Goal: Task Accomplishment & Management: Manage account settings

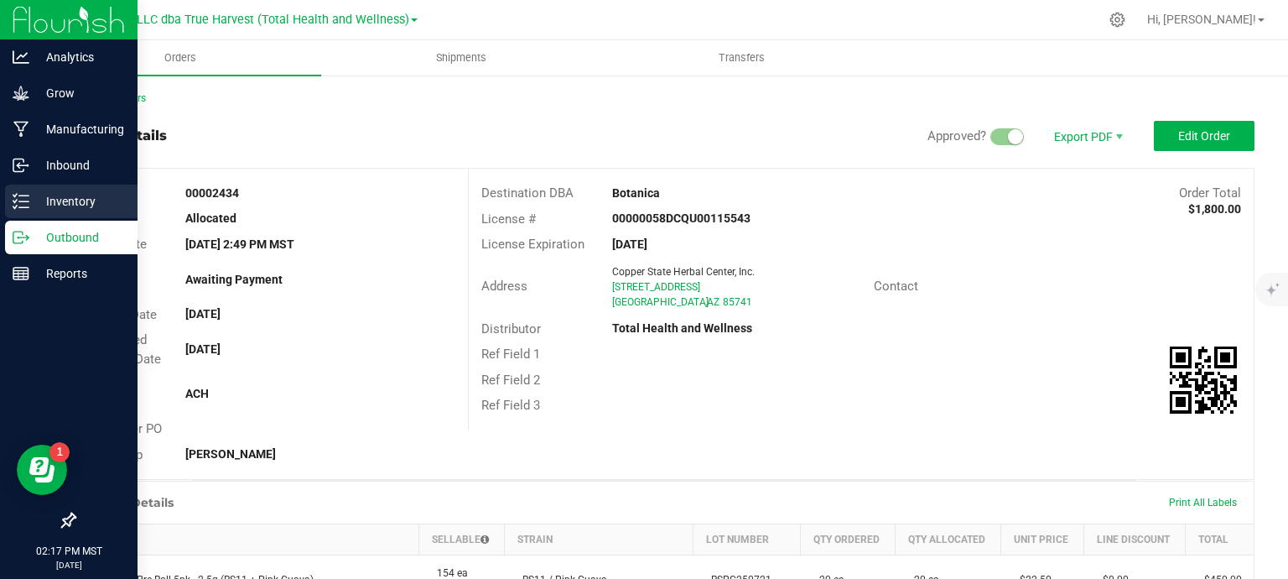
click at [77, 208] on p "Inventory" at bounding box center [79, 201] width 101 height 20
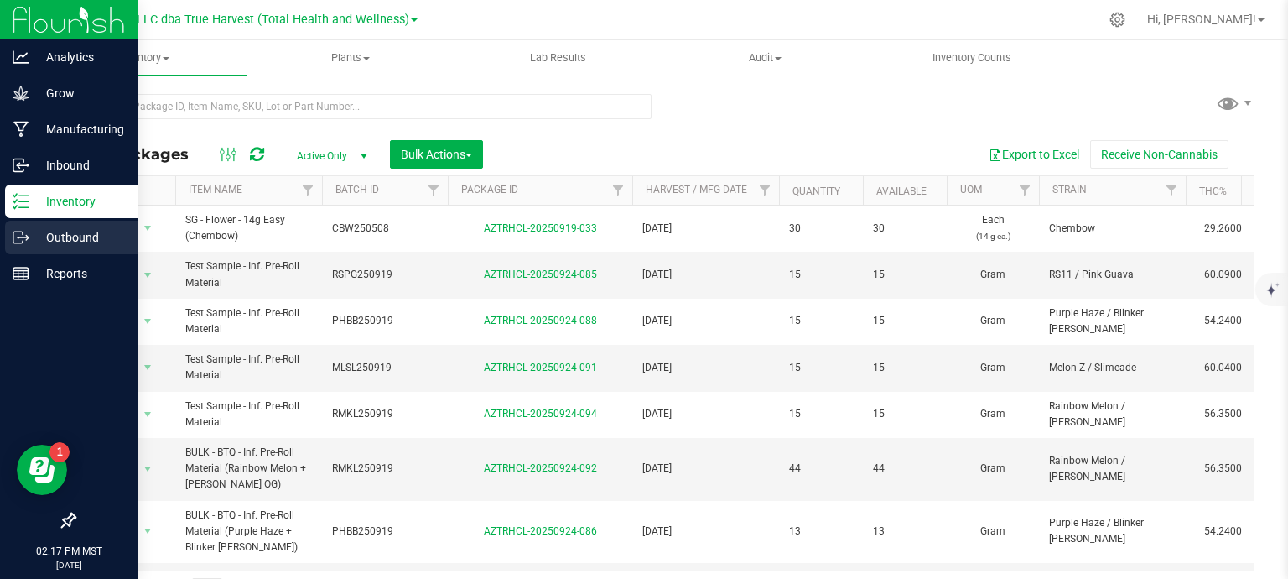
click at [24, 242] on icon at bounding box center [21, 237] width 17 height 17
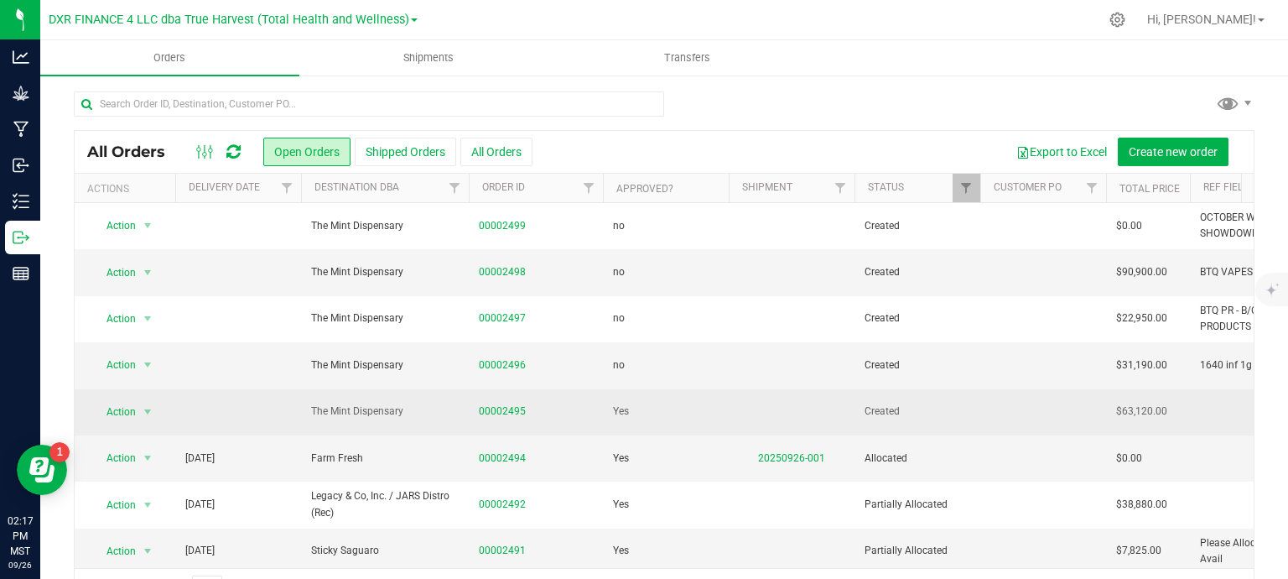
click at [516, 418] on td "00002495" at bounding box center [536, 412] width 134 height 46
click at [516, 405] on link "00002495" at bounding box center [502, 411] width 47 height 16
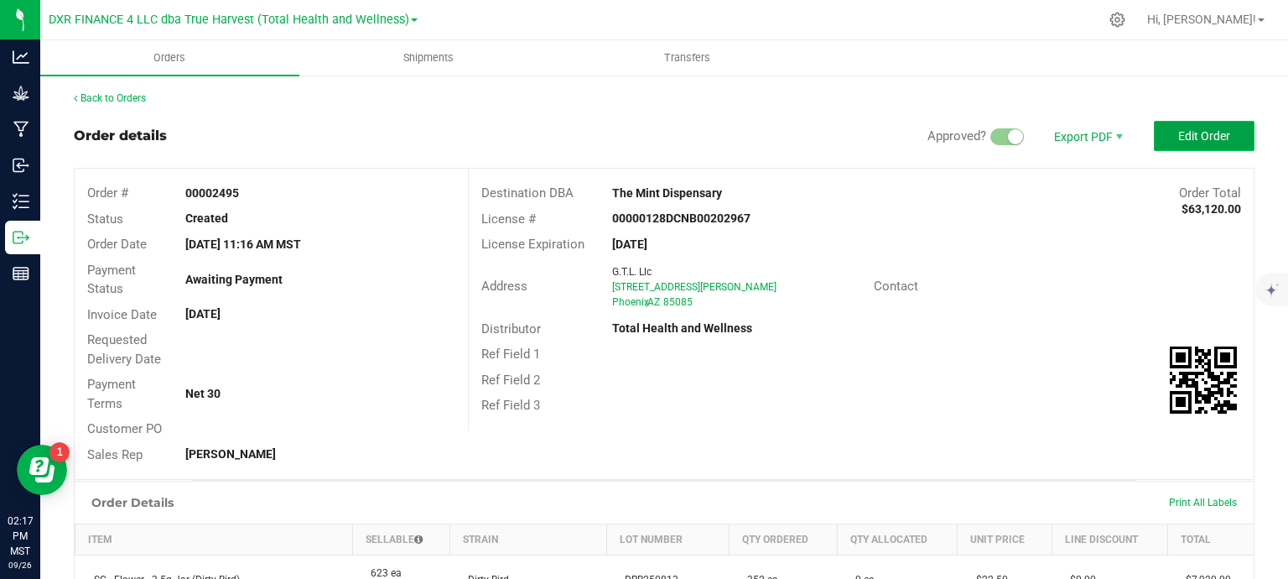
click at [1204, 138] on span "Edit Order" at bounding box center [1204, 135] width 52 height 13
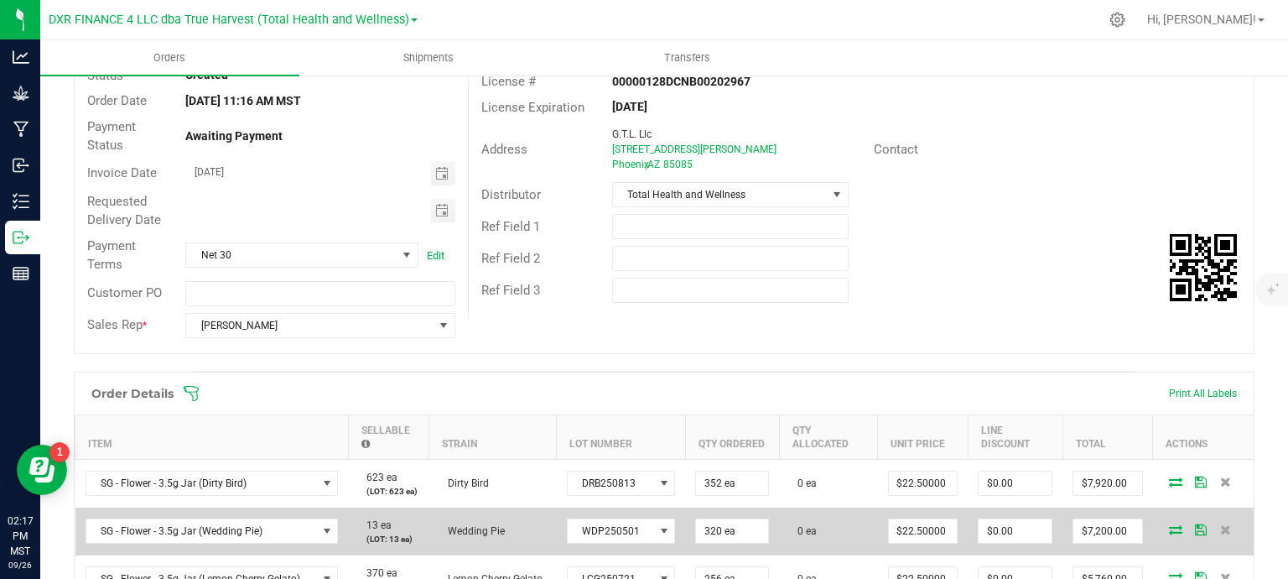
scroll to position [252, 0]
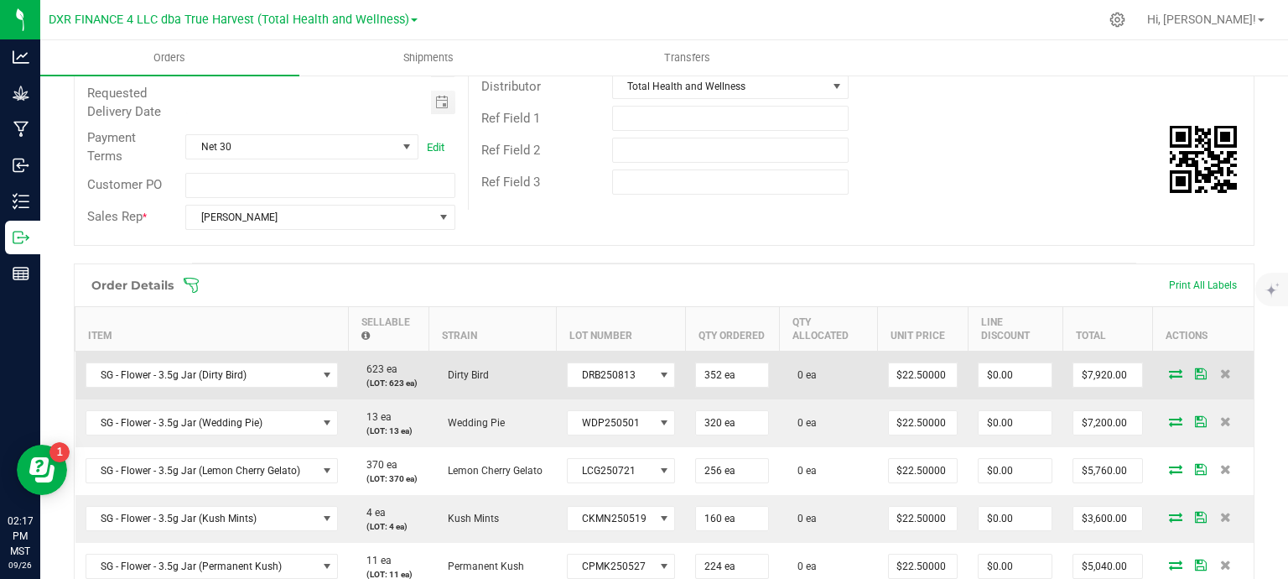
click at [1169, 369] on icon at bounding box center [1175, 373] width 13 height 10
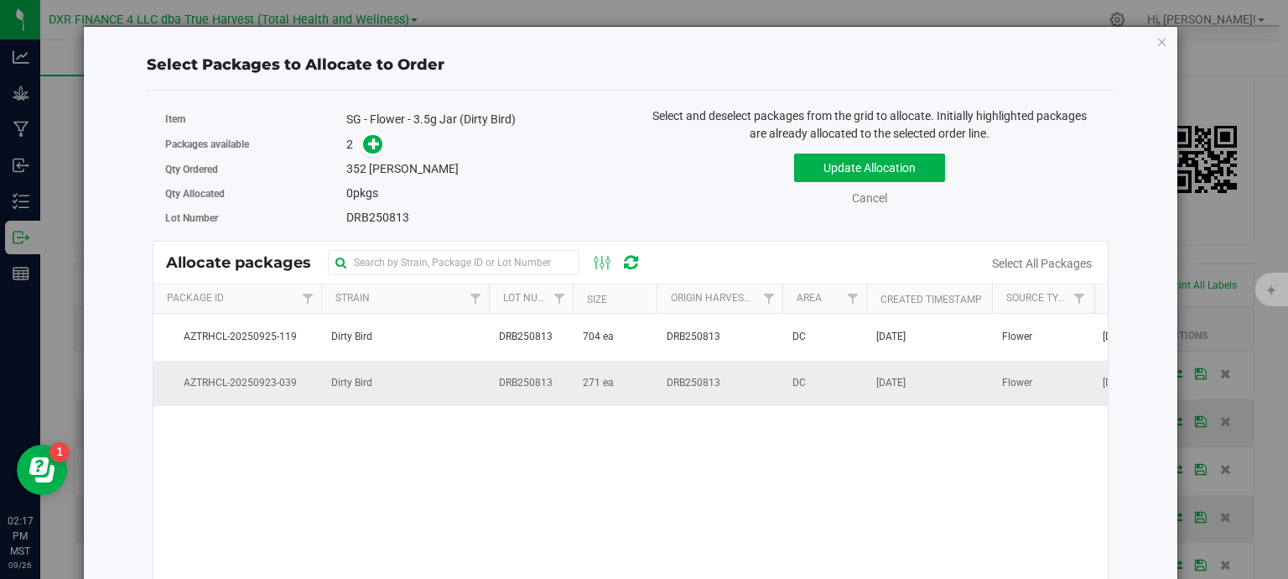
click at [585, 383] on span "271 ea" at bounding box center [598, 383] width 31 height 16
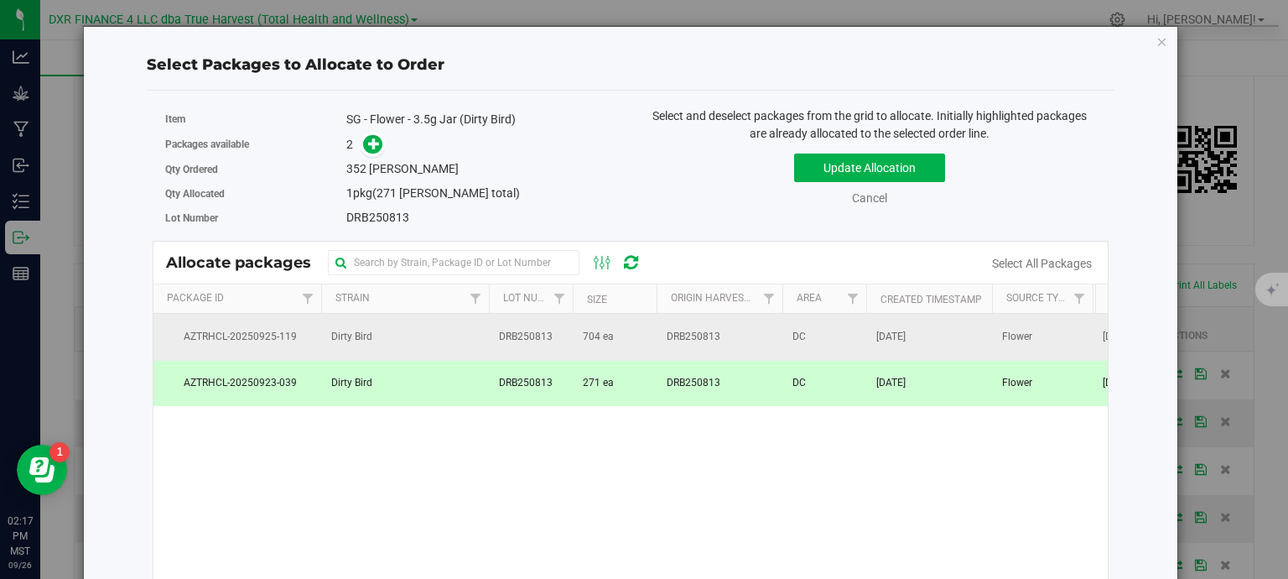
click at [527, 351] on td "DRB250813" at bounding box center [531, 337] width 84 height 46
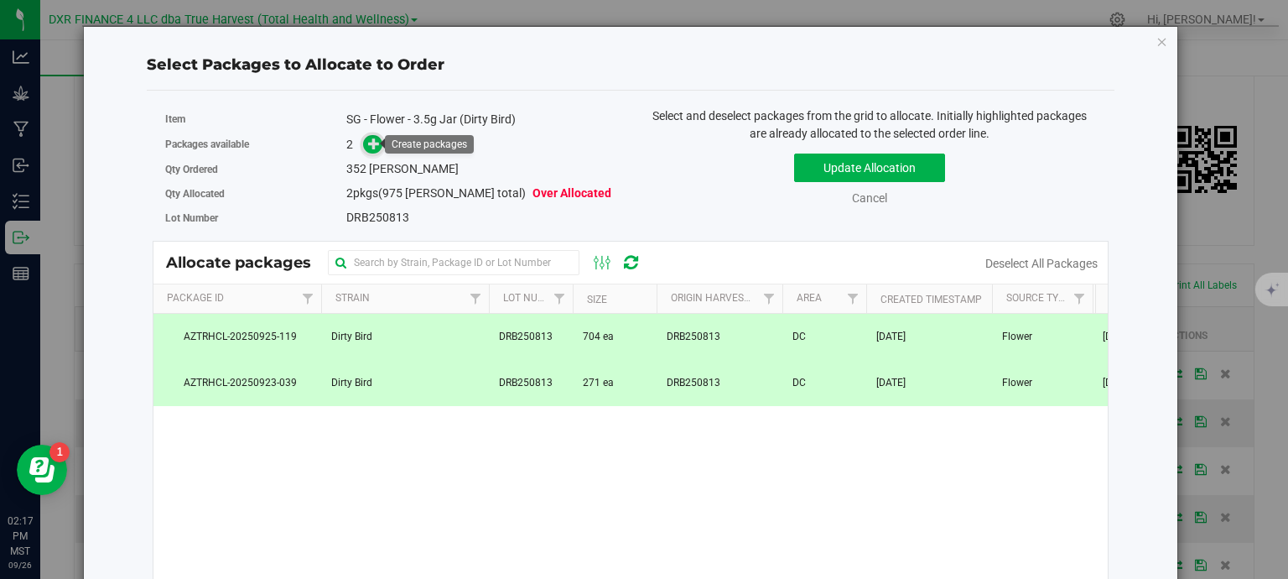
click at [371, 147] on icon at bounding box center [374, 144] width 12 height 12
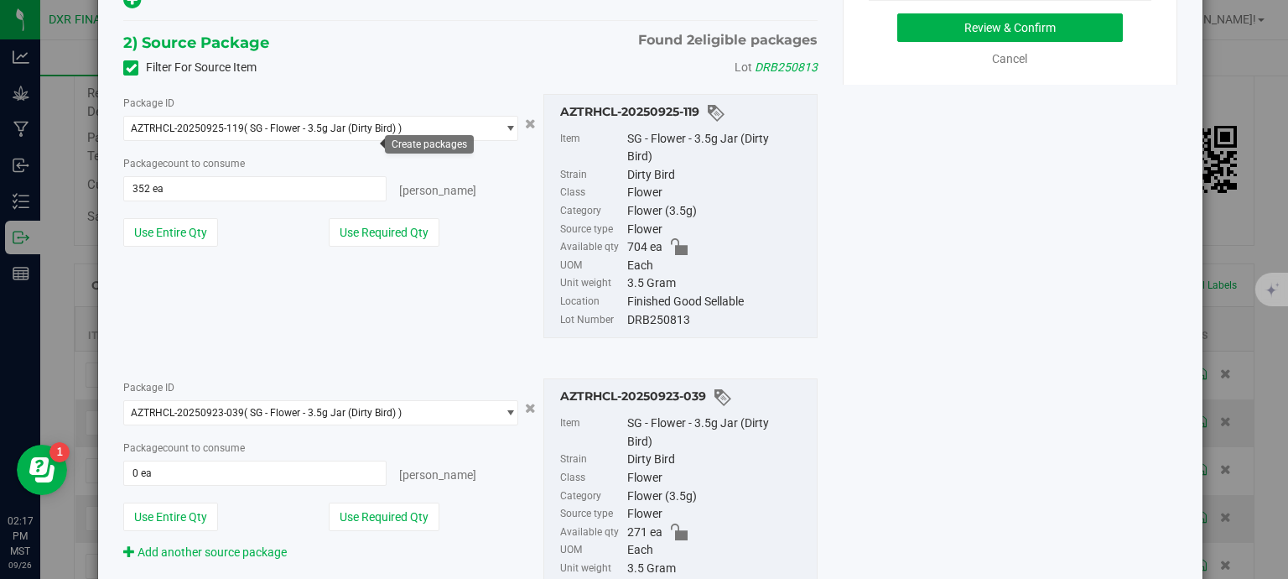
scroll to position [335, 0]
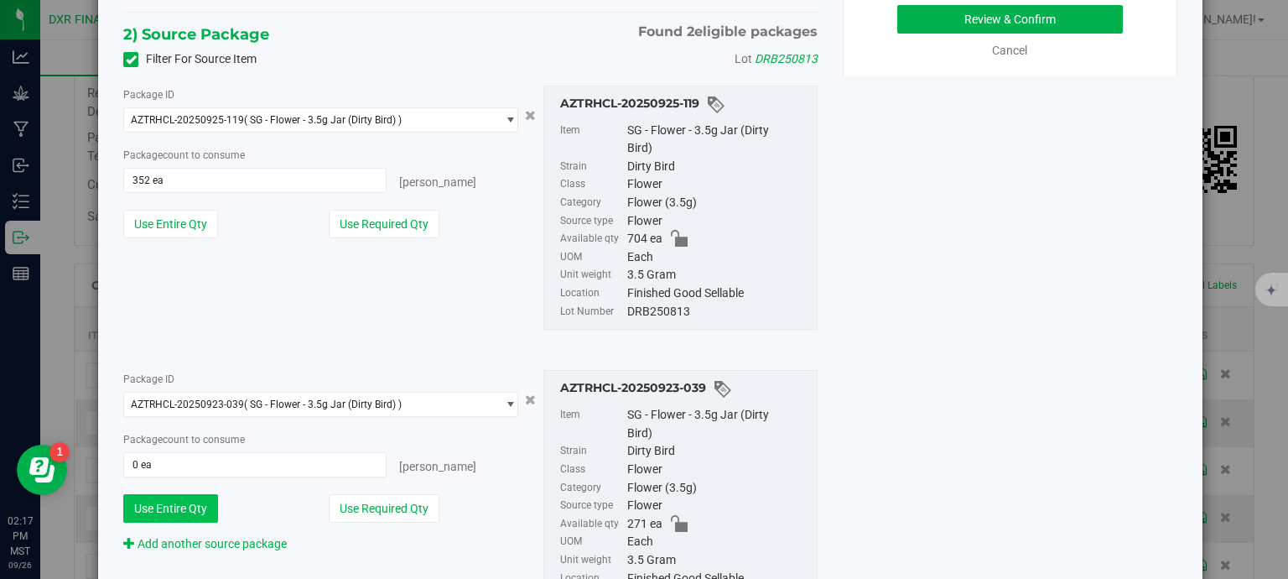
click at [194, 516] on button "Use Entire Qty" at bounding box center [170, 508] width 95 height 29
type input "271 ea"
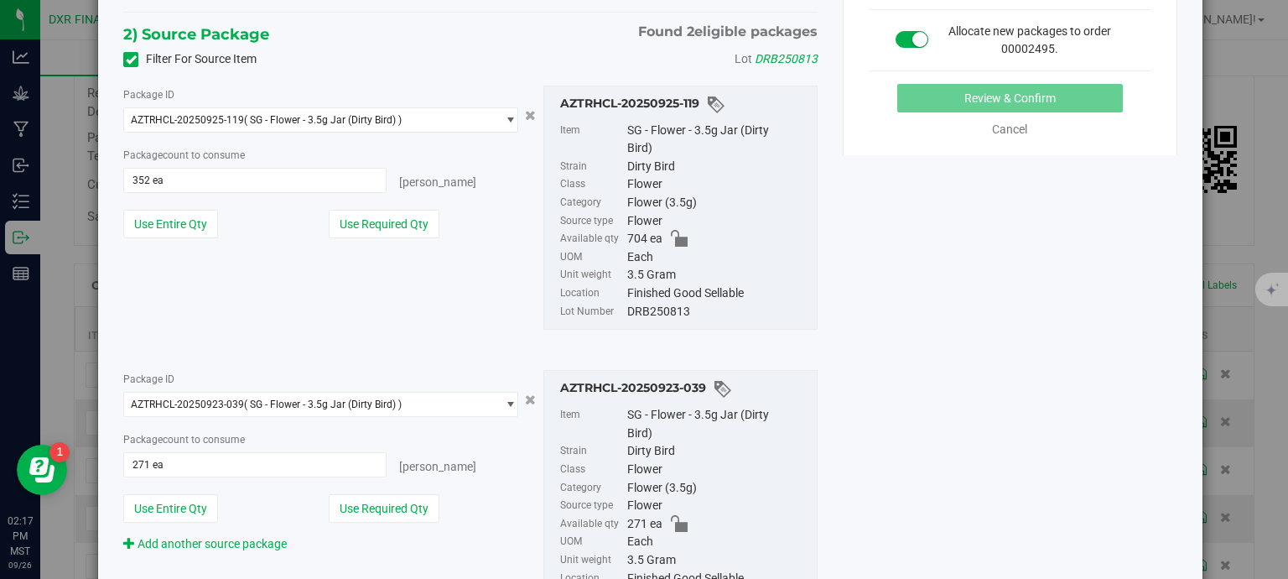
click at [374, 240] on div "Package ID AZTRHCL-20250925-119 ( SG - Flower - 3.5g Jar (Dirty Bird) ) AZTRHCL…" at bounding box center [320, 168] width 419 height 165
click at [383, 223] on button "Use Required Qty" at bounding box center [384, 224] width 111 height 29
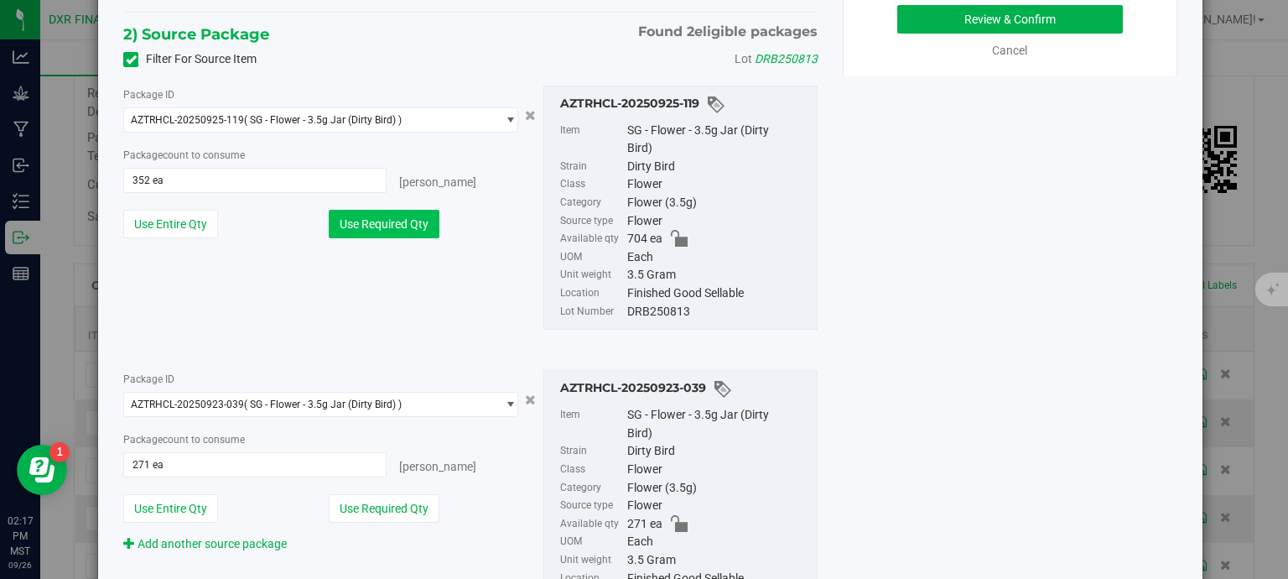
type input "81 ea"
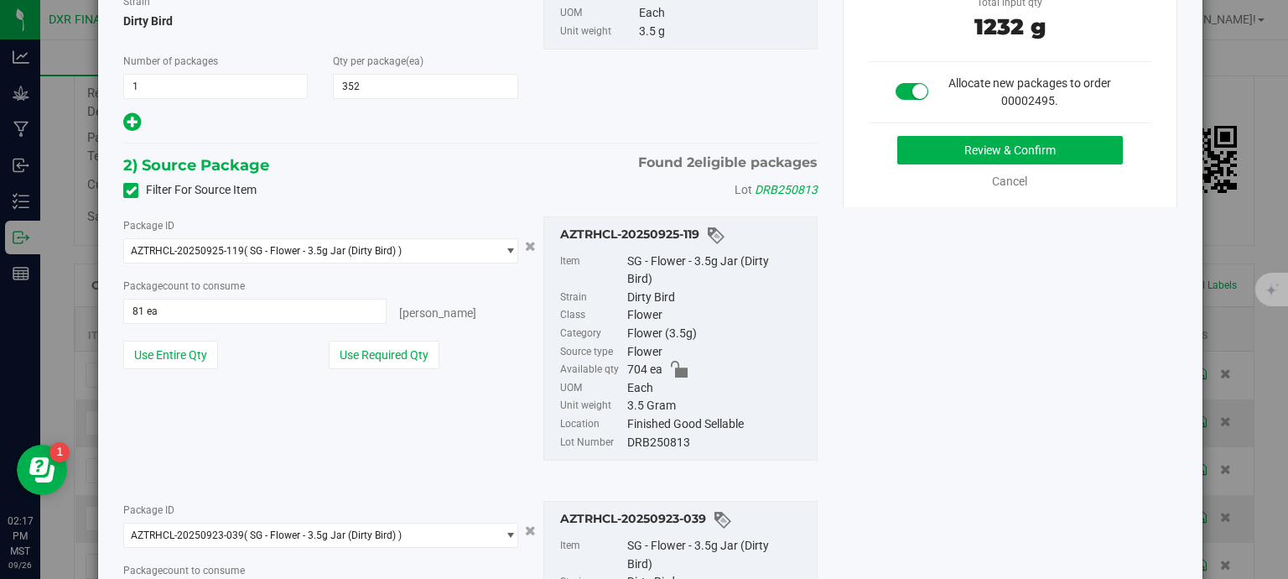
scroll to position [84, 0]
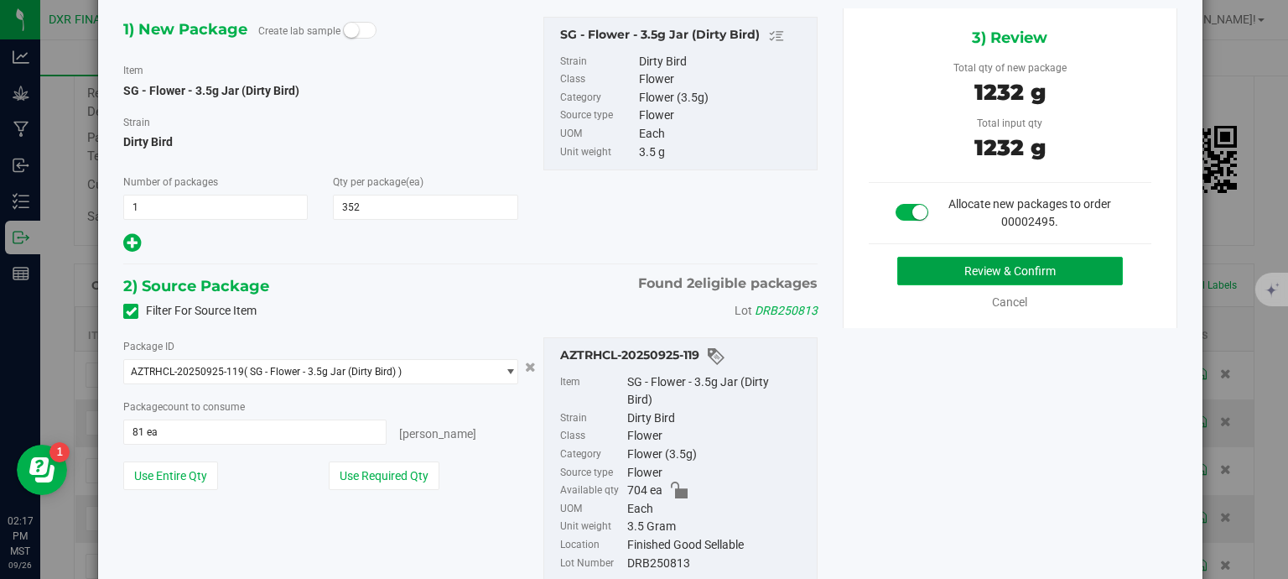
click at [1009, 273] on button "Review & Confirm" at bounding box center [1010, 271] width 226 height 29
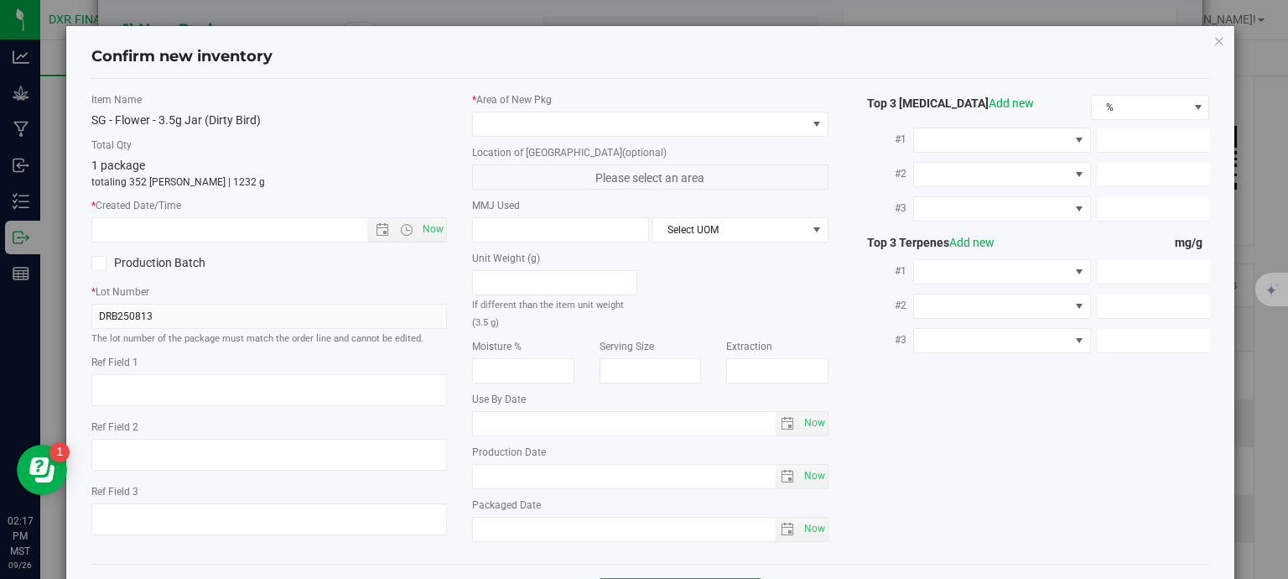
type textarea "2025-08-13"
click at [151, 385] on textarea at bounding box center [269, 390] width 356 height 32
click at [184, 237] on input "text" at bounding box center [244, 229] width 304 height 23
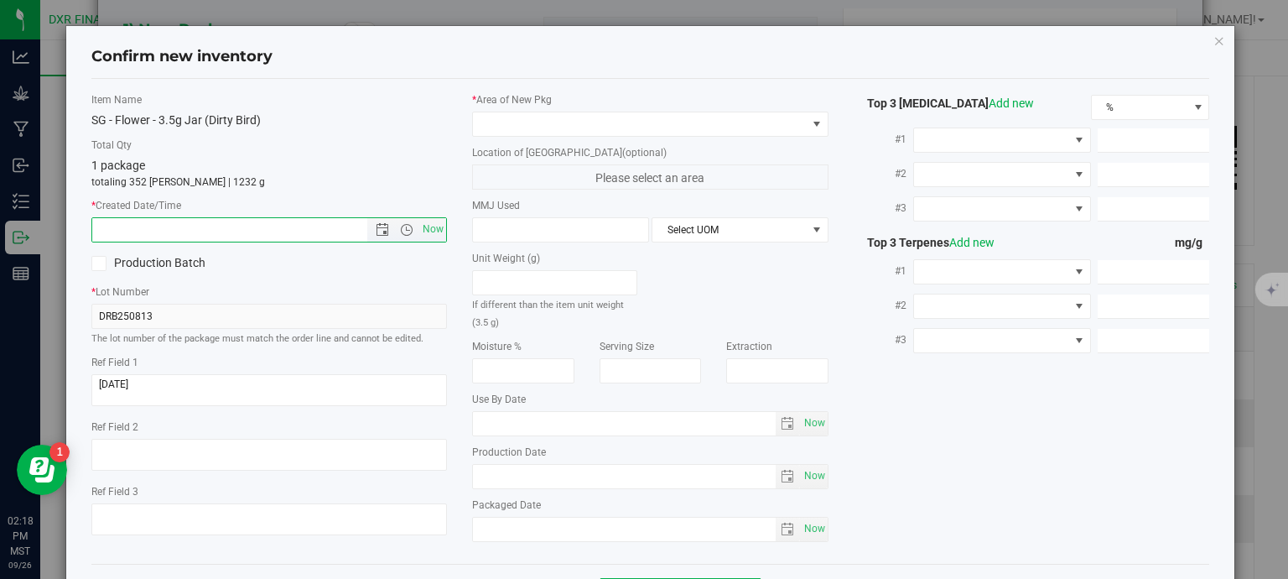
paste input "2025-08-13"
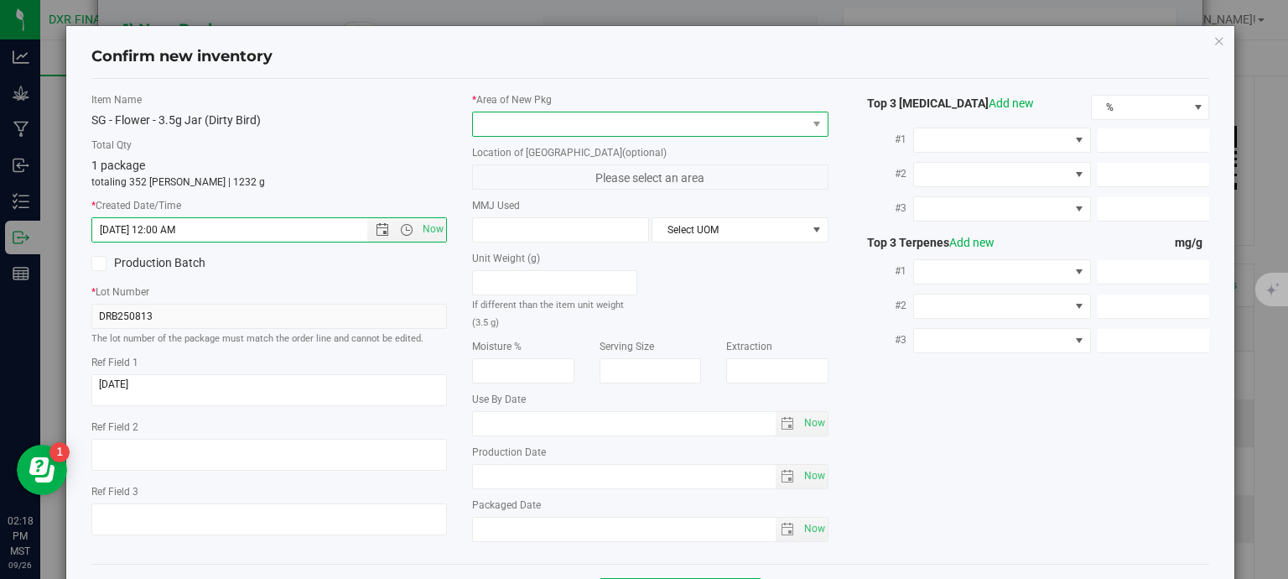
click at [544, 127] on span at bounding box center [640, 123] width 334 height 23
type input "8/13/2025 2:18 PM"
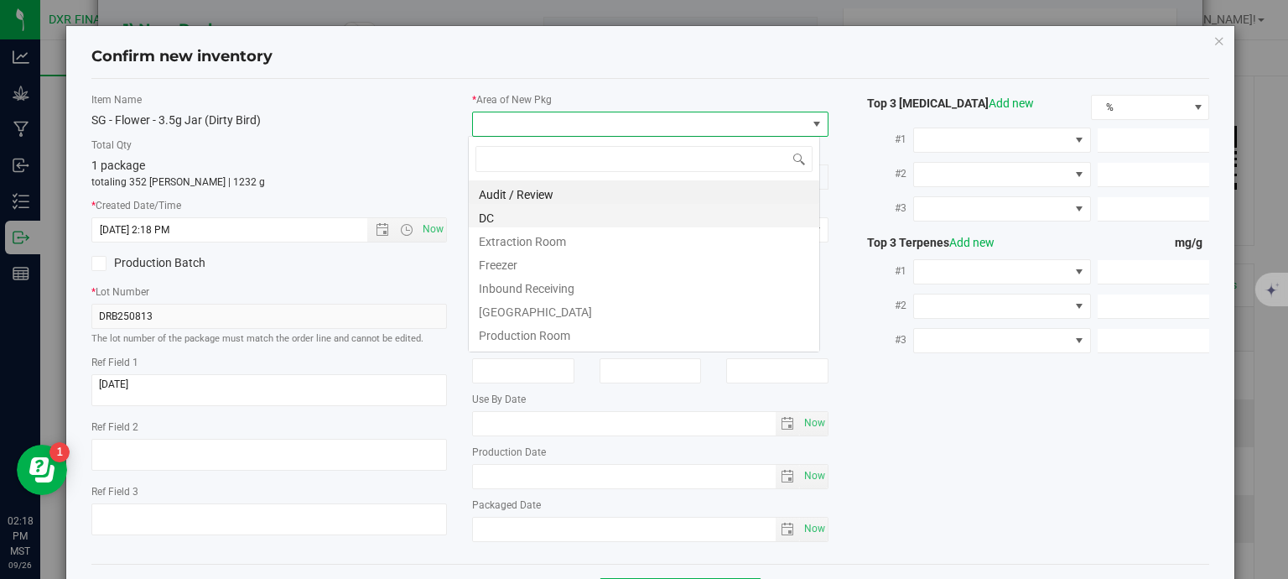
scroll to position [24, 352]
click at [506, 215] on li "DC" at bounding box center [644, 215] width 350 height 23
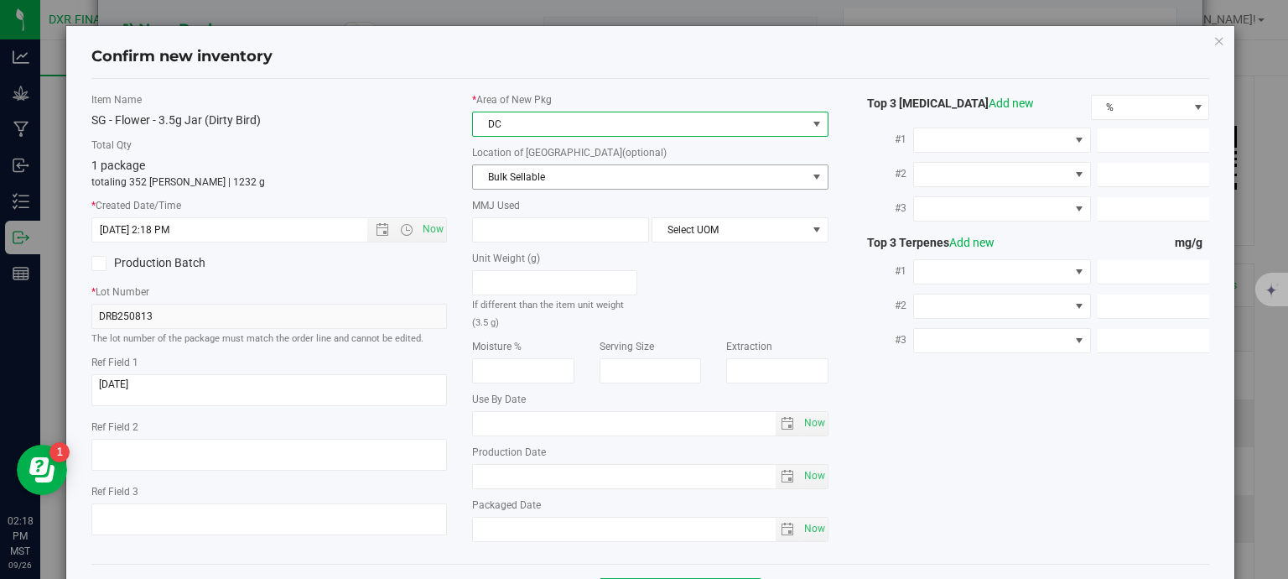
click at [527, 174] on span "Bulk Sellable" at bounding box center [640, 176] width 334 height 23
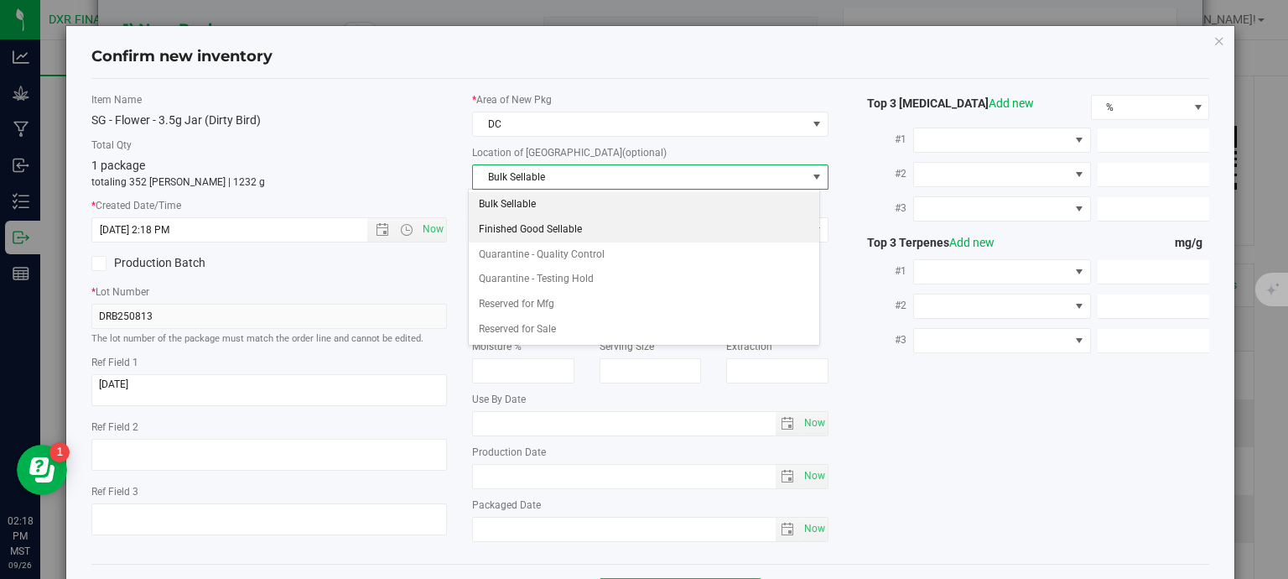
click at [537, 236] on li "Finished Good Sellable" at bounding box center [644, 229] width 350 height 25
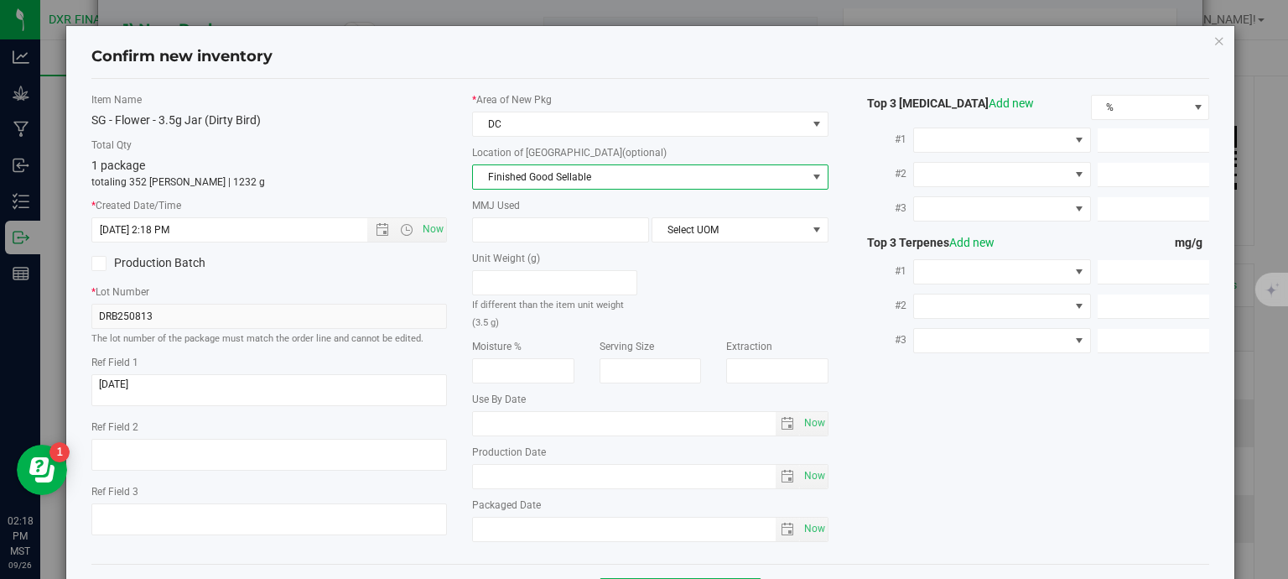
click at [532, 210] on label "MMJ Used" at bounding box center [650, 205] width 356 height 15
click at [532, 226] on span at bounding box center [560, 229] width 177 height 25
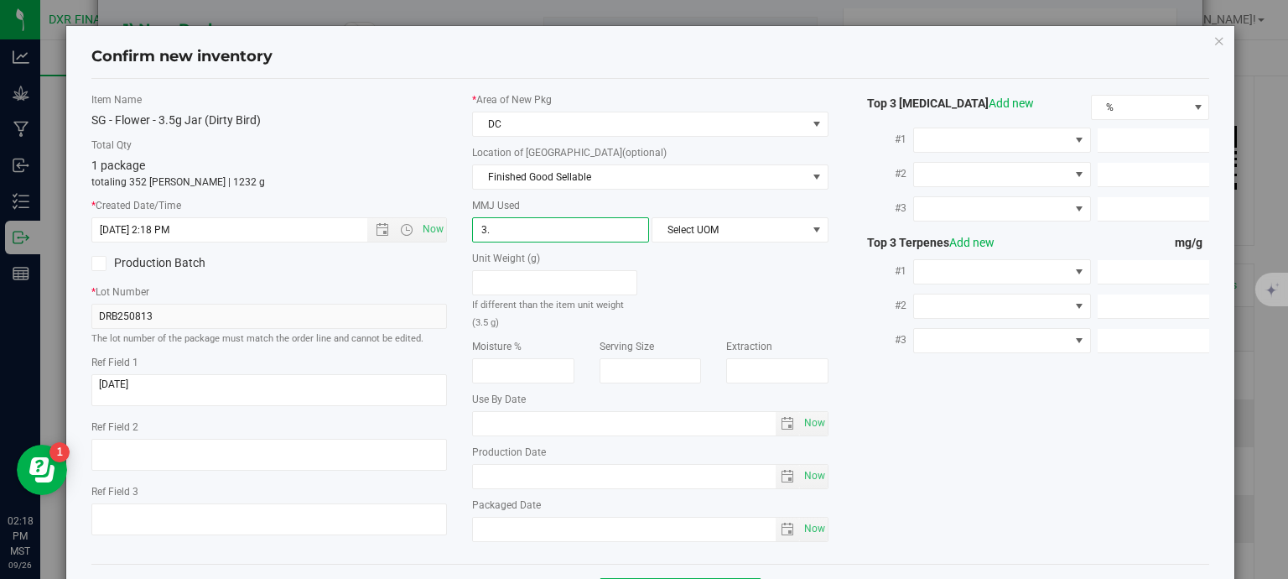
type input "3.5"
click at [685, 230] on span "Select UOM" at bounding box center [729, 229] width 154 height 23
type input "3.5000"
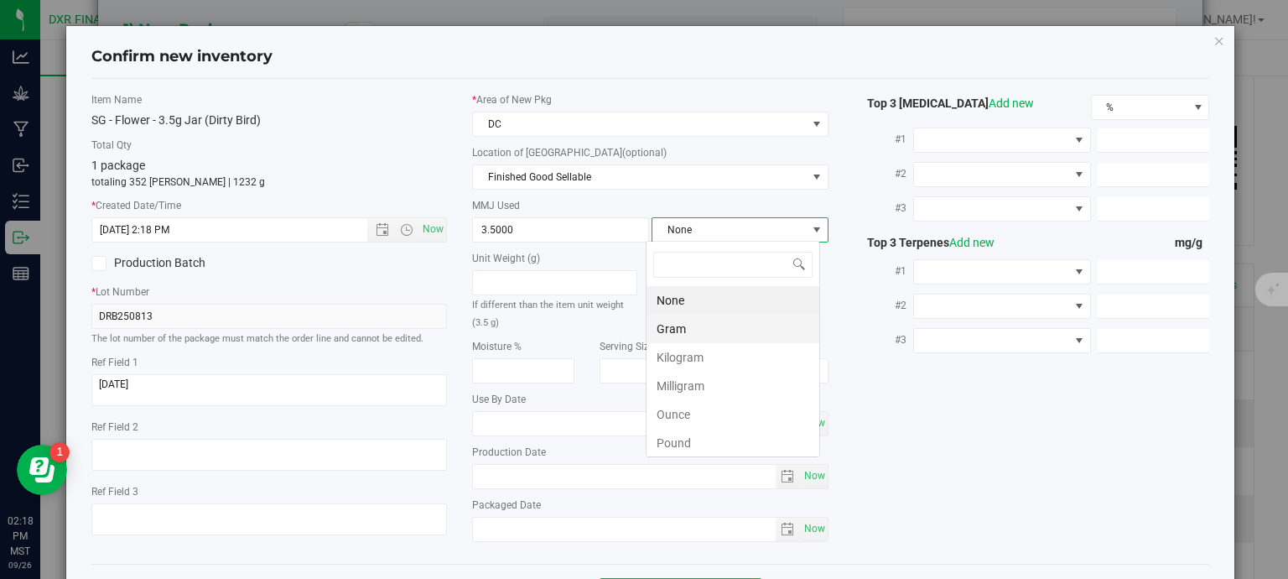
scroll to position [24, 174]
click at [672, 320] on li "Gram" at bounding box center [732, 328] width 173 height 29
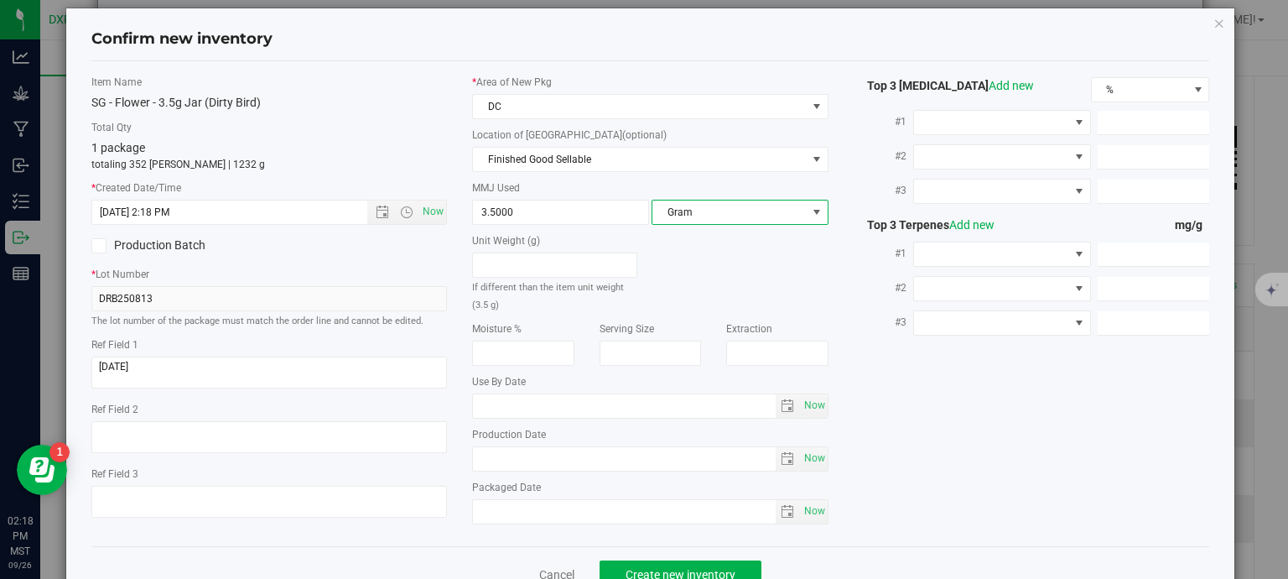
scroll to position [64, 0]
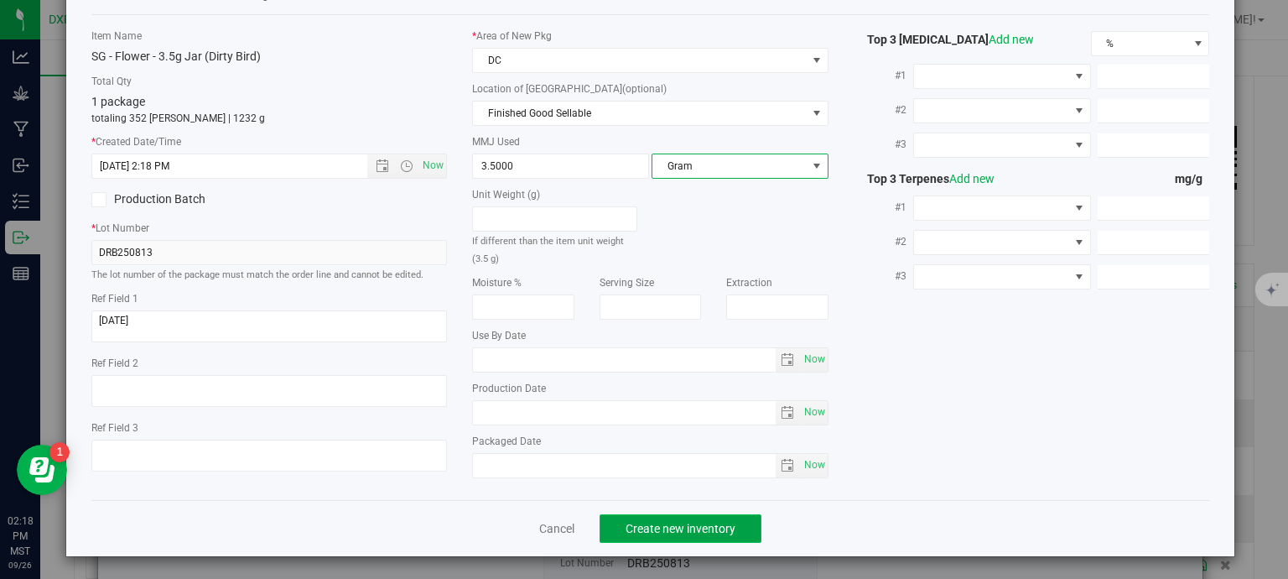
click at [681, 526] on span "Create new inventory" at bounding box center [681, 528] width 110 height 13
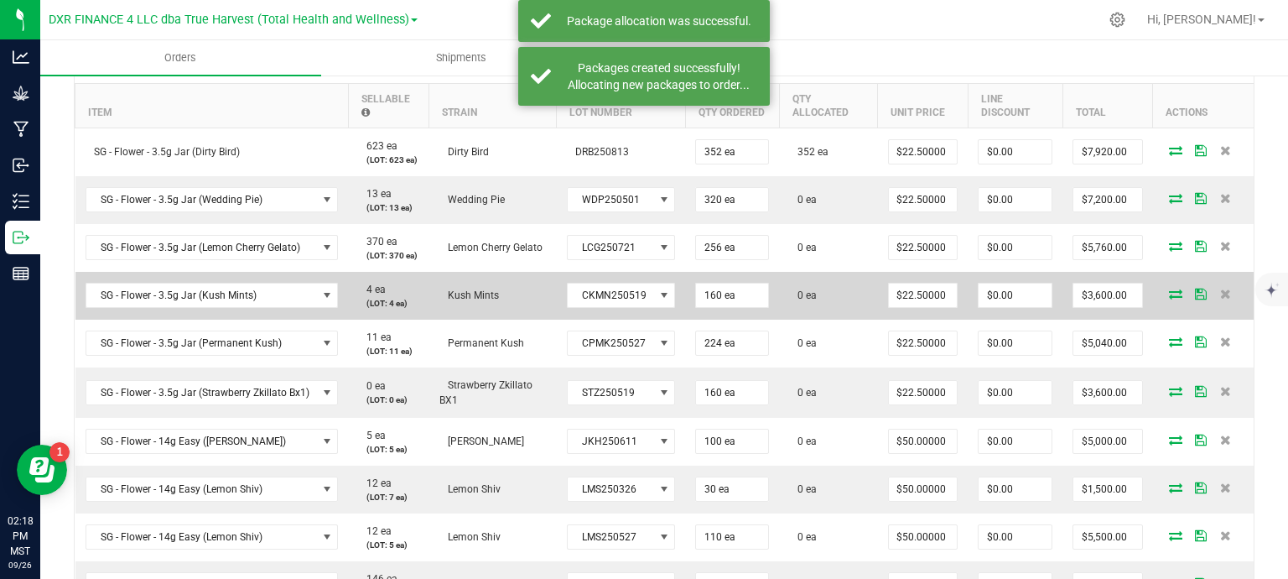
scroll to position [503, 0]
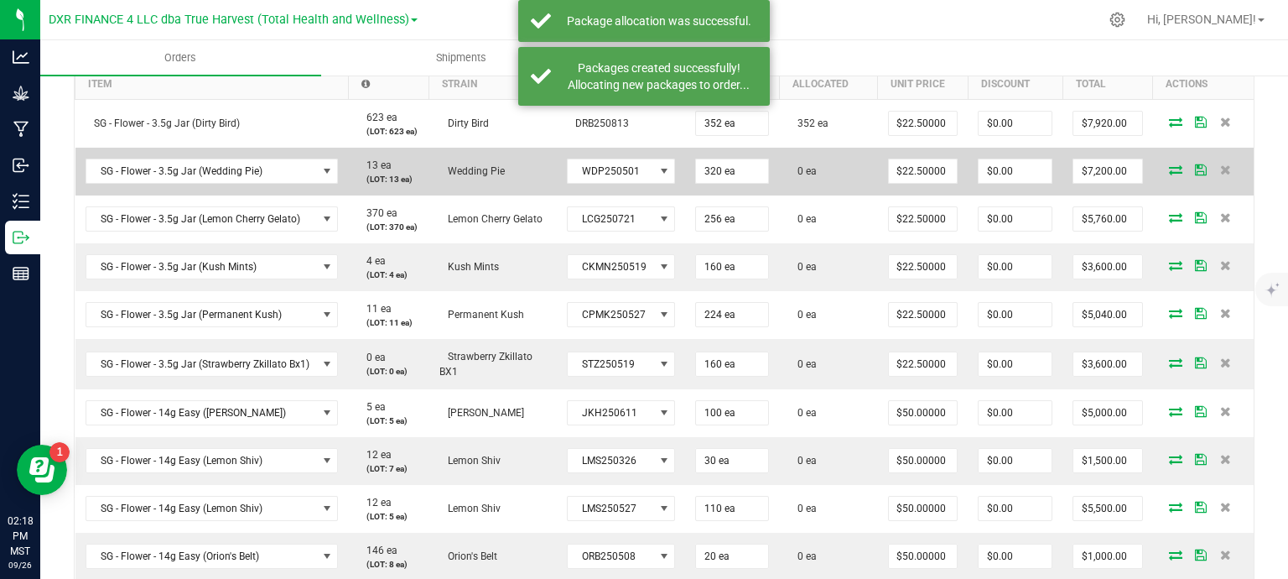
click at [1169, 170] on icon at bounding box center [1175, 169] width 13 height 10
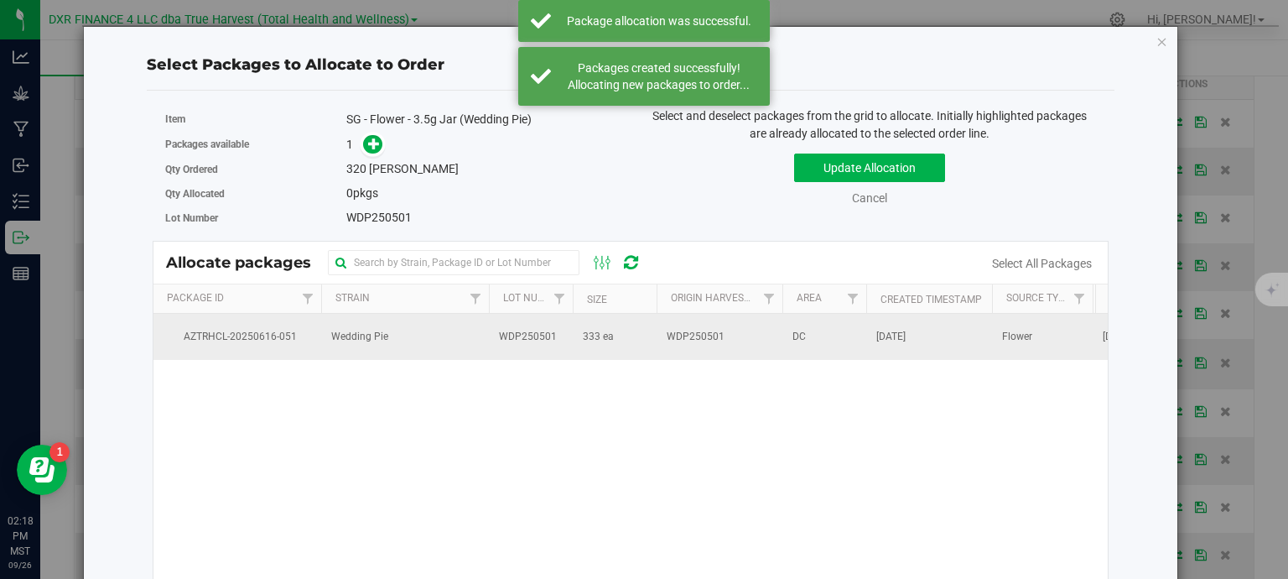
click at [505, 335] on span "WDP250501" at bounding box center [528, 337] width 58 height 16
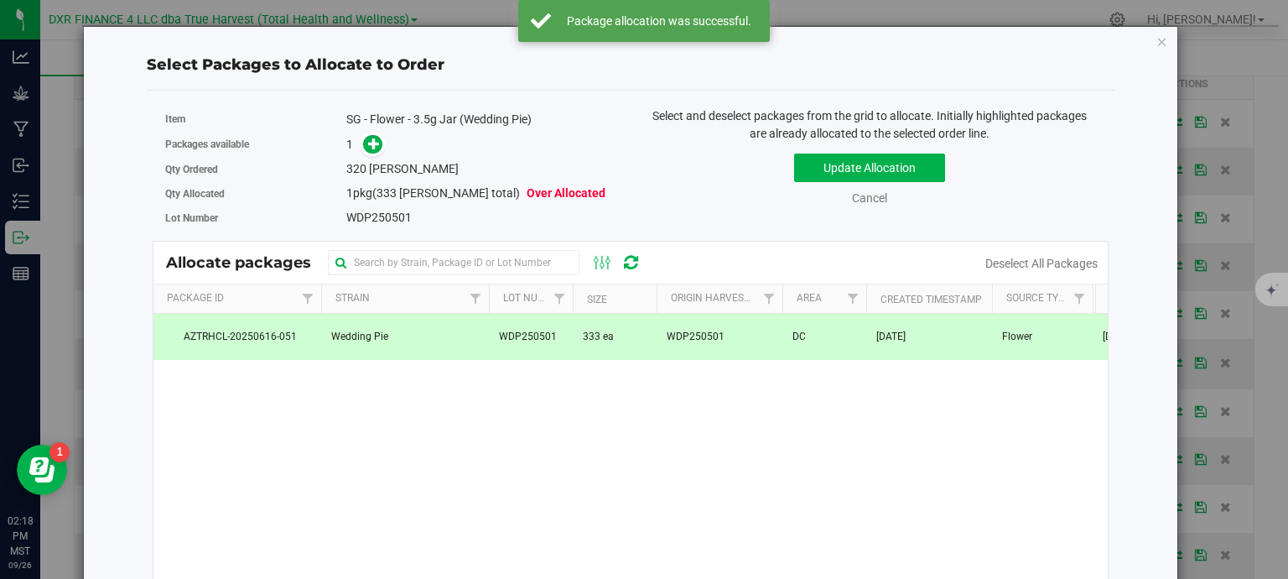
click at [361, 152] on span at bounding box center [369, 144] width 27 height 19
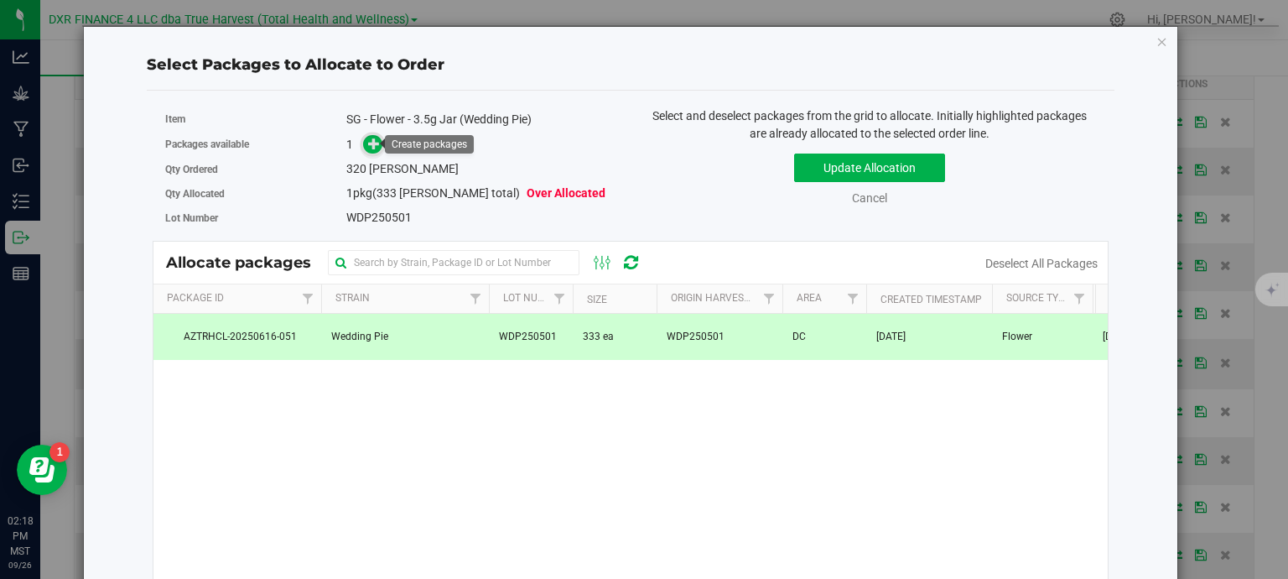
click at [366, 152] on span at bounding box center [372, 144] width 19 height 19
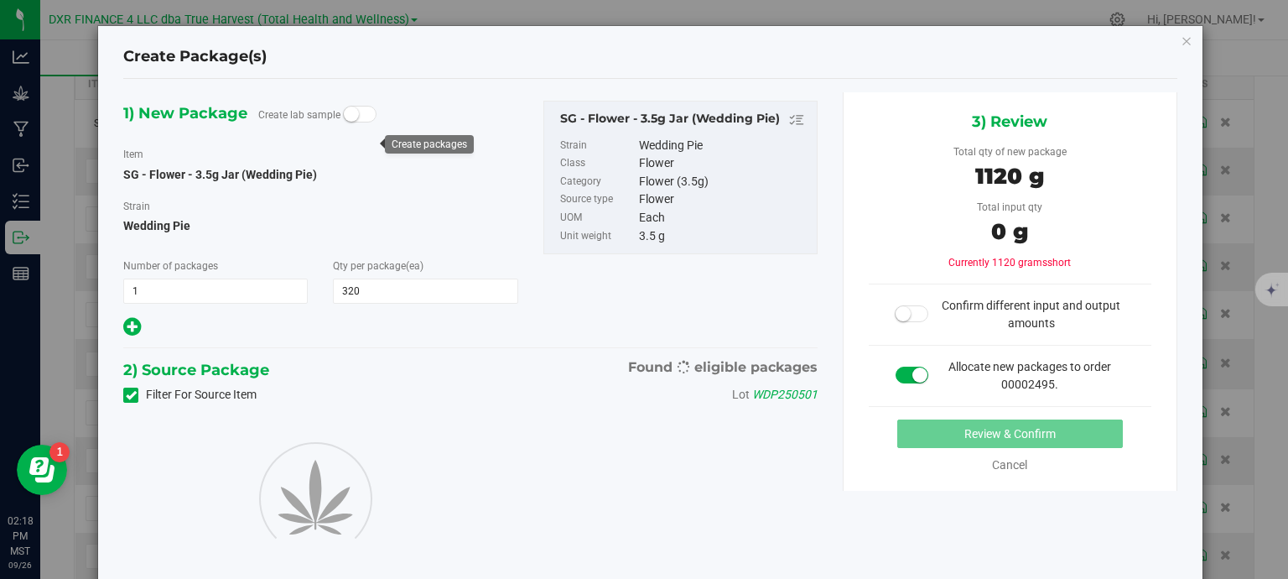
type input "320"
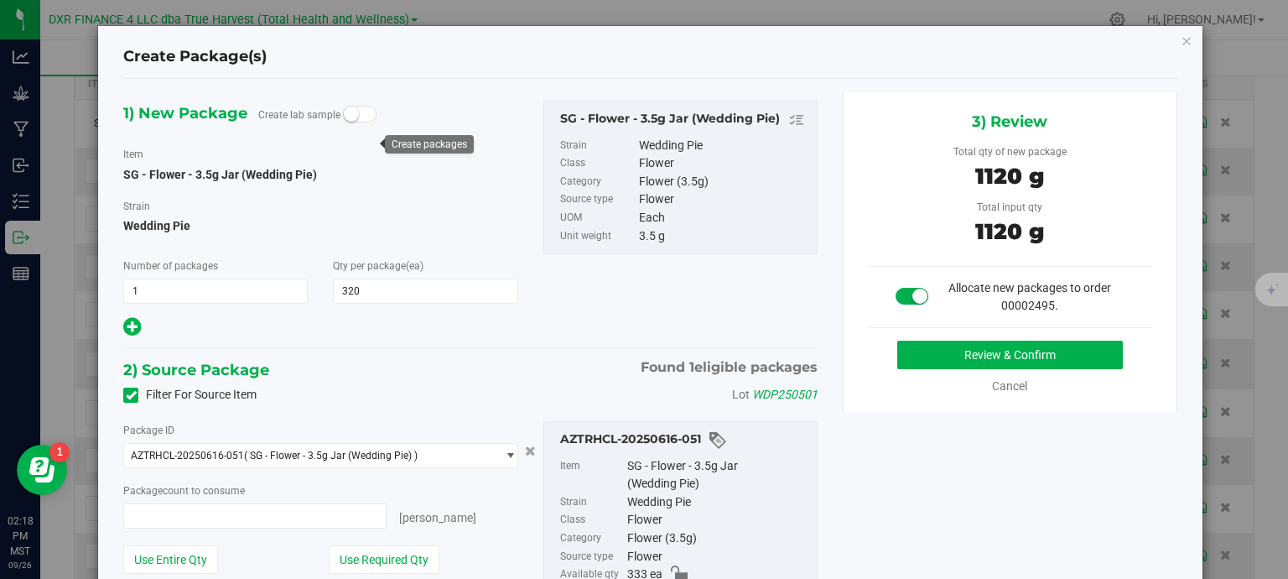
type input "320 ea"
drag, startPoint x: 1035, startPoint y: 384, endPoint x: 1038, endPoint y: 349, distance: 35.4
click at [1038, 349] on div "1) New Package Create lab sample Item SG - Flower - 3.5g Jar (Wedding Pie) Stra…" at bounding box center [650, 396] width 1078 height 609
click at [1038, 348] on button "Review & Confirm" at bounding box center [1010, 354] width 226 height 29
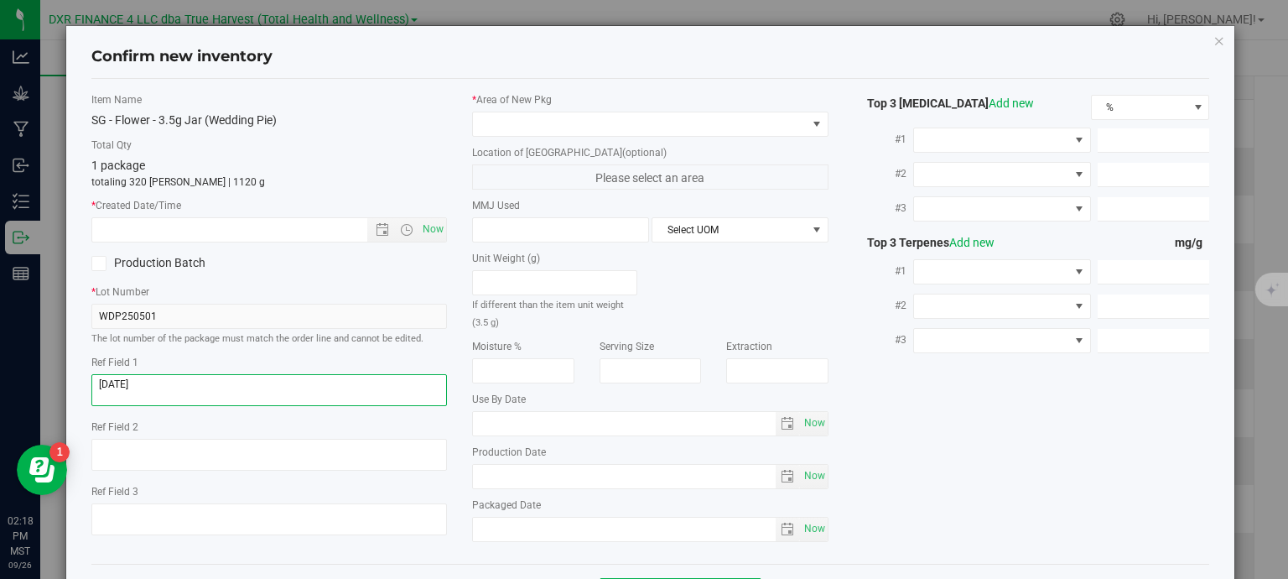
click at [189, 389] on textarea at bounding box center [269, 390] width 356 height 32
click at [189, 388] on textarea at bounding box center [269, 390] width 356 height 32
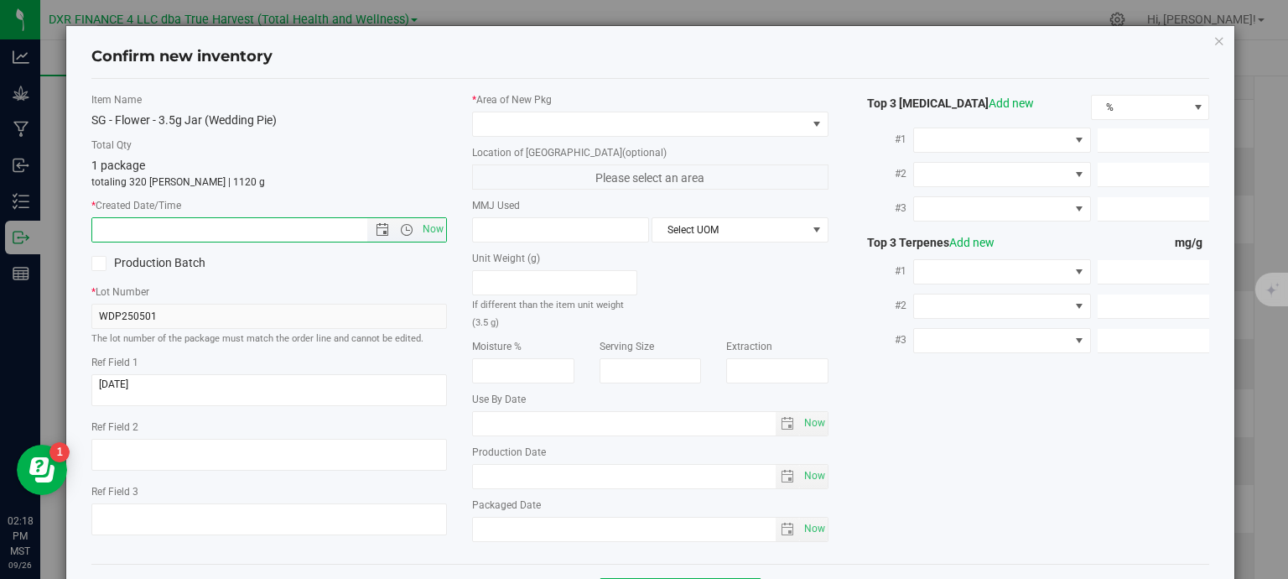
click at [257, 231] on input "text" at bounding box center [244, 229] width 304 height 23
paste input "2025-05-01"
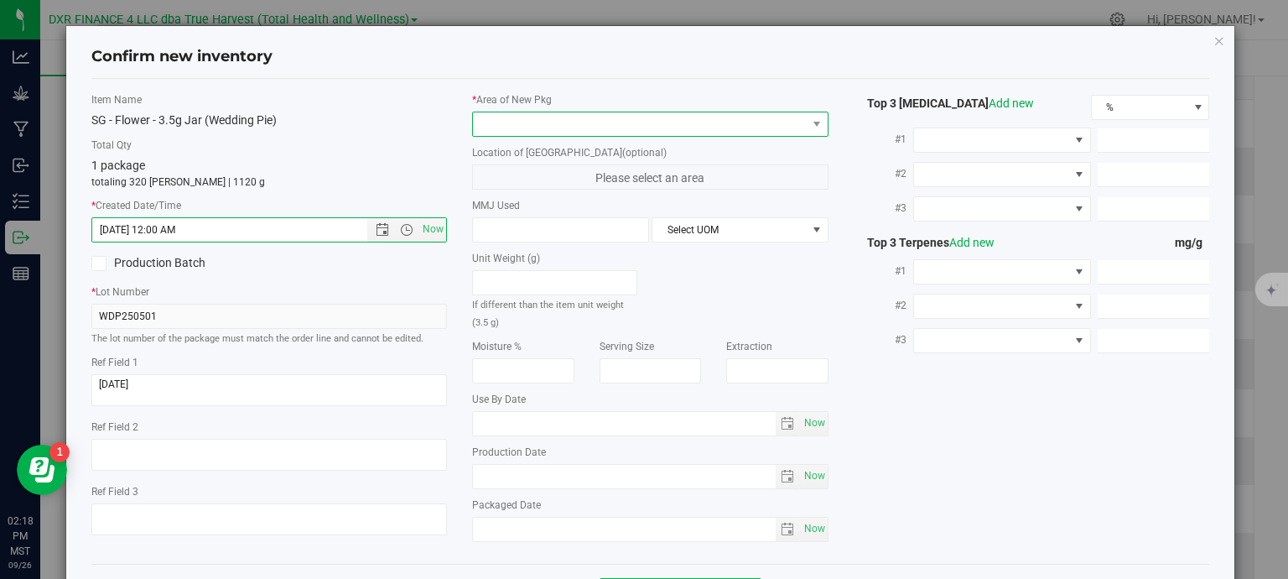
click at [513, 129] on span at bounding box center [640, 123] width 334 height 23
type input "5/1/2025 2:18 PM"
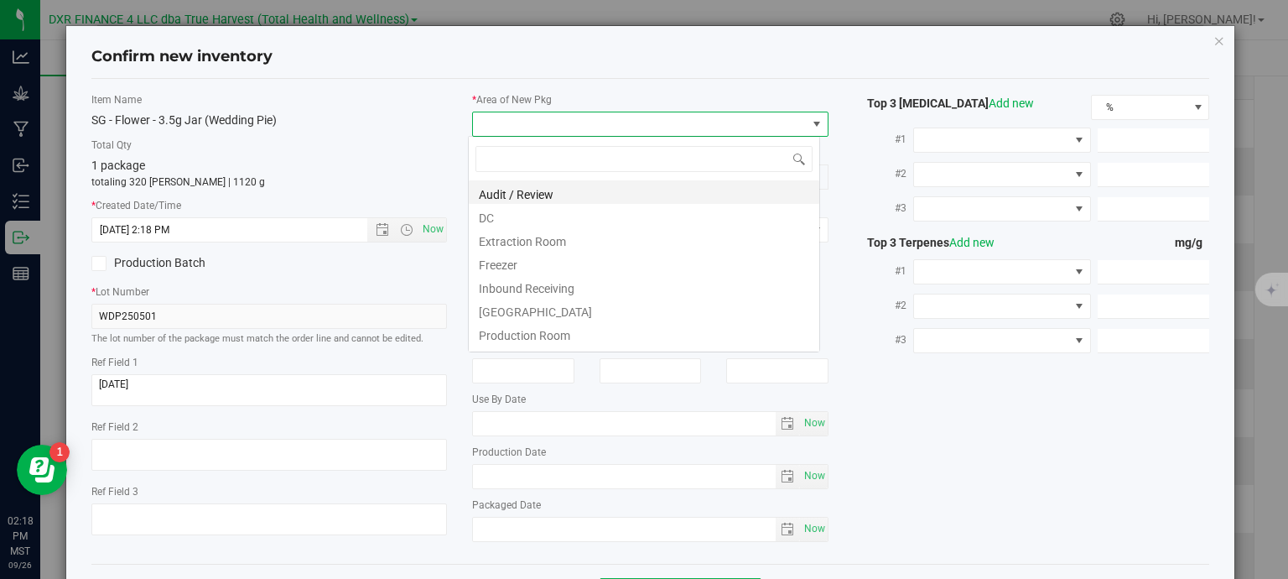
scroll to position [24, 352]
click at [530, 224] on li "DC" at bounding box center [644, 215] width 350 height 23
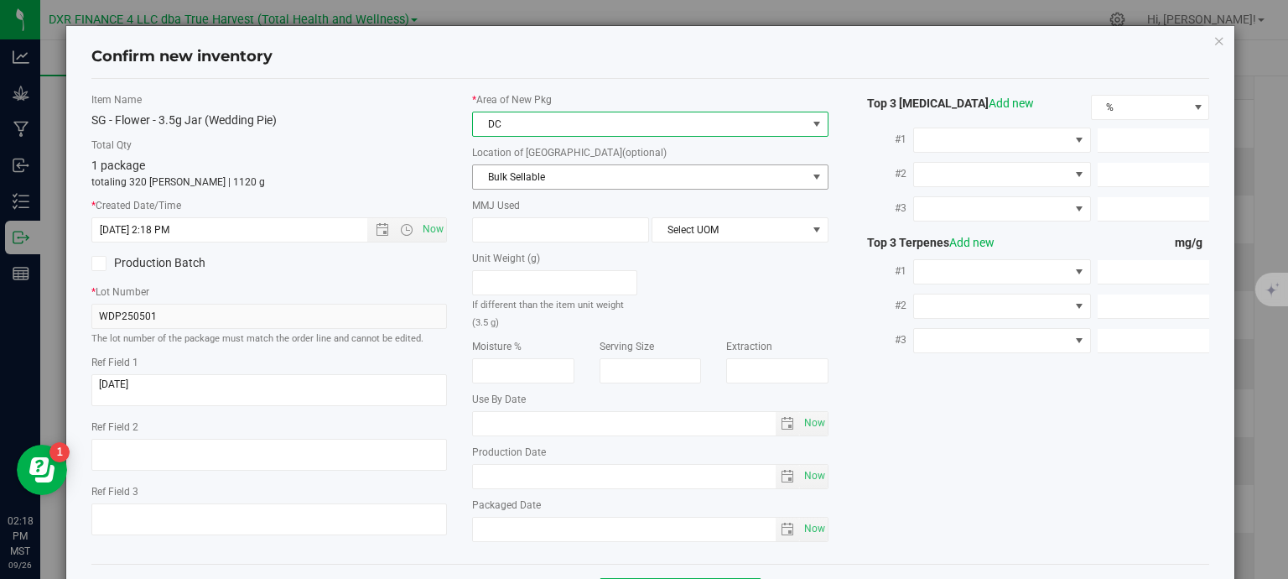
click at [563, 184] on span "Bulk Sellable" at bounding box center [640, 176] width 334 height 23
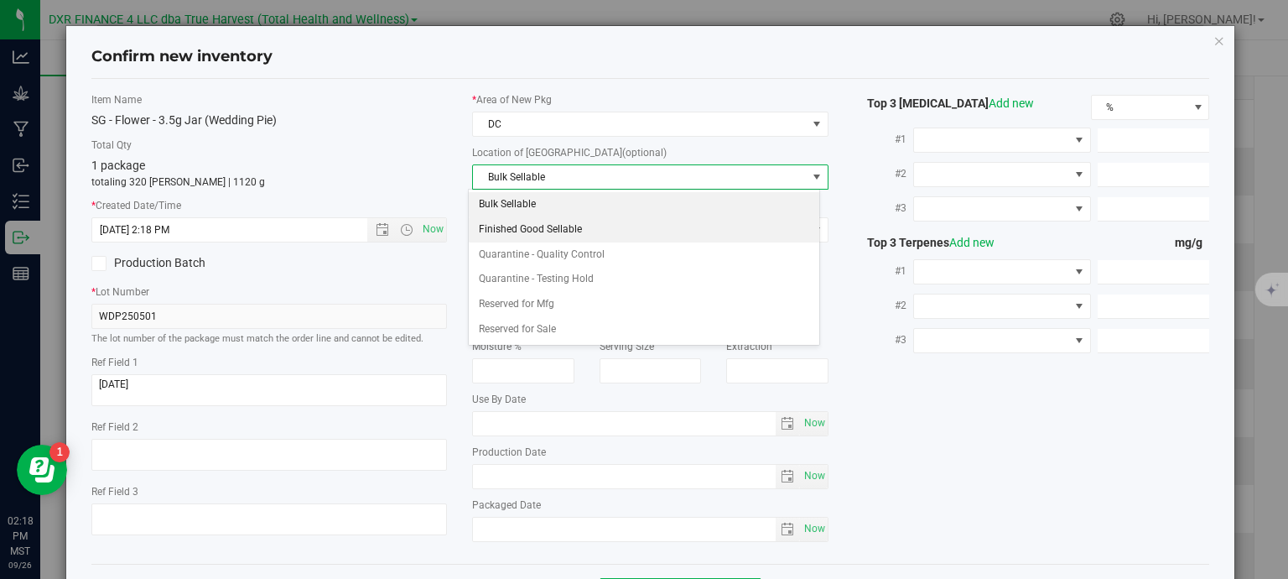
click at [601, 236] on li "Finished Good Sellable" at bounding box center [644, 229] width 350 height 25
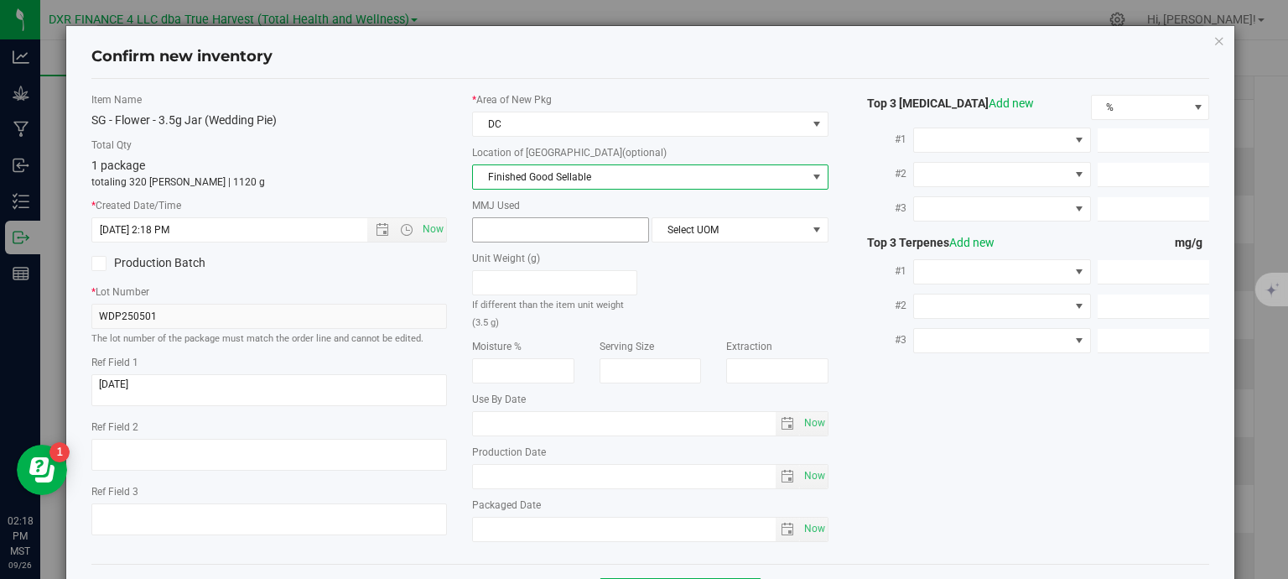
click at [556, 218] on span at bounding box center [560, 229] width 177 height 25
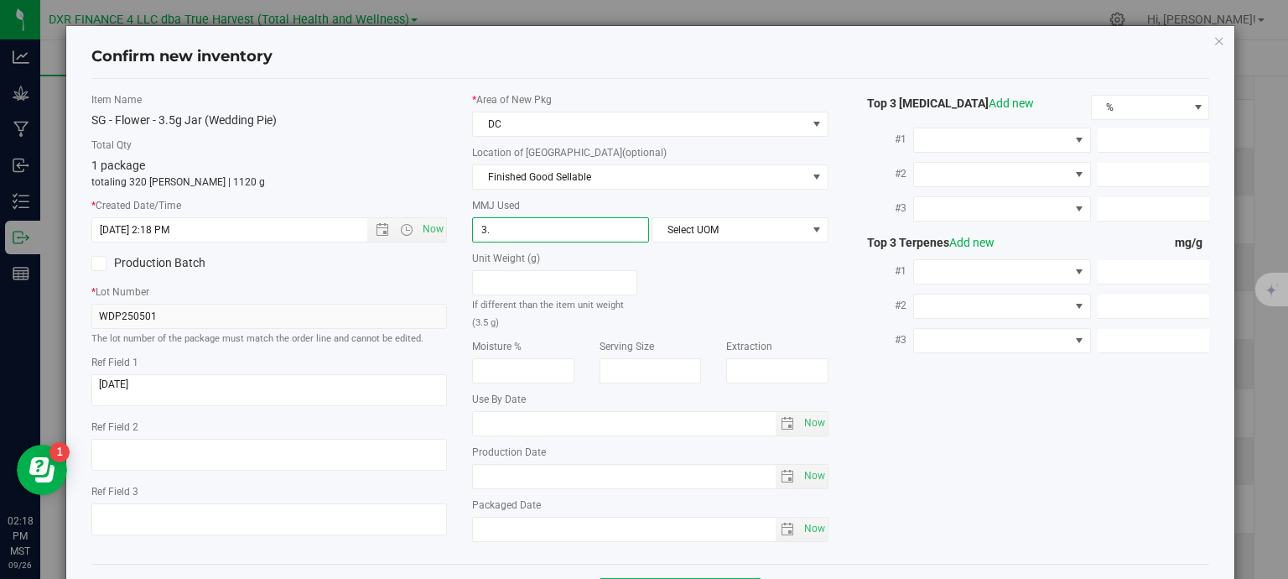
type input "3.5"
type input "3.5000"
click at [739, 234] on span "Select UOM" at bounding box center [729, 229] width 154 height 23
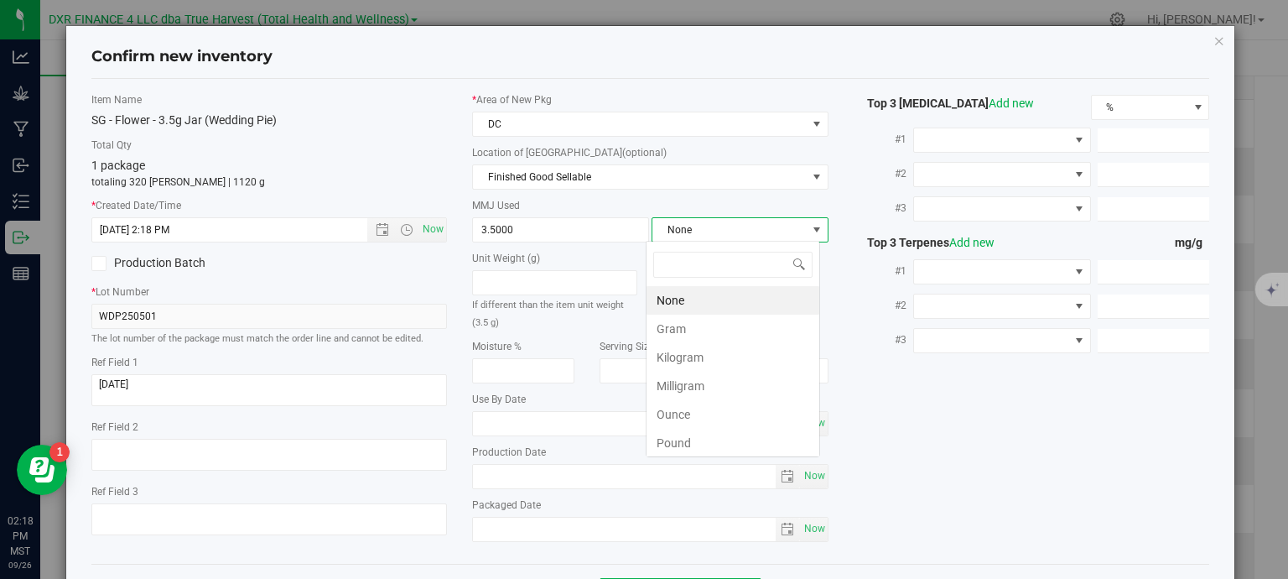
scroll to position [24, 174]
click at [673, 332] on li "Gram" at bounding box center [732, 328] width 173 height 29
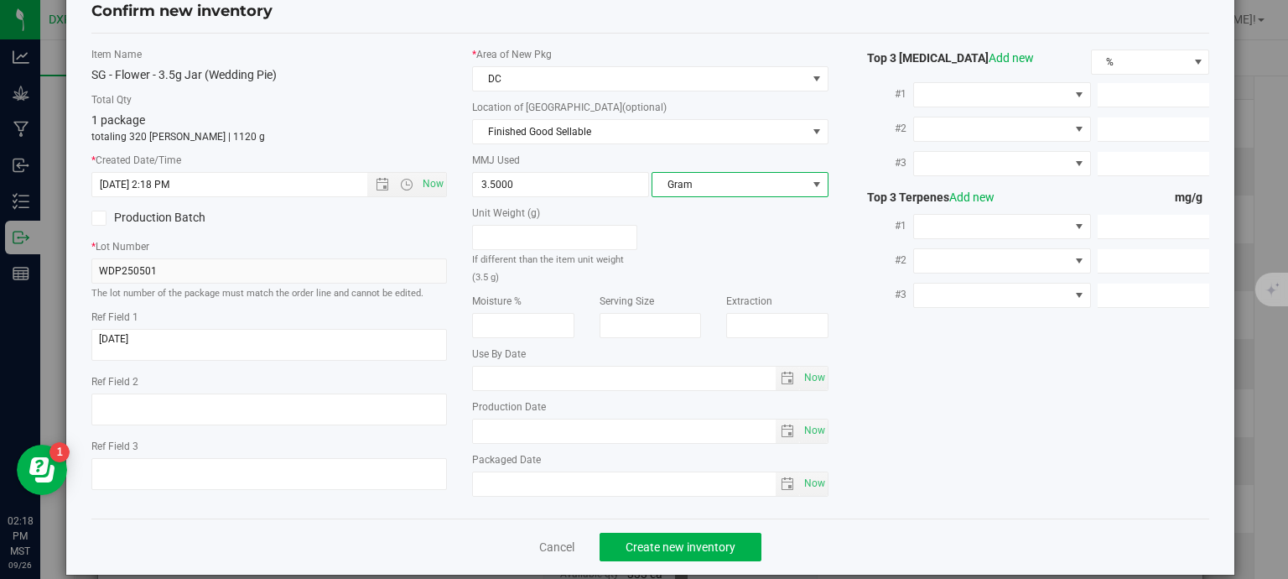
scroll to position [64, 0]
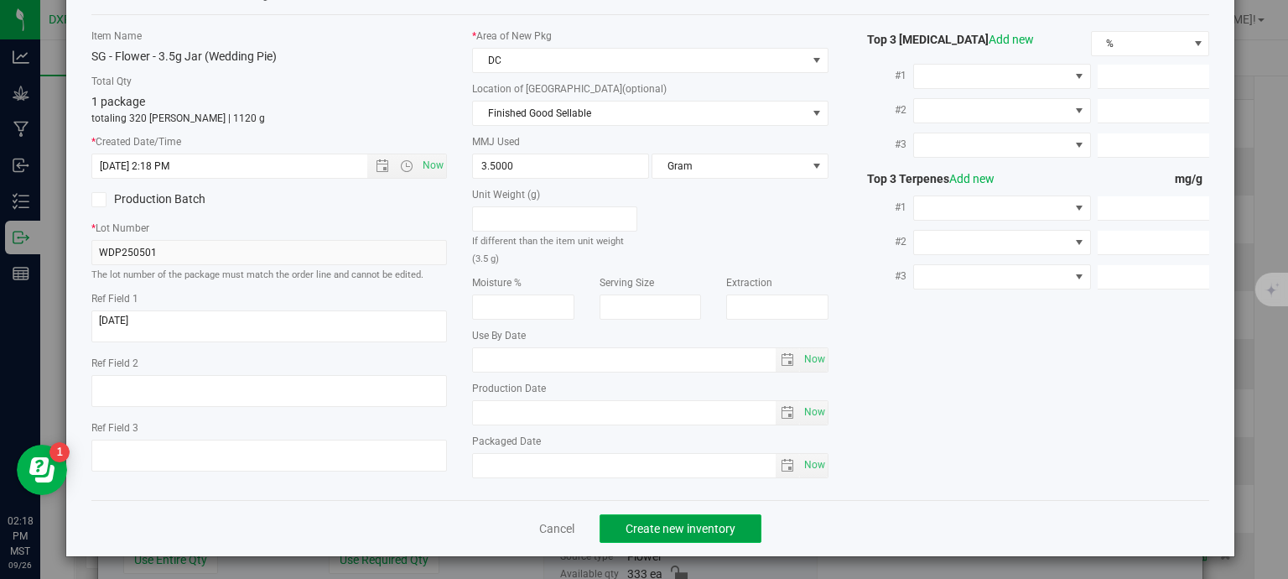
click at [727, 522] on span "Create new inventory" at bounding box center [681, 528] width 110 height 13
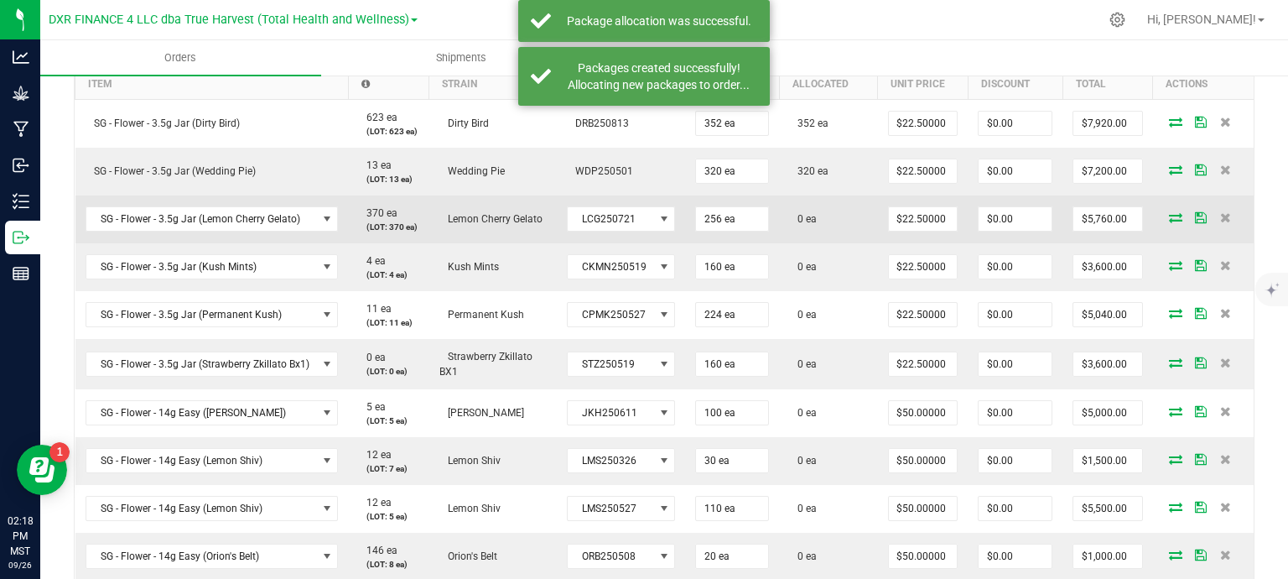
click at [1169, 219] on icon at bounding box center [1175, 217] width 13 height 10
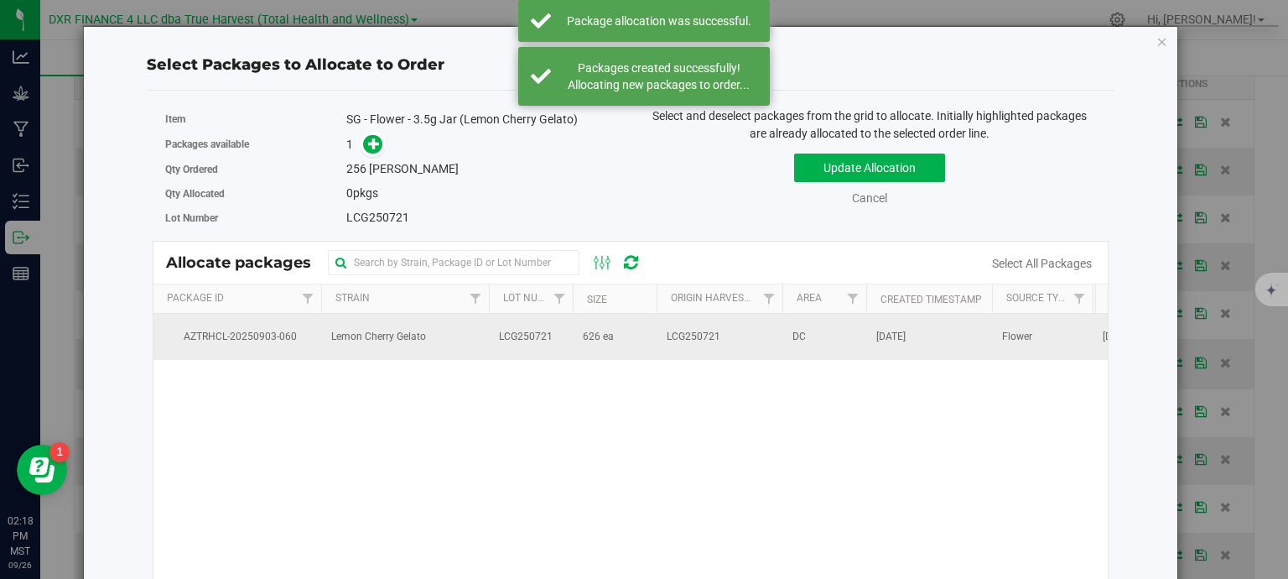
click at [337, 352] on td "Lemon Cherry Gelato" at bounding box center [405, 336] width 168 height 45
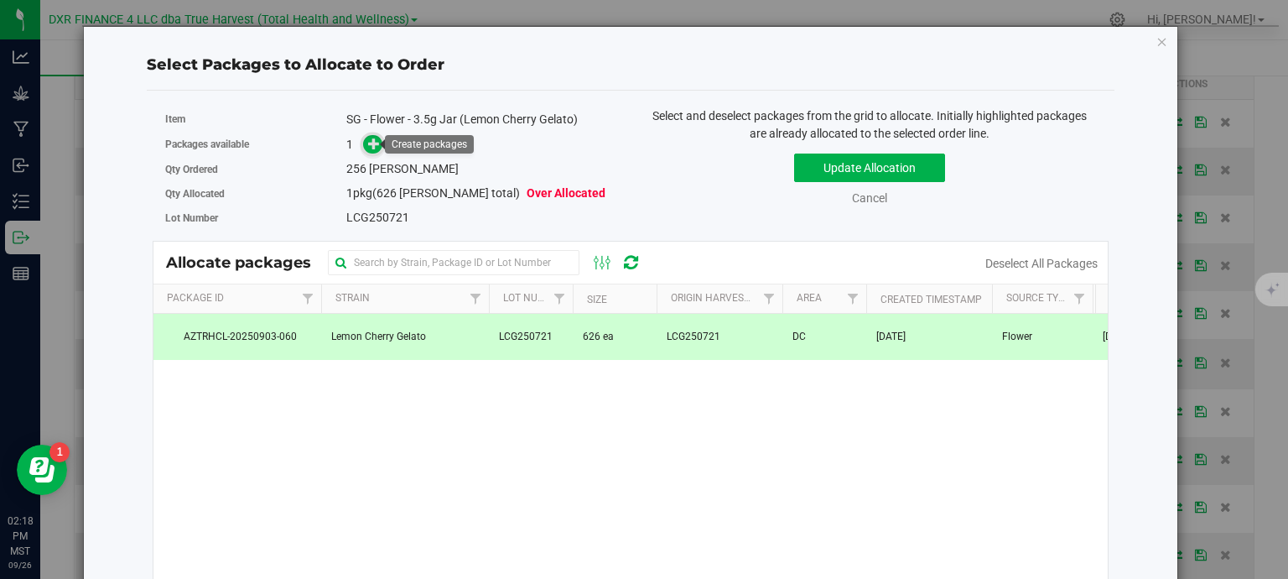
click at [373, 140] on icon at bounding box center [374, 144] width 12 height 12
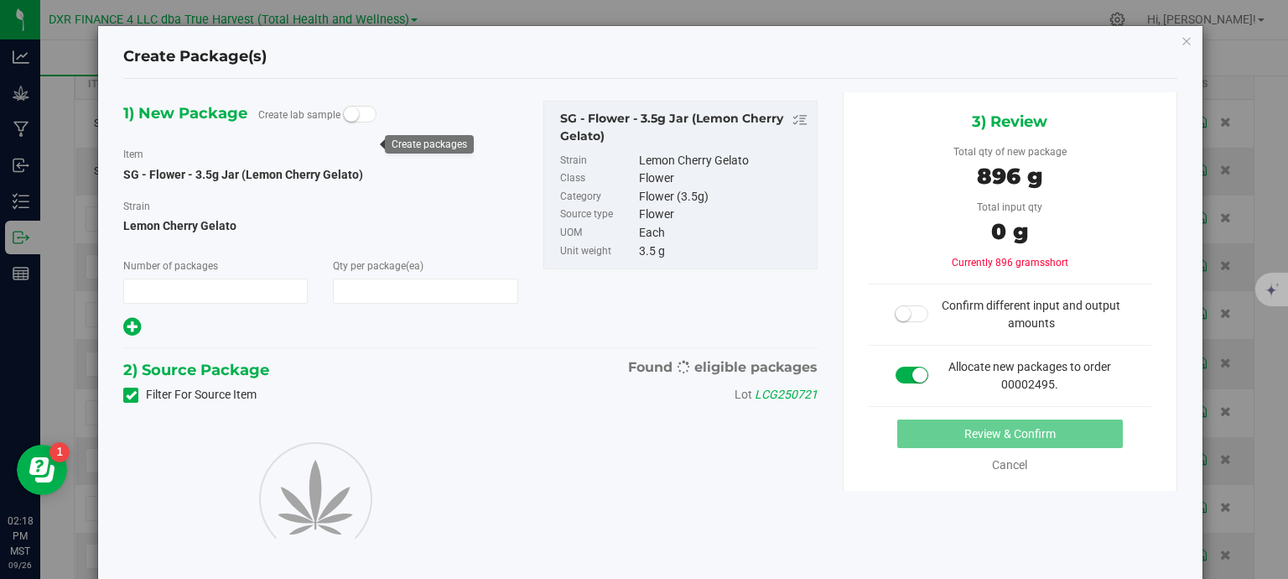
type input "1"
type input "256"
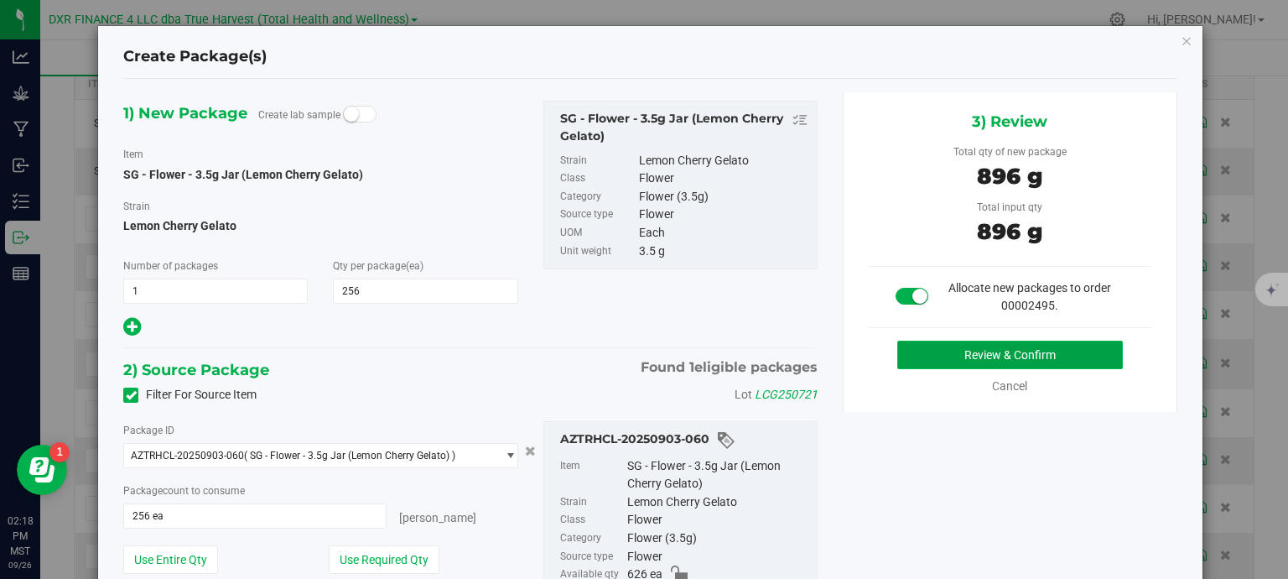
click at [1004, 346] on button "Review & Confirm" at bounding box center [1010, 354] width 226 height 29
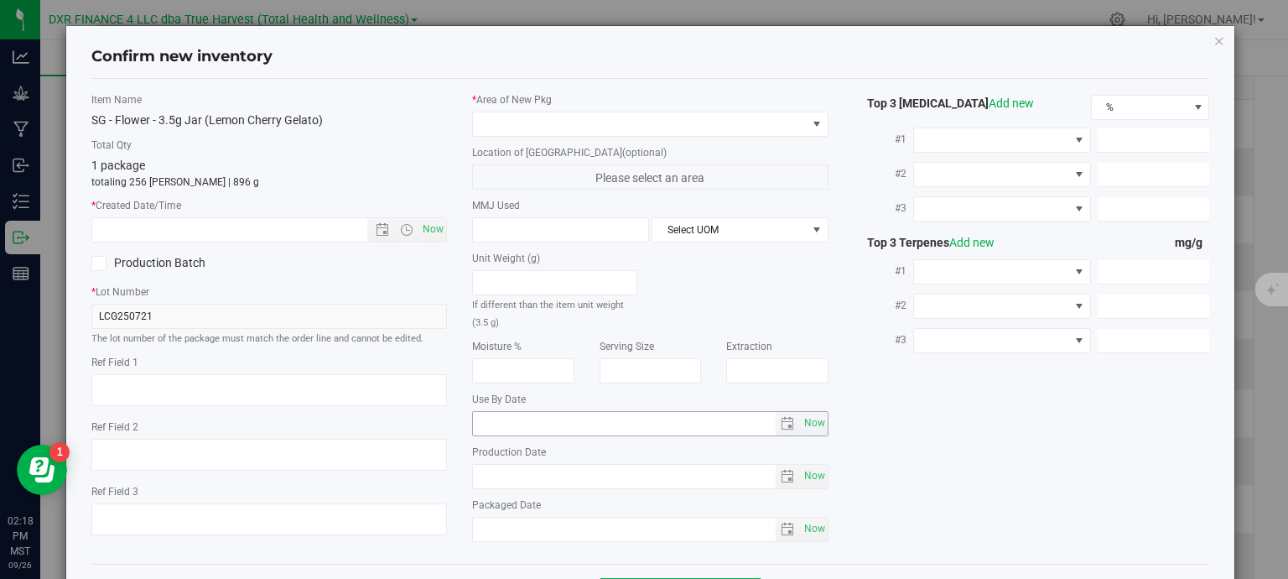
type textarea "2025-07-21"
click at [261, 382] on textarea at bounding box center [269, 390] width 356 height 32
click at [203, 241] on span "Now" at bounding box center [269, 229] width 356 height 25
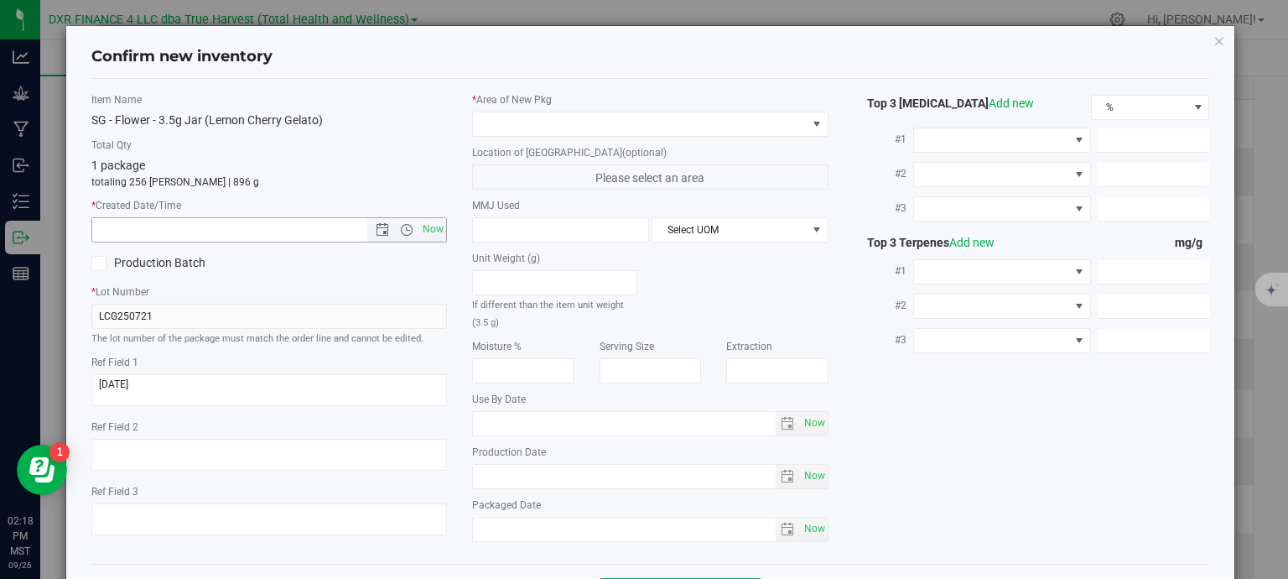
click at [206, 230] on input "text" at bounding box center [244, 229] width 304 height 23
paste input "2025-07-21"
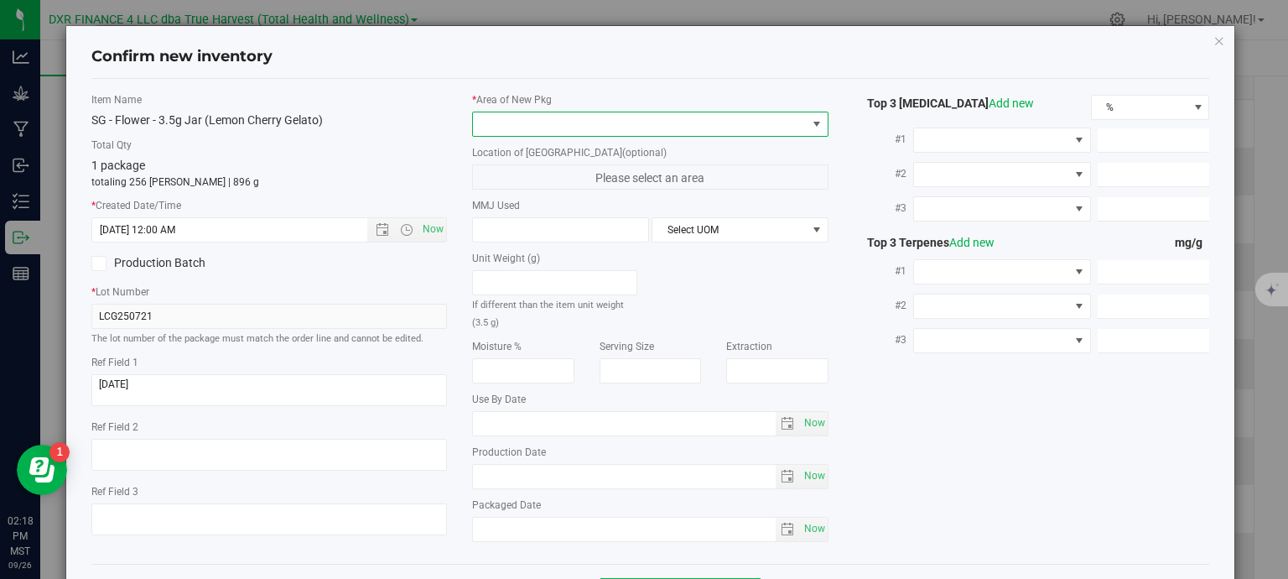
click at [537, 118] on span at bounding box center [640, 123] width 334 height 23
type input "7/21/2025 2:18 PM"
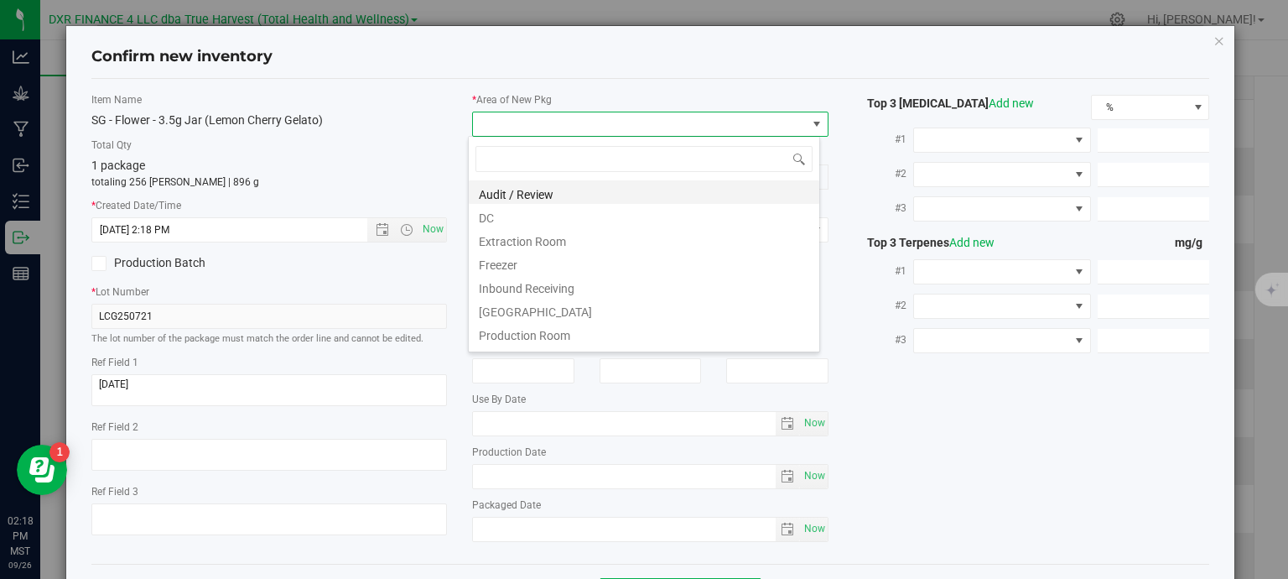
scroll to position [24, 352]
click at [515, 219] on li "DC" at bounding box center [644, 215] width 350 height 23
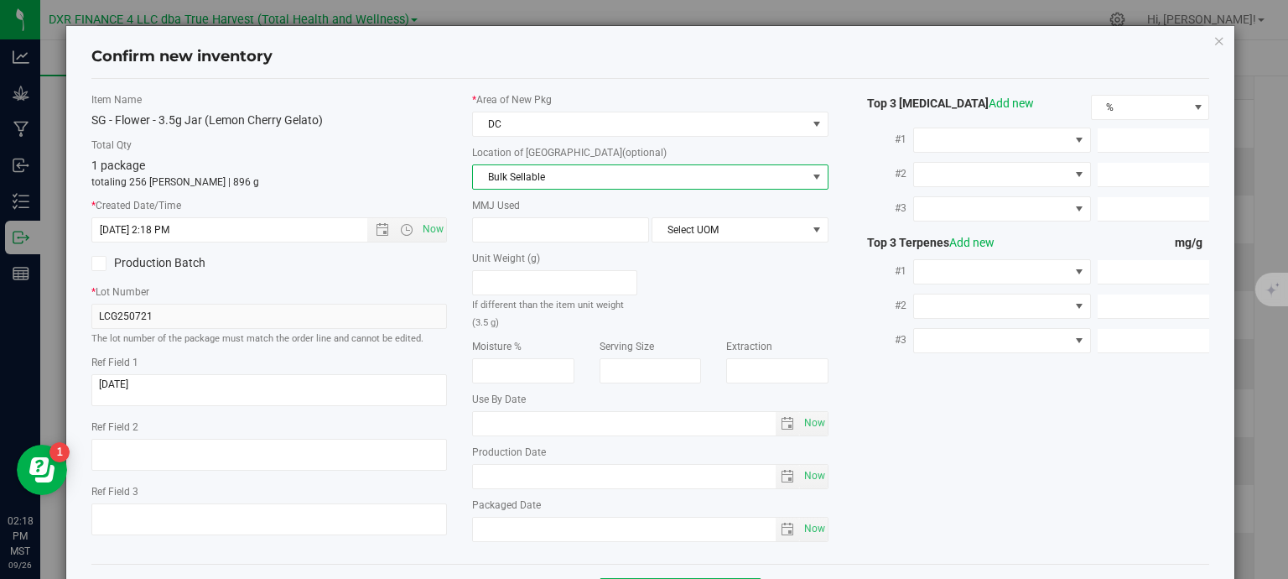
click at [530, 180] on span "Bulk Sellable" at bounding box center [640, 176] width 334 height 23
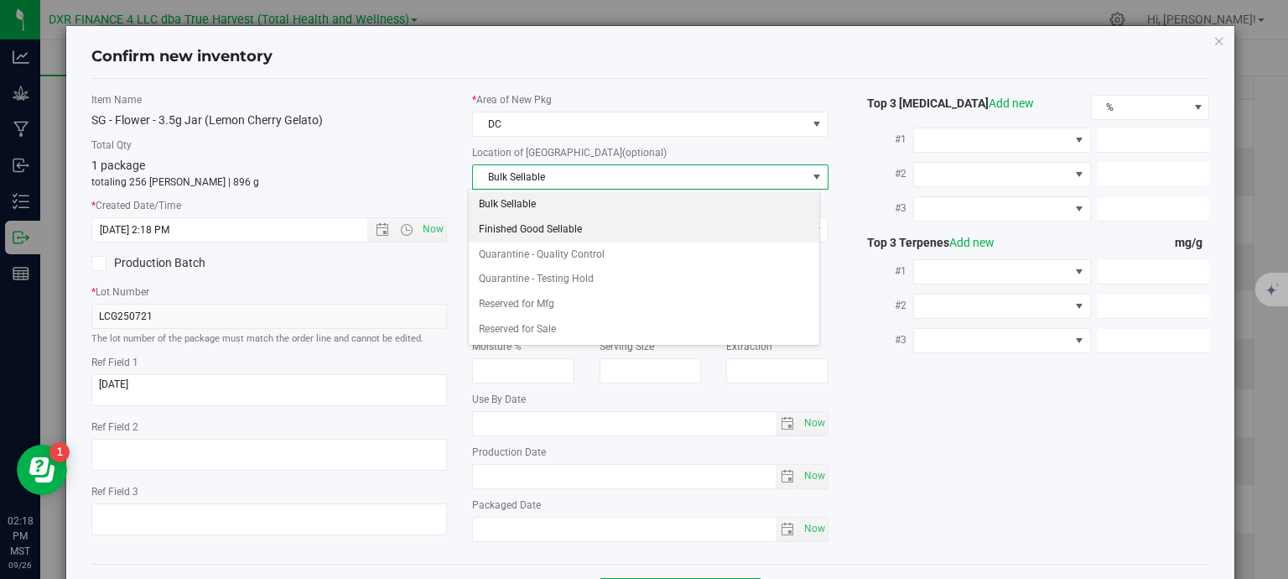
click at [563, 233] on li "Finished Good Sellable" at bounding box center [644, 229] width 350 height 25
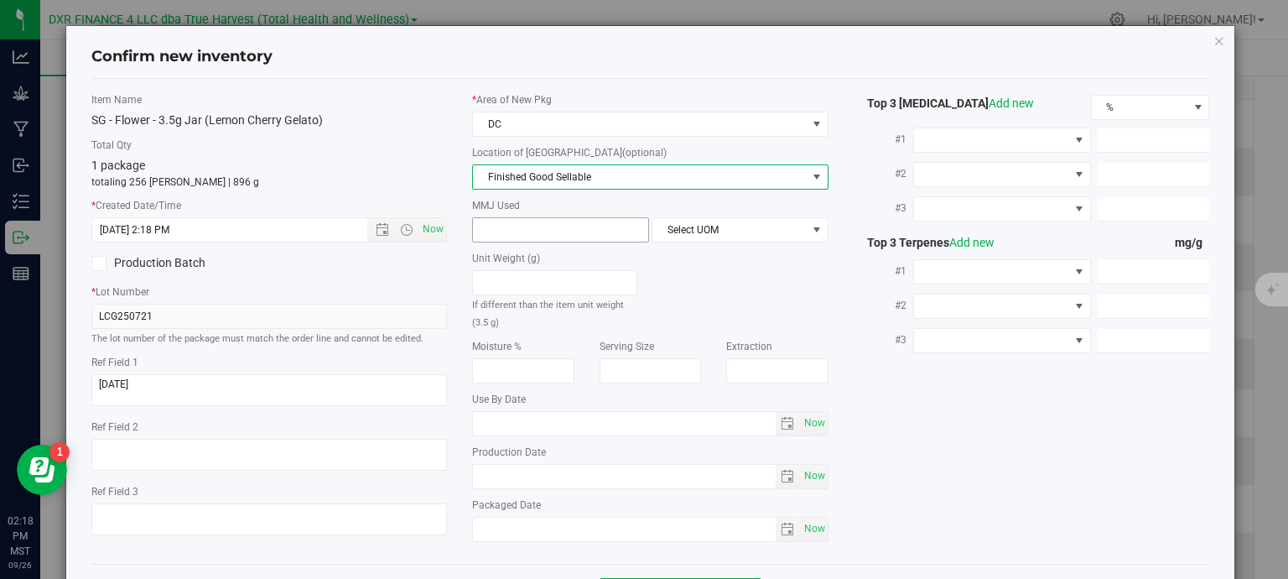
click at [550, 231] on span at bounding box center [560, 229] width 177 height 25
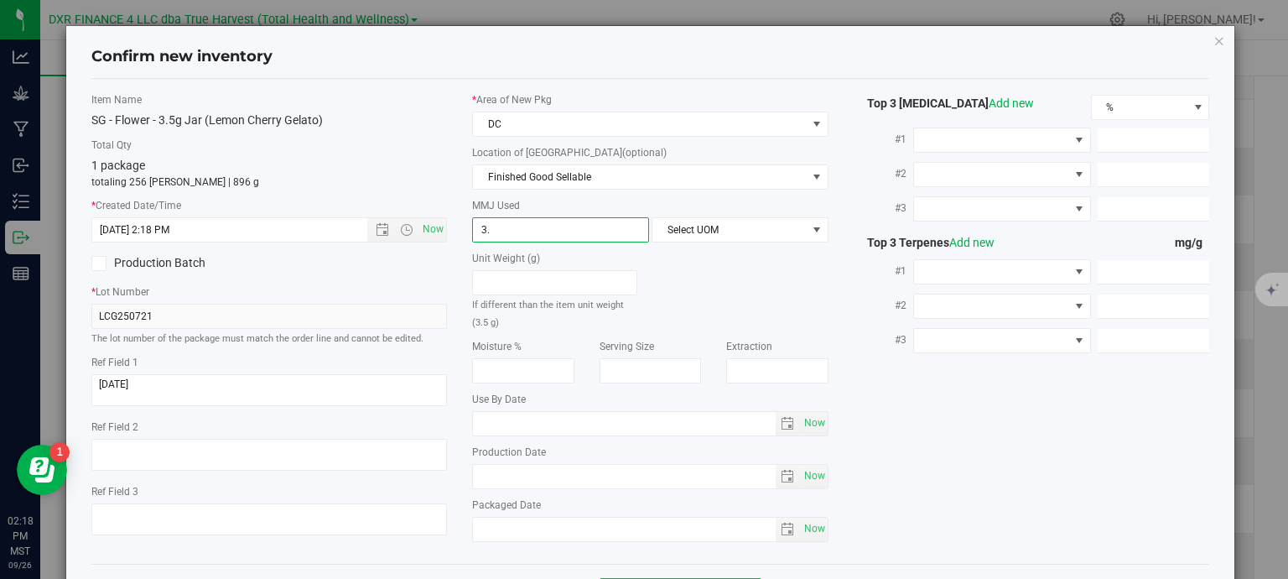
type input "3.5"
type input "3.5000"
click at [758, 226] on span "Select UOM" at bounding box center [729, 229] width 154 height 23
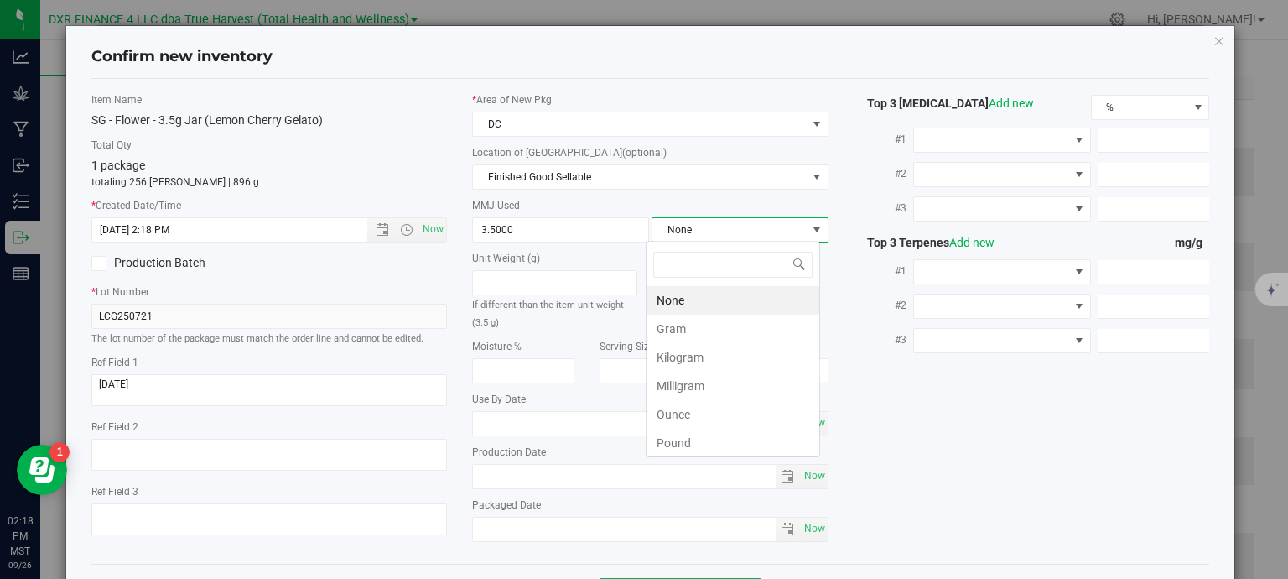
scroll to position [24, 174]
click at [718, 321] on li "Gram" at bounding box center [732, 328] width 173 height 29
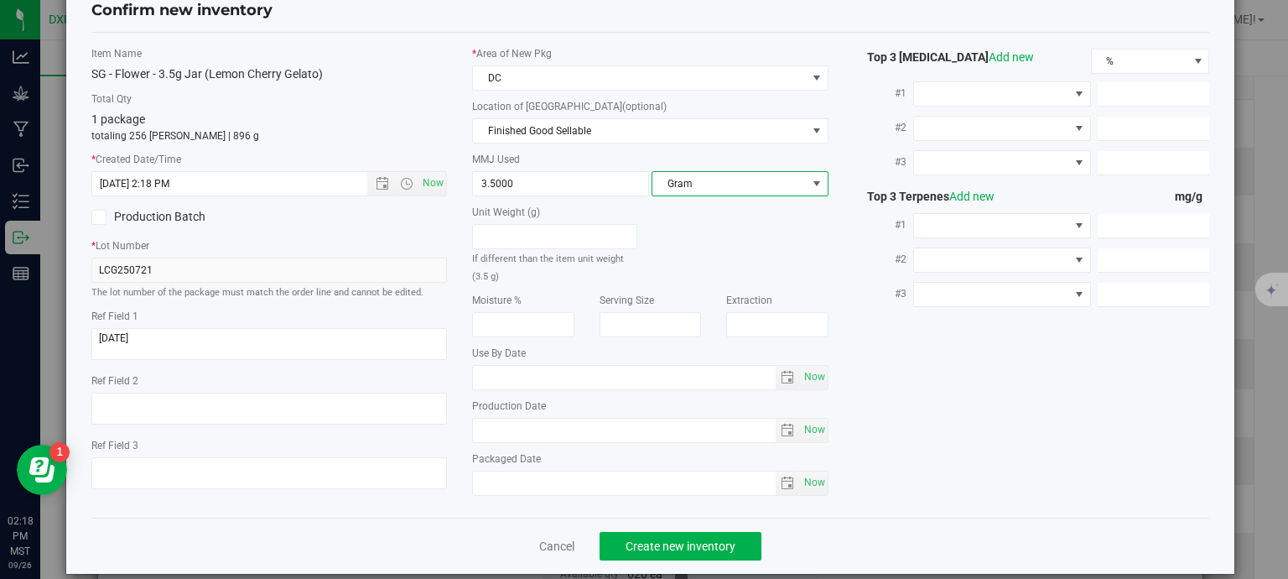
scroll to position [64, 0]
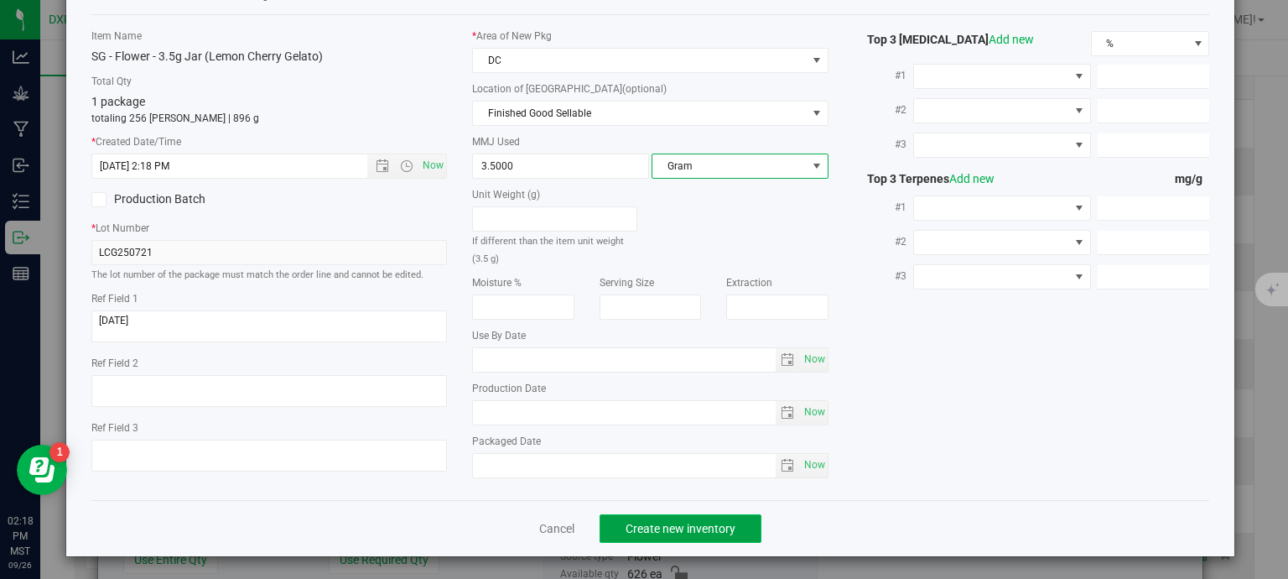
click at [711, 522] on span "Create new inventory" at bounding box center [681, 528] width 110 height 13
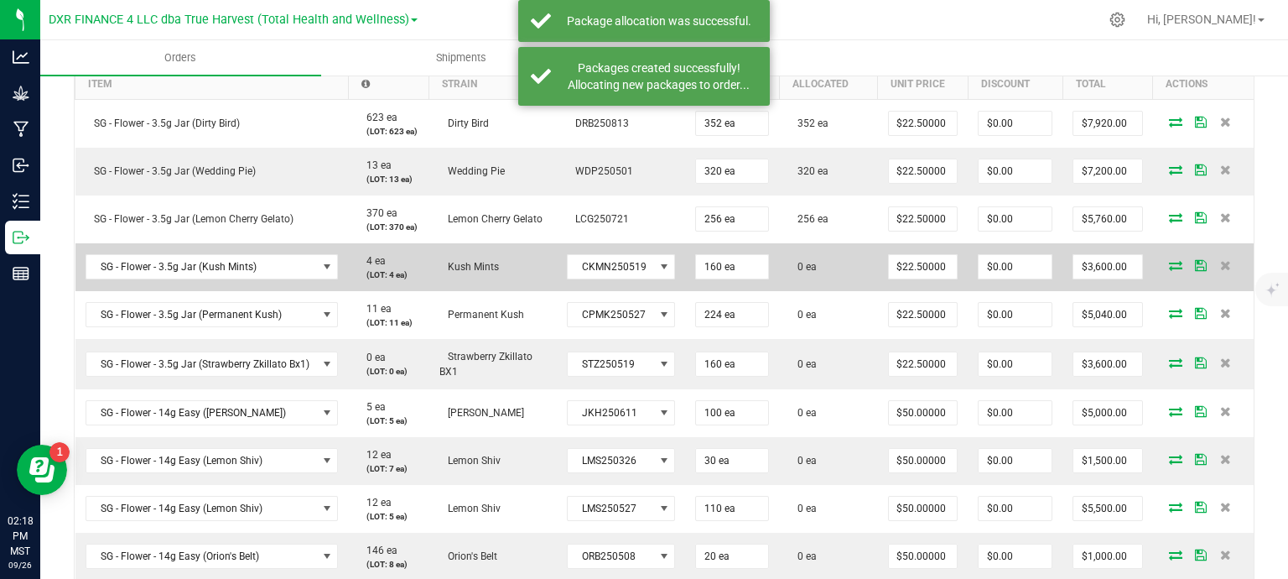
click at [1169, 260] on icon at bounding box center [1175, 265] width 13 height 10
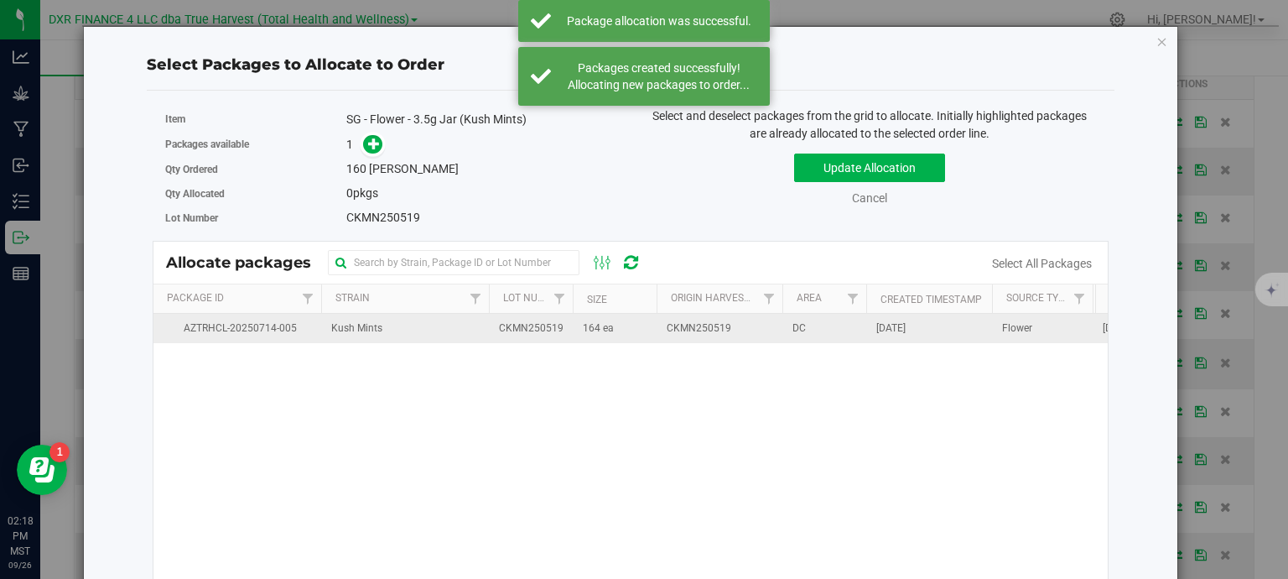
click at [534, 335] on span "CKMN250519" at bounding box center [531, 328] width 65 height 16
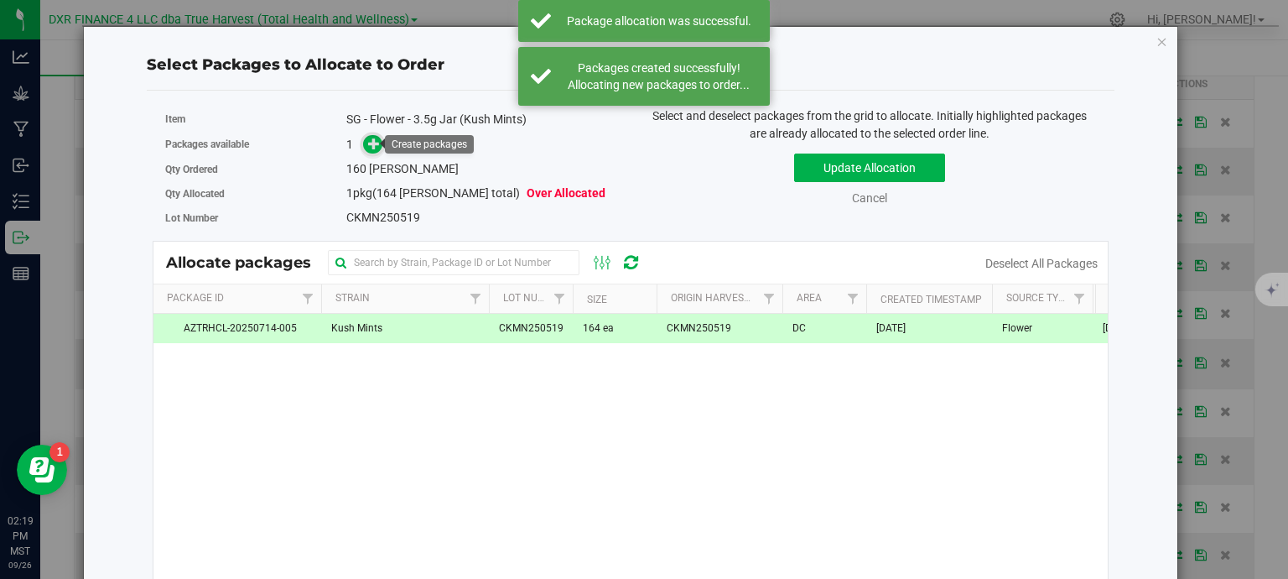
click at [363, 138] on link at bounding box center [372, 144] width 19 height 13
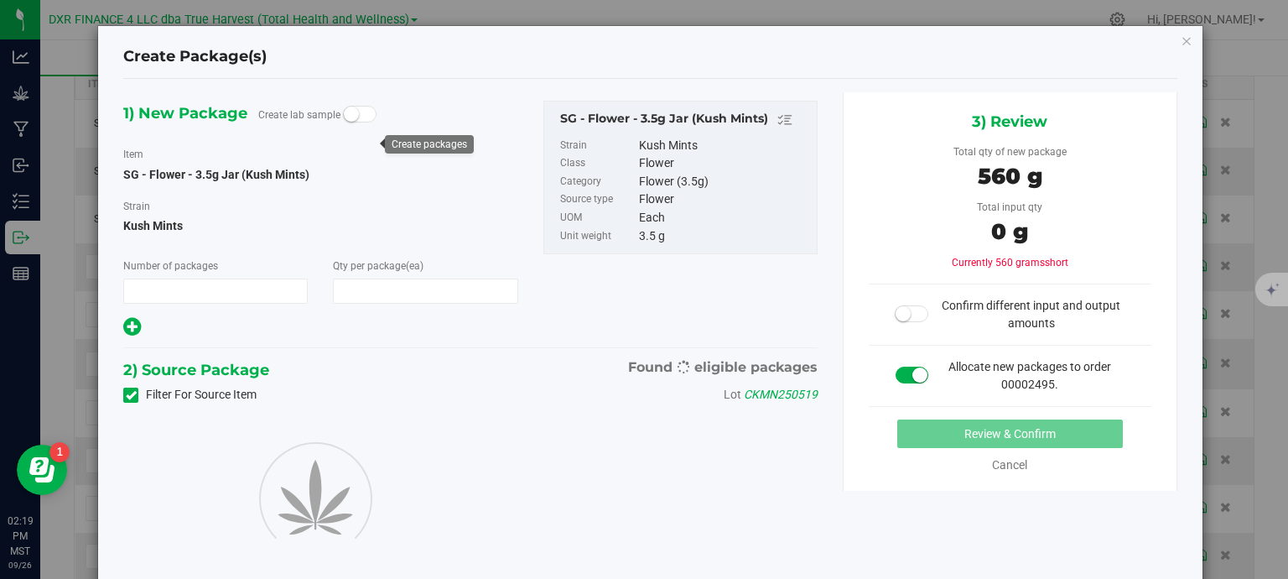
type input "1"
type input "160"
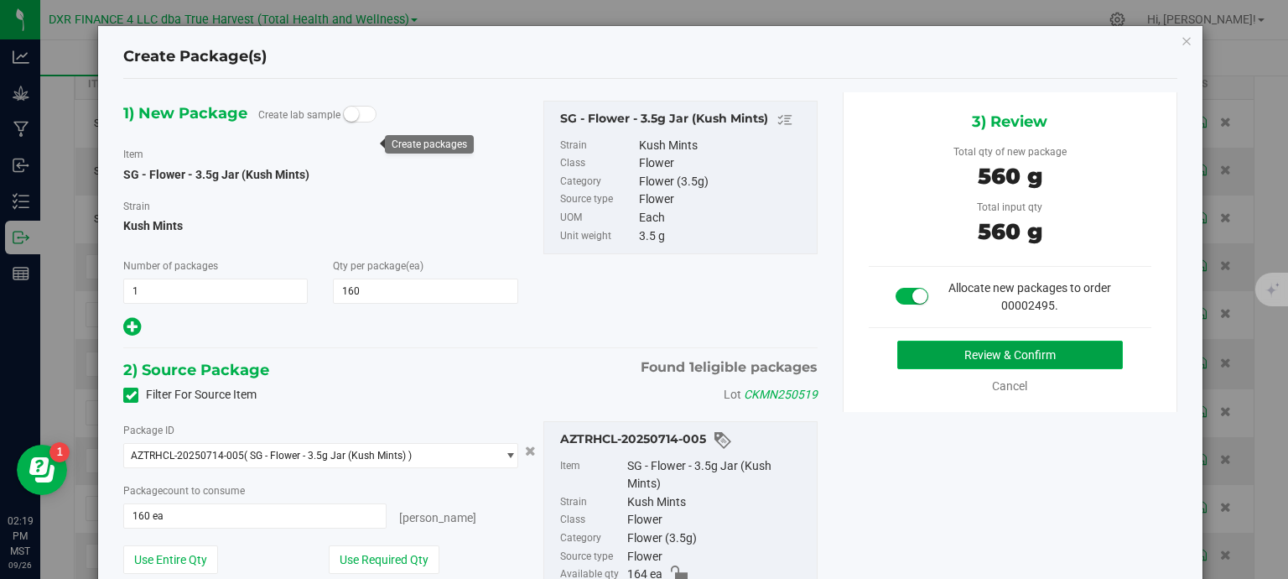
click at [952, 344] on button "Review & Confirm" at bounding box center [1010, 354] width 226 height 29
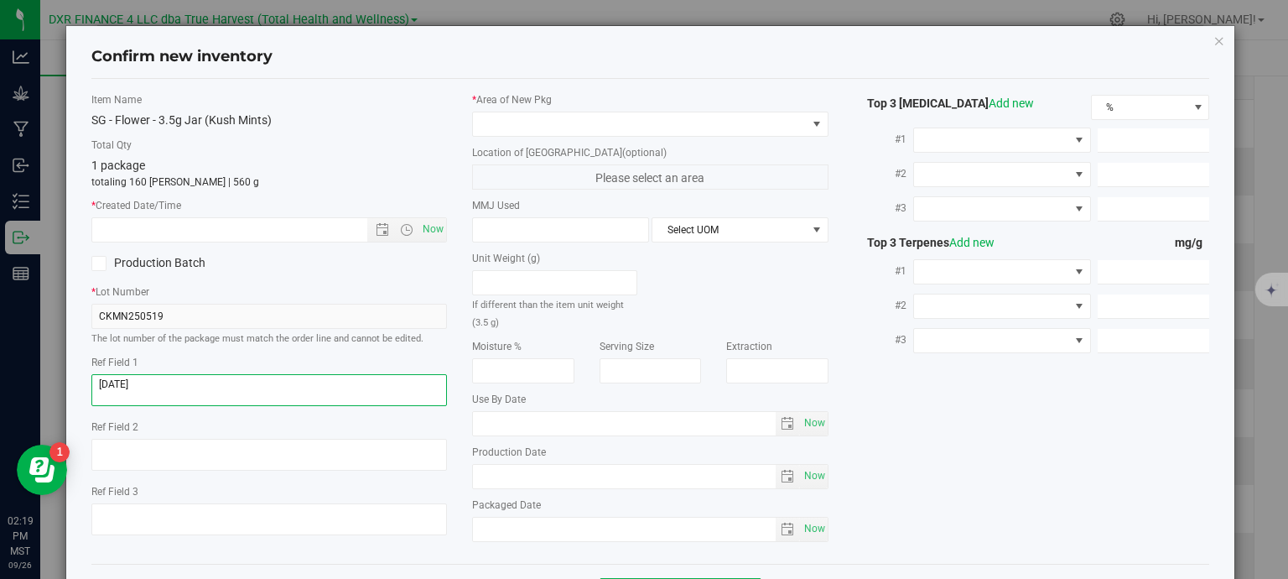
click at [166, 386] on textarea at bounding box center [269, 390] width 356 height 32
click at [197, 236] on input "text" at bounding box center [244, 229] width 304 height 23
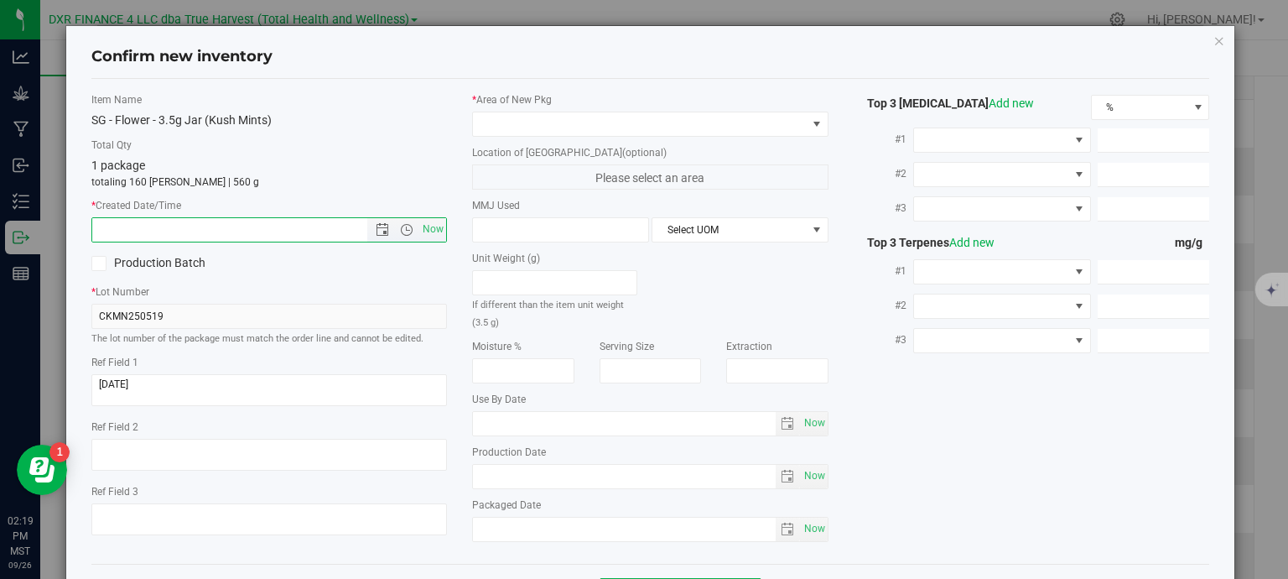
paste input "2025-05-19"
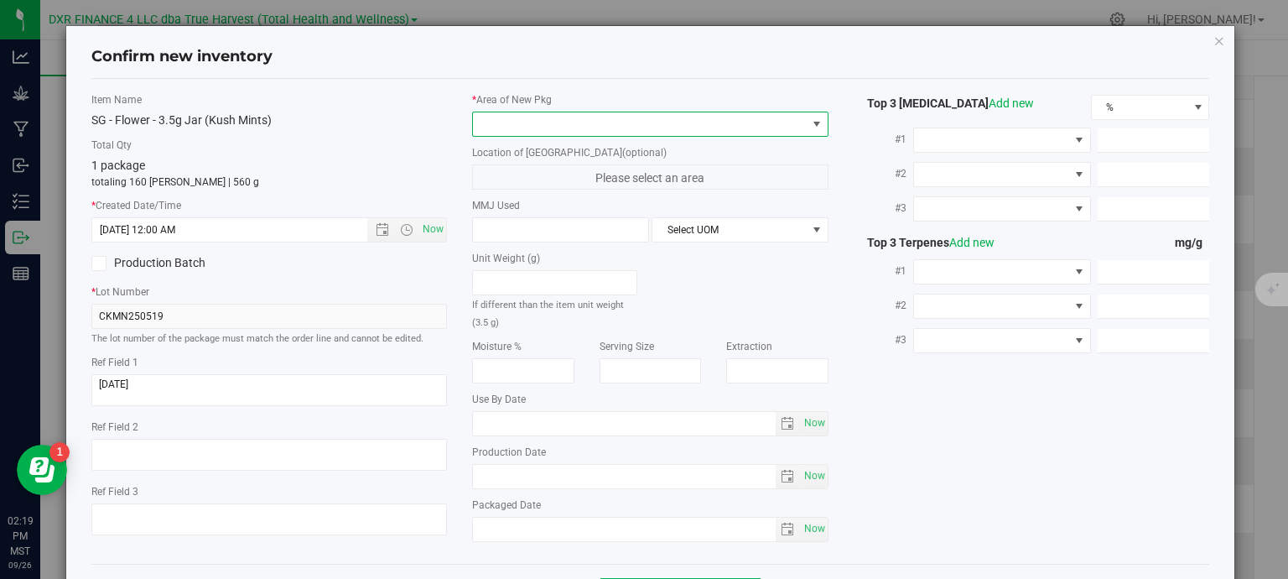
click at [537, 133] on span at bounding box center [640, 123] width 334 height 23
type input "5/19/2025 2:19 PM"
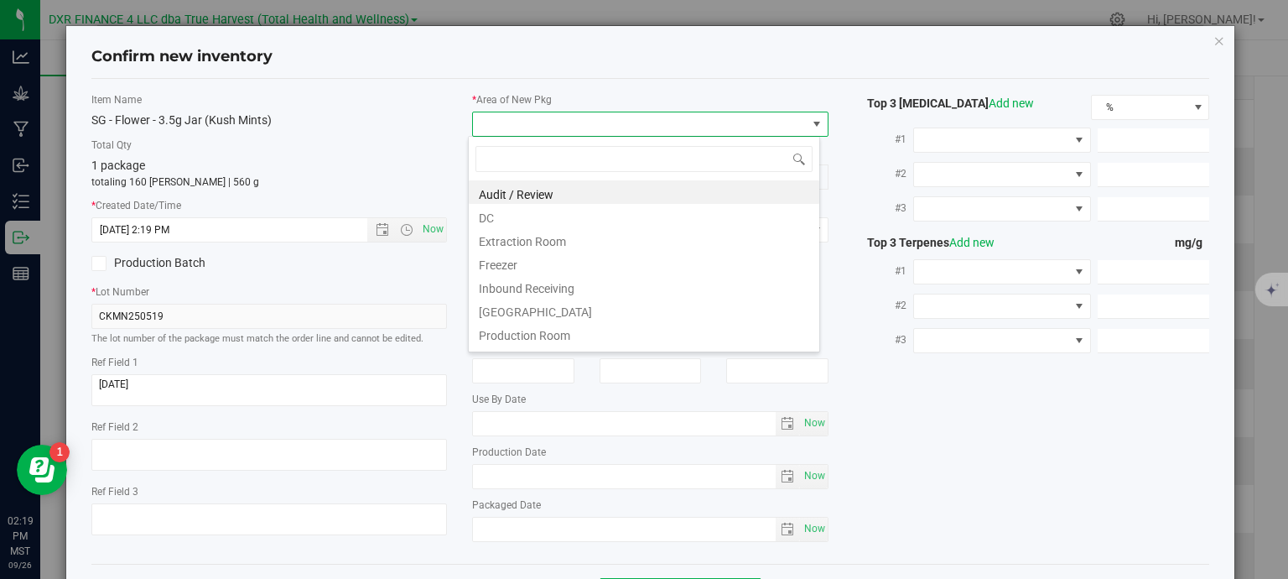
scroll to position [24, 352]
click at [567, 214] on li "DC" at bounding box center [644, 215] width 350 height 23
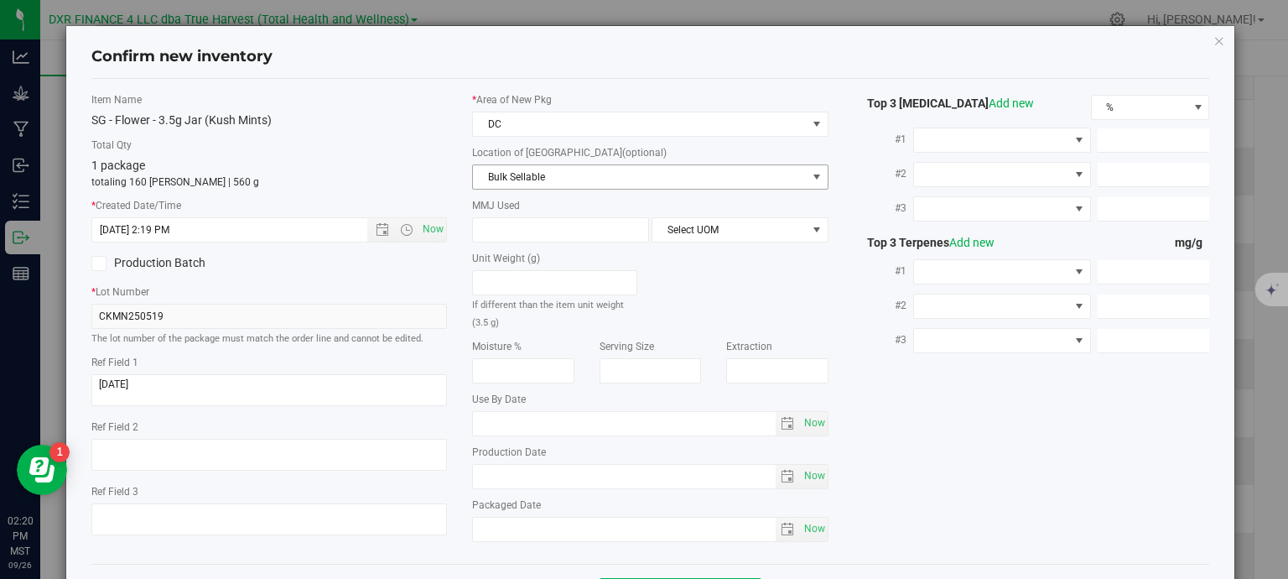
click at [526, 184] on span "Bulk Sellable" at bounding box center [640, 176] width 334 height 23
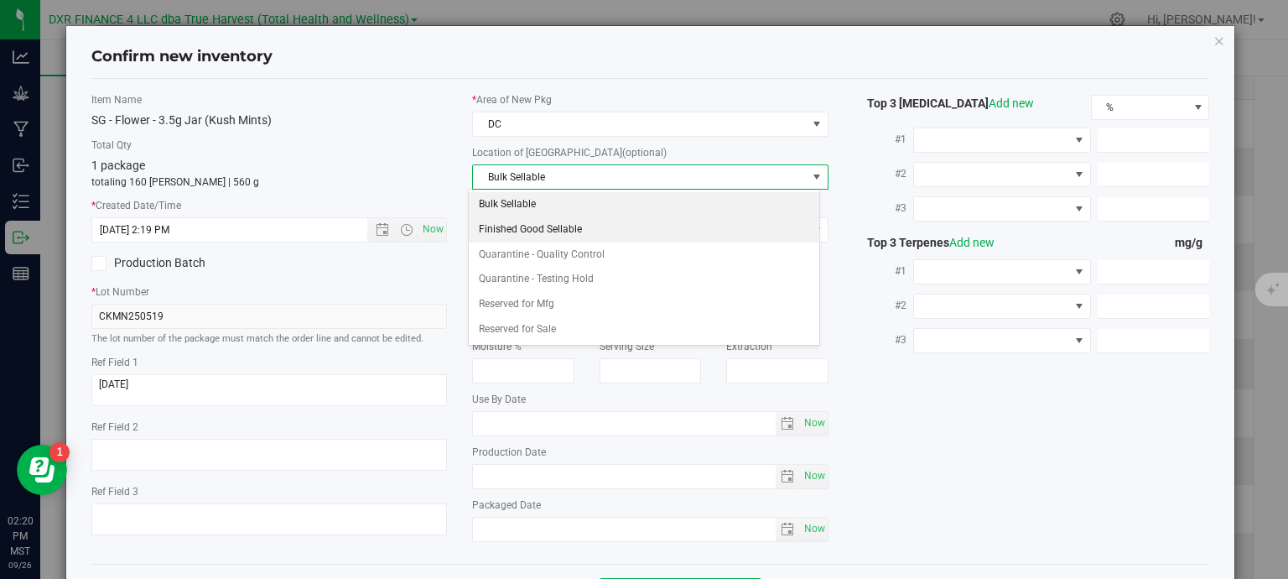
click at [519, 225] on li "Finished Good Sellable" at bounding box center [644, 229] width 350 height 25
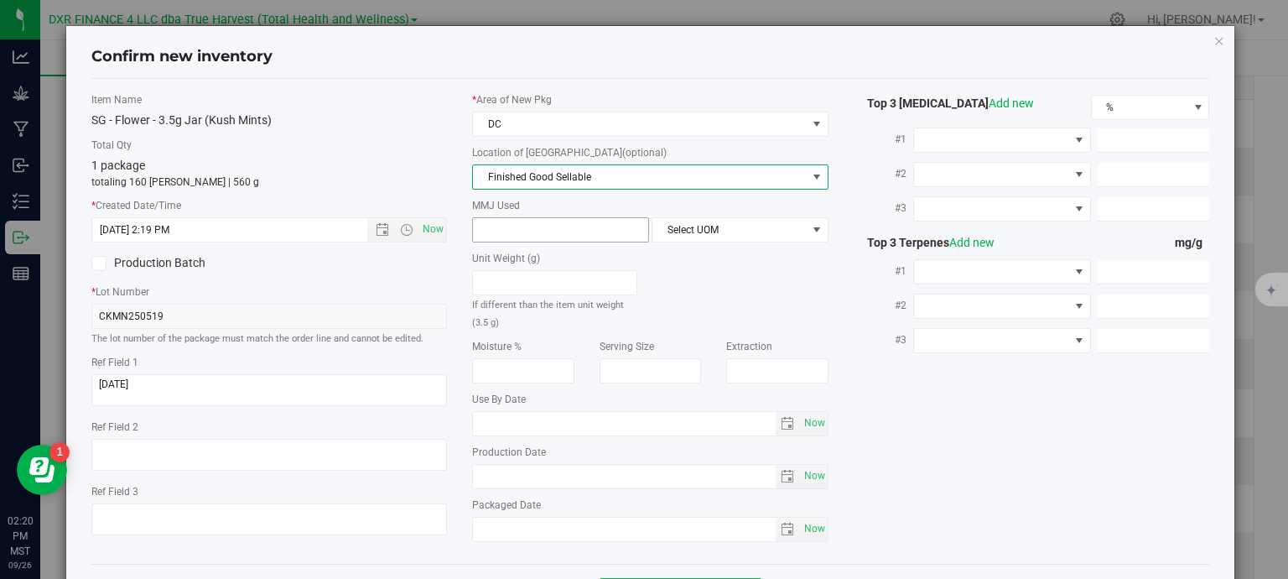
click at [517, 231] on span at bounding box center [560, 229] width 177 height 25
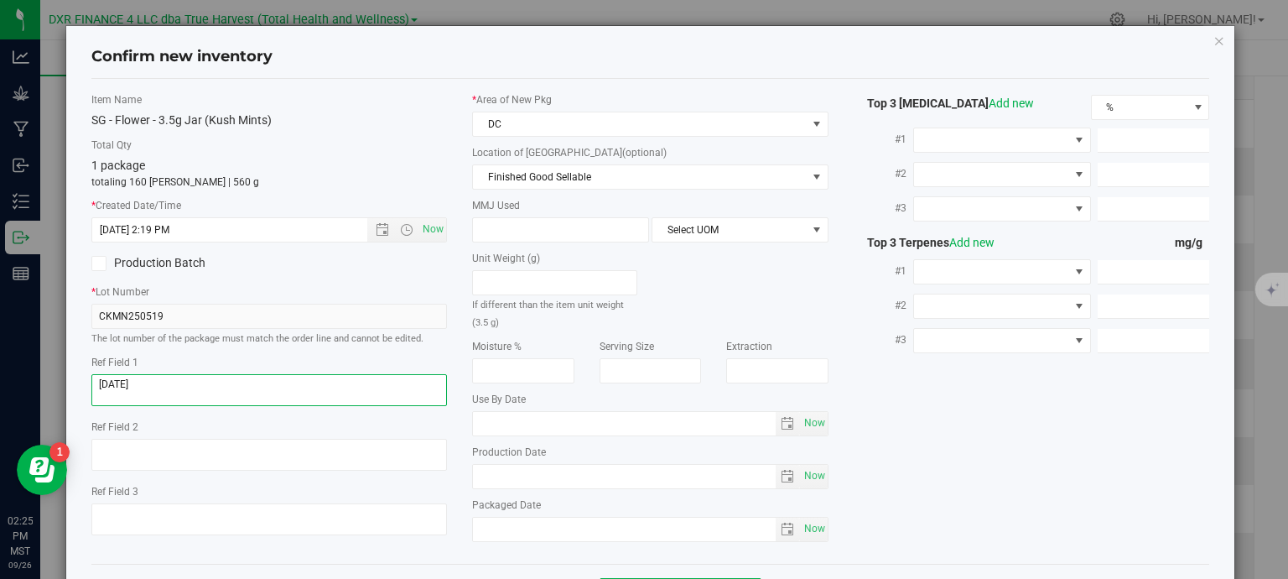
click at [212, 388] on textarea at bounding box center [269, 390] width 356 height 32
click at [599, 224] on span at bounding box center [560, 229] width 177 height 25
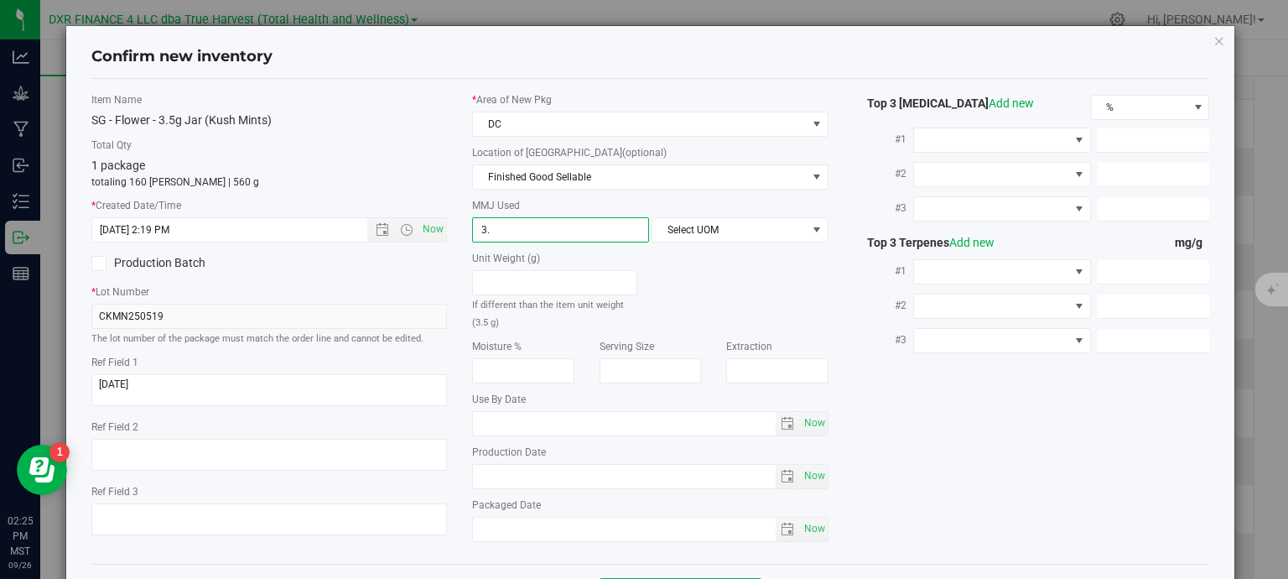
type input "3.5"
type input "3.5000"
click at [758, 223] on span "Select UOM" at bounding box center [729, 229] width 154 height 23
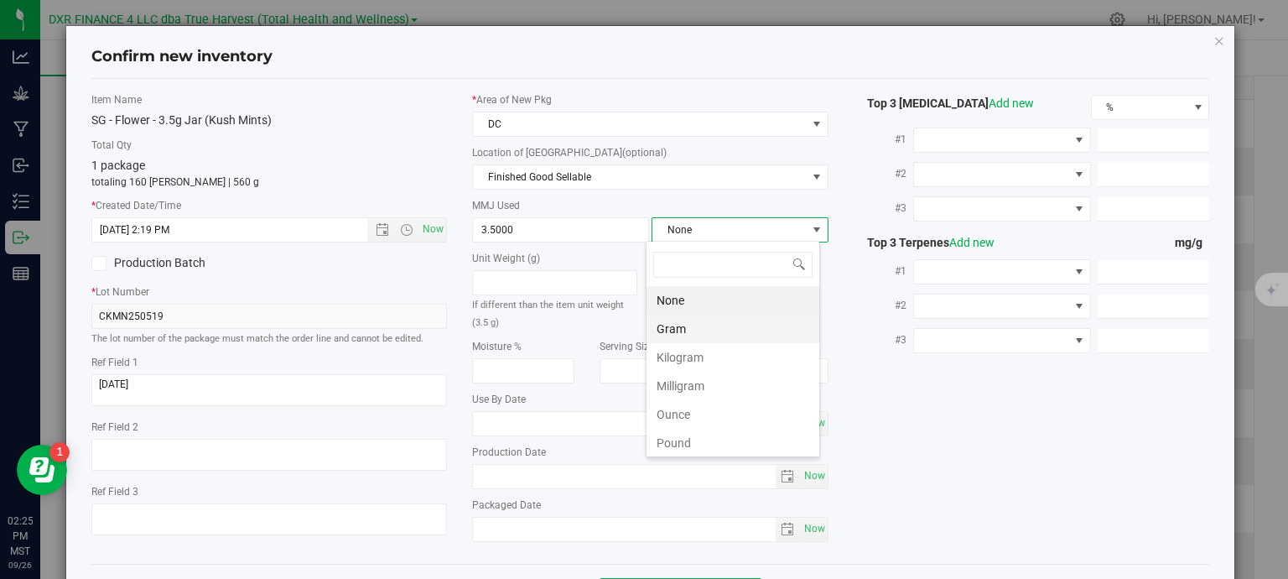
scroll to position [24, 174]
drag, startPoint x: 686, startPoint y: 325, endPoint x: 693, endPoint y: 330, distance: 8.6
click at [686, 328] on li "Gram" at bounding box center [732, 328] width 173 height 29
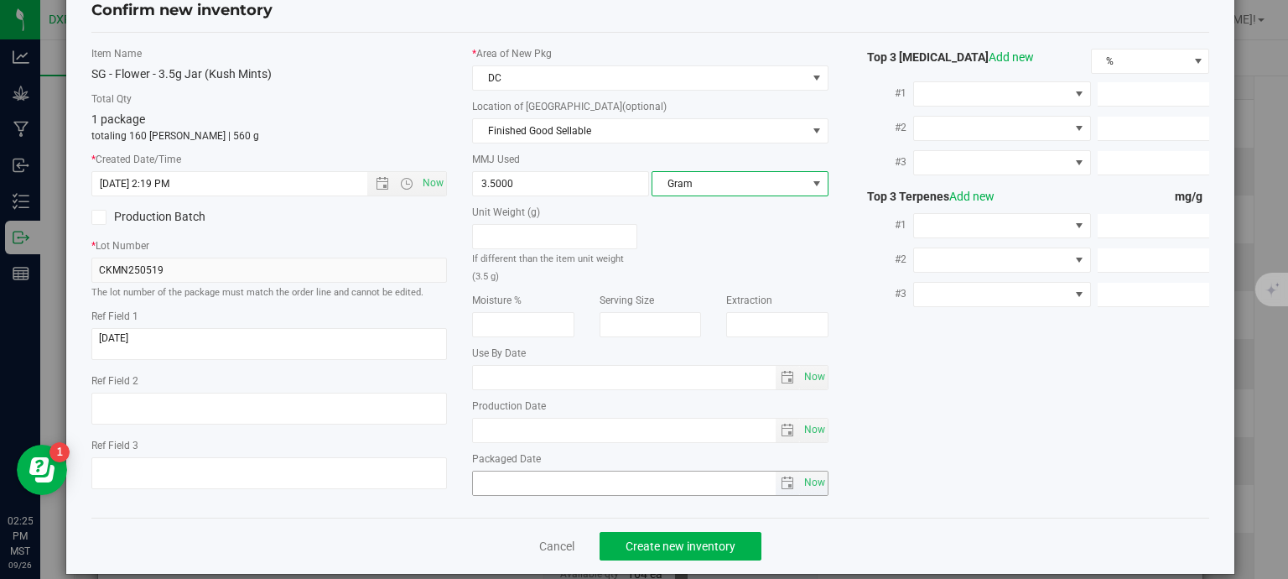
scroll to position [64, 0]
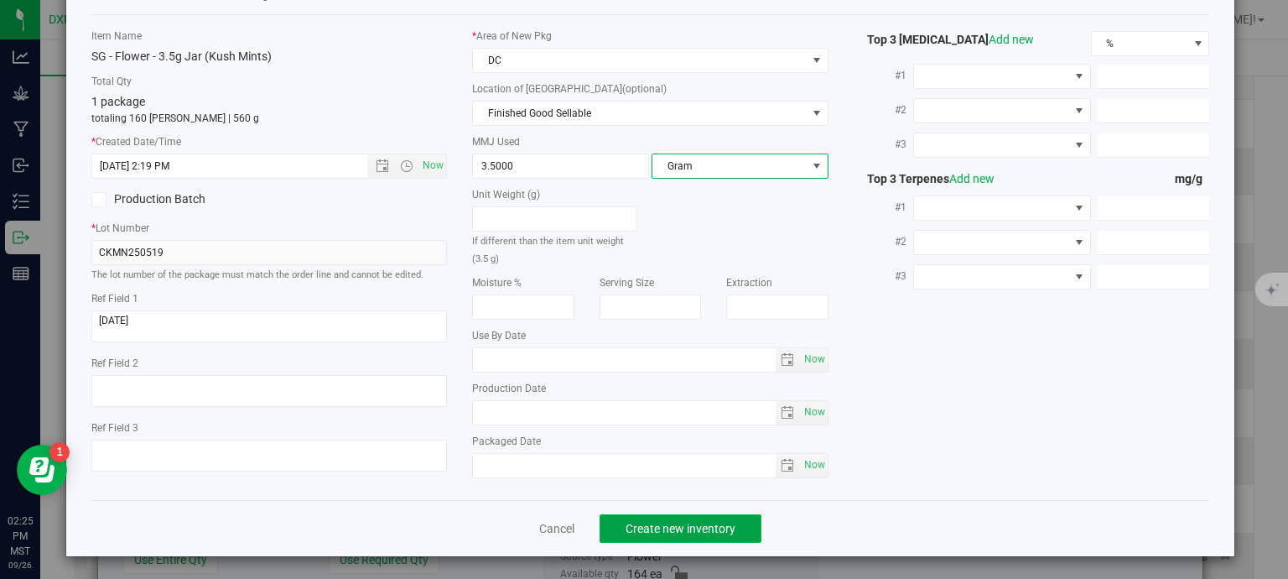
click at [688, 530] on span "Create new inventory" at bounding box center [681, 528] width 110 height 13
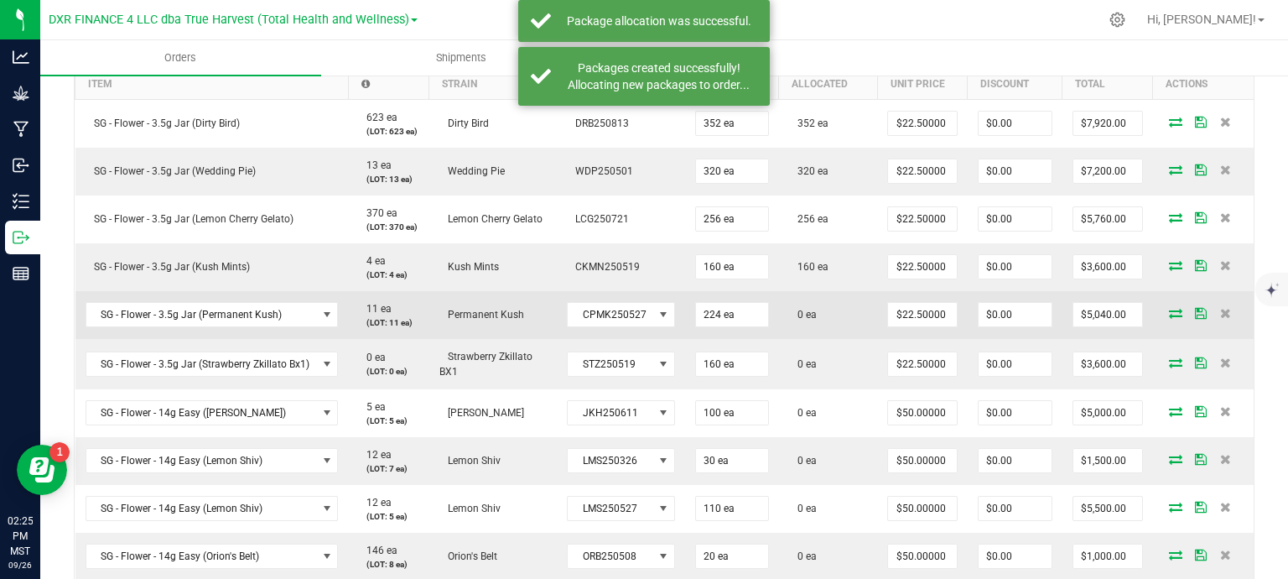
click at [1169, 317] on icon at bounding box center [1175, 313] width 13 height 10
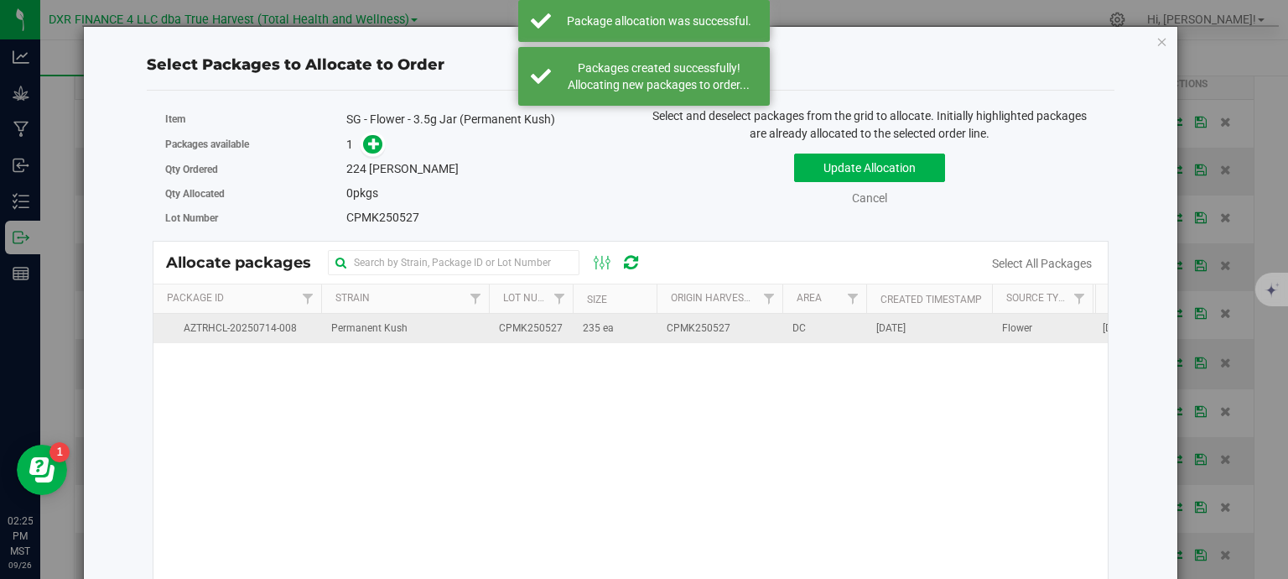
click at [597, 327] on span "235 ea" at bounding box center [598, 328] width 31 height 16
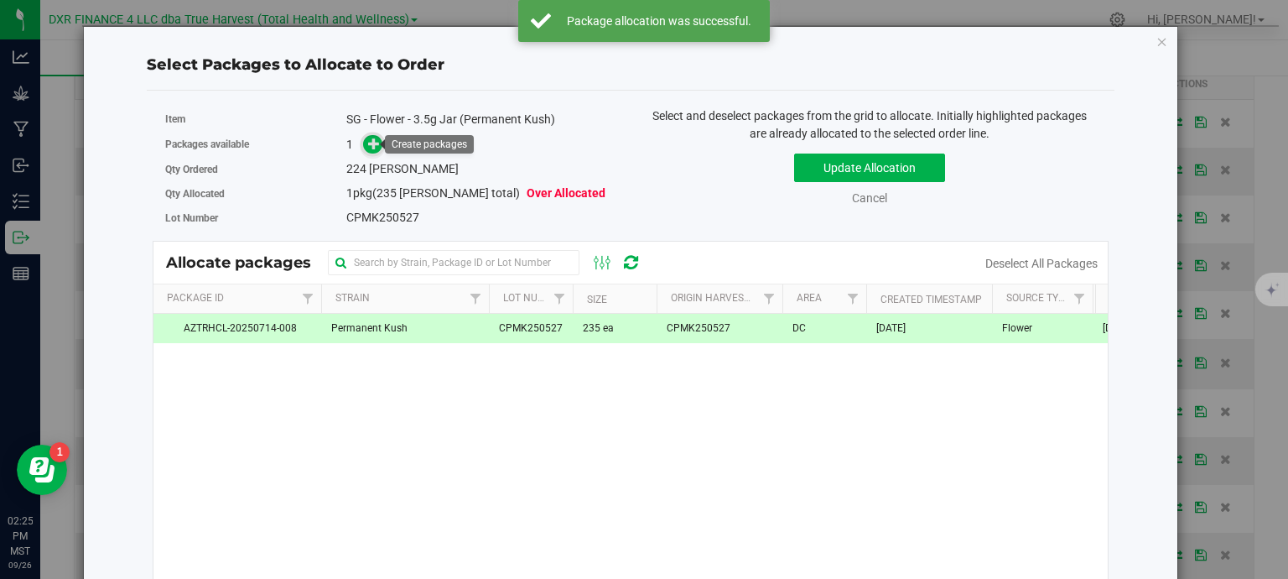
click at [374, 143] on icon at bounding box center [374, 144] width 12 height 12
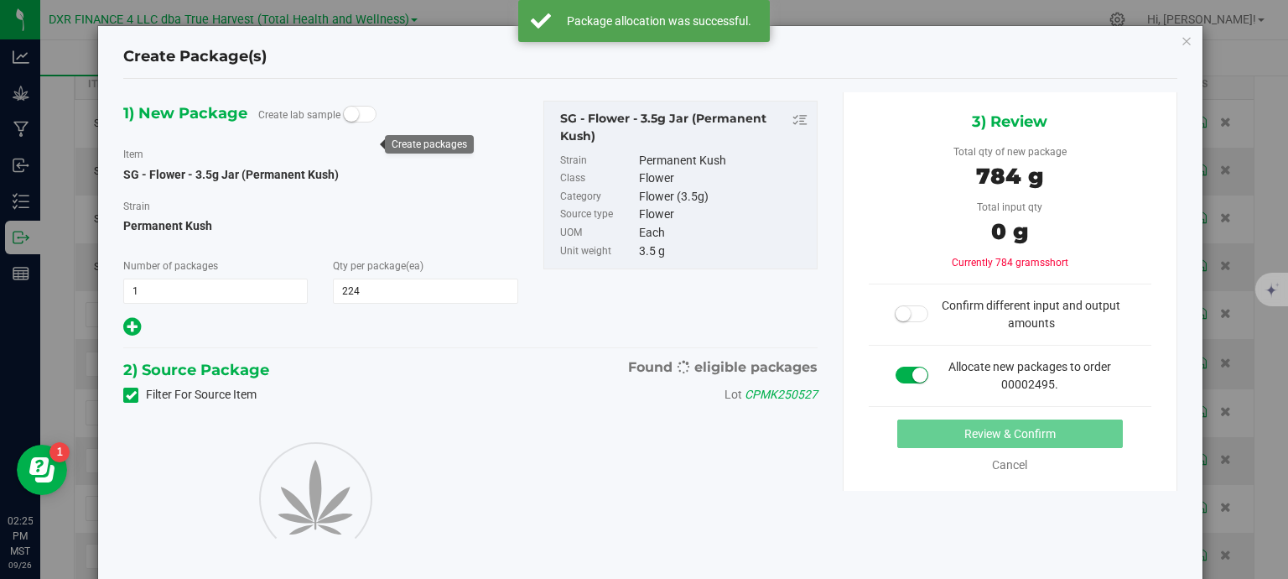
type input "224"
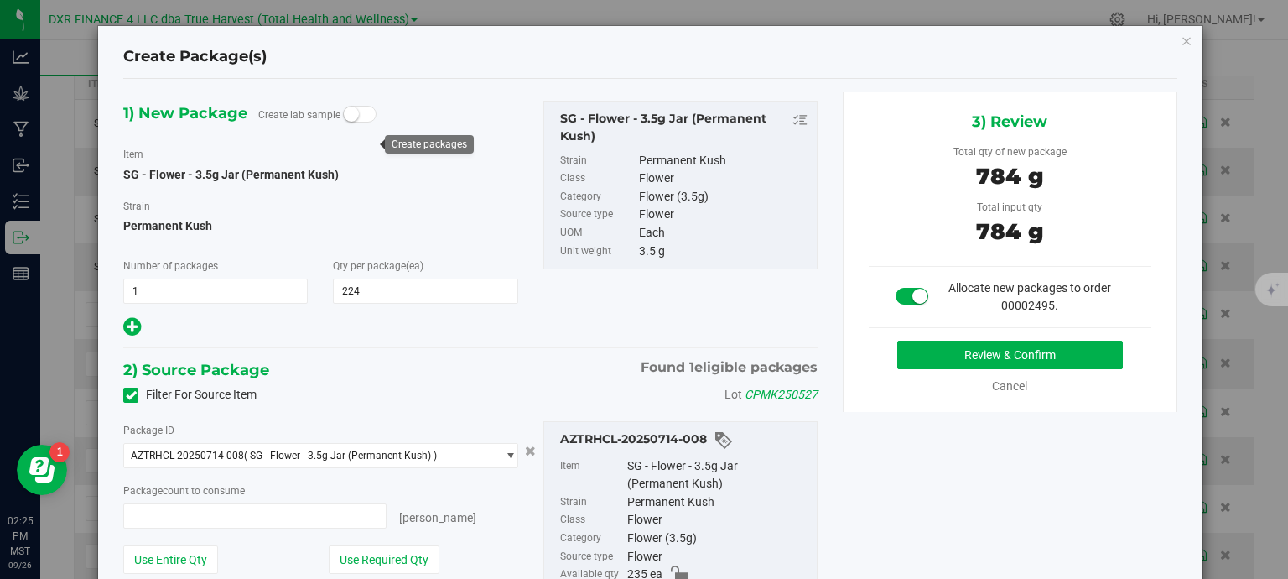
type input "224 ea"
click at [999, 345] on button "Review & Confirm" at bounding box center [1010, 354] width 226 height 29
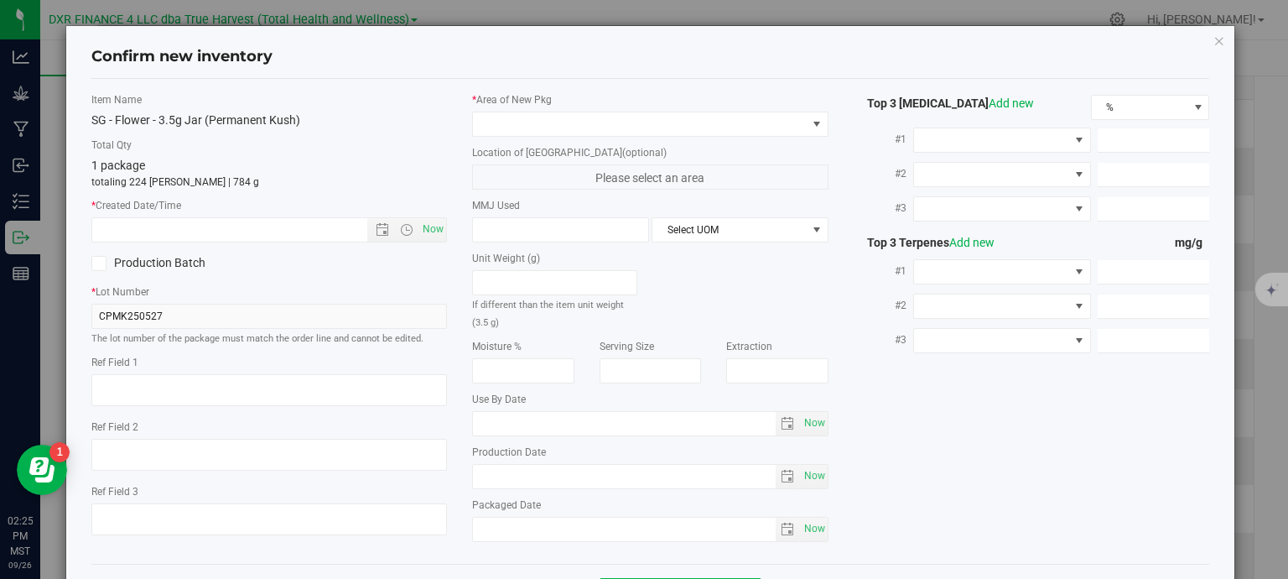
type textarea "2025-05-27"
click at [155, 392] on textarea at bounding box center [269, 390] width 356 height 32
click at [202, 227] on input "text" at bounding box center [244, 229] width 304 height 23
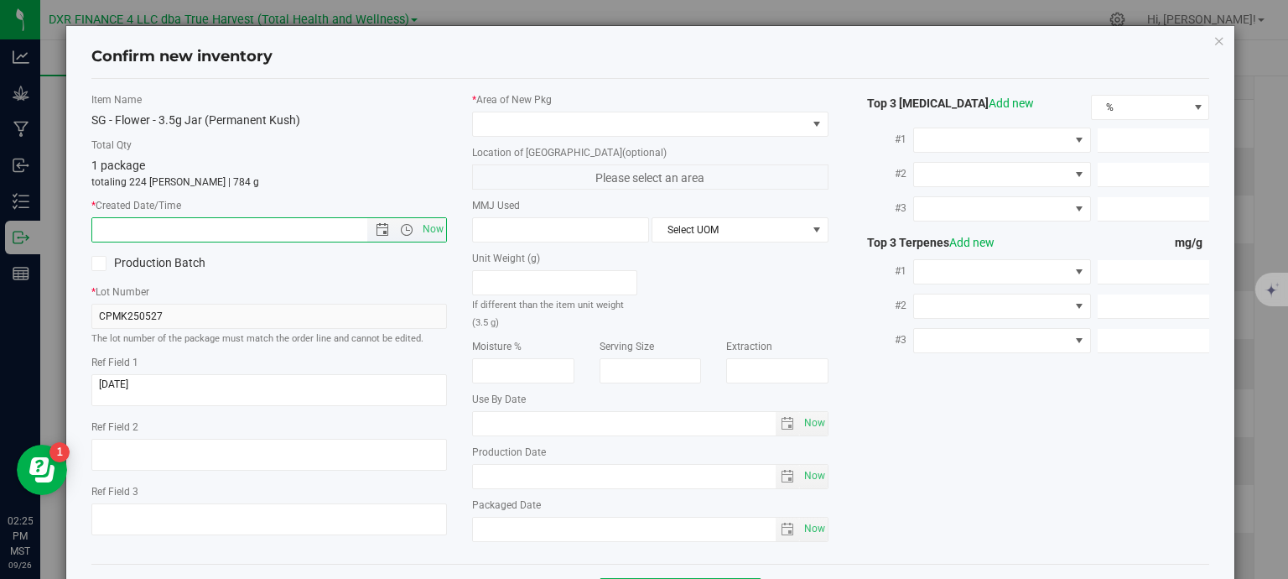
paste input "2025-05-27"
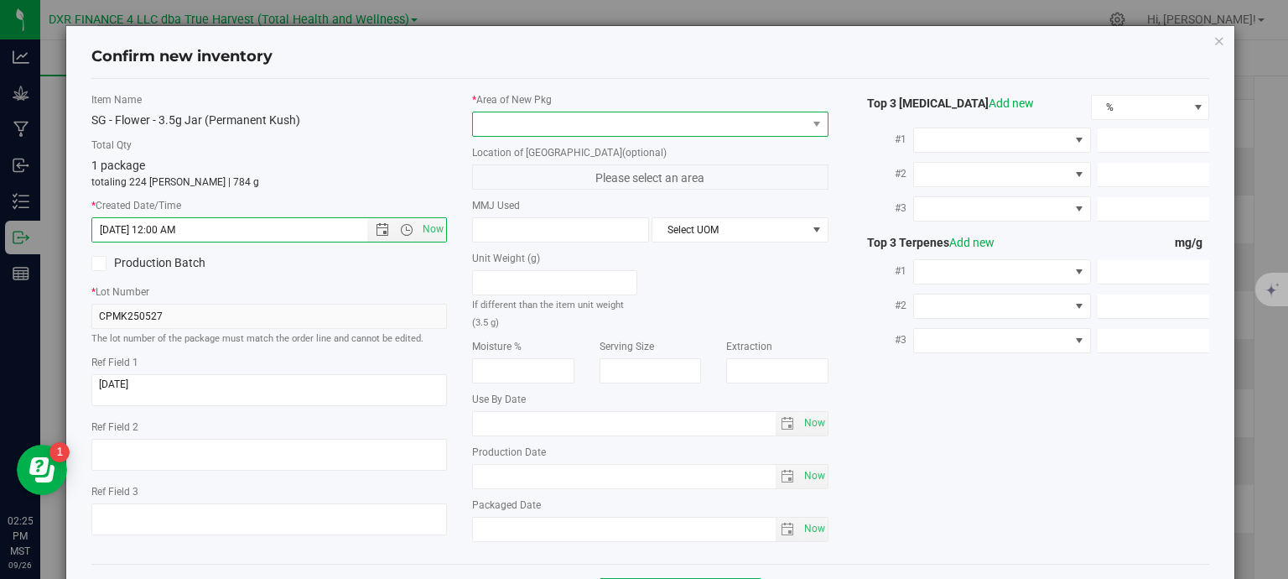
click at [503, 126] on span at bounding box center [640, 123] width 334 height 23
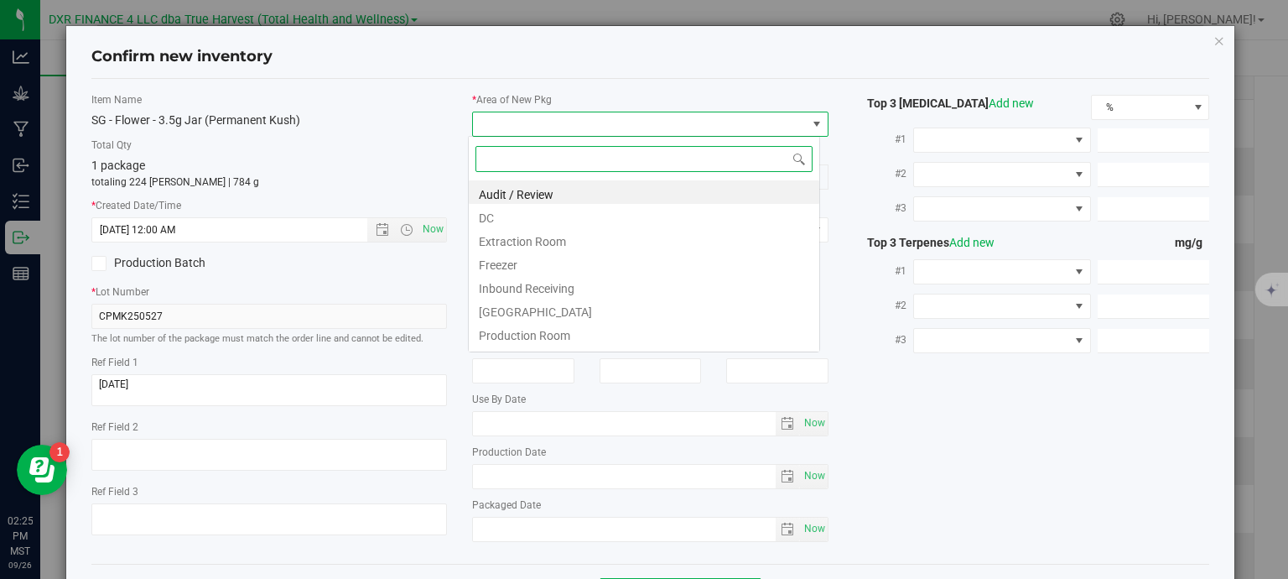
type input "5/27/2025 2:25 PM"
click at [526, 219] on li "DC" at bounding box center [644, 215] width 350 height 23
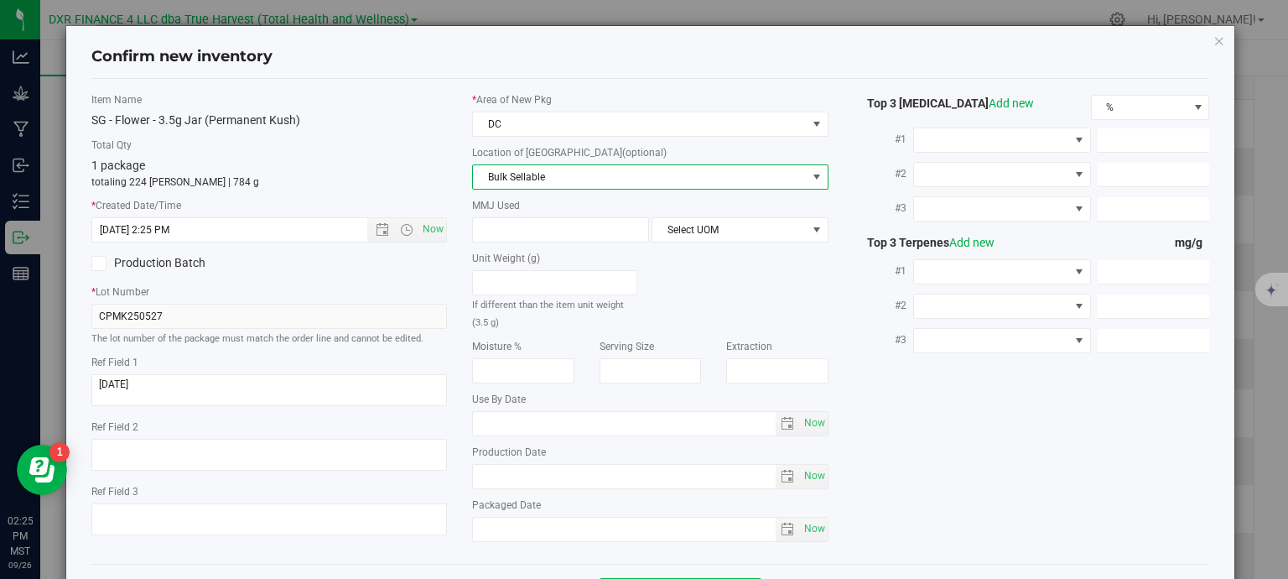
click at [546, 180] on span "Bulk Sellable" at bounding box center [640, 176] width 334 height 23
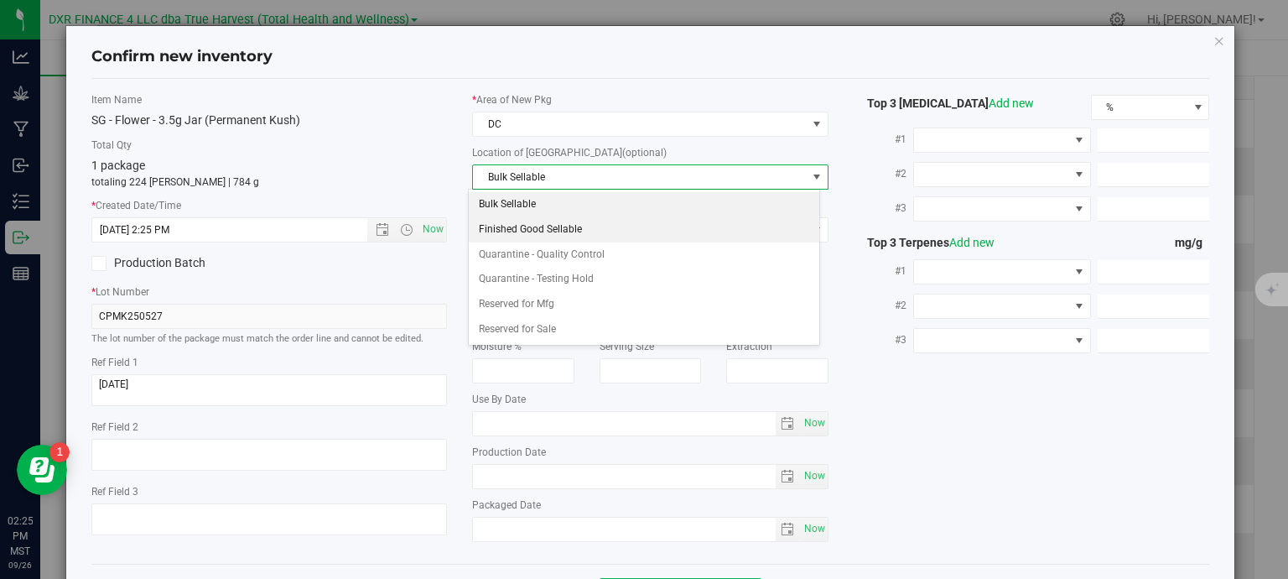
click at [542, 227] on li "Finished Good Sellable" at bounding box center [644, 229] width 350 height 25
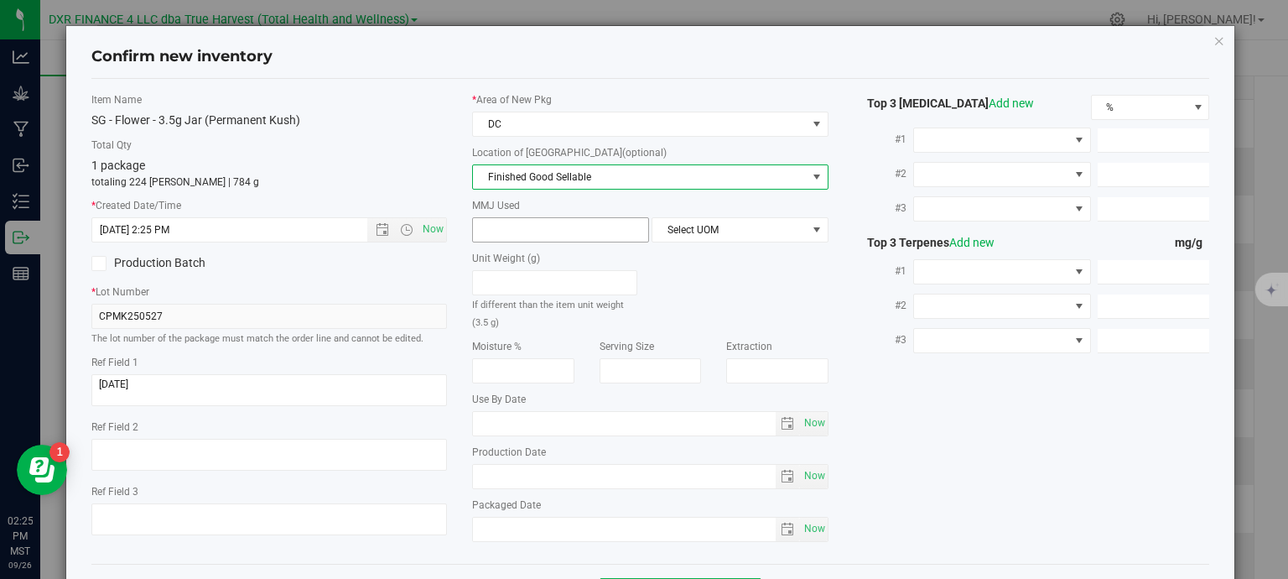
click at [532, 231] on span at bounding box center [560, 229] width 177 height 25
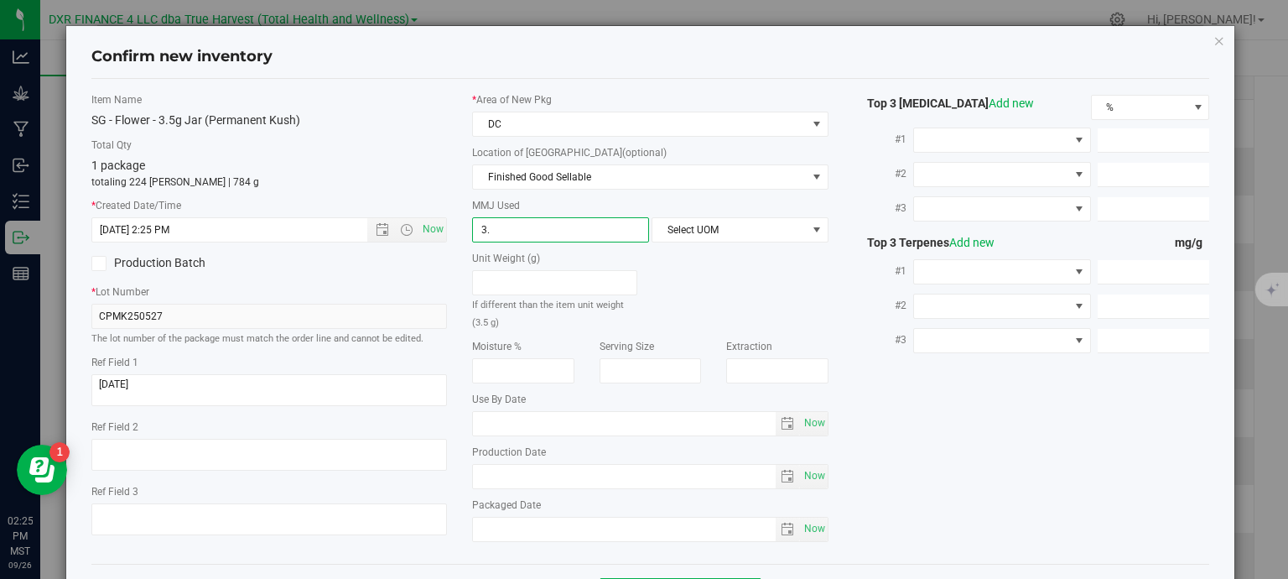
type input "3.5"
type input "3.5000"
click at [677, 228] on span "Select UOM" at bounding box center [729, 229] width 154 height 23
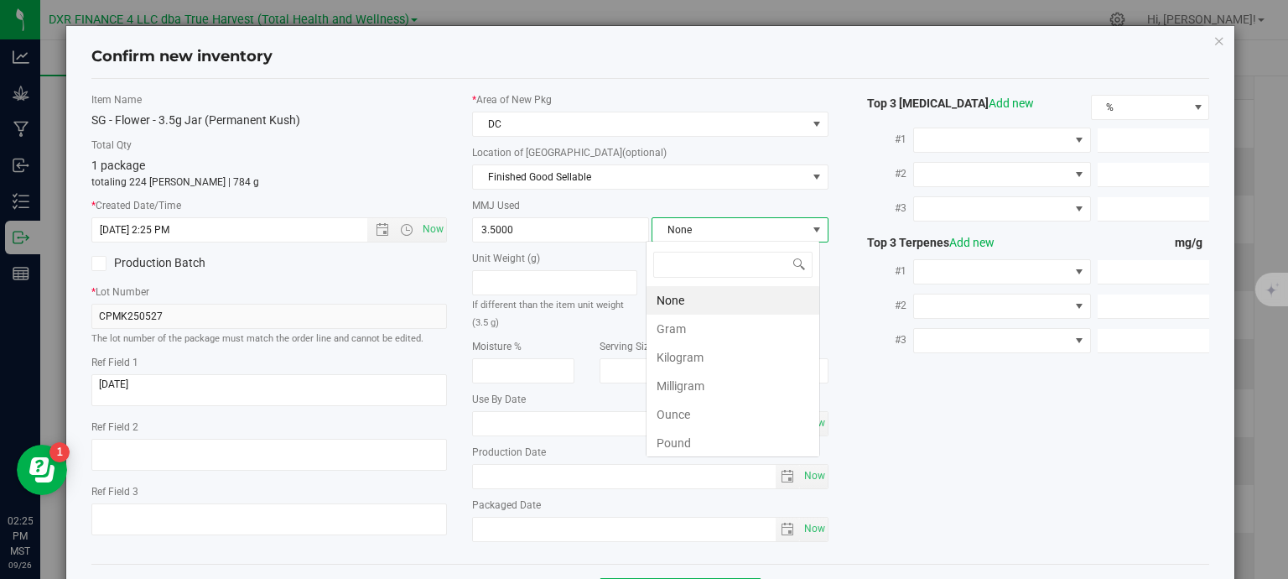
scroll to position [24, 174]
click at [691, 331] on li "Gram" at bounding box center [732, 328] width 173 height 29
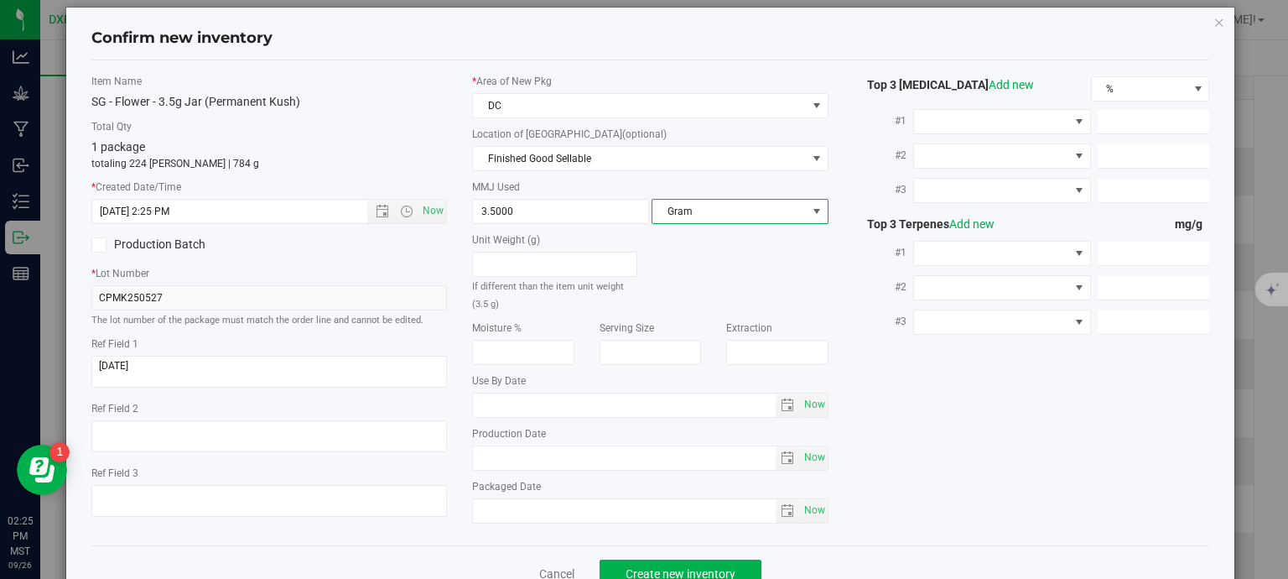
scroll to position [64, 0]
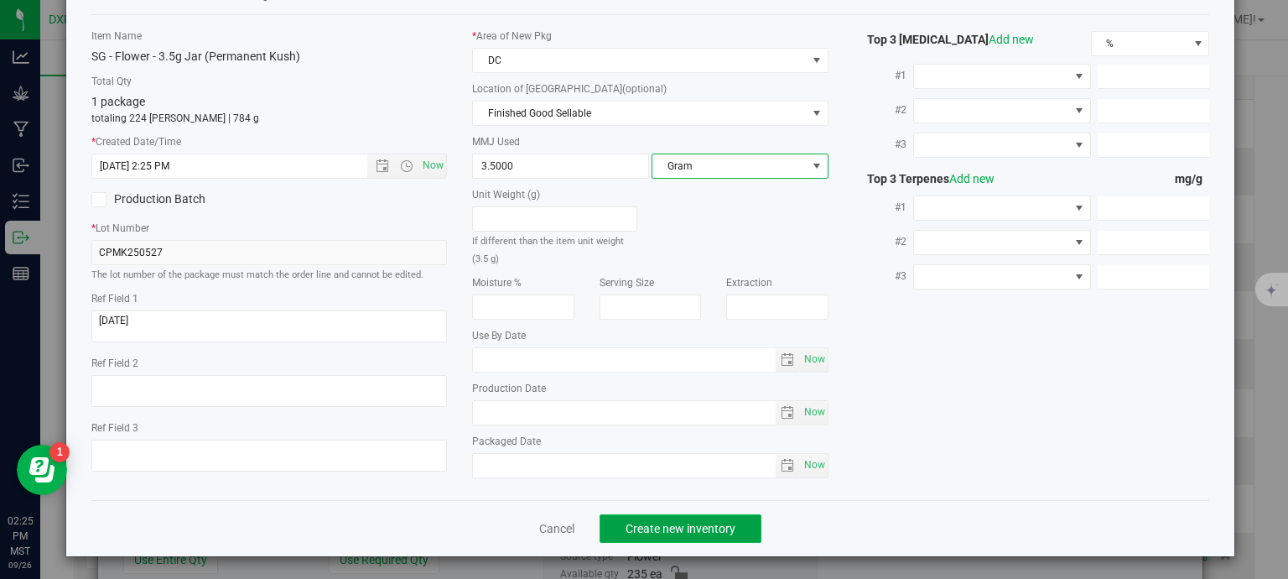
click at [725, 526] on span "Create new inventory" at bounding box center [681, 528] width 110 height 13
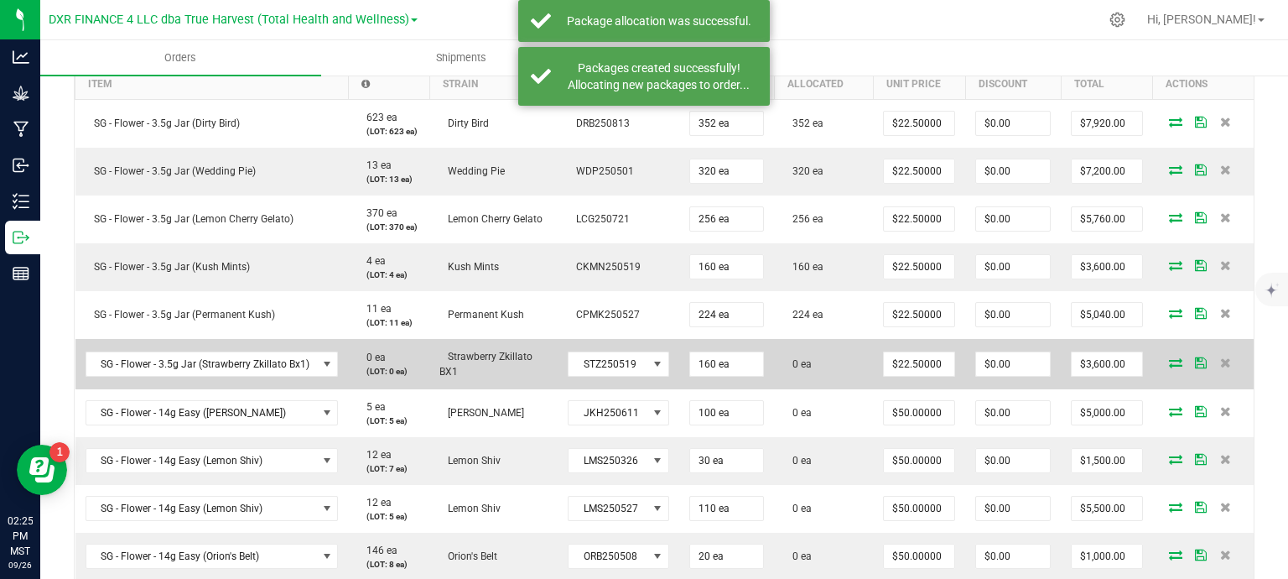
click at [1169, 366] on icon at bounding box center [1175, 362] width 13 height 10
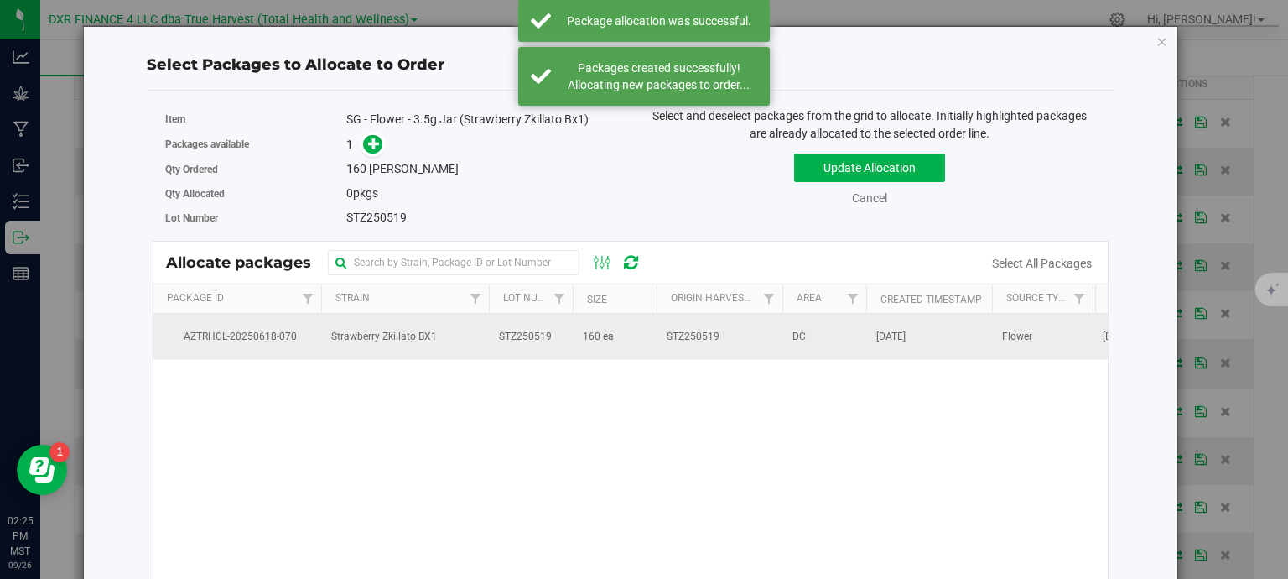
click at [625, 344] on td "160 ea" at bounding box center [615, 336] width 84 height 45
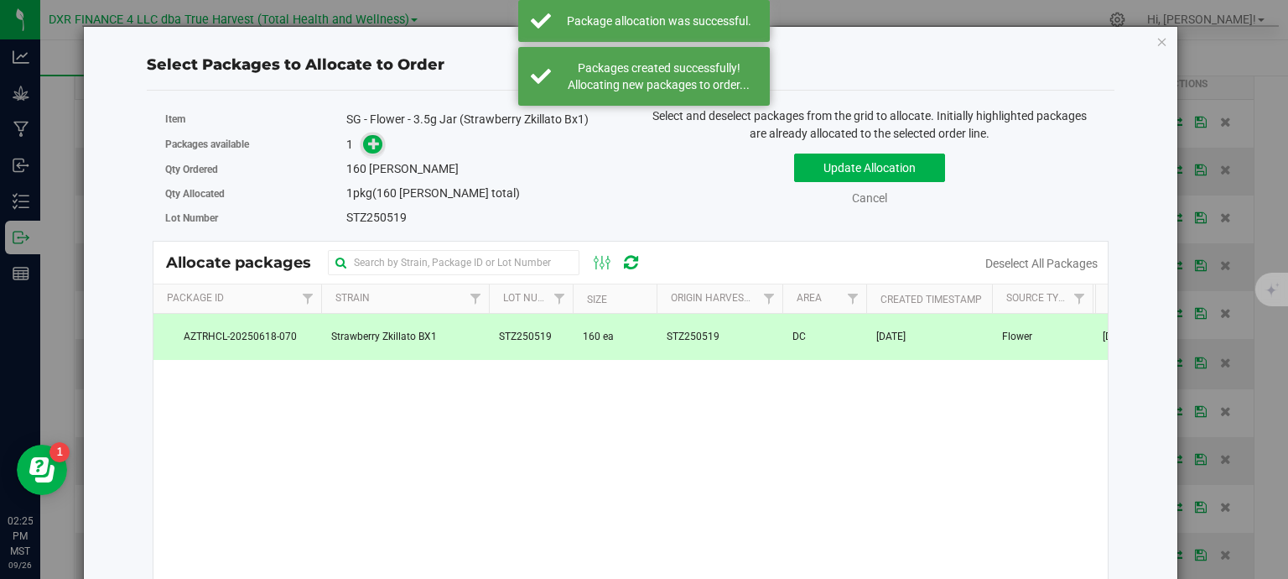
click at [369, 144] on icon at bounding box center [374, 144] width 12 height 12
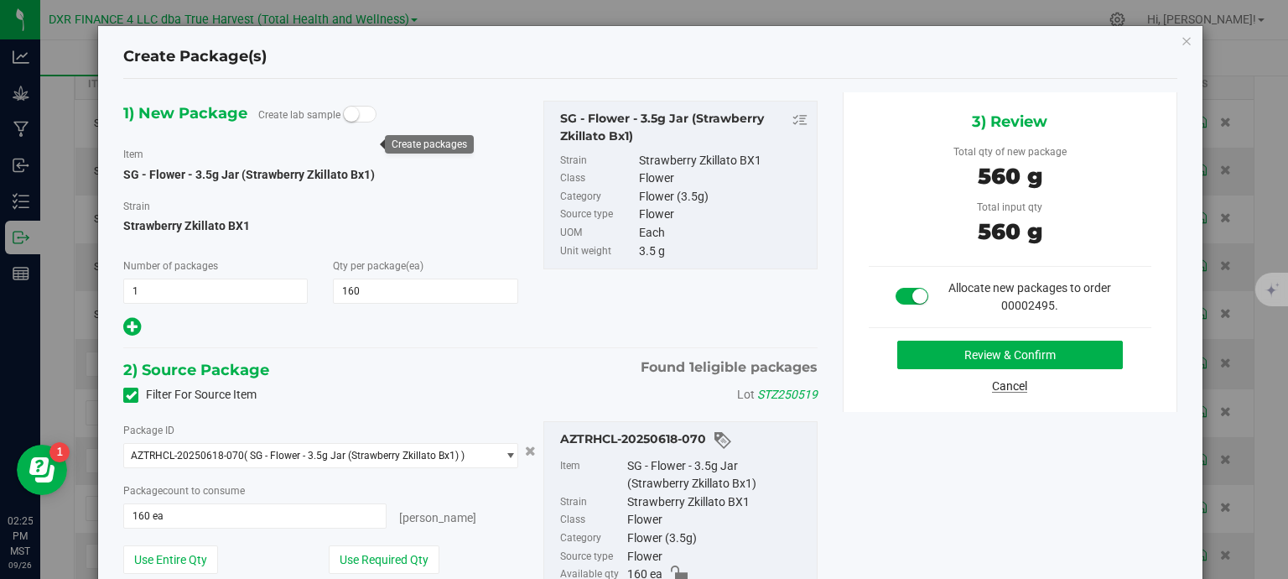
click at [1004, 384] on link "Cancel" at bounding box center [1009, 385] width 35 height 13
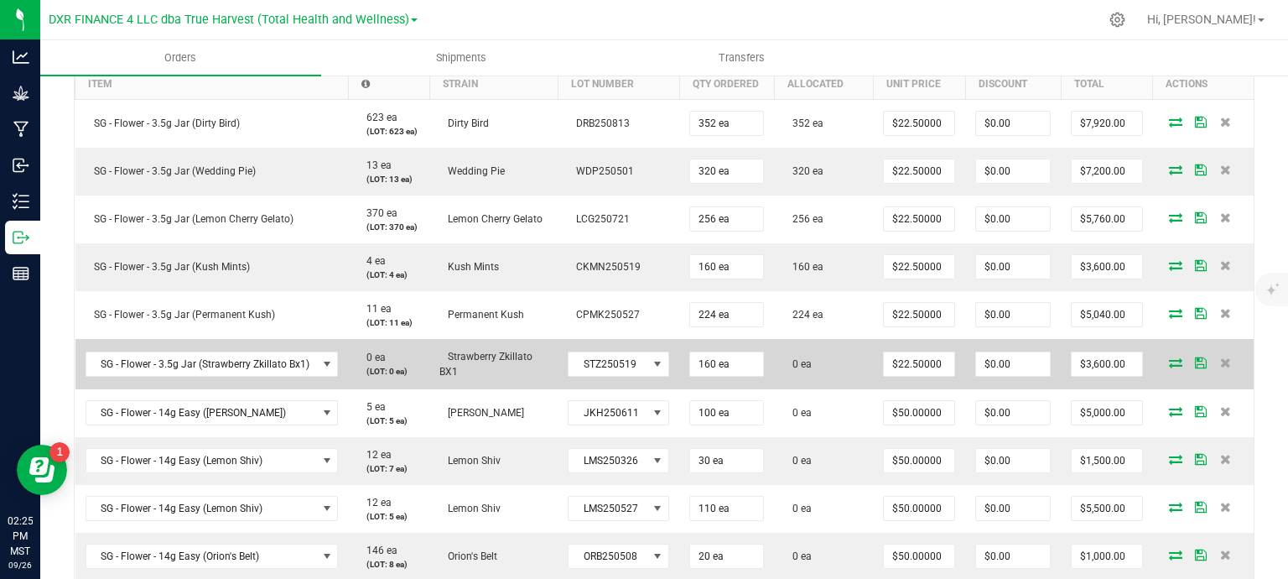
click at [1169, 358] on icon at bounding box center [1175, 362] width 13 height 10
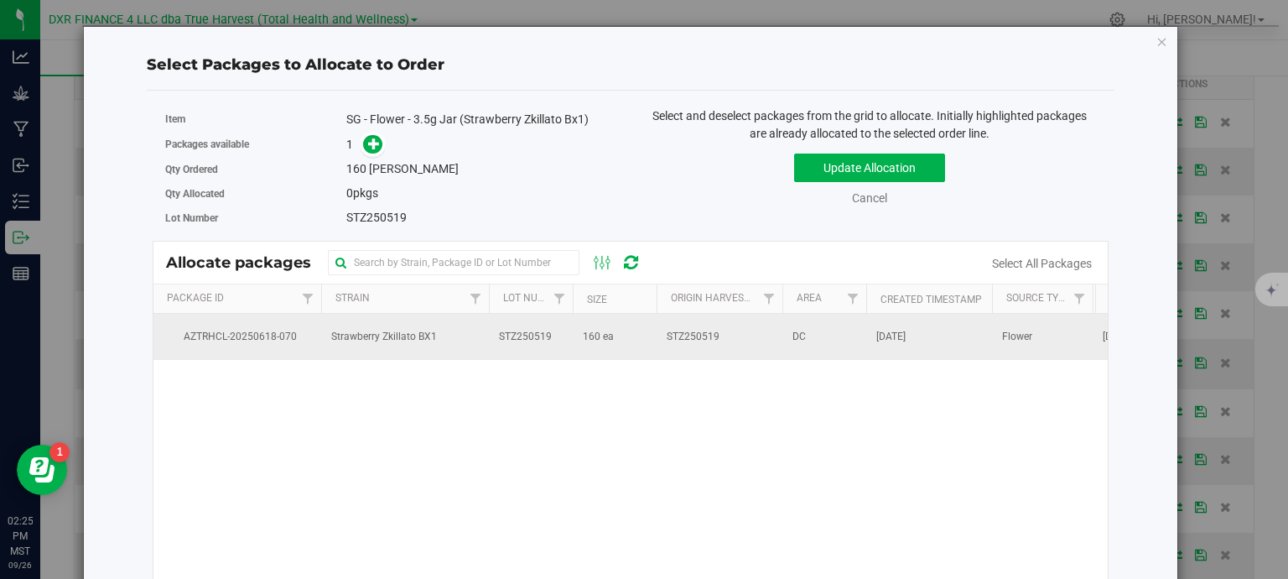
click at [625, 347] on td "160 ea" at bounding box center [615, 336] width 84 height 45
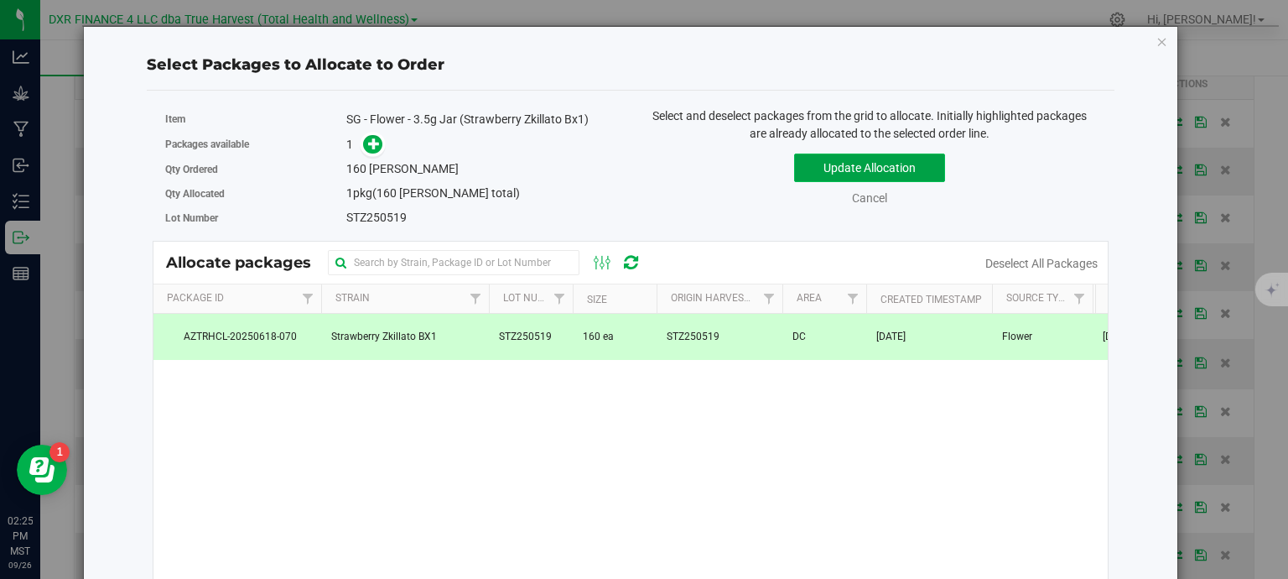
click at [824, 167] on button "Update Allocation" at bounding box center [869, 167] width 151 height 29
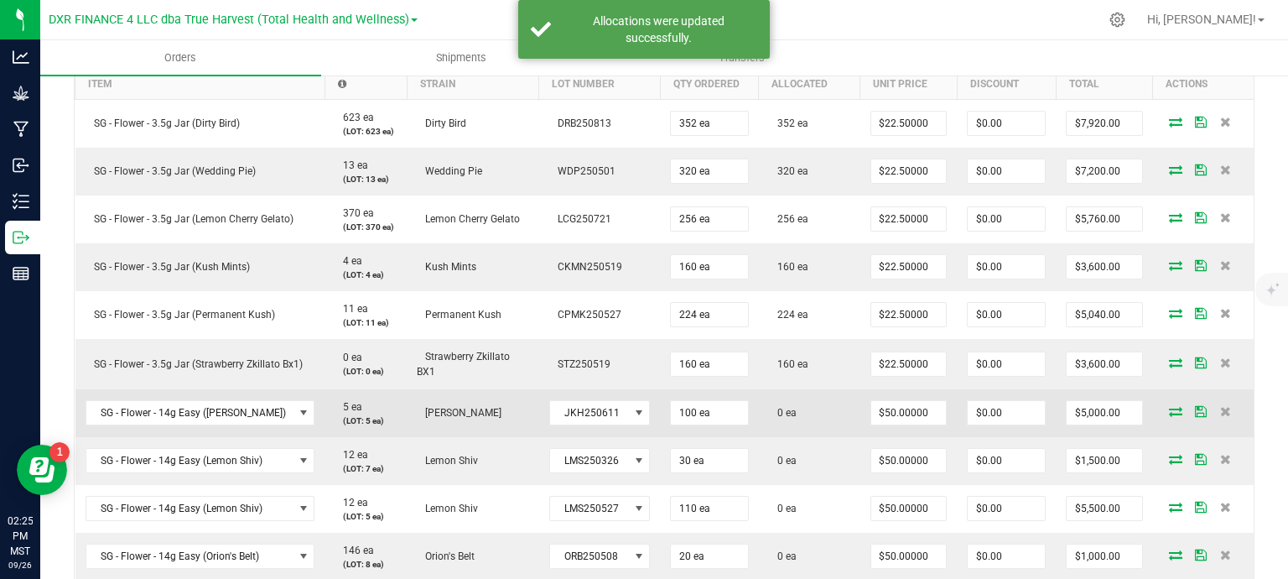
click at [1169, 413] on icon at bounding box center [1175, 411] width 13 height 10
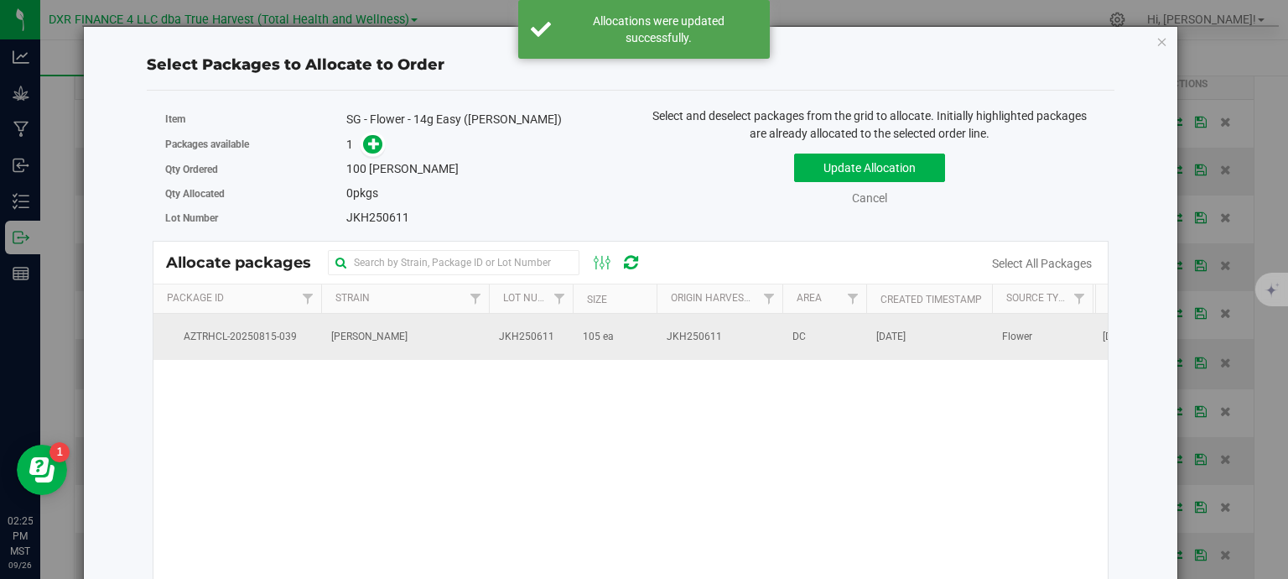
click at [644, 335] on td "105 ea" at bounding box center [615, 336] width 84 height 45
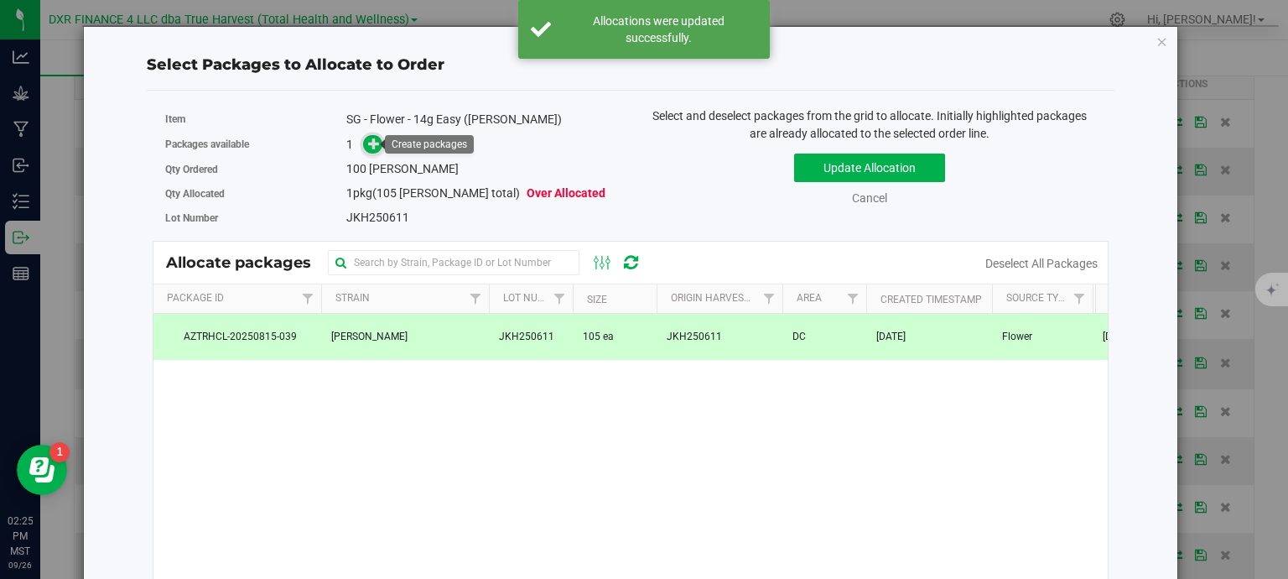
click at [374, 148] on icon at bounding box center [374, 144] width 12 height 12
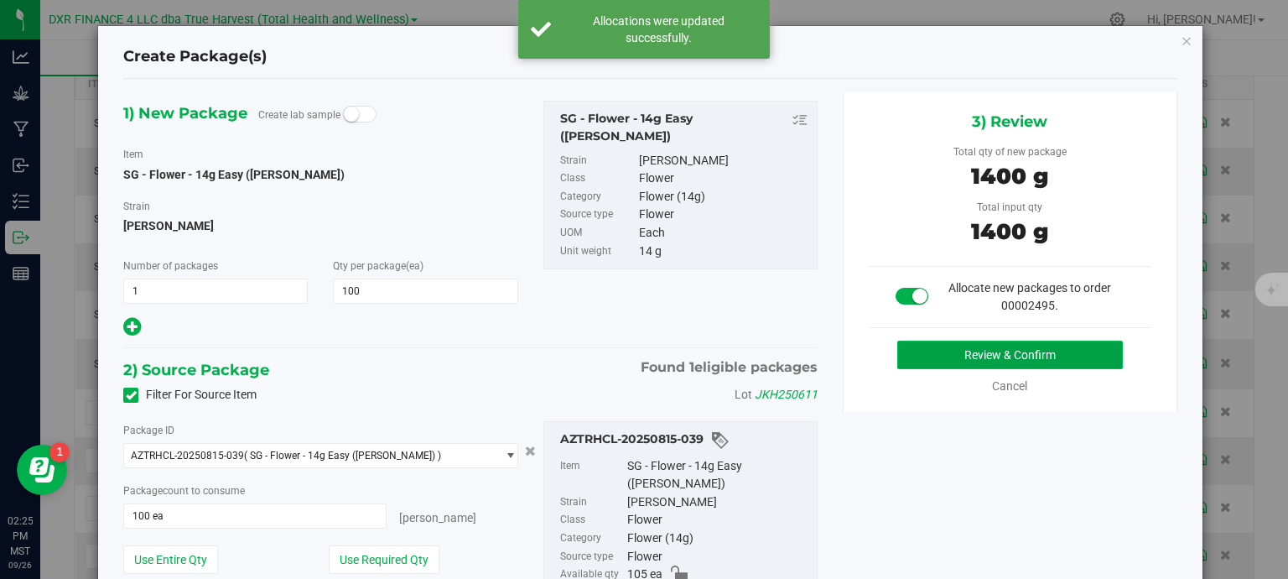
click at [1049, 351] on button "Review & Confirm" at bounding box center [1010, 354] width 226 height 29
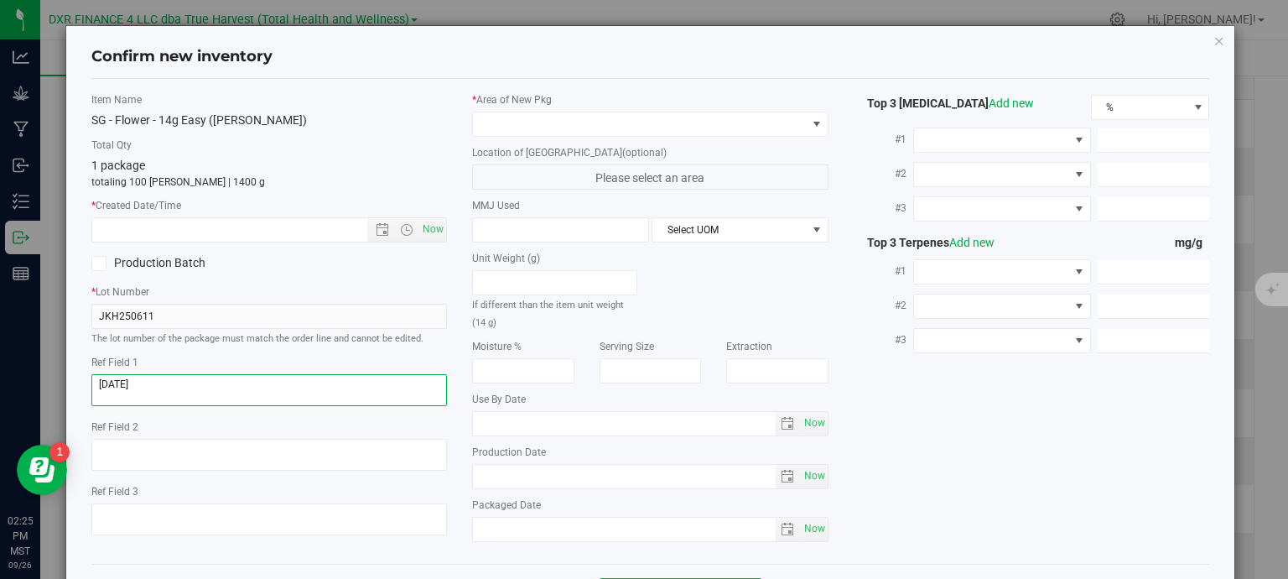
click at [178, 389] on textarea at bounding box center [269, 390] width 356 height 32
click at [178, 388] on textarea at bounding box center [269, 390] width 356 height 32
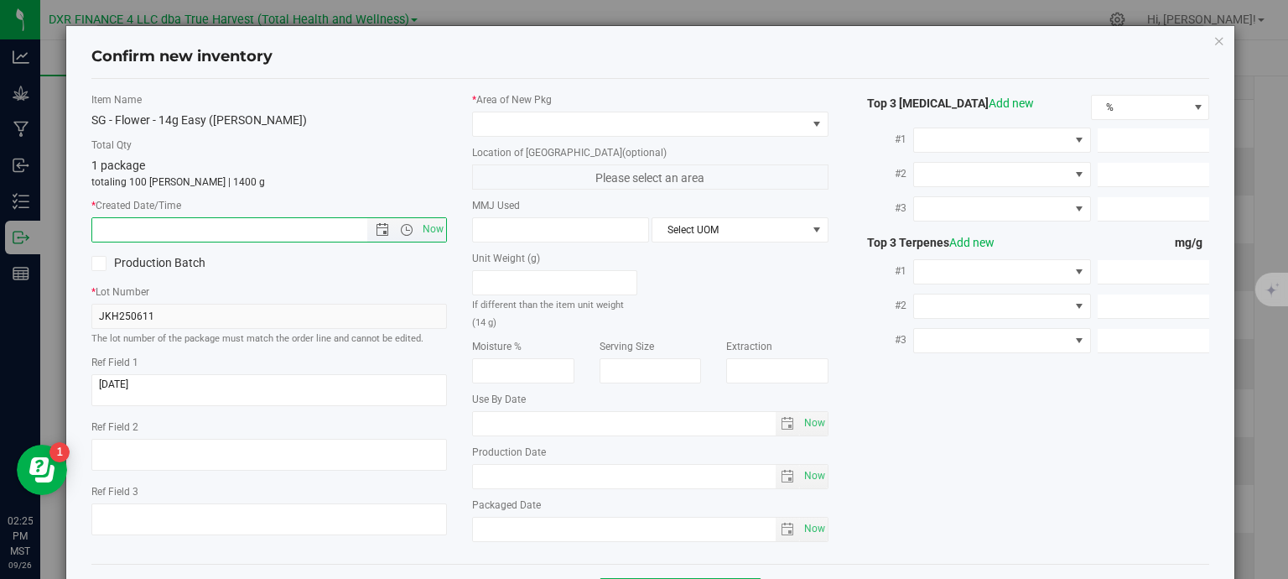
click at [184, 236] on input "text" at bounding box center [244, 229] width 304 height 23
paste input "2025-06-11"
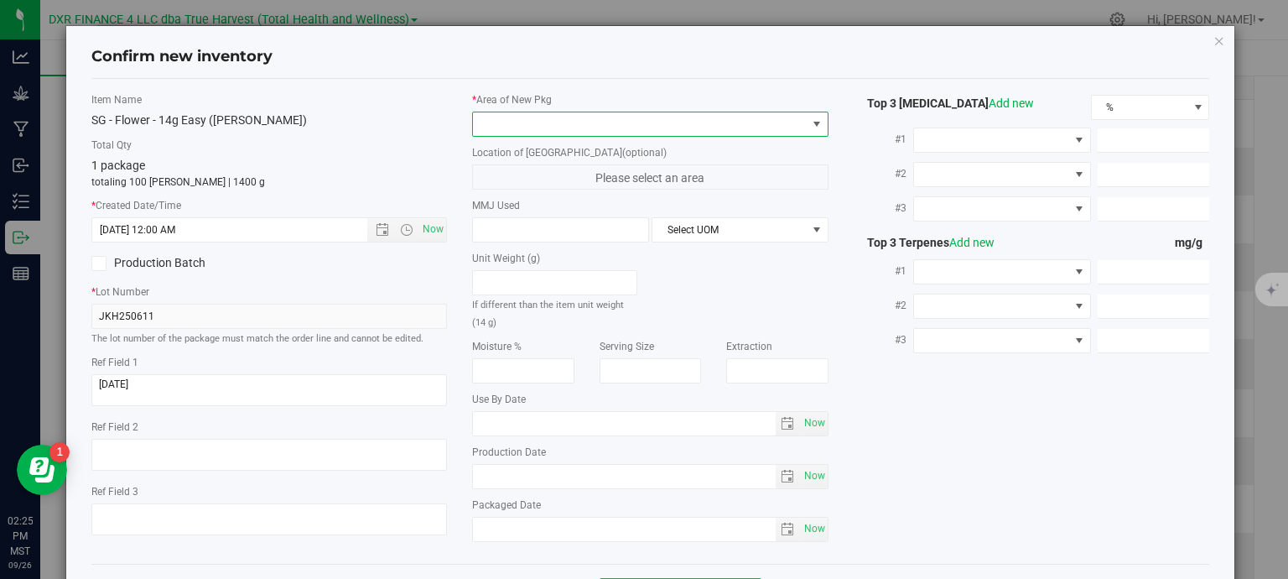
type input "6/11/2025 2:25 PM"
click at [583, 115] on span at bounding box center [640, 123] width 334 height 23
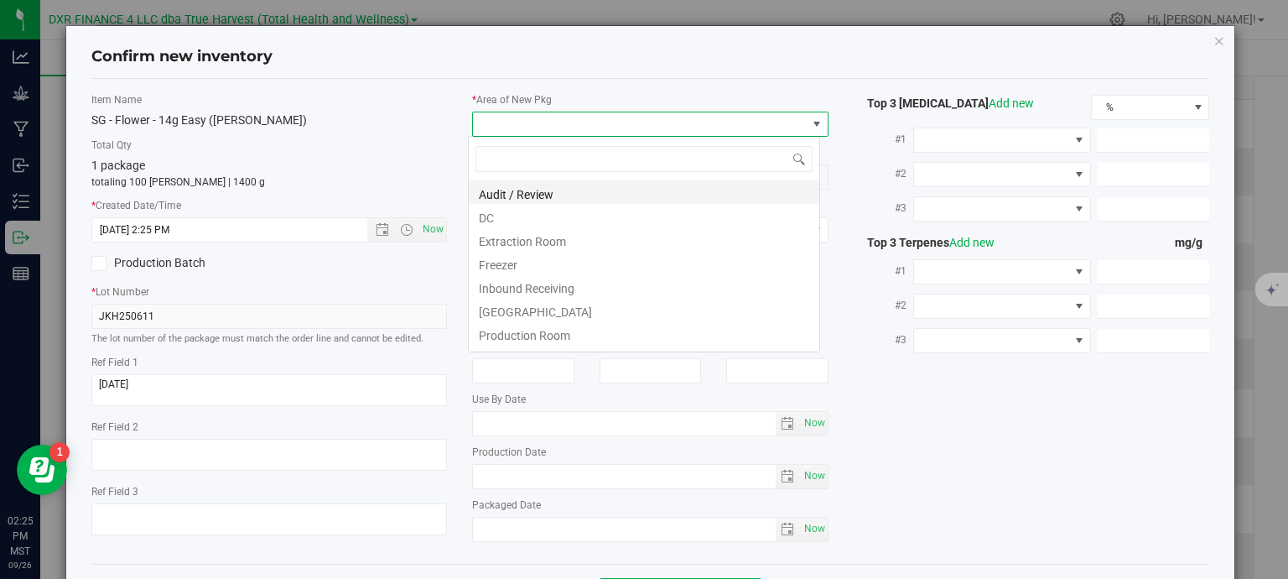
scroll to position [24, 352]
click at [585, 216] on li "DC" at bounding box center [644, 215] width 350 height 23
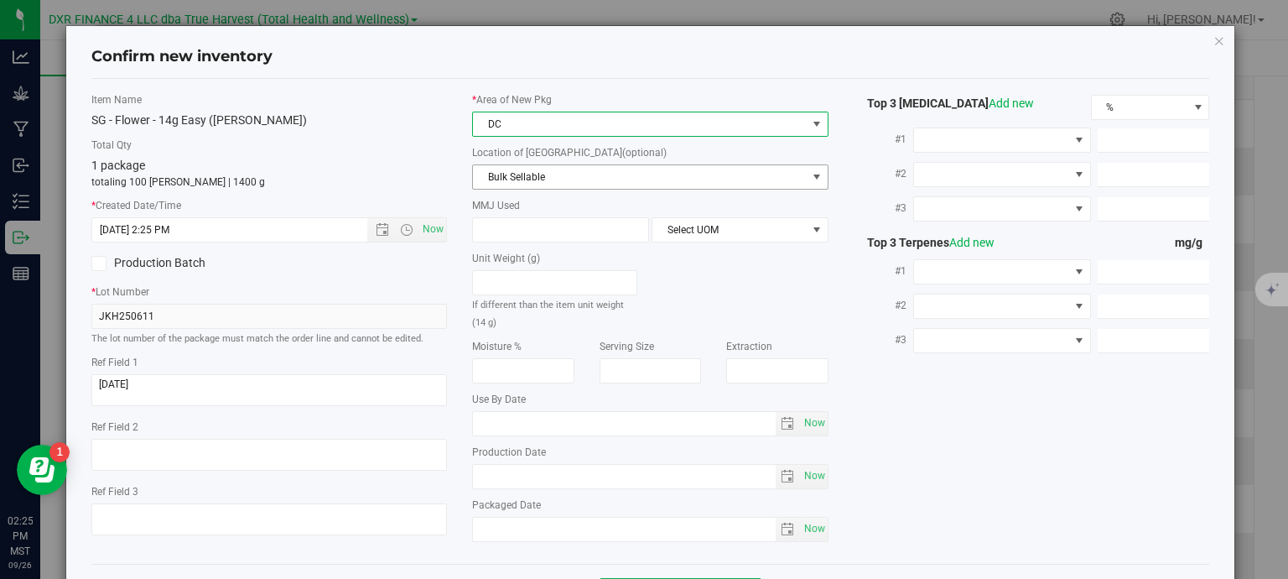
click at [607, 174] on span "Bulk Sellable" at bounding box center [640, 176] width 334 height 23
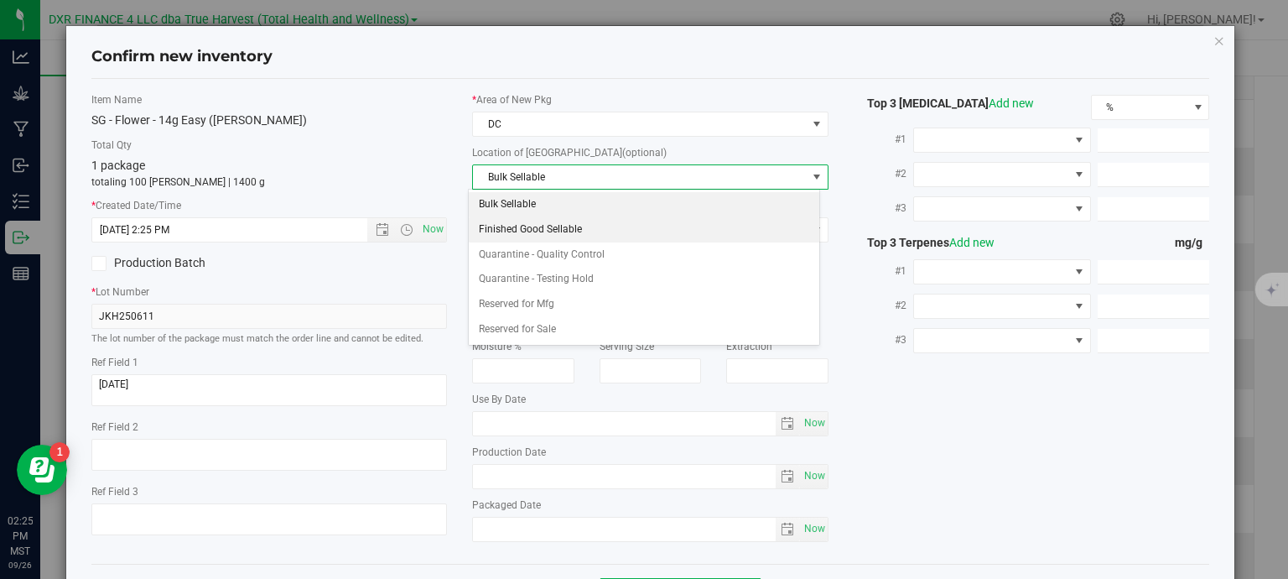
click at [605, 231] on li "Finished Good Sellable" at bounding box center [644, 229] width 350 height 25
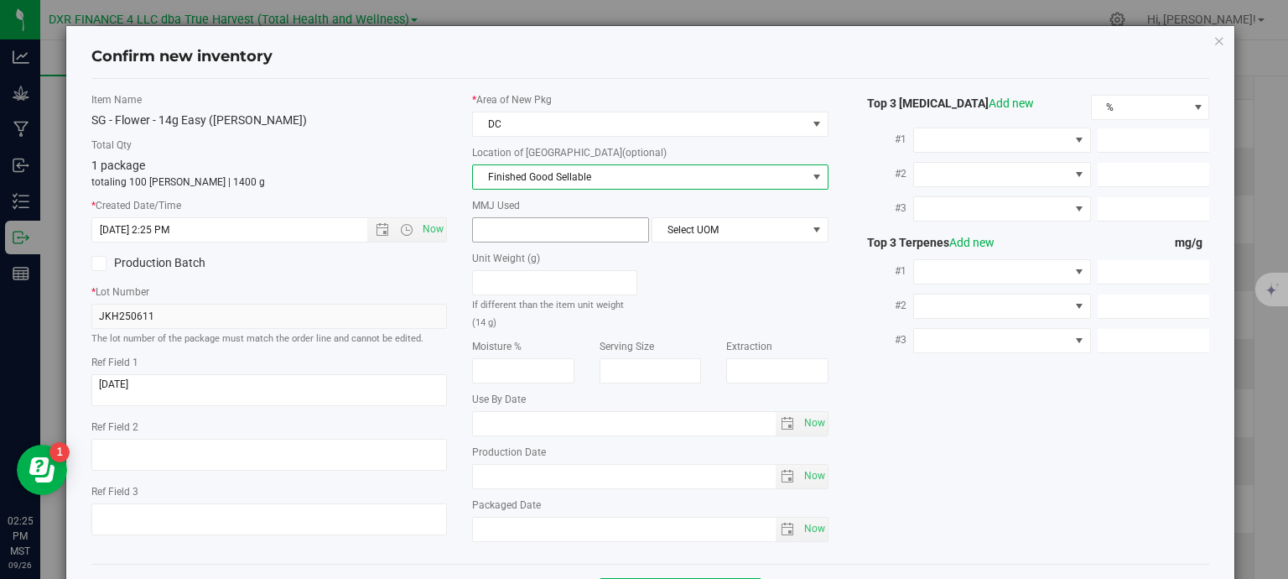
click at [567, 226] on span at bounding box center [560, 229] width 177 height 25
type input "14"
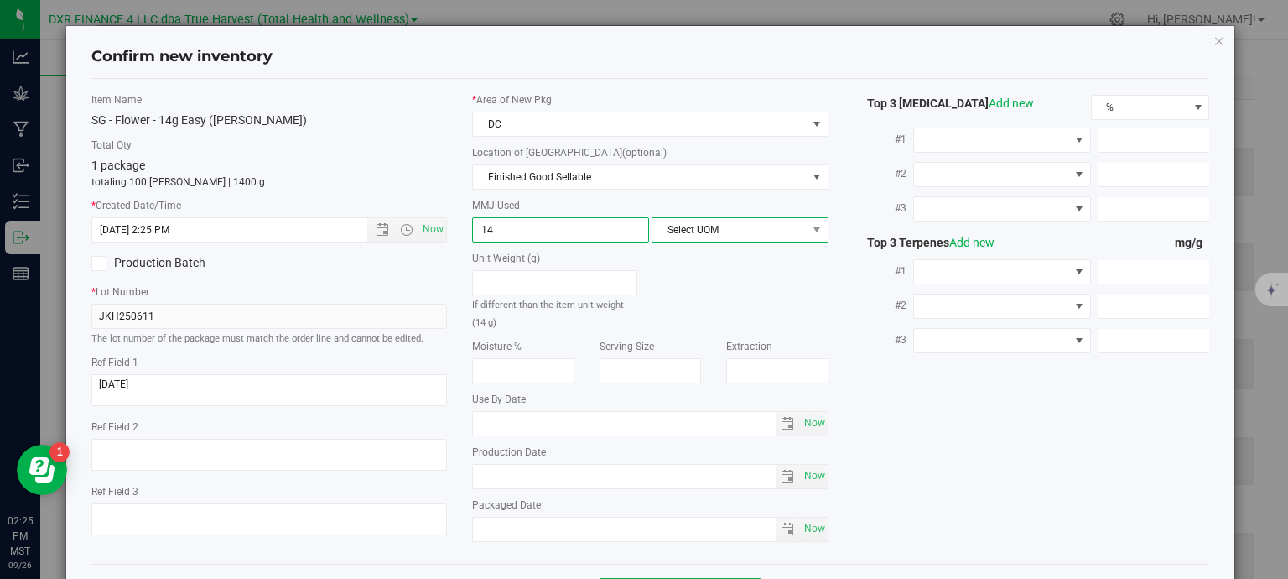
type input "14.0000"
click at [741, 232] on span "Select UOM" at bounding box center [729, 229] width 154 height 23
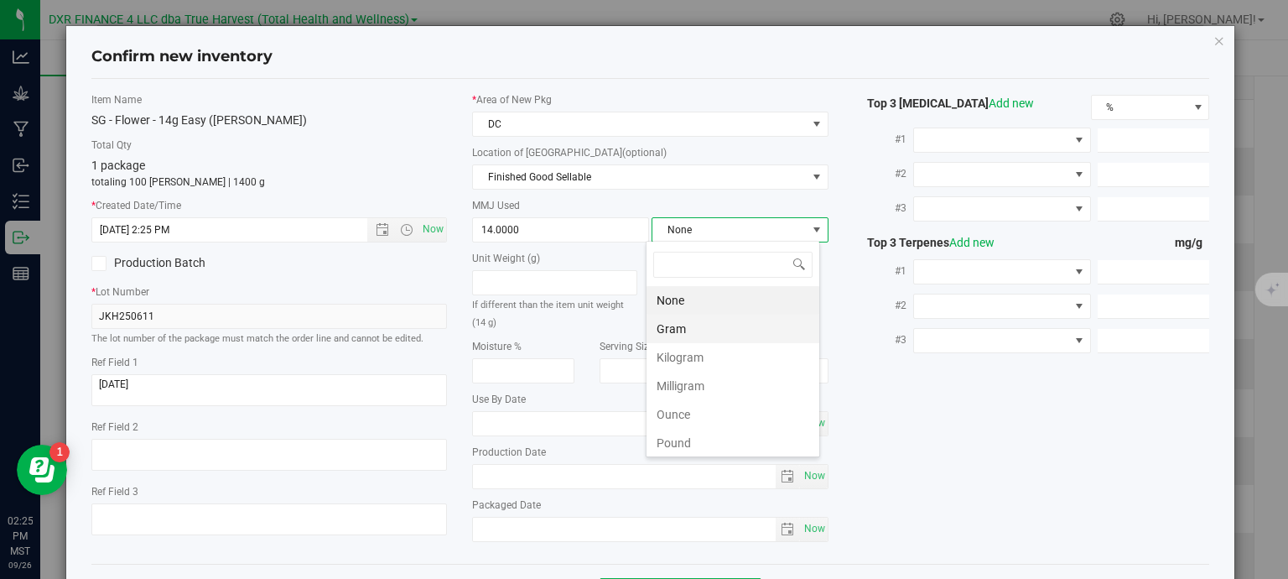
scroll to position [24, 174]
click at [706, 323] on li "Gram" at bounding box center [732, 328] width 173 height 29
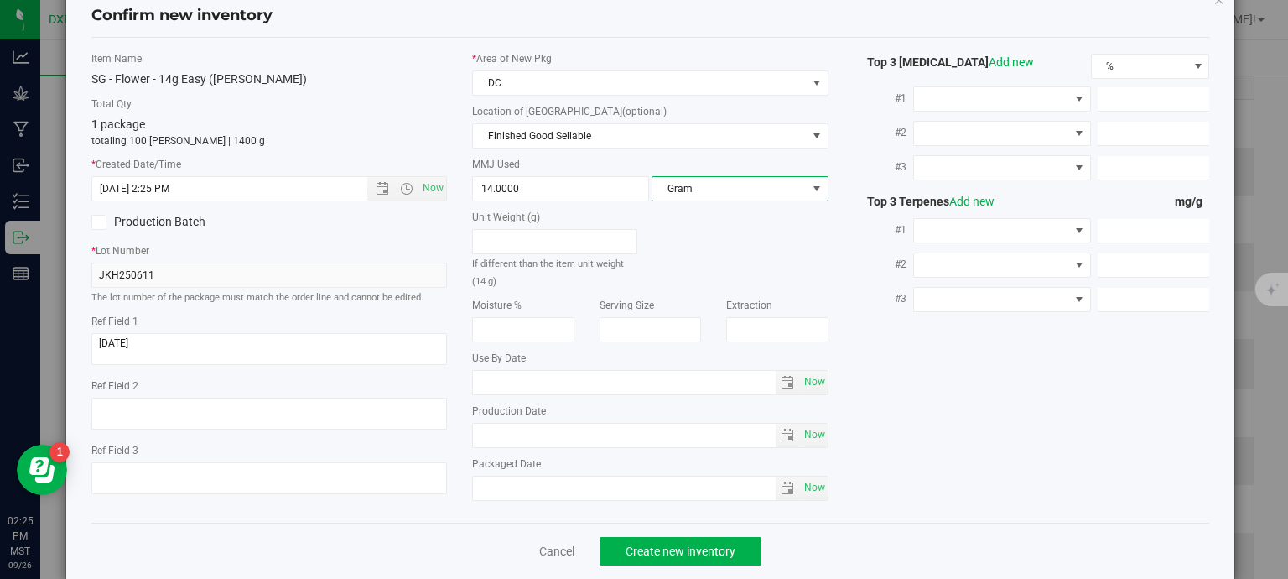
scroll to position [64, 0]
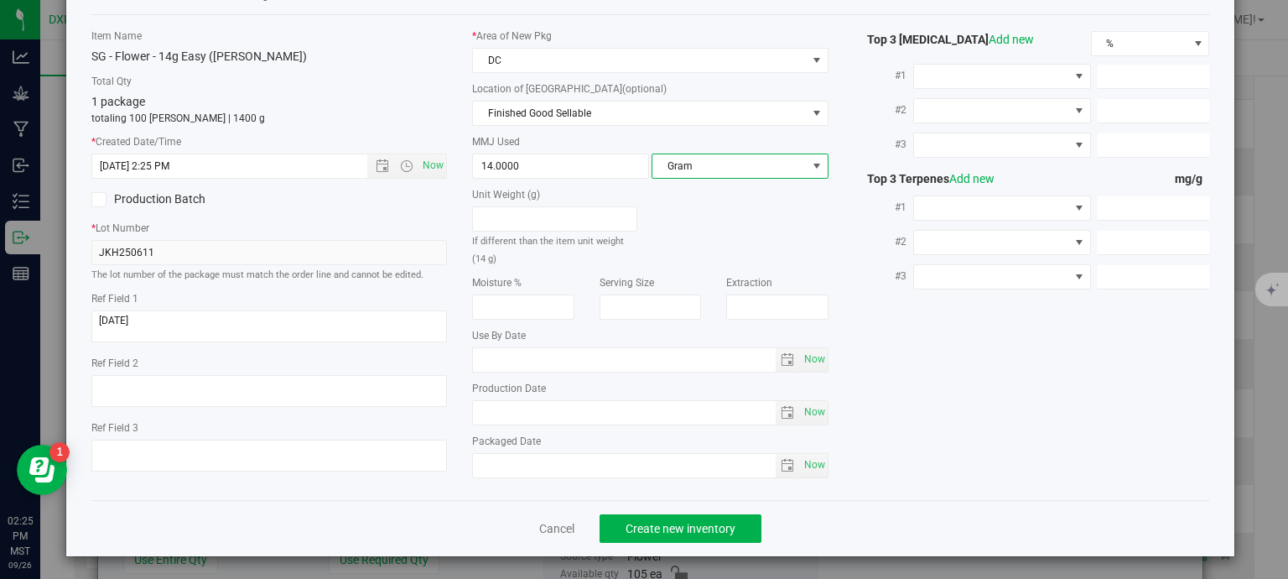
click at [654, 509] on div "Cancel Create new inventory" at bounding box center [650, 528] width 1119 height 56
click at [657, 528] on span "Create new inventory" at bounding box center [681, 528] width 110 height 13
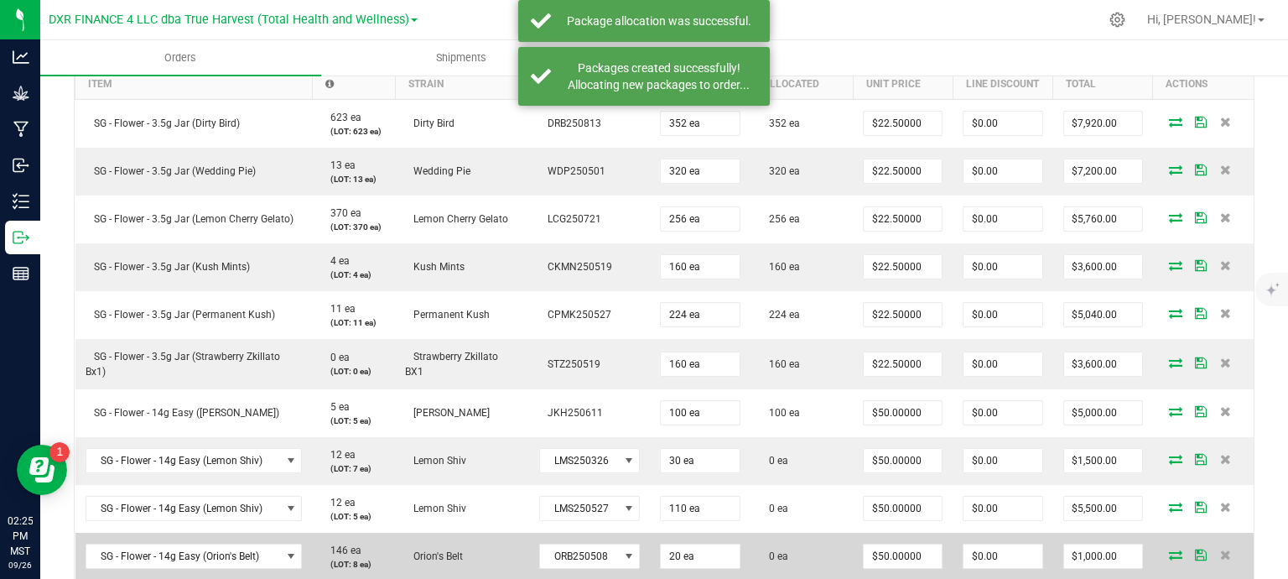
scroll to position [671, 0]
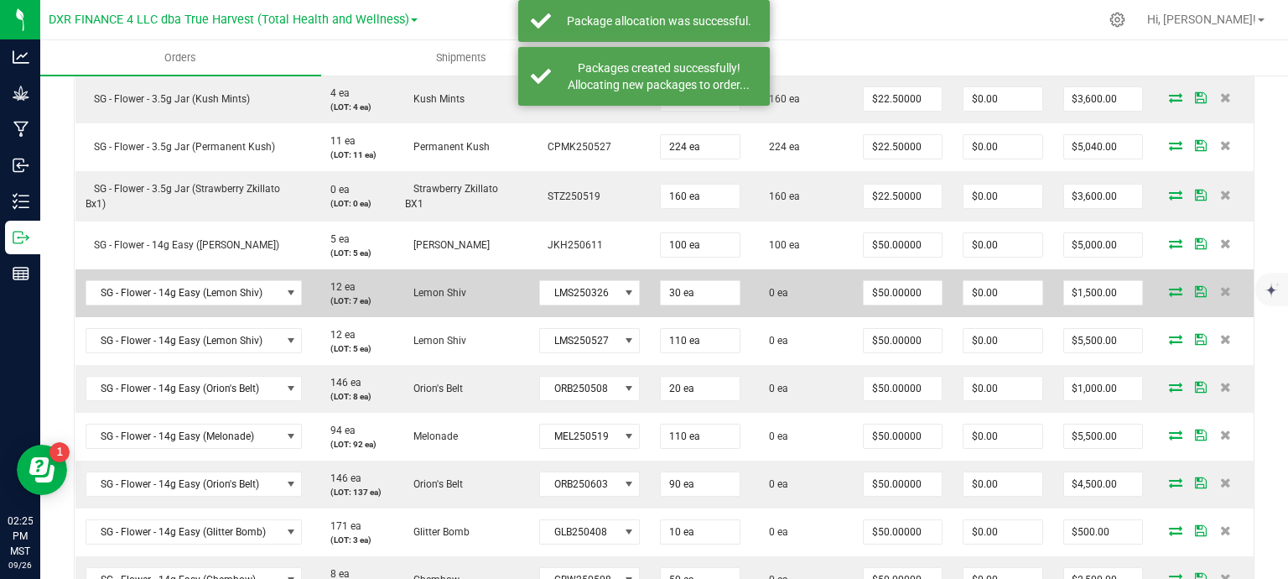
click at [1169, 292] on icon at bounding box center [1175, 291] width 13 height 10
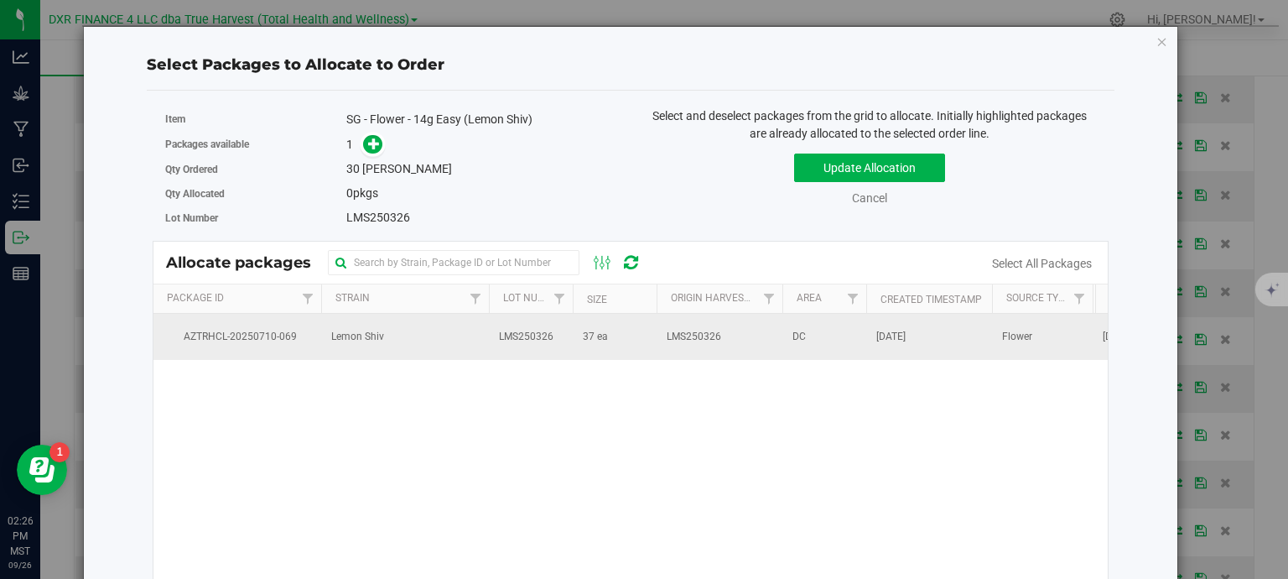
click at [262, 346] on td "AZTRHCL-20250710-069" at bounding box center [237, 336] width 168 height 45
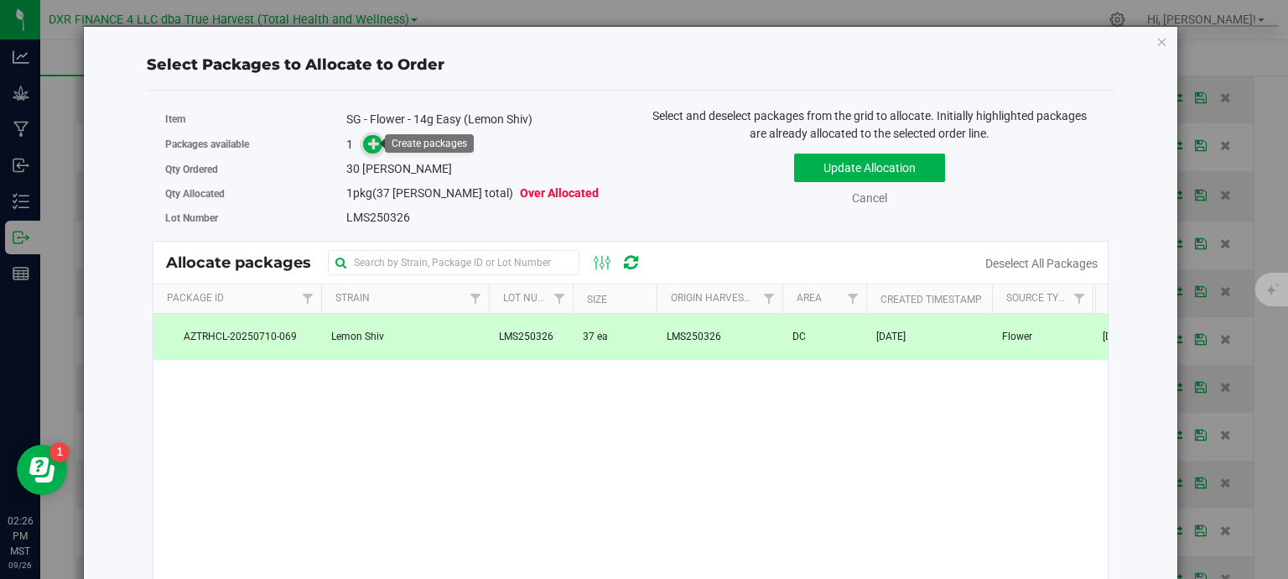
click at [379, 143] on span at bounding box center [372, 144] width 19 height 19
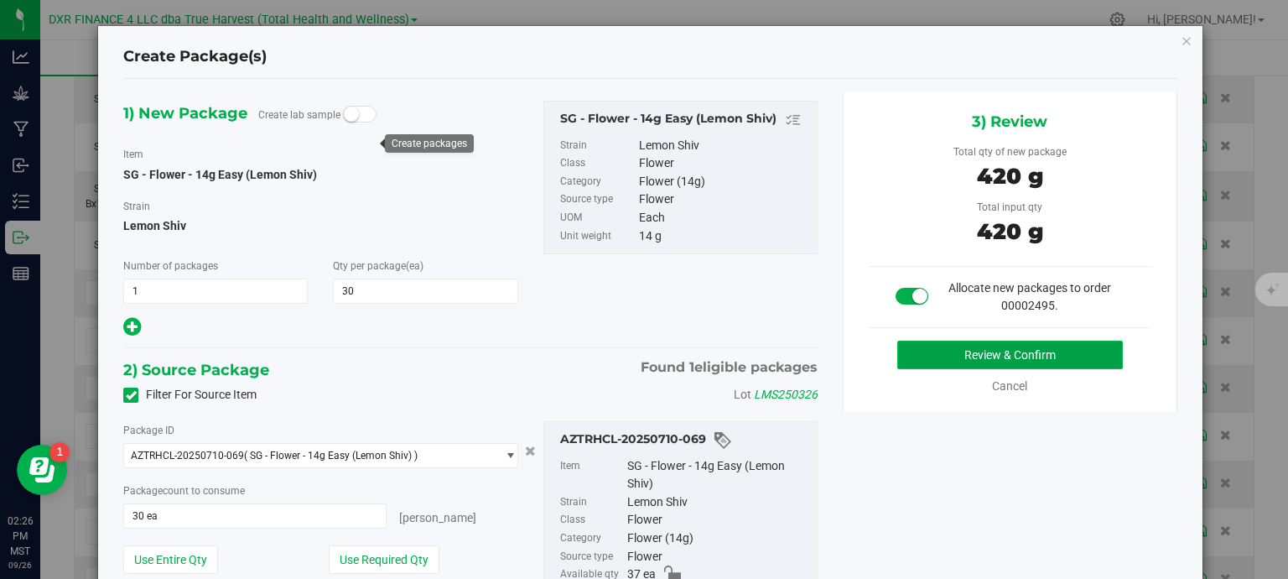
click at [996, 355] on button "Review & Confirm" at bounding box center [1010, 354] width 226 height 29
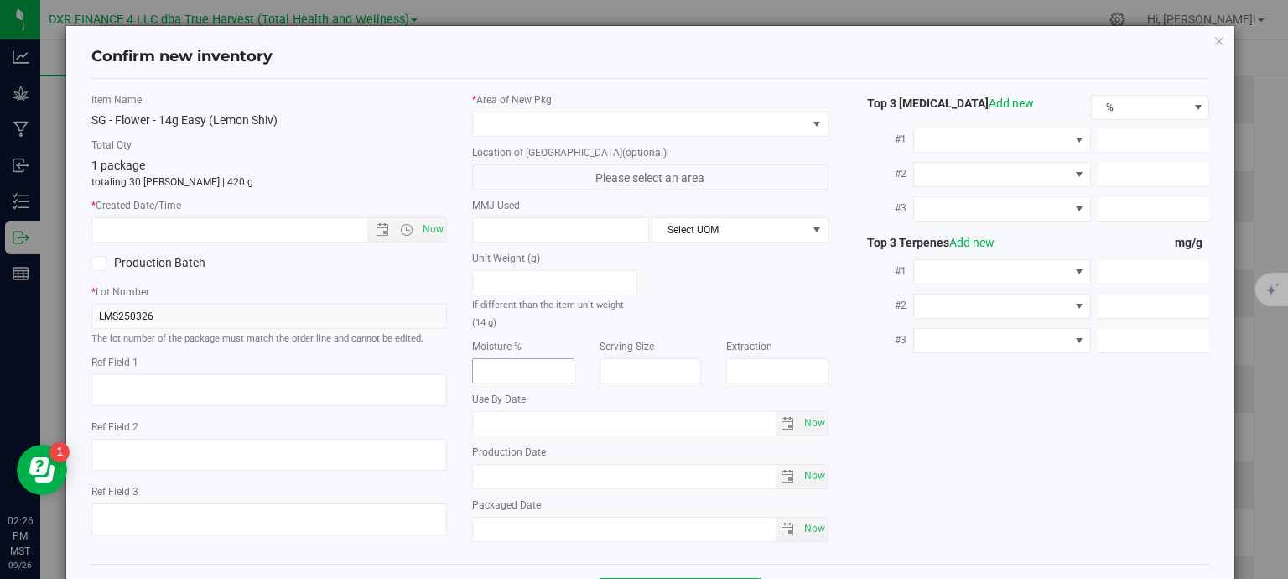
type textarea "2025-03-26"
click at [161, 385] on textarea at bounding box center [269, 390] width 356 height 32
click at [231, 227] on input "text" at bounding box center [244, 229] width 304 height 23
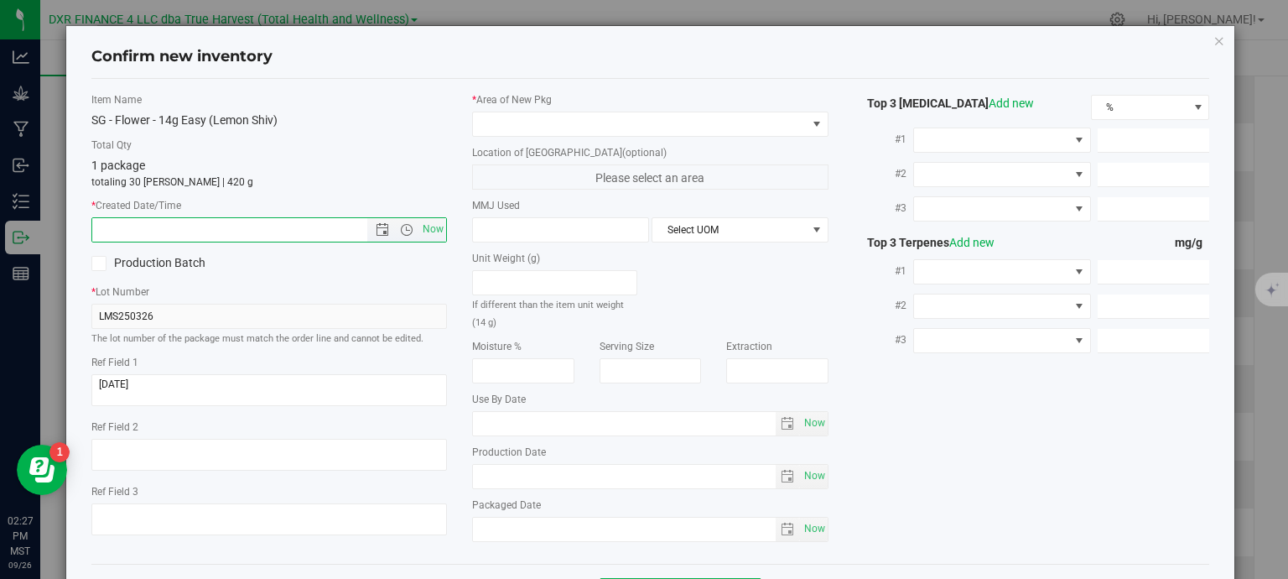
paste input "2025-03-26"
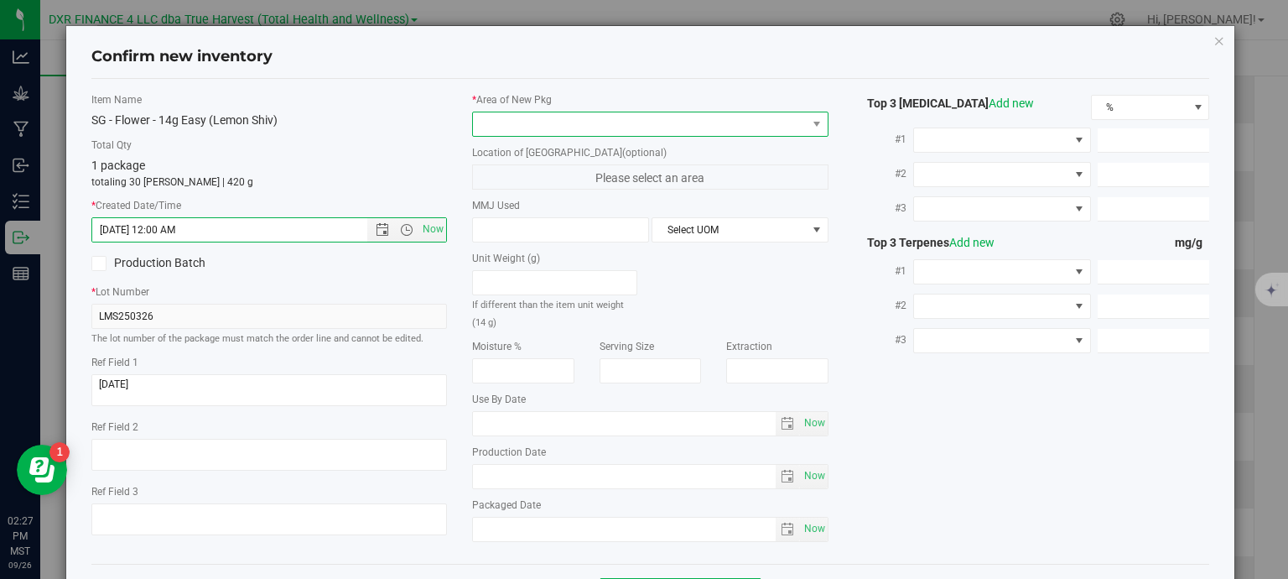
type input "3/26/2025 2:27 PM"
click at [546, 120] on span at bounding box center [640, 123] width 334 height 23
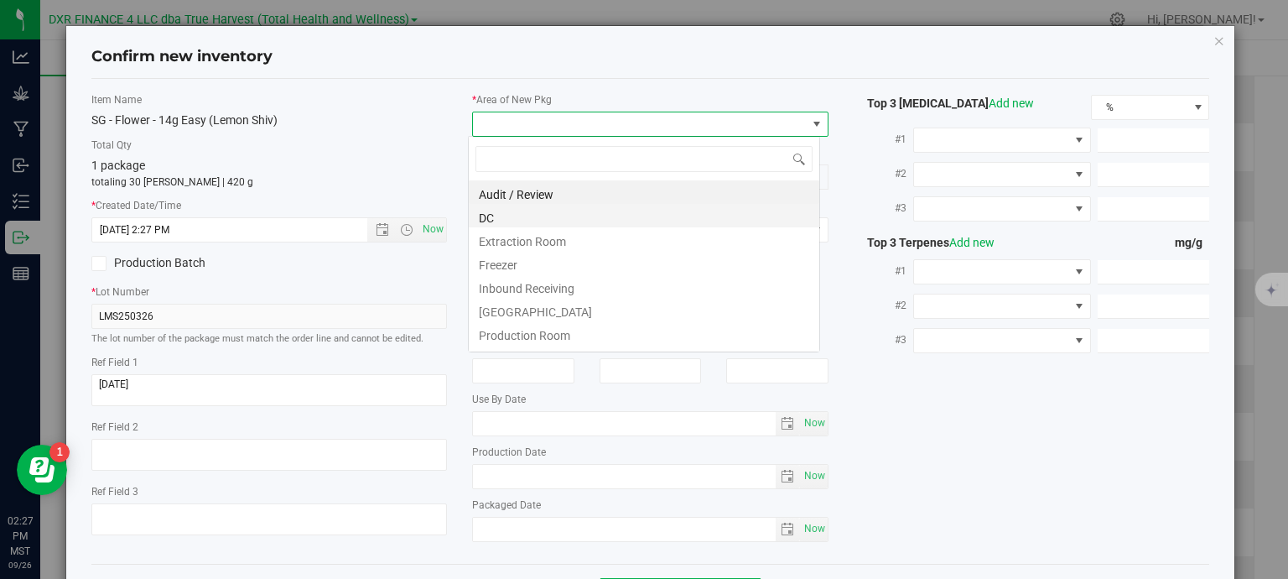
scroll to position [24, 352]
click at [543, 221] on li "DC" at bounding box center [644, 215] width 350 height 23
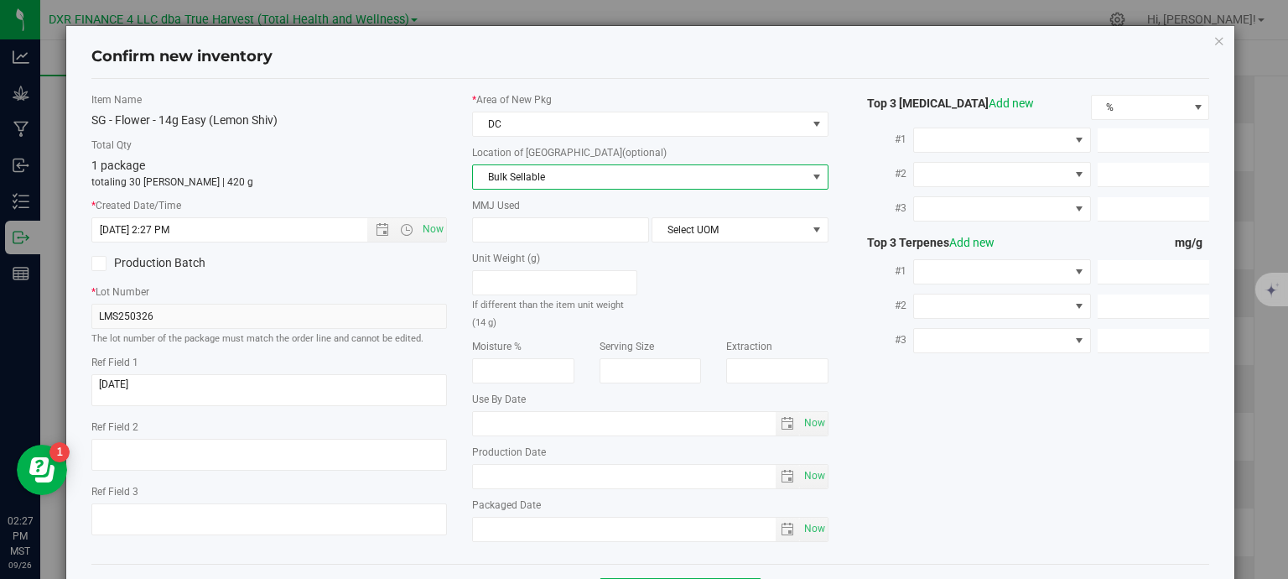
click at [563, 179] on span "Bulk Sellable" at bounding box center [640, 176] width 334 height 23
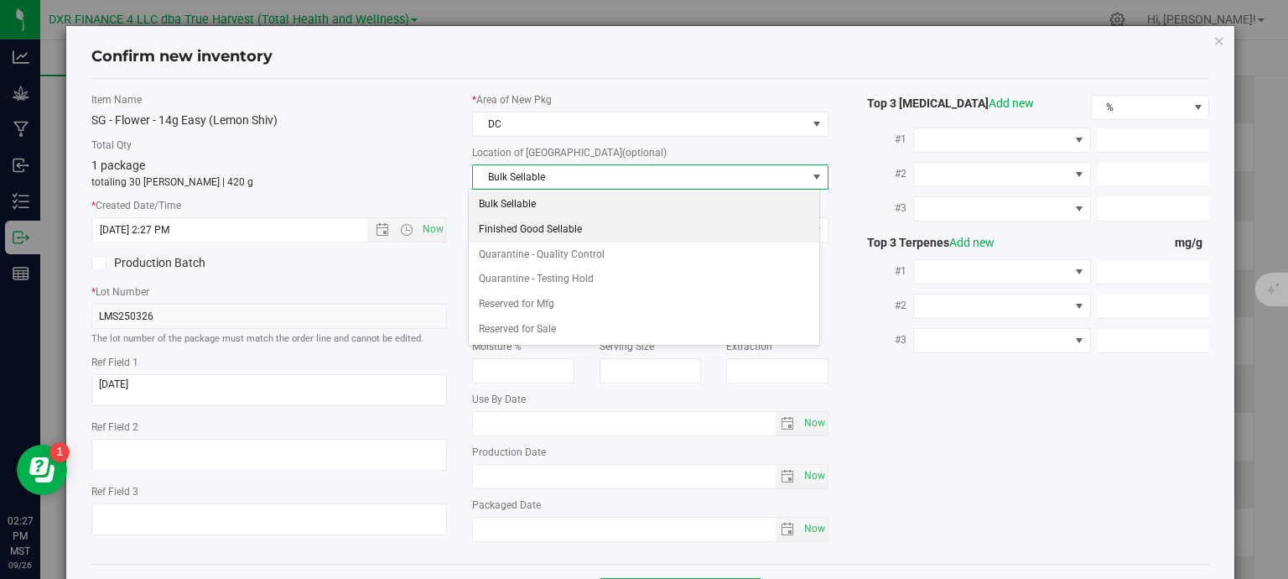
click at [570, 224] on li "Finished Good Sellable" at bounding box center [644, 229] width 350 height 25
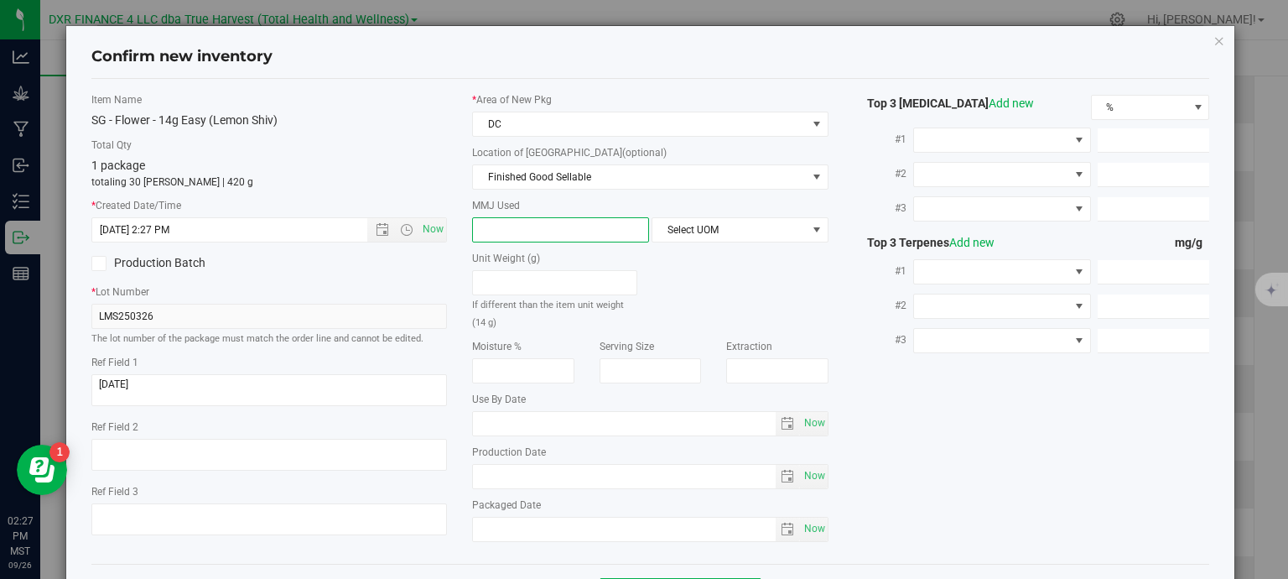
click at [567, 226] on span at bounding box center [560, 229] width 177 height 25
type input "14"
type input "14.0000"
click at [677, 225] on span "Select UOM" at bounding box center [729, 229] width 154 height 23
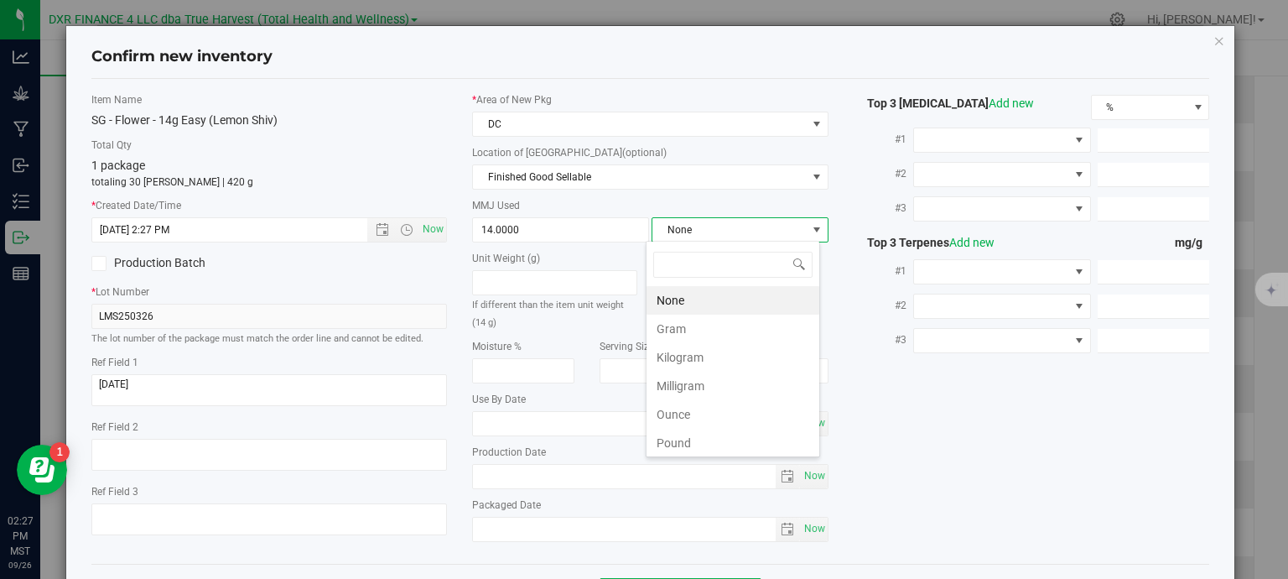
scroll to position [24, 174]
drag, startPoint x: 711, startPoint y: 328, endPoint x: 758, endPoint y: 353, distance: 53.3
click at [711, 328] on li "Gram" at bounding box center [732, 328] width 173 height 29
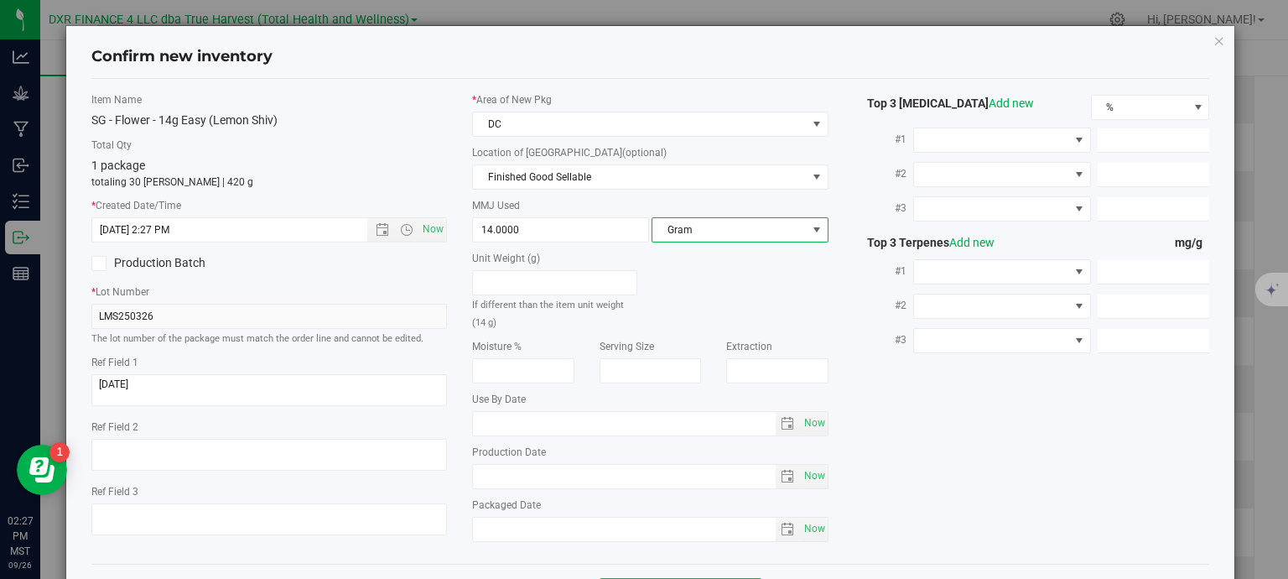
scroll to position [64, 0]
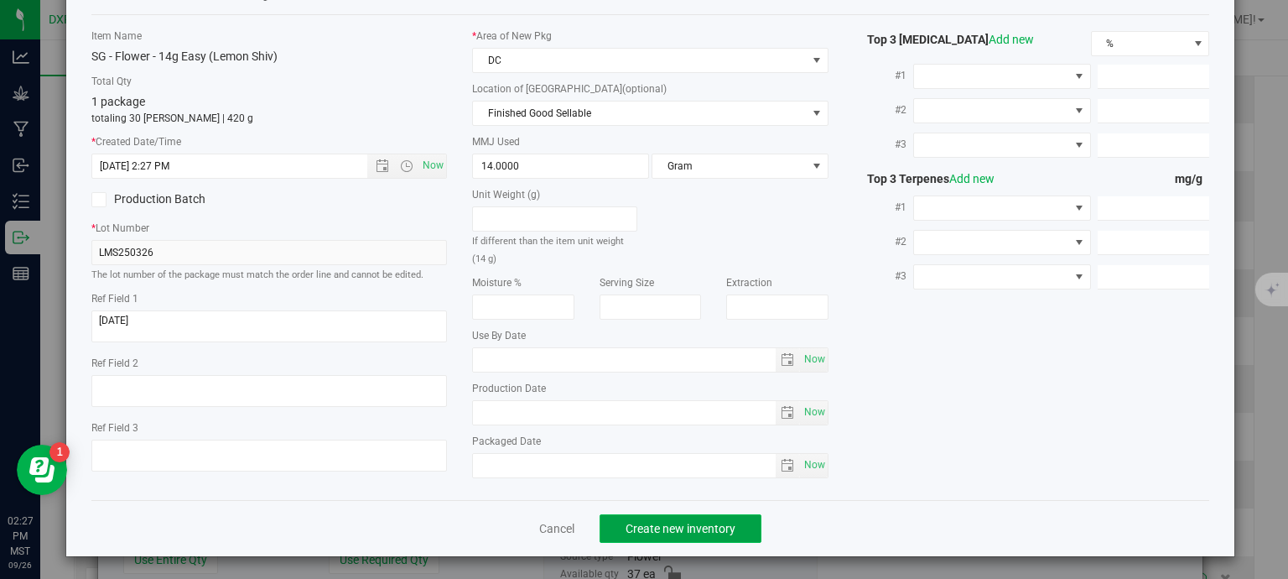
click at [667, 526] on span "Create new inventory" at bounding box center [681, 528] width 110 height 13
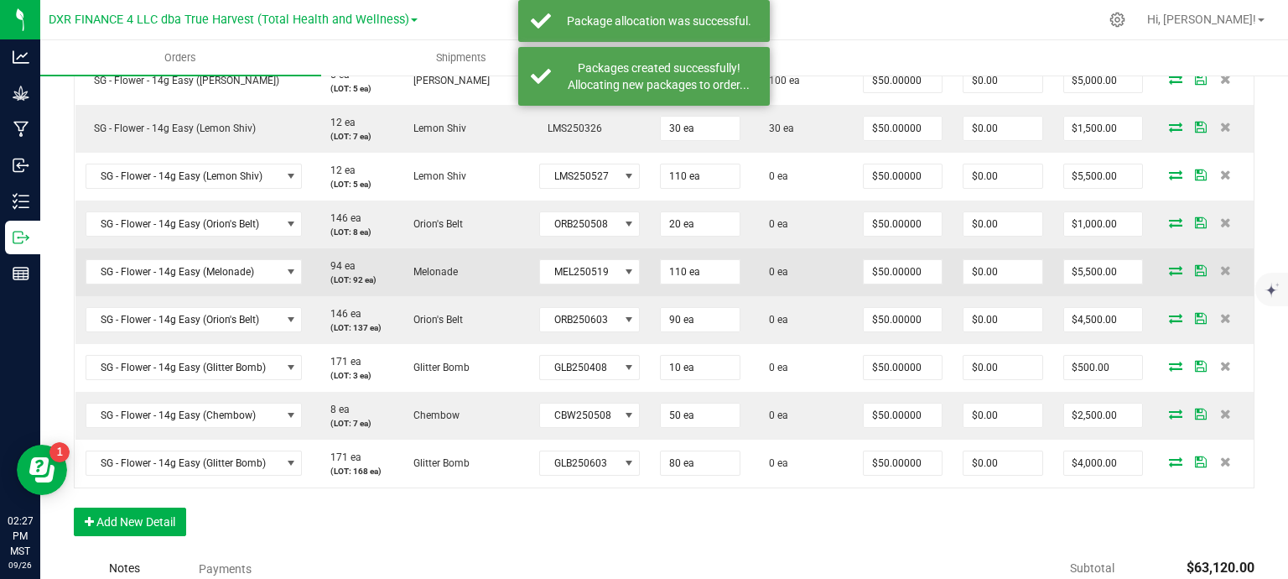
scroll to position [838, 0]
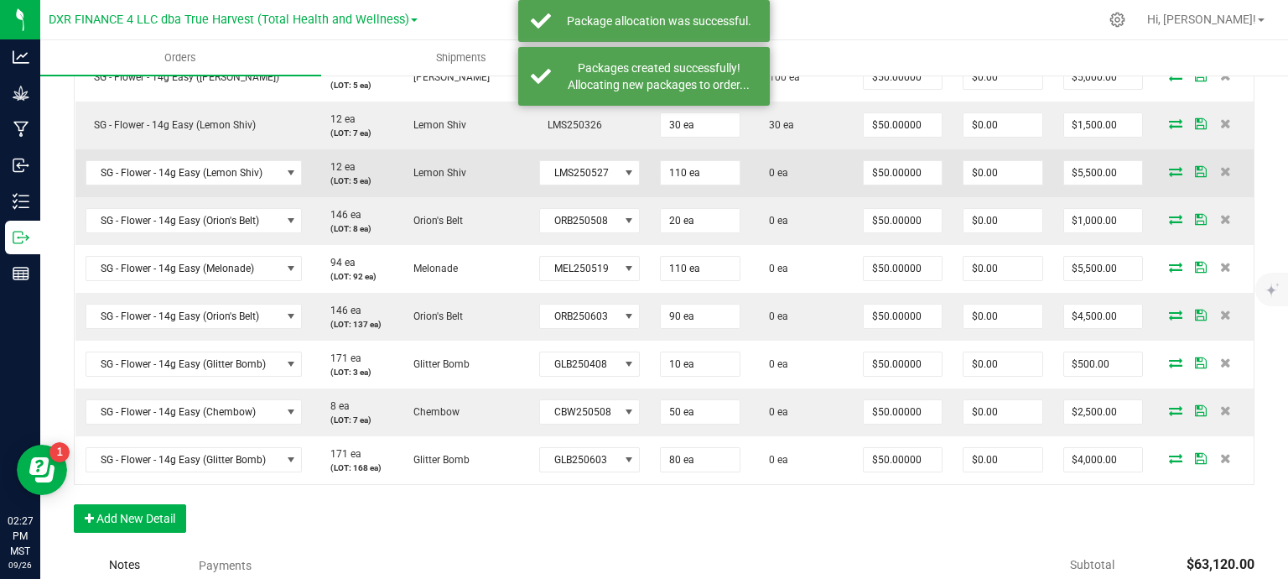
click at [1170, 168] on span at bounding box center [1175, 171] width 25 height 10
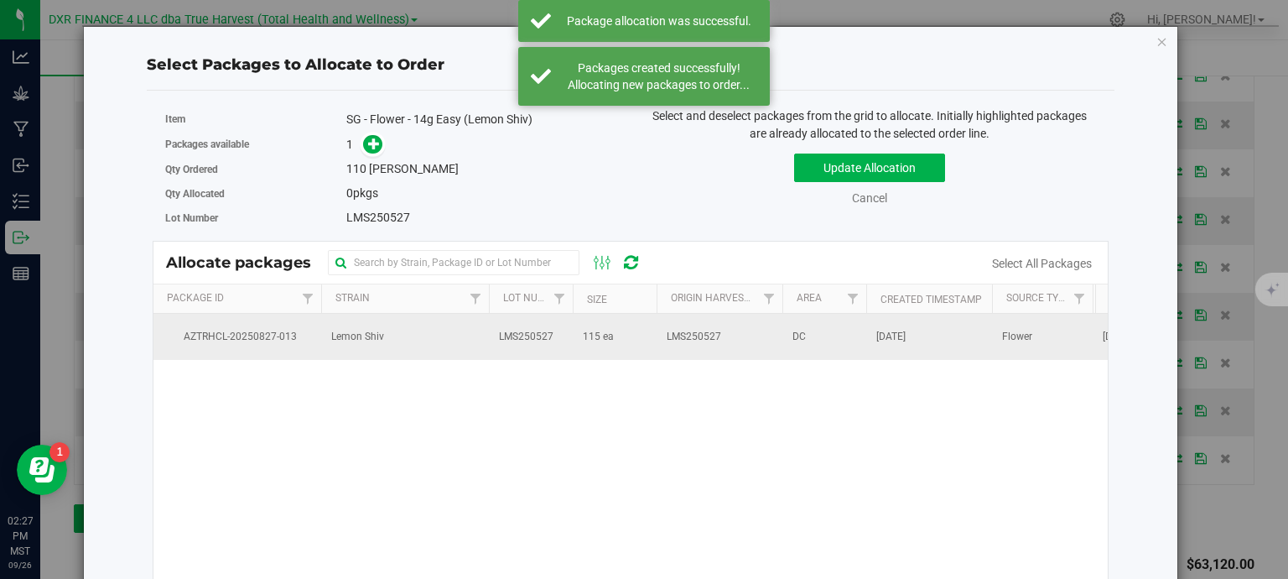
click at [677, 352] on td "LMS250527" at bounding box center [720, 336] width 126 height 45
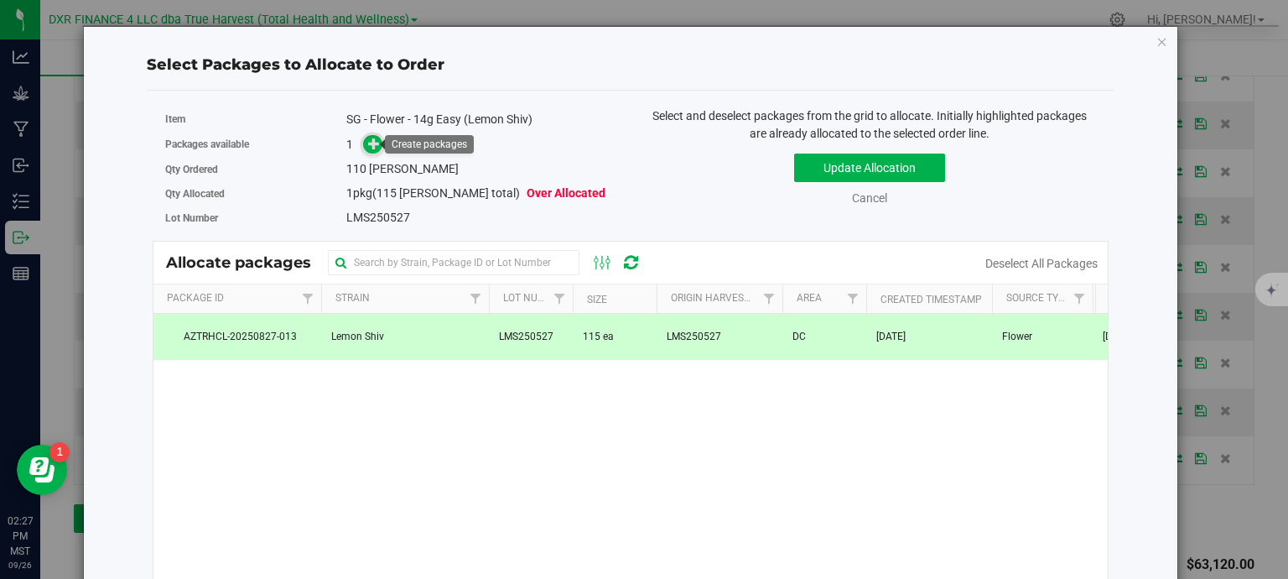
click at [372, 140] on icon at bounding box center [374, 144] width 12 height 12
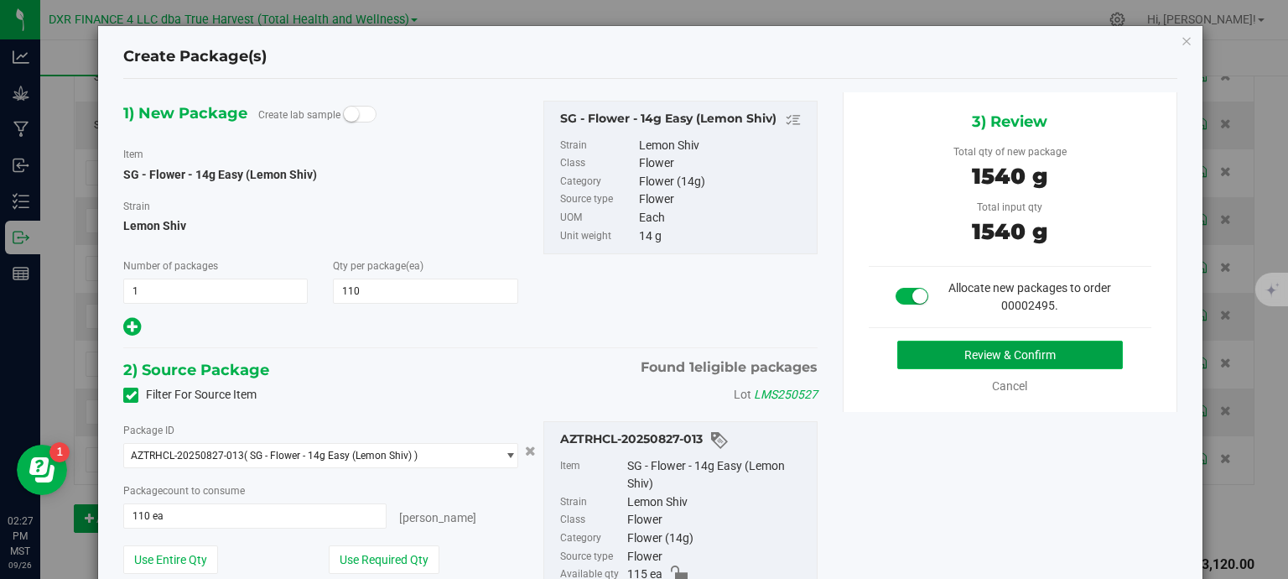
click at [1013, 343] on button "Review & Confirm" at bounding box center [1010, 354] width 226 height 29
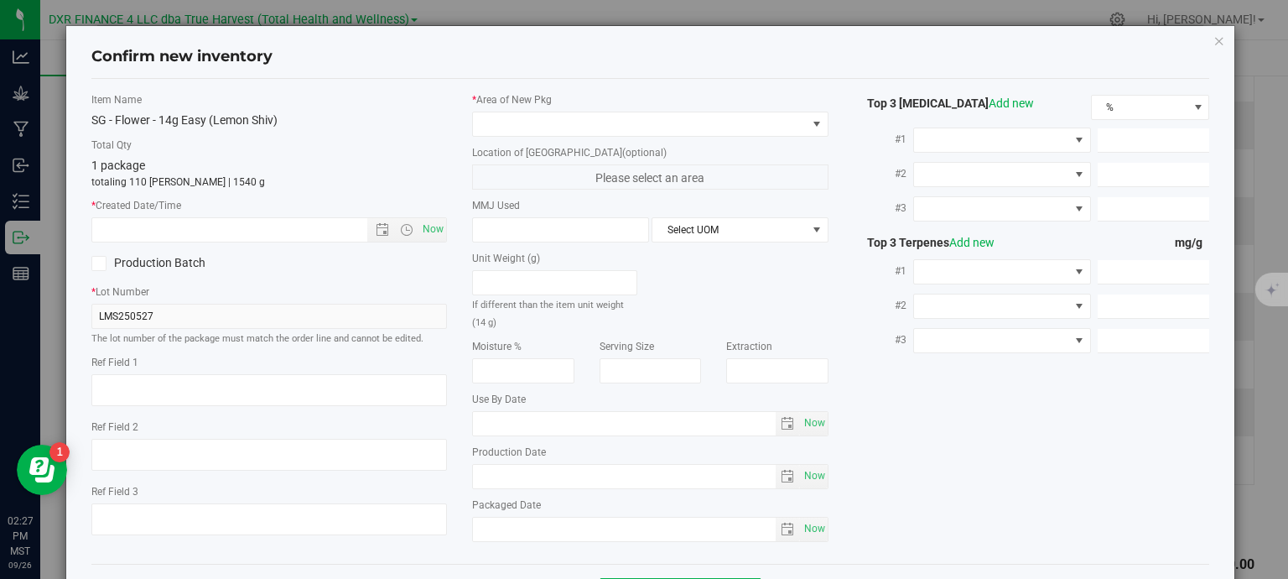
type textarea "2025-05-27"
click at [179, 383] on textarea at bounding box center [269, 390] width 356 height 32
click at [197, 224] on input "text" at bounding box center [244, 229] width 304 height 23
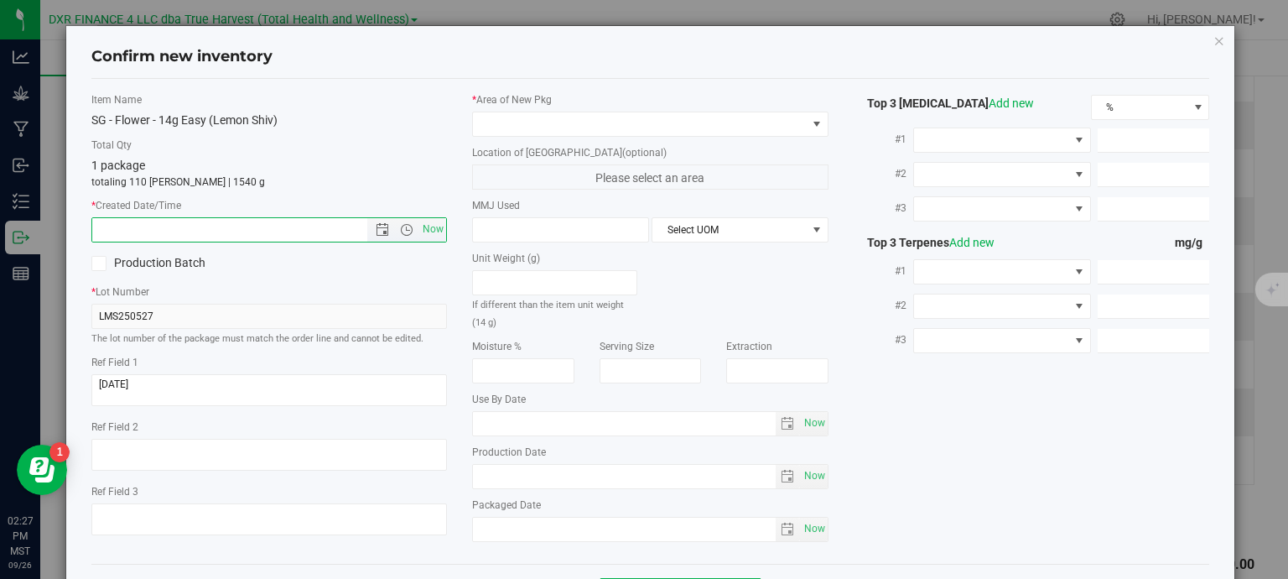
paste input "2025-05-27"
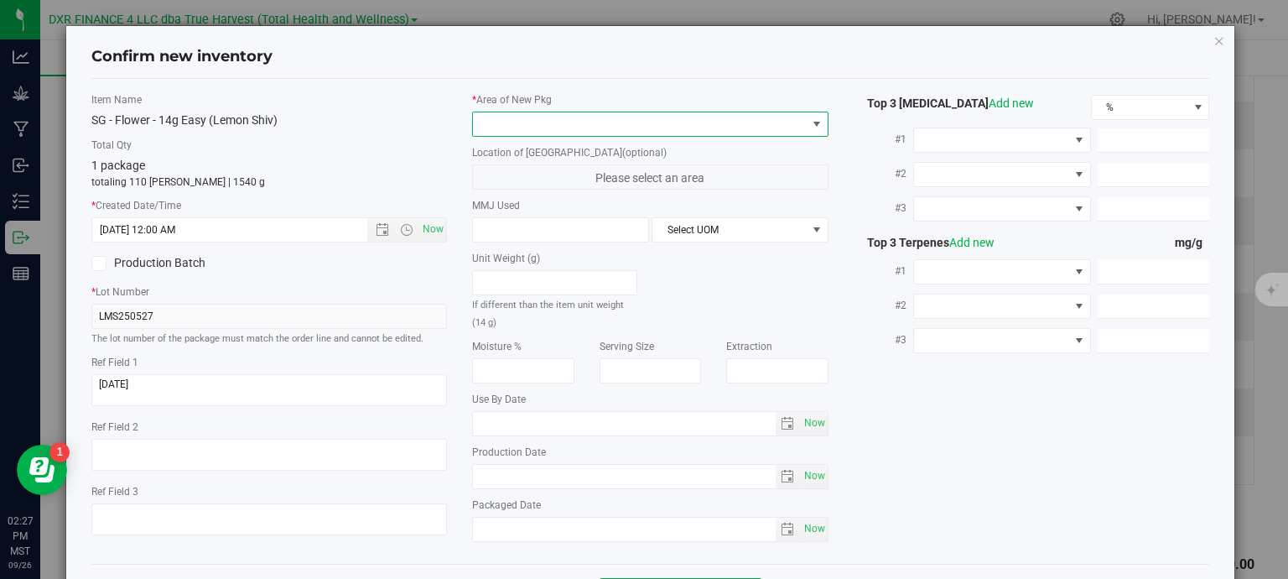
type input "5/27/2025 2:27 PM"
click at [501, 117] on span at bounding box center [640, 123] width 334 height 23
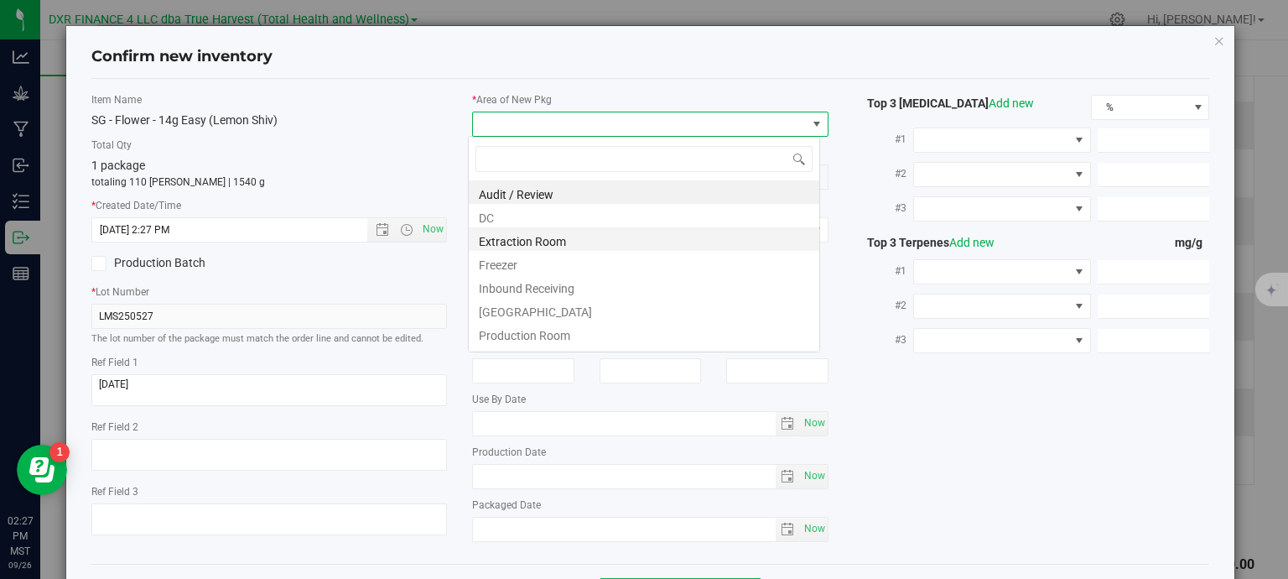
scroll to position [24, 352]
click at [537, 221] on li "DC" at bounding box center [644, 215] width 350 height 23
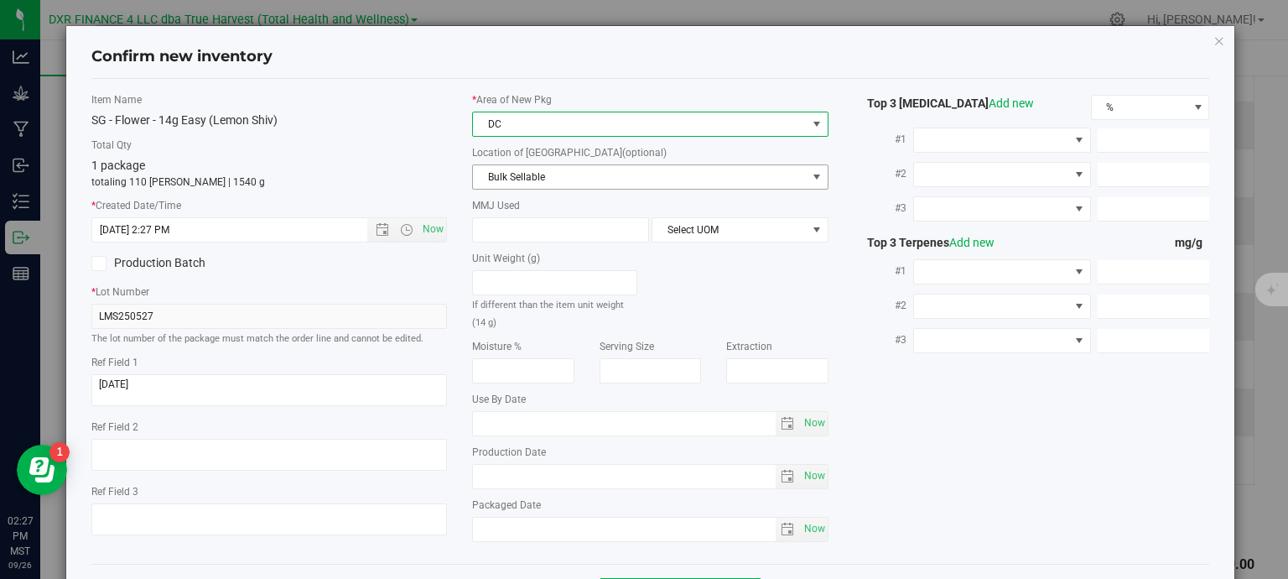
click at [577, 176] on span "Bulk Sellable" at bounding box center [640, 176] width 334 height 23
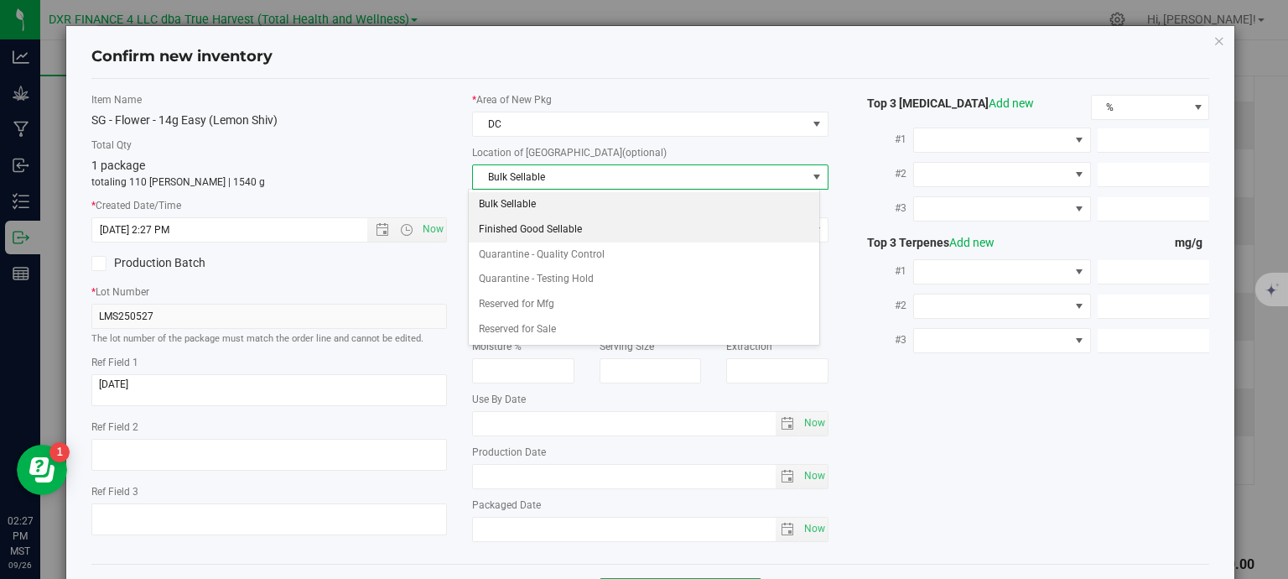
click at [589, 231] on li "Finished Good Sellable" at bounding box center [644, 229] width 350 height 25
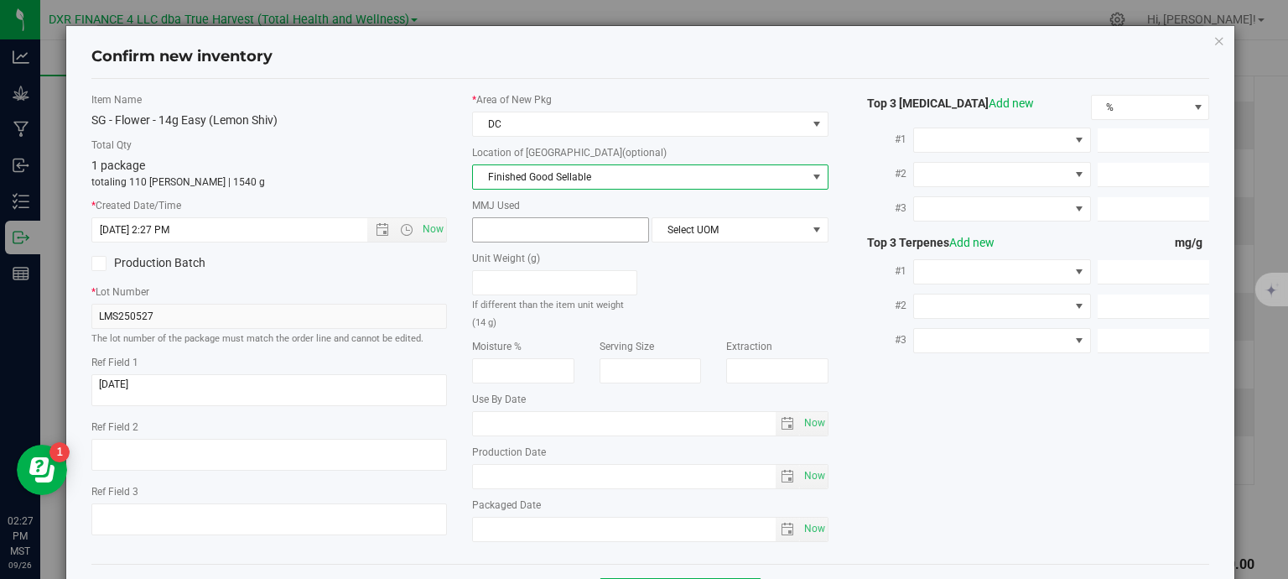
click at [570, 228] on span at bounding box center [560, 229] width 177 height 25
type input "14"
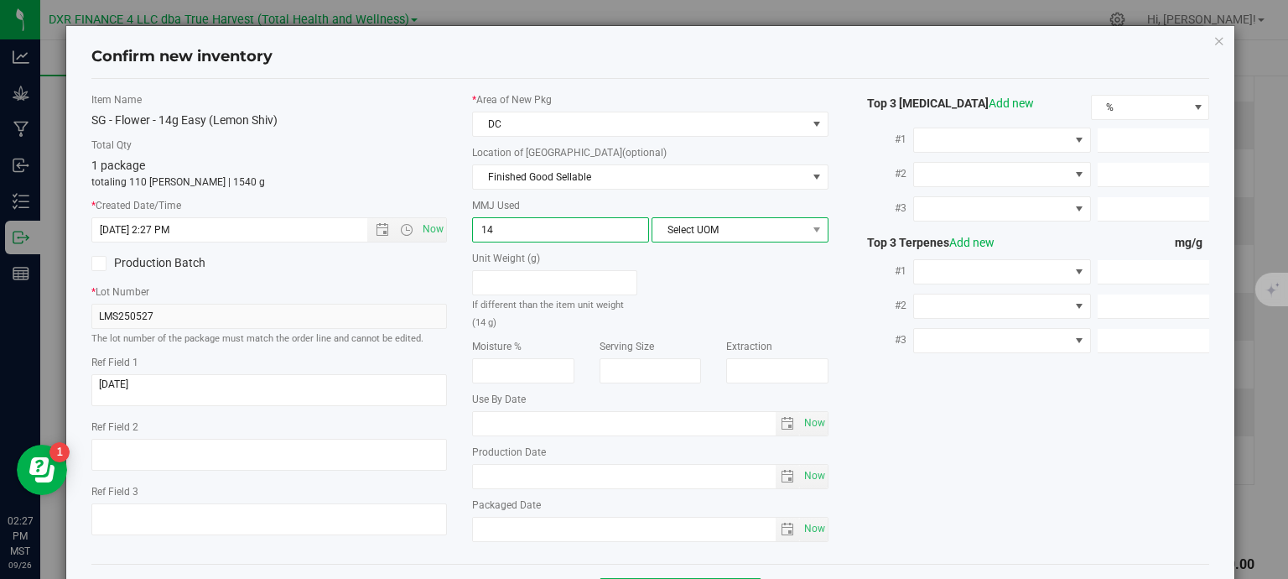
type input "14.0000"
click at [729, 236] on span "Select UOM" at bounding box center [729, 229] width 154 height 23
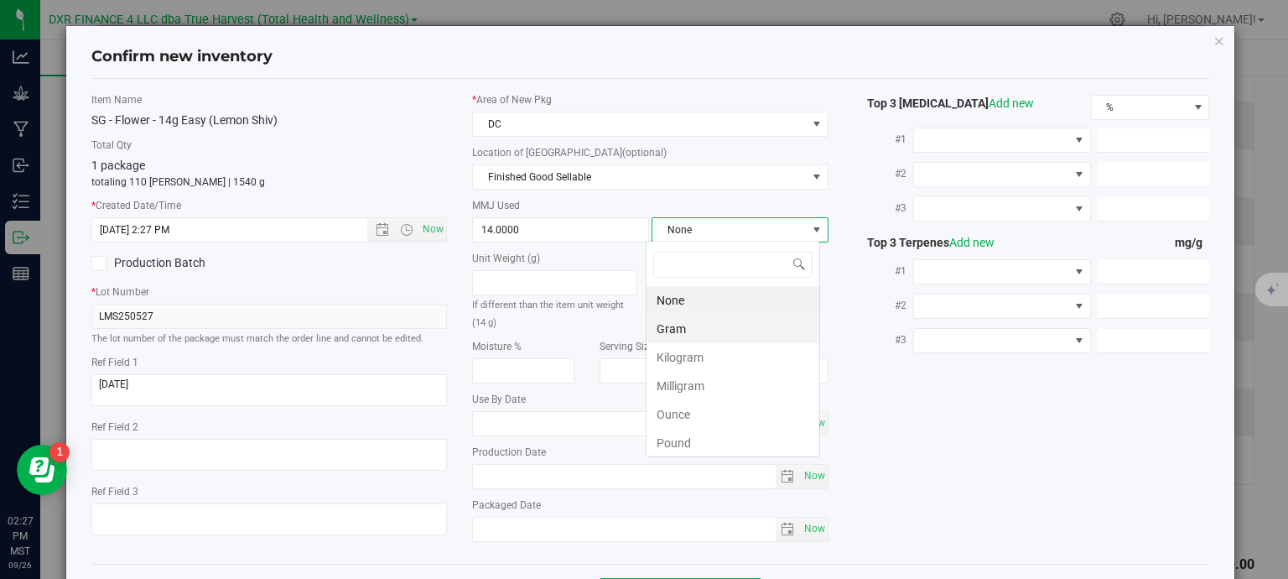
scroll to position [24, 174]
click at [698, 328] on li "Gram" at bounding box center [732, 328] width 173 height 29
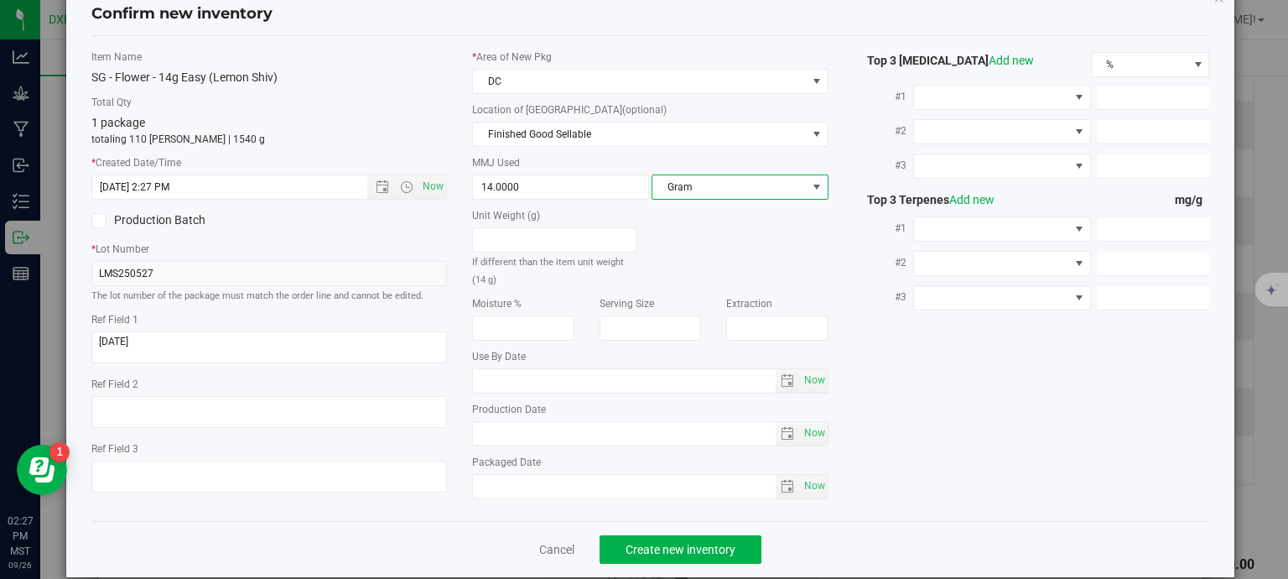
scroll to position [64, 0]
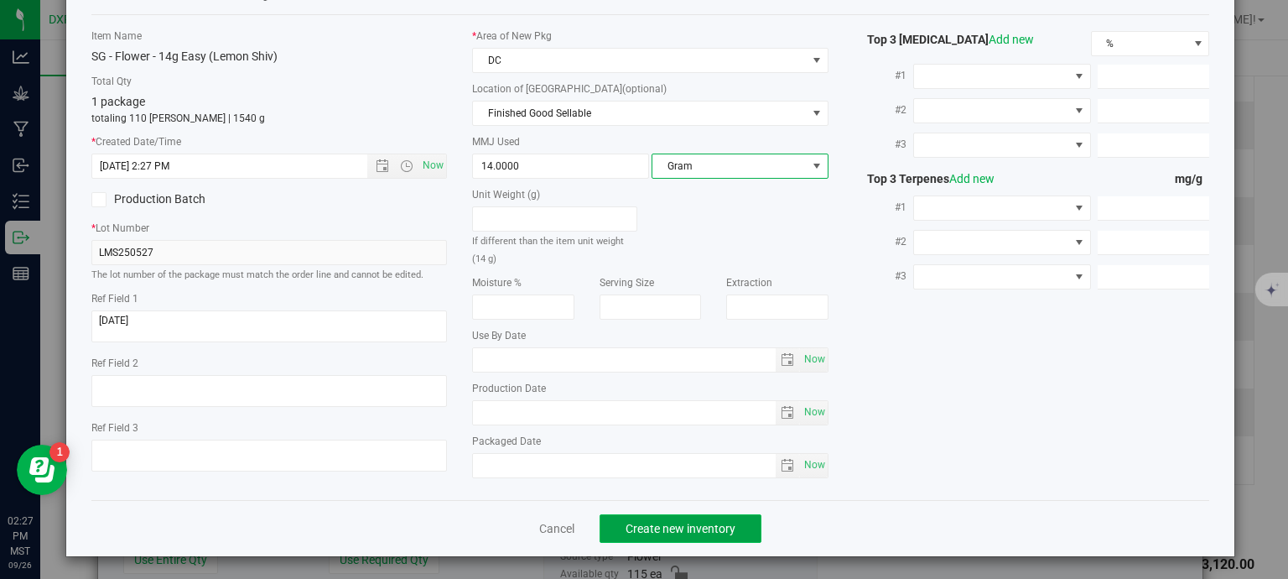
click at [648, 522] on span "Create new inventory" at bounding box center [681, 528] width 110 height 13
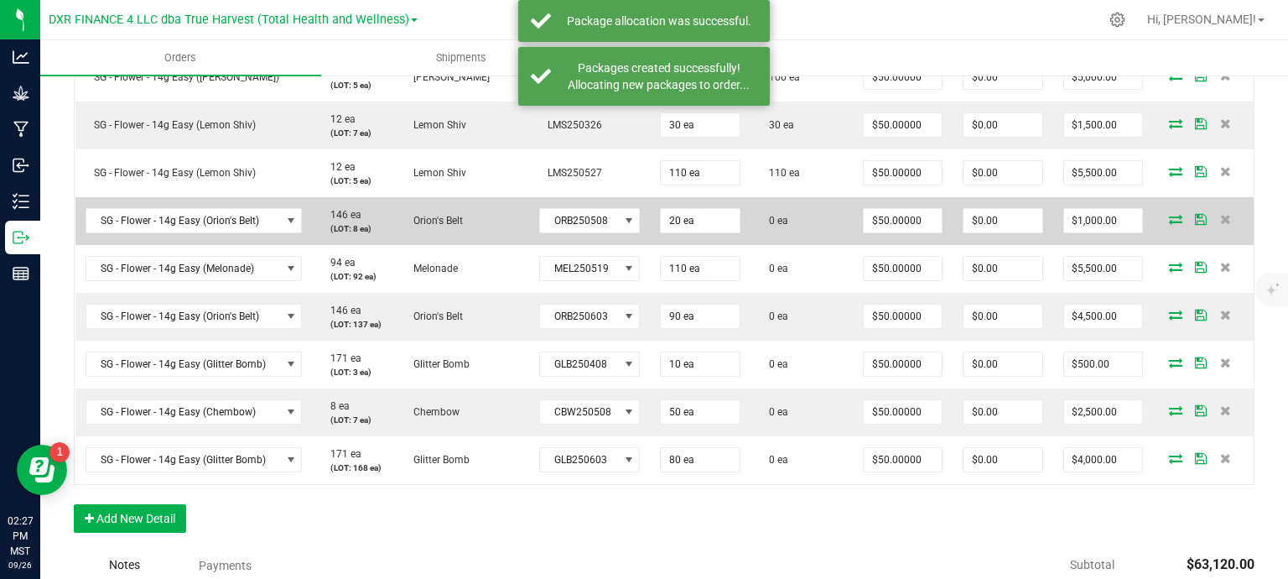
click at [1169, 218] on icon at bounding box center [1175, 219] width 13 height 10
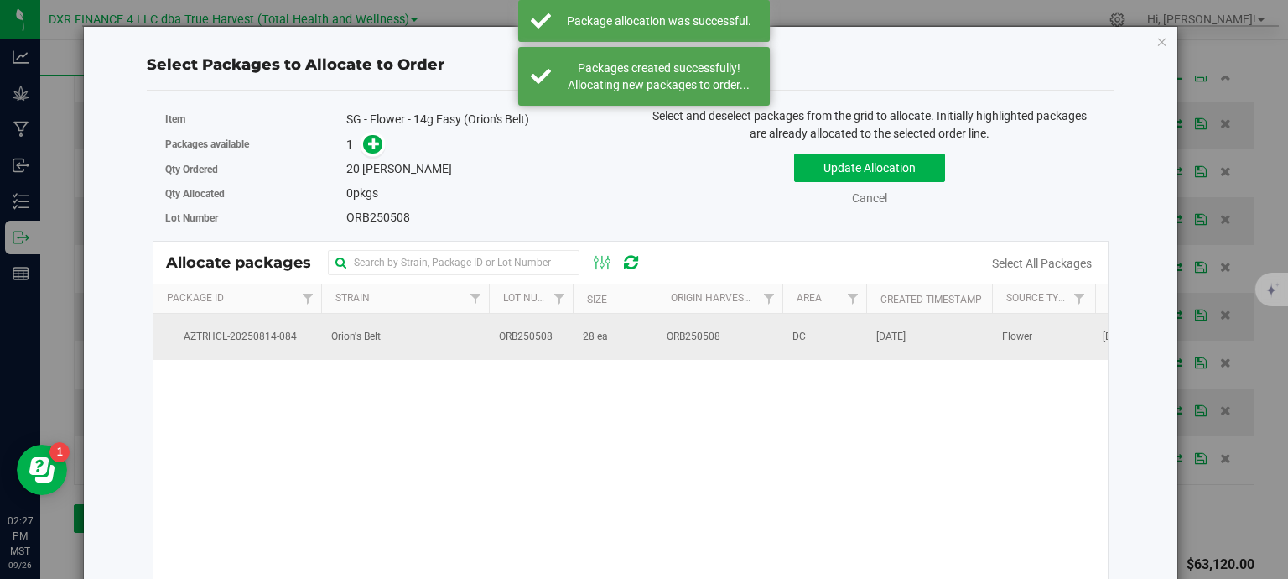
click at [286, 344] on td "AZTRHCL-20250814-084" at bounding box center [237, 336] width 168 height 45
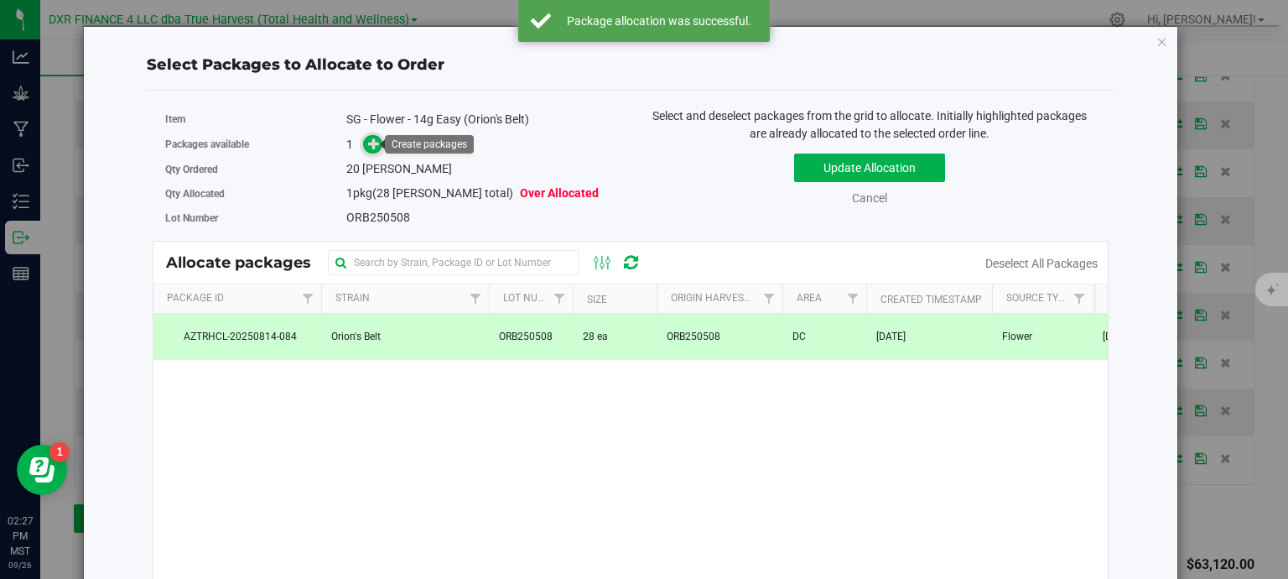
click at [366, 150] on span at bounding box center [372, 144] width 19 height 19
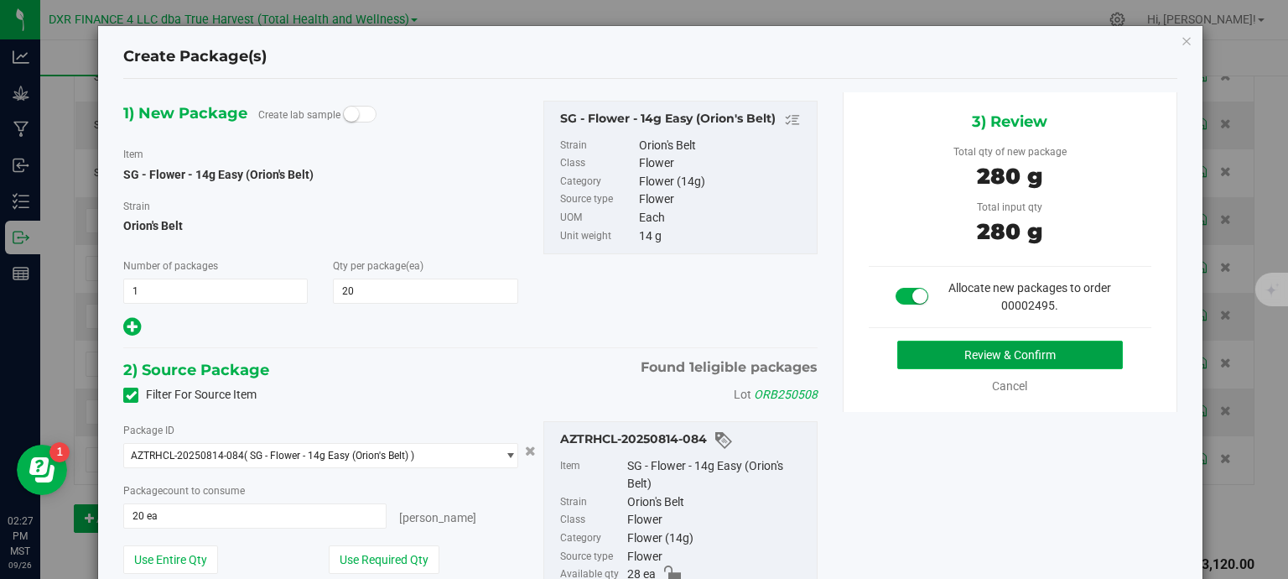
click at [980, 352] on button "Review & Confirm" at bounding box center [1010, 354] width 226 height 29
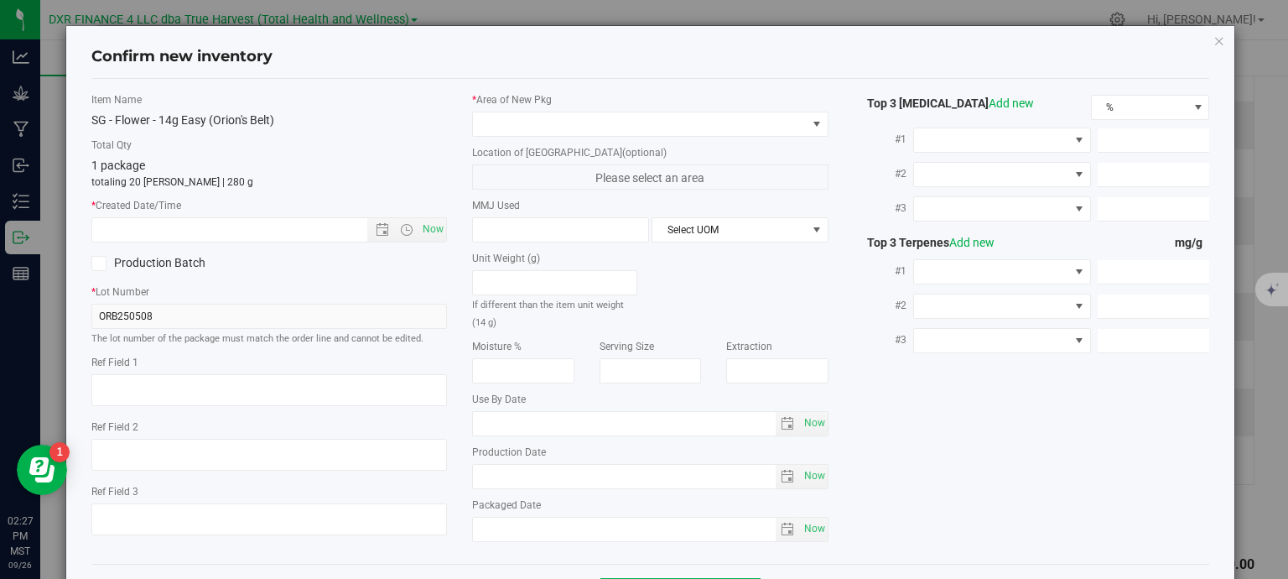
type textarea "2025-05-08"
click at [184, 378] on textarea at bounding box center [269, 390] width 356 height 32
click at [184, 380] on textarea at bounding box center [269, 390] width 356 height 32
click at [218, 228] on input "text" at bounding box center [244, 229] width 304 height 23
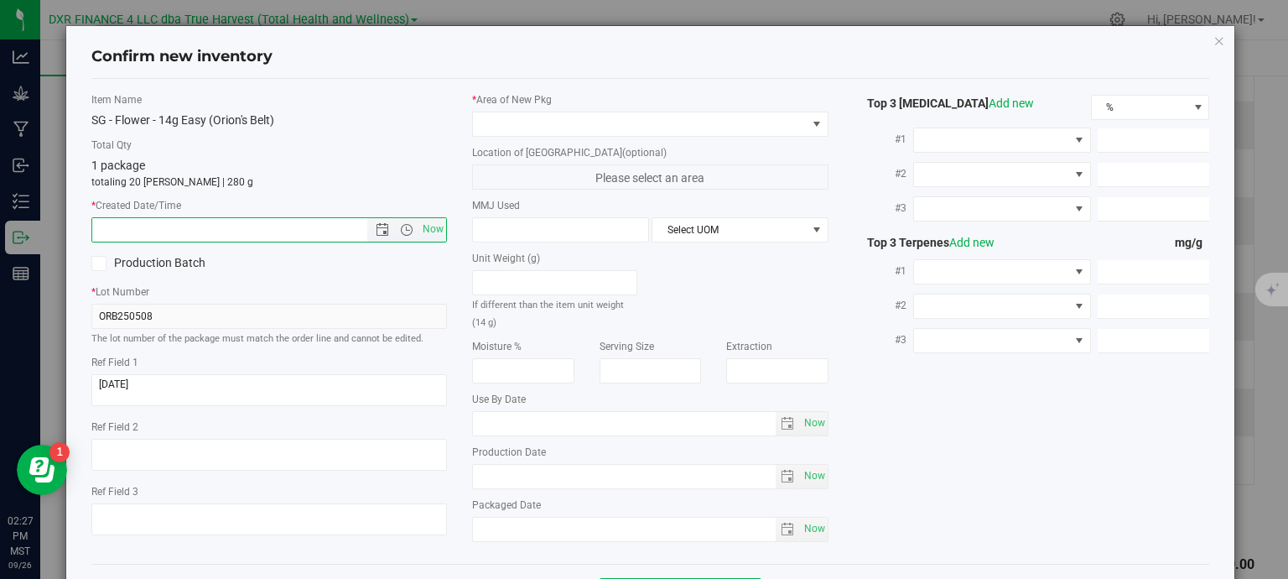
paste input "2025-05-08"
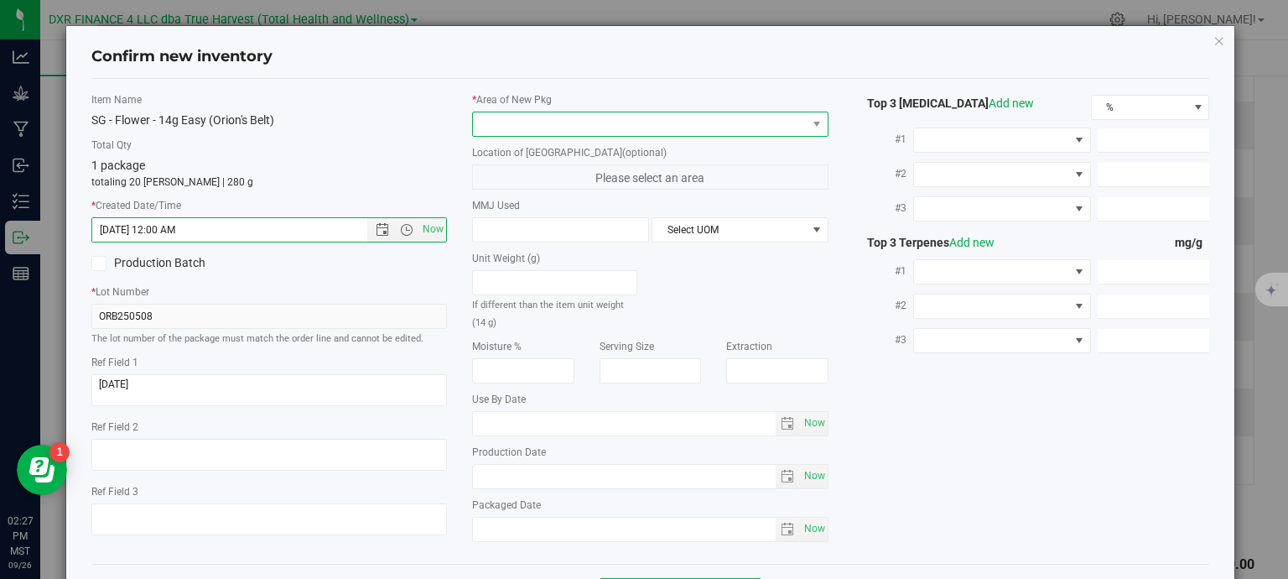
type input "5/8/2025 2:27 PM"
click at [580, 125] on span at bounding box center [640, 123] width 334 height 23
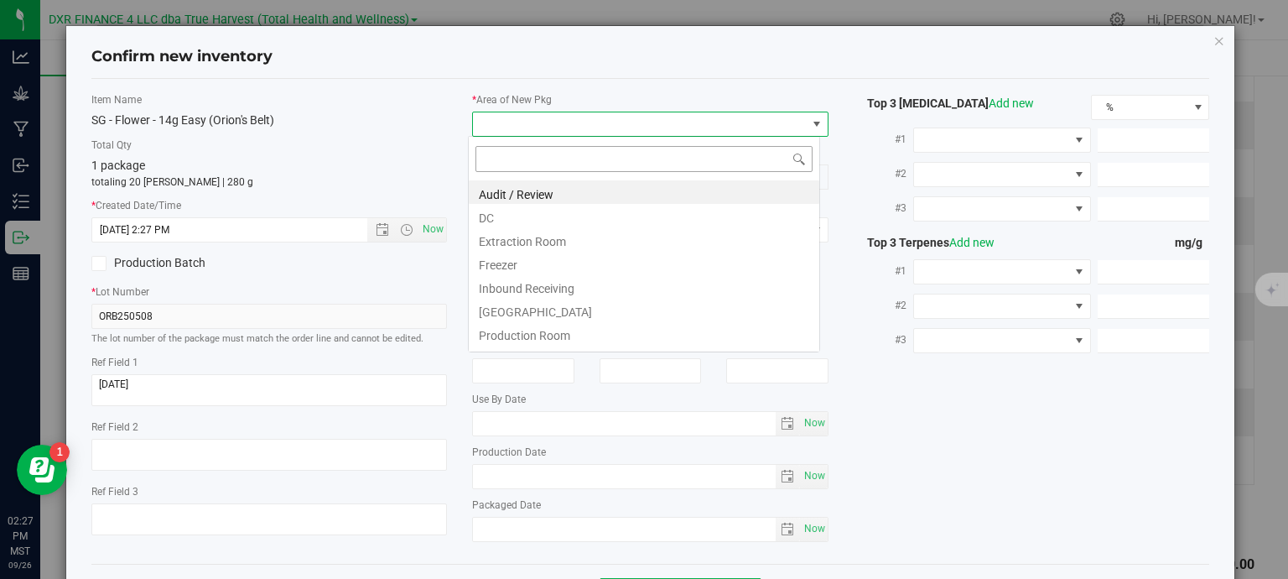
scroll to position [24, 352]
click at [552, 207] on li "DC" at bounding box center [644, 215] width 350 height 23
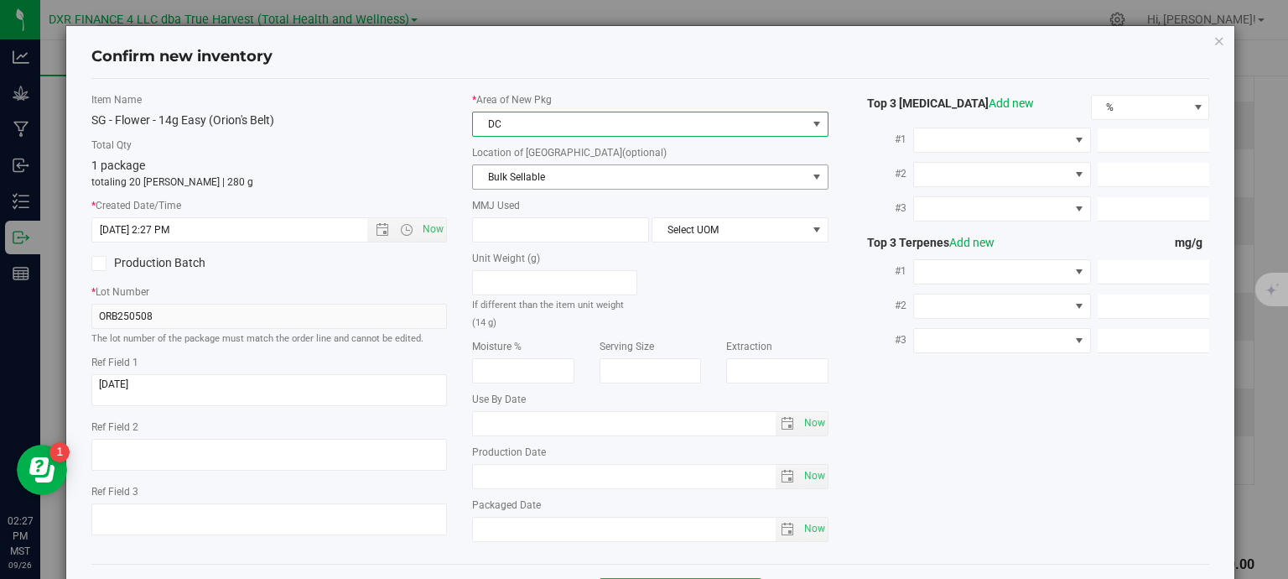
click at [595, 171] on span "Bulk Sellable" at bounding box center [640, 176] width 334 height 23
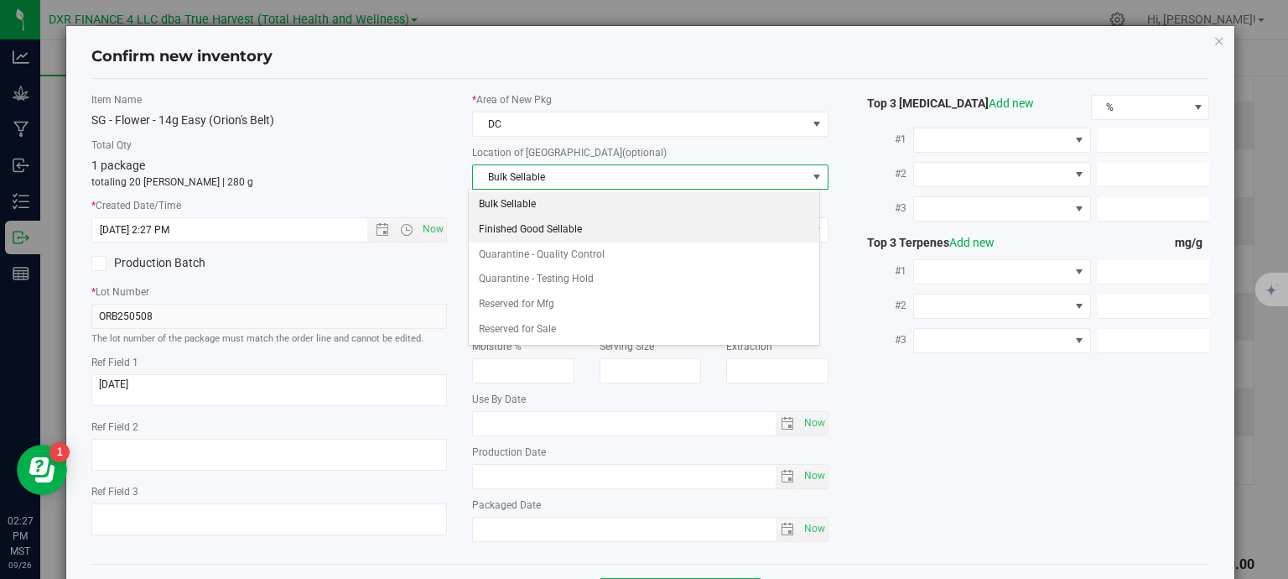
click at [595, 234] on li "Finished Good Sellable" at bounding box center [644, 229] width 350 height 25
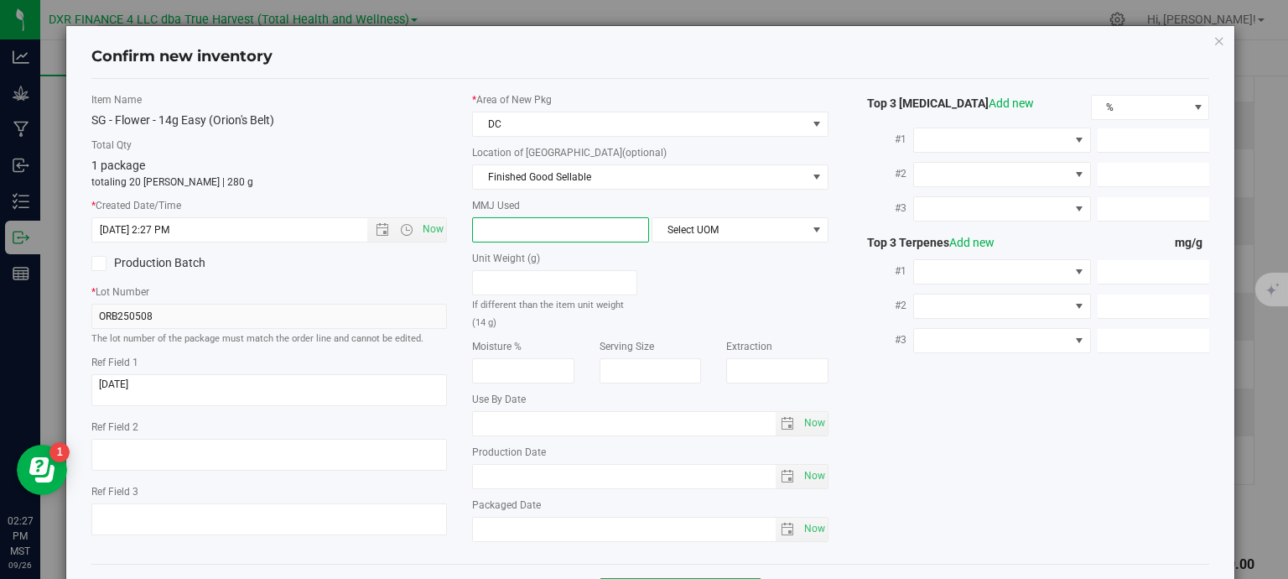
click at [600, 235] on span at bounding box center [560, 229] width 177 height 25
type input "14"
type input "14.0000"
click at [728, 231] on span "Select UOM" at bounding box center [729, 229] width 154 height 23
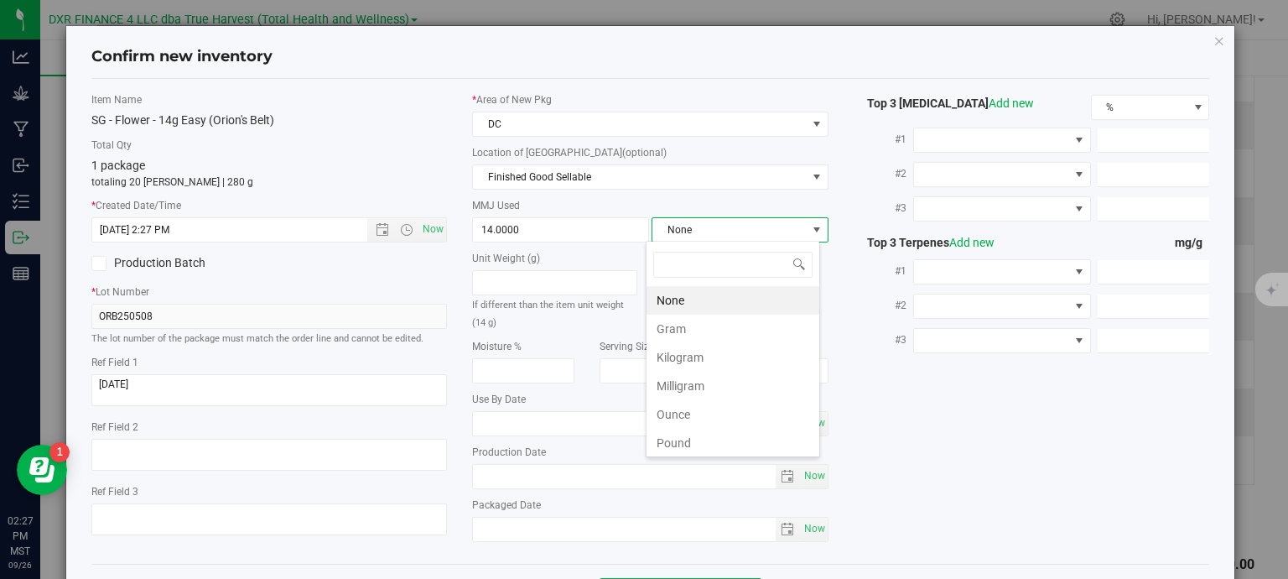
scroll to position [24, 174]
click at [712, 319] on li "Gram" at bounding box center [732, 328] width 173 height 29
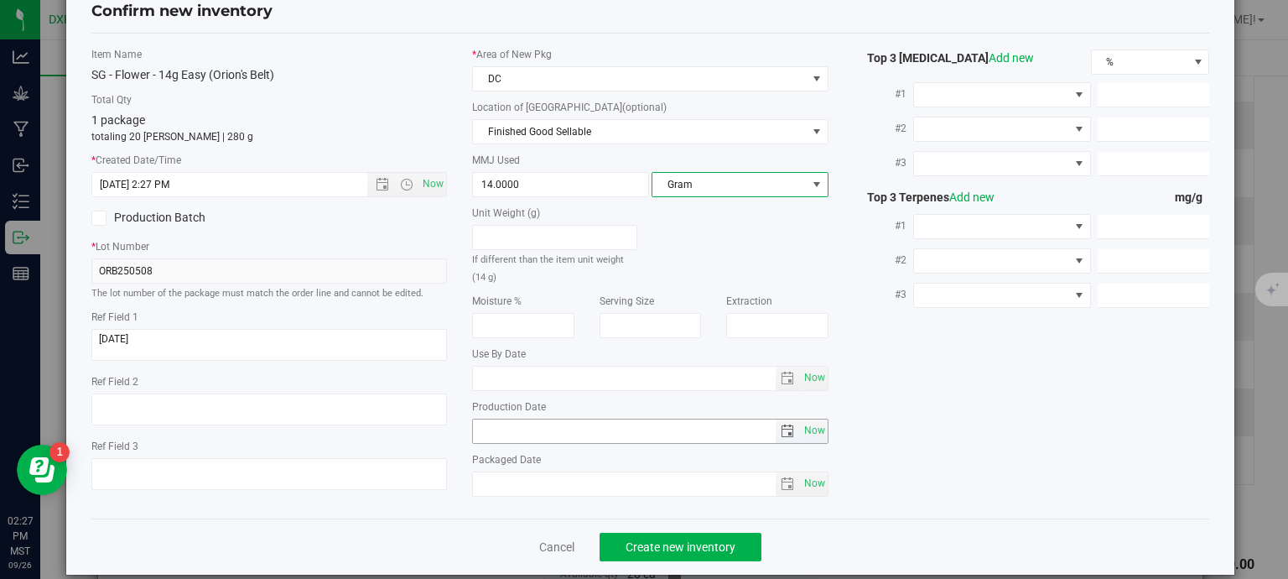
scroll to position [64, 0]
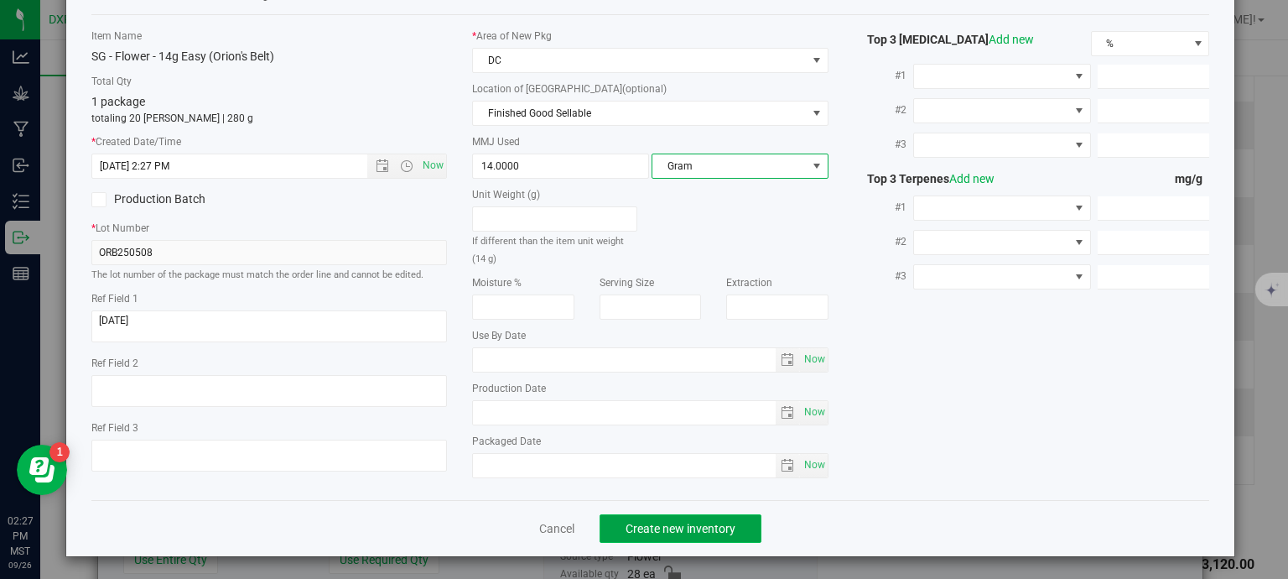
click at [692, 532] on button "Create new inventory" at bounding box center [681, 528] width 162 height 29
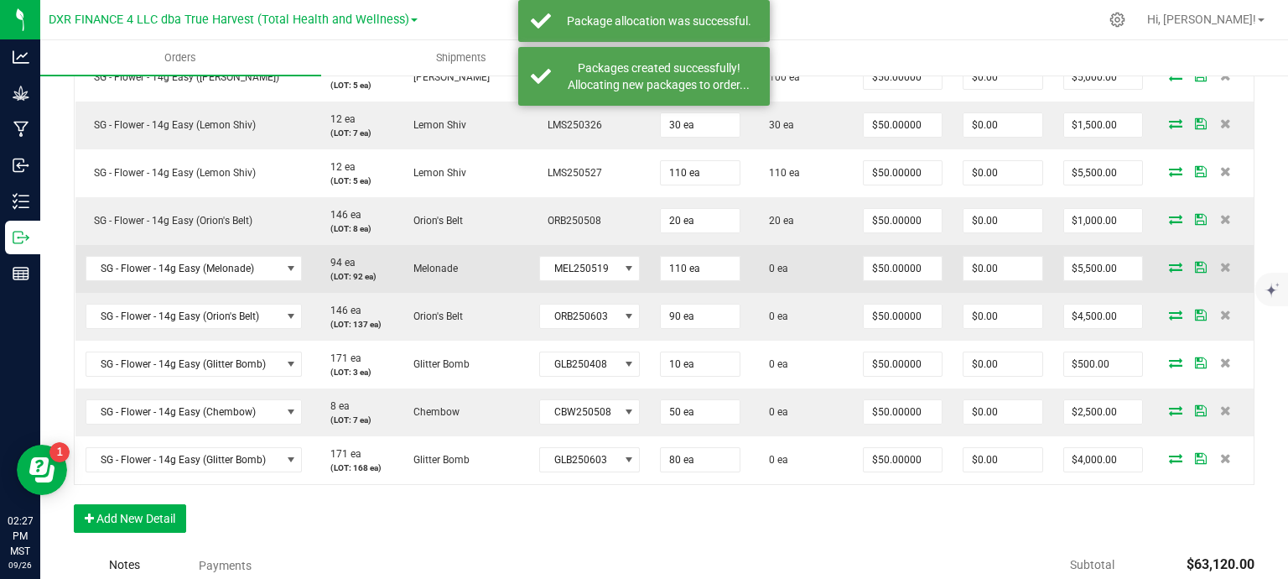
click at [1169, 268] on icon at bounding box center [1175, 267] width 13 height 10
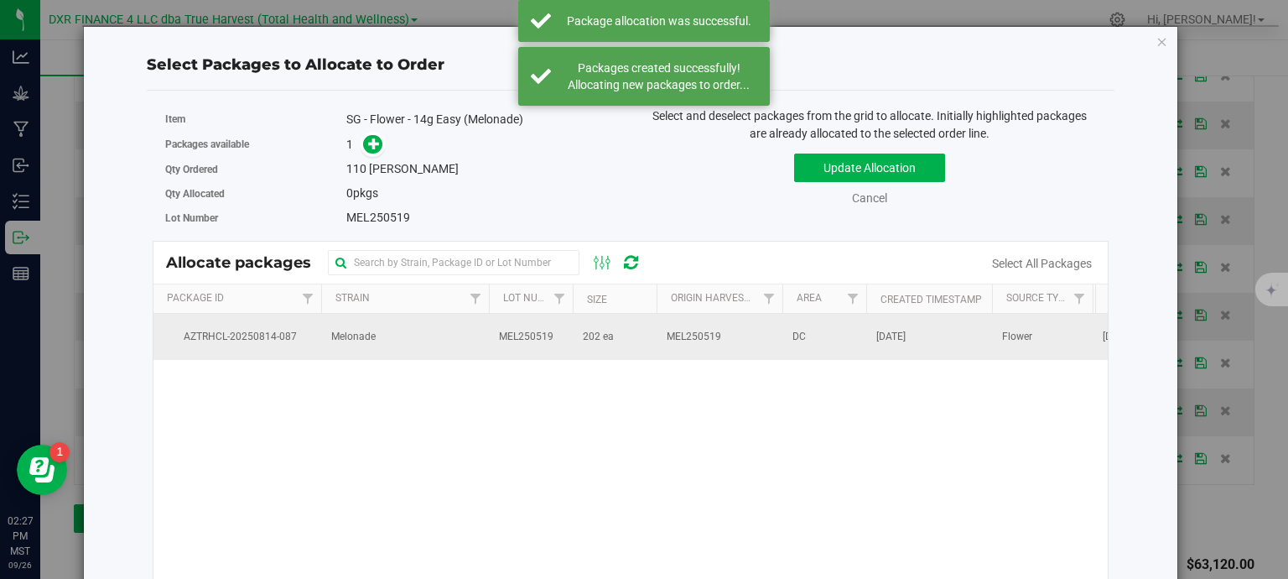
click at [500, 324] on td "MEL250519" at bounding box center [531, 336] width 84 height 45
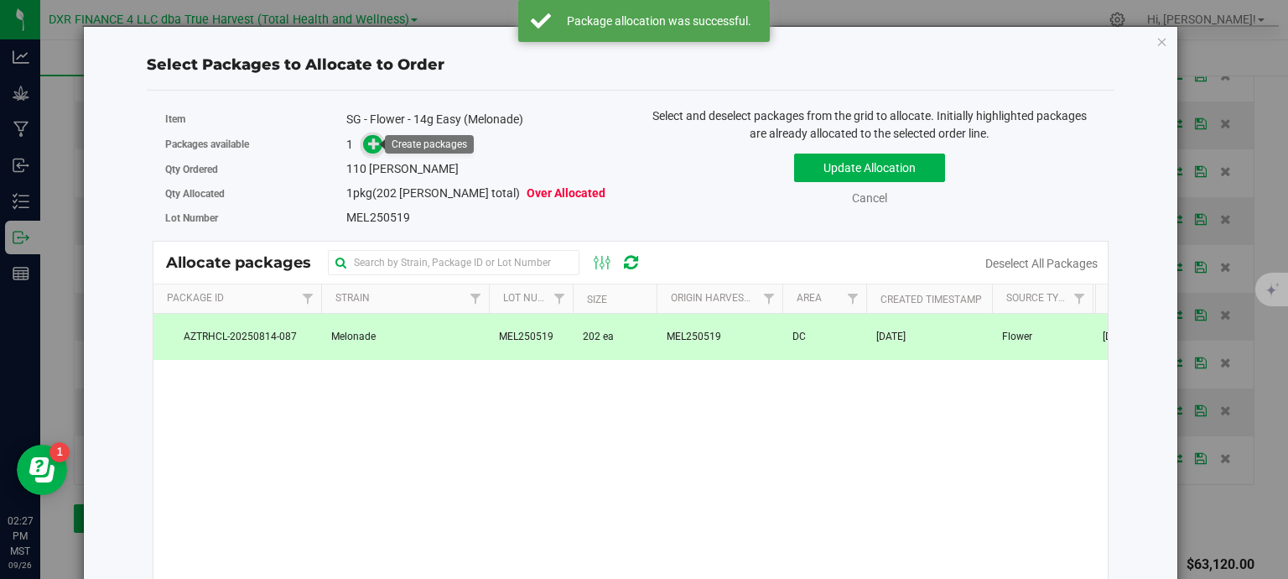
click at [371, 148] on icon at bounding box center [374, 144] width 12 height 12
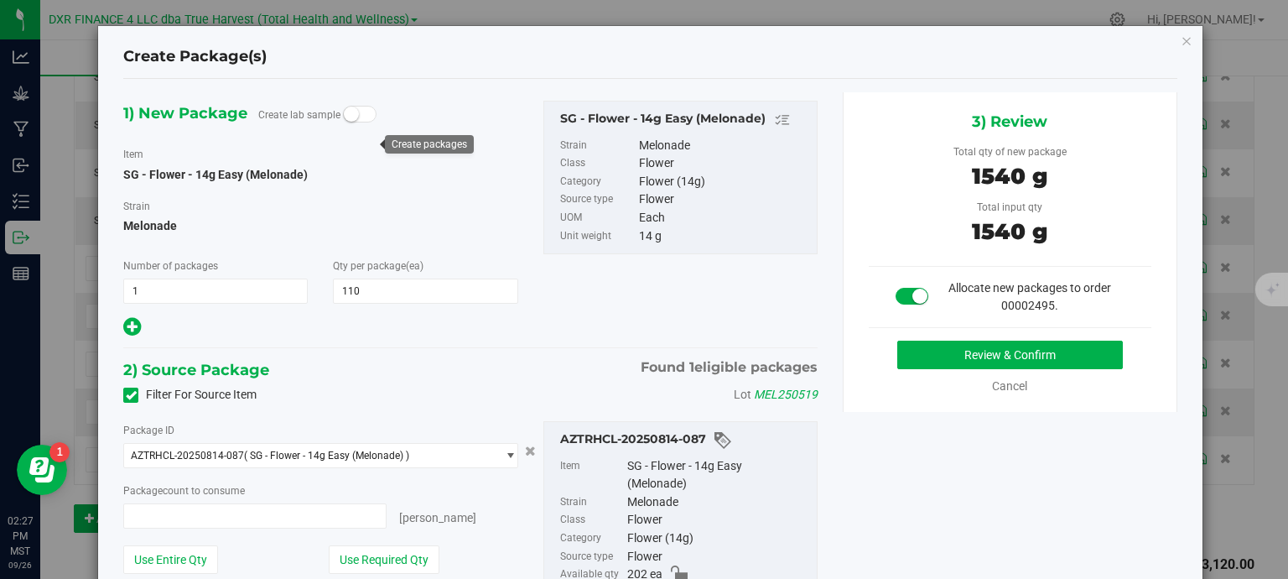
type input "110 ea"
click at [1020, 355] on button "Review & Confirm" at bounding box center [1010, 354] width 226 height 29
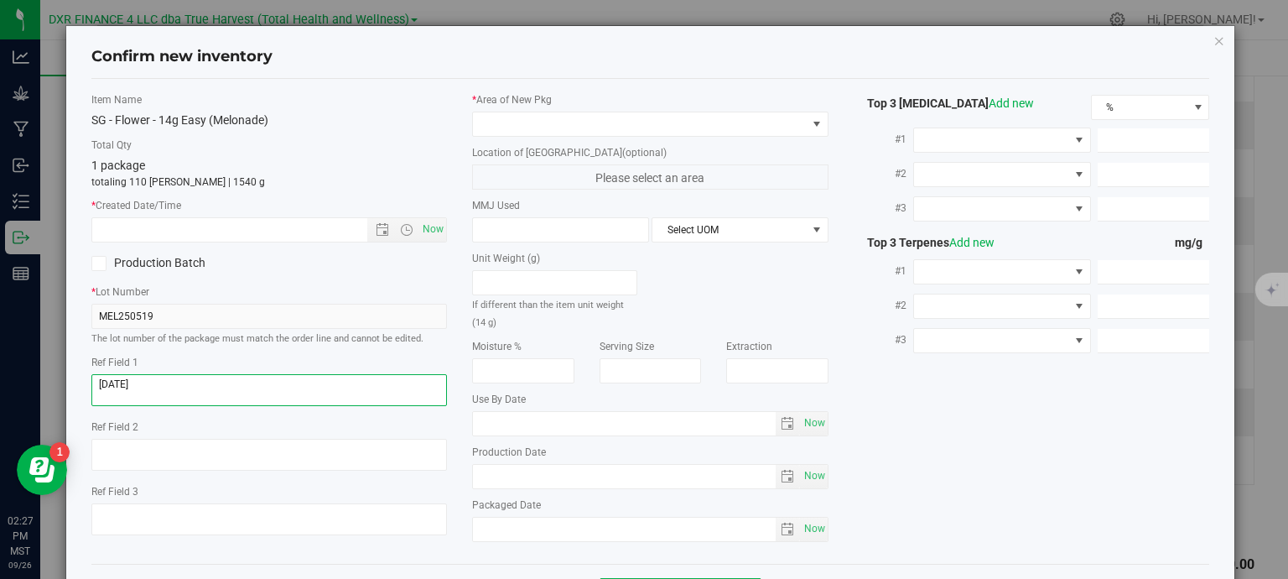
click at [167, 392] on textarea at bounding box center [269, 390] width 356 height 32
click at [221, 227] on input "text" at bounding box center [244, 229] width 304 height 23
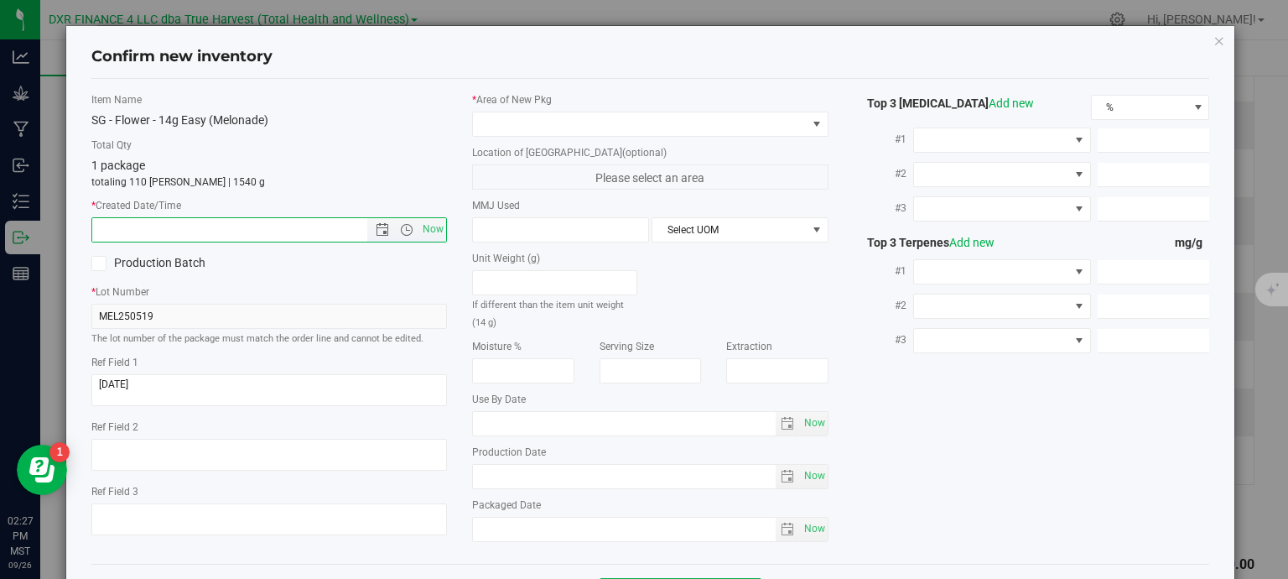
paste input "2025-05-19"
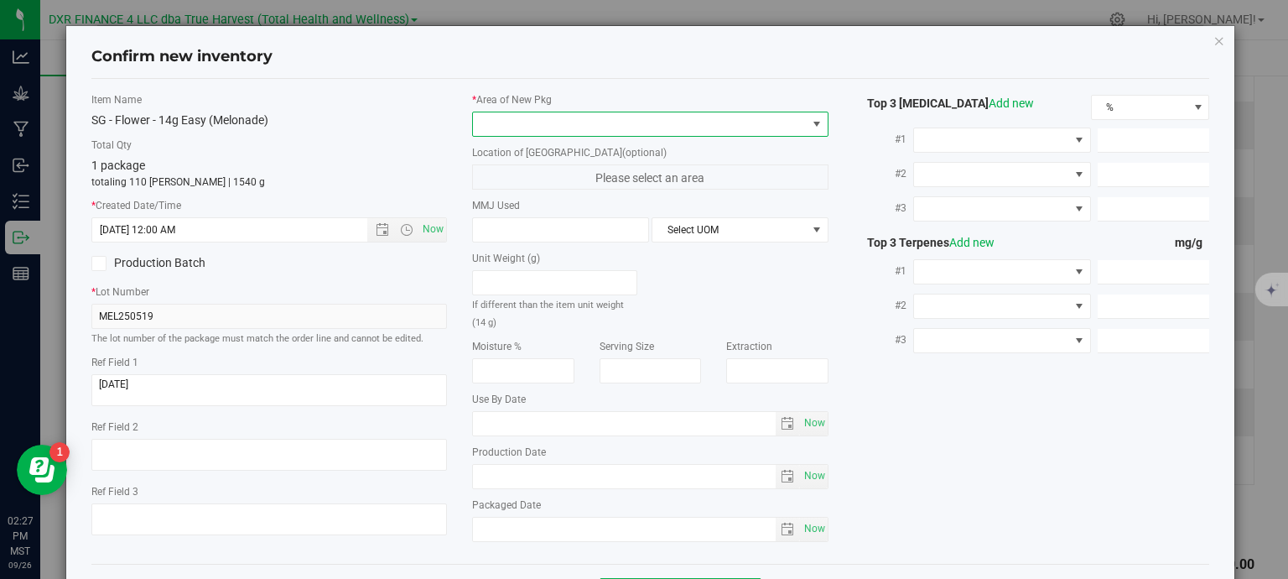
type input "5/19/2025 2:27 PM"
click at [579, 127] on span at bounding box center [640, 123] width 334 height 23
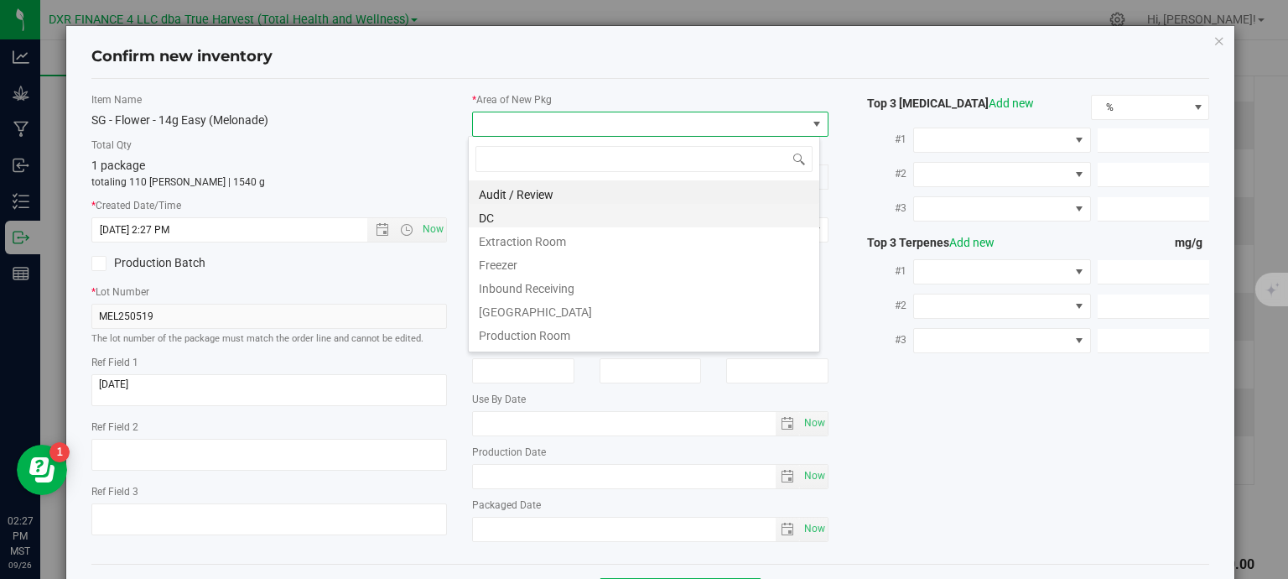
scroll to position [24, 352]
click at [517, 227] on li "Extraction Room" at bounding box center [644, 238] width 350 height 23
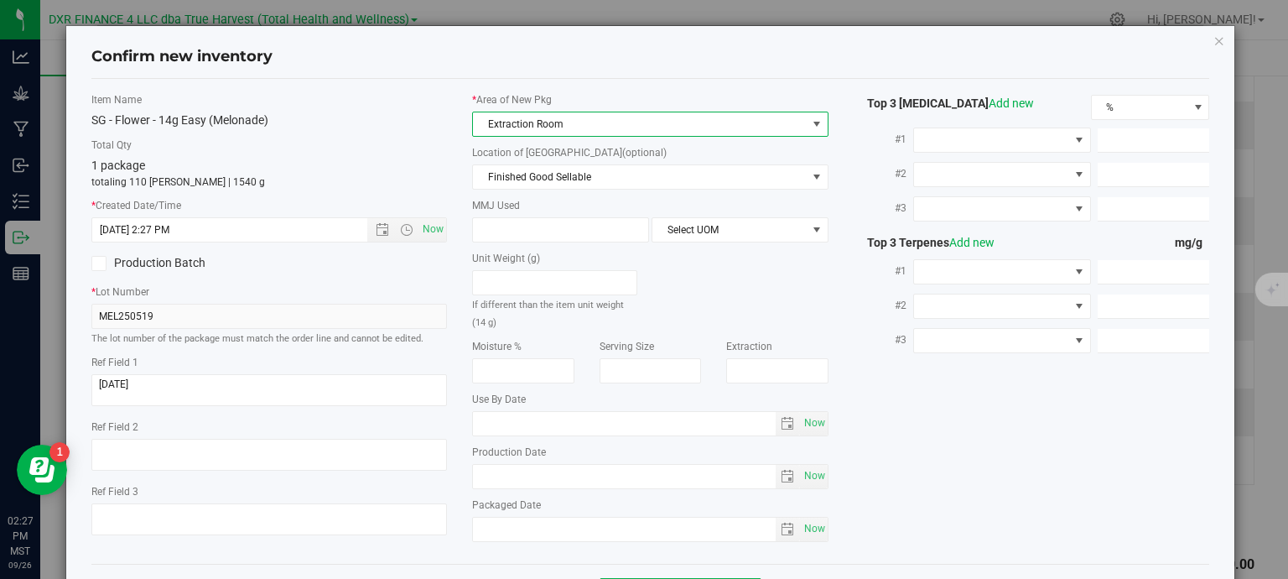
click at [542, 132] on span "Extraction Room" at bounding box center [640, 123] width 334 height 23
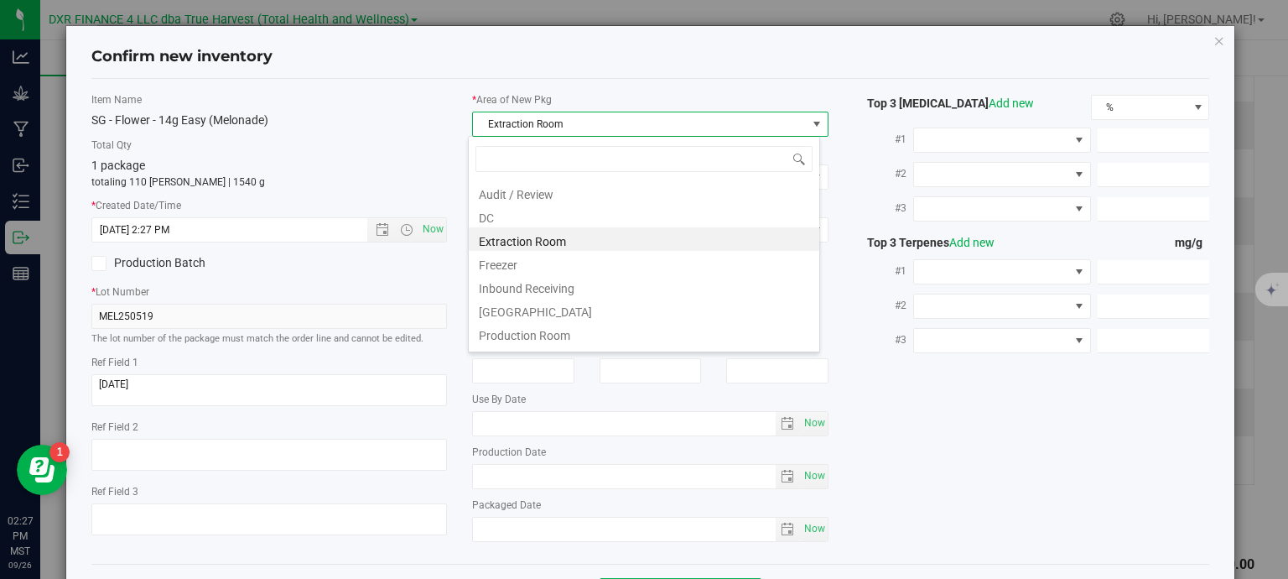
click at [532, 217] on li "DC" at bounding box center [644, 215] width 350 height 23
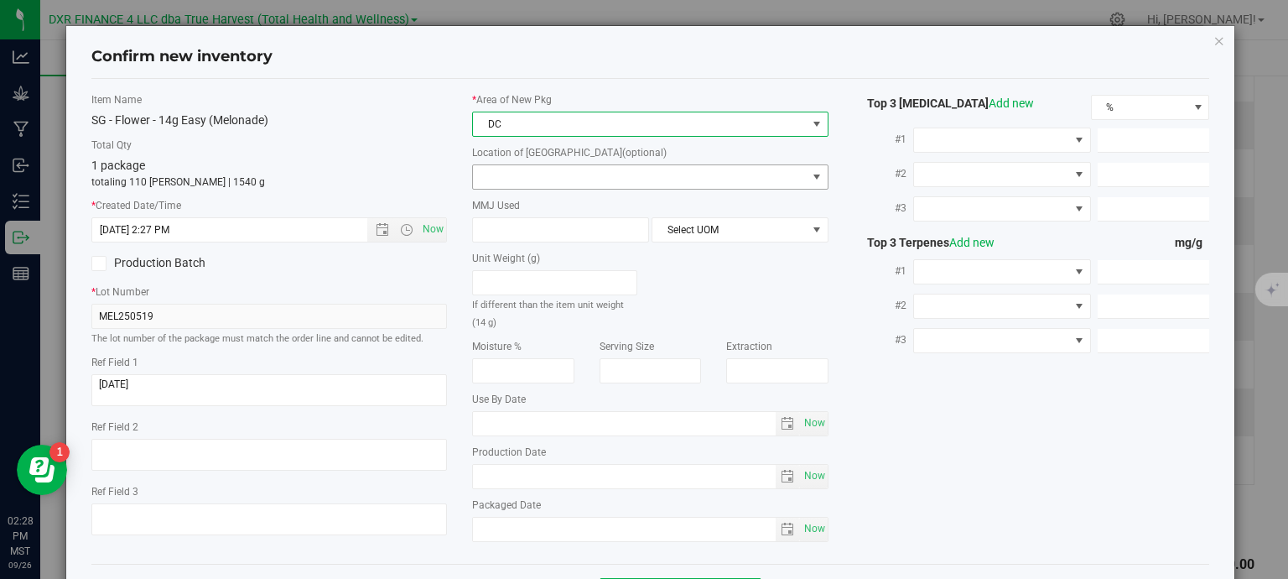
click at [541, 171] on span at bounding box center [640, 176] width 334 height 23
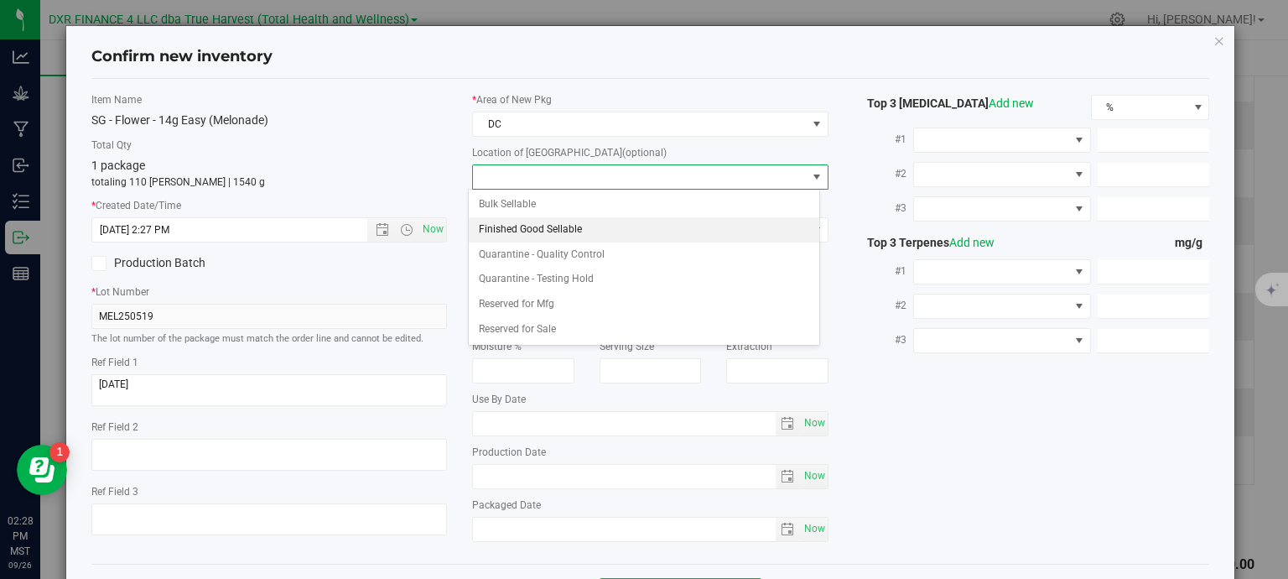
click at [540, 226] on li "Finished Good Sellable" at bounding box center [644, 229] width 350 height 25
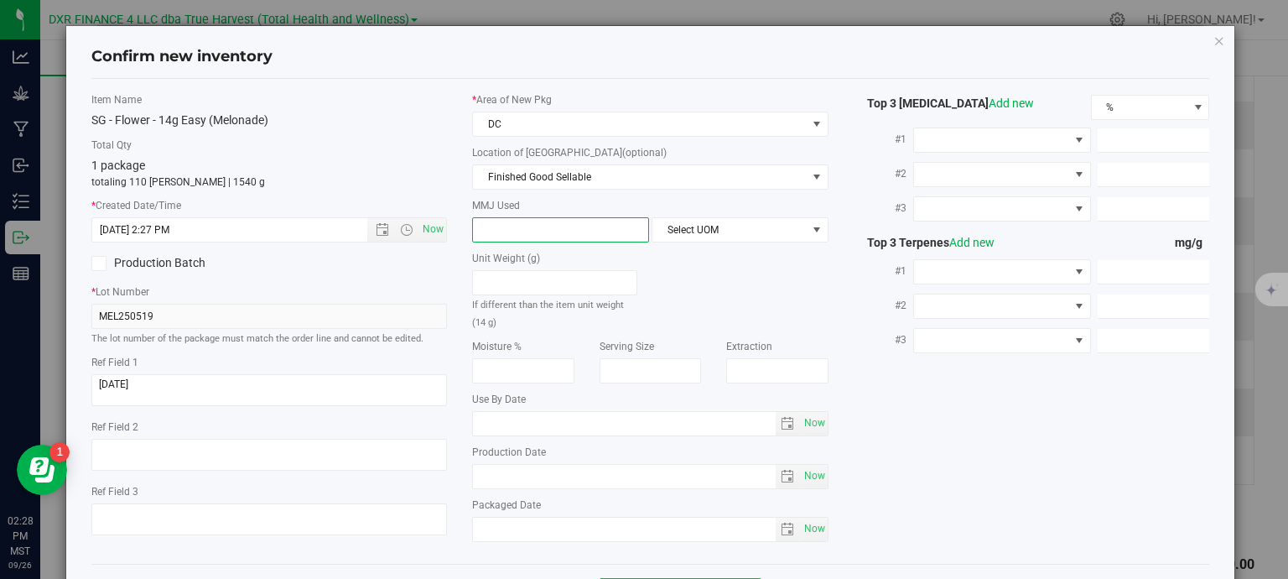
click at [533, 228] on span at bounding box center [560, 229] width 177 height 25
type input "14"
type input "14.0000"
click at [709, 224] on span "Select UOM" at bounding box center [729, 229] width 154 height 23
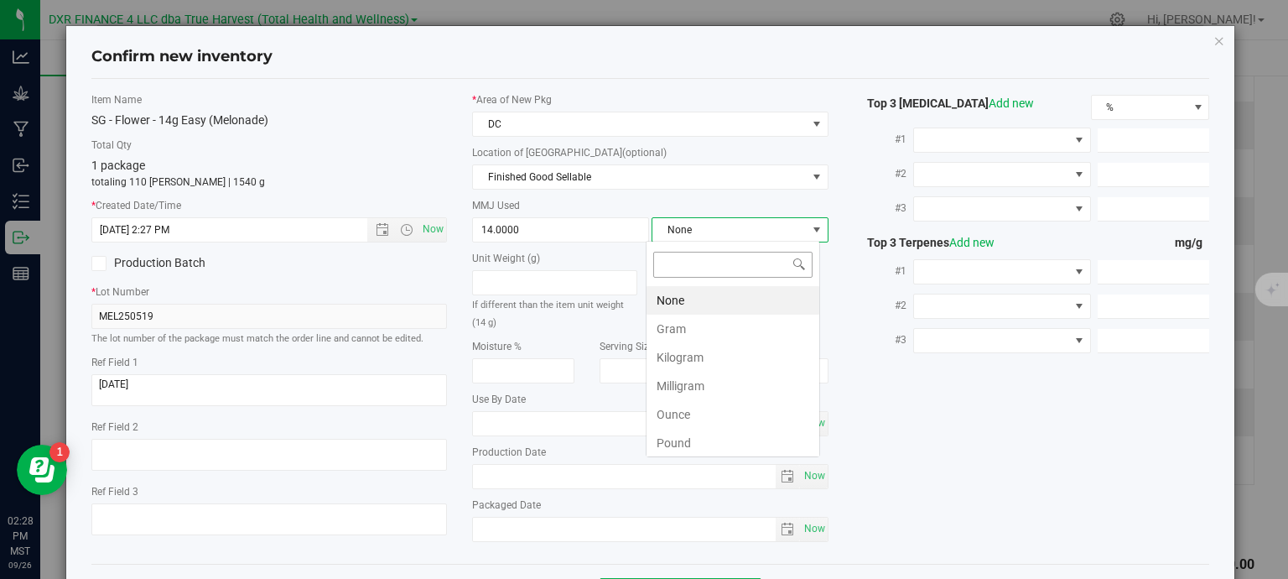
scroll to position [24, 174]
drag, startPoint x: 726, startPoint y: 323, endPoint x: 820, endPoint y: 327, distance: 94.0
click at [726, 324] on li "Gram" at bounding box center [732, 328] width 173 height 29
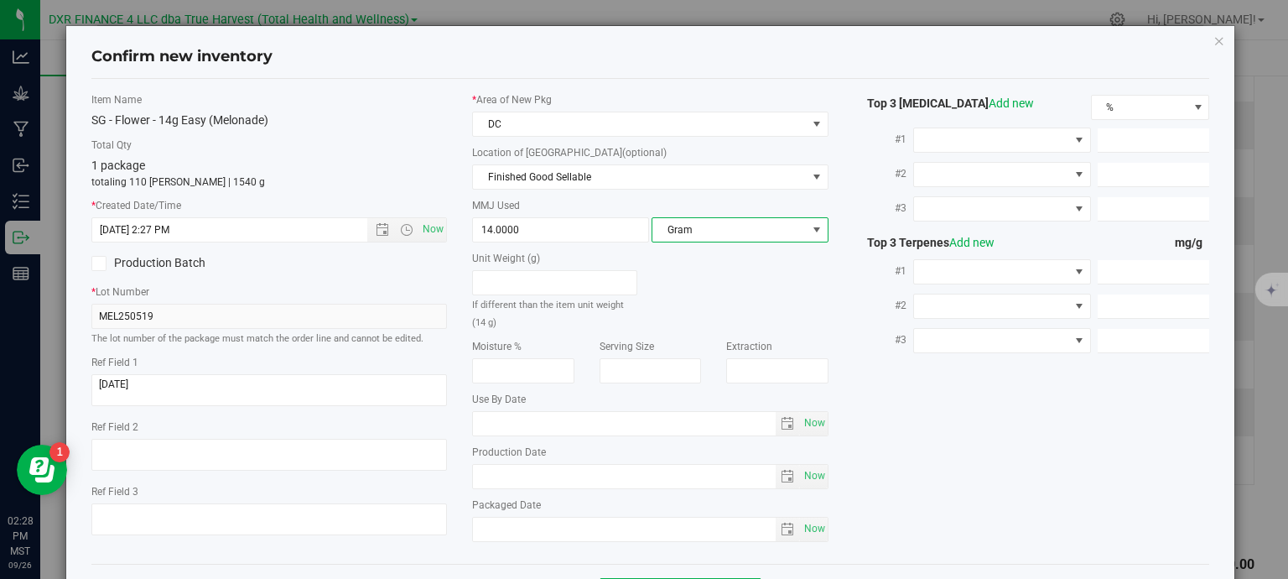
scroll to position [64, 0]
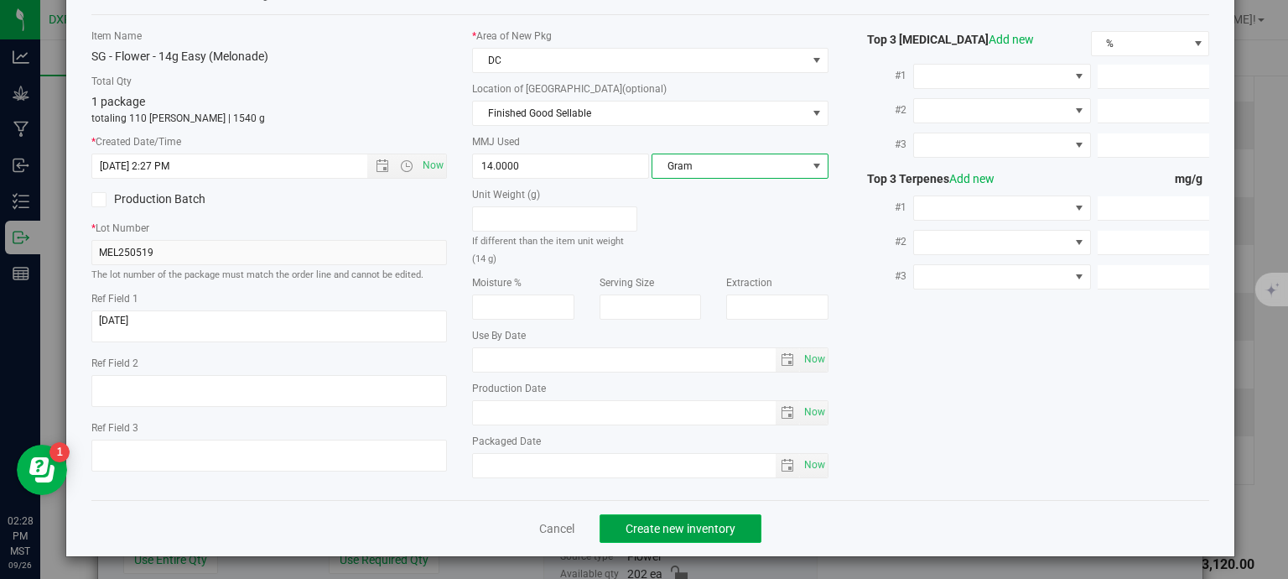
click at [658, 529] on span "Create new inventory" at bounding box center [681, 528] width 110 height 13
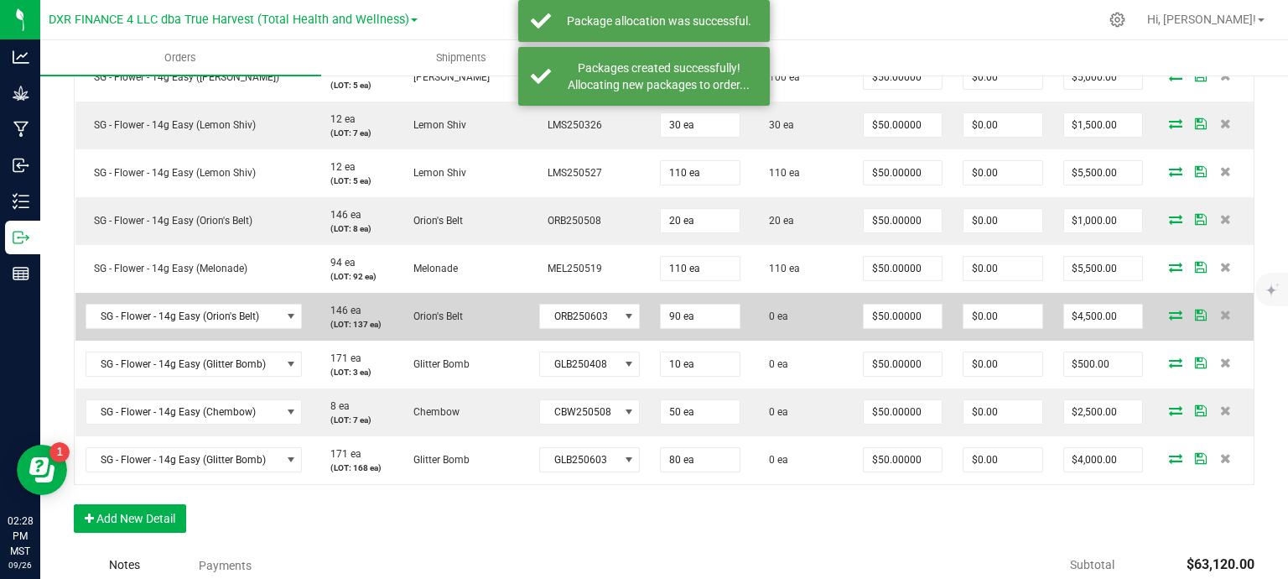
click at [1169, 317] on icon at bounding box center [1175, 314] width 13 height 10
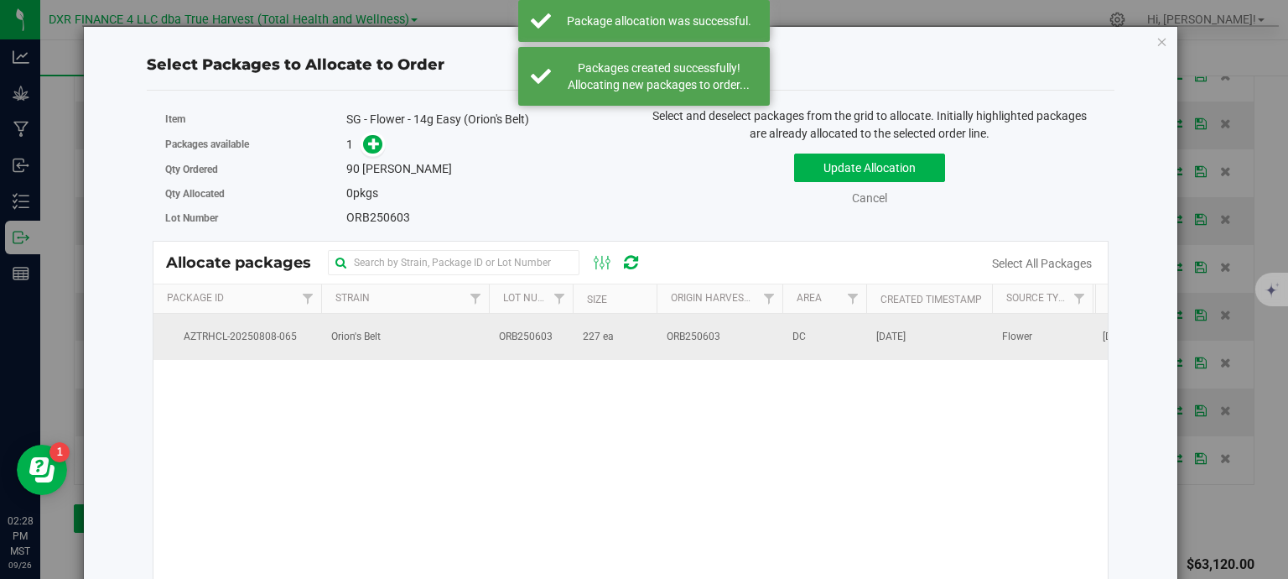
click at [577, 351] on td "227 ea" at bounding box center [615, 336] width 84 height 45
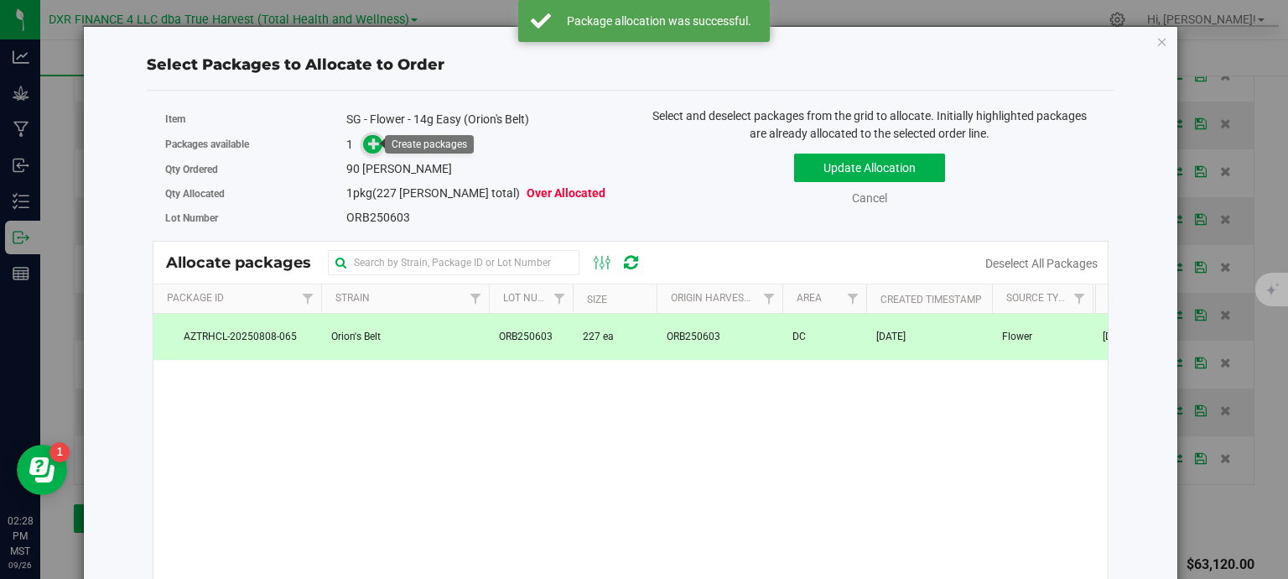
click at [369, 148] on icon at bounding box center [374, 144] width 12 height 12
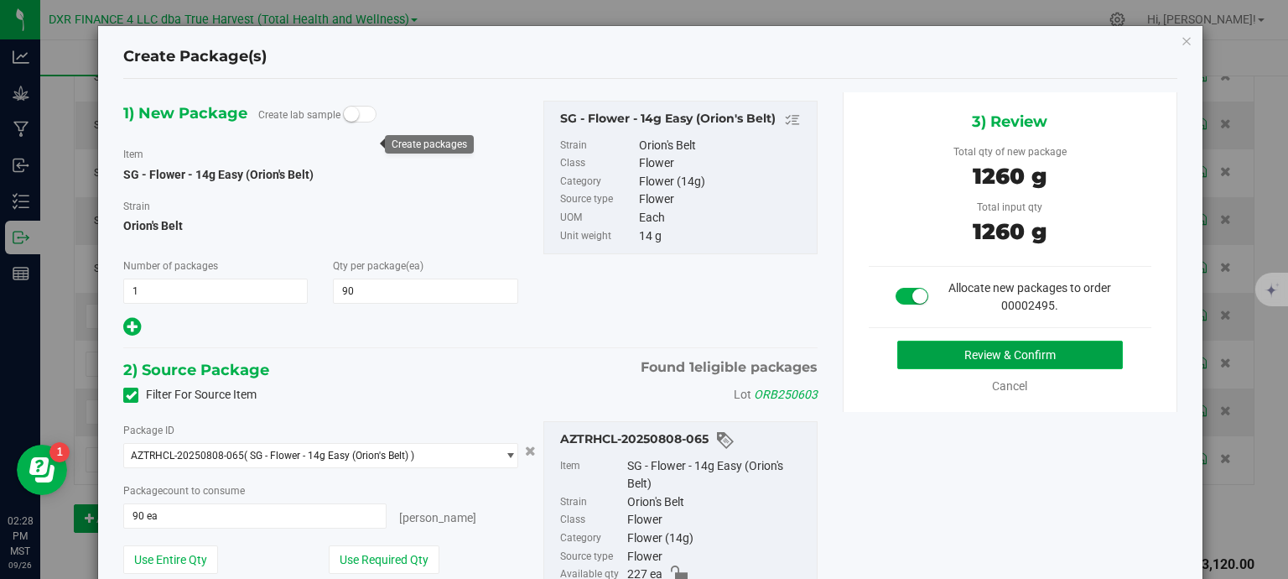
click at [1041, 351] on button "Review & Confirm" at bounding box center [1010, 354] width 226 height 29
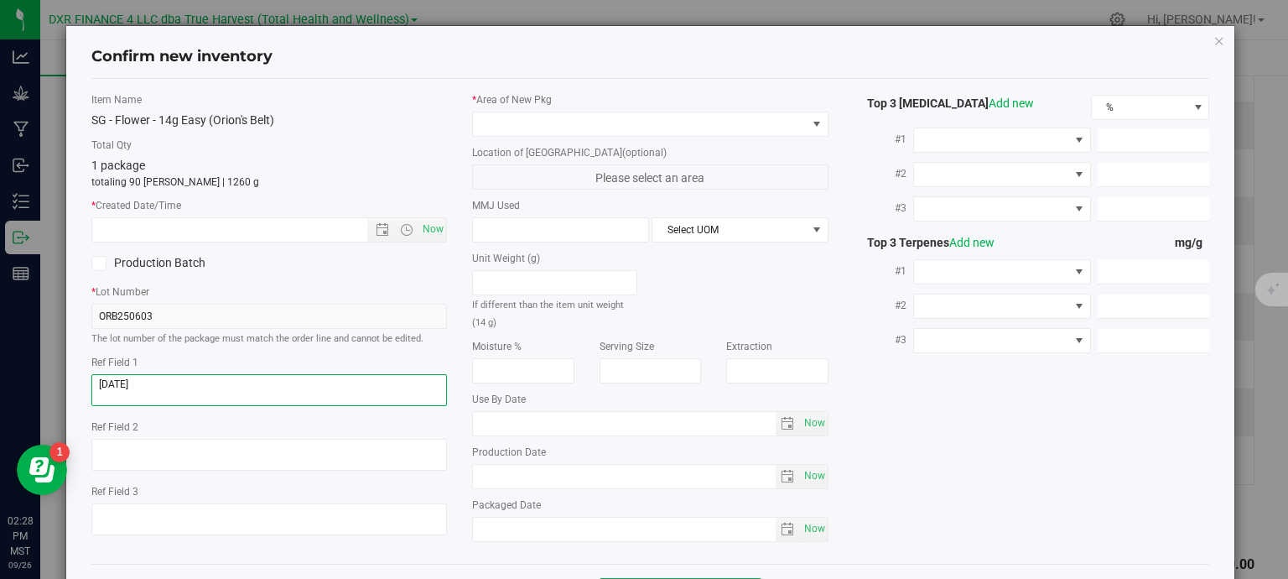
click at [163, 380] on textarea at bounding box center [269, 390] width 356 height 32
click at [241, 228] on input "text" at bounding box center [244, 229] width 304 height 23
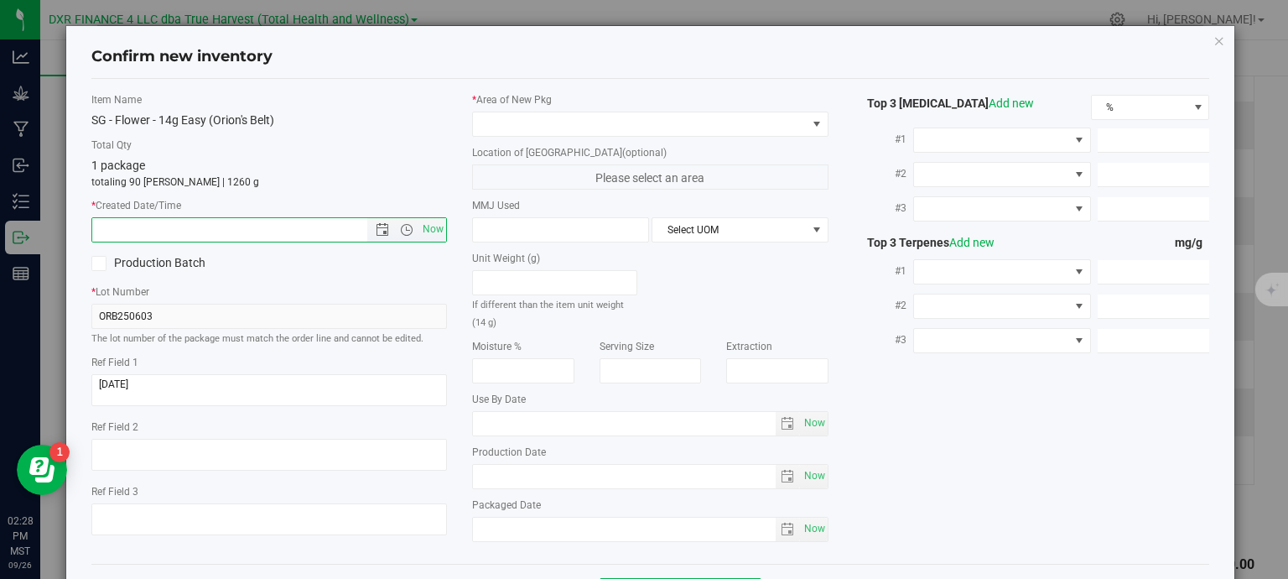
paste input "2025-06-03"
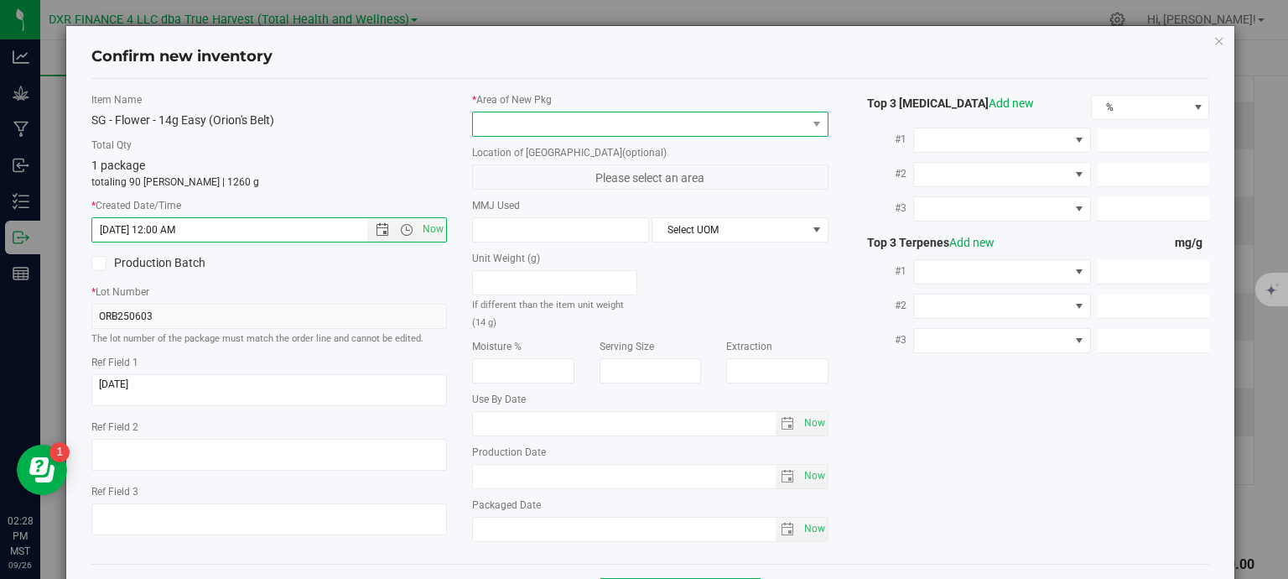
type input "6/3/2025 2:28 PM"
click at [535, 123] on span at bounding box center [640, 123] width 334 height 23
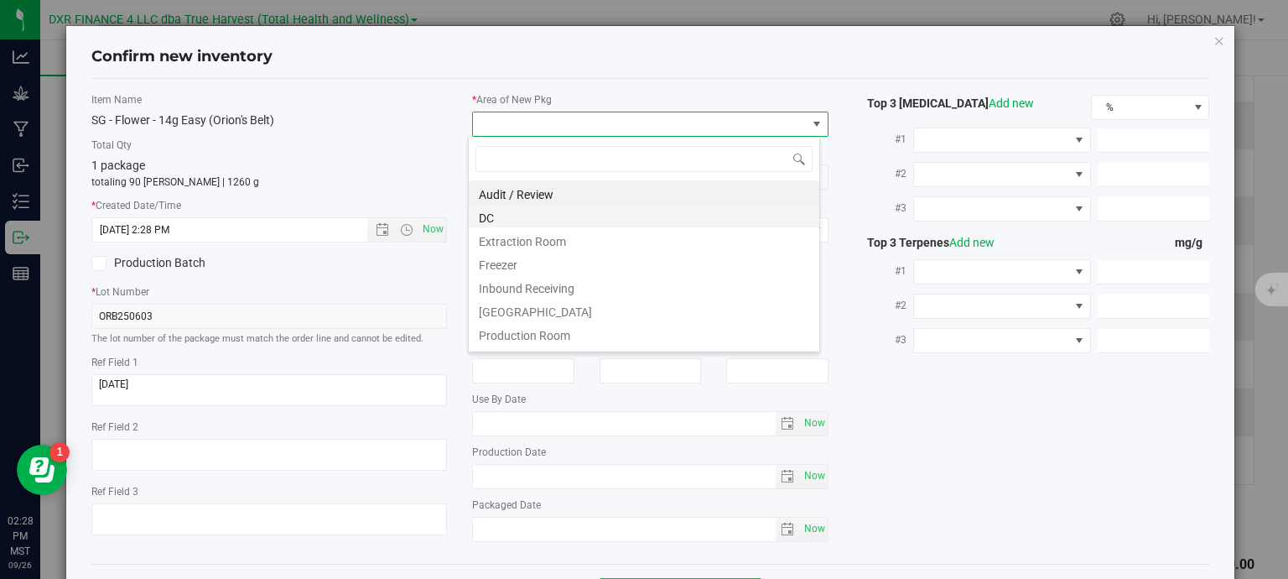
scroll to position [24, 352]
click at [526, 218] on li "DC" at bounding box center [644, 215] width 350 height 23
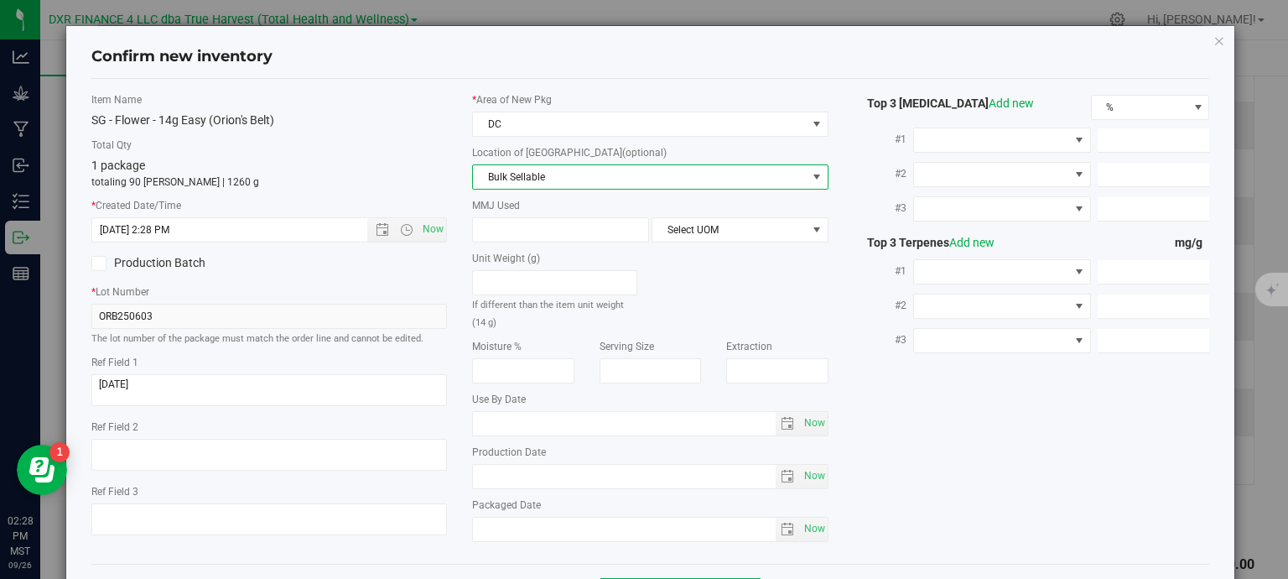
click at [526, 182] on span "Bulk Sellable" at bounding box center [640, 176] width 334 height 23
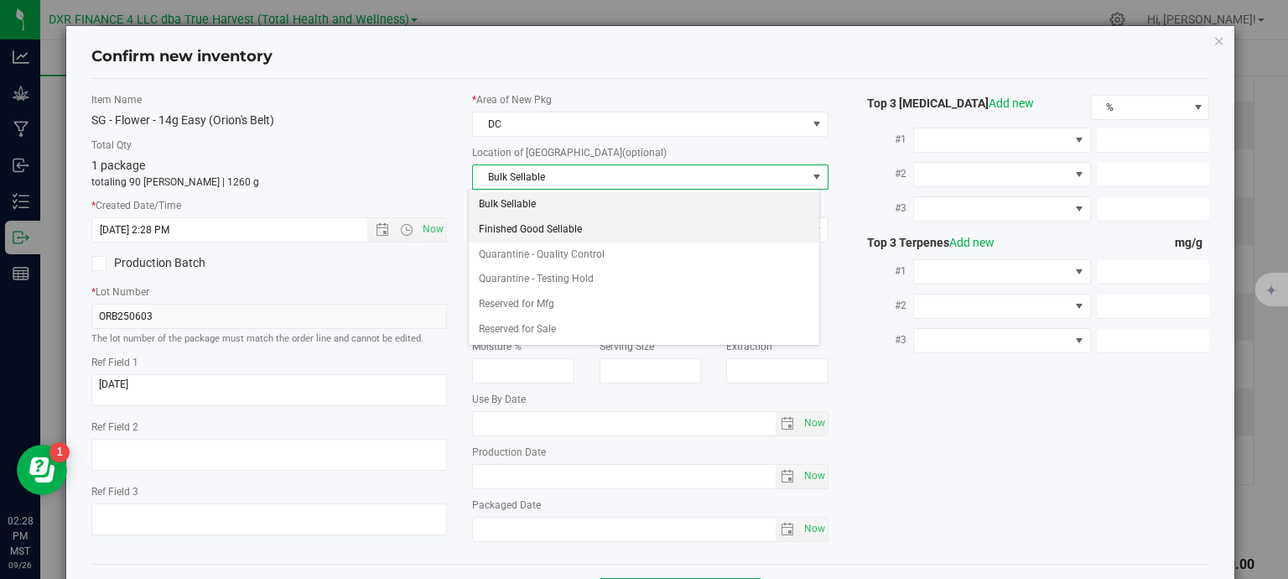
click at [520, 233] on li "Finished Good Sellable" at bounding box center [644, 229] width 350 height 25
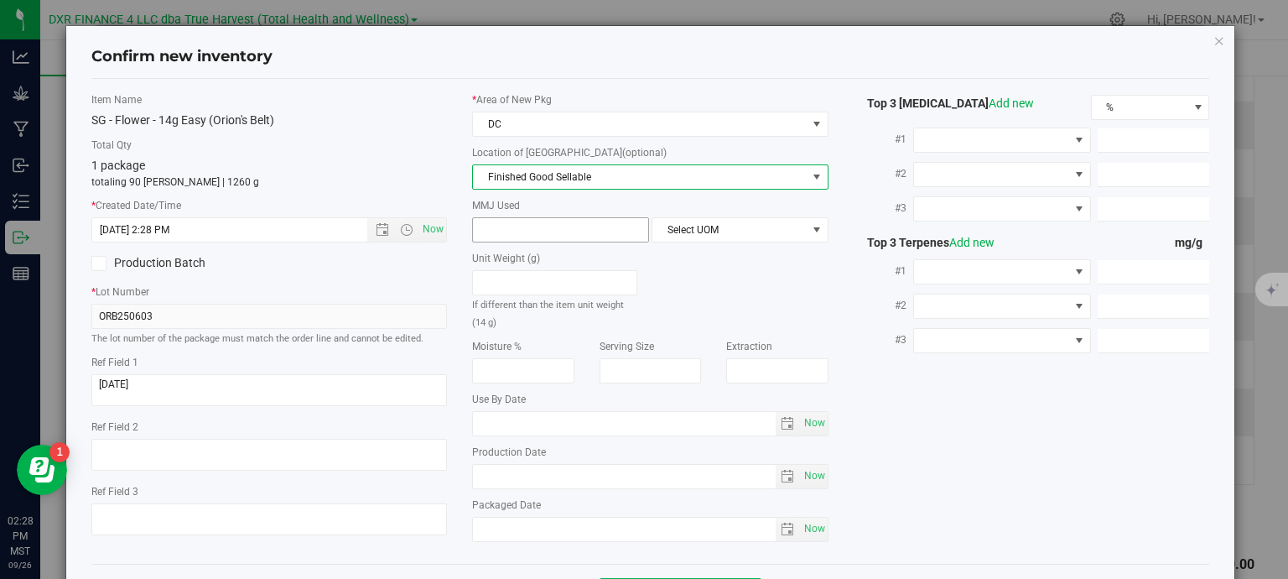
click at [520, 227] on span at bounding box center [560, 229] width 177 height 25
type input "14"
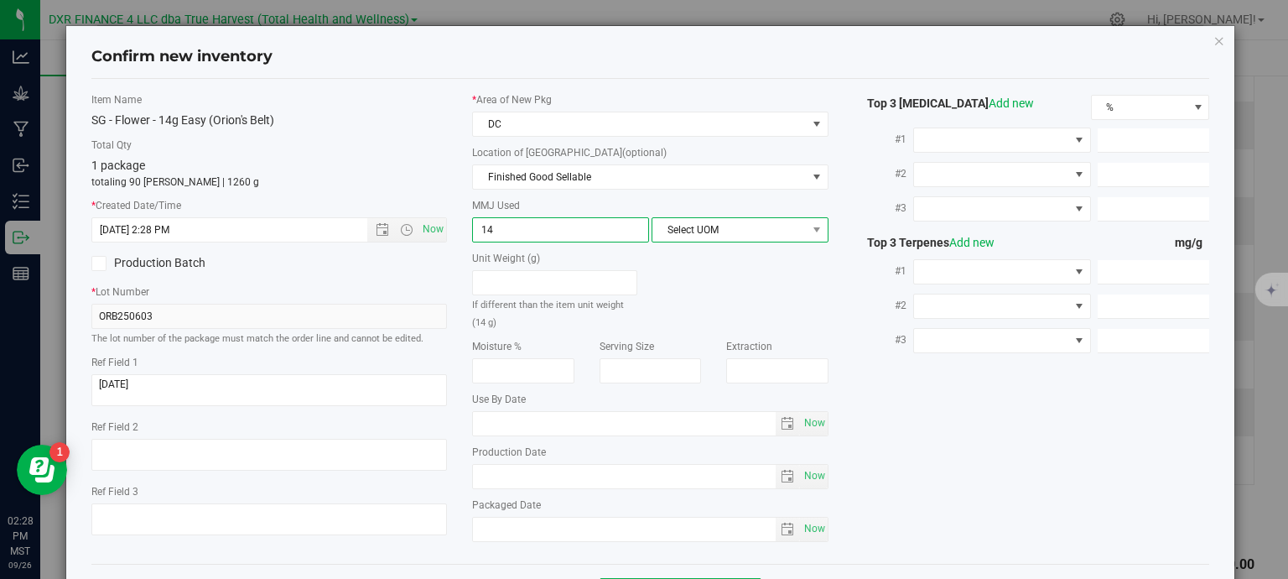
type input "14.0000"
click at [675, 235] on span "Select UOM" at bounding box center [729, 229] width 154 height 23
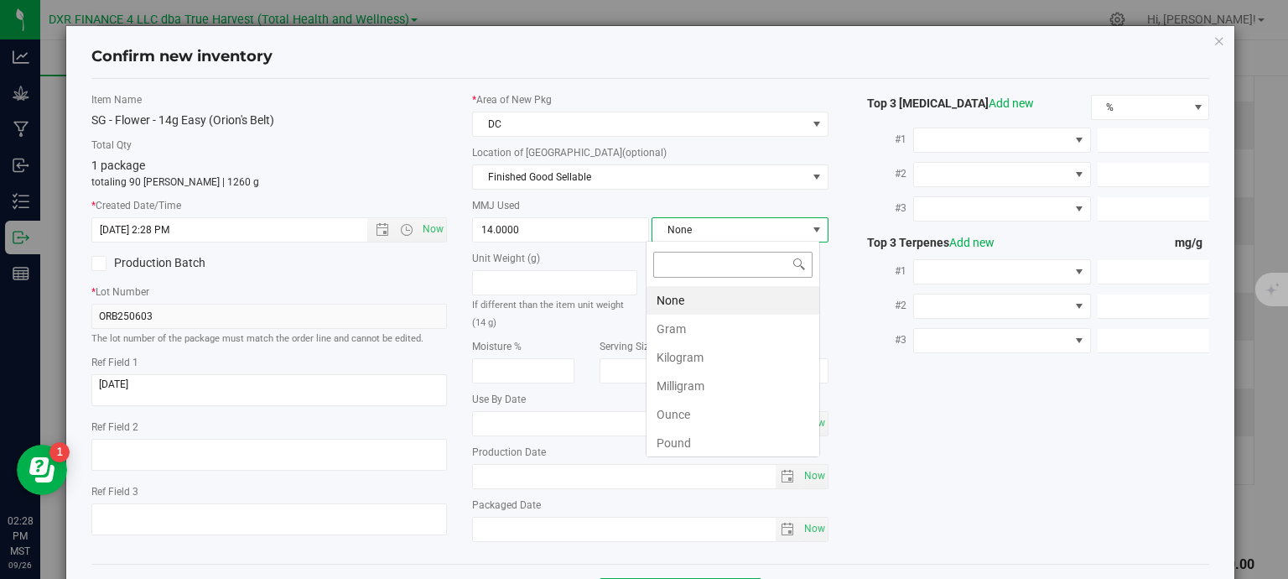
scroll to position [24, 174]
click at [694, 335] on li "Gram" at bounding box center [732, 328] width 173 height 29
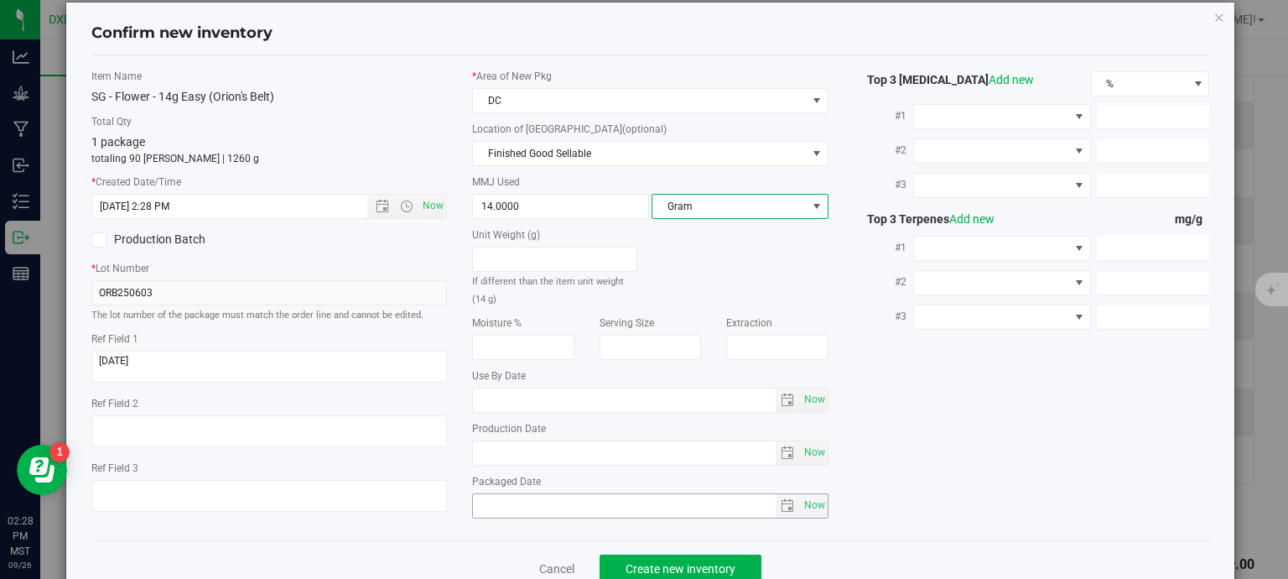
scroll to position [64, 0]
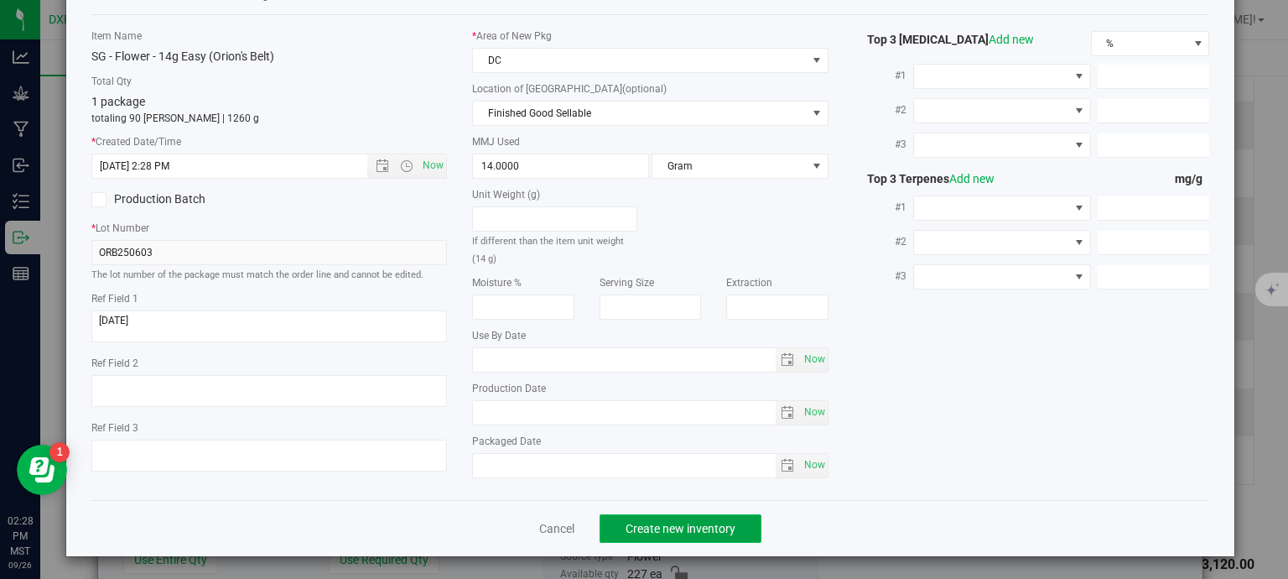
click at [704, 532] on span "Create new inventory" at bounding box center [681, 528] width 110 height 13
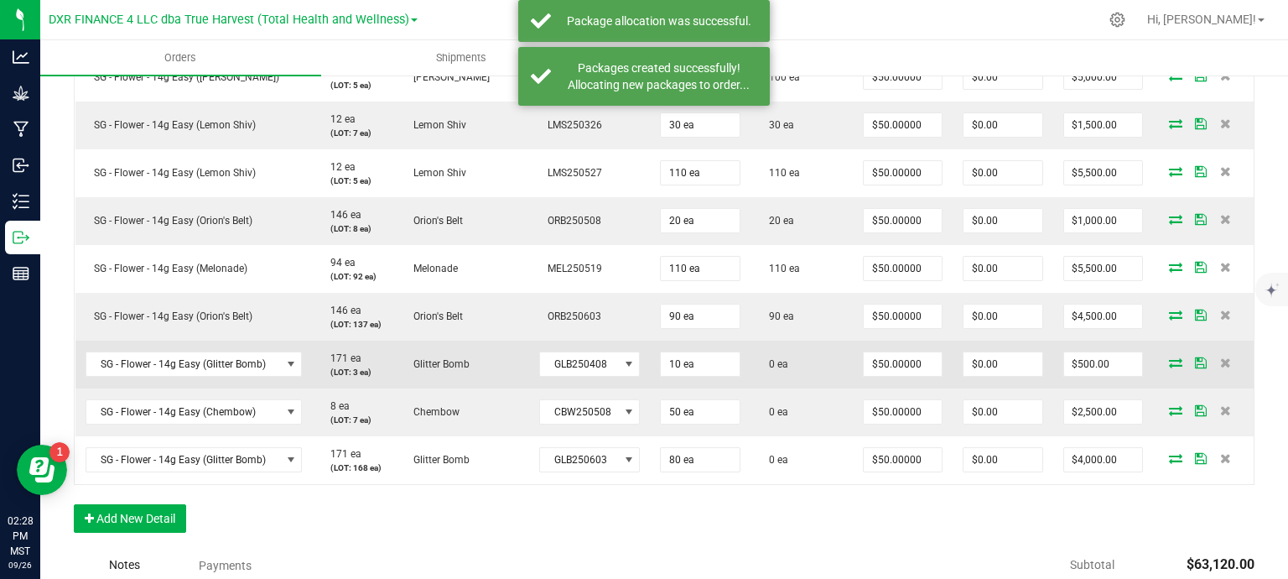
click at [1169, 365] on icon at bounding box center [1175, 362] width 13 height 10
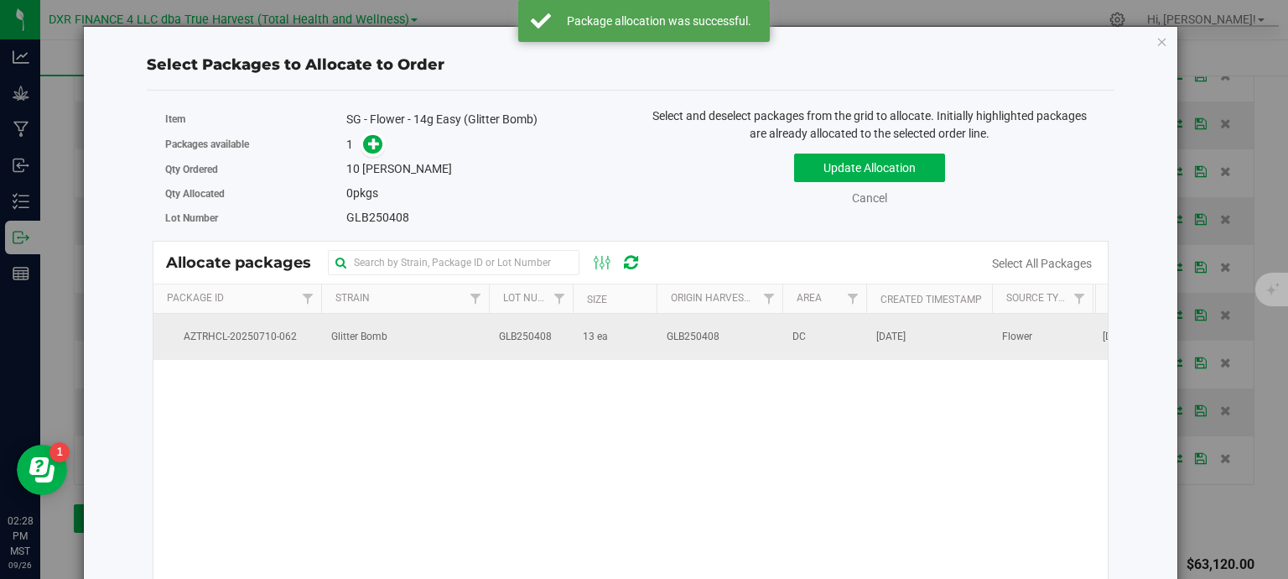
click at [558, 344] on td "GLB250408" at bounding box center [531, 336] width 84 height 45
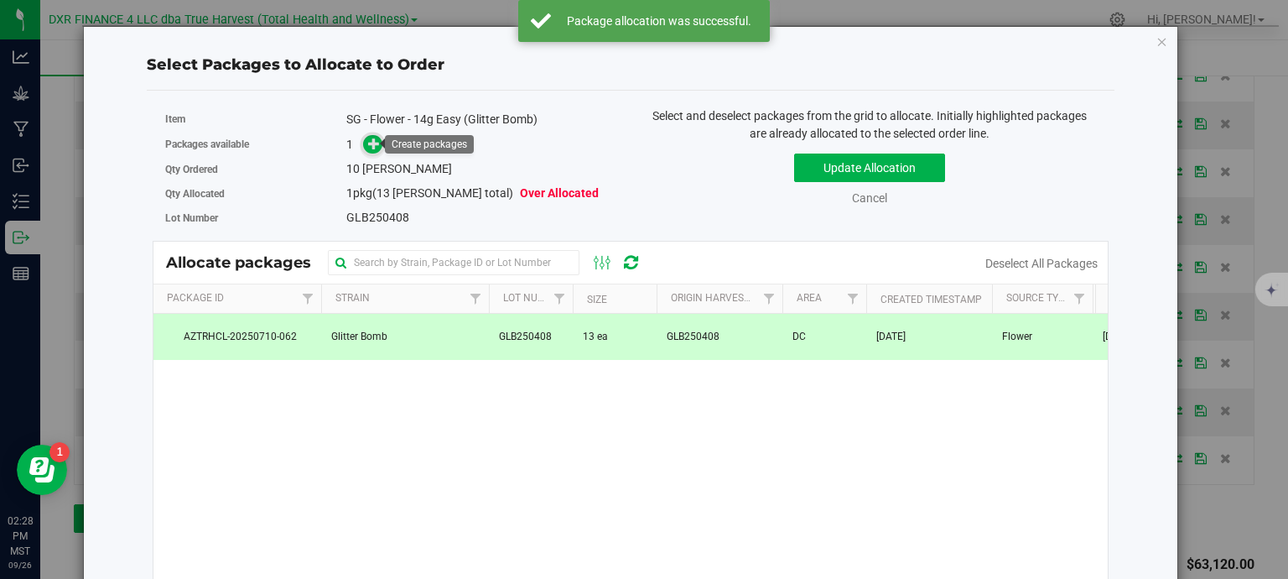
click at [372, 147] on icon at bounding box center [374, 144] width 12 height 12
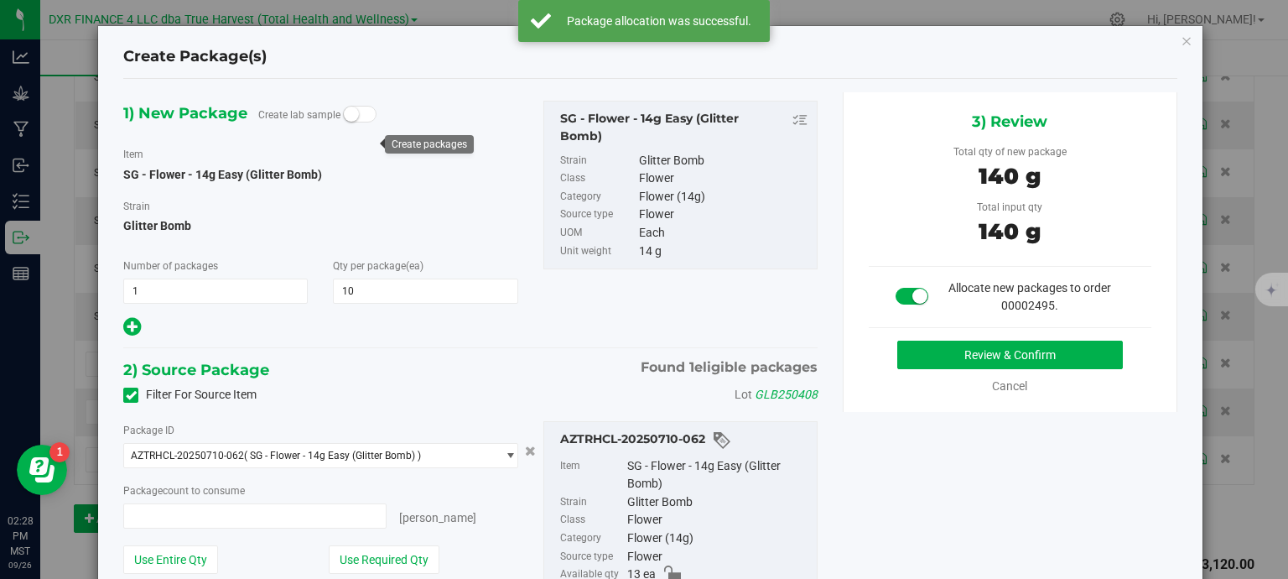
type input "10 ea"
click at [1045, 356] on button "Review & Confirm" at bounding box center [1010, 354] width 226 height 29
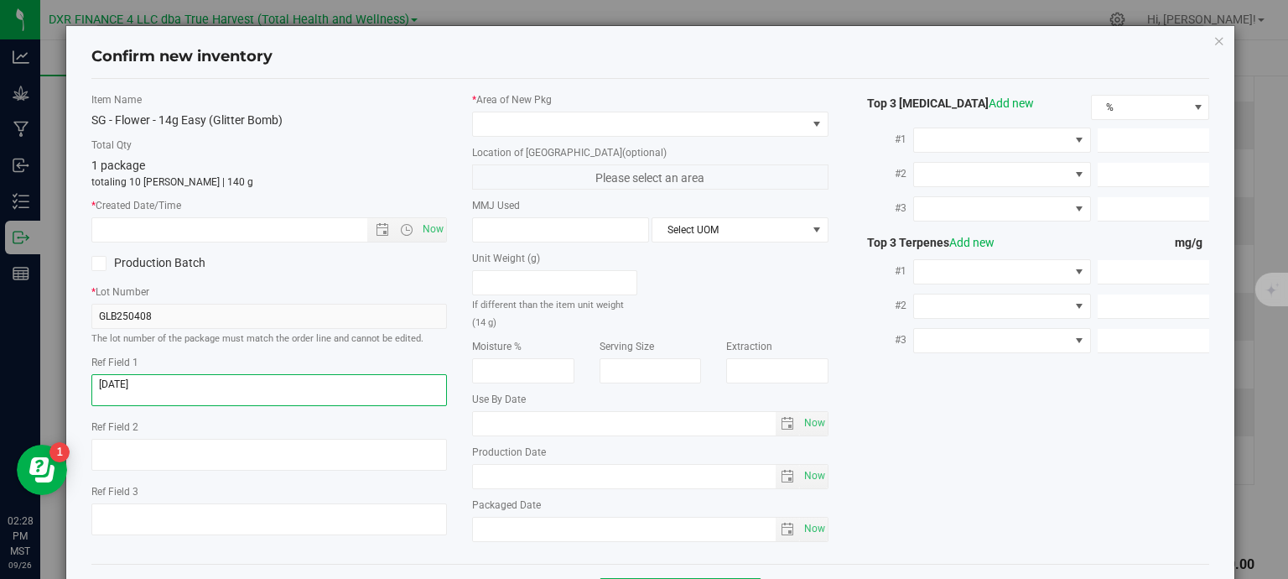
click at [164, 379] on textarea at bounding box center [269, 390] width 356 height 32
click at [195, 218] on input "text" at bounding box center [244, 229] width 304 height 23
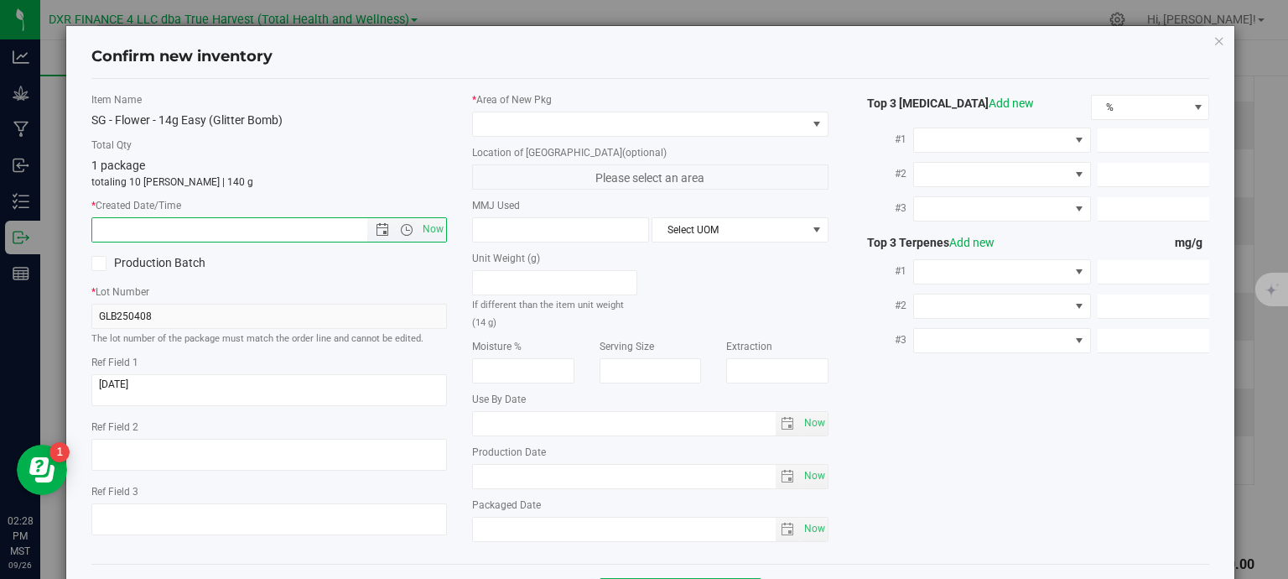
paste input "2025-04-08"
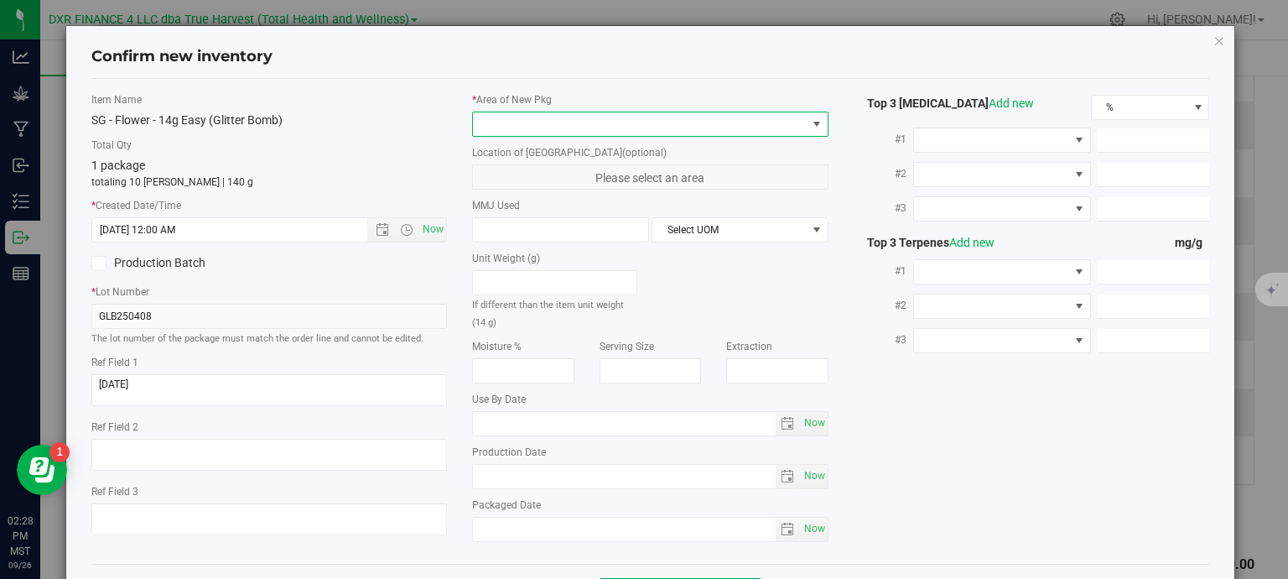
type input "4/8/2025 2:28 PM"
click at [512, 117] on span at bounding box center [640, 123] width 334 height 23
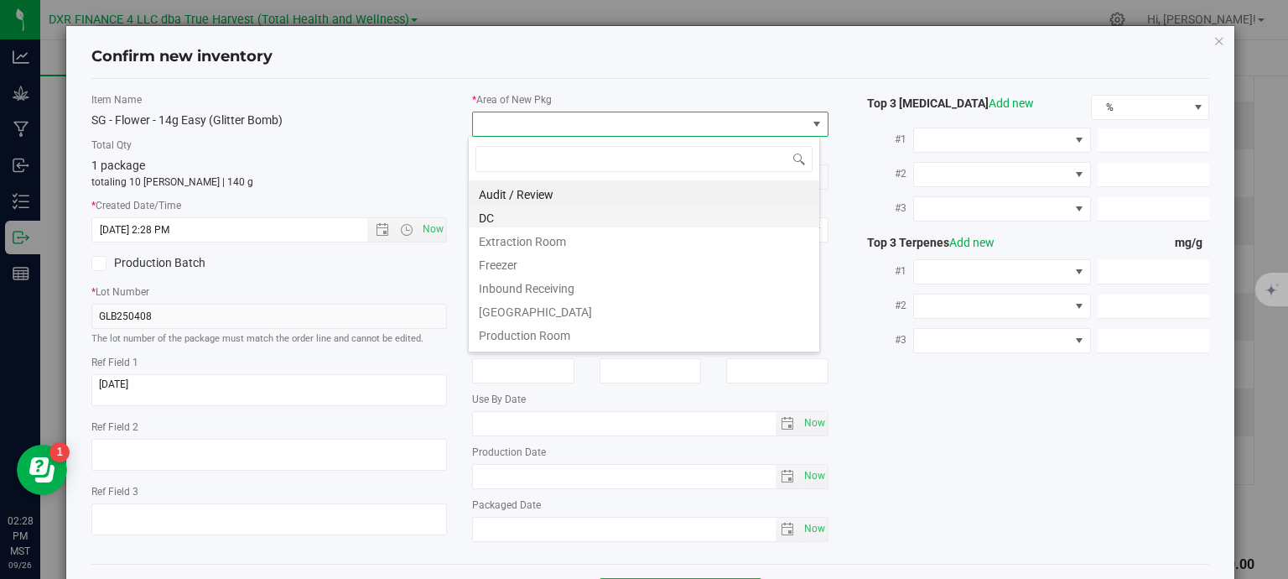
scroll to position [24, 352]
click at [582, 219] on li "DC" at bounding box center [644, 215] width 350 height 23
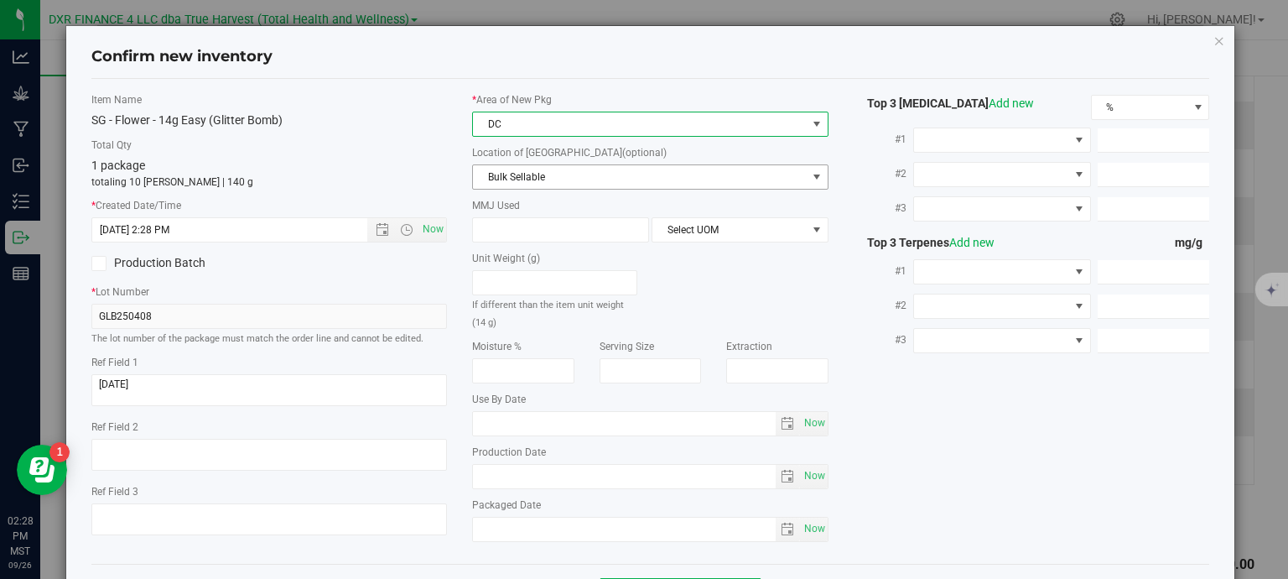
click at [584, 184] on span "Bulk Sellable" at bounding box center [640, 176] width 334 height 23
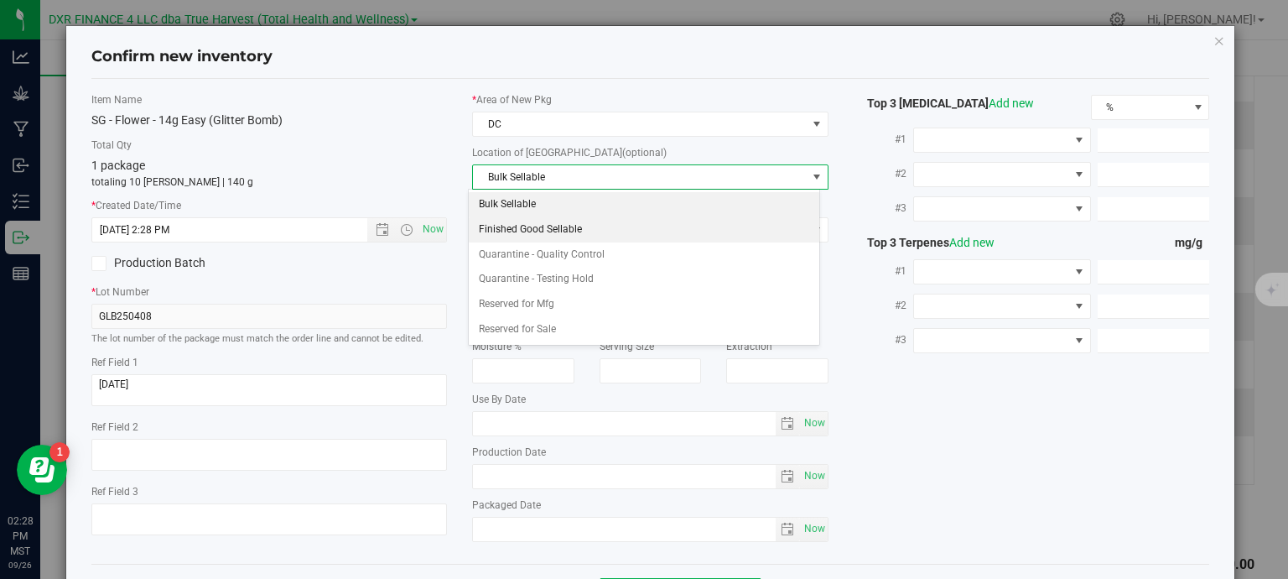
click at [571, 234] on li "Finished Good Sellable" at bounding box center [644, 229] width 350 height 25
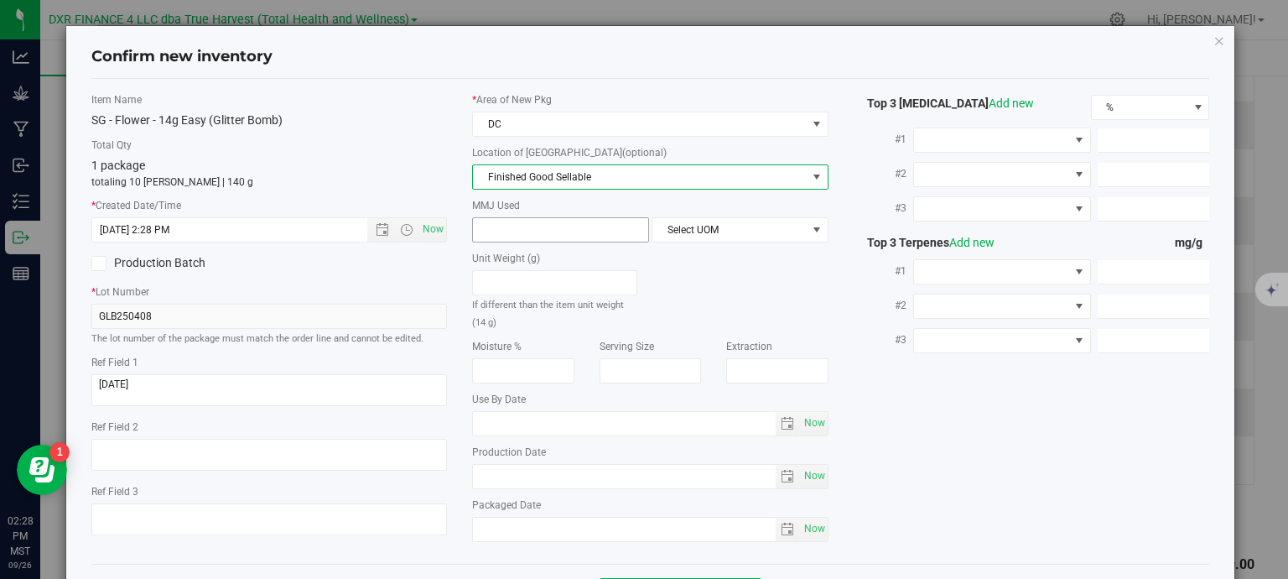
click at [577, 220] on span at bounding box center [560, 229] width 177 height 25
type input "14"
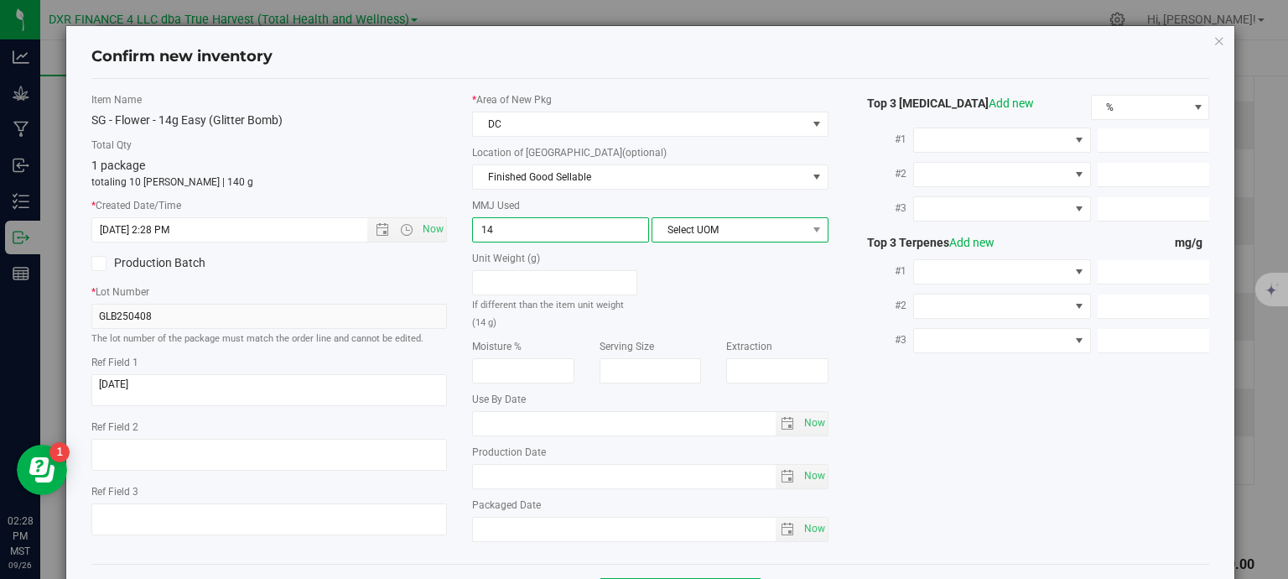
type input "14.0000"
click at [690, 228] on span "Select UOM" at bounding box center [729, 229] width 154 height 23
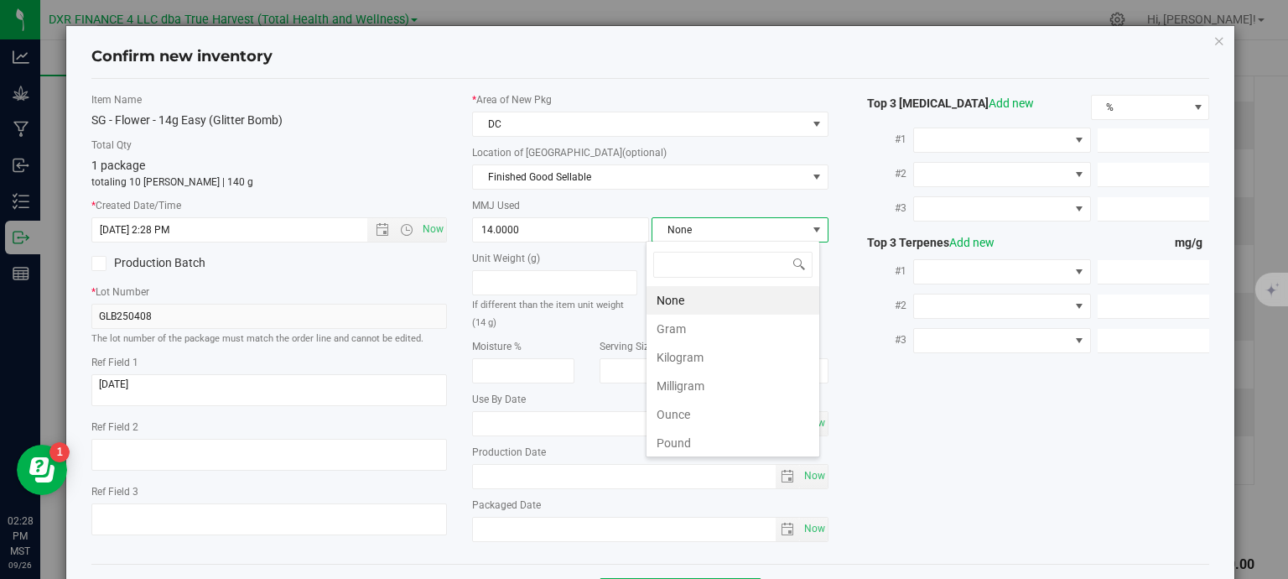
scroll to position [24, 174]
click at [691, 328] on li "Gram" at bounding box center [732, 328] width 173 height 29
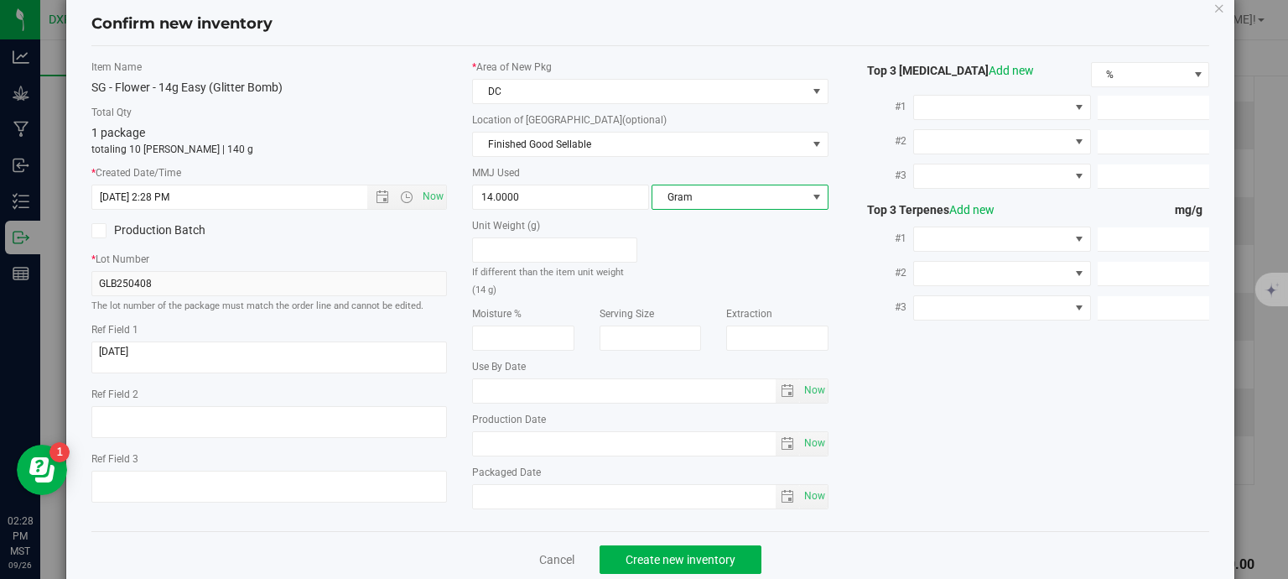
scroll to position [64, 0]
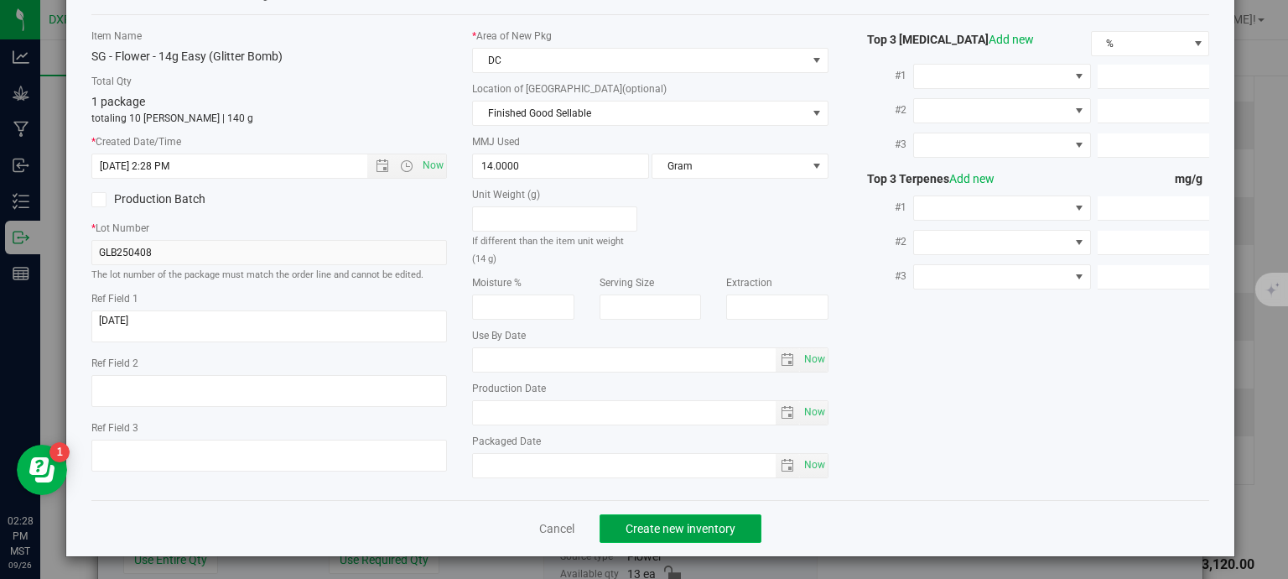
click at [714, 532] on span "Create new inventory" at bounding box center [681, 528] width 110 height 13
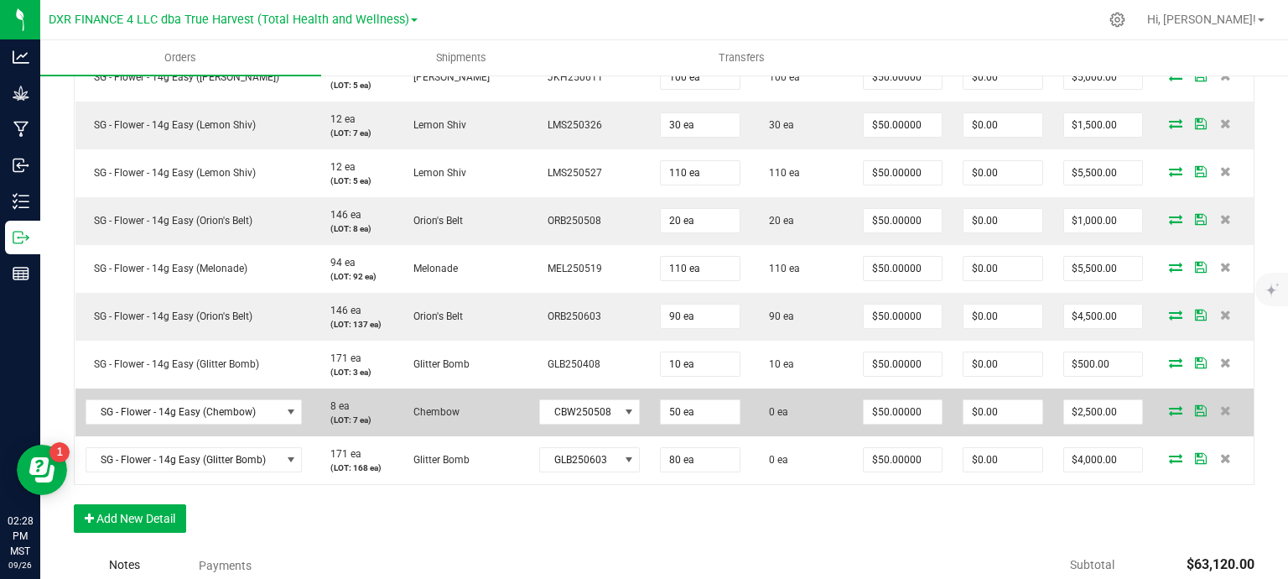
click at [1169, 412] on icon at bounding box center [1175, 410] width 13 height 10
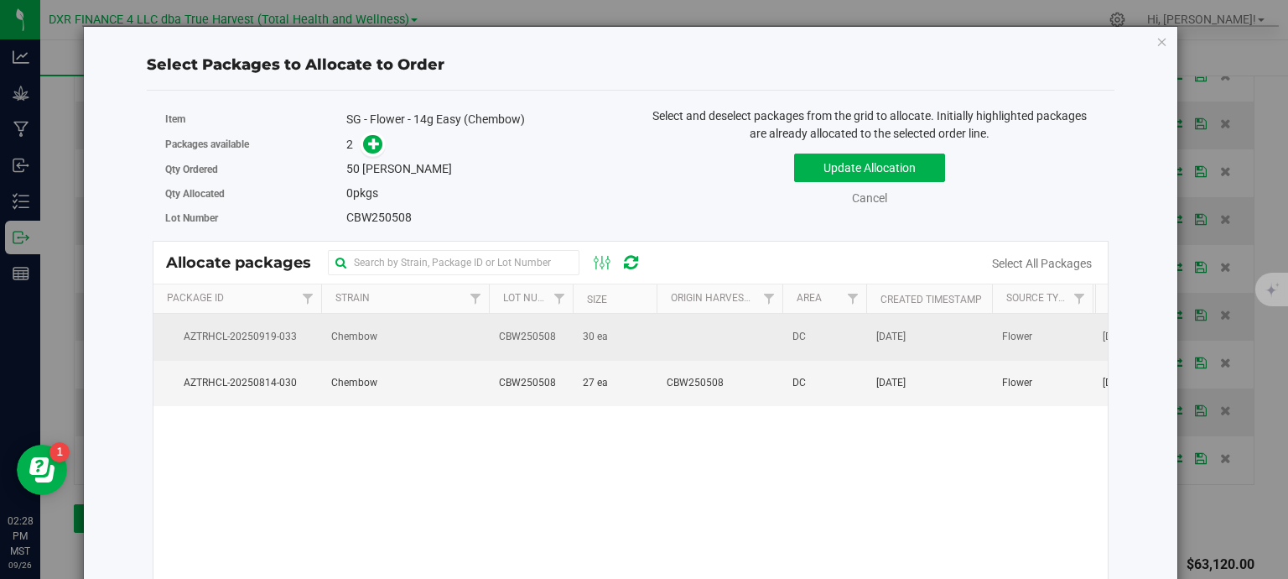
click at [469, 340] on td "Chembow" at bounding box center [405, 337] width 168 height 46
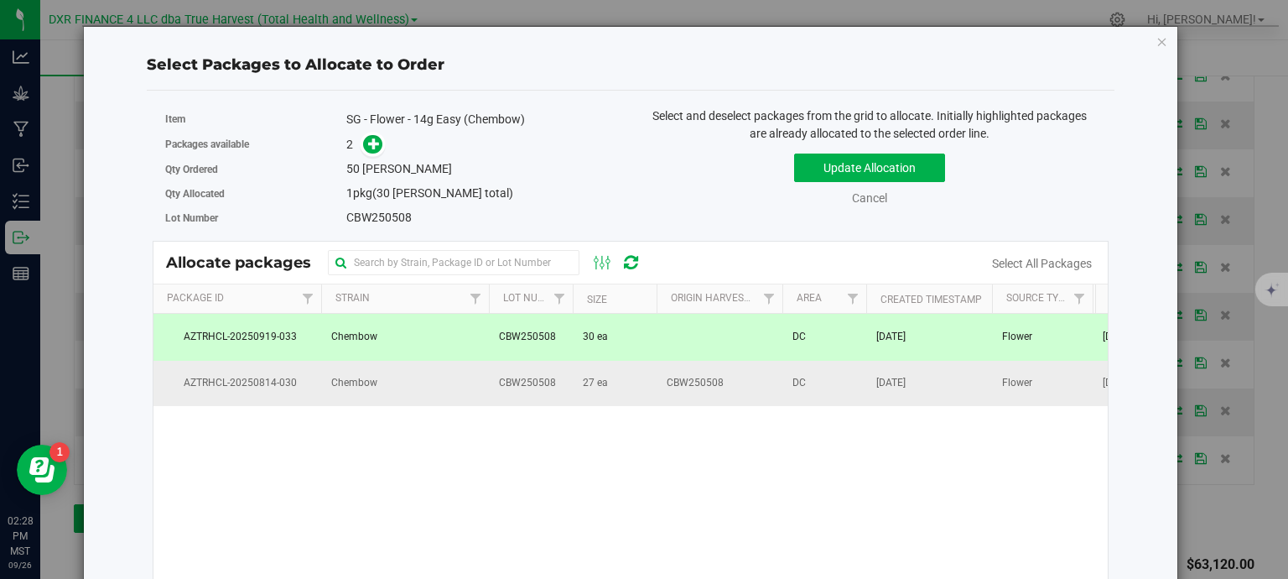
click at [470, 392] on td "Chembow" at bounding box center [405, 383] width 168 height 45
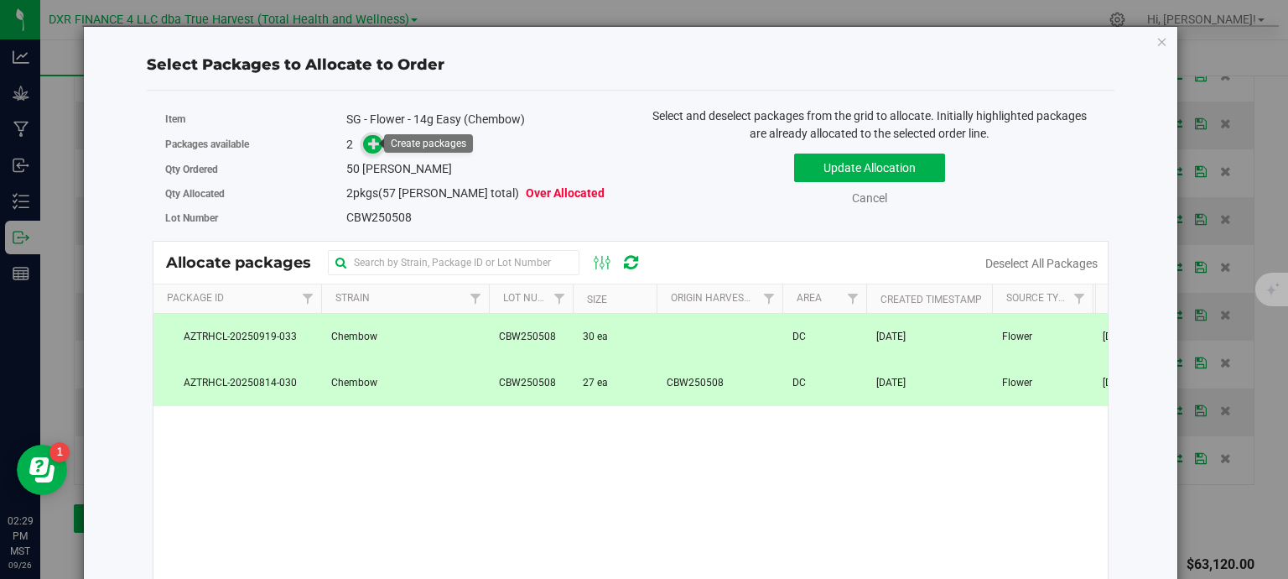
click at [363, 144] on span at bounding box center [372, 144] width 19 height 19
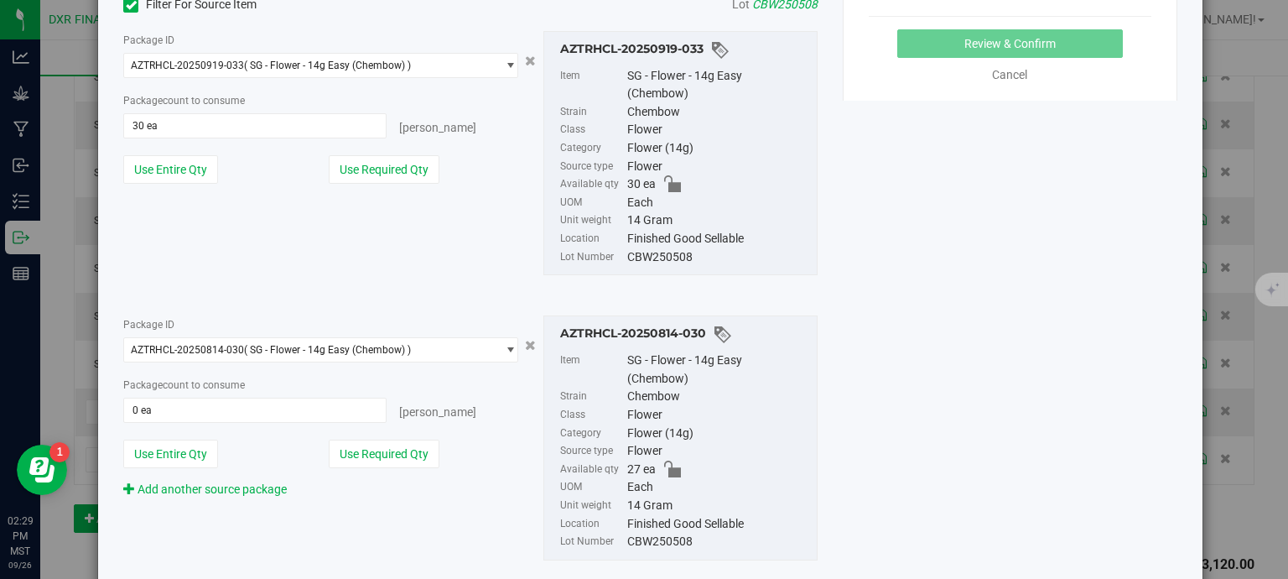
scroll to position [419, 0]
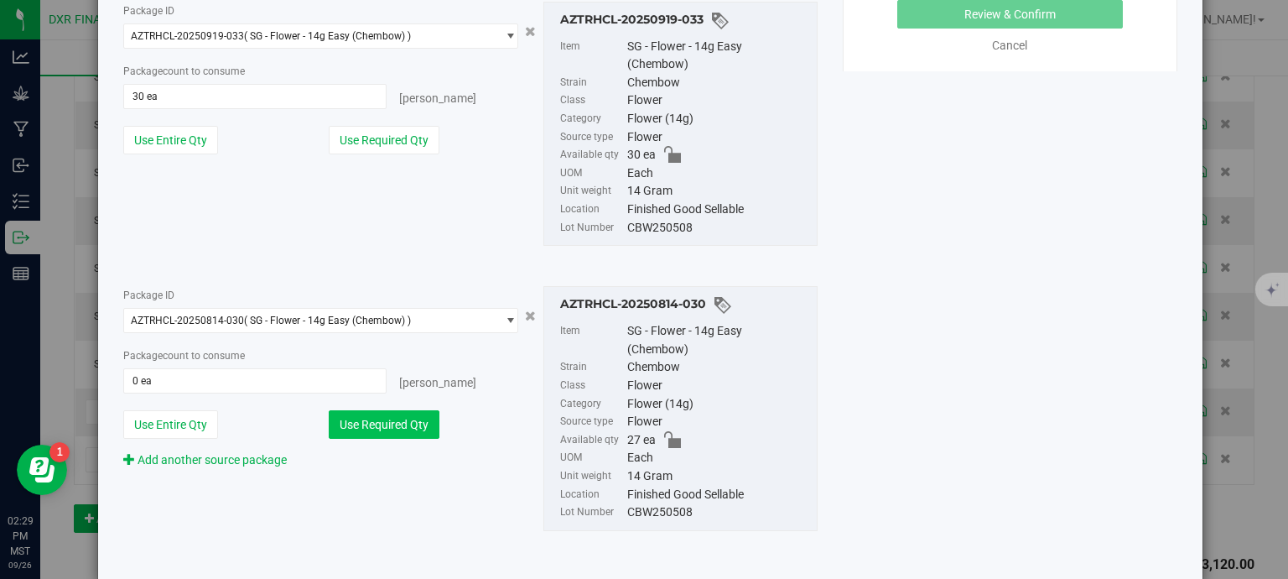
click at [364, 428] on button "Use Required Qty" at bounding box center [384, 424] width 111 height 29
type input "20 ea"
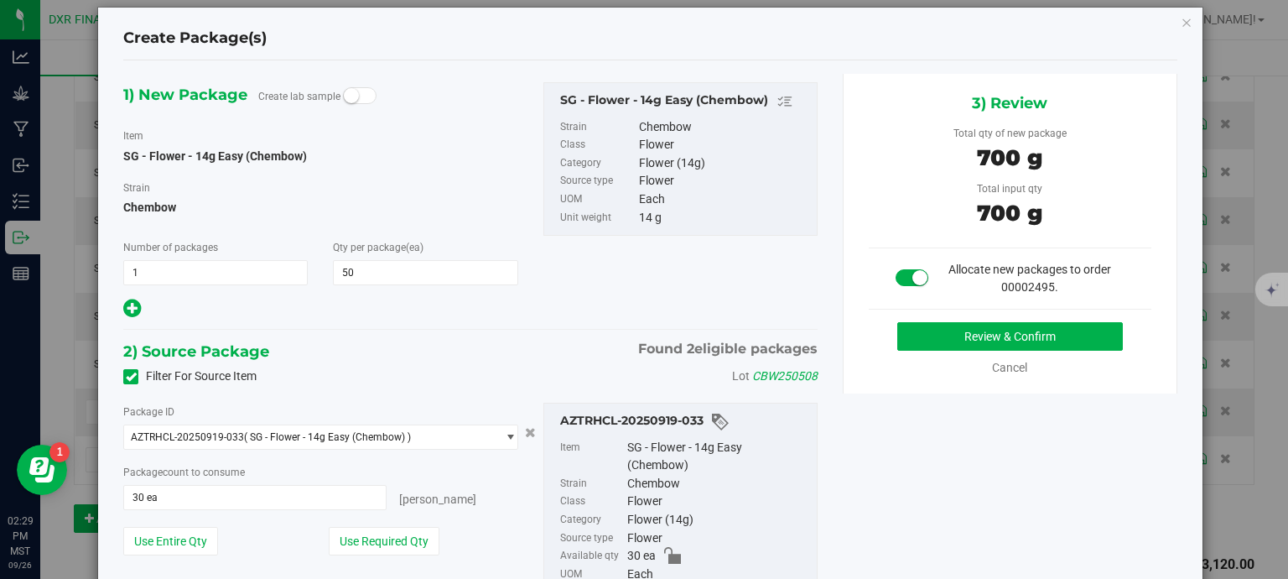
scroll to position [0, 0]
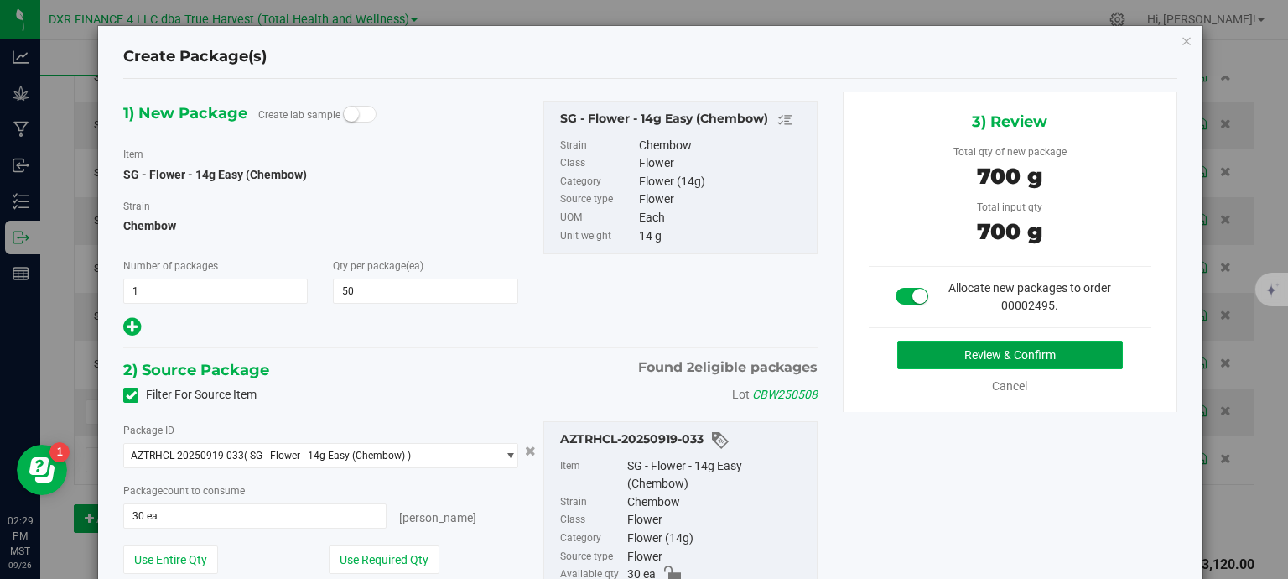
click at [1036, 361] on button "Review & Confirm" at bounding box center [1010, 354] width 226 height 29
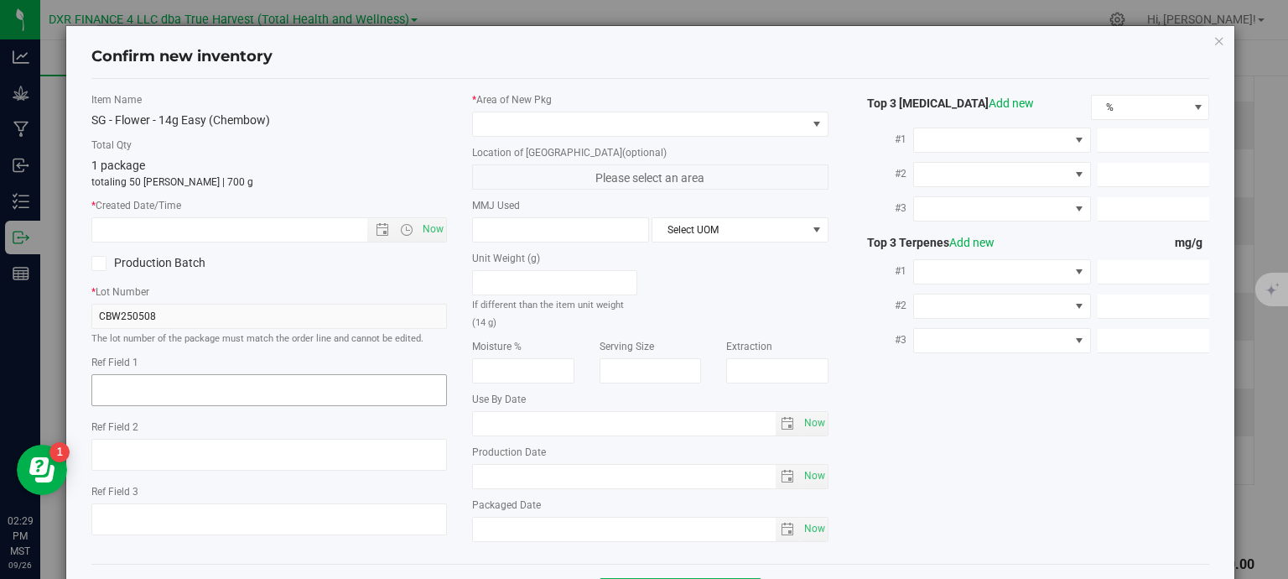
type textarea "2025-05-08"
click at [186, 386] on textarea at bounding box center [269, 390] width 356 height 32
click at [191, 236] on input "text" at bounding box center [244, 229] width 304 height 23
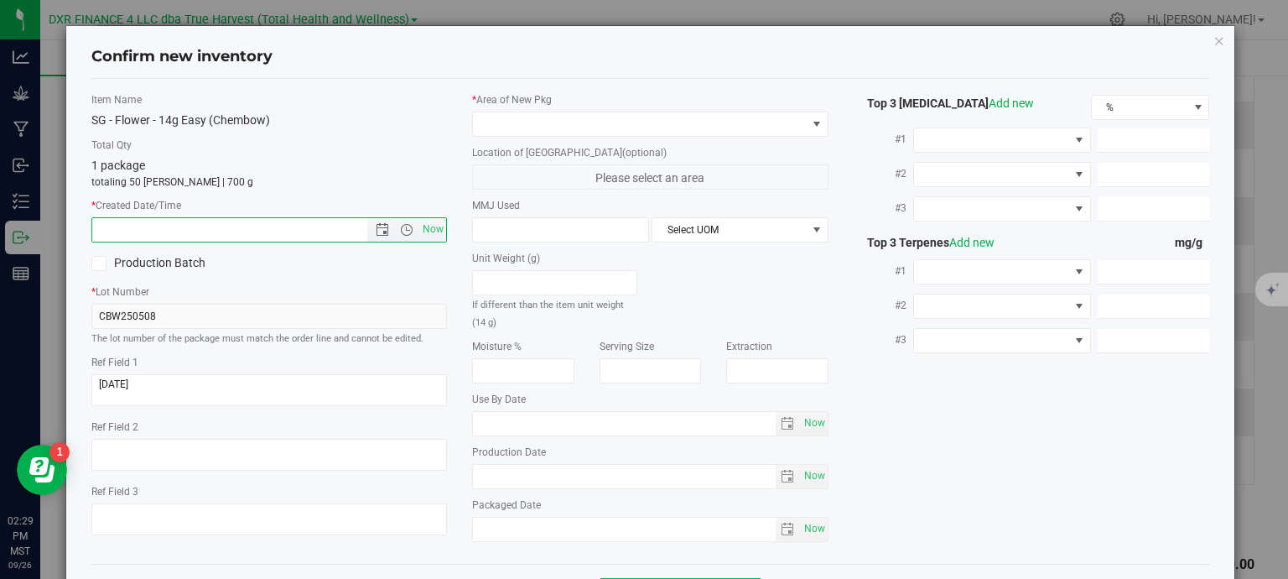
paste input "2025-05-08"
drag, startPoint x: 216, startPoint y: 222, endPoint x: 349, endPoint y: 140, distance: 155.9
click at [317, 162] on div "Item Name SG - Flower - 14g Easy (Chembow) Total Qty 1 package totaling 50 each…" at bounding box center [270, 320] width 382 height 456
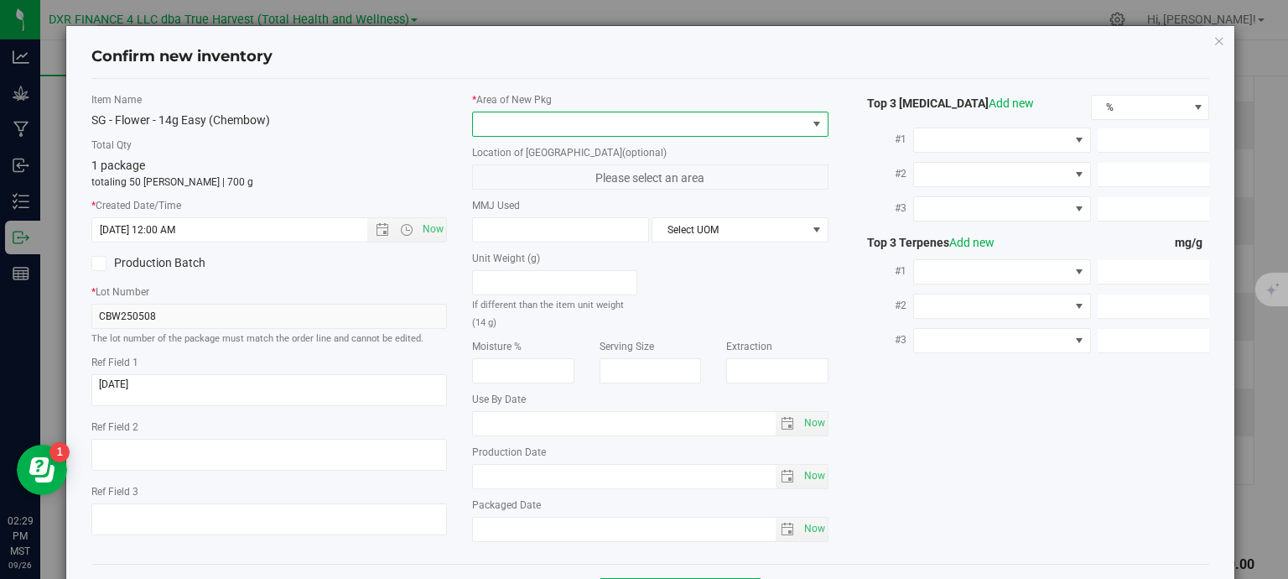
type input "5/8/2025 2:29 PM"
click at [496, 125] on span at bounding box center [640, 123] width 334 height 23
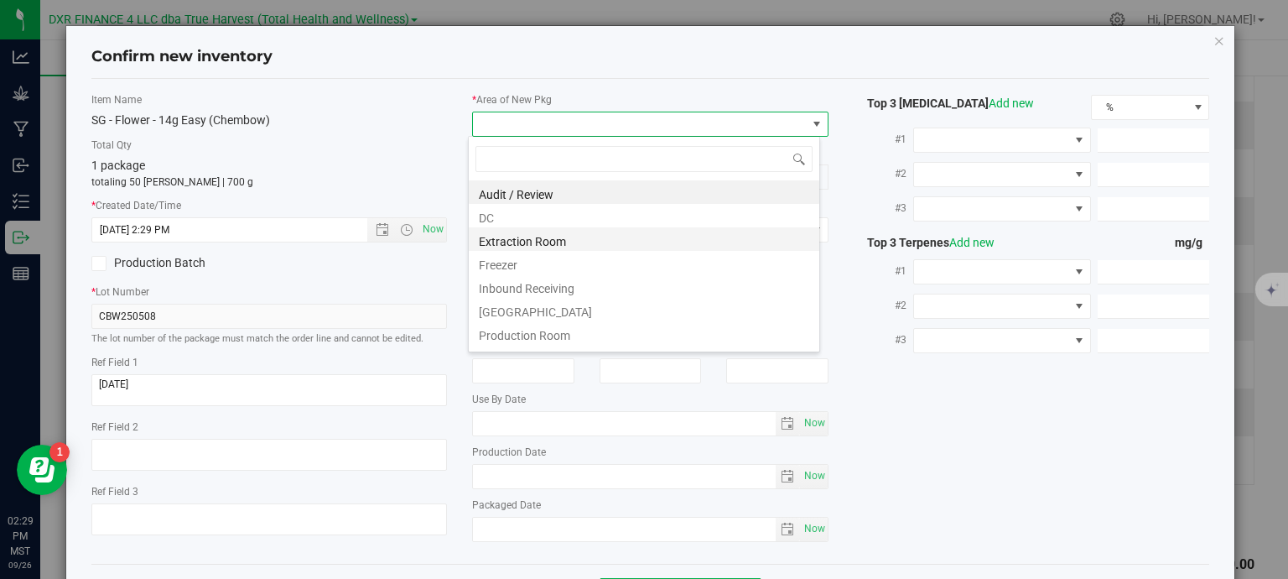
scroll to position [24, 352]
click at [532, 212] on li "DC" at bounding box center [644, 215] width 350 height 23
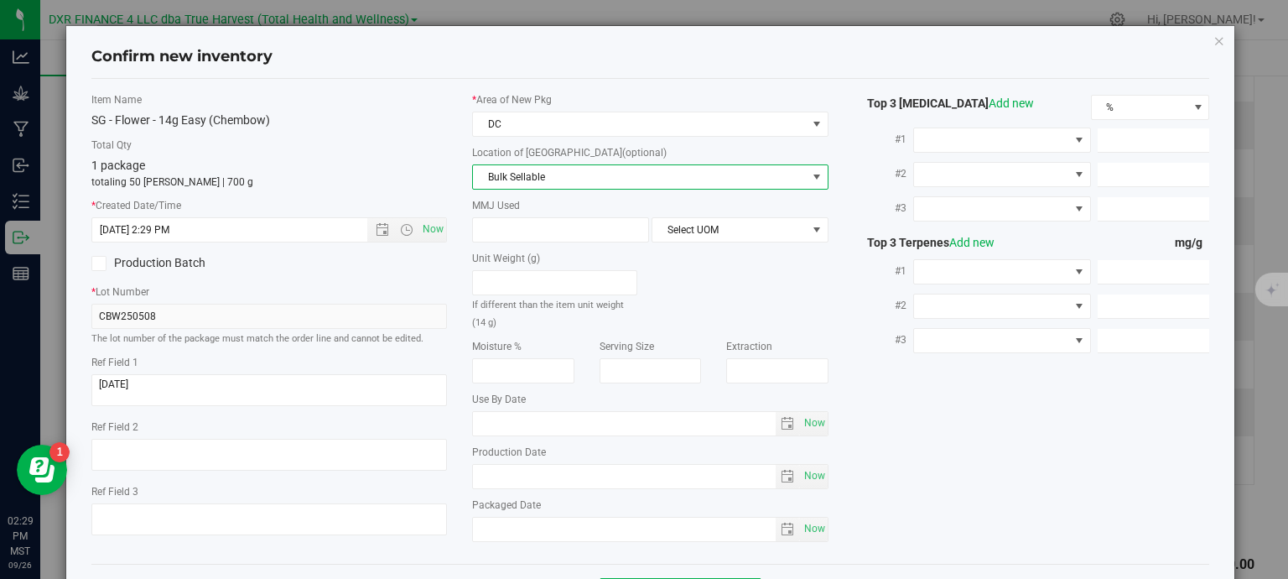
click at [541, 177] on span "Bulk Sellable" at bounding box center [640, 176] width 334 height 23
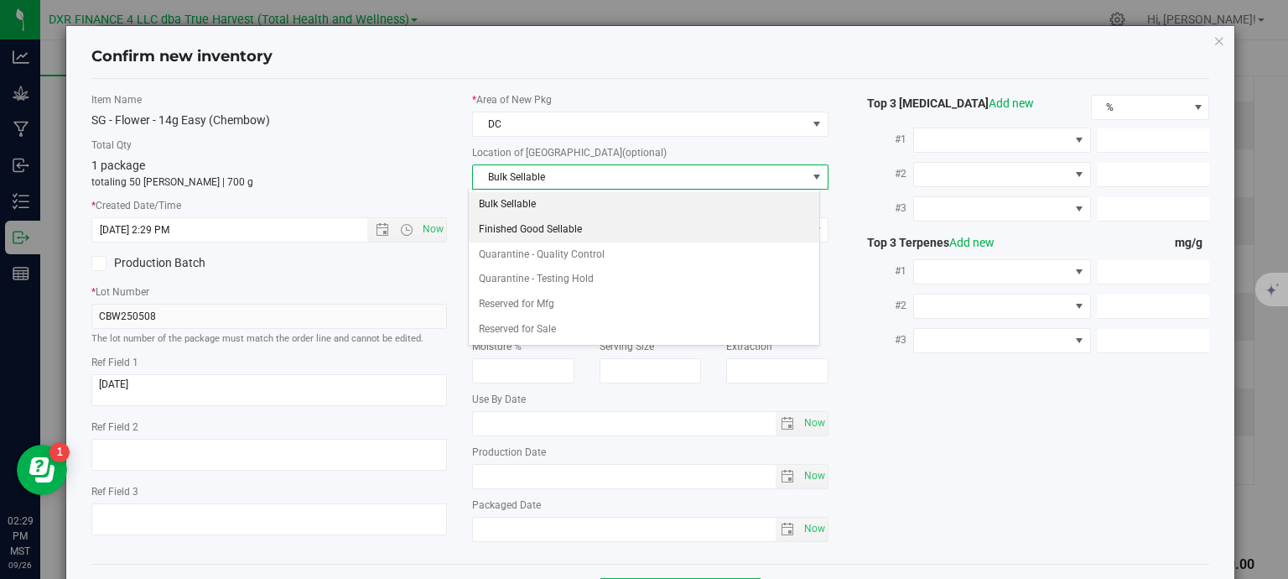
click at [580, 231] on li "Finished Good Sellable" at bounding box center [644, 229] width 350 height 25
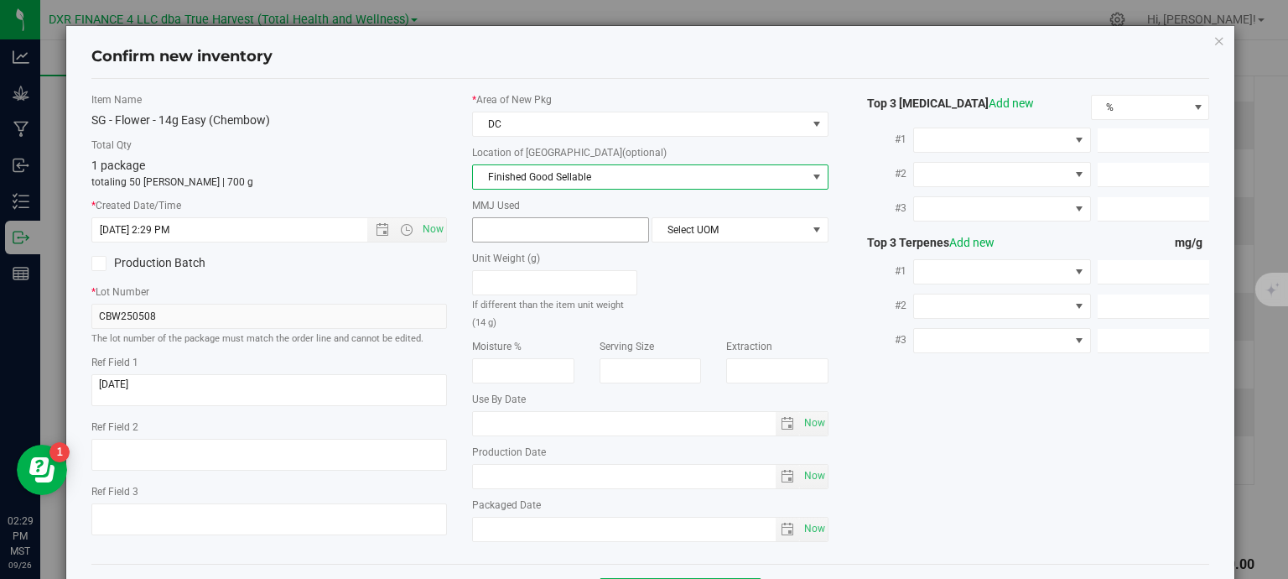
click at [570, 235] on span at bounding box center [560, 229] width 177 height 25
type input "14"
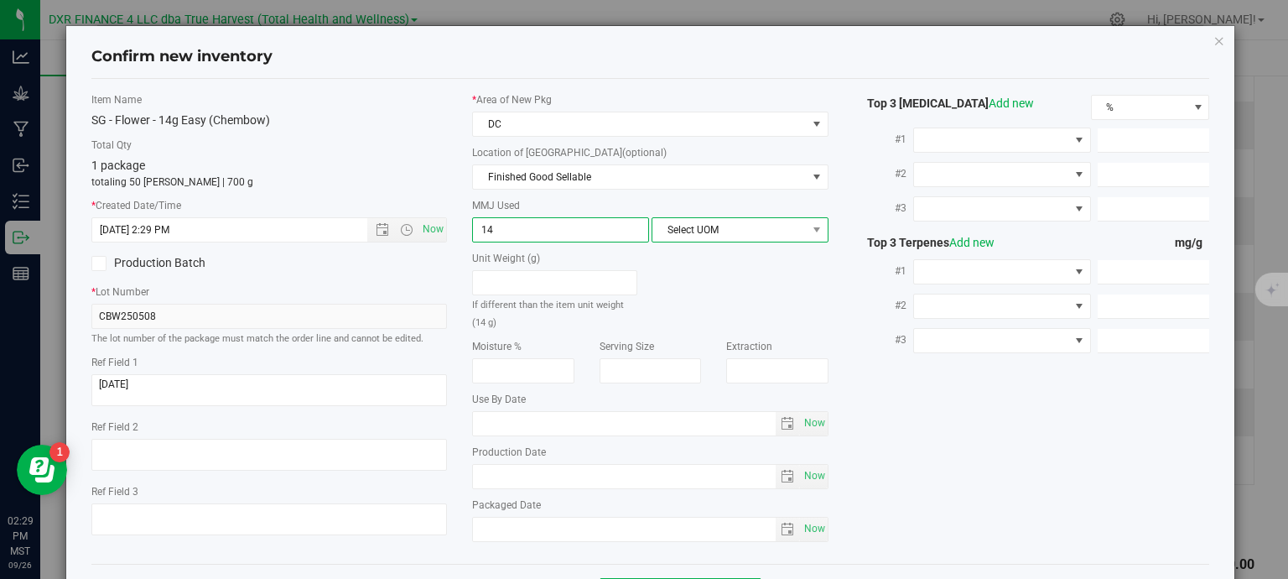
type input "14.0000"
click at [750, 219] on span "Select UOM" at bounding box center [729, 229] width 154 height 23
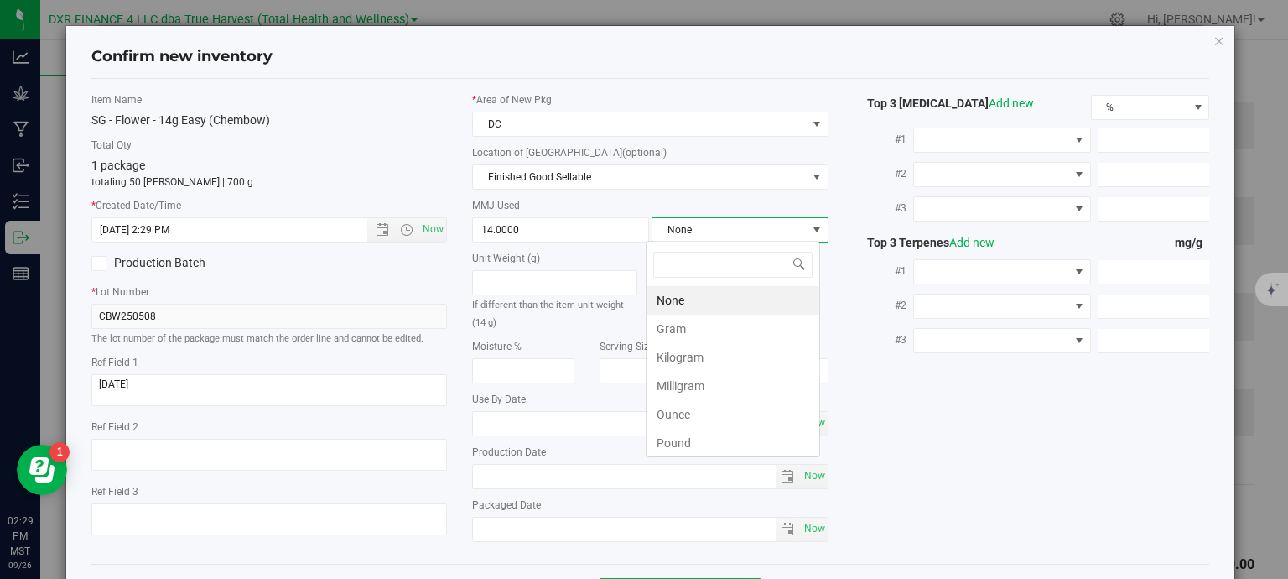
scroll to position [24, 174]
click at [771, 323] on li "Gram" at bounding box center [732, 328] width 173 height 29
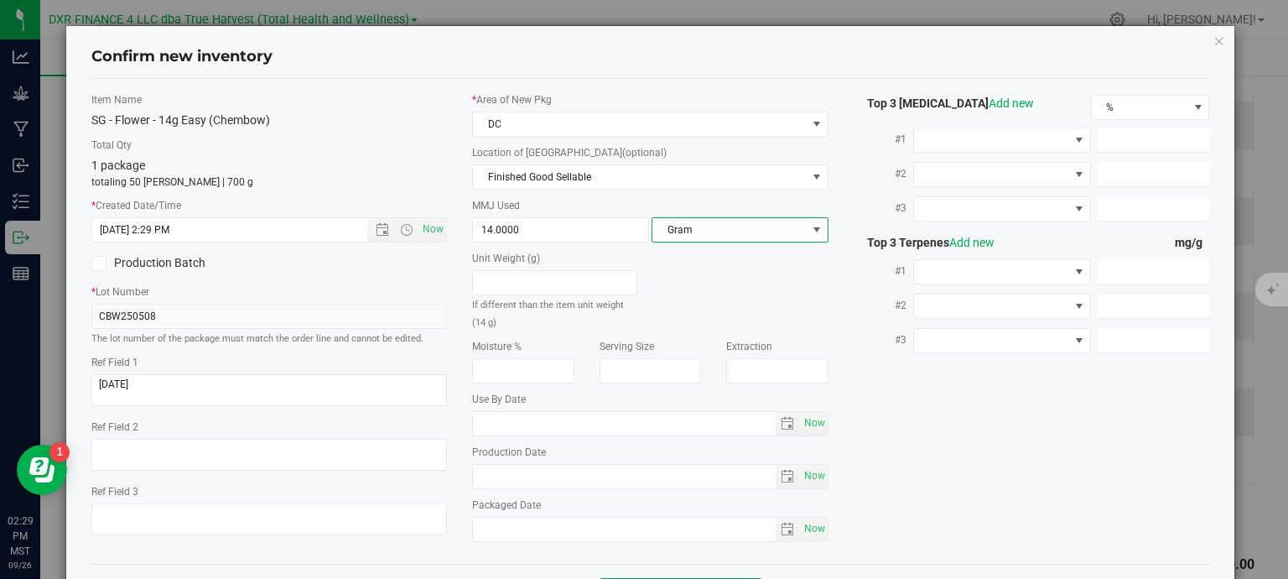
scroll to position [64, 0]
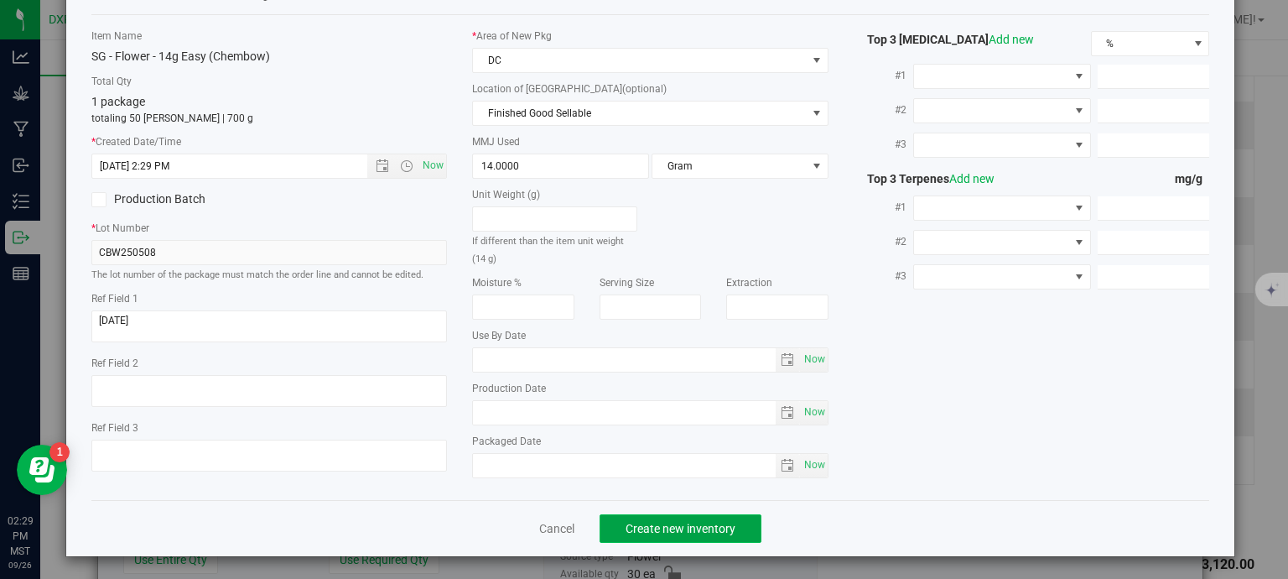
click at [691, 522] on span "Create new inventory" at bounding box center [681, 528] width 110 height 13
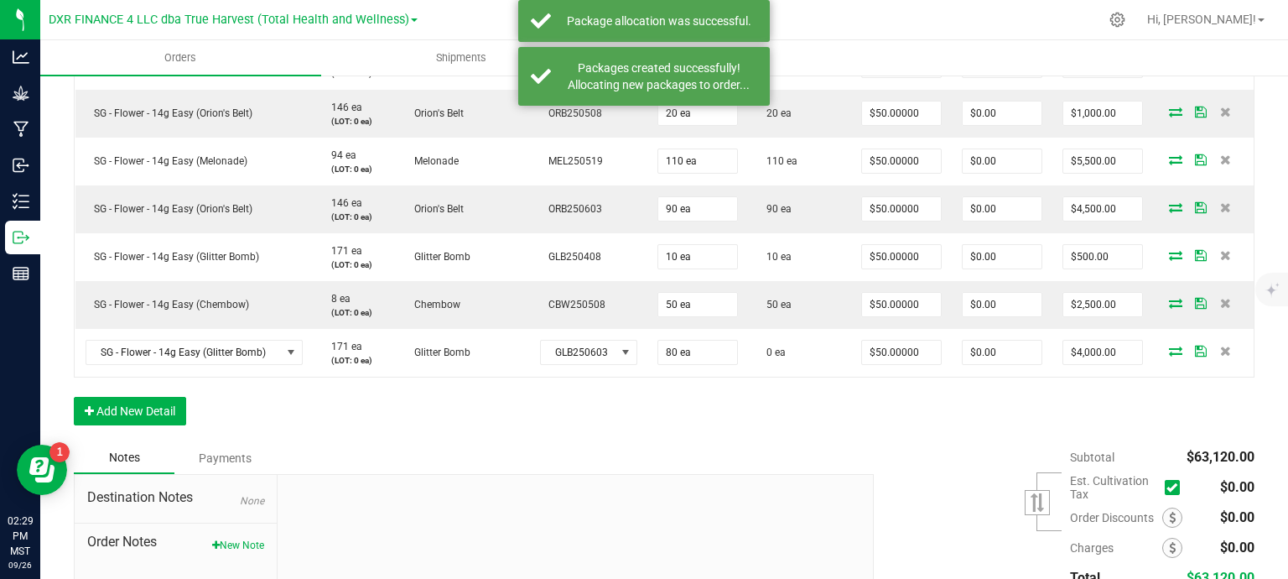
scroll to position [938, 0]
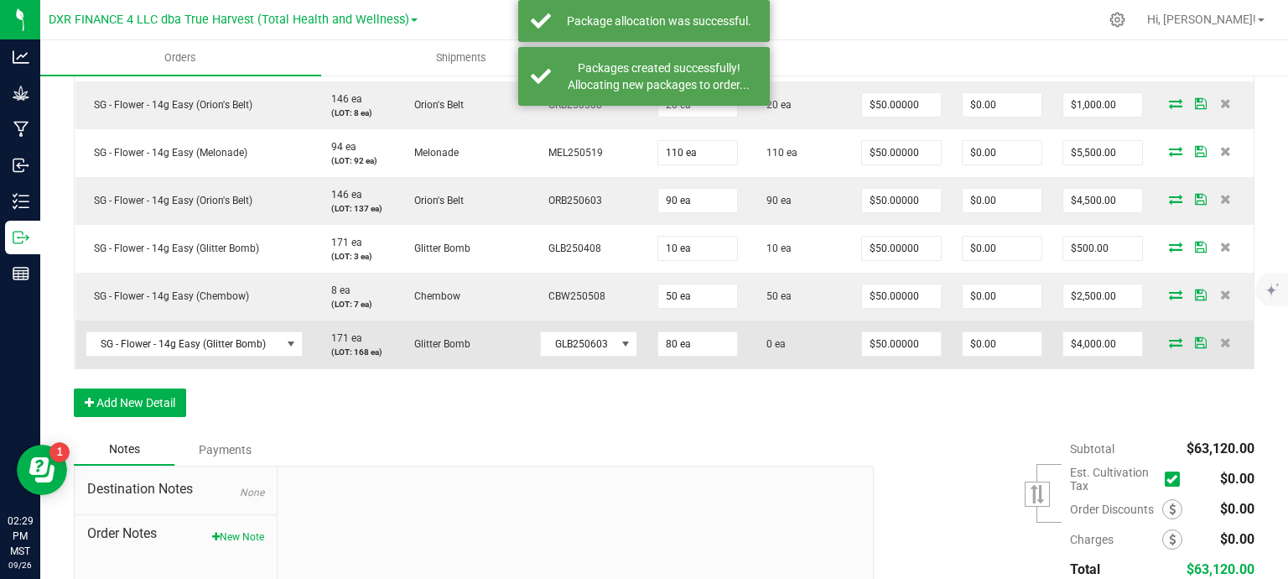
click at [1169, 347] on icon at bounding box center [1175, 342] width 13 height 10
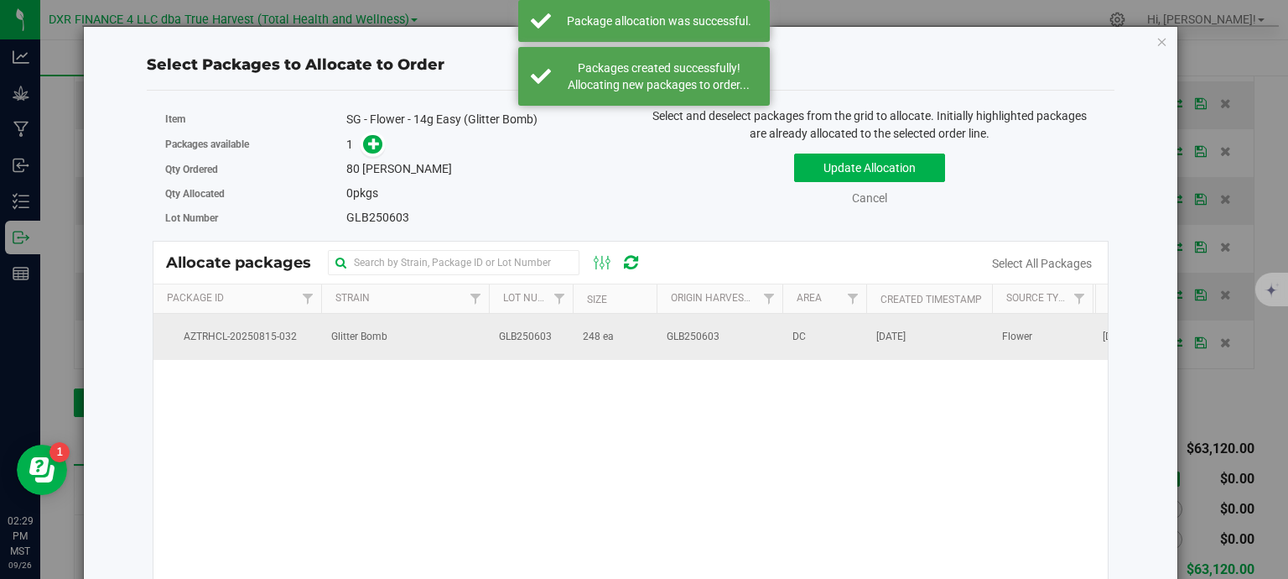
click at [315, 335] on td "AZTRHCL-20250815-032" at bounding box center [237, 336] width 168 height 45
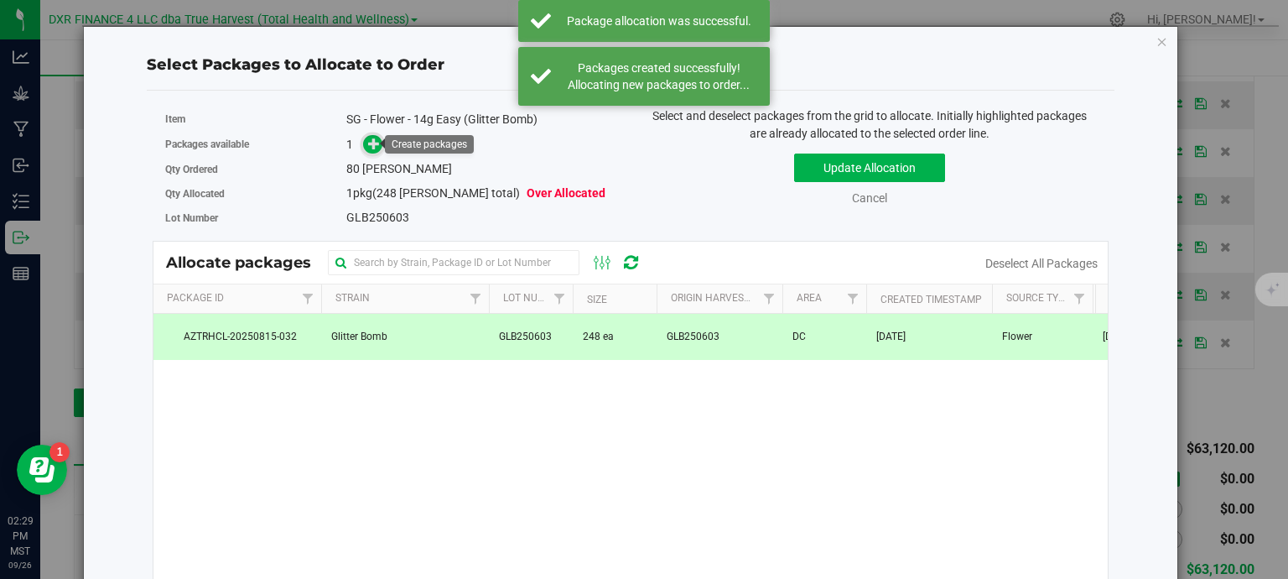
click at [375, 140] on icon at bounding box center [374, 144] width 12 height 12
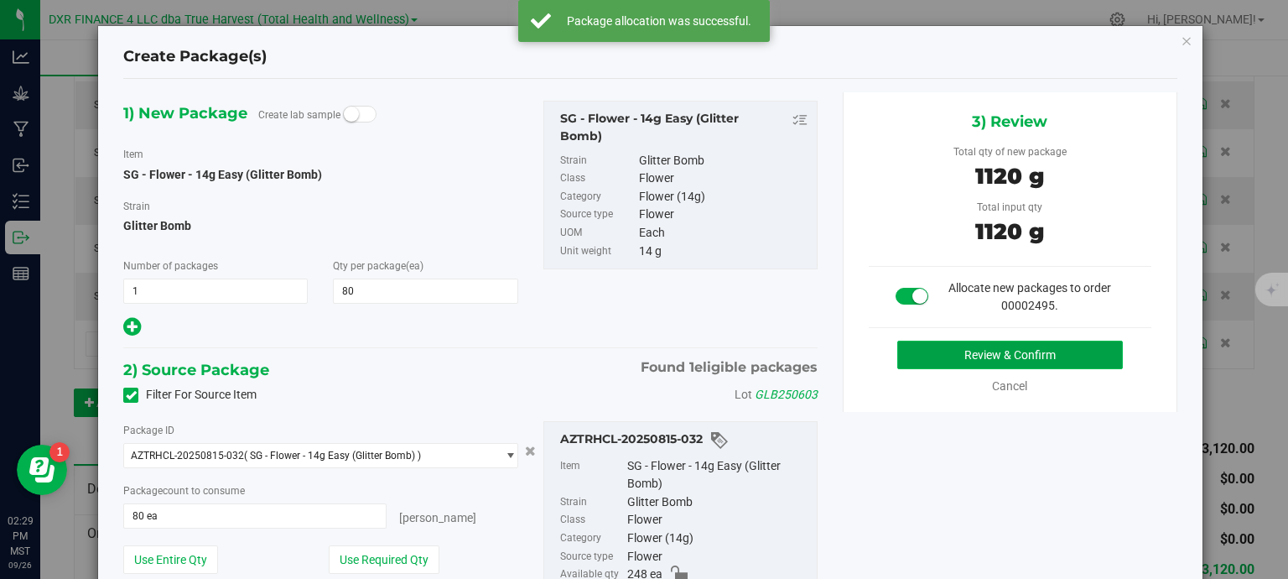
click at [910, 361] on button "Review & Confirm" at bounding box center [1010, 354] width 226 height 29
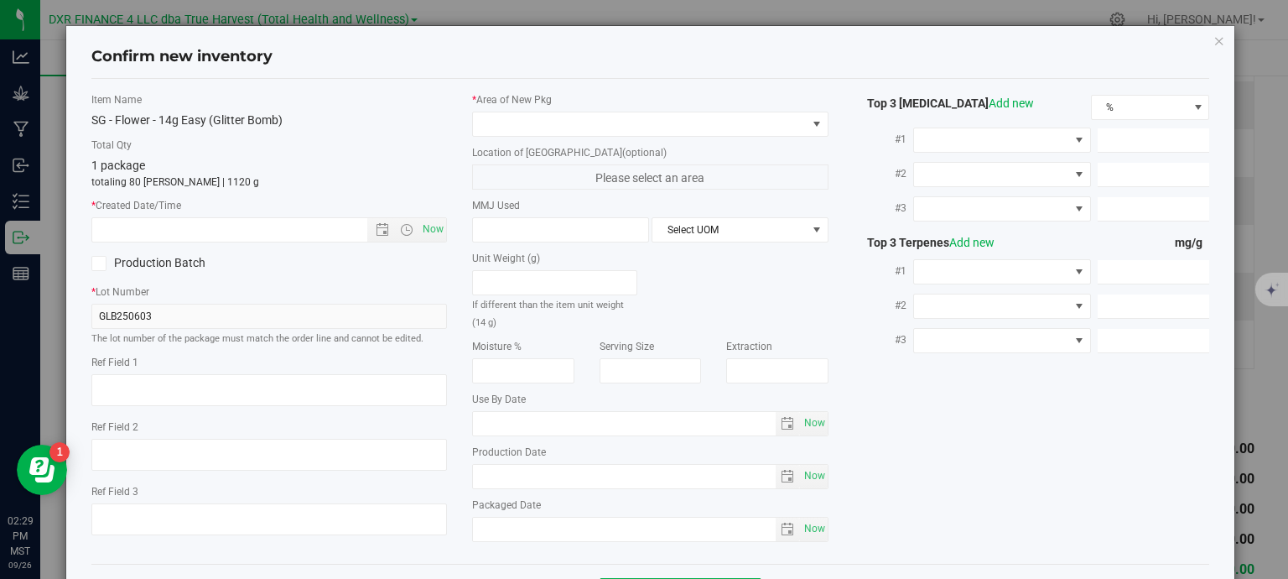
type textarea "2025-06-03"
click at [217, 391] on textarea at bounding box center [269, 390] width 356 height 32
click at [254, 240] on input "text" at bounding box center [244, 229] width 304 height 23
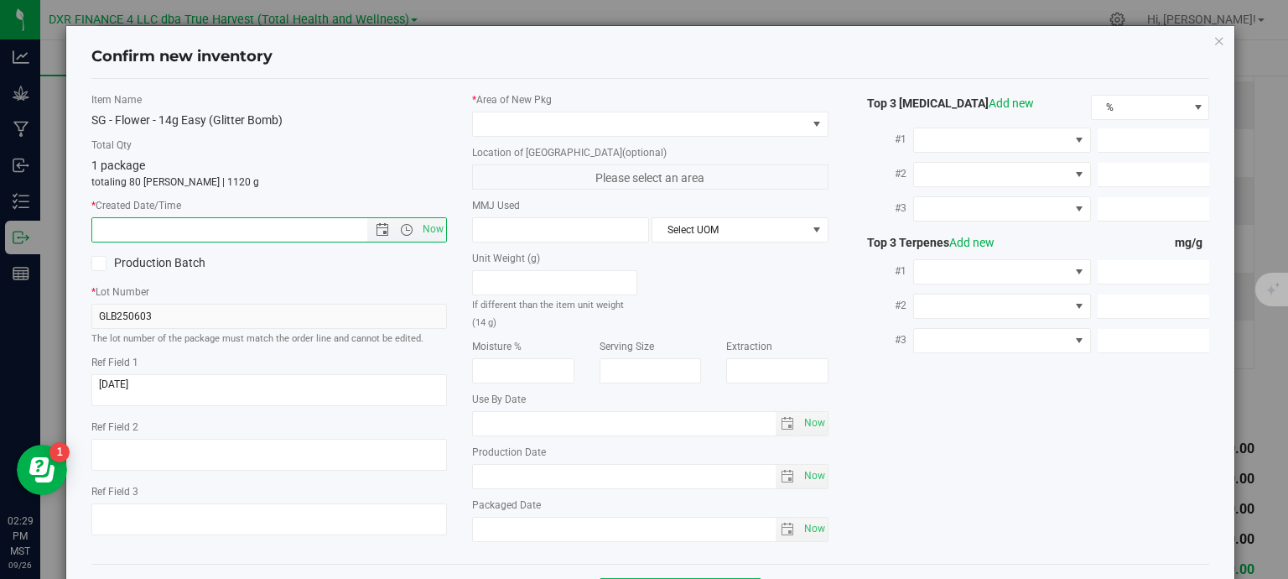
paste input "2025-06-03"
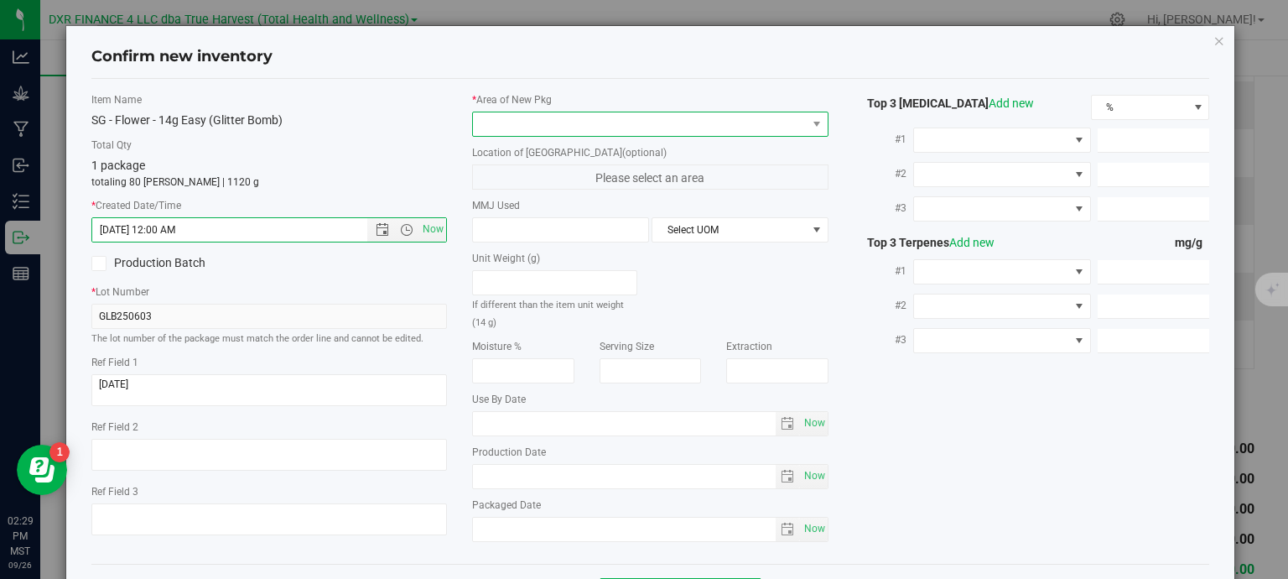
type input "6/3/2025 2:29 PM"
click at [493, 124] on span at bounding box center [640, 123] width 334 height 23
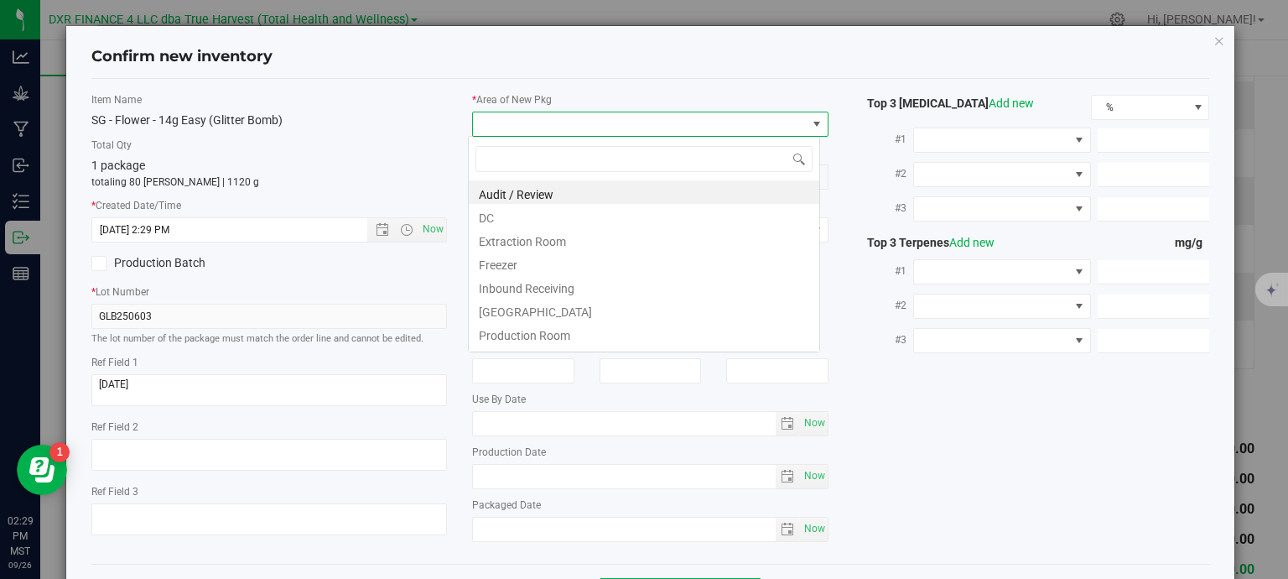
scroll to position [24, 352]
click at [537, 217] on li "DC" at bounding box center [644, 215] width 350 height 23
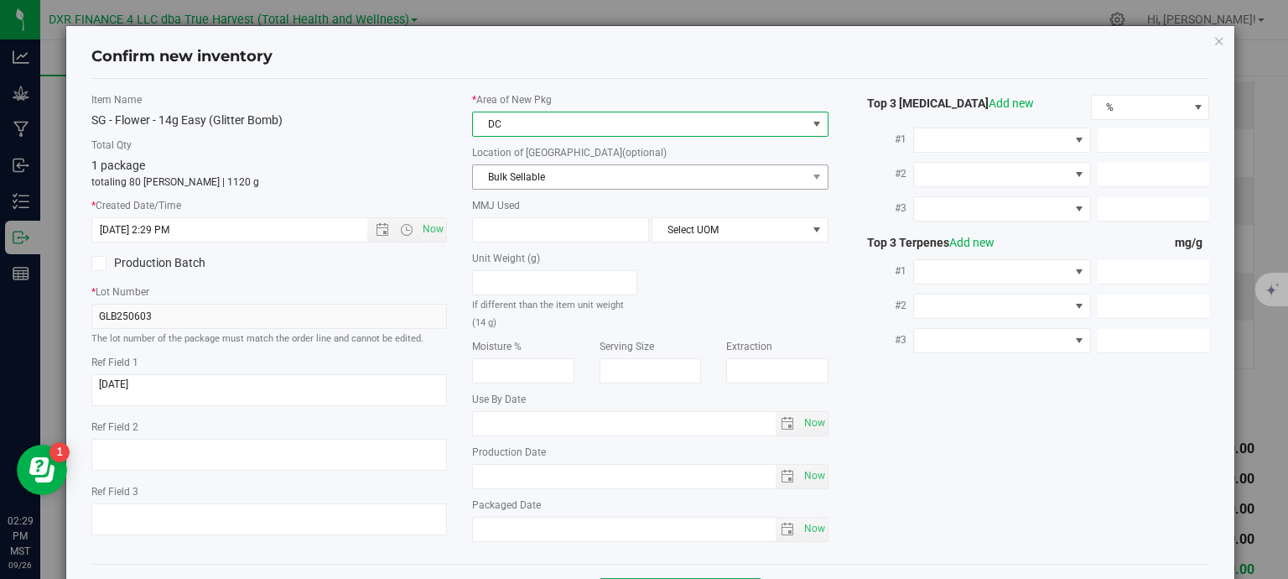
click at [552, 188] on div "* Area of New Pkg DC Location of New Pkg (optional) Bulk Sellable Bulk Sellable…" at bounding box center [650, 321] width 382 height 458
click at [558, 177] on span "Bulk Sellable" at bounding box center [640, 176] width 334 height 23
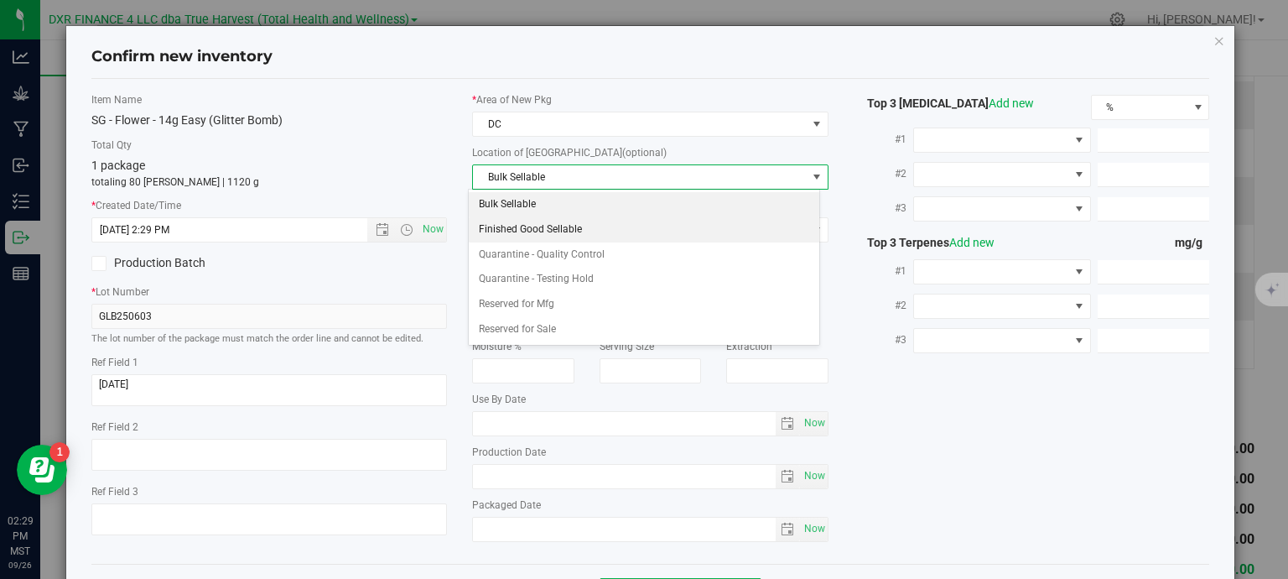
click at [553, 226] on li "Finished Good Sellable" at bounding box center [644, 229] width 350 height 25
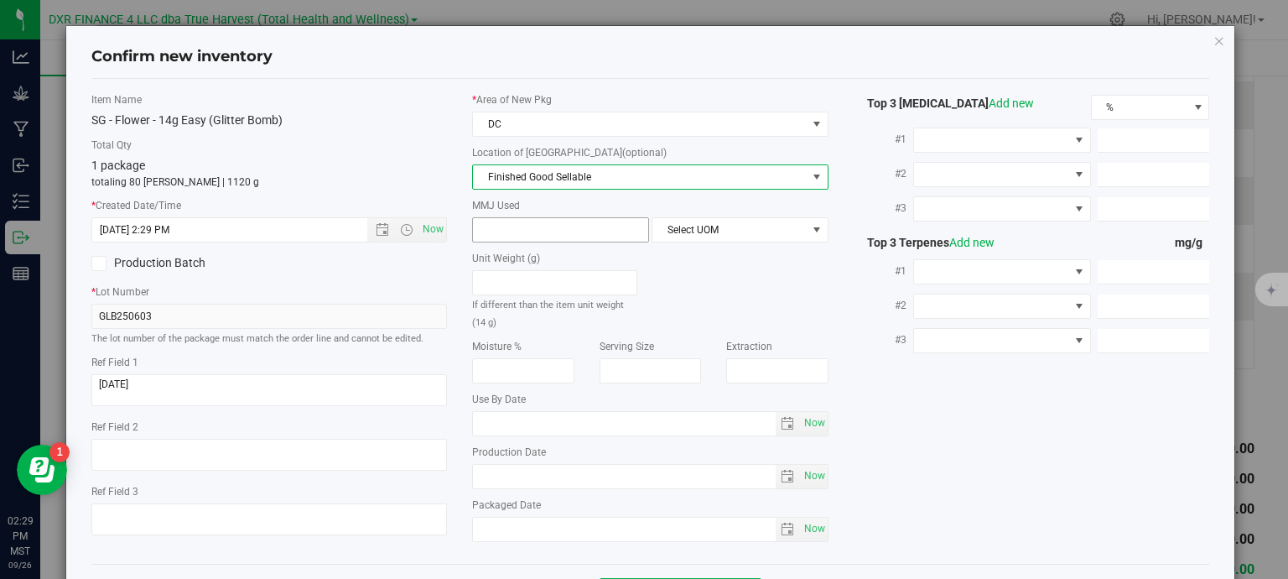
click at [553, 238] on span at bounding box center [560, 229] width 177 height 25
type input "14"
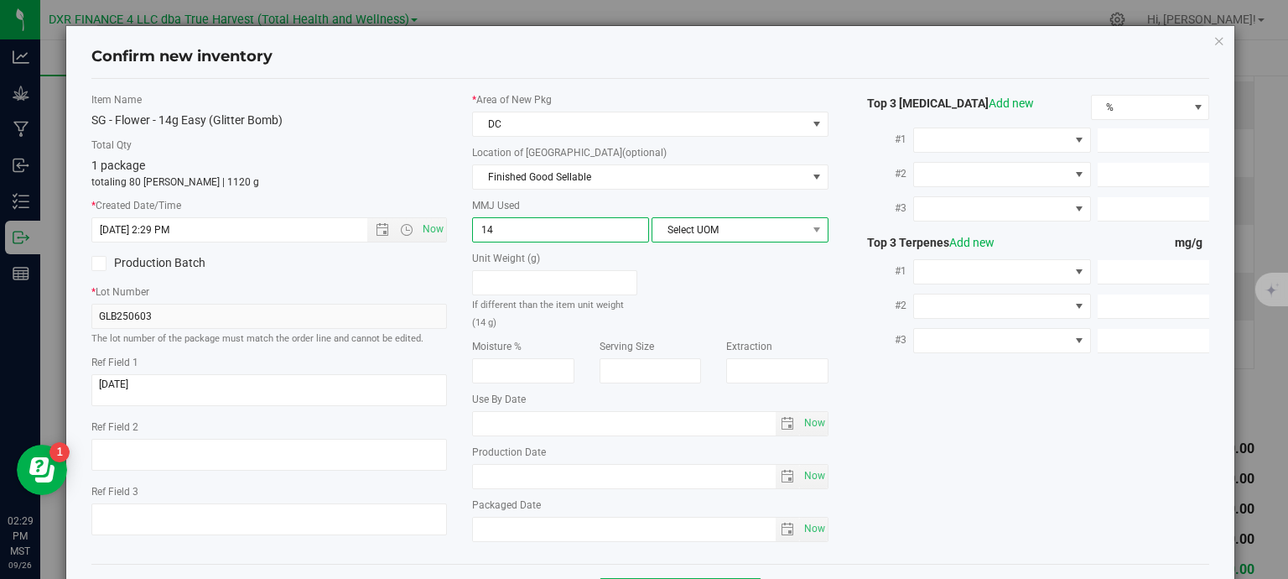
type input "14.0000"
click at [677, 227] on span "Select UOM" at bounding box center [729, 229] width 154 height 23
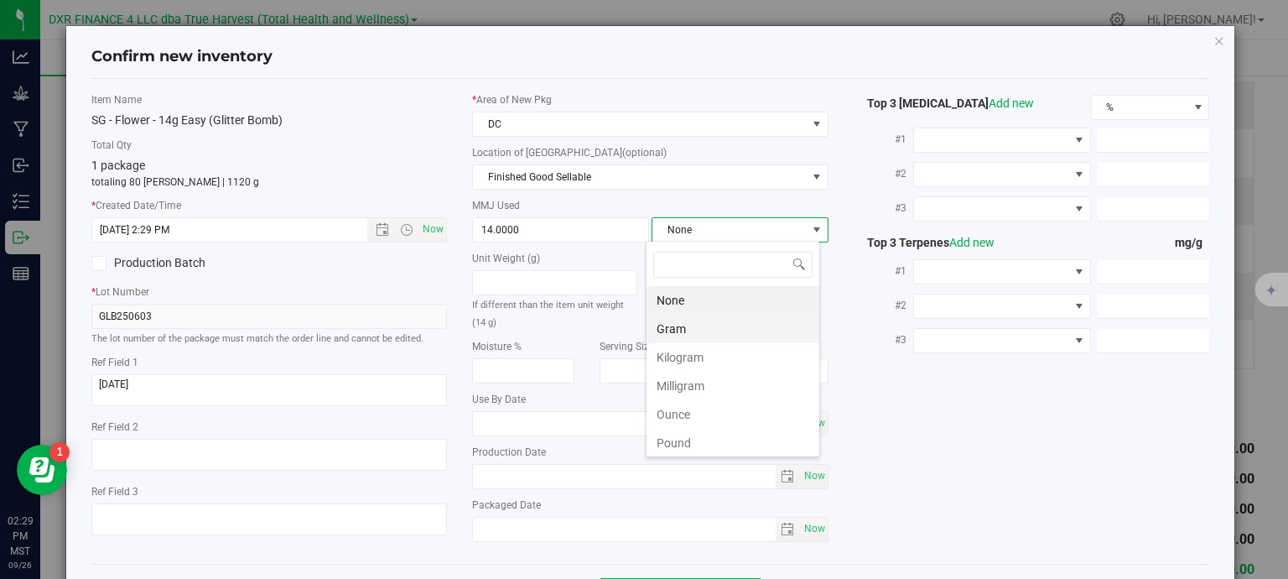
scroll to position [24, 174]
click at [681, 324] on li "Gram" at bounding box center [732, 328] width 173 height 29
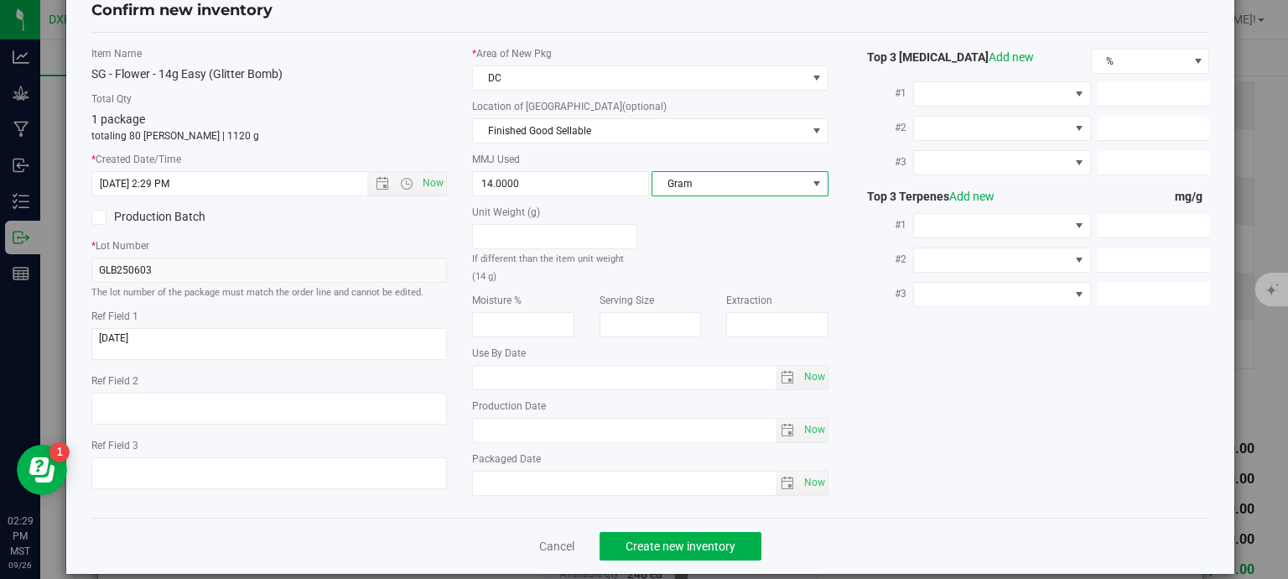
scroll to position [64, 0]
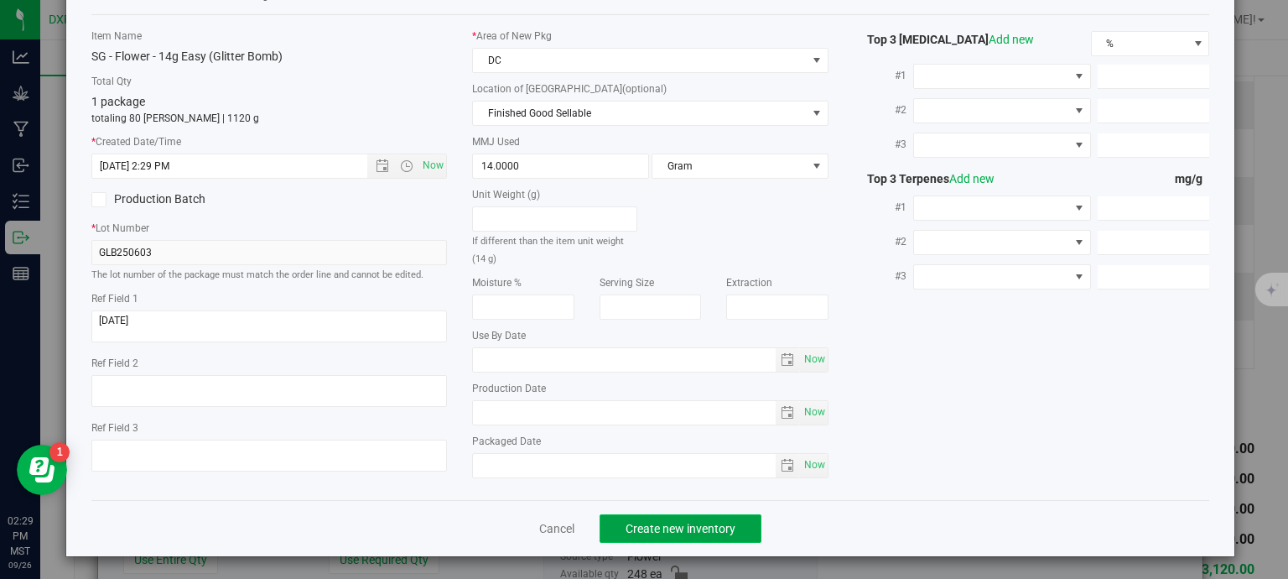
click at [694, 529] on span "Create new inventory" at bounding box center [681, 528] width 110 height 13
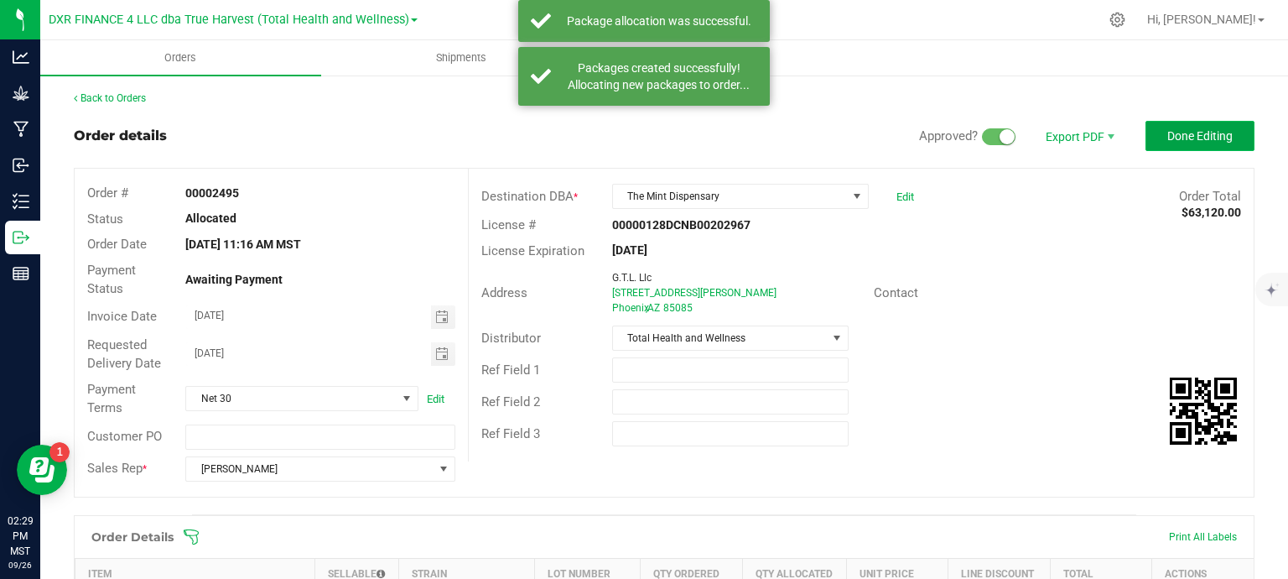
click at [1211, 129] on span "Done Editing" at bounding box center [1199, 135] width 65 height 13
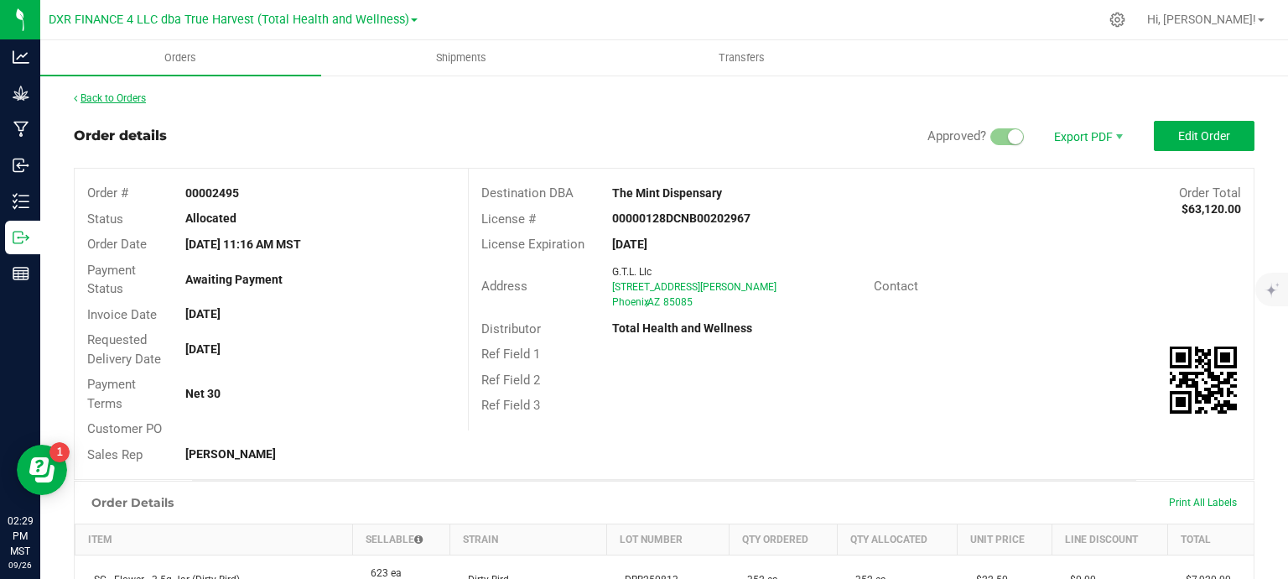
click at [97, 101] on link "Back to Orders" at bounding box center [110, 98] width 72 height 12
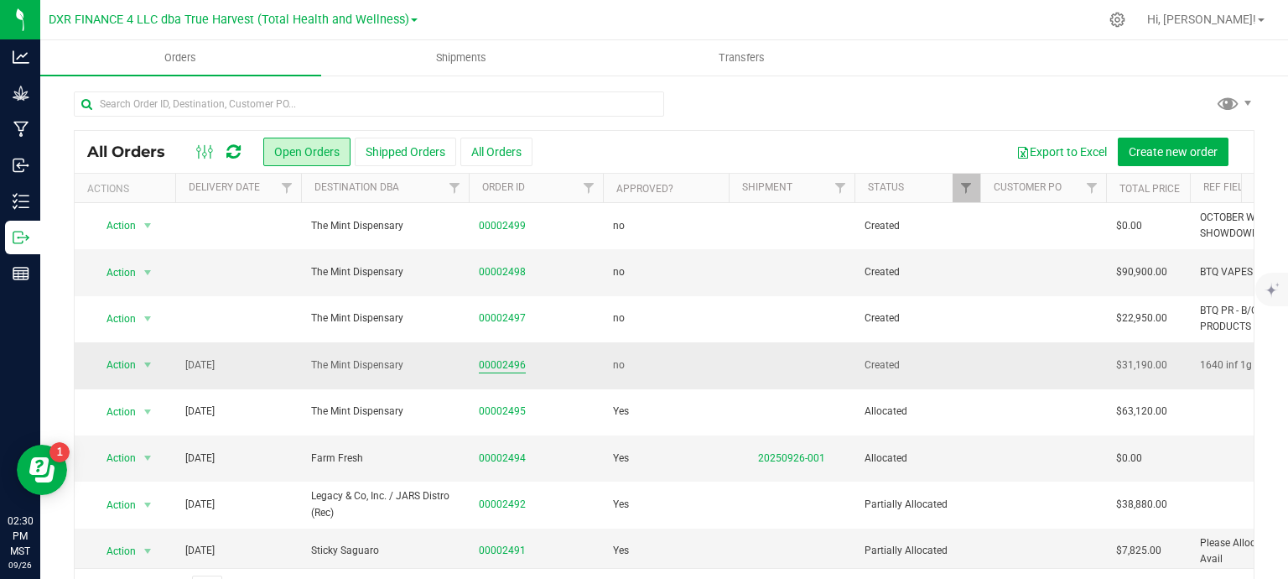
click at [511, 366] on link "00002496" at bounding box center [502, 365] width 47 height 16
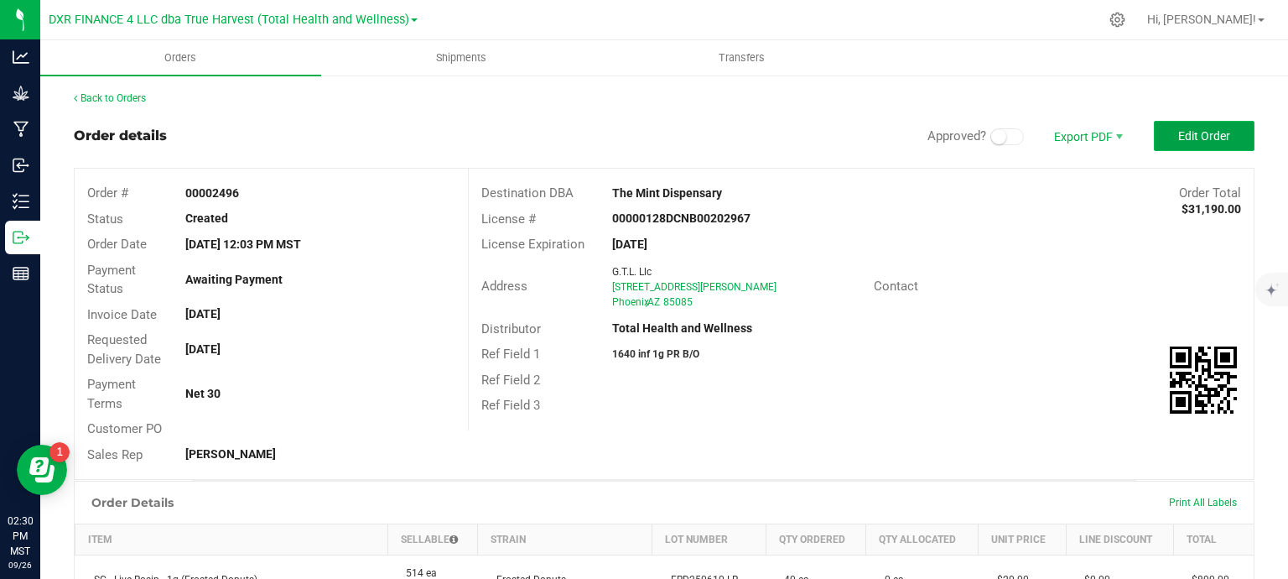
click at [1195, 143] on button "Edit Order" at bounding box center [1204, 136] width 101 height 30
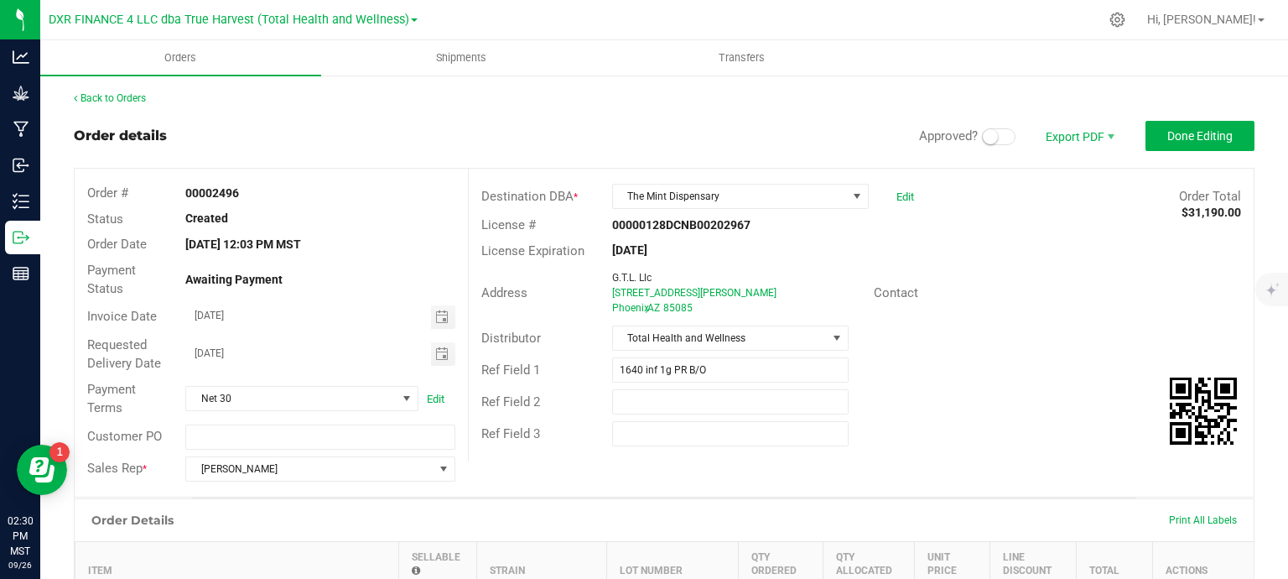
click at [993, 139] on span at bounding box center [999, 136] width 34 height 17
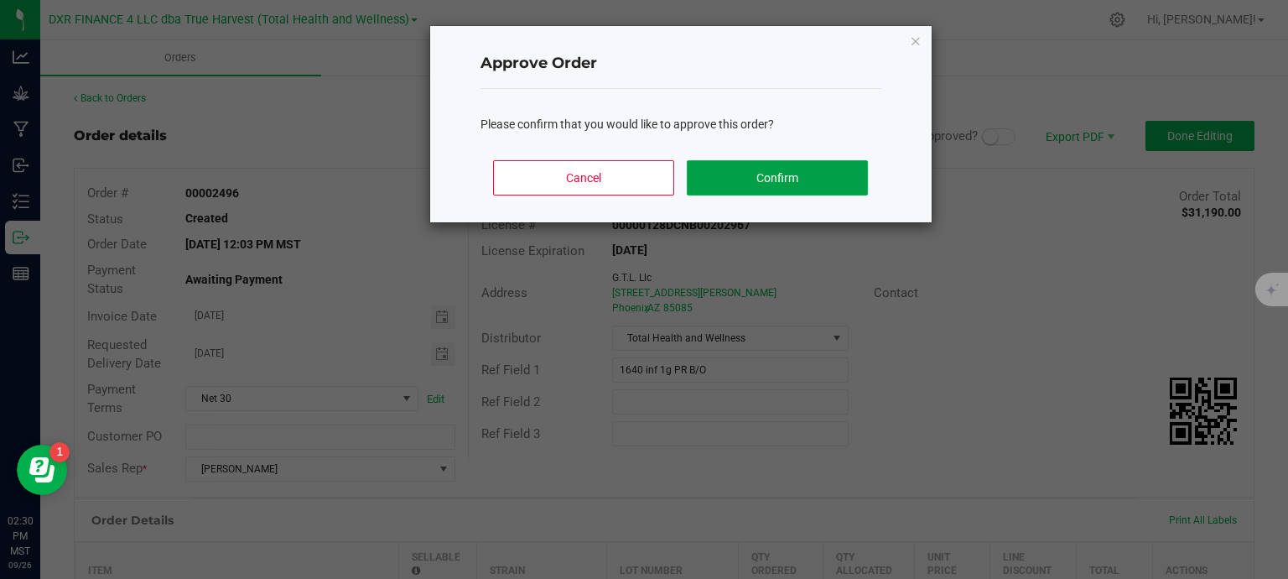
click at [821, 169] on button "Confirm" at bounding box center [777, 177] width 180 height 35
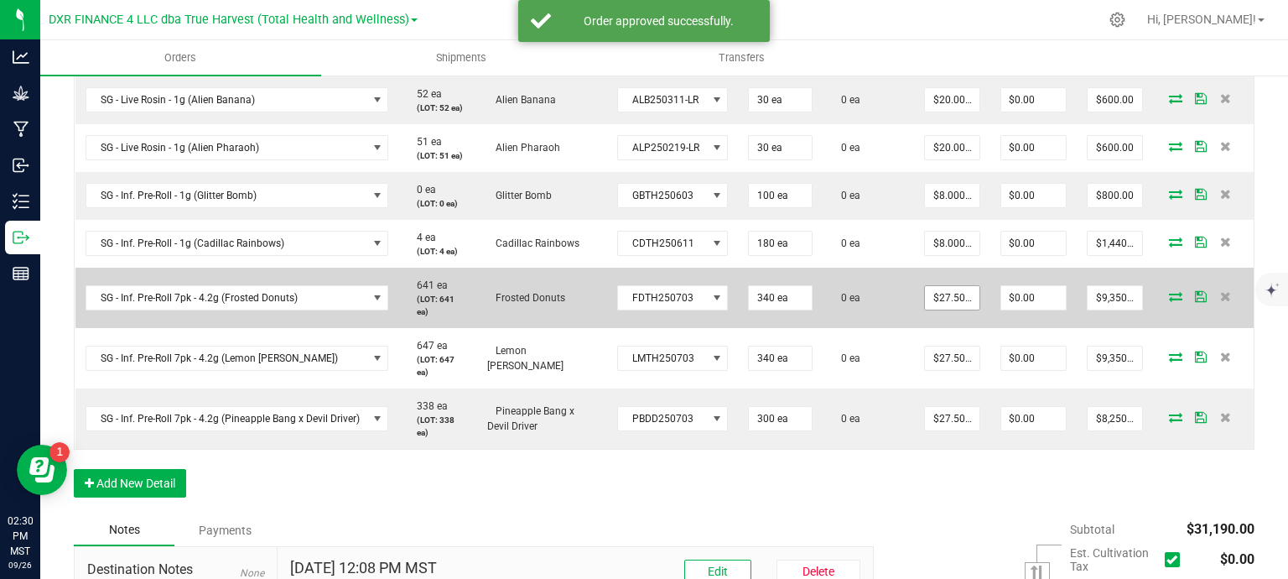
scroll to position [503, 0]
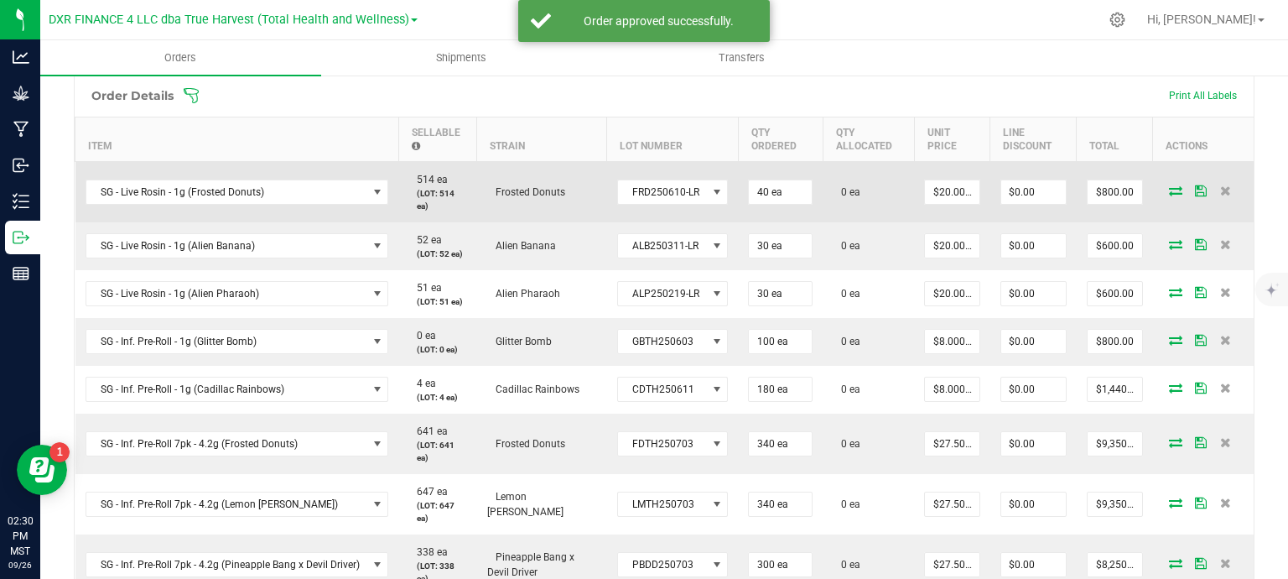
click at [1159, 126] on table "Item Sellable Strain Lot Number Qty Ordered Qty Allocated Unit Price Line Disco…" at bounding box center [664, 356] width 1179 height 478
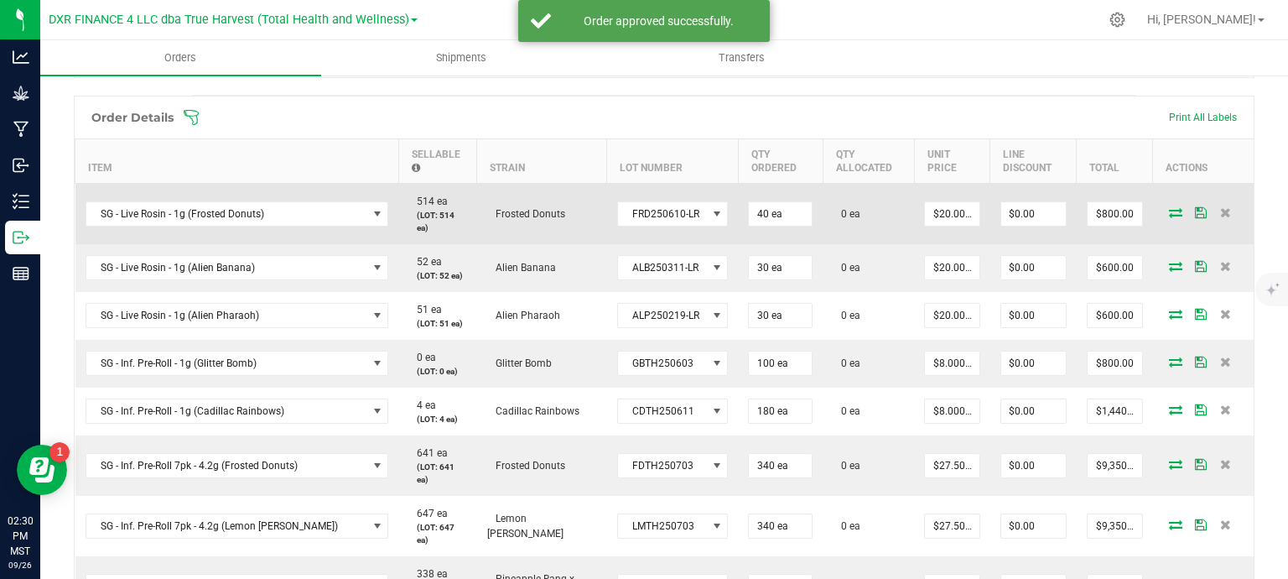
scroll to position [419, 0]
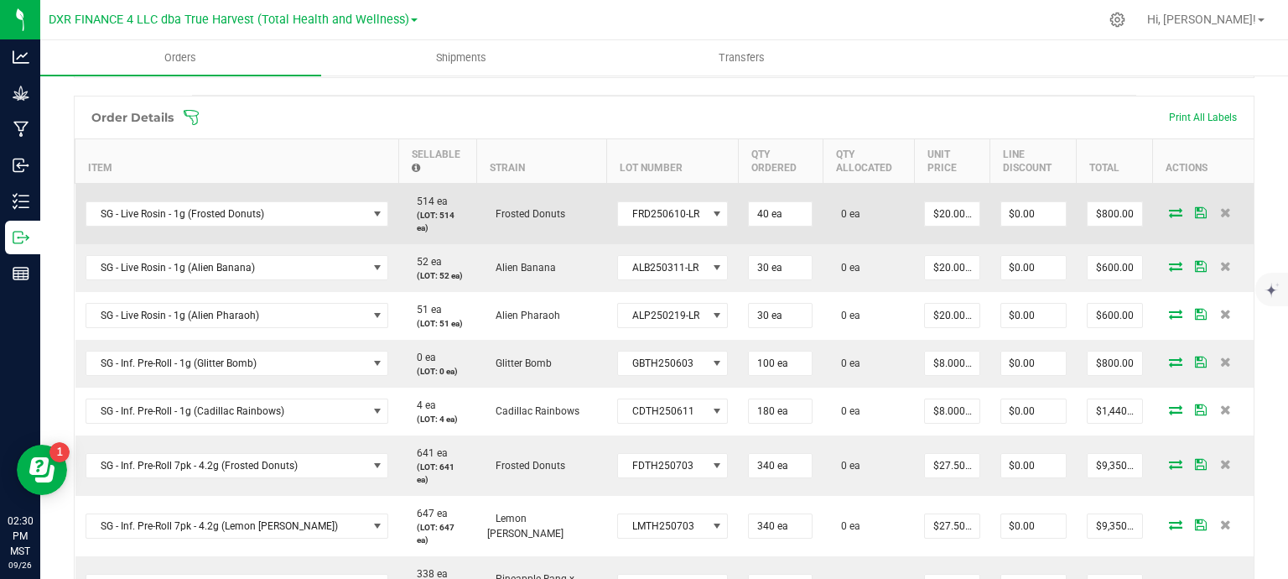
click at [1169, 214] on icon at bounding box center [1175, 212] width 13 height 10
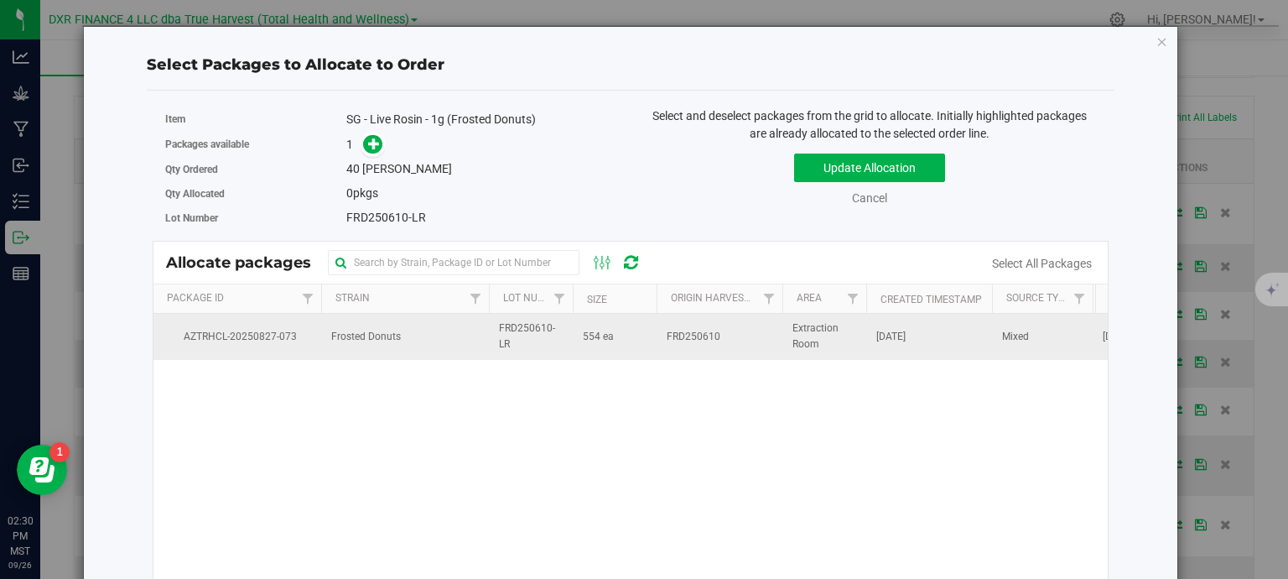
click at [440, 335] on td "Frosted Donuts" at bounding box center [405, 336] width 168 height 45
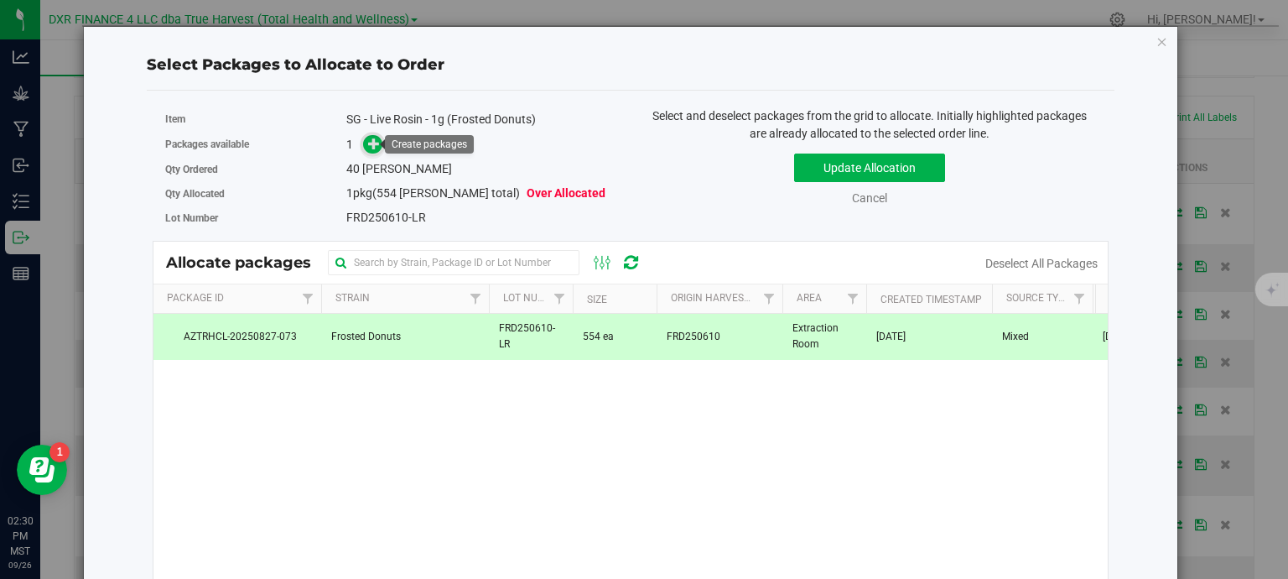
click at [368, 143] on icon at bounding box center [374, 144] width 12 height 12
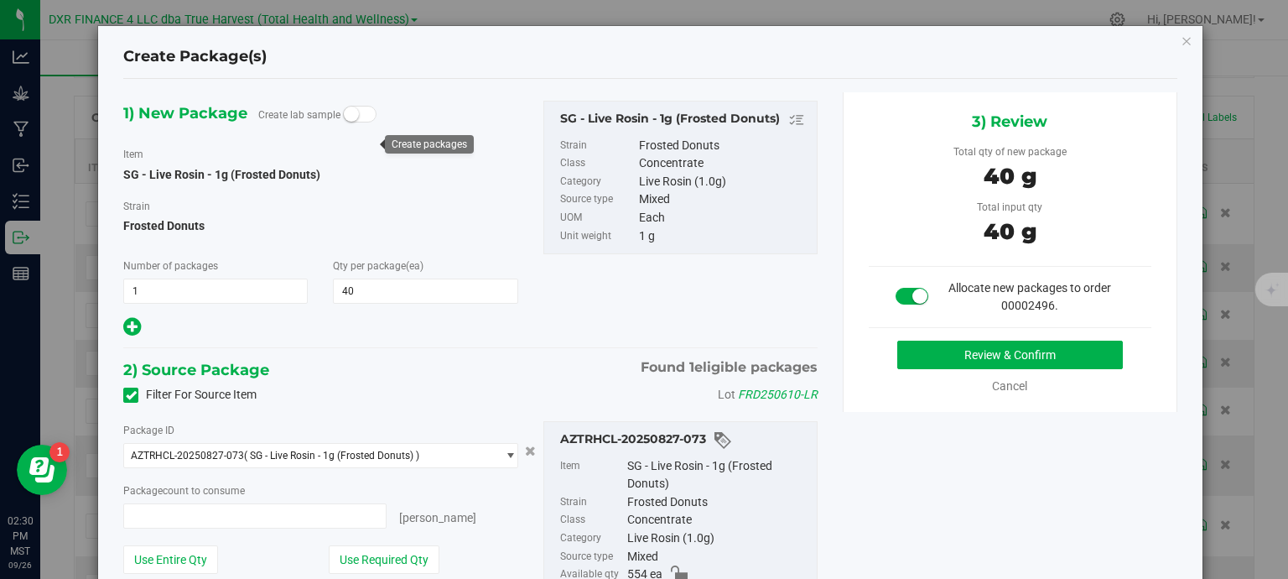
type input "40 ea"
click at [983, 355] on button "Review & Confirm" at bounding box center [1010, 354] width 226 height 29
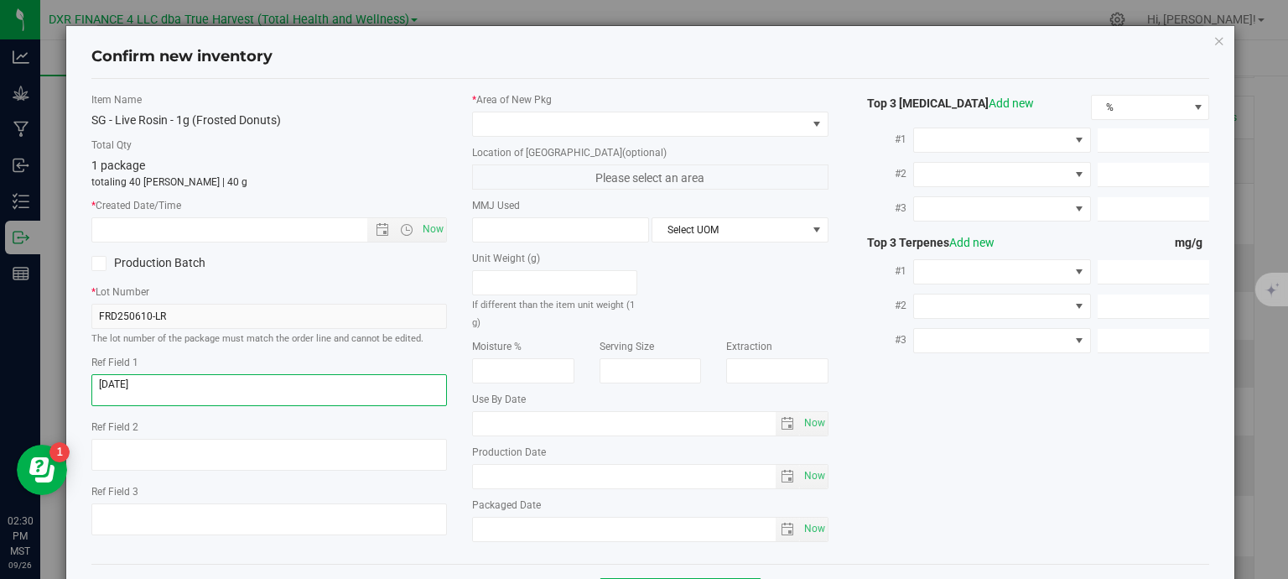
click at [149, 378] on textarea at bounding box center [269, 390] width 356 height 32
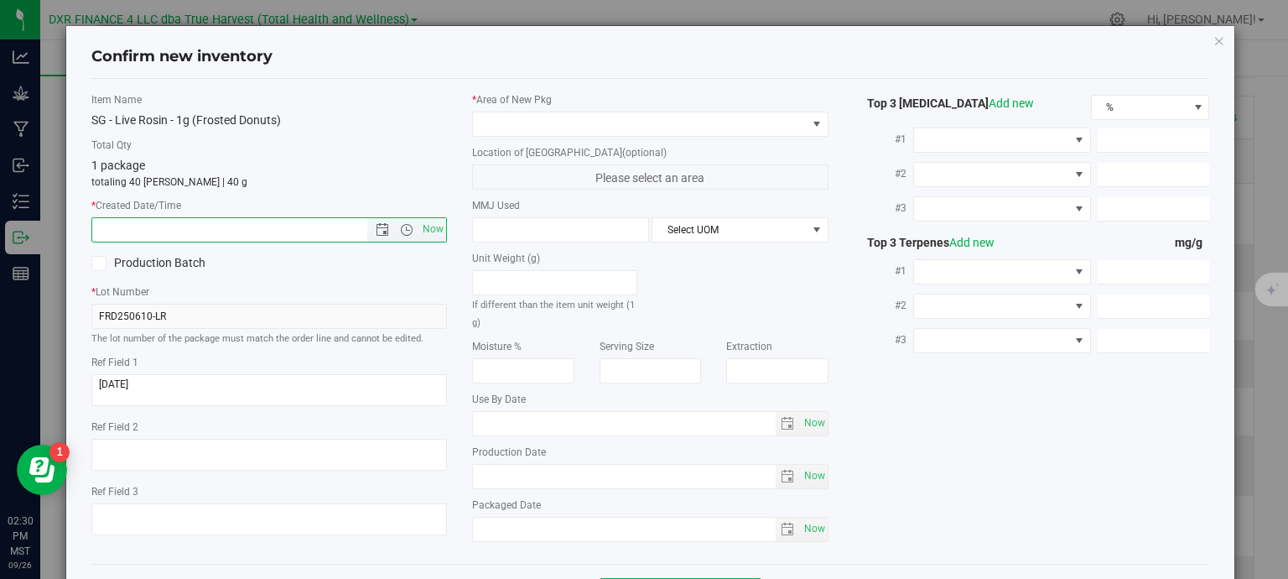
click at [181, 231] on input "text" at bounding box center [244, 229] width 304 height 23
paste input "2025-07-22"
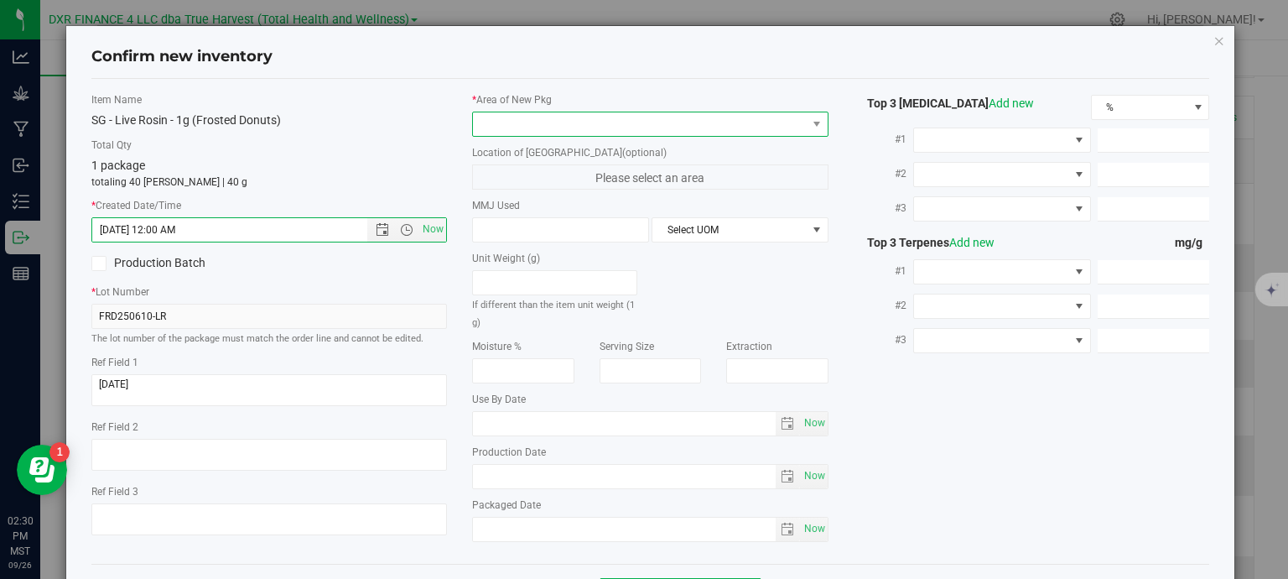
type input "7/22/2025 2:30 PM"
click at [580, 117] on span at bounding box center [640, 123] width 334 height 23
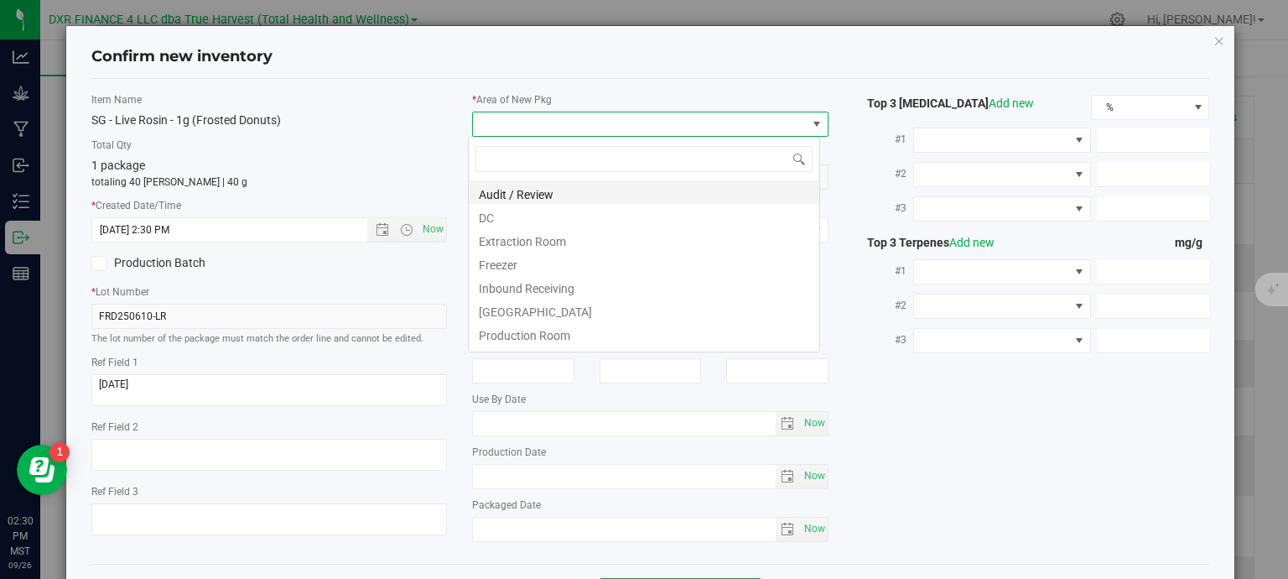
scroll to position [24, 352]
click at [553, 210] on li "DC" at bounding box center [644, 215] width 350 height 23
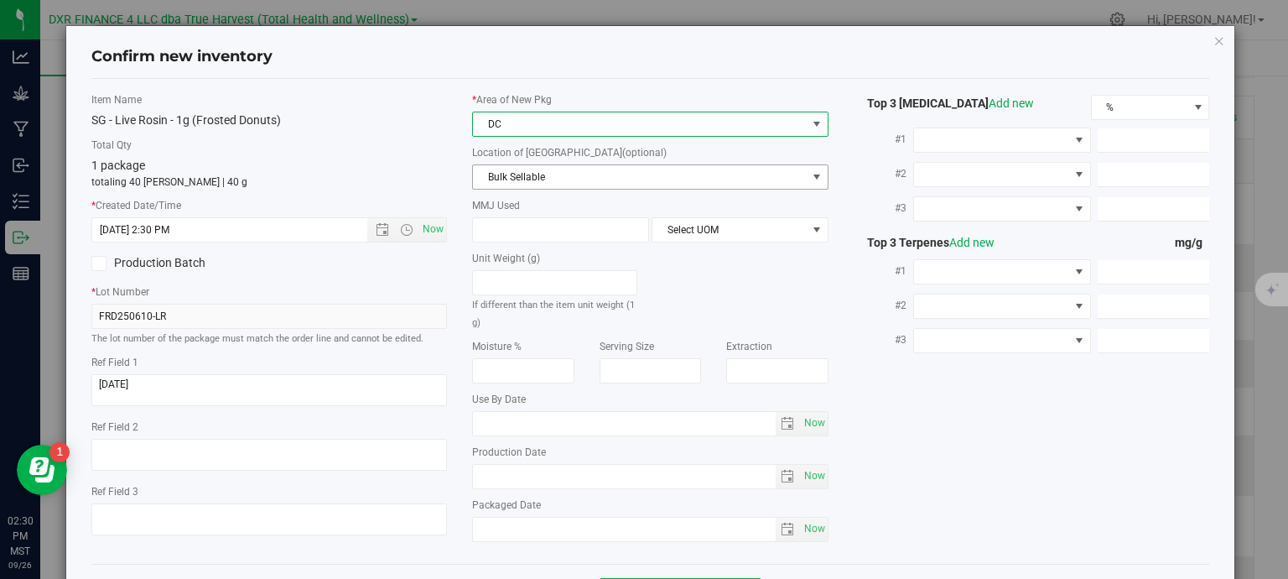
click at [565, 171] on span "Bulk Sellable" at bounding box center [640, 176] width 334 height 23
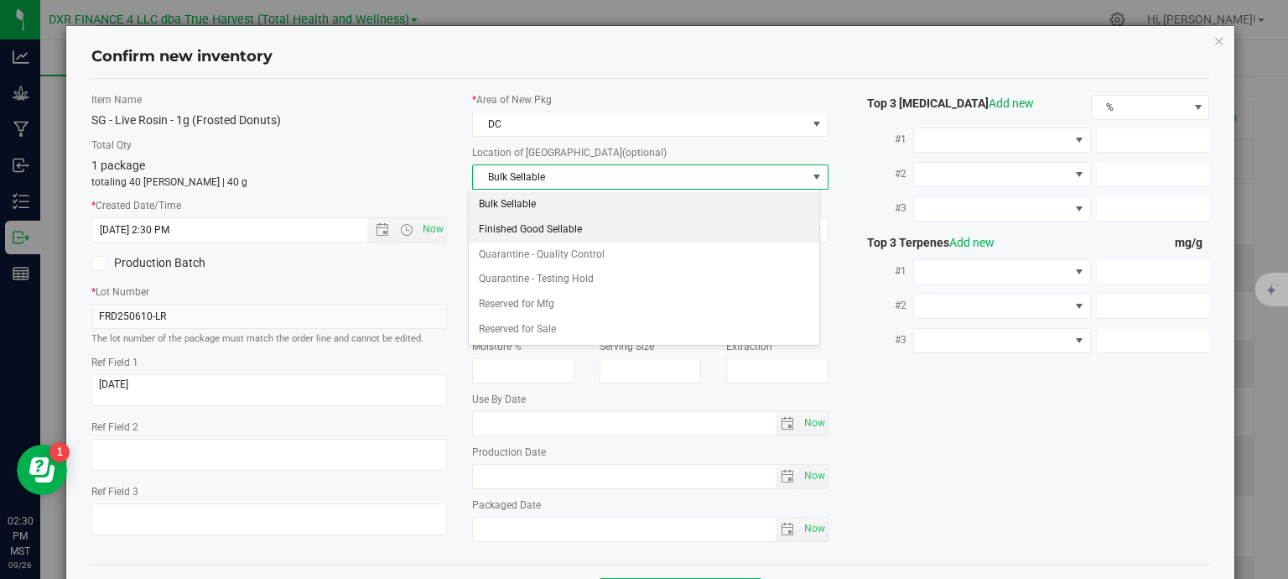
click at [594, 236] on li "Finished Good Sellable" at bounding box center [644, 229] width 350 height 25
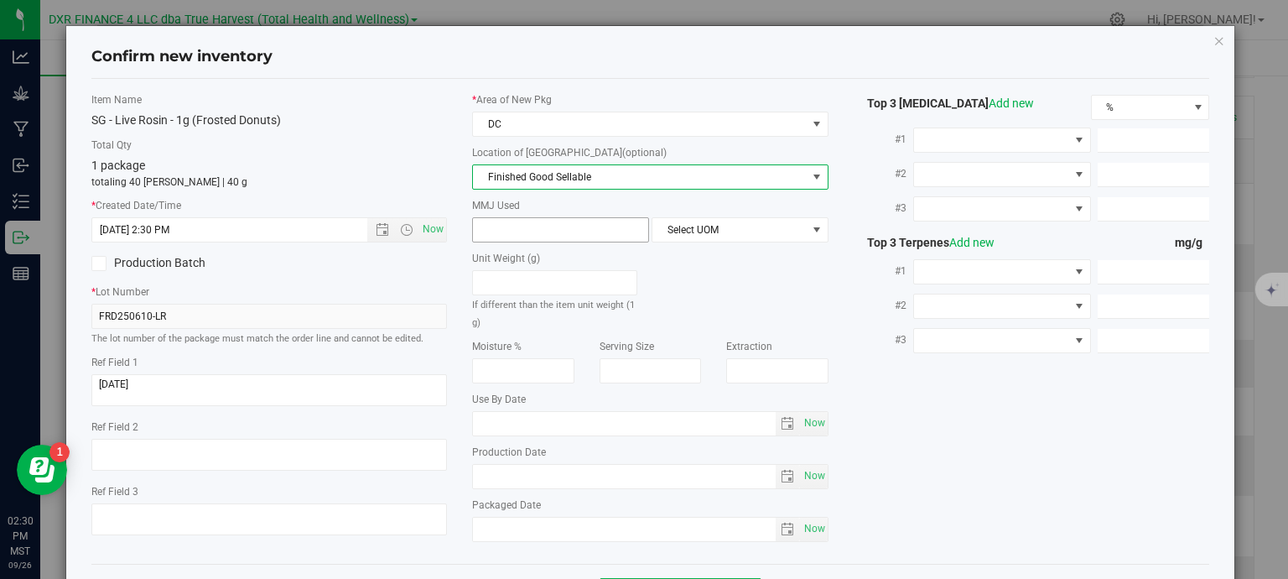
click at [545, 233] on span at bounding box center [560, 229] width 177 height 25
type input "1"
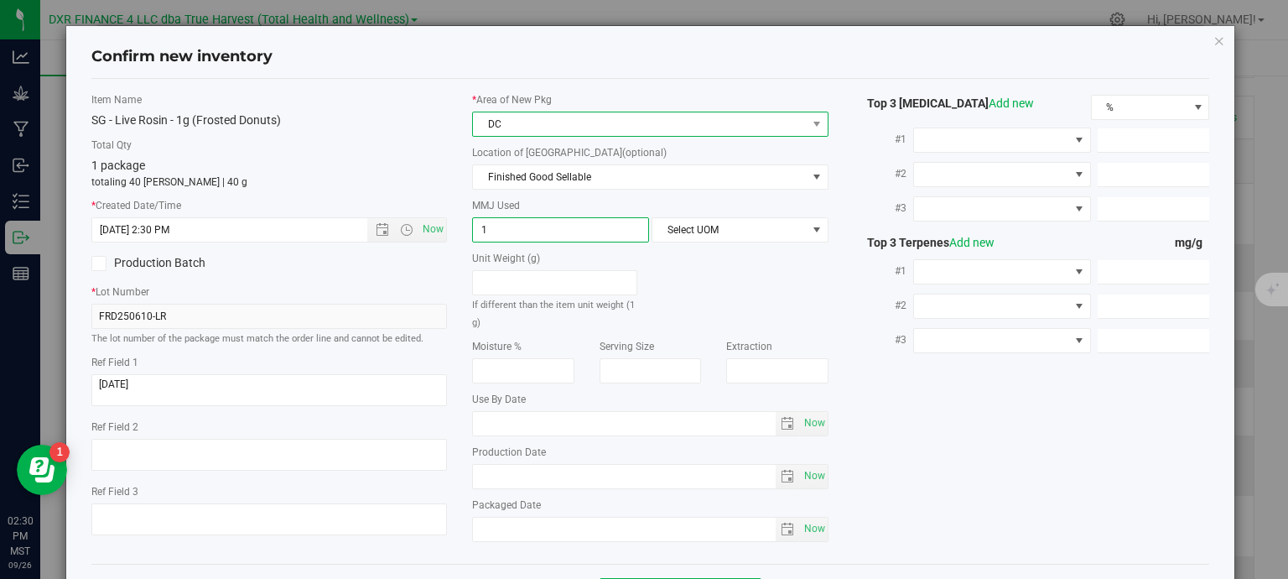
type input "1.0000"
click at [631, 120] on span "DC" at bounding box center [640, 123] width 334 height 23
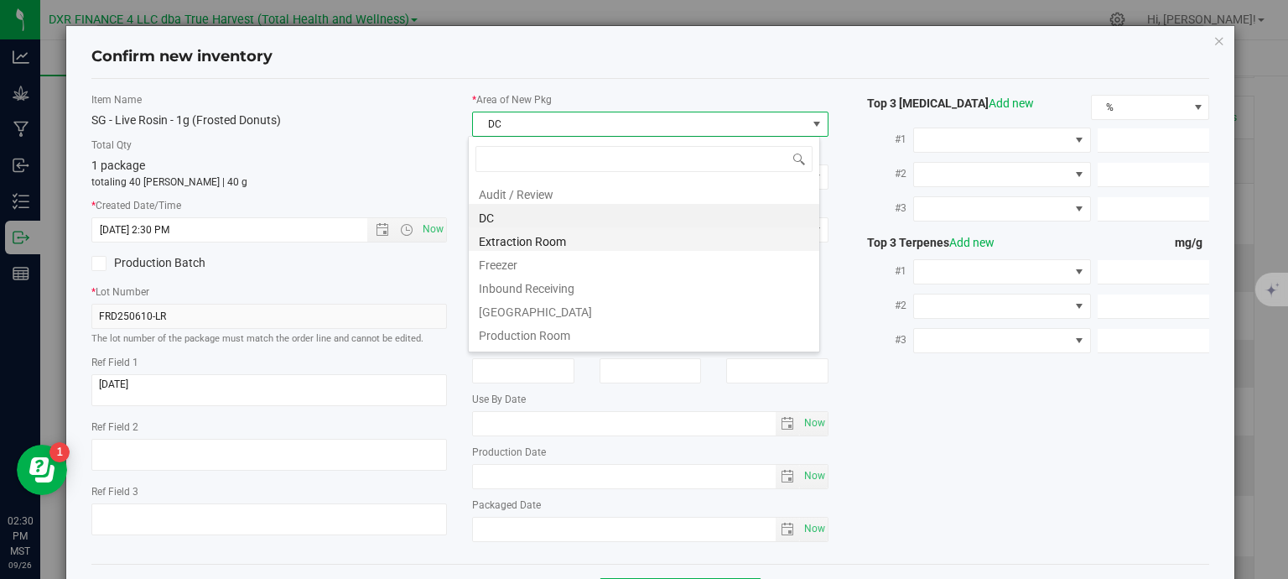
click at [594, 241] on li "Extraction Room" at bounding box center [644, 238] width 350 height 23
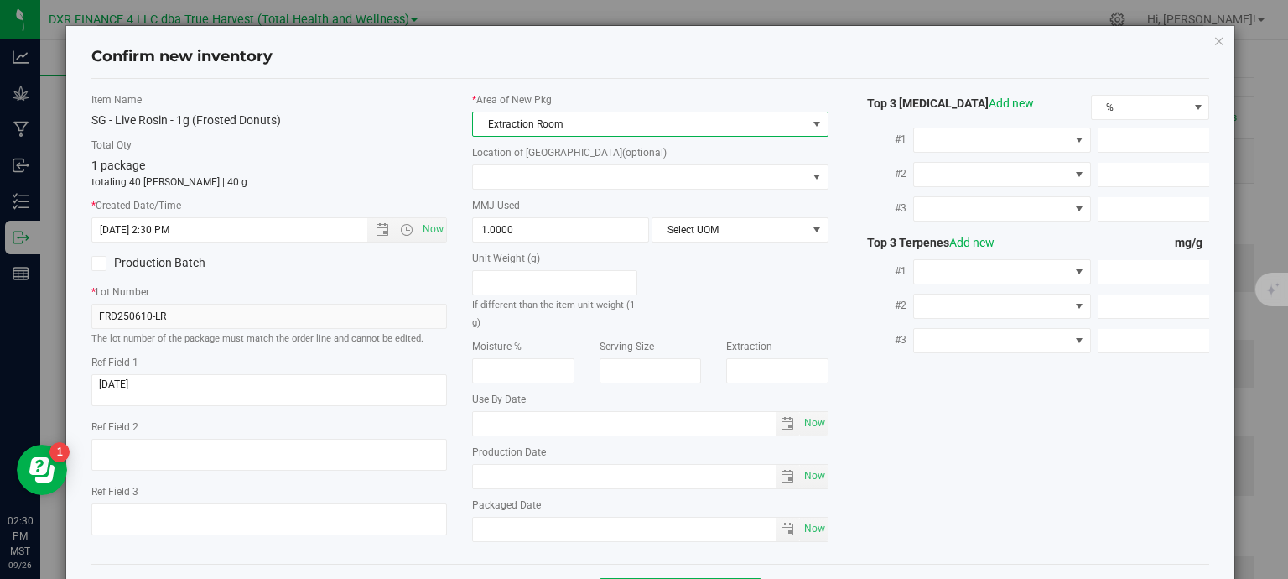
click at [605, 161] on div "Location of New Pkg (optional) Finished Good Sellable In process Quarantine - Q…" at bounding box center [650, 167] width 356 height 44
click at [606, 177] on span at bounding box center [640, 176] width 334 height 23
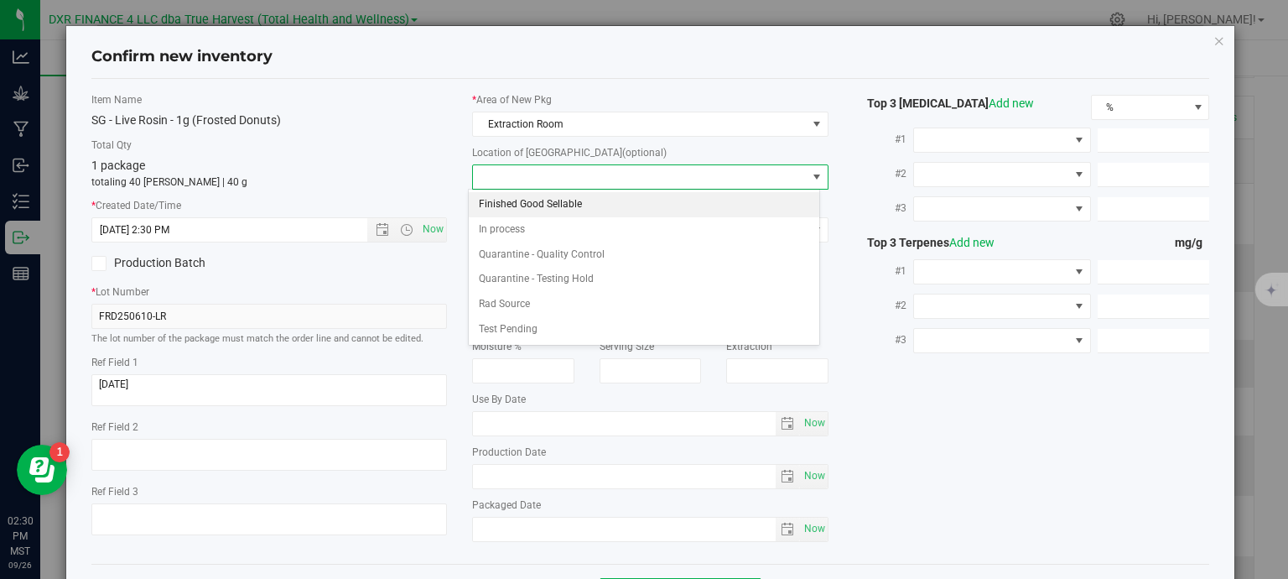
click at [567, 204] on li "Finished Good Sellable" at bounding box center [644, 204] width 350 height 25
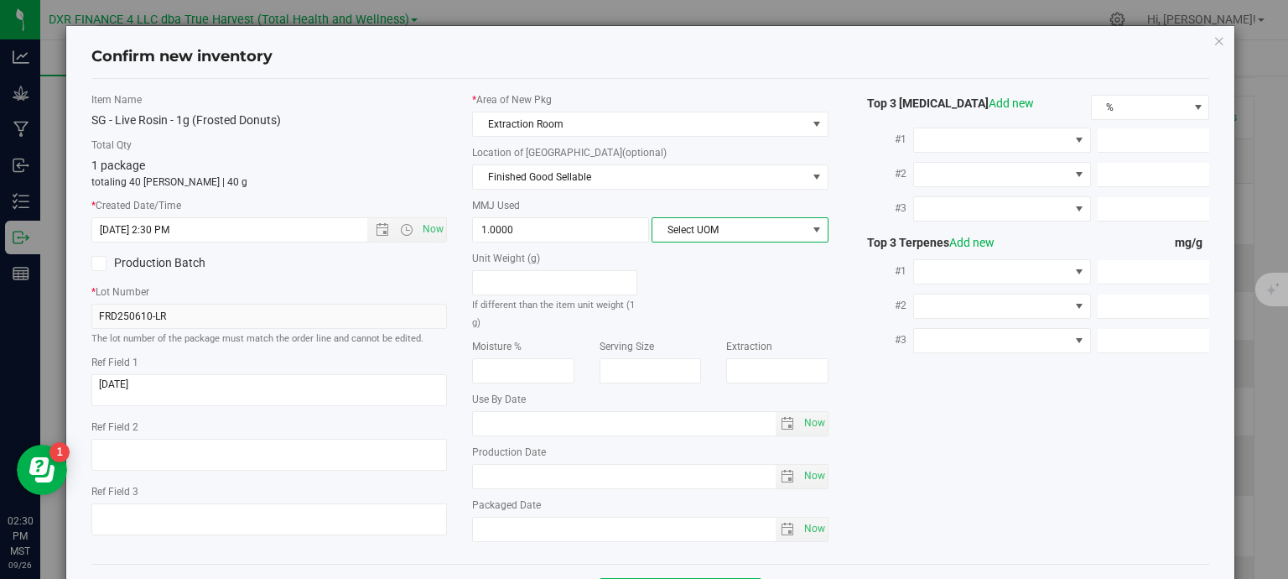
click at [712, 232] on span "Select UOM" at bounding box center [729, 229] width 154 height 23
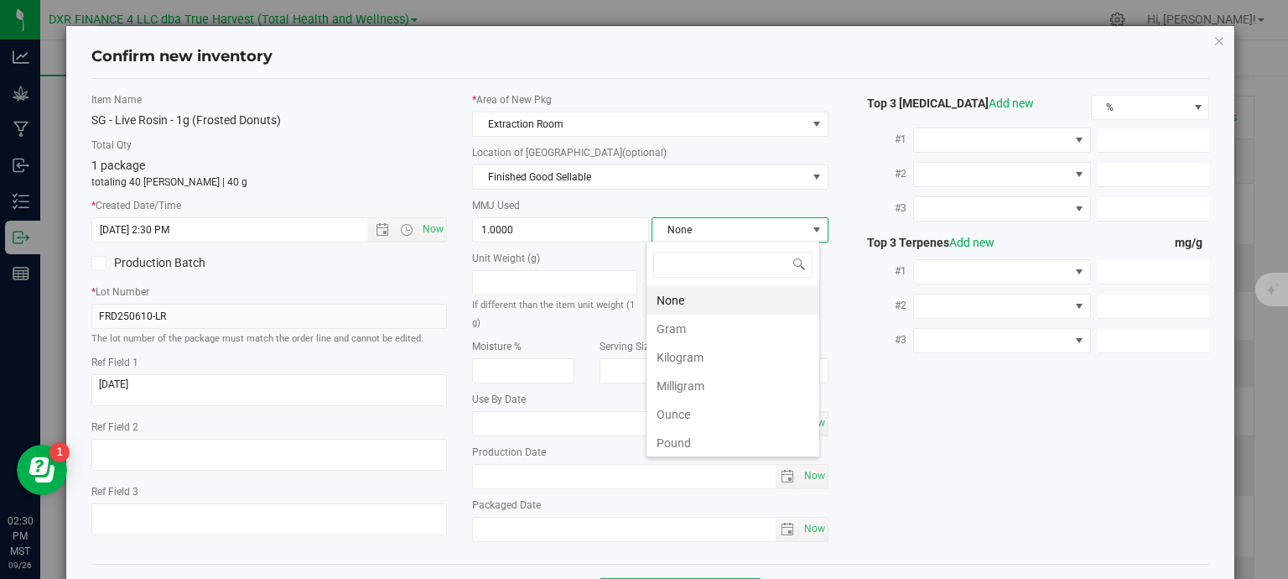
scroll to position [24, 174]
click at [712, 332] on li "Gram" at bounding box center [732, 328] width 173 height 29
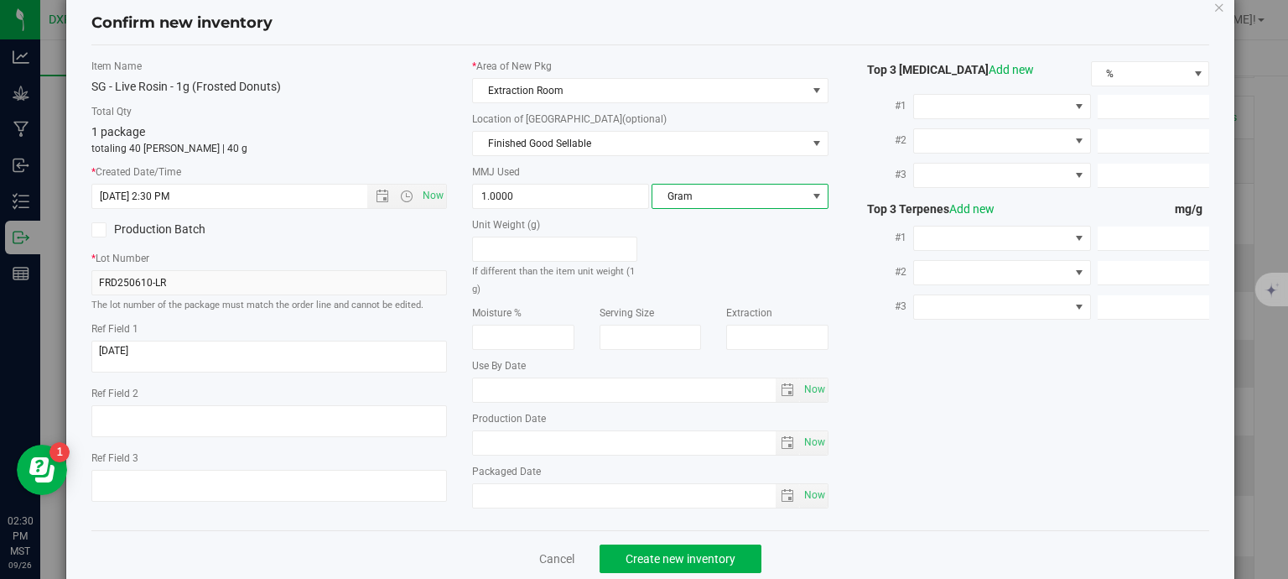
scroll to position [64, 0]
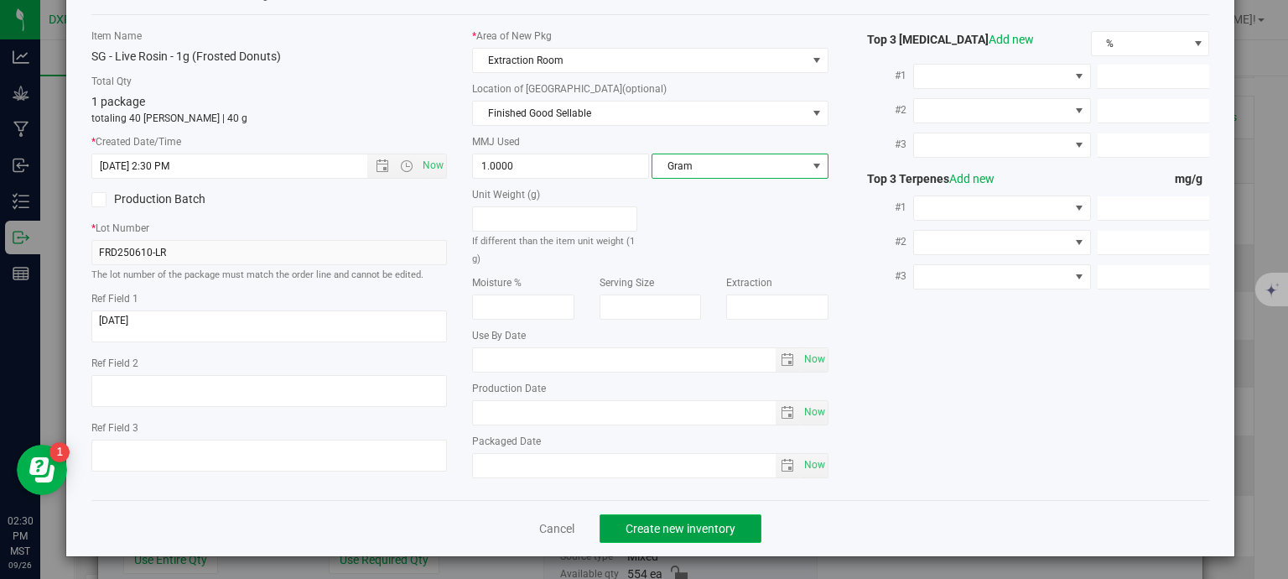
click at [695, 528] on span "Create new inventory" at bounding box center [681, 528] width 110 height 13
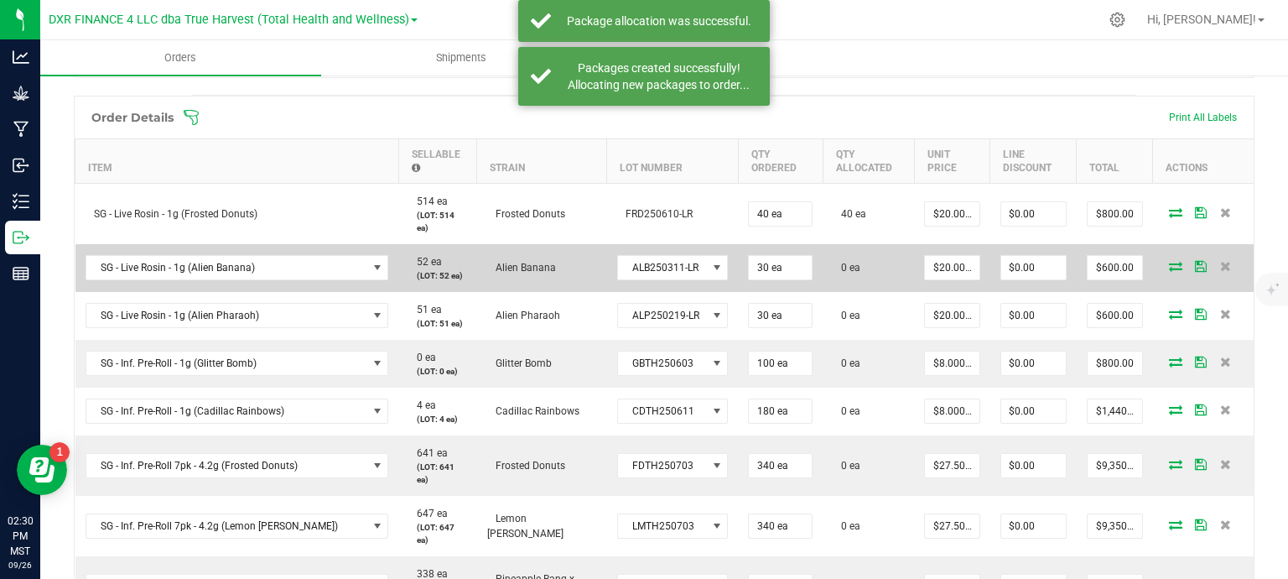
click at [1169, 268] on icon at bounding box center [1175, 266] width 13 height 10
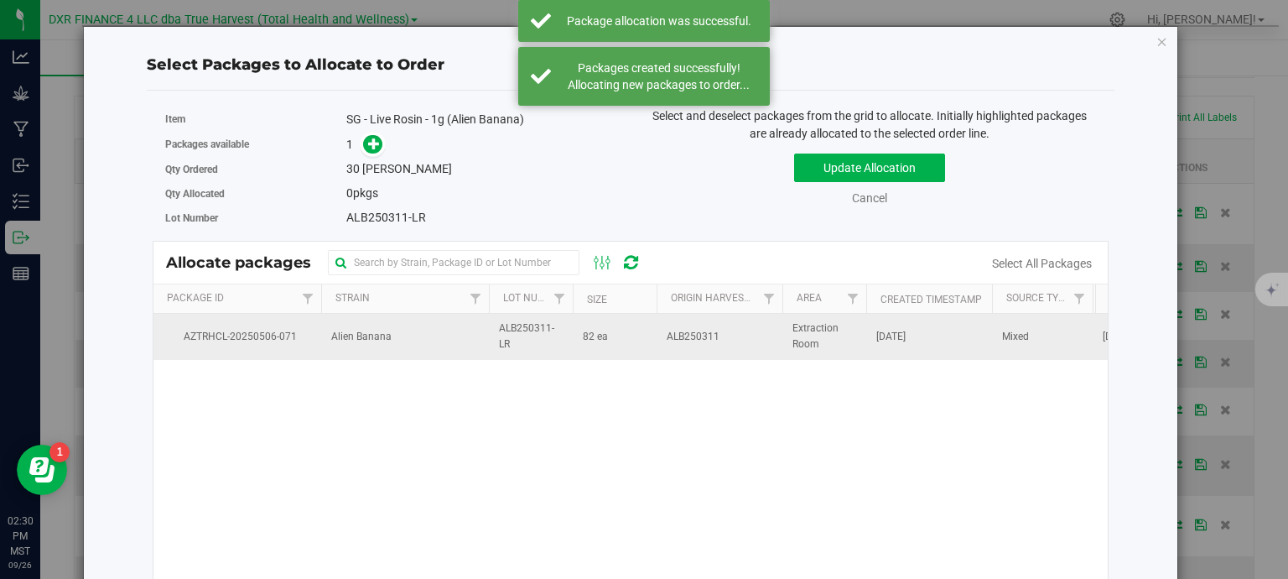
click at [416, 341] on td "Alien Banana" at bounding box center [405, 336] width 168 height 45
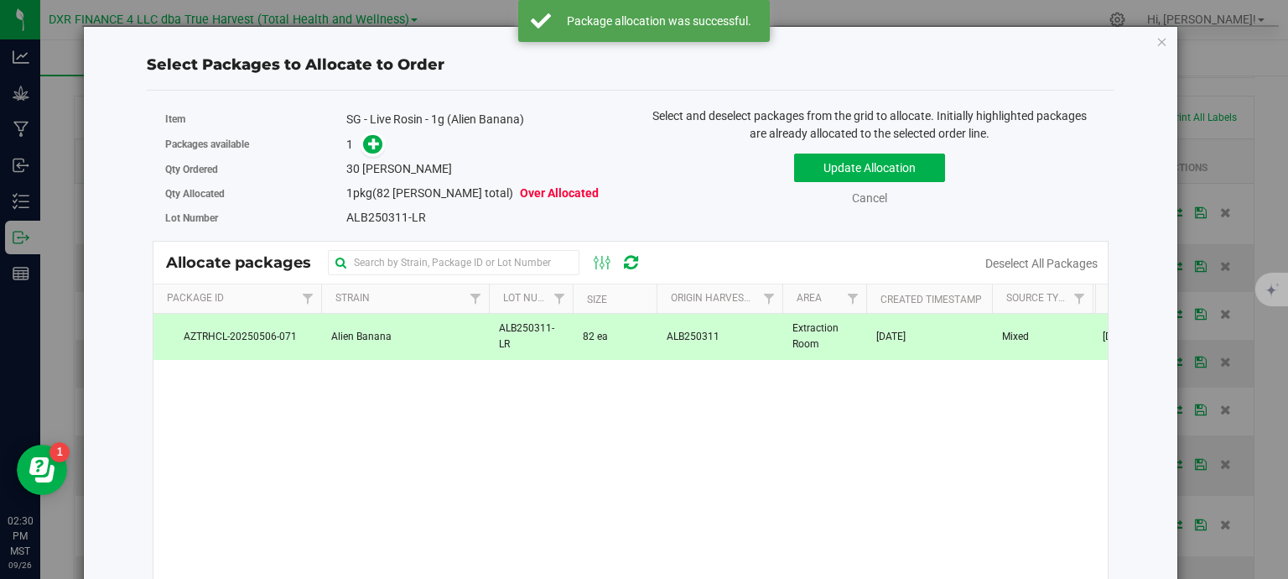
click at [362, 132] on div "Packages available 1" at bounding box center [391, 145] width 453 height 26
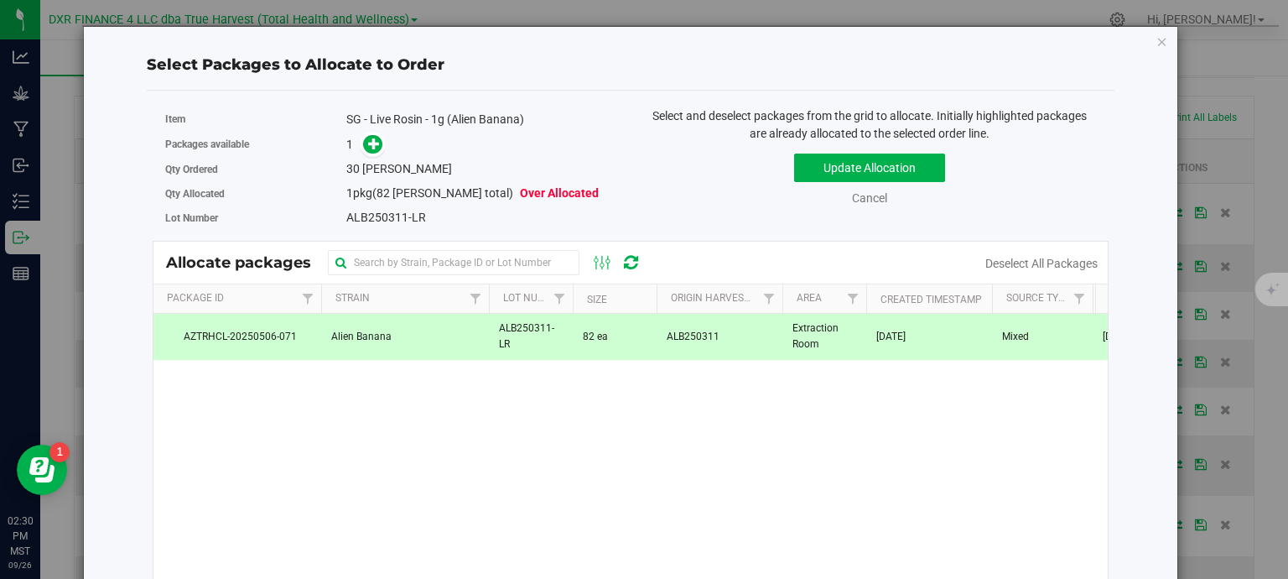
click at [376, 155] on div "Packages available 1" at bounding box center [391, 145] width 453 height 26
click at [368, 145] on icon at bounding box center [374, 144] width 12 height 12
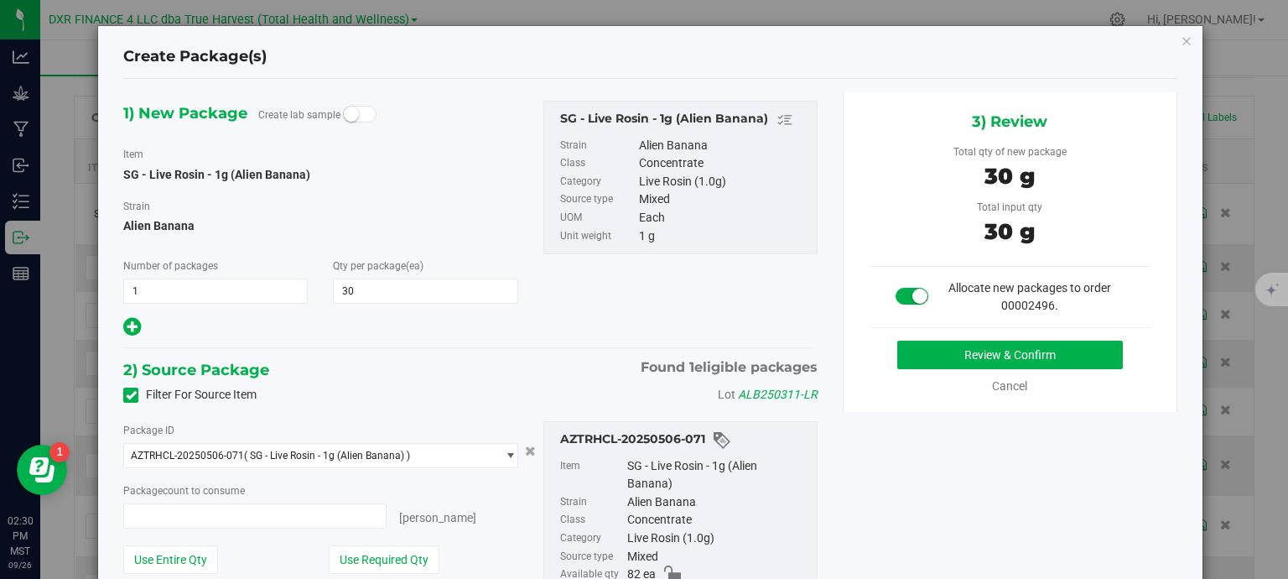
type input "30 ea"
click at [984, 359] on button "Review & Confirm" at bounding box center [1010, 354] width 226 height 29
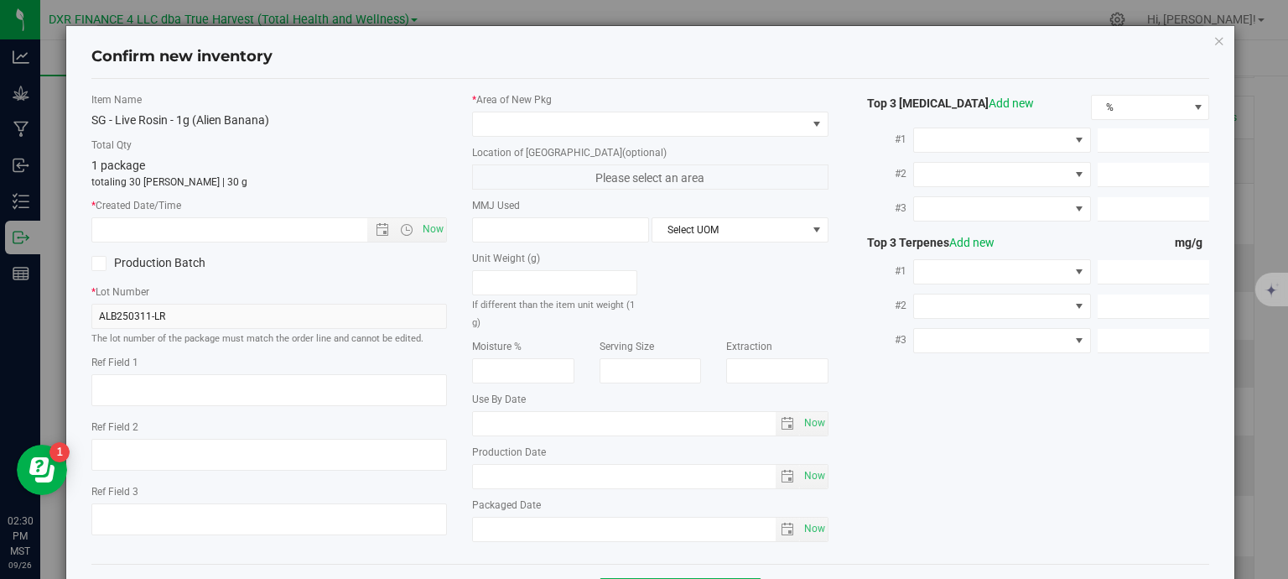
type textarea "2025-03-31"
click at [162, 386] on textarea at bounding box center [269, 390] width 356 height 32
click at [161, 385] on textarea at bounding box center [269, 390] width 356 height 32
click at [198, 226] on input "text" at bounding box center [244, 229] width 304 height 23
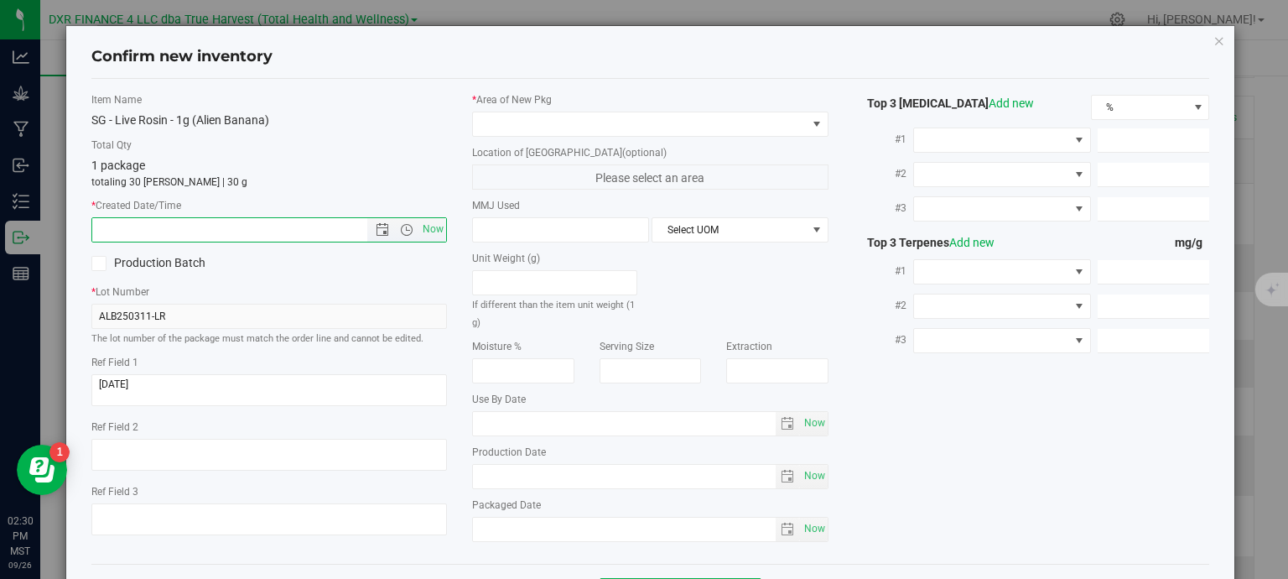
paste input "2025-03-31"
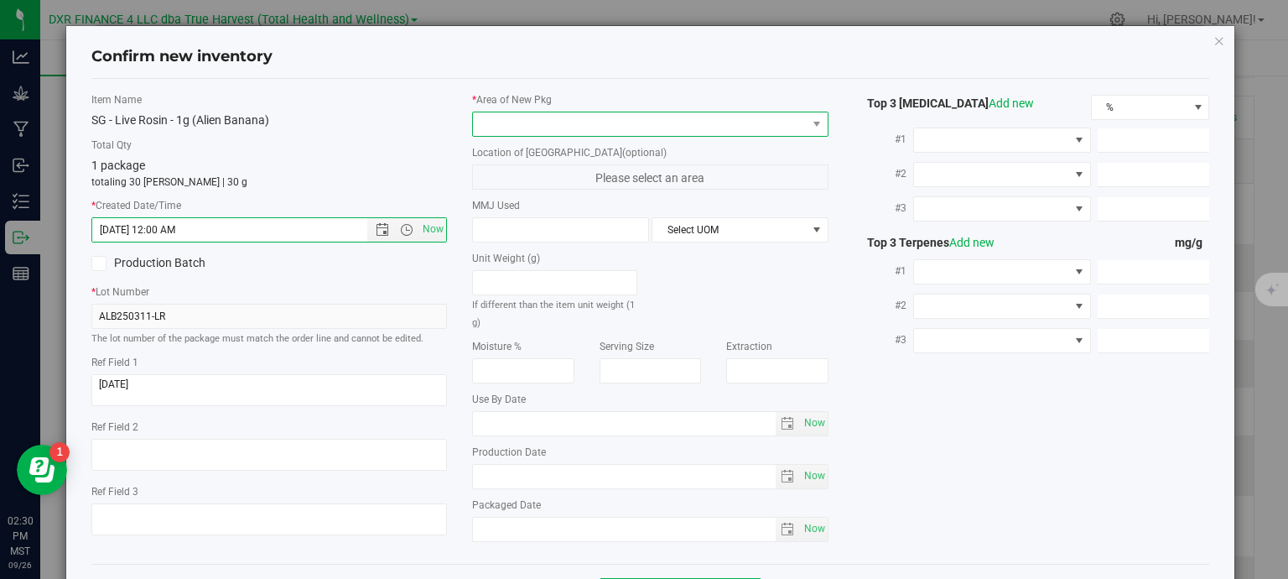
click at [505, 122] on span at bounding box center [640, 123] width 334 height 23
type input "3/31/2025 2:30 PM"
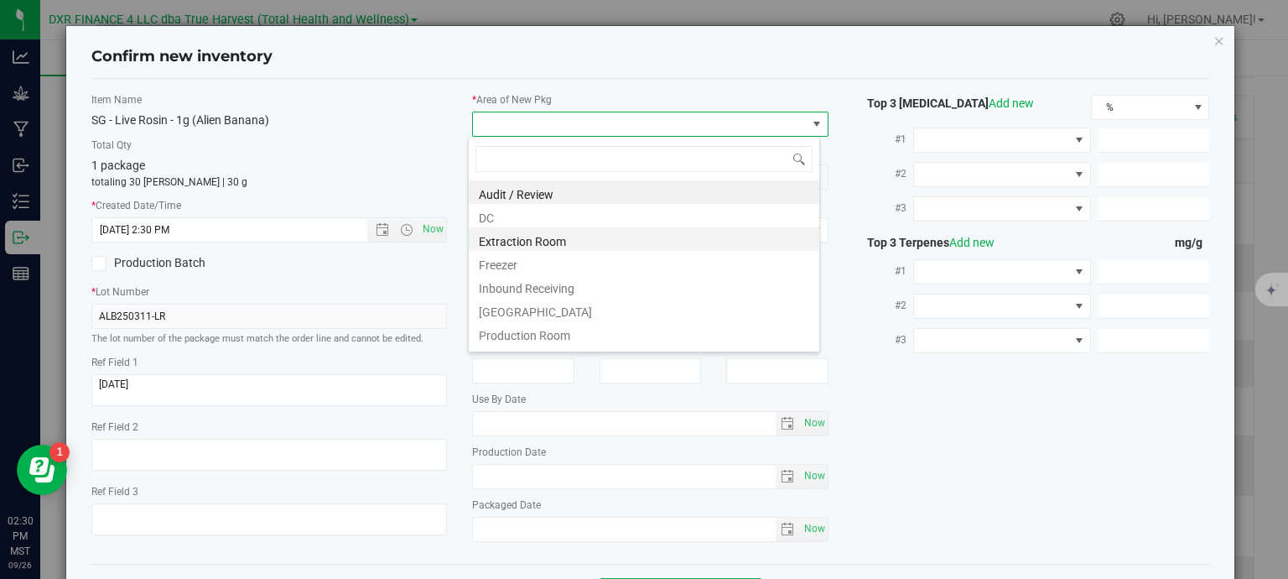
scroll to position [24, 352]
click at [521, 241] on li "Extraction Room" at bounding box center [644, 238] width 350 height 23
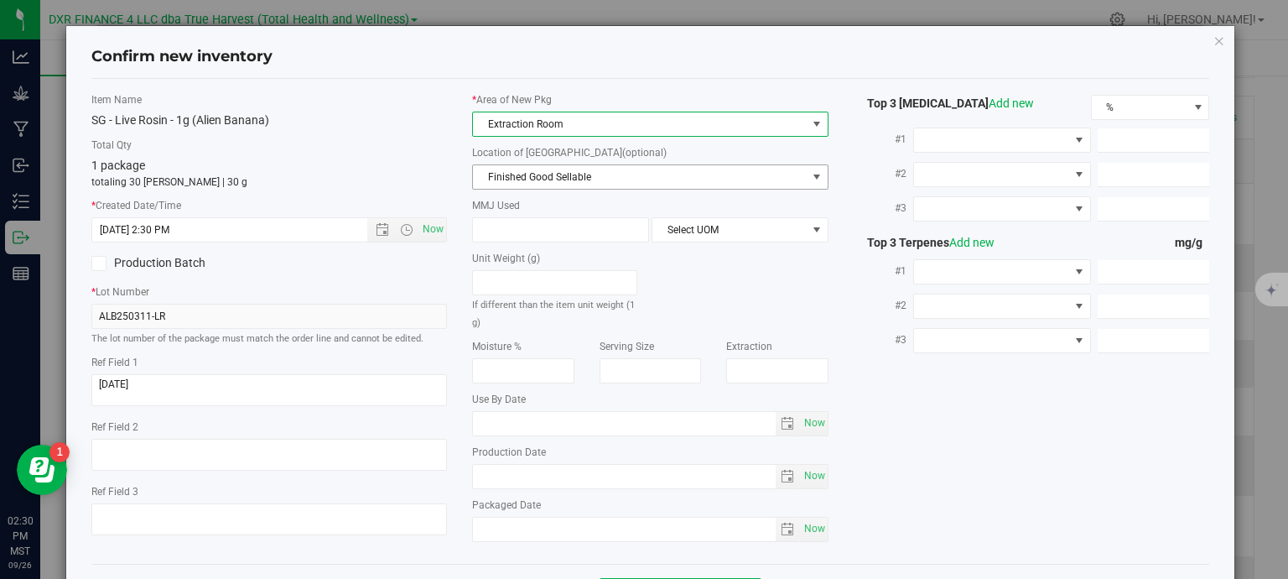
click at [520, 176] on span "Finished Good Sellable" at bounding box center [640, 176] width 334 height 23
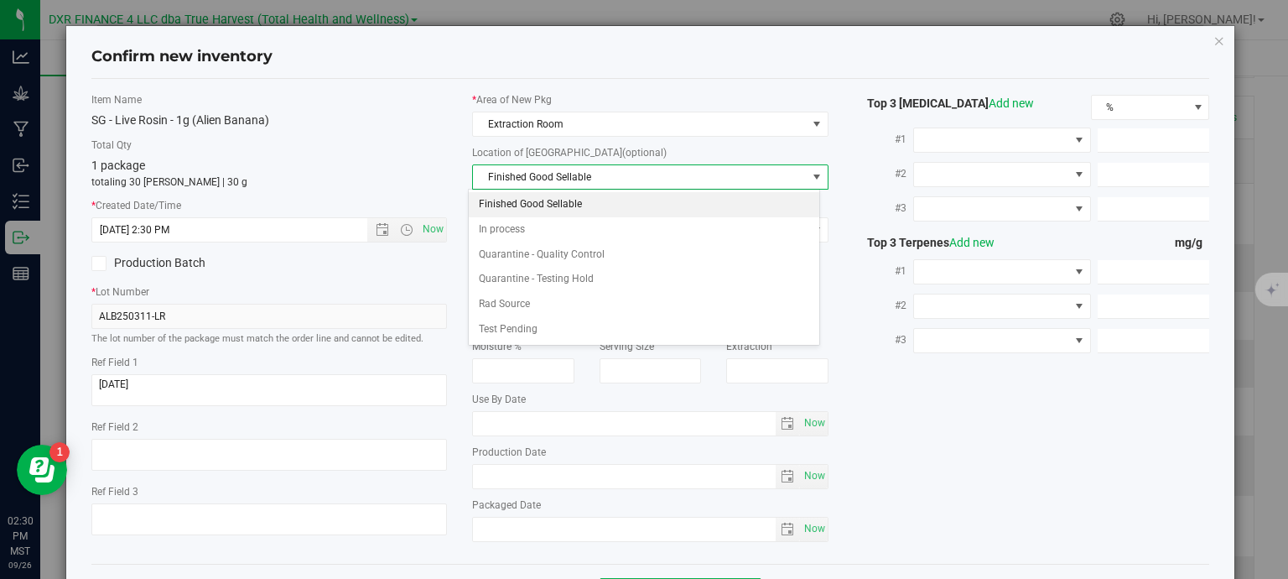
click at [528, 212] on li "Finished Good Sellable" at bounding box center [644, 204] width 350 height 25
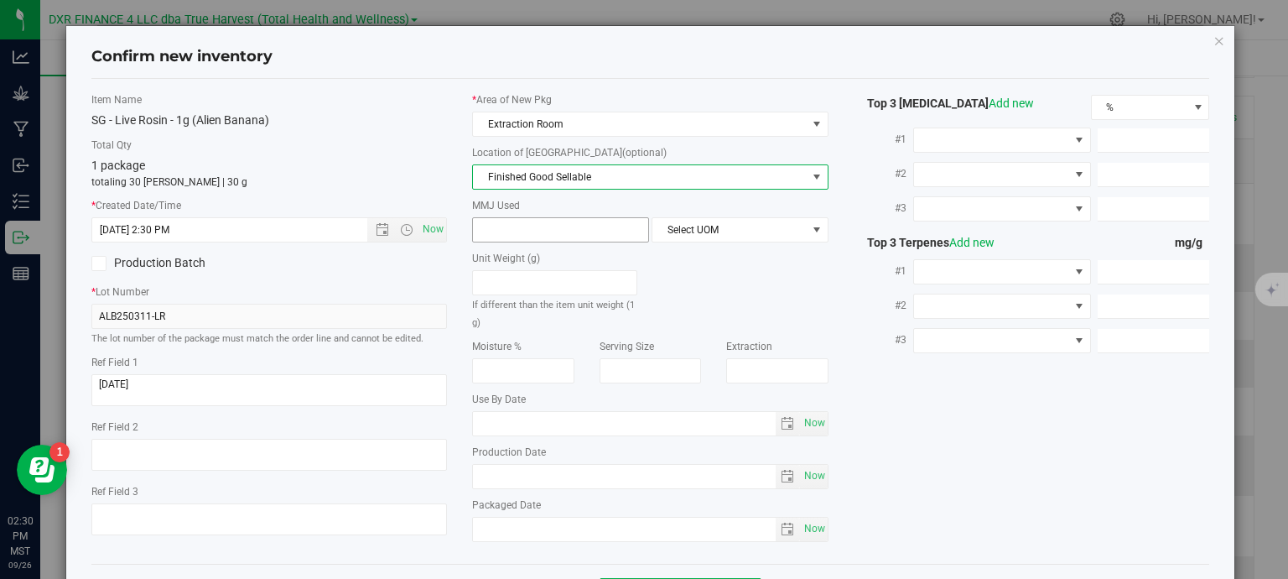
click at [532, 237] on span at bounding box center [560, 229] width 177 height 25
type input "1"
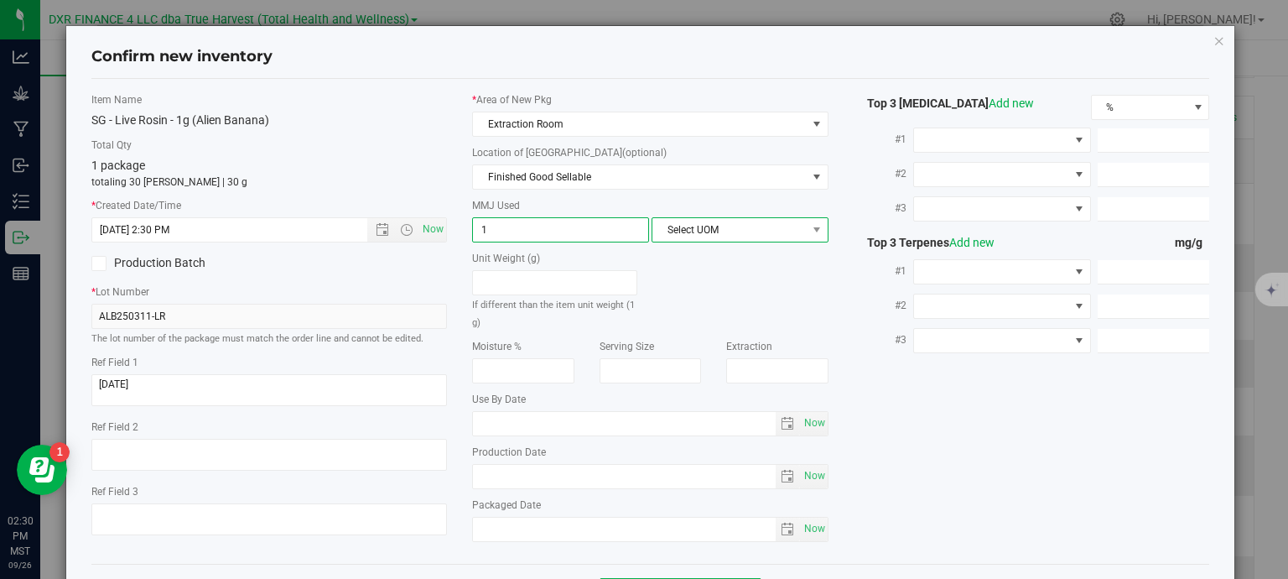
type input "1.0000"
click at [731, 219] on span "Select UOM" at bounding box center [729, 229] width 154 height 23
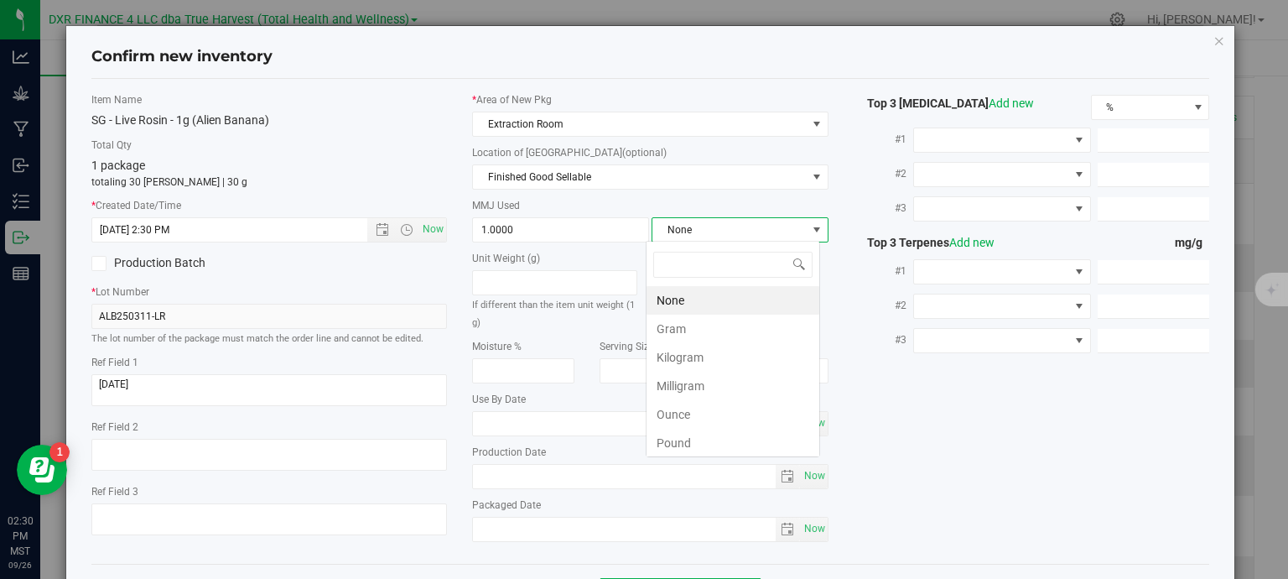
scroll to position [24, 174]
click at [721, 328] on li "Gram" at bounding box center [732, 328] width 173 height 29
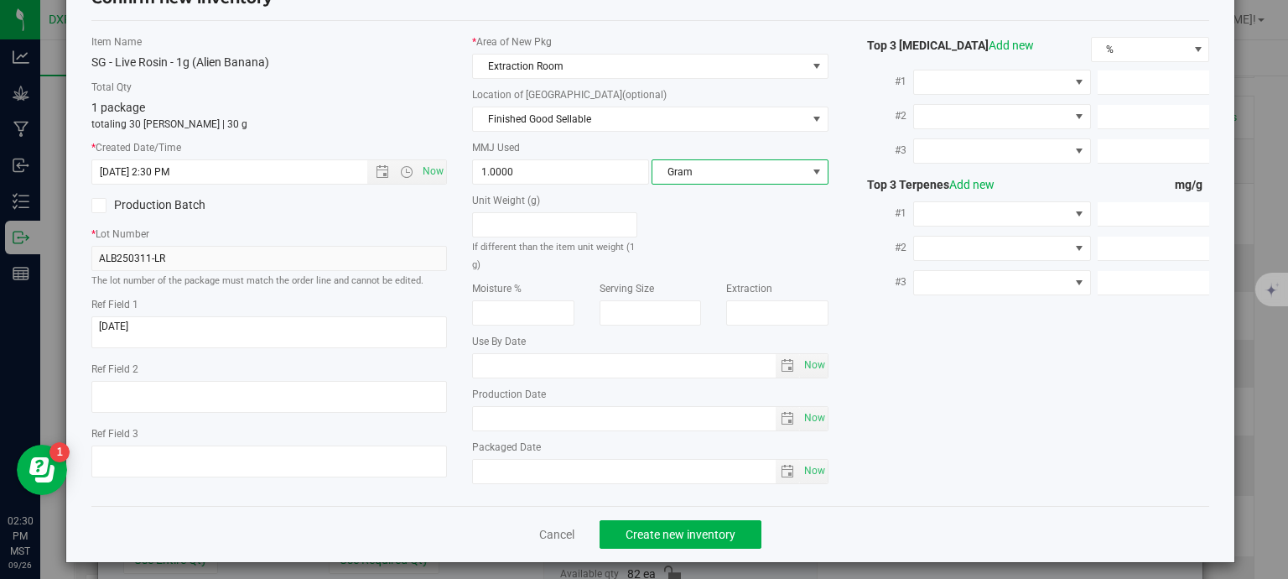
scroll to position [64, 0]
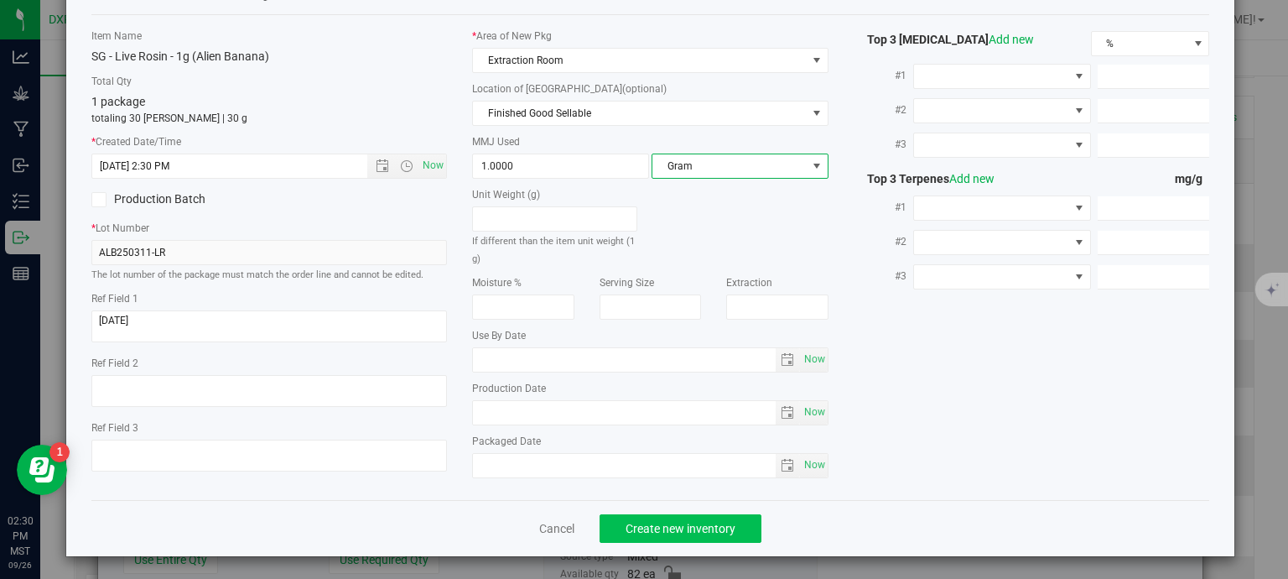
drag, startPoint x: 704, startPoint y: 506, endPoint x: 708, endPoint y: 514, distance: 9.0
click at [705, 511] on div "Cancel Create new inventory" at bounding box center [650, 528] width 1119 height 56
click at [712, 523] on span "Create new inventory" at bounding box center [681, 528] width 110 height 13
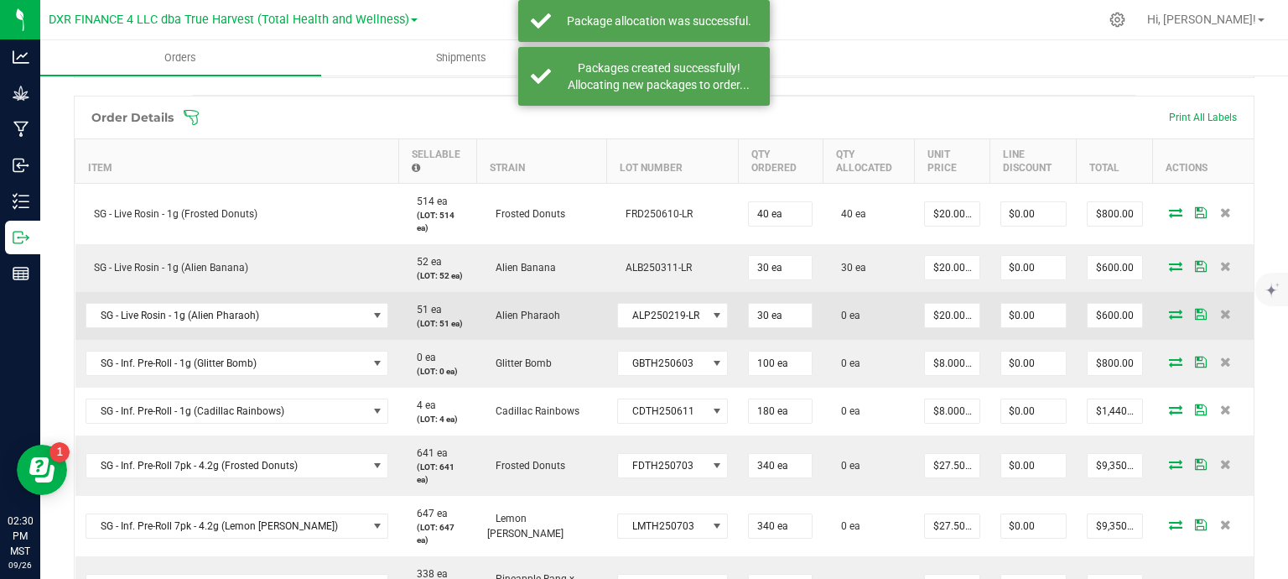
scroll to position [503, 0]
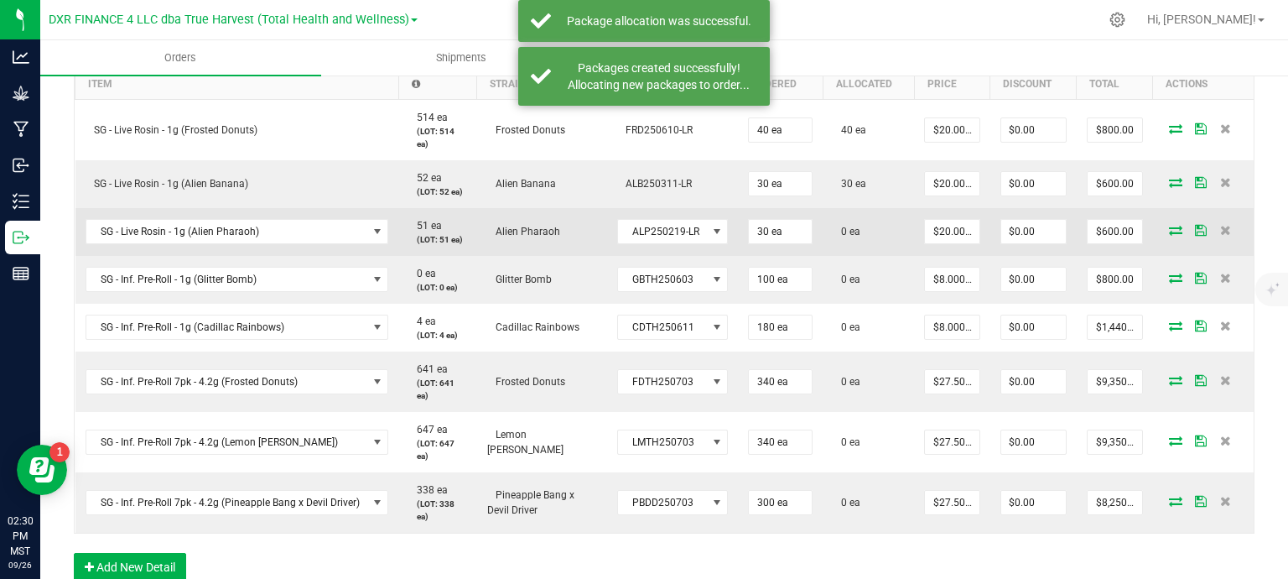
click at [1169, 228] on icon at bounding box center [1175, 230] width 13 height 10
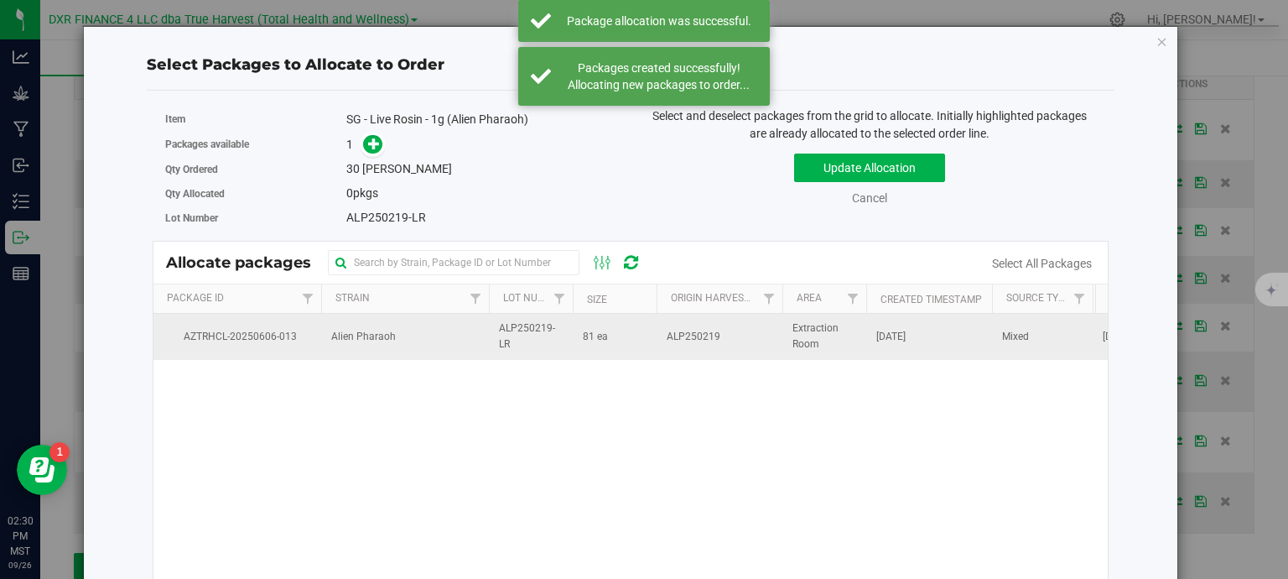
click at [475, 341] on td "Alien Pharaoh" at bounding box center [405, 336] width 168 height 45
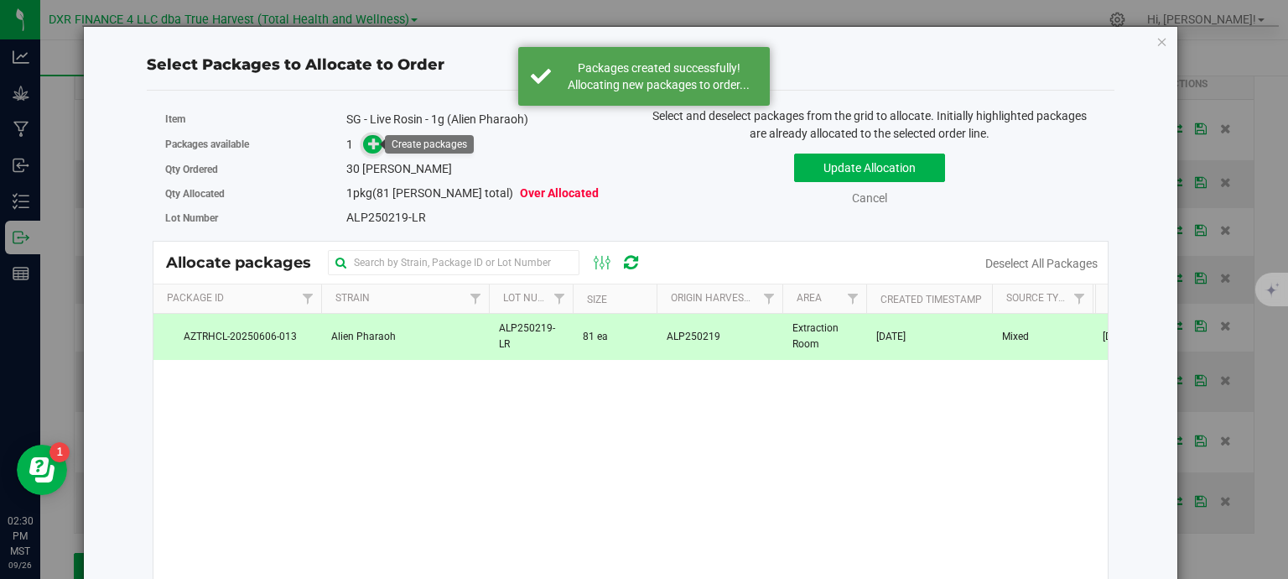
click at [371, 144] on icon at bounding box center [374, 144] width 12 height 12
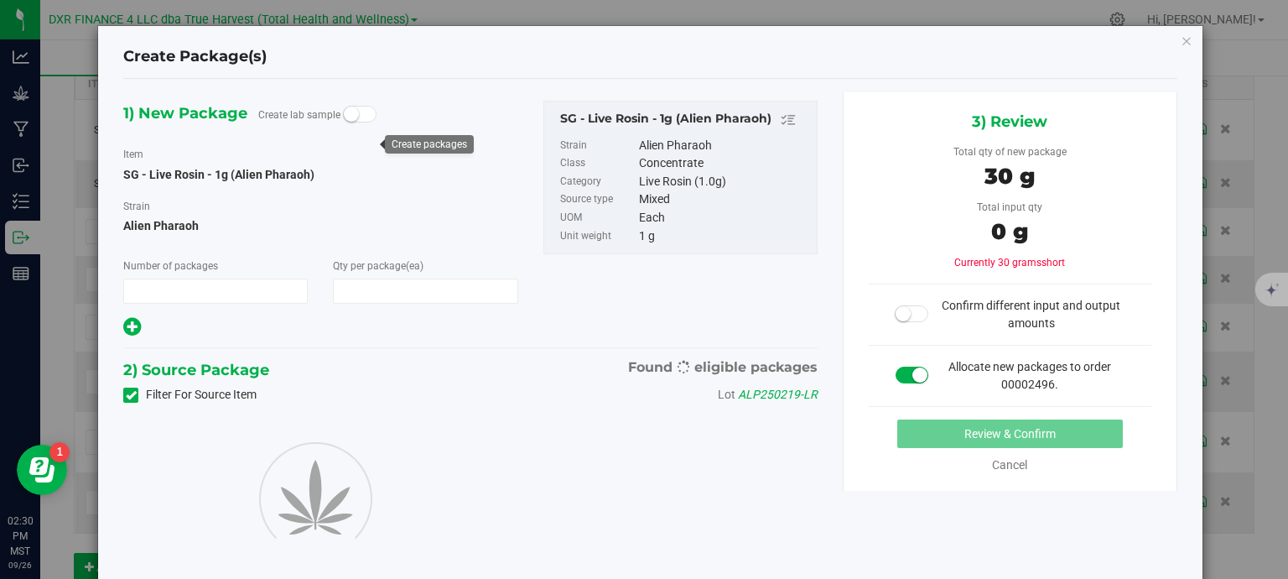
type input "1"
type input "30"
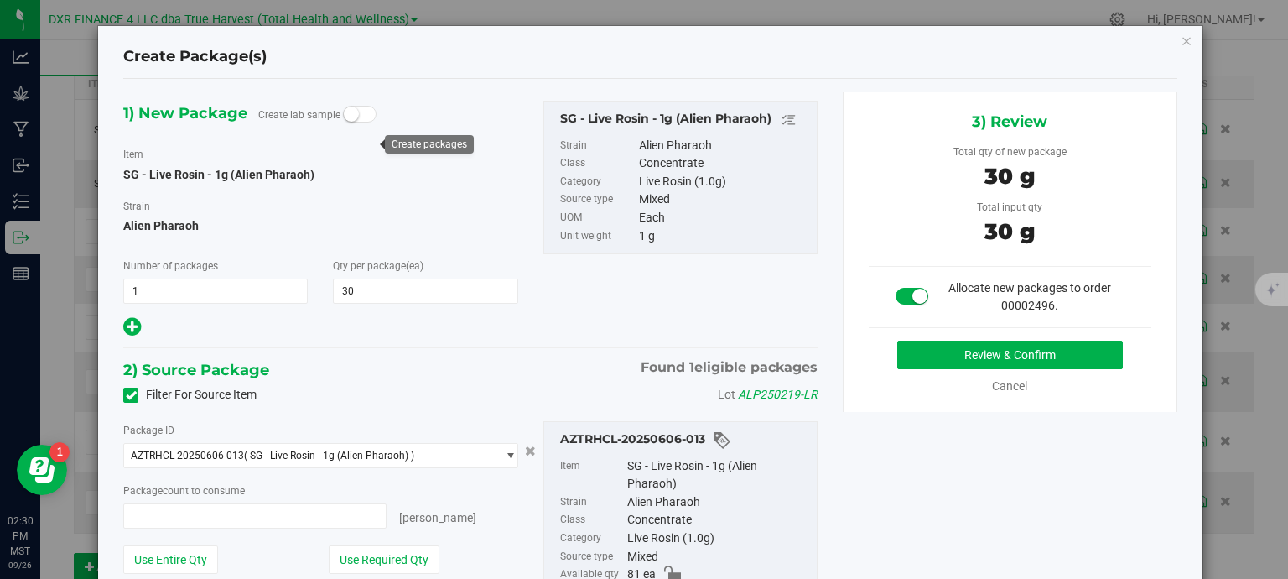
type input "30 ea"
click at [1020, 362] on button "Review & Confirm" at bounding box center [1010, 354] width 226 height 29
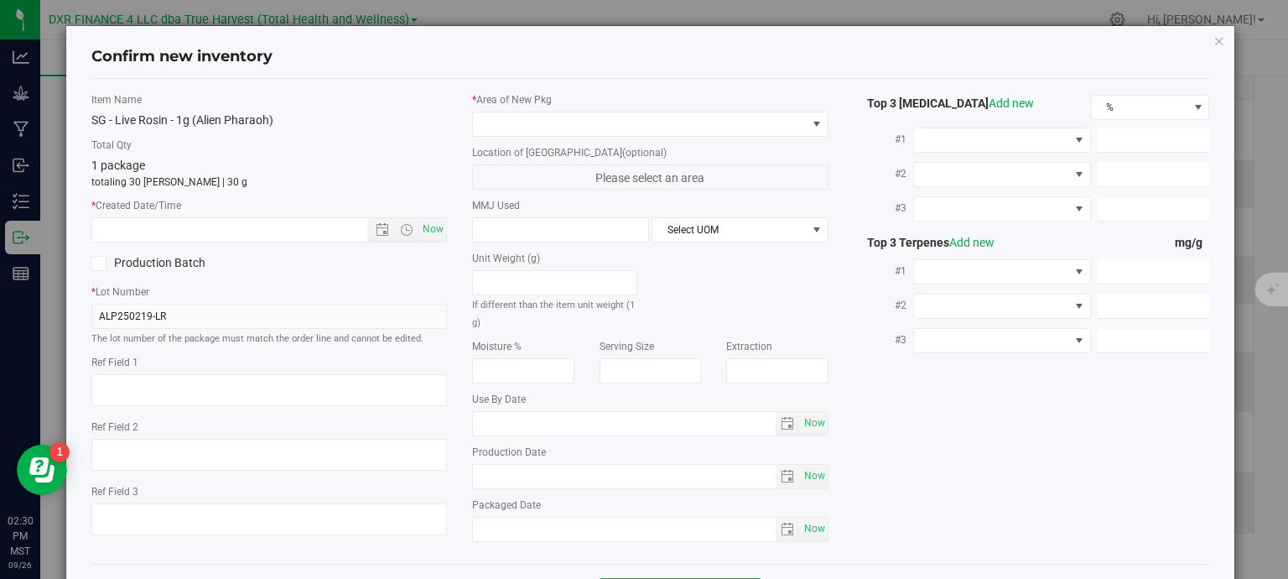
type textarea "2025-03-14"
click at [188, 380] on textarea at bounding box center [269, 390] width 356 height 32
click at [205, 234] on input "text" at bounding box center [244, 229] width 304 height 23
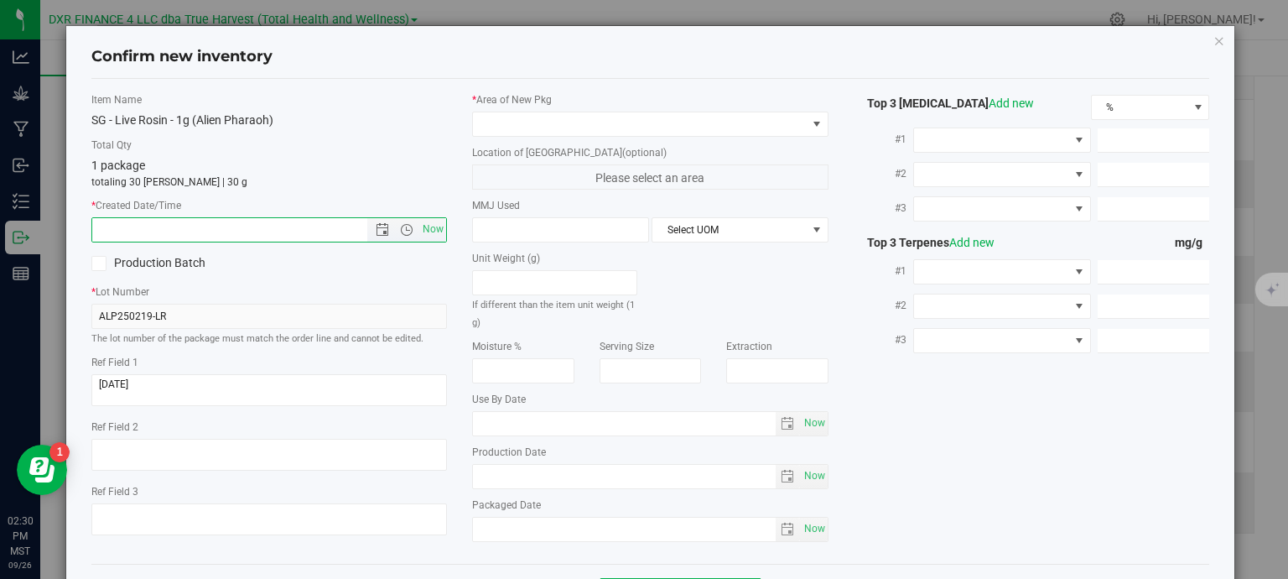
paste input "2025-03-14"
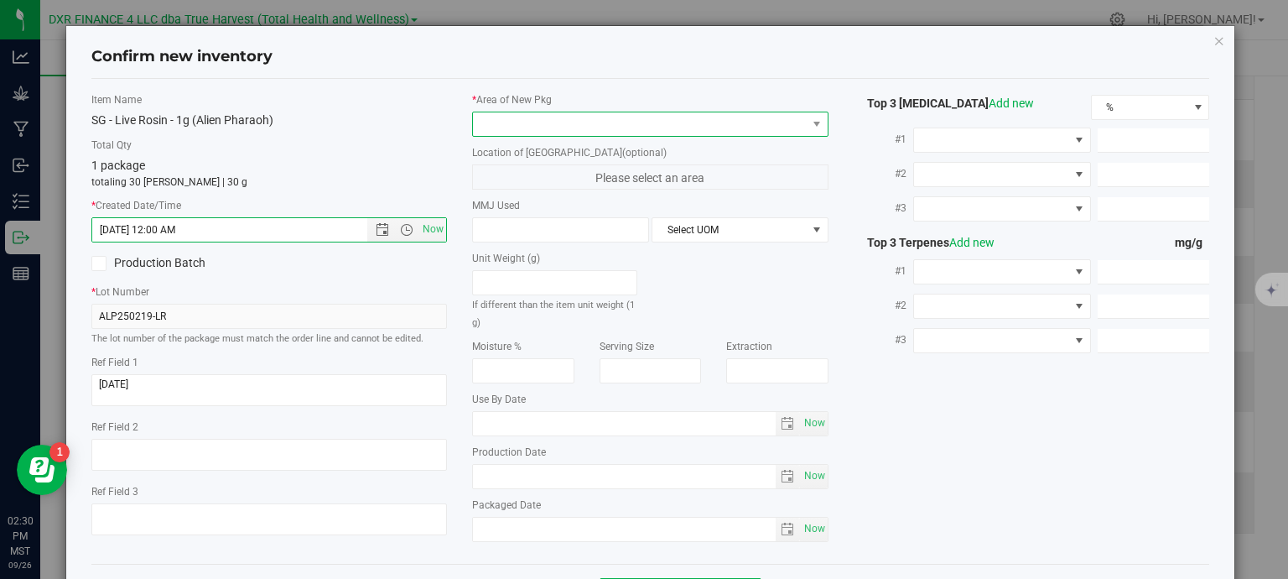
click at [485, 132] on span at bounding box center [640, 123] width 334 height 23
type input "3/14/2025 2:30 PM"
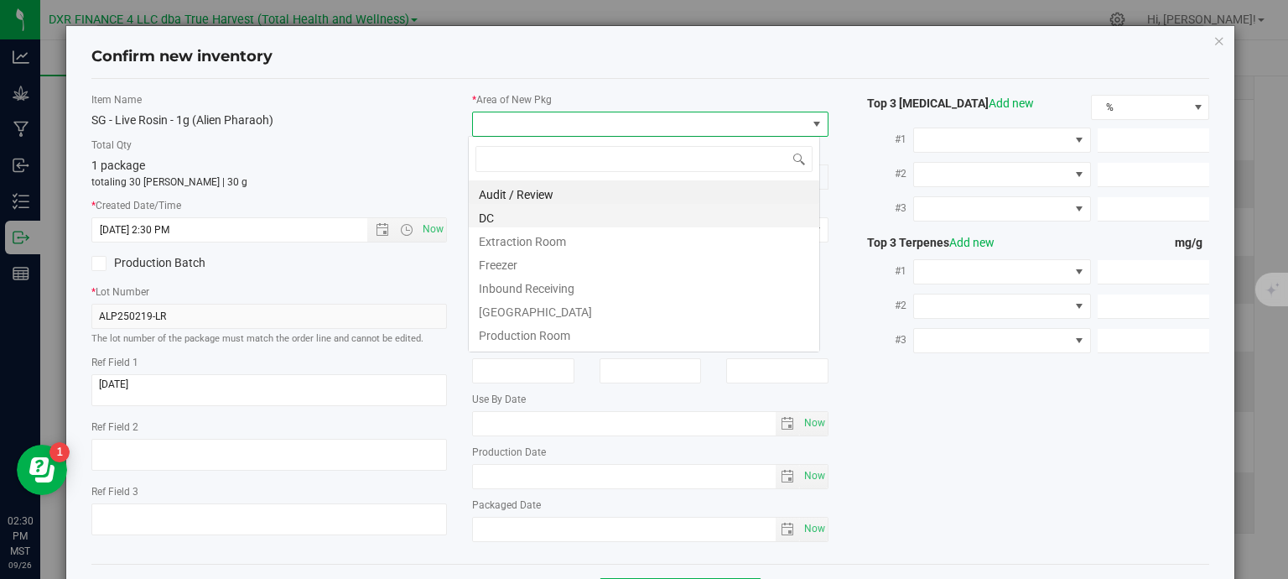
scroll to position [24, 352]
click at [517, 241] on li "Extraction Room" at bounding box center [644, 238] width 350 height 23
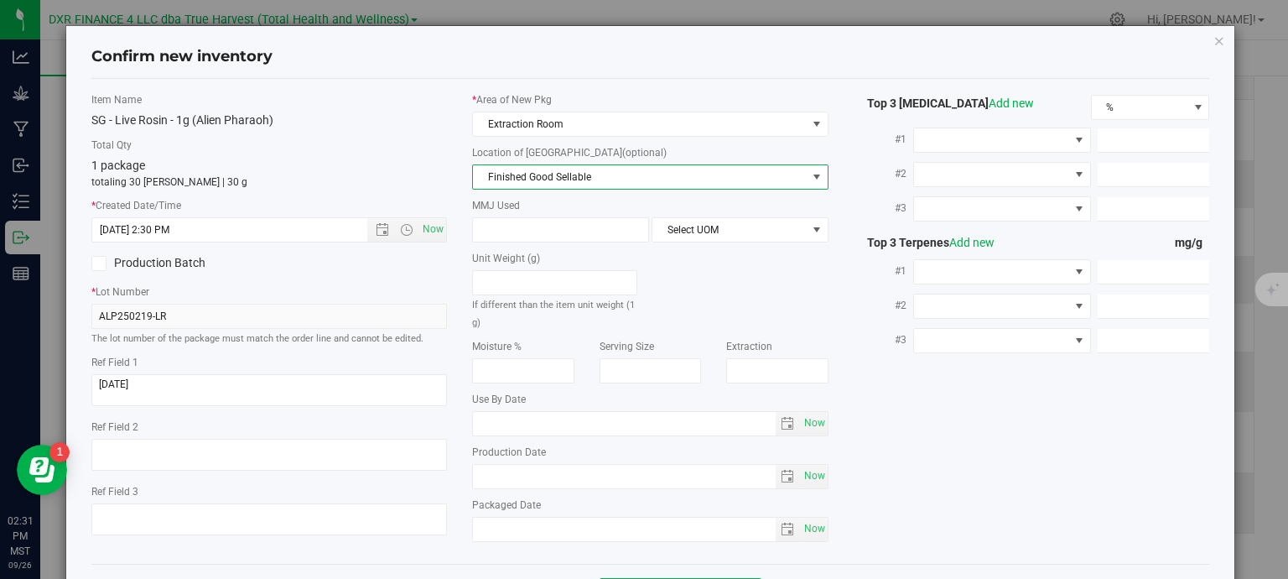
click at [528, 179] on span "Finished Good Sellable" at bounding box center [640, 176] width 334 height 23
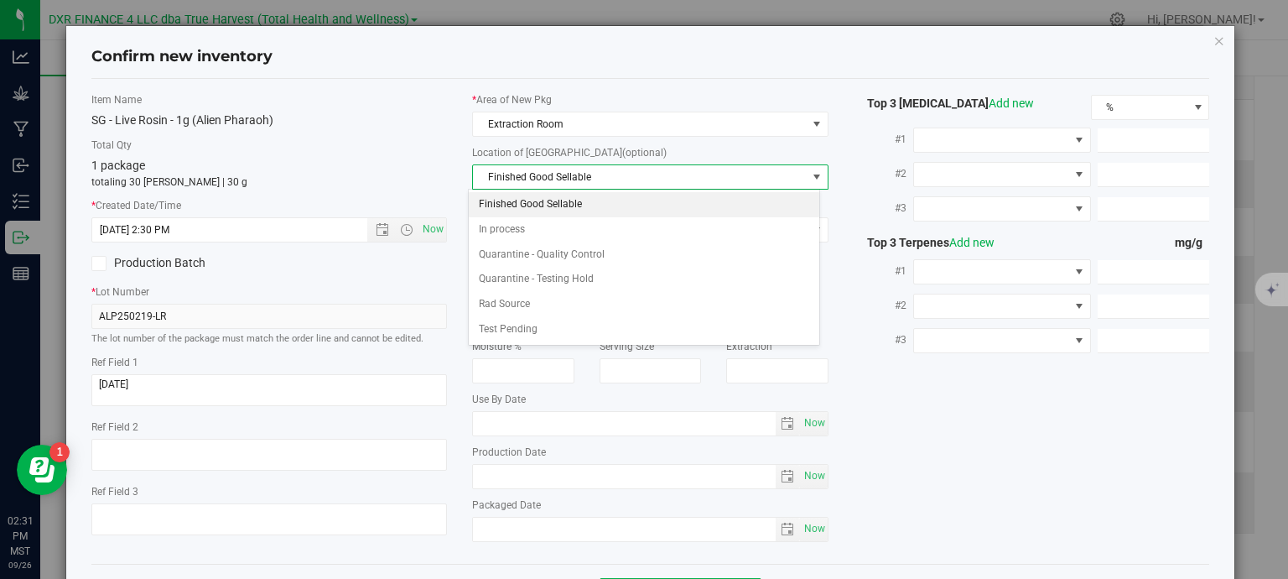
click at [538, 199] on li "Finished Good Sellable" at bounding box center [644, 204] width 350 height 25
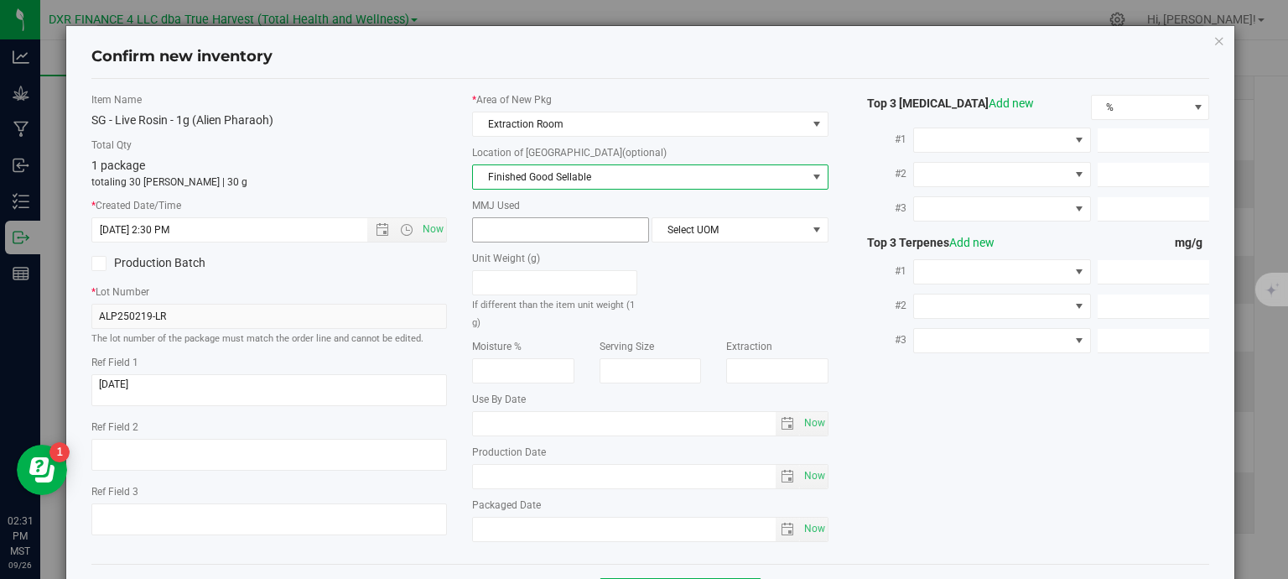
click at [569, 234] on span at bounding box center [560, 229] width 177 height 25
type input "1"
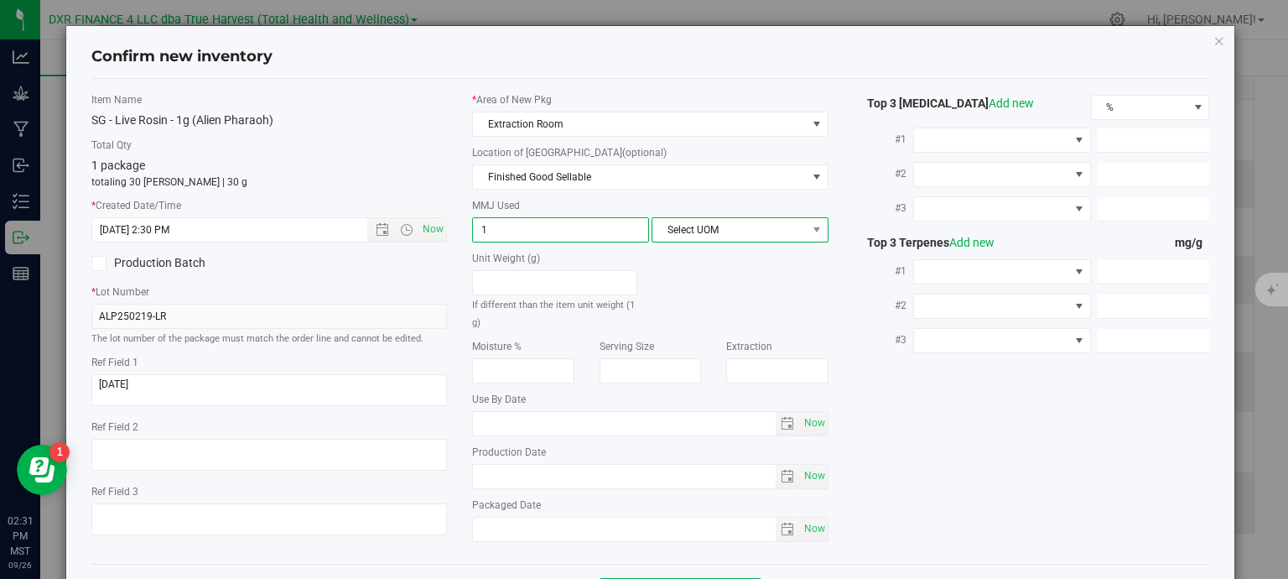
type input "1.0000"
click at [669, 231] on span "Select UOM" at bounding box center [729, 229] width 154 height 23
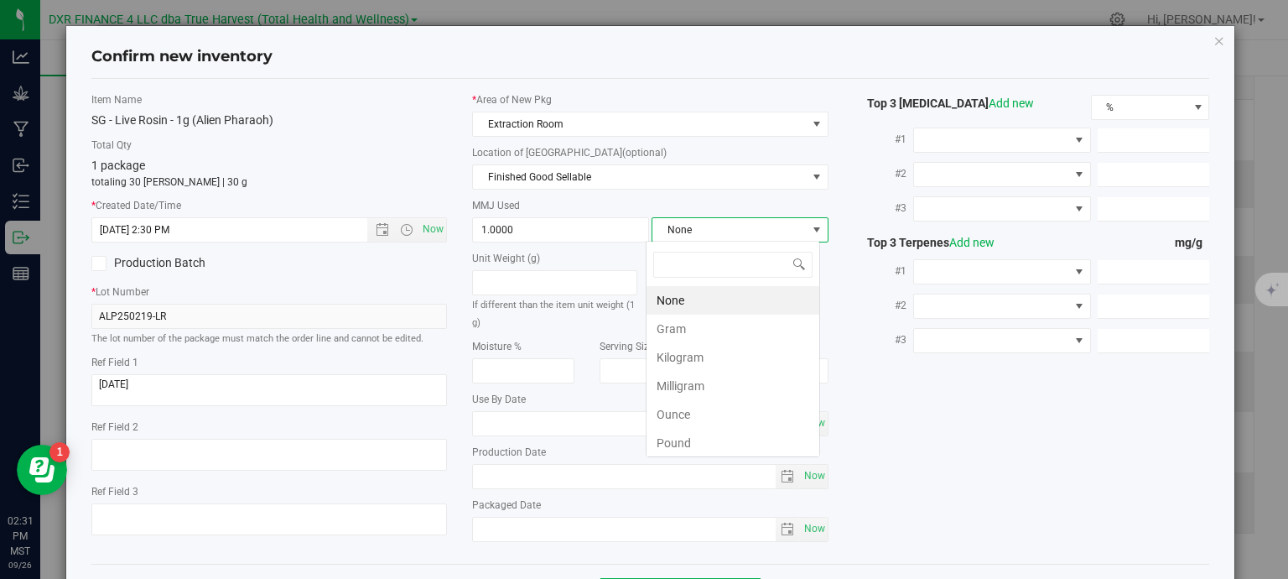
scroll to position [24, 174]
click at [713, 324] on li "Gram" at bounding box center [732, 328] width 173 height 29
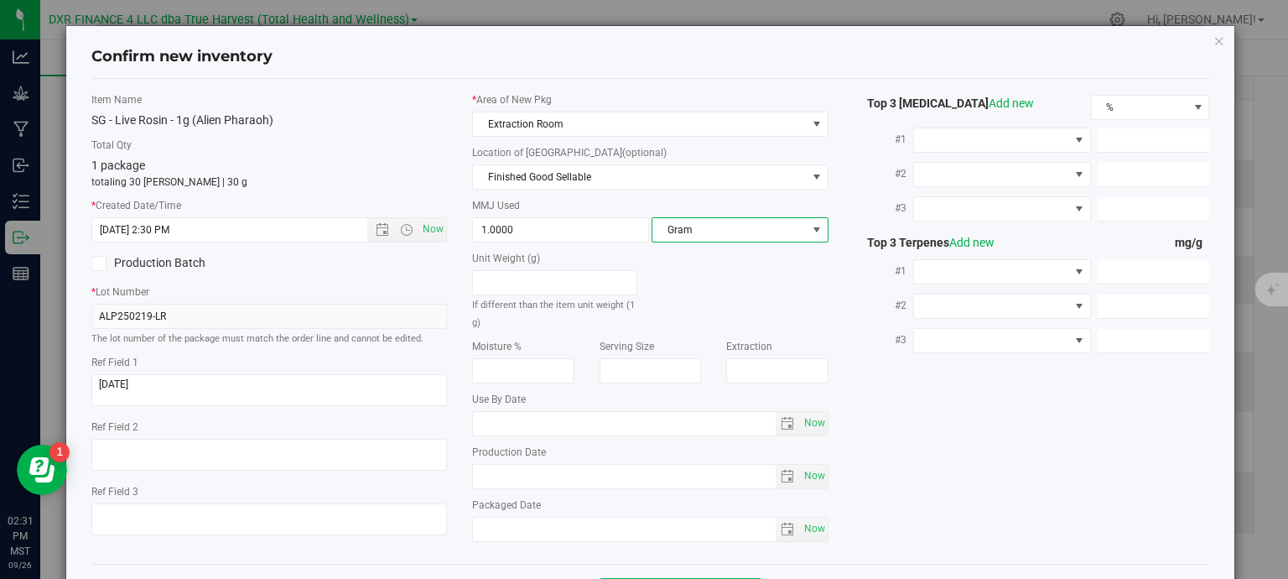
click at [854, 402] on div "Item Name SG - Live Rosin - 1g (Alien Pharaoh) Total Qty 1 package totaling 30 …" at bounding box center [651, 321] width 1144 height 458
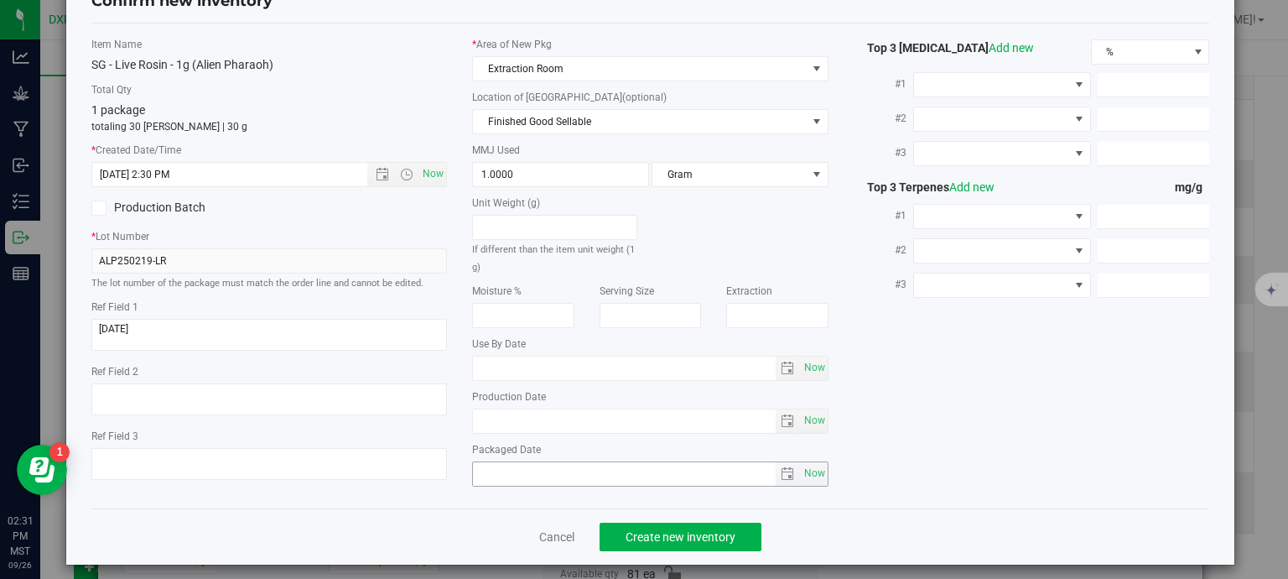
scroll to position [64, 0]
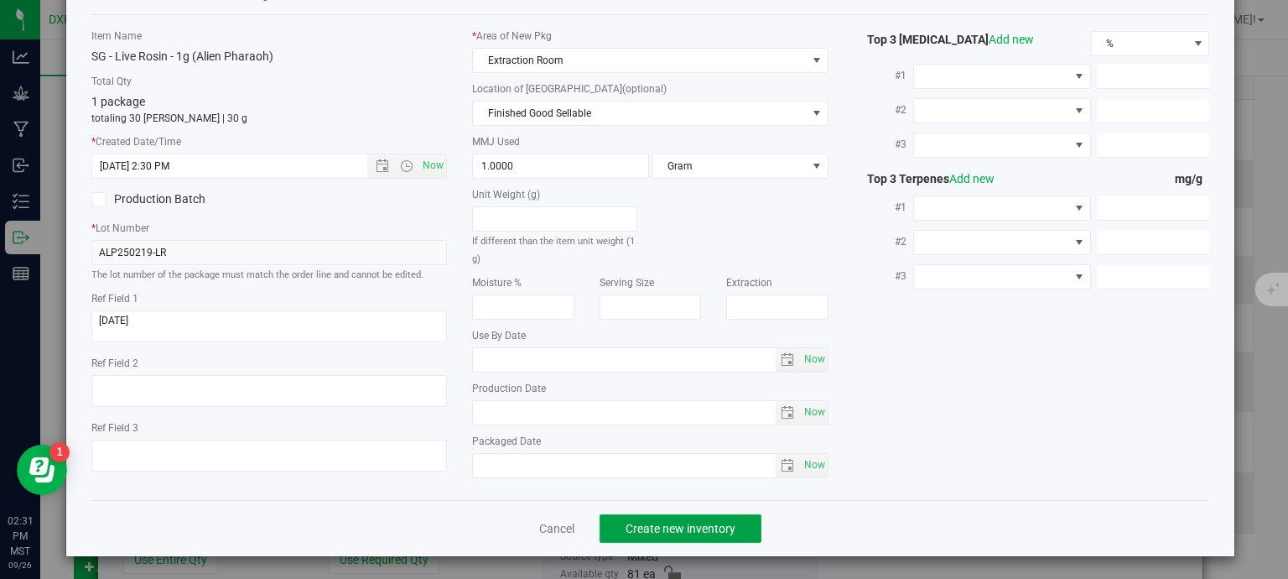
click at [672, 522] on span "Create new inventory" at bounding box center [681, 528] width 110 height 13
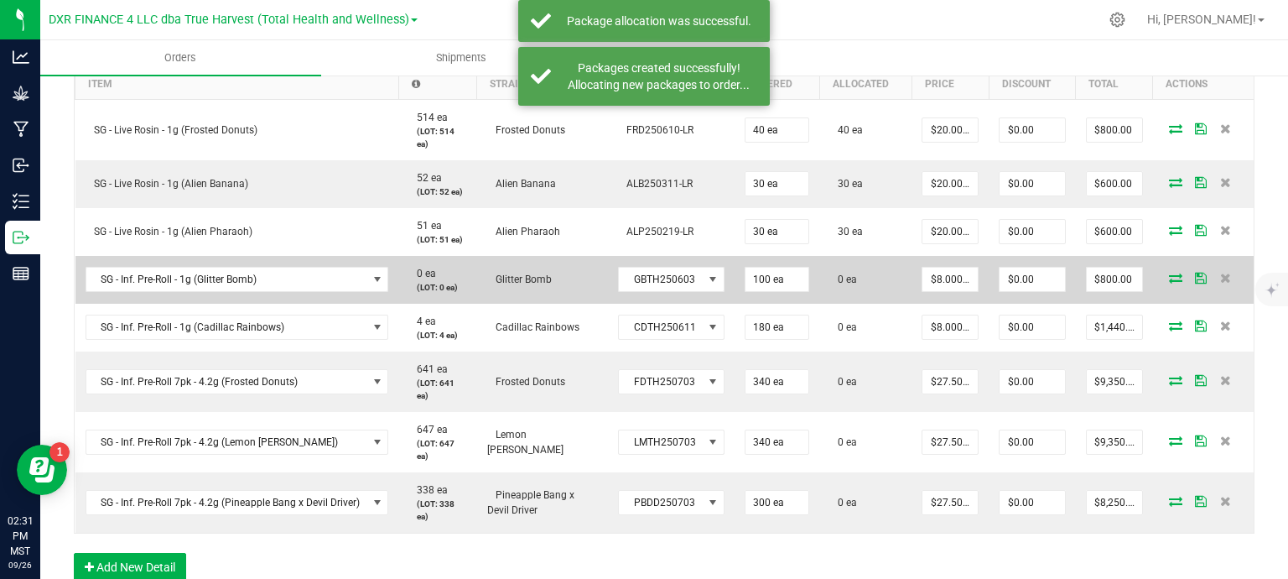
click at [1169, 278] on icon at bounding box center [1175, 278] width 13 height 10
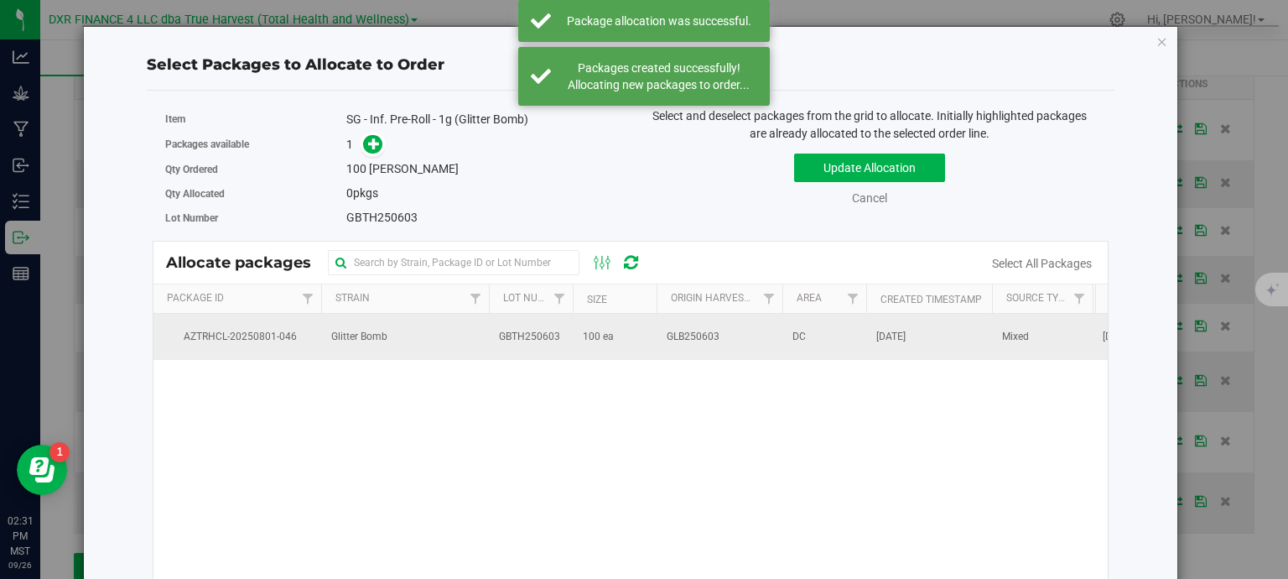
click at [371, 345] on td "Glitter Bomb" at bounding box center [405, 336] width 168 height 45
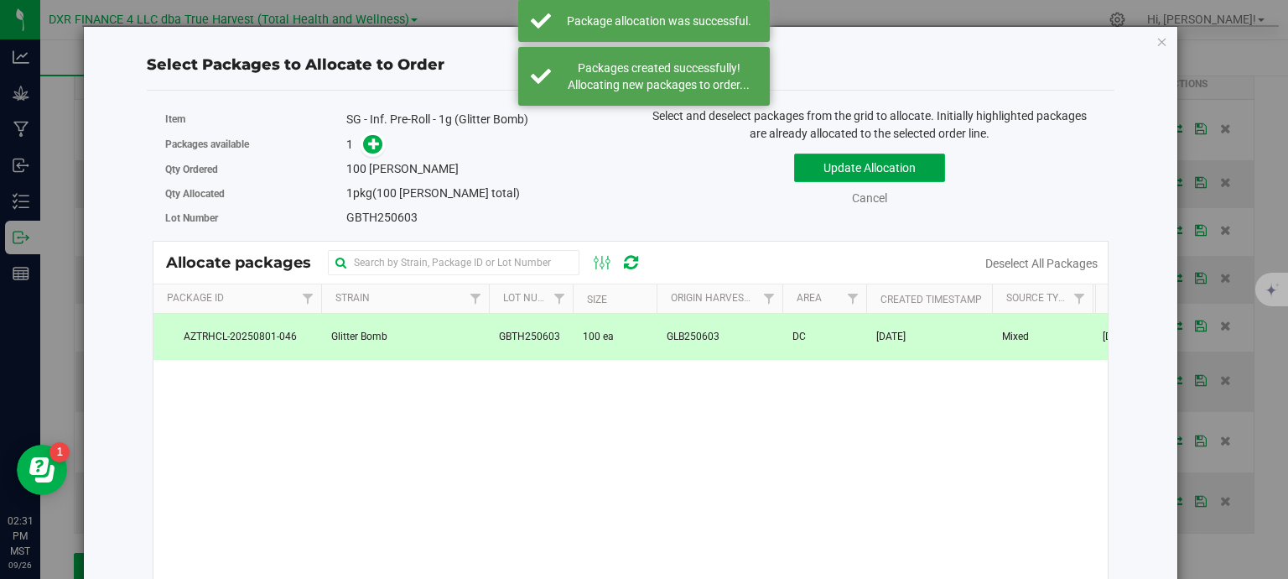
click at [916, 173] on button "Update Allocation" at bounding box center [869, 167] width 151 height 29
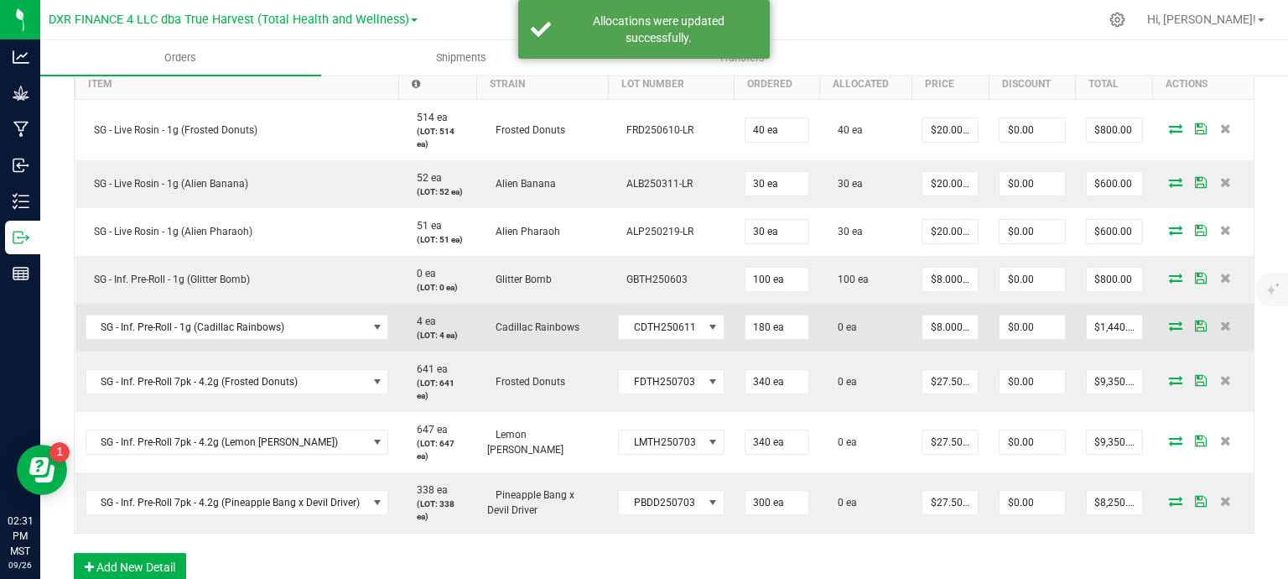
click at [1169, 327] on icon at bounding box center [1175, 325] width 13 height 10
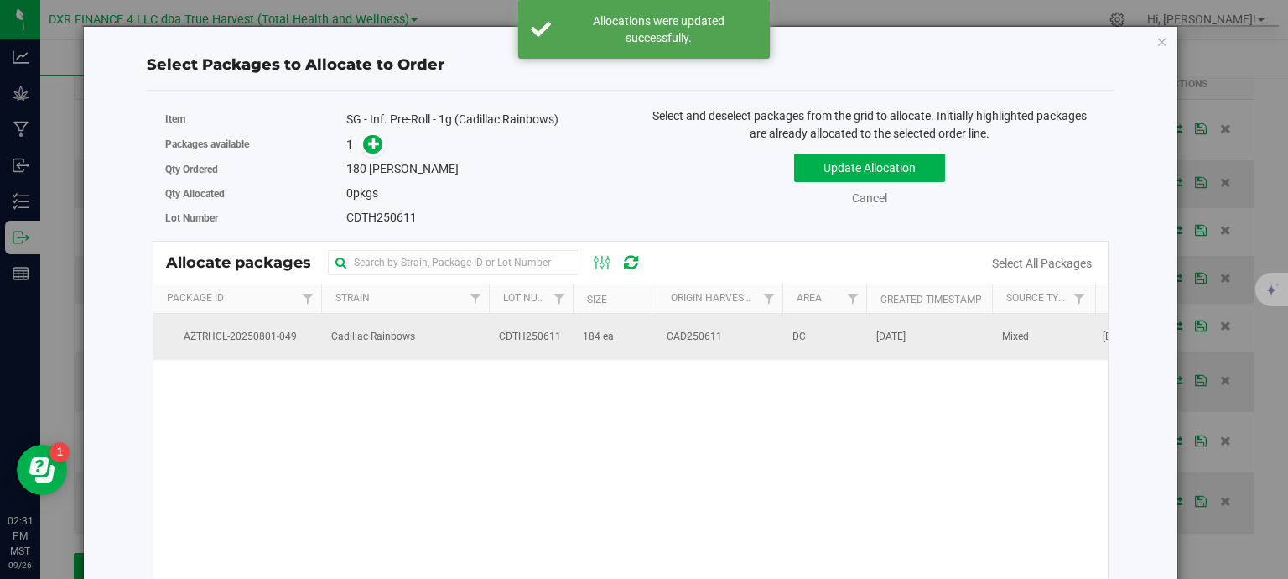
click at [729, 338] on td "CAD250611" at bounding box center [720, 336] width 126 height 45
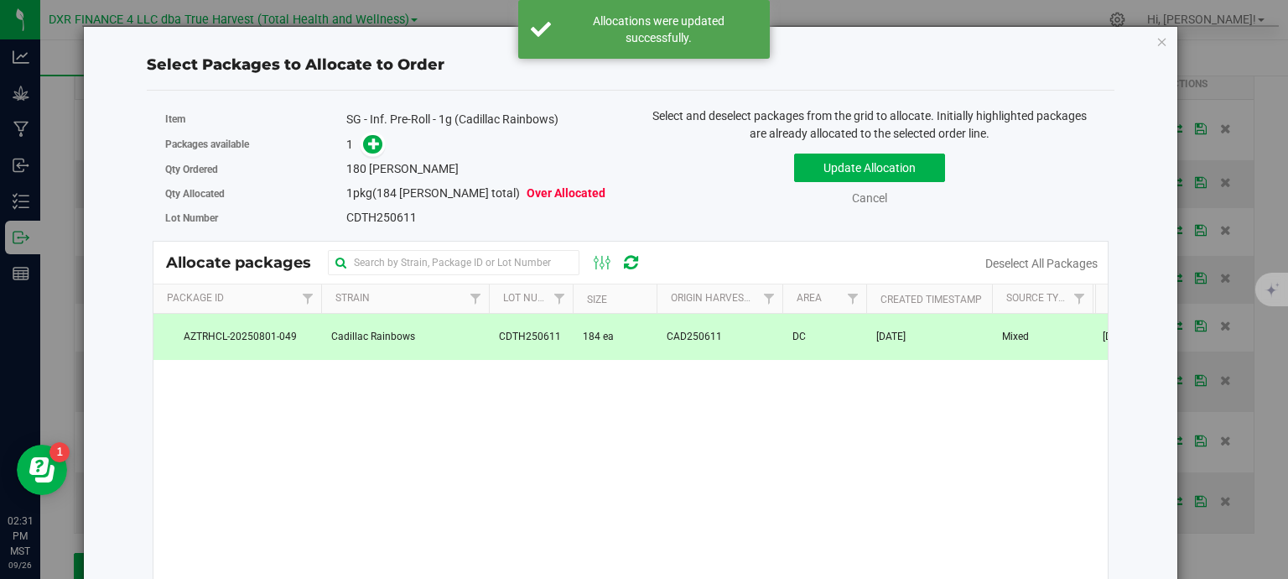
click at [379, 147] on link at bounding box center [372, 144] width 19 height 13
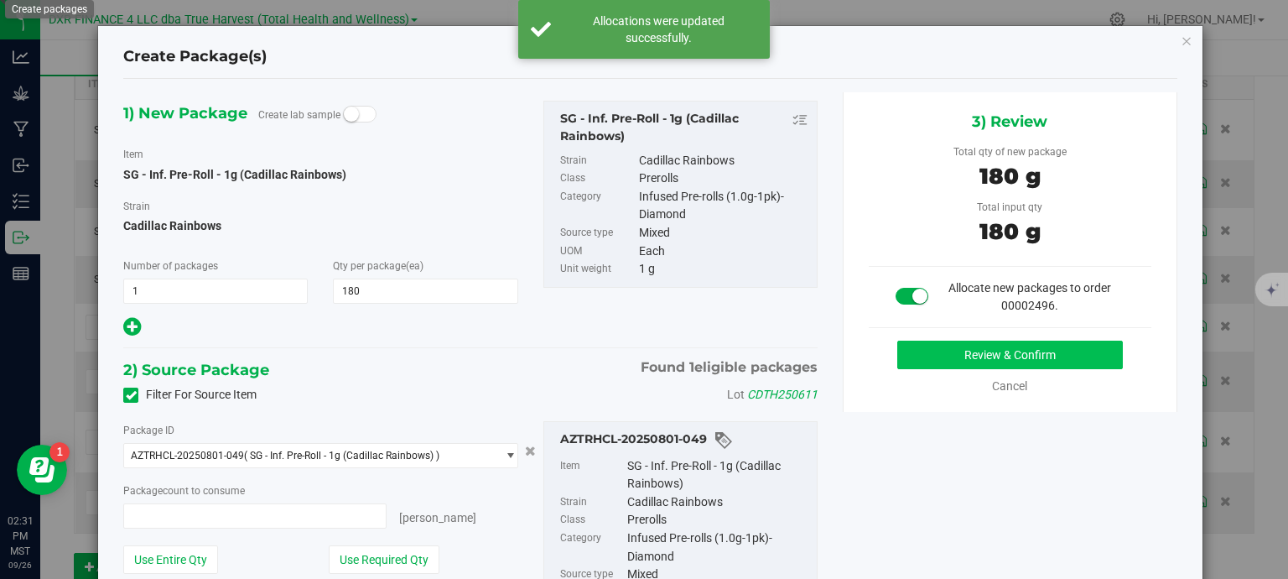
type input "180 ea"
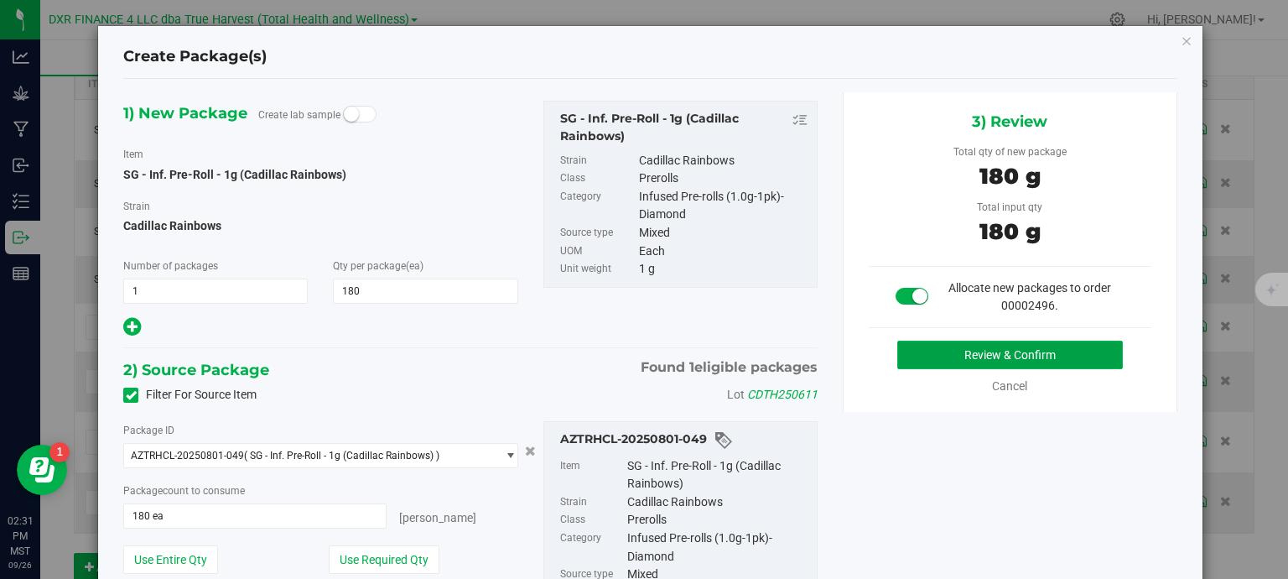
click at [1040, 345] on button "Review & Confirm" at bounding box center [1010, 354] width 226 height 29
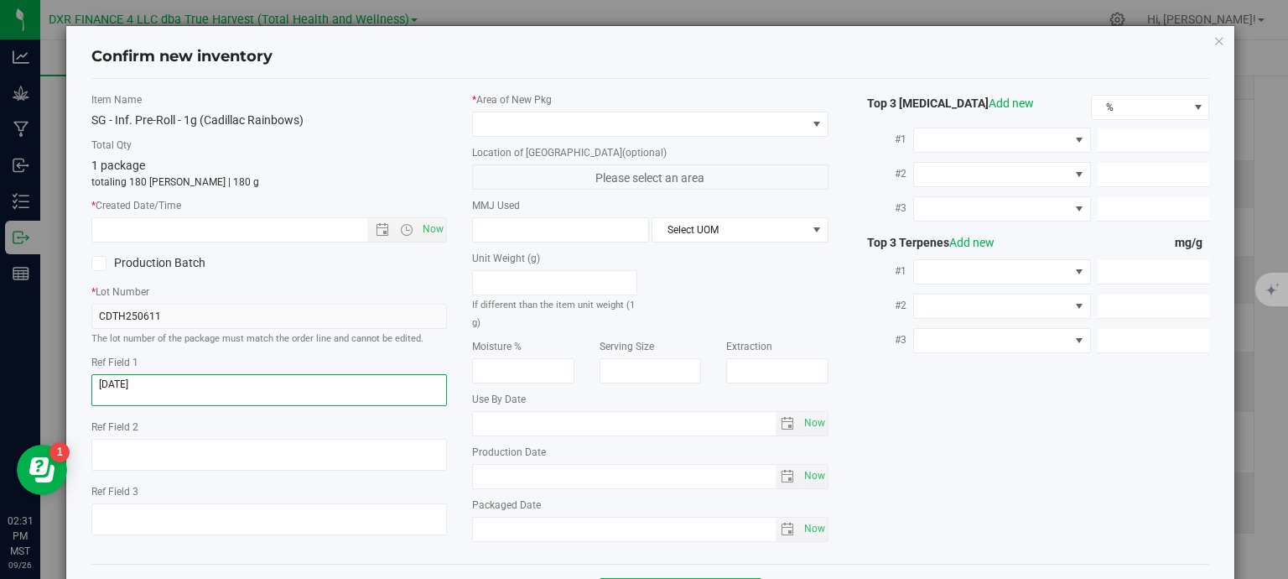
click at [210, 394] on textarea at bounding box center [269, 390] width 356 height 32
click at [276, 236] on input "text" at bounding box center [244, 229] width 304 height 23
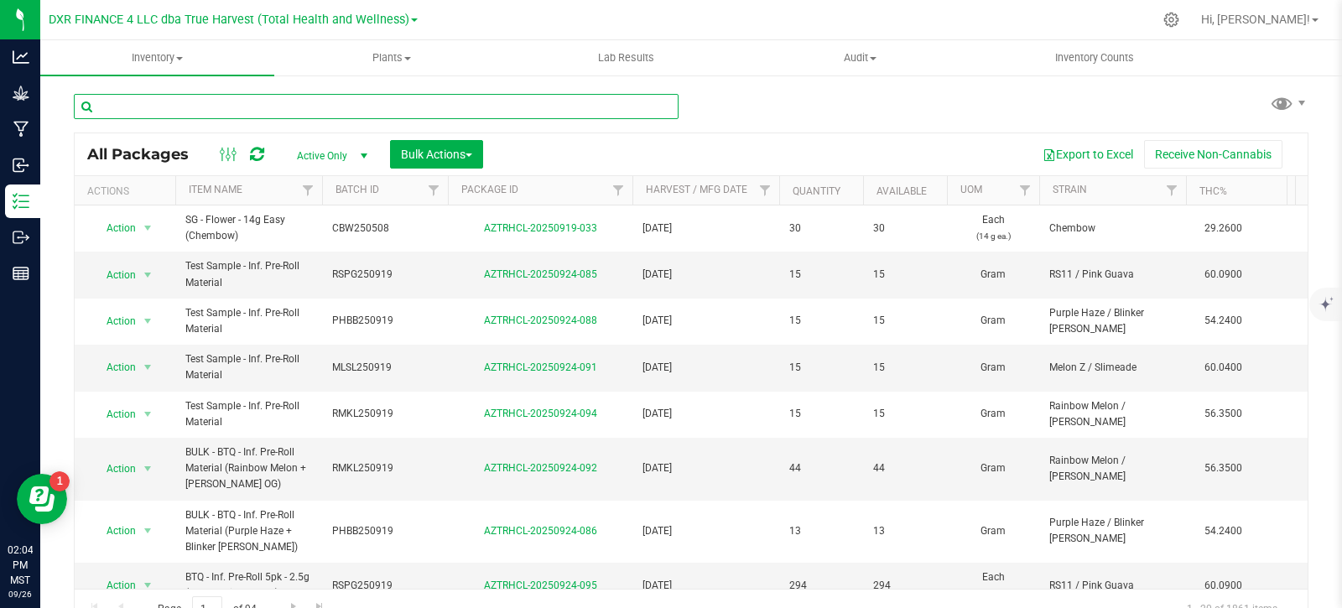
click at [351, 101] on input "text" at bounding box center [376, 106] width 605 height 25
type input "AZTRHCL-20250404-031"
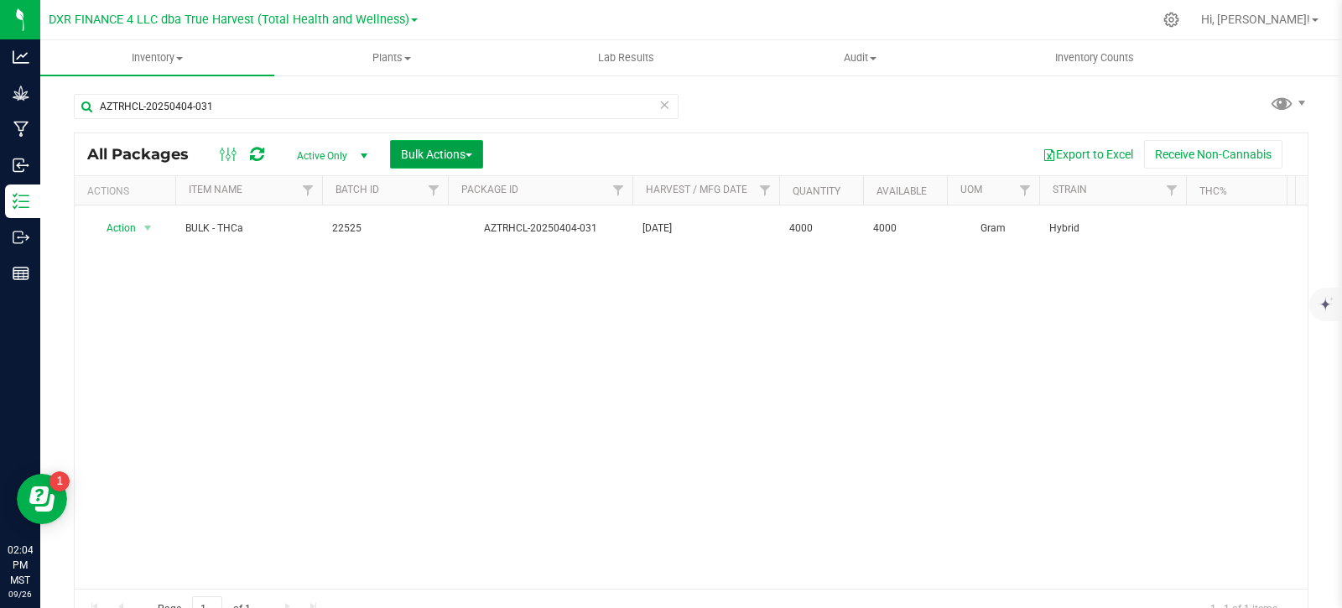
click at [439, 152] on span "Bulk Actions" at bounding box center [436, 154] width 71 height 13
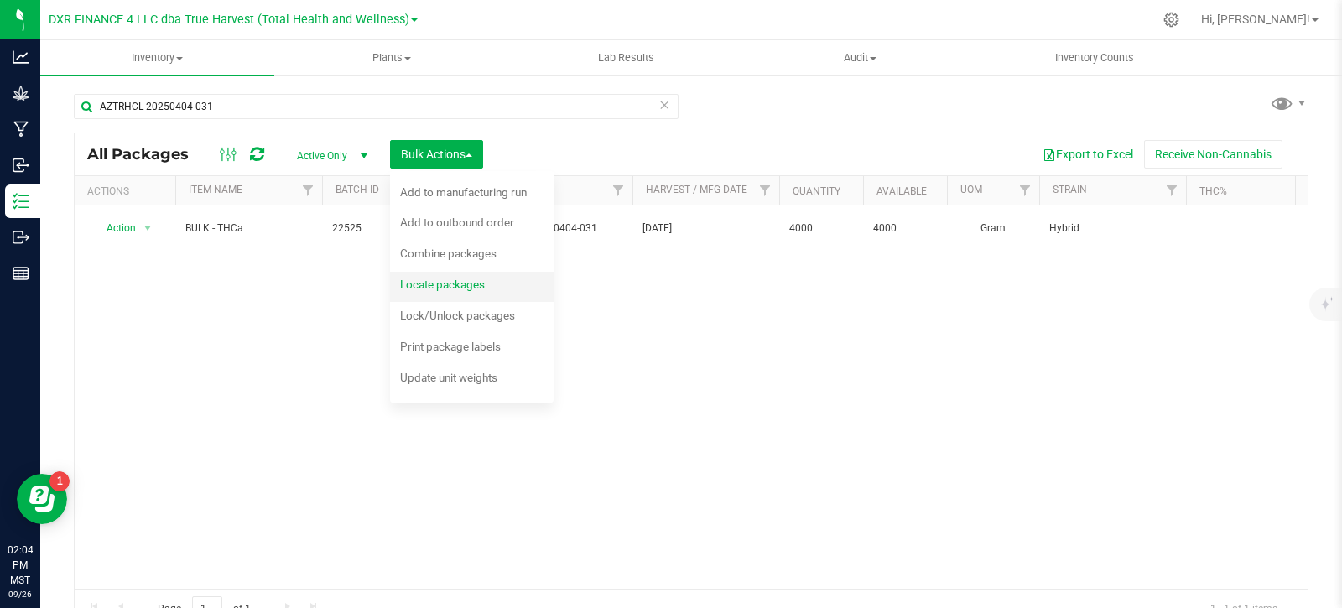
click at [457, 288] on span "Locate packages" at bounding box center [442, 284] width 85 height 13
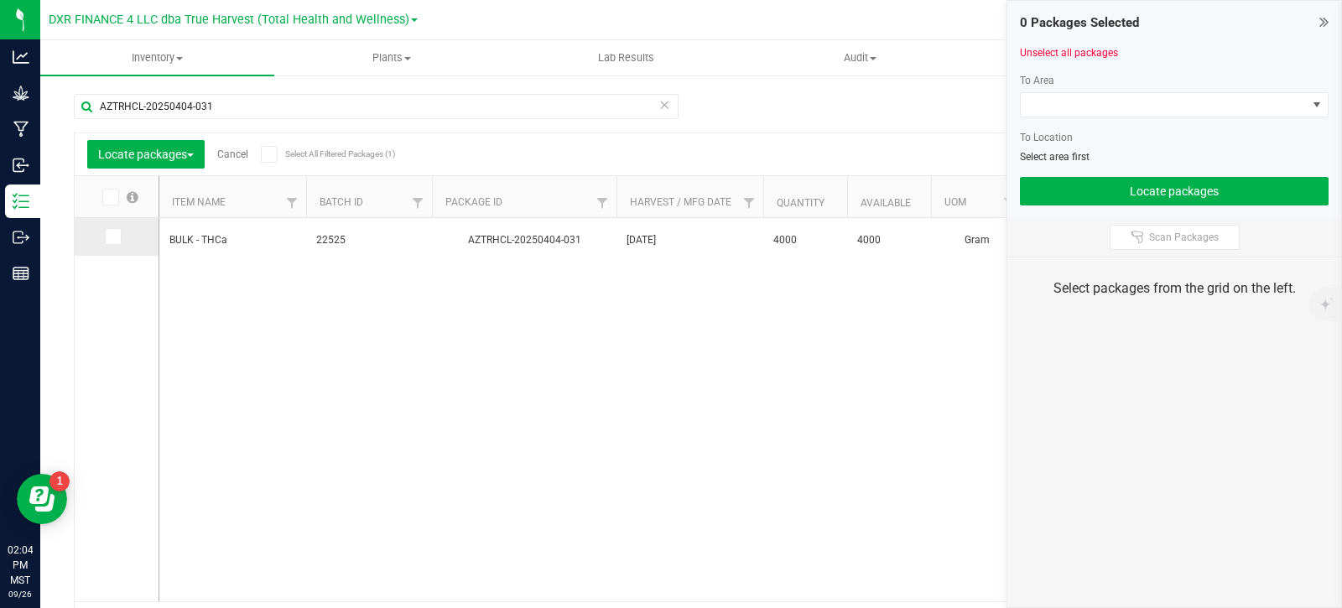
click at [110, 236] on icon at bounding box center [111, 236] width 11 height 0
click at [0, 0] on input "checkbox" at bounding box center [0, 0] width 0 height 0
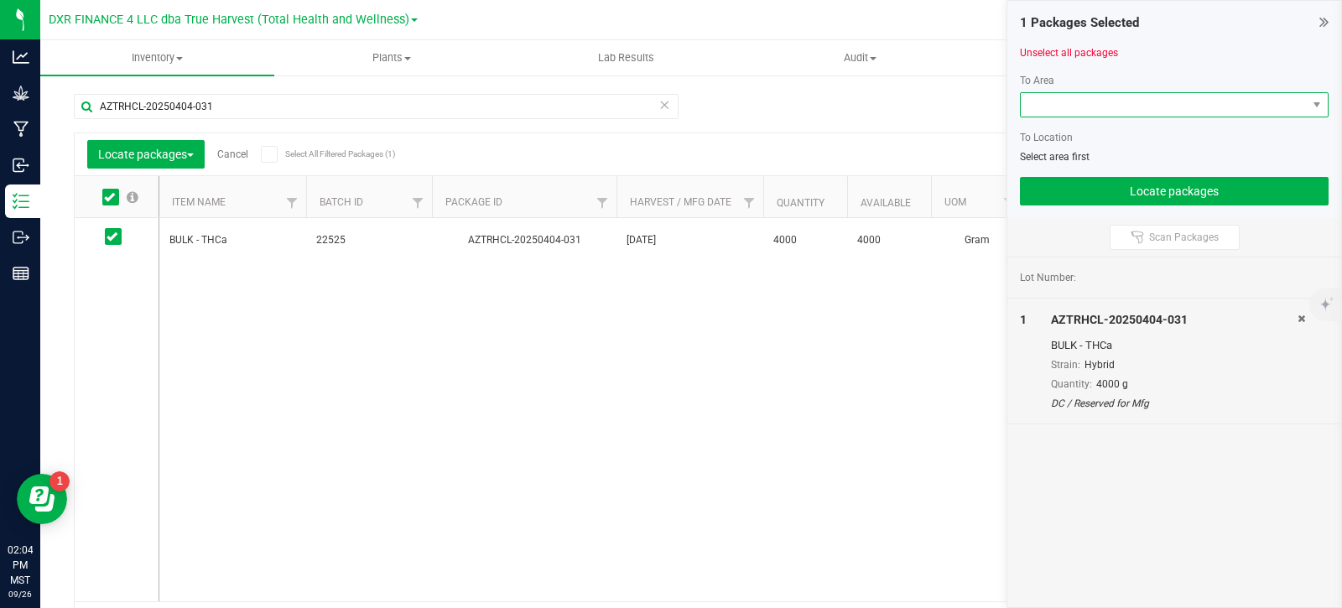
click at [1138, 104] on span at bounding box center [1163, 104] width 286 height 23
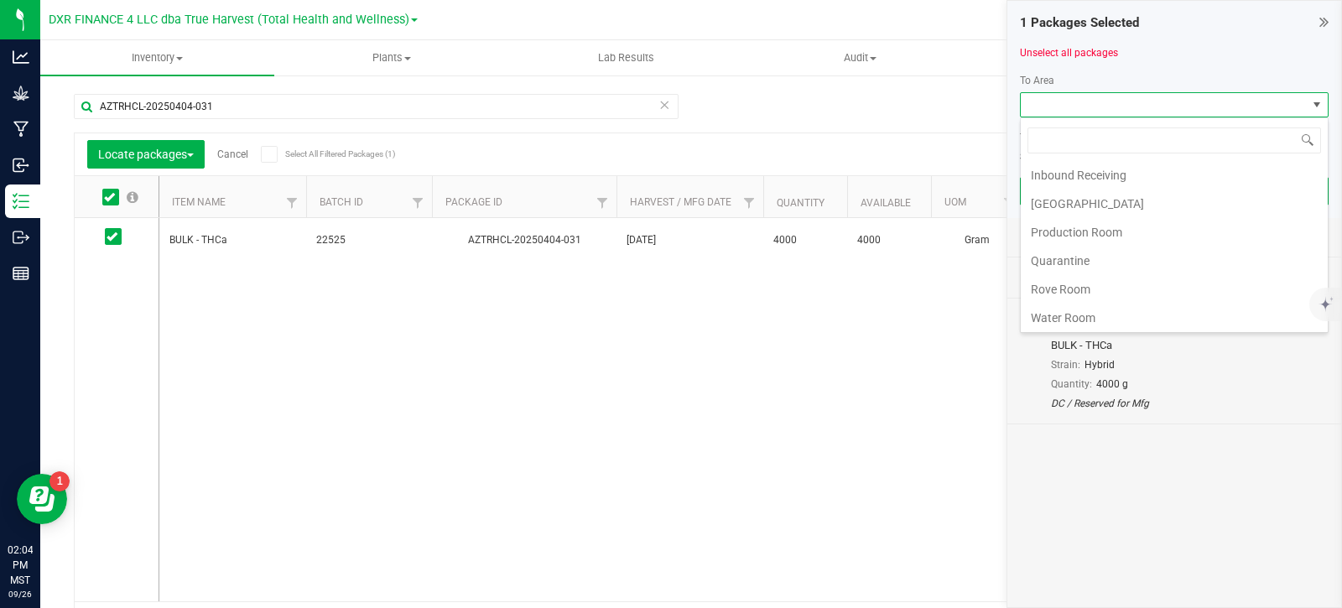
scroll to position [117, 0]
click at [1108, 234] on li "Production Room" at bounding box center [1173, 229] width 307 height 29
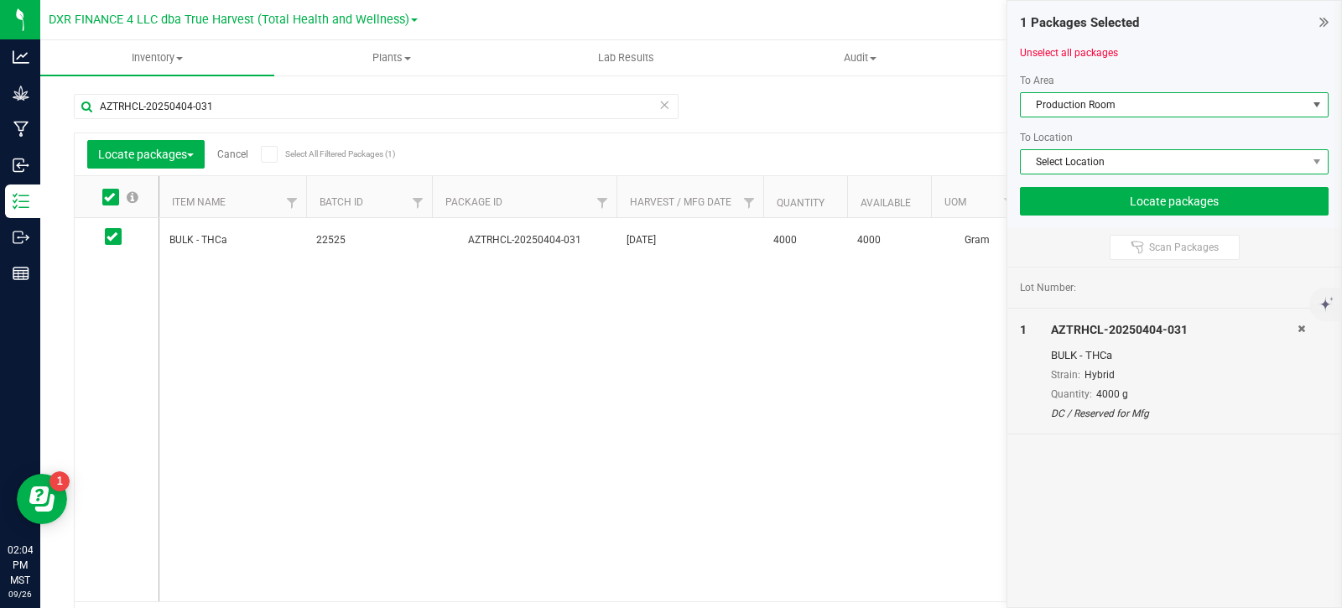
click at [1098, 164] on span "Select Location" at bounding box center [1163, 161] width 286 height 23
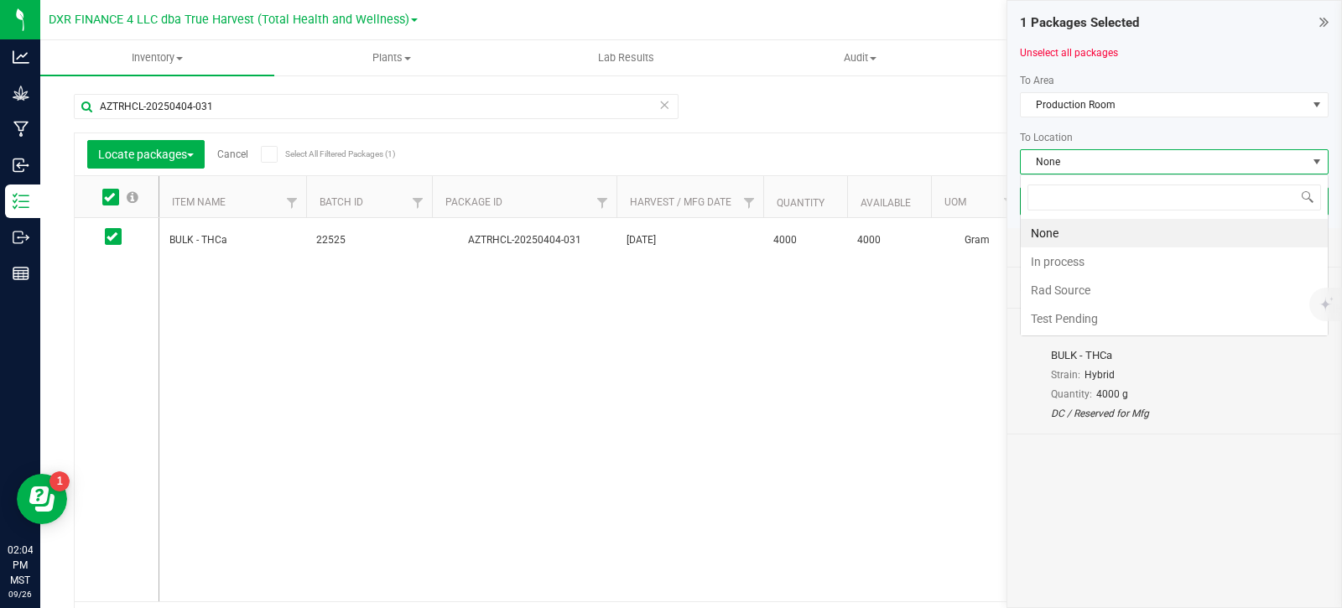
scroll to position [25, 309]
click at [1084, 266] on li "In process" at bounding box center [1173, 261] width 307 height 29
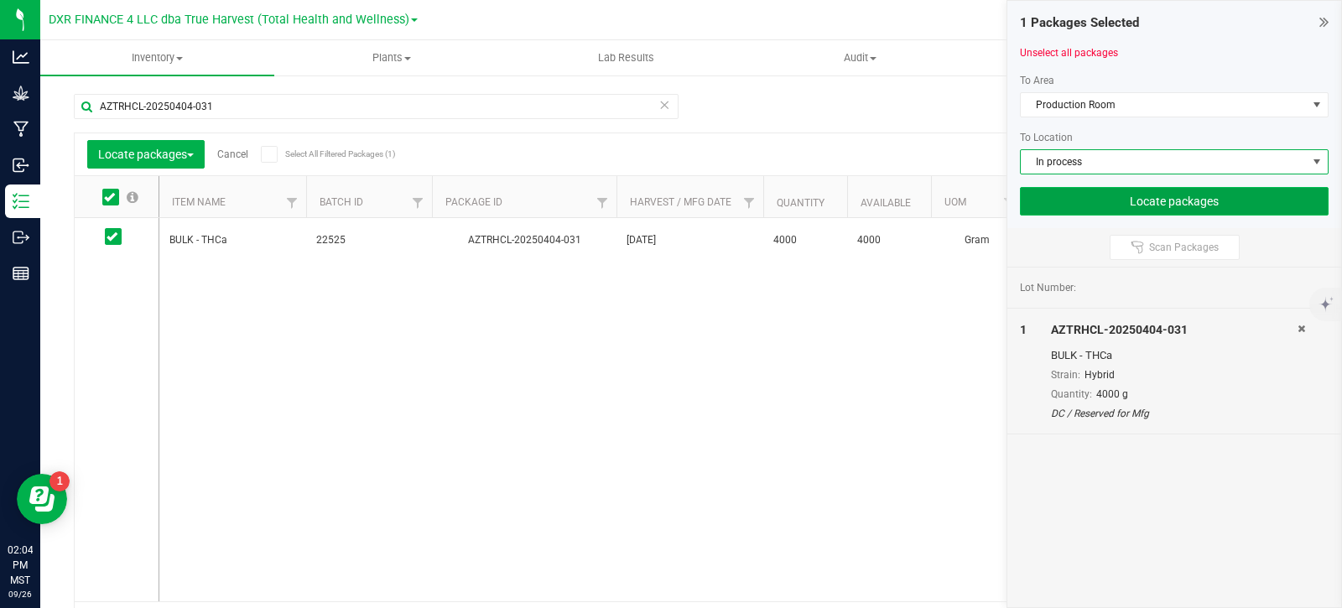
click at [1116, 204] on button "Locate packages" at bounding box center [1174, 201] width 309 height 29
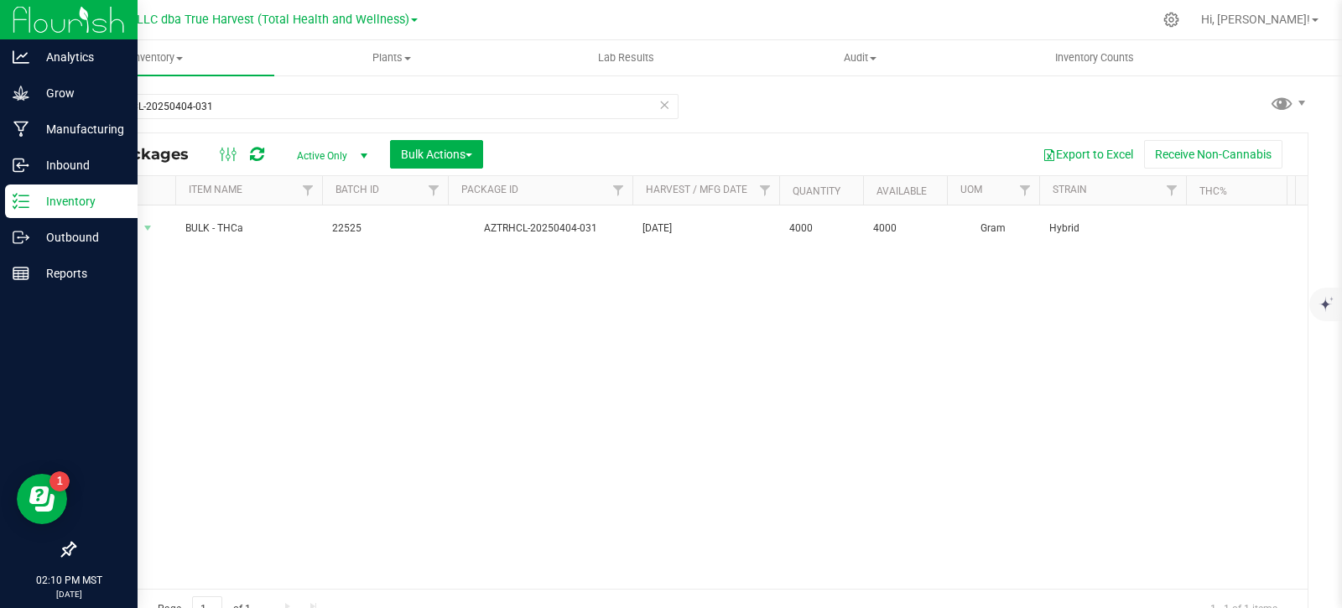
click at [43, 205] on p "Inventory" at bounding box center [79, 201] width 101 height 20
click at [66, 237] on p "Outbound" at bounding box center [79, 237] width 101 height 20
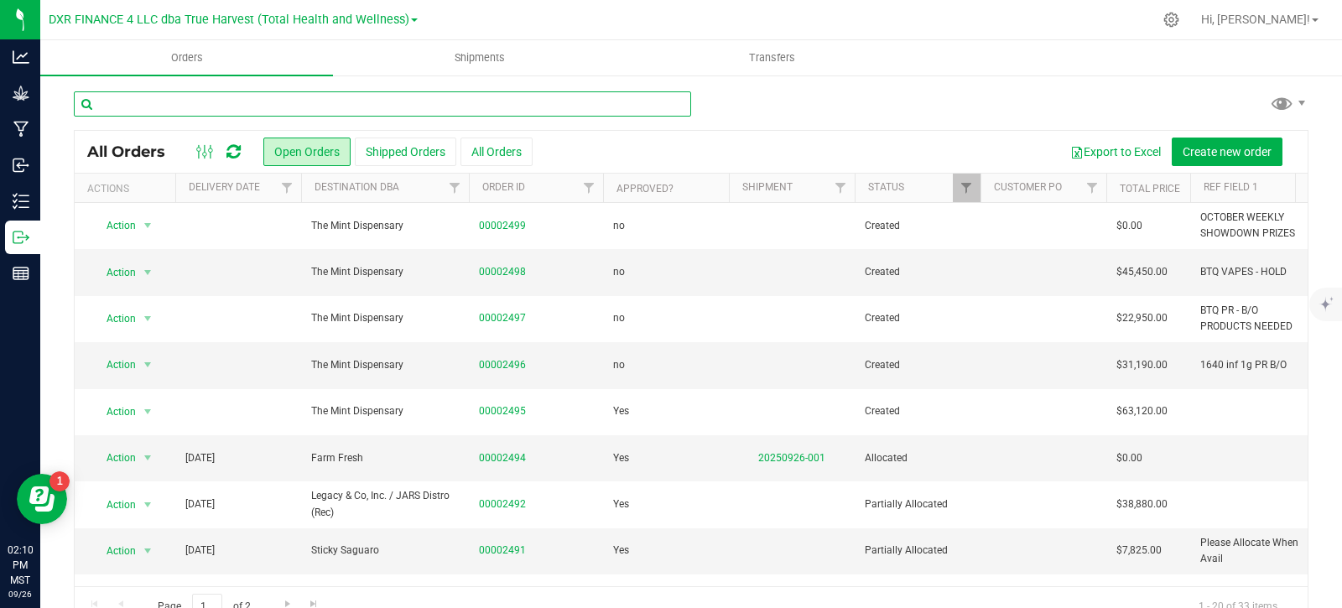
click at [442, 104] on input "text" at bounding box center [382, 103] width 617 height 25
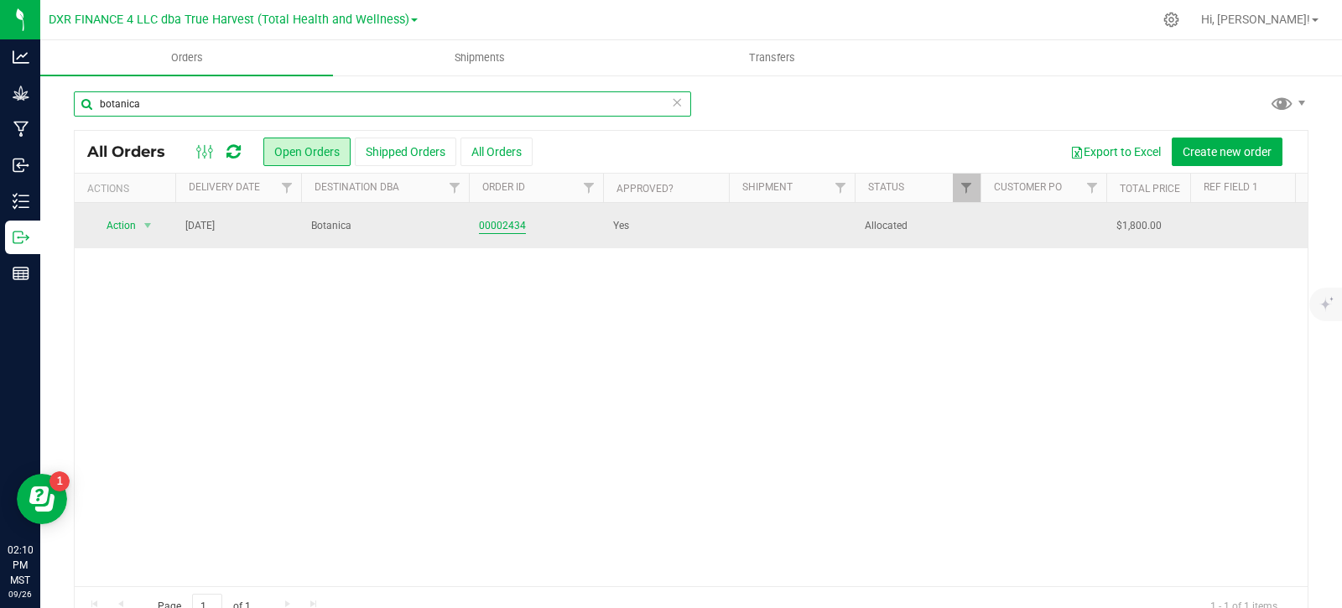
type input "botanica"
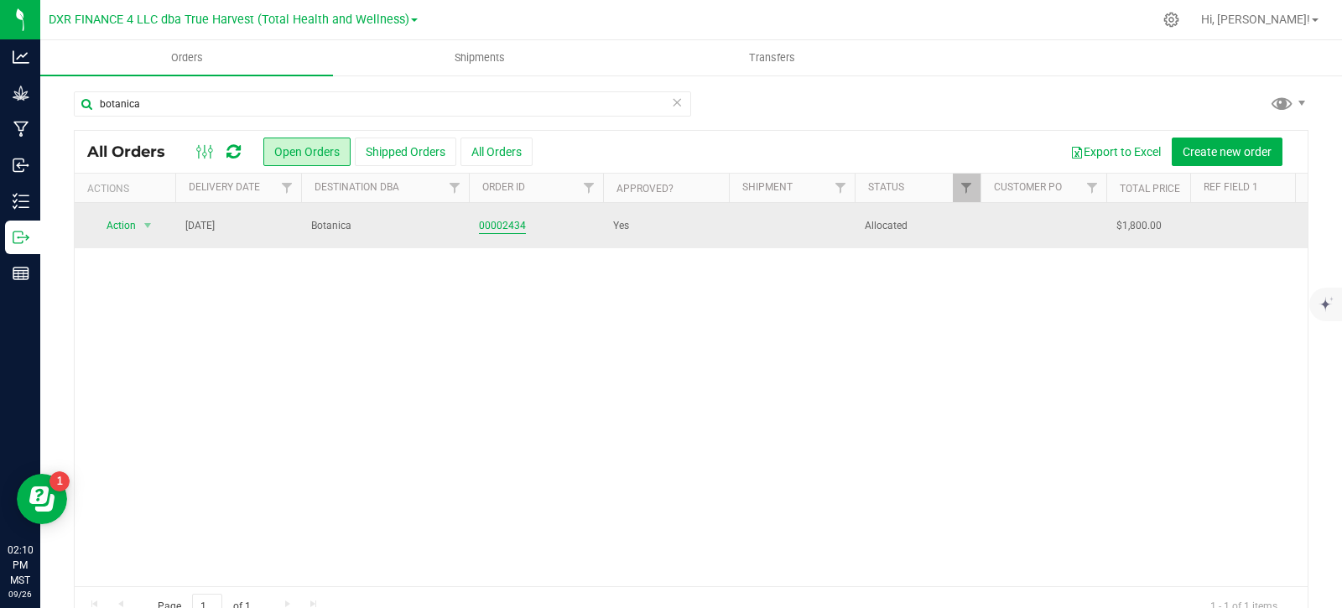
click at [517, 228] on link "00002434" at bounding box center [502, 226] width 47 height 16
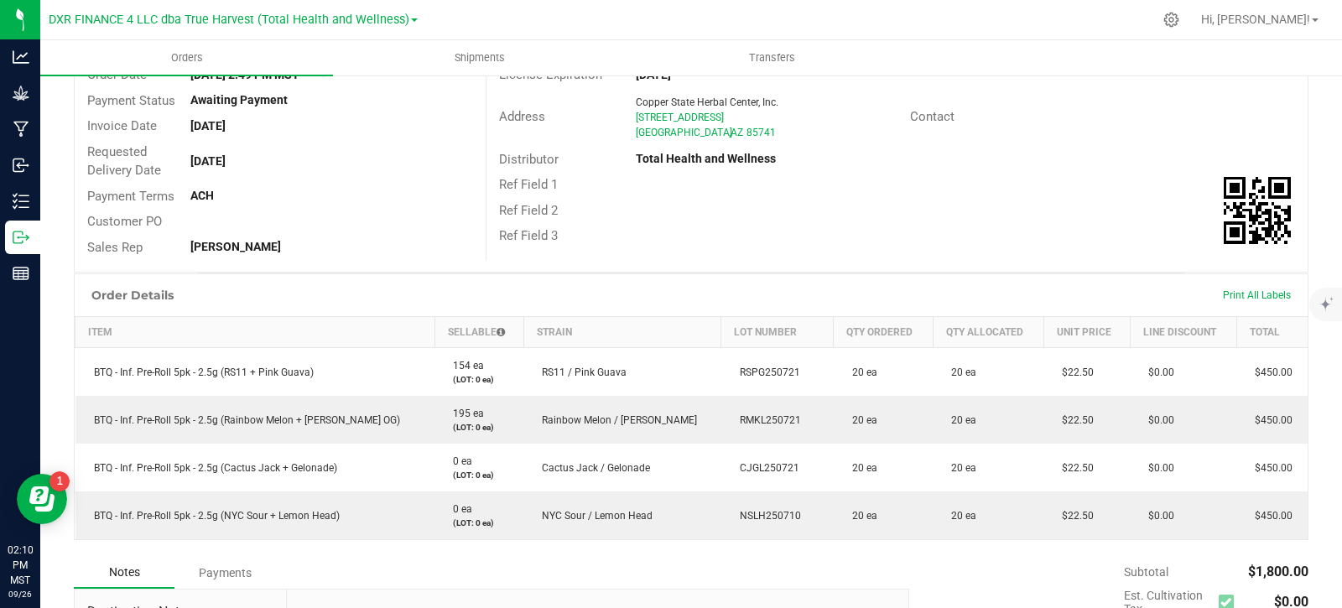
scroll to position [168, 0]
click at [1252, 293] on span "Print All Labels" at bounding box center [1256, 297] width 68 height 12
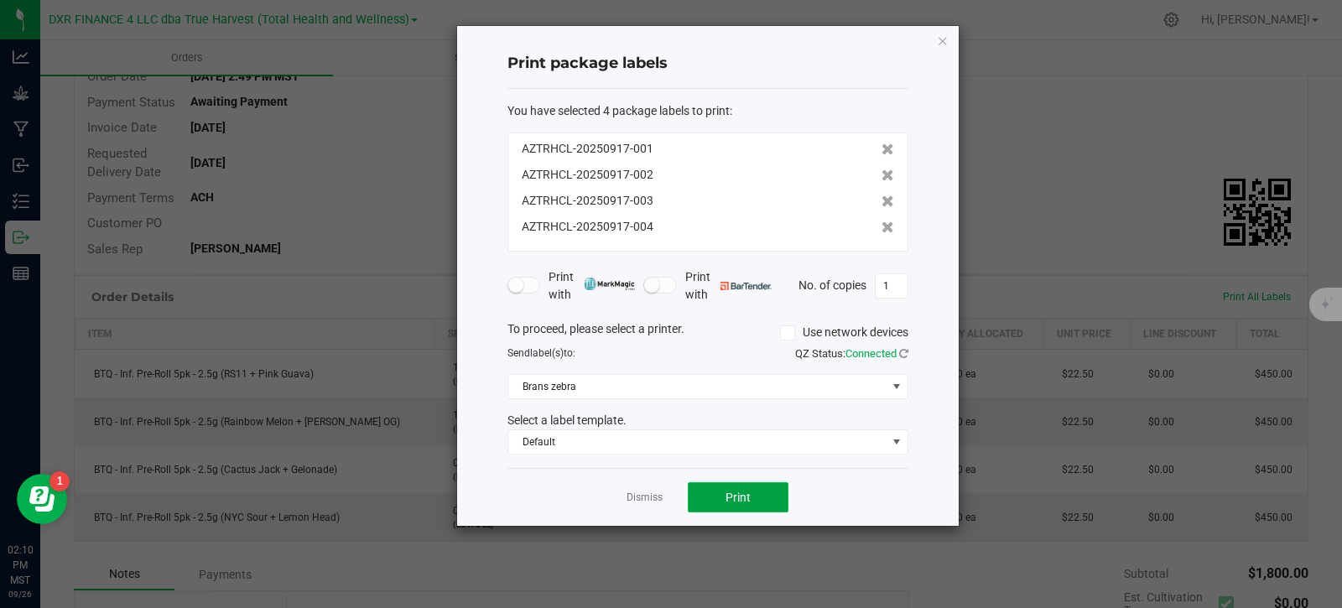
click at [755, 505] on button "Print" at bounding box center [738, 497] width 101 height 30
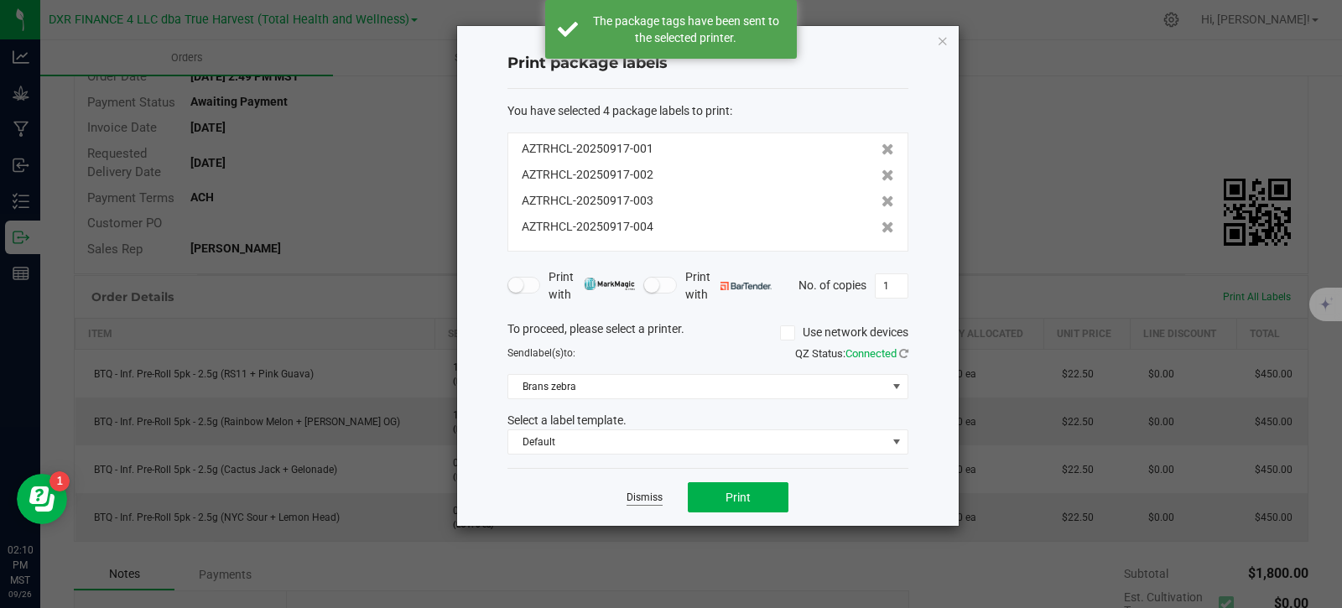
click at [650, 495] on link "Dismiss" at bounding box center [644, 498] width 36 height 14
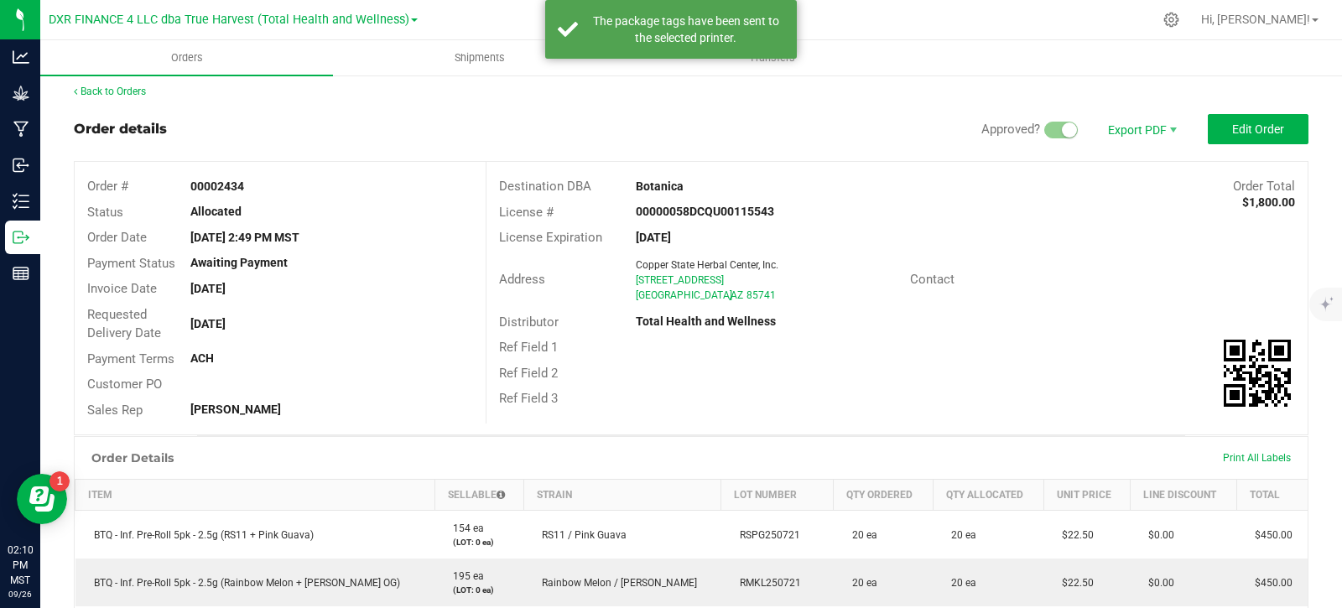
scroll to position [0, 0]
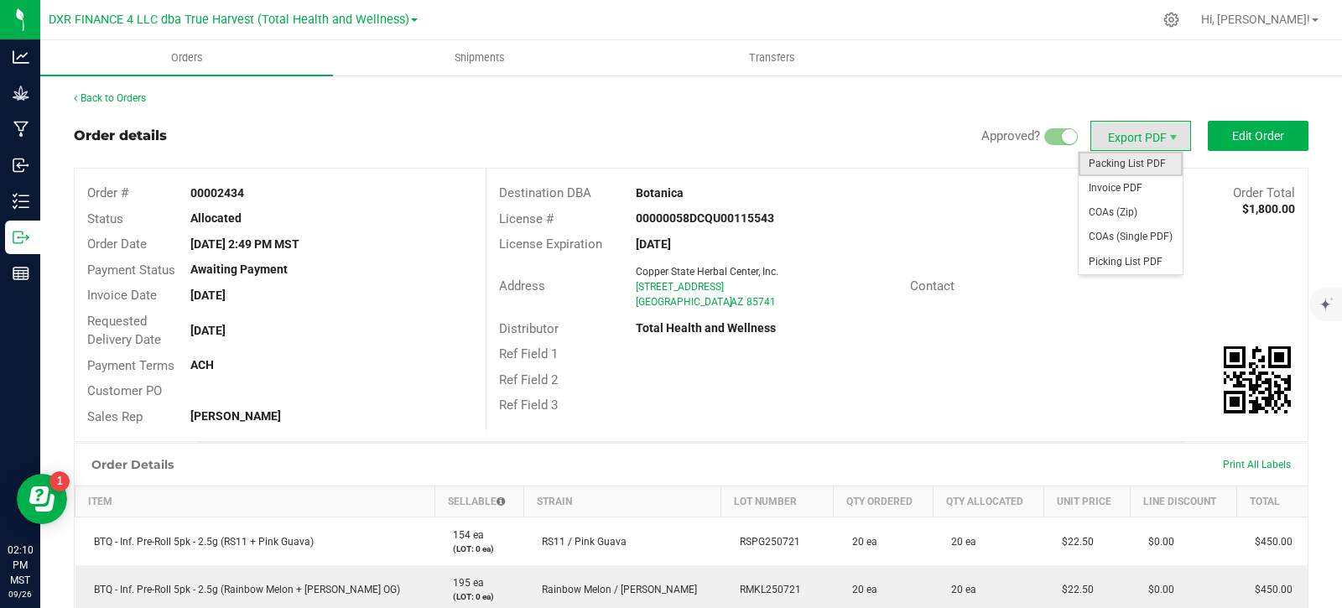
click at [1147, 167] on span "Packing List PDF" at bounding box center [1130, 164] width 104 height 24
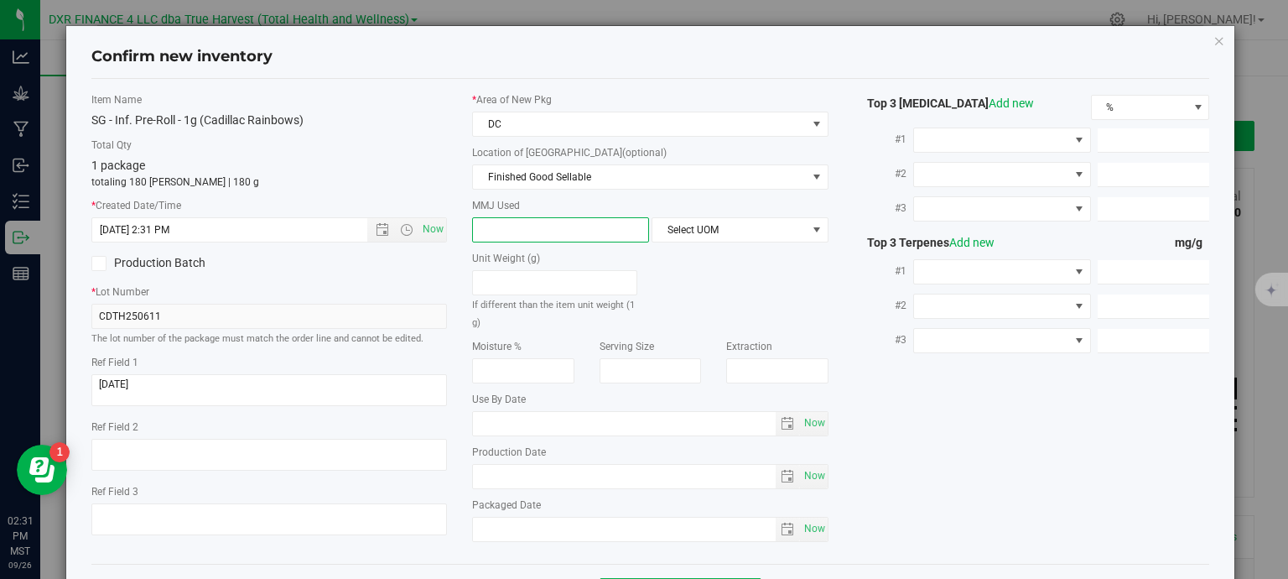
scroll to position [503, 0]
type input "1"
type input "1.0000"
click at [729, 243] on div "* Area of New Pkg DC Location of New Pkg (optional) Finished Good Sellable Bulk…" at bounding box center [650, 321] width 382 height 458
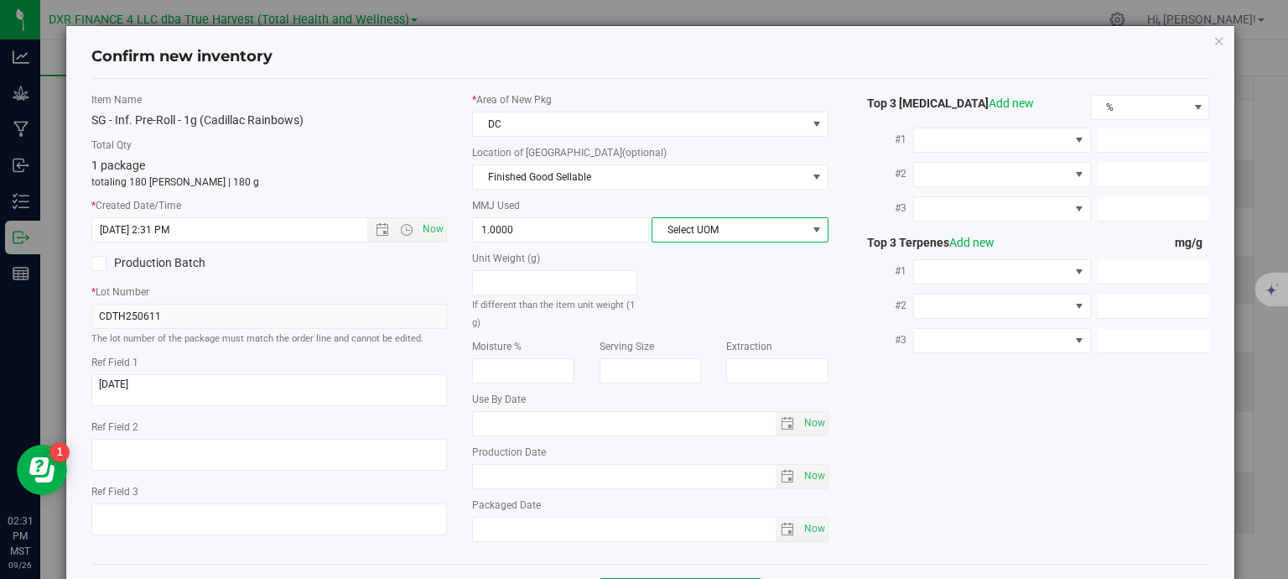
click at [730, 231] on span "Select UOM" at bounding box center [729, 229] width 154 height 23
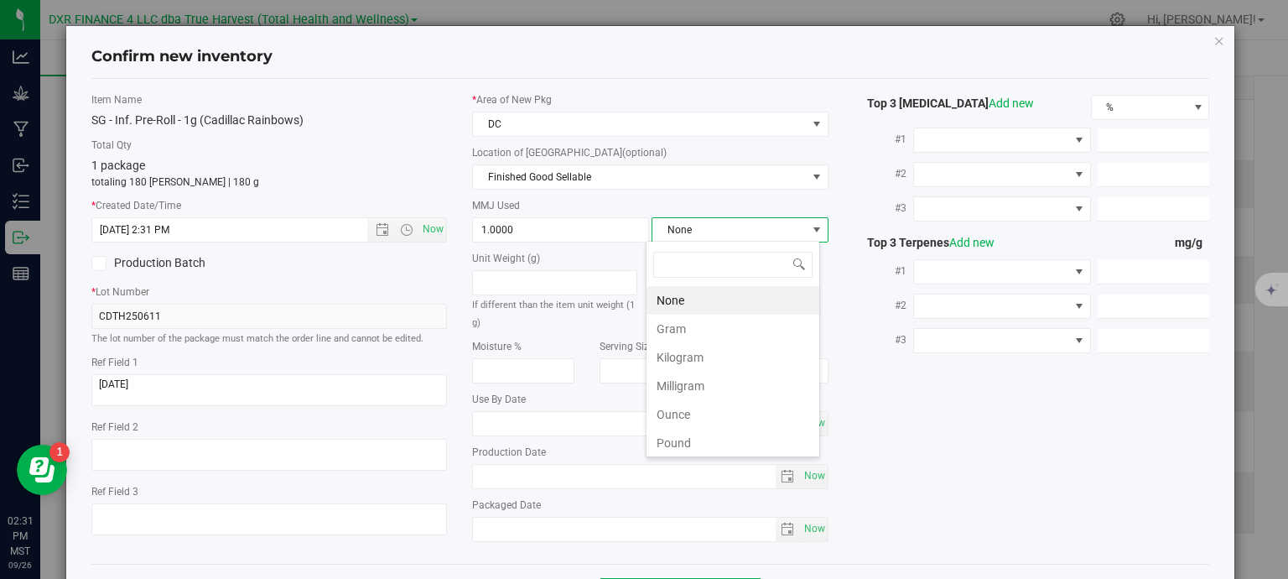
scroll to position [24, 174]
click at [723, 328] on li "Gram" at bounding box center [732, 328] width 173 height 29
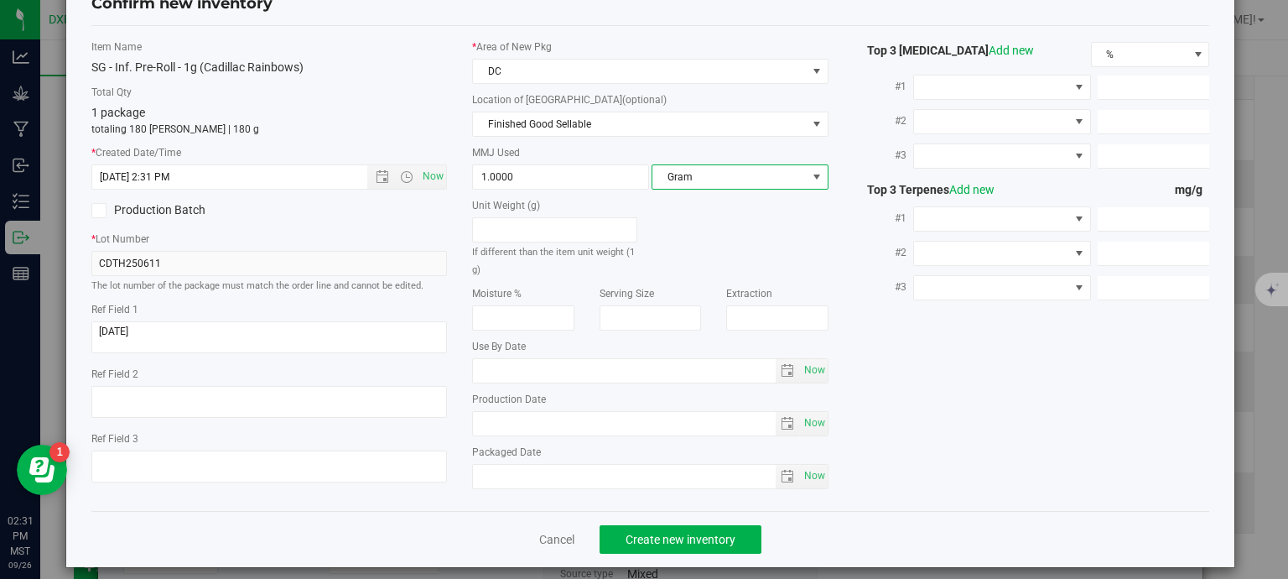
scroll to position [64, 0]
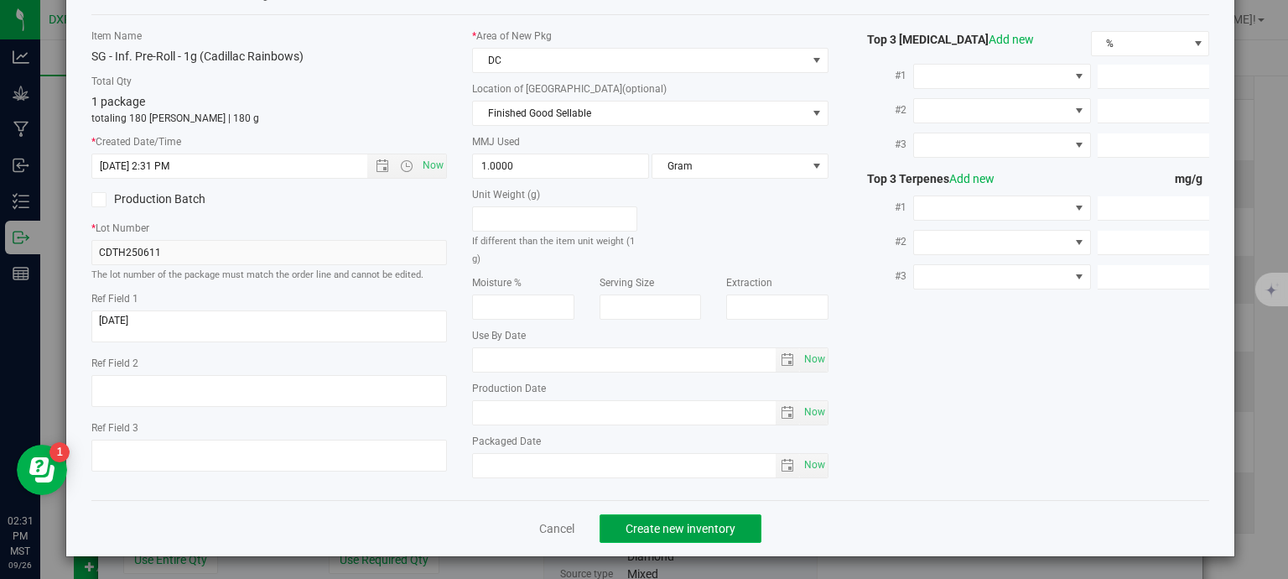
click at [646, 538] on button "Create new inventory" at bounding box center [681, 528] width 162 height 29
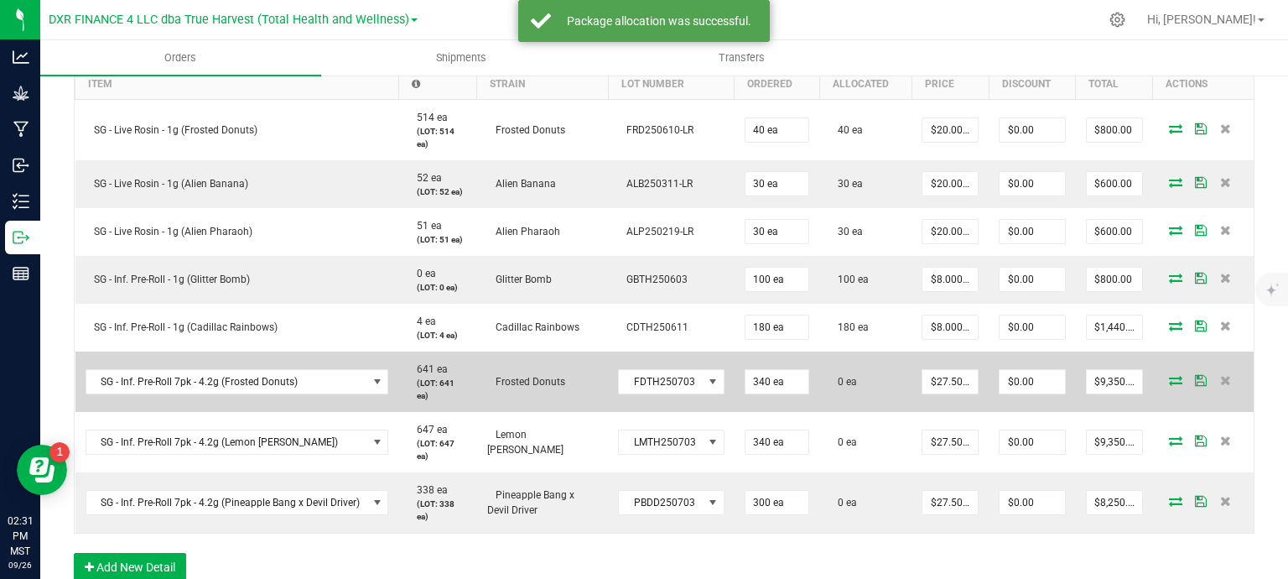
click at [1169, 376] on icon at bounding box center [1175, 380] width 13 height 10
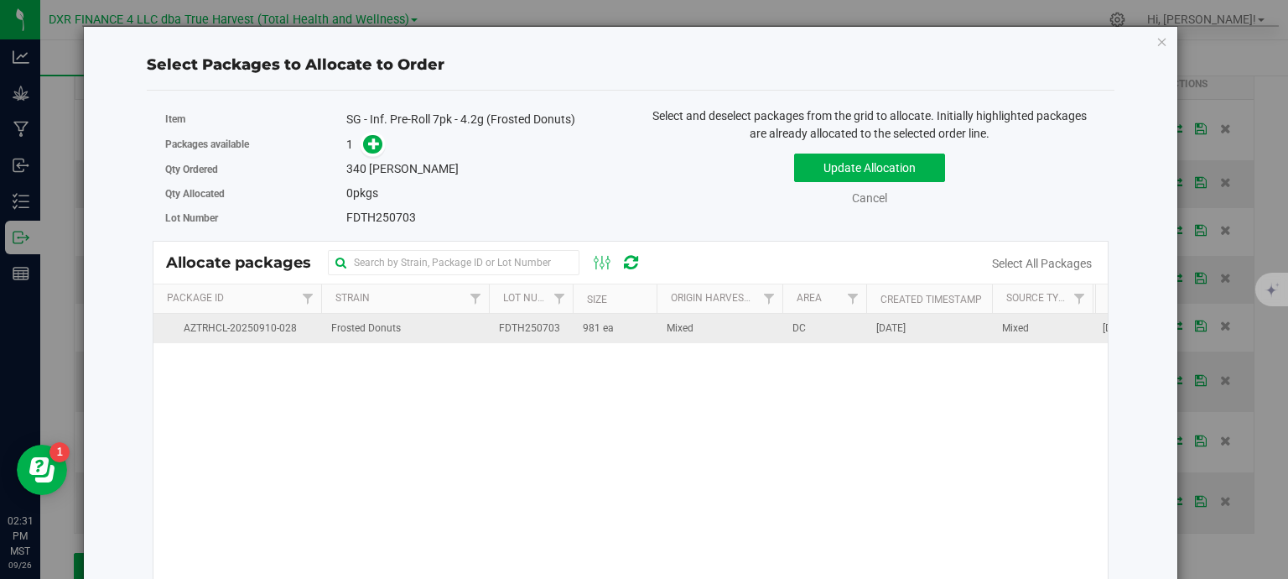
click at [713, 332] on td "Mixed" at bounding box center [720, 328] width 126 height 29
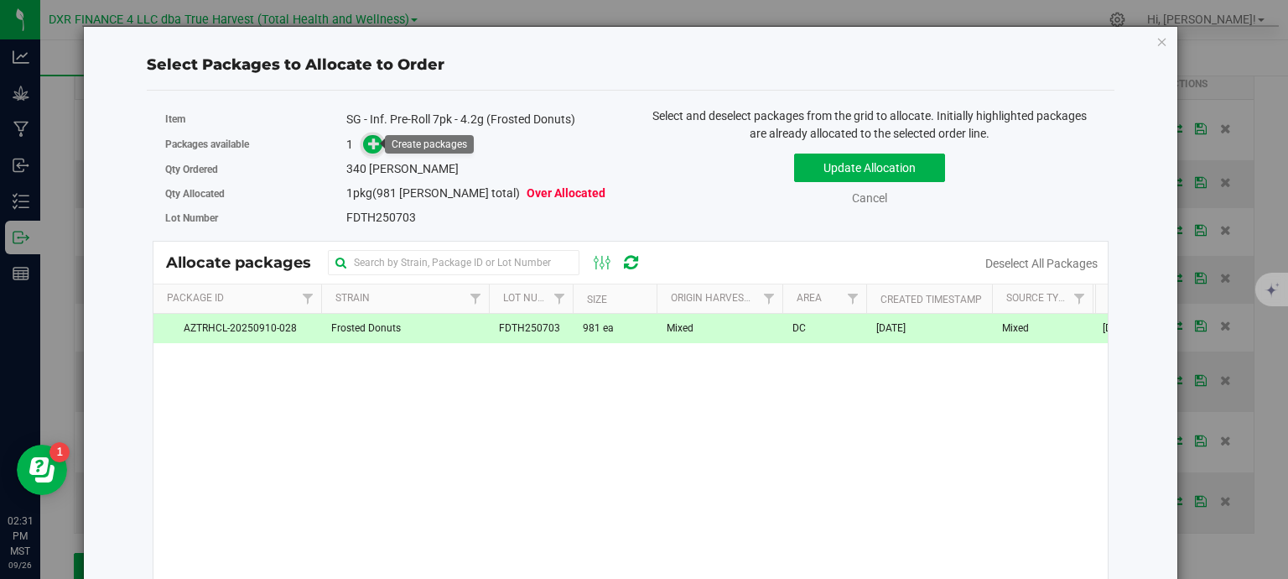
click at [376, 143] on icon at bounding box center [374, 144] width 12 height 12
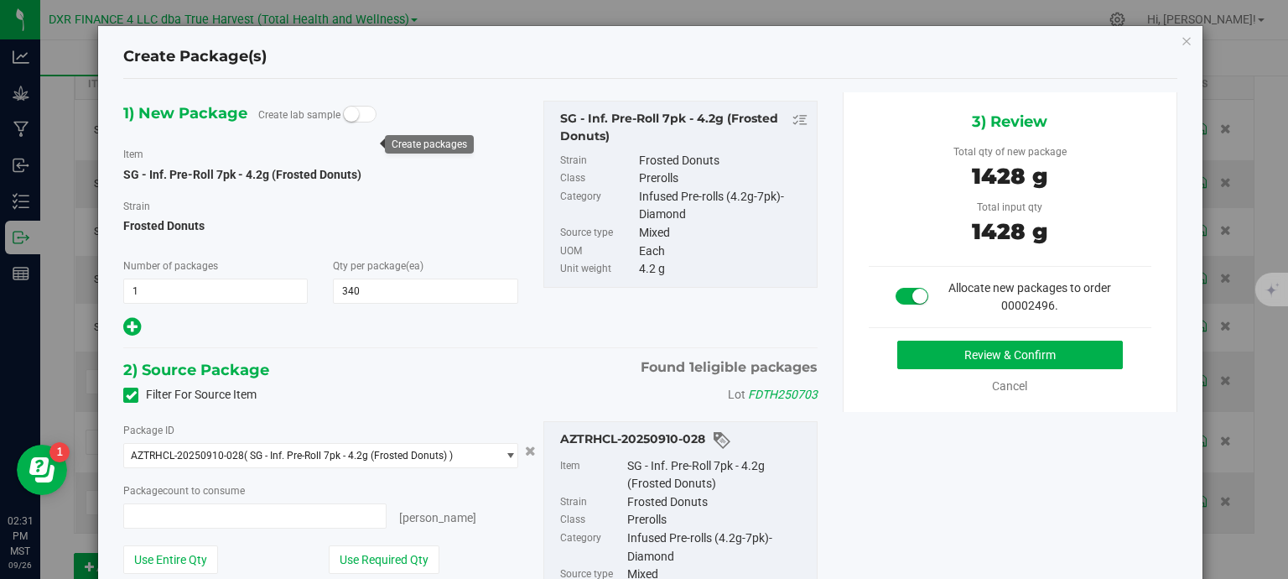
type input "340 ea"
click at [927, 366] on button "Review & Confirm" at bounding box center [1010, 354] width 226 height 29
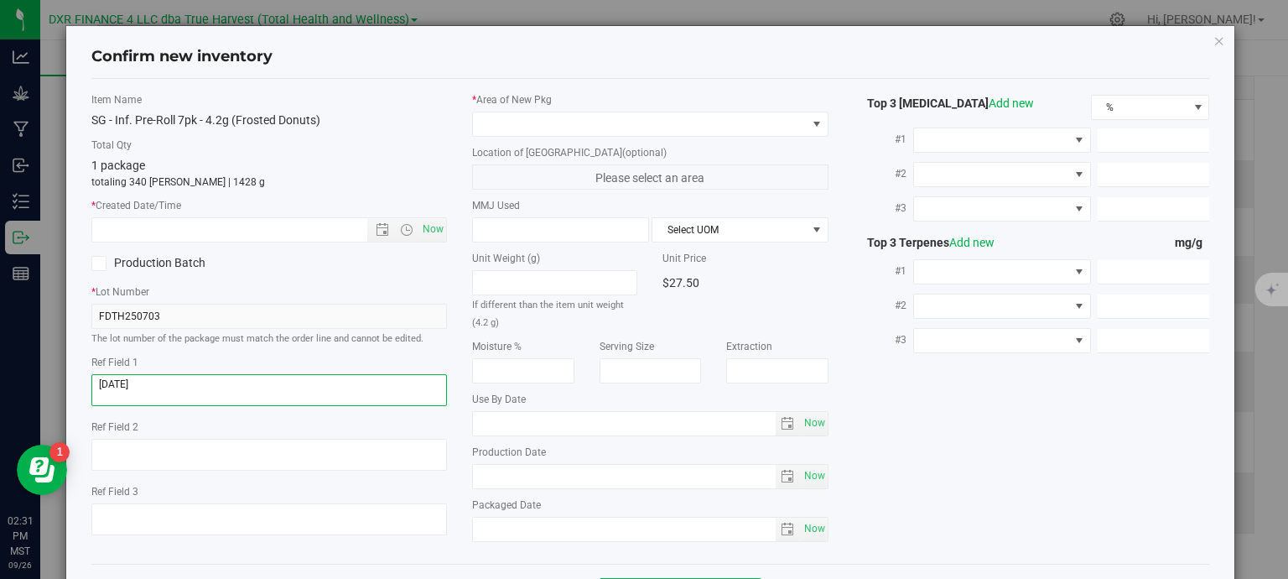
click at [158, 381] on textarea at bounding box center [269, 390] width 356 height 32
click at [158, 382] on textarea at bounding box center [269, 390] width 356 height 32
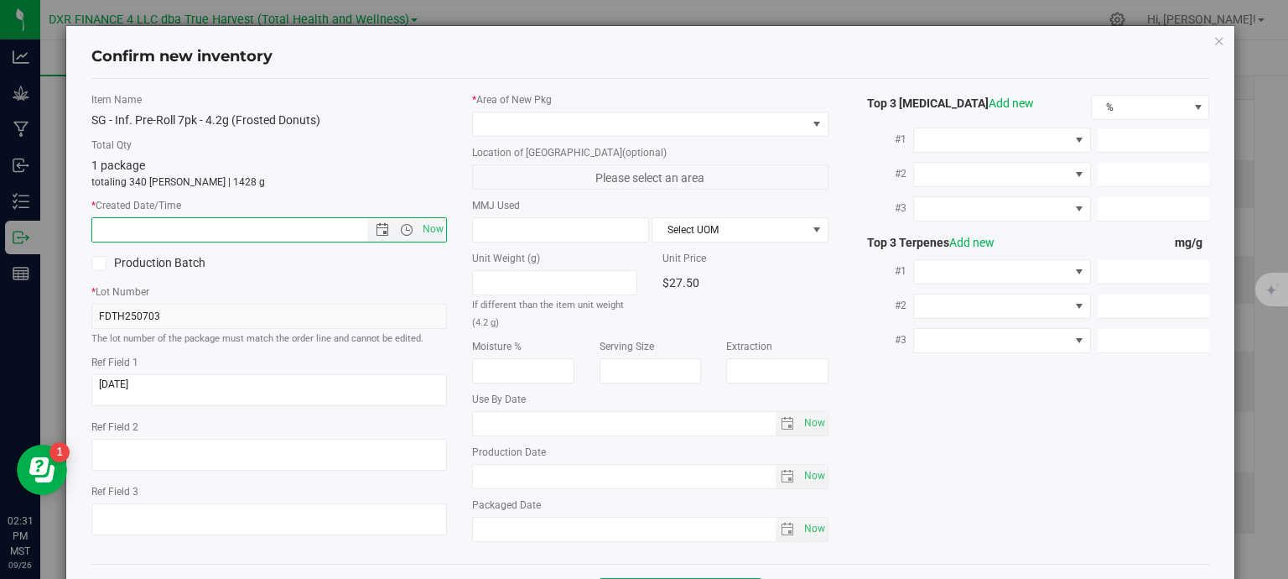
click at [188, 234] on input "text" at bounding box center [244, 229] width 304 height 23
paste input "2025-08-27"
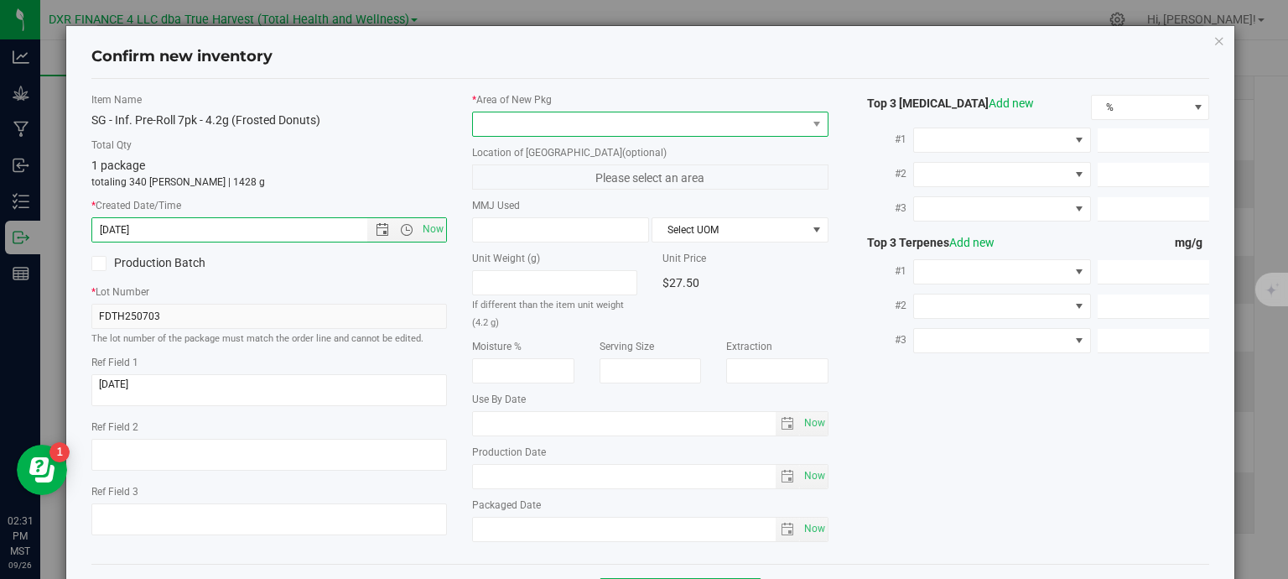
click at [516, 122] on span at bounding box center [640, 123] width 334 height 23
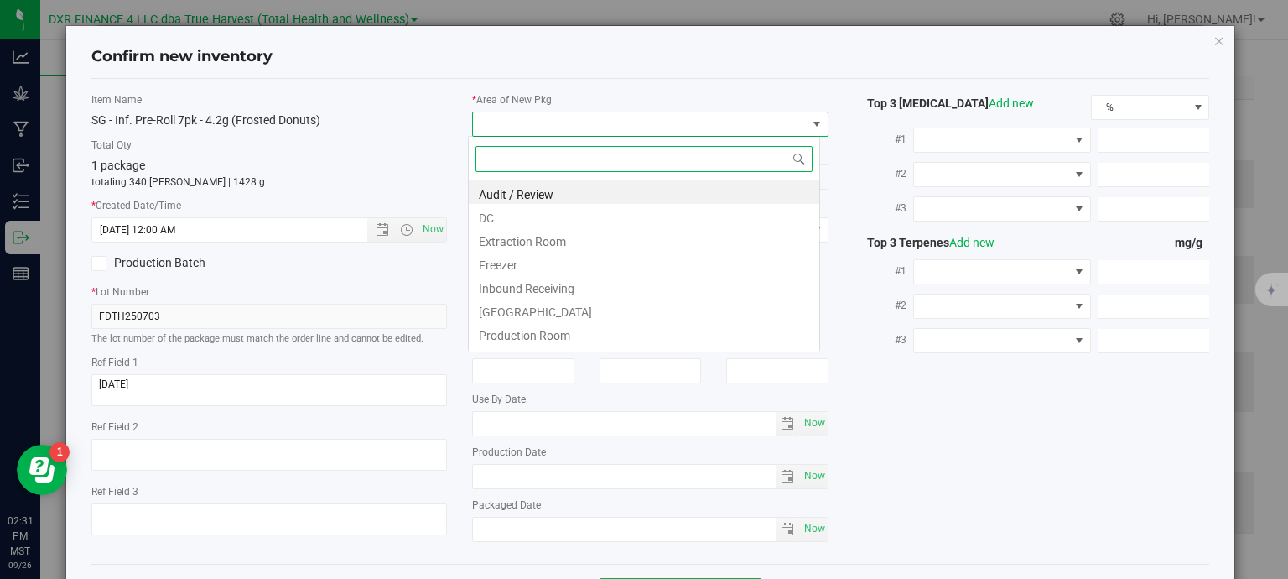
type input "8/27/2025 2:31 PM"
drag, startPoint x: 537, startPoint y: 217, endPoint x: 543, endPoint y: 197, distance: 21.0
click at [538, 217] on li "DC" at bounding box center [644, 215] width 350 height 23
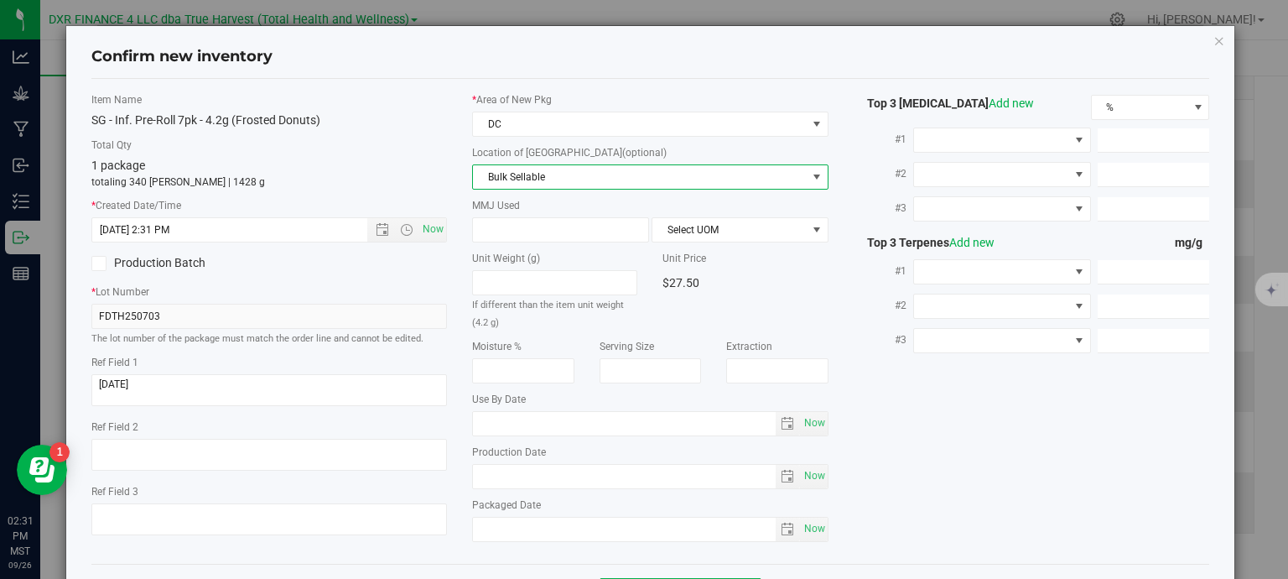
click at [550, 170] on span "Bulk Sellable" at bounding box center [640, 176] width 334 height 23
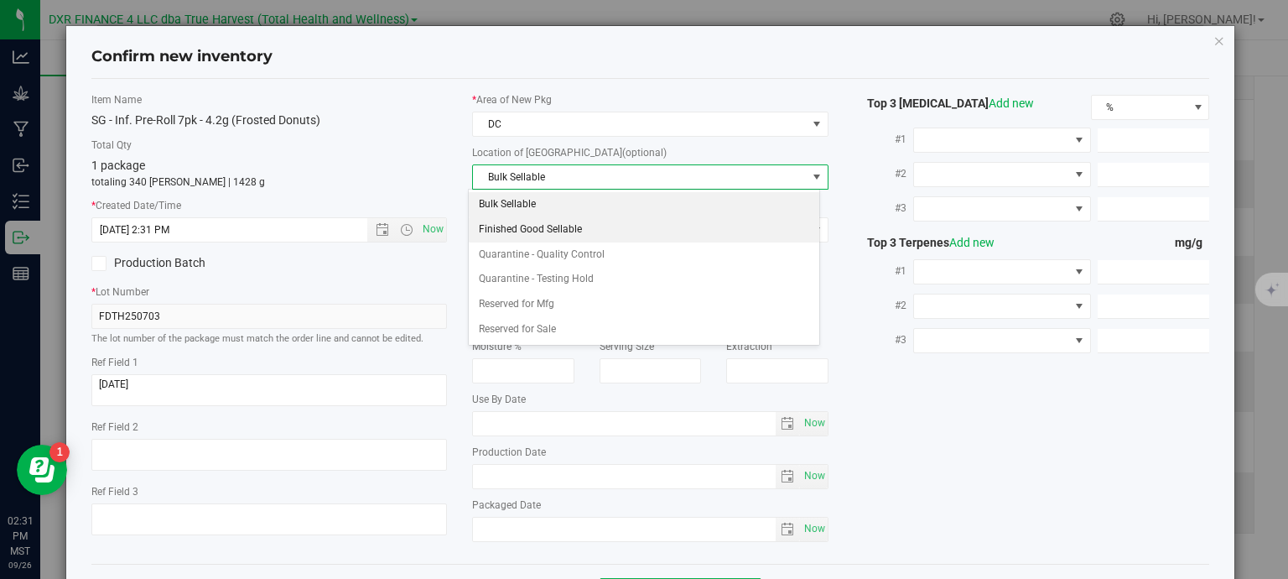
click at [558, 227] on li "Finished Good Sellable" at bounding box center [644, 229] width 350 height 25
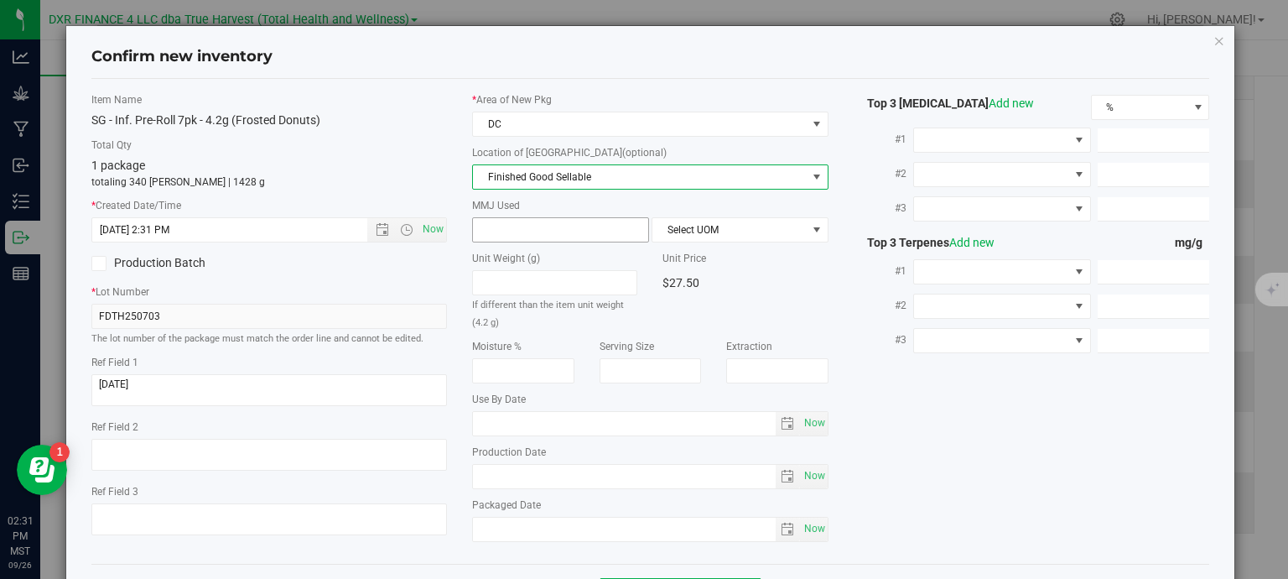
click at [554, 227] on span at bounding box center [560, 229] width 177 height 25
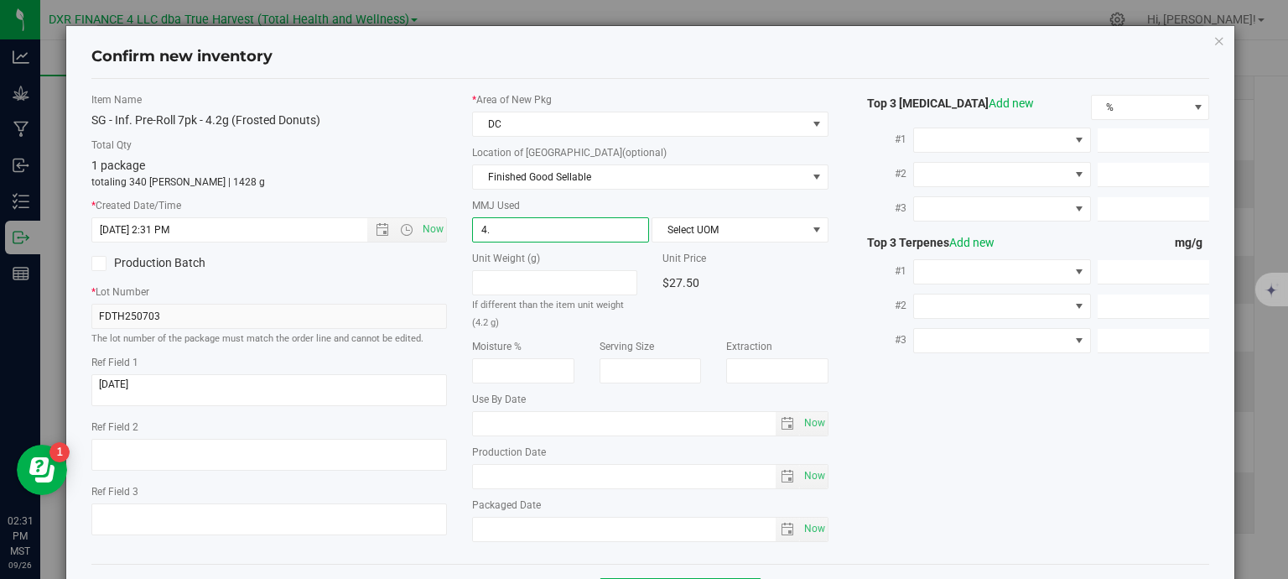
type input "4.2"
type input "4.2000"
drag, startPoint x: 729, startPoint y: 231, endPoint x: 737, endPoint y: 239, distance: 11.3
click at [730, 231] on span "Select UOM" at bounding box center [729, 229] width 154 height 23
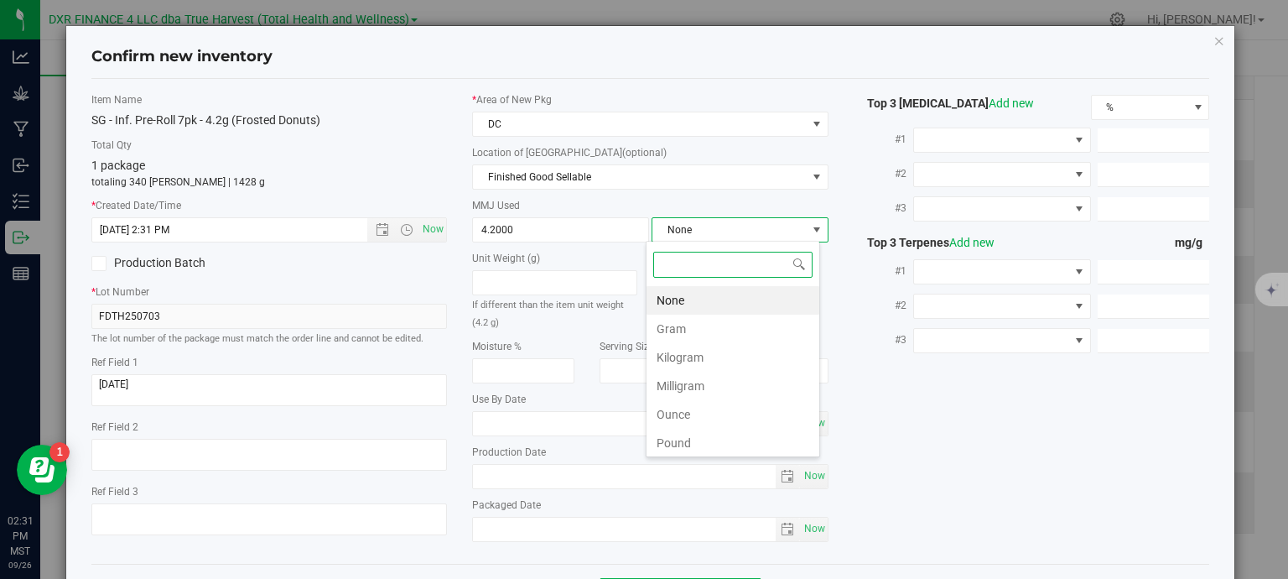
scroll to position [24, 174]
click at [735, 334] on li "Gram" at bounding box center [732, 328] width 173 height 29
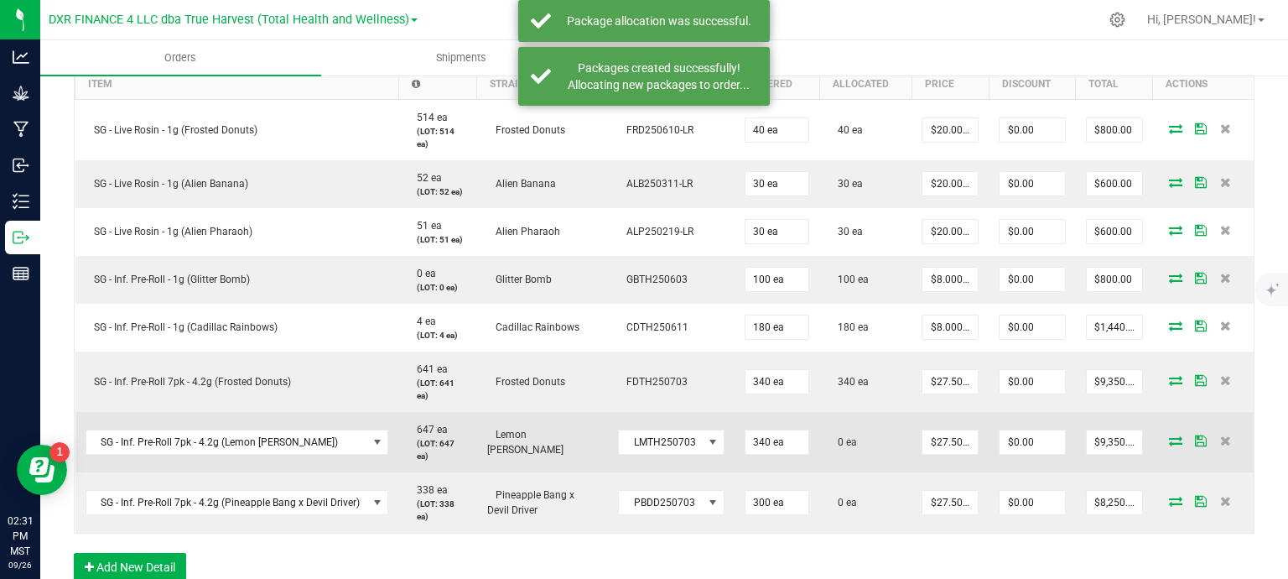
click at [1169, 440] on icon at bounding box center [1175, 440] width 13 height 10
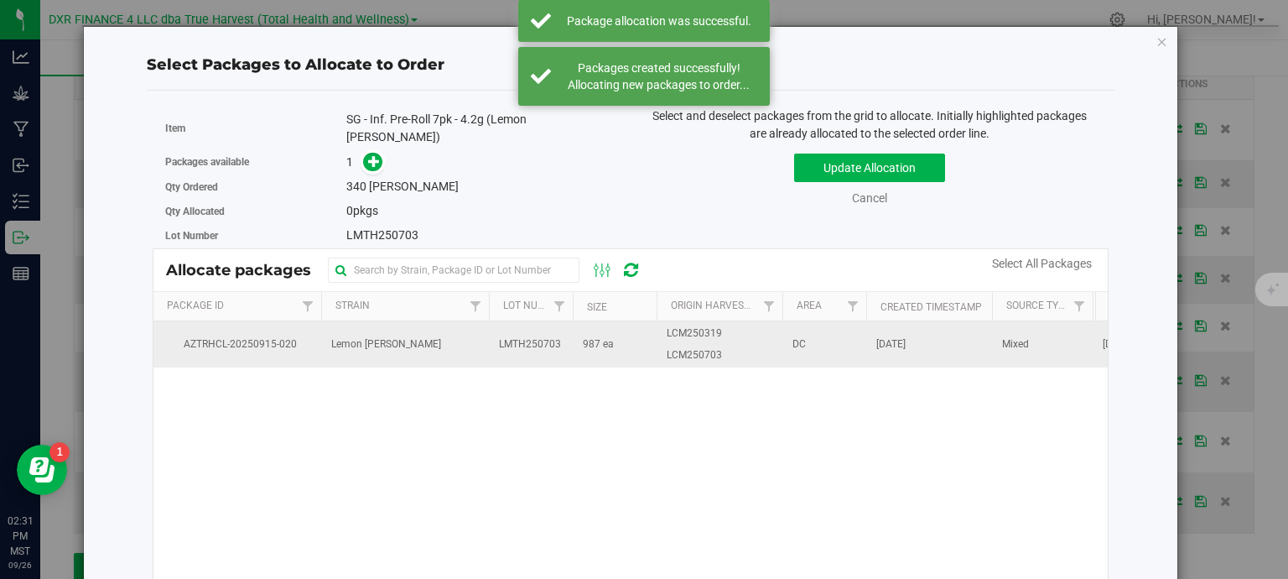
click at [436, 348] on td "Lemon Cherry Mintz" at bounding box center [405, 343] width 168 height 45
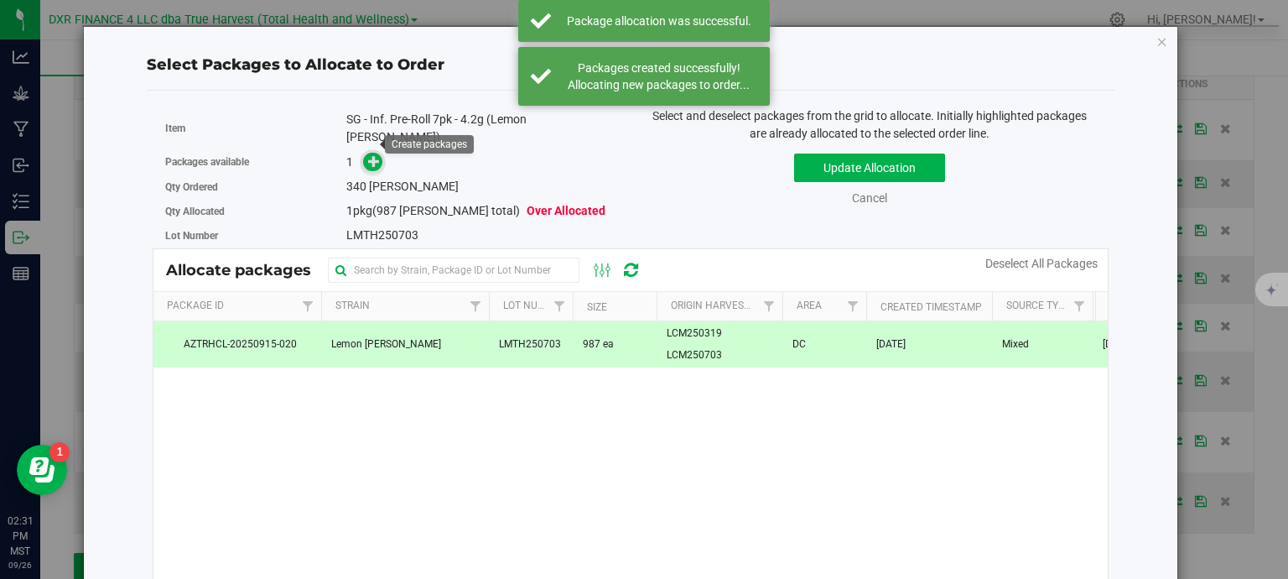
click at [368, 155] on icon at bounding box center [374, 161] width 12 height 12
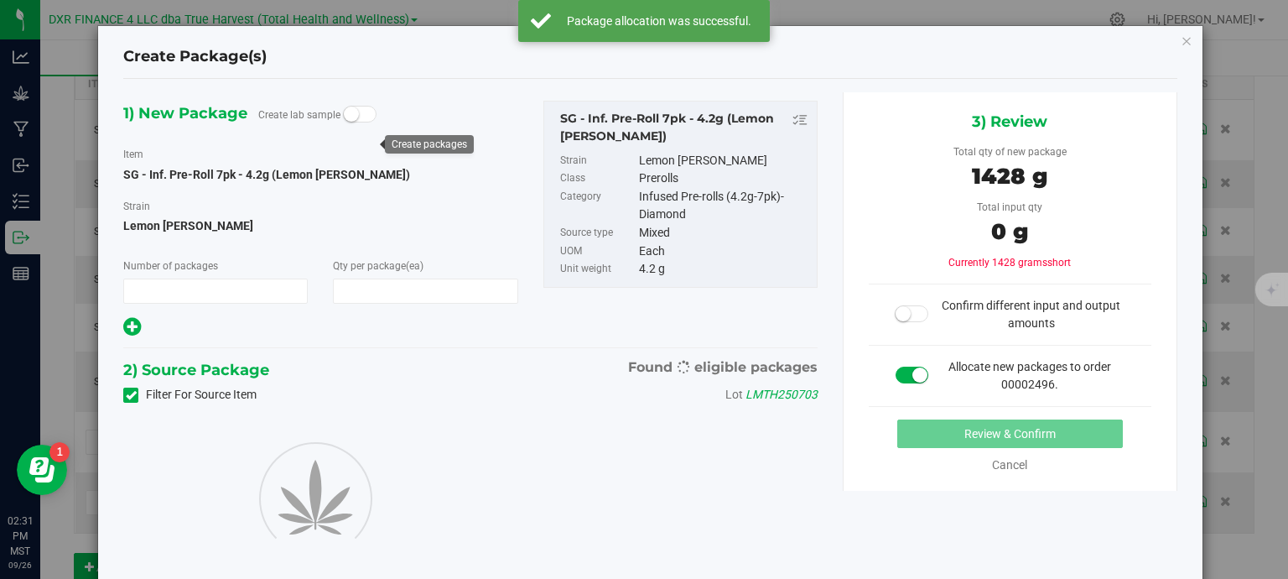
type input "1"
type input "340"
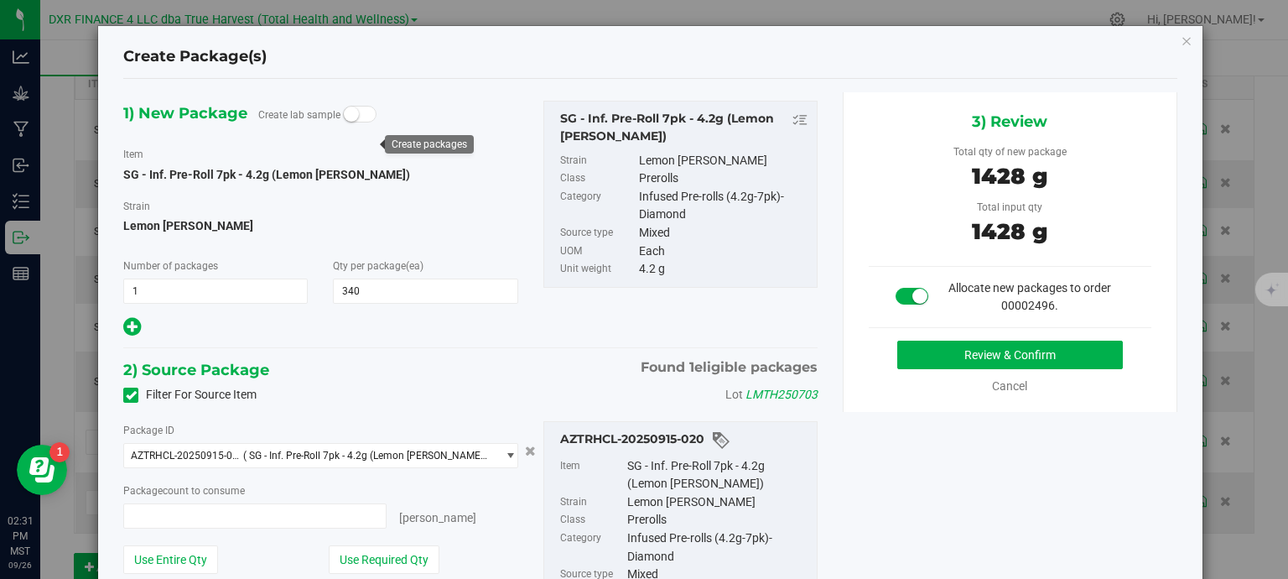
type input "340 ea"
click at [1046, 350] on button "Review & Confirm" at bounding box center [1010, 354] width 226 height 29
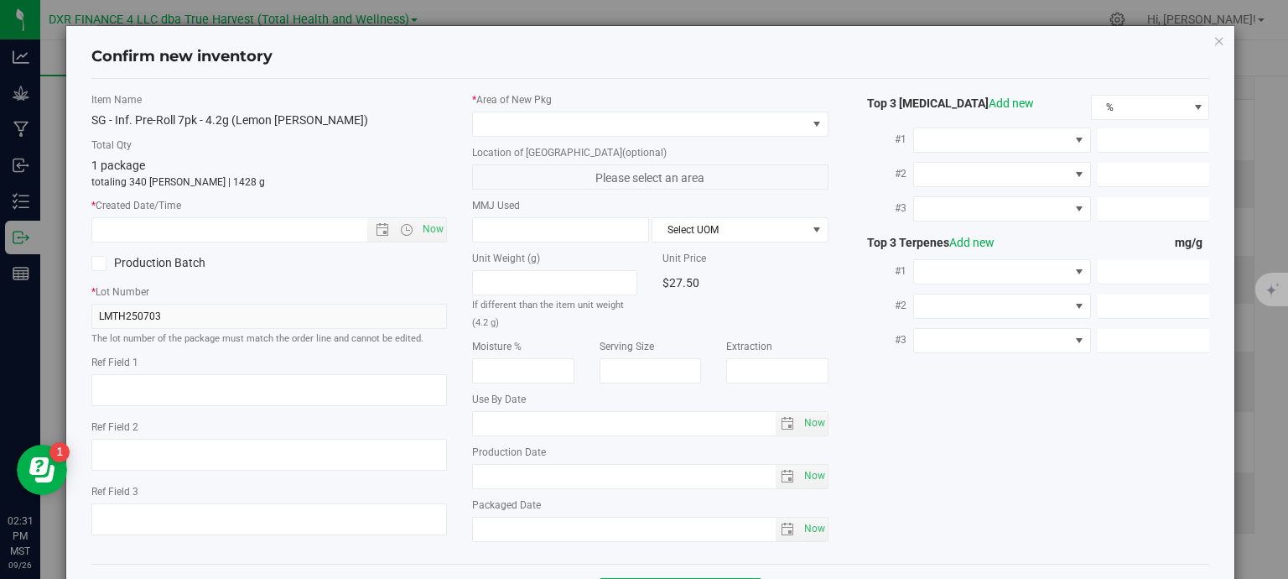
type textarea "2025-08-27"
click at [190, 400] on textarea at bounding box center [269, 390] width 356 height 32
click at [189, 398] on textarea at bounding box center [269, 390] width 356 height 32
click at [211, 224] on input "text" at bounding box center [244, 229] width 304 height 23
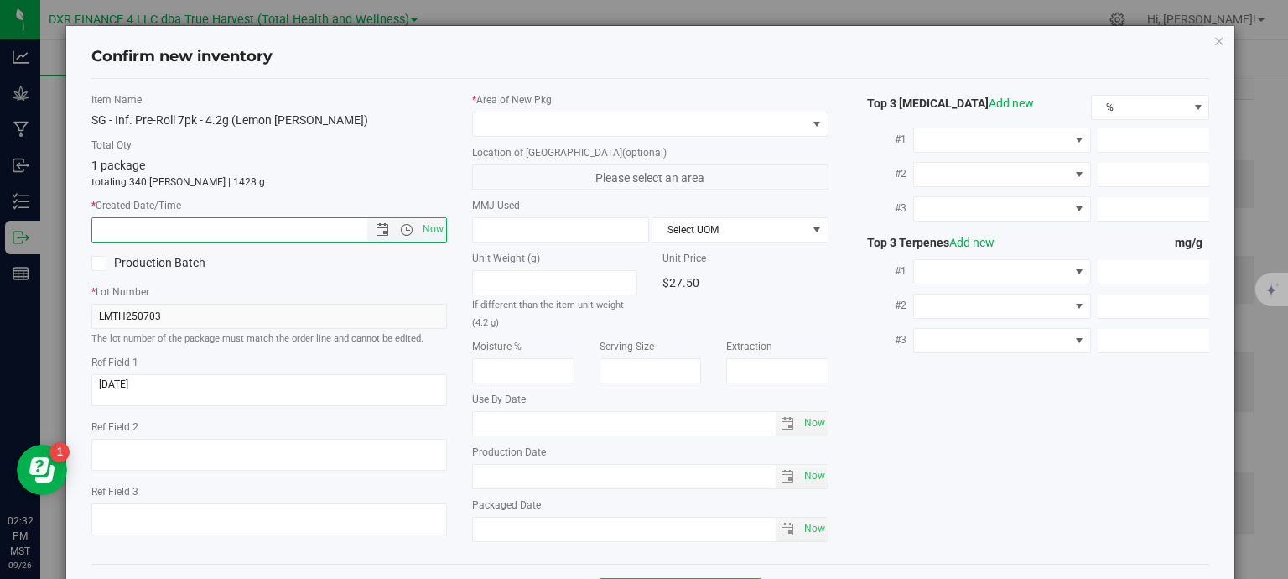
paste input "2025-08-27"
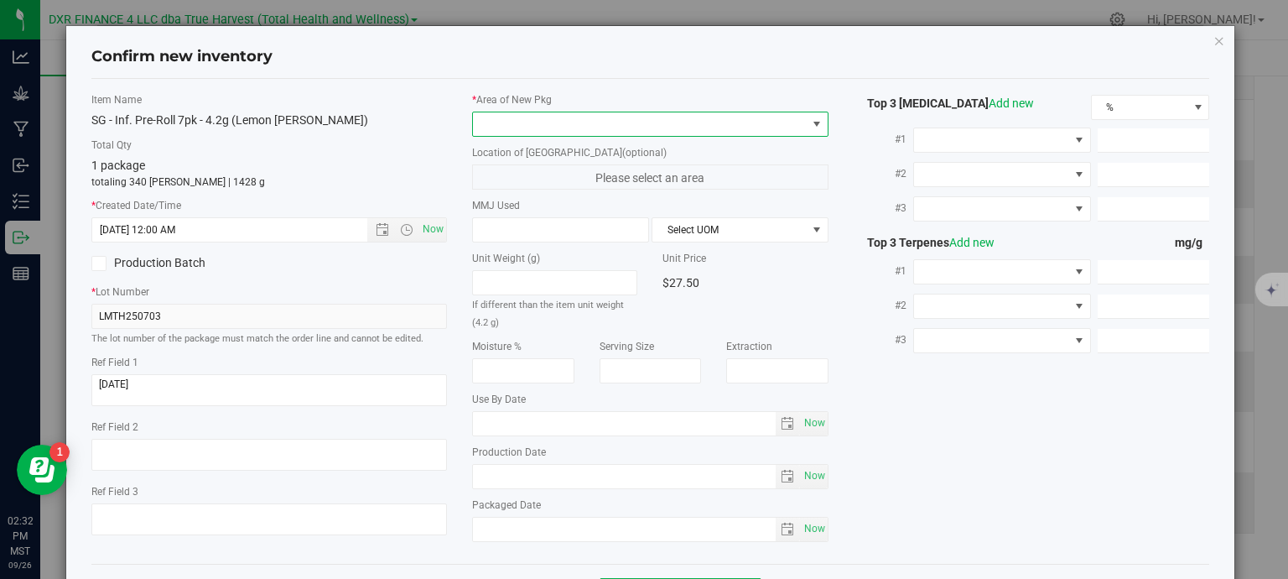
type input "8/27/2025 2:32 PM"
click at [570, 123] on span at bounding box center [640, 123] width 334 height 23
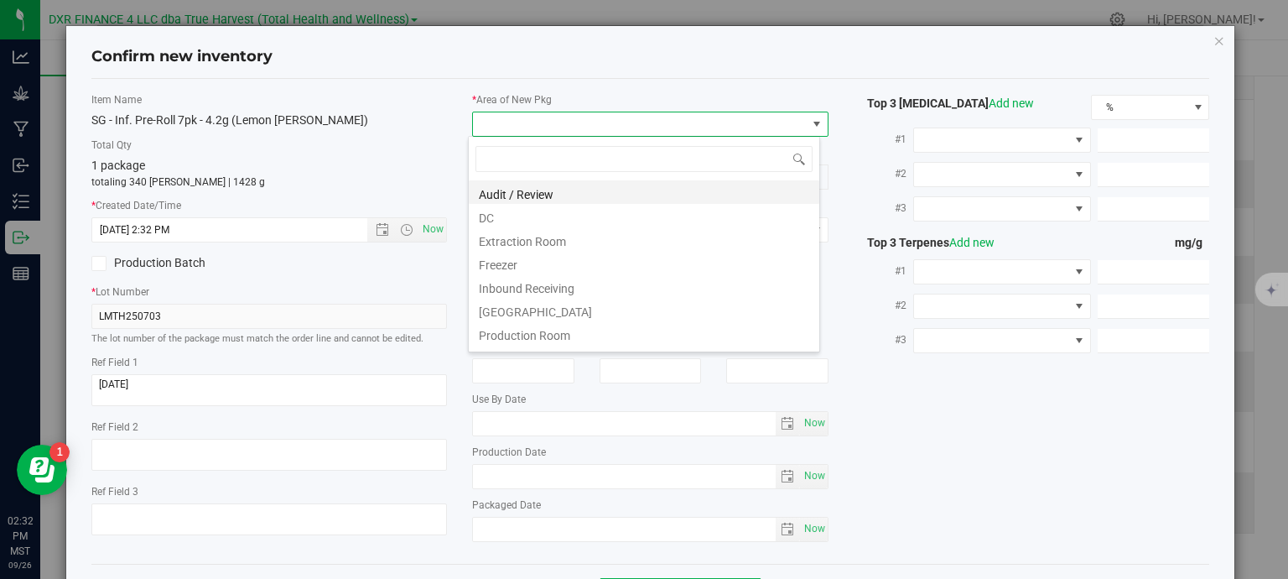
scroll to position [24, 352]
click at [544, 217] on li "DC" at bounding box center [644, 215] width 350 height 23
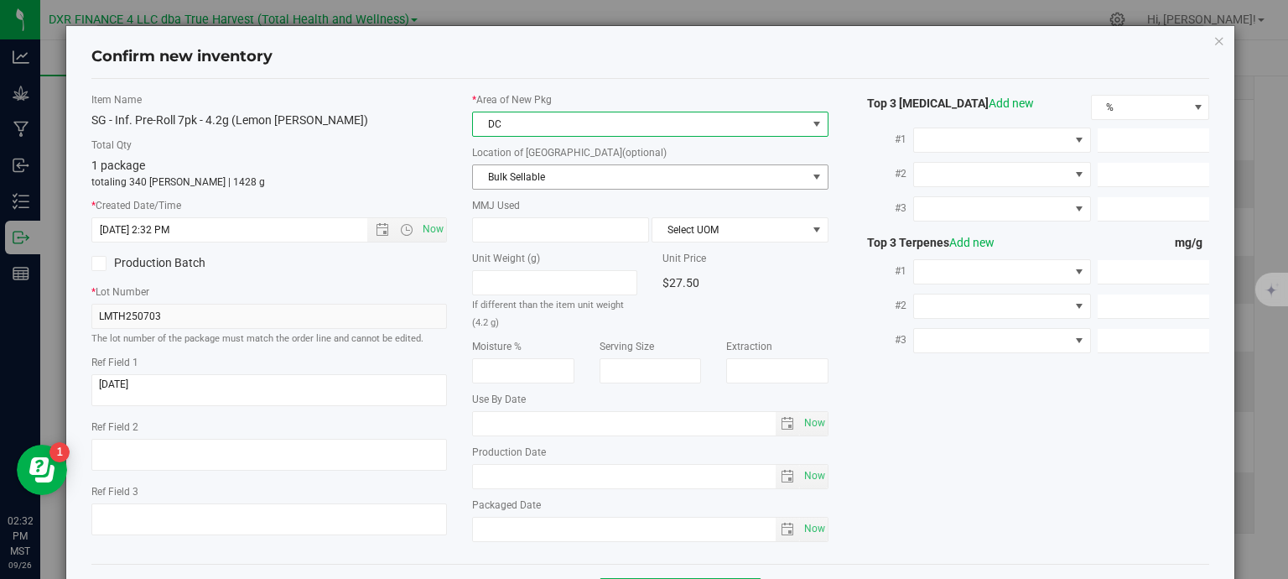
click at [564, 169] on span "Bulk Sellable" at bounding box center [640, 176] width 334 height 23
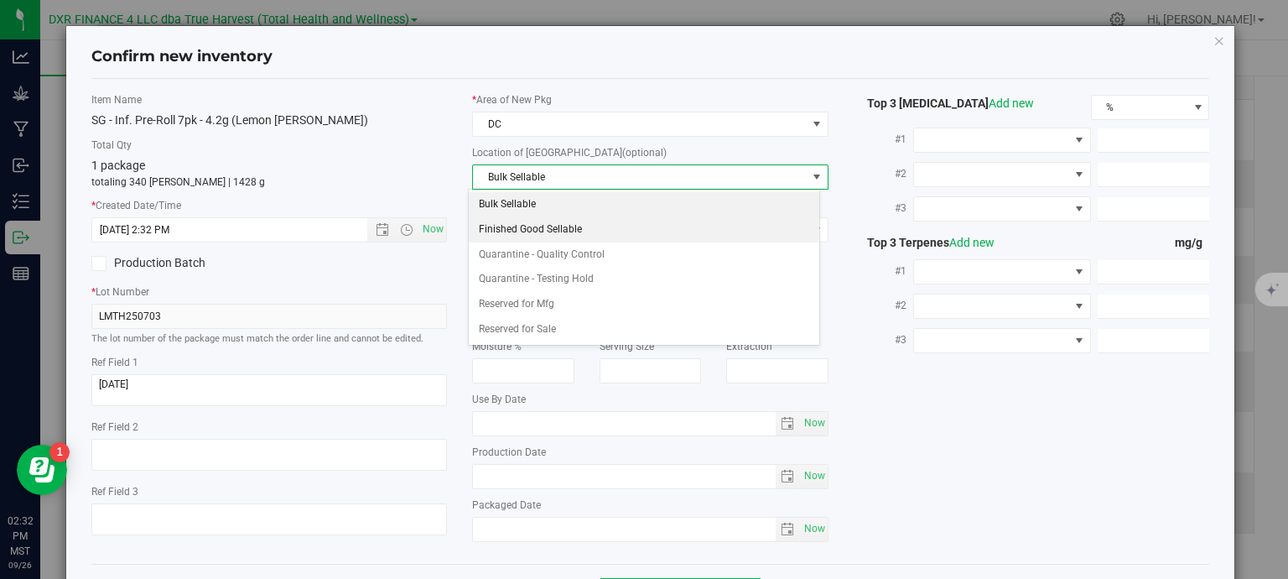
click at [563, 225] on li "Finished Good Sellable" at bounding box center [644, 229] width 350 height 25
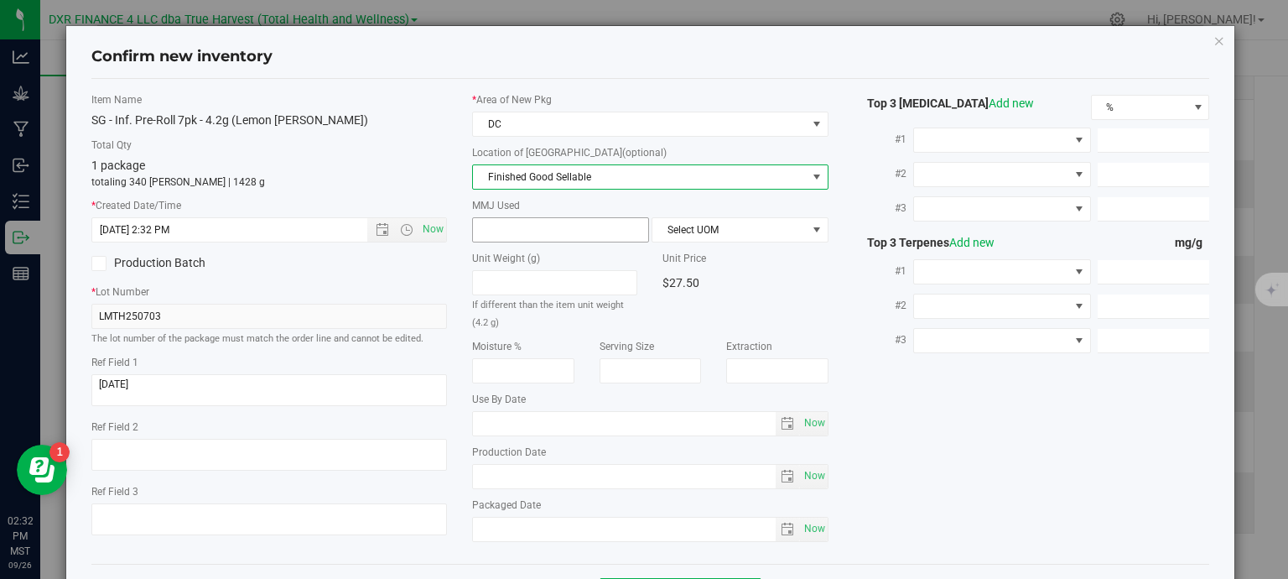
click at [555, 231] on span at bounding box center [560, 229] width 177 height 25
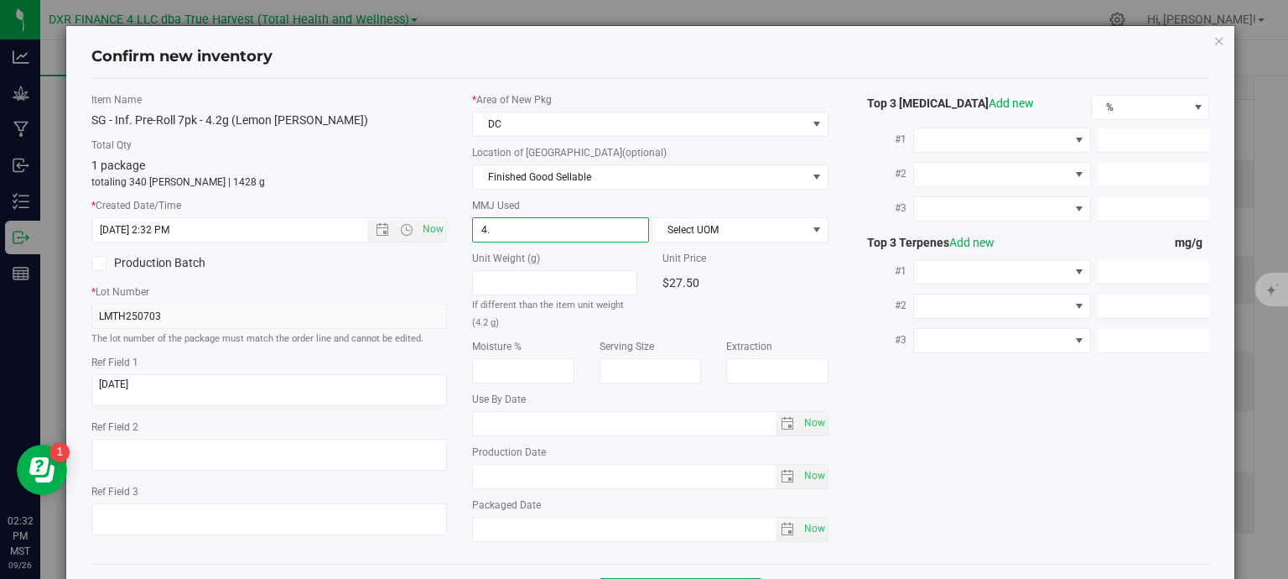
type input "4.2"
type input "4.2000"
click at [691, 231] on span "Select UOM" at bounding box center [729, 229] width 154 height 23
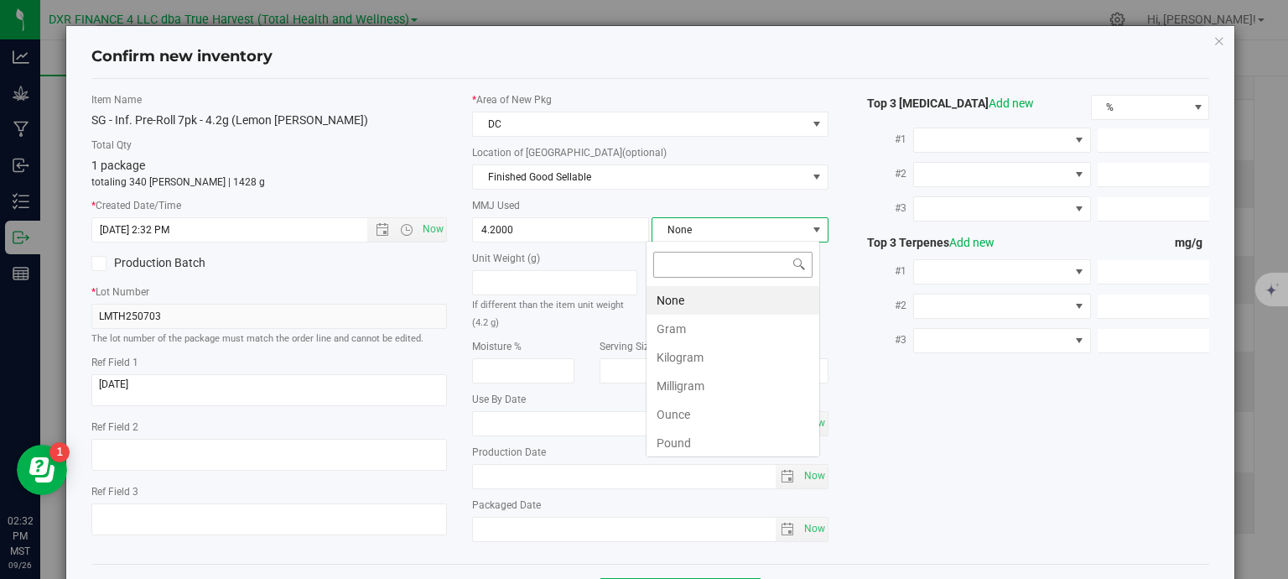
scroll to position [24, 174]
click at [709, 336] on li "Gram" at bounding box center [732, 328] width 173 height 29
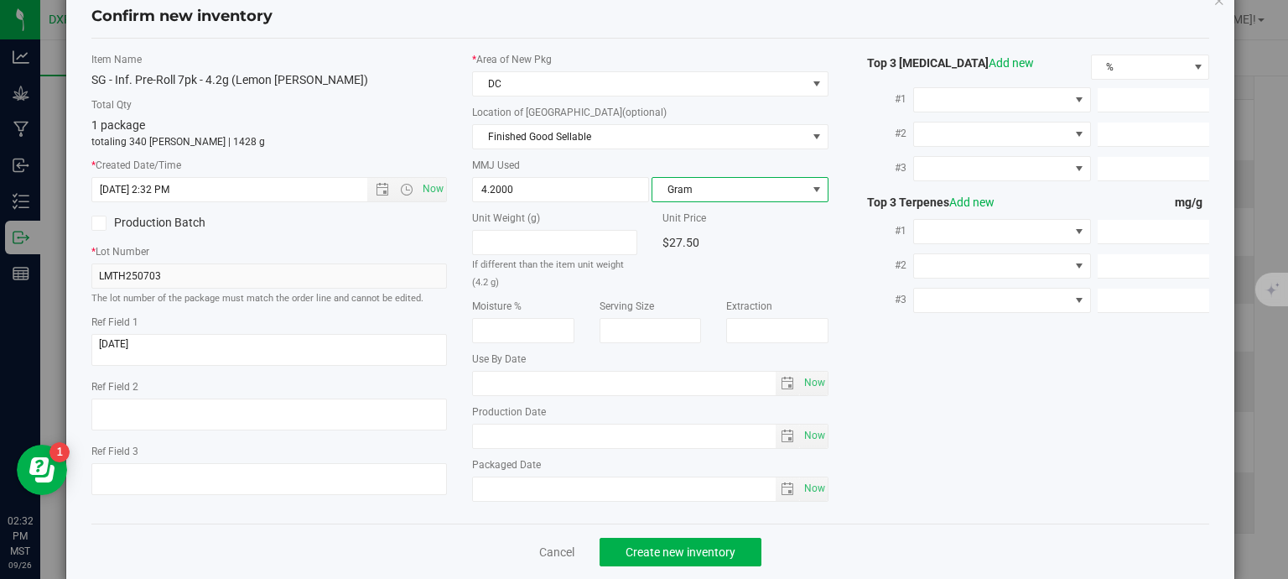
scroll to position [64, 0]
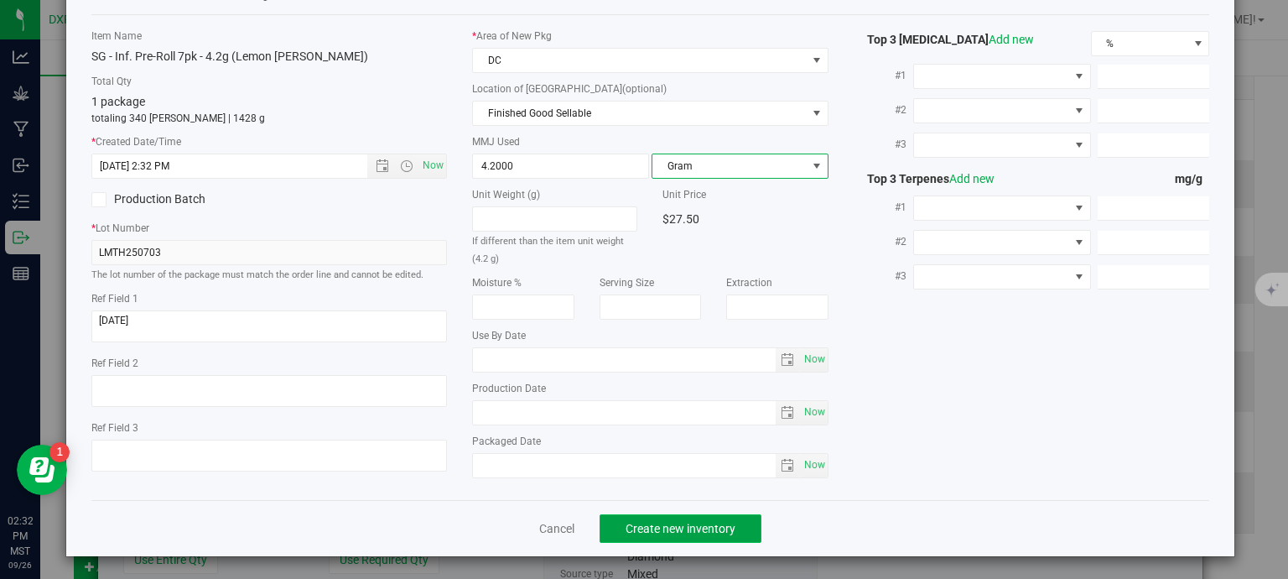
click at [716, 525] on span "Create new inventory" at bounding box center [681, 528] width 110 height 13
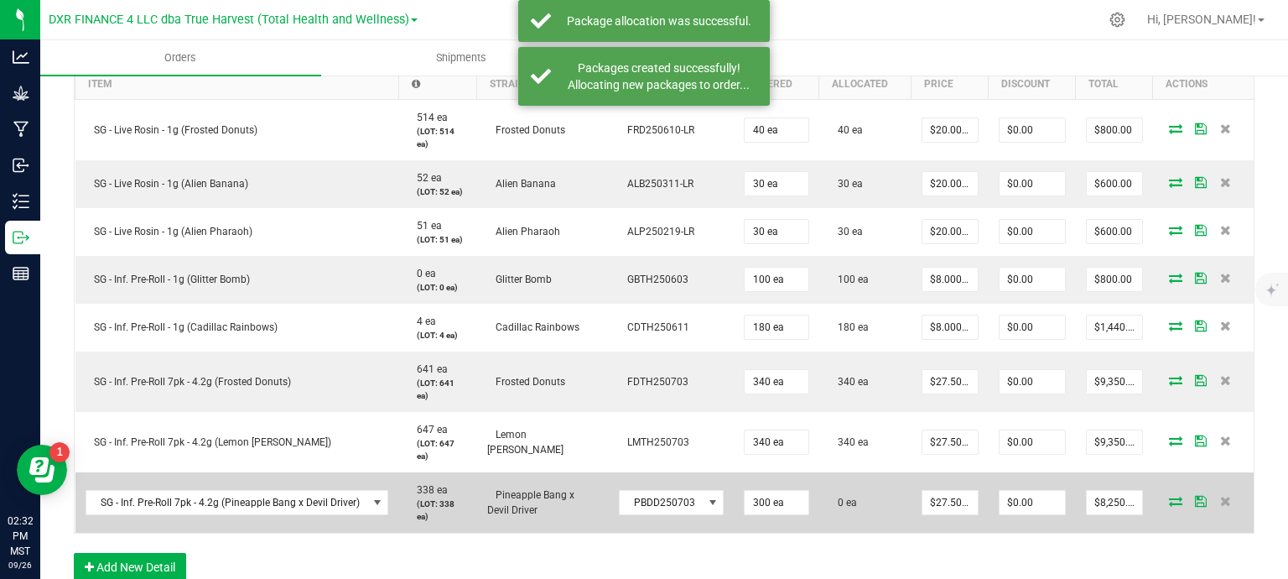
click at [1169, 503] on icon at bounding box center [1175, 501] width 13 height 10
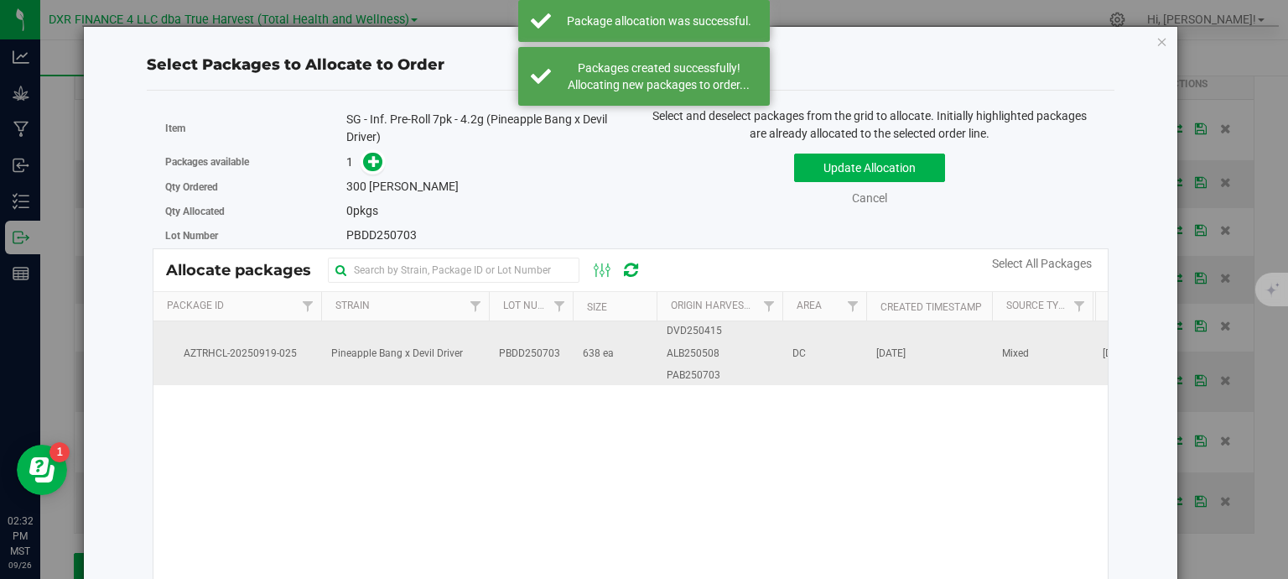
click at [640, 363] on td "638 ea" at bounding box center [615, 353] width 84 height 64
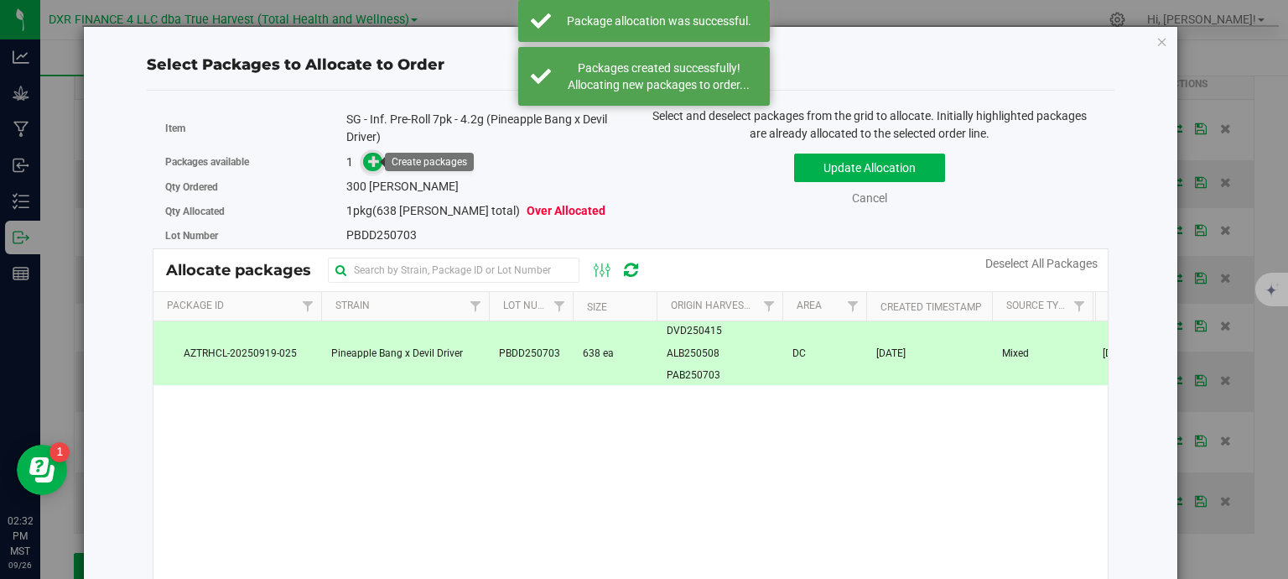
click at [368, 164] on icon at bounding box center [374, 161] width 12 height 12
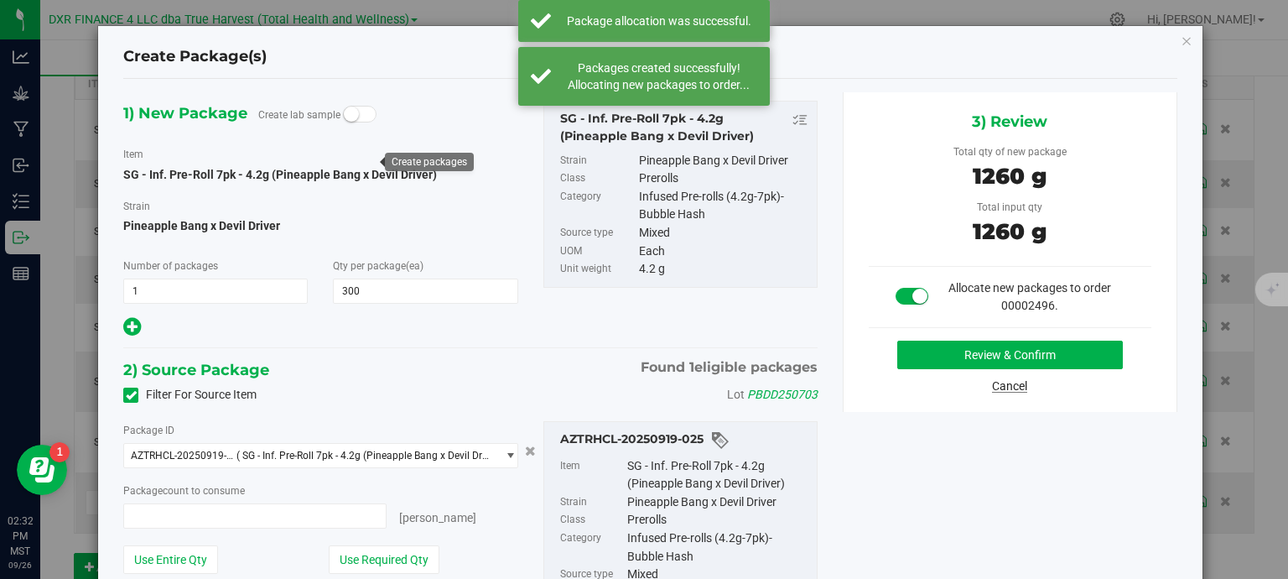
type input "300 ea"
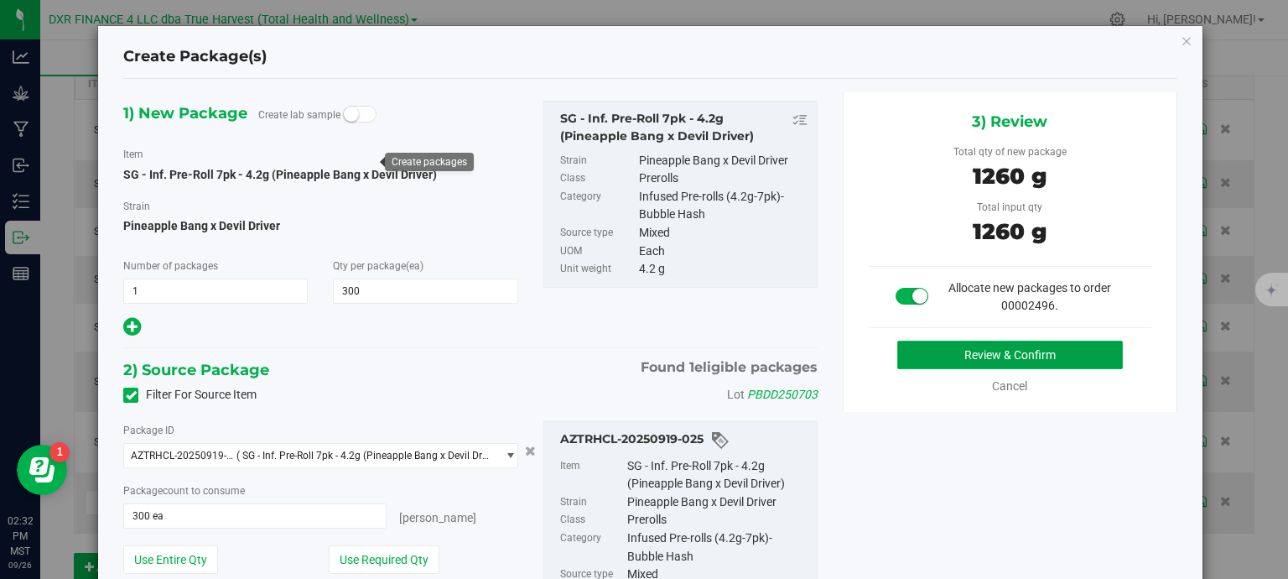
click at [1053, 350] on button "Review & Confirm" at bounding box center [1010, 354] width 226 height 29
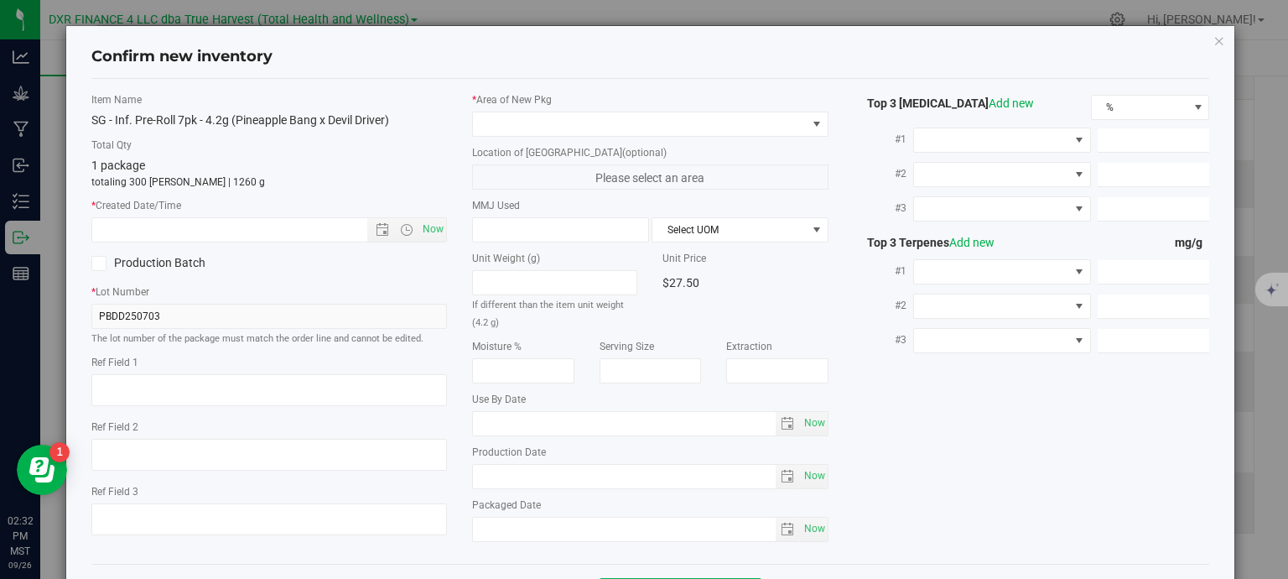
type textarea "2025-09-02"
click at [174, 389] on textarea at bounding box center [269, 390] width 356 height 32
click at [213, 225] on input "text" at bounding box center [244, 229] width 304 height 23
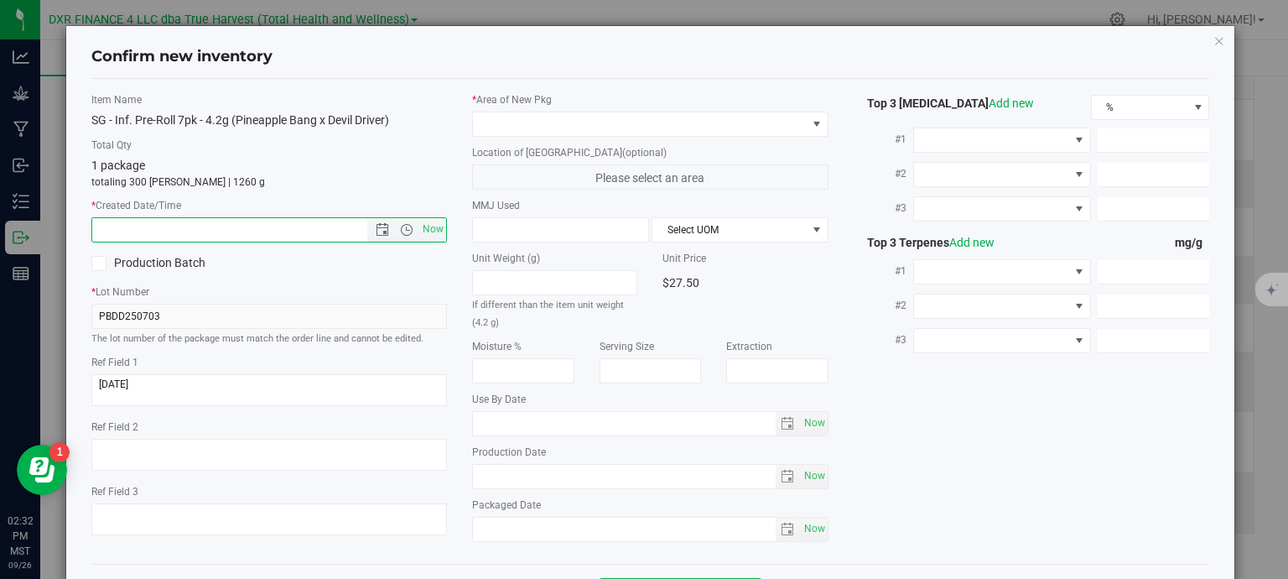
paste input "2025-09-02"
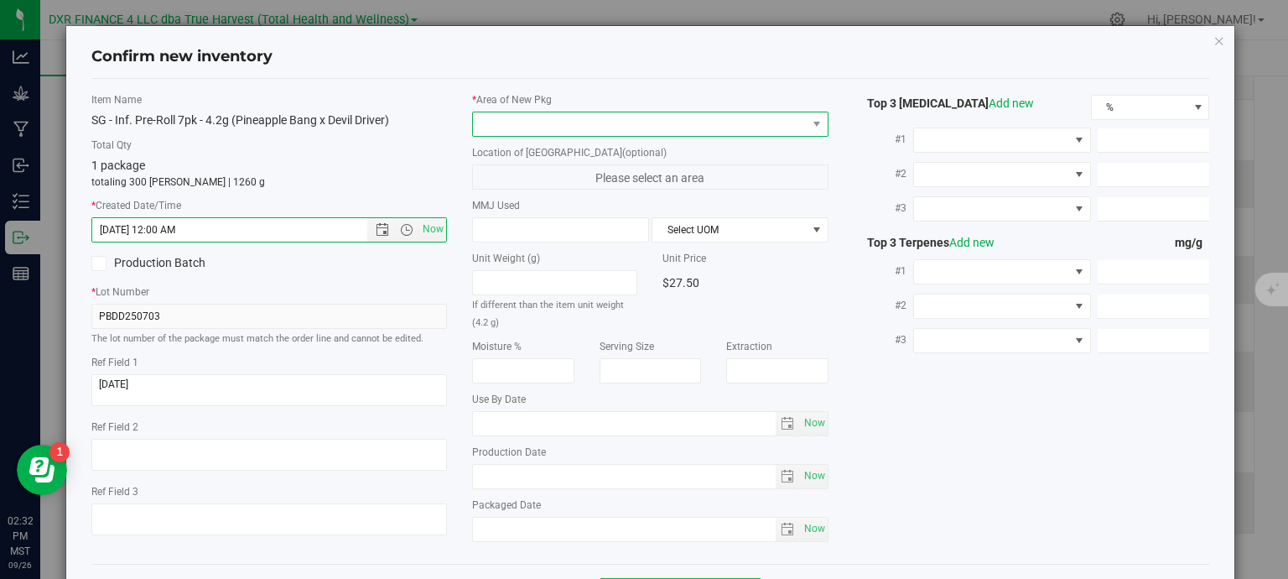
type input "9/2/2025 2:32 PM"
click at [698, 126] on span at bounding box center [640, 123] width 334 height 23
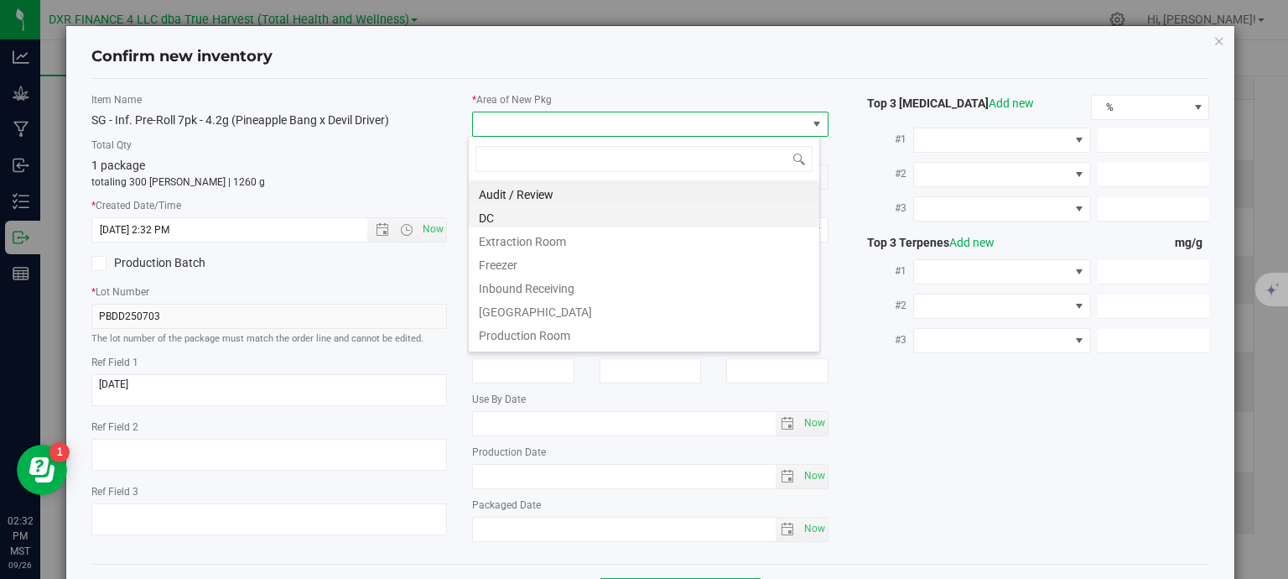
scroll to position [24, 352]
click at [568, 215] on li "DC" at bounding box center [644, 215] width 350 height 23
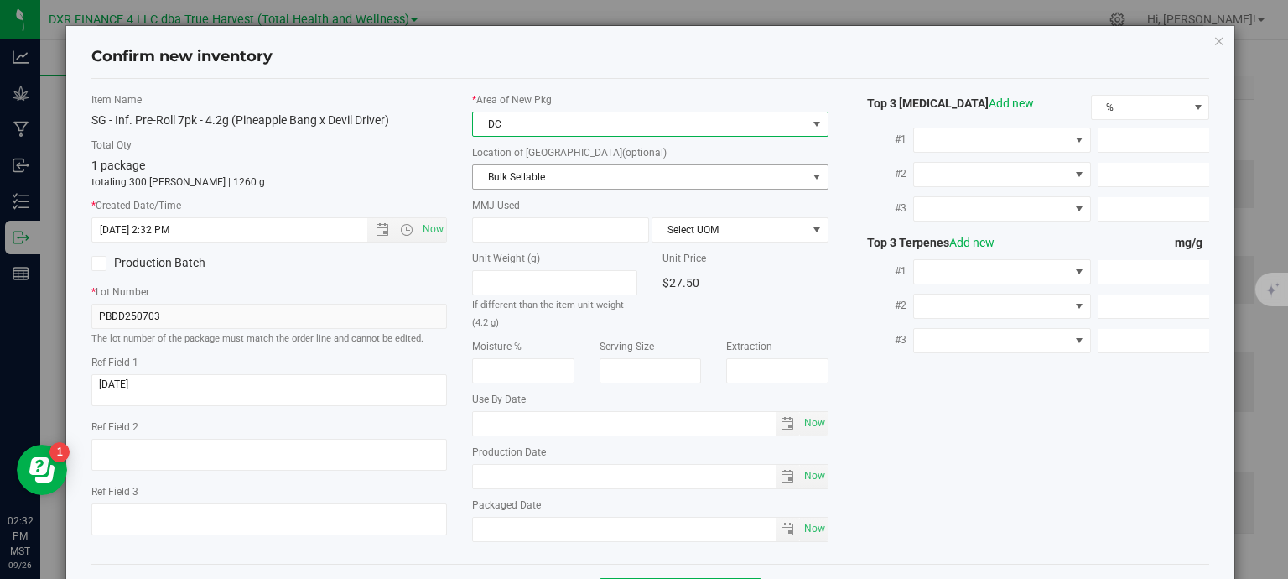
click at [592, 186] on span "Bulk Sellable" at bounding box center [640, 176] width 334 height 23
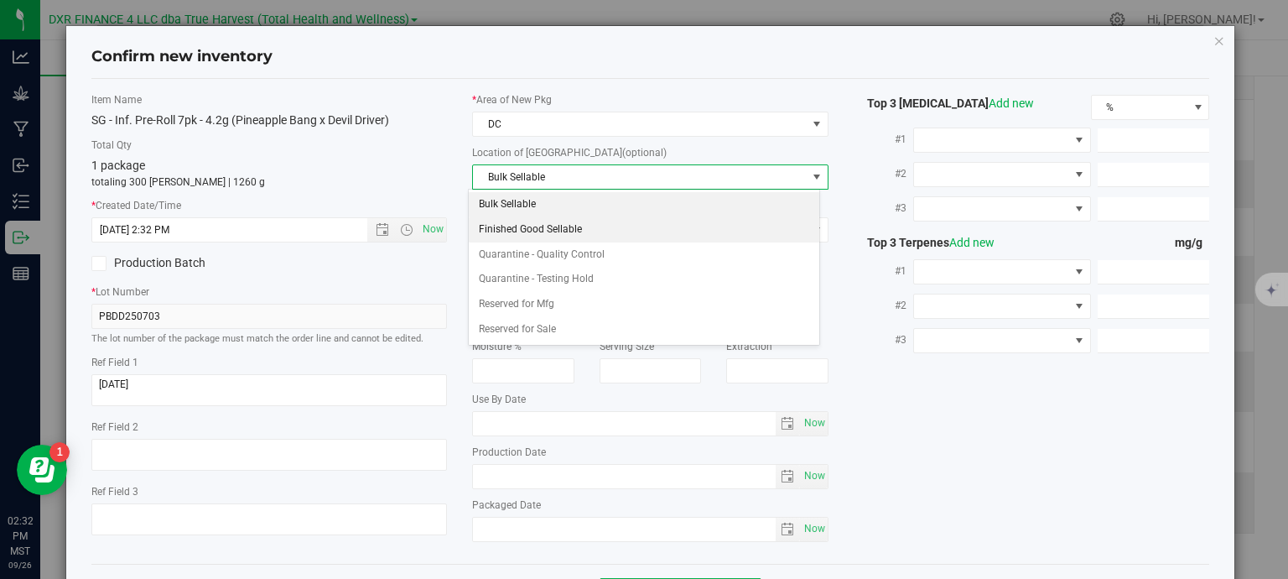
click at [577, 240] on li "Finished Good Sellable" at bounding box center [644, 229] width 350 height 25
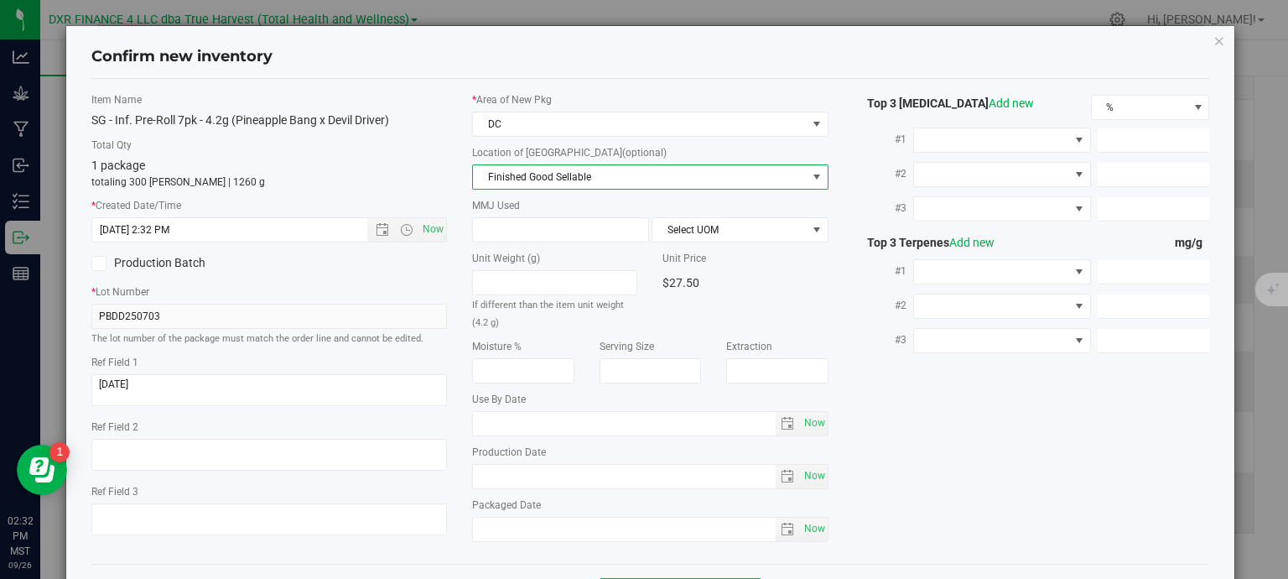
click at [586, 174] on span "Finished Good Sellable" at bounding box center [640, 176] width 334 height 23
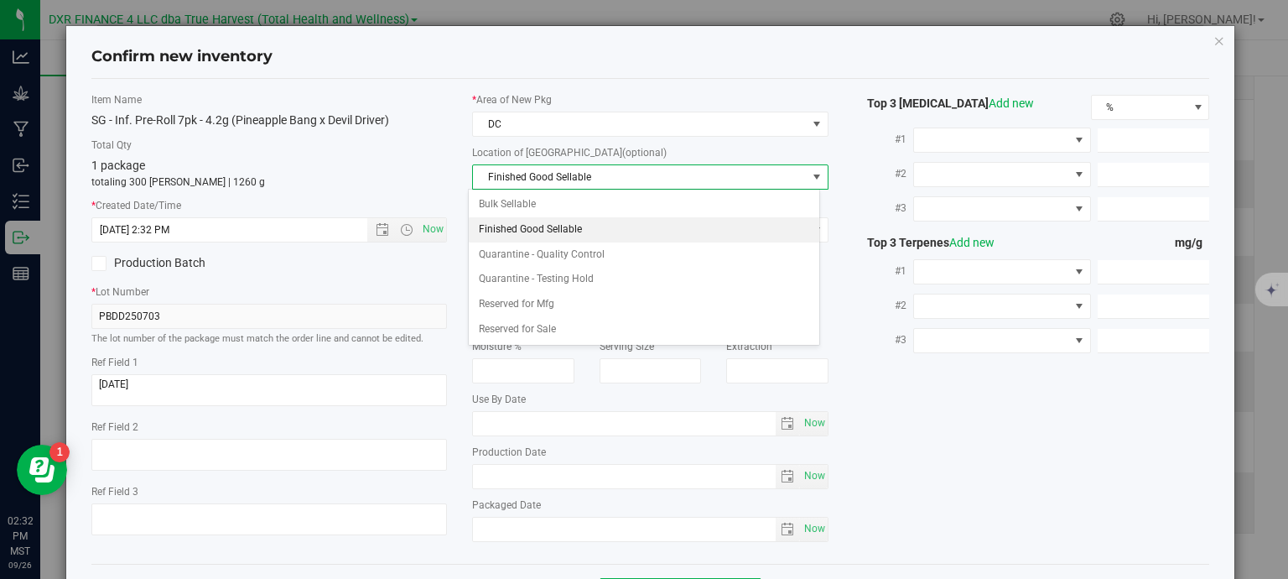
click at [580, 231] on li "Finished Good Sellable" at bounding box center [644, 229] width 350 height 25
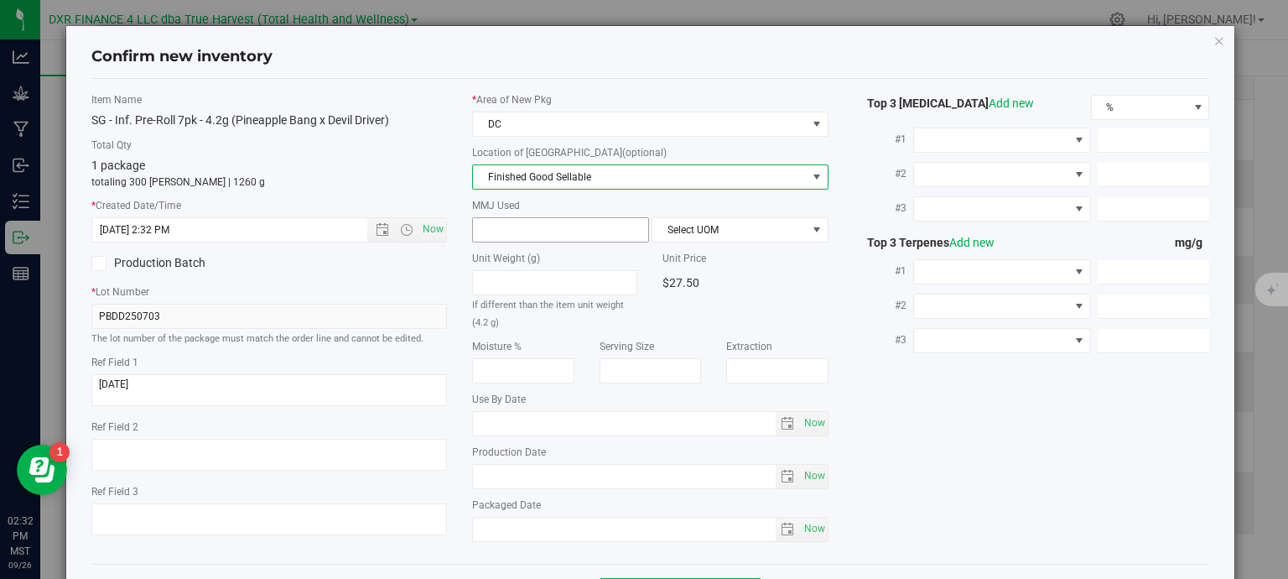
click at [560, 228] on span at bounding box center [560, 229] width 177 height 25
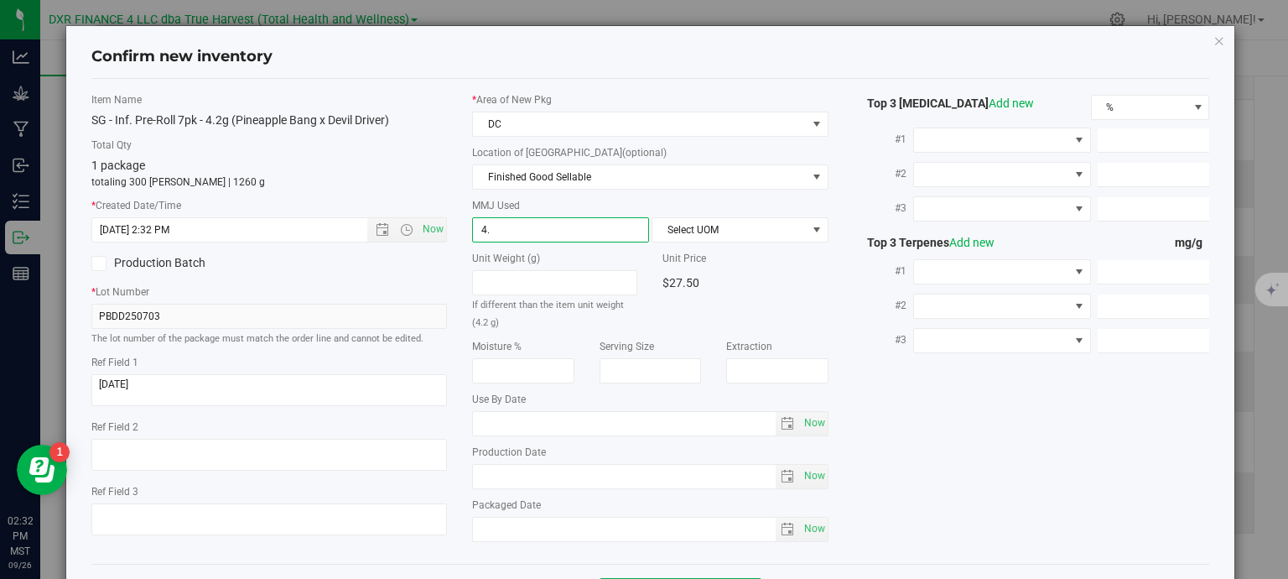
type input "4.2"
type input "4.2000"
click at [759, 234] on span "Select UOM" at bounding box center [729, 229] width 154 height 23
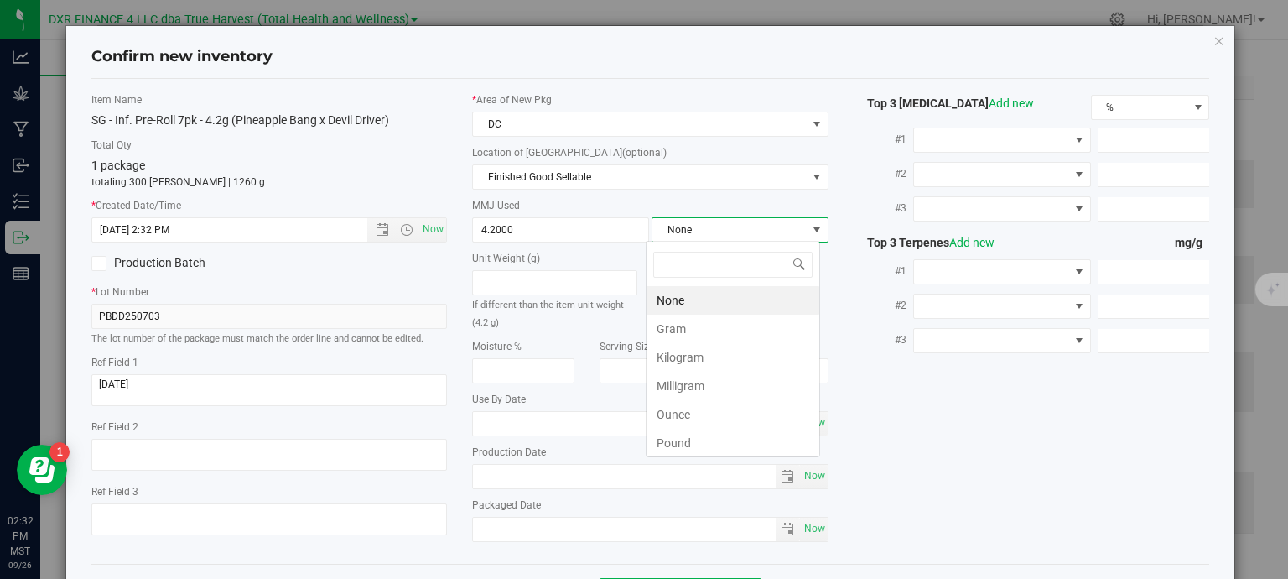
scroll to position [24, 174]
drag, startPoint x: 683, startPoint y: 324, endPoint x: 729, endPoint y: 332, distance: 47.6
click at [685, 324] on li "Gram" at bounding box center [732, 328] width 173 height 29
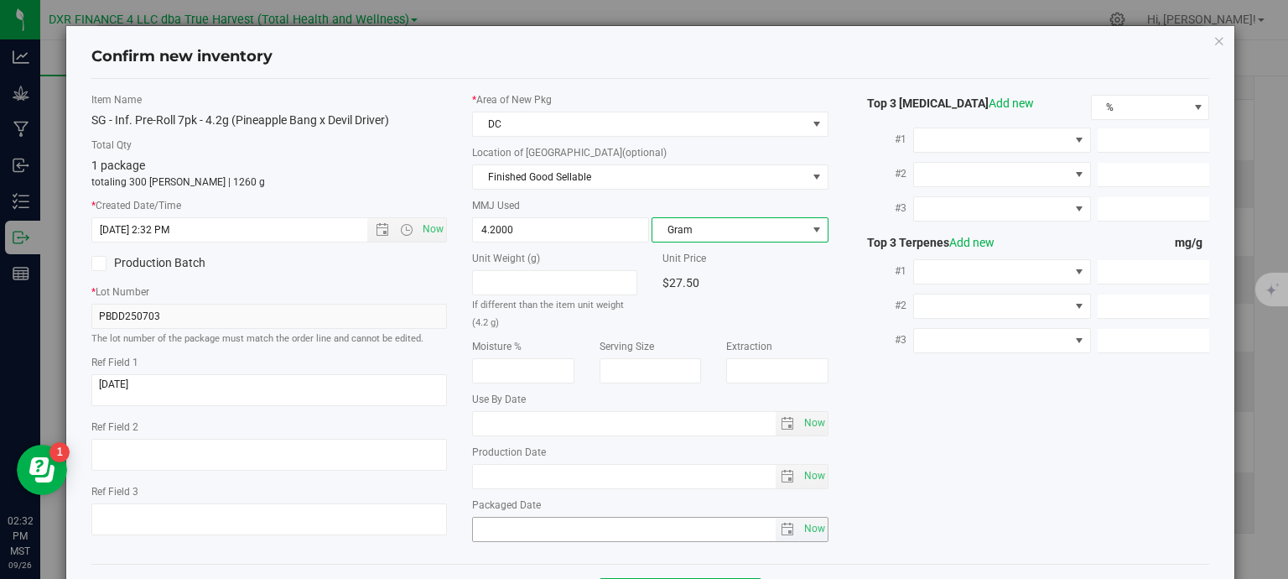
scroll to position [64, 0]
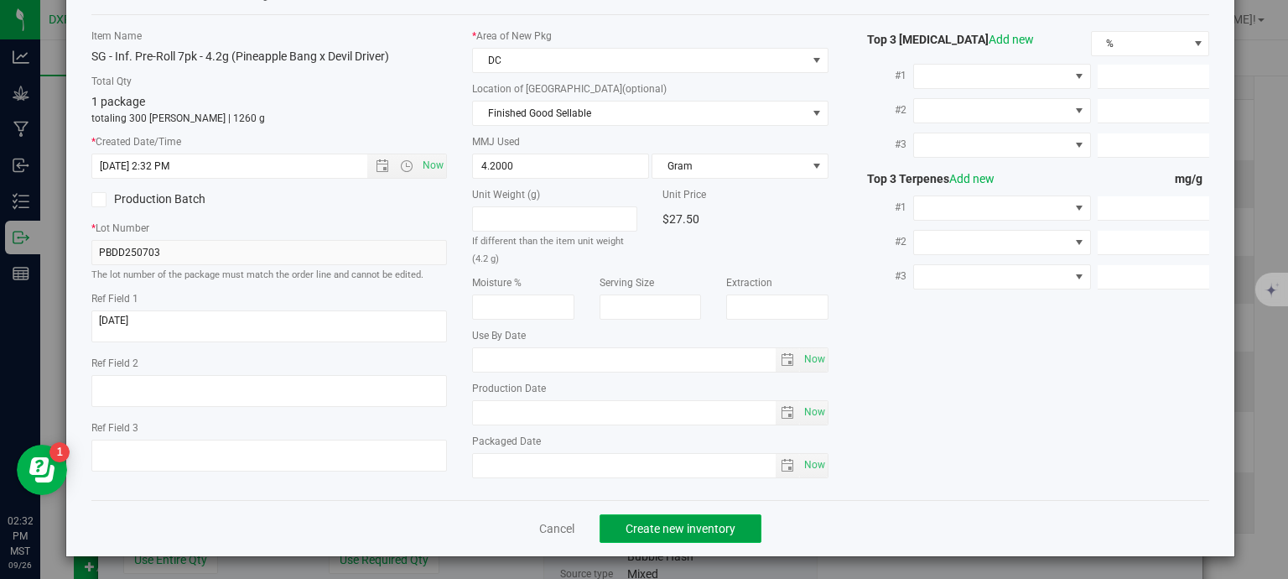
click at [649, 530] on span "Create new inventory" at bounding box center [681, 528] width 110 height 13
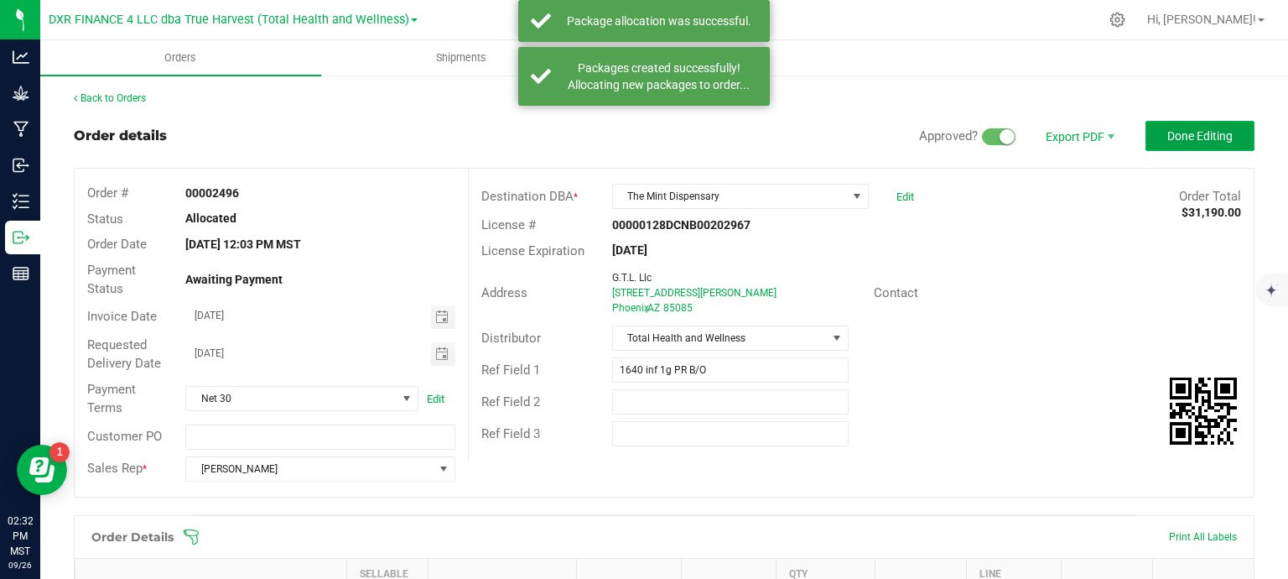
click at [1180, 138] on span "Done Editing" at bounding box center [1199, 135] width 65 height 13
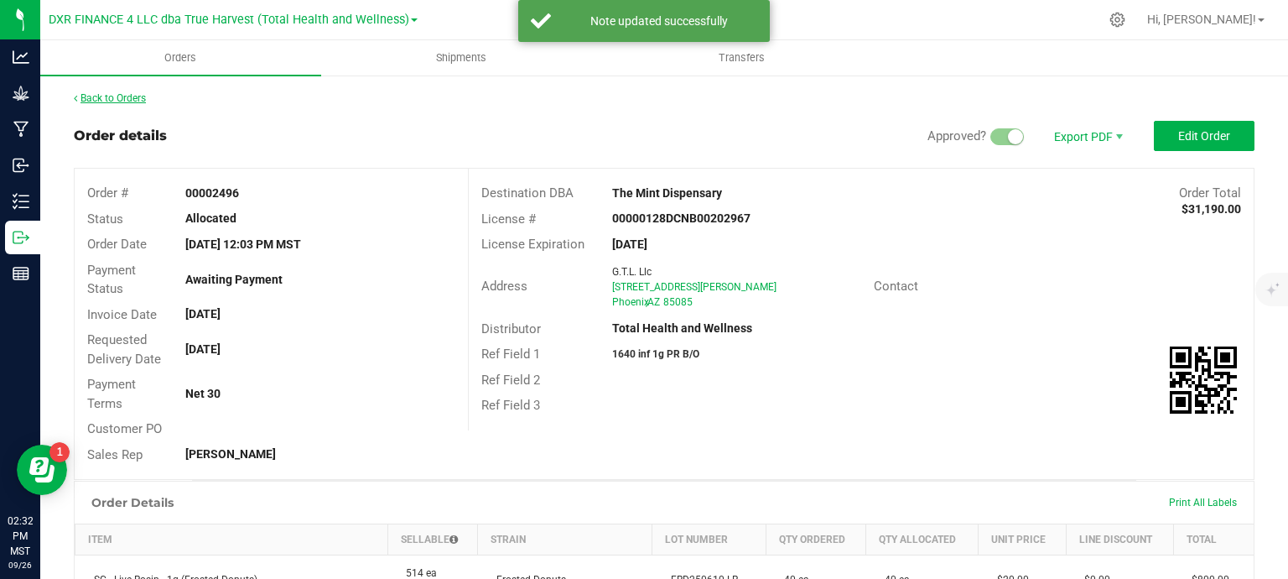
click at [121, 99] on link "Back to Orders" at bounding box center [110, 98] width 72 height 12
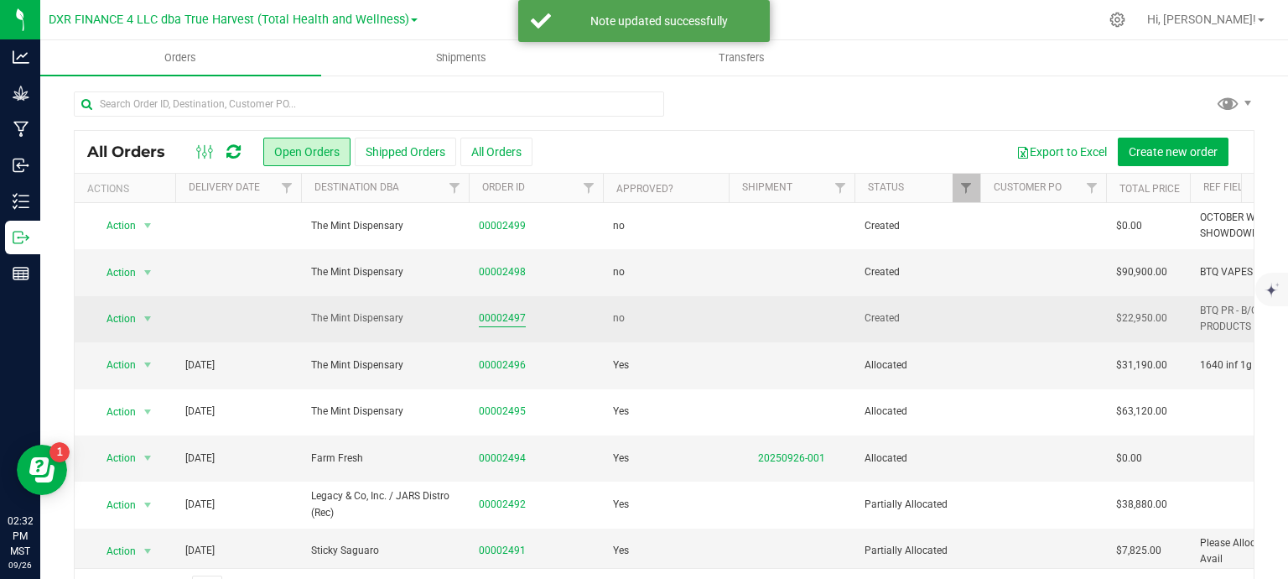
click at [505, 321] on link "00002497" at bounding box center [502, 318] width 47 height 16
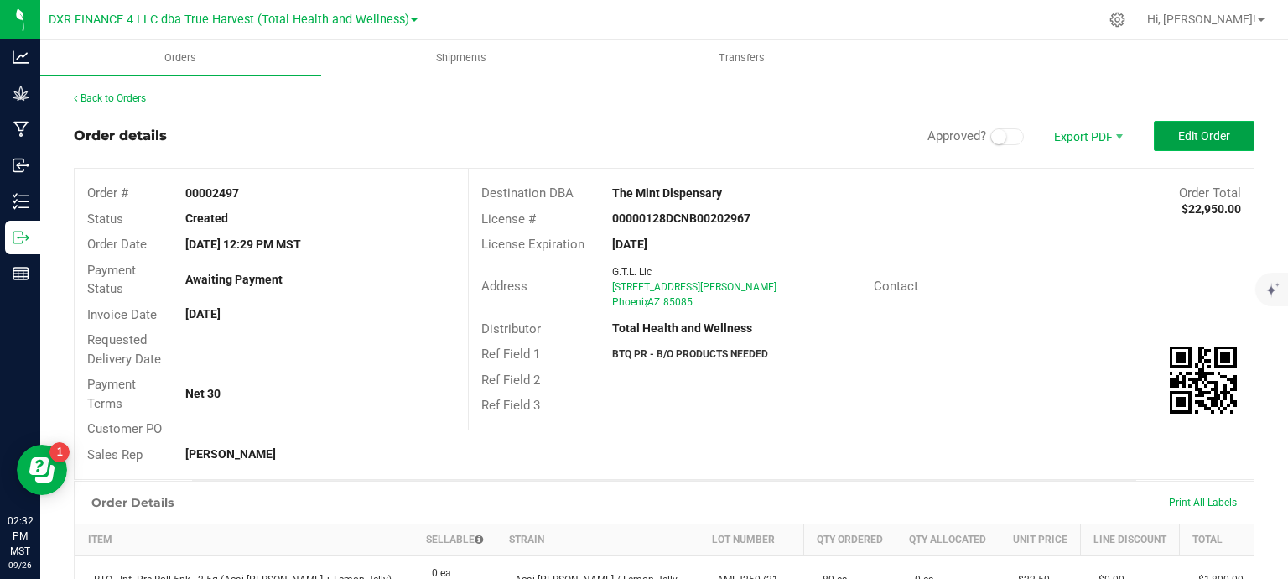
click at [1164, 140] on button "Edit Order" at bounding box center [1204, 136] width 101 height 30
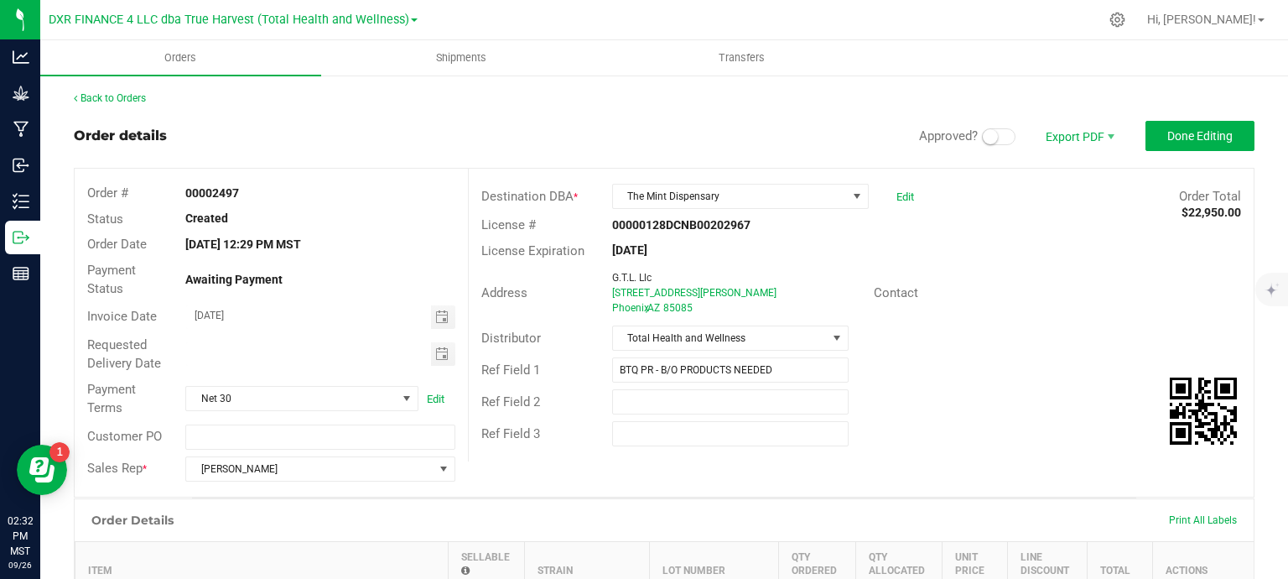
click at [983, 139] on small at bounding box center [990, 136] width 15 height 15
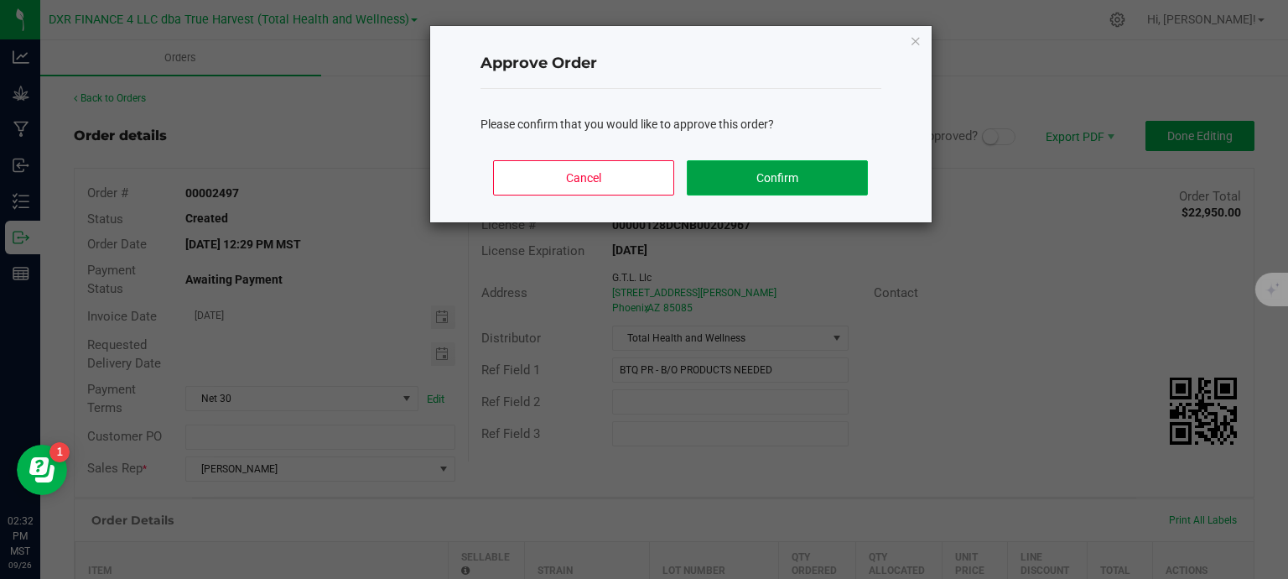
click at [821, 192] on button "Confirm" at bounding box center [777, 177] width 180 height 35
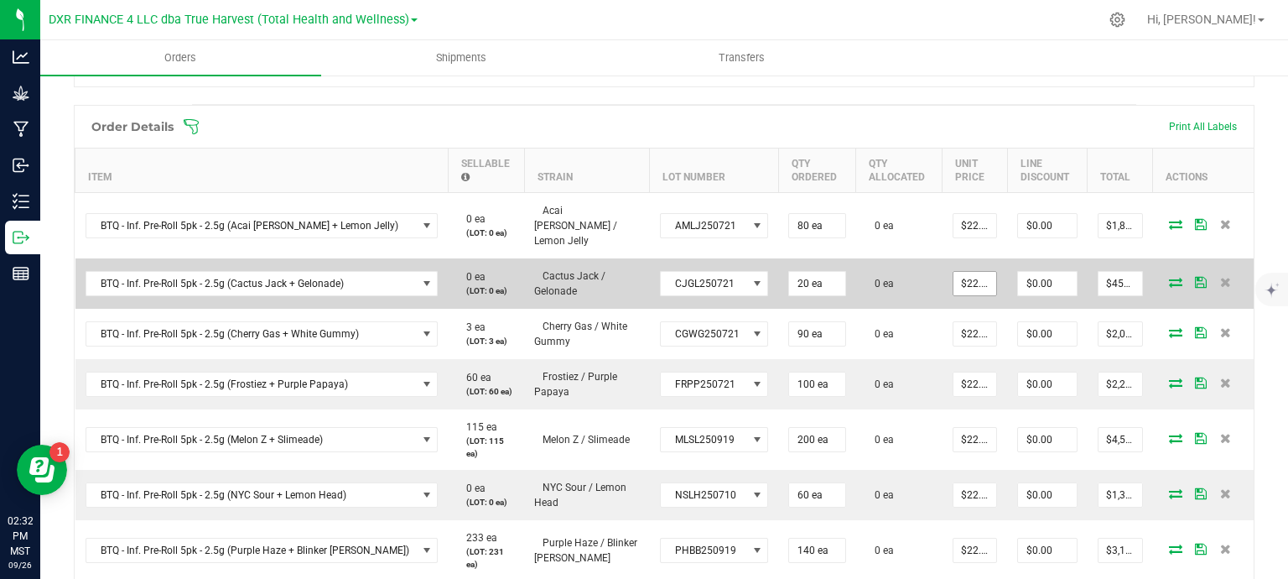
scroll to position [335, 0]
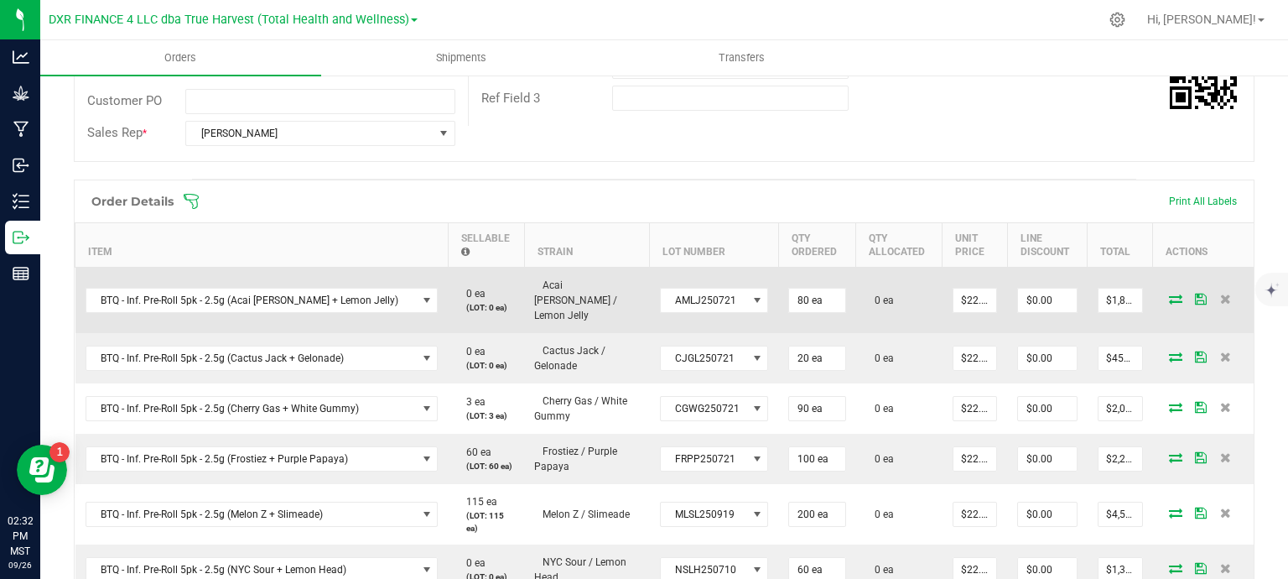
click at [1169, 293] on icon at bounding box center [1175, 298] width 13 height 10
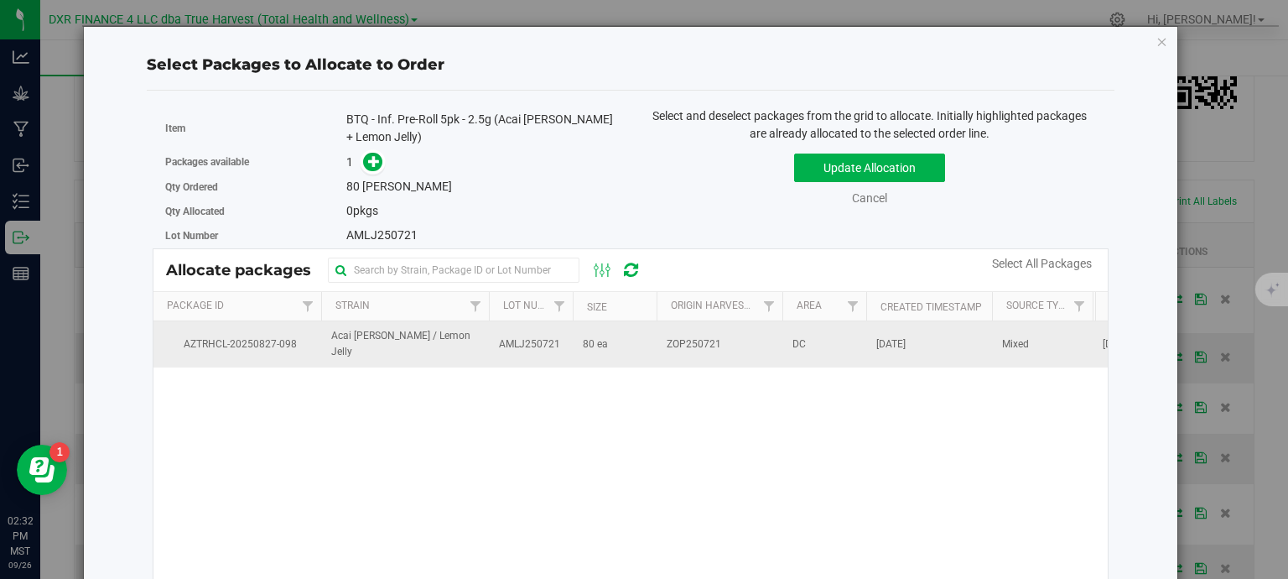
click at [599, 341] on span "80 ea" at bounding box center [595, 344] width 25 height 16
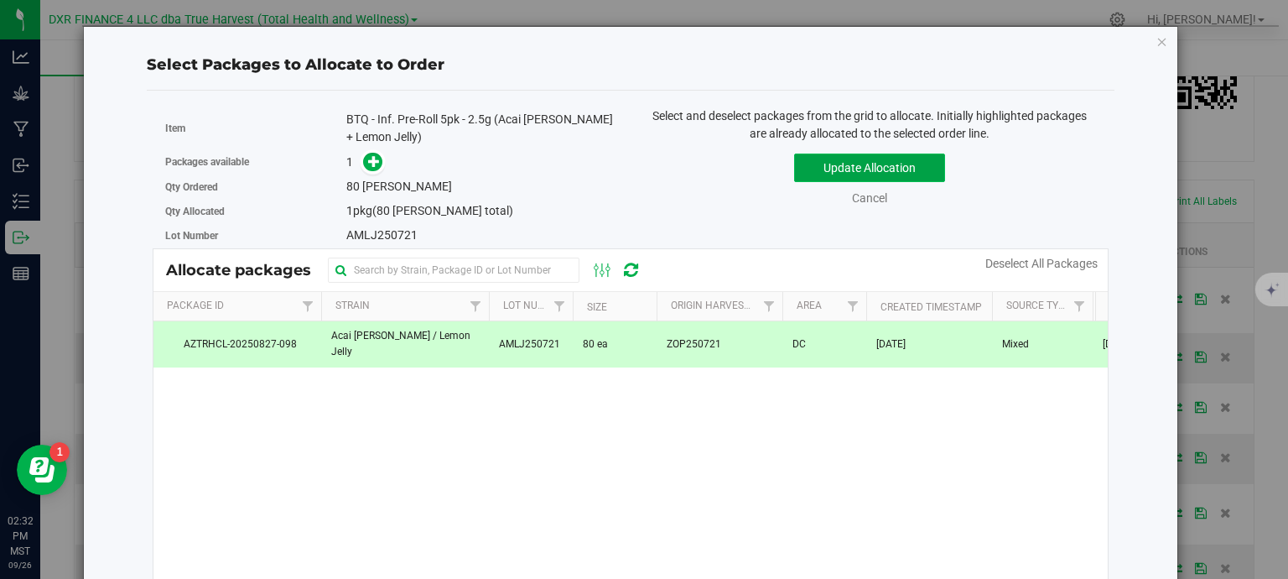
click at [889, 164] on button "Update Allocation" at bounding box center [869, 167] width 151 height 29
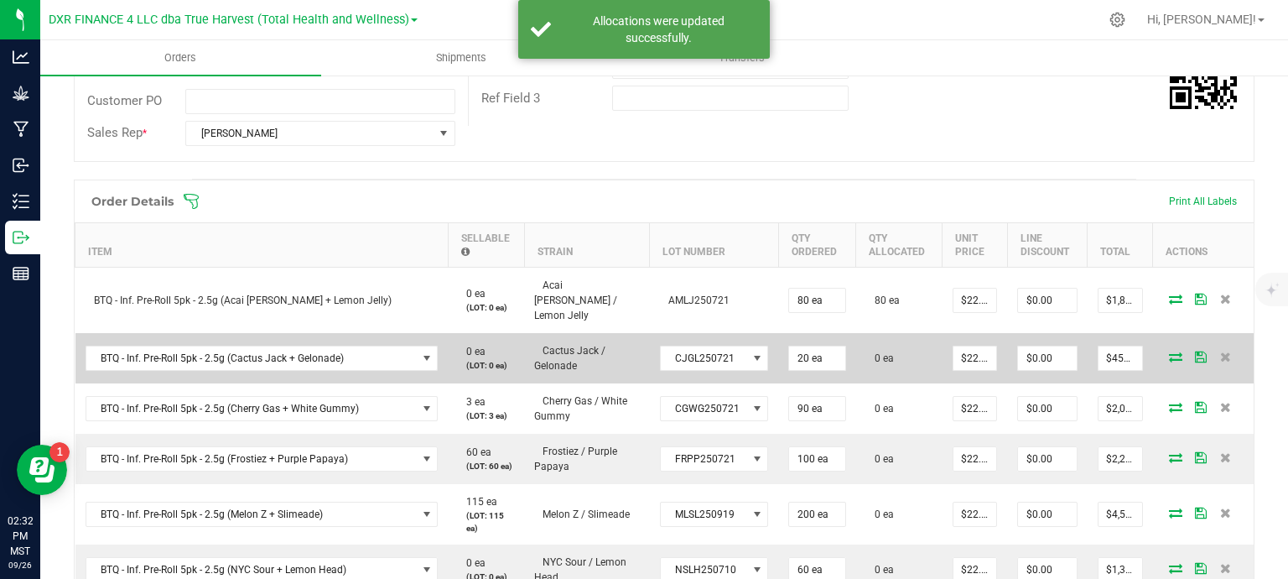
click at [1169, 351] on icon at bounding box center [1175, 356] width 13 height 10
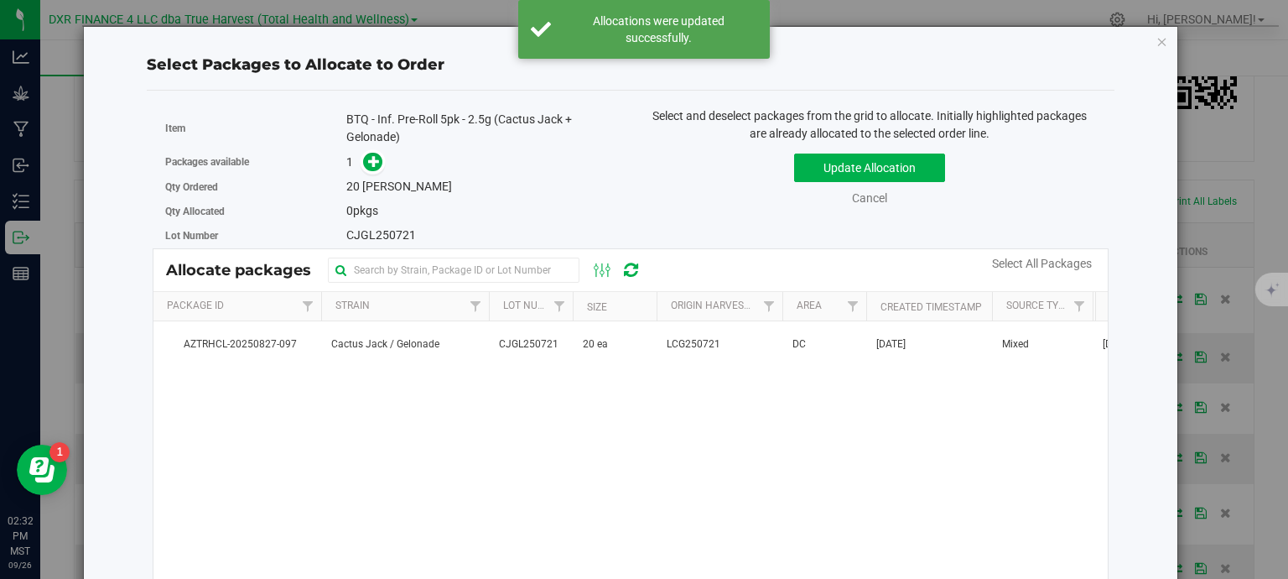
drag, startPoint x: 667, startPoint y: 348, endPoint x: 775, endPoint y: 274, distance: 130.2
click at [668, 348] on span "LCG250721" at bounding box center [694, 344] width 54 height 16
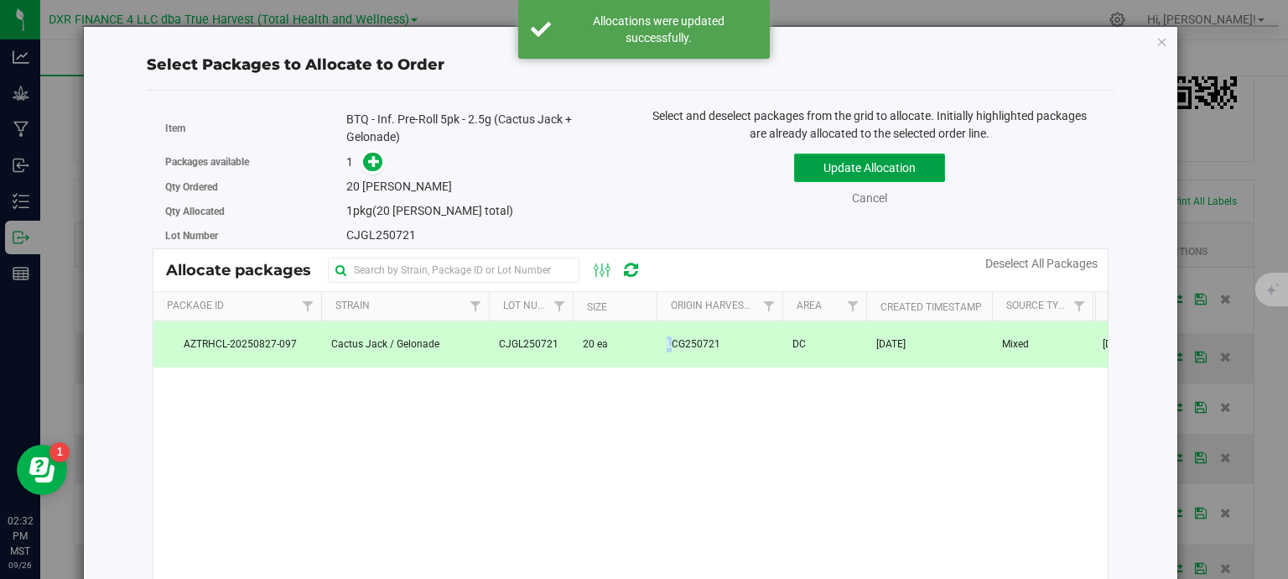
click at [885, 159] on button "Update Allocation" at bounding box center [869, 167] width 151 height 29
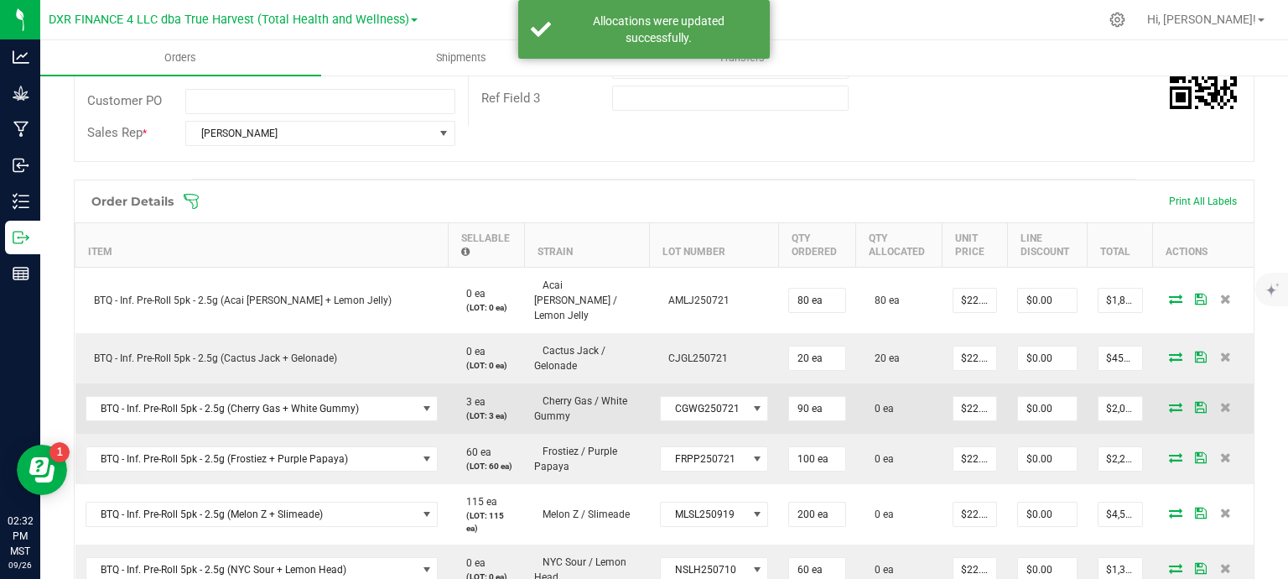
click at [1169, 402] on icon at bounding box center [1175, 407] width 13 height 10
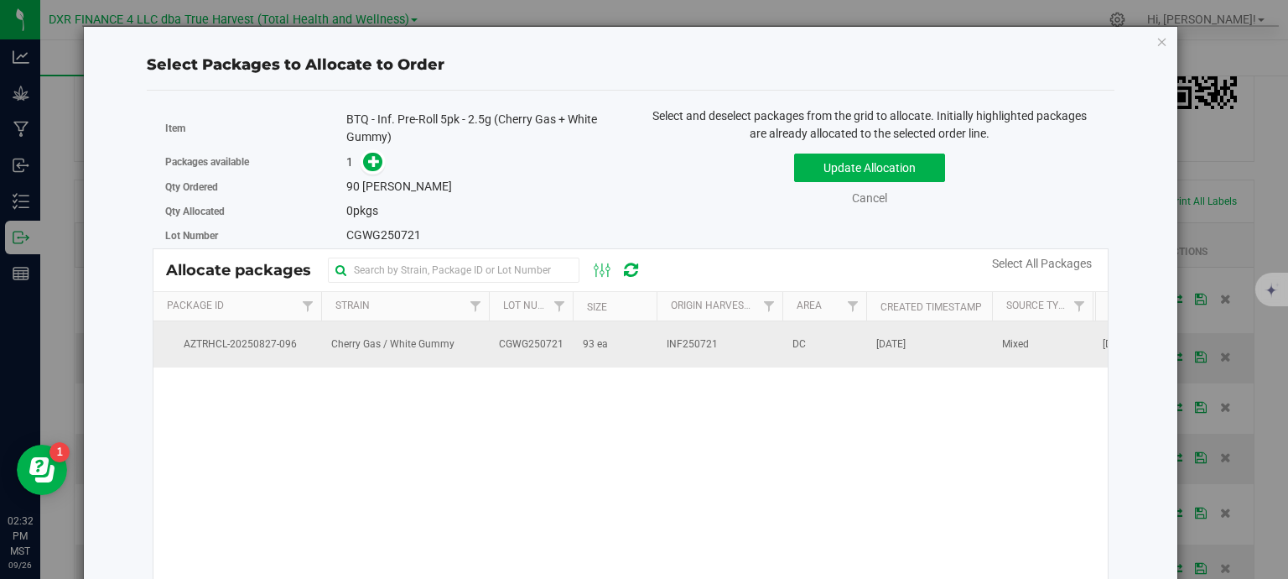
click at [694, 348] on span "INF250721" at bounding box center [692, 344] width 51 height 16
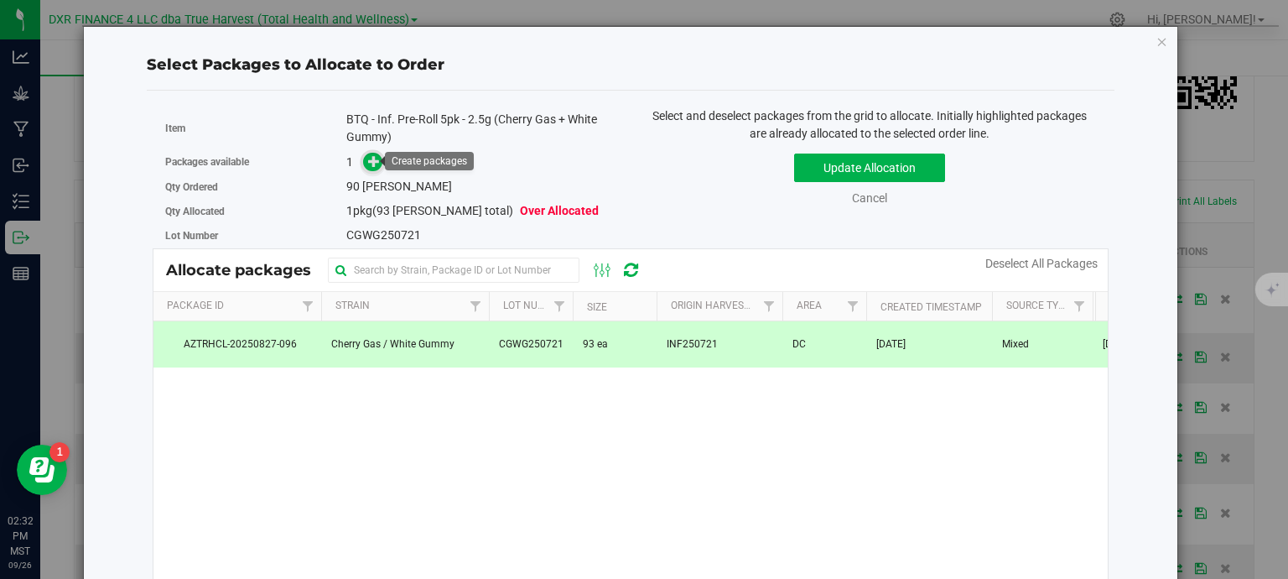
click at [363, 159] on span at bounding box center [372, 162] width 19 height 19
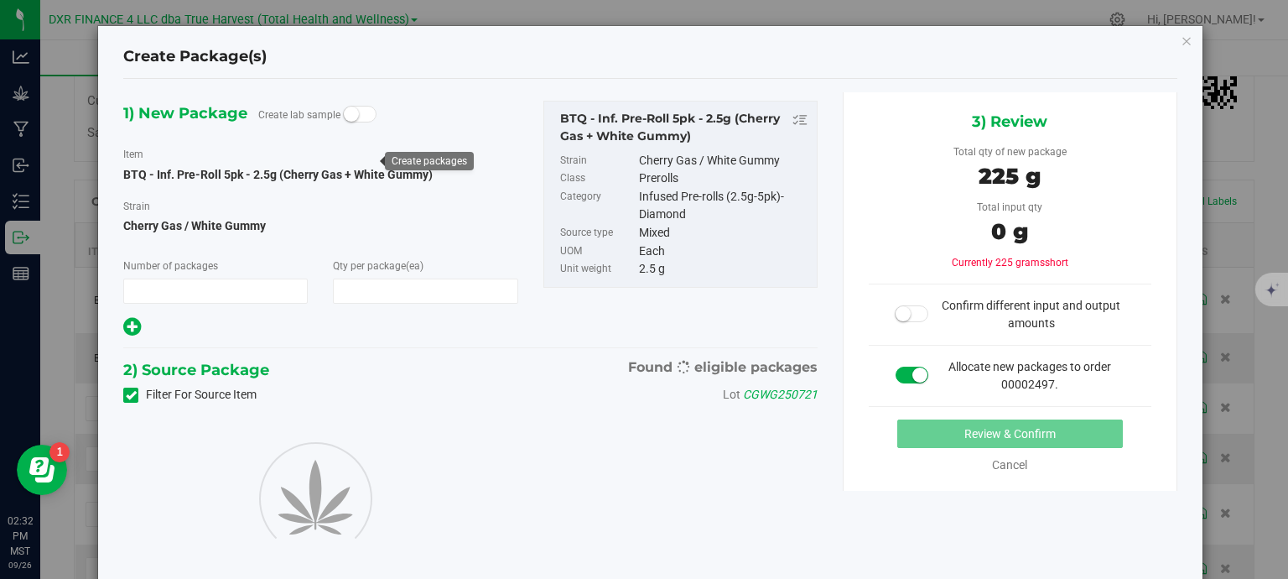
type input "1"
type input "90"
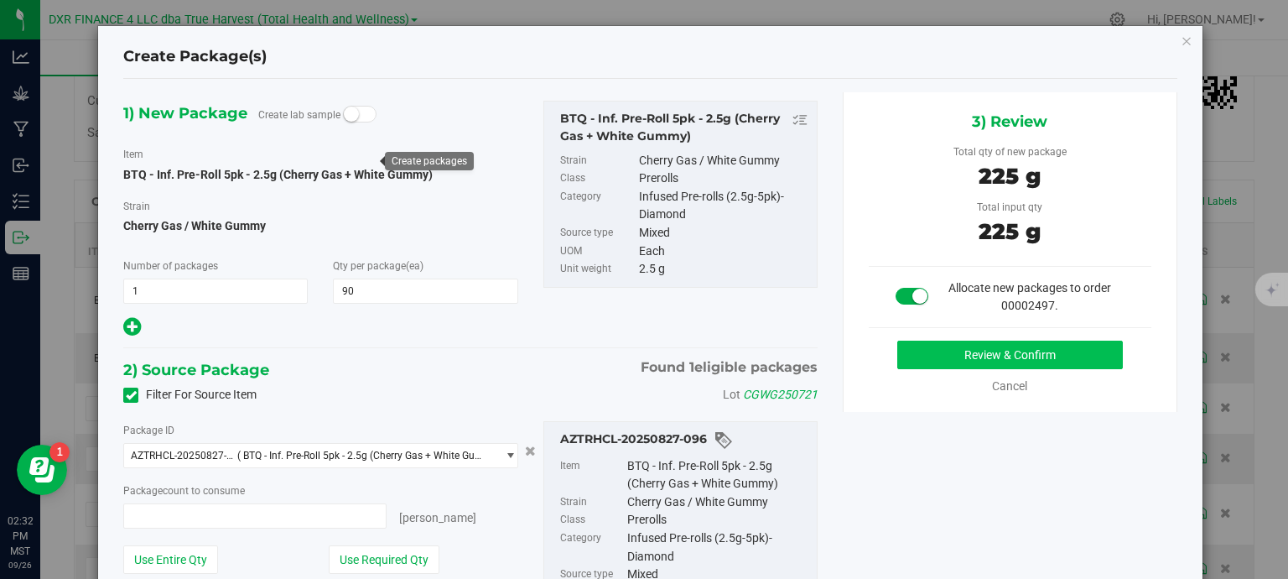
type input "90 ea"
click at [958, 355] on button "Review & Confirm" at bounding box center [1010, 354] width 226 height 29
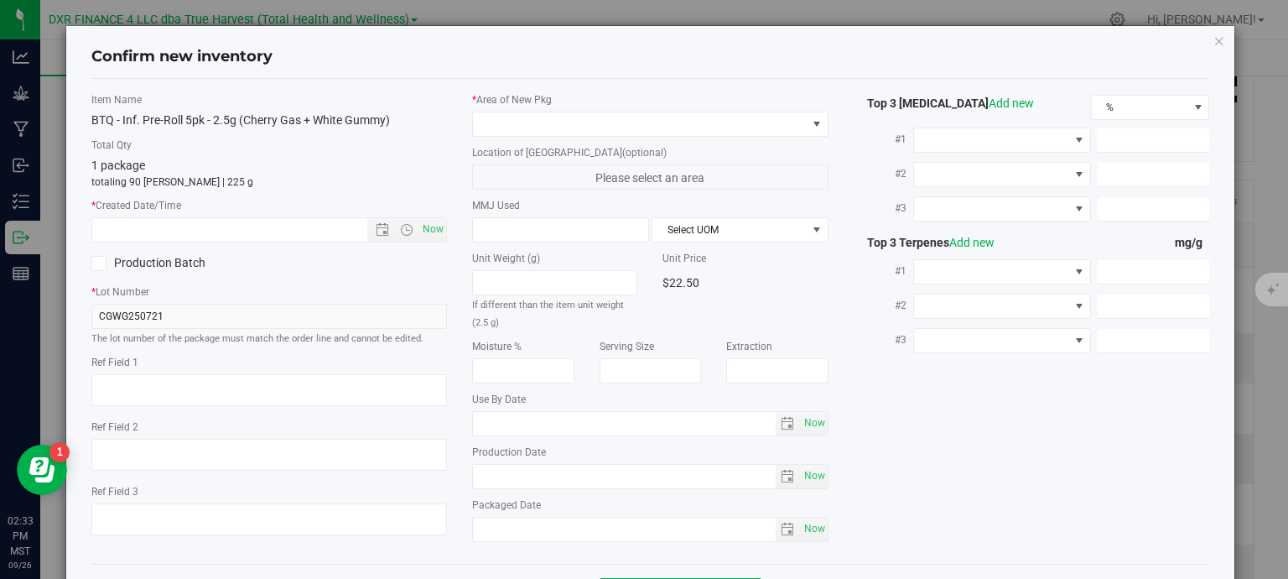
type textarea "2025-08-12"
click at [191, 386] on textarea at bounding box center [269, 390] width 356 height 32
click at [237, 229] on input "text" at bounding box center [244, 229] width 304 height 23
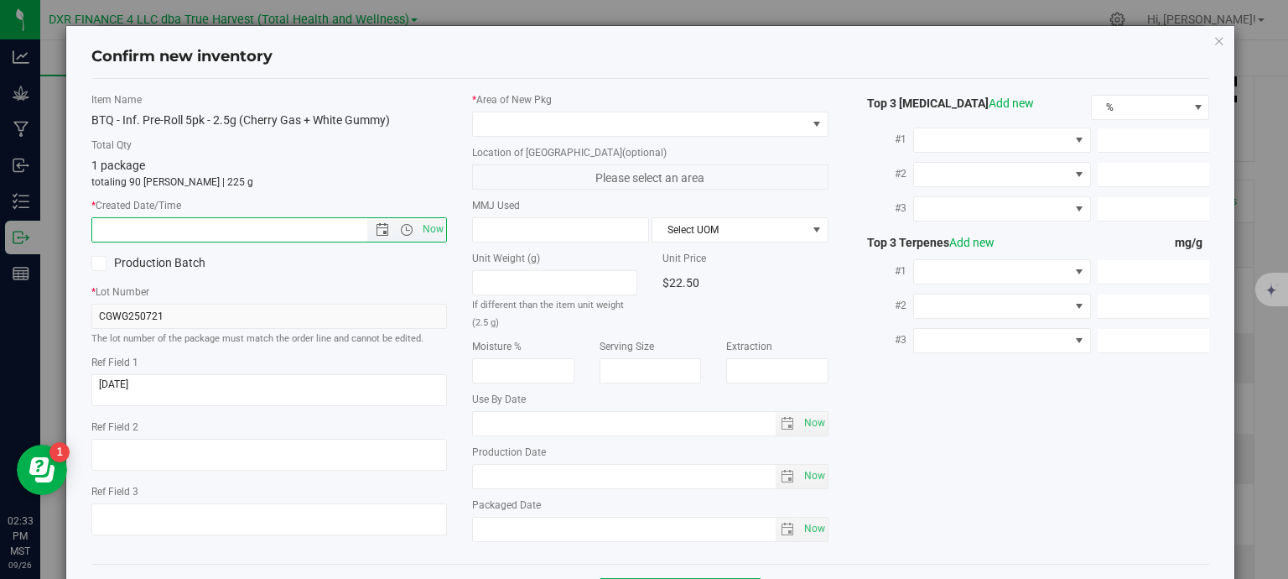
paste input "2025-08-12"
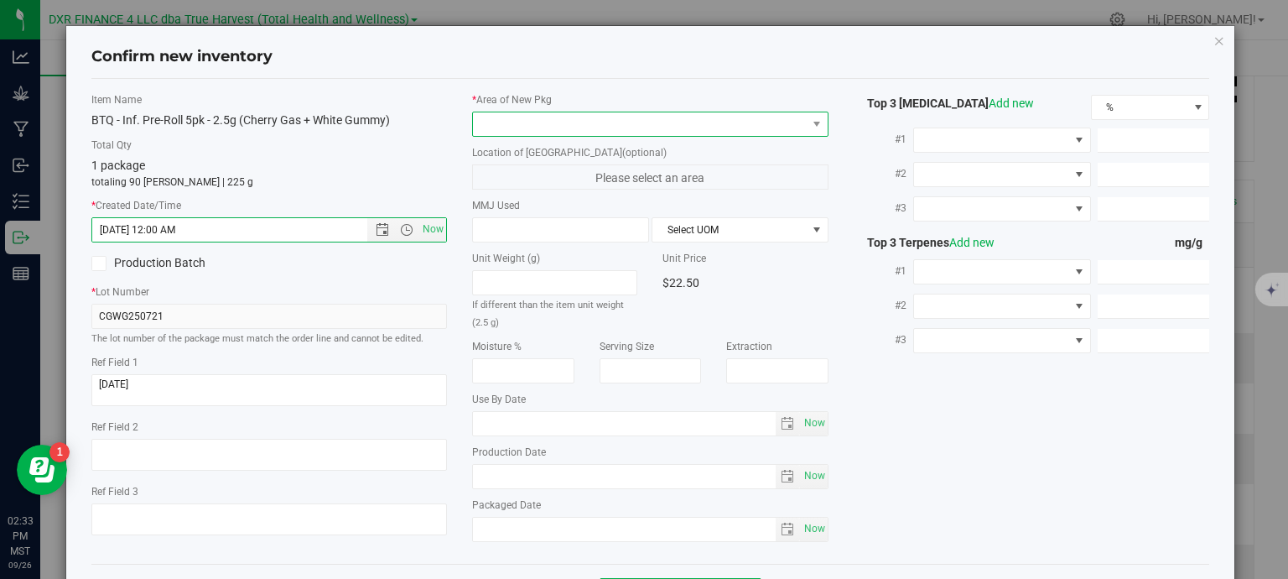
type input "8/12/2025 2:33 PM"
click at [577, 115] on span at bounding box center [640, 123] width 334 height 23
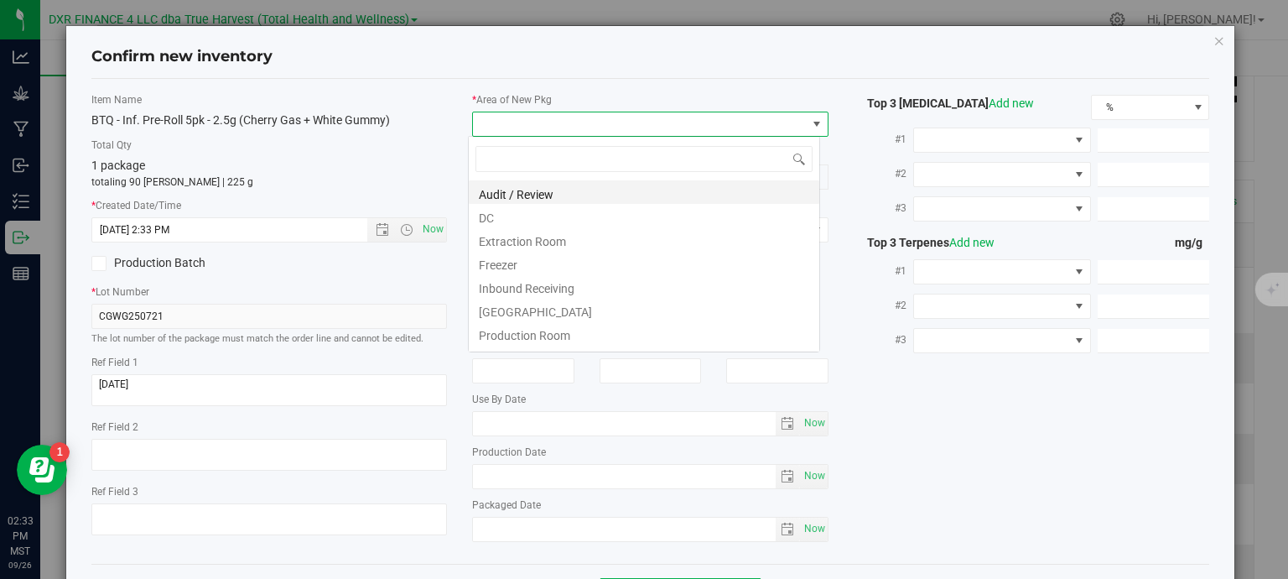
scroll to position [24, 352]
click at [526, 214] on li "DC" at bounding box center [644, 215] width 350 height 23
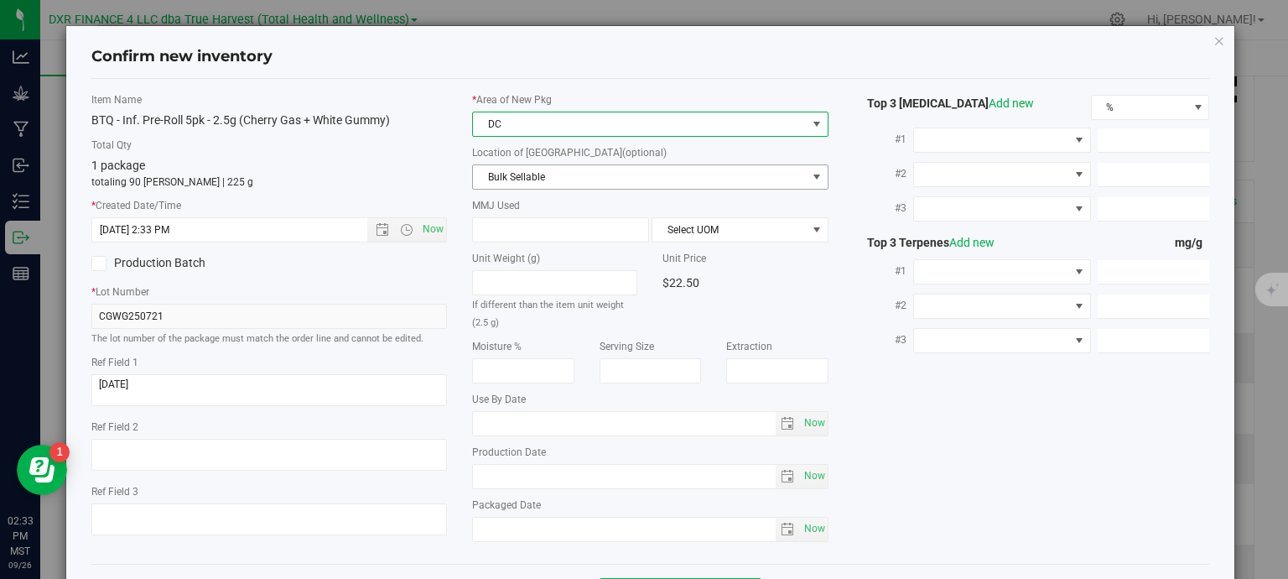
click at [542, 179] on span "Bulk Sellable" at bounding box center [640, 176] width 334 height 23
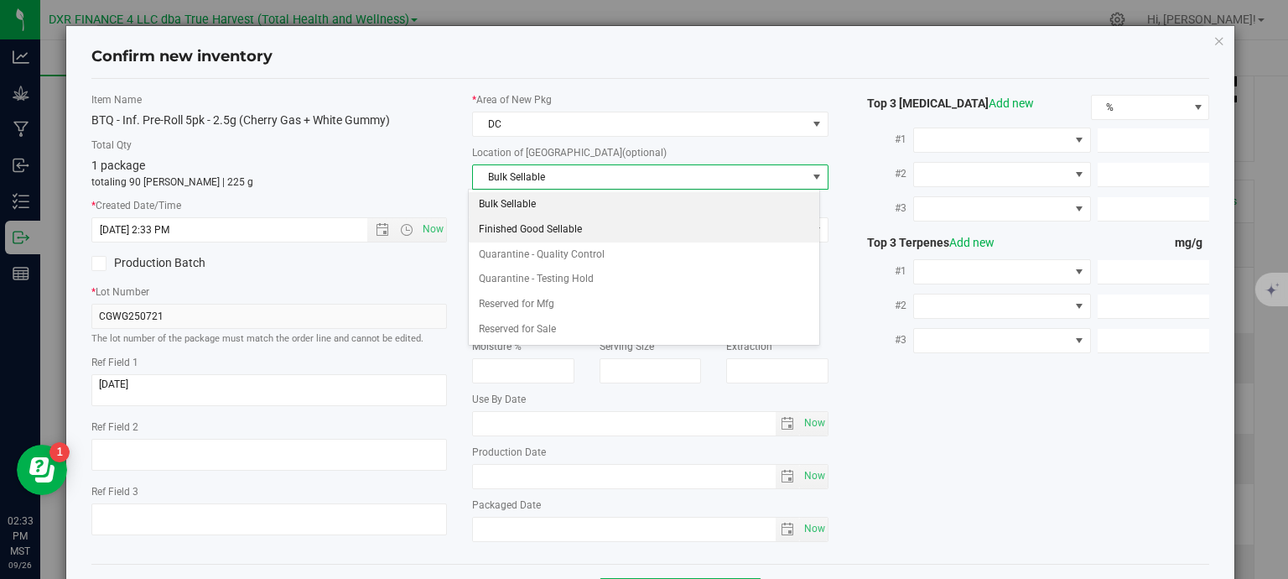
click at [554, 235] on li "Finished Good Sellable" at bounding box center [644, 229] width 350 height 25
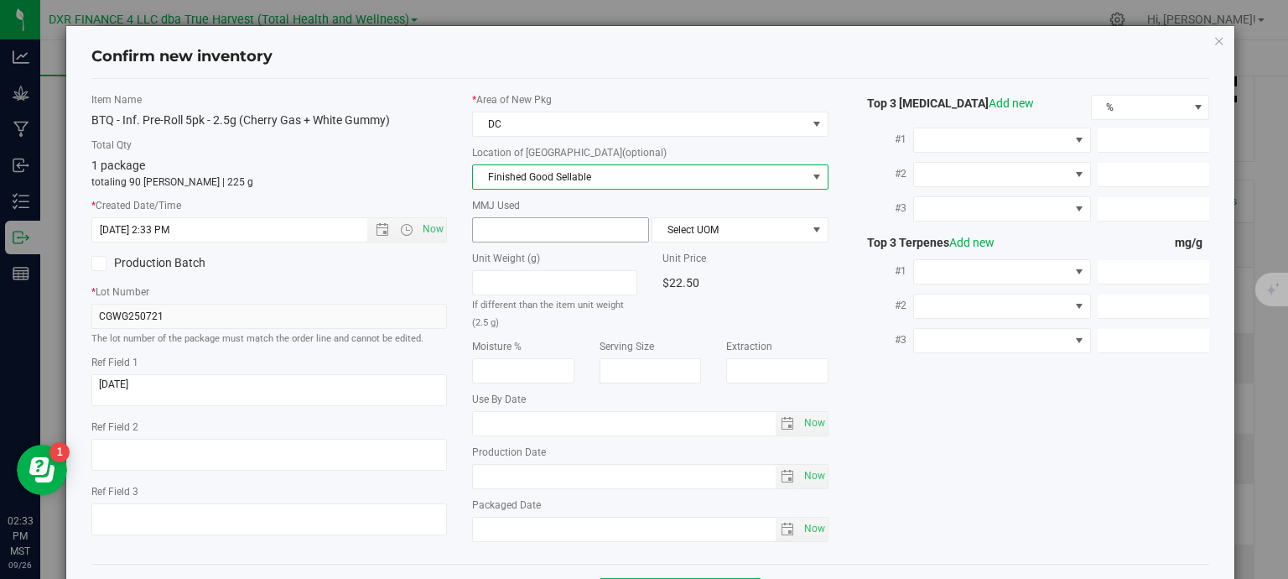
click at [548, 235] on span at bounding box center [560, 229] width 177 height 25
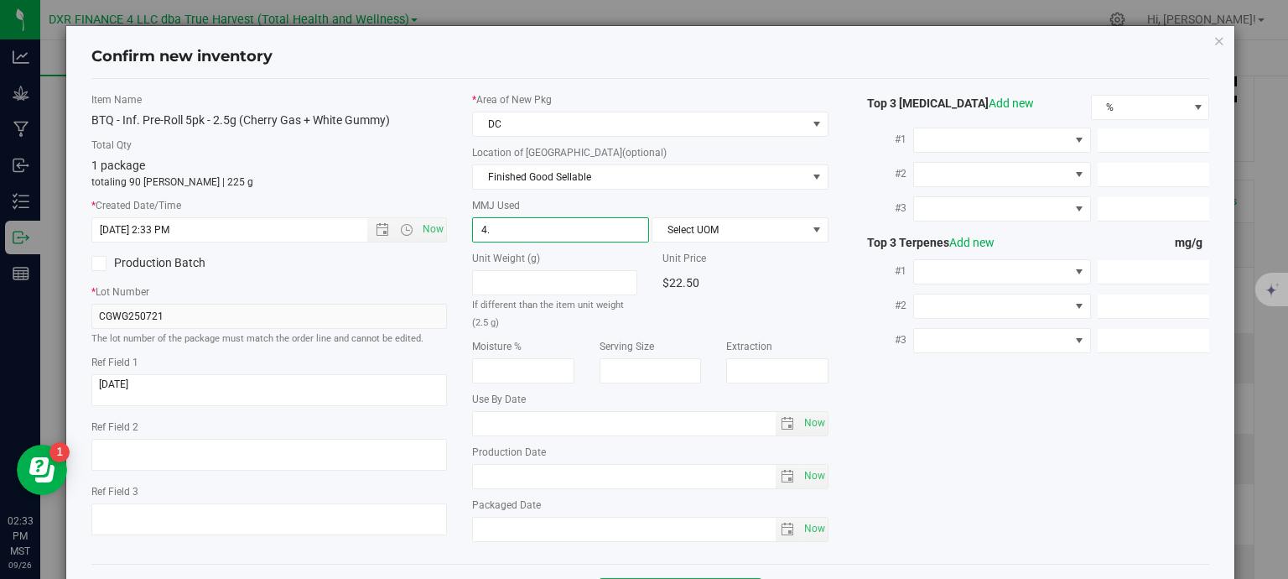
type input "4.2"
type input "4.2000"
click at [728, 224] on span "Select UOM" at bounding box center [729, 229] width 154 height 23
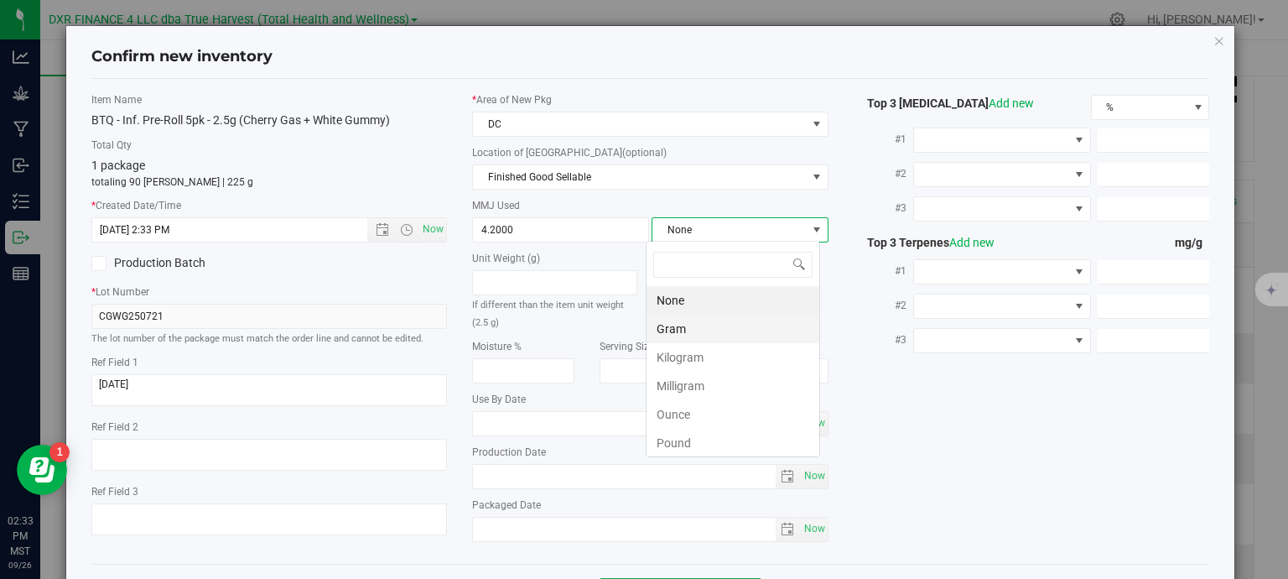
scroll to position [24, 174]
click at [666, 325] on li "Gram" at bounding box center [732, 328] width 173 height 29
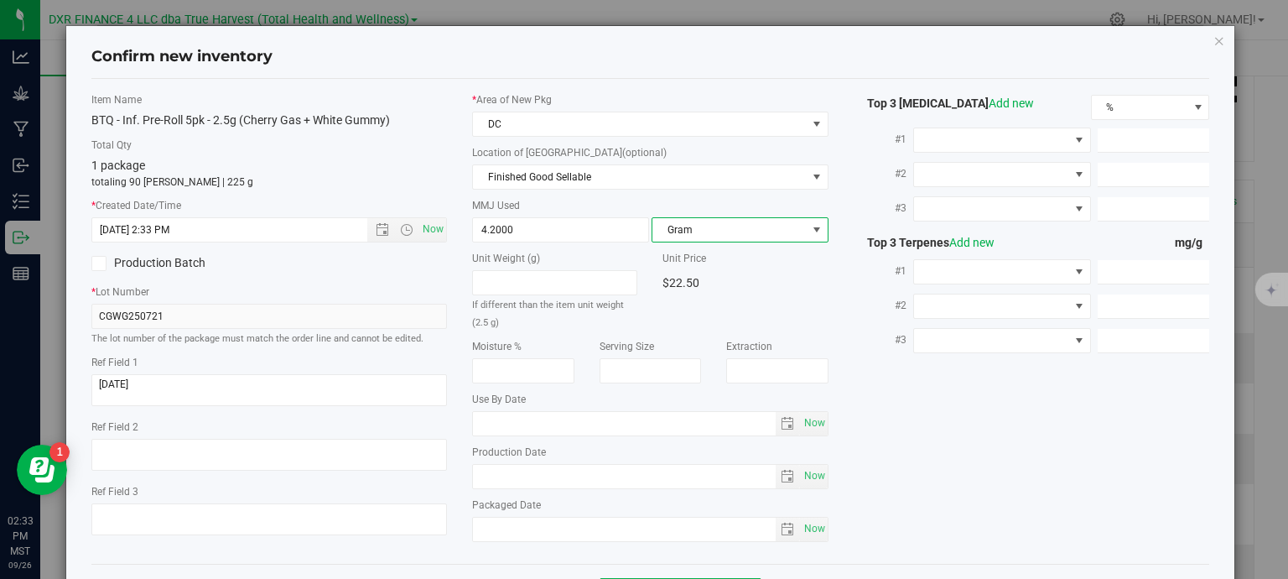
scroll to position [64, 0]
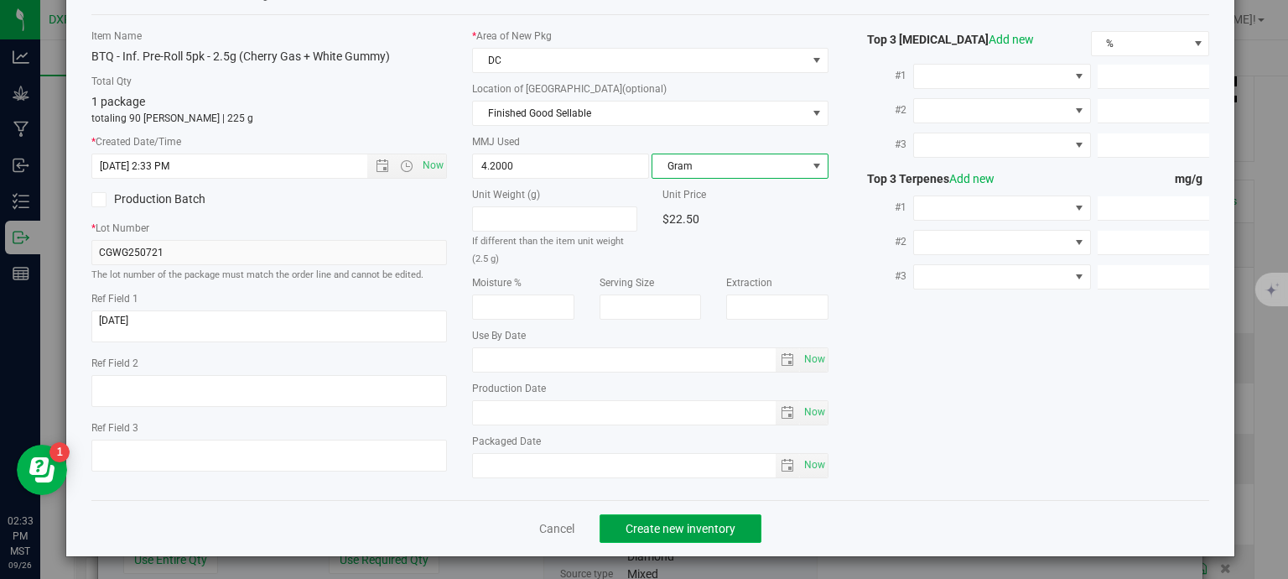
click at [723, 531] on span "Create new inventory" at bounding box center [681, 528] width 110 height 13
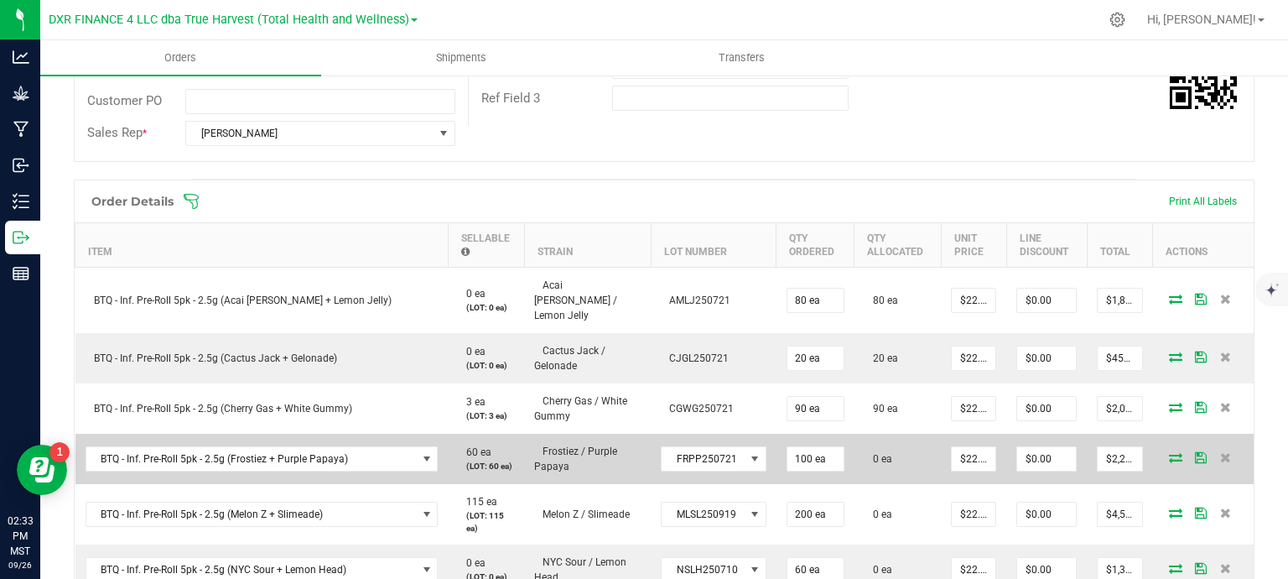
click at [1169, 452] on icon at bounding box center [1175, 457] width 13 height 10
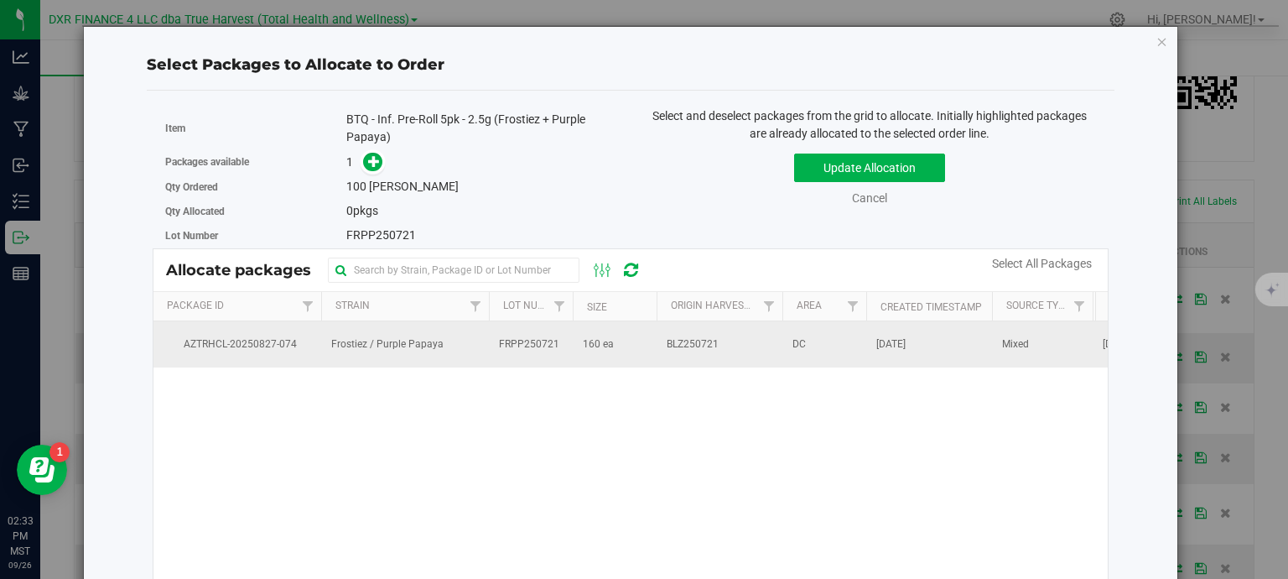
click at [747, 341] on td "BLZ250721" at bounding box center [720, 343] width 126 height 45
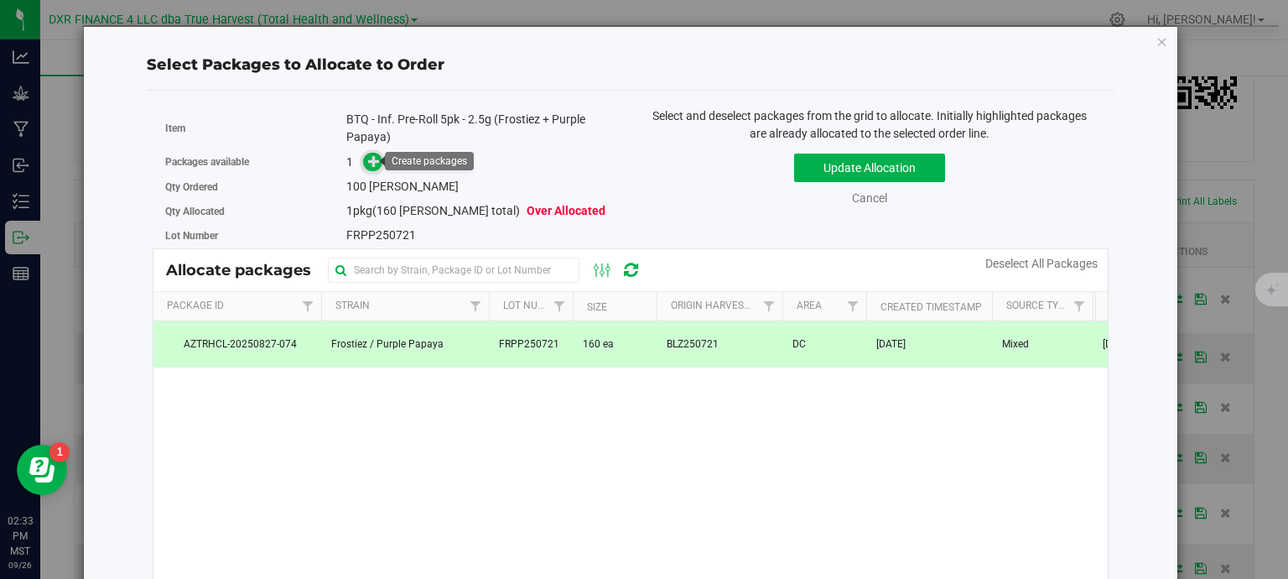
click at [373, 170] on span at bounding box center [372, 162] width 19 height 19
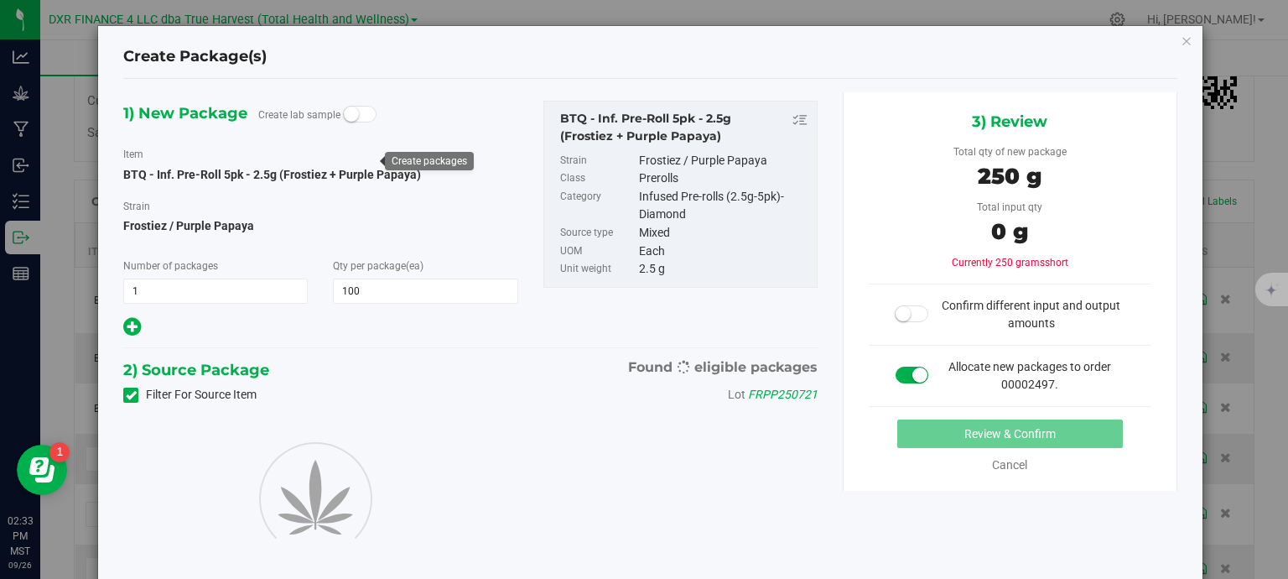
type input "100"
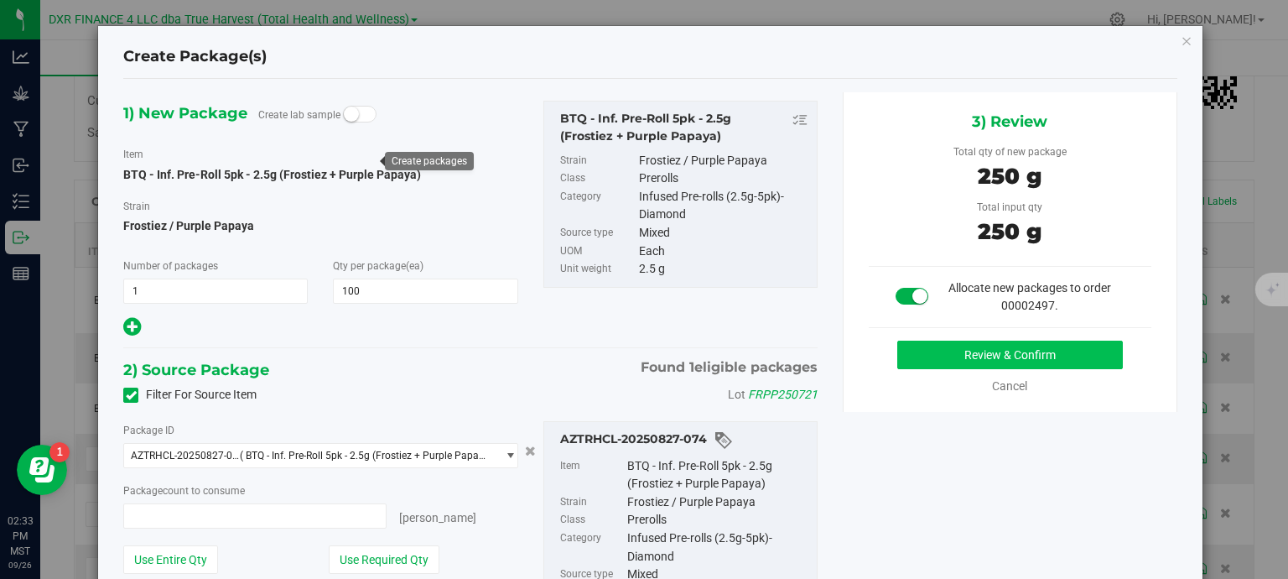
type input "100 ea"
click at [1020, 346] on button "Review & Confirm" at bounding box center [1010, 354] width 226 height 29
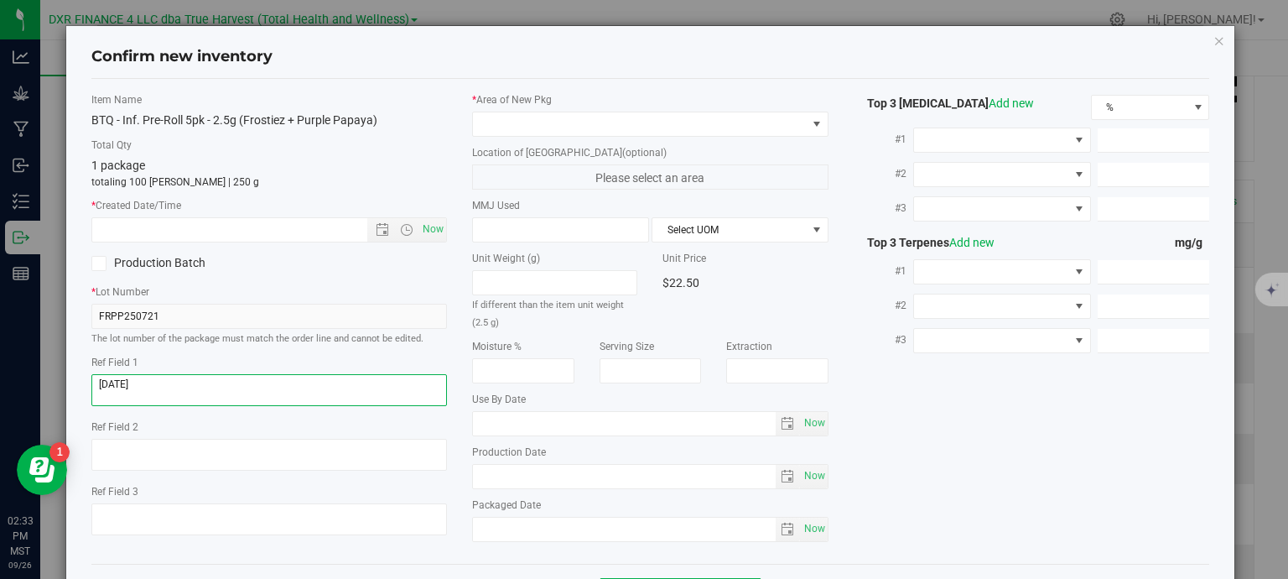
click at [241, 382] on textarea at bounding box center [269, 390] width 356 height 32
click at [255, 230] on input "text" at bounding box center [244, 229] width 304 height 23
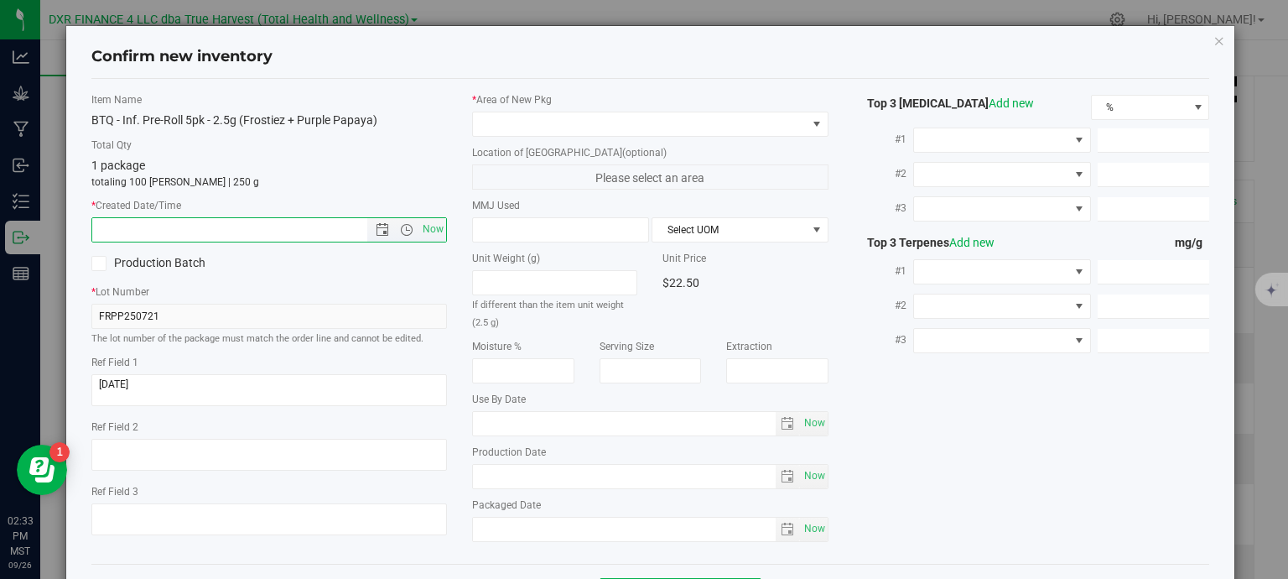
paste input "2025-08-12"
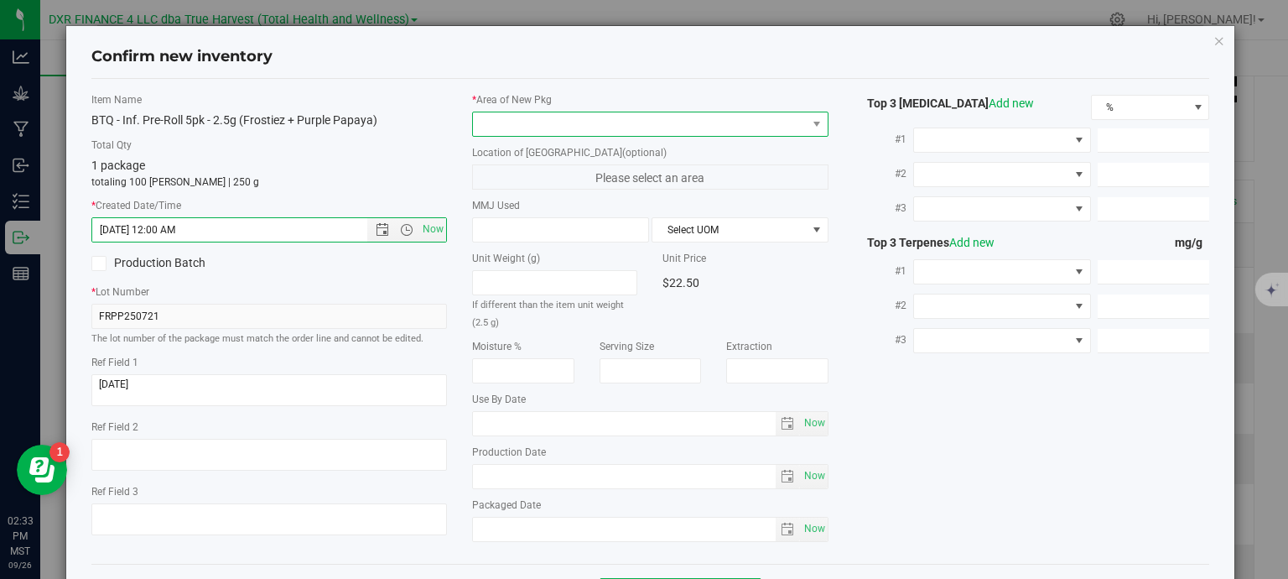
type input "8/12/2025 2:33 PM"
click at [654, 117] on span at bounding box center [640, 123] width 334 height 23
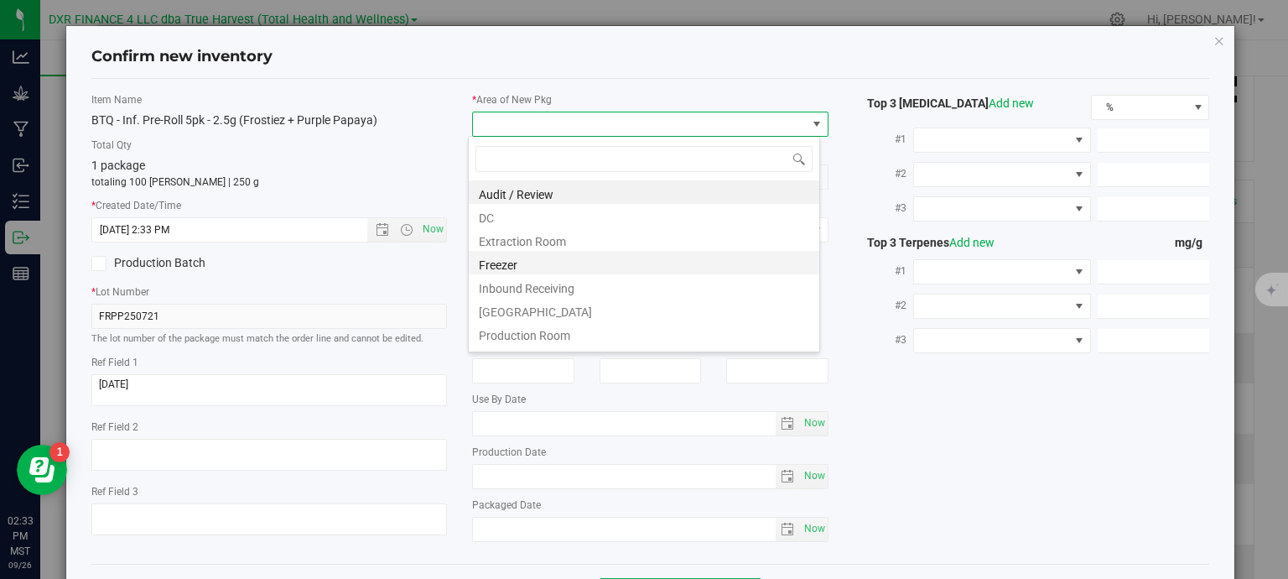
scroll to position [24, 352]
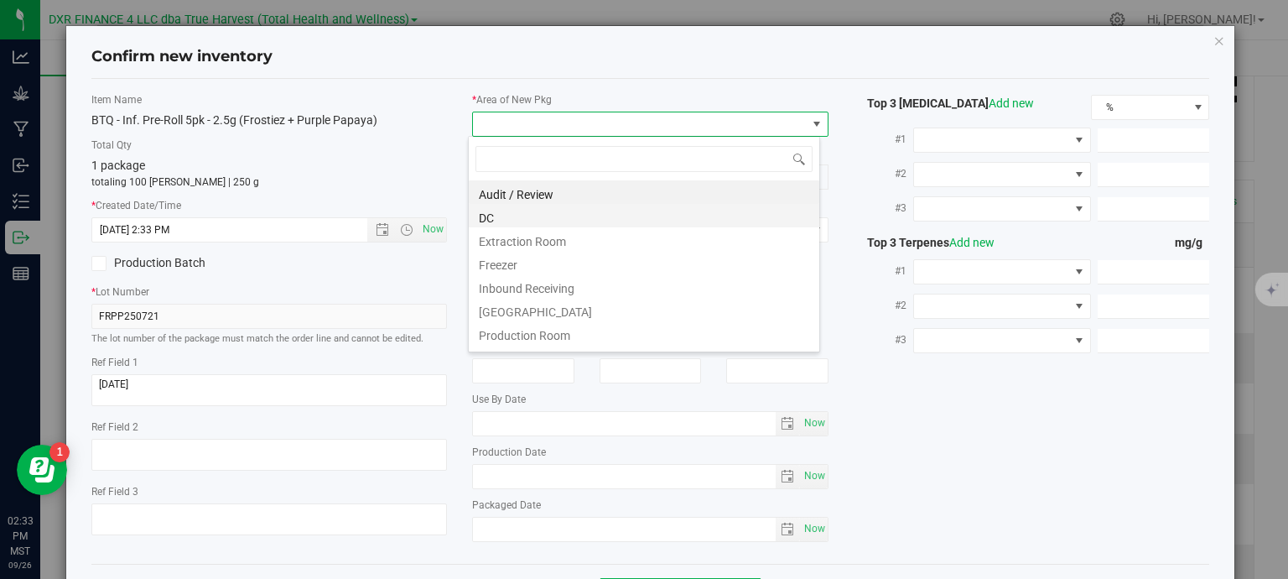
click at [531, 210] on li "DC" at bounding box center [644, 215] width 350 height 23
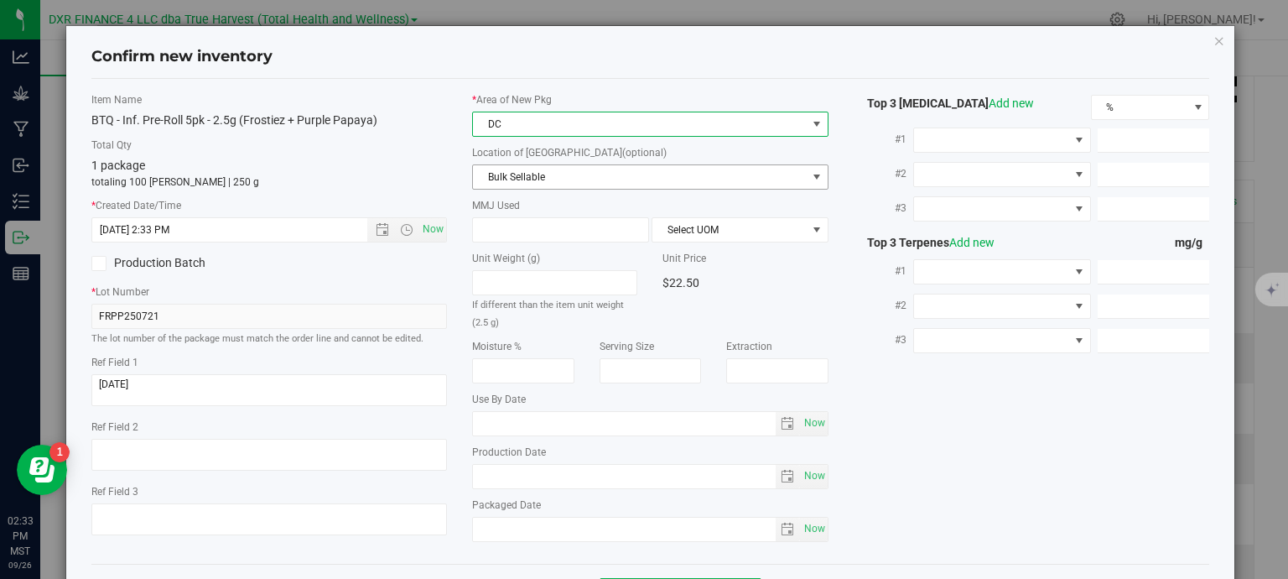
click at [607, 170] on span "Bulk Sellable" at bounding box center [640, 176] width 334 height 23
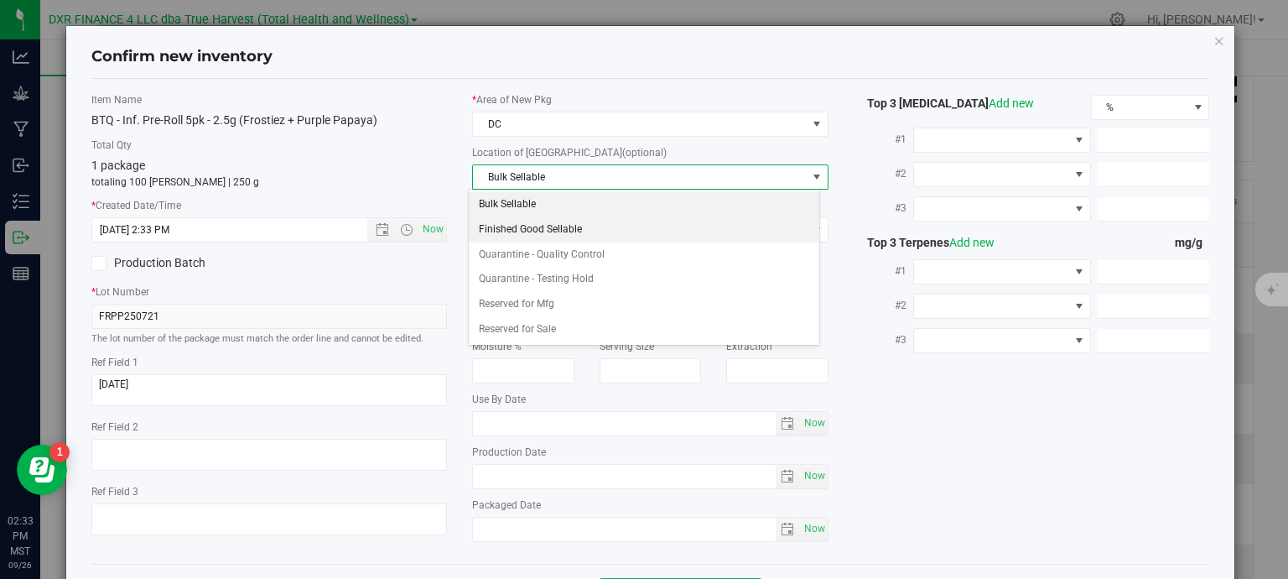
click at [601, 229] on li "Finished Good Sellable" at bounding box center [644, 229] width 350 height 25
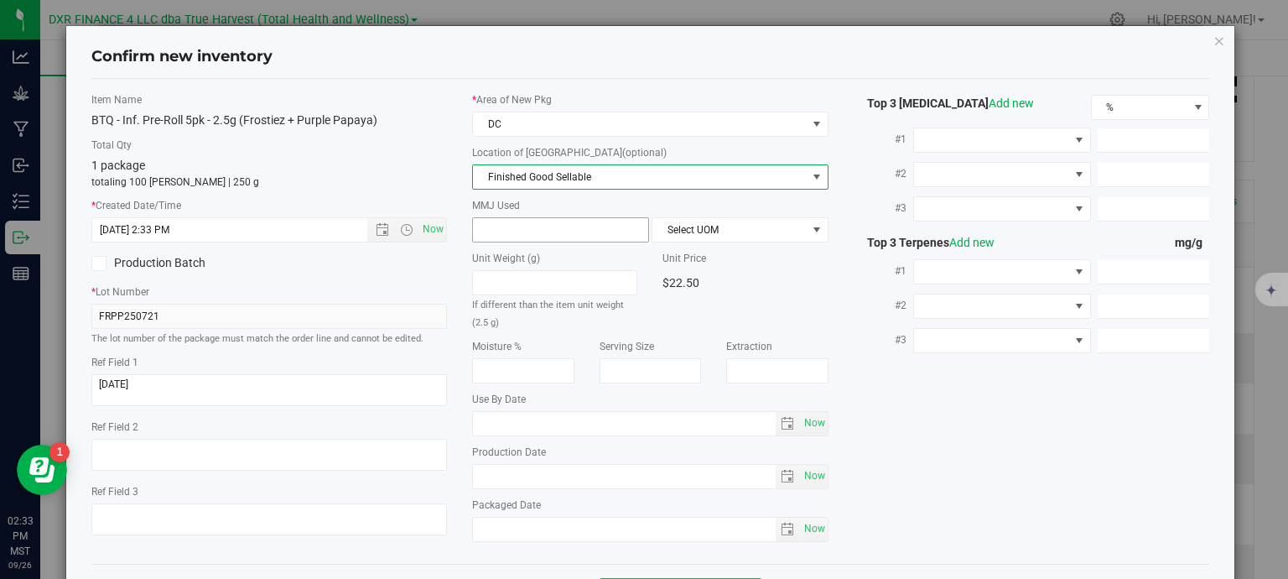
click at [613, 222] on span at bounding box center [560, 229] width 177 height 25
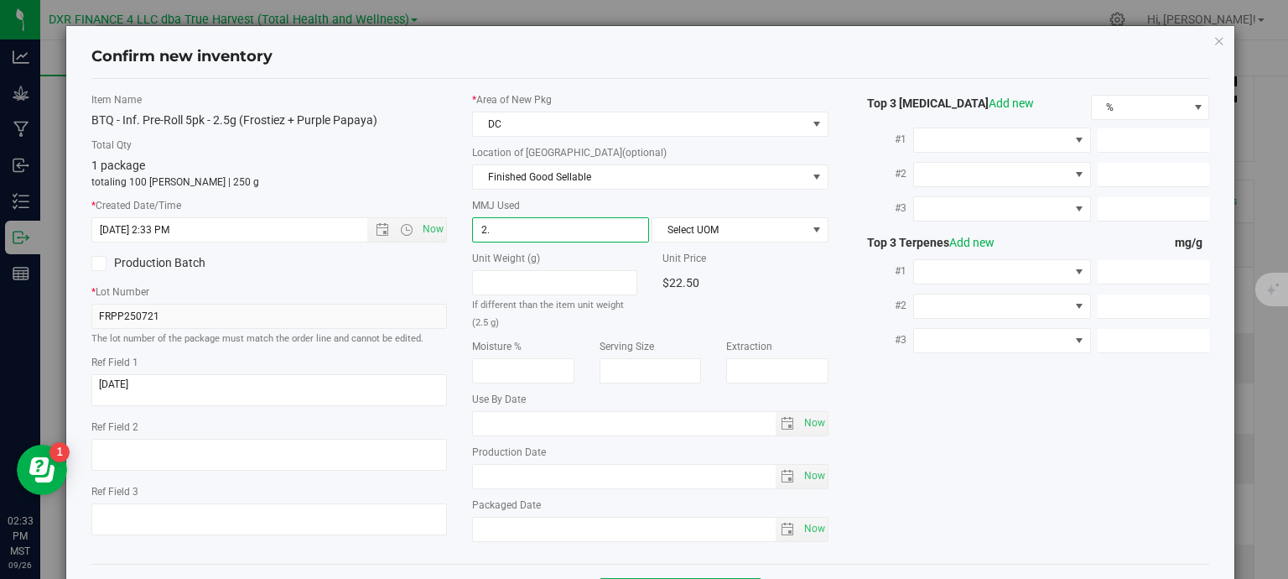
type input "2.5"
type input "2.5000"
click at [704, 230] on span "Select UOM" at bounding box center [729, 229] width 154 height 23
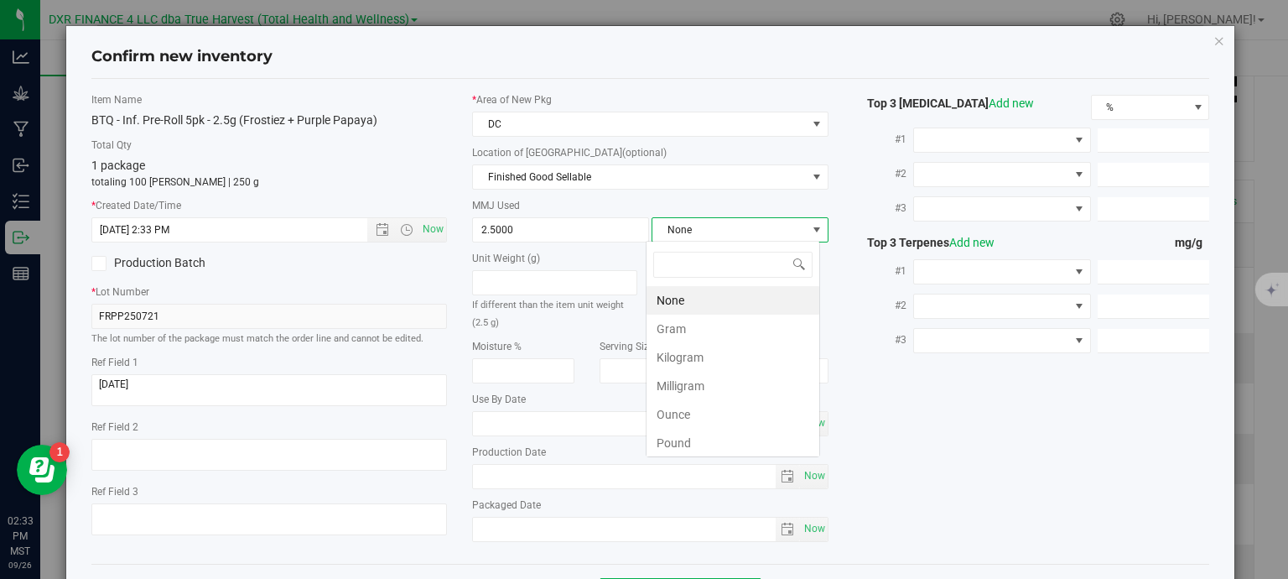
scroll to position [24, 174]
click at [705, 330] on li "Gram" at bounding box center [732, 328] width 173 height 29
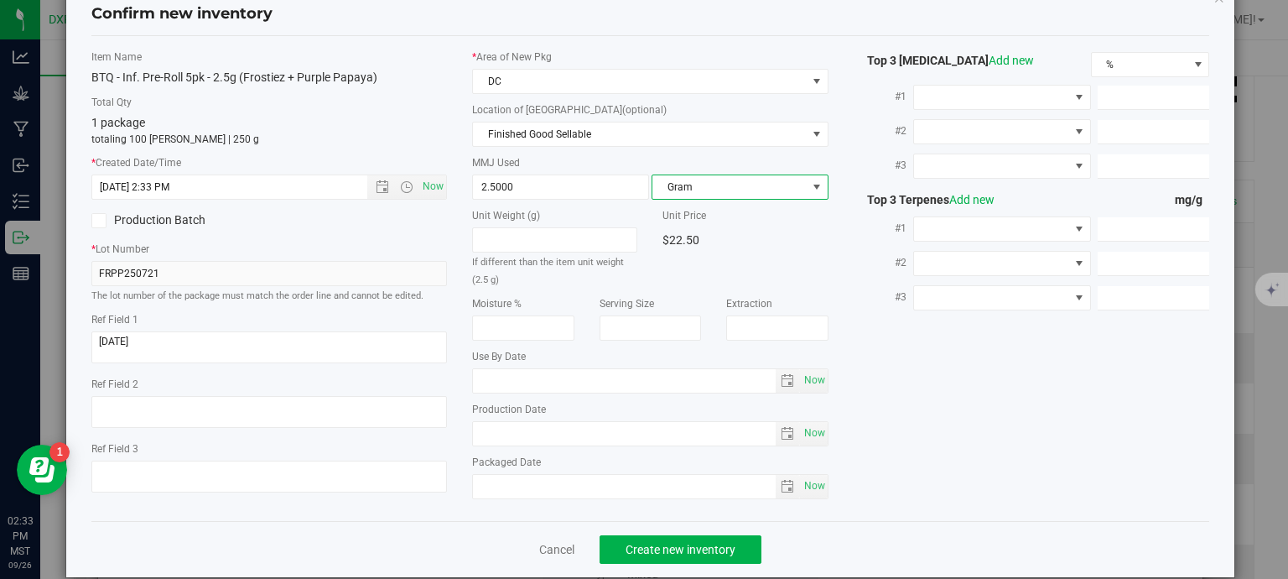
scroll to position [64, 0]
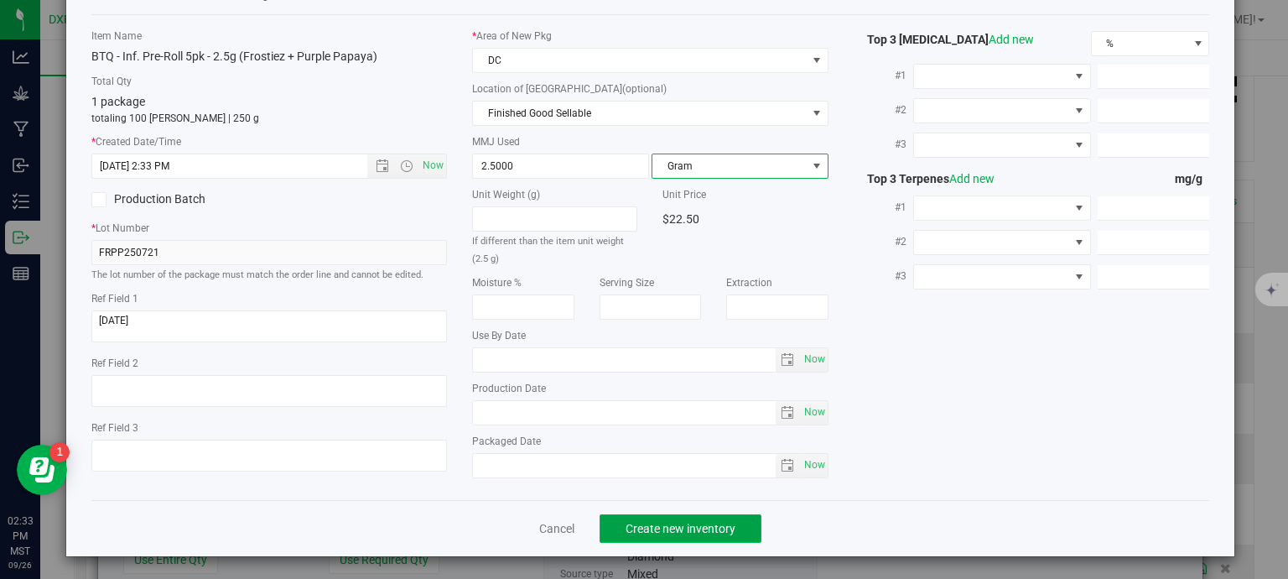
click at [710, 527] on span "Create new inventory" at bounding box center [681, 528] width 110 height 13
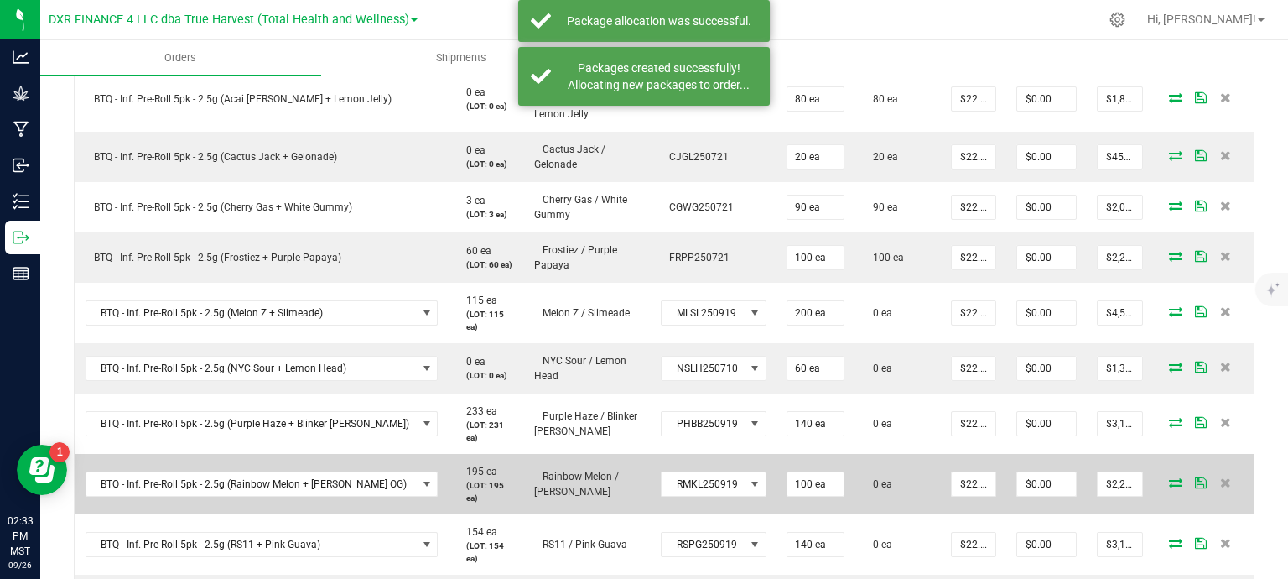
scroll to position [587, 0]
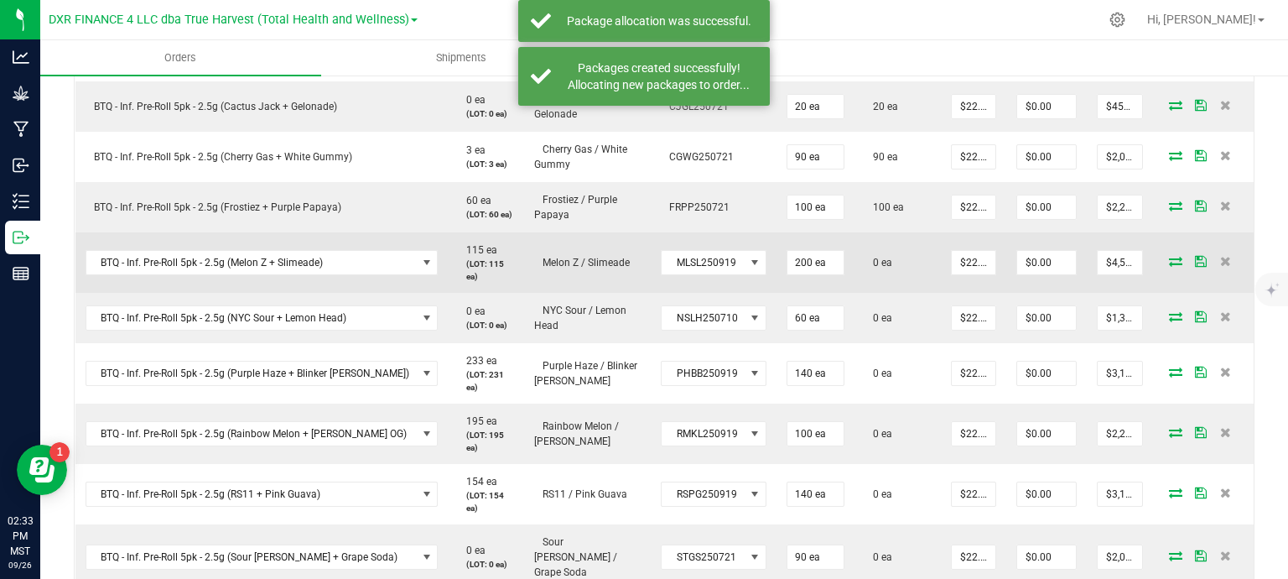
click at [1169, 256] on icon at bounding box center [1175, 261] width 13 height 10
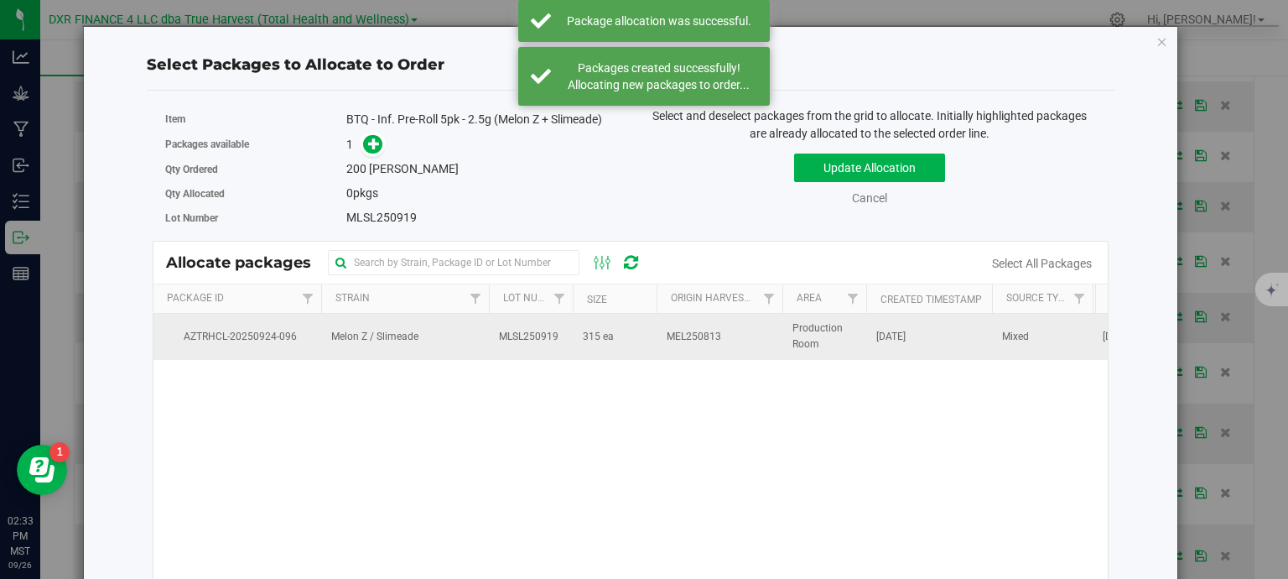
click at [511, 316] on td "MLSL250919" at bounding box center [531, 336] width 84 height 45
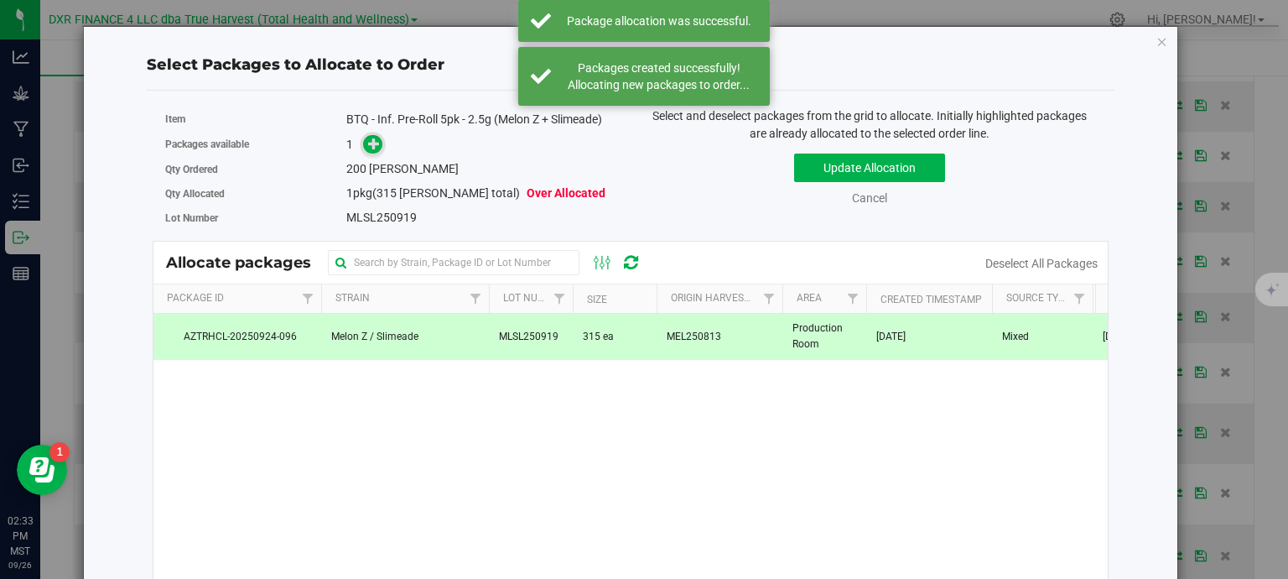
click at [376, 147] on icon at bounding box center [374, 144] width 12 height 12
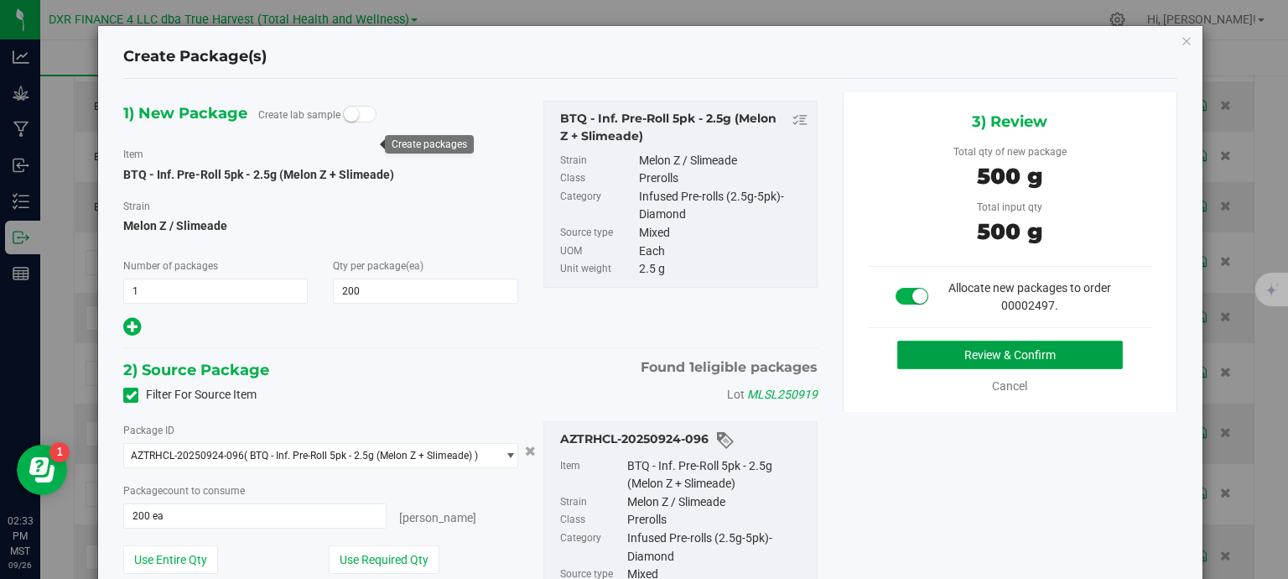
click at [1026, 357] on button "Review & Confirm" at bounding box center [1010, 354] width 226 height 29
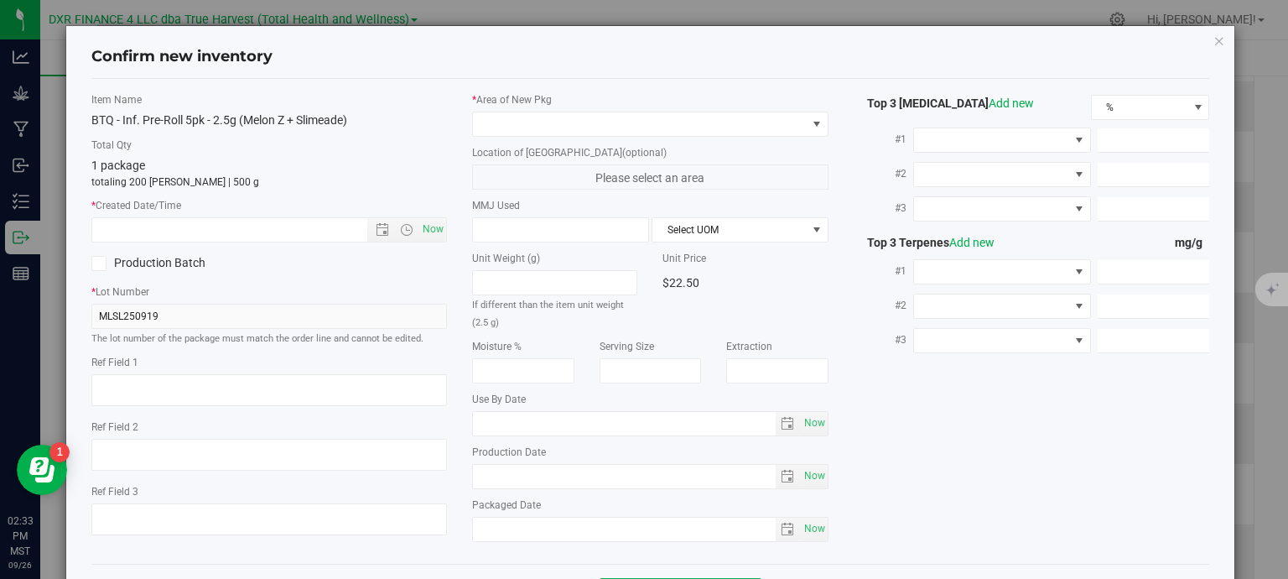
type textarea "2025-08-13"
click at [206, 387] on textarea at bounding box center [269, 390] width 356 height 32
click at [206, 386] on textarea at bounding box center [269, 390] width 356 height 32
click at [210, 230] on input "text" at bounding box center [244, 229] width 304 height 23
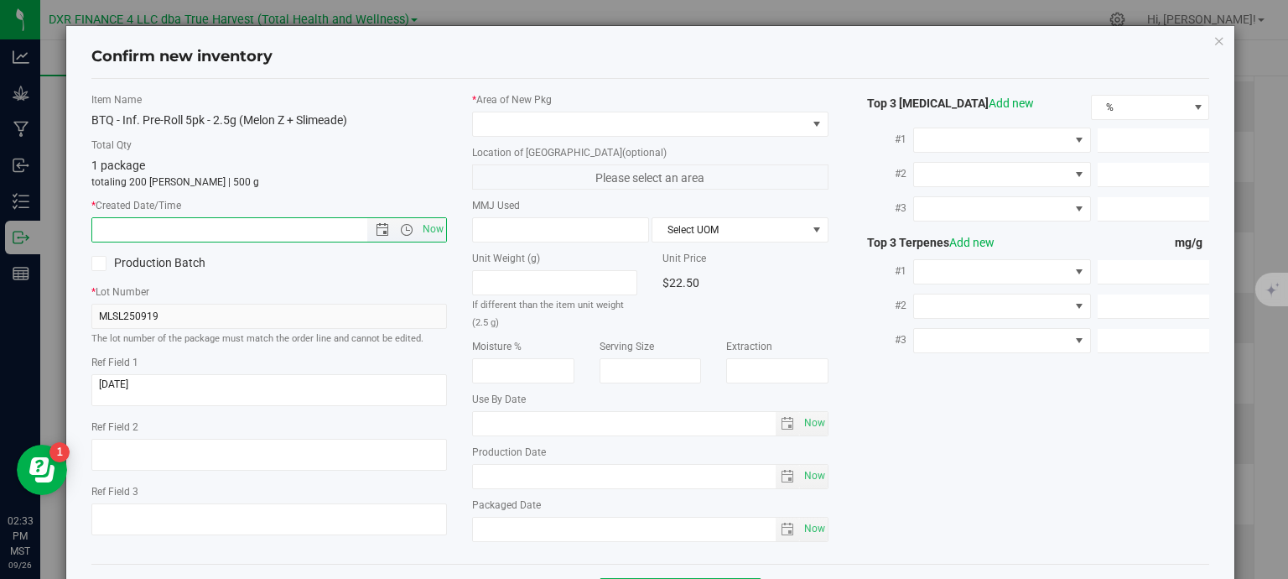
paste input "2025-08-13"
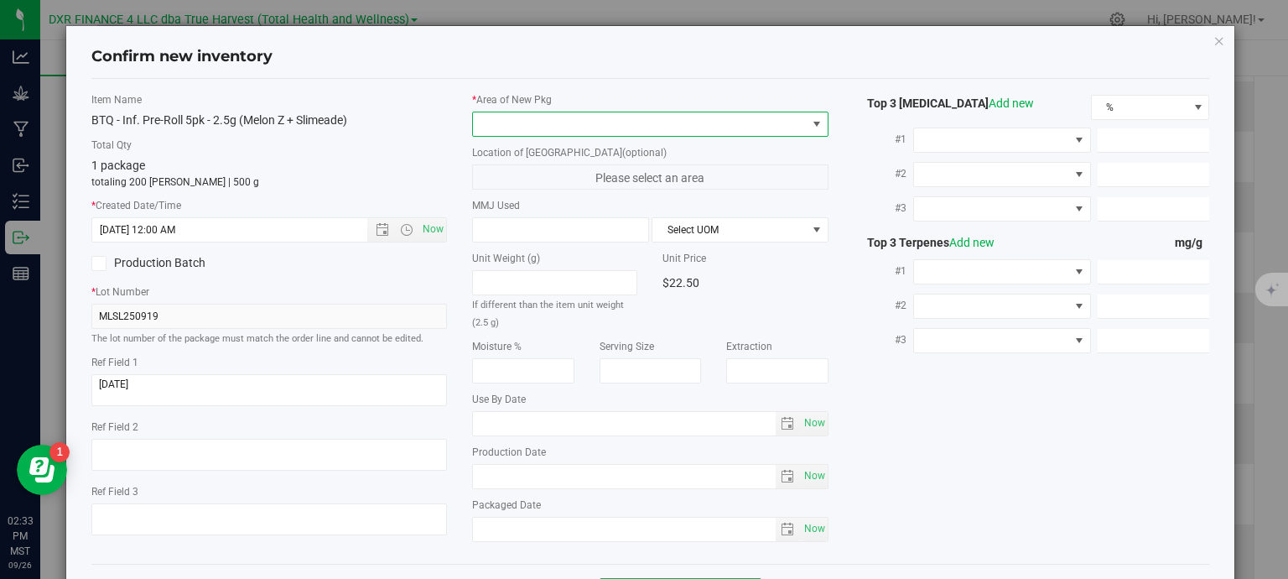
type input "8/13/2025 2:33 PM"
click at [537, 122] on span at bounding box center [640, 123] width 334 height 23
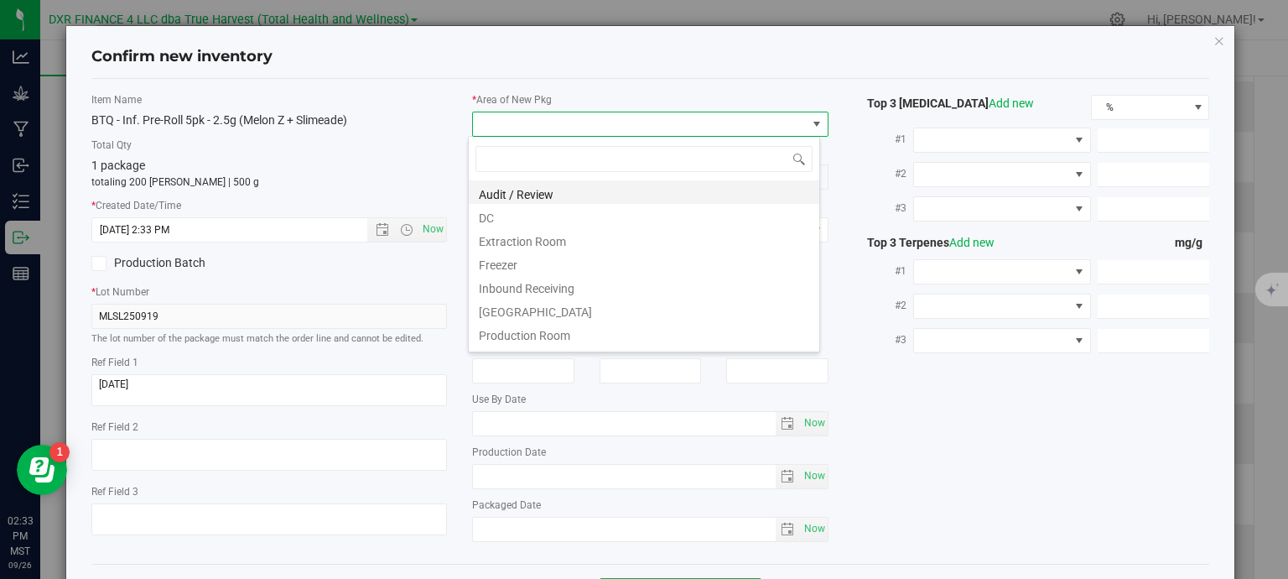
scroll to position [24, 352]
click at [553, 218] on li "DC" at bounding box center [644, 215] width 350 height 23
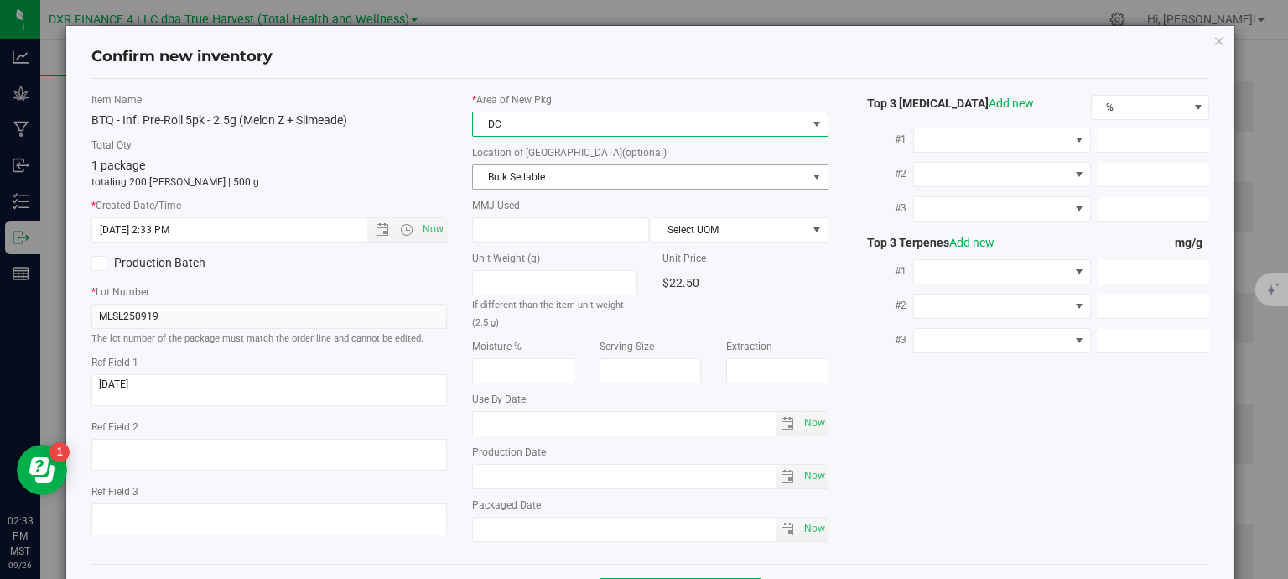
click at [553, 180] on span "Bulk Sellable" at bounding box center [640, 176] width 334 height 23
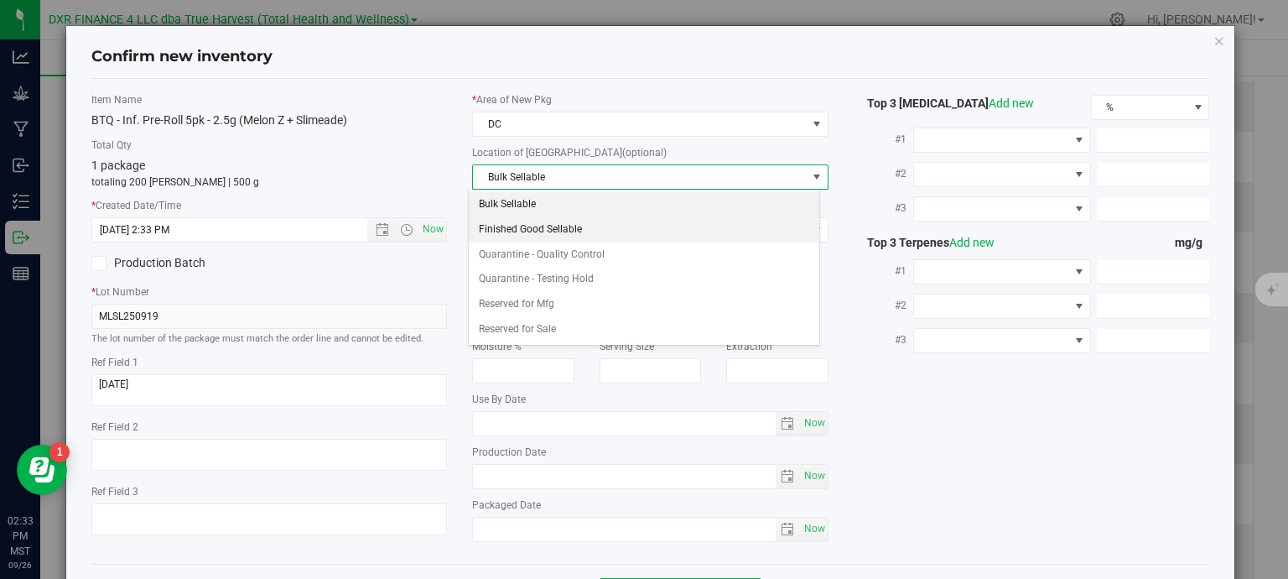
click at [560, 232] on li "Finished Good Sellable" at bounding box center [644, 229] width 350 height 25
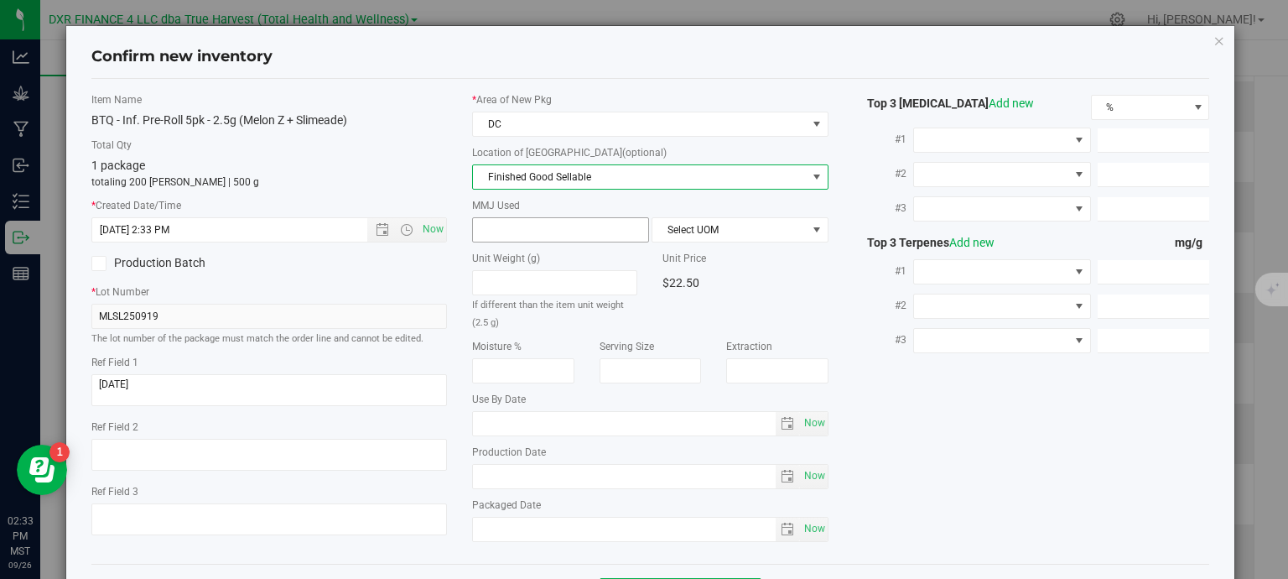
click at [560, 233] on span at bounding box center [560, 229] width 177 height 25
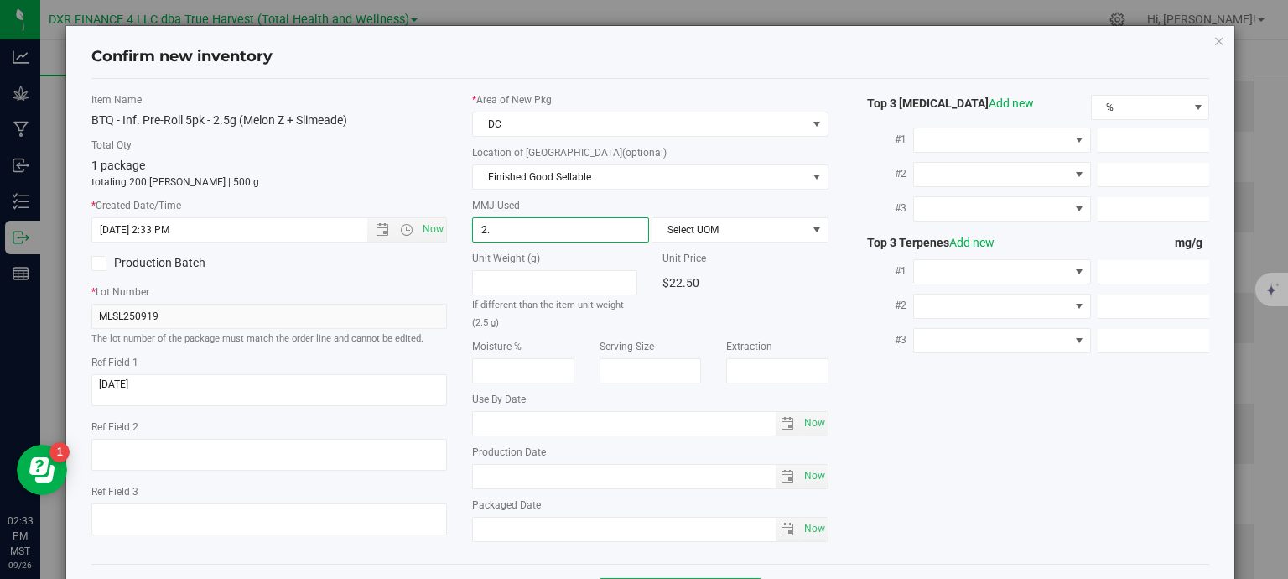
type input "2.5"
type input "2.5000"
click at [669, 228] on span "Select UOM" at bounding box center [729, 229] width 154 height 23
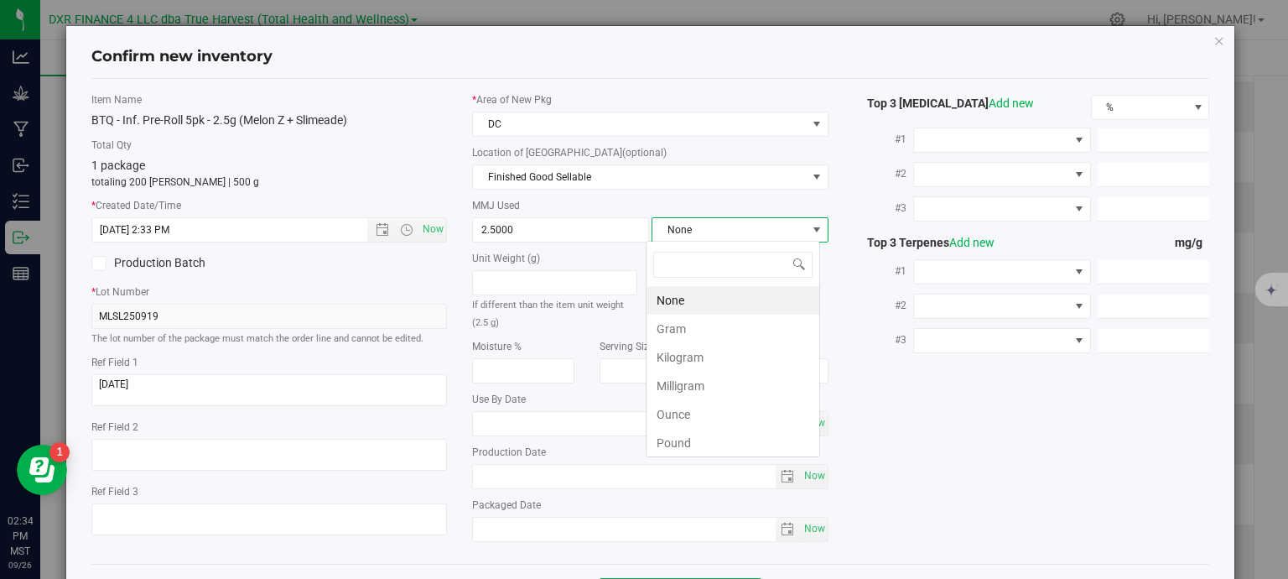
scroll to position [24, 174]
click at [680, 334] on li "Gram" at bounding box center [732, 328] width 173 height 29
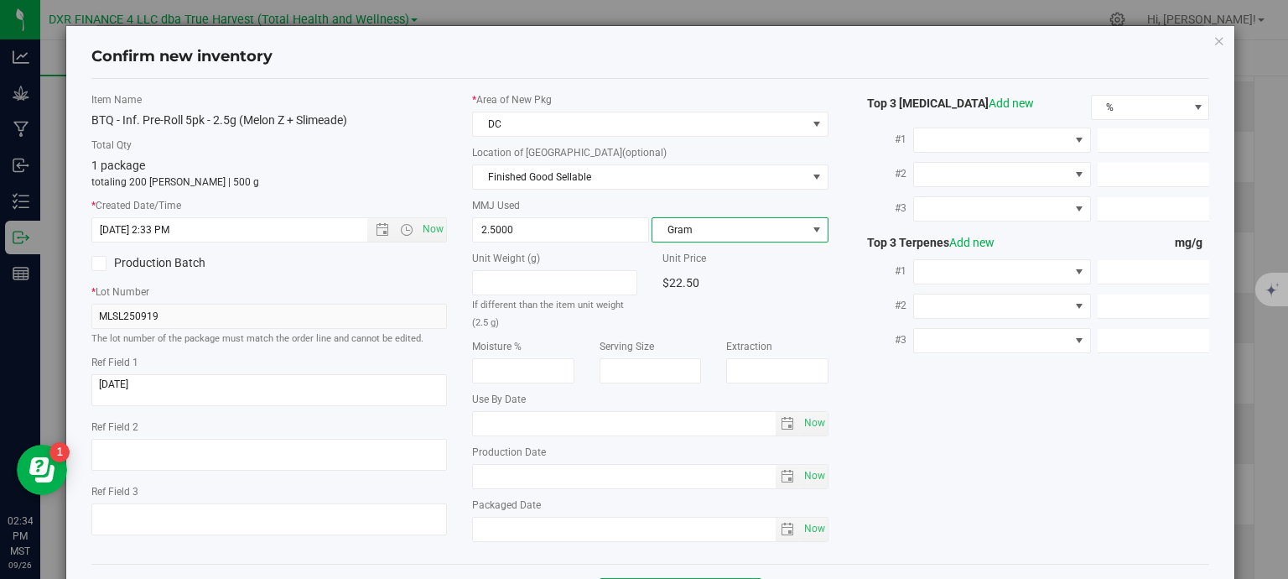
scroll to position [64, 0]
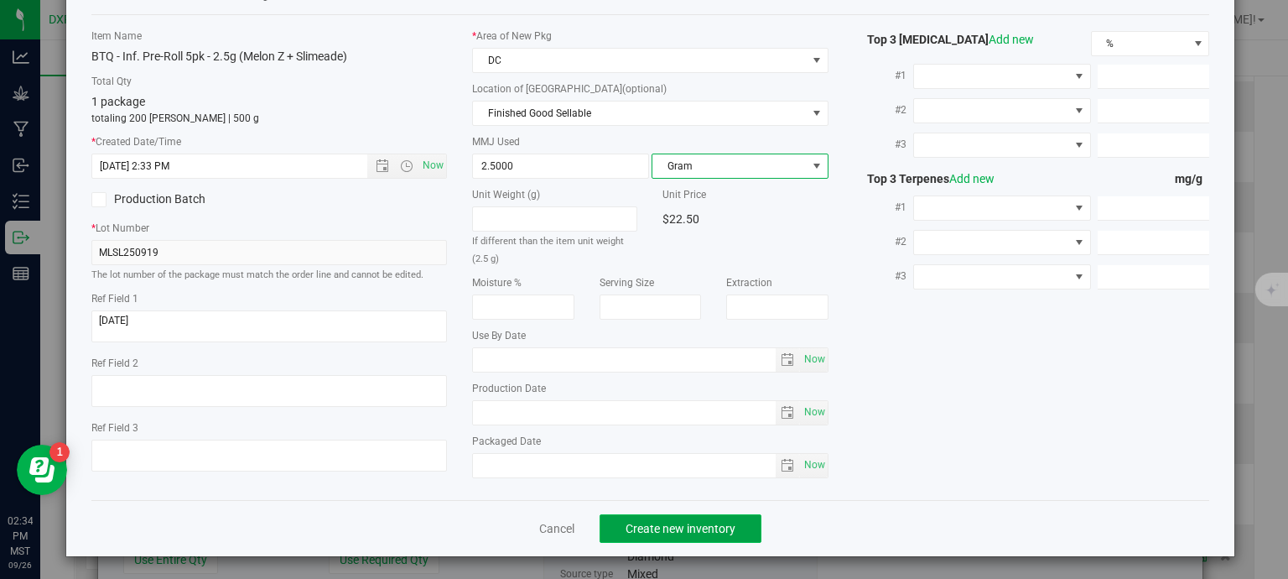
click at [712, 531] on span "Create new inventory" at bounding box center [681, 528] width 110 height 13
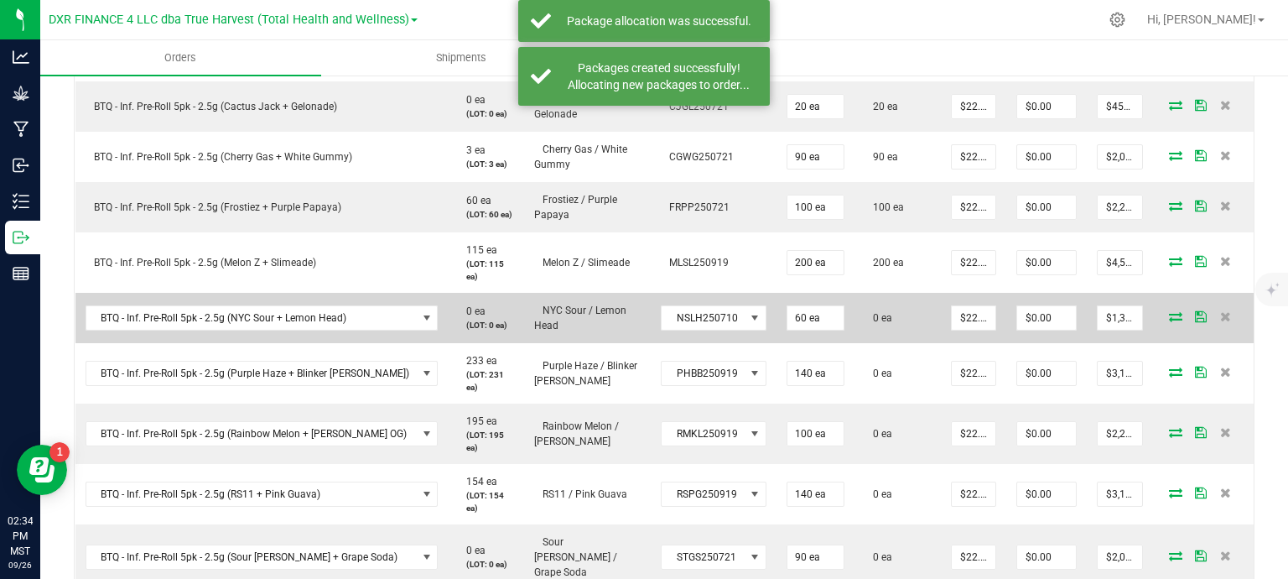
click at [1169, 311] on icon at bounding box center [1175, 316] width 13 height 10
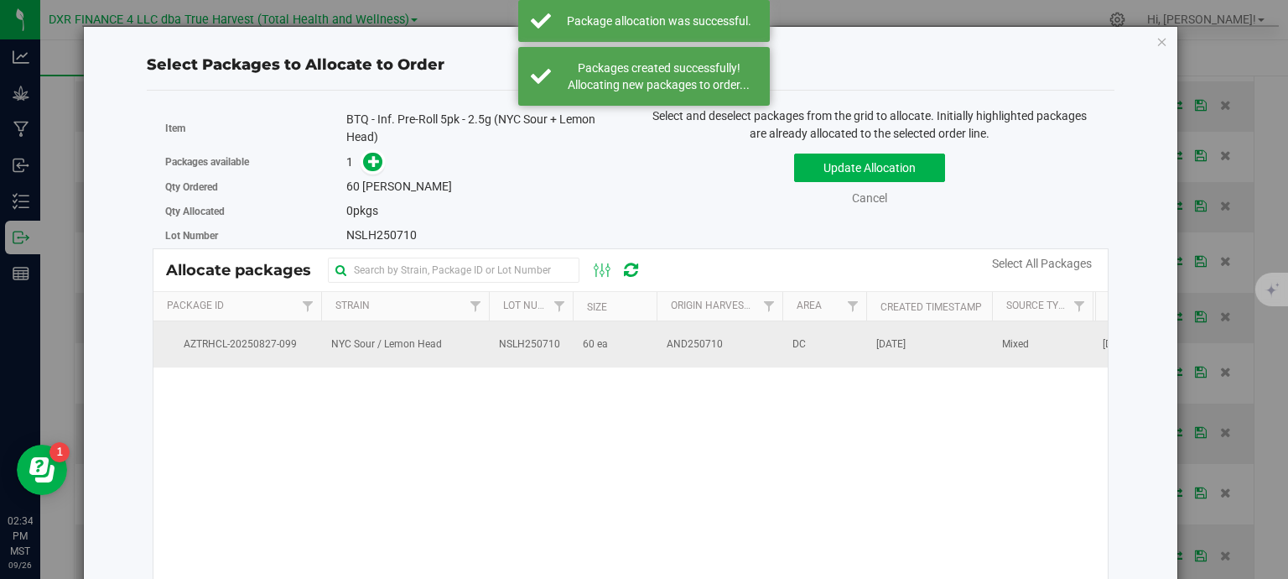
click at [723, 348] on td "AND250710" at bounding box center [720, 343] width 126 height 45
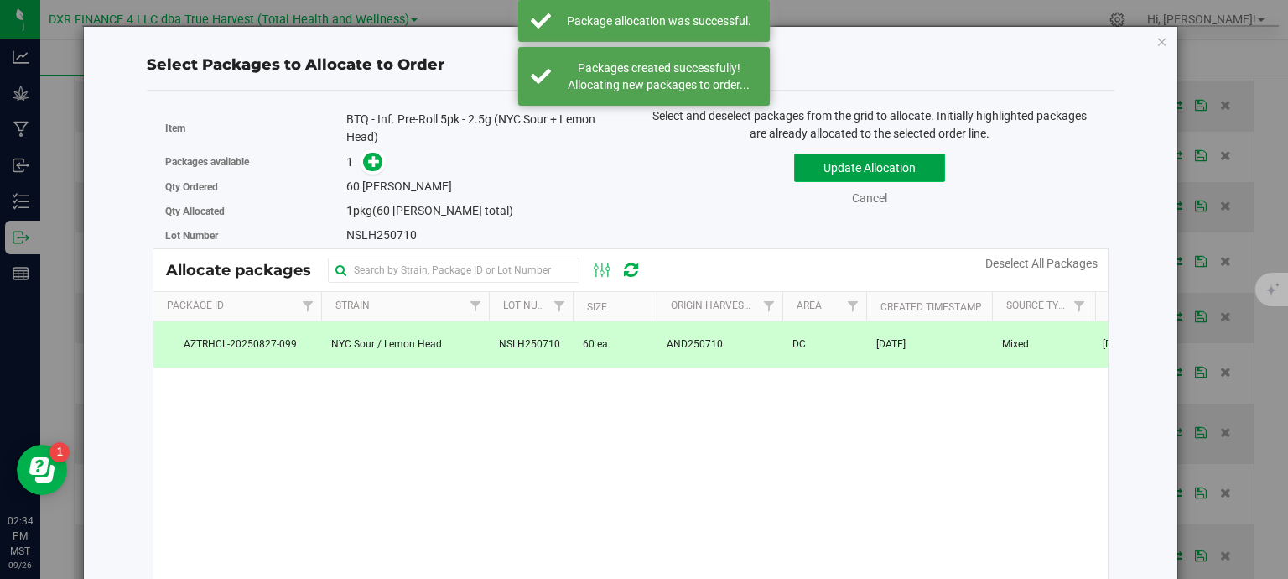
click at [827, 170] on button "Update Allocation" at bounding box center [869, 167] width 151 height 29
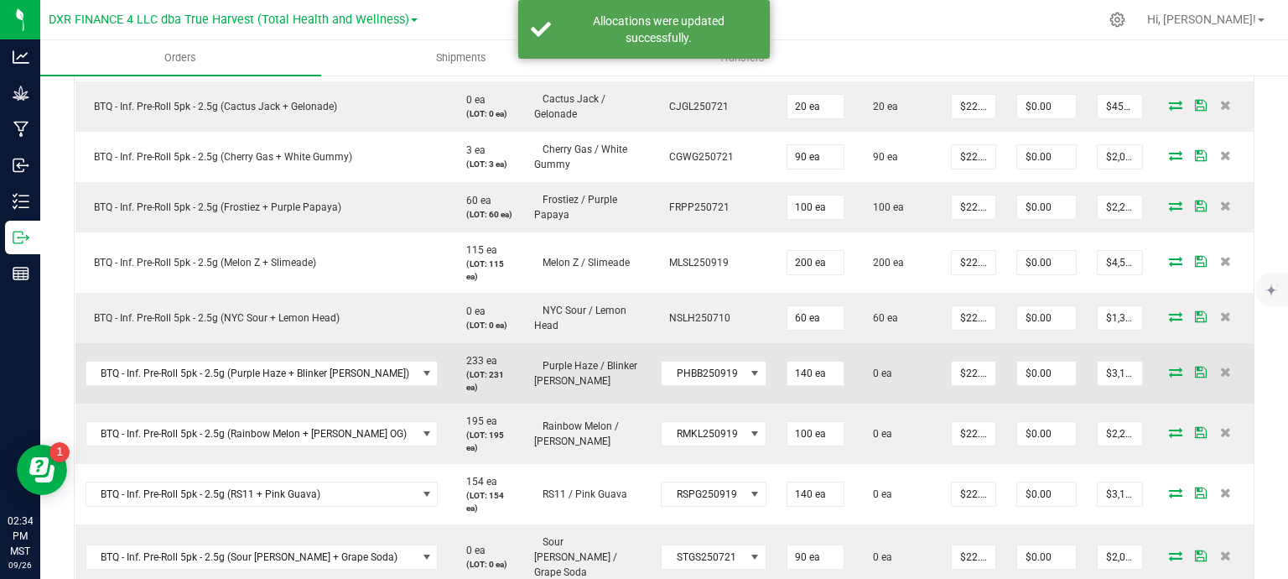
click at [1169, 366] on icon at bounding box center [1175, 371] width 13 height 10
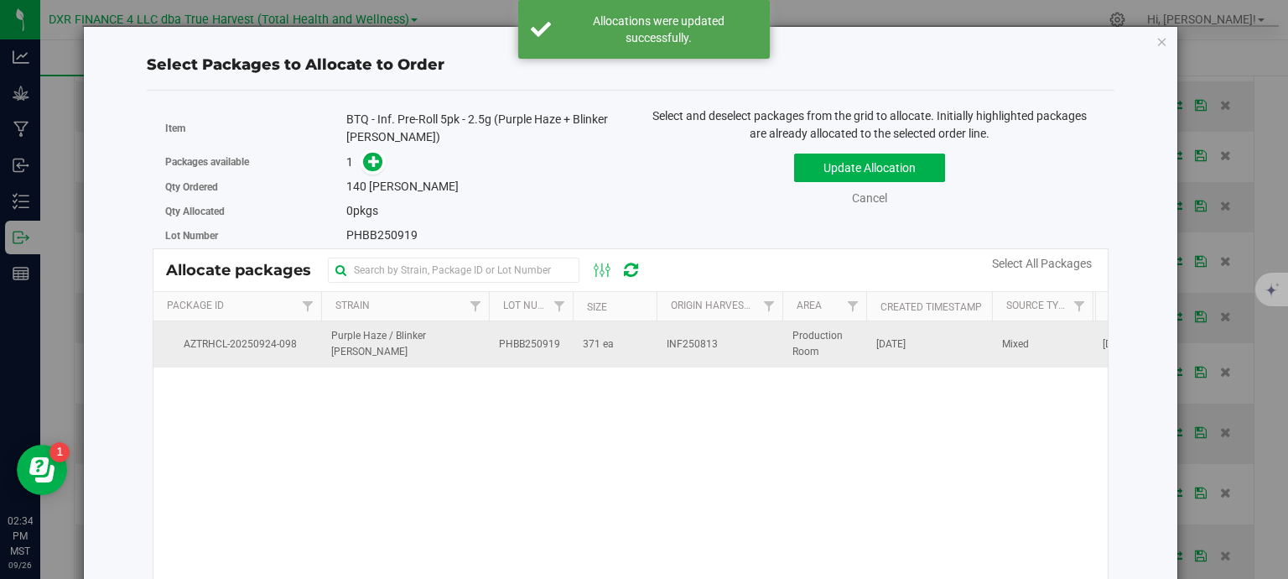
click at [626, 346] on td "371 ea" at bounding box center [615, 343] width 84 height 45
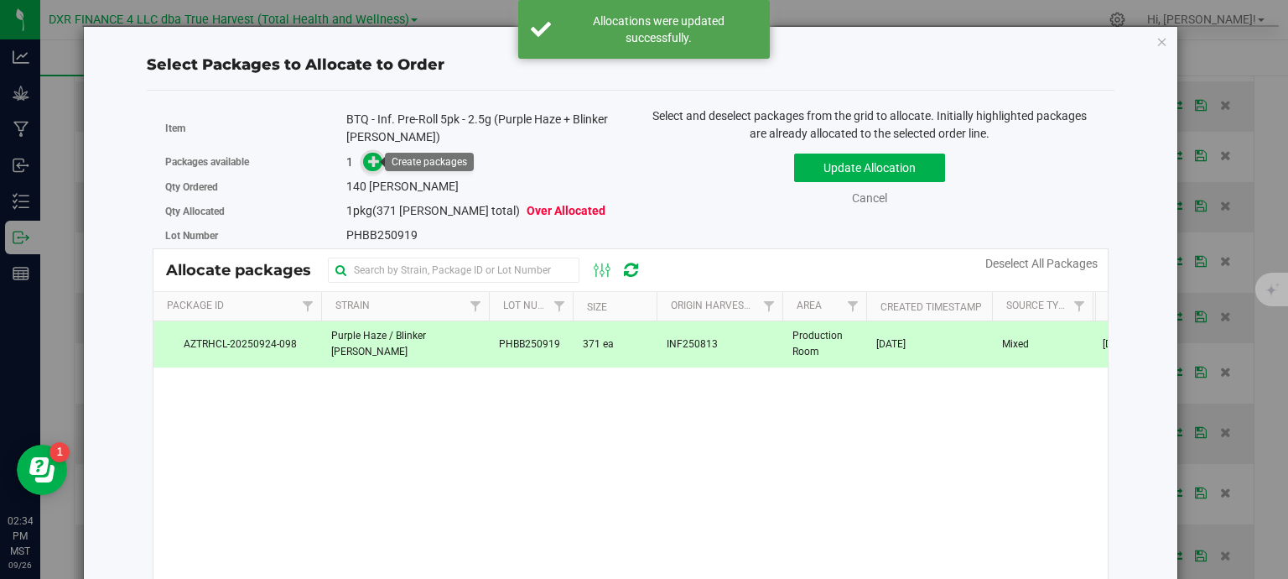
click at [366, 153] on span at bounding box center [372, 162] width 19 height 19
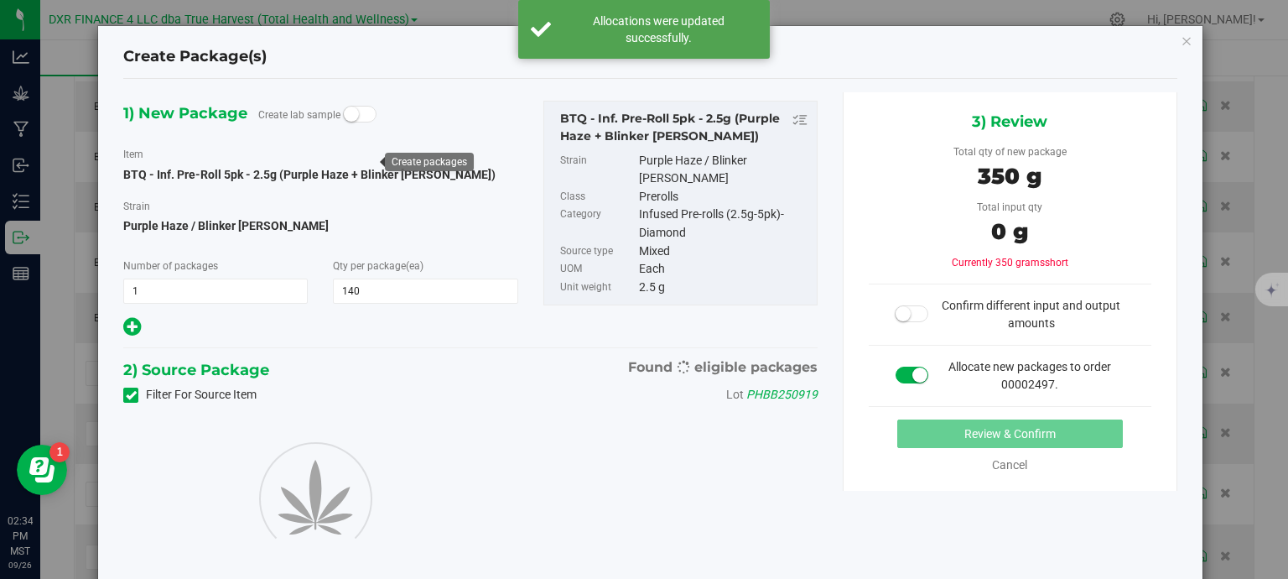
type input "140"
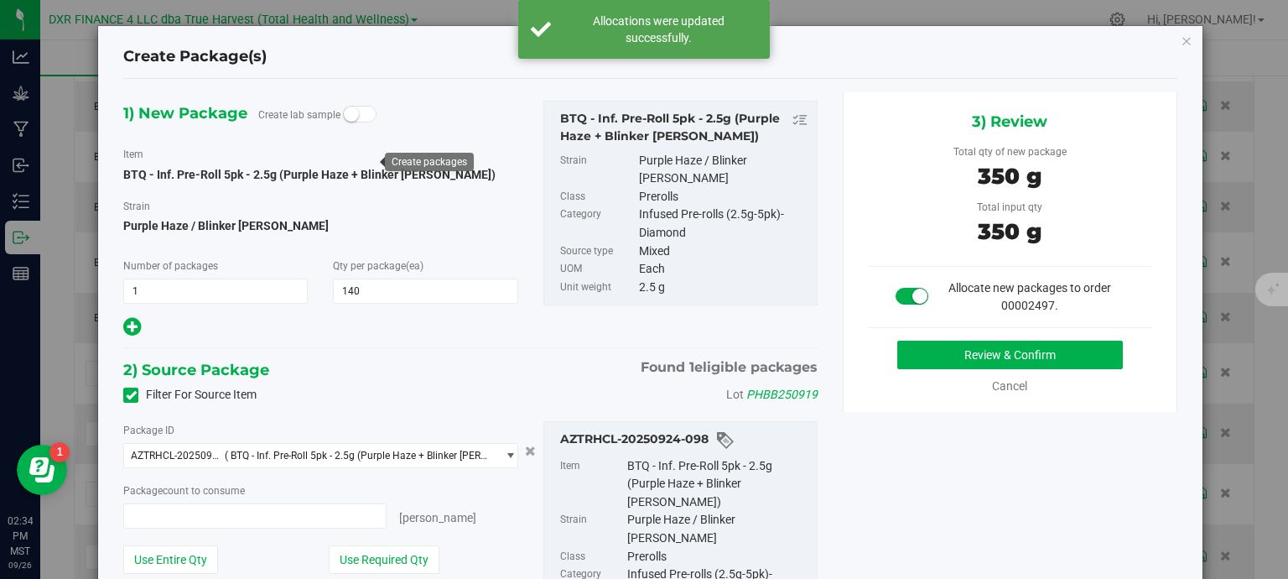
type input "140 ea"
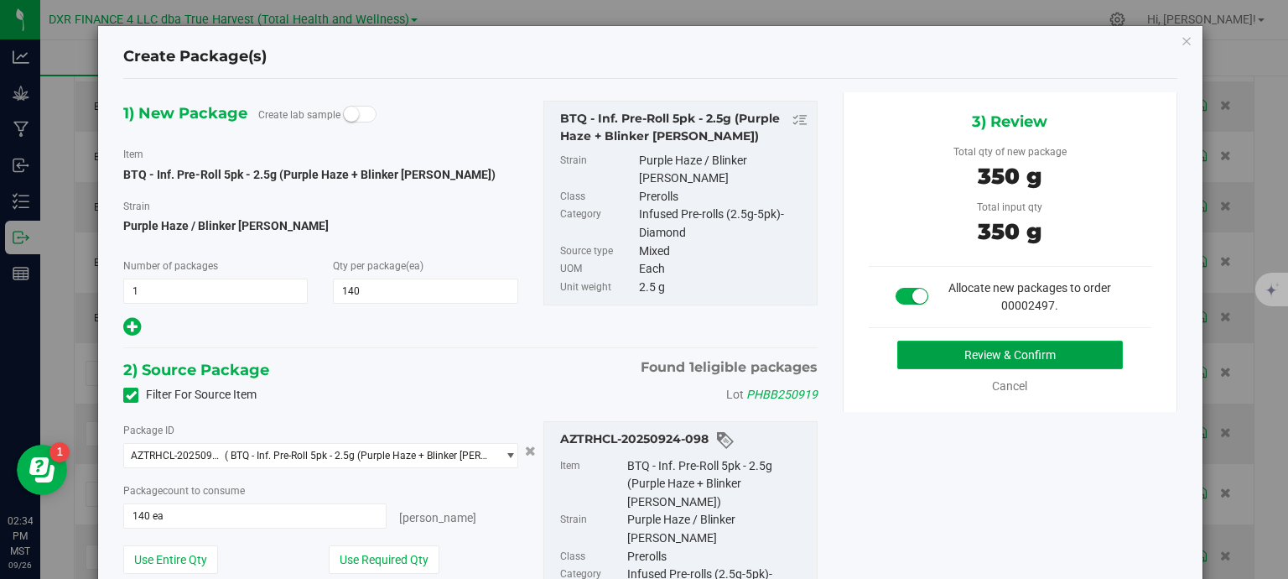
click at [956, 363] on button "Review & Confirm" at bounding box center [1010, 354] width 226 height 29
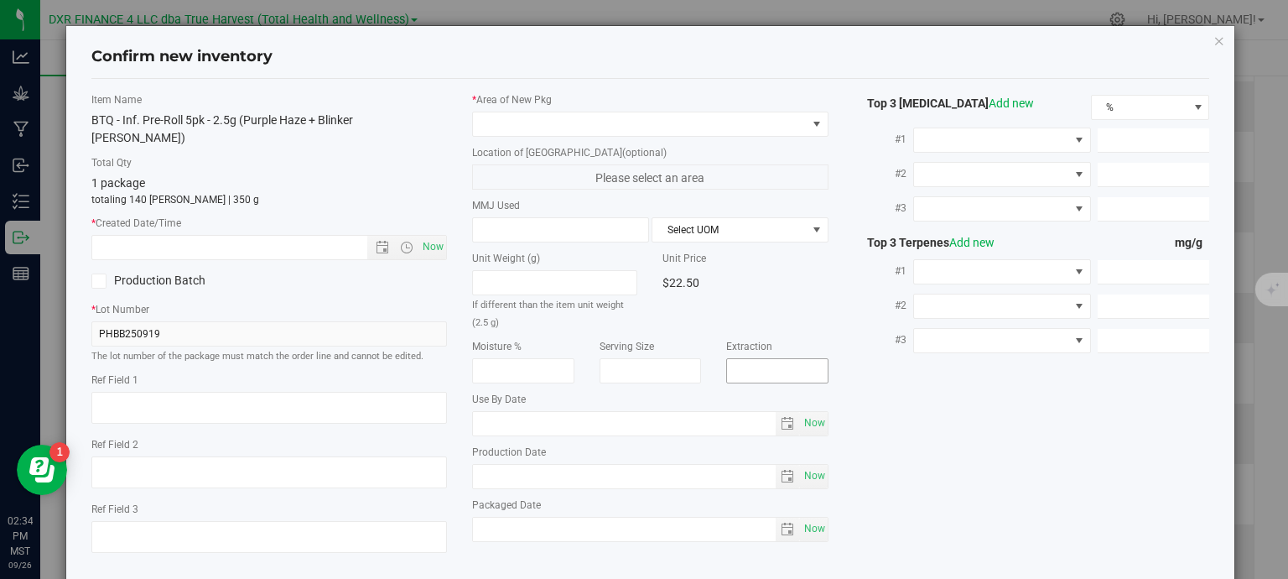
type textarea "2025-08-13"
click at [187, 397] on textarea at bounding box center [269, 408] width 356 height 32
click at [187, 396] on textarea at bounding box center [269, 408] width 356 height 32
click at [208, 236] on input "text" at bounding box center [244, 247] width 304 height 23
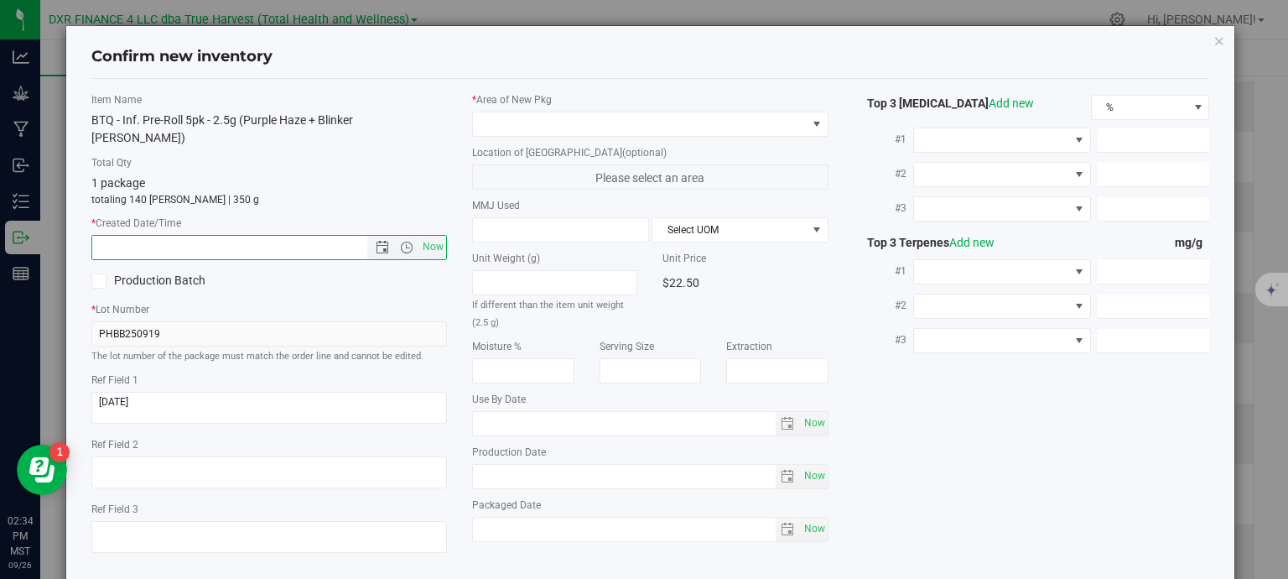
paste input "2025-08-13"
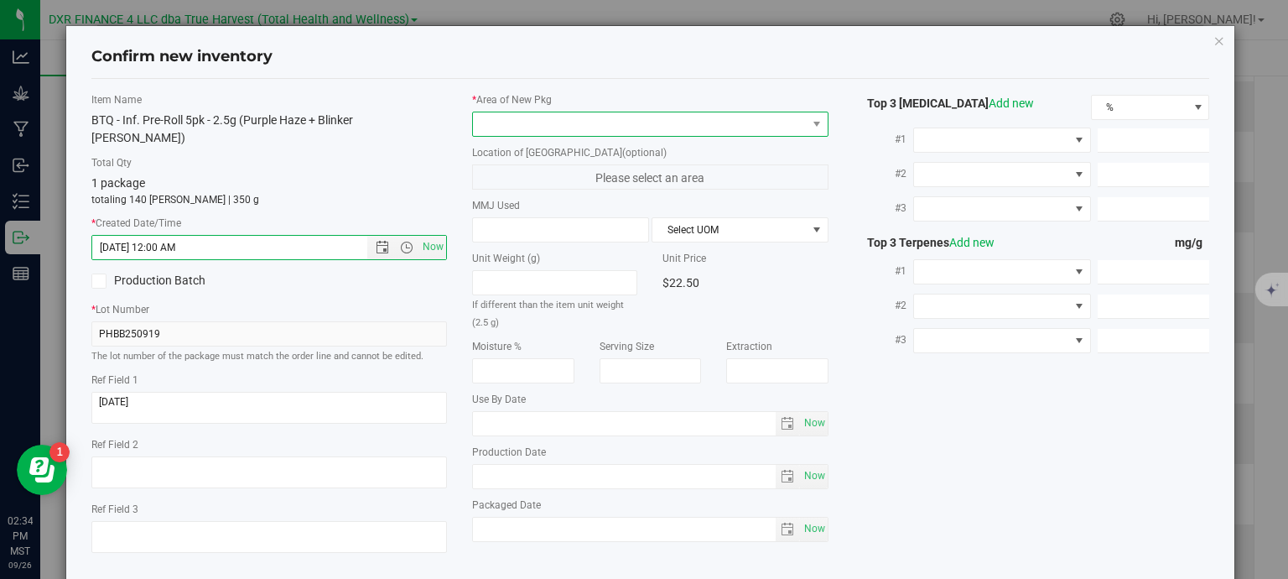
type input "8/13/2025 2:34 PM"
click at [530, 117] on span at bounding box center [640, 123] width 334 height 23
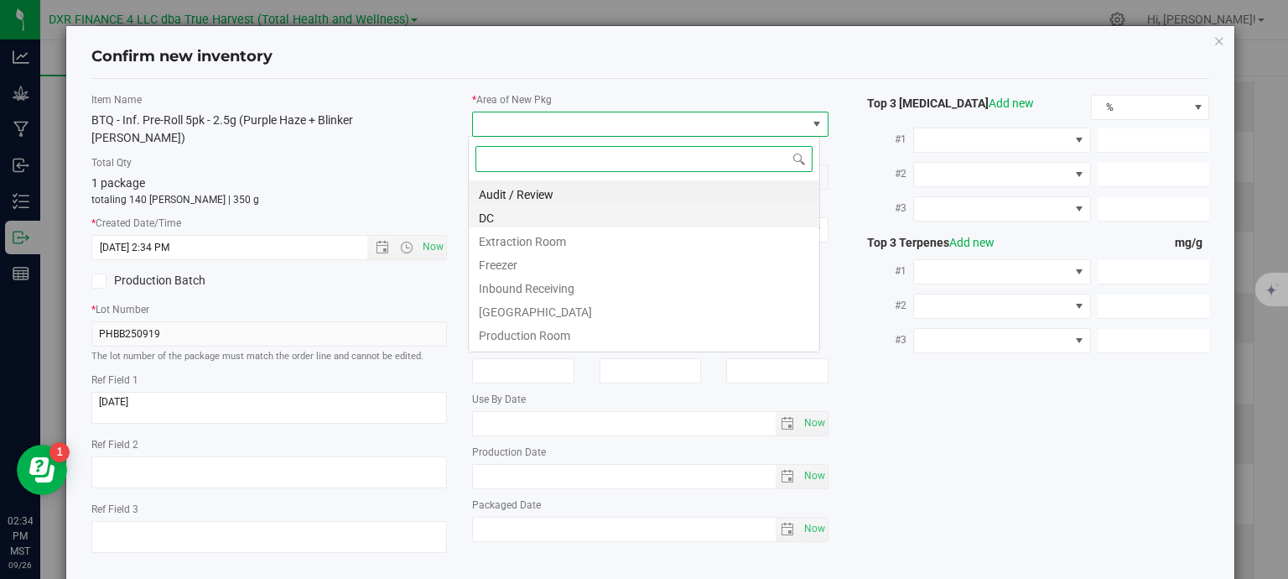
scroll to position [24, 352]
click at [532, 218] on li "DC" at bounding box center [644, 215] width 350 height 23
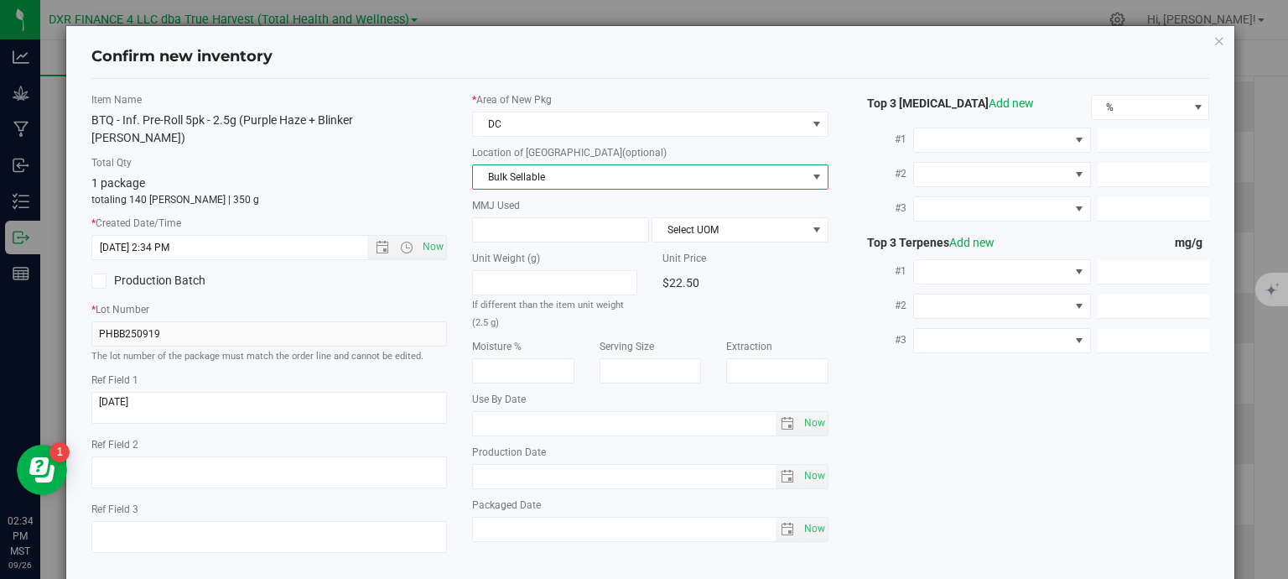
click at [560, 174] on span "Bulk Sellable" at bounding box center [640, 176] width 334 height 23
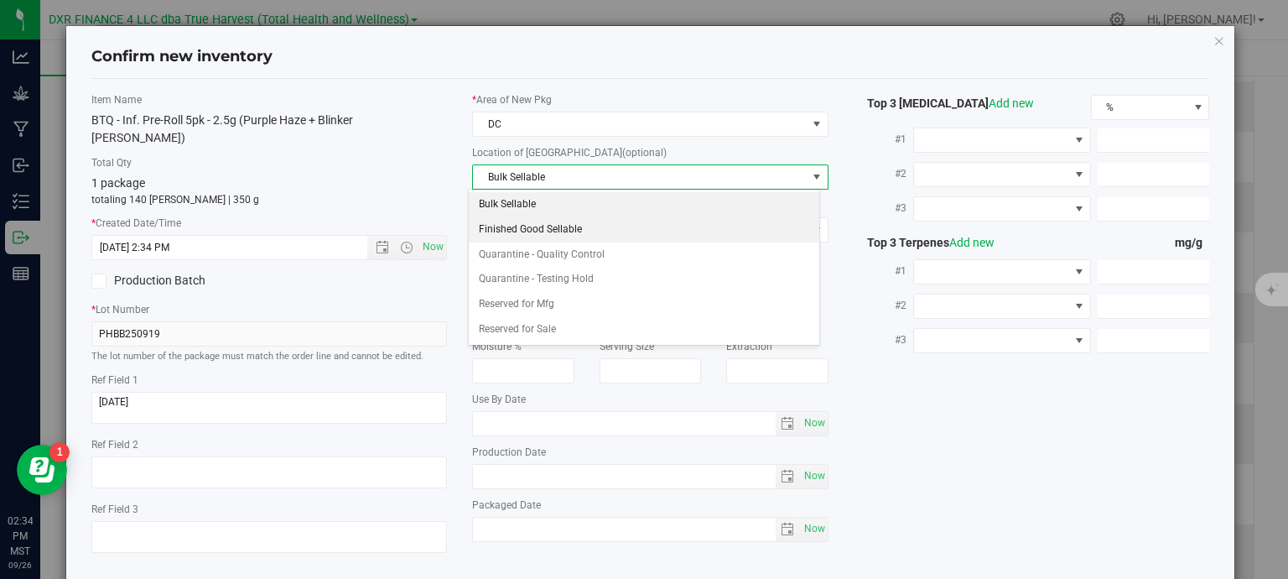
click at [569, 229] on li "Finished Good Sellable" at bounding box center [644, 229] width 350 height 25
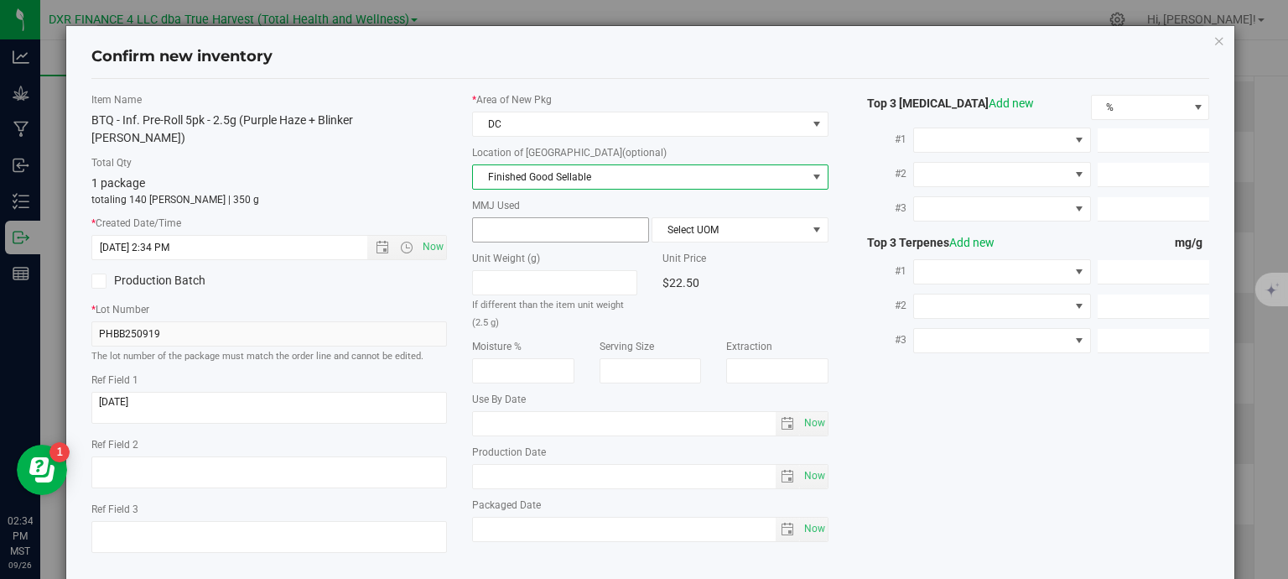
click at [554, 224] on input "text" at bounding box center [560, 229] width 175 height 23
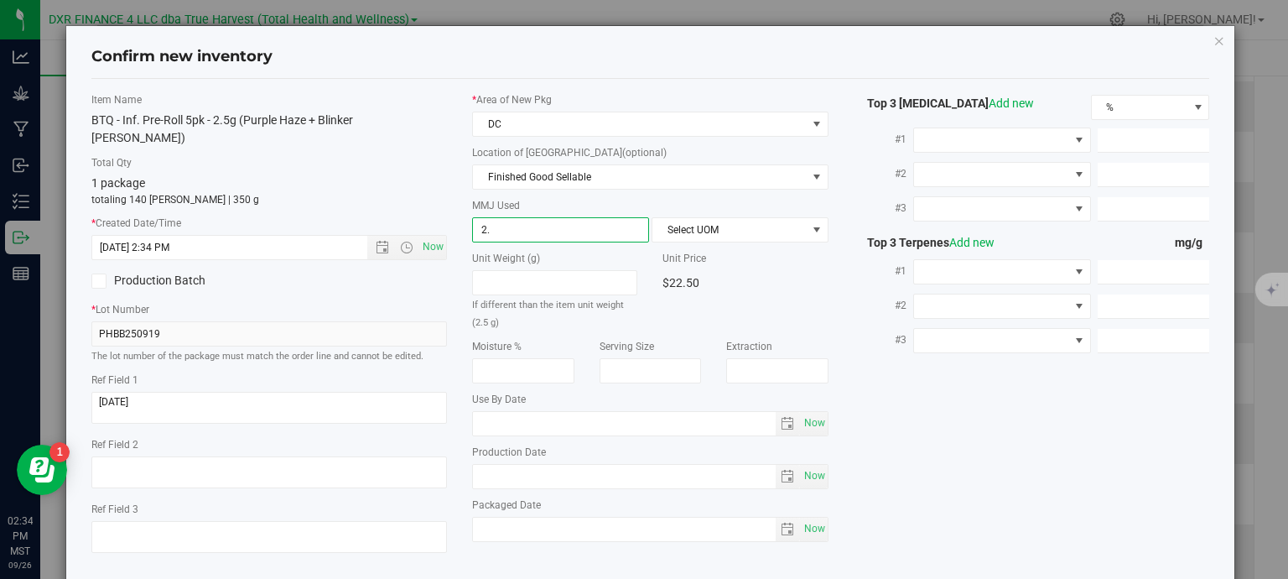
type input "2.5"
type input "2.5000"
click at [673, 224] on span "Select UOM" at bounding box center [729, 229] width 154 height 23
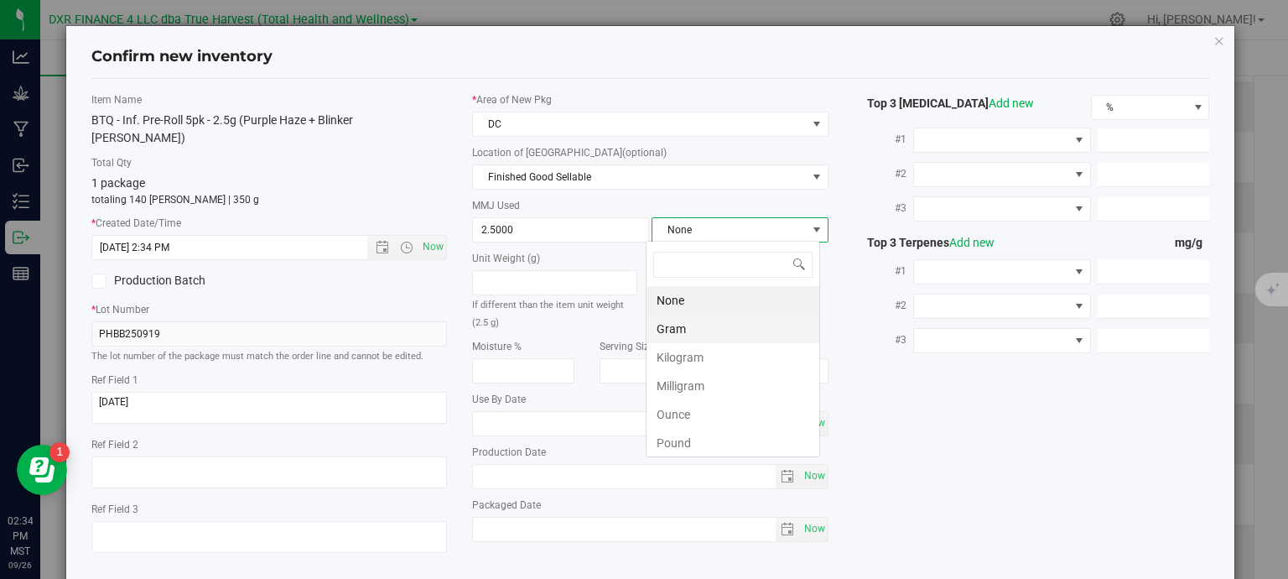
scroll to position [24, 174]
click at [674, 329] on li "Gram" at bounding box center [732, 328] width 173 height 29
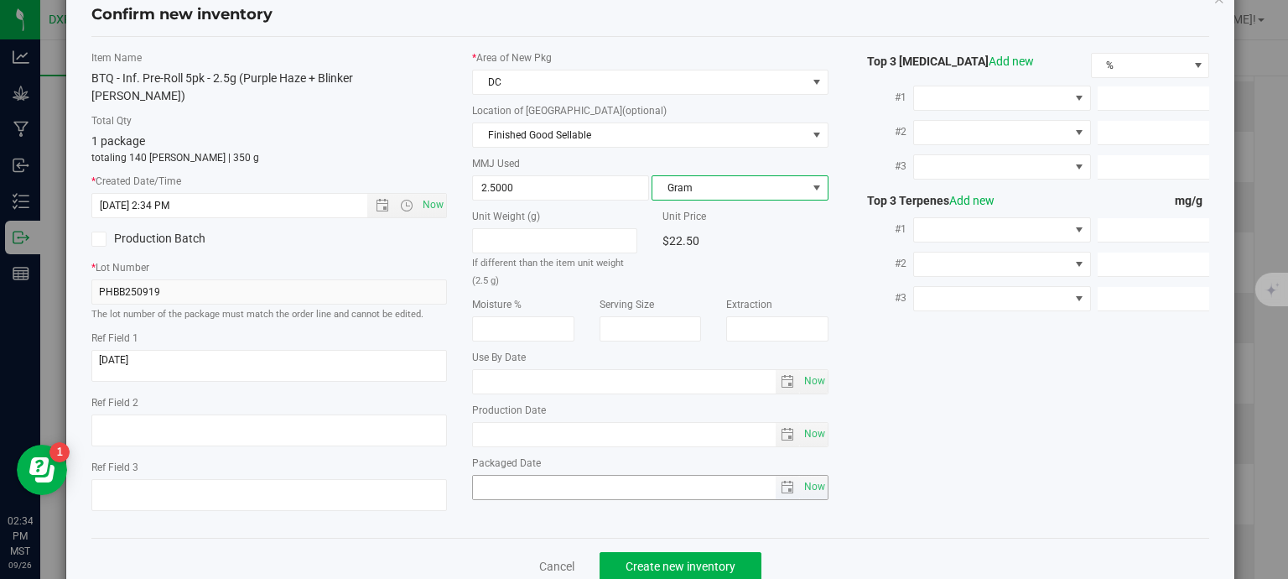
scroll to position [64, 0]
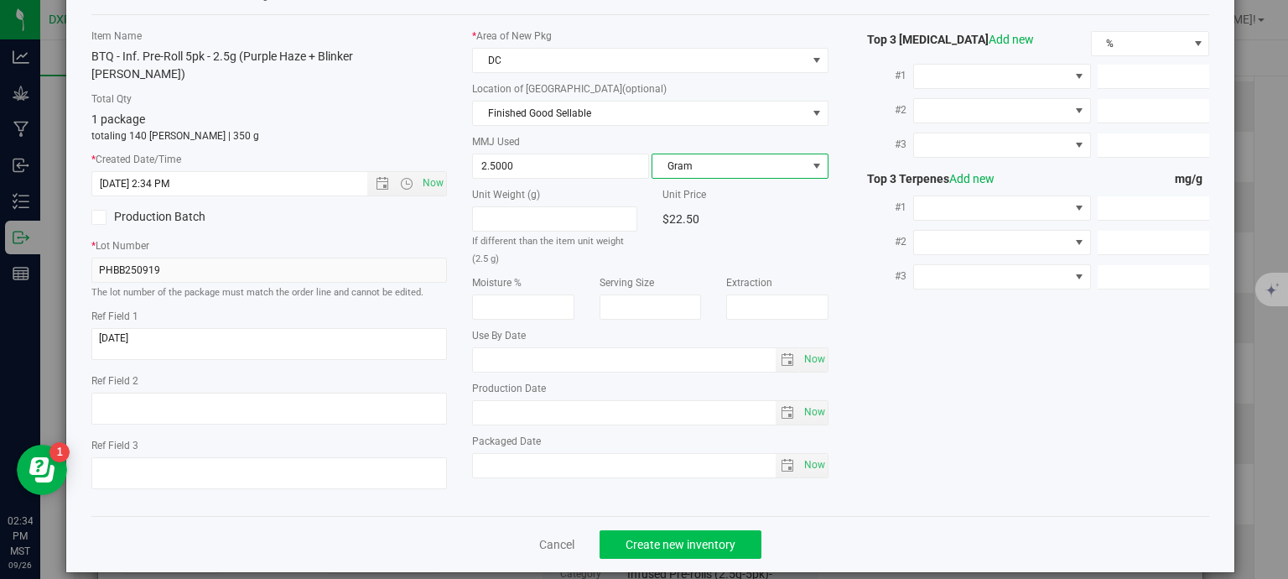
click at [729, 544] on div "Cancel Create new inventory" at bounding box center [650, 544] width 1119 height 56
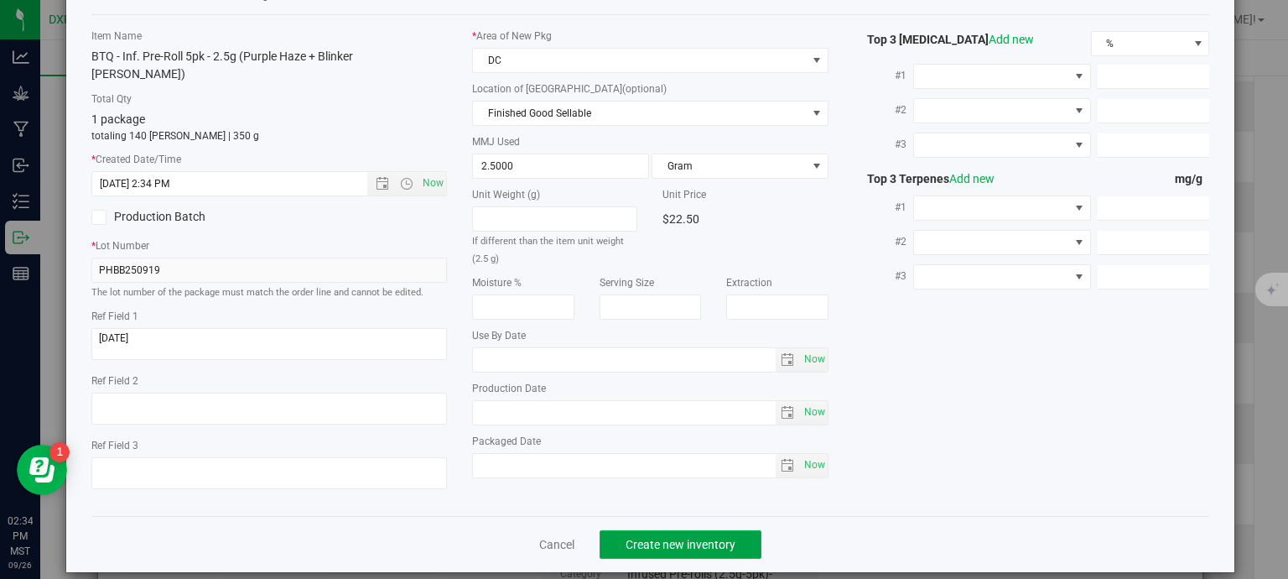
click at [729, 530] on button "Create new inventory" at bounding box center [681, 544] width 162 height 29
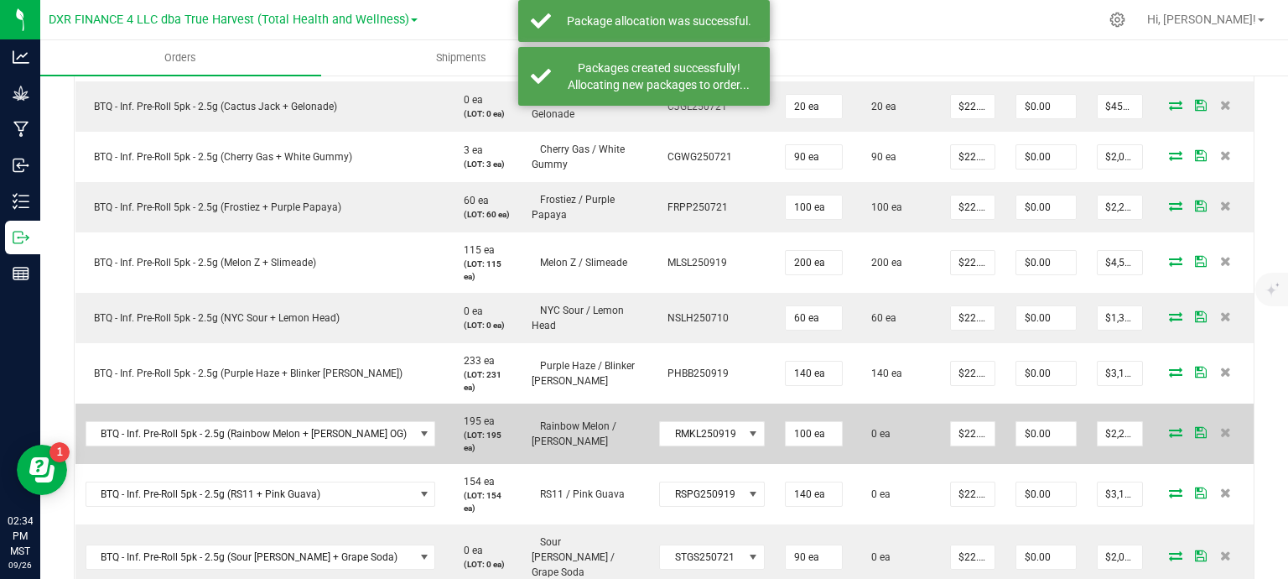
click at [1169, 427] on icon at bounding box center [1175, 432] width 13 height 10
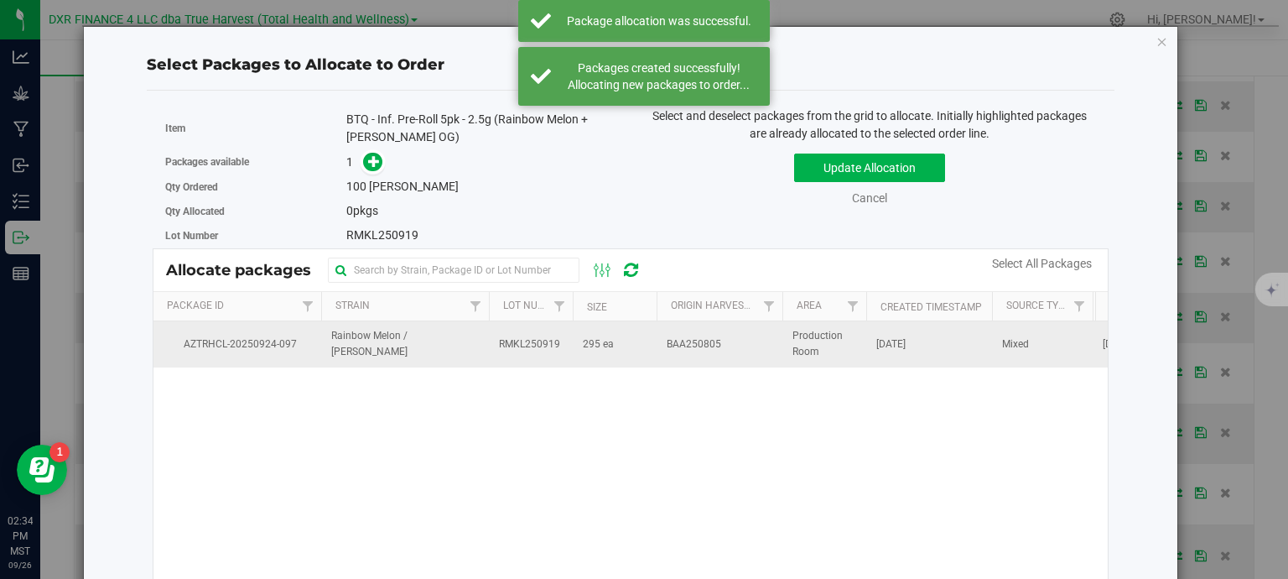
click at [633, 335] on td "295 ea" at bounding box center [615, 343] width 84 height 45
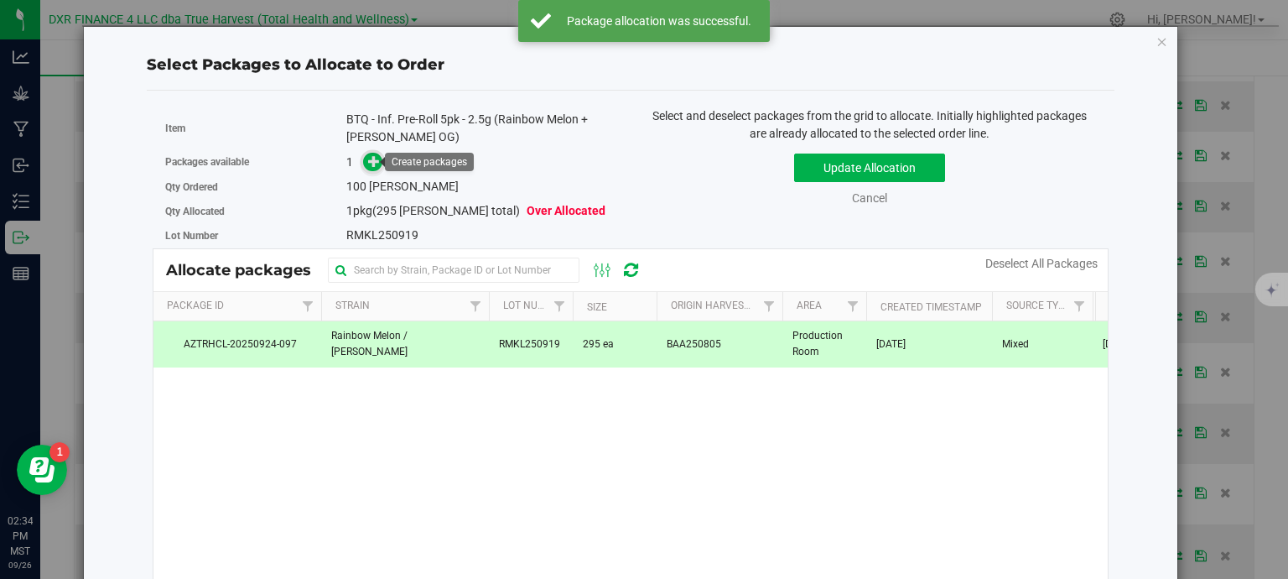
click at [368, 155] on icon at bounding box center [374, 161] width 12 height 12
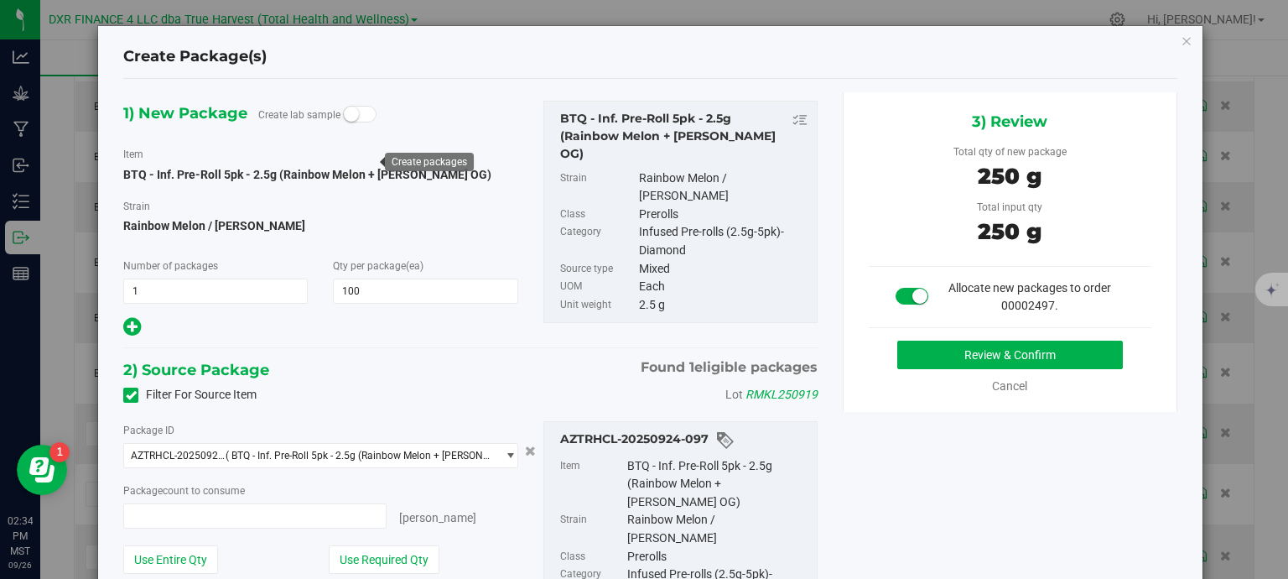
type input "100 ea"
click at [1042, 351] on button "Review & Confirm" at bounding box center [1010, 354] width 226 height 29
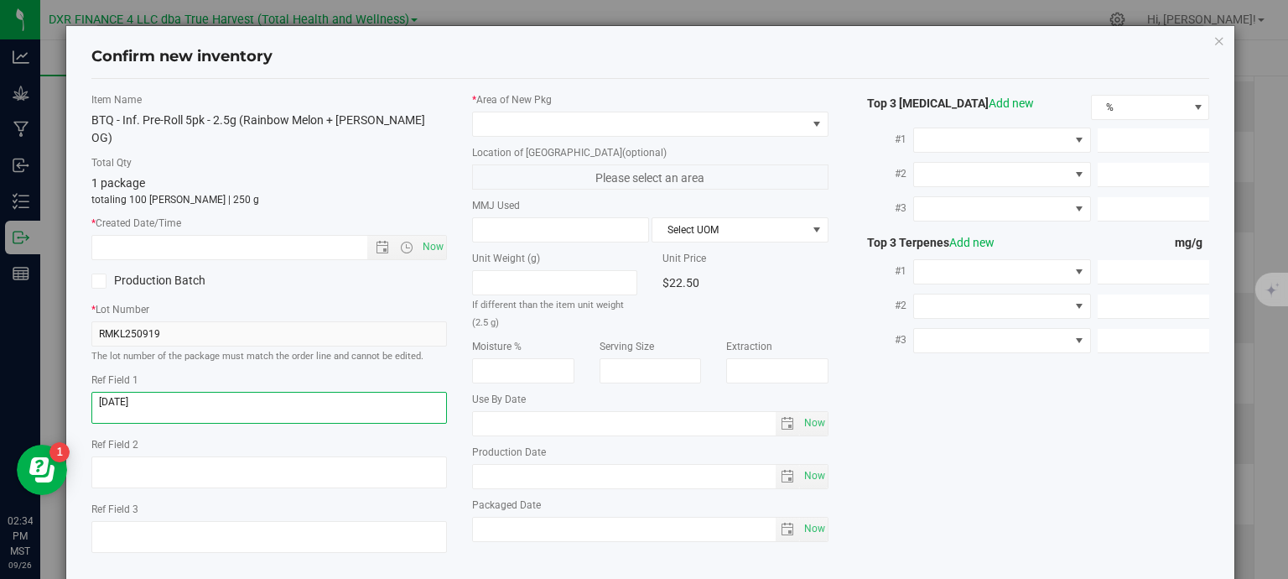
click at [148, 395] on textarea at bounding box center [269, 408] width 356 height 32
click at [230, 236] on input "text" at bounding box center [244, 247] width 304 height 23
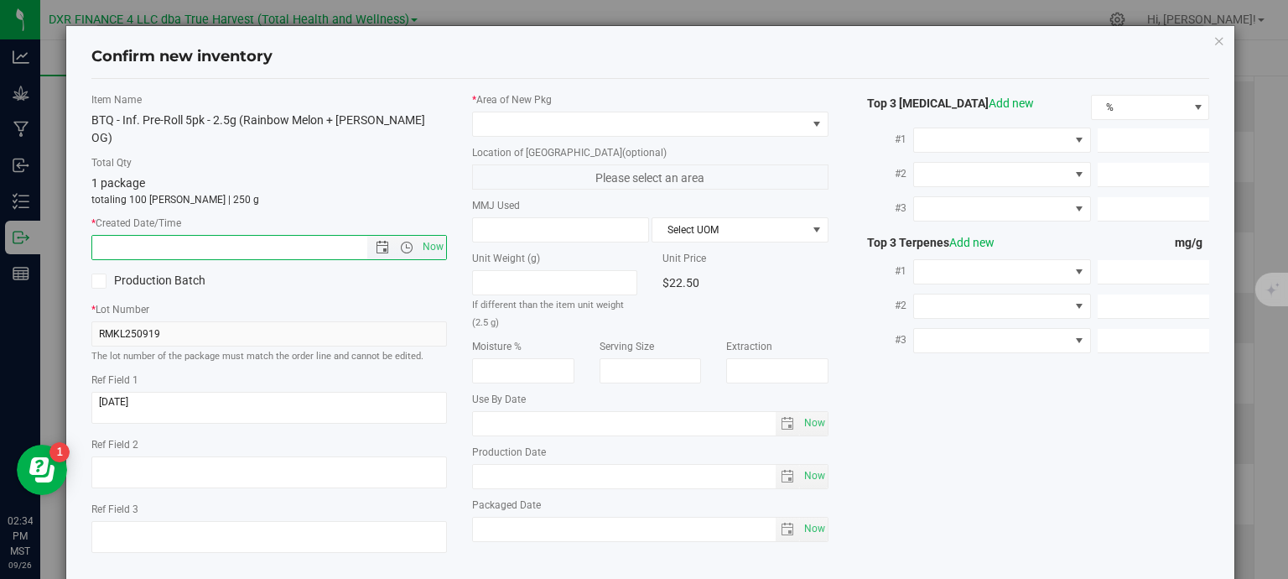
paste input "2025-08-05"
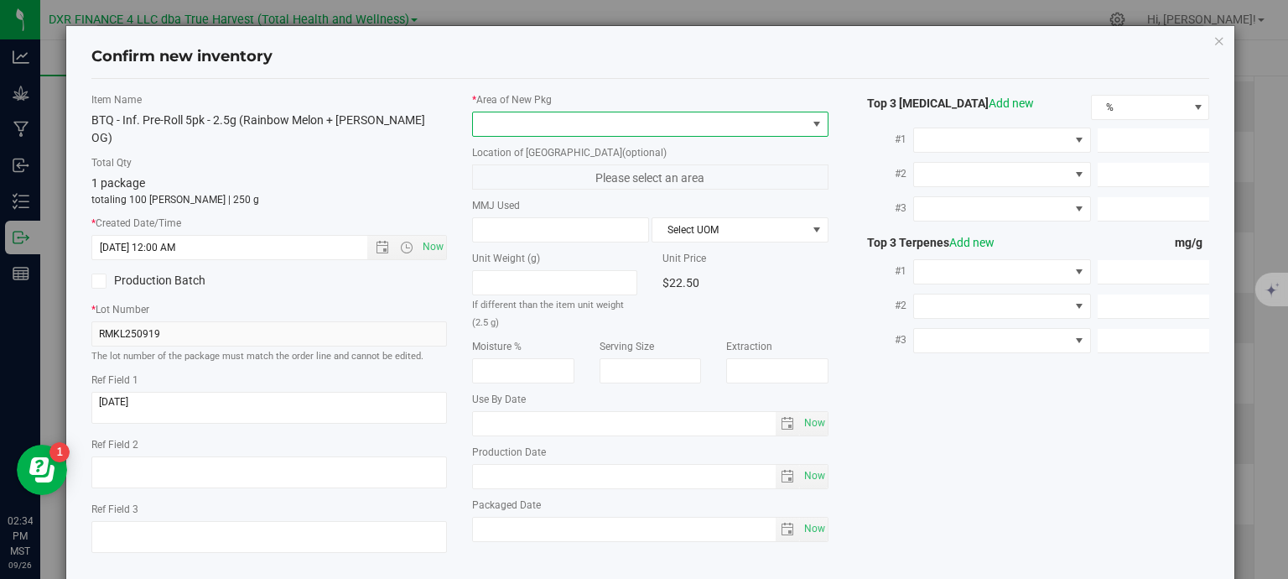
type input "8/5/2025 2:34 PM"
click at [623, 120] on span at bounding box center [640, 123] width 334 height 23
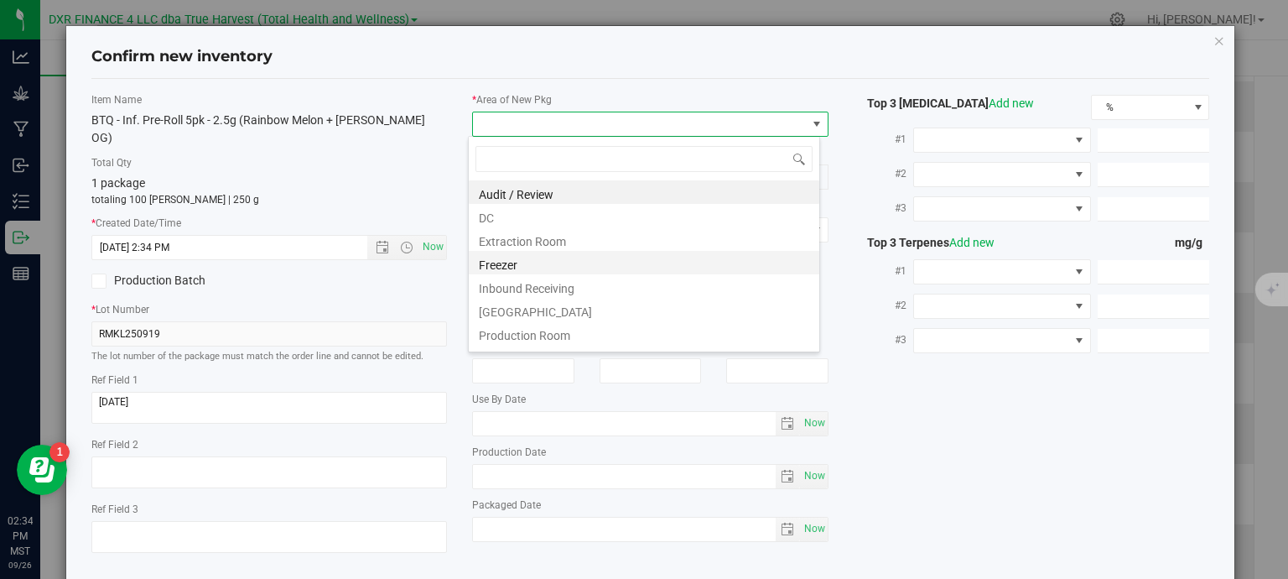
scroll to position [24, 352]
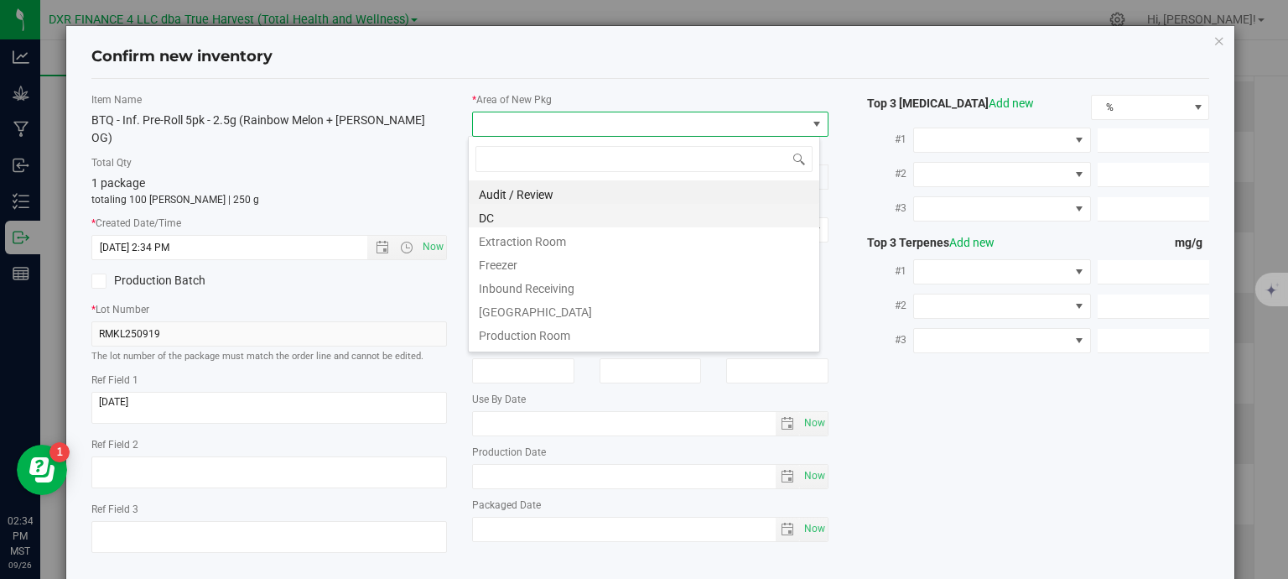
click at [547, 218] on li "DC" at bounding box center [644, 215] width 350 height 23
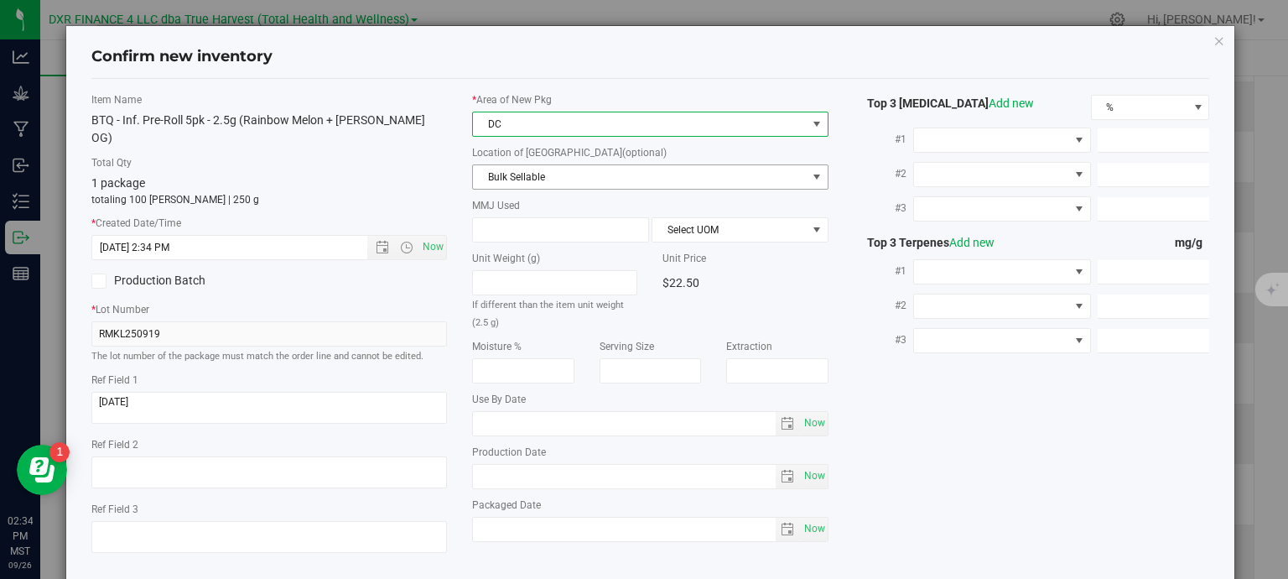
click at [580, 172] on span "Bulk Sellable" at bounding box center [640, 176] width 334 height 23
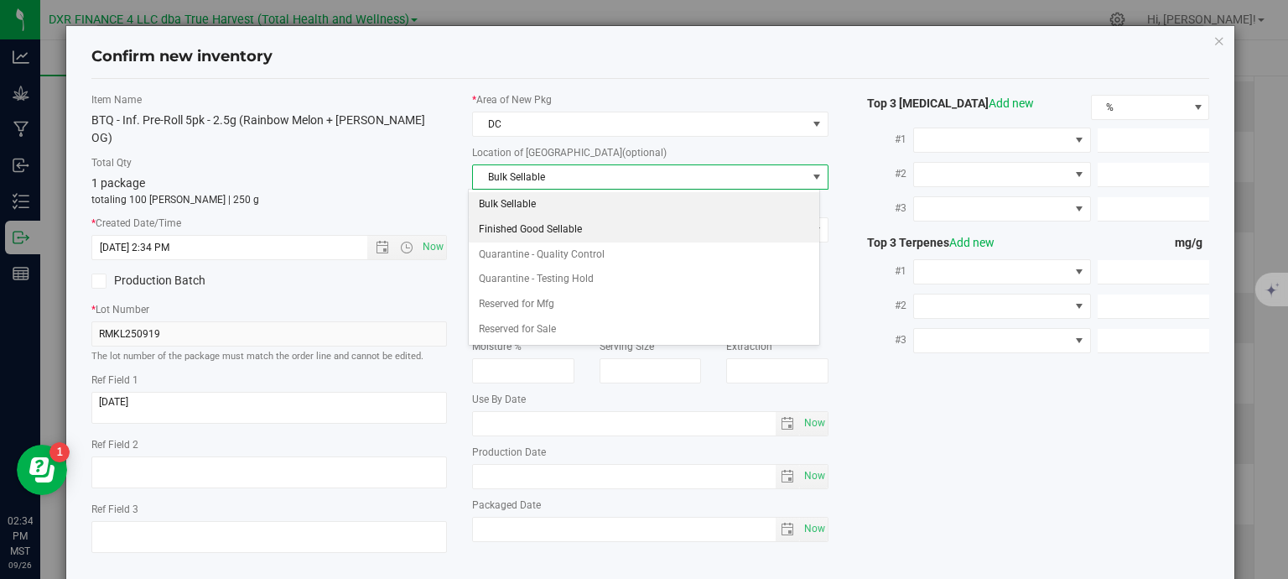
click at [552, 224] on li "Finished Good Sellable" at bounding box center [644, 229] width 350 height 25
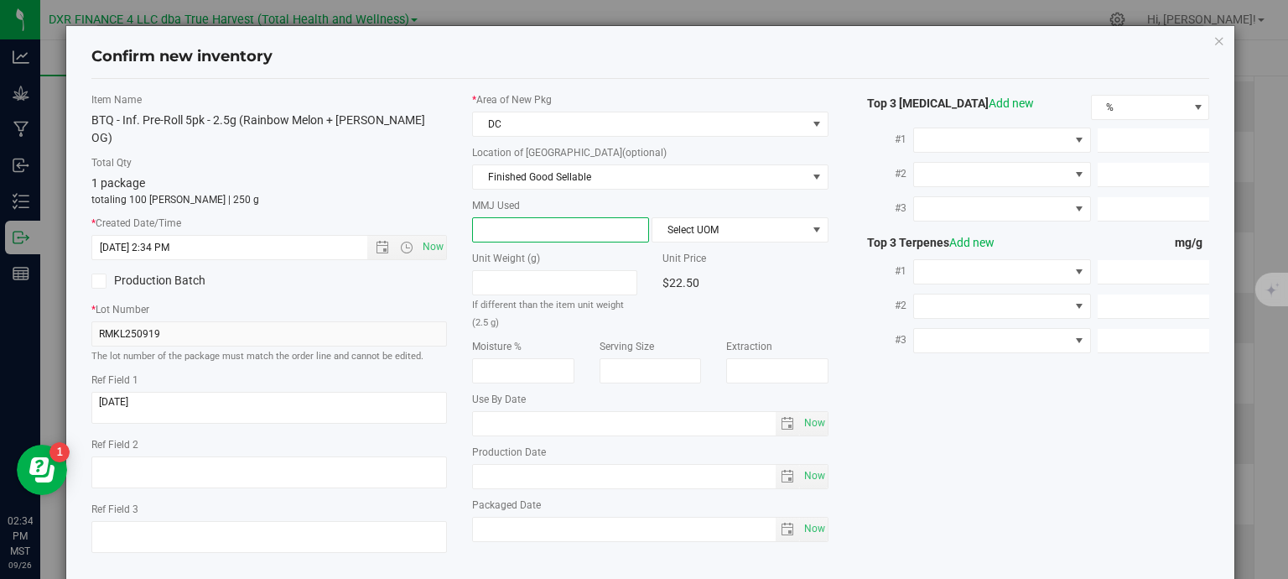
click at [552, 226] on span at bounding box center [560, 229] width 177 height 25
type input "2.5"
type input "2.5000"
click at [683, 229] on span "Select UOM" at bounding box center [729, 229] width 154 height 23
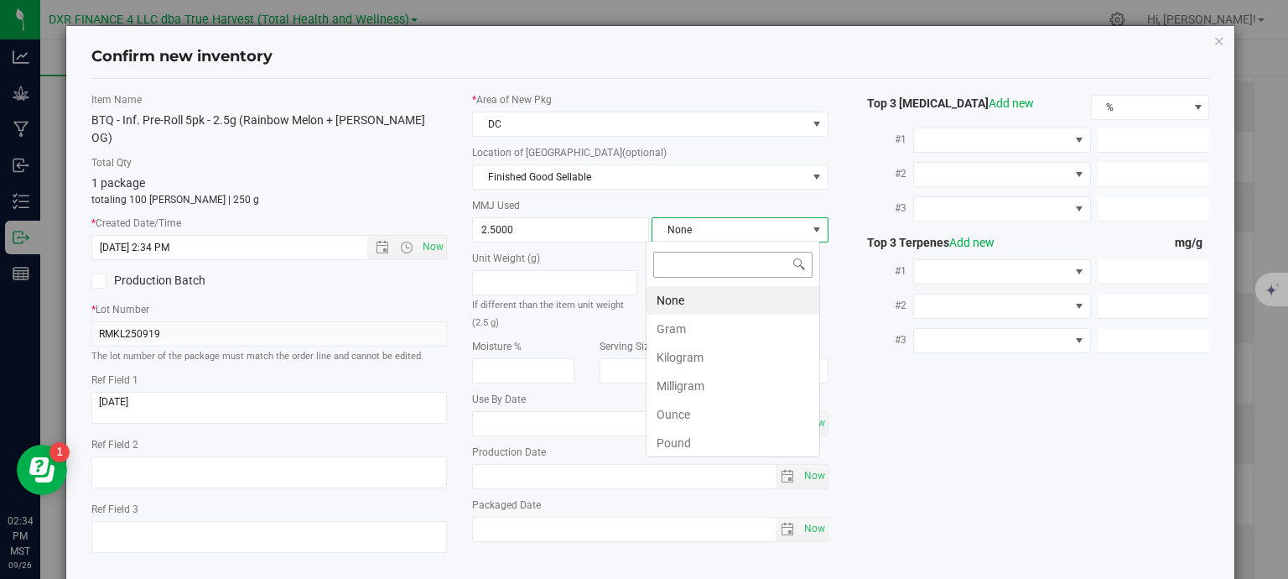
scroll to position [24, 174]
click at [695, 326] on li "Gram" at bounding box center [732, 328] width 173 height 29
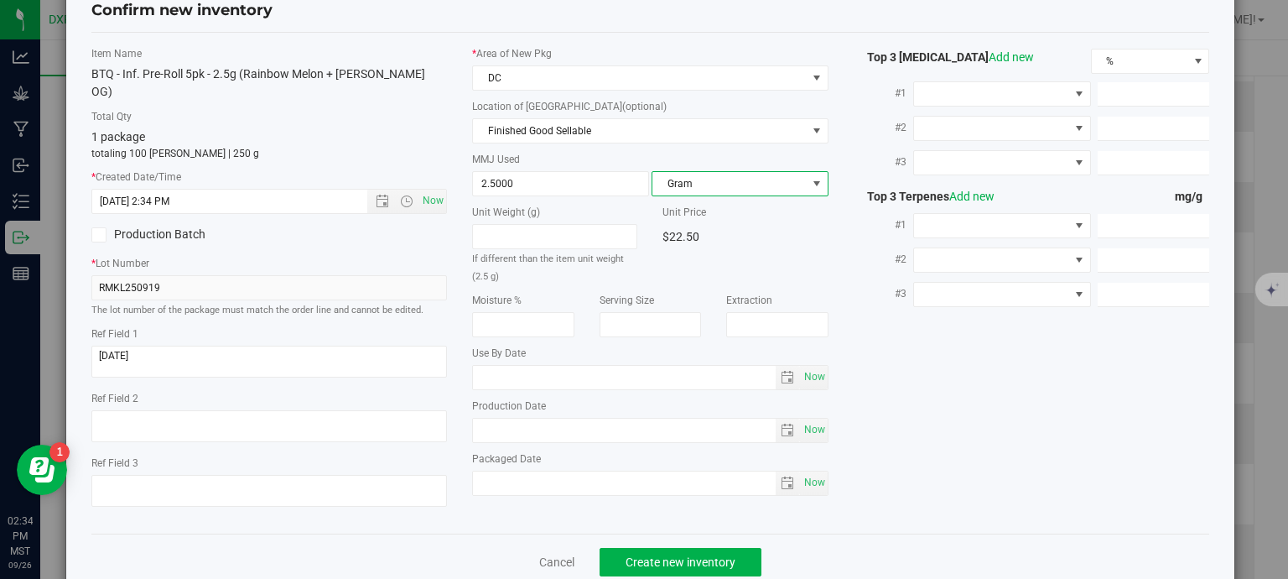
scroll to position [64, 0]
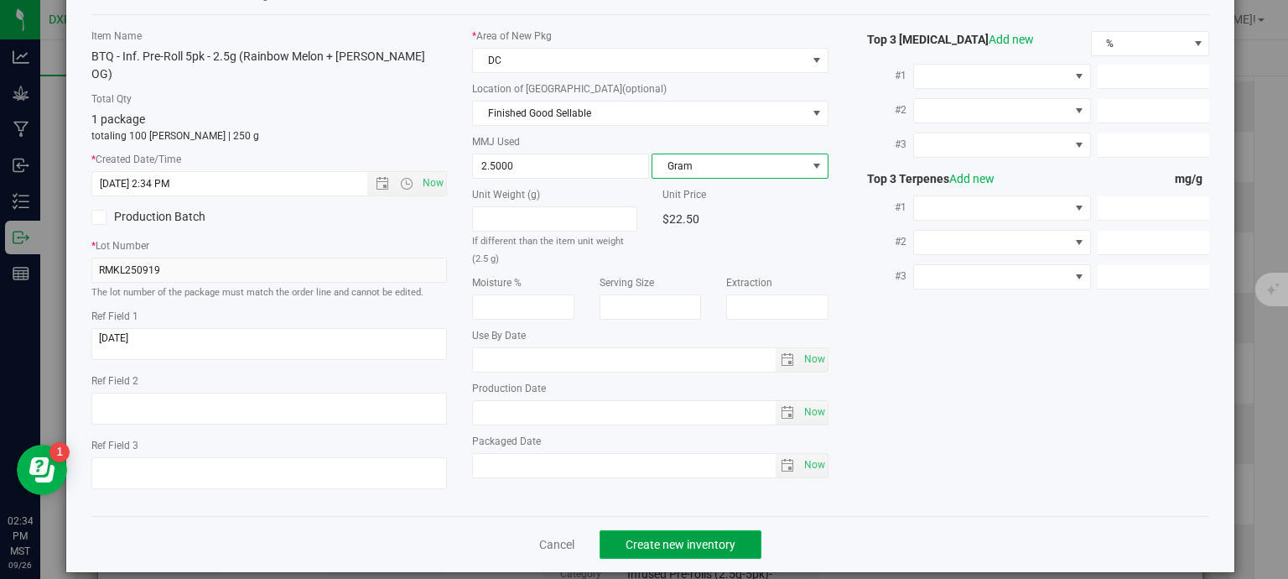
click at [677, 530] on button "Create new inventory" at bounding box center [681, 544] width 162 height 29
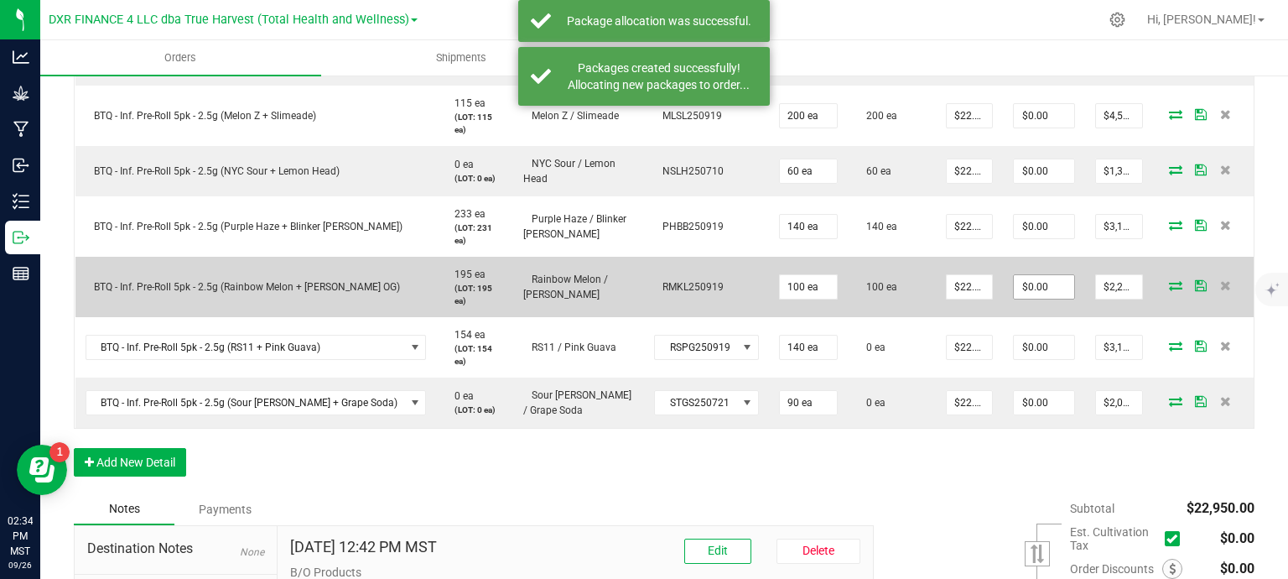
scroll to position [755, 0]
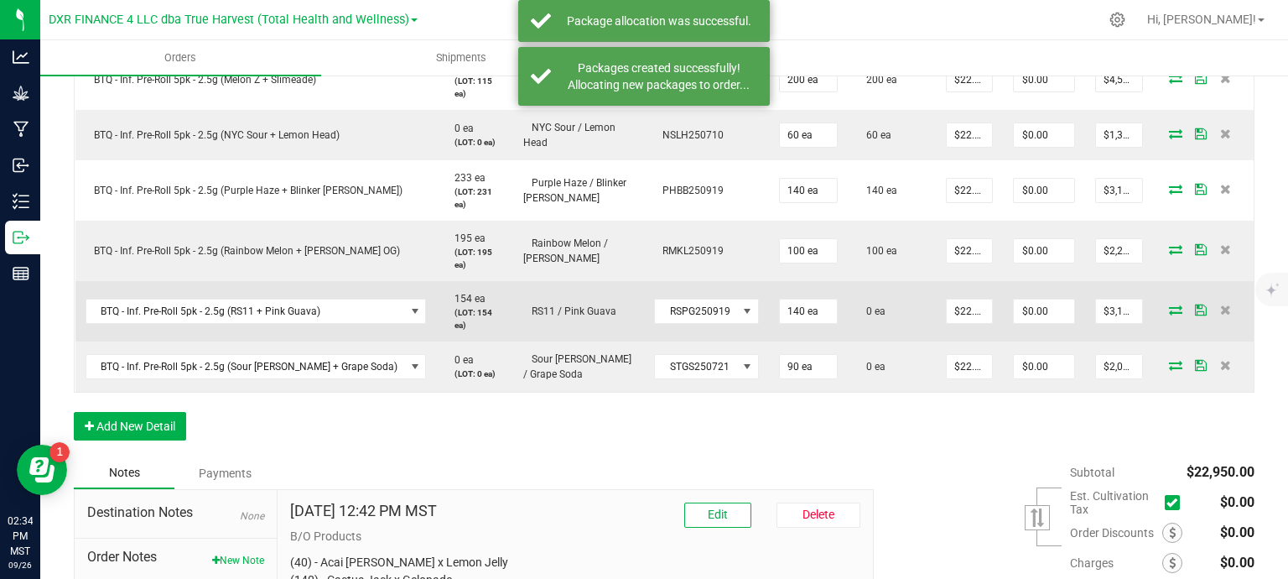
click at [1169, 304] on icon at bounding box center [1175, 309] width 13 height 10
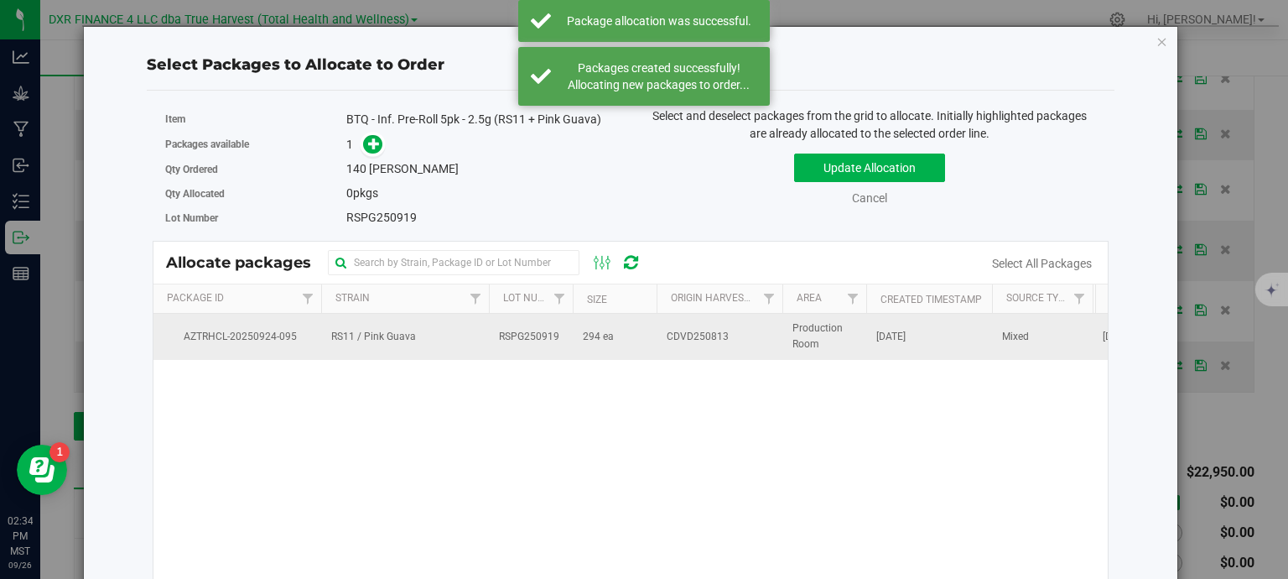
click at [531, 332] on span "RSPG250919" at bounding box center [529, 337] width 60 height 16
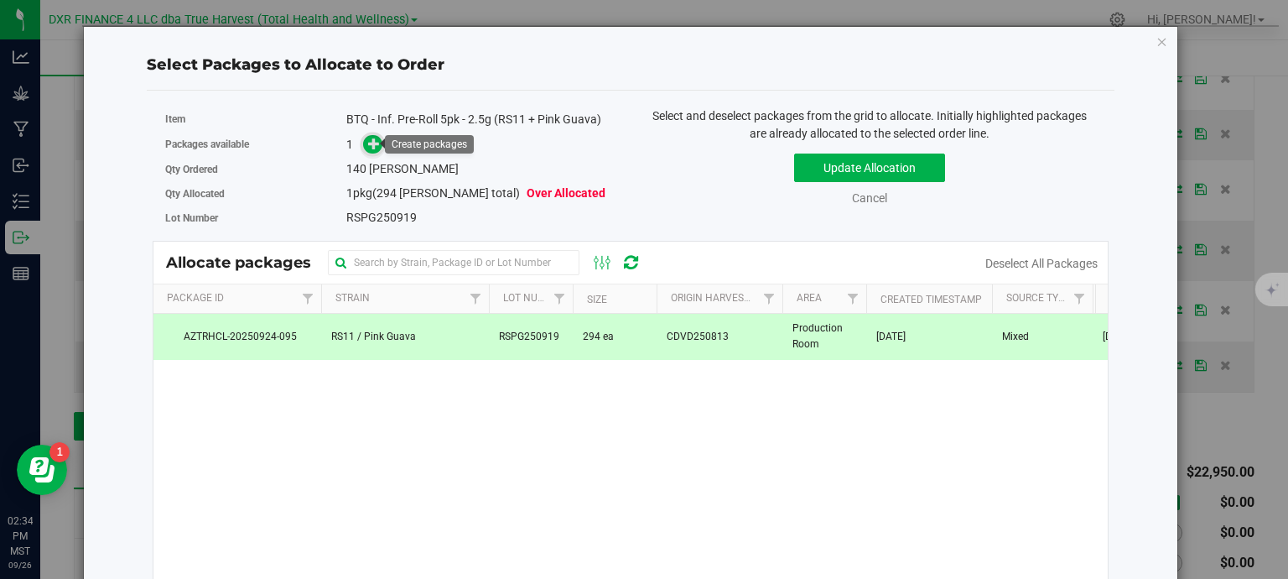
click at [364, 135] on span at bounding box center [372, 144] width 19 height 19
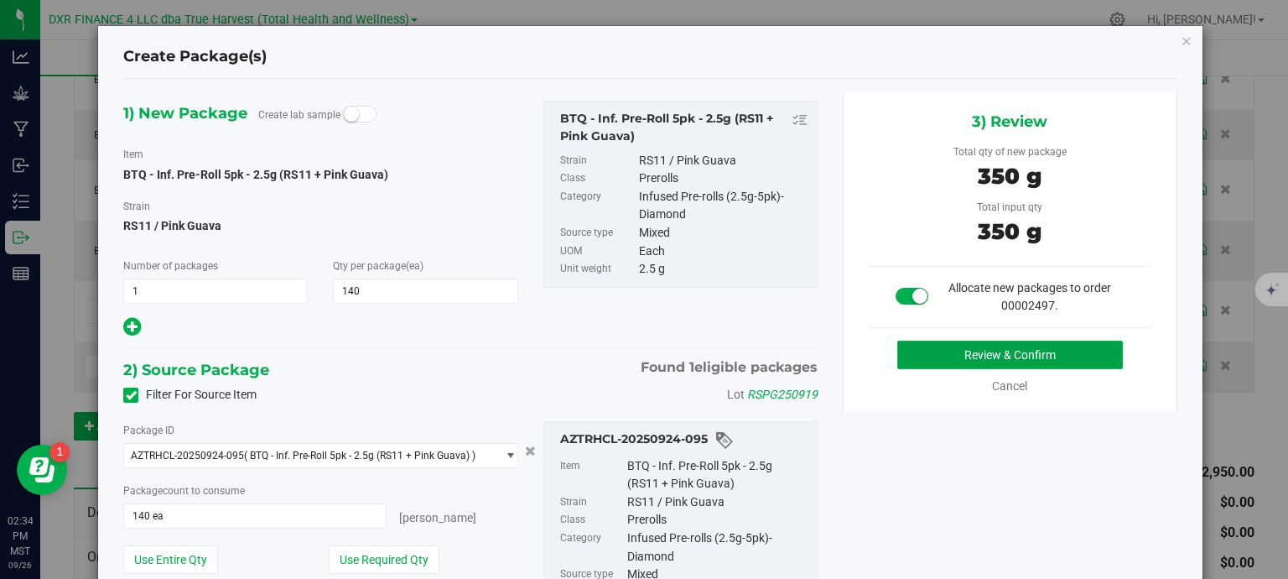
click at [948, 347] on button "Review & Confirm" at bounding box center [1010, 354] width 226 height 29
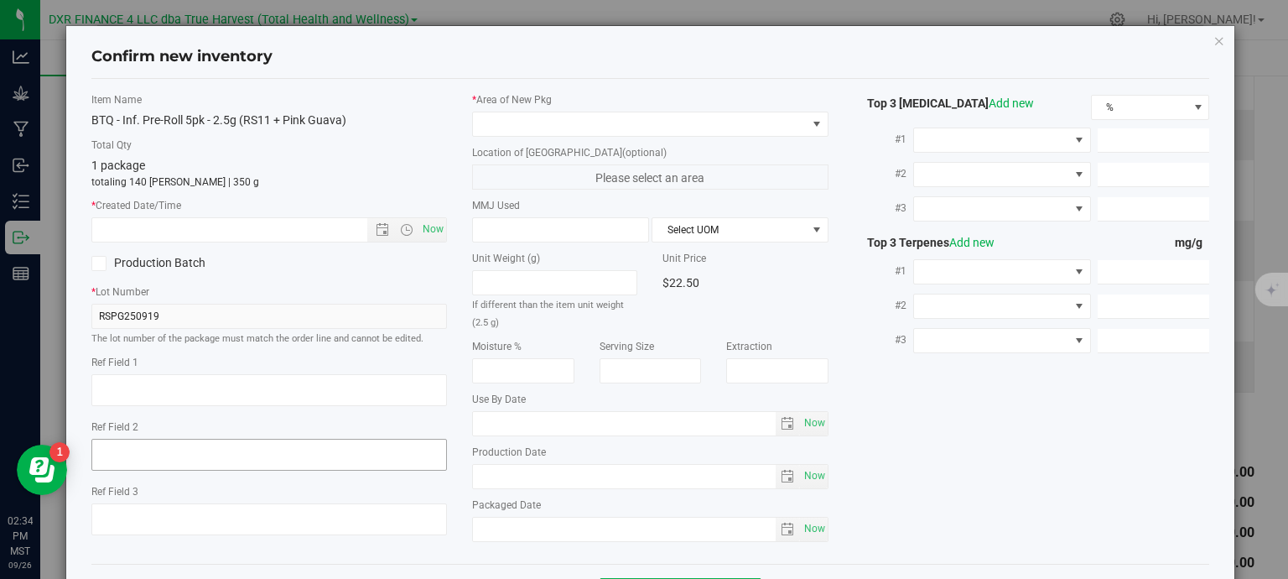
type textarea "2025-08-13"
click at [174, 392] on textarea at bounding box center [269, 390] width 356 height 32
click at [220, 224] on input "text" at bounding box center [244, 229] width 304 height 23
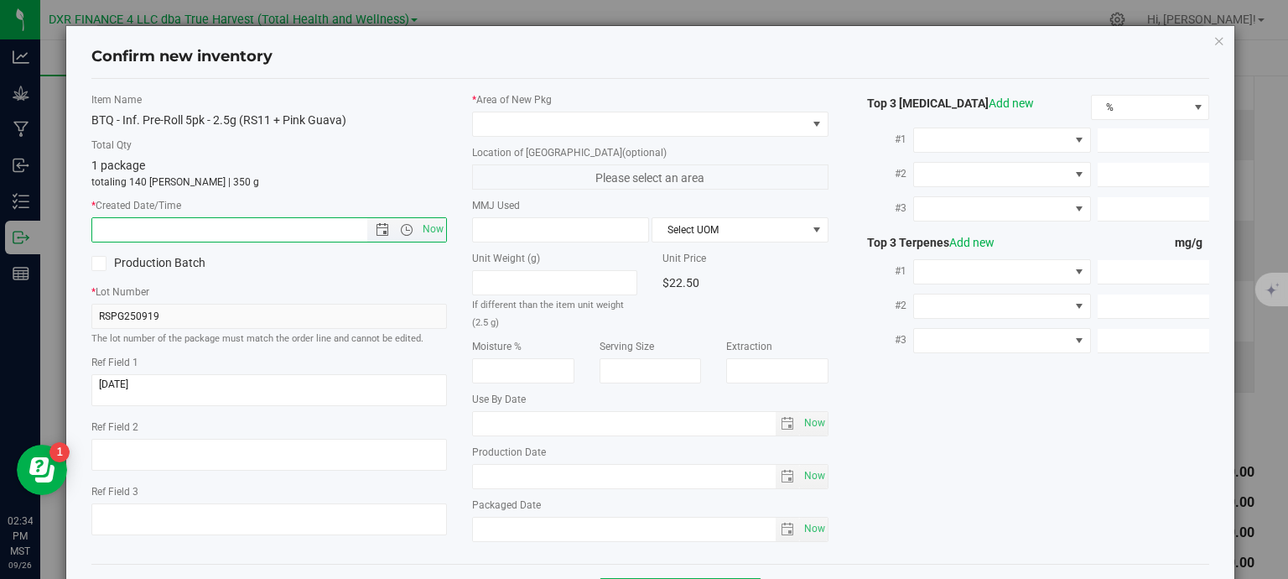
paste input "2025-08-13"
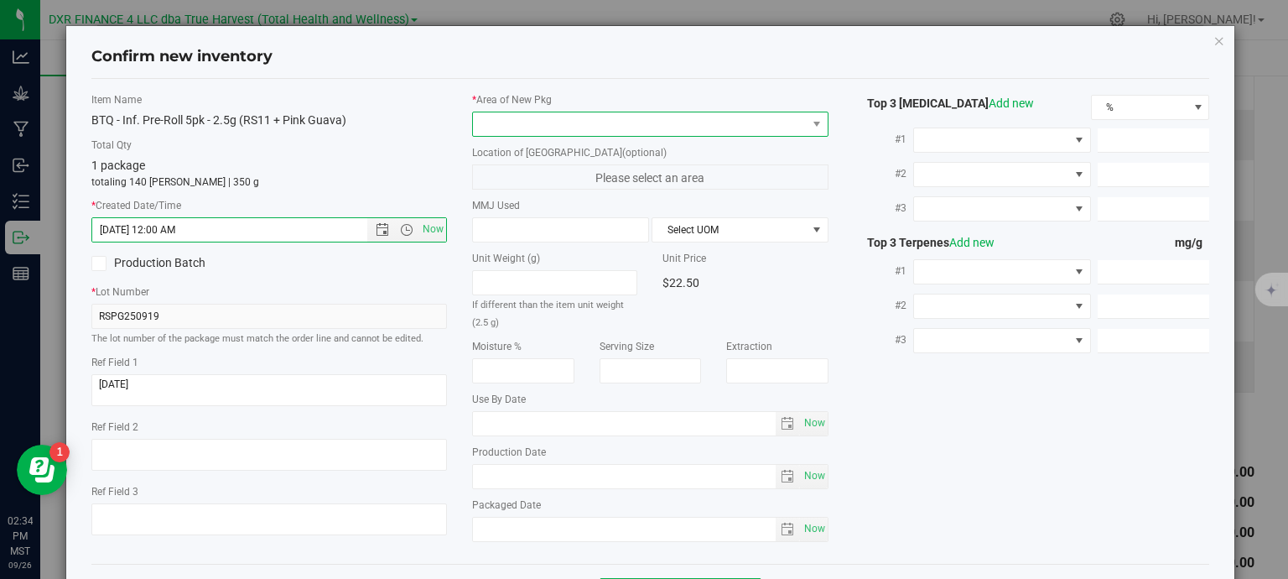
type input "8/13/2025 2:34 PM"
click at [566, 118] on span at bounding box center [640, 123] width 334 height 23
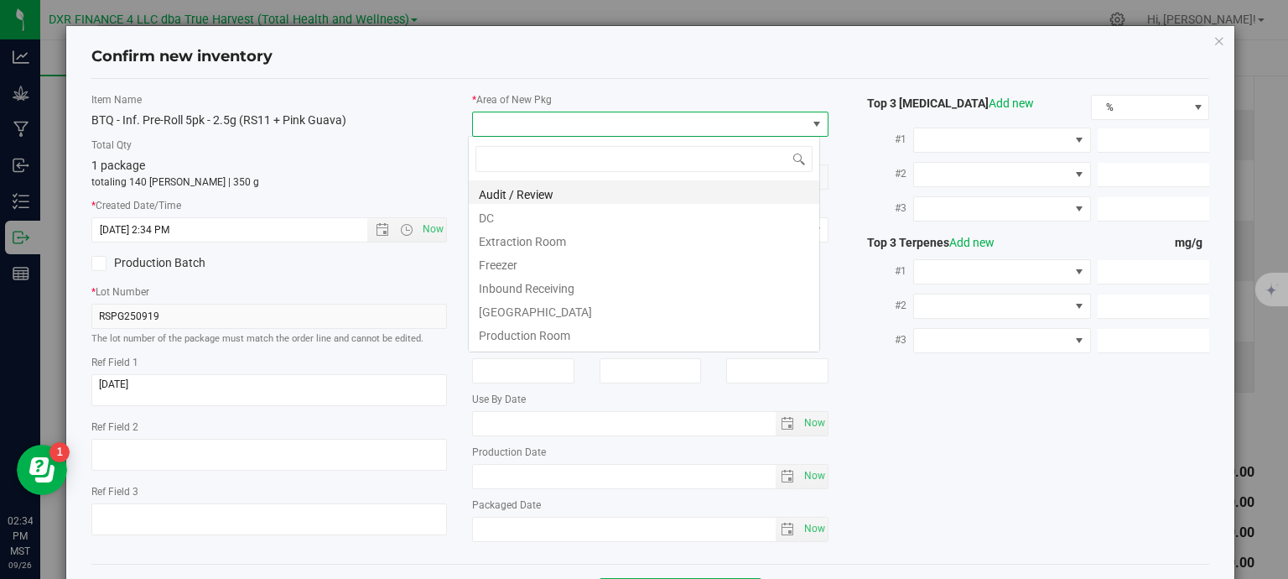
scroll to position [24, 352]
click at [563, 220] on li "DC" at bounding box center [644, 215] width 350 height 23
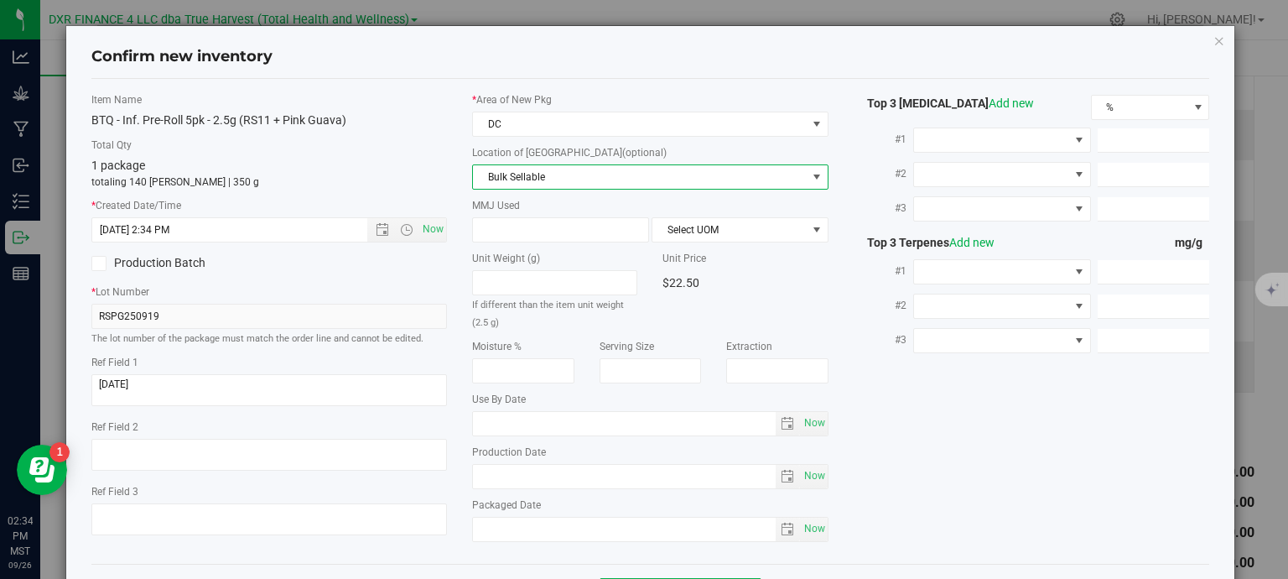
click at [581, 180] on span "Bulk Sellable" at bounding box center [640, 176] width 334 height 23
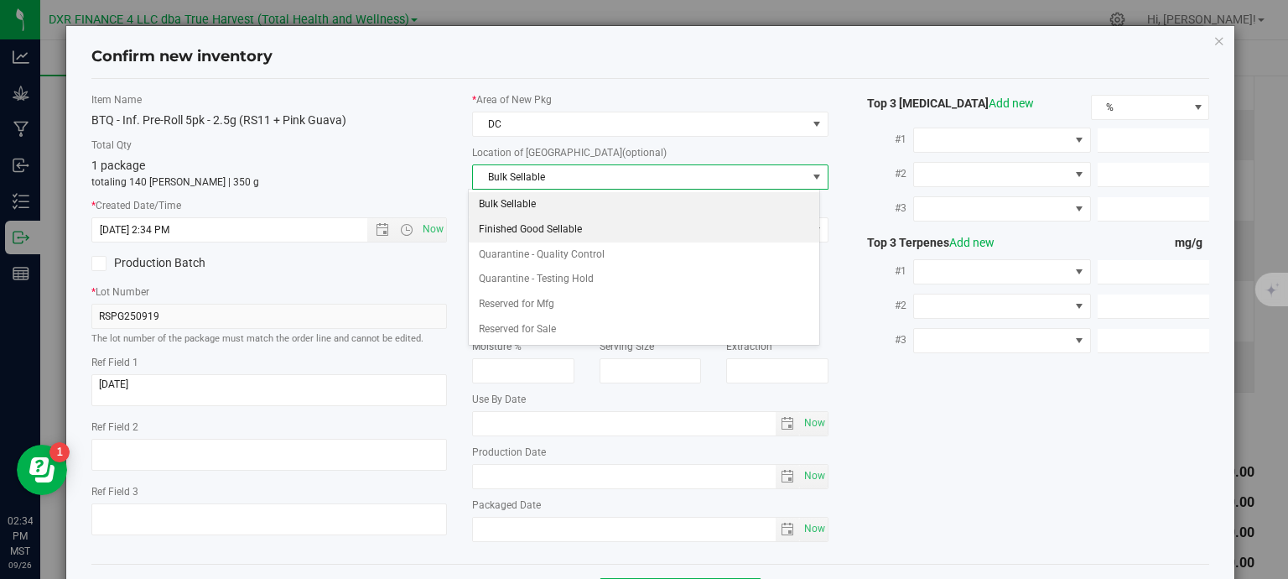
click at [577, 235] on li "Finished Good Sellable" at bounding box center [644, 229] width 350 height 25
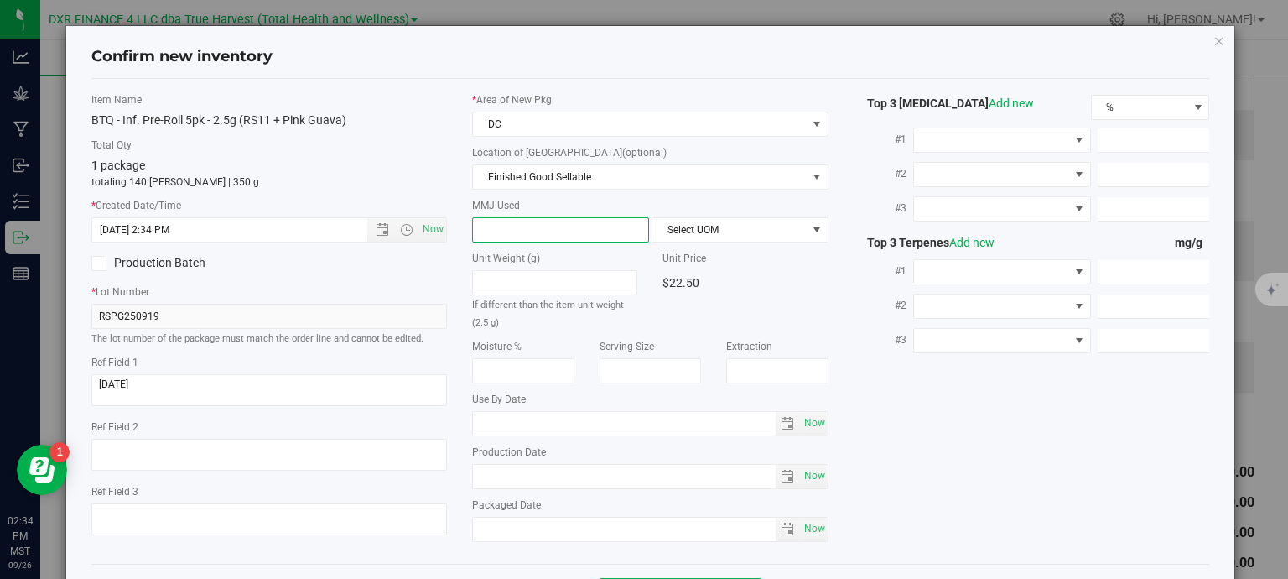
click at [573, 231] on span at bounding box center [560, 229] width 177 height 25
type input "2.5"
type input "2.5000"
click at [698, 224] on span "Select UOM" at bounding box center [729, 229] width 154 height 23
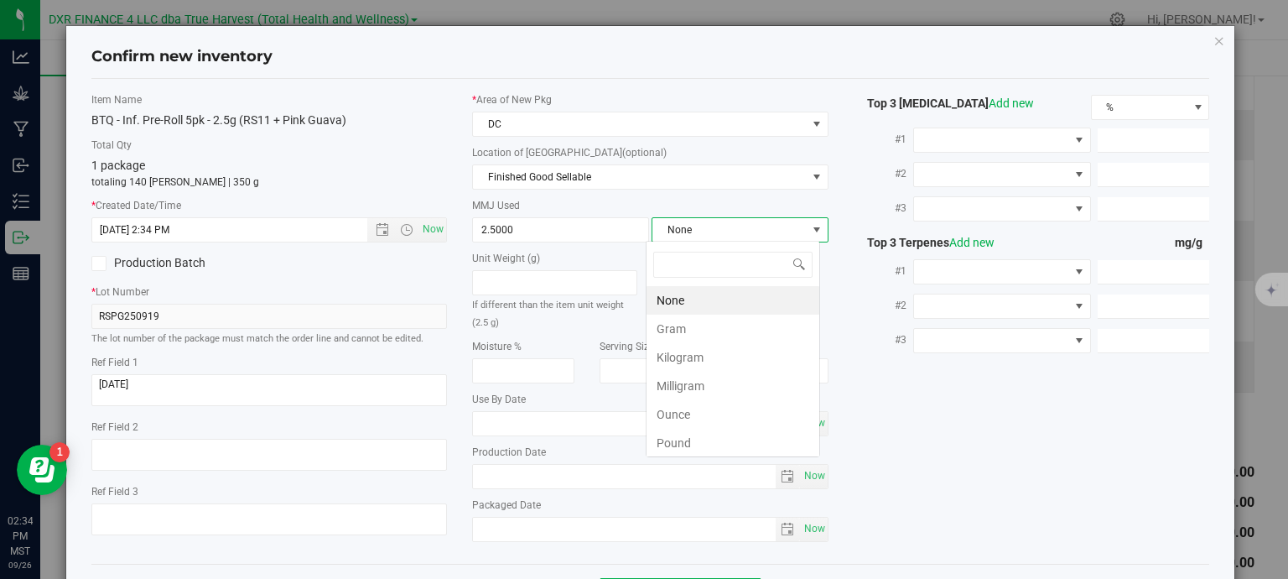
scroll to position [24, 174]
click at [679, 326] on li "Gram" at bounding box center [732, 328] width 173 height 29
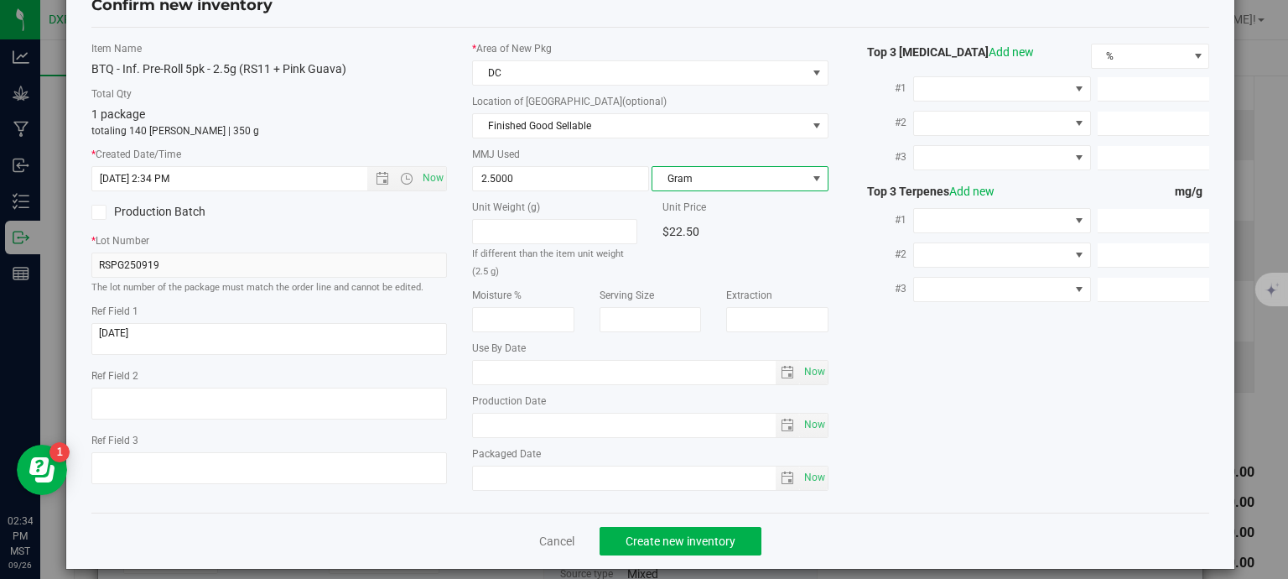
scroll to position [64, 0]
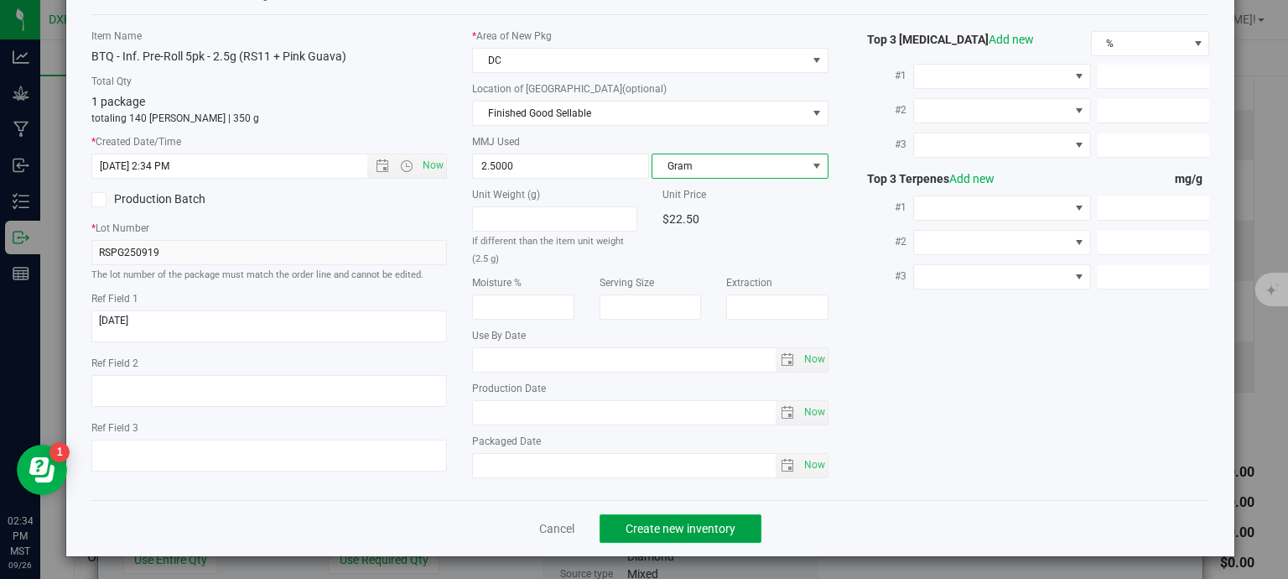
click at [711, 522] on span "Create new inventory" at bounding box center [681, 528] width 110 height 13
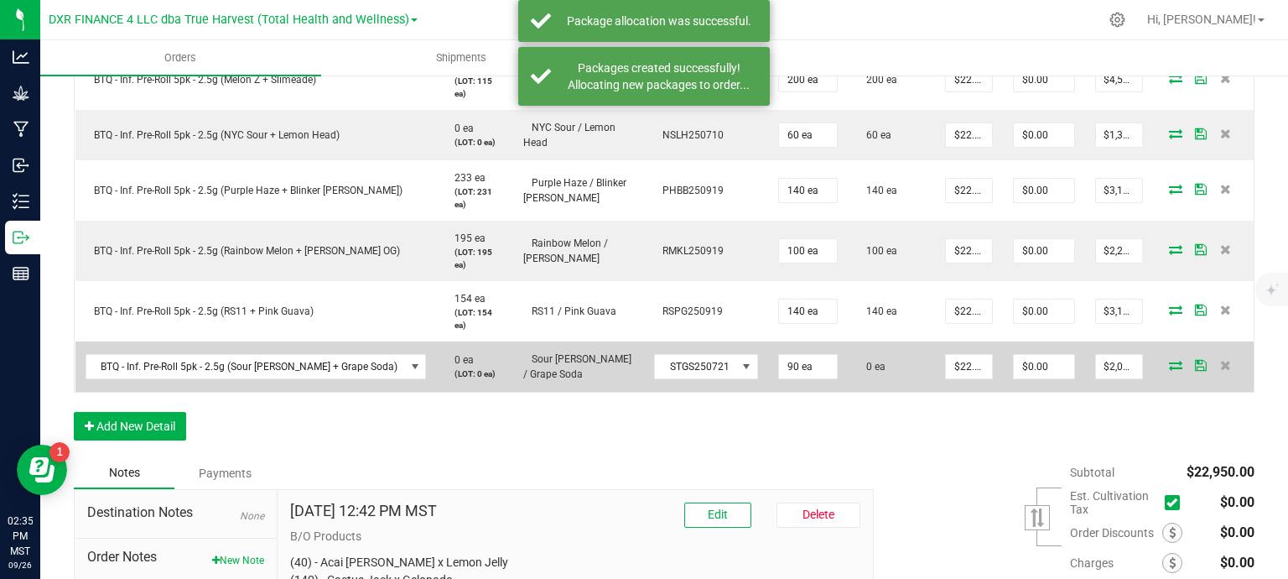
click at [1169, 365] on icon at bounding box center [1175, 365] width 13 height 10
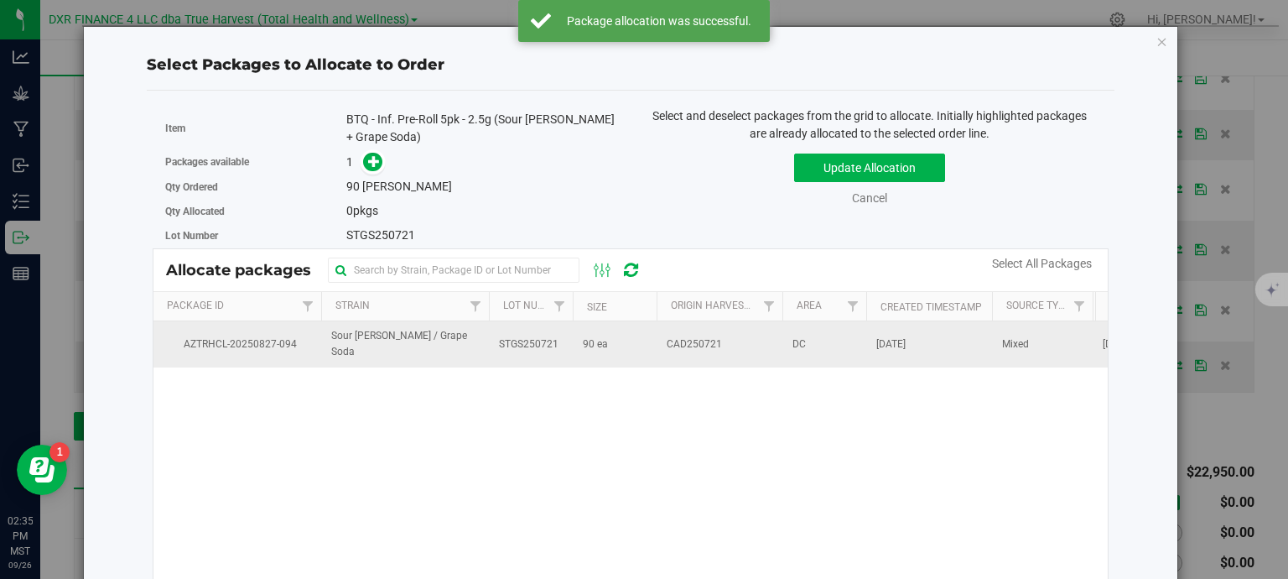
click at [608, 341] on td "90 ea" at bounding box center [615, 343] width 84 height 45
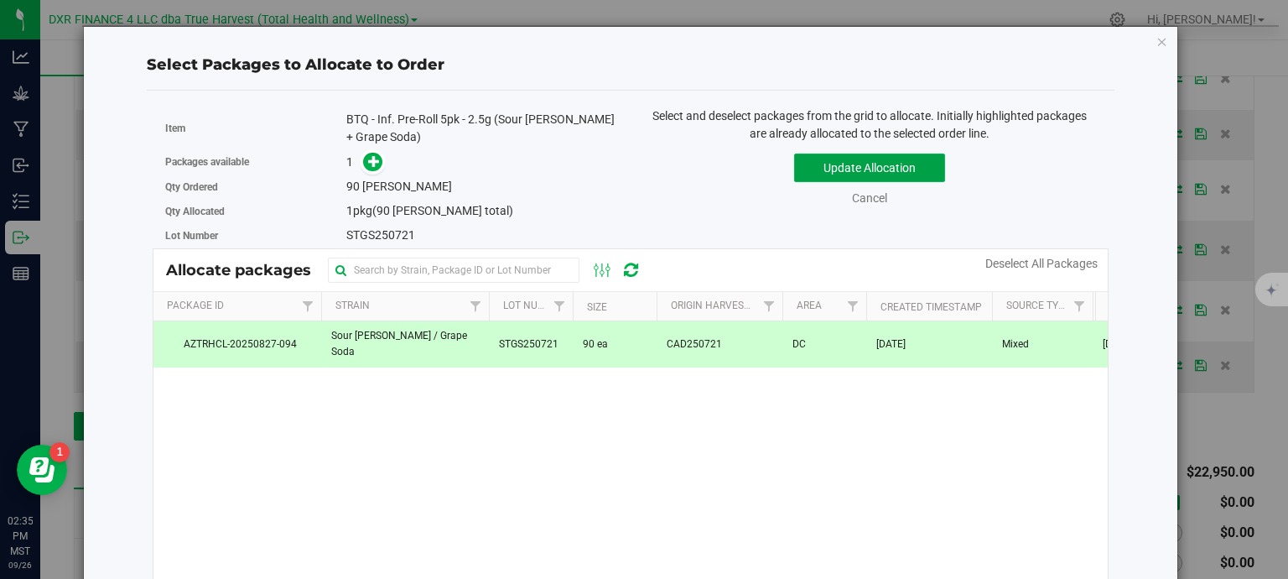
click at [843, 164] on button "Update Allocation" at bounding box center [869, 167] width 151 height 29
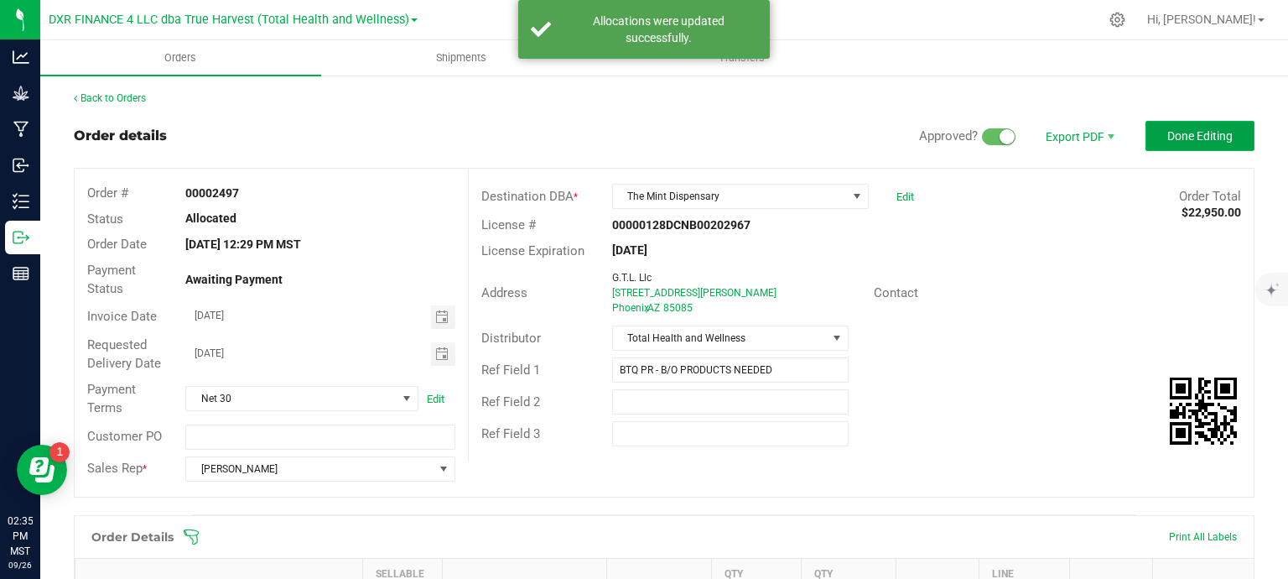
click at [1167, 136] on span "Done Editing" at bounding box center [1199, 135] width 65 height 13
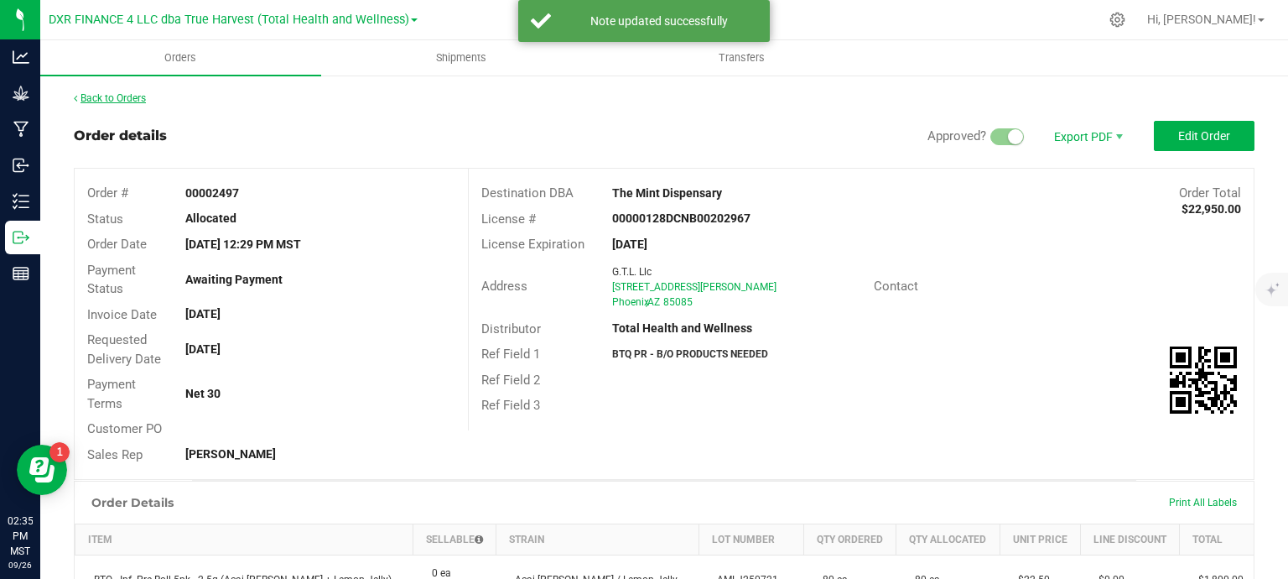
click at [100, 101] on link "Back to Orders" at bounding box center [110, 98] width 72 height 12
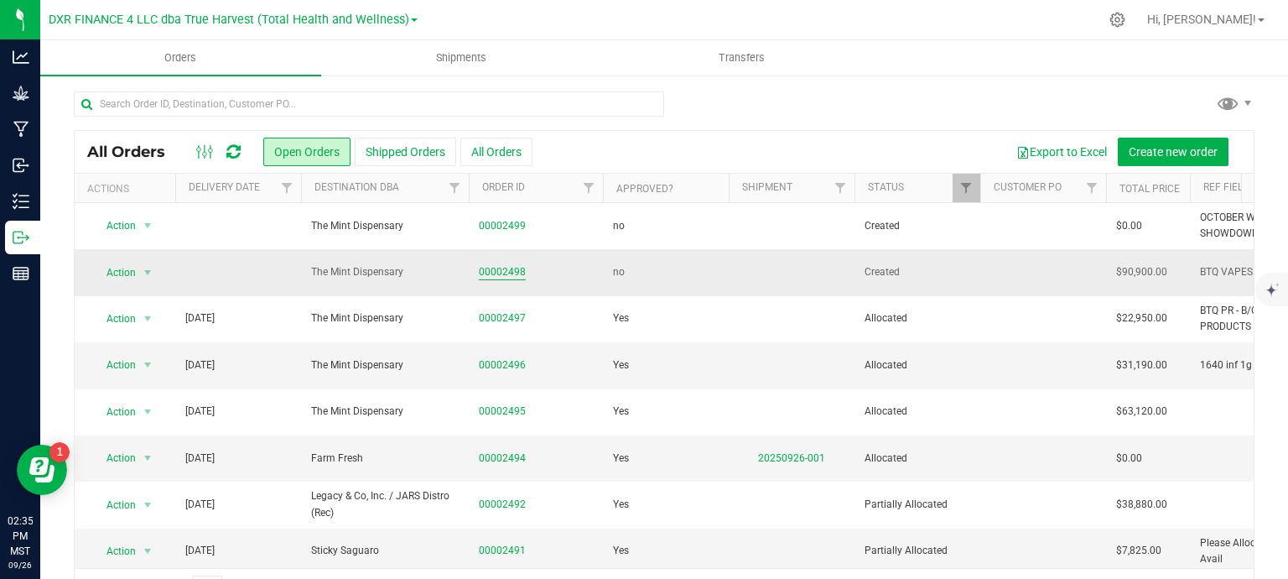
click at [491, 275] on link "00002498" at bounding box center [502, 272] width 47 height 16
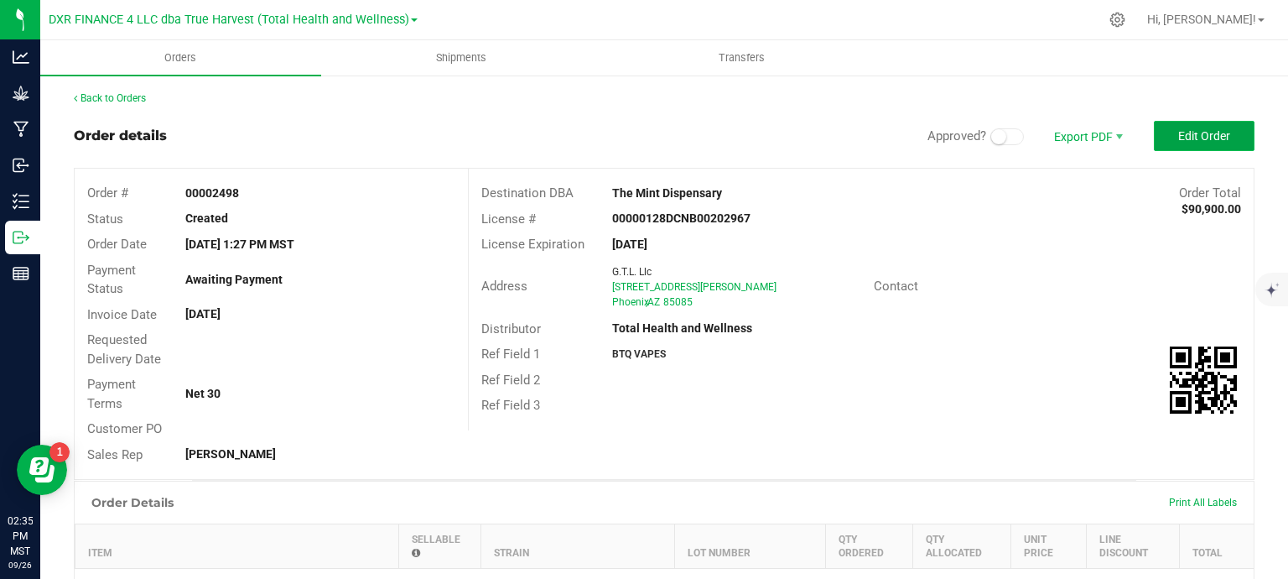
click at [1221, 135] on button "Edit Order" at bounding box center [1204, 136] width 101 height 30
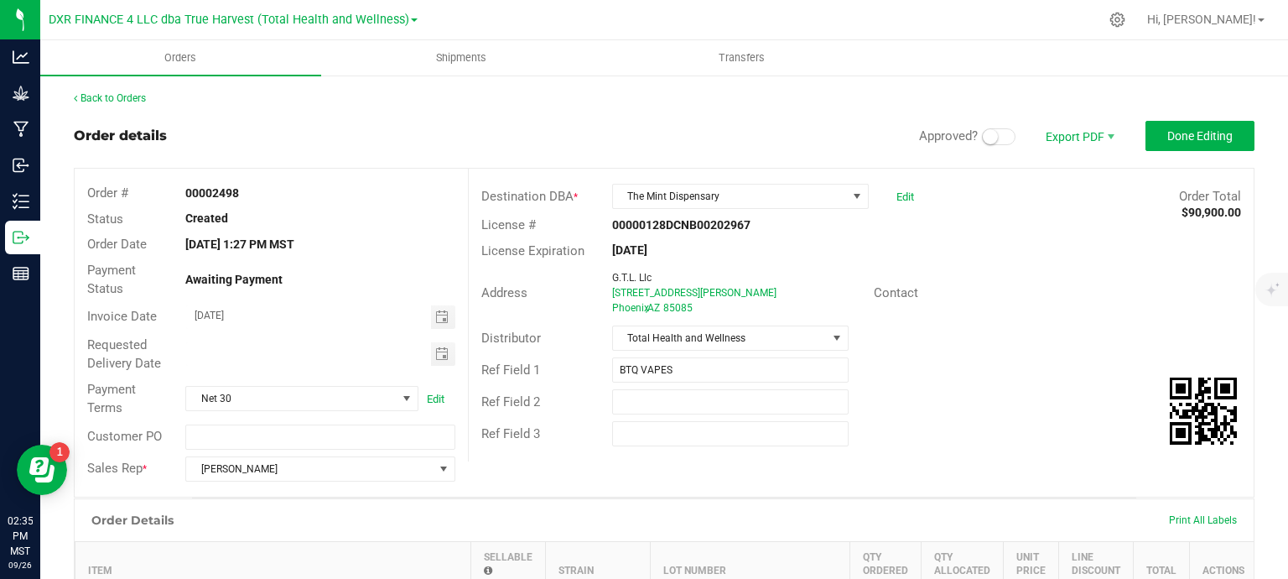
click at [988, 140] on span at bounding box center [999, 136] width 34 height 17
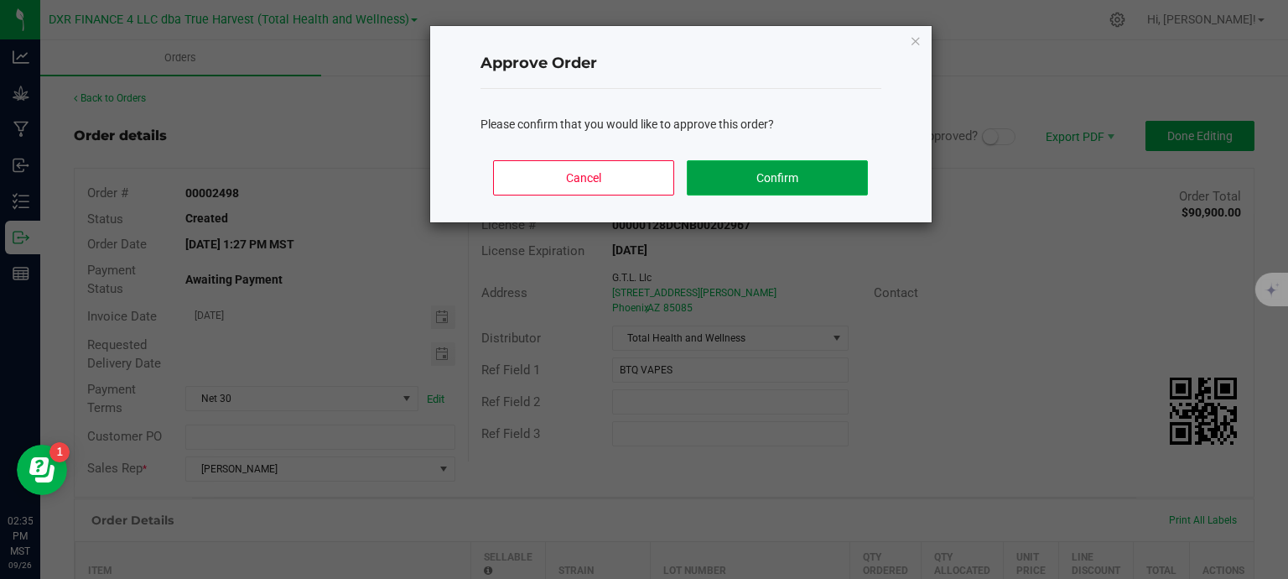
click at [795, 179] on button "Confirm" at bounding box center [777, 177] width 180 height 35
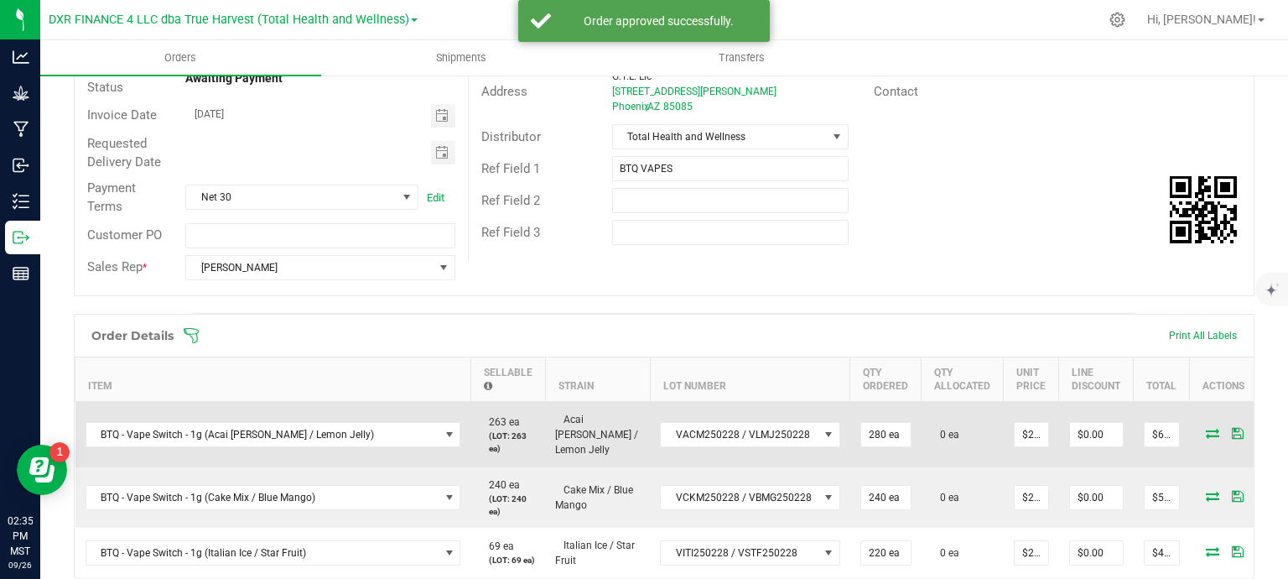
scroll to position [335, 0]
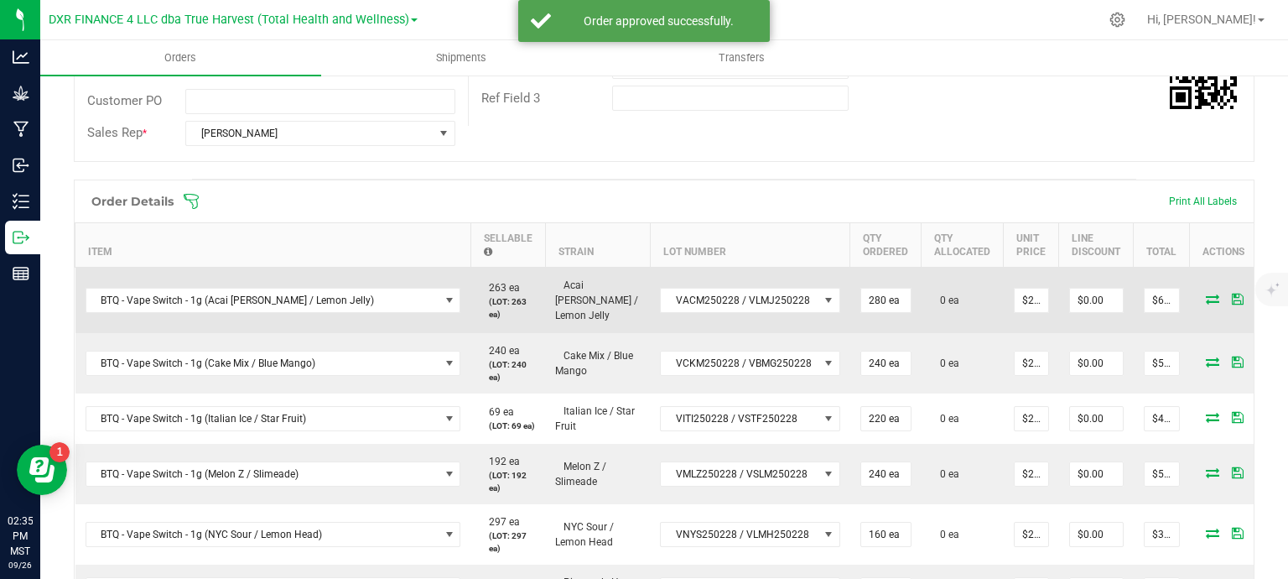
click at [1206, 293] on icon at bounding box center [1212, 298] width 13 height 10
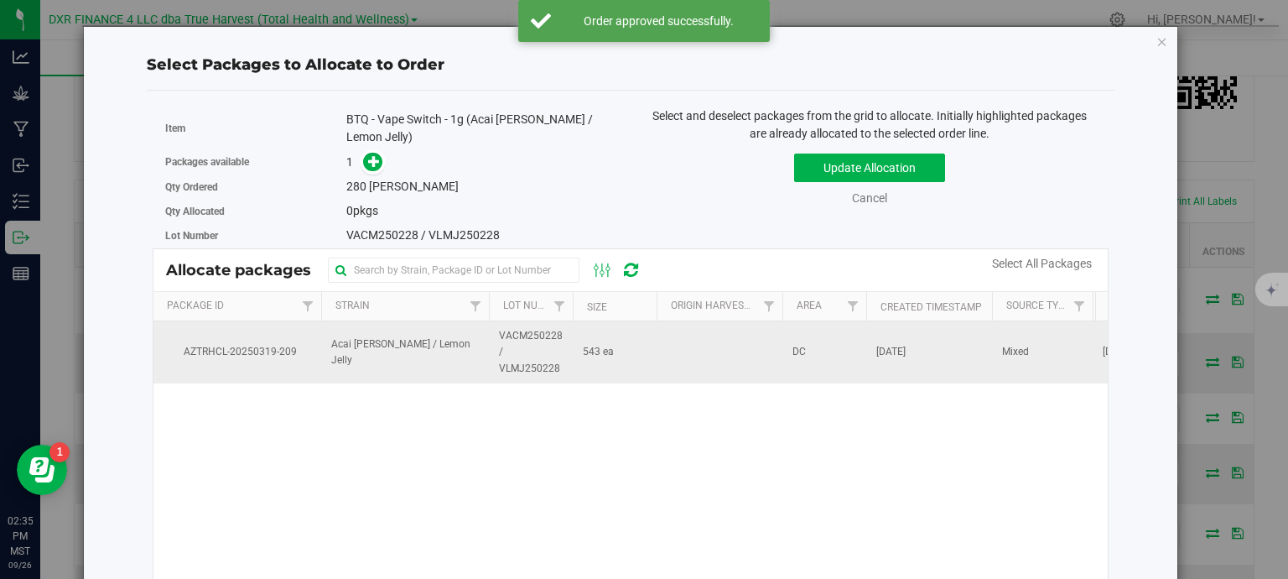
click at [740, 335] on td at bounding box center [720, 352] width 126 height 62
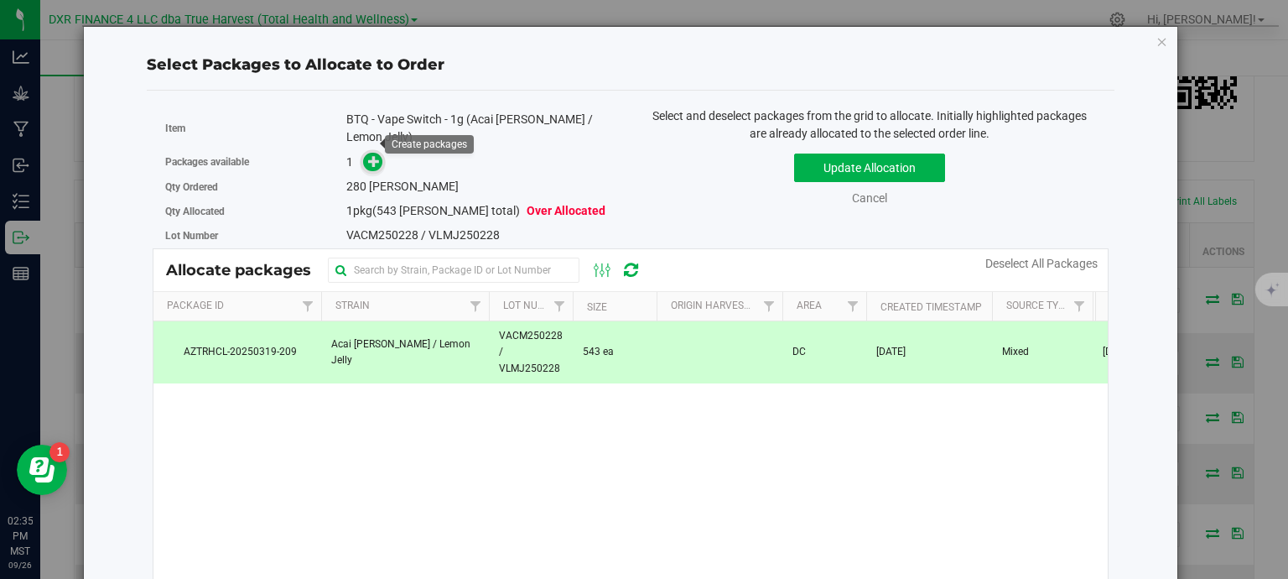
click at [371, 155] on icon at bounding box center [374, 161] width 12 height 12
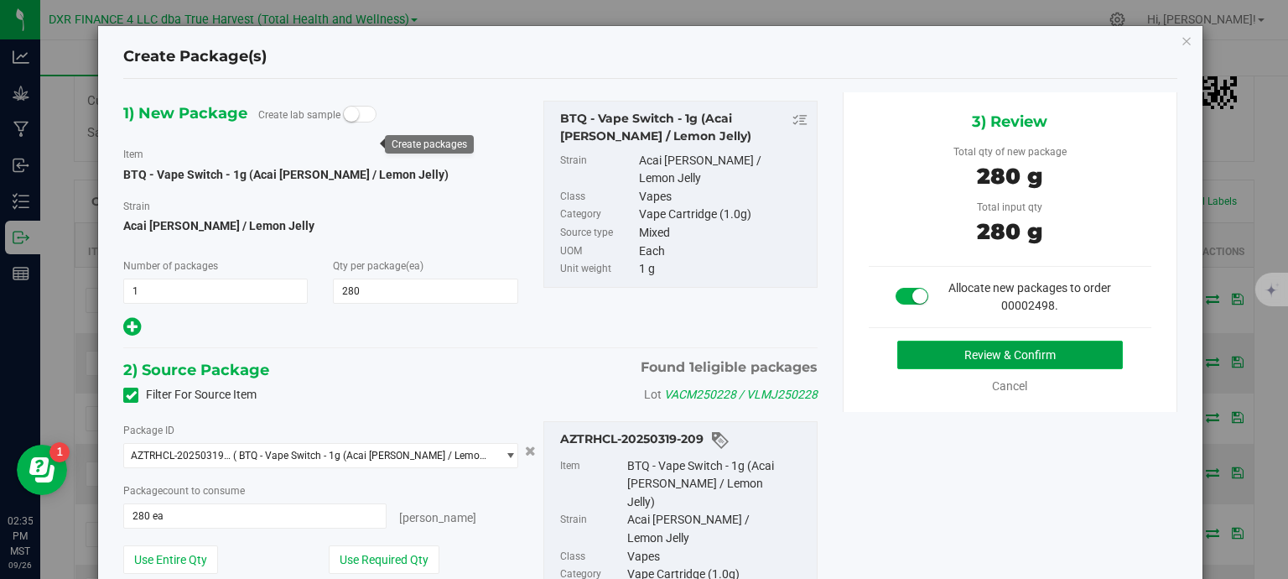
click at [1066, 345] on button "Review & Confirm" at bounding box center [1010, 354] width 226 height 29
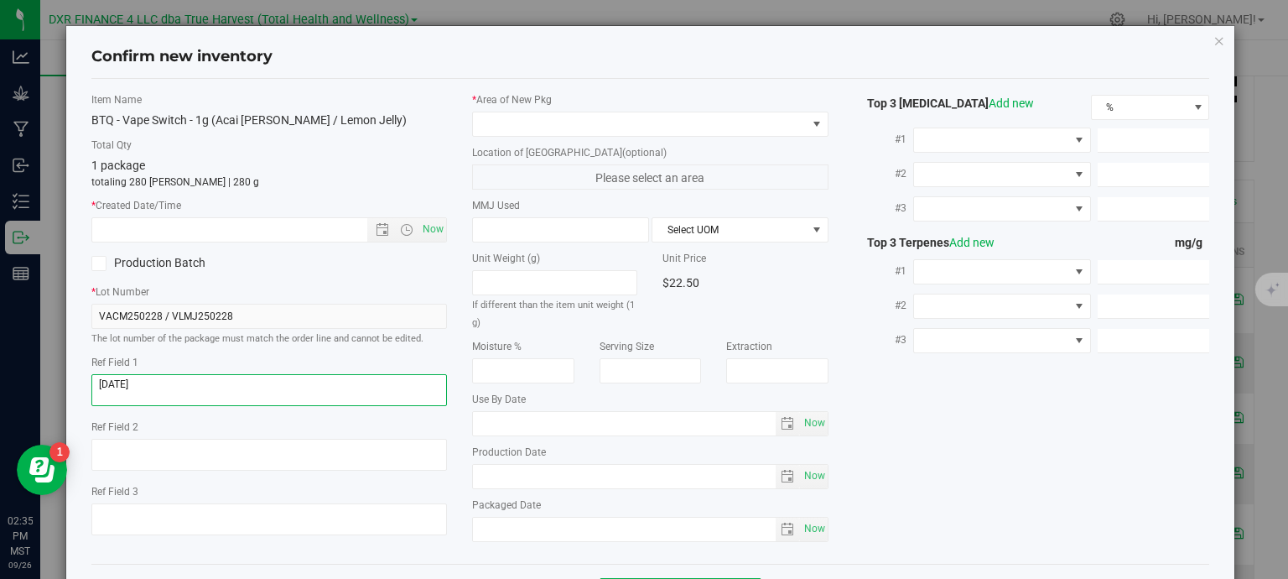
click at [218, 388] on textarea at bounding box center [269, 390] width 356 height 32
click at [217, 388] on textarea at bounding box center [269, 390] width 356 height 32
click at [189, 226] on input "text" at bounding box center [244, 229] width 304 height 23
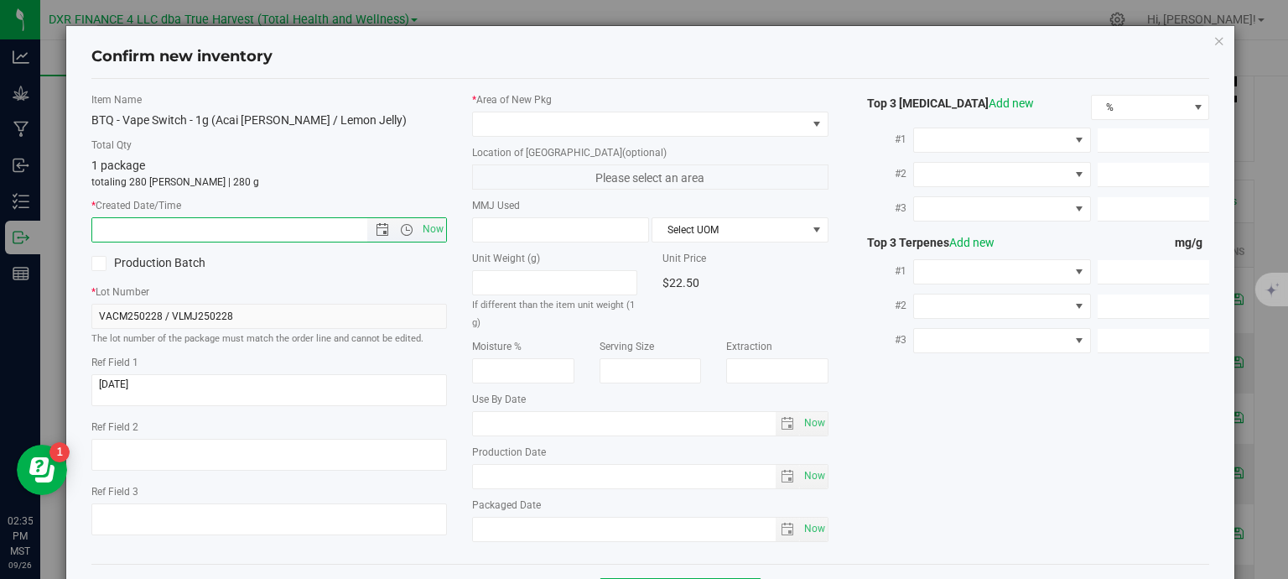
paste input "2025-02-28"
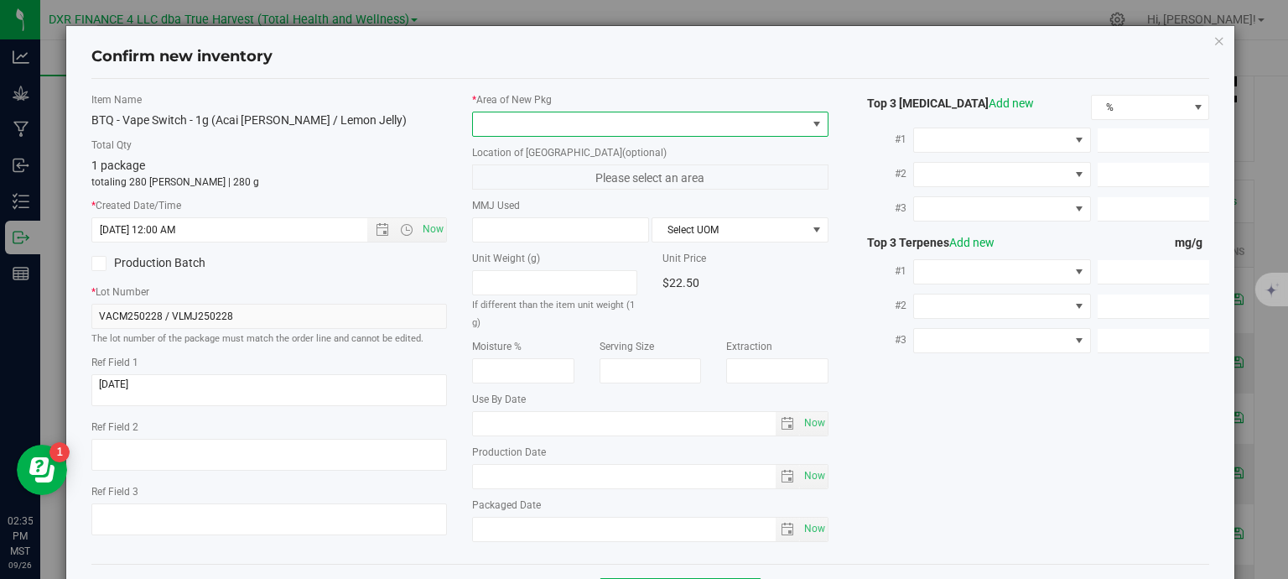
type input "2/28/2025 2:35 PM"
click at [653, 112] on span at bounding box center [640, 123] width 334 height 23
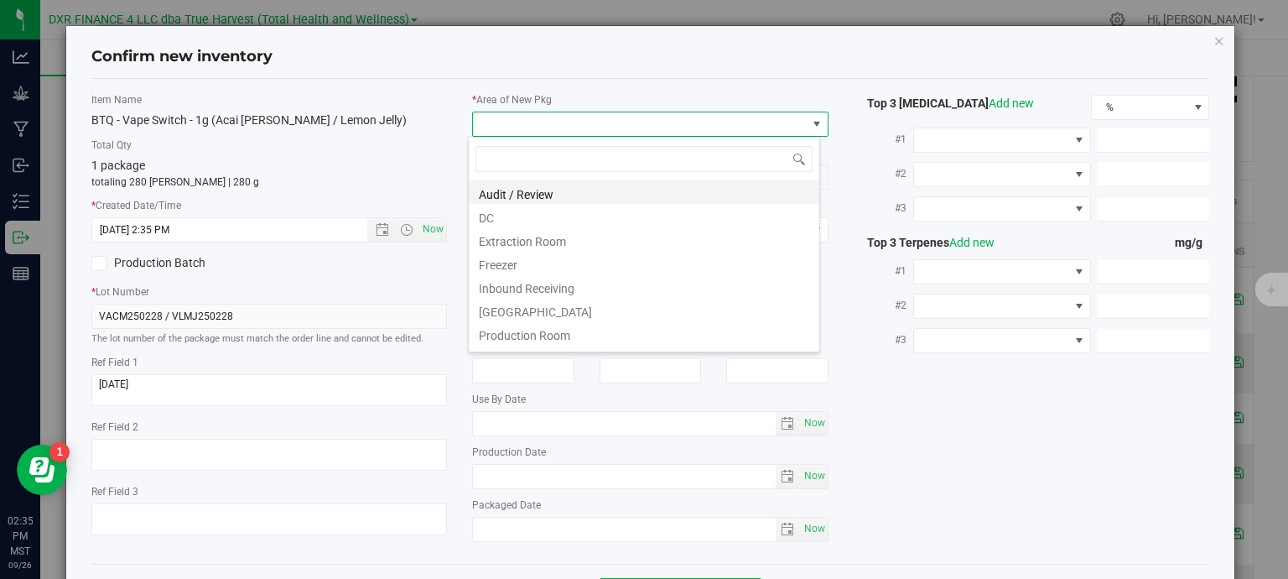
scroll to position [24, 352]
click at [601, 217] on li "DC" at bounding box center [644, 215] width 350 height 23
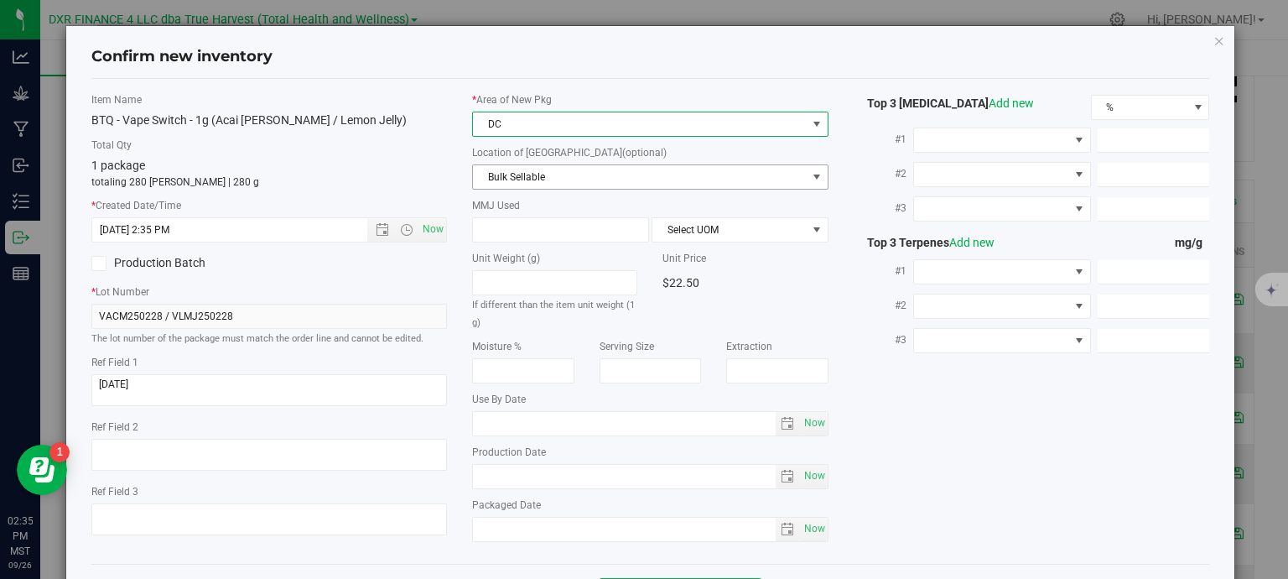
click at [617, 177] on span "Bulk Sellable" at bounding box center [640, 176] width 334 height 23
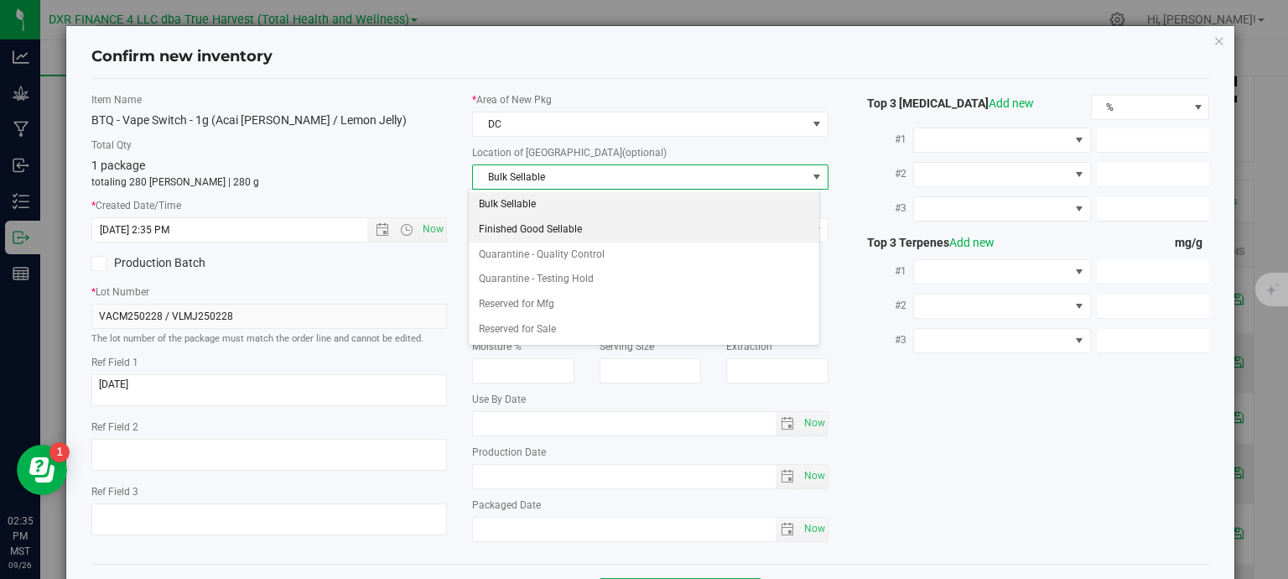
click at [605, 231] on li "Finished Good Sellable" at bounding box center [644, 229] width 350 height 25
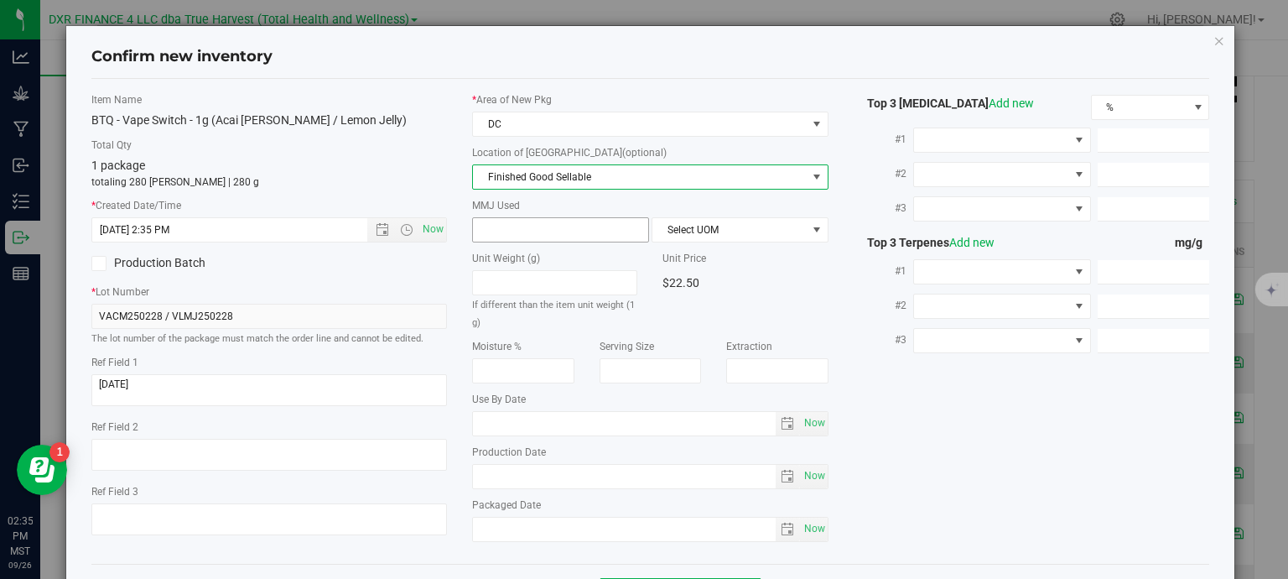
click at [516, 217] on span at bounding box center [560, 229] width 177 height 25
type input "1"
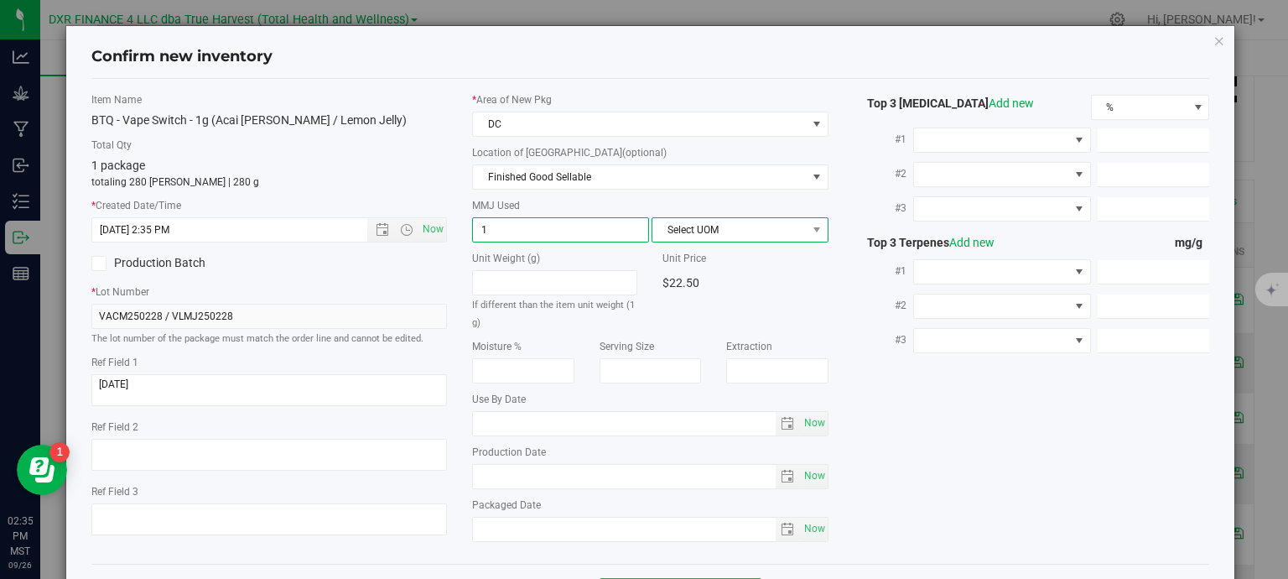
type input "1.0000"
click at [685, 240] on span "Select UOM" at bounding box center [739, 229] width 177 height 25
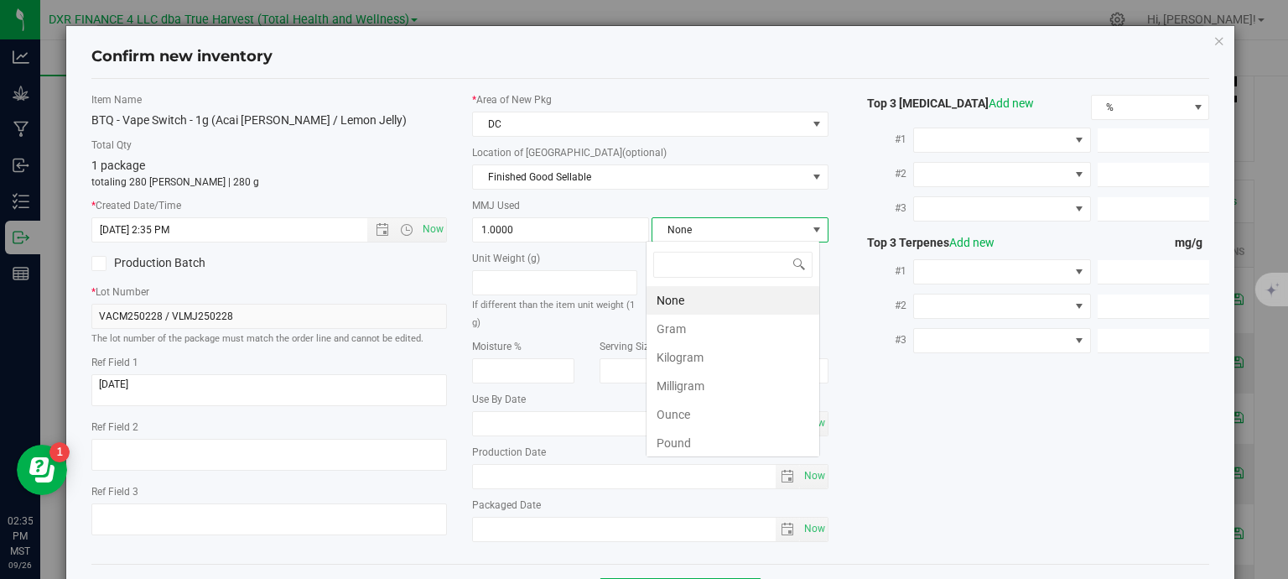
scroll to position [24, 174]
drag, startPoint x: 705, startPoint y: 332, endPoint x: 745, endPoint y: 341, distance: 40.5
click at [706, 333] on li "Gram" at bounding box center [732, 328] width 173 height 29
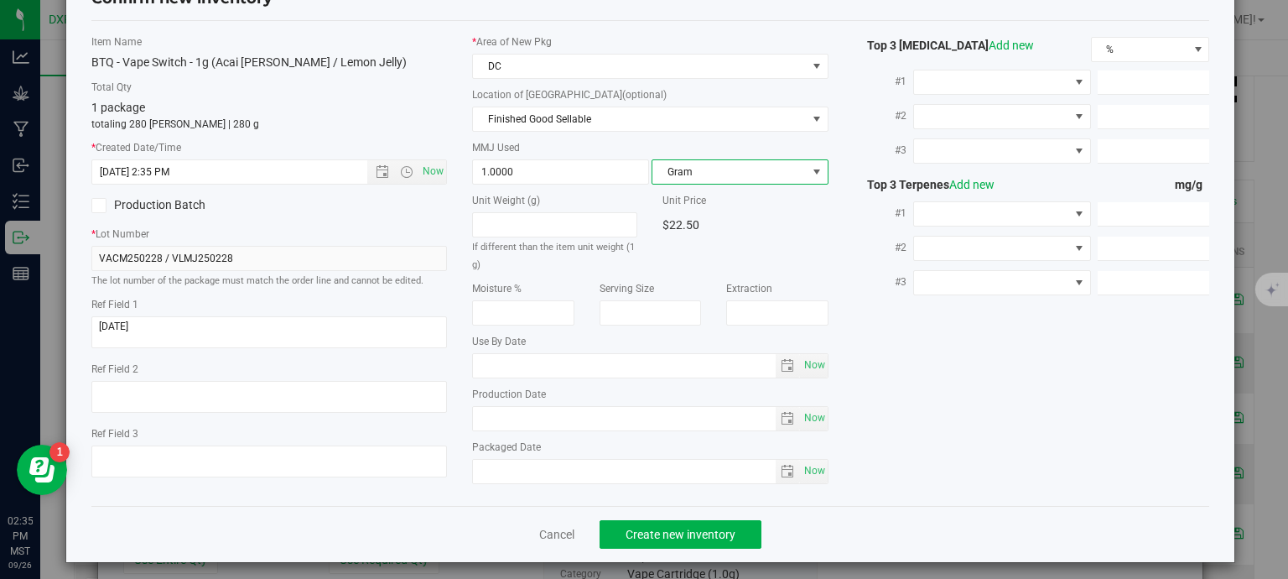
scroll to position [64, 0]
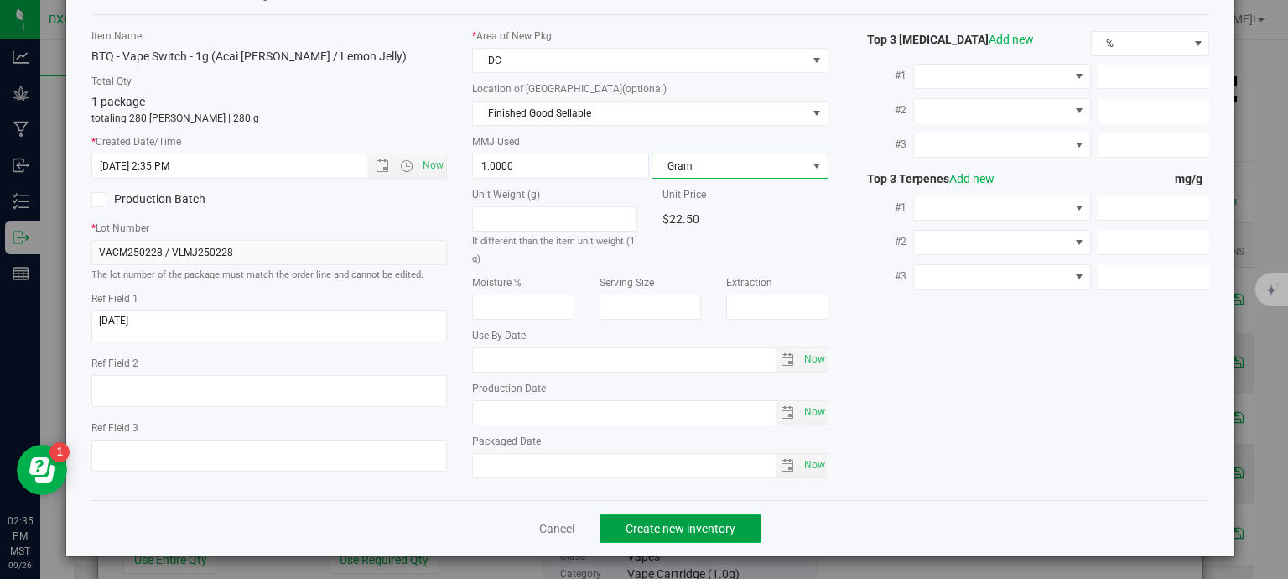
click at [709, 522] on span "Create new inventory" at bounding box center [681, 528] width 110 height 13
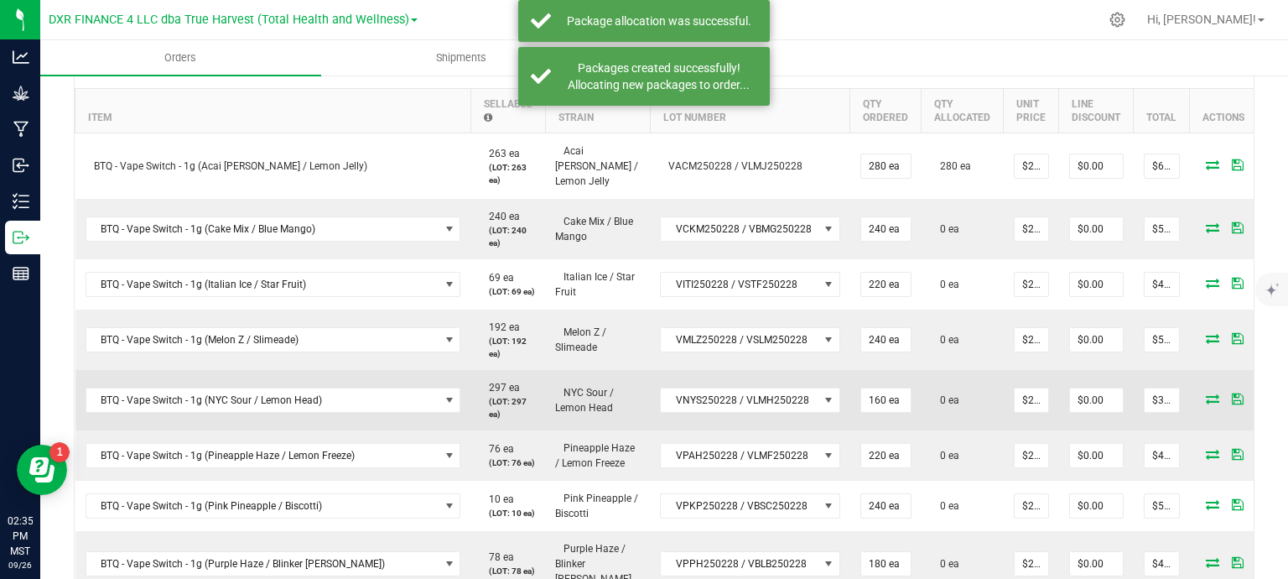
scroll to position [503, 0]
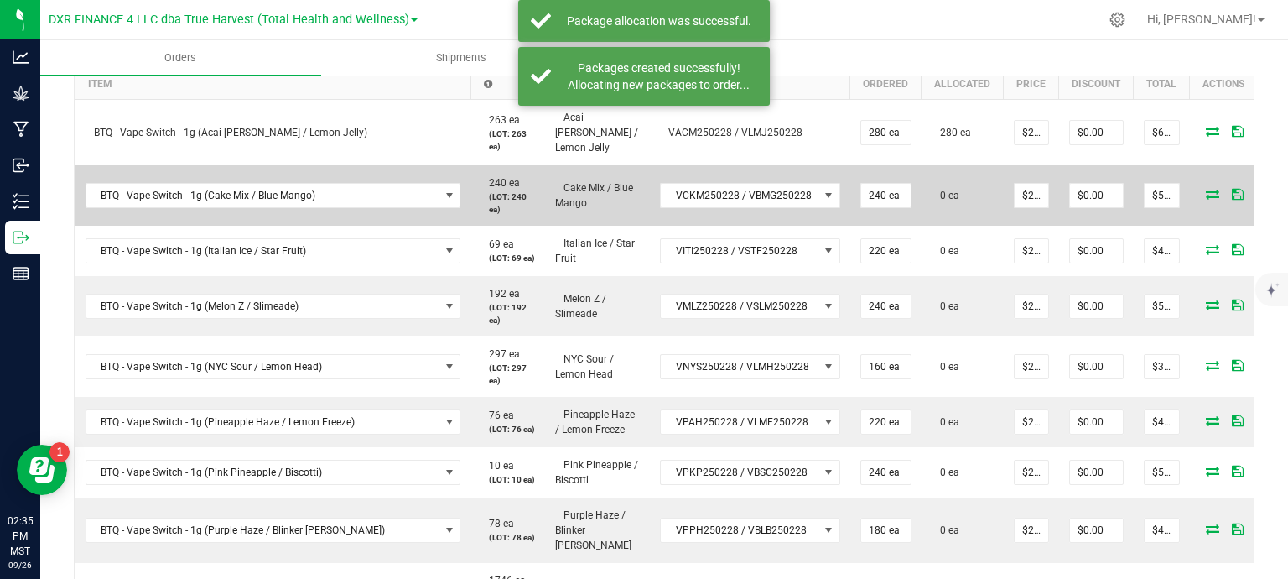
click at [1206, 189] on icon at bounding box center [1212, 194] width 13 height 10
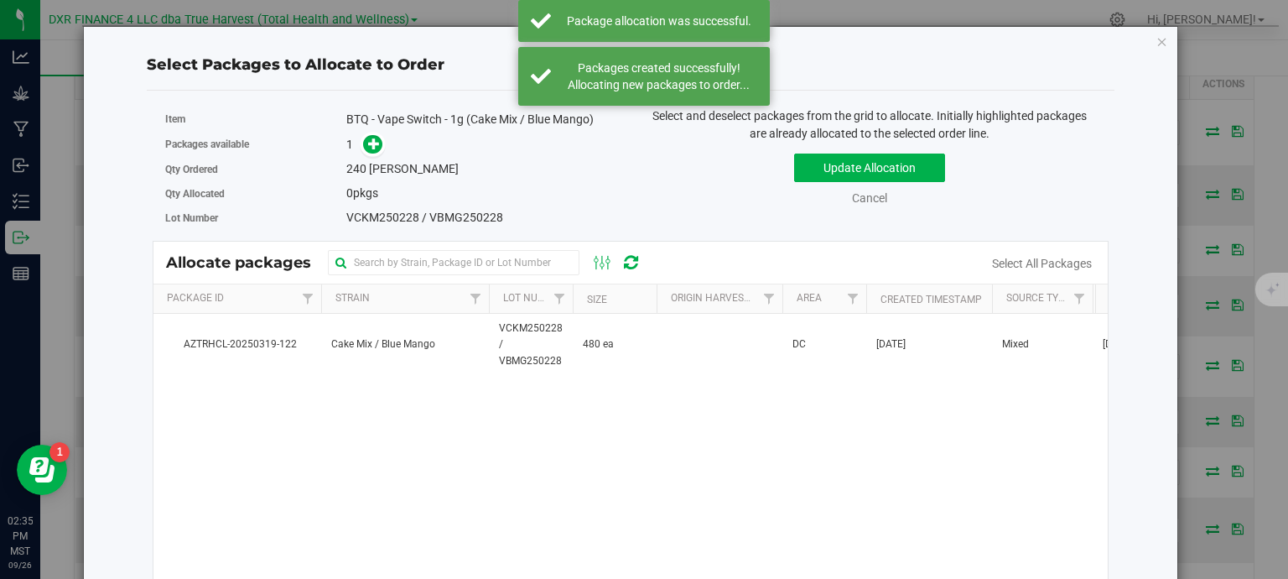
drag, startPoint x: 667, startPoint y: 351, endPoint x: 366, endPoint y: 202, distance: 336.0
click at [666, 351] on td at bounding box center [720, 345] width 126 height 62
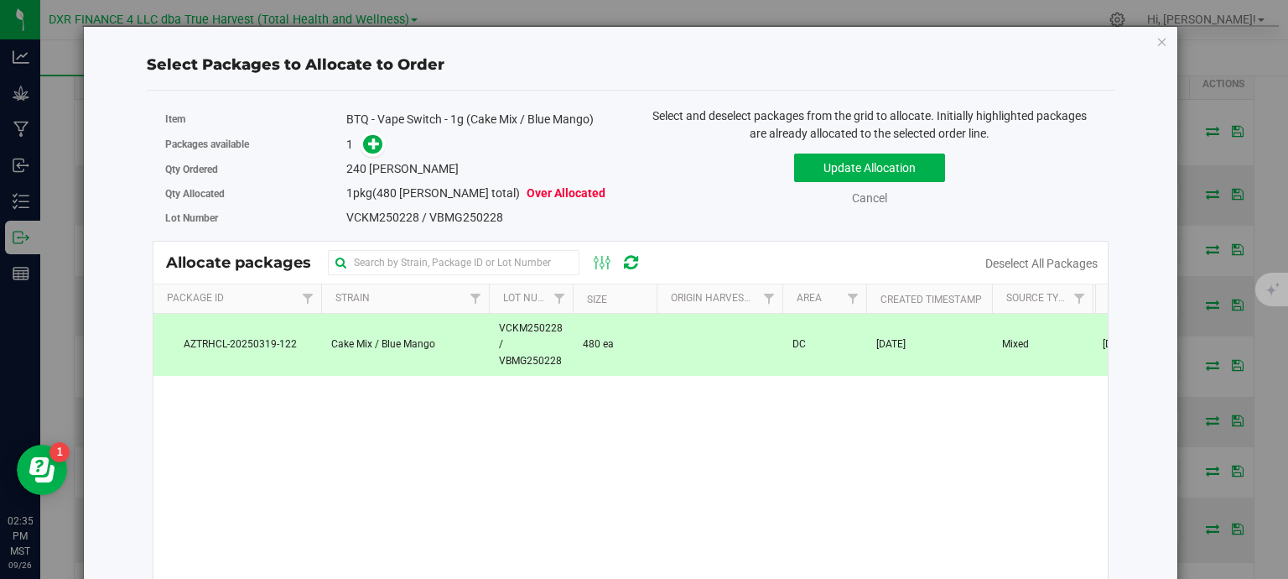
click at [370, 154] on div "Packages available 1" at bounding box center [391, 145] width 453 height 26
click at [372, 147] on icon at bounding box center [374, 144] width 12 height 12
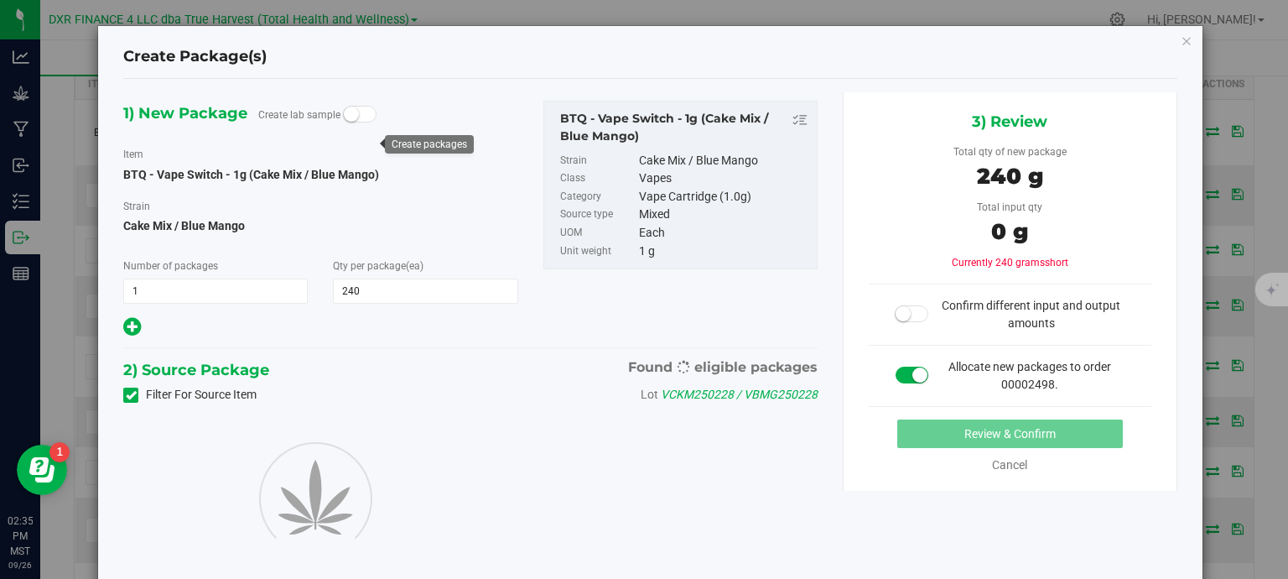
type input "240"
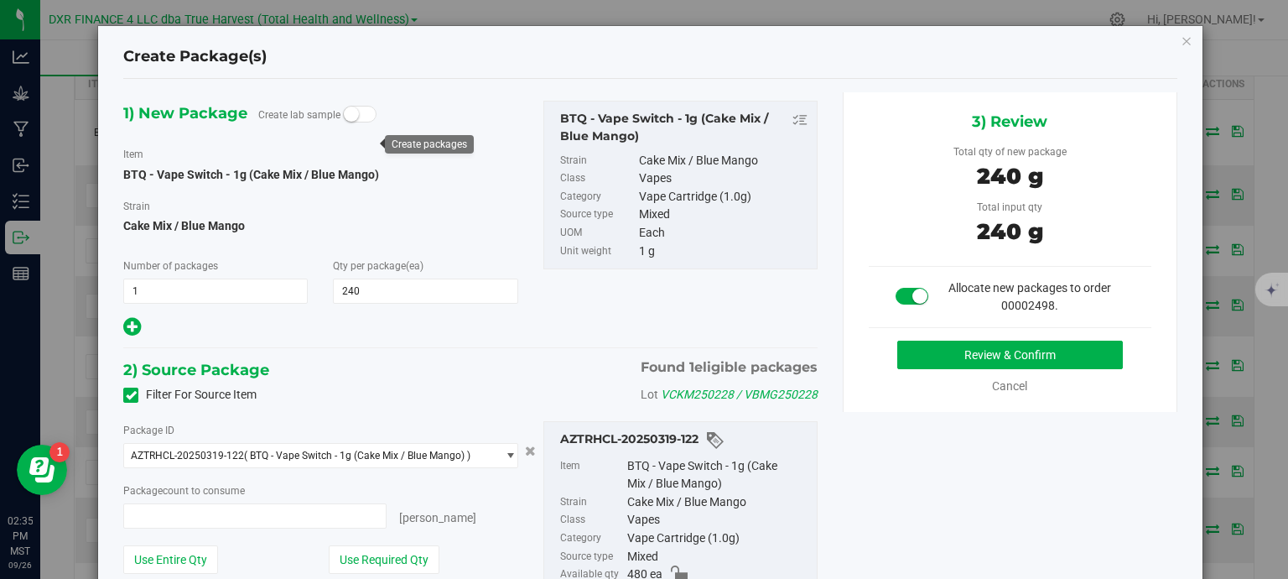
type input "240 ea"
click at [1071, 356] on button "Review & Confirm" at bounding box center [1010, 354] width 226 height 29
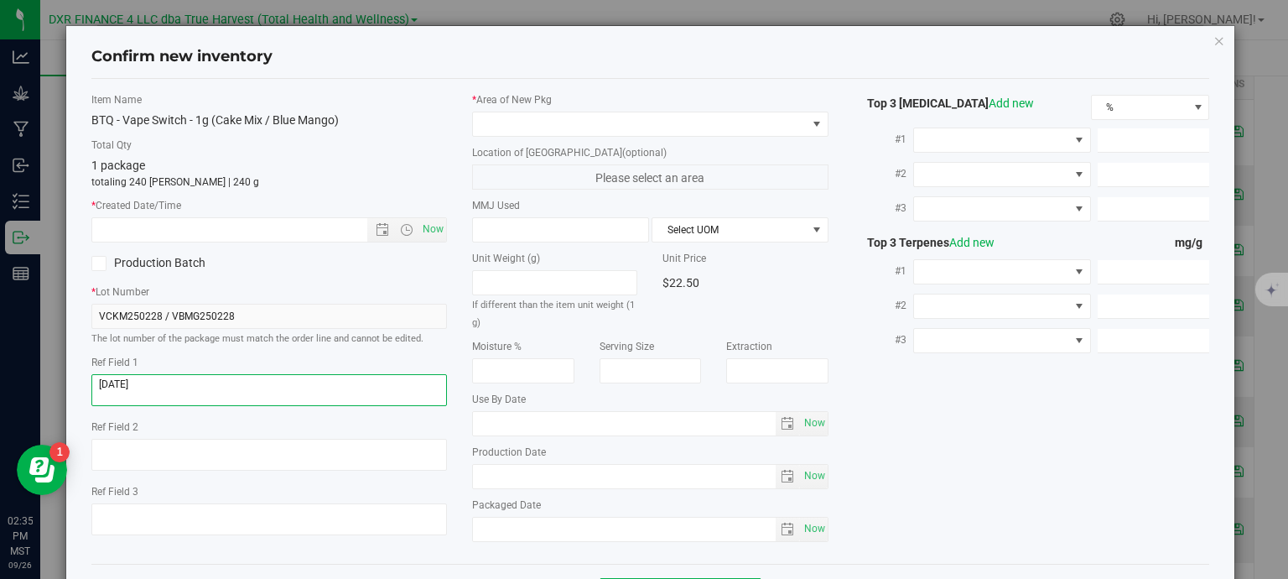
click at [188, 387] on textarea at bounding box center [269, 390] width 356 height 32
click at [195, 224] on input "text" at bounding box center [244, 229] width 304 height 23
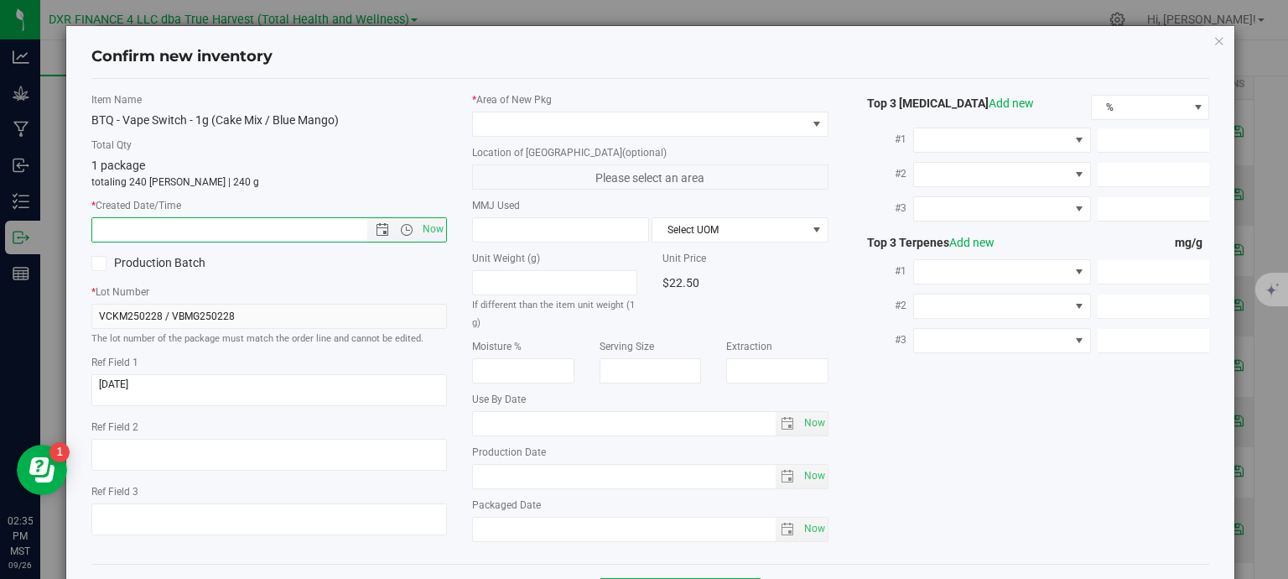
paste input "2025-02-28"
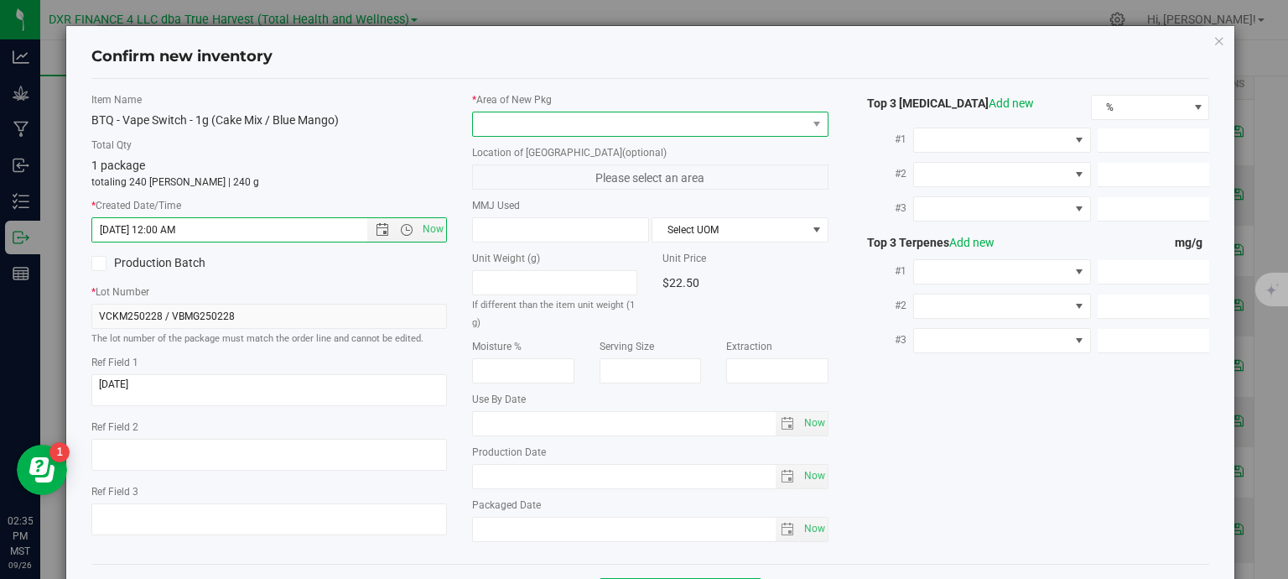
type input "2/28/2025 2:35 PM"
click at [579, 120] on span at bounding box center [640, 123] width 334 height 23
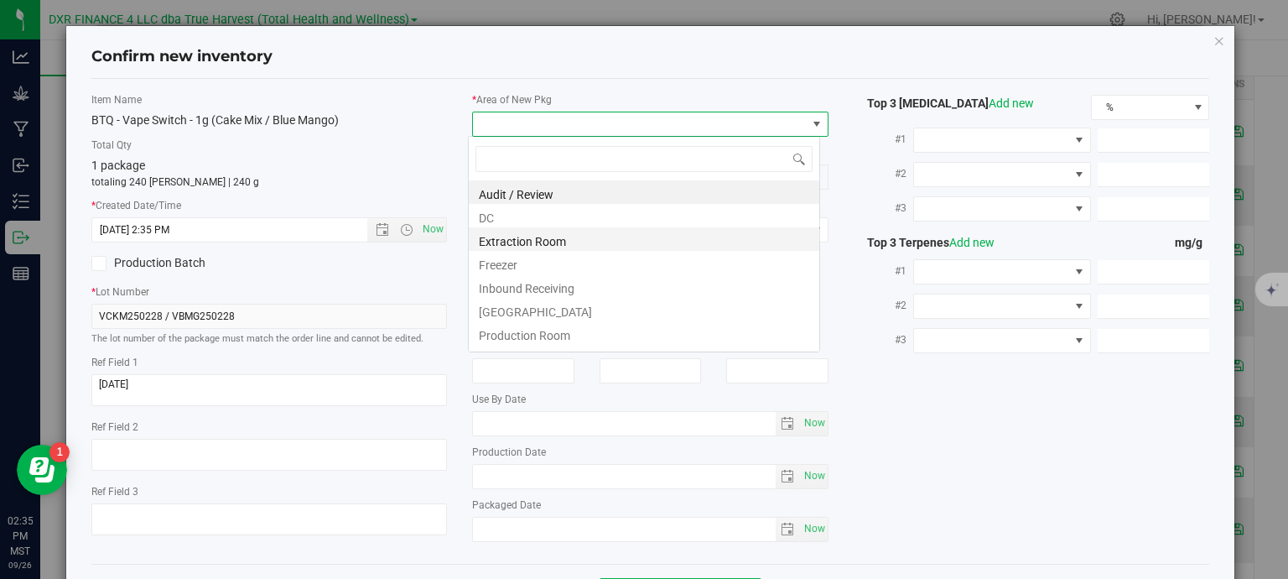
scroll to position [24, 352]
click at [574, 216] on li "DC" at bounding box center [644, 215] width 350 height 23
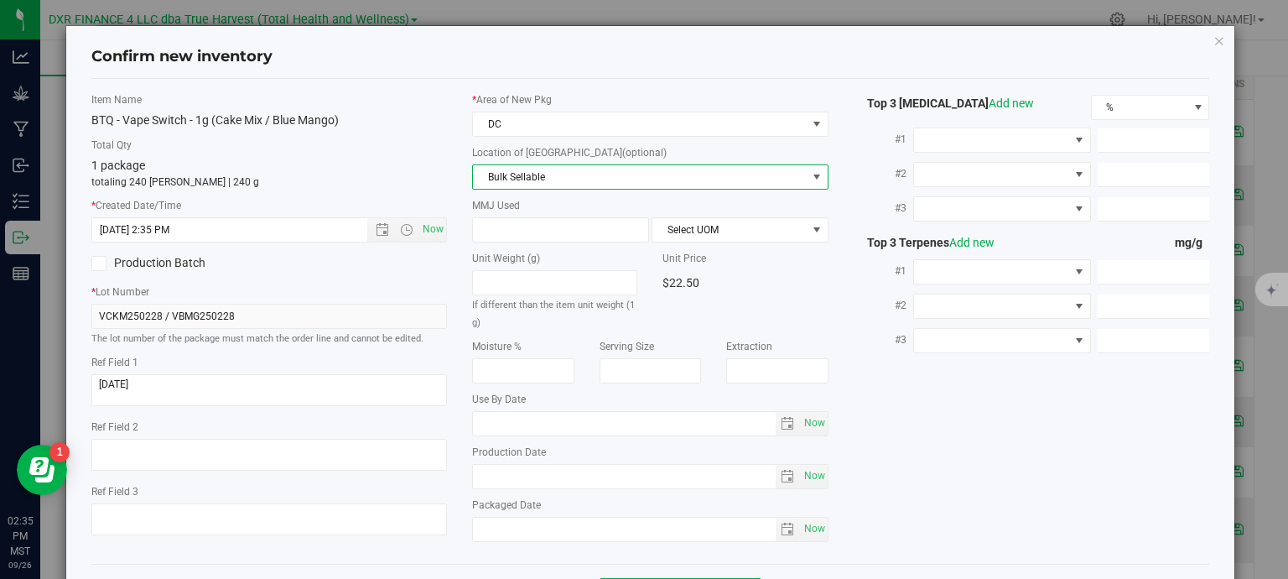
click at [602, 182] on span "Bulk Sellable" at bounding box center [640, 176] width 334 height 23
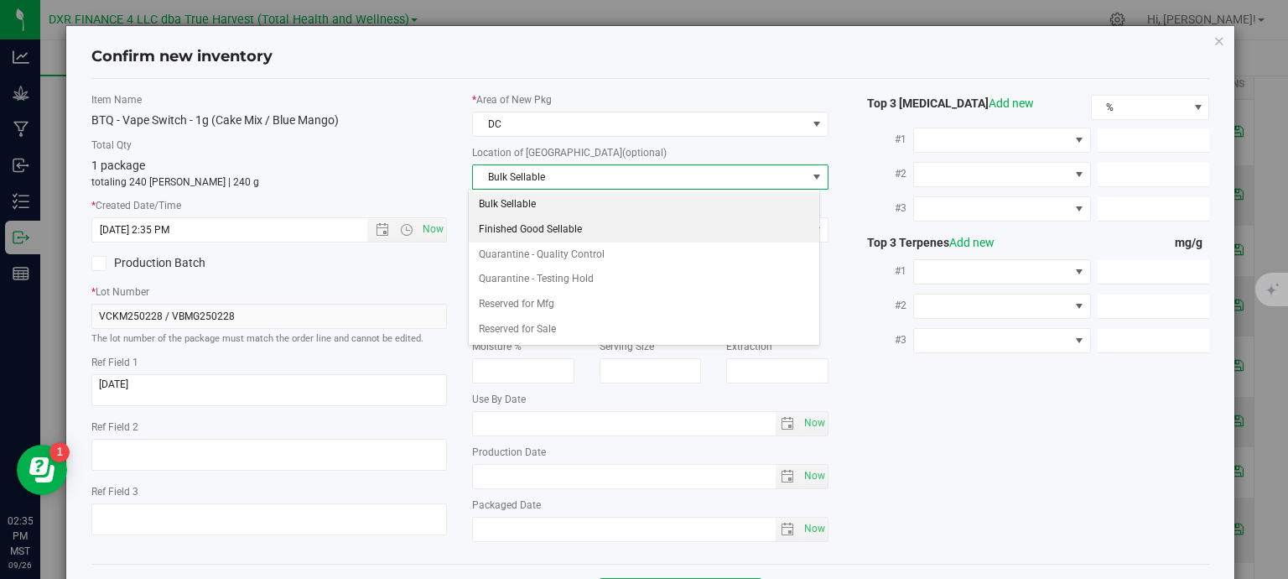
click at [586, 224] on li "Finished Good Sellable" at bounding box center [644, 229] width 350 height 25
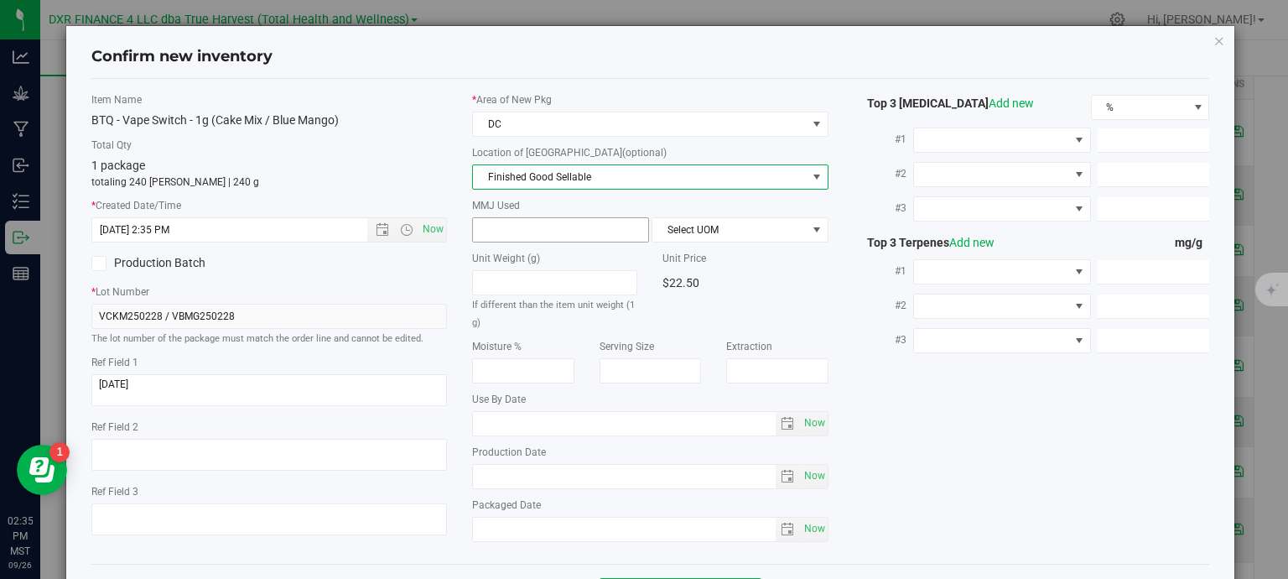
click at [508, 231] on span at bounding box center [560, 229] width 177 height 25
type input "1"
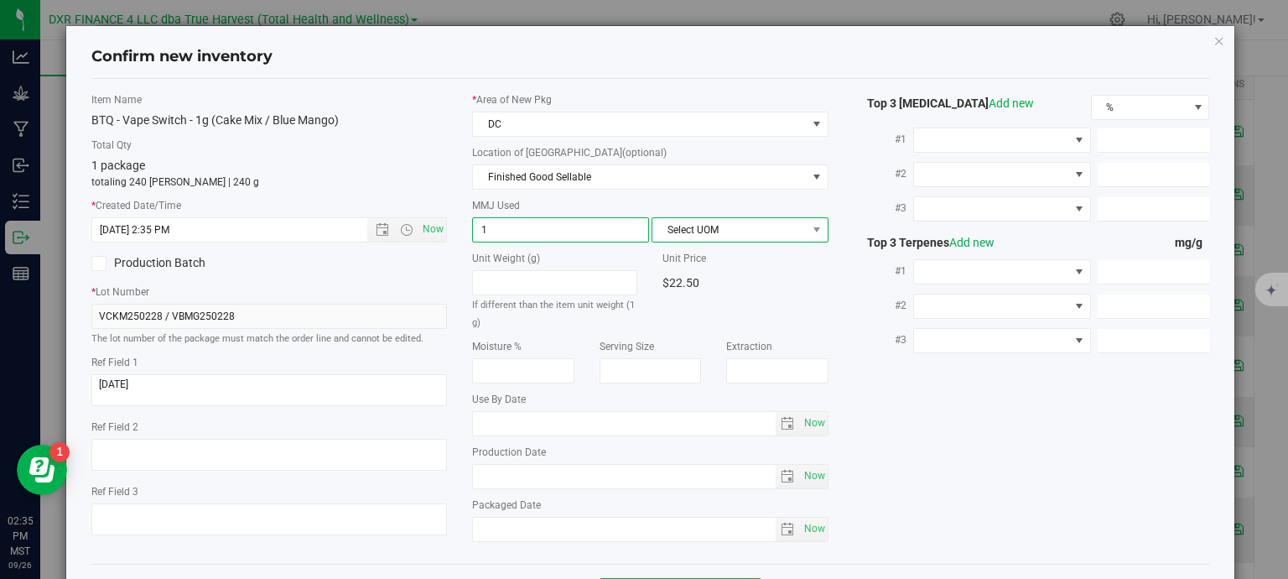
type input "1.0000"
click at [760, 229] on span "Select UOM" at bounding box center [729, 229] width 154 height 23
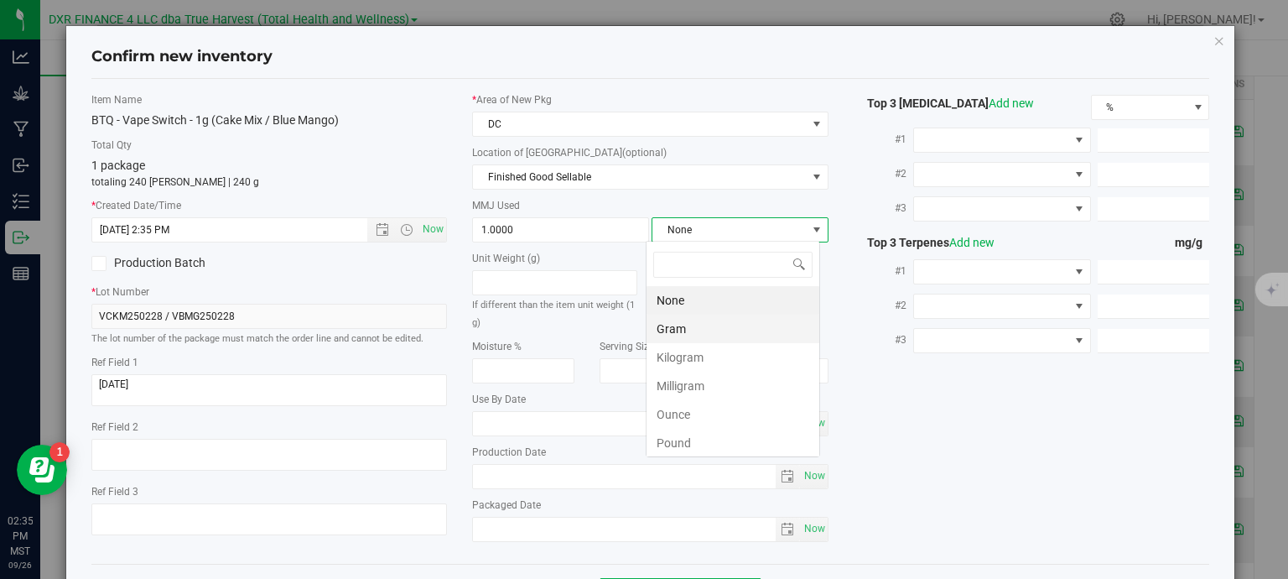
scroll to position [24, 174]
click at [686, 322] on li "Gram" at bounding box center [732, 328] width 173 height 29
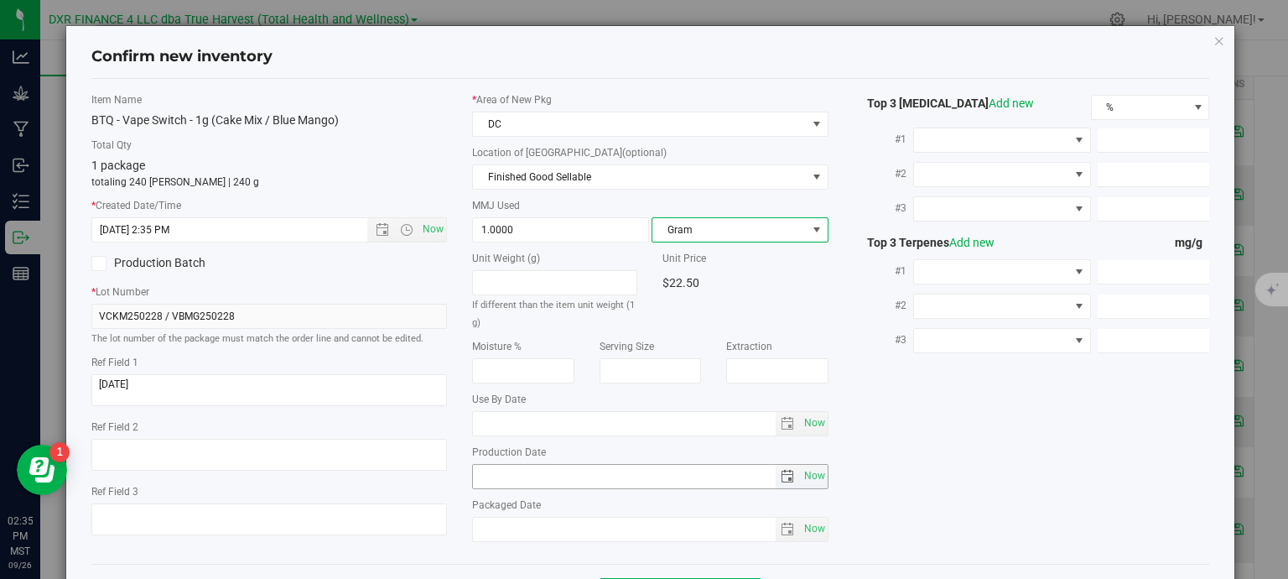
scroll to position [64, 0]
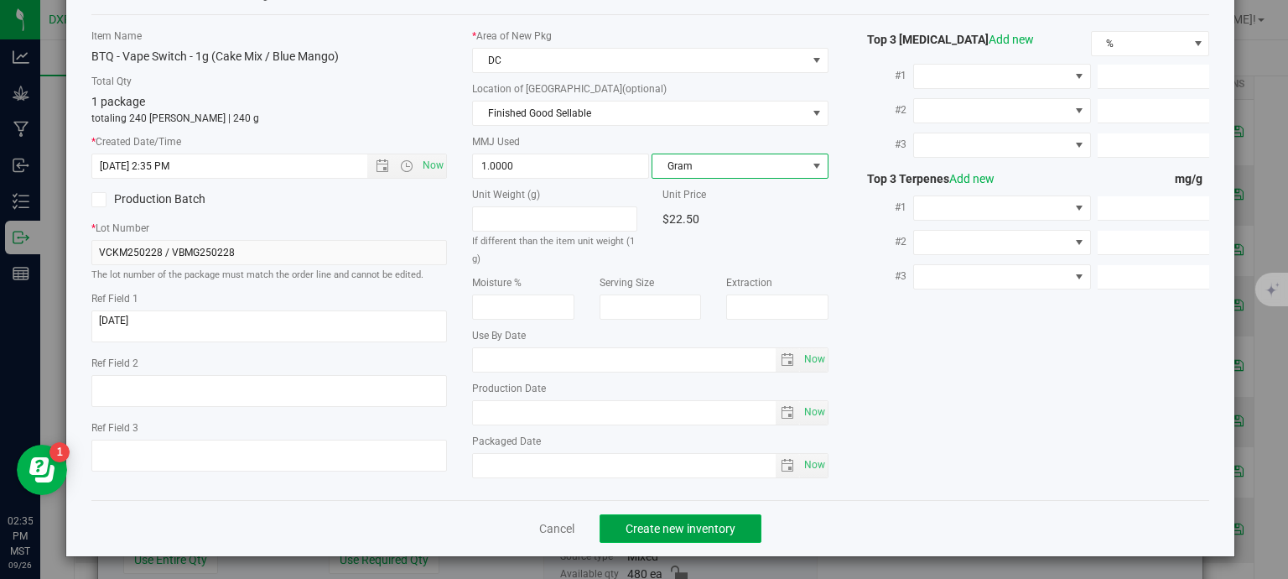
click at [719, 538] on button "Create new inventory" at bounding box center [681, 528] width 162 height 29
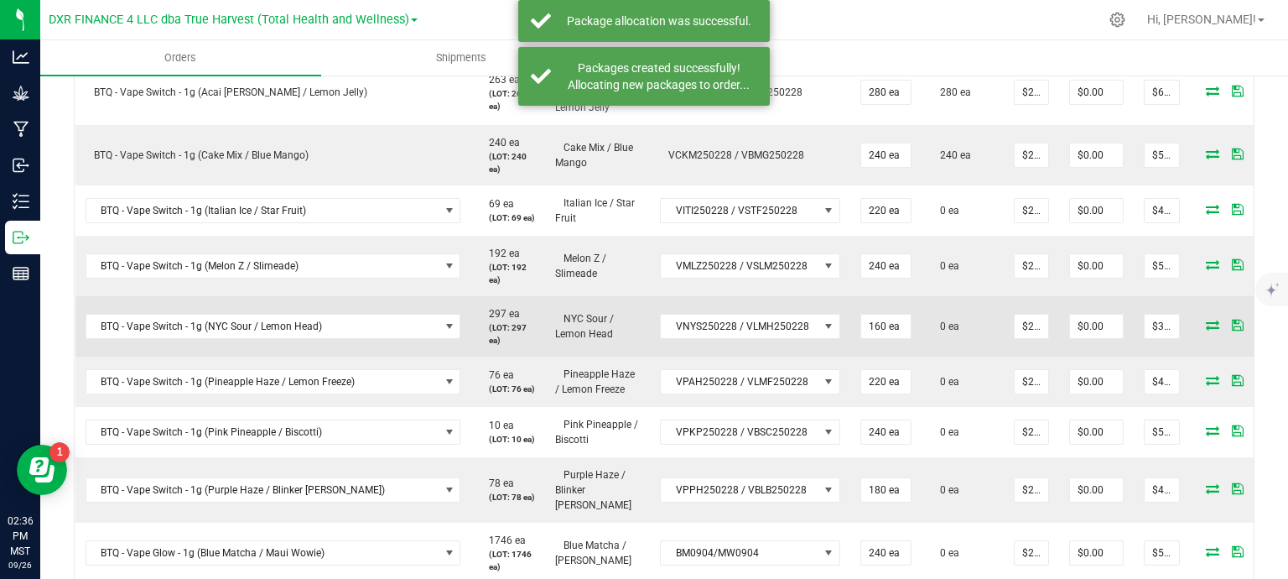
scroll to position [503, 0]
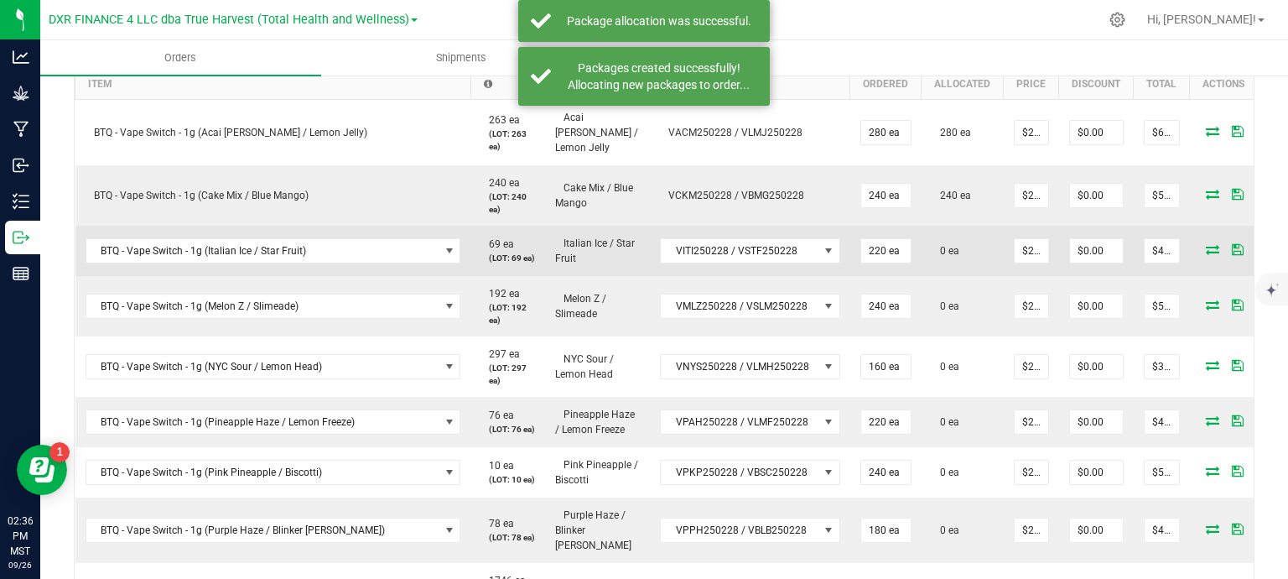
click at [1206, 244] on icon at bounding box center [1212, 249] width 13 height 10
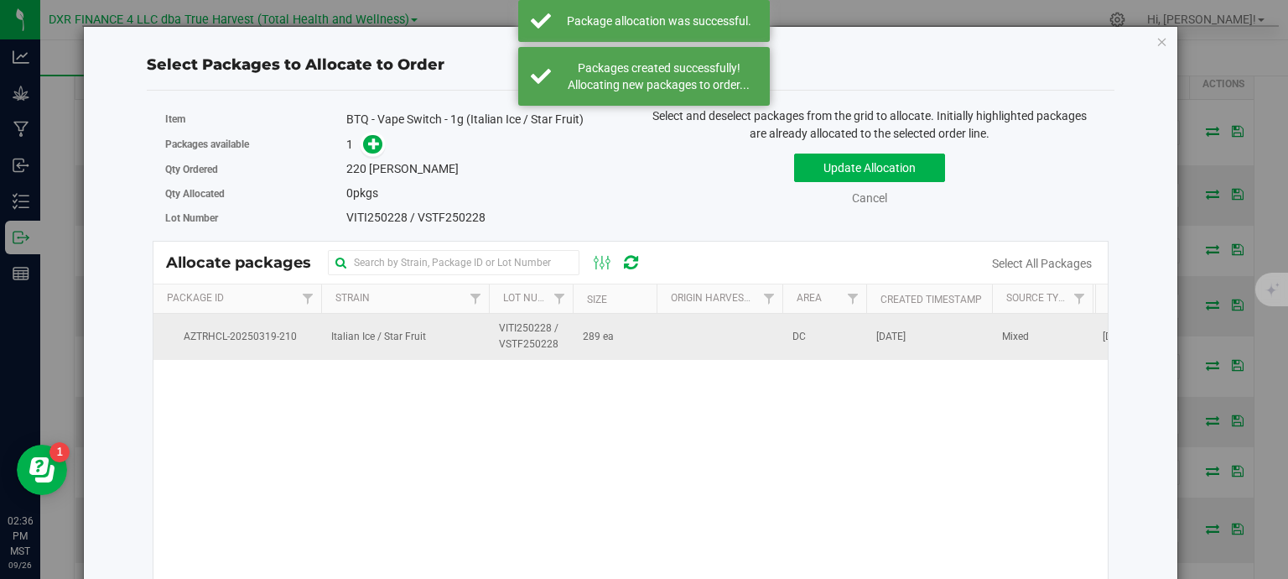
click at [652, 320] on td "289 ea" at bounding box center [615, 336] width 84 height 45
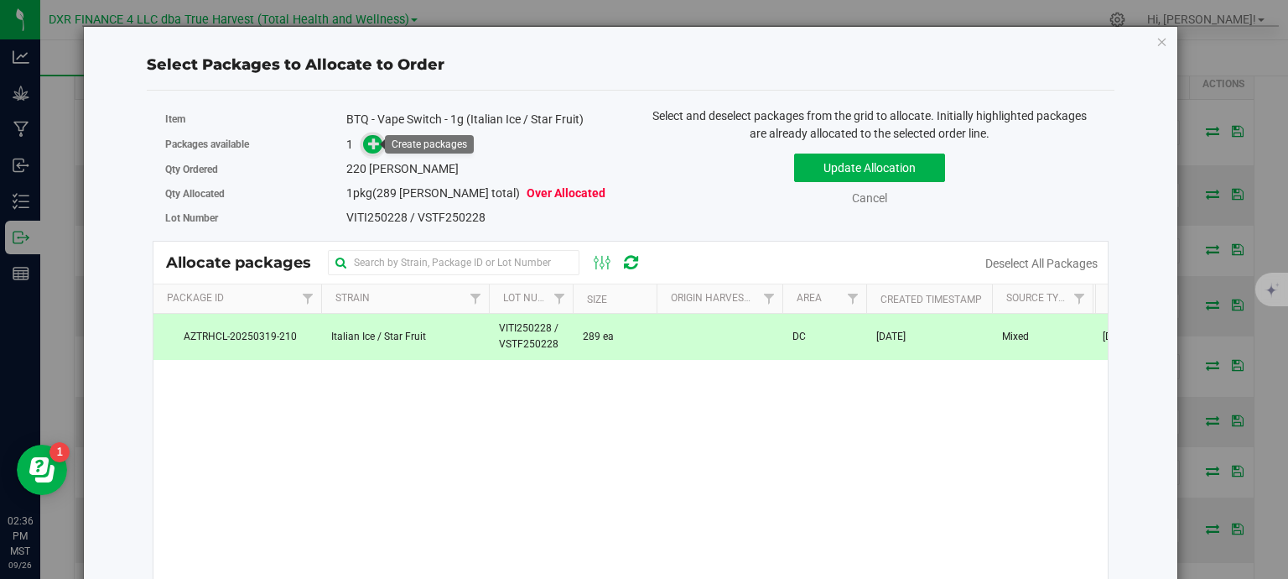
click at [369, 138] on icon at bounding box center [374, 144] width 12 height 12
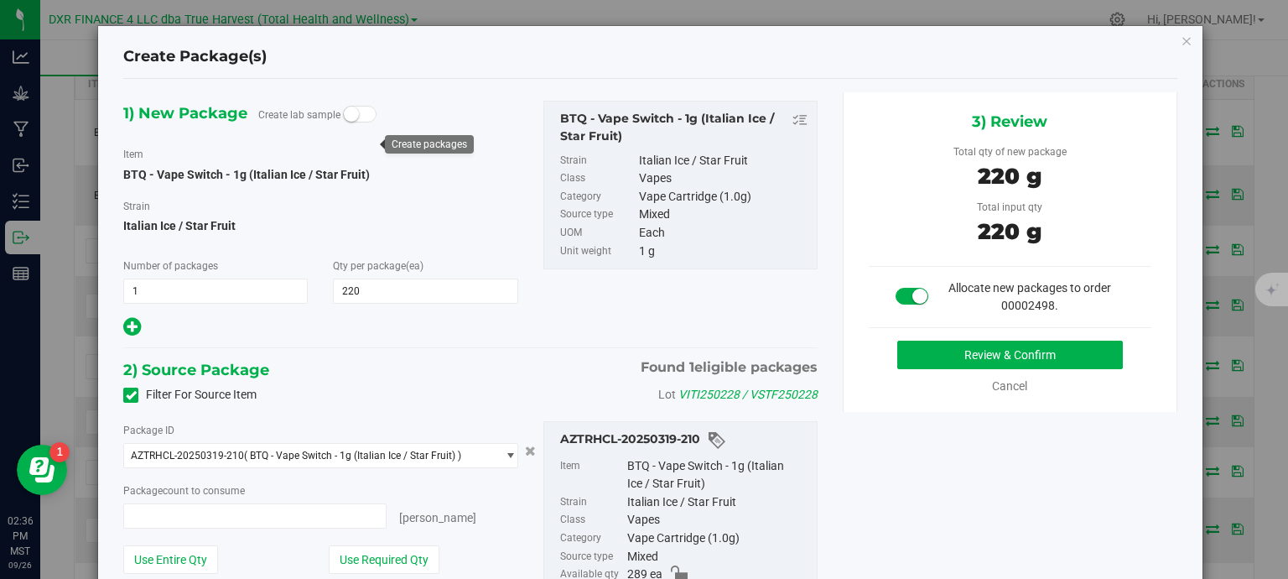
type input "220 ea"
click at [1095, 353] on button "Review & Confirm" at bounding box center [1010, 354] width 226 height 29
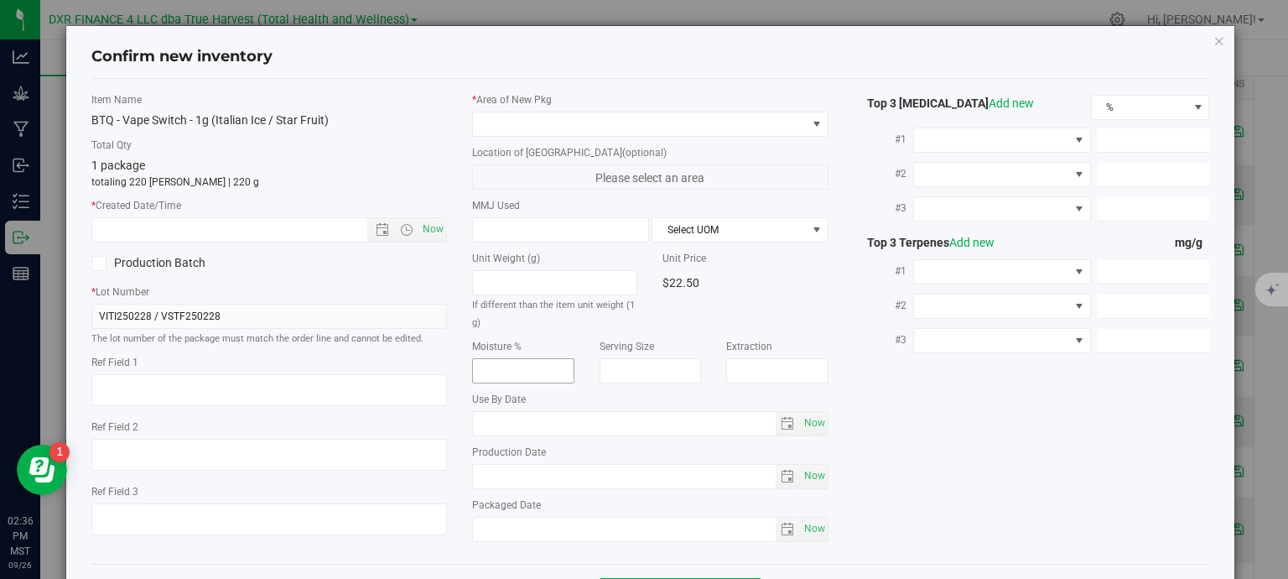
type textarea "2025-02-28"
click at [286, 392] on textarea at bounding box center [269, 390] width 356 height 32
click at [332, 231] on input "text" at bounding box center [244, 229] width 304 height 23
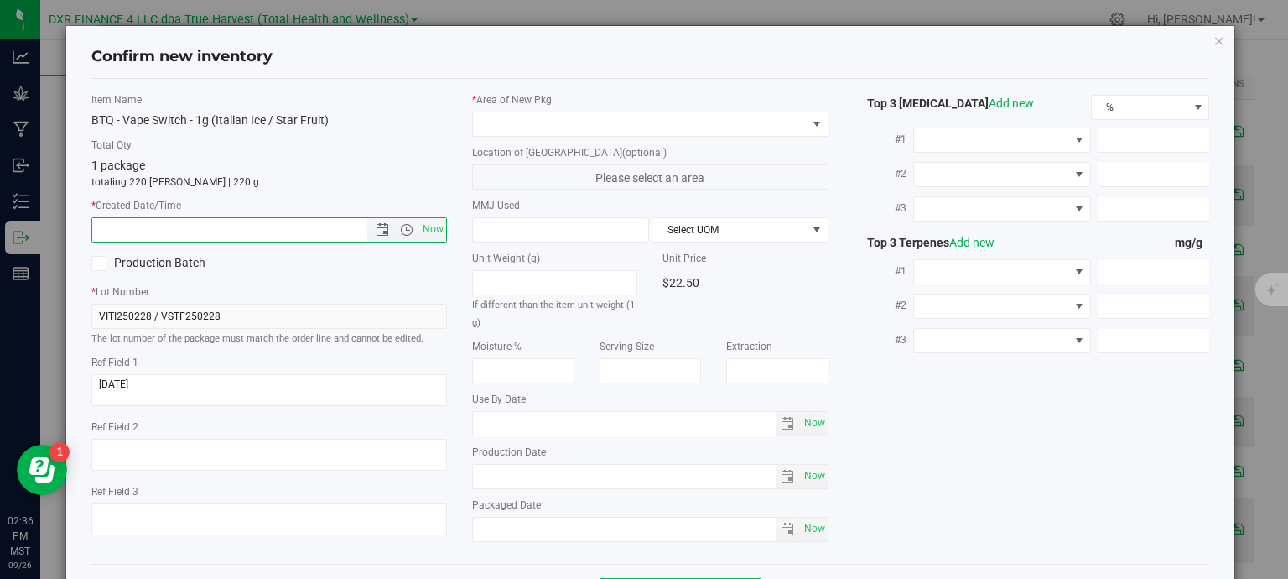
paste input "2025-02-28"
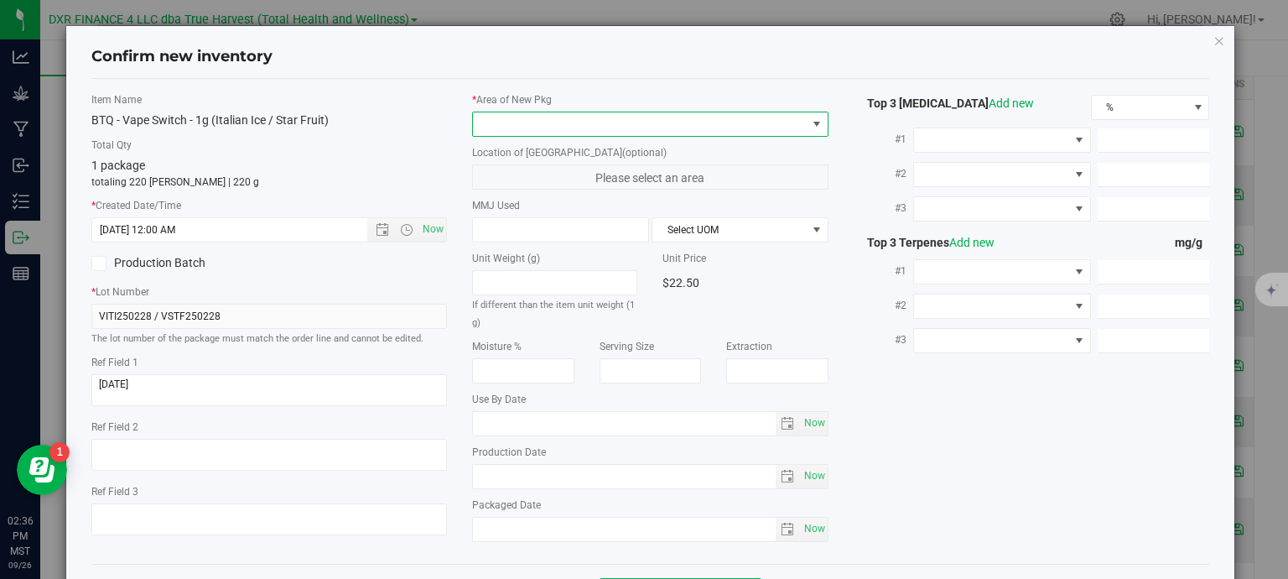
type input "2/28/2025 2:36 PM"
click at [600, 126] on span at bounding box center [640, 123] width 334 height 23
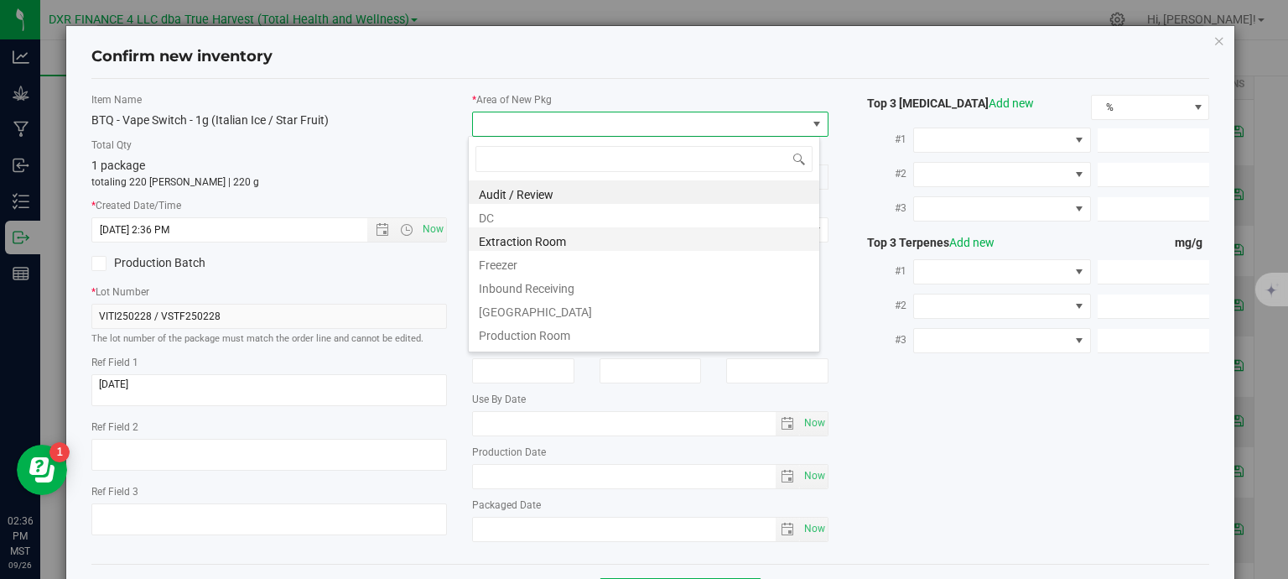
scroll to position [24, 352]
click at [555, 215] on li "DC" at bounding box center [644, 215] width 350 height 23
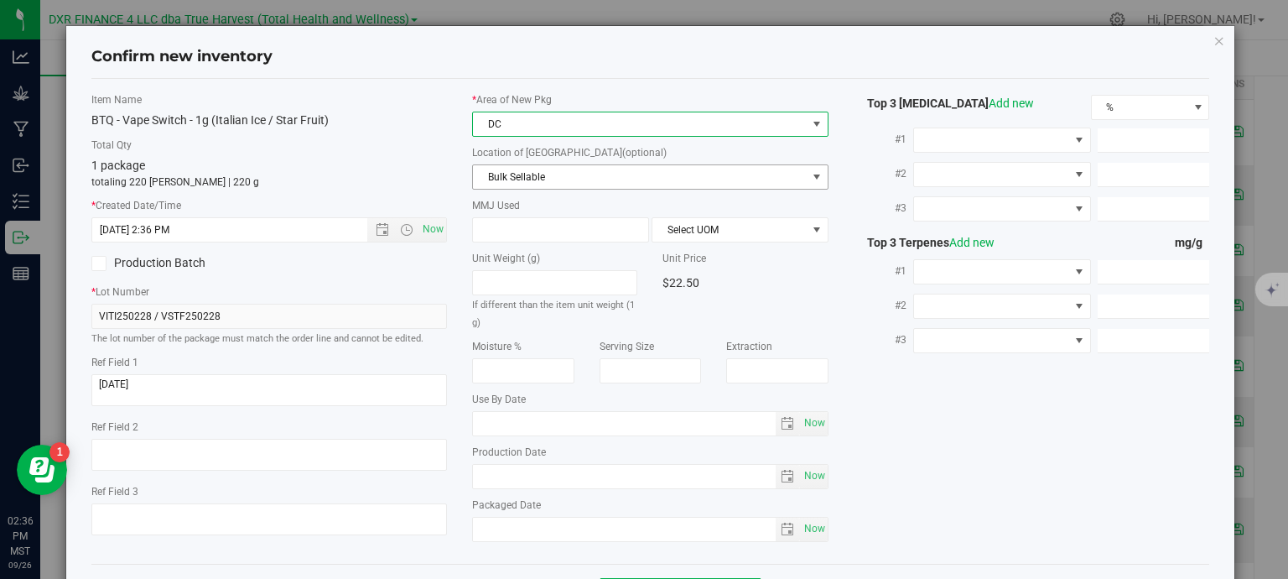
click at [581, 173] on span "Bulk Sellable" at bounding box center [640, 176] width 334 height 23
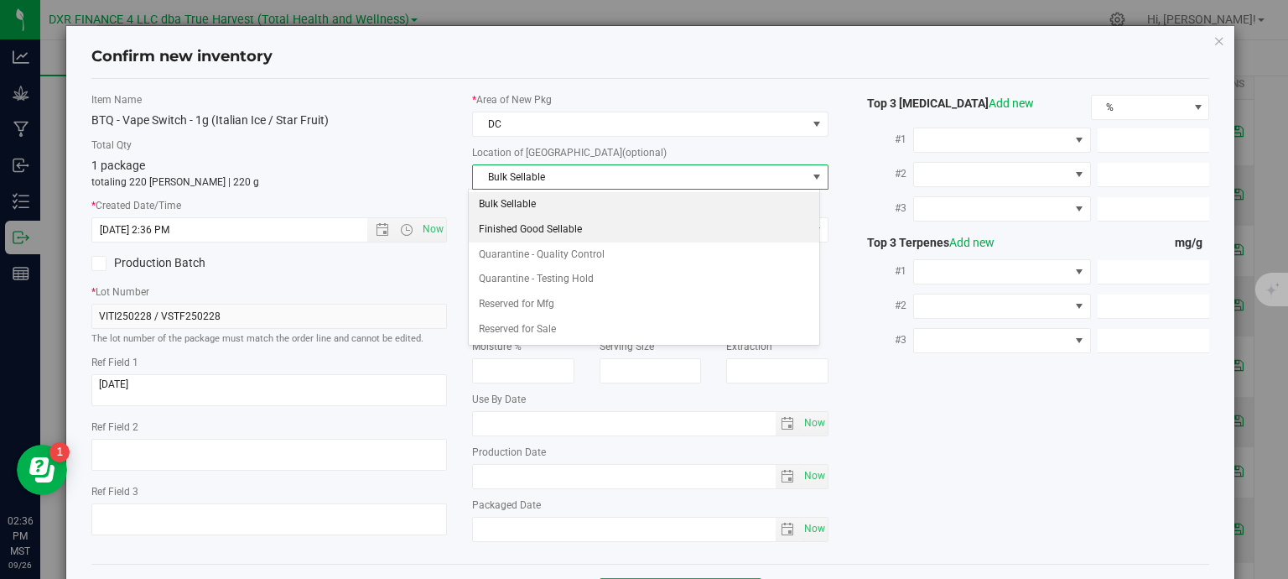
click at [567, 233] on li "Finished Good Sellable" at bounding box center [644, 229] width 350 height 25
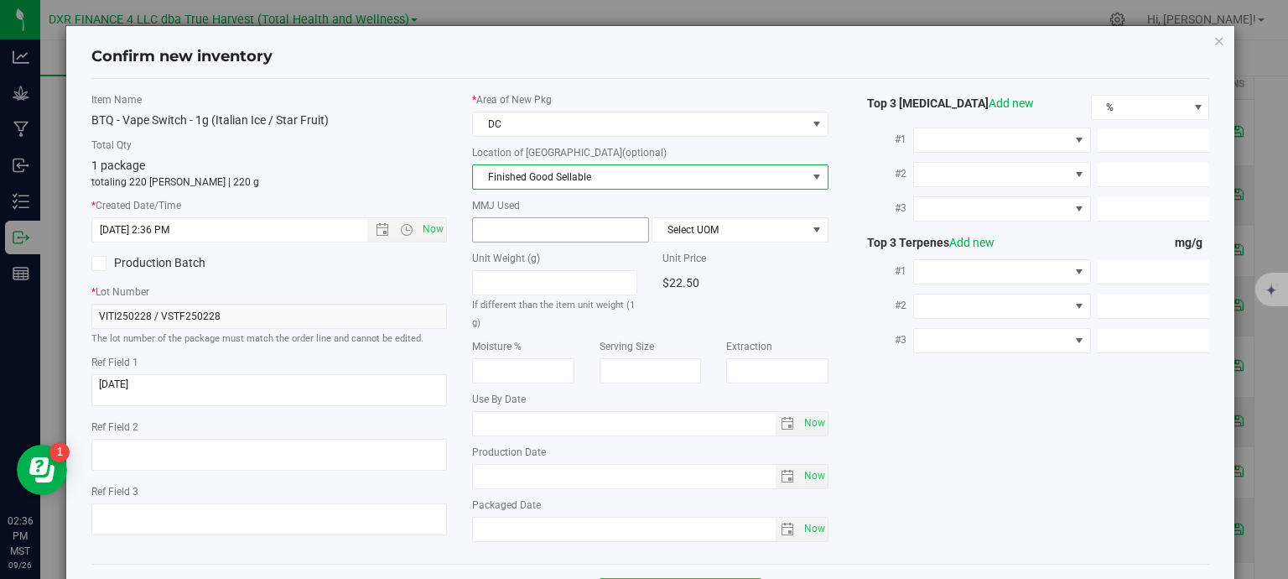
click at [566, 229] on span at bounding box center [560, 229] width 177 height 25
type input "1"
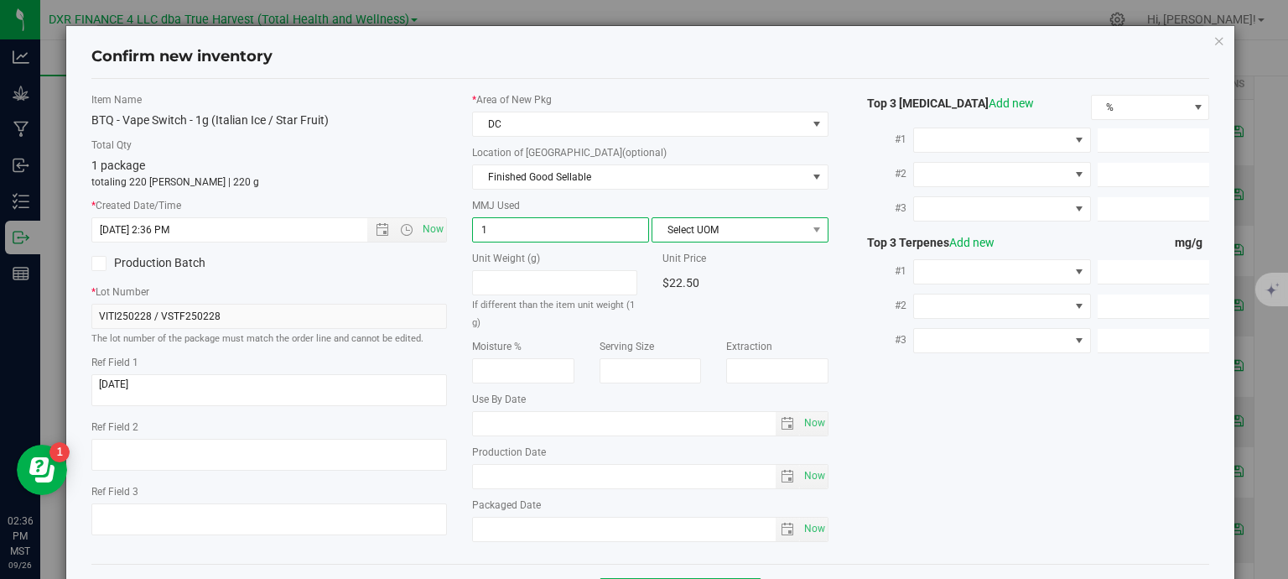
type input "1.0000"
click at [673, 231] on span "Select UOM" at bounding box center [729, 229] width 154 height 23
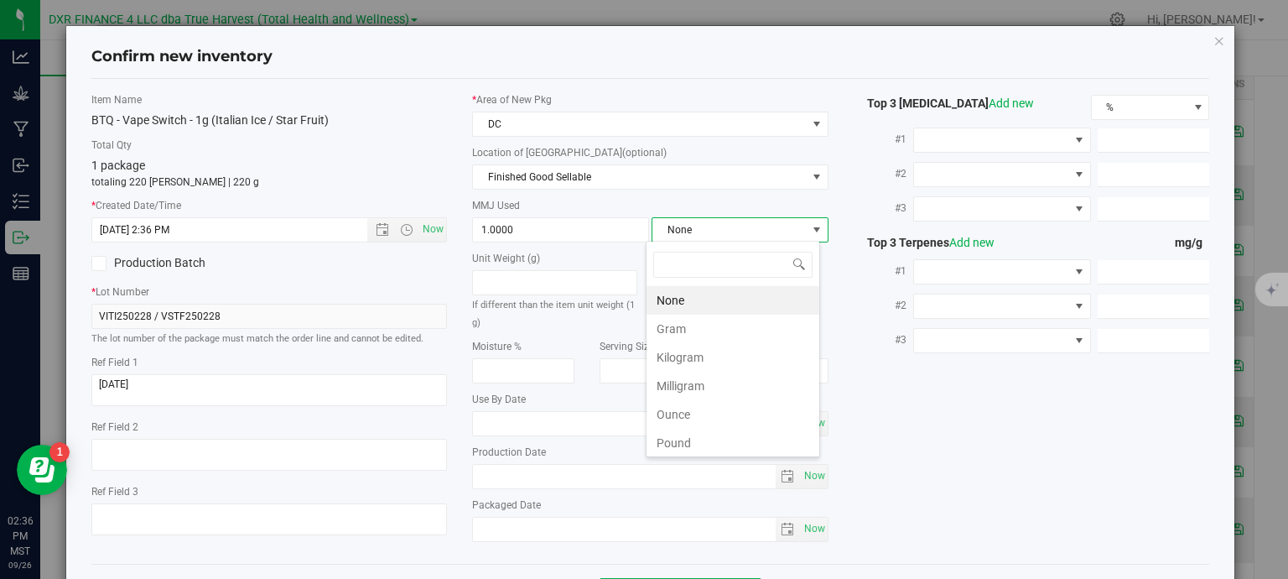
scroll to position [24, 174]
click at [672, 331] on li "Gram" at bounding box center [732, 328] width 173 height 29
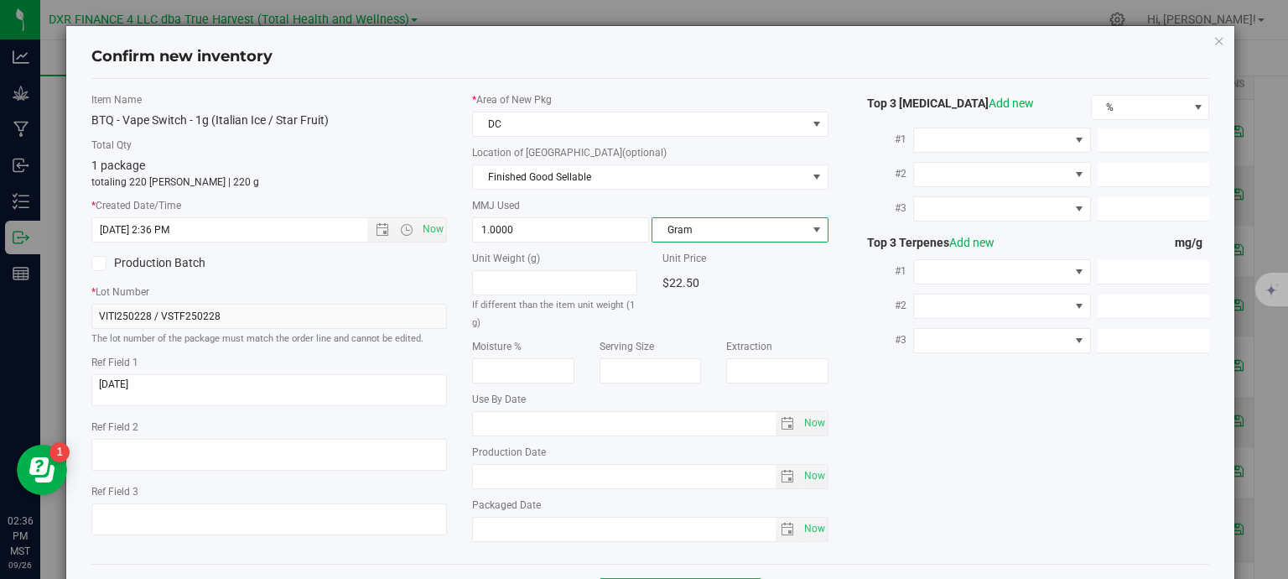
scroll to position [64, 0]
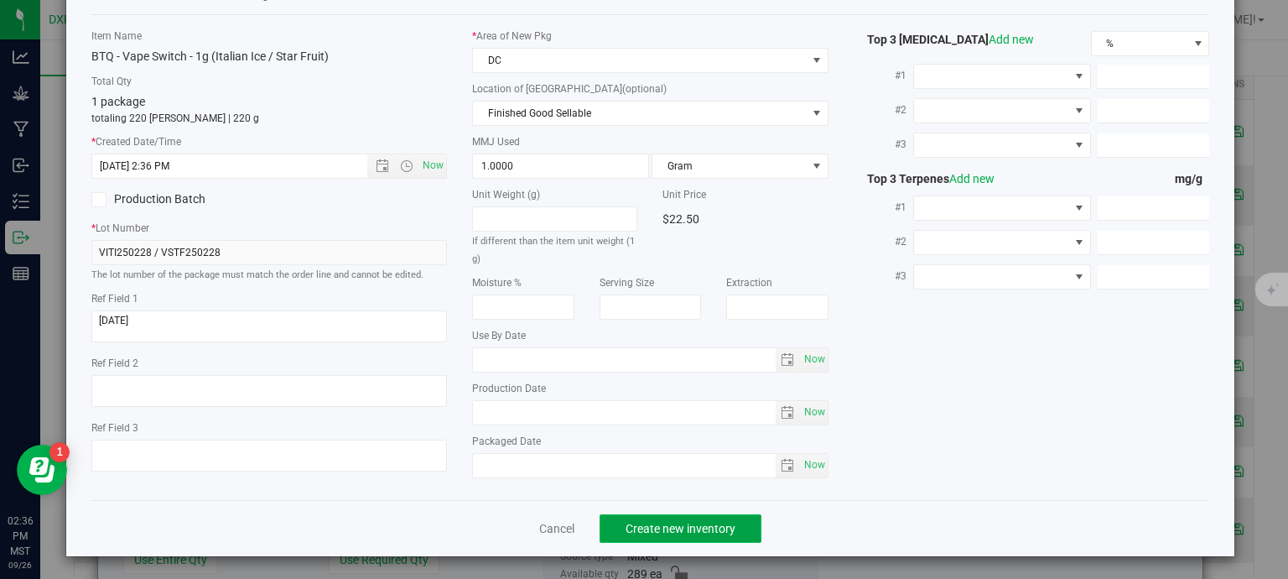
click at [688, 529] on span "Create new inventory" at bounding box center [681, 528] width 110 height 13
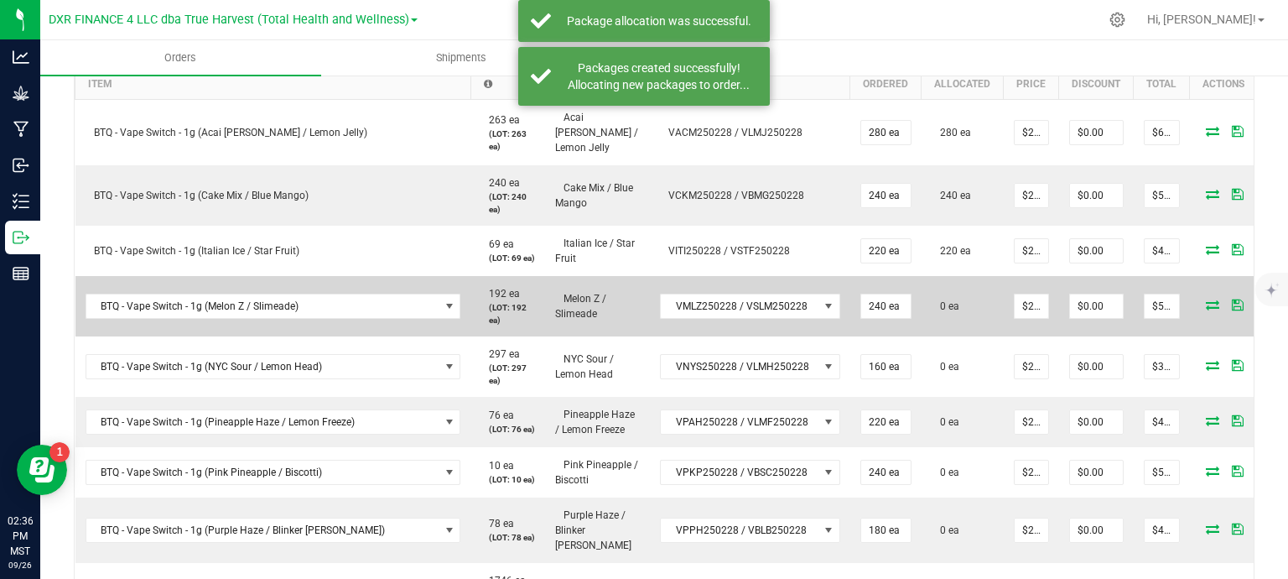
click at [1206, 299] on icon at bounding box center [1212, 304] width 13 height 10
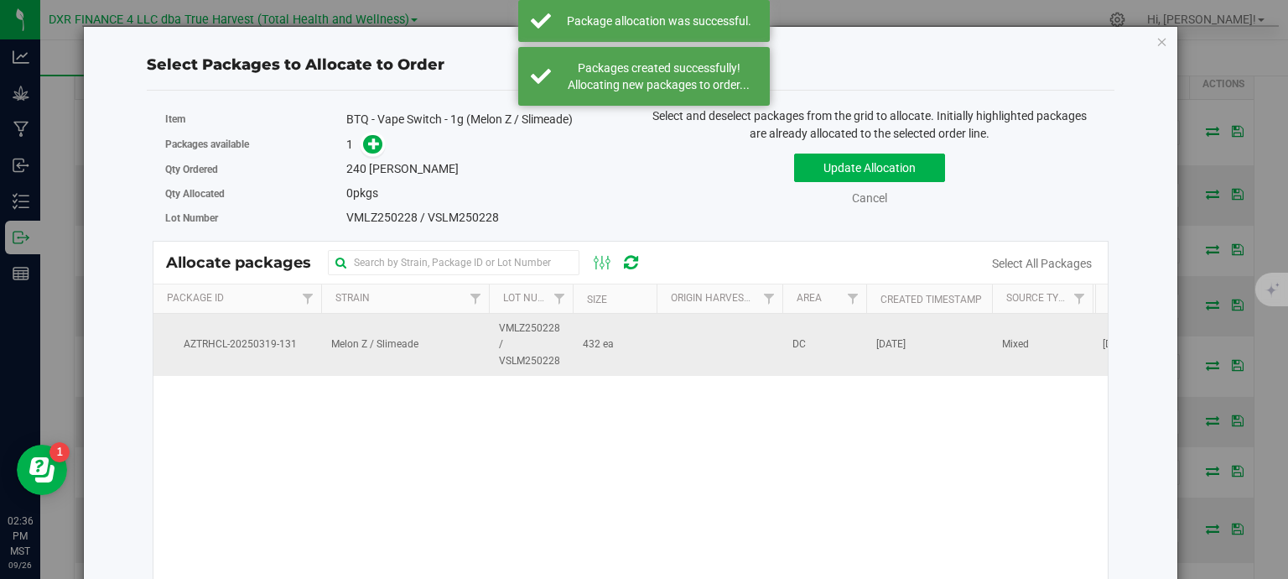
click at [563, 340] on td "VMLZ250228 / VSLM250228" at bounding box center [531, 345] width 84 height 62
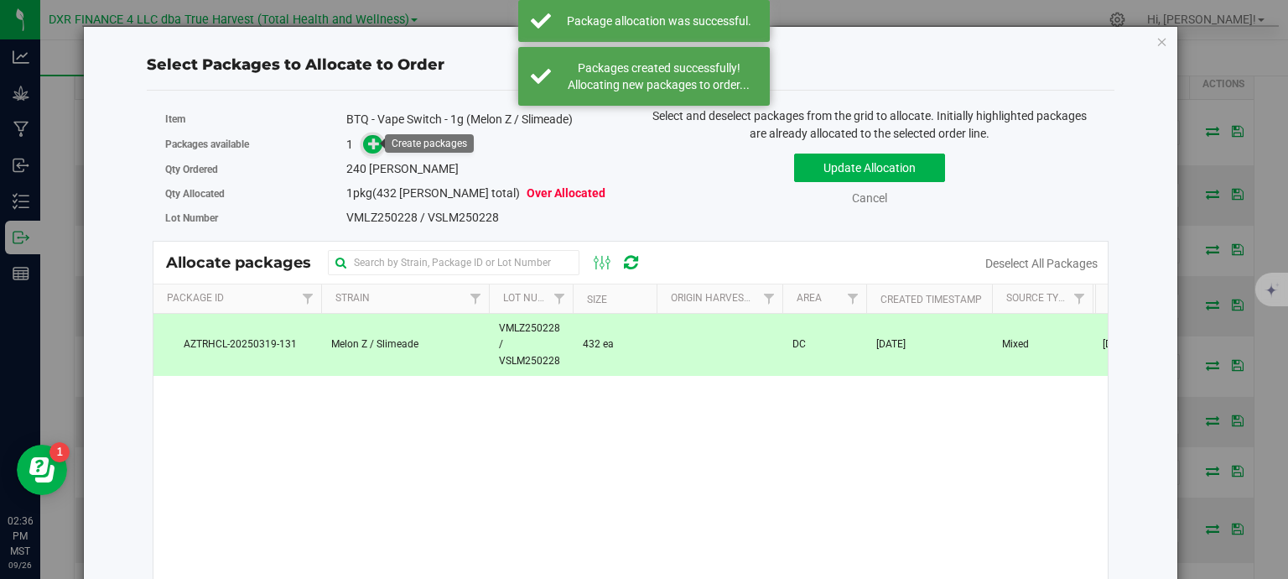
click at [363, 140] on span at bounding box center [372, 144] width 19 height 19
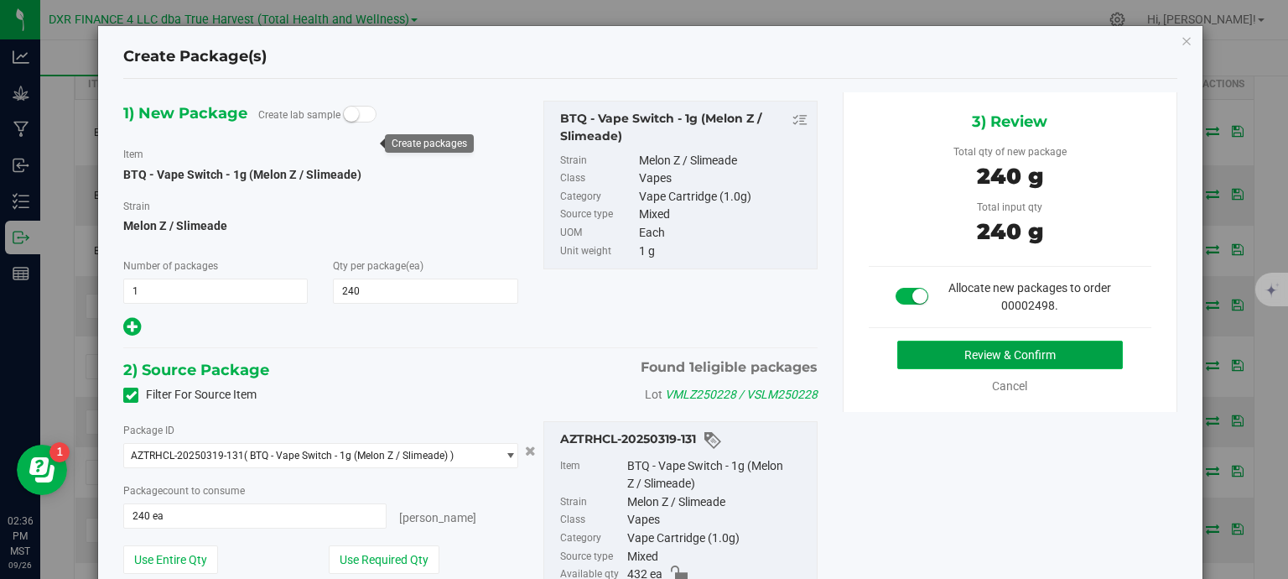
click at [1058, 355] on button "Review & Confirm" at bounding box center [1010, 354] width 226 height 29
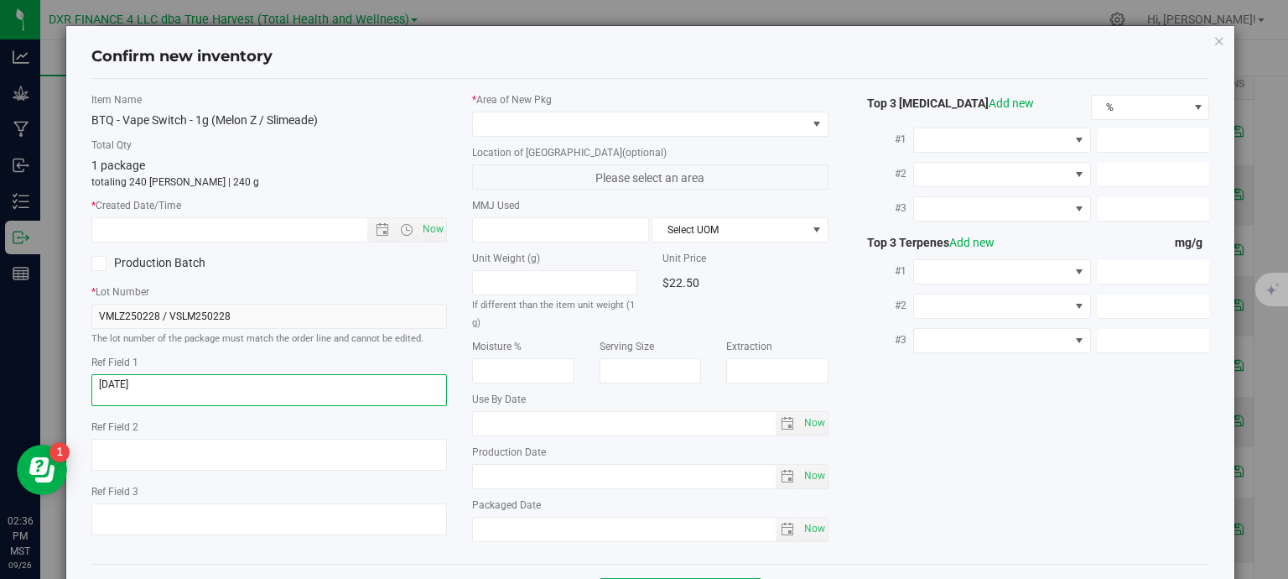
click at [230, 381] on textarea at bounding box center [269, 390] width 356 height 32
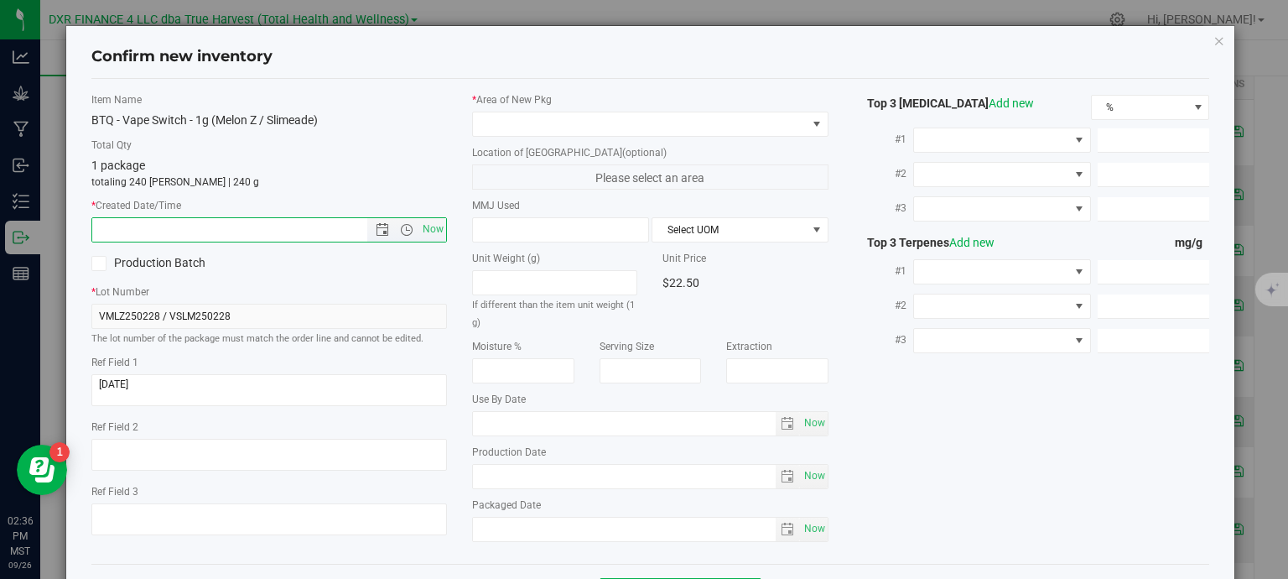
click at [269, 236] on input "text" at bounding box center [244, 229] width 304 height 23
paste input "2025-02-28"
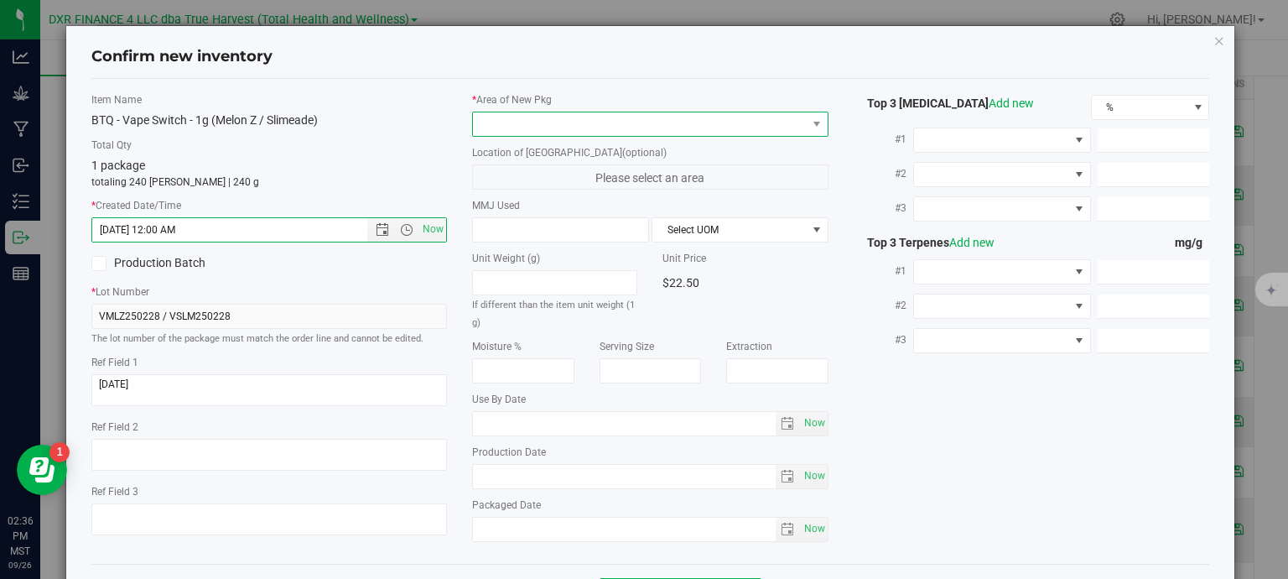
type input "2/28/2025 2:36 PM"
click at [553, 131] on span at bounding box center [640, 123] width 334 height 23
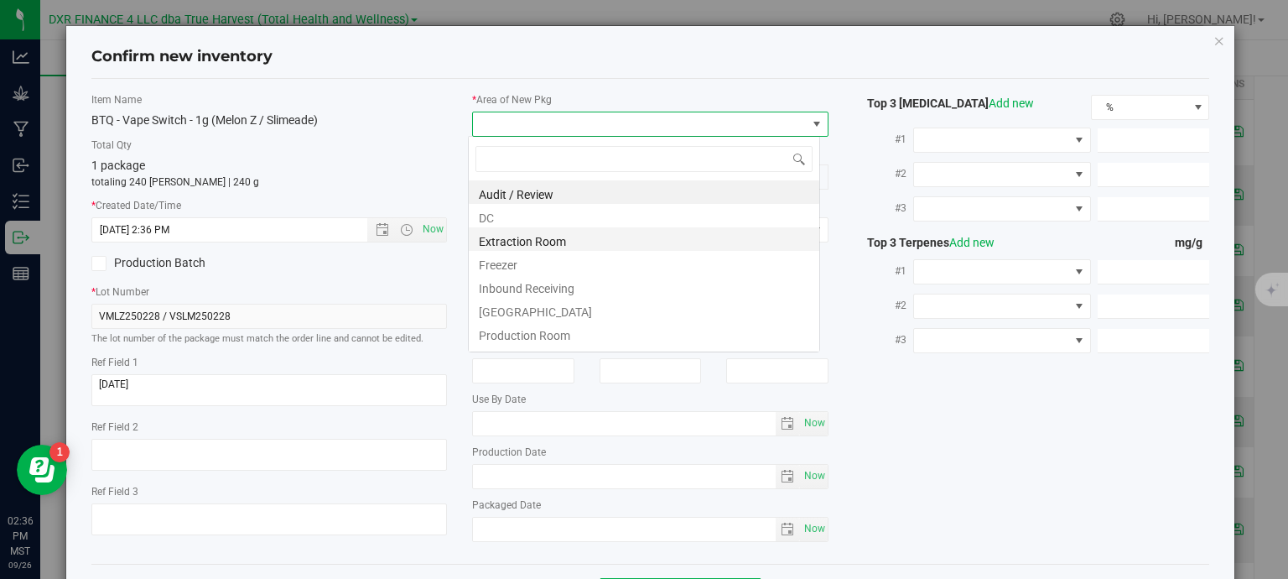
scroll to position [24, 352]
click at [522, 218] on li "DC" at bounding box center [644, 215] width 350 height 23
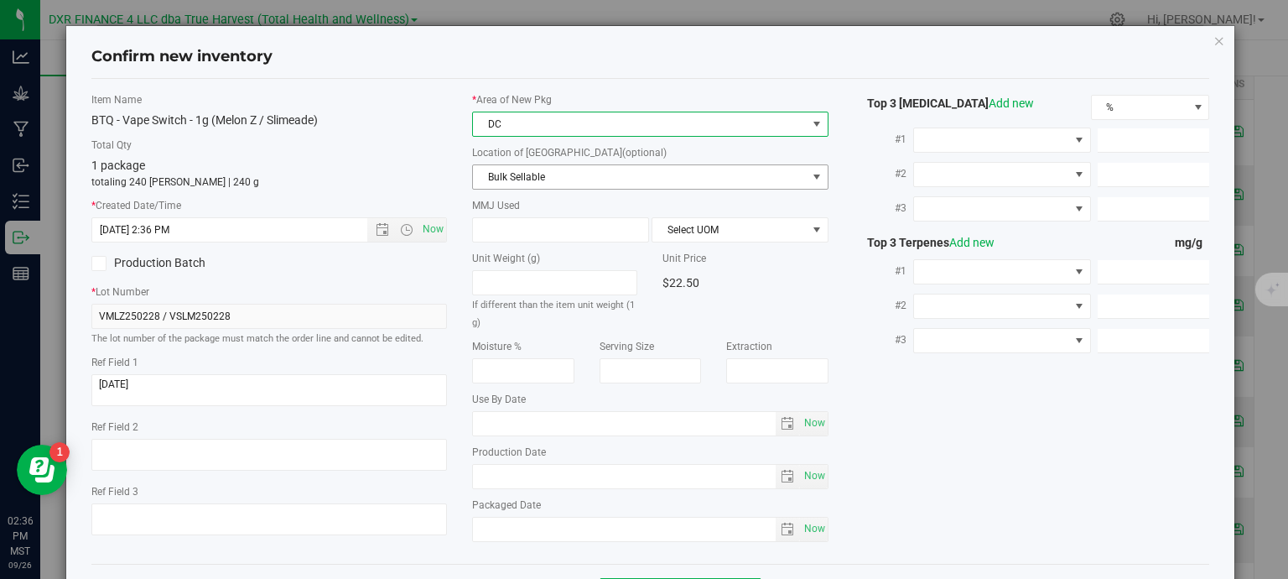
drag, startPoint x: 544, startPoint y: 190, endPoint x: 546, endPoint y: 179, distance: 11.0
click at [546, 179] on span "Bulk Sellable" at bounding box center [640, 176] width 334 height 23
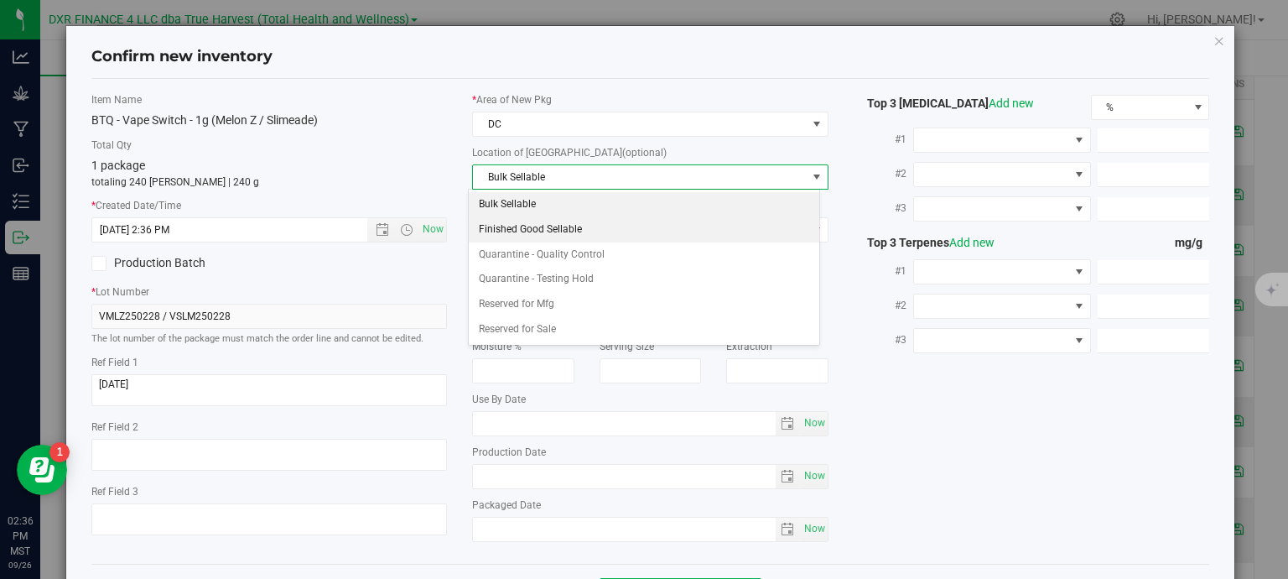
click at [543, 231] on li "Finished Good Sellable" at bounding box center [644, 229] width 350 height 25
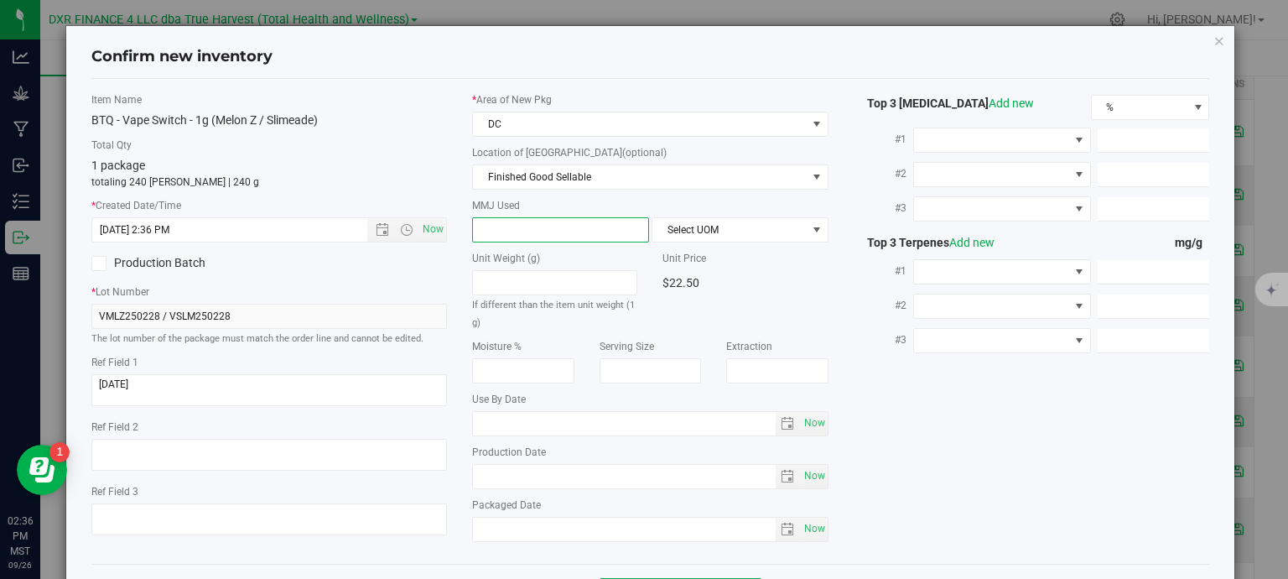
click at [543, 231] on span at bounding box center [560, 229] width 177 height 25
type input "1"
type input "1.0000"
click at [706, 234] on span "Select UOM" at bounding box center [729, 229] width 154 height 23
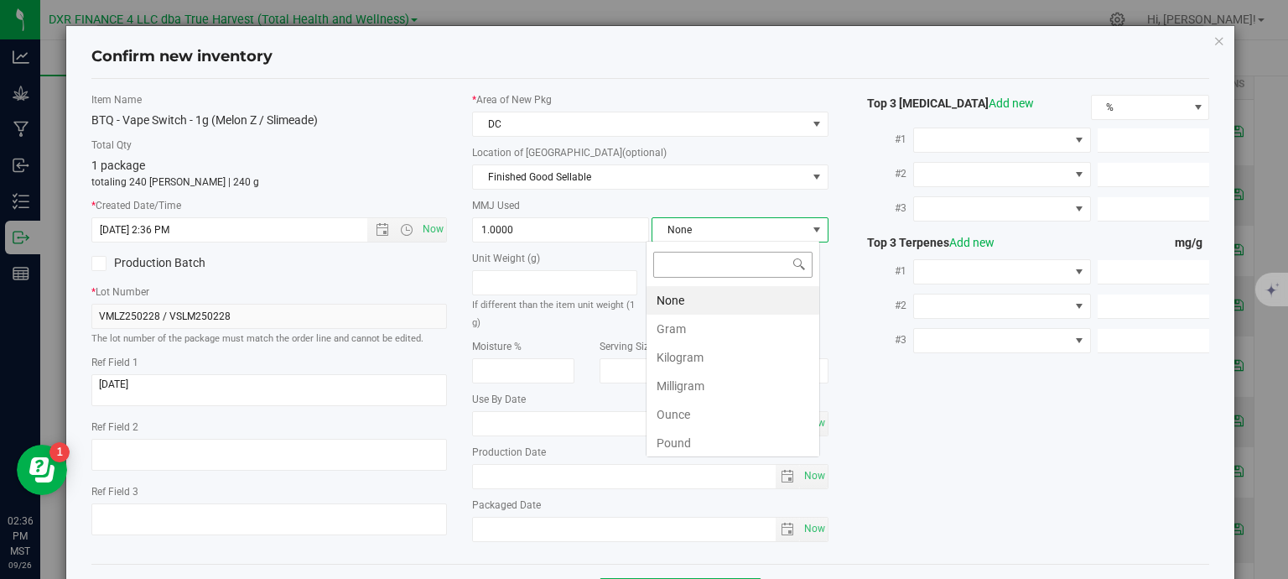
scroll to position [24, 174]
click at [723, 334] on li "Gram" at bounding box center [732, 328] width 173 height 29
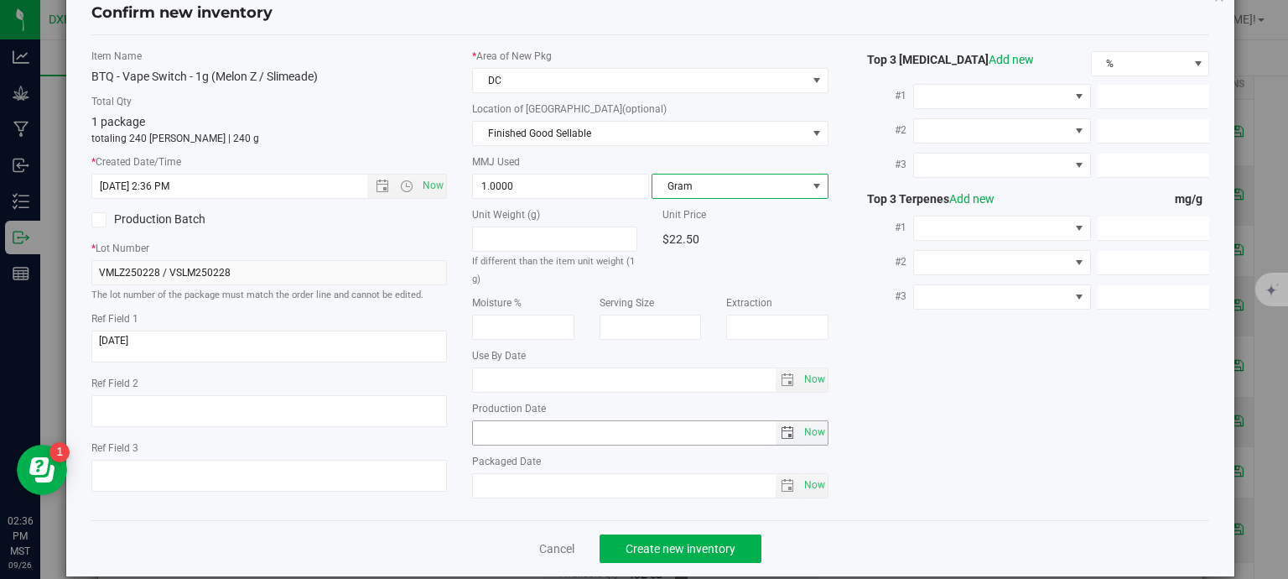
scroll to position [64, 0]
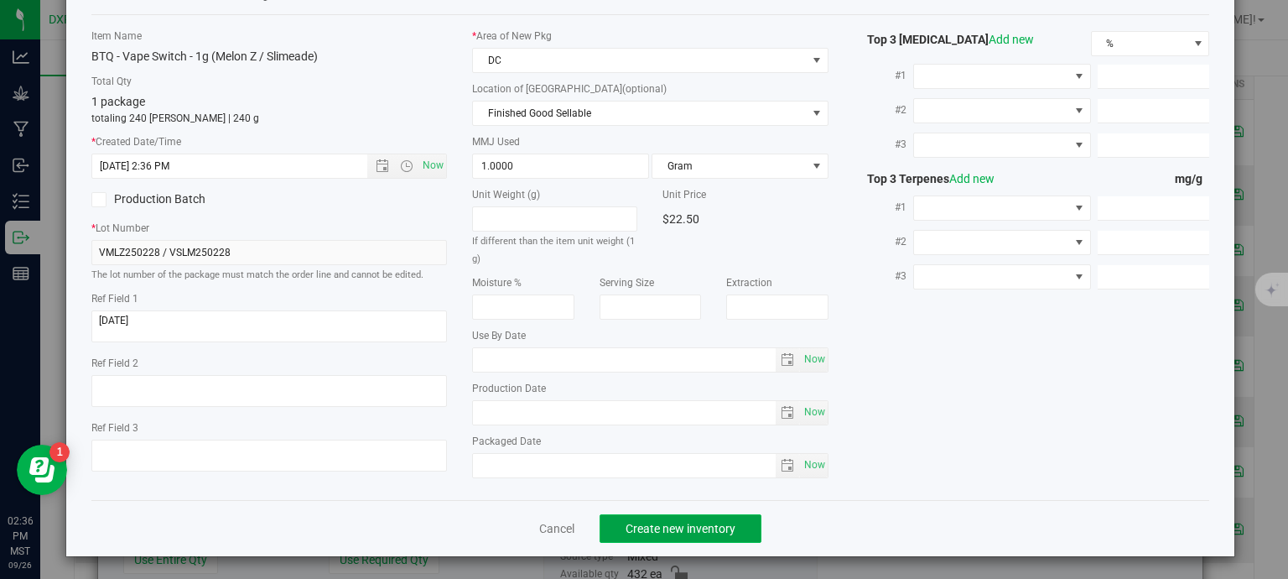
click at [712, 526] on span "Create new inventory" at bounding box center [681, 528] width 110 height 13
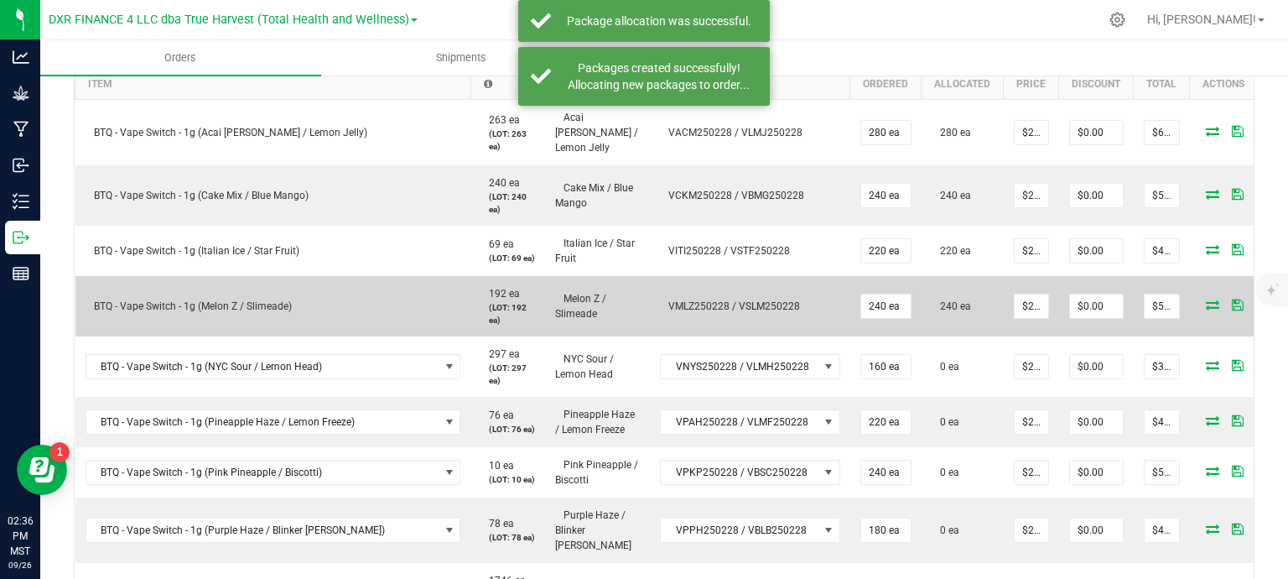
scroll to position [587, 0]
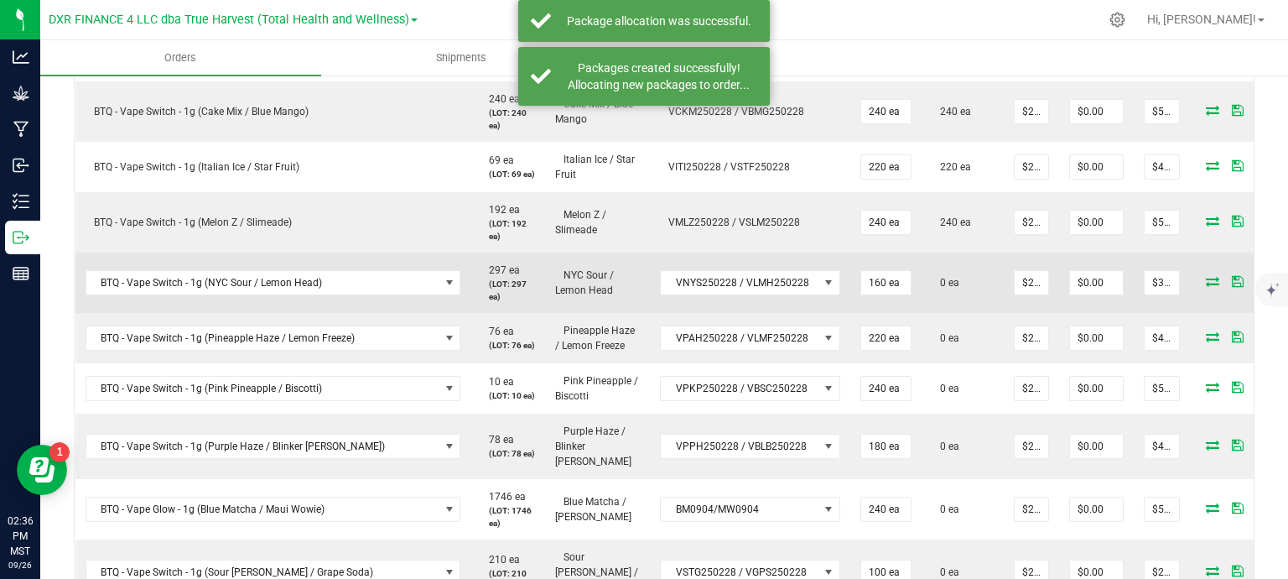
click at [1206, 277] on icon at bounding box center [1212, 281] width 13 height 10
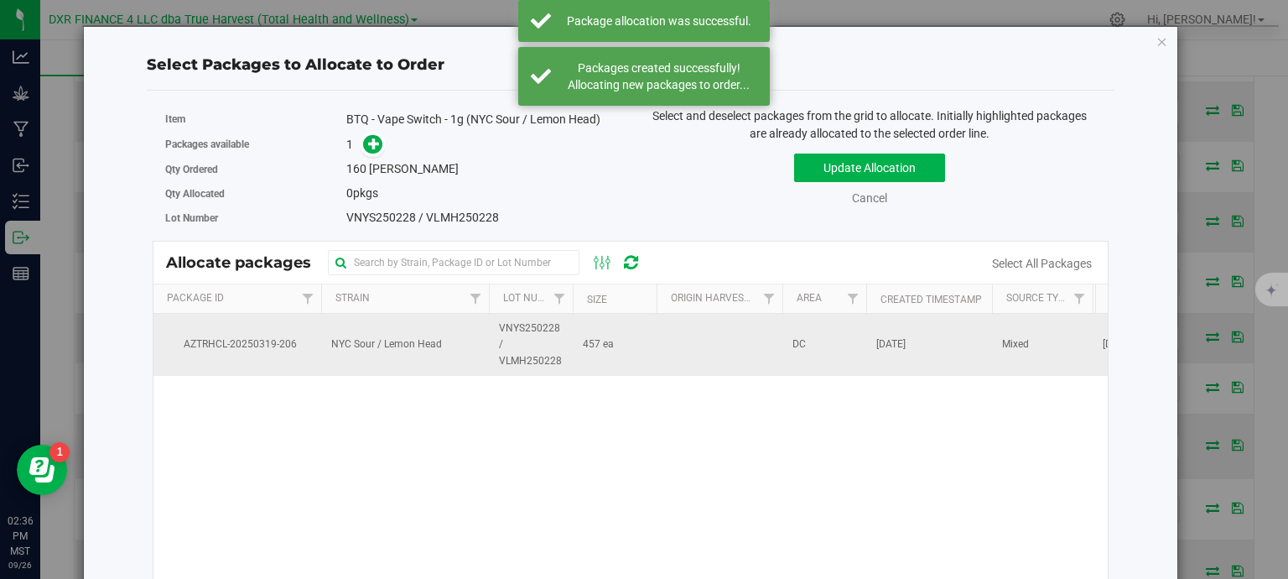
click at [626, 347] on td "457 ea" at bounding box center [615, 345] width 84 height 62
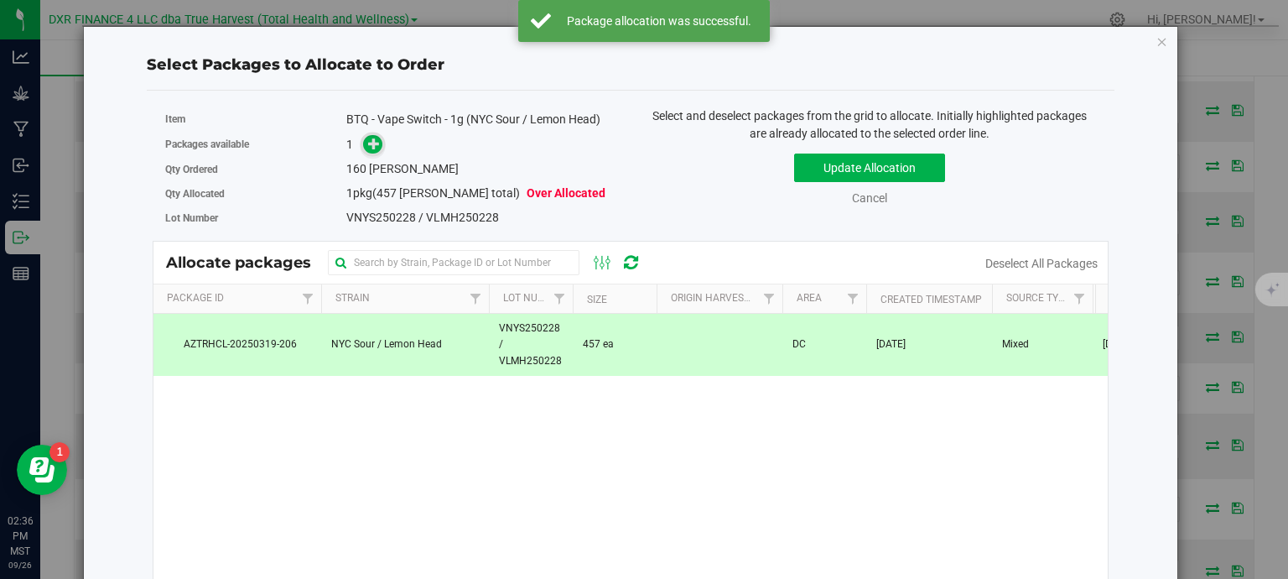
click at [374, 142] on icon at bounding box center [374, 144] width 12 height 12
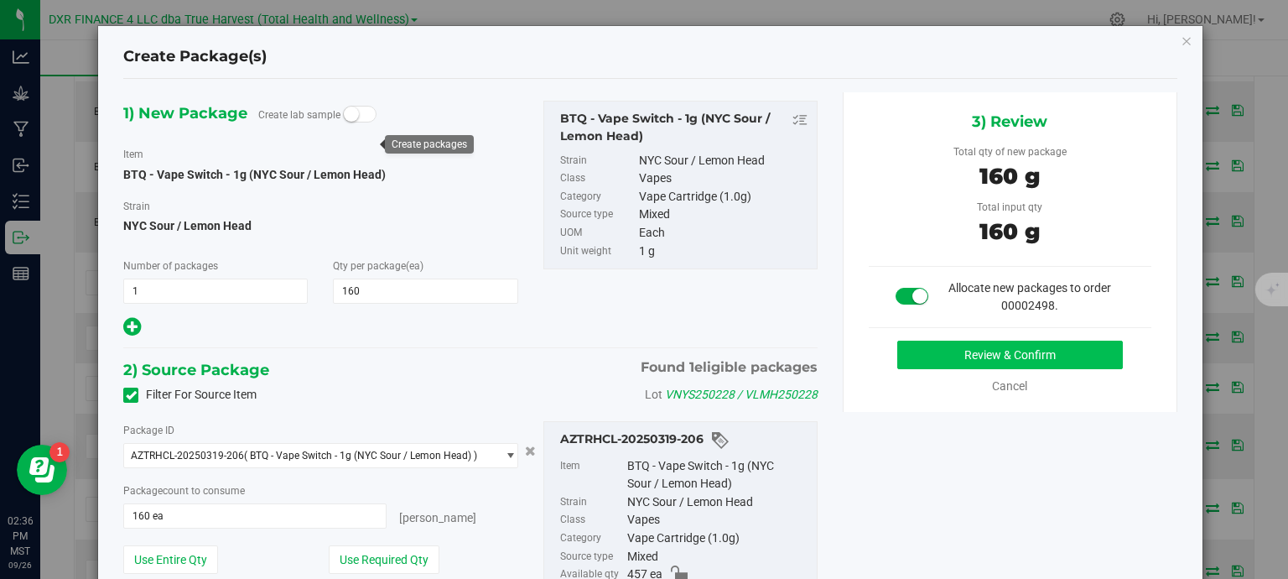
click at [1009, 341] on div "3) Review Total qty of new package 160 g Total input qty 160 g Allocate new pac…" at bounding box center [1010, 251] width 335 height 319
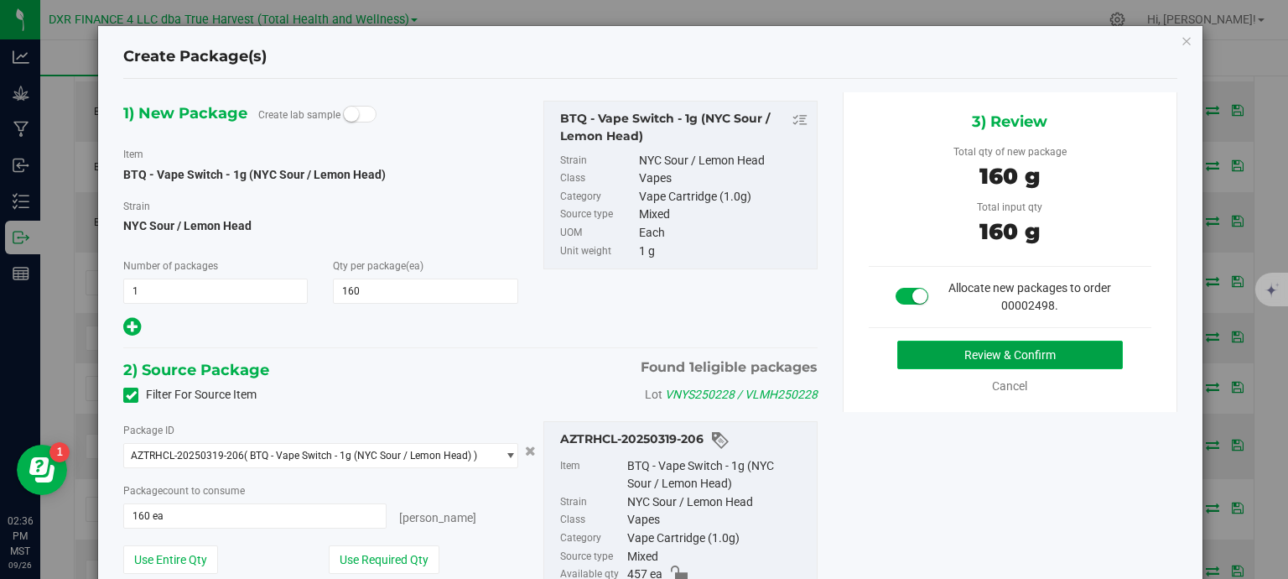
click at [1008, 348] on button "Review & Confirm" at bounding box center [1010, 354] width 226 height 29
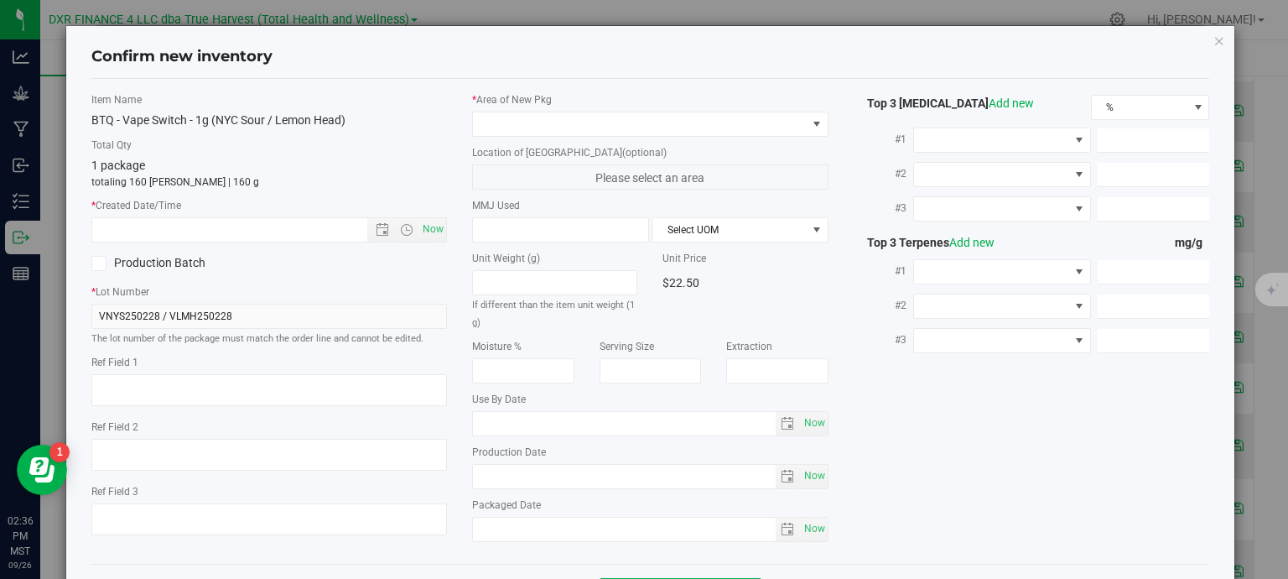
type textarea "2025-02-28"
click at [278, 383] on textarea at bounding box center [269, 390] width 356 height 32
click at [287, 226] on input "text" at bounding box center [244, 229] width 304 height 23
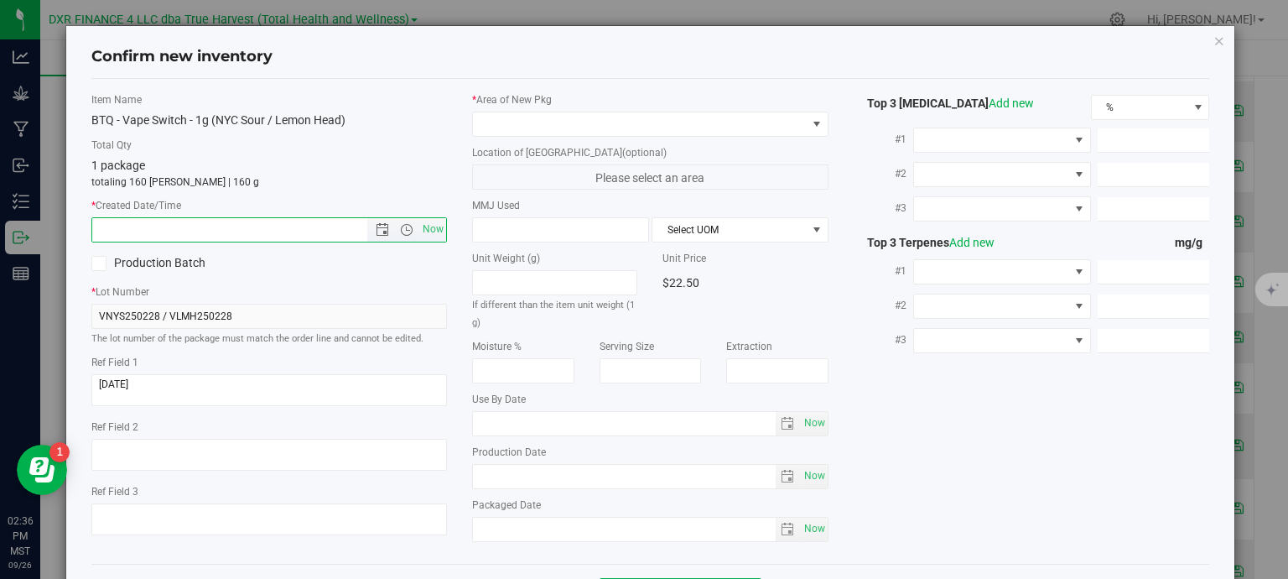
paste input "2025-02-28"
drag, startPoint x: 287, startPoint y: 226, endPoint x: 402, endPoint y: 165, distance: 130.5
click at [343, 207] on div "* Created Date/Time 2025-02-28 Now" at bounding box center [269, 220] width 356 height 44
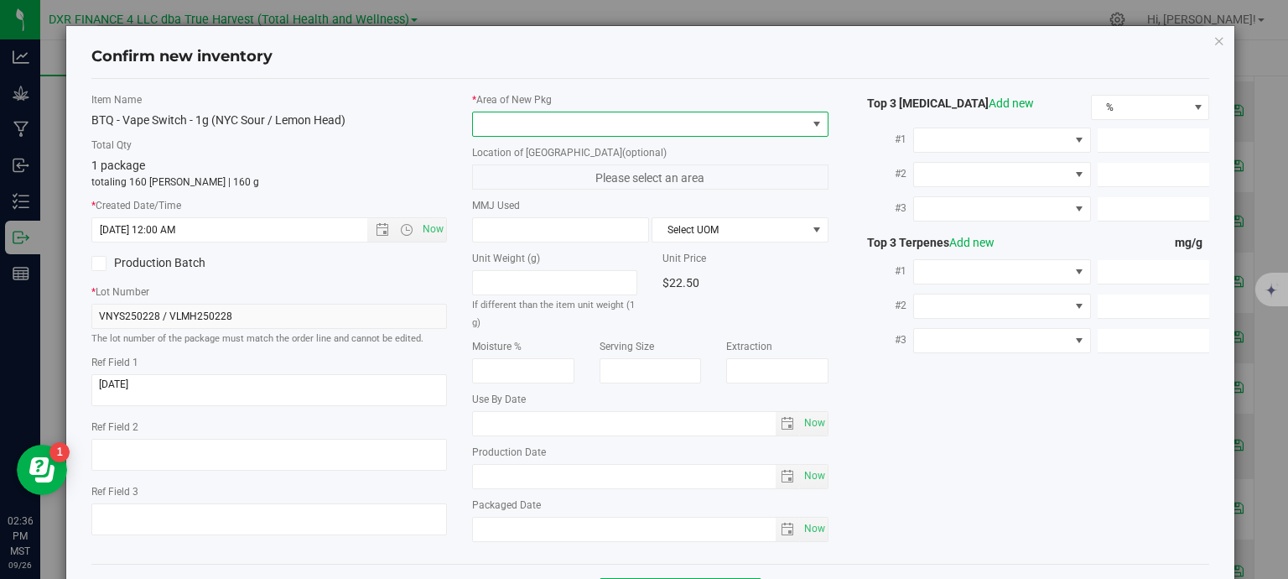
type input "2/28/2025 2:36 PM"
click at [574, 130] on span at bounding box center [640, 123] width 334 height 23
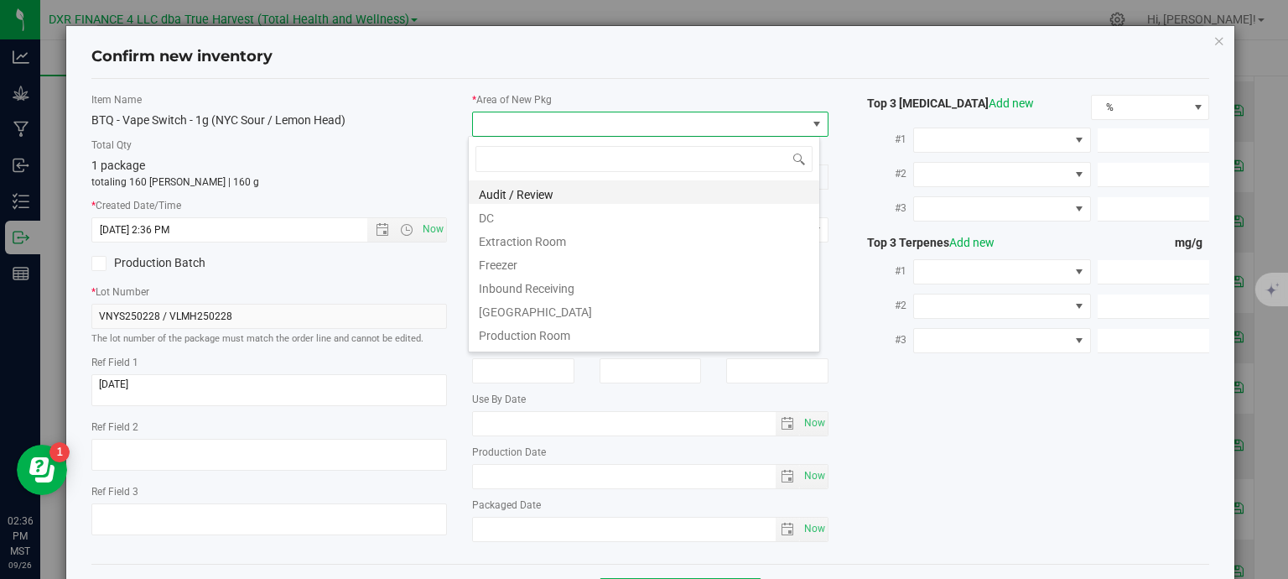
scroll to position [24, 352]
click at [533, 214] on li "DC" at bounding box center [644, 215] width 350 height 23
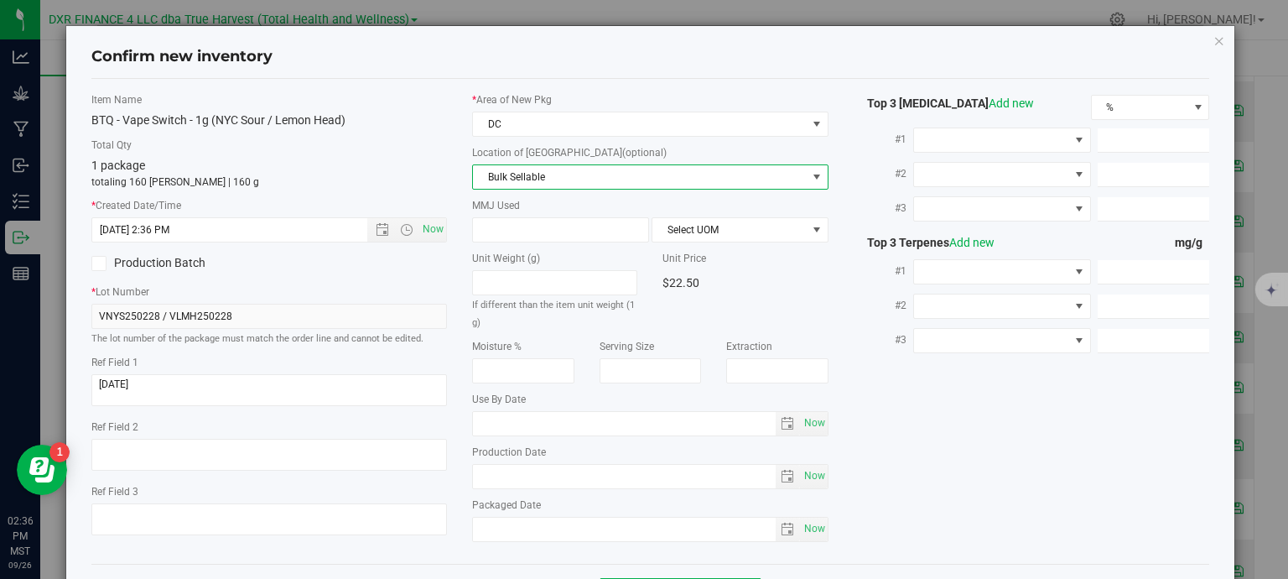
click at [540, 180] on span "Bulk Sellable" at bounding box center [640, 176] width 334 height 23
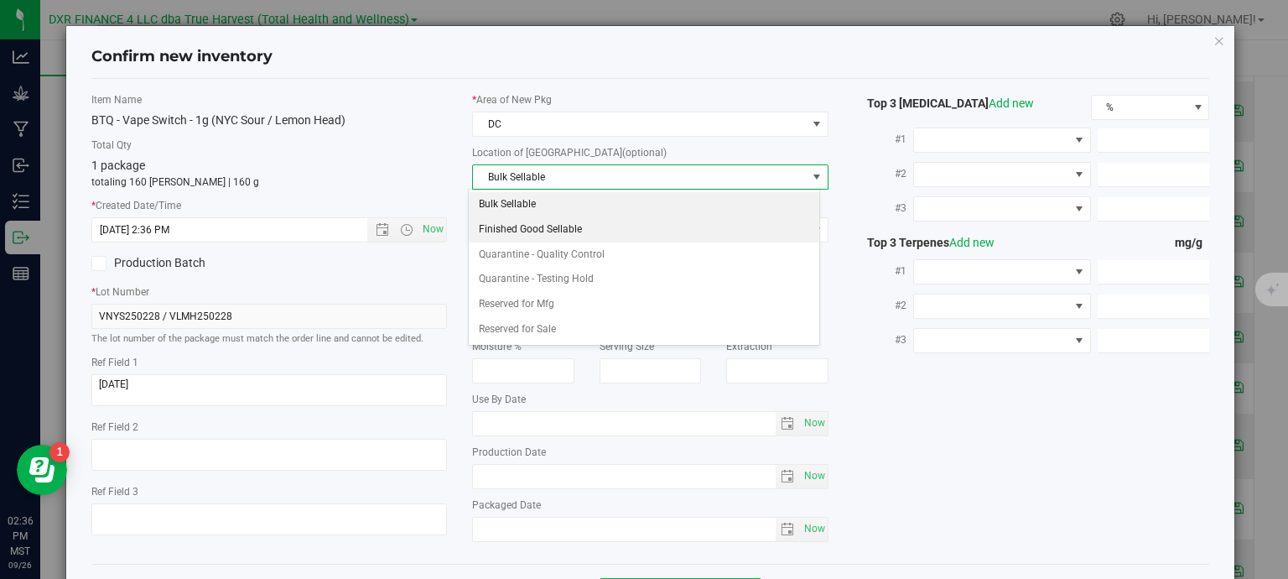
click at [539, 232] on li "Finished Good Sellable" at bounding box center [644, 229] width 350 height 25
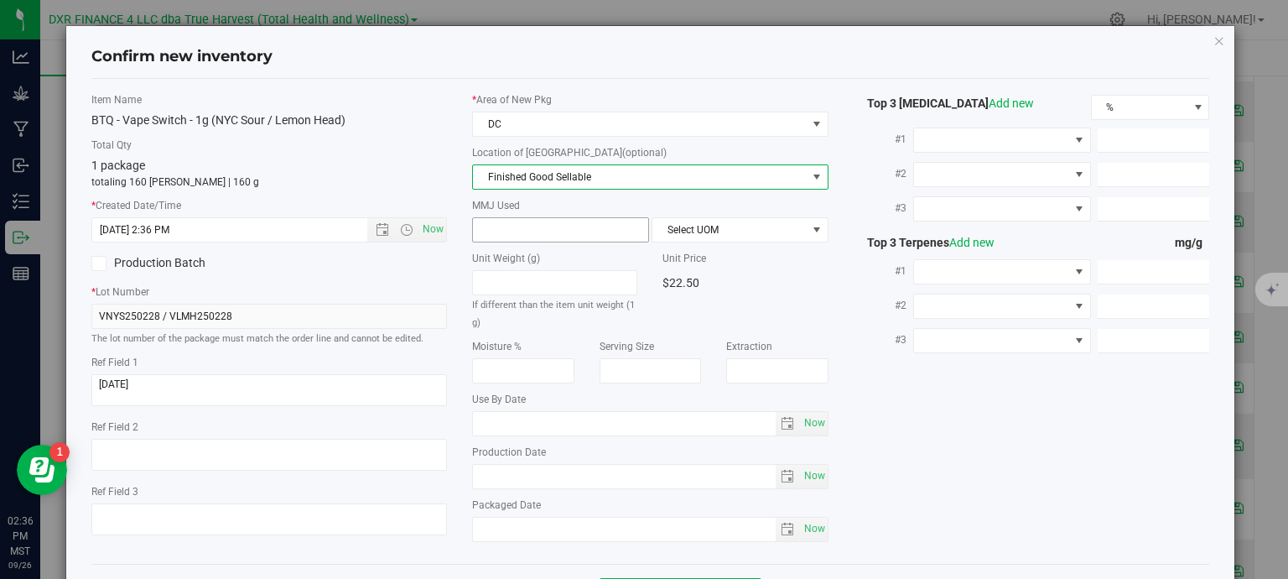
click at [538, 235] on span at bounding box center [560, 229] width 177 height 25
type input "1"
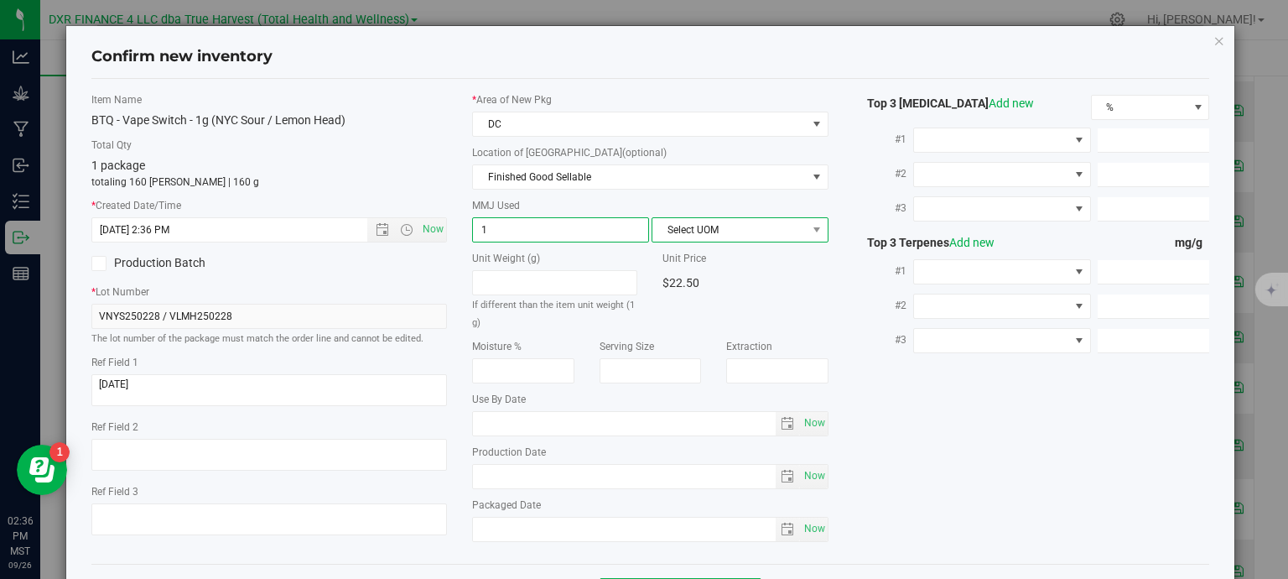
type input "1.0000"
click at [688, 231] on span "Select UOM" at bounding box center [729, 229] width 154 height 23
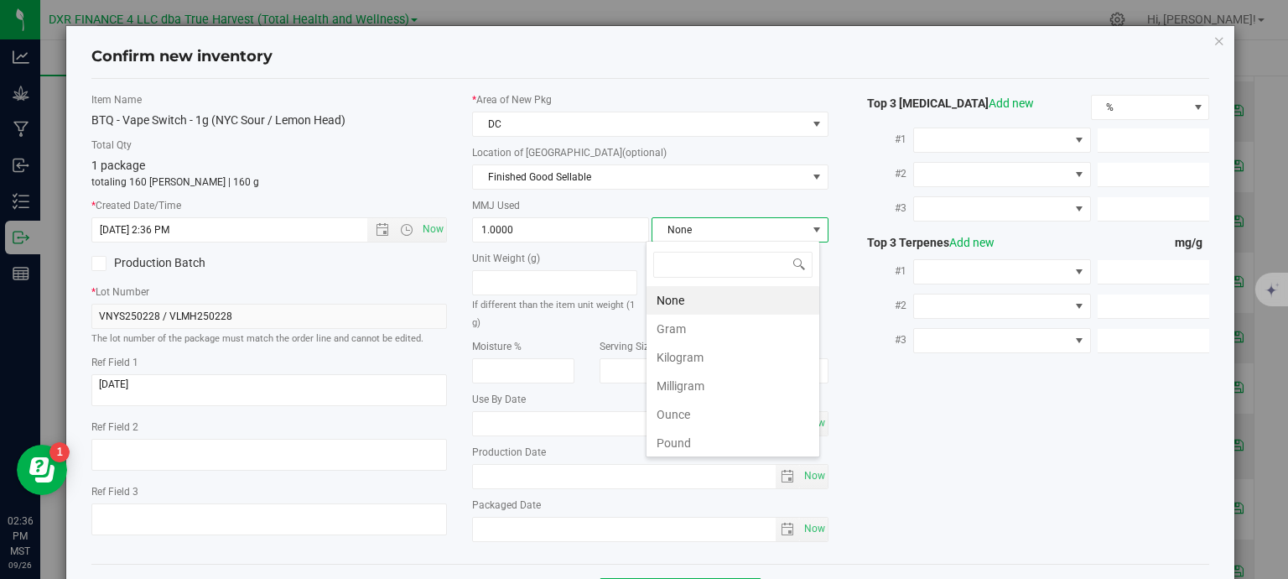
scroll to position [24, 174]
click at [693, 324] on li "Gram" at bounding box center [732, 328] width 173 height 29
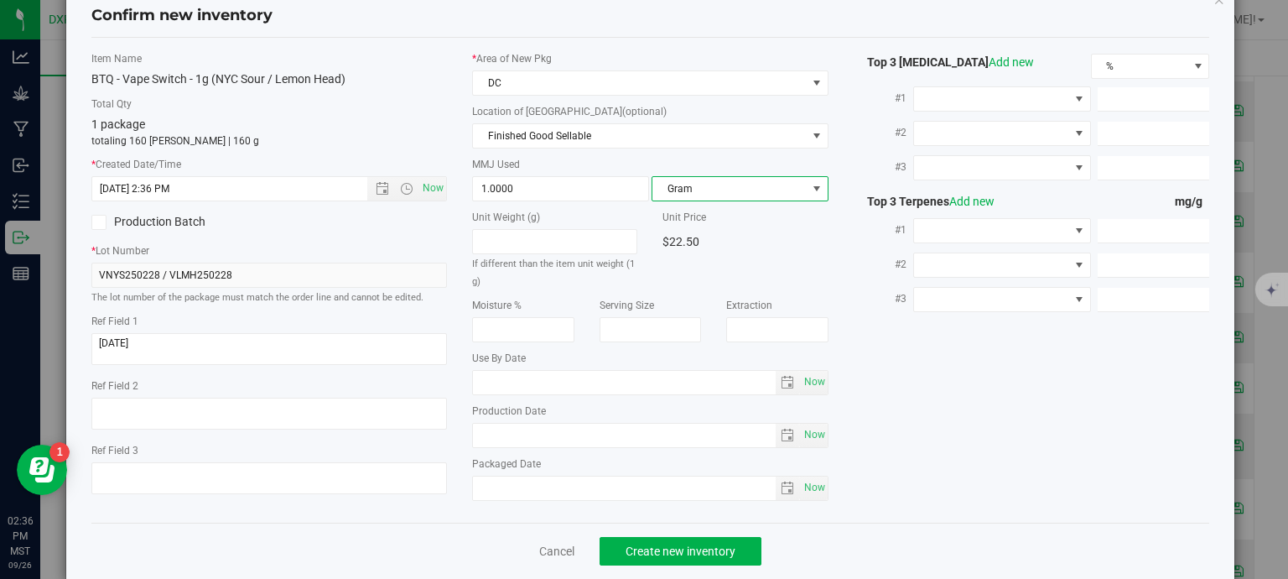
scroll to position [64, 0]
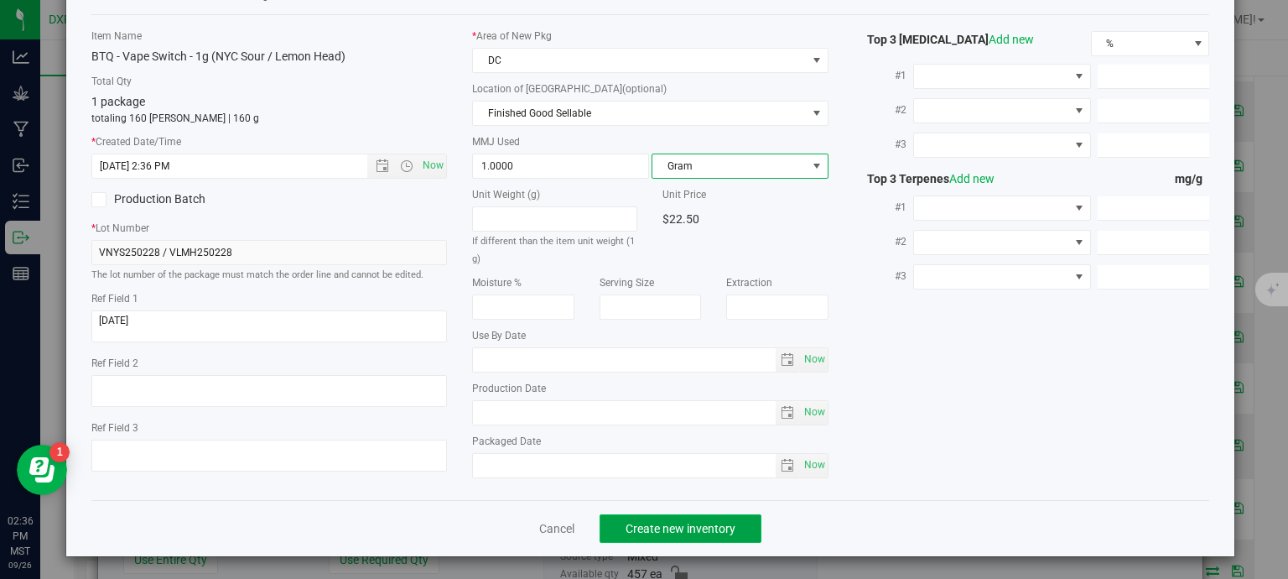
click at [719, 526] on span "Create new inventory" at bounding box center [681, 528] width 110 height 13
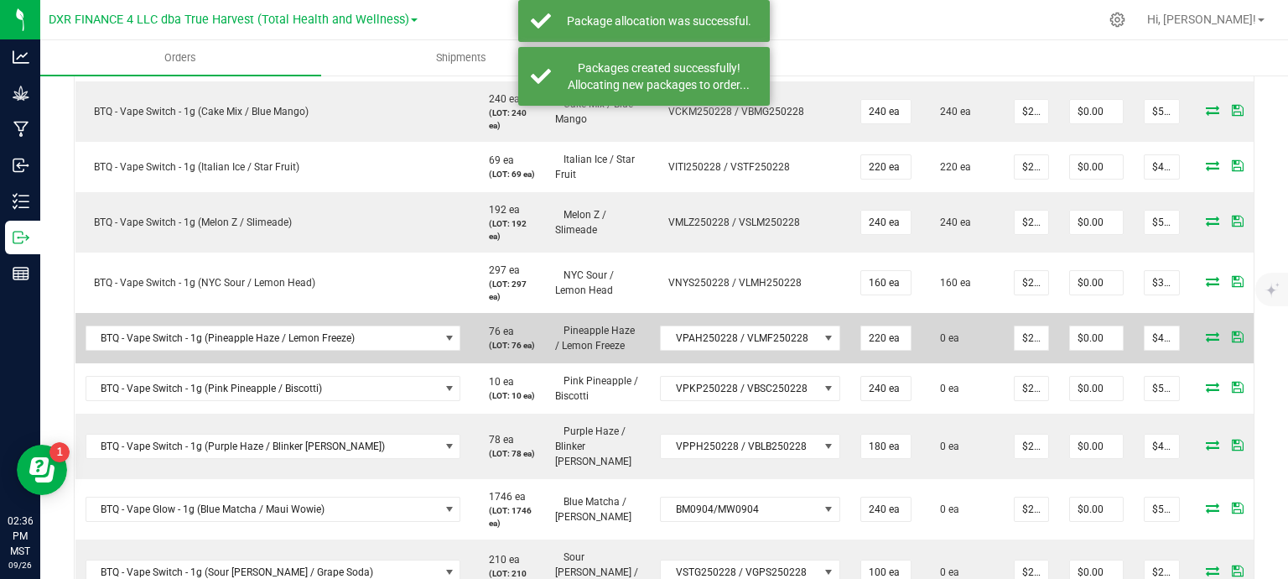
click at [1206, 331] on icon at bounding box center [1212, 336] width 13 height 10
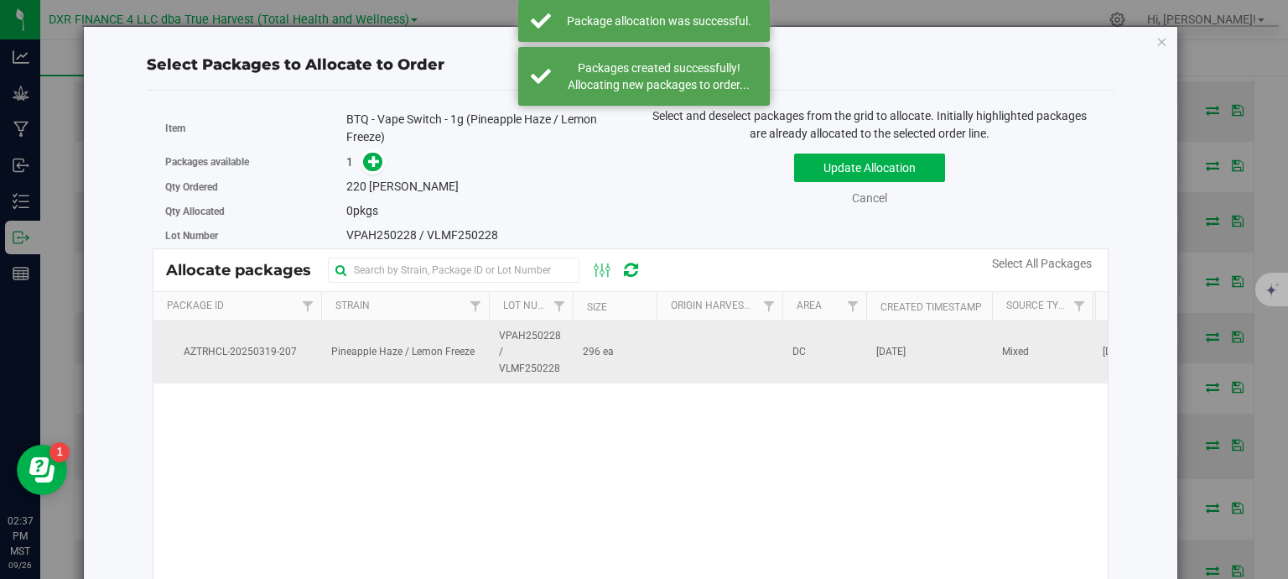
click at [553, 360] on span "VPAH250228 / VLMF250228" at bounding box center [531, 352] width 64 height 49
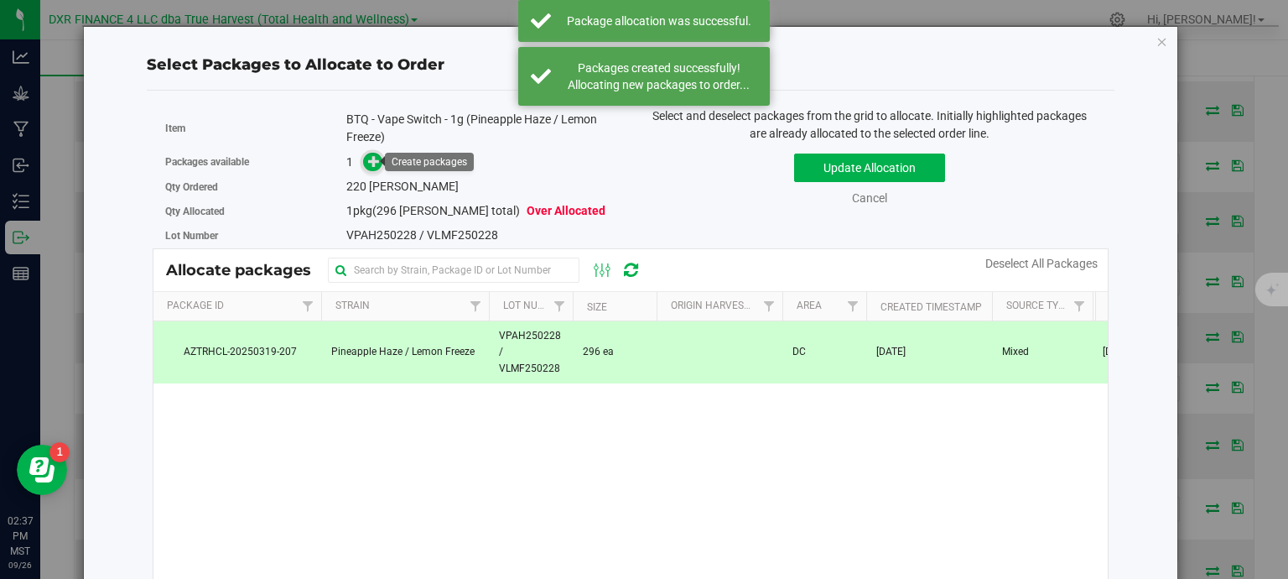
click at [371, 160] on icon at bounding box center [374, 161] width 12 height 12
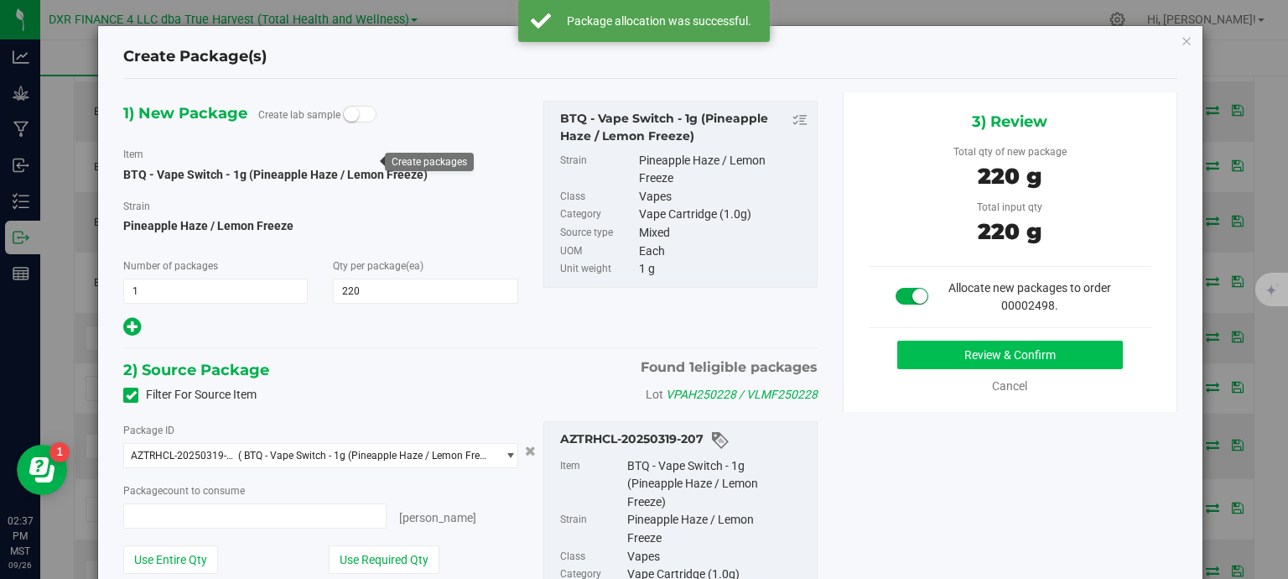
type input "220 ea"
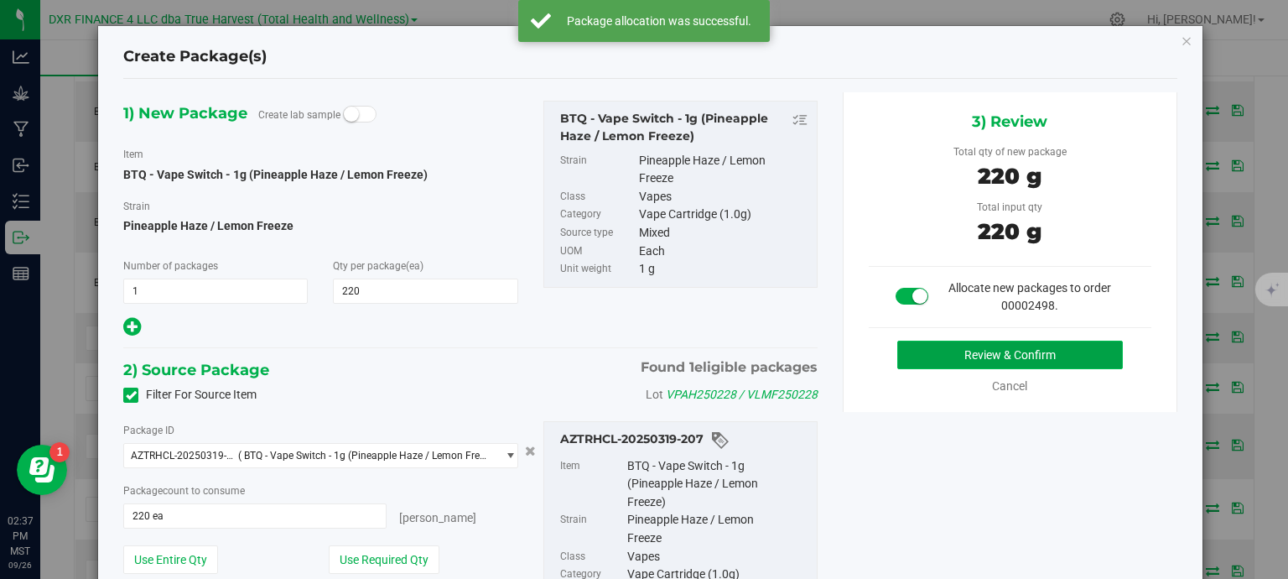
click at [926, 356] on button "Review & Confirm" at bounding box center [1010, 354] width 226 height 29
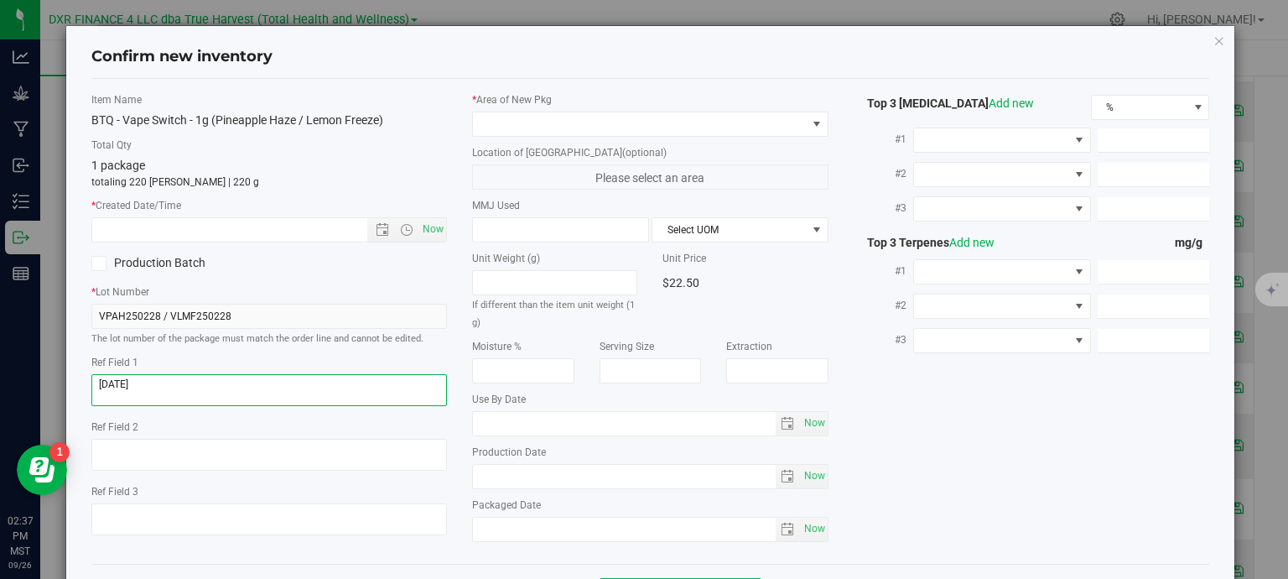
click at [237, 384] on textarea at bounding box center [269, 390] width 356 height 32
click at [246, 217] on span "Now" at bounding box center [269, 229] width 356 height 25
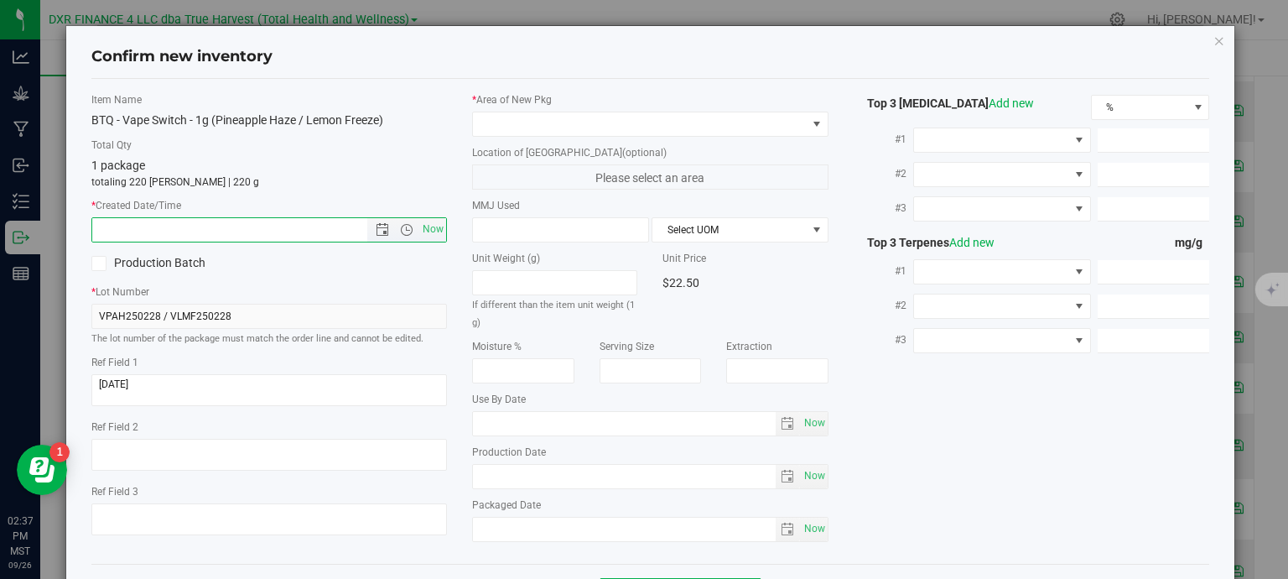
paste input "2025-02-28"
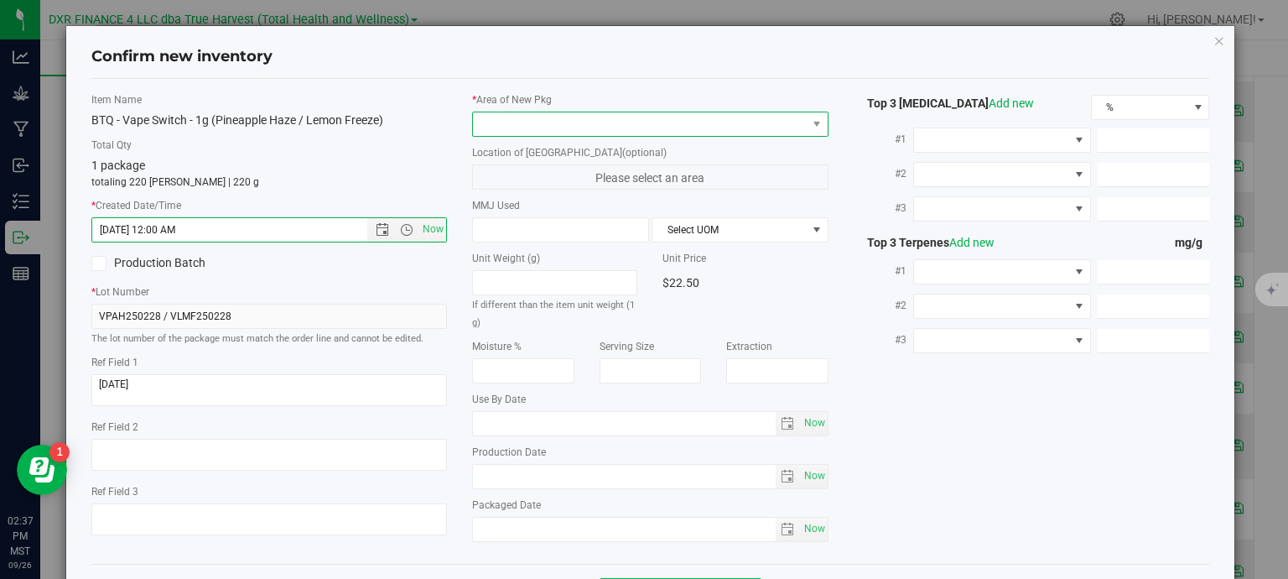
type input "2/28/2025 2:37 PM"
click at [520, 128] on span at bounding box center [640, 123] width 334 height 23
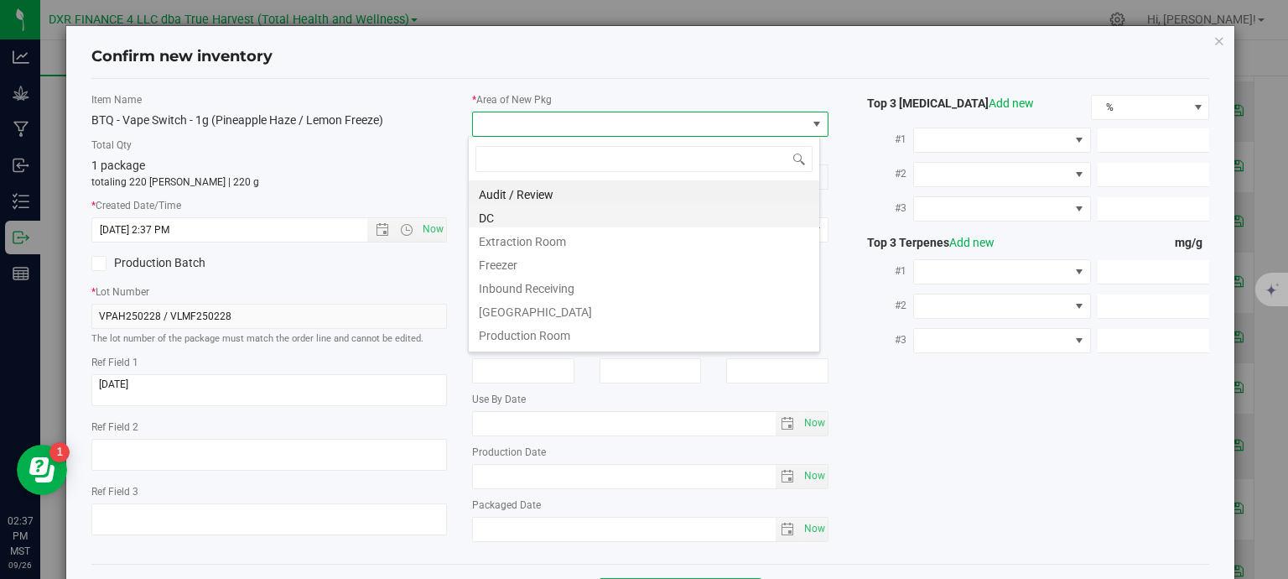
scroll to position [24, 352]
click at [521, 215] on li "DC" at bounding box center [644, 215] width 350 height 23
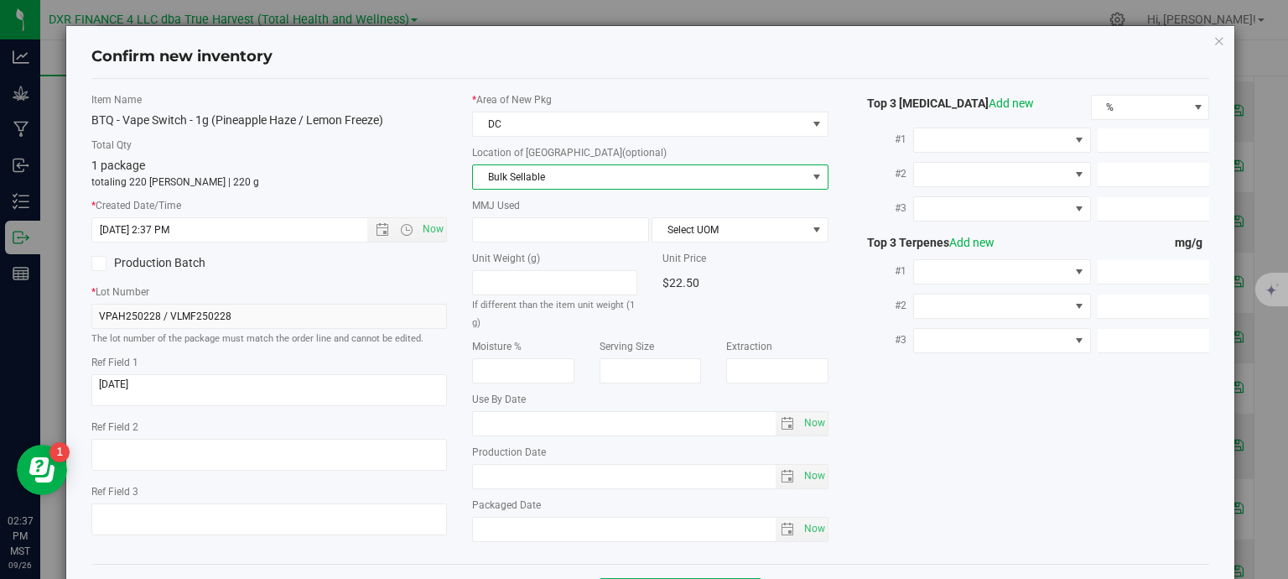
click at [533, 180] on span "Bulk Sellable" at bounding box center [640, 176] width 334 height 23
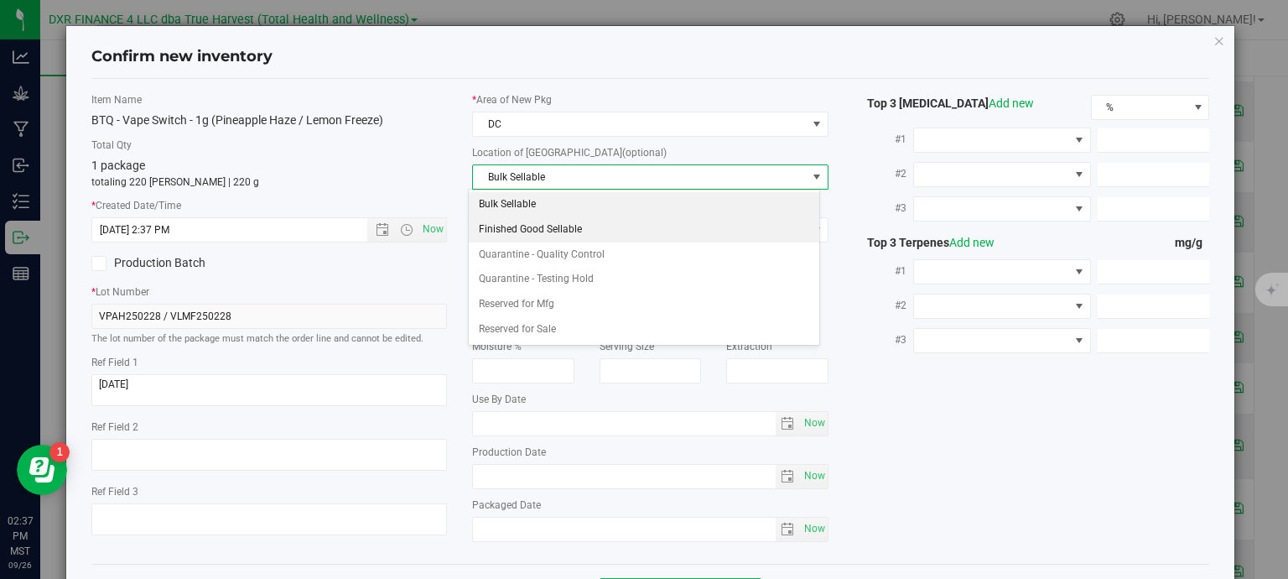
click at [549, 232] on li "Finished Good Sellable" at bounding box center [644, 229] width 350 height 25
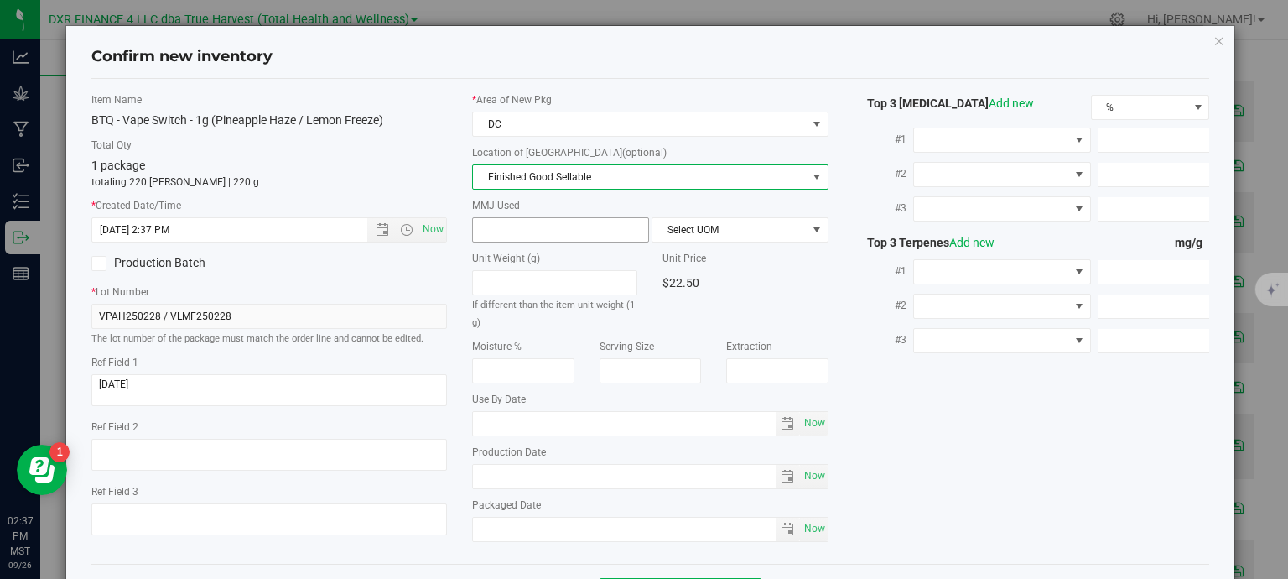
click at [546, 221] on span at bounding box center [560, 229] width 177 height 25
type input "1"
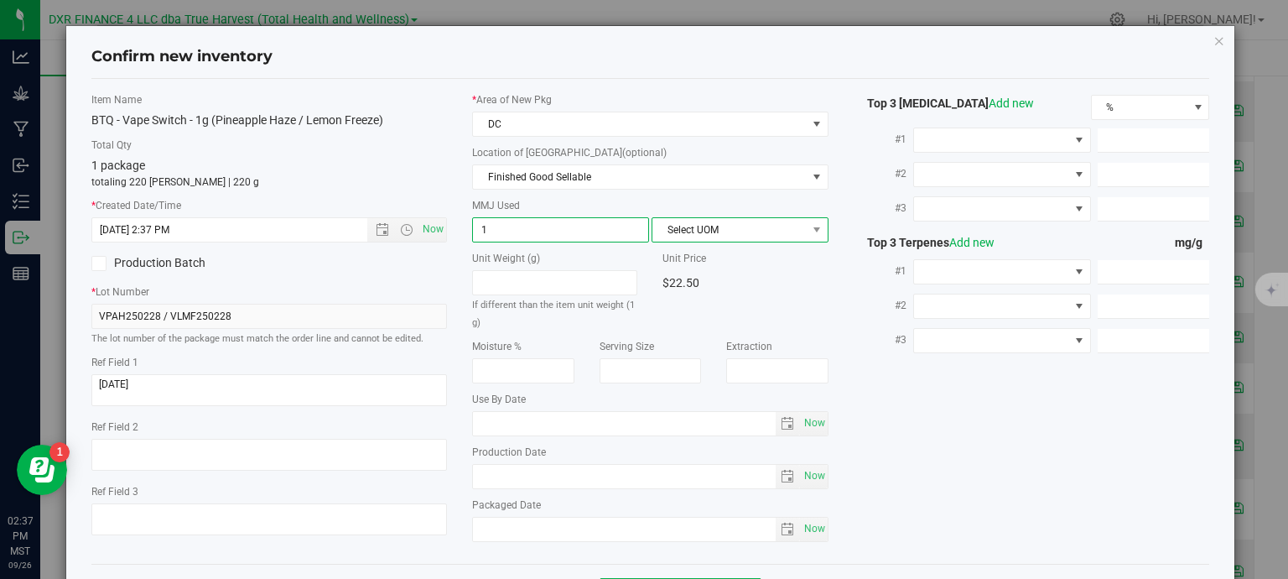
type input "1.0000"
click at [667, 227] on span "Select UOM" at bounding box center [729, 229] width 154 height 23
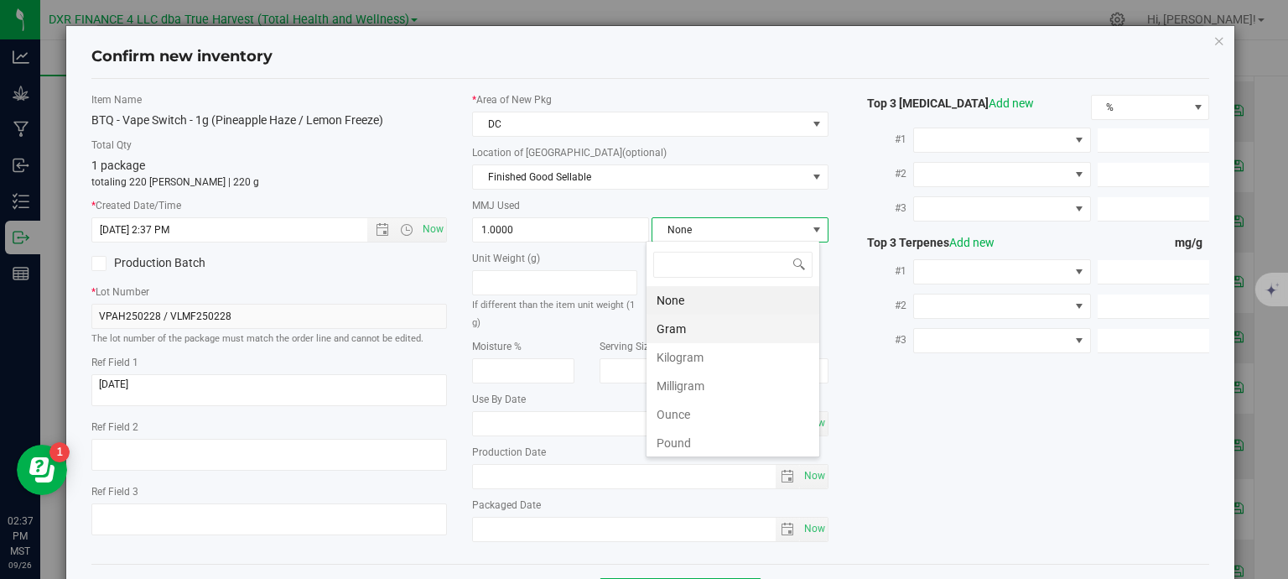
scroll to position [24, 174]
click at [674, 327] on li "Gram" at bounding box center [732, 328] width 173 height 29
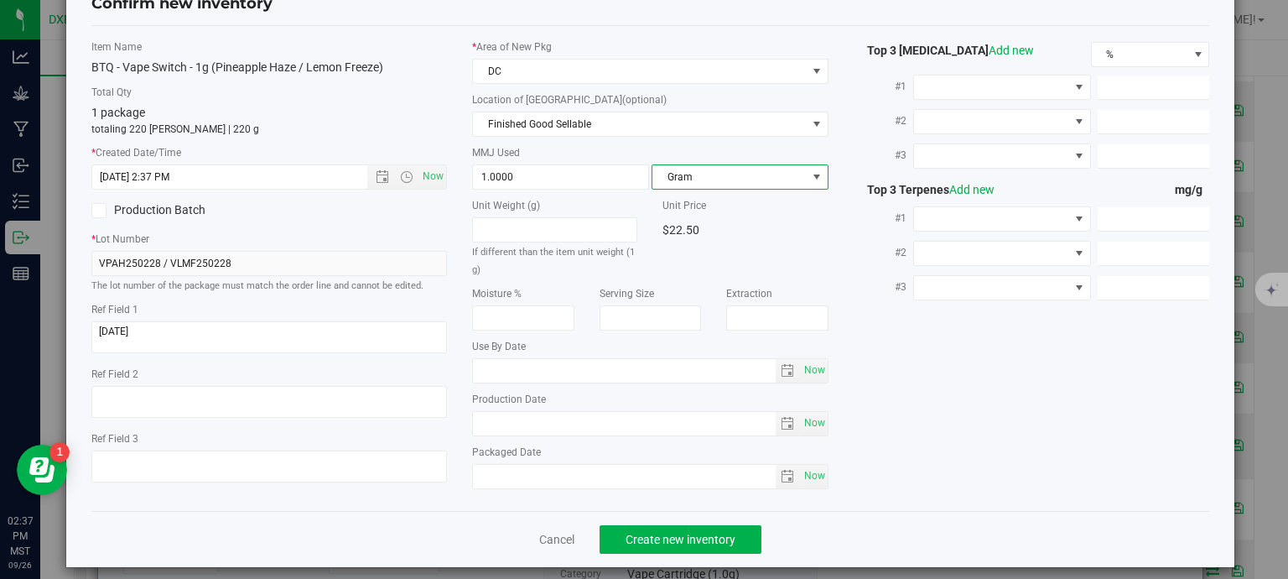
scroll to position [64, 0]
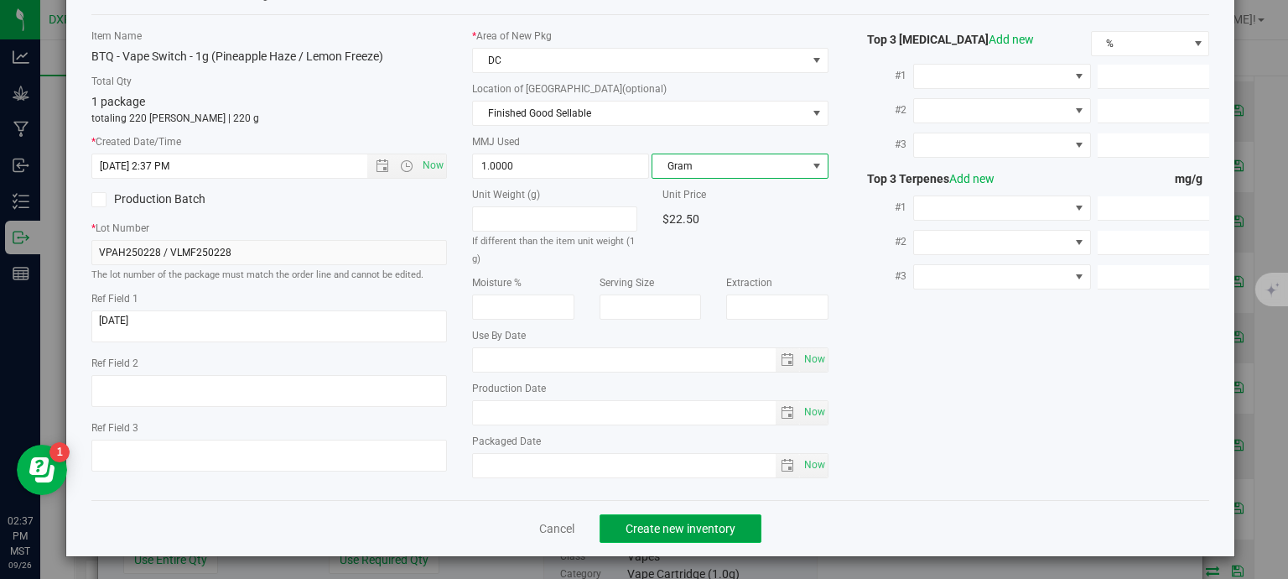
click at [724, 523] on span "Create new inventory" at bounding box center [681, 528] width 110 height 13
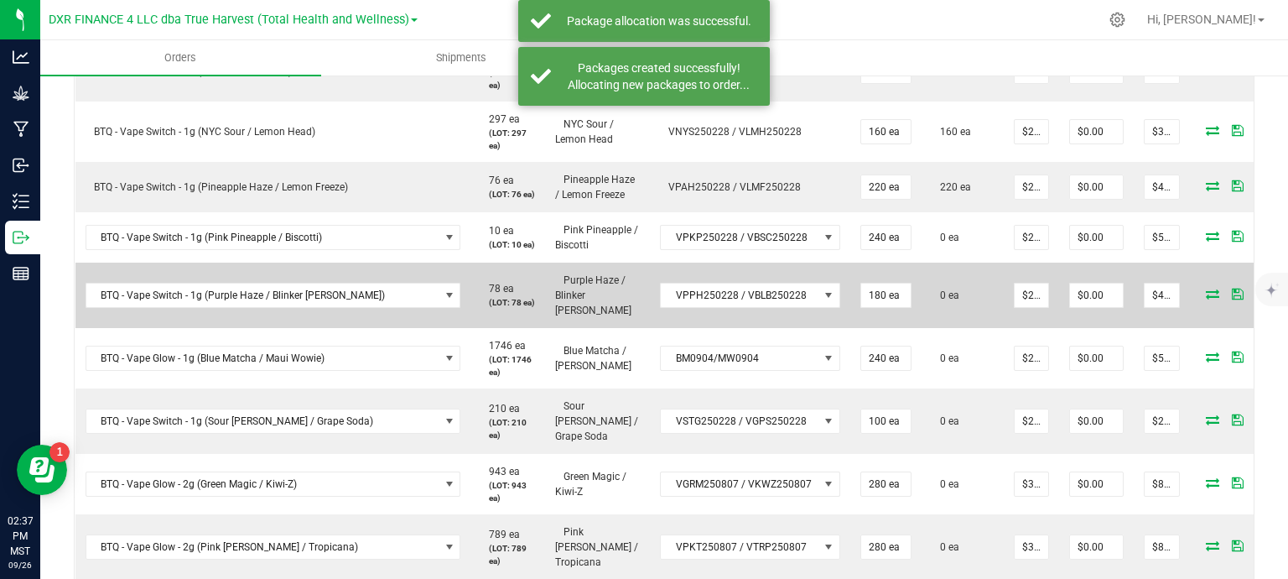
scroll to position [755, 0]
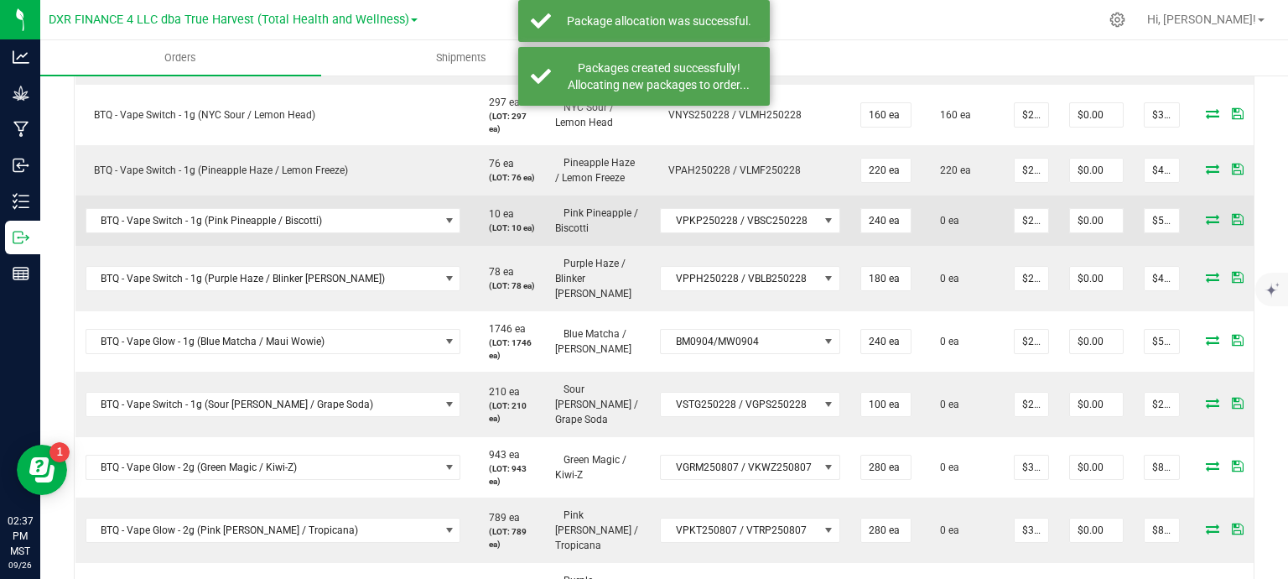
click at [1206, 217] on icon at bounding box center [1212, 219] width 13 height 10
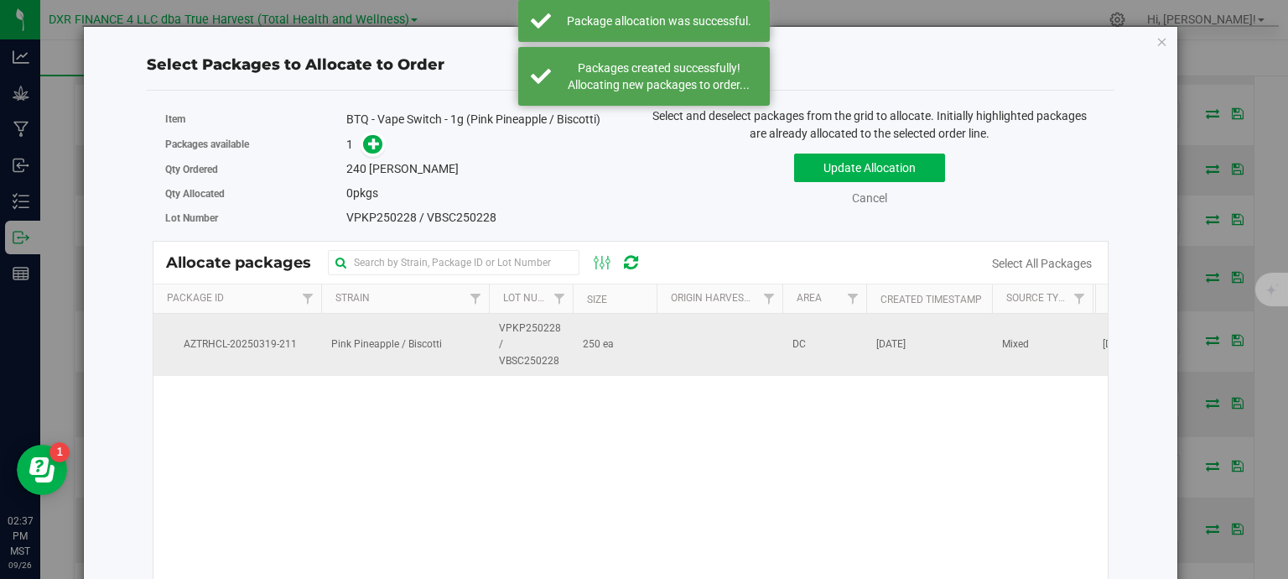
click at [669, 361] on td at bounding box center [720, 345] width 126 height 62
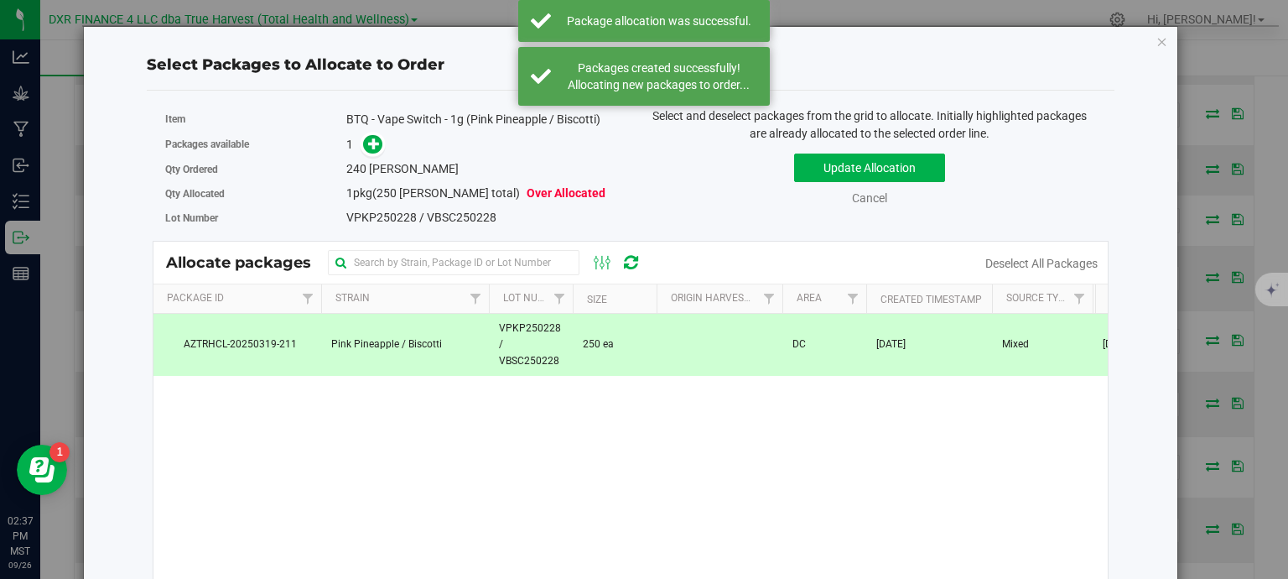
click at [358, 143] on span at bounding box center [369, 144] width 27 height 19
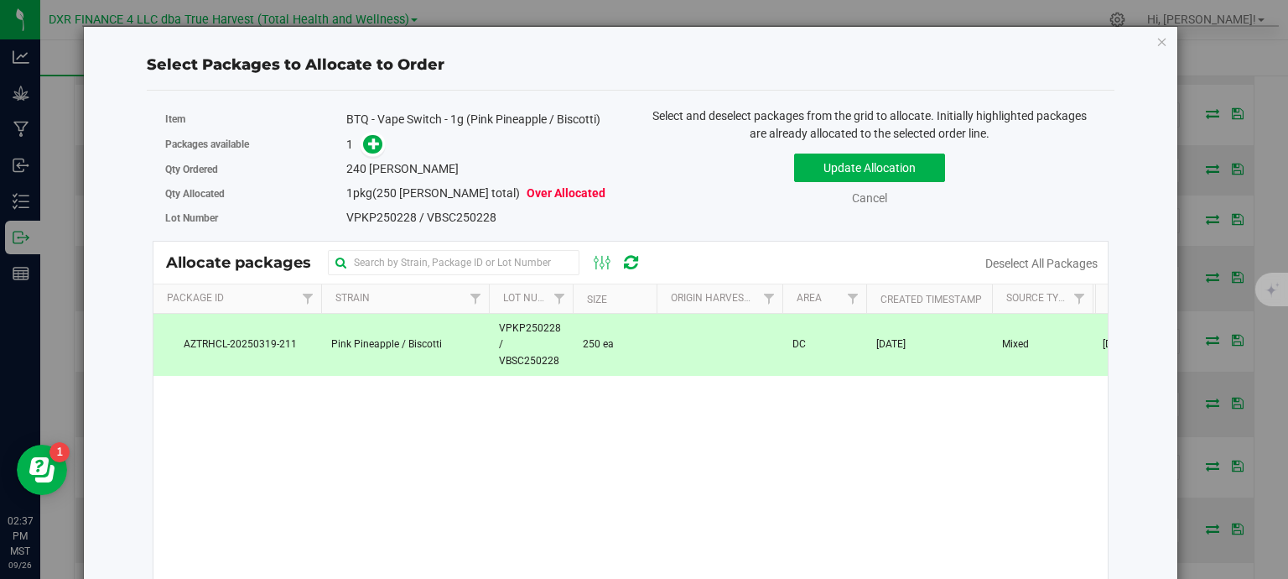
click at [382, 143] on div "1" at bounding box center [482, 144] width 272 height 19
click at [371, 143] on icon at bounding box center [374, 144] width 12 height 12
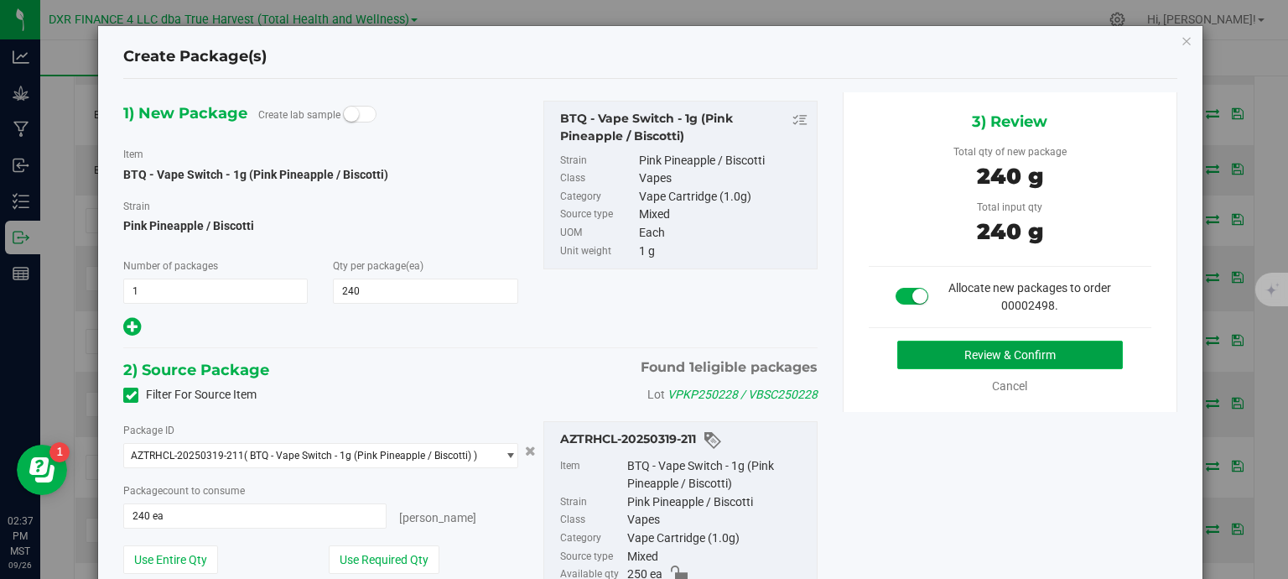
click at [1016, 355] on button "Review & Confirm" at bounding box center [1010, 354] width 226 height 29
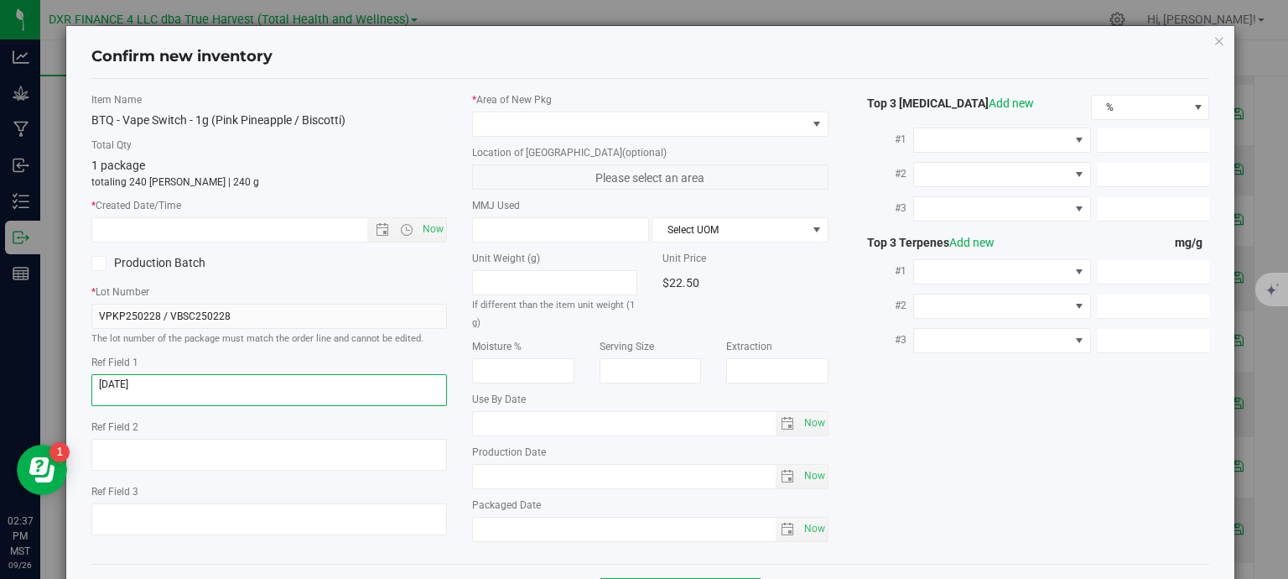
click at [178, 388] on textarea at bounding box center [269, 390] width 356 height 32
click at [227, 223] on input "text" at bounding box center [244, 229] width 304 height 23
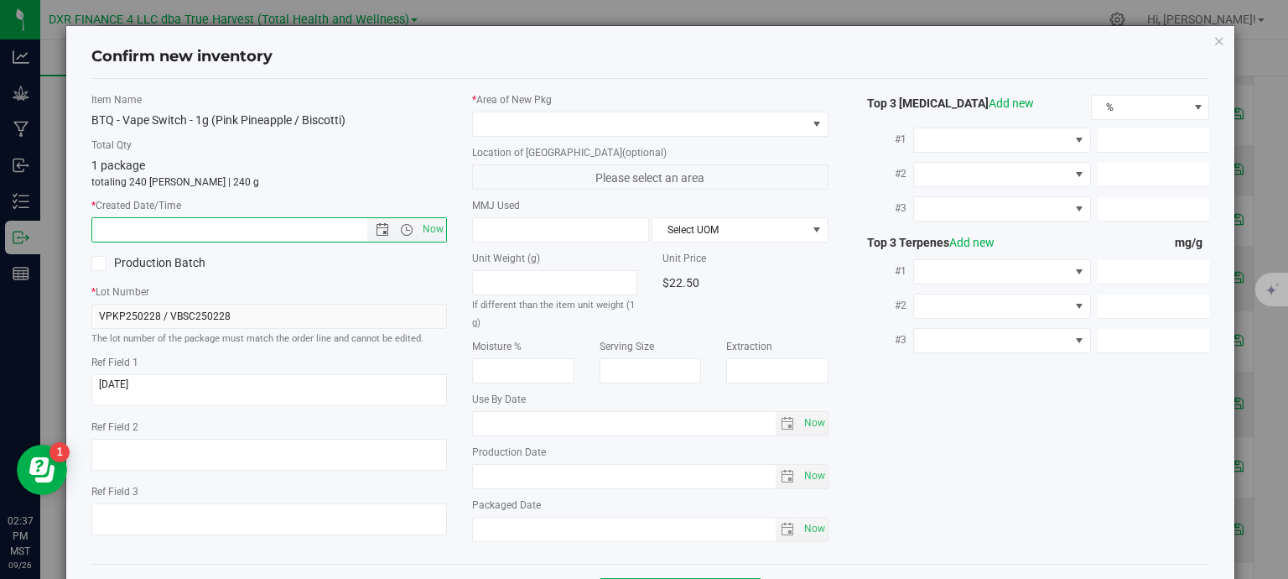
paste input "2025-02-28"
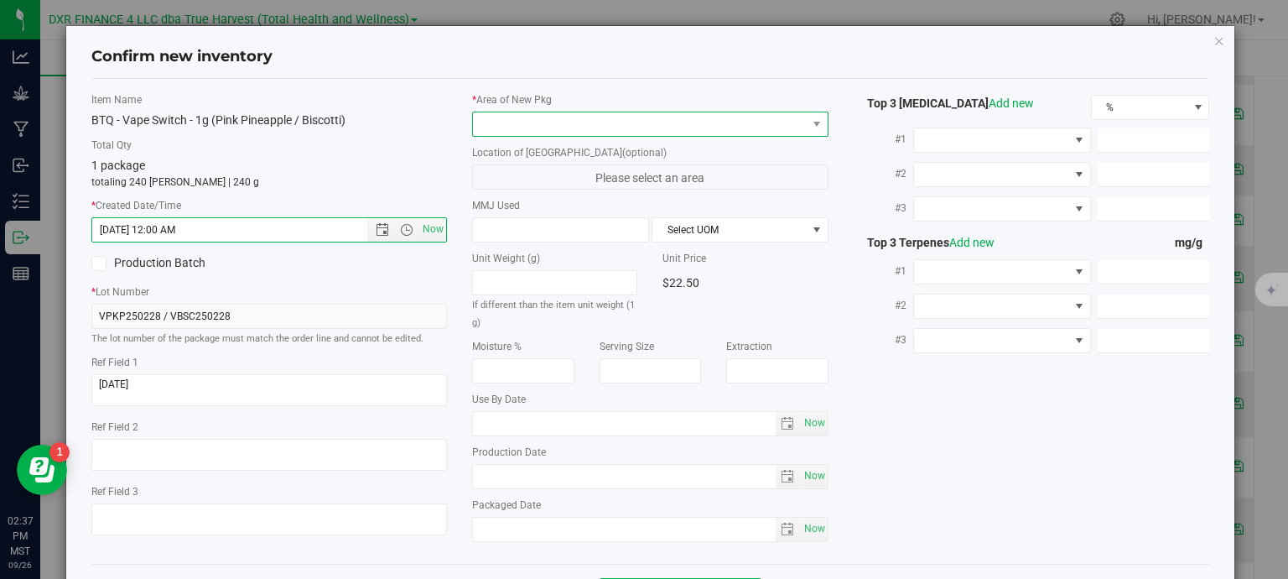
type input "2/28/2025 2:37 PM"
drag, startPoint x: 568, startPoint y: 120, endPoint x: 568, endPoint y: 132, distance: 11.8
click at [570, 122] on span at bounding box center [640, 123] width 334 height 23
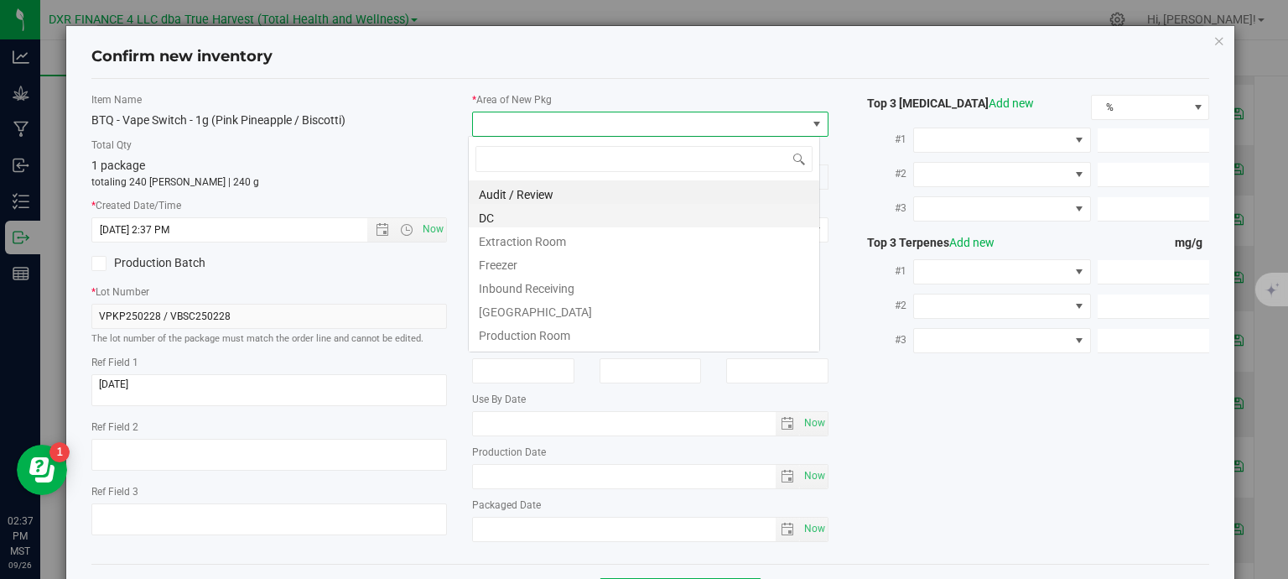
scroll to position [24, 352]
click at [543, 223] on li "DC" at bounding box center [644, 215] width 350 height 23
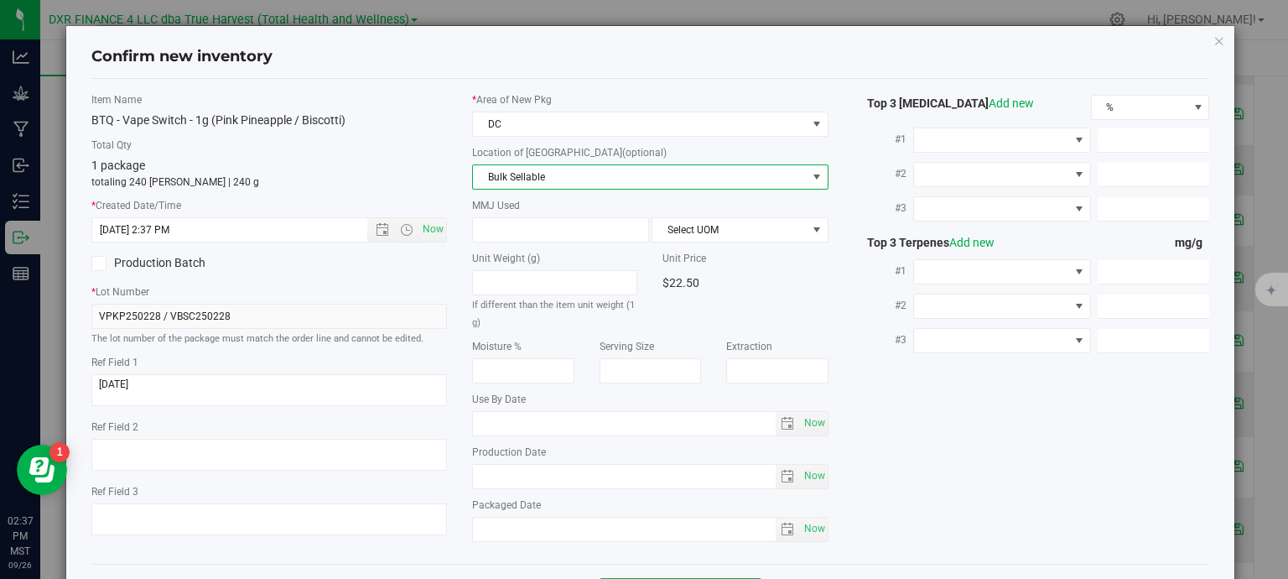
click at [564, 177] on span "Bulk Sellable" at bounding box center [640, 176] width 334 height 23
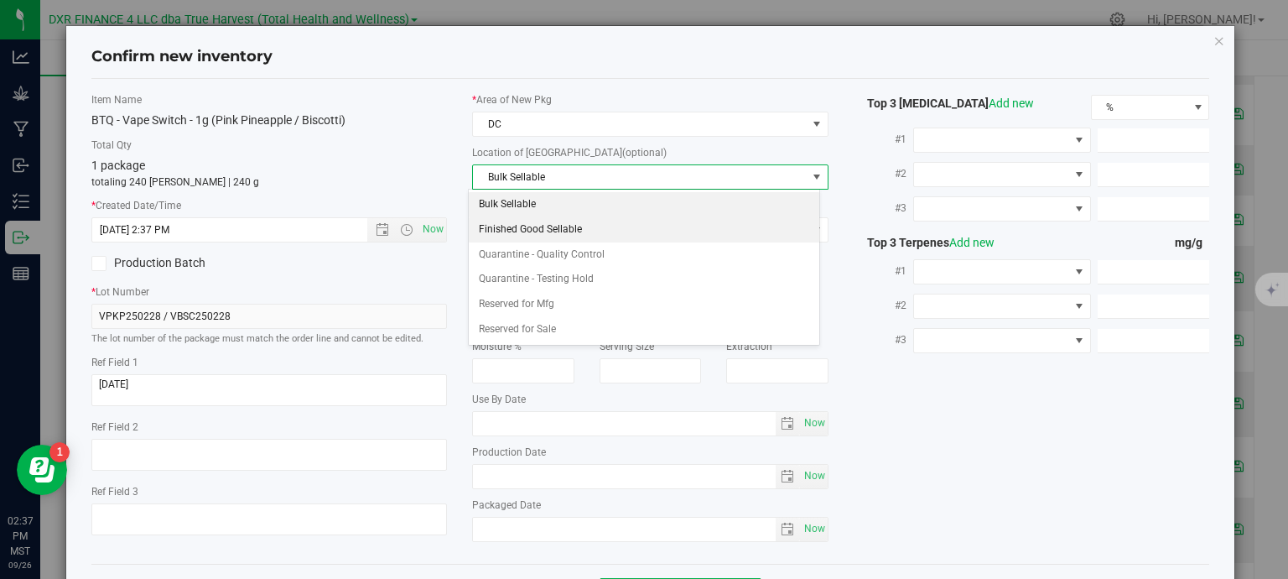
click at [548, 226] on li "Finished Good Sellable" at bounding box center [644, 229] width 350 height 25
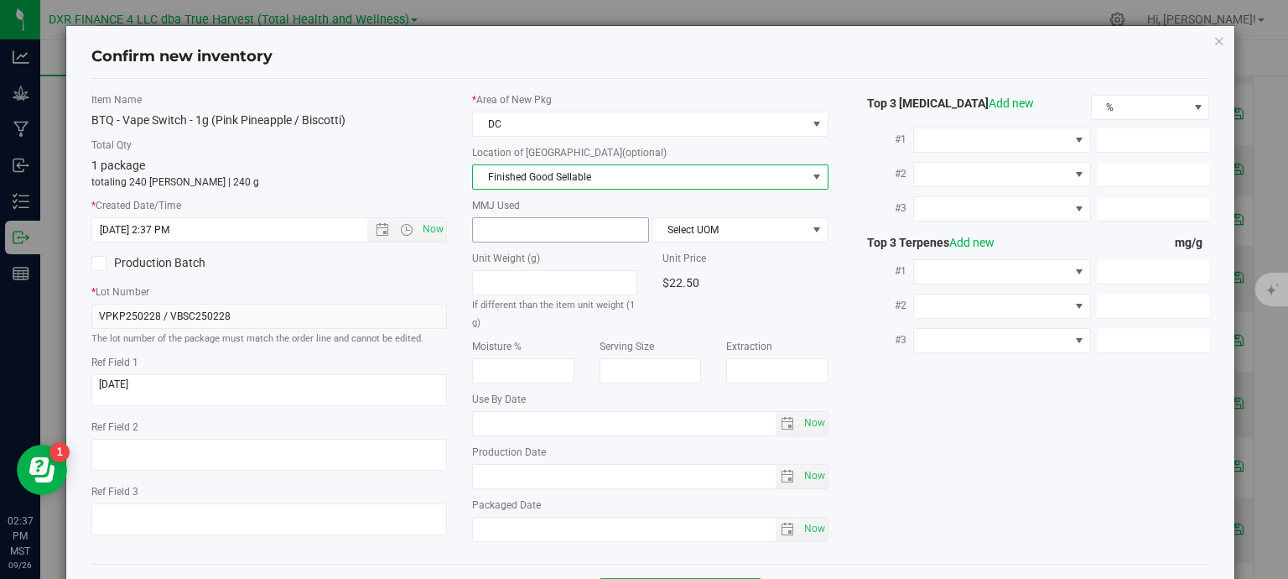
click at [546, 222] on span at bounding box center [560, 229] width 177 height 25
type input "1"
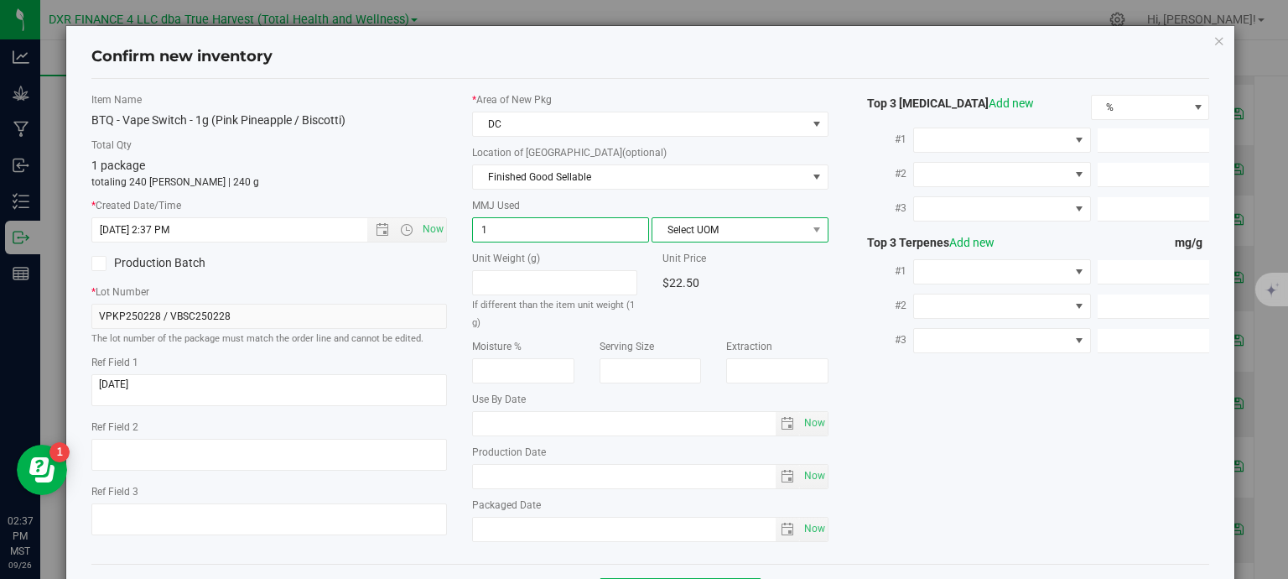
type input "1.0000"
click at [678, 228] on span "Select UOM" at bounding box center [729, 229] width 154 height 23
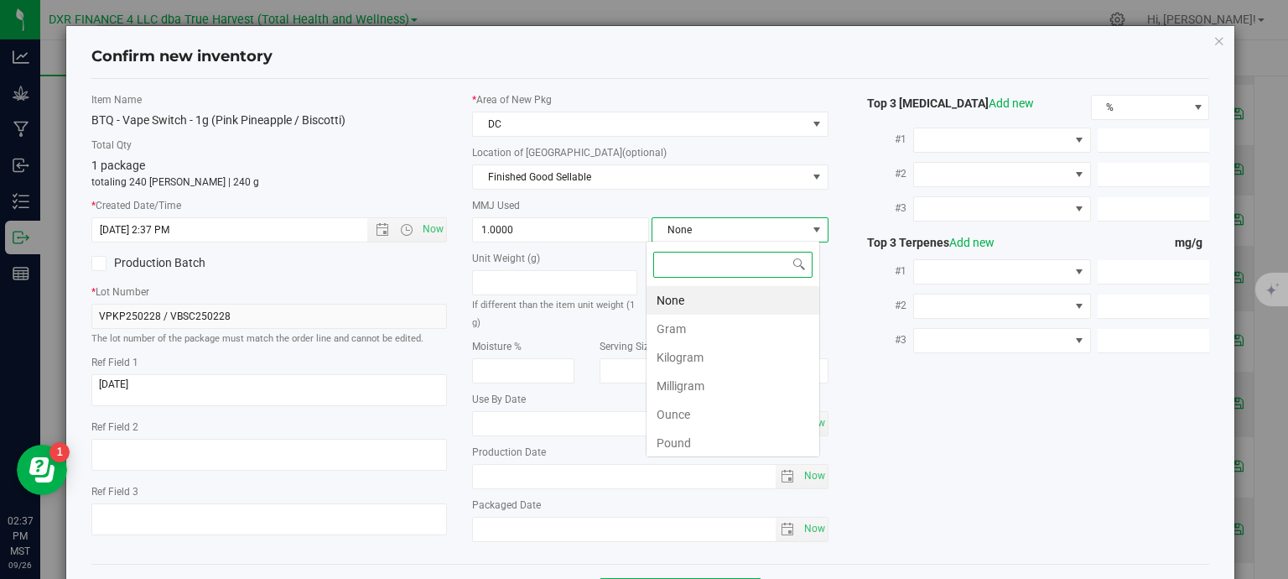
scroll to position [24, 174]
click at [667, 324] on li "Gram" at bounding box center [732, 328] width 173 height 29
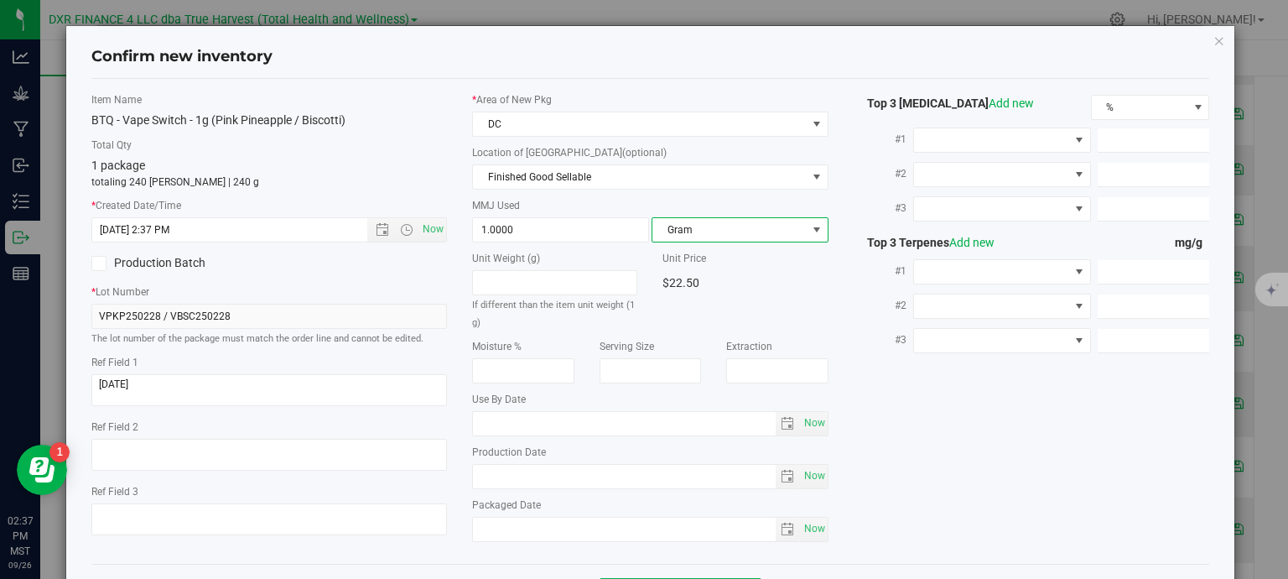
scroll to position [64, 0]
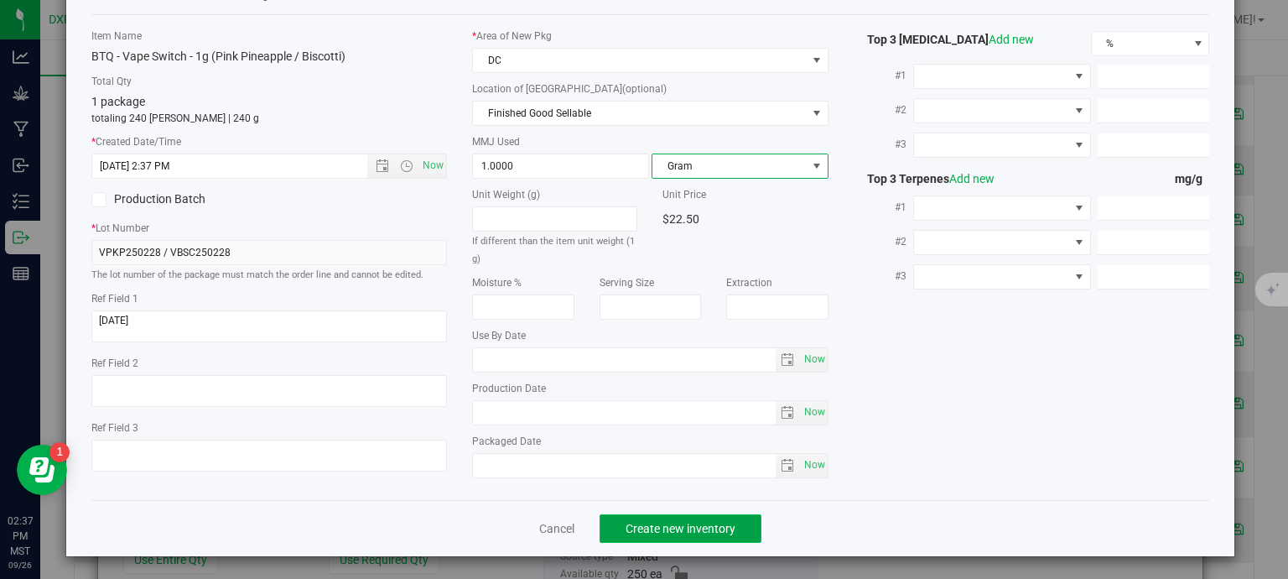
click at [715, 532] on span "Create new inventory" at bounding box center [681, 528] width 110 height 13
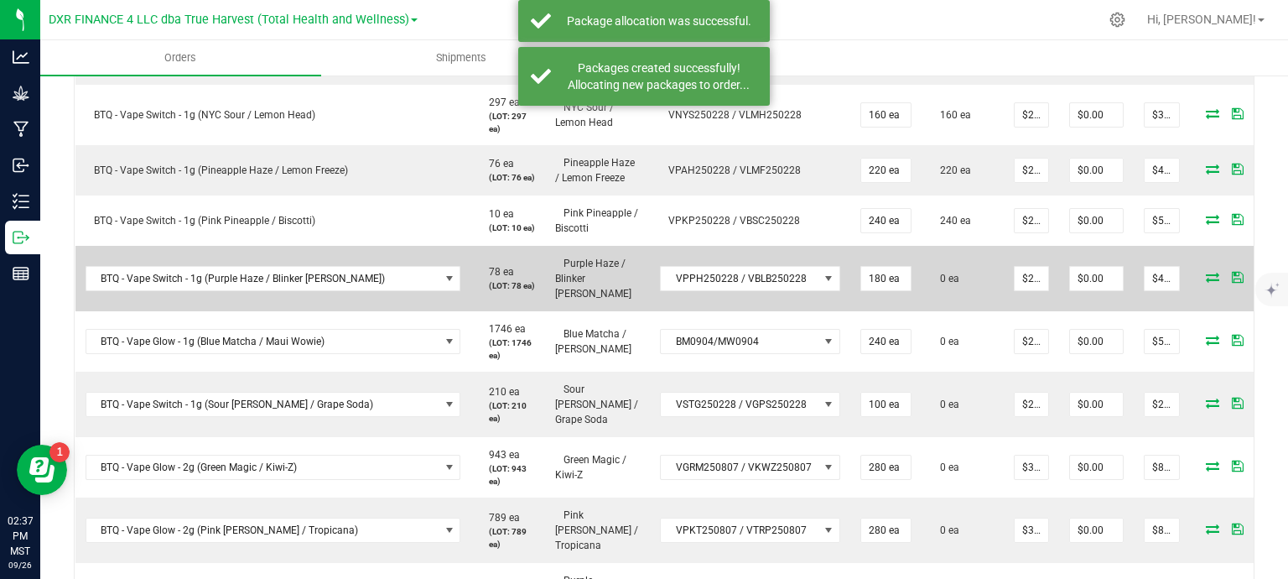
click at [1206, 272] on icon at bounding box center [1212, 277] width 13 height 10
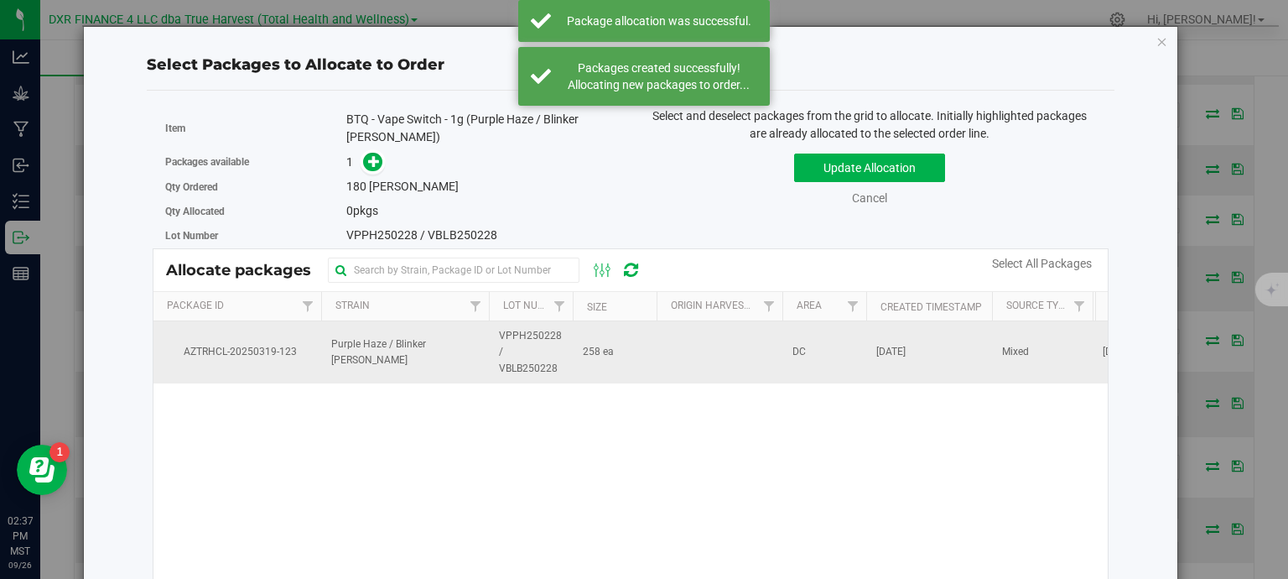
drag, startPoint x: 735, startPoint y: 335, endPoint x: 673, endPoint y: 315, distance: 64.2
click at [735, 335] on td at bounding box center [720, 352] width 126 height 62
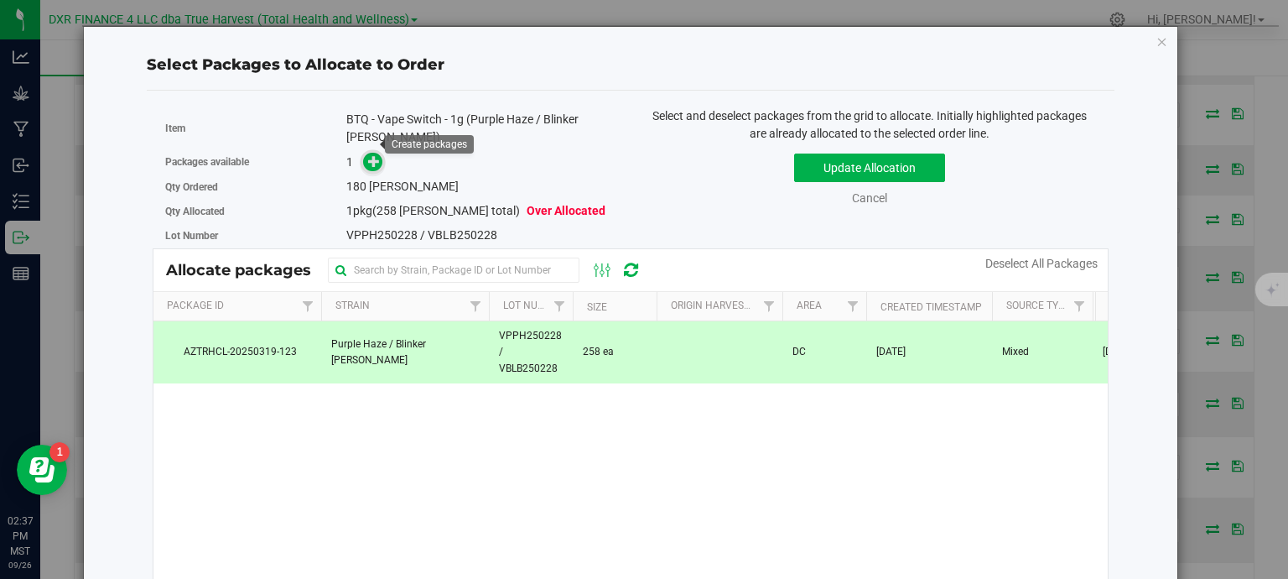
click at [367, 153] on span at bounding box center [372, 162] width 19 height 19
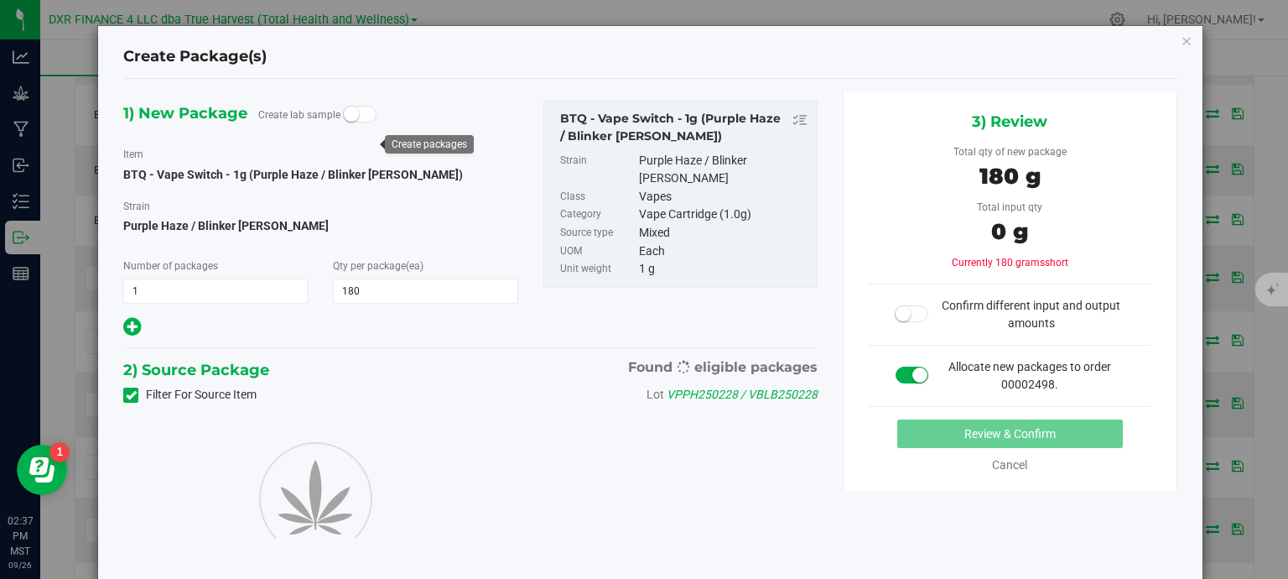
type input "180"
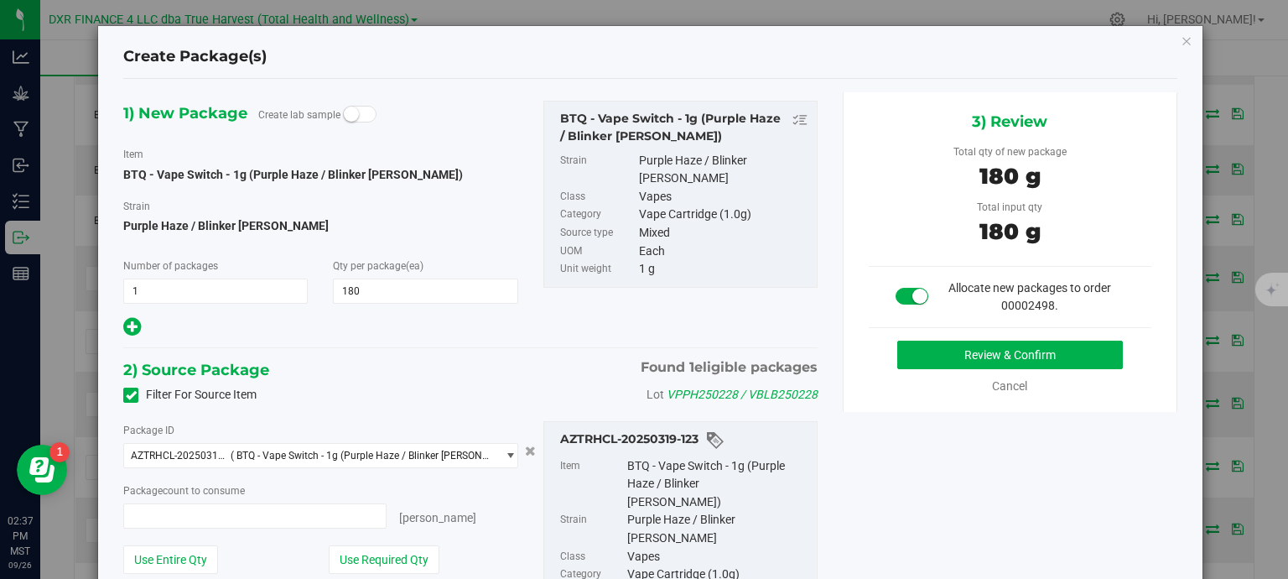
type input "180 ea"
click at [1038, 350] on button "Review & Confirm" at bounding box center [1010, 354] width 226 height 29
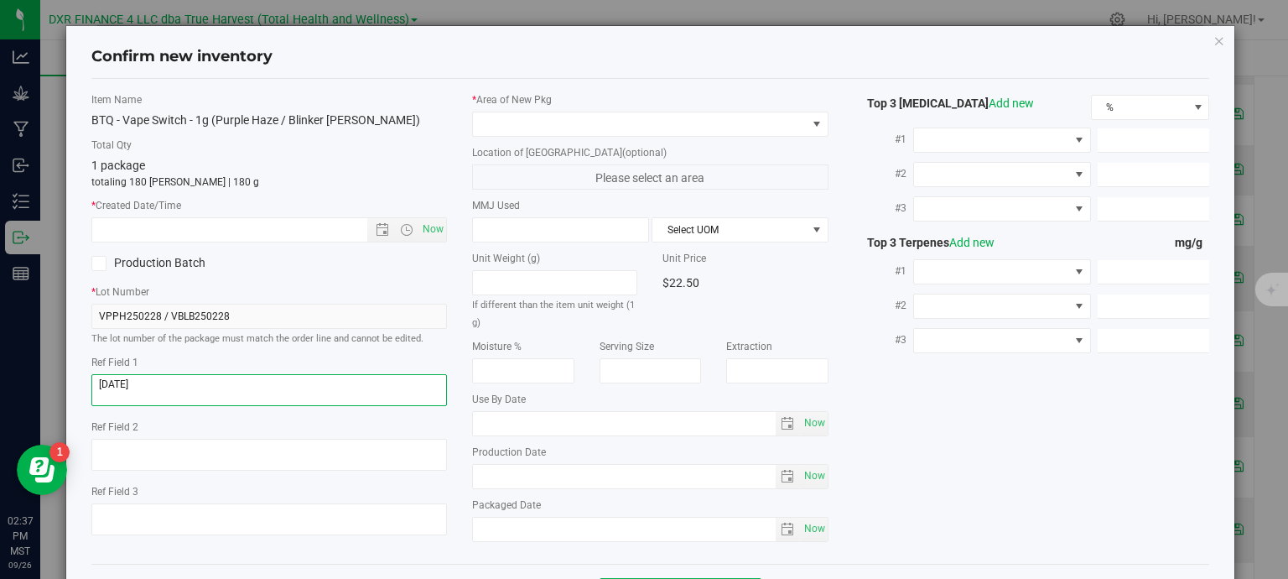
click at [236, 378] on textarea at bounding box center [269, 390] width 356 height 32
click at [273, 232] on input "text" at bounding box center [244, 229] width 304 height 23
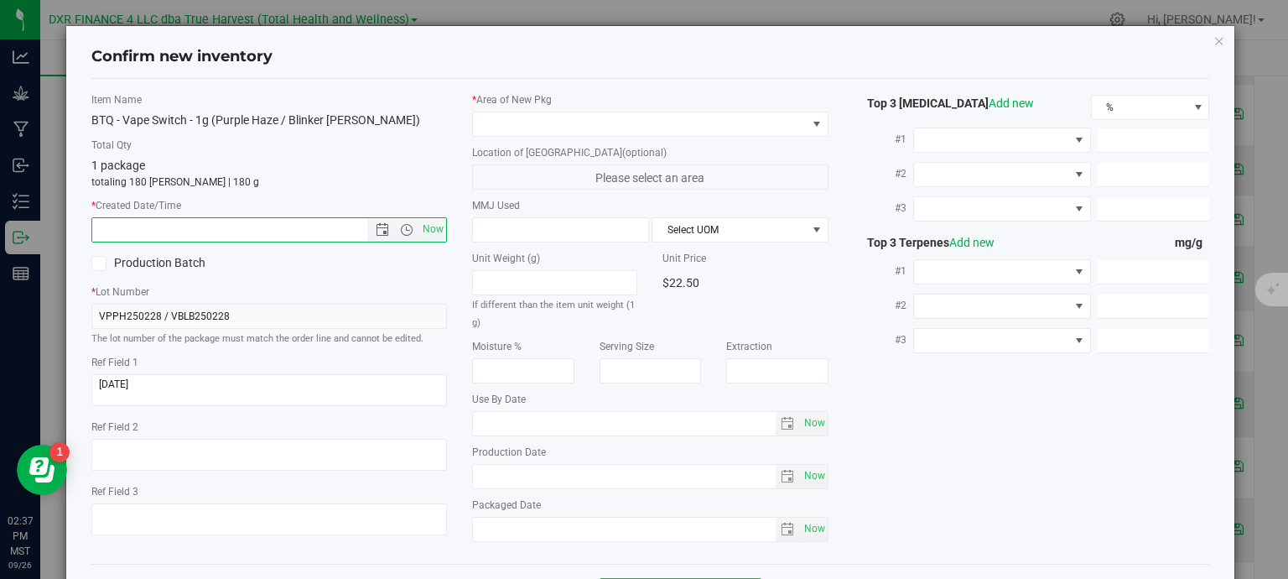
paste input "2025-02-28"
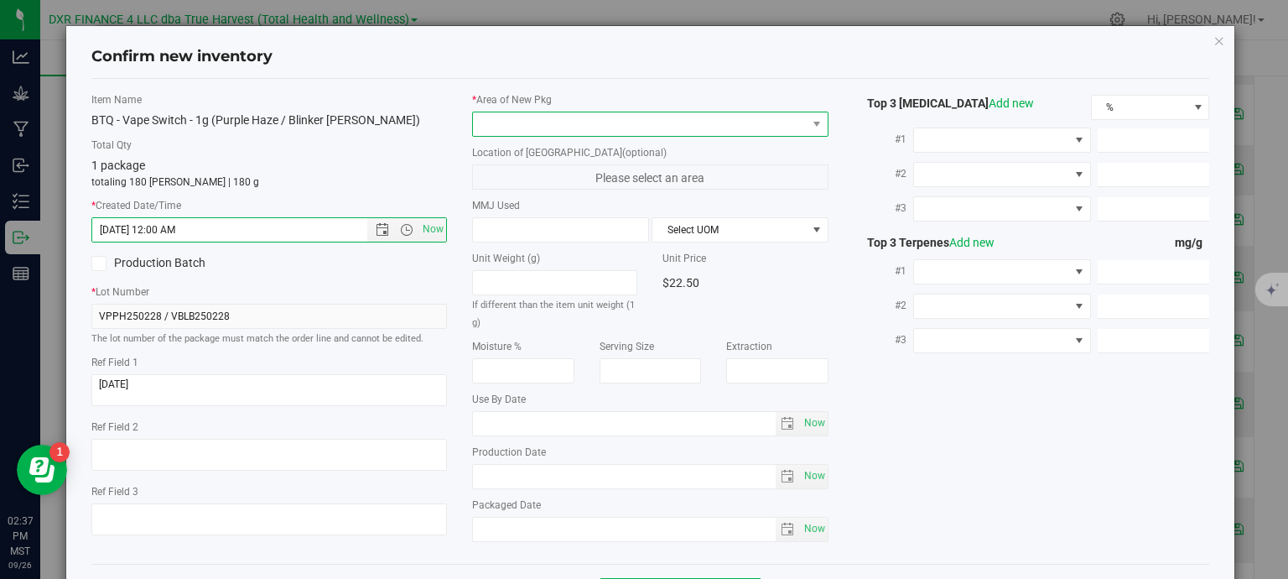
type input "2/28/2025 2:37 PM"
click at [528, 123] on span at bounding box center [640, 123] width 334 height 23
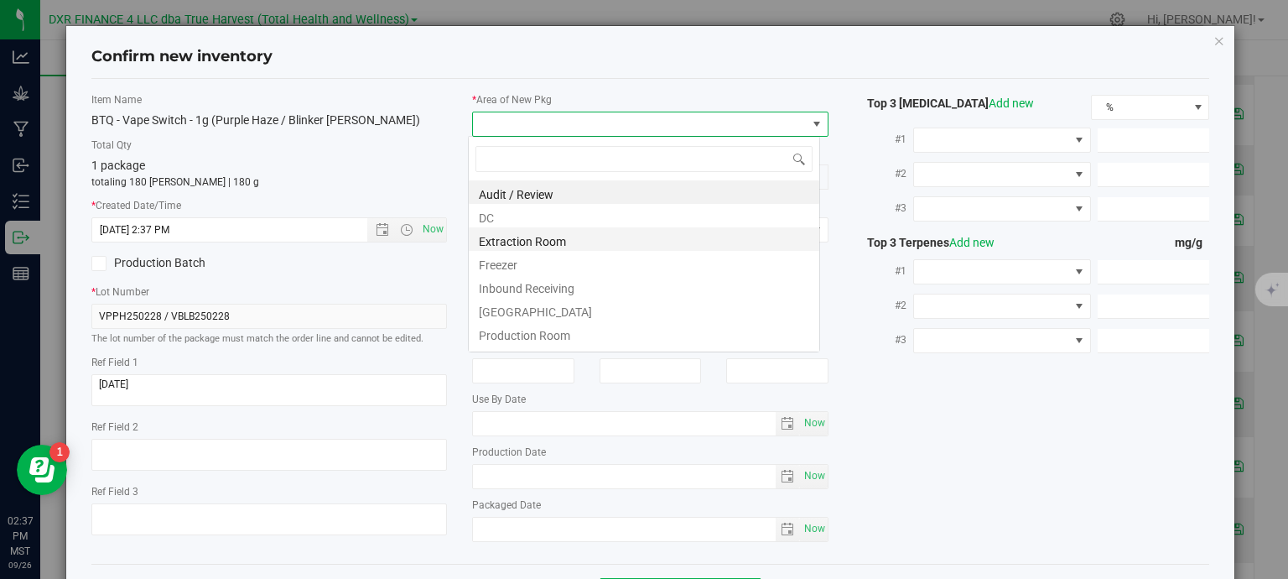
scroll to position [24, 352]
click at [502, 222] on li "DC" at bounding box center [644, 215] width 350 height 23
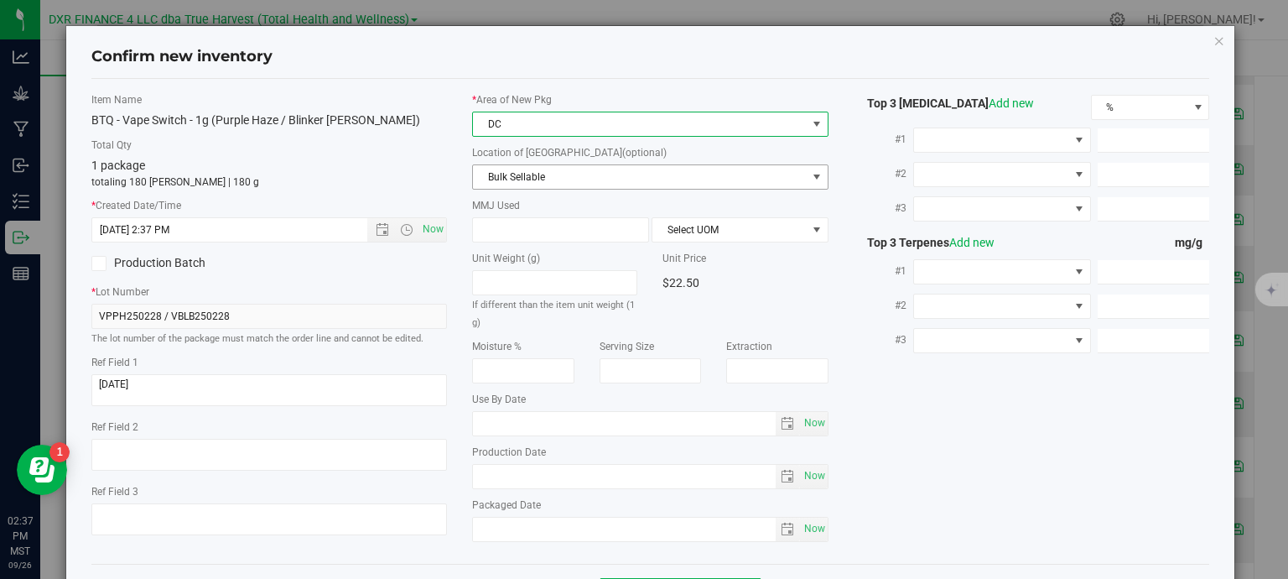
click at [531, 169] on span "Bulk Sellable" at bounding box center [640, 176] width 334 height 23
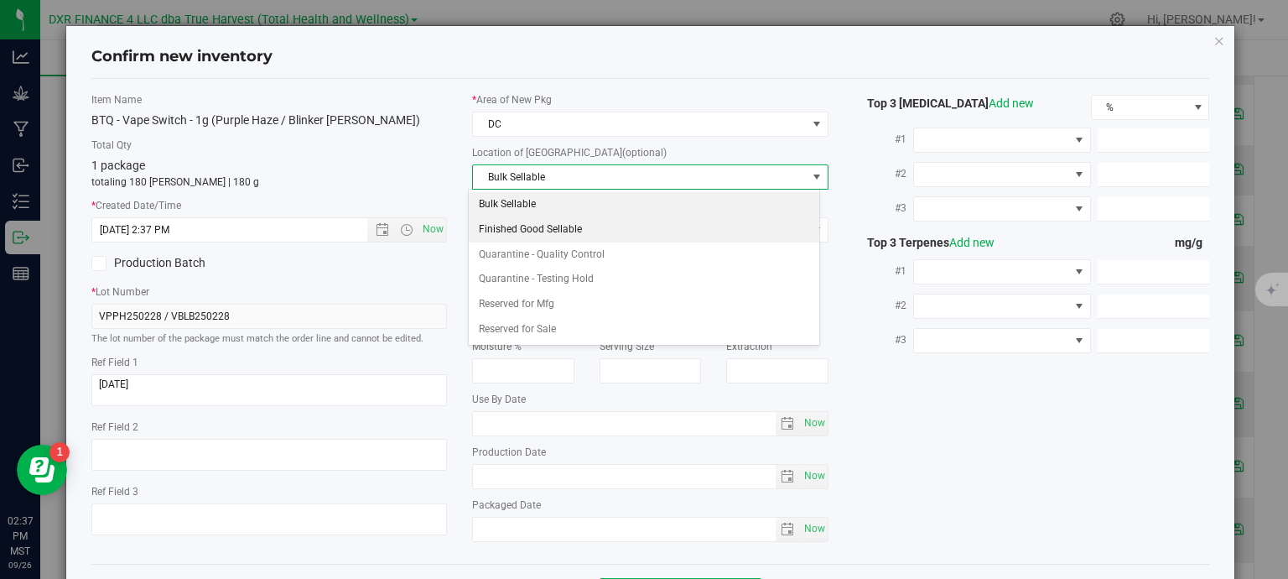
click at [532, 228] on li "Finished Good Sellable" at bounding box center [644, 229] width 350 height 25
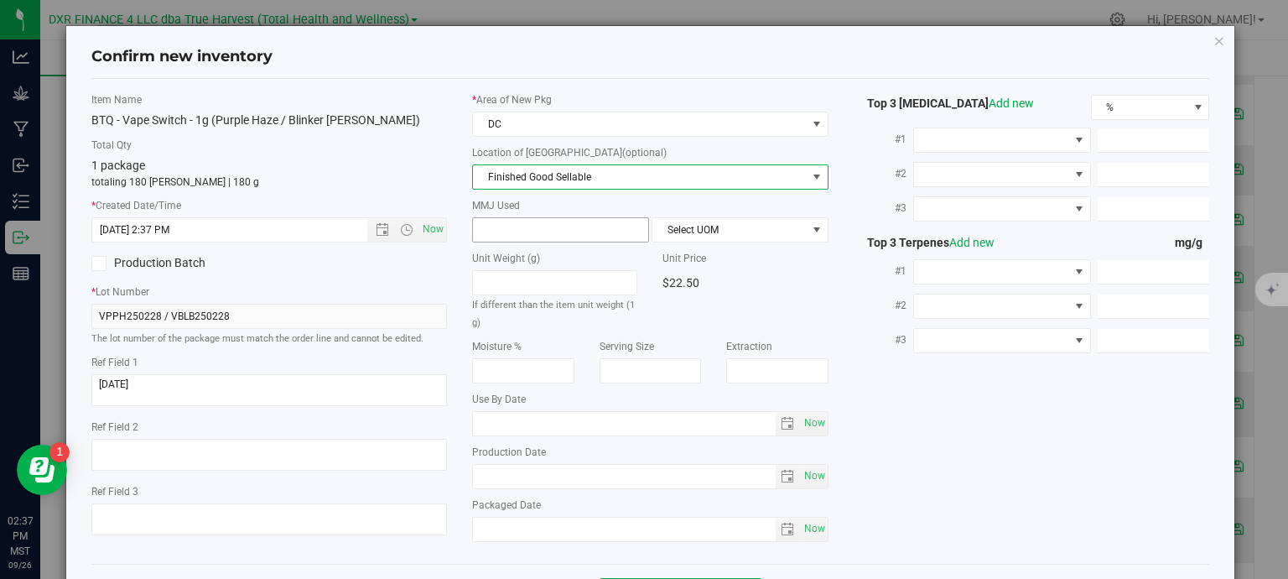
click at [532, 228] on span at bounding box center [560, 229] width 177 height 25
type input "1"
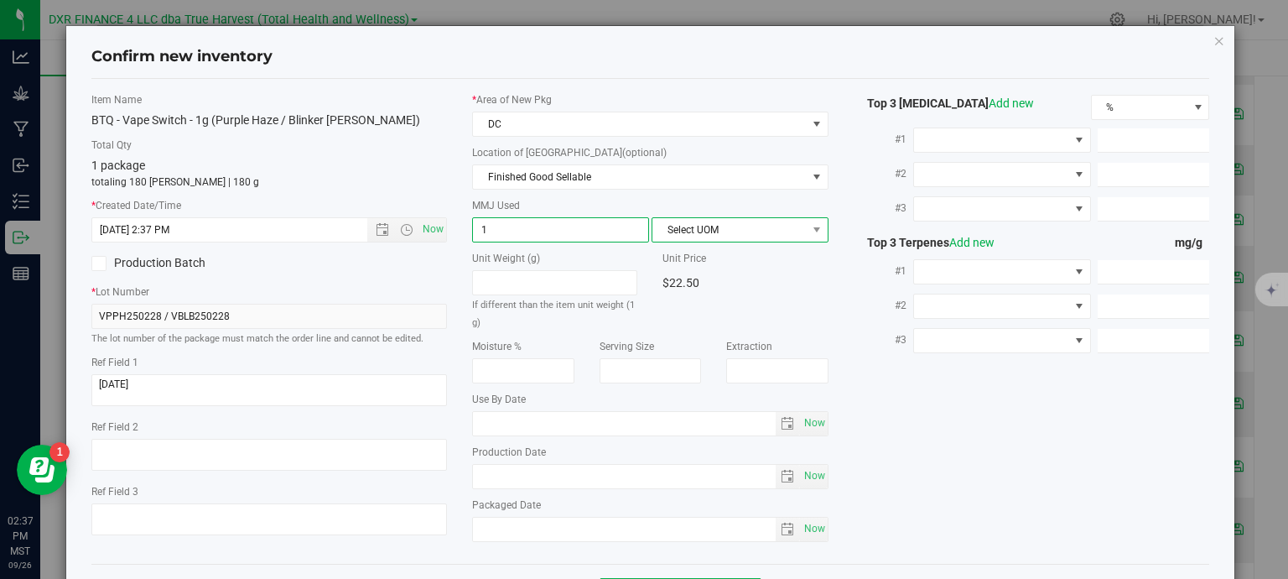
type input "1.0000"
click at [706, 222] on span "Select UOM" at bounding box center [729, 229] width 154 height 23
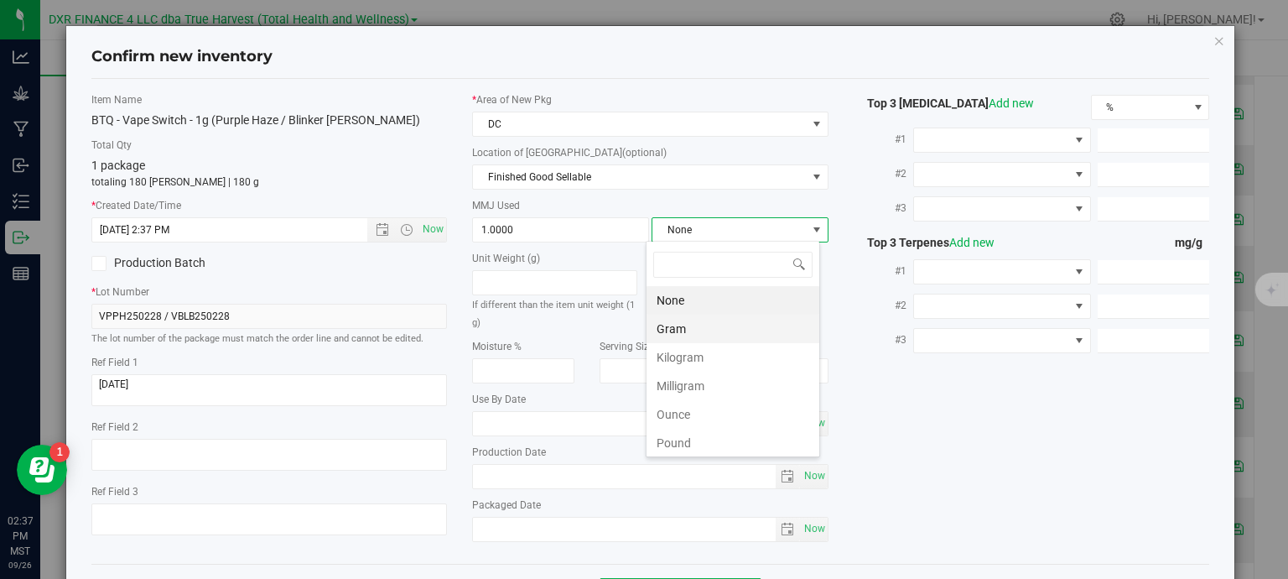
scroll to position [24, 174]
click at [705, 337] on li "Gram" at bounding box center [732, 328] width 173 height 29
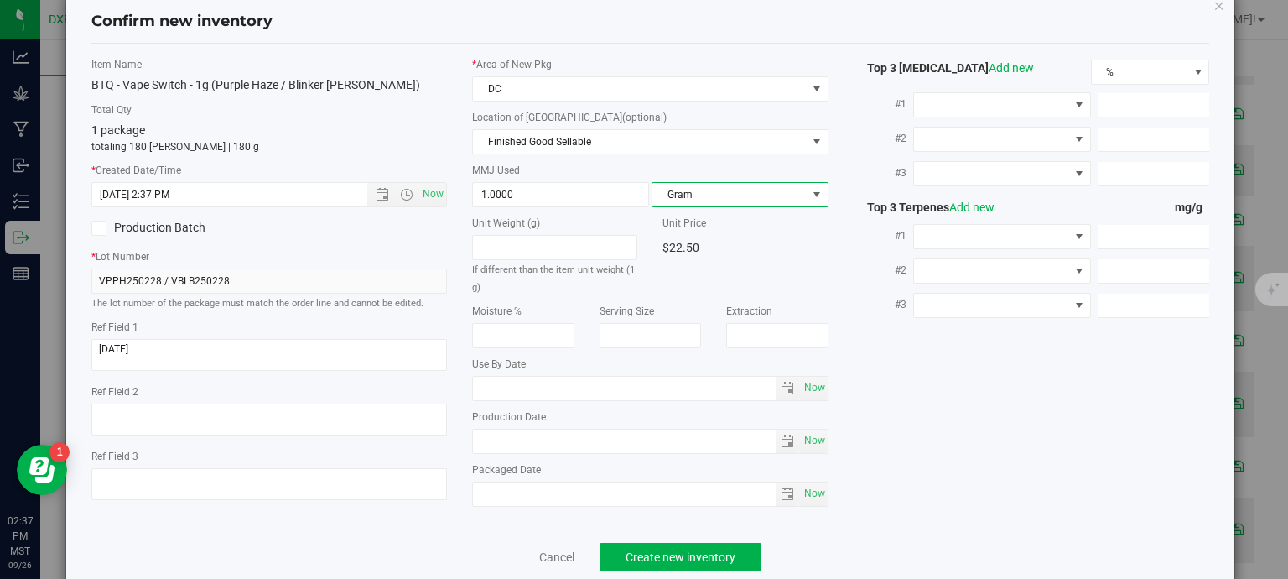
scroll to position [64, 0]
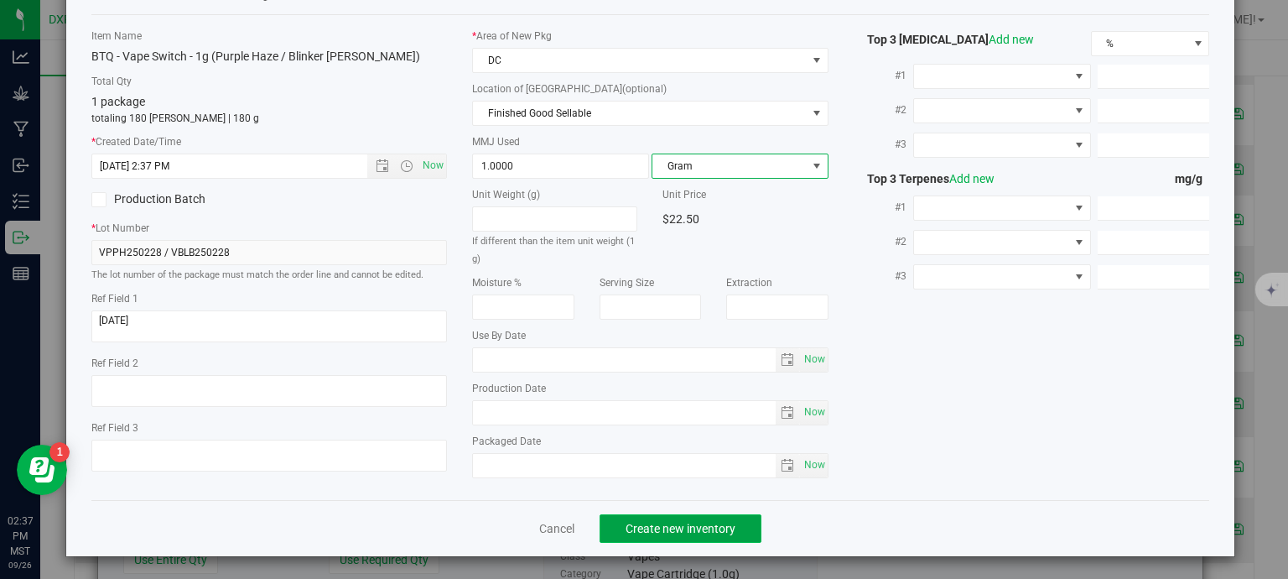
click at [705, 536] on button "Create new inventory" at bounding box center [681, 528] width 162 height 29
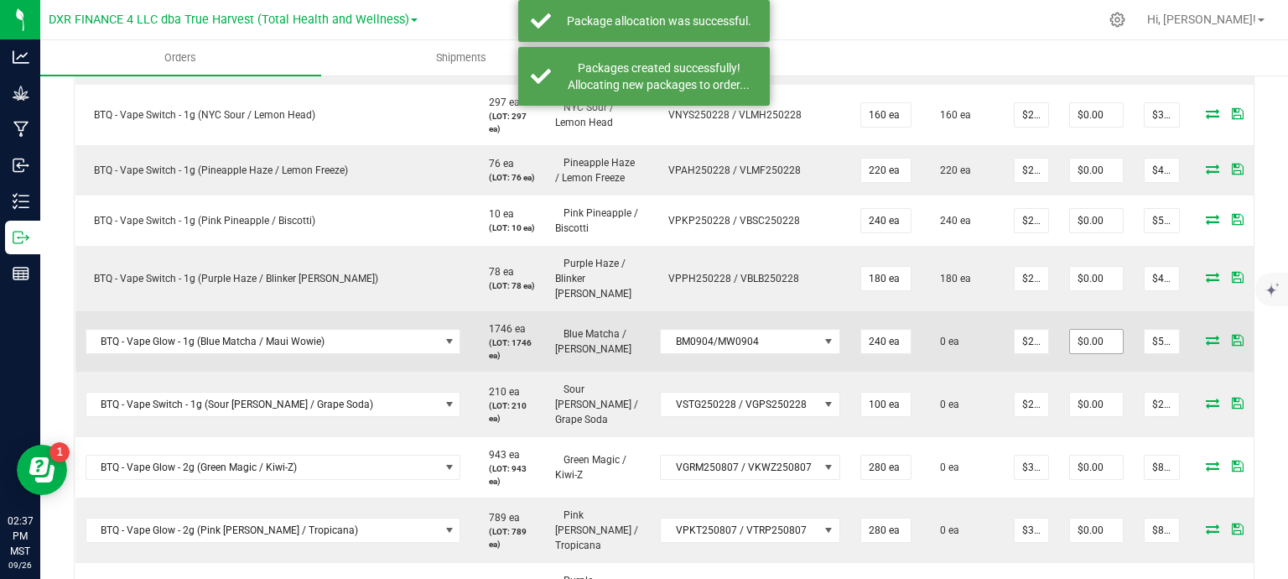
scroll to position [922, 0]
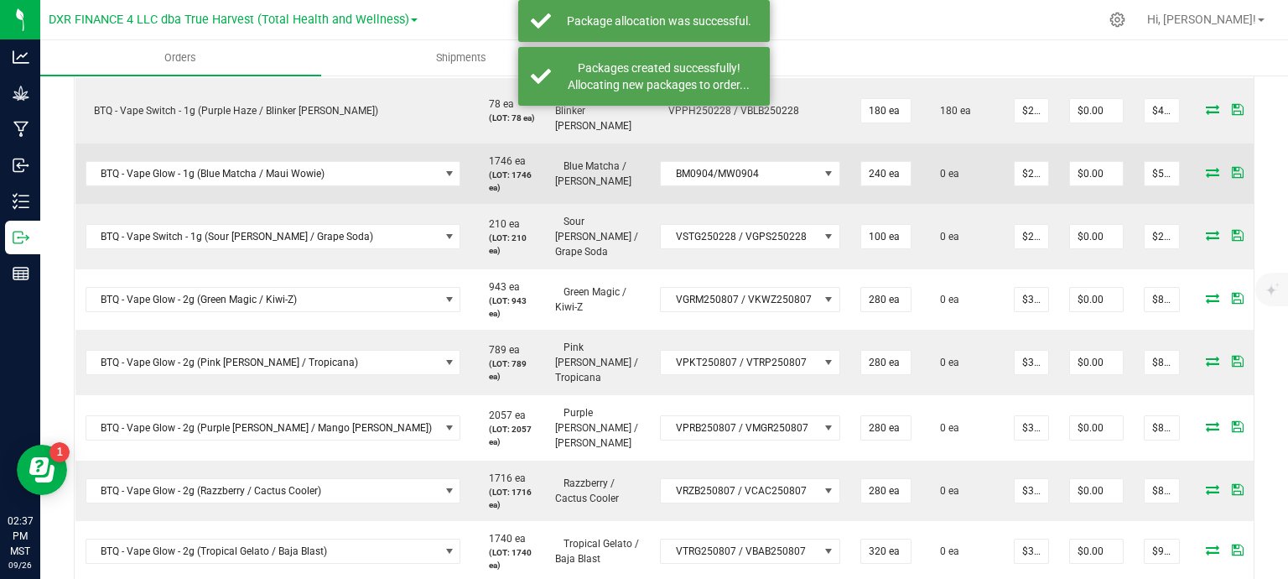
click at [1206, 167] on icon at bounding box center [1212, 172] width 13 height 10
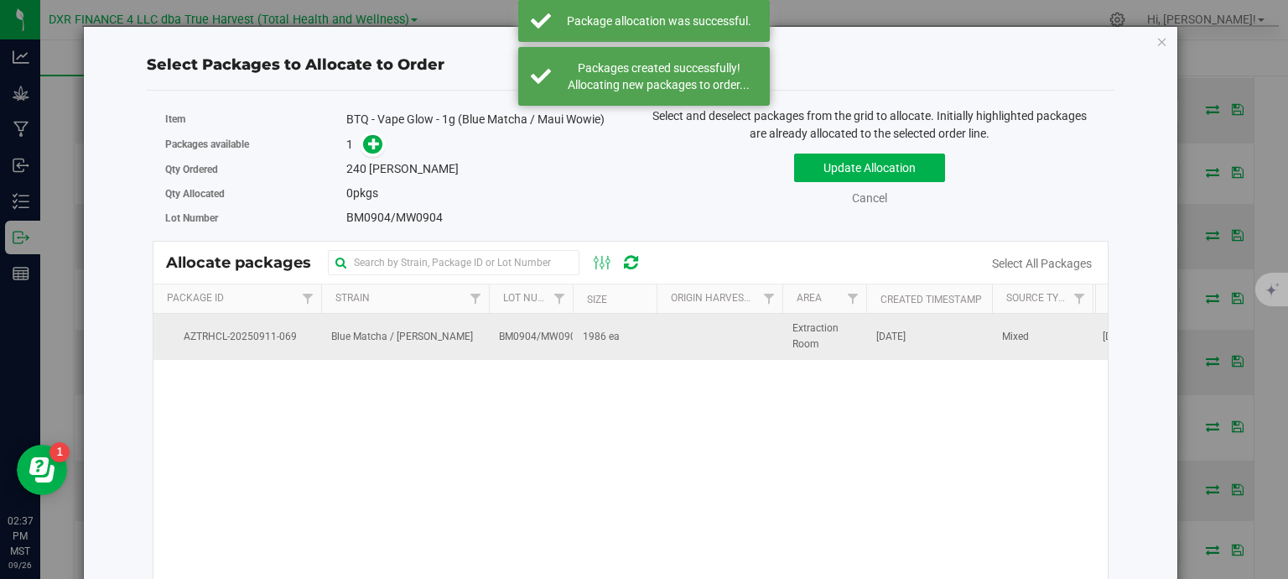
click at [706, 336] on td at bounding box center [720, 336] width 126 height 45
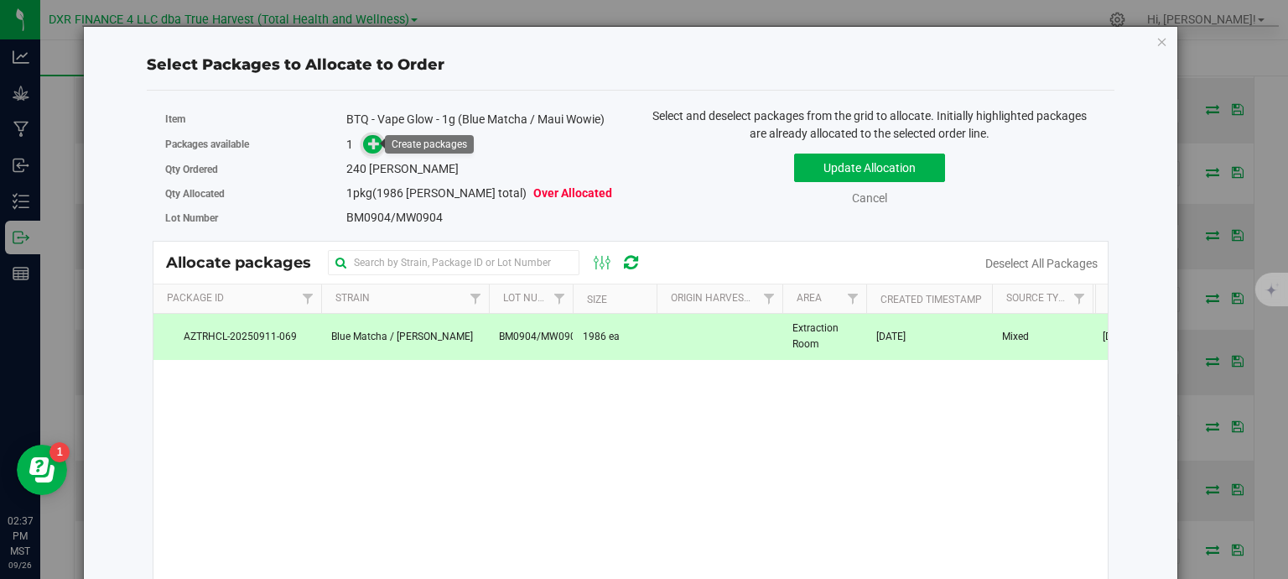
click at [374, 147] on icon at bounding box center [374, 144] width 12 height 12
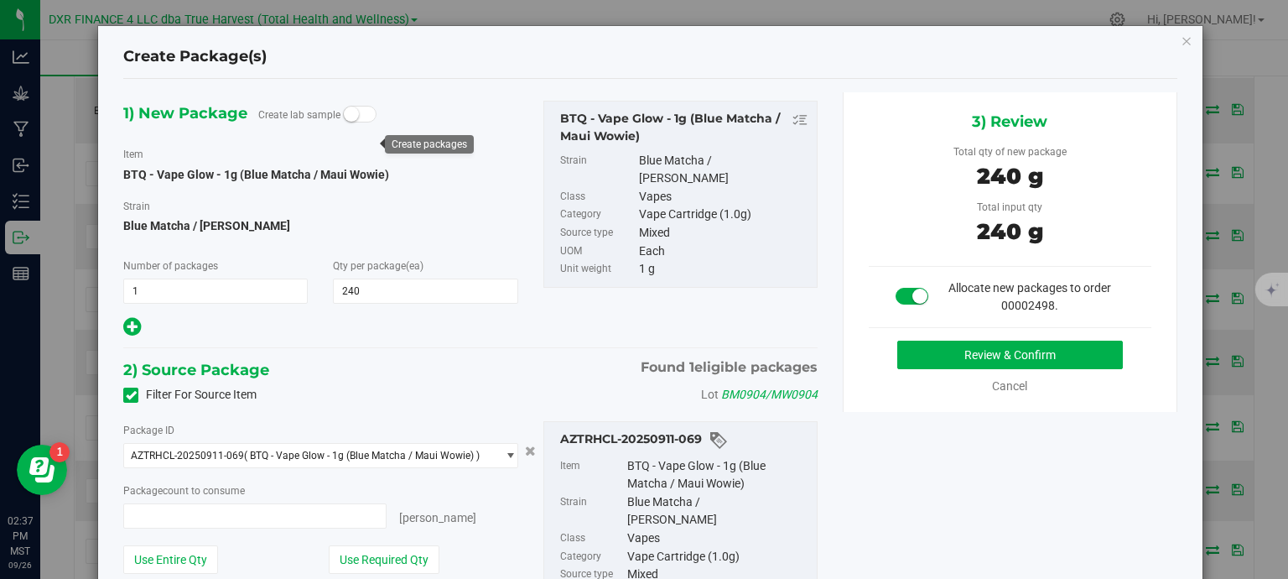
type input "240 ea"
click at [1036, 344] on button "Review & Confirm" at bounding box center [1010, 354] width 226 height 29
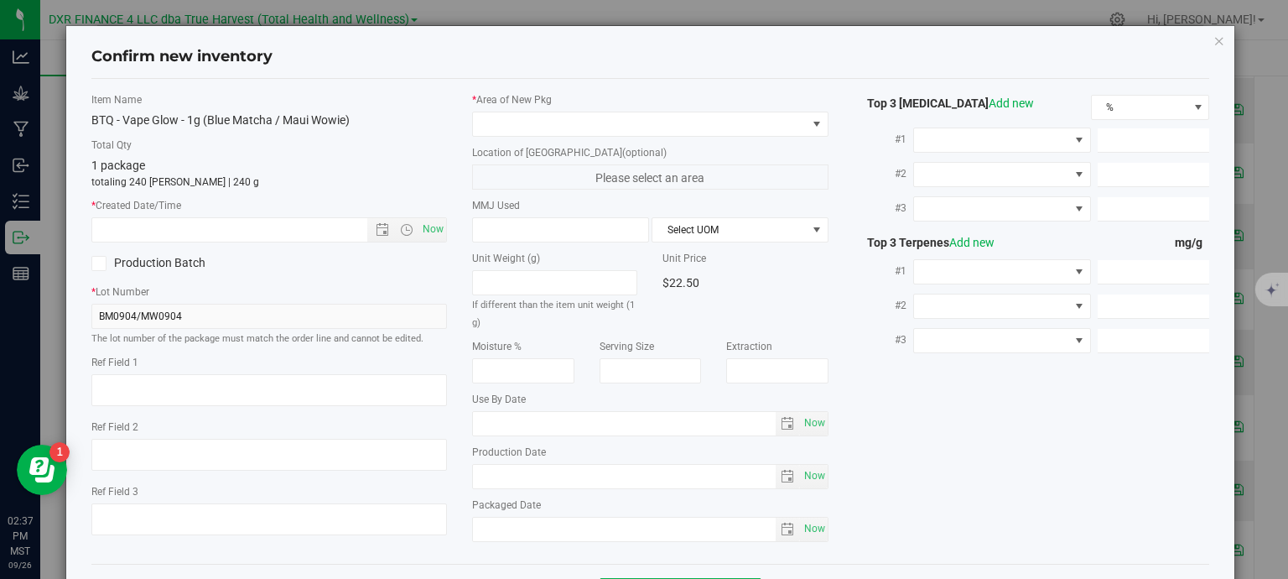
type textarea "2025-09-04"
click at [212, 383] on textarea at bounding box center [269, 390] width 356 height 32
click at [238, 218] on input "text" at bounding box center [244, 229] width 304 height 23
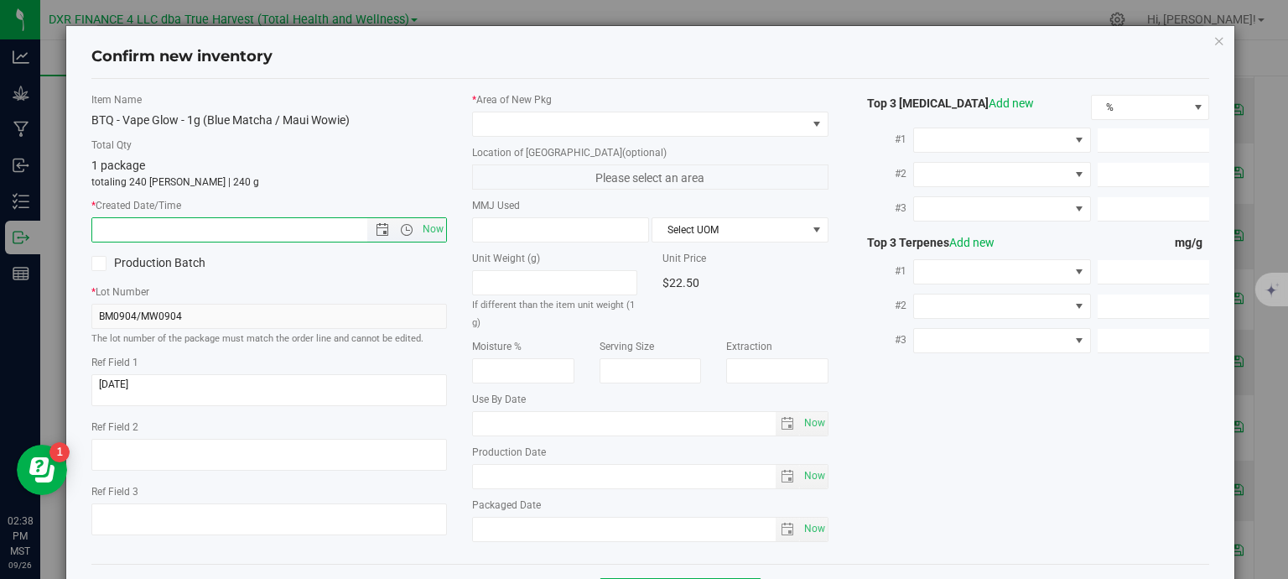
paste input "2025-09-04"
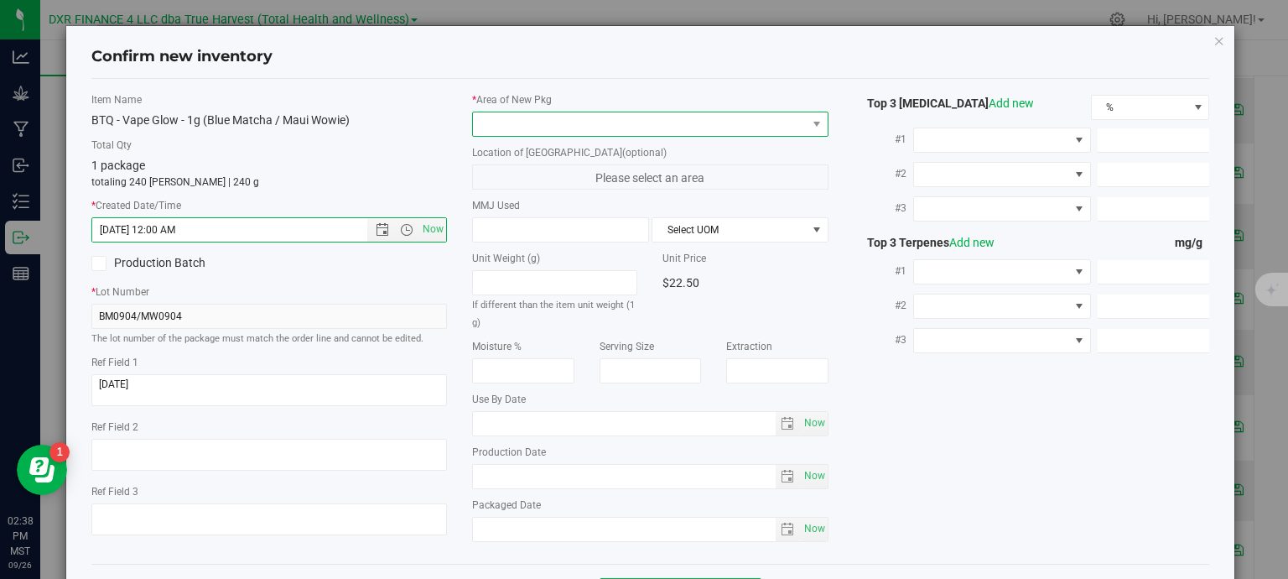
type input "9/4/2025 2:38 PM"
click at [517, 122] on span at bounding box center [640, 123] width 334 height 23
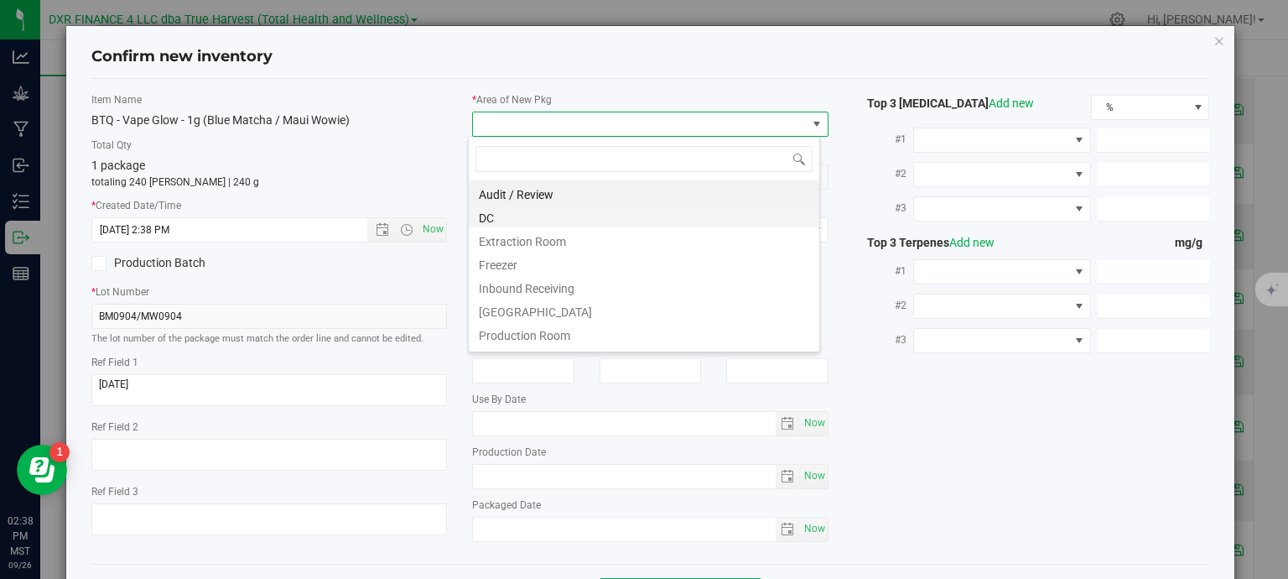
scroll to position [24, 352]
click at [522, 219] on li "DC" at bounding box center [644, 215] width 350 height 23
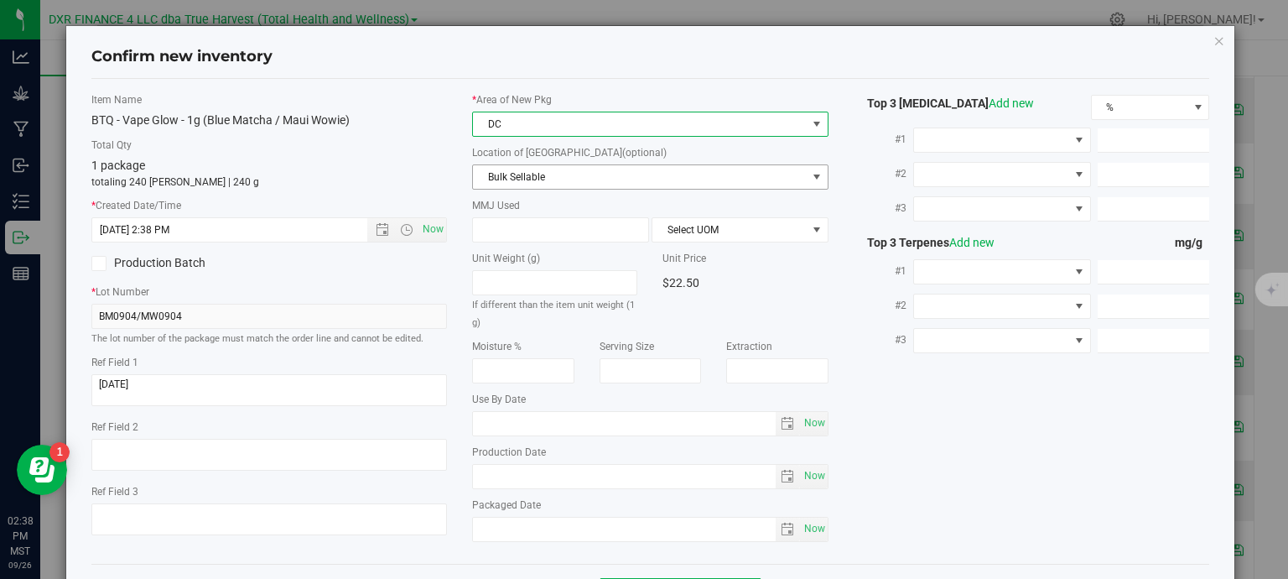
click at [548, 164] on span "Bulk Sellable" at bounding box center [650, 176] width 356 height 25
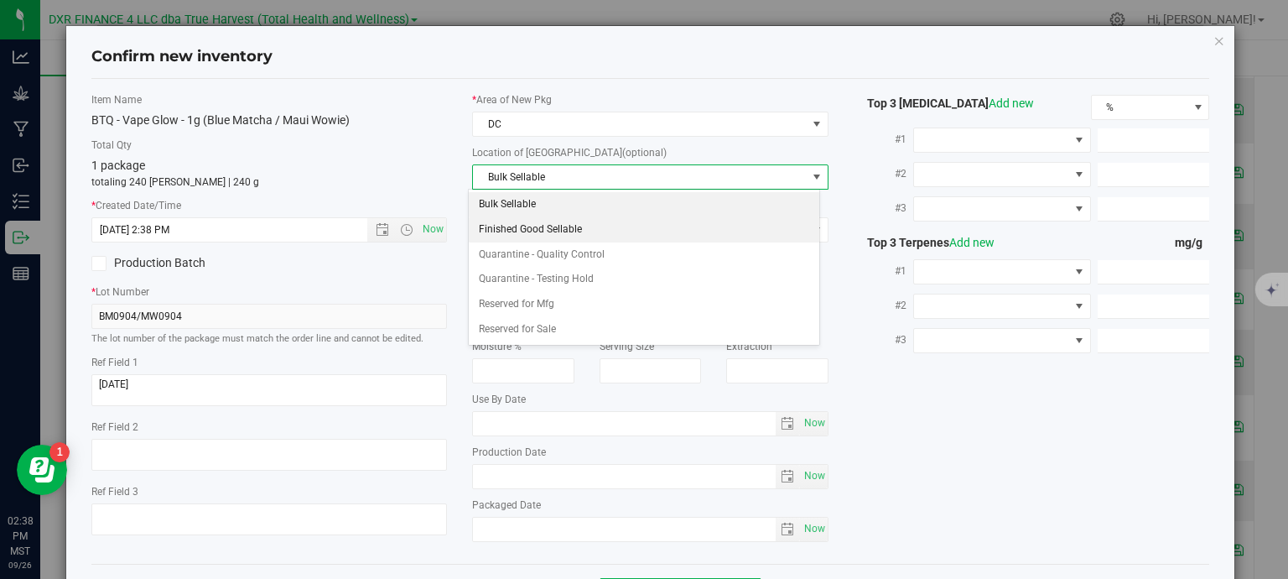
click at [543, 240] on li "Finished Good Sellable" at bounding box center [644, 229] width 350 height 25
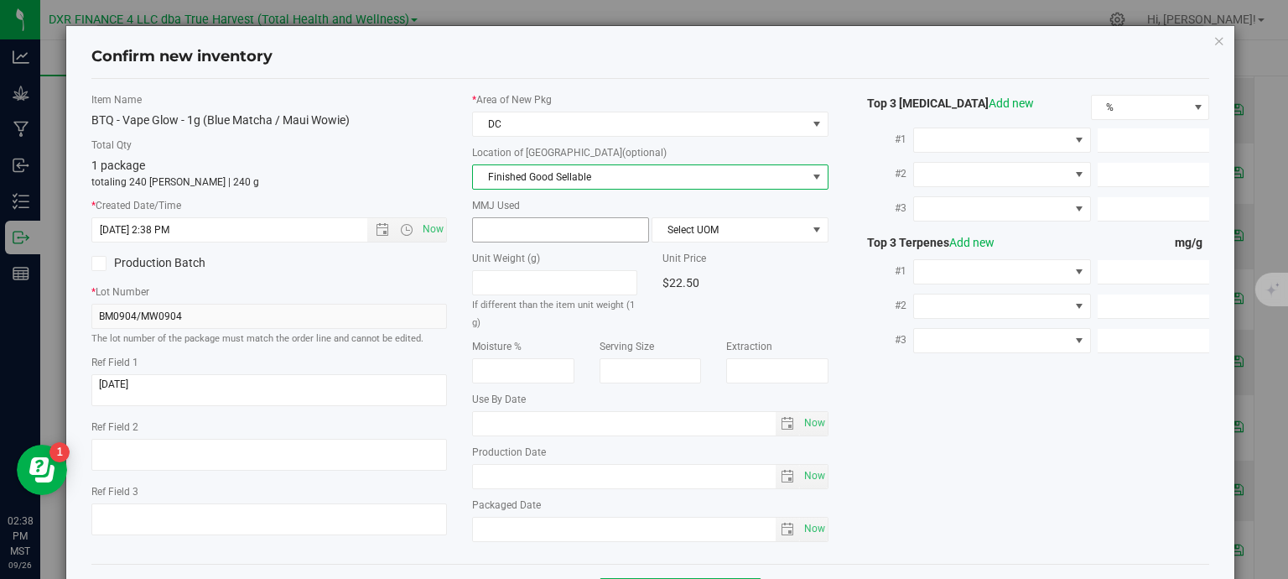
click at [531, 217] on span at bounding box center [560, 229] width 177 height 25
type input "1"
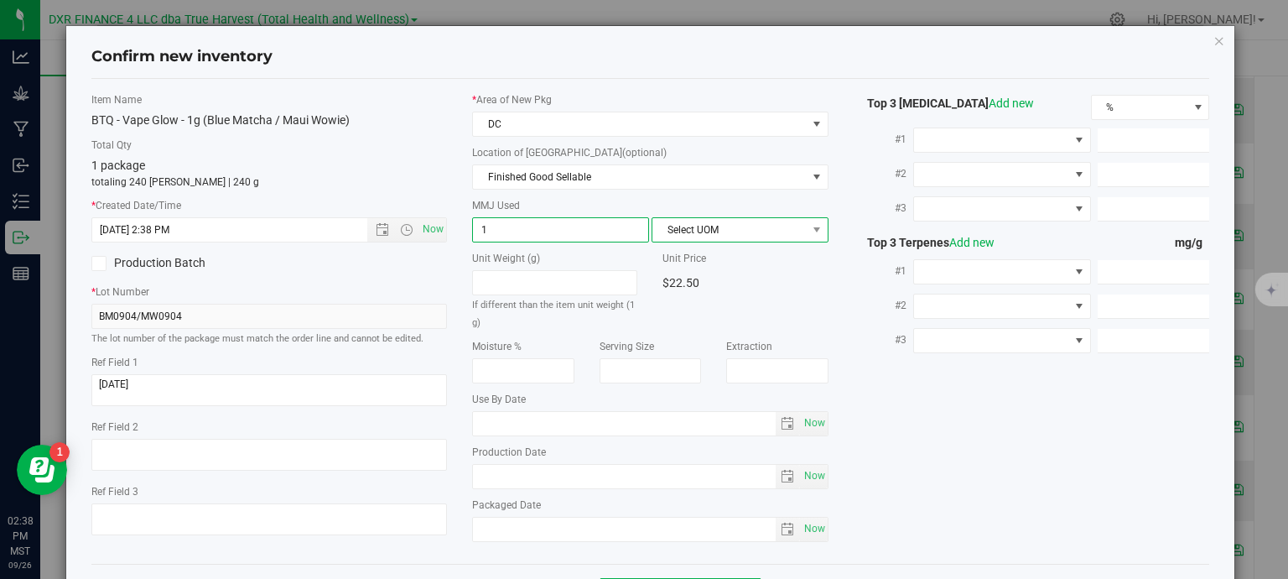
type input "1.0000"
click at [668, 233] on span "Select UOM" at bounding box center [729, 229] width 154 height 23
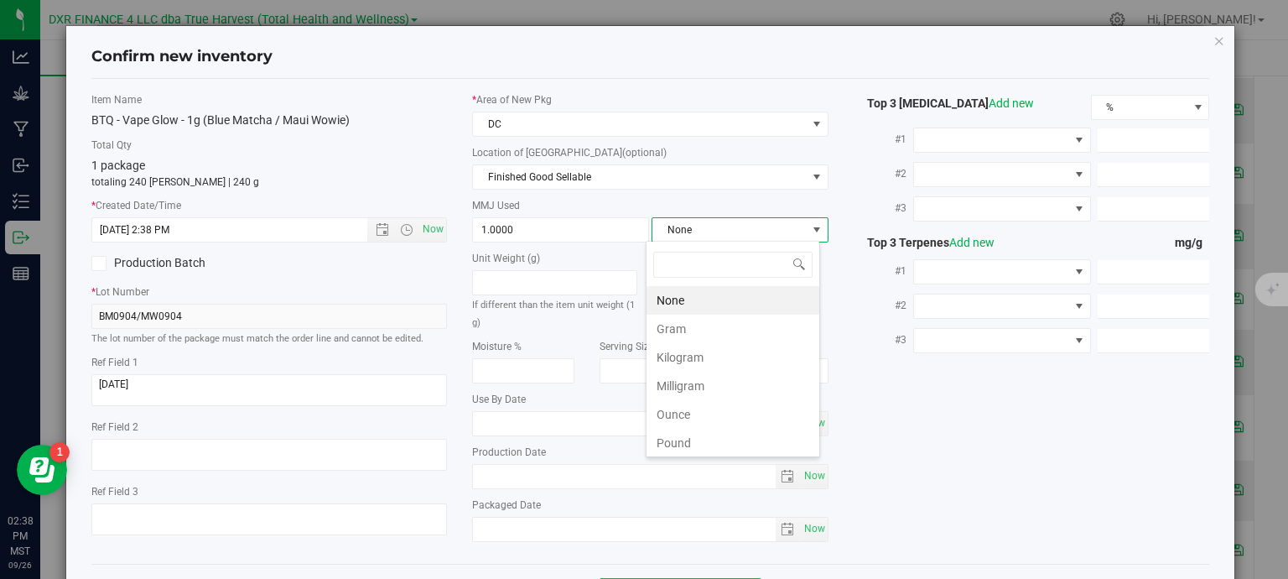
scroll to position [24, 174]
click at [691, 330] on li "Gram" at bounding box center [732, 328] width 173 height 29
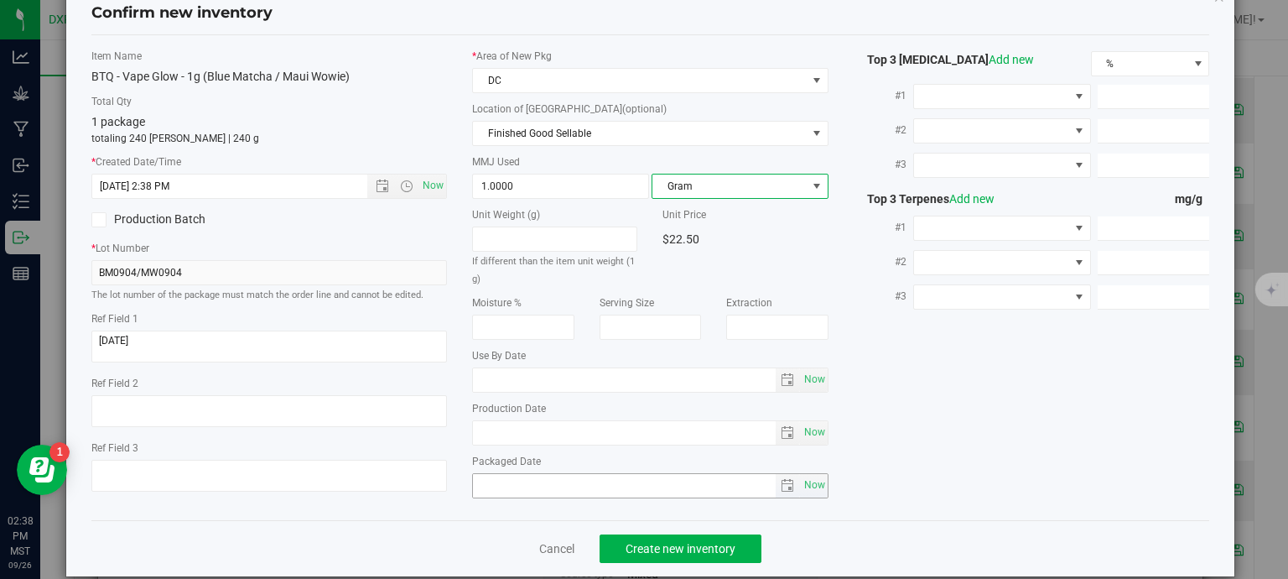
scroll to position [64, 0]
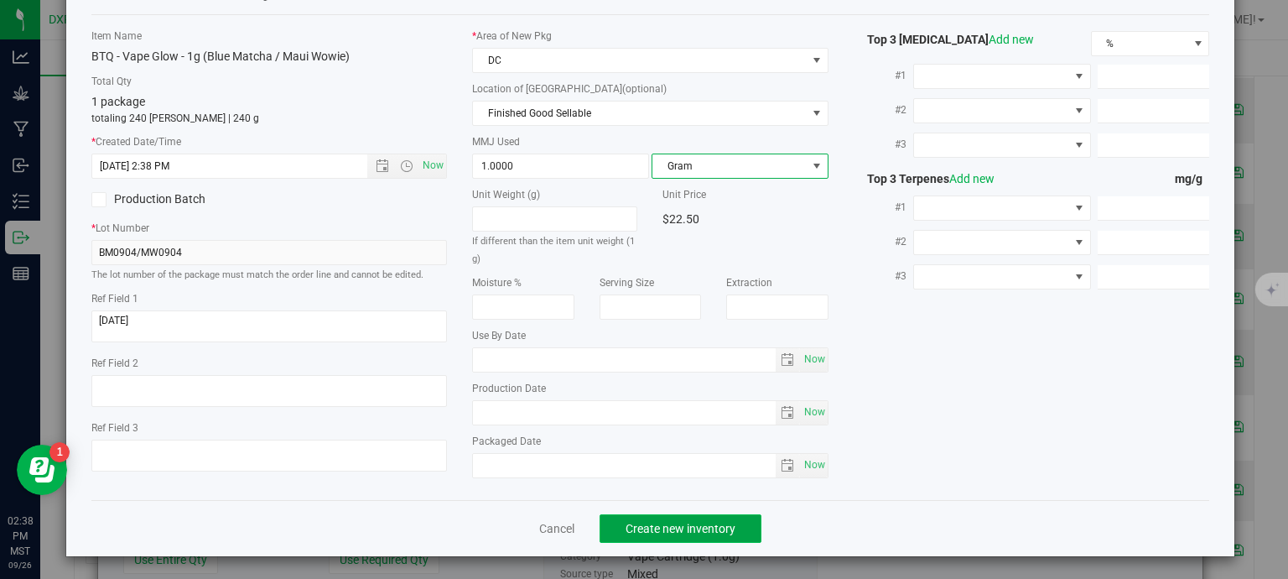
click at [636, 524] on span "Create new inventory" at bounding box center [681, 528] width 110 height 13
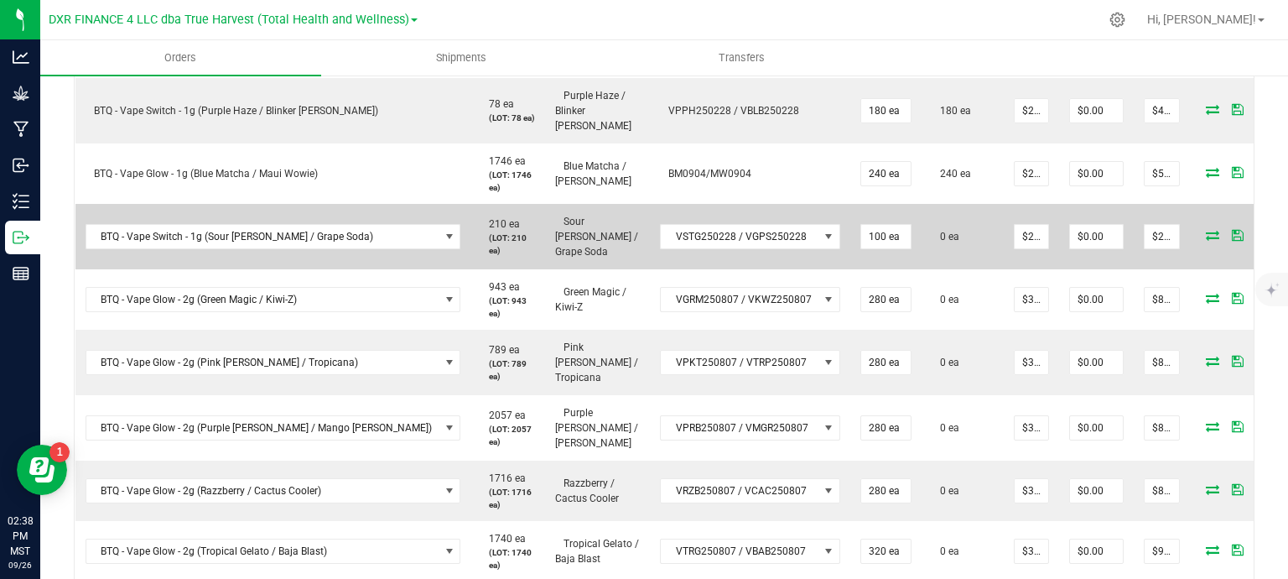
click at [1206, 230] on icon at bounding box center [1212, 235] width 13 height 10
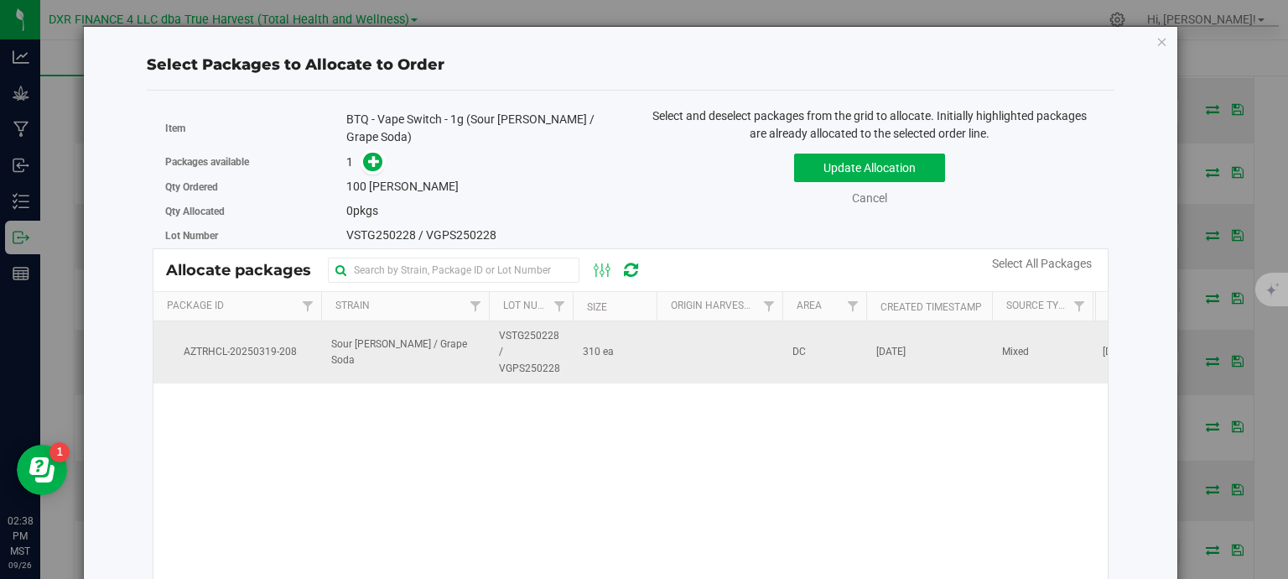
click at [500, 344] on span "VSTG250228 / VGPS250228" at bounding box center [531, 352] width 64 height 49
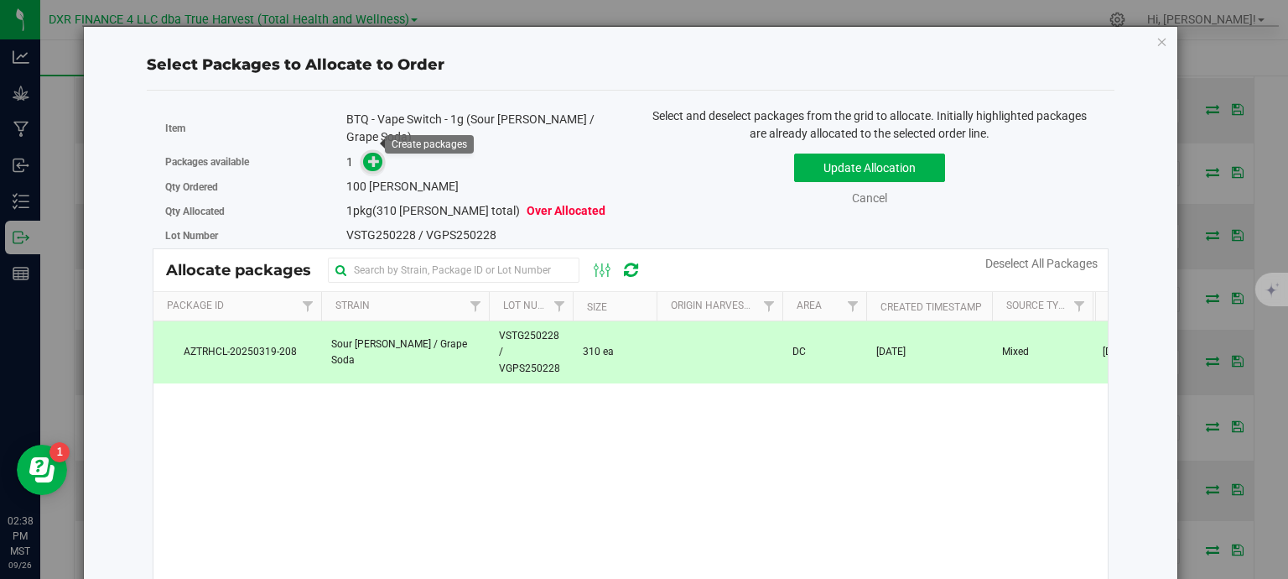
click at [368, 155] on icon at bounding box center [374, 161] width 12 height 12
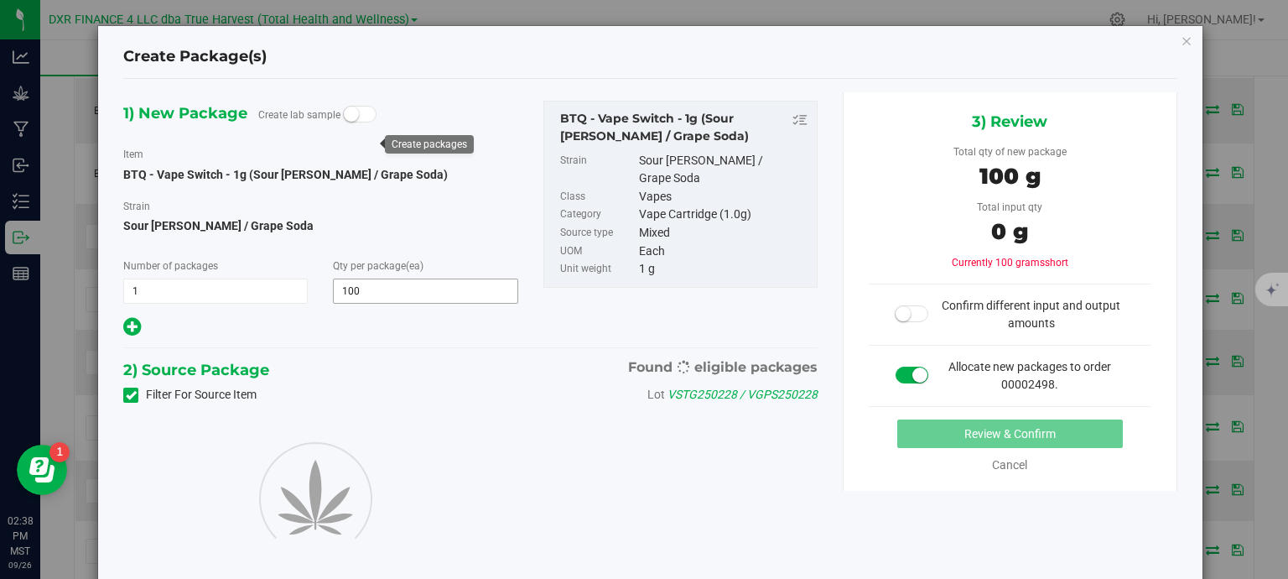
type input "100"
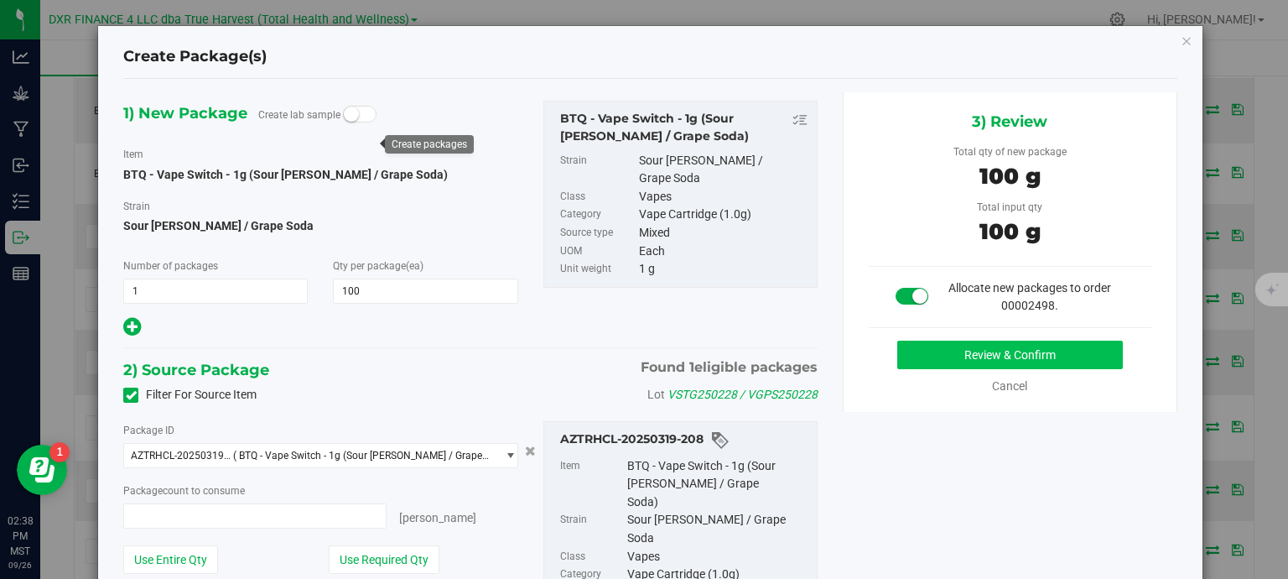
type input "100 ea"
click at [1021, 353] on button "Review & Confirm" at bounding box center [1010, 354] width 226 height 29
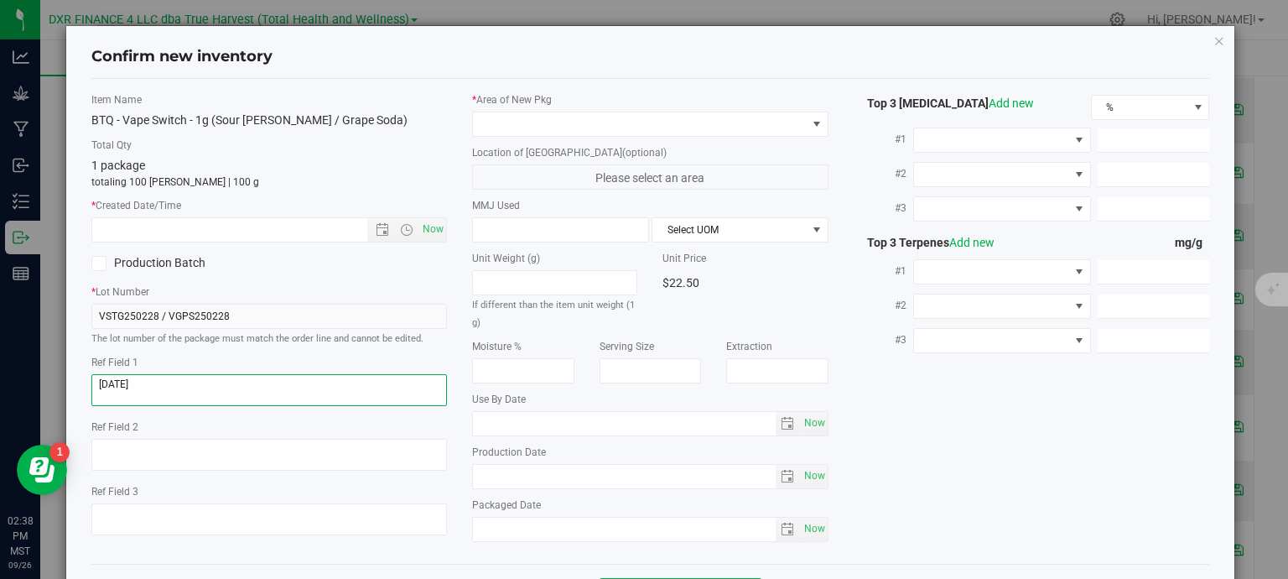
click at [165, 394] on textarea at bounding box center [269, 390] width 356 height 32
click at [165, 392] on textarea at bounding box center [269, 390] width 356 height 32
click at [208, 236] on input "text" at bounding box center [244, 229] width 304 height 23
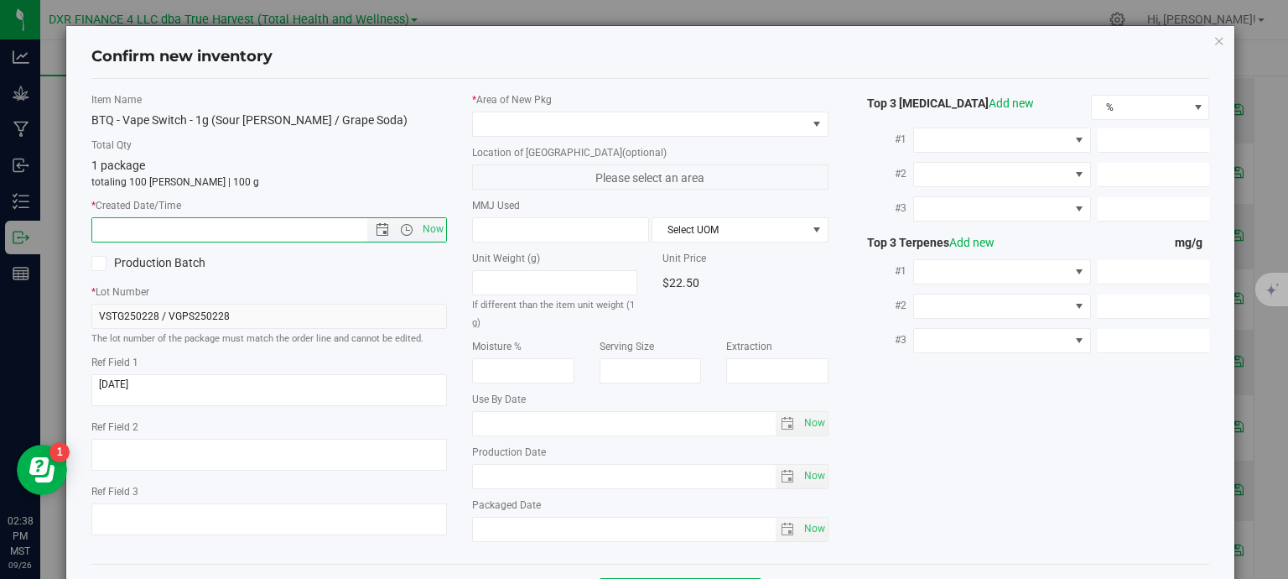
paste input "2025-02-28"
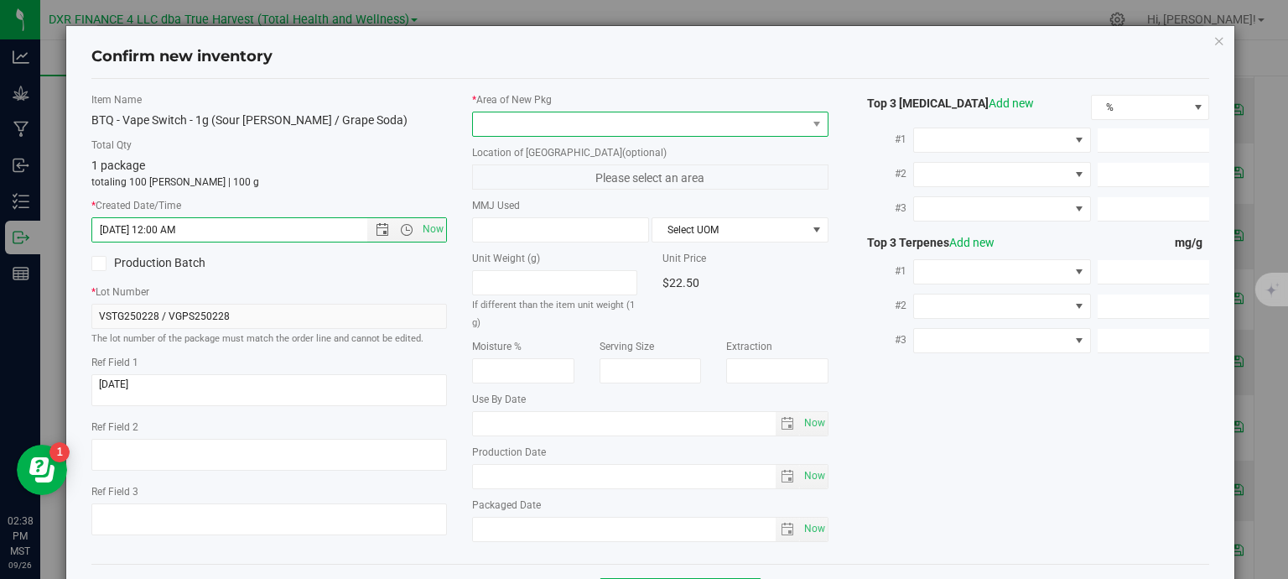
type input "2/28/2025 2:38 PM"
click at [516, 120] on span at bounding box center [640, 123] width 334 height 23
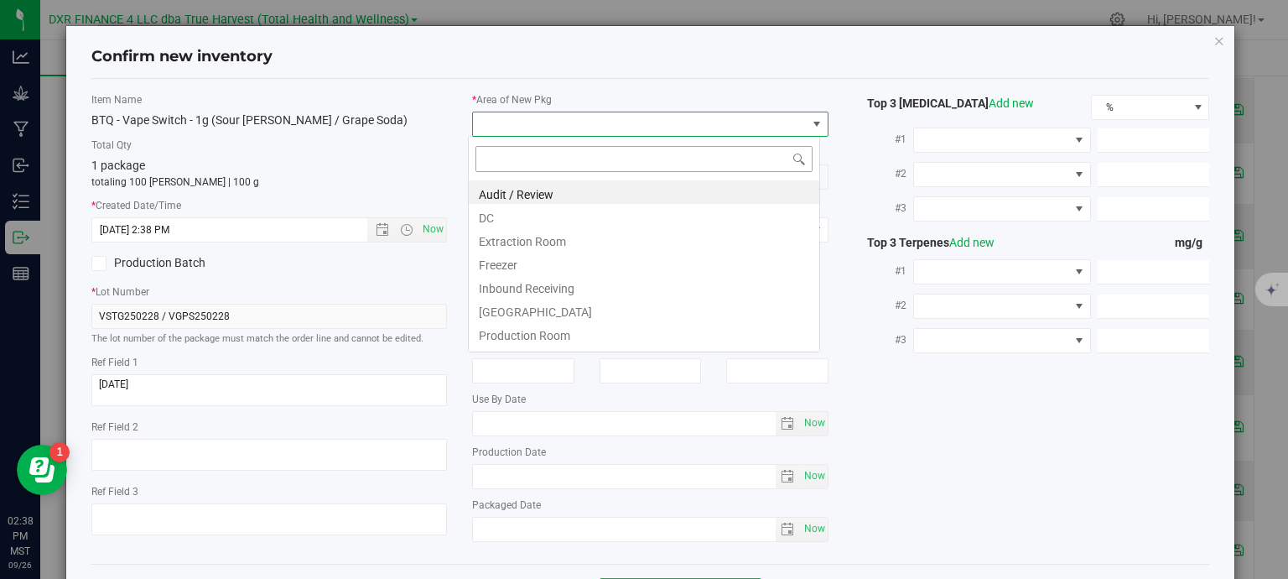
scroll to position [24, 352]
click at [516, 215] on li "DC" at bounding box center [644, 215] width 350 height 23
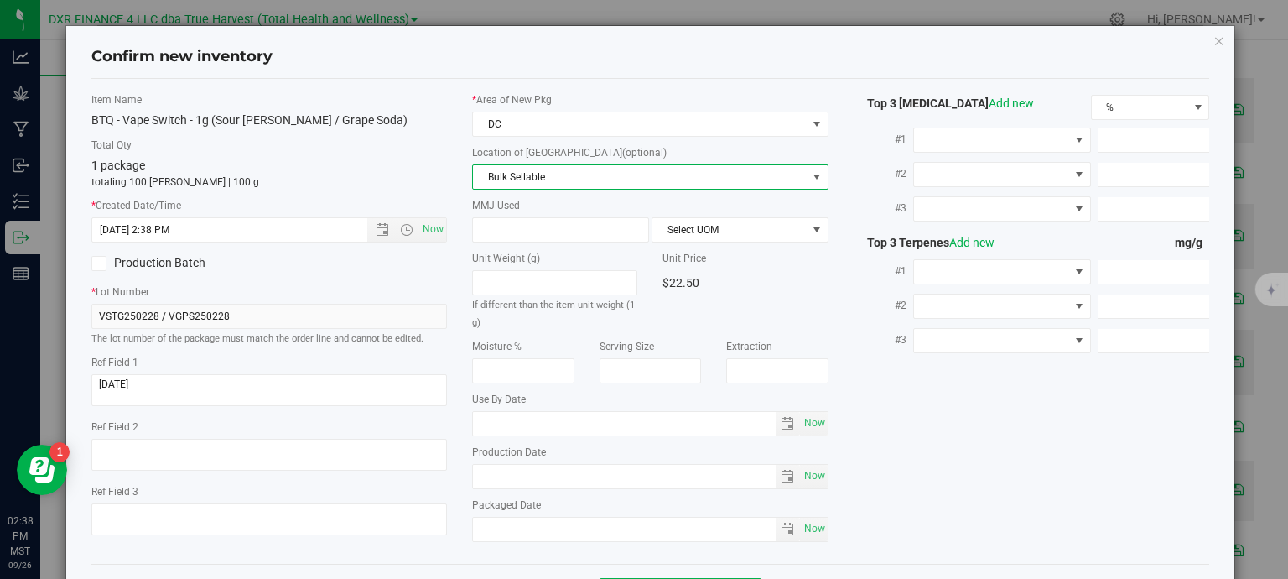
click at [523, 174] on span "Bulk Sellable" at bounding box center [640, 176] width 334 height 23
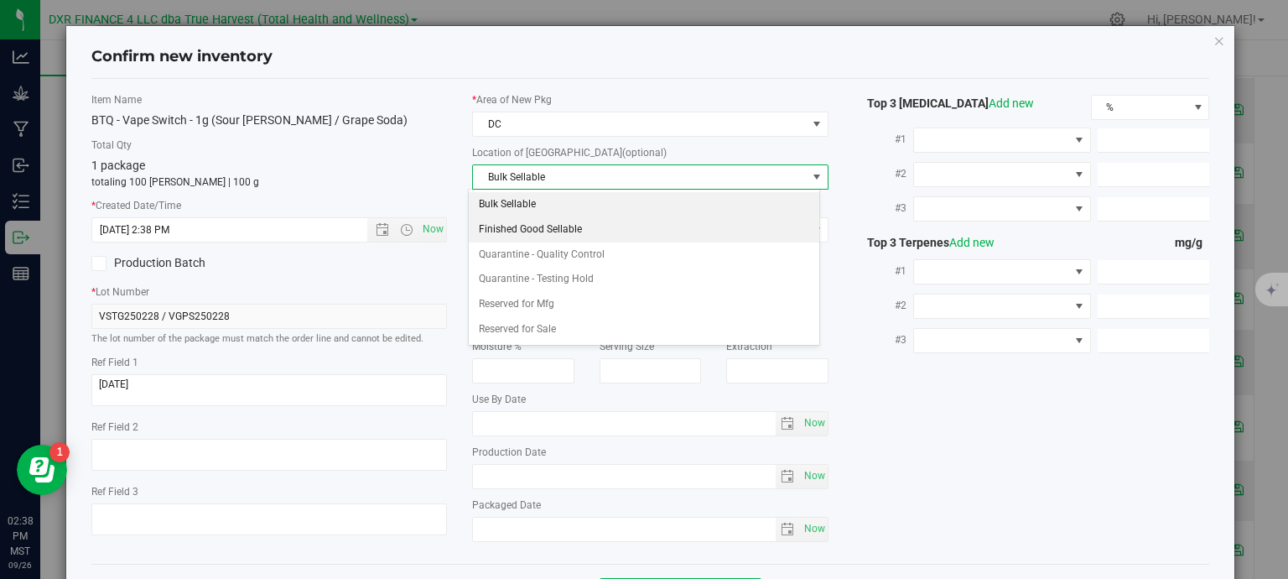
click at [517, 229] on li "Finished Good Sellable" at bounding box center [644, 229] width 350 height 25
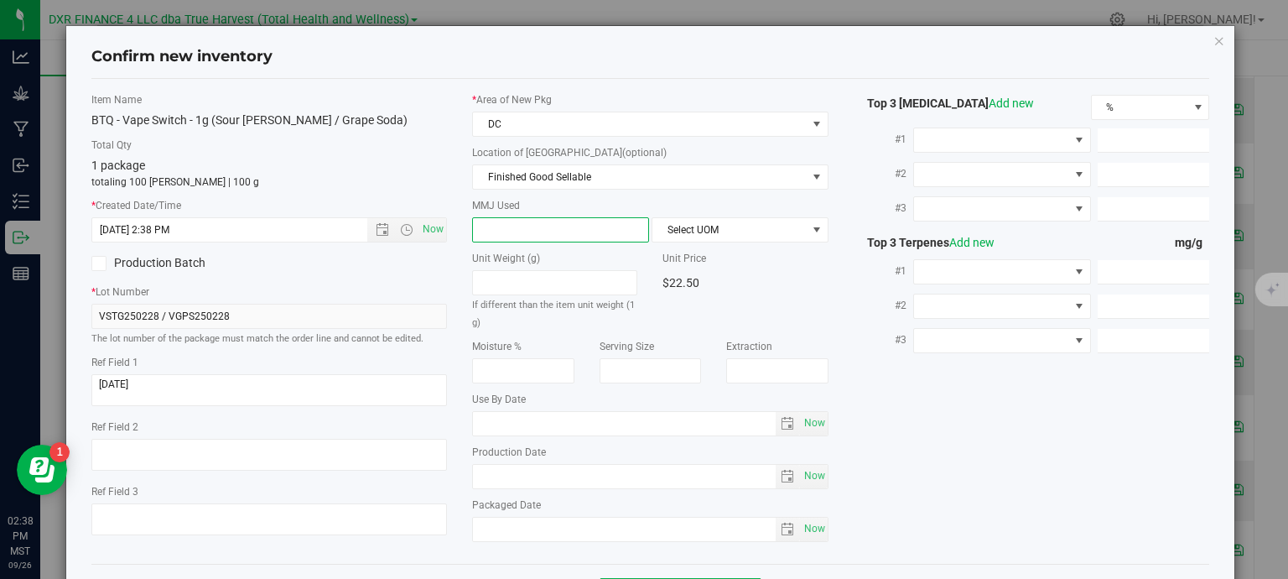
click at [517, 229] on span at bounding box center [560, 229] width 177 height 25
type input "1"
type input "1.0000"
click at [667, 236] on span "Select UOM" at bounding box center [729, 229] width 154 height 23
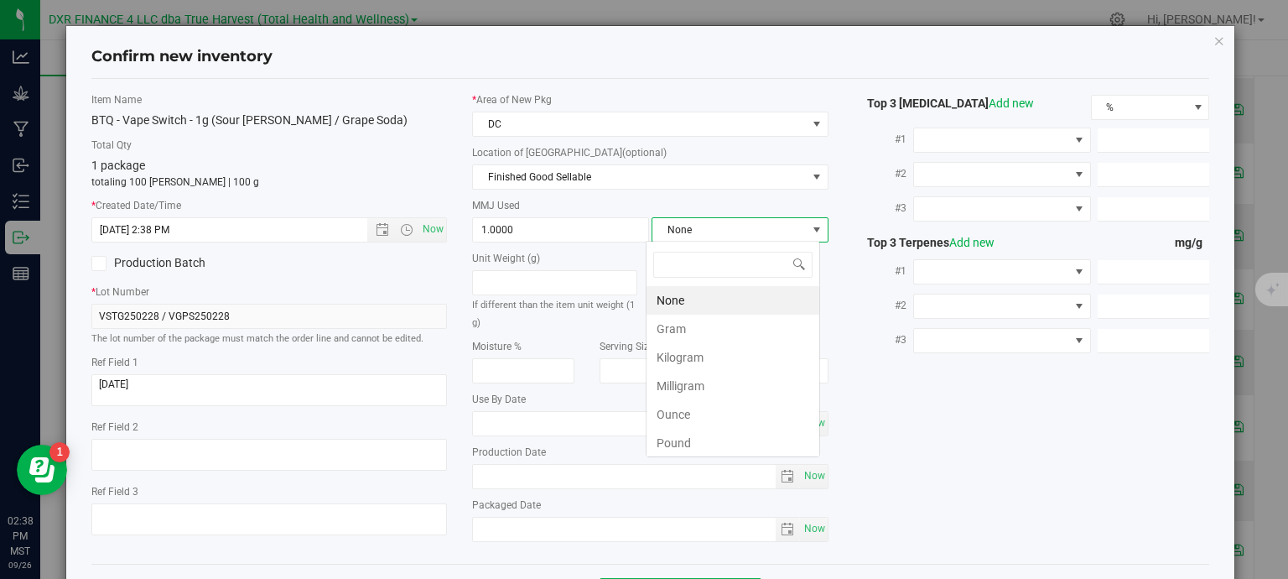
scroll to position [24, 174]
click at [698, 334] on li "Gram" at bounding box center [732, 328] width 173 height 29
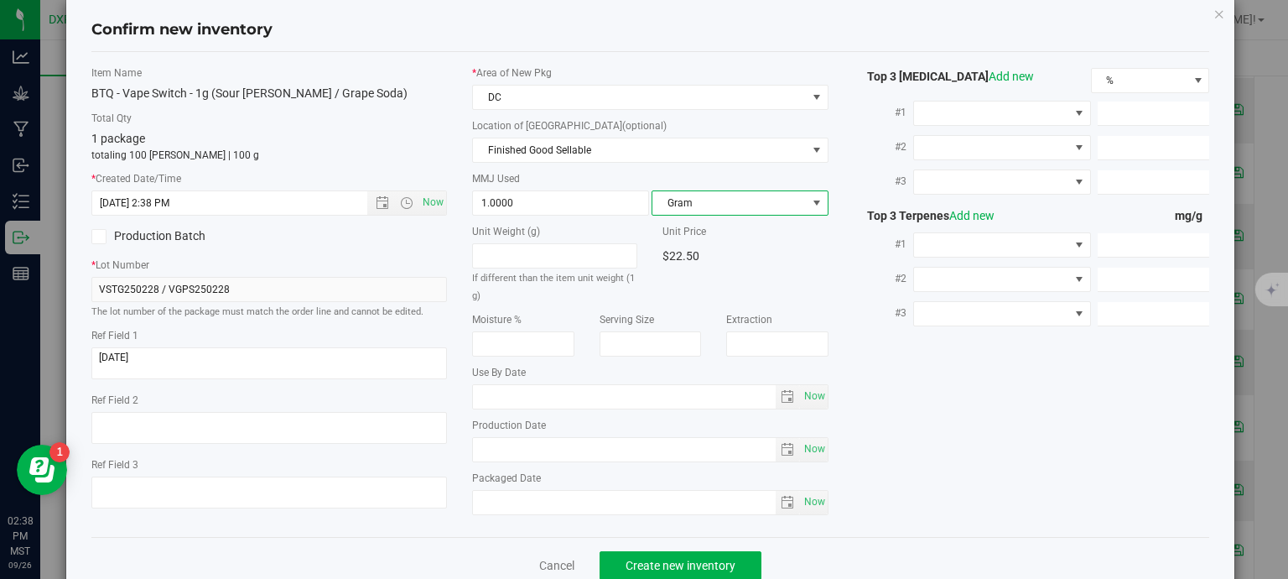
scroll to position [64, 0]
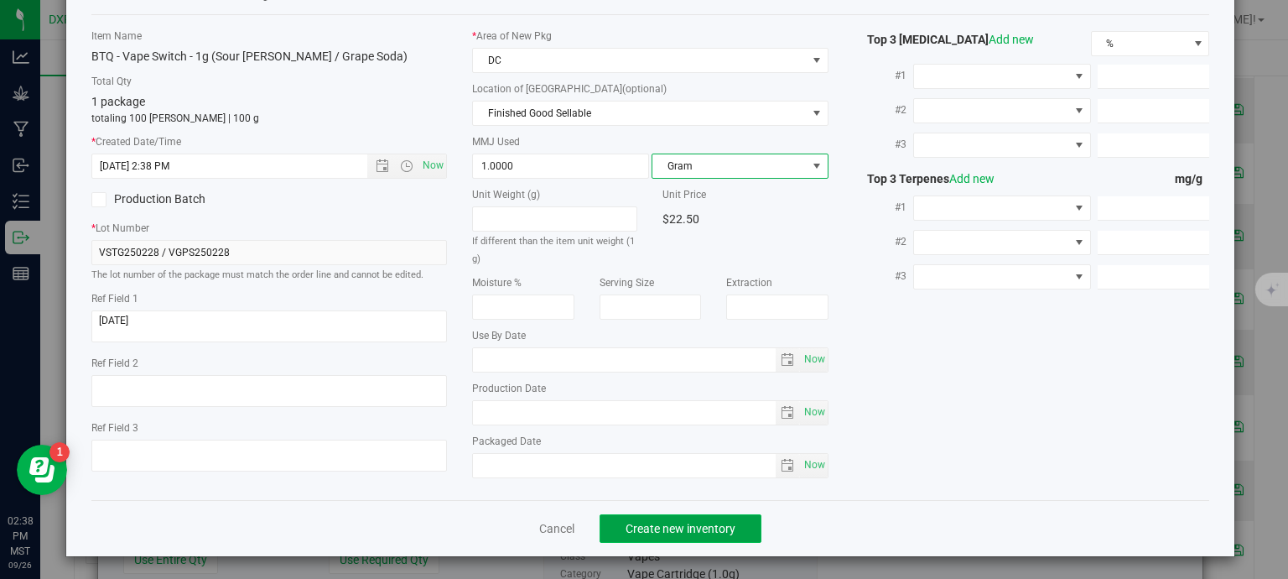
click at [736, 530] on button "Create new inventory" at bounding box center [681, 528] width 162 height 29
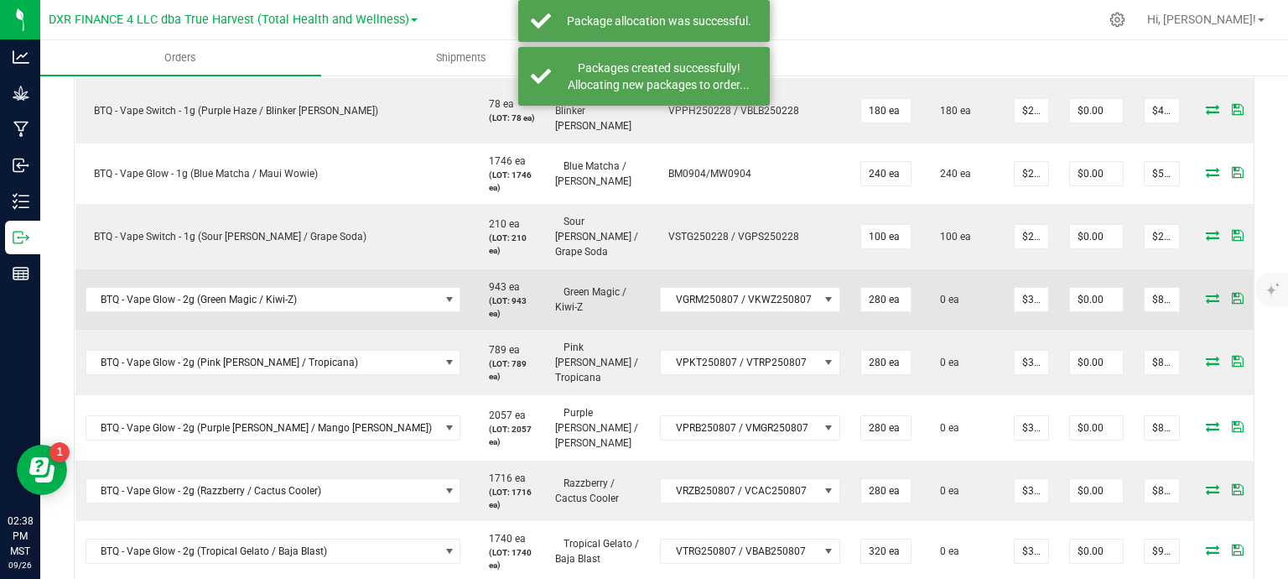
click at [1206, 293] on icon at bounding box center [1212, 298] width 13 height 10
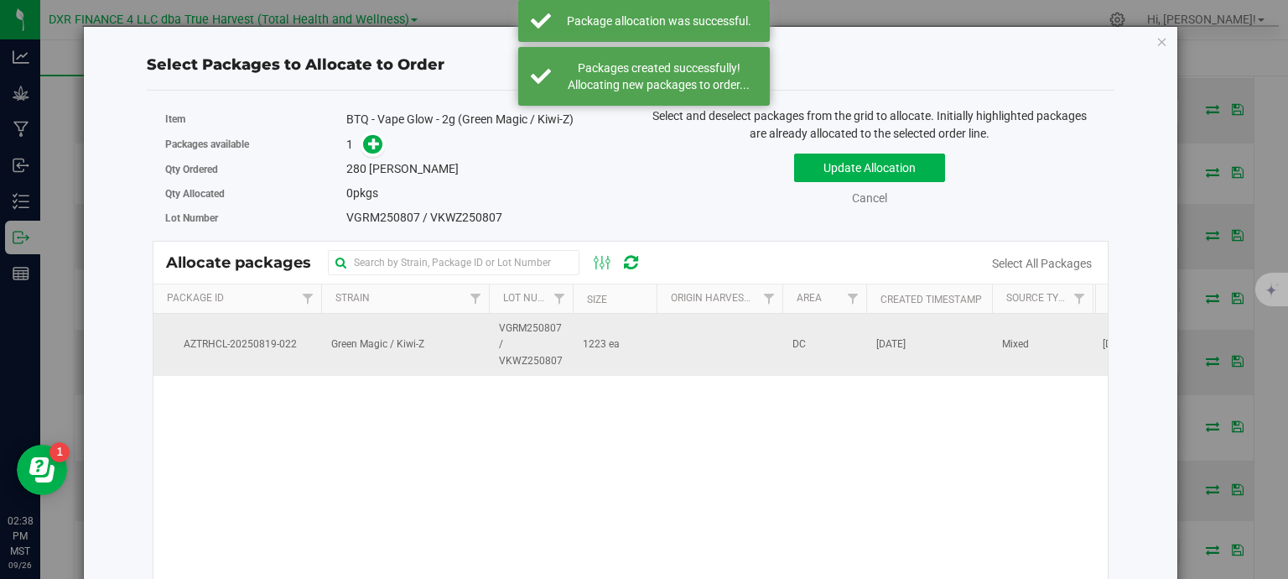
click at [694, 323] on td at bounding box center [720, 345] width 126 height 62
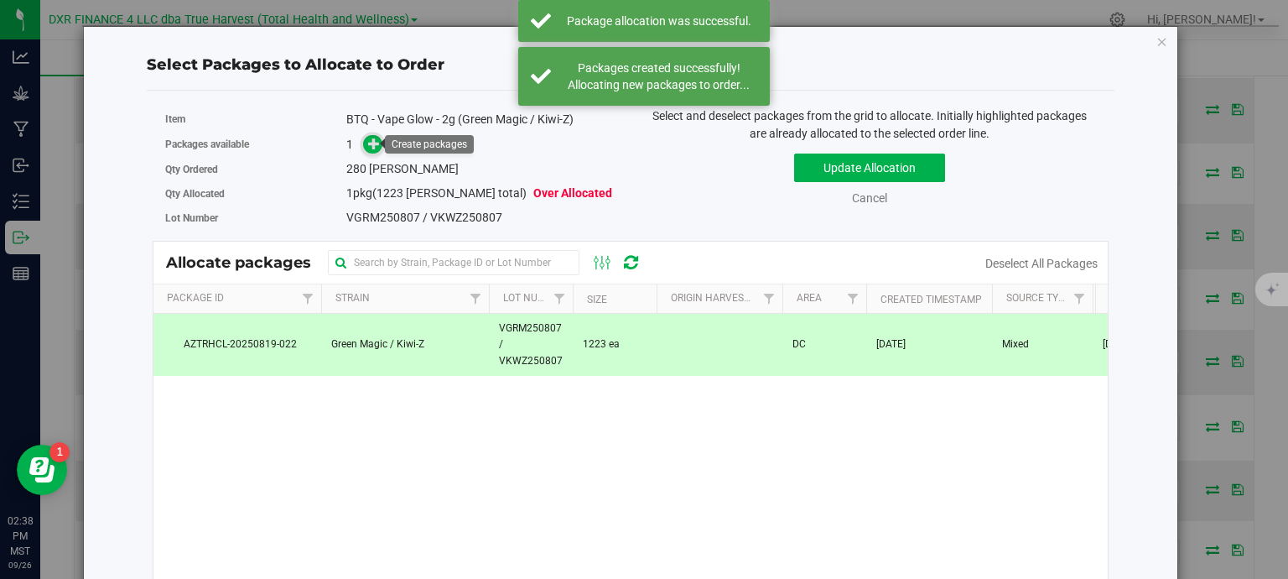
click at [372, 149] on icon at bounding box center [374, 144] width 12 height 12
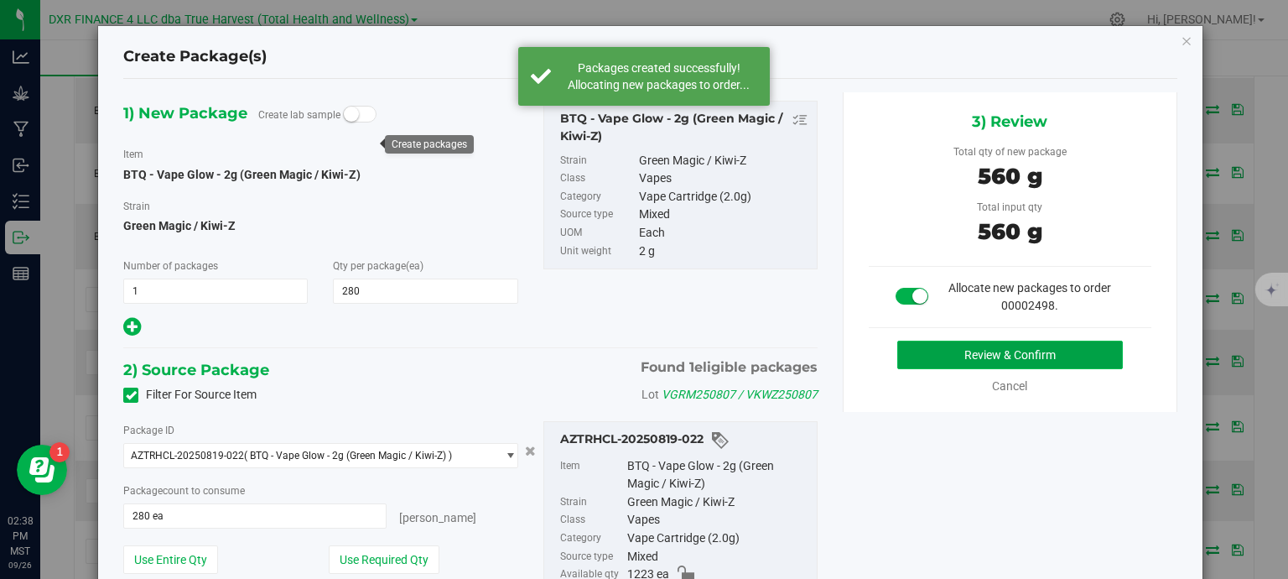
click at [1031, 358] on button "Review & Confirm" at bounding box center [1010, 354] width 226 height 29
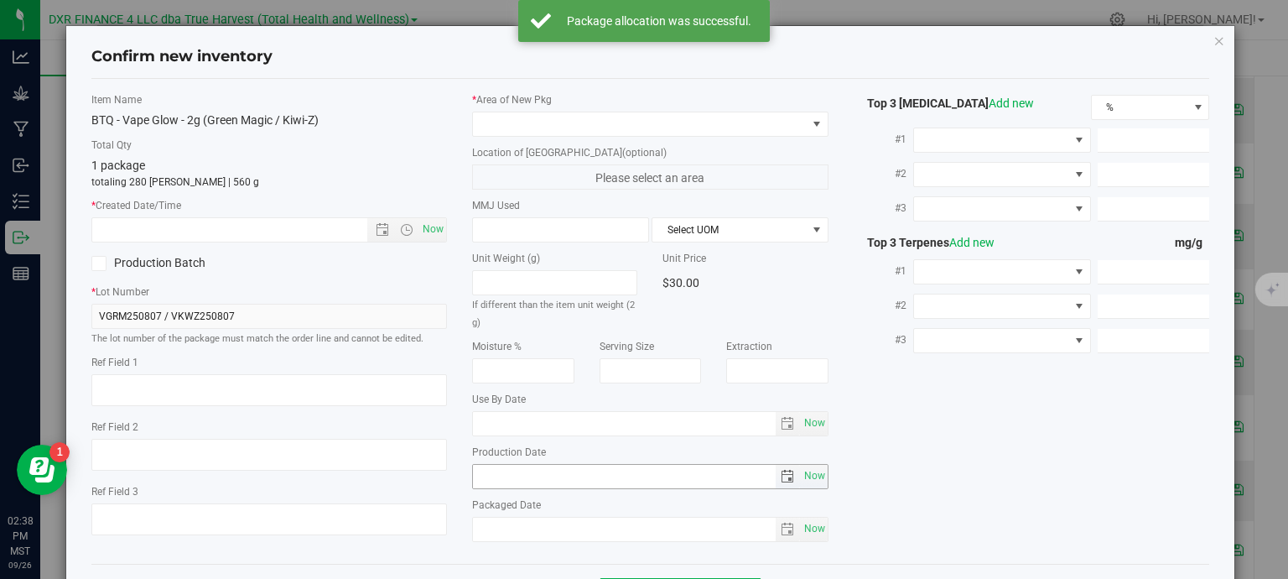
type textarea "2025-08-07"
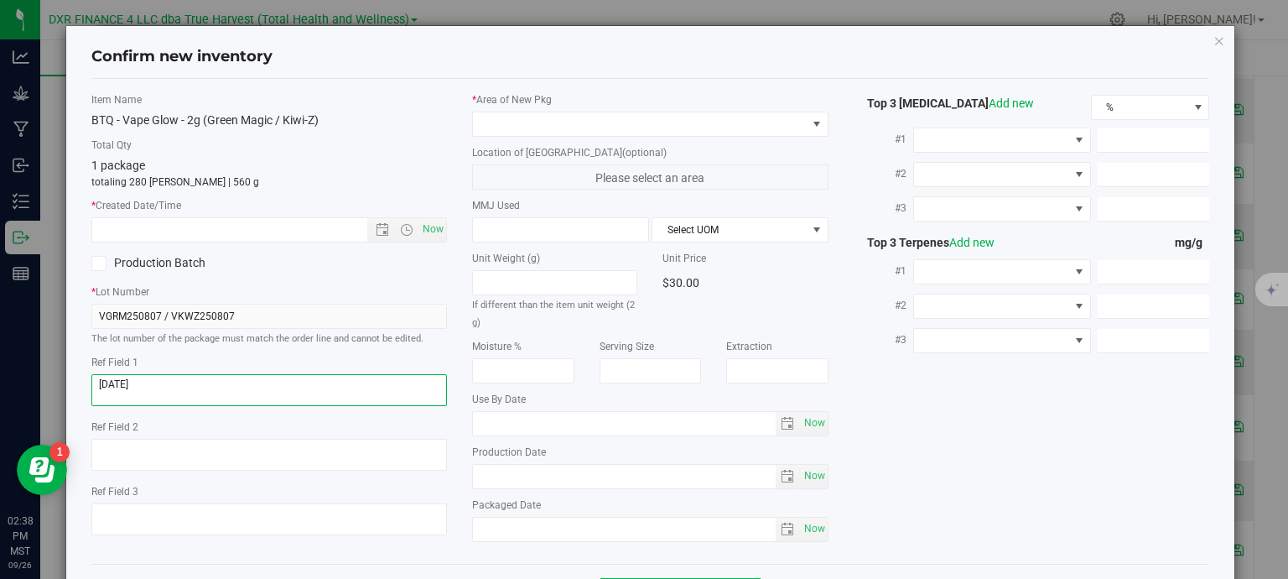
click at [265, 377] on textarea at bounding box center [269, 390] width 356 height 32
click at [264, 378] on textarea at bounding box center [269, 390] width 356 height 32
click at [296, 231] on input "text" at bounding box center [244, 229] width 304 height 23
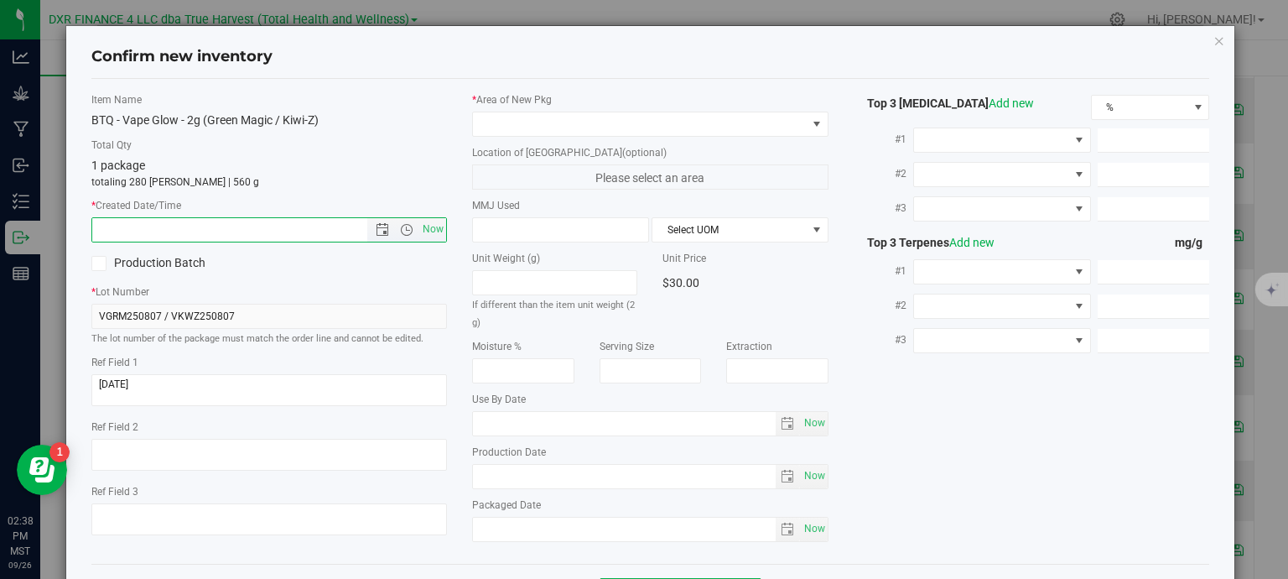
paste input "2025-08-07"
type input "8/7/2025 2:38 PM"
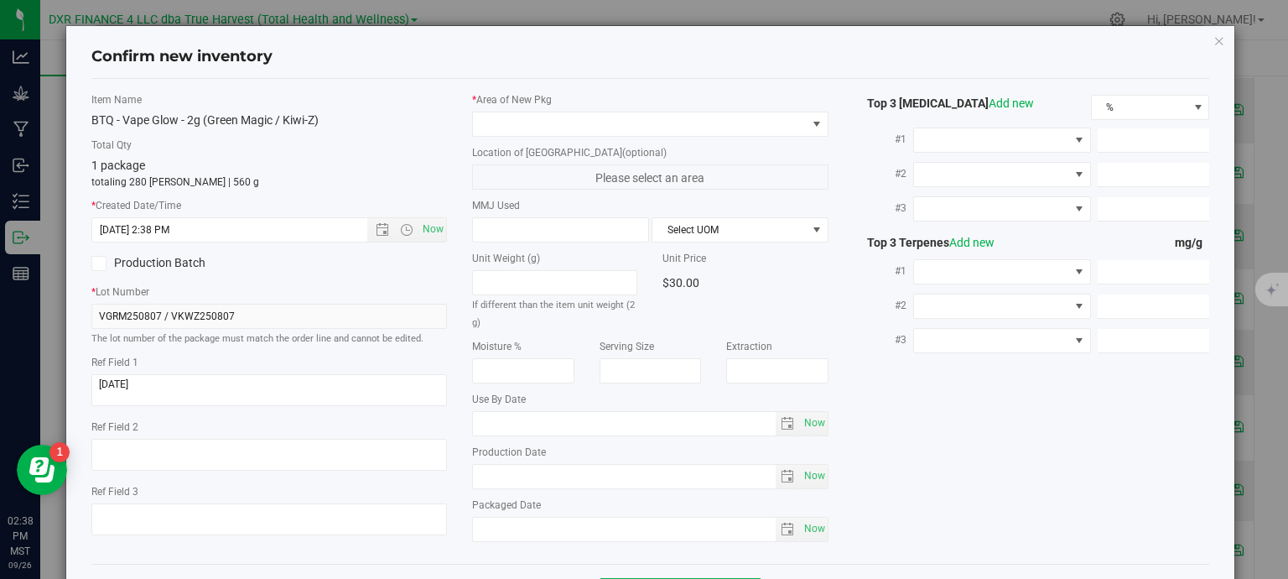
click at [639, 105] on label "* Area of New Pkg" at bounding box center [650, 99] width 356 height 15
click at [644, 130] on span at bounding box center [640, 123] width 334 height 23
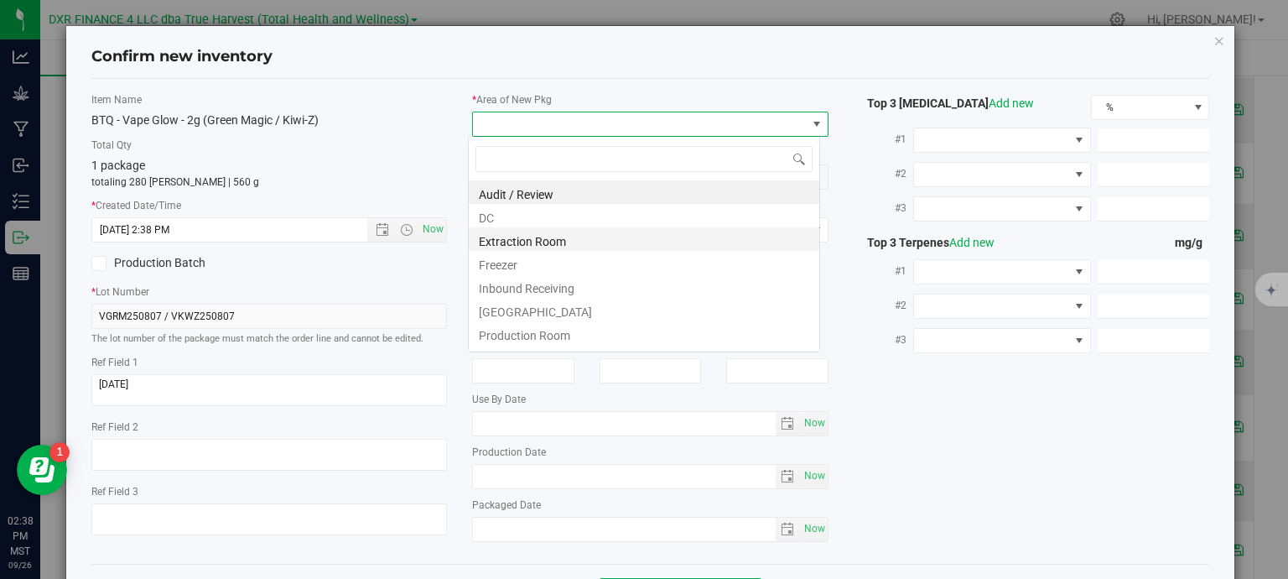
scroll to position [24, 352]
click at [591, 221] on li "DC" at bounding box center [644, 215] width 350 height 23
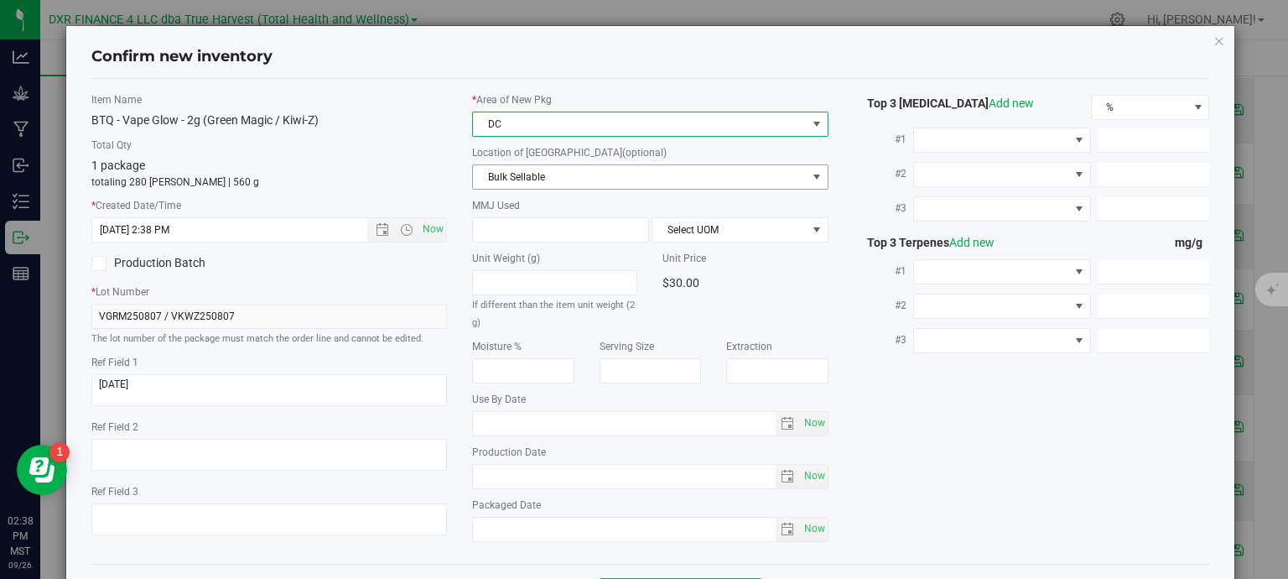
click at [599, 177] on span "Bulk Sellable" at bounding box center [640, 176] width 334 height 23
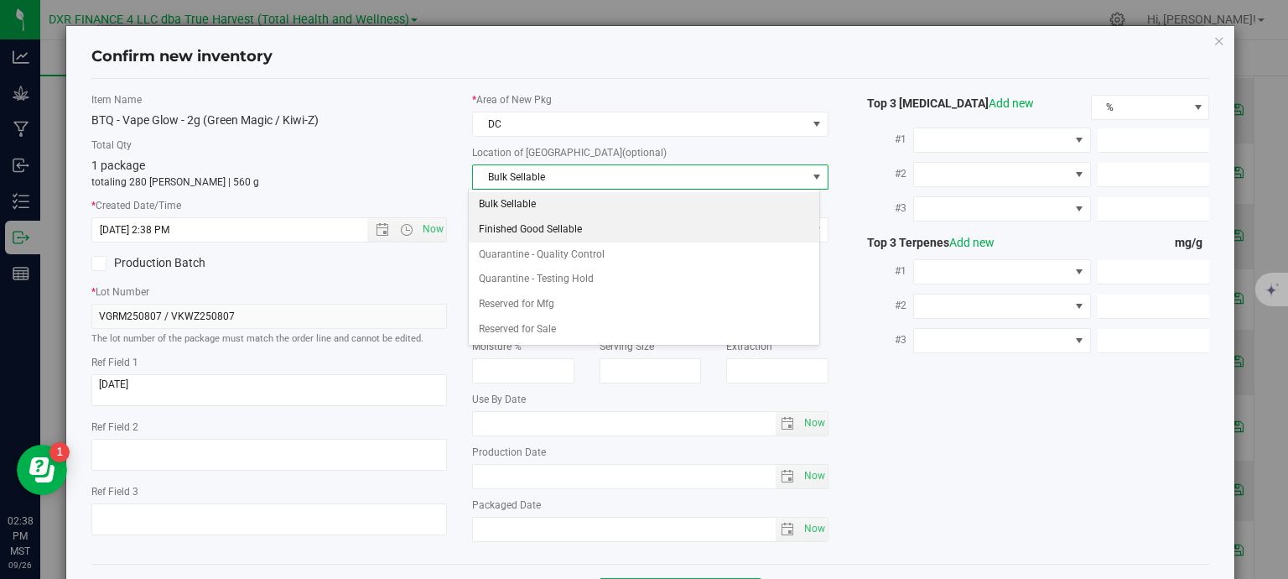
click at [585, 233] on li "Finished Good Sellable" at bounding box center [644, 229] width 350 height 25
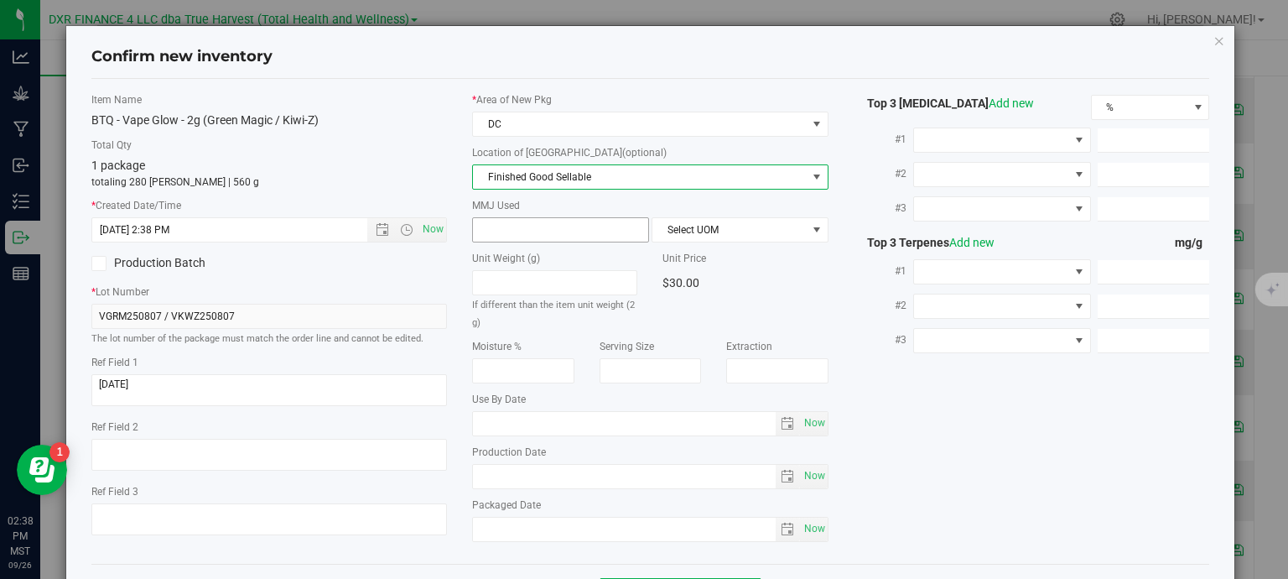
click at [556, 236] on span at bounding box center [560, 229] width 177 height 25
type input "2"
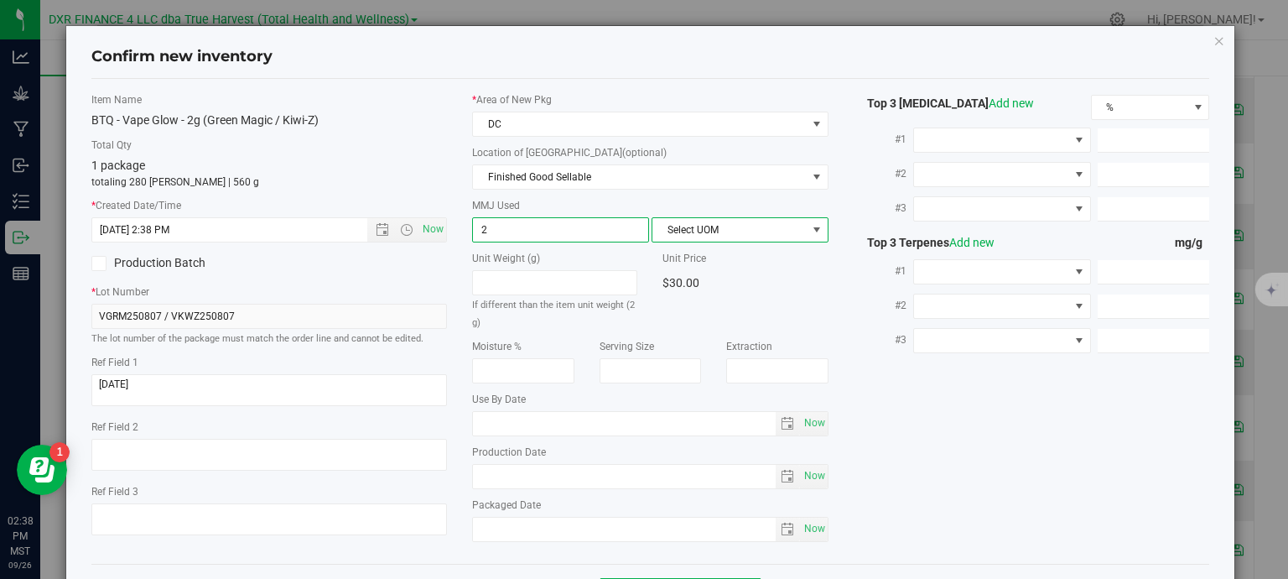
type input "2.0000"
click at [810, 231] on span at bounding box center [816, 229] width 13 height 13
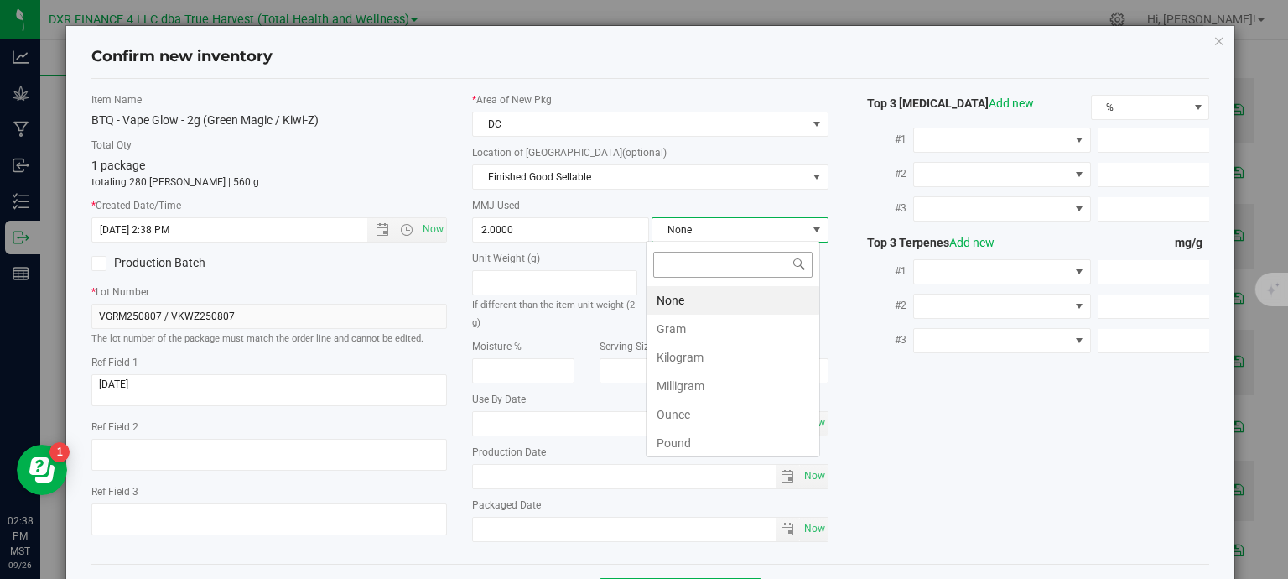
scroll to position [24, 174]
drag, startPoint x: 755, startPoint y: 330, endPoint x: 825, endPoint y: 348, distance: 71.8
click at [755, 331] on li "Gram" at bounding box center [732, 328] width 173 height 29
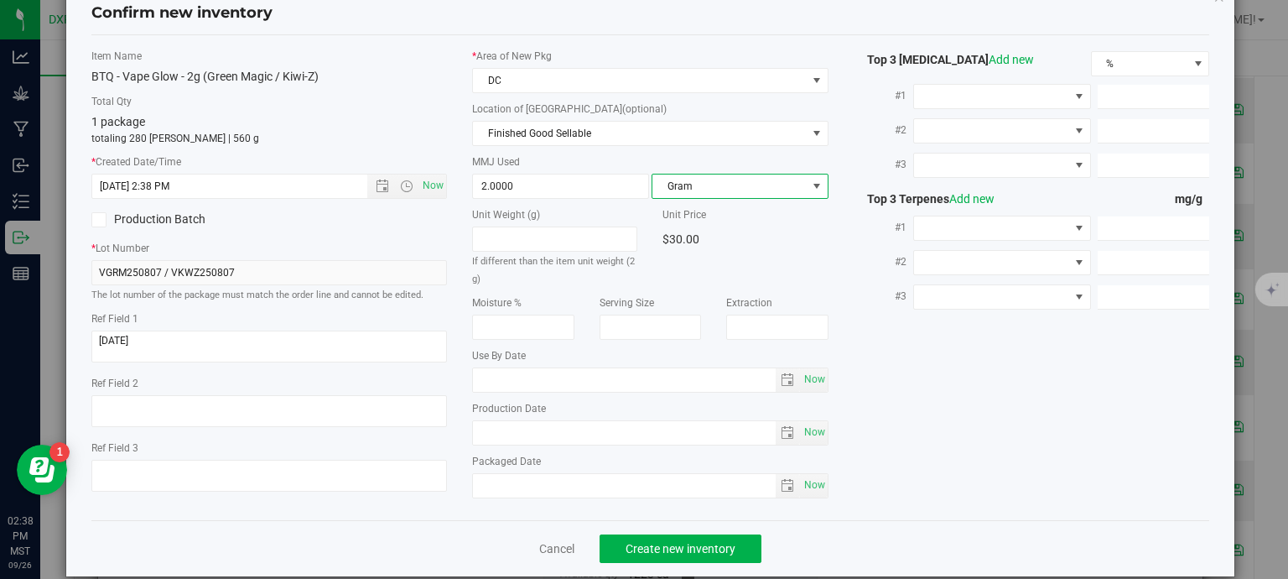
scroll to position [64, 0]
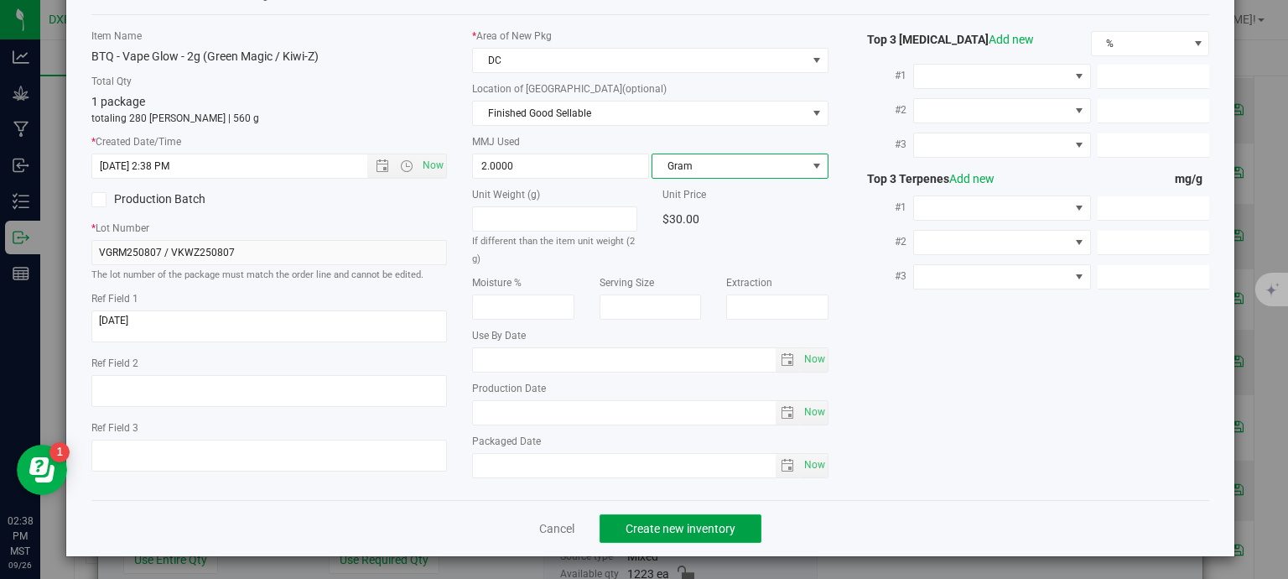
click at [701, 532] on span "Create new inventory" at bounding box center [681, 528] width 110 height 13
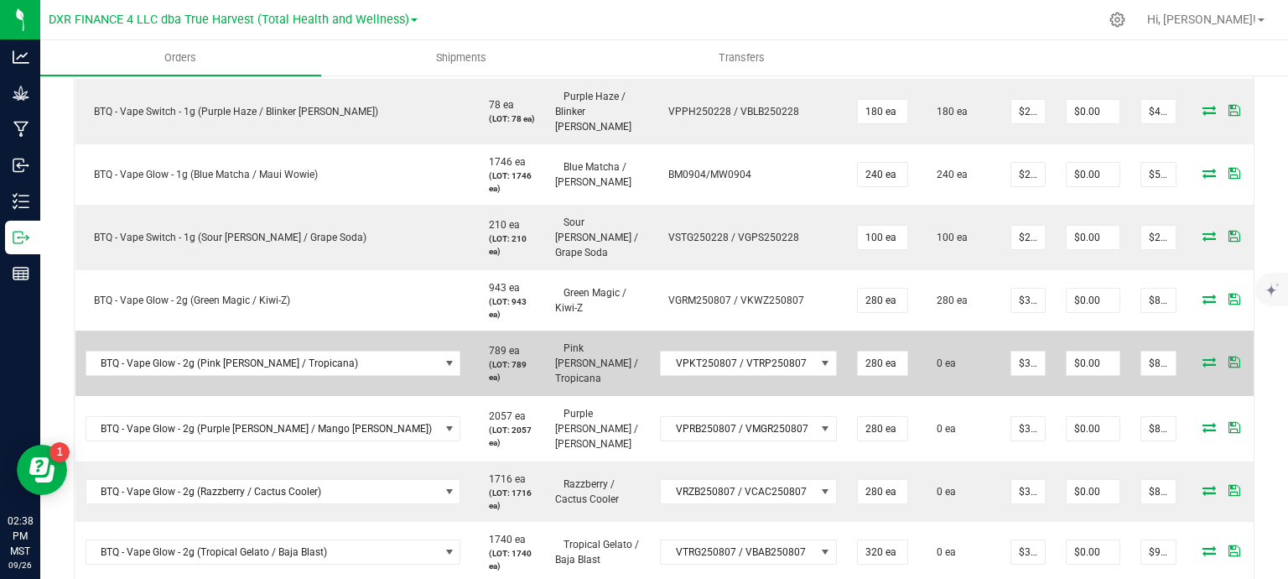
scroll to position [922, 0]
click at [1202, 356] on icon at bounding box center [1208, 361] width 13 height 10
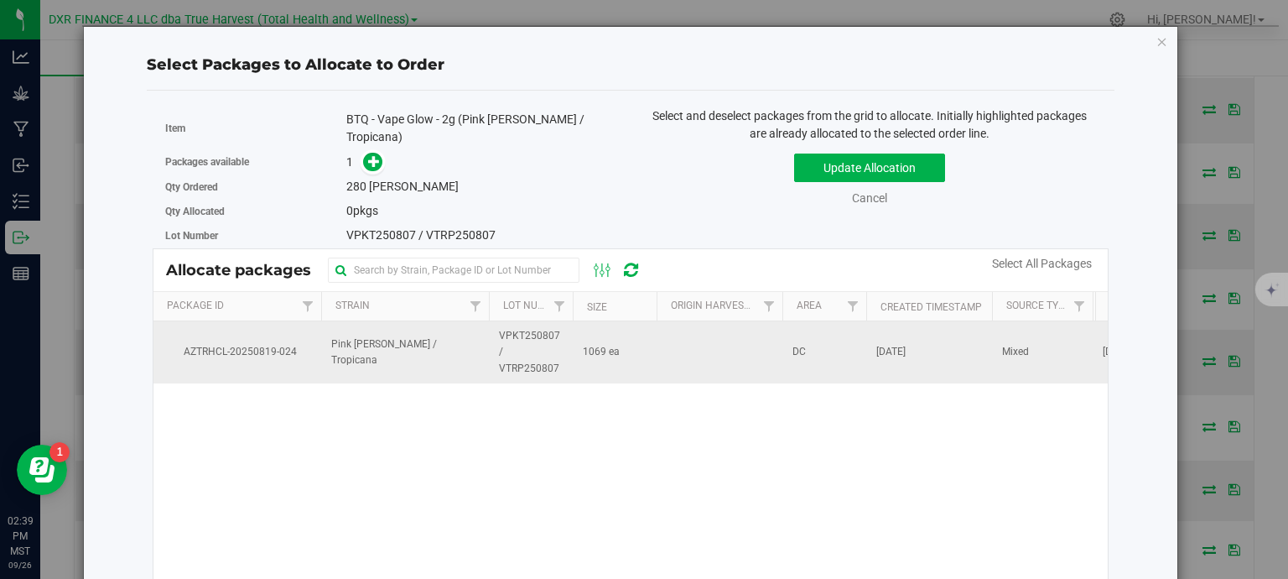
click at [463, 342] on td "Pink Tangie / Tropicana" at bounding box center [405, 352] width 168 height 62
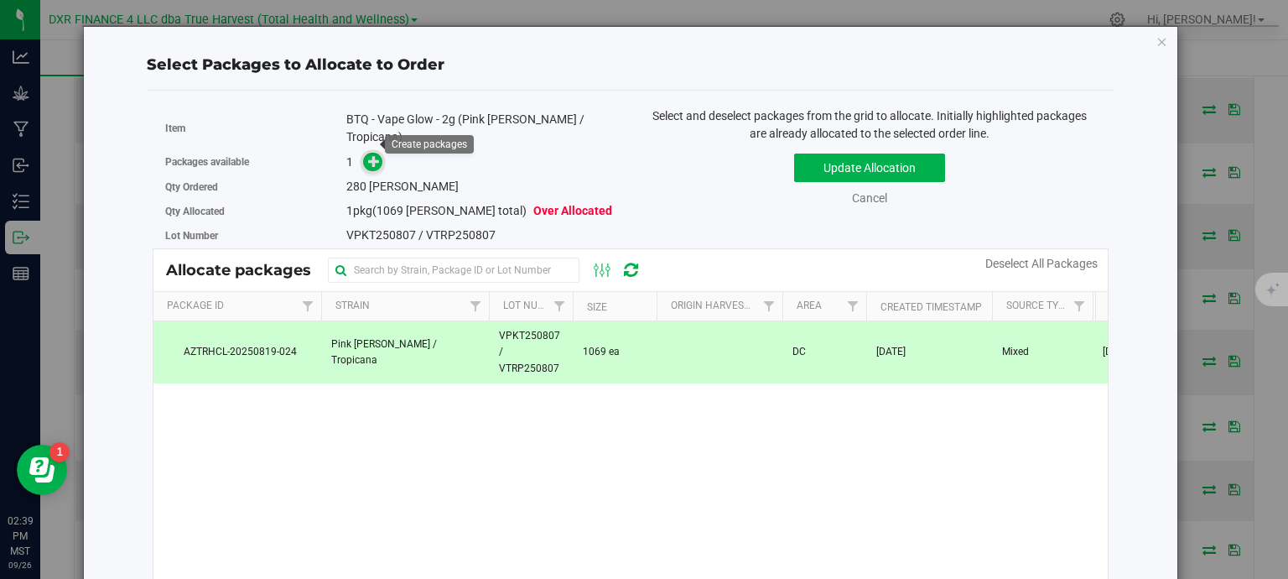
click at [370, 155] on icon at bounding box center [374, 161] width 12 height 12
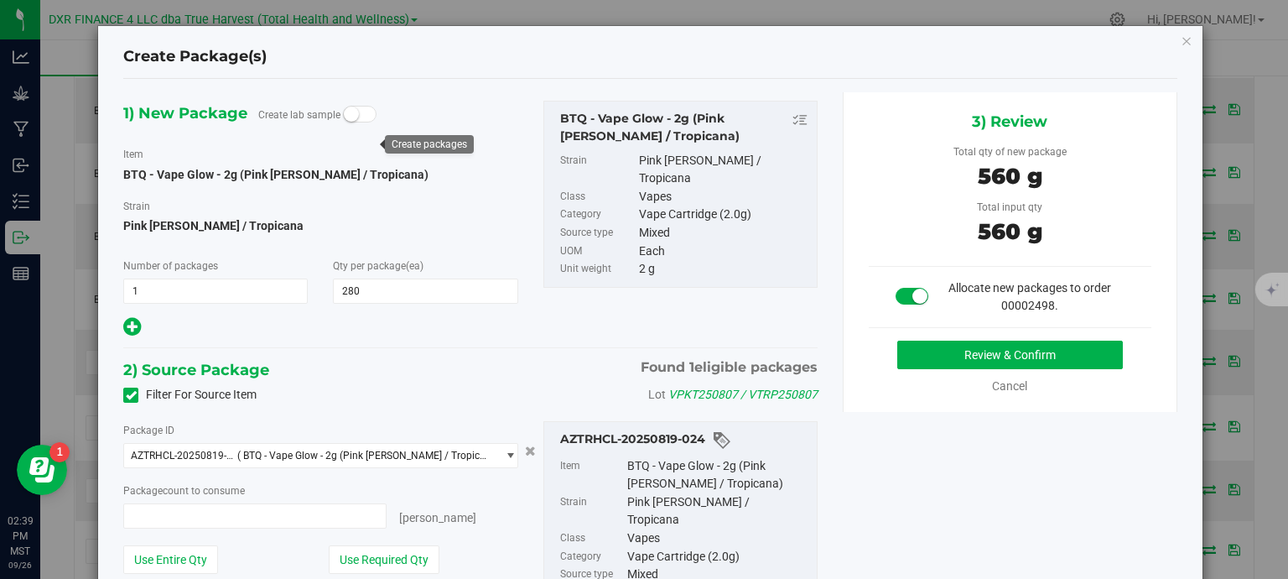
type input "280 ea"
click at [963, 350] on button "Review & Confirm" at bounding box center [1010, 354] width 226 height 29
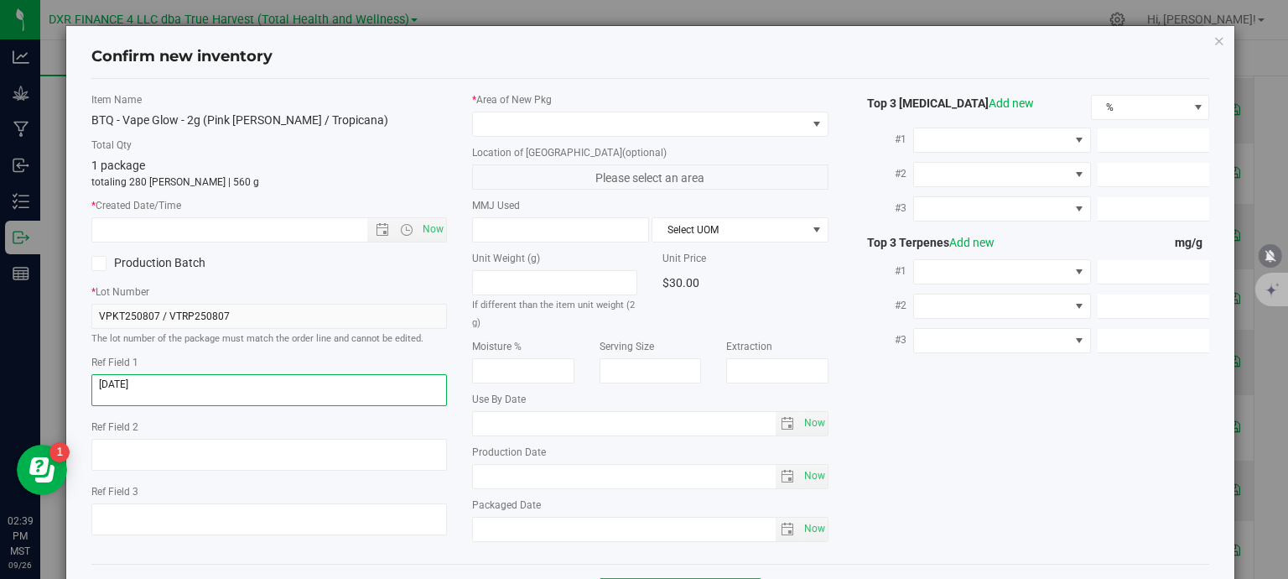
click at [218, 395] on textarea at bounding box center [269, 390] width 356 height 32
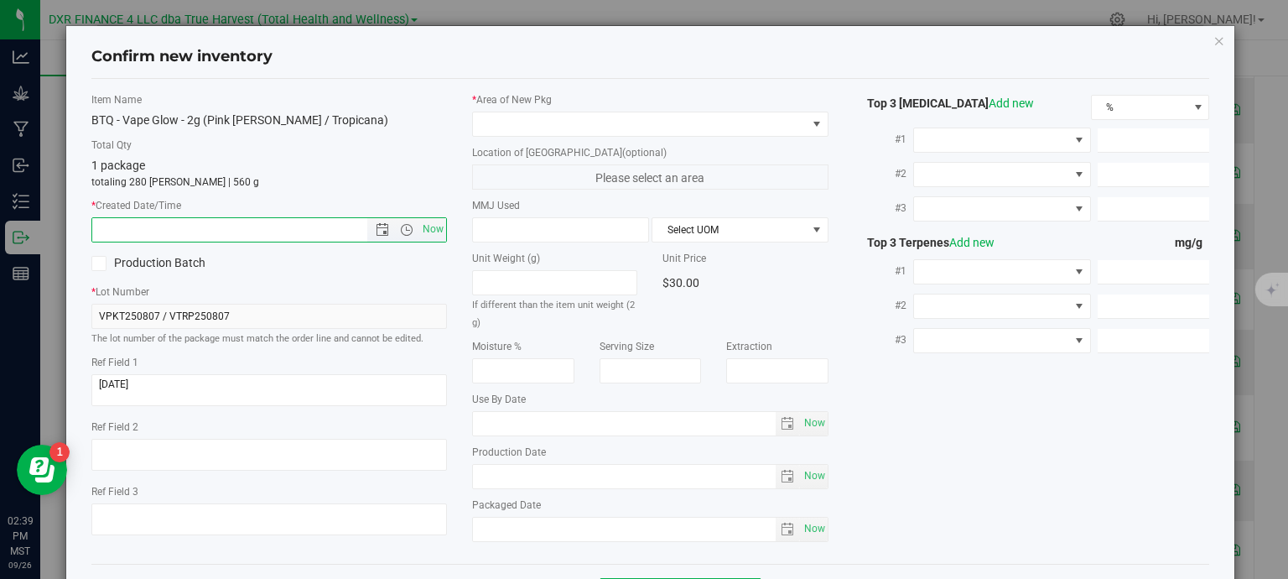
click at [240, 219] on input "text" at bounding box center [244, 229] width 304 height 23
paste input "2025-08-07"
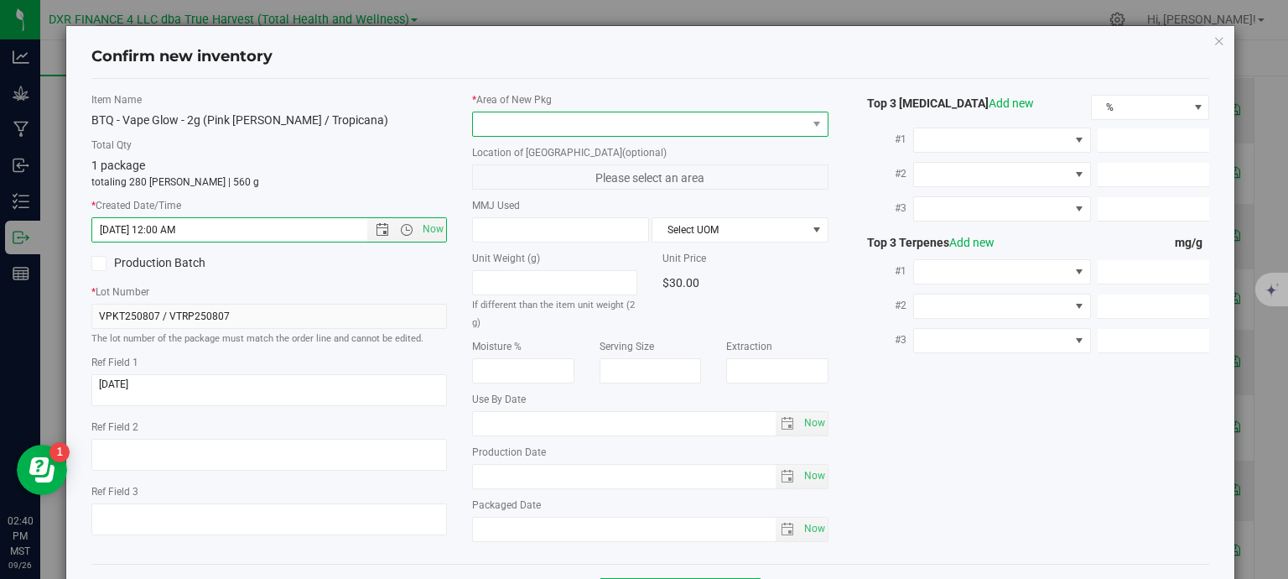
click at [537, 123] on span at bounding box center [640, 123] width 334 height 23
type input "8/7/2025 2:40 PM"
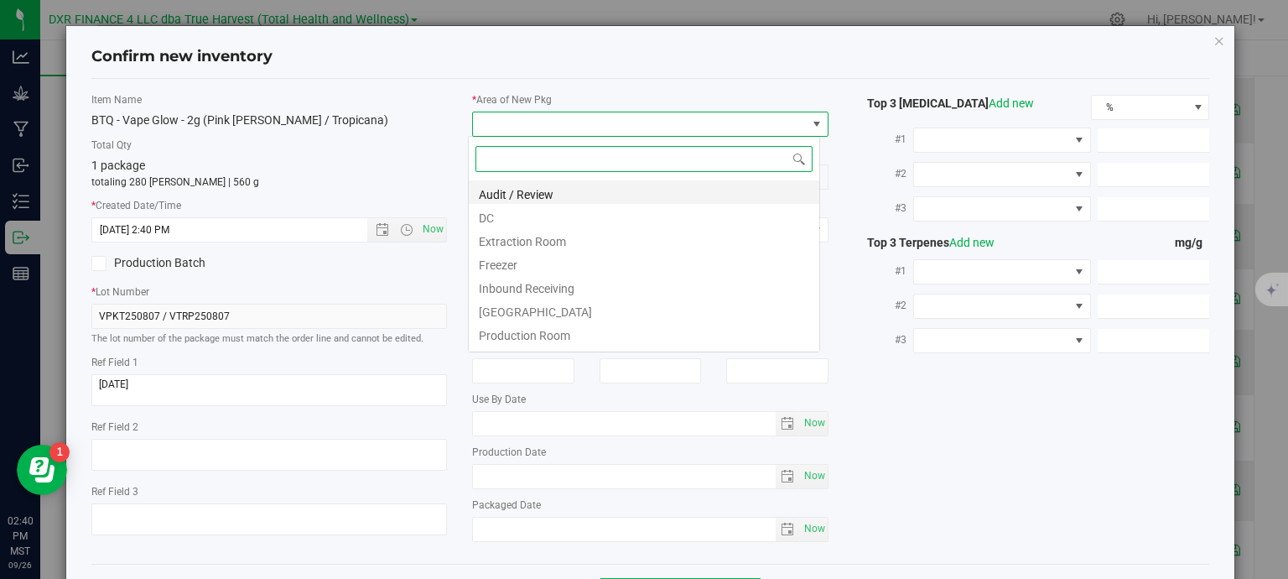
scroll to position [24, 352]
click at [550, 212] on li "DC" at bounding box center [644, 215] width 350 height 23
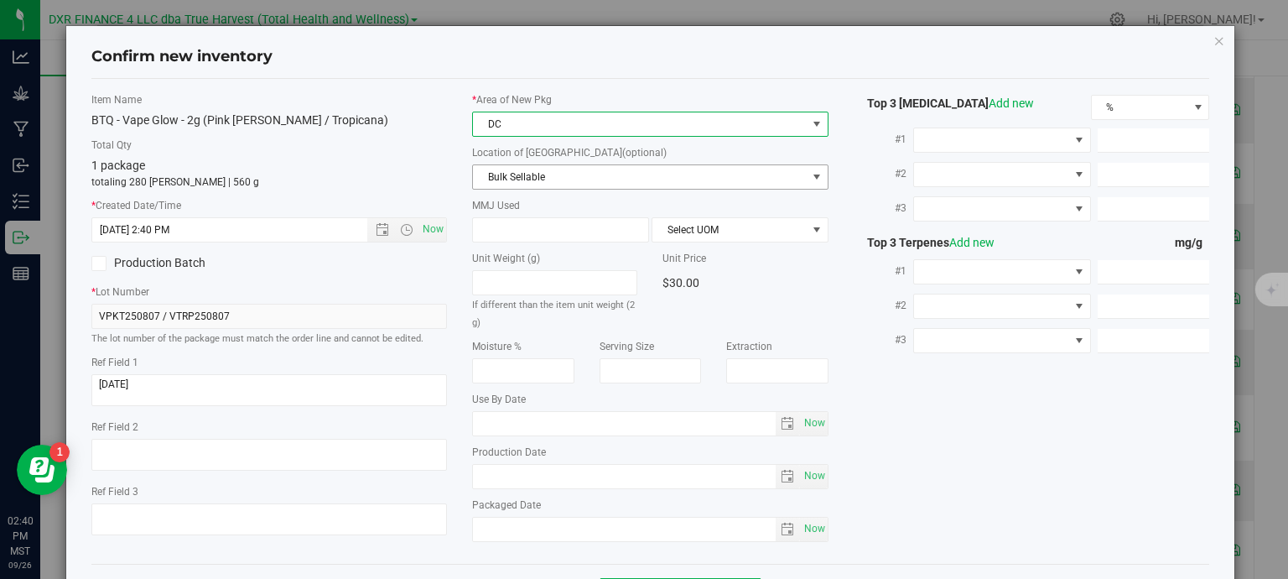
click at [551, 165] on span "Bulk Sellable" at bounding box center [640, 176] width 334 height 23
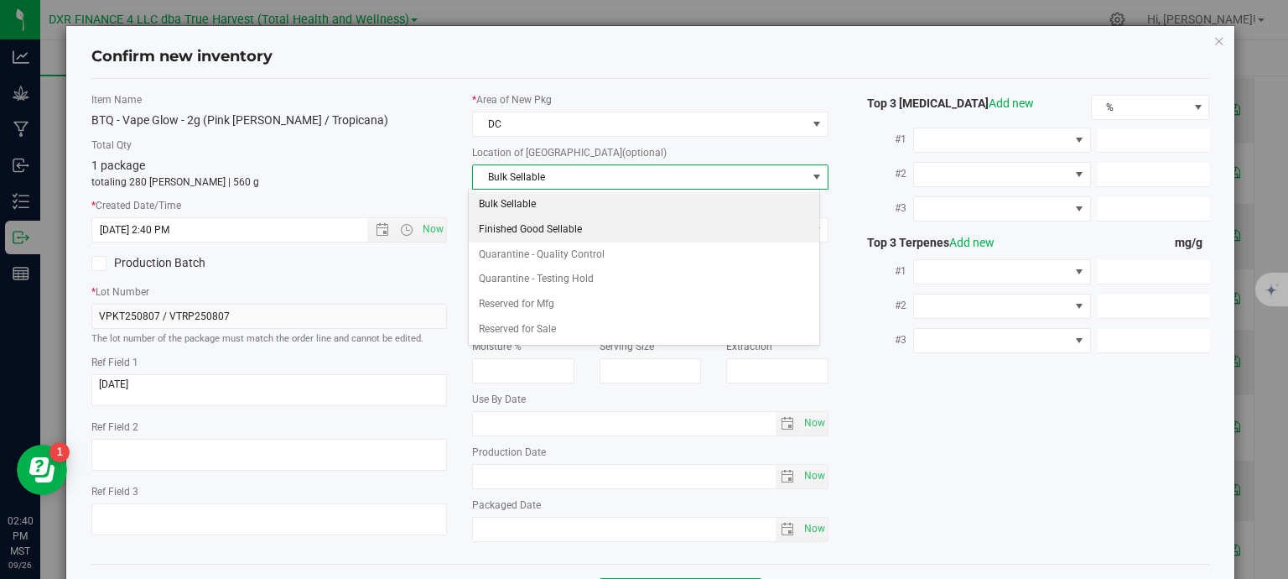
click at [545, 234] on li "Finished Good Sellable" at bounding box center [644, 229] width 350 height 25
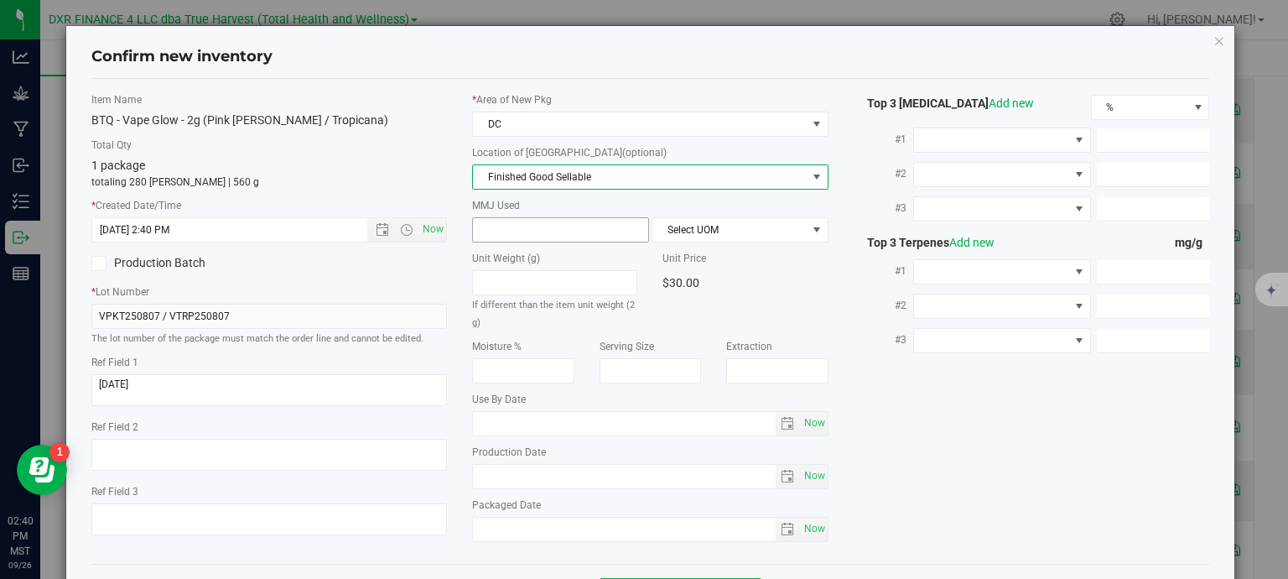
click at [538, 226] on span at bounding box center [560, 229] width 177 height 25
type input "2"
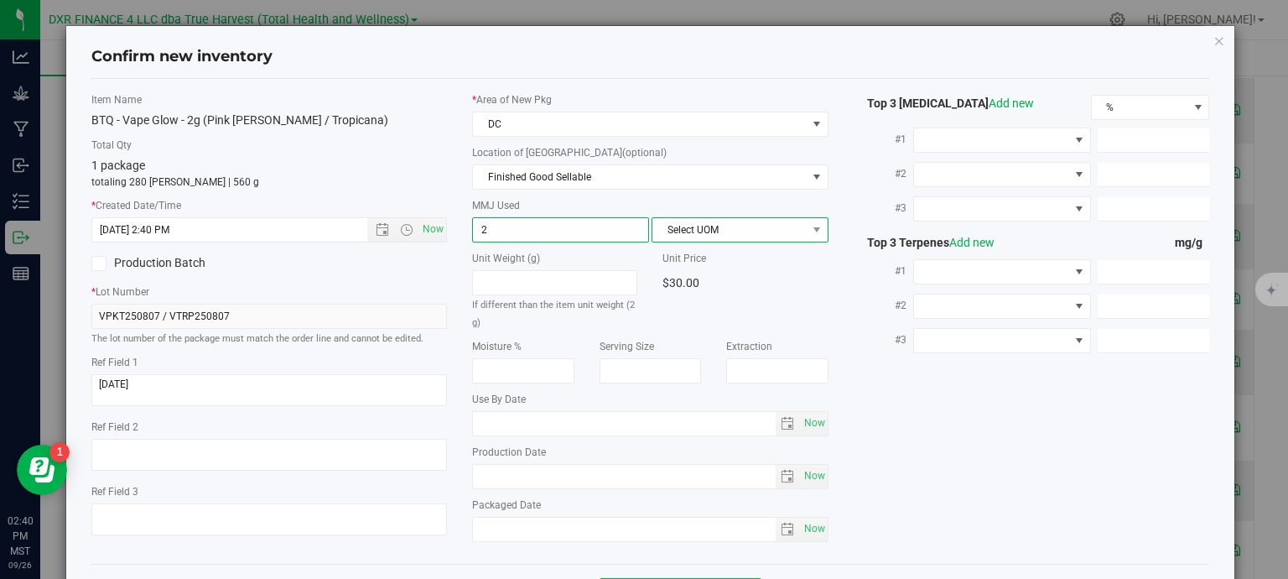
type input "2.0000"
click at [666, 229] on span "Select UOM" at bounding box center [729, 229] width 154 height 23
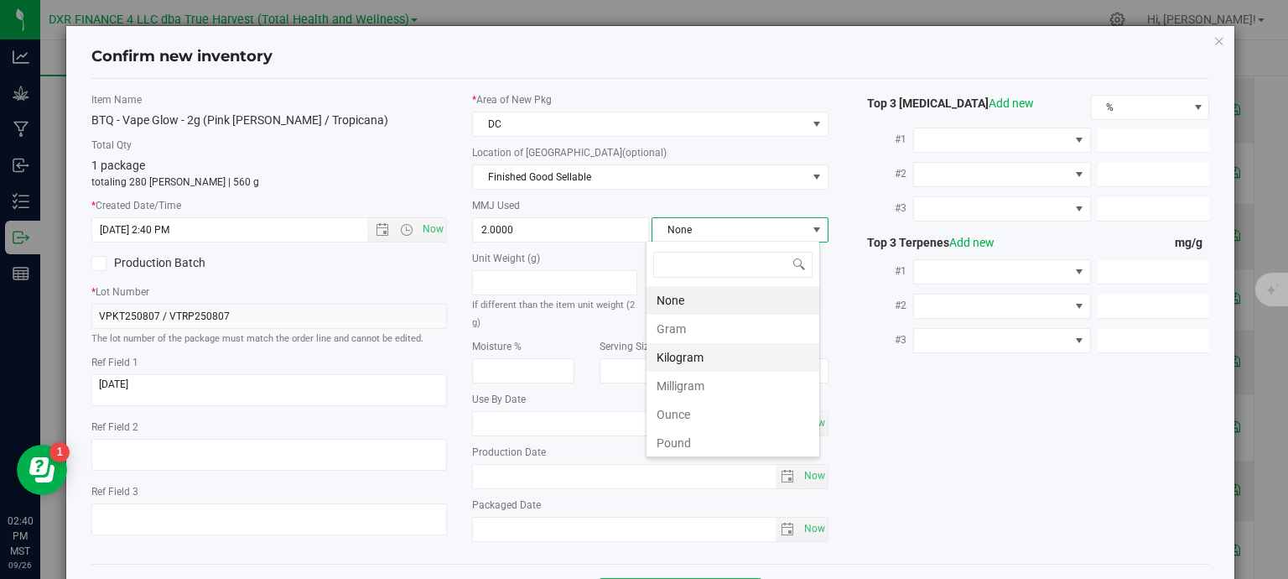
scroll to position [24, 174]
click at [698, 327] on li "Gram" at bounding box center [732, 328] width 173 height 29
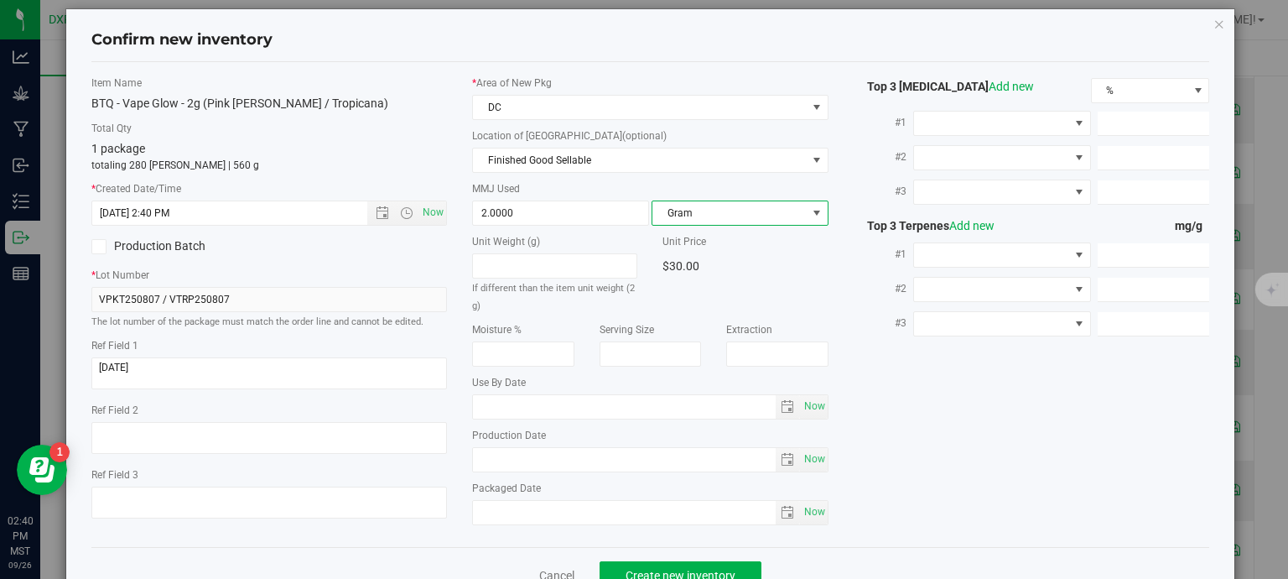
scroll to position [64, 0]
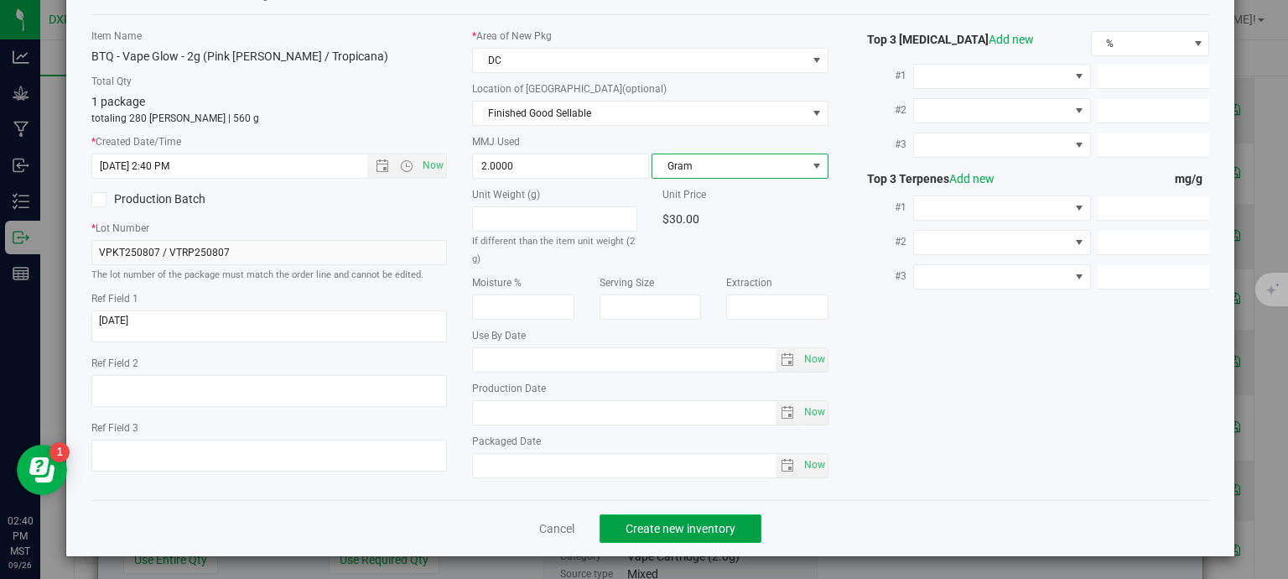
click at [615, 514] on button "Create new inventory" at bounding box center [681, 528] width 162 height 29
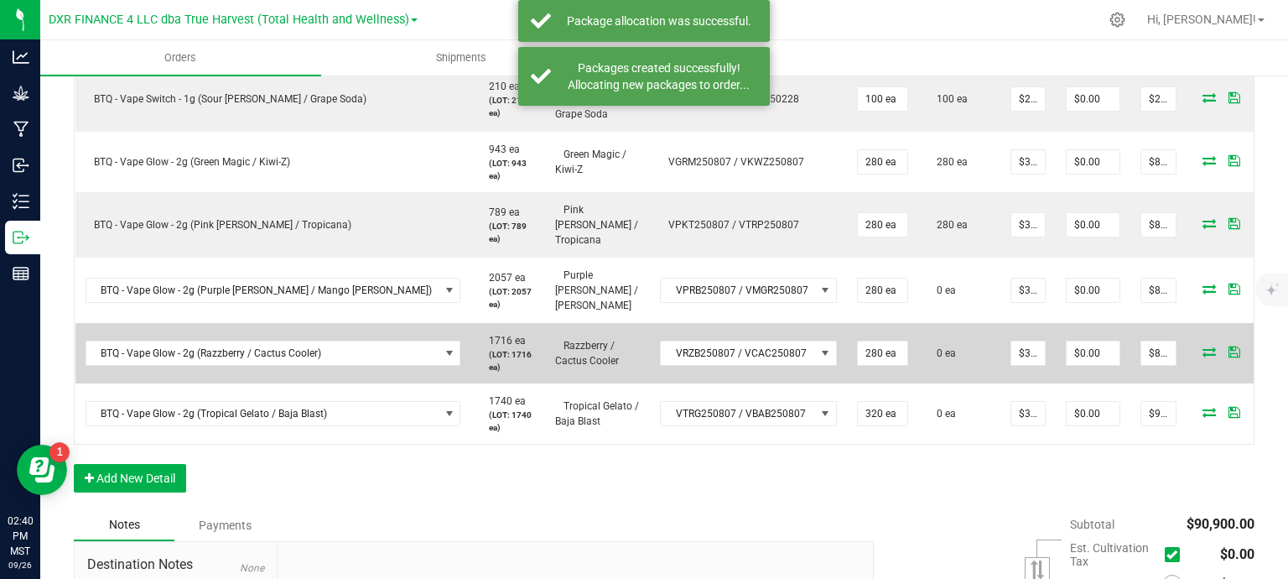
scroll to position [1090, 0]
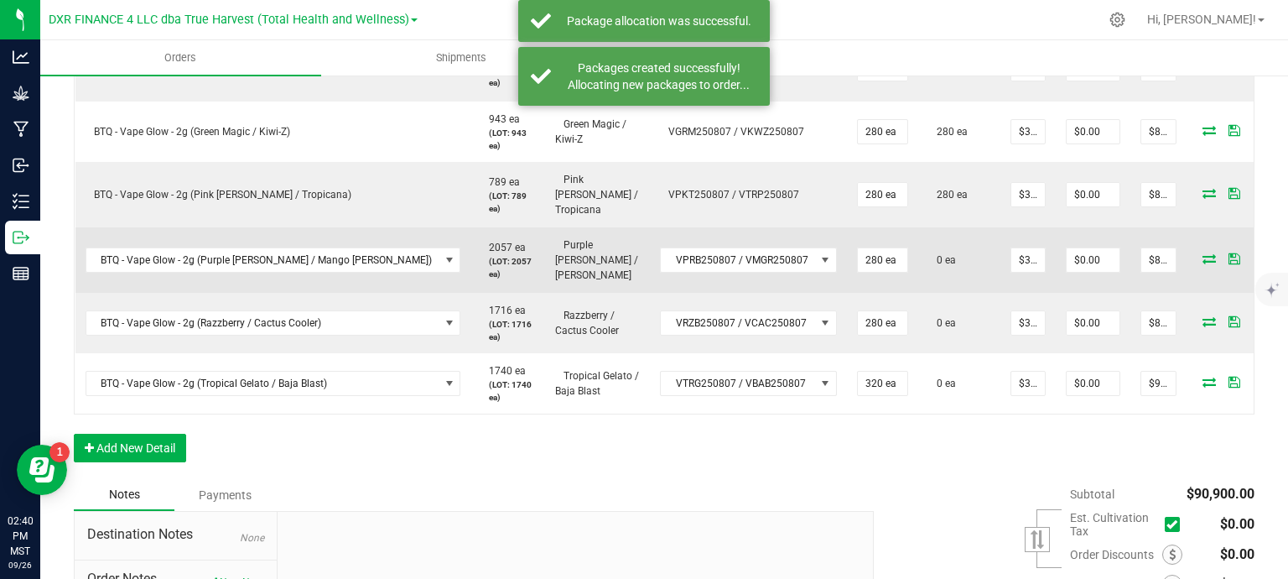
click at [1202, 253] on icon at bounding box center [1208, 258] width 13 height 10
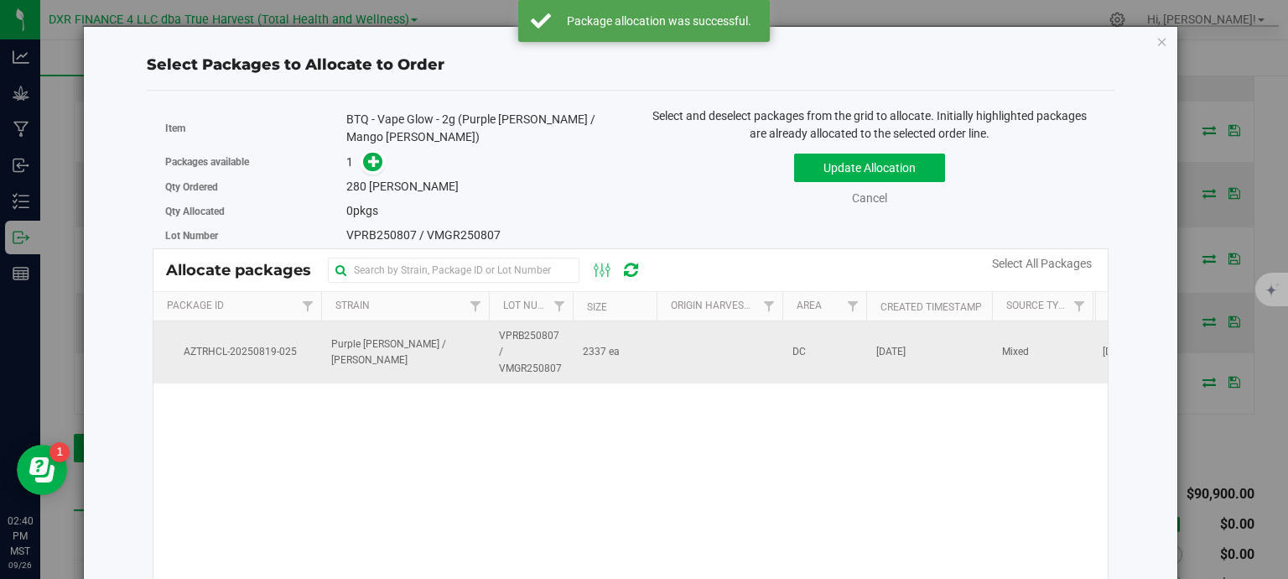
click at [588, 365] on td "2337 ea" at bounding box center [615, 352] width 84 height 62
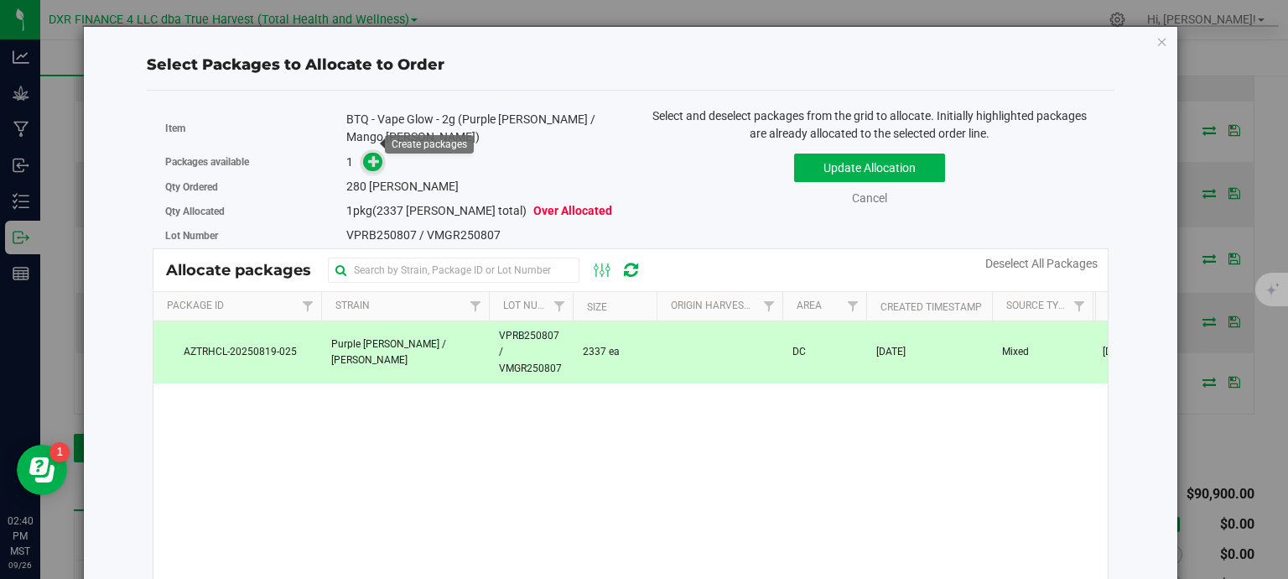
click at [371, 155] on icon at bounding box center [374, 161] width 12 height 12
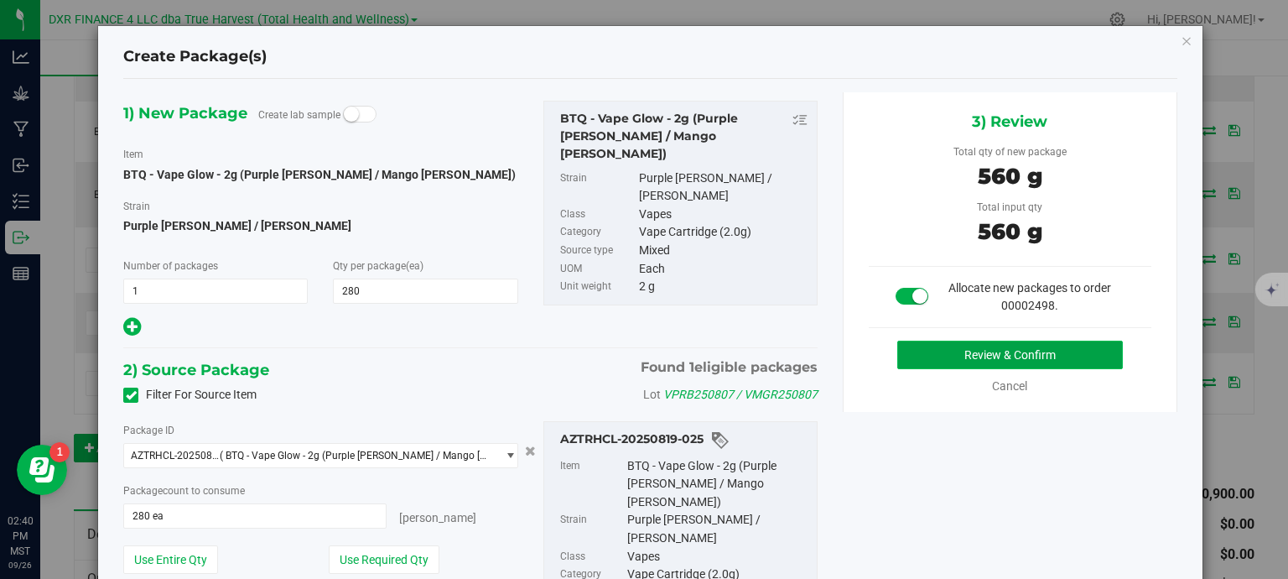
click at [994, 348] on button "Review & Confirm" at bounding box center [1010, 354] width 226 height 29
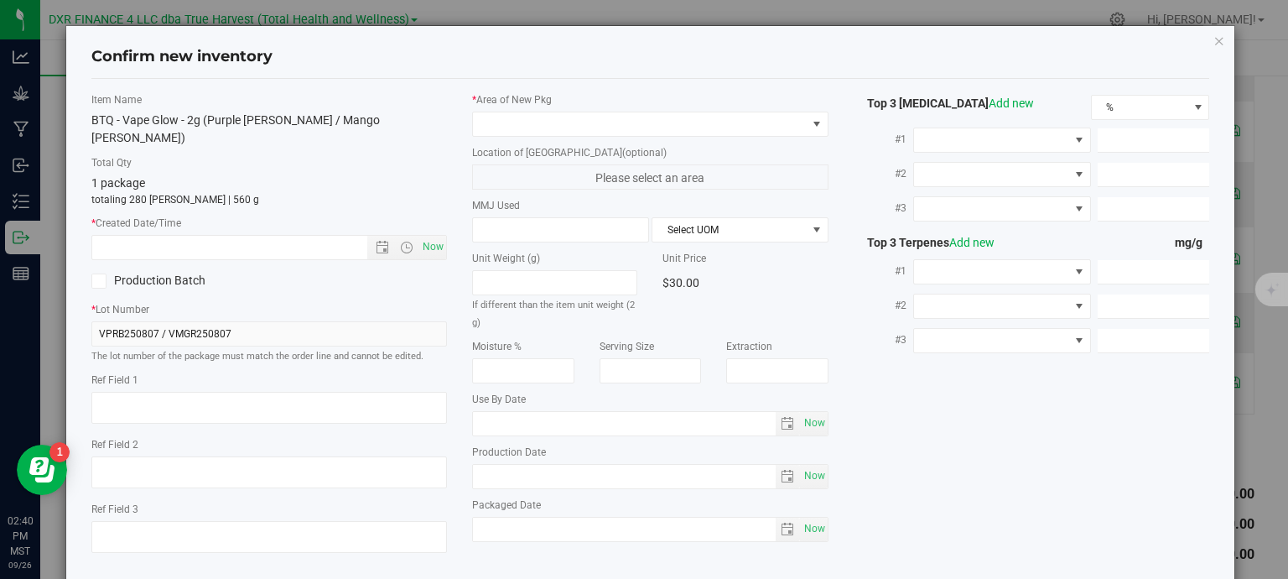
type textarea "2025-08-07"
click at [148, 392] on textarea at bounding box center [269, 408] width 356 height 32
click at [202, 236] on input "text" at bounding box center [244, 247] width 304 height 23
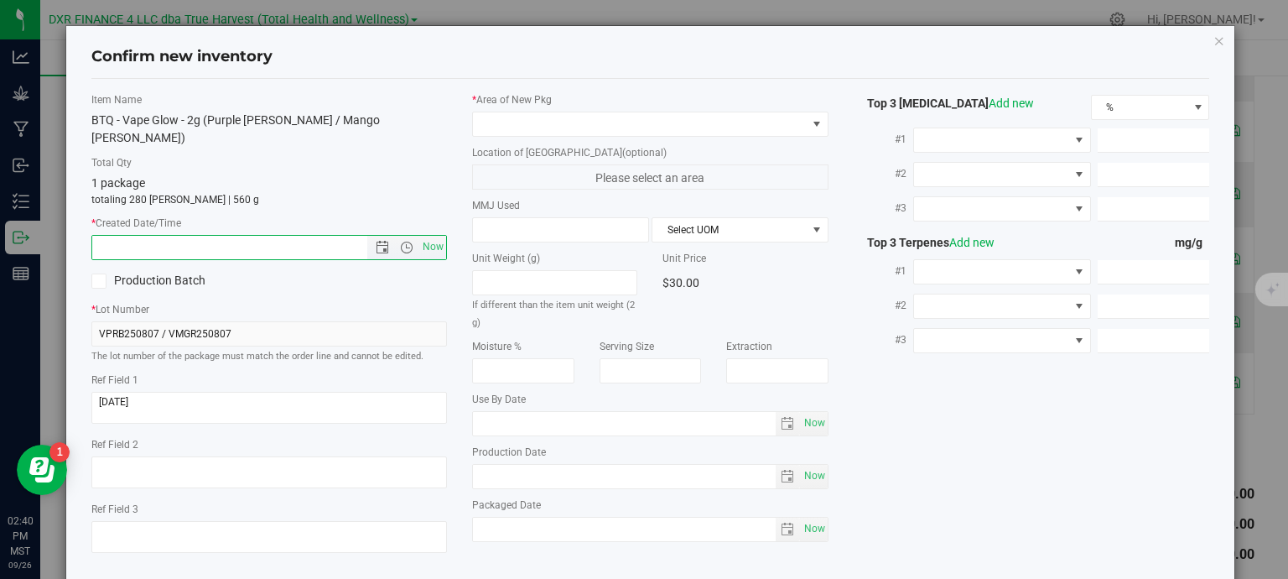
paste input "2025-08-07"
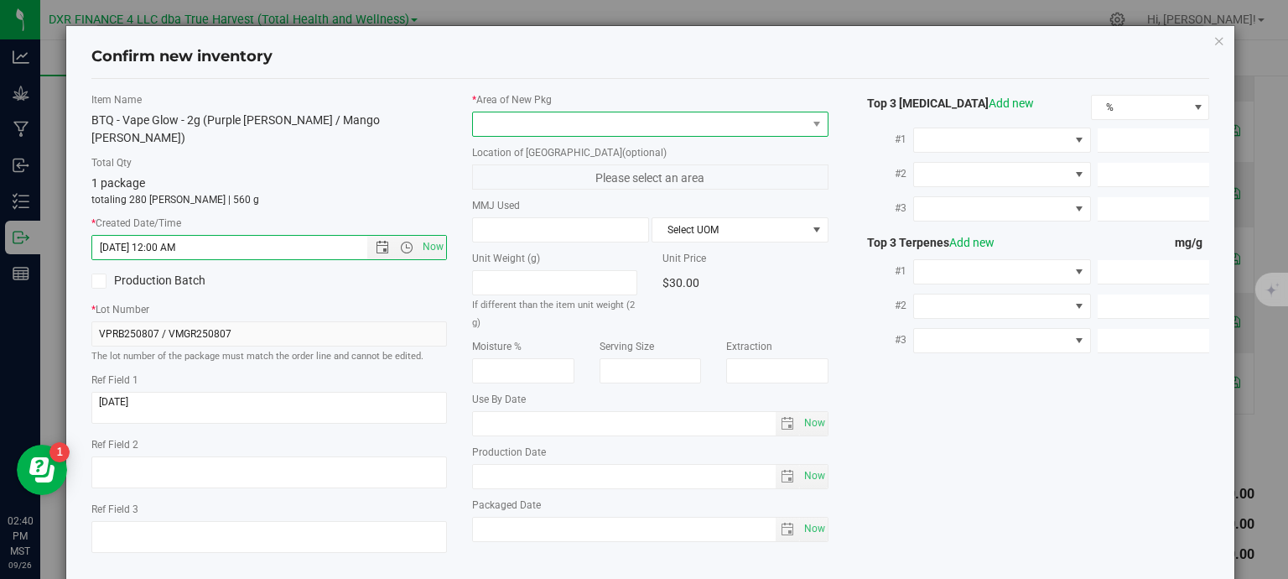
type input "8/7/2025 2:40 PM"
click at [549, 127] on span at bounding box center [640, 123] width 334 height 23
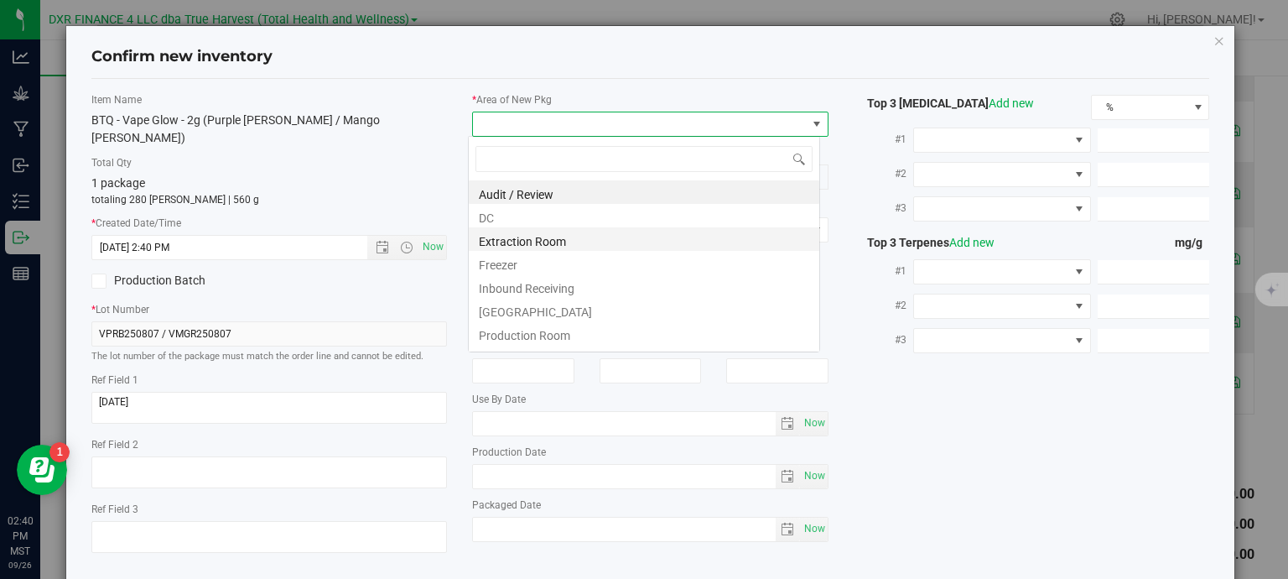
scroll to position [24, 352]
click at [520, 217] on li "DC" at bounding box center [644, 215] width 350 height 23
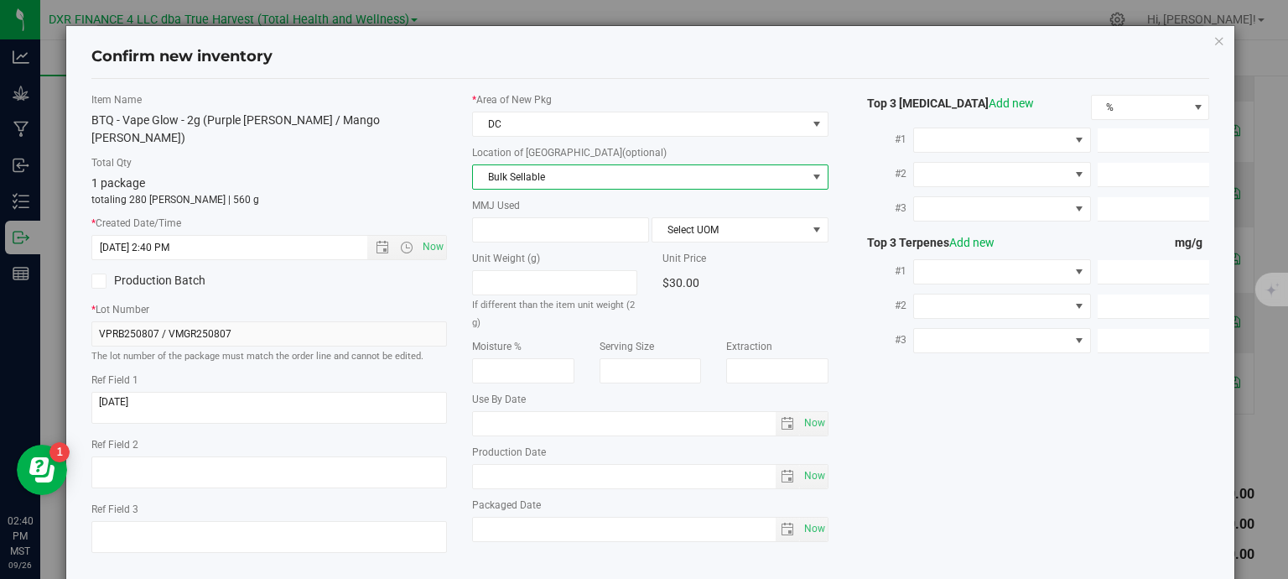
click at [545, 174] on span "Bulk Sellable" at bounding box center [640, 176] width 334 height 23
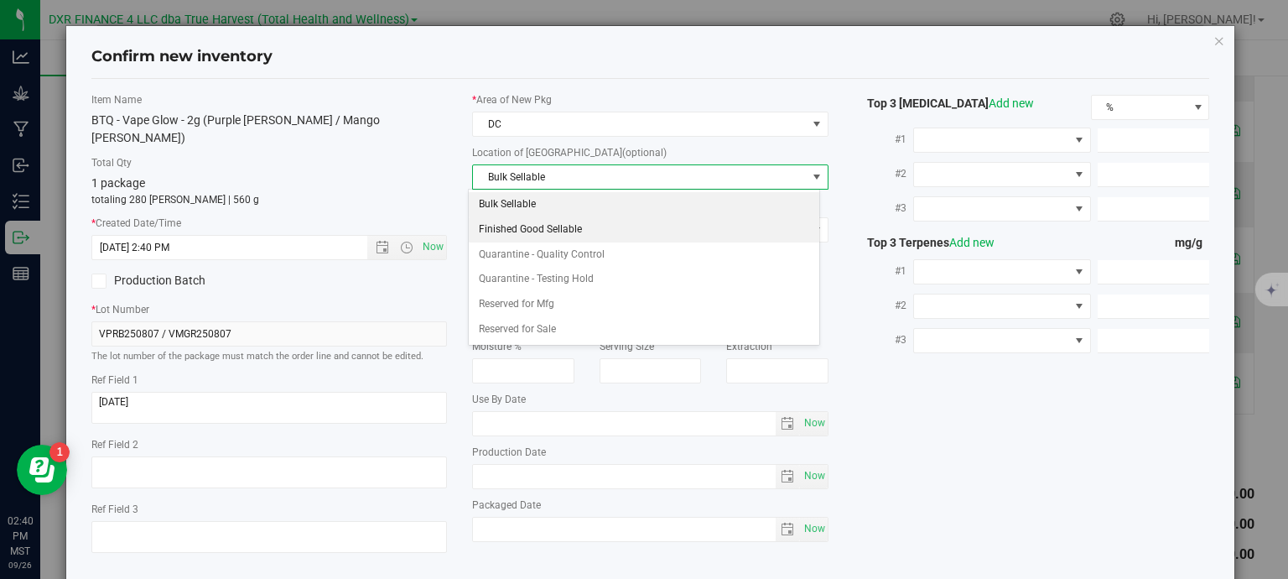
click at [563, 229] on li "Finished Good Sellable" at bounding box center [644, 229] width 350 height 25
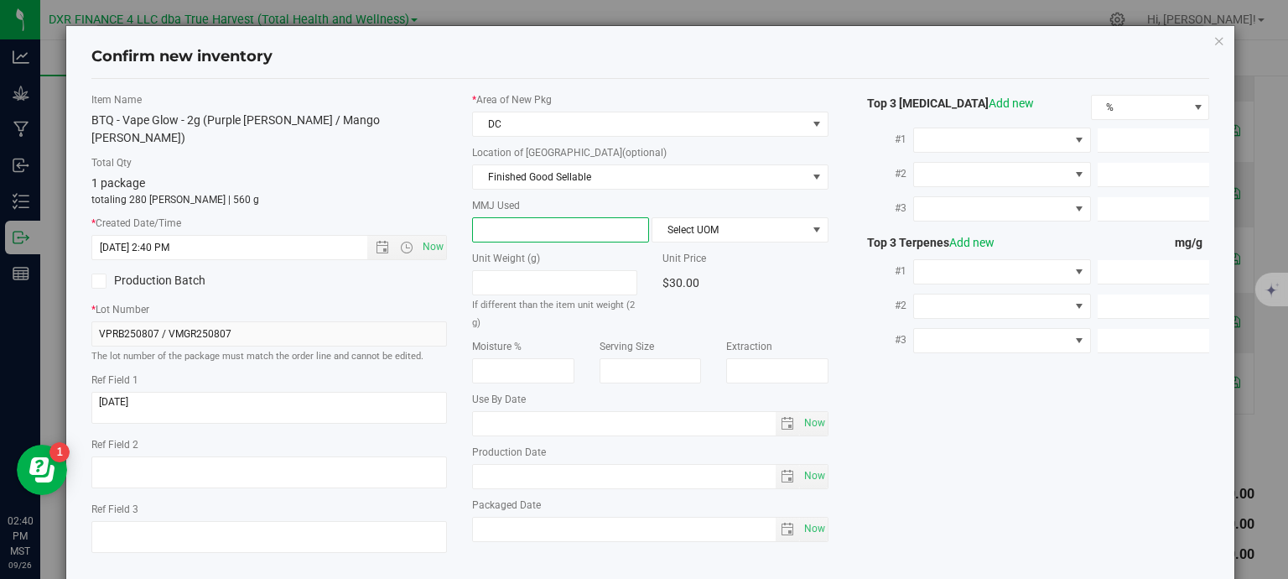
click at [563, 224] on span at bounding box center [560, 229] width 177 height 25
type input "2"
type input "2.0000"
click at [700, 225] on span "Select UOM" at bounding box center [729, 229] width 154 height 23
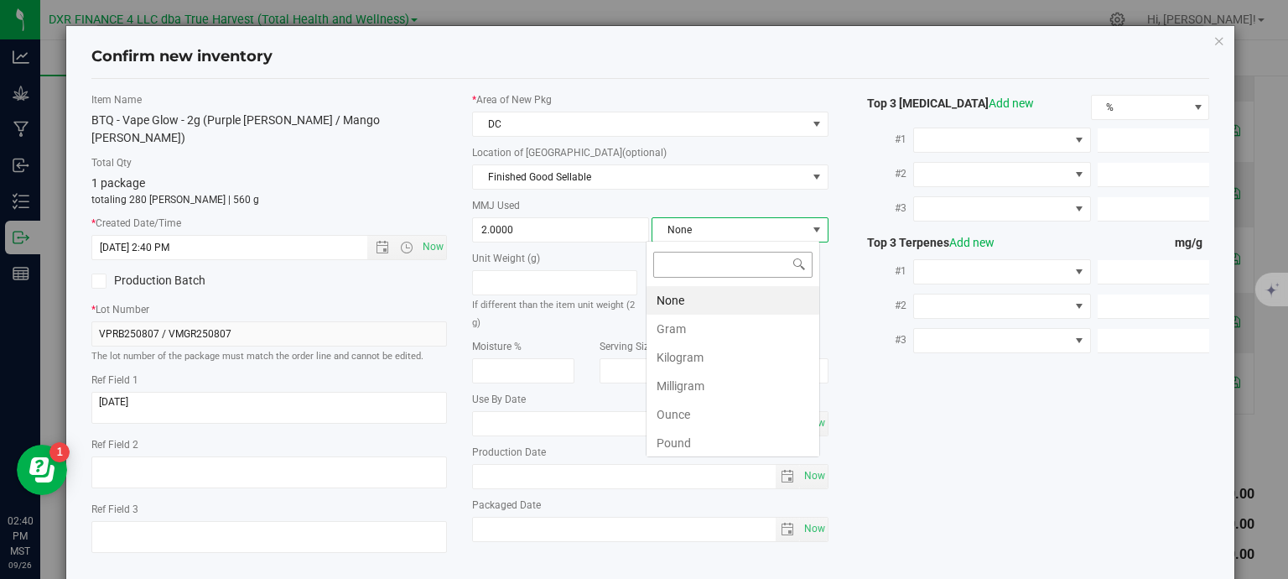
scroll to position [24, 174]
click at [677, 322] on li "Gram" at bounding box center [732, 328] width 173 height 29
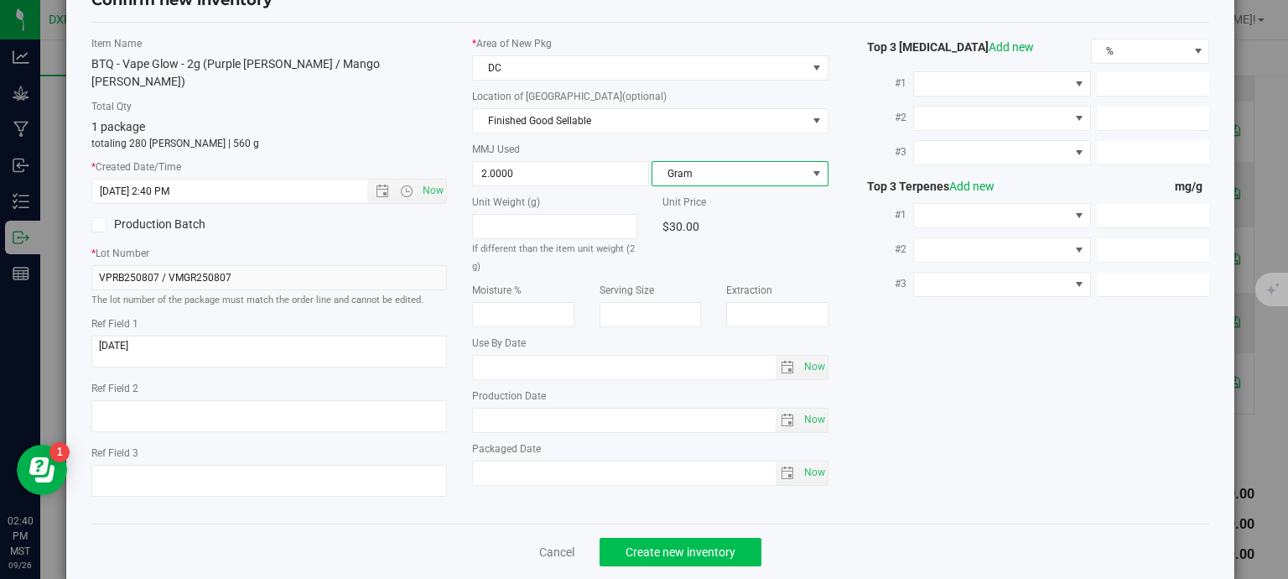
scroll to position [64, 0]
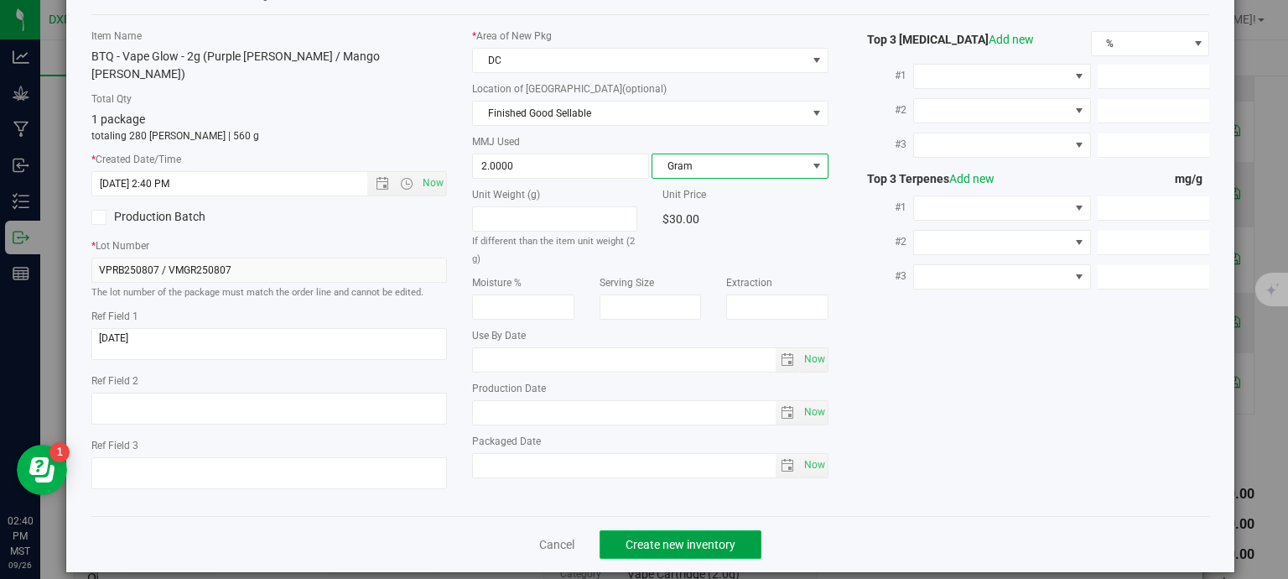
click at [659, 537] on span "Create new inventory" at bounding box center [681, 543] width 110 height 13
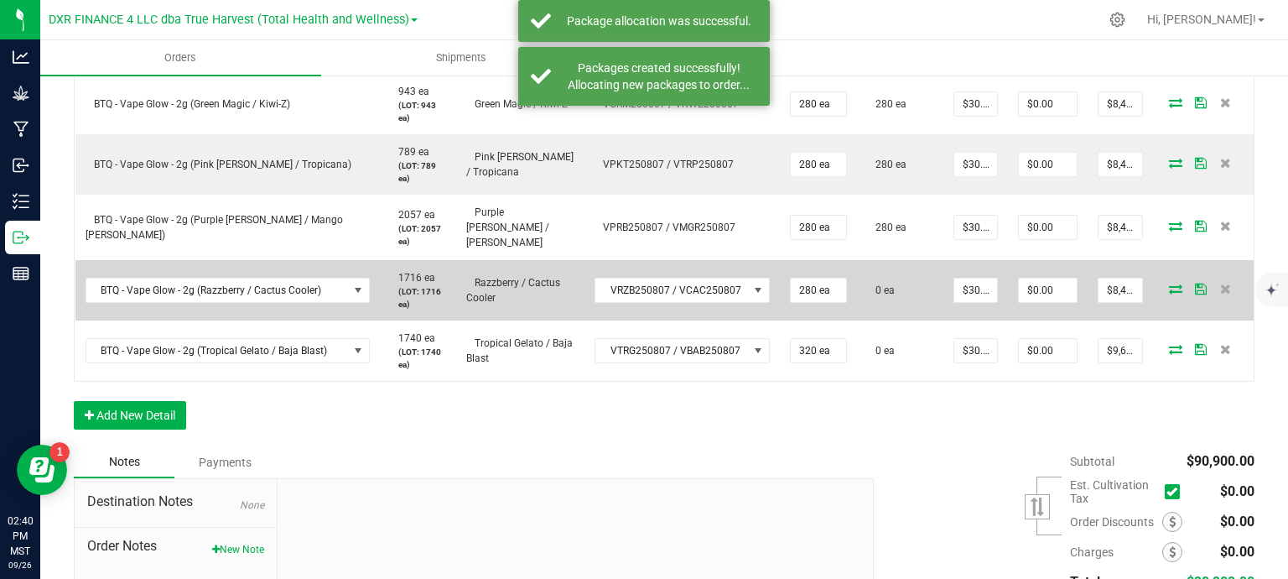
click at [1169, 283] on icon at bounding box center [1175, 288] width 13 height 10
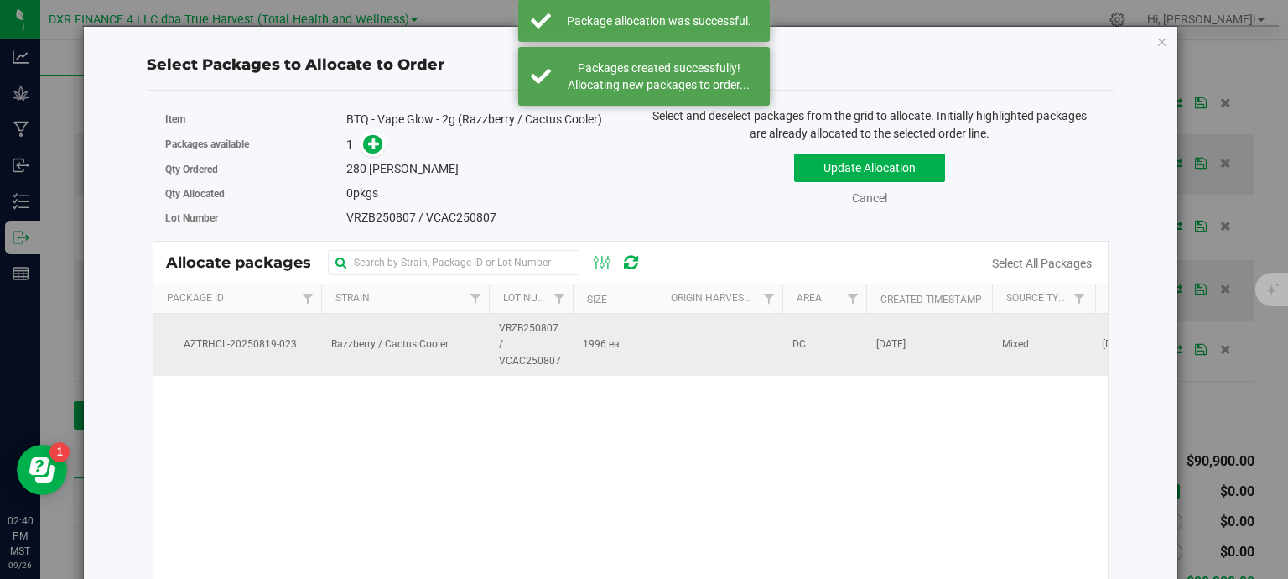
click at [679, 338] on td at bounding box center [720, 345] width 126 height 62
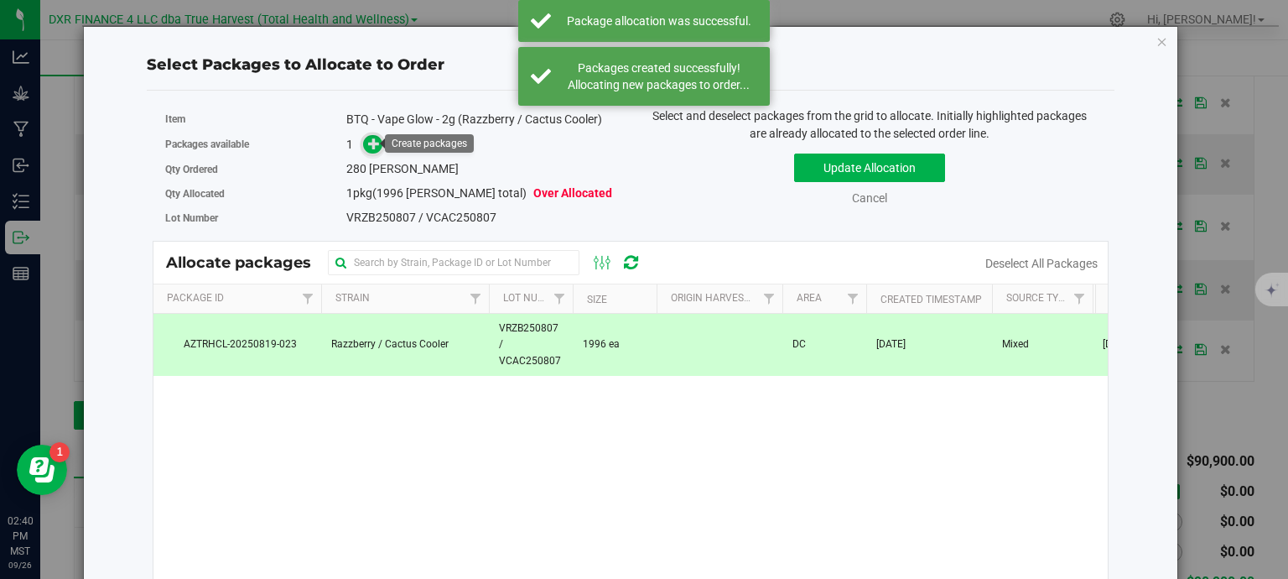
click at [374, 138] on icon at bounding box center [374, 144] width 12 height 12
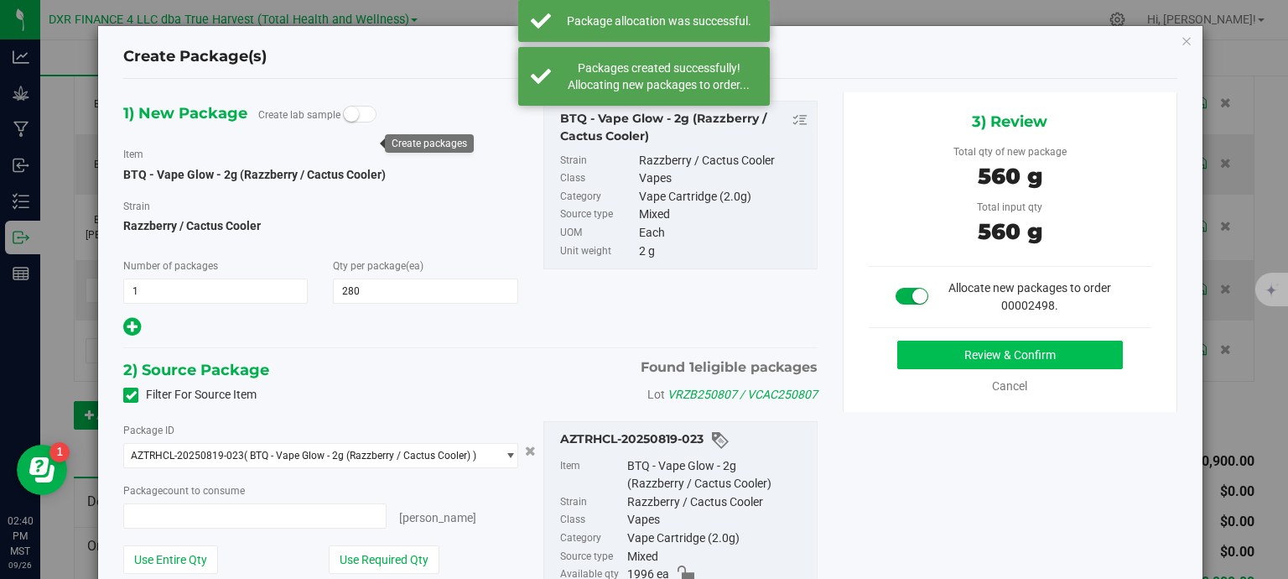
type input "280 ea"
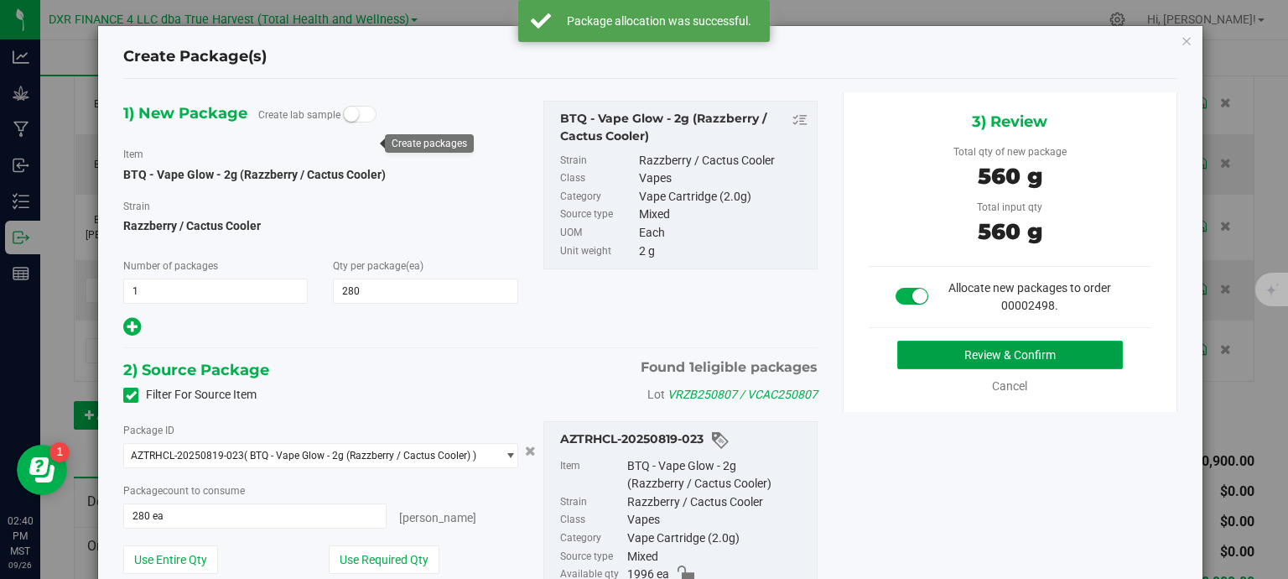
click at [999, 361] on button "Review & Confirm" at bounding box center [1010, 354] width 226 height 29
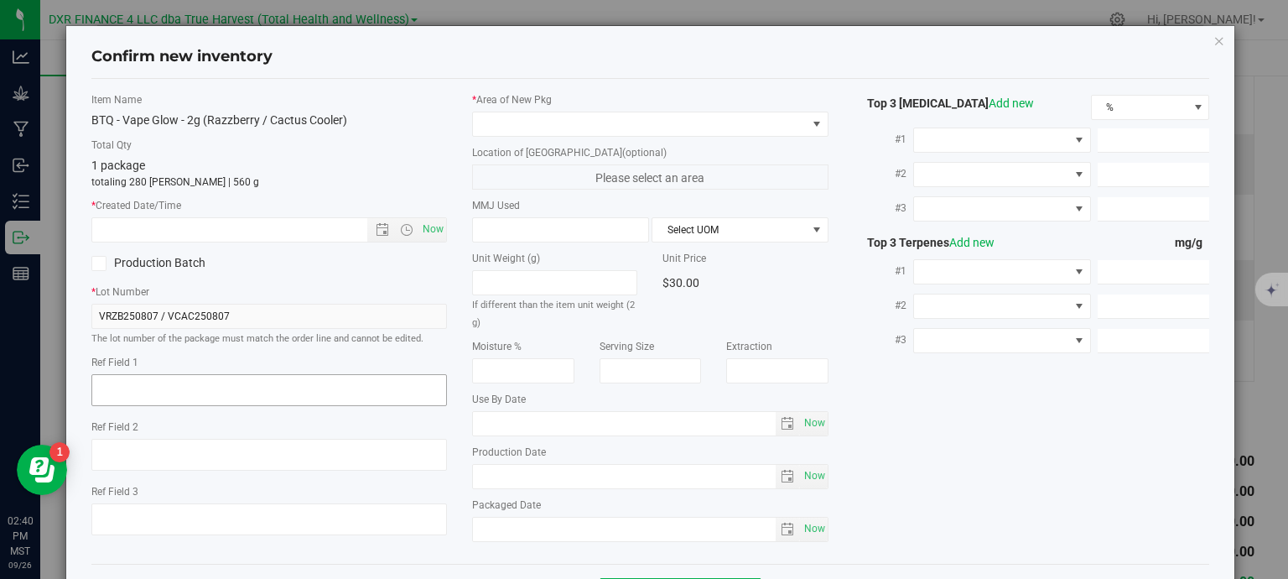
type textarea "2025-08-07"
click at [231, 378] on textarea at bounding box center [269, 390] width 356 height 32
click at [259, 218] on input "text" at bounding box center [244, 229] width 304 height 23
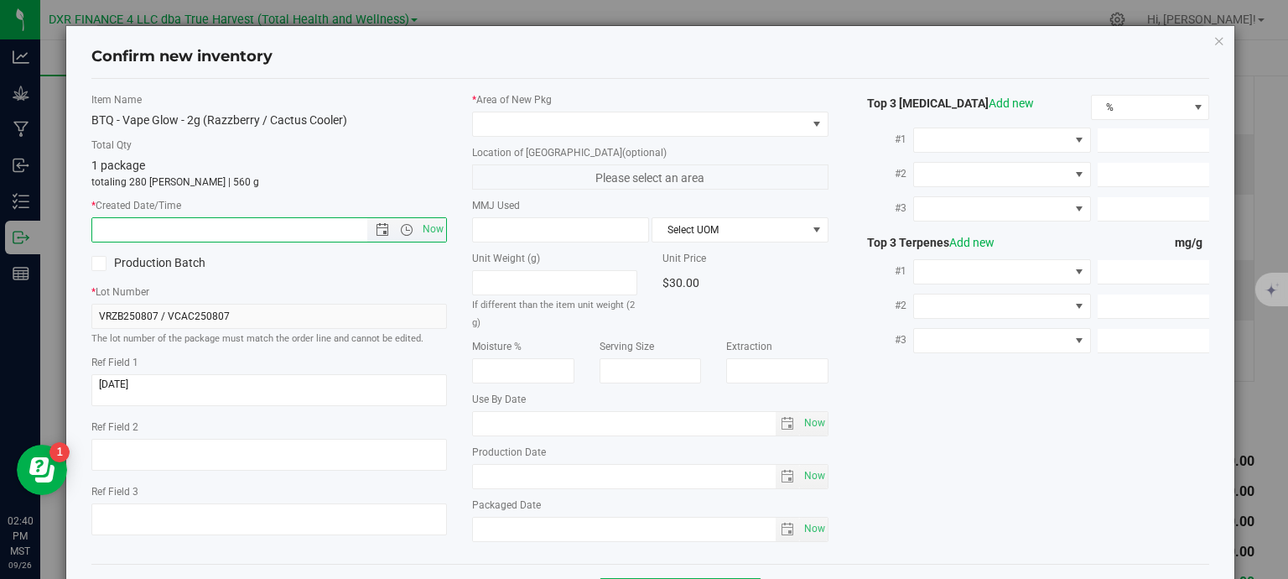
paste input "2025-08-07"
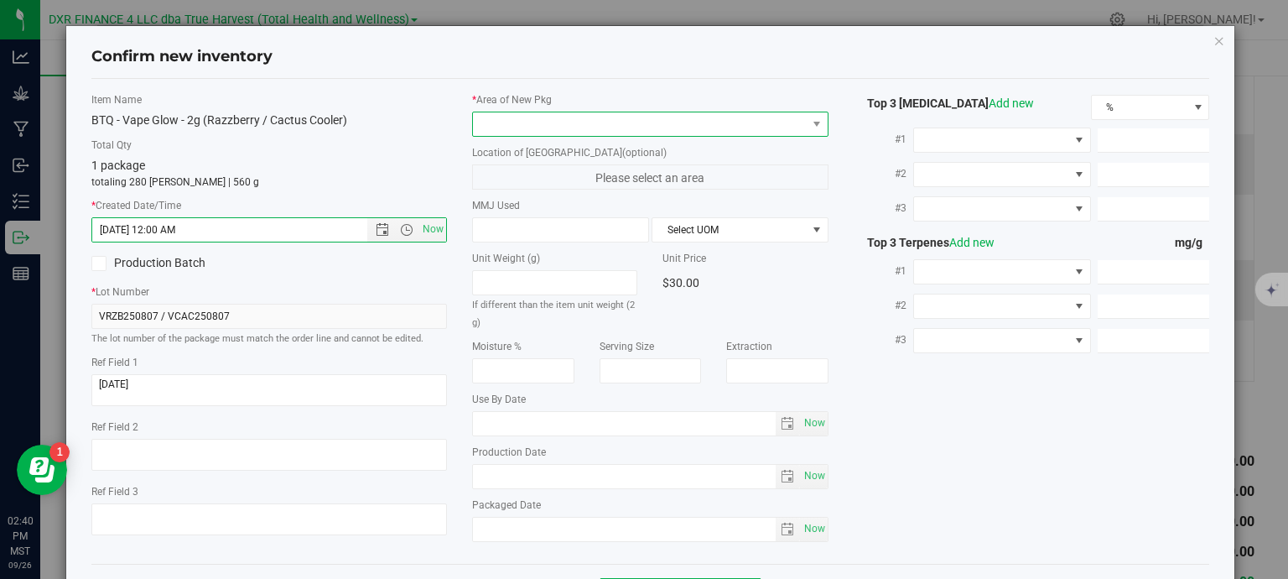
click at [499, 127] on span at bounding box center [640, 123] width 334 height 23
type input "8/7/2025 2:40 PM"
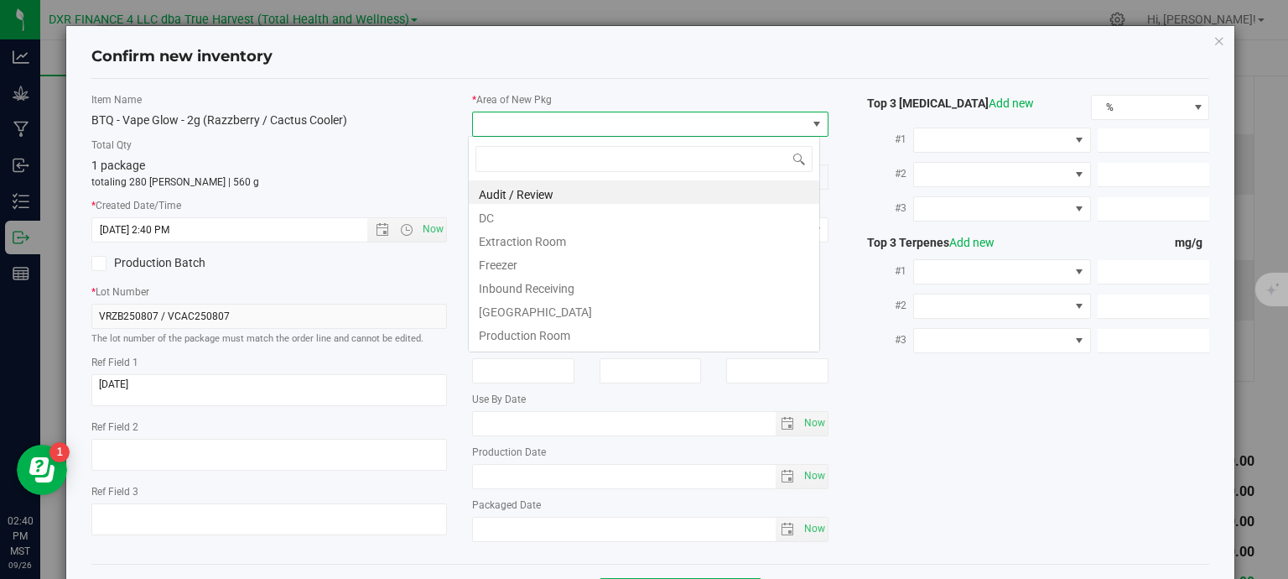
scroll to position [24, 352]
click at [491, 225] on li "DC" at bounding box center [644, 215] width 350 height 23
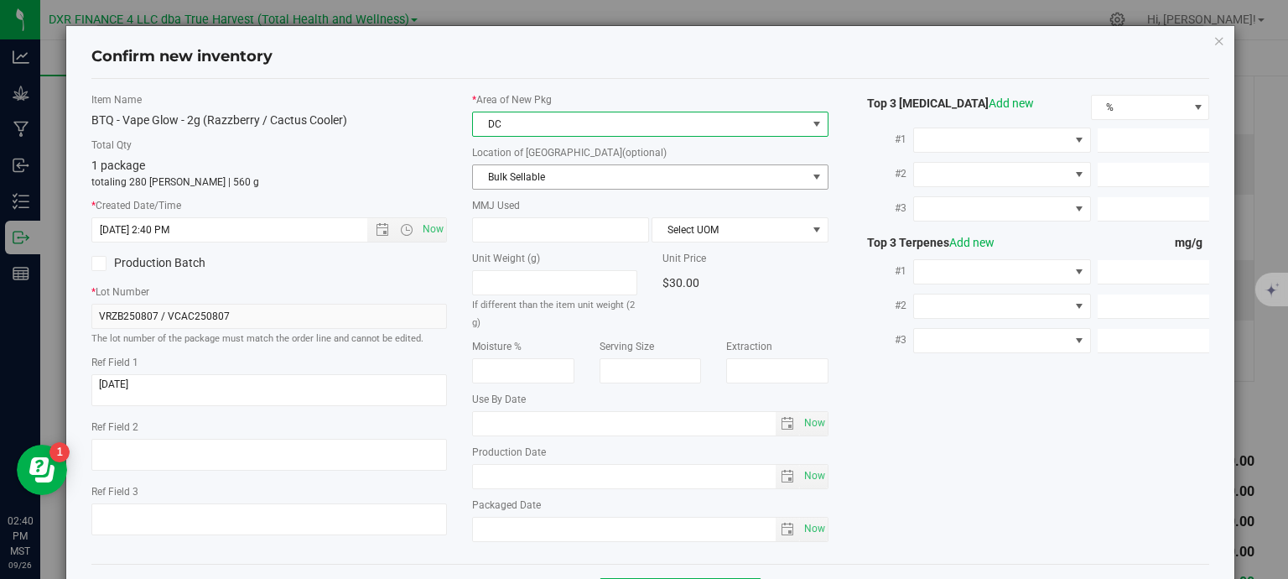
click at [512, 178] on span "Bulk Sellable" at bounding box center [640, 176] width 334 height 23
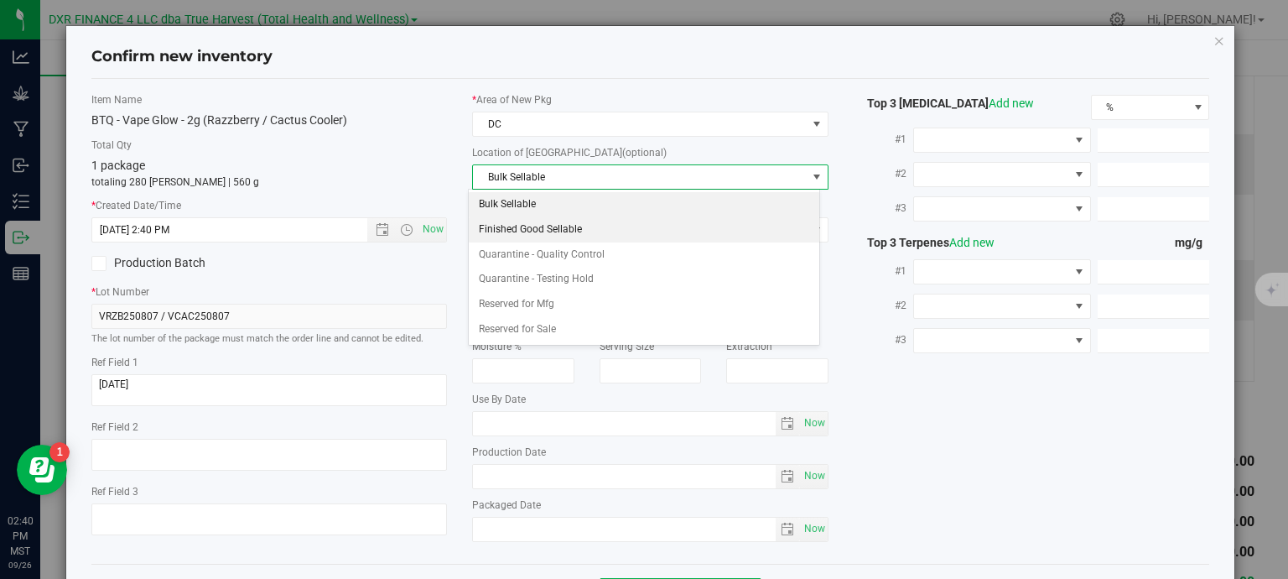
drag, startPoint x: 520, startPoint y: 233, endPoint x: 511, endPoint y: 231, distance: 8.8
click at [520, 231] on li "Finished Good Sellable" at bounding box center [644, 229] width 350 height 25
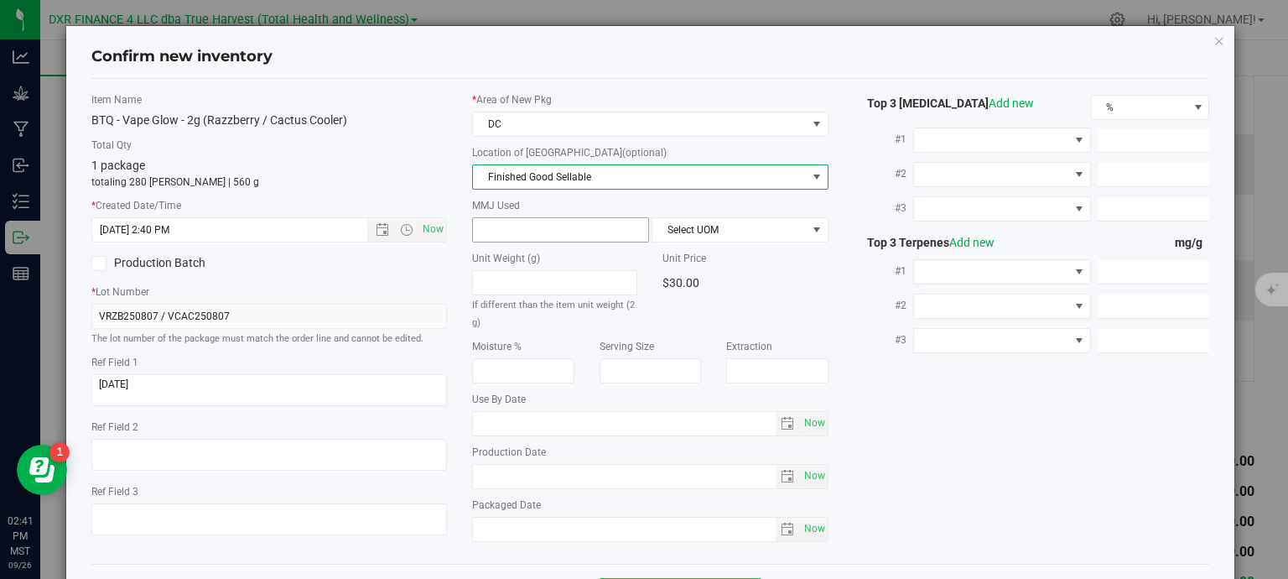
click at [495, 229] on input "text" at bounding box center [560, 229] width 175 height 23
type input "2"
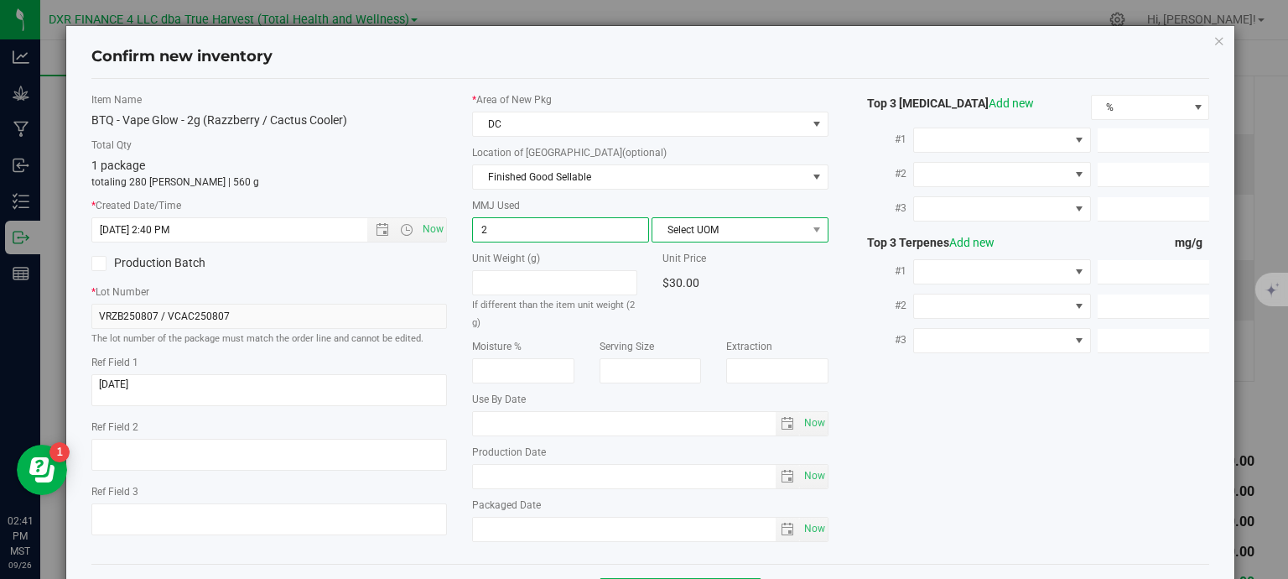
type input "2.0000"
click at [734, 231] on span "Select UOM" at bounding box center [729, 229] width 154 height 23
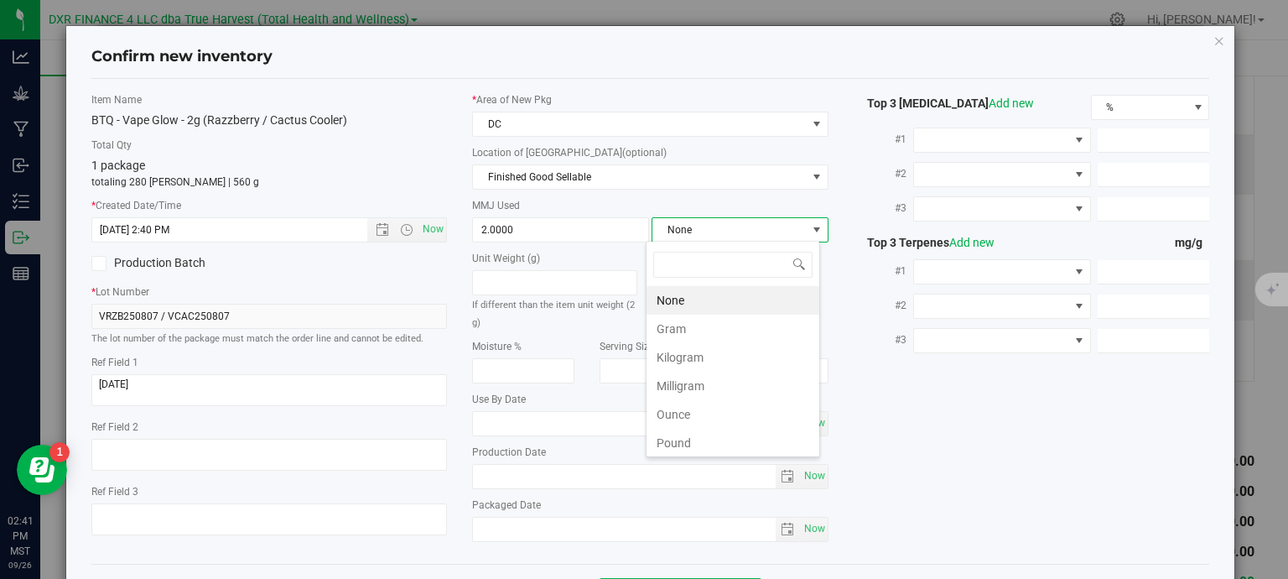
scroll to position [24, 174]
click at [698, 327] on li "Gram" at bounding box center [732, 328] width 173 height 29
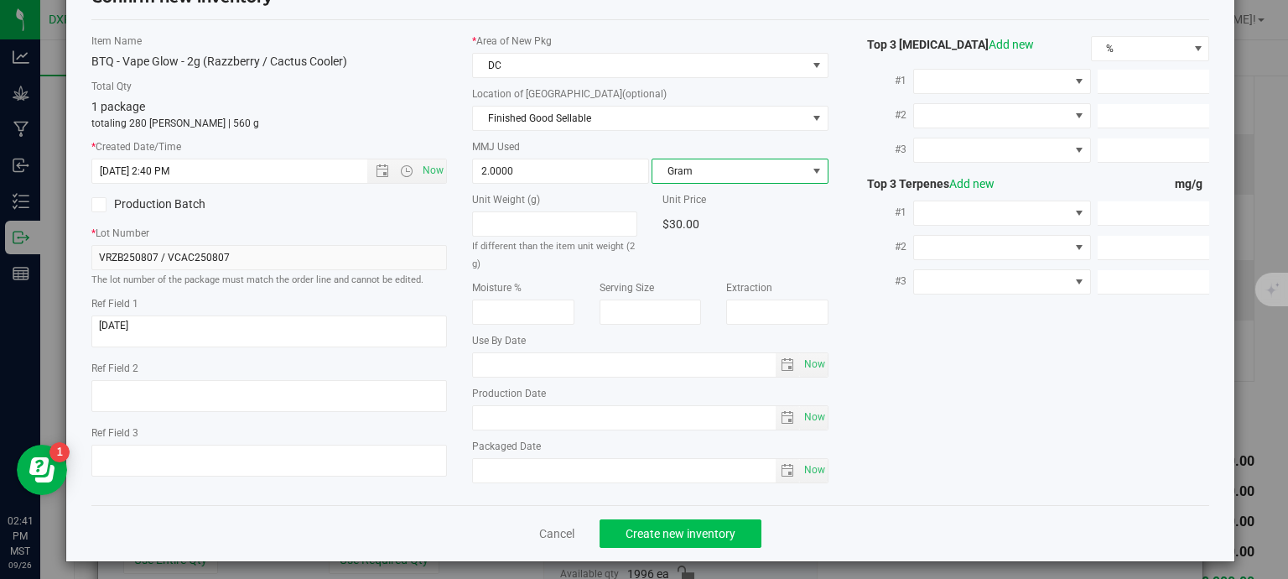
scroll to position [64, 0]
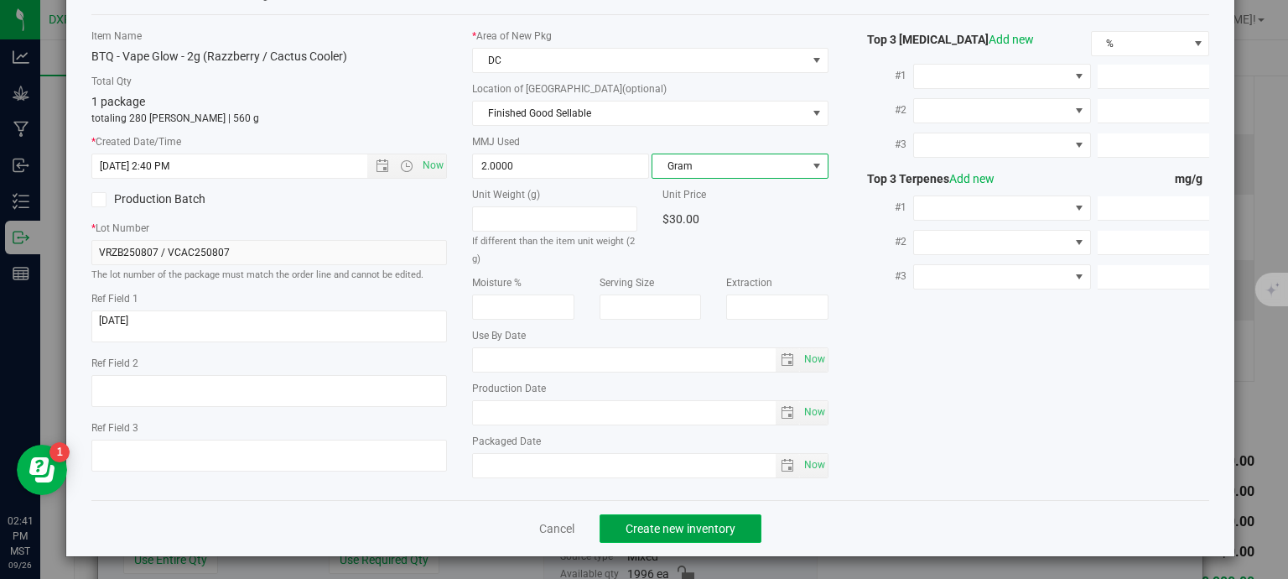
click at [736, 529] on button "Create new inventory" at bounding box center [681, 528] width 162 height 29
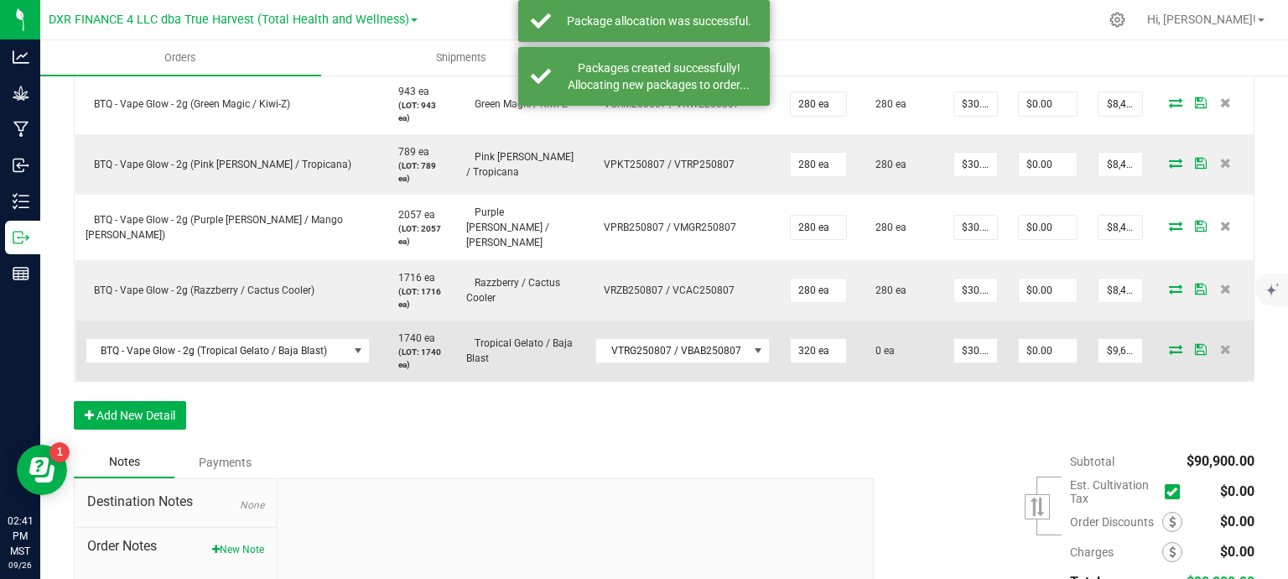
click at [1169, 344] on icon at bounding box center [1175, 349] width 13 height 10
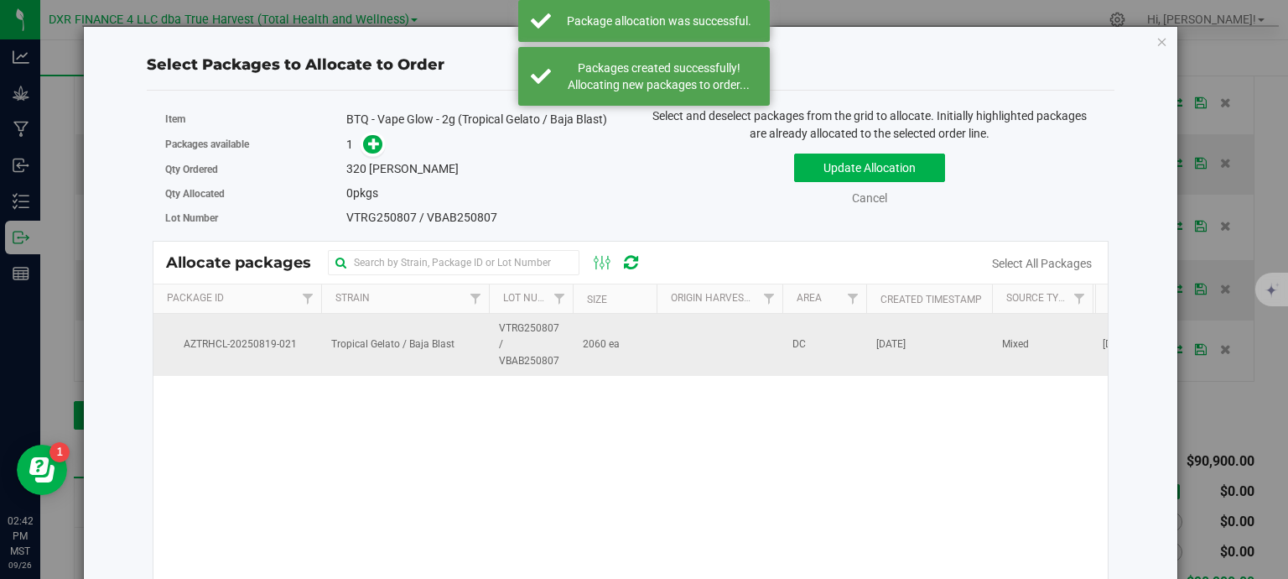
click at [626, 342] on td "2060 ea" at bounding box center [615, 345] width 84 height 62
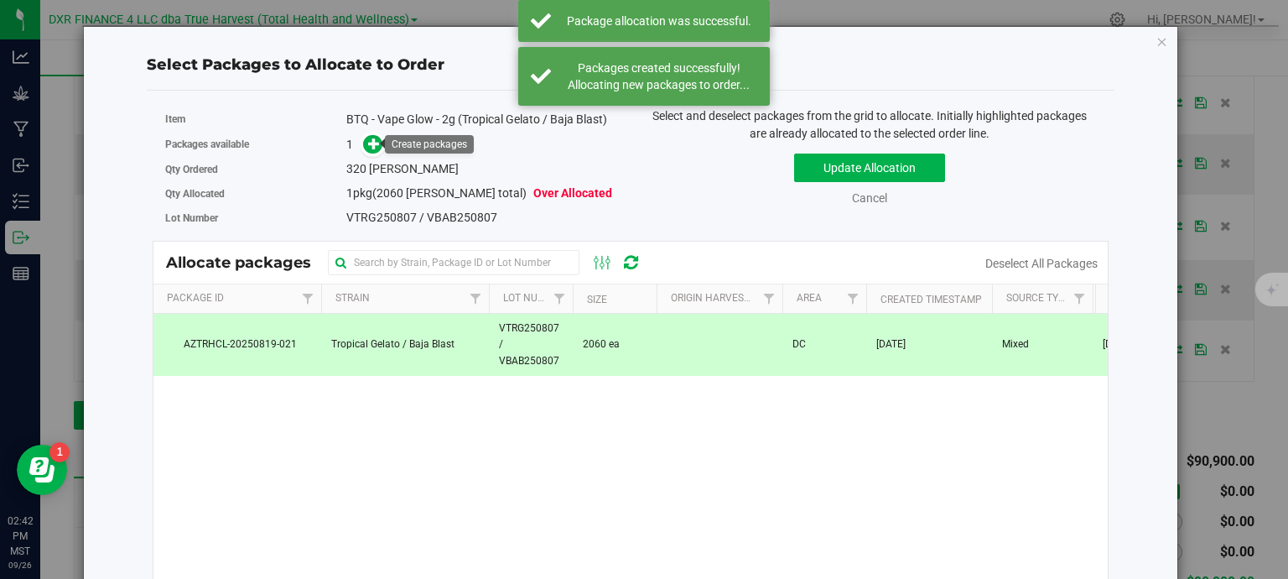
click at [366, 133] on div "Packages available 1" at bounding box center [391, 145] width 453 height 26
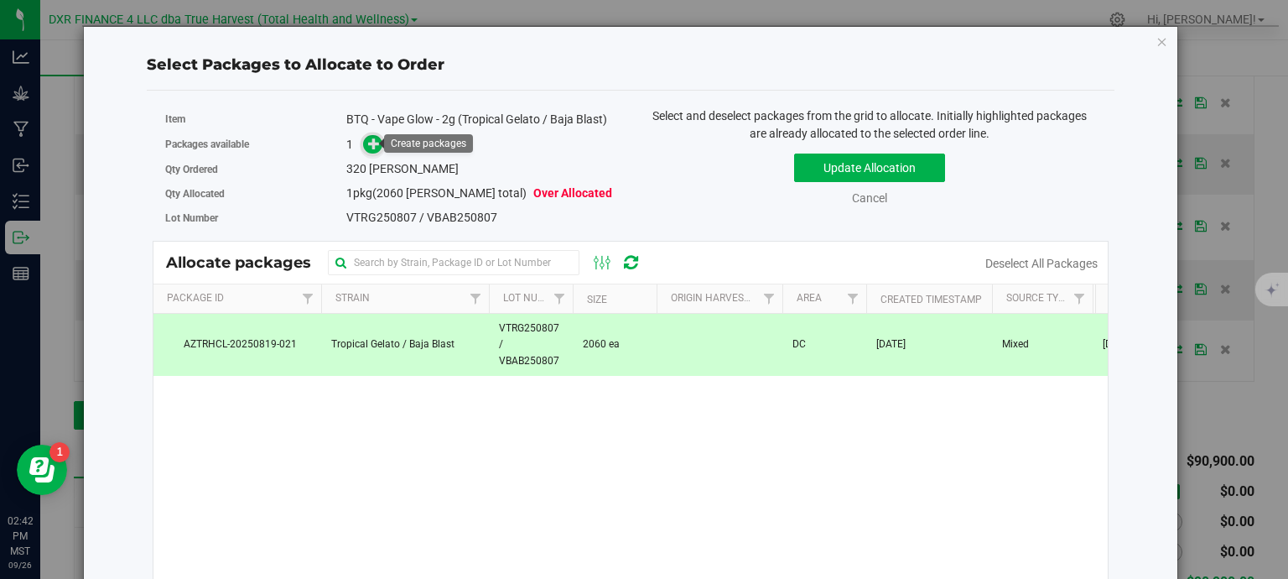
click at [370, 147] on icon at bounding box center [374, 144] width 12 height 12
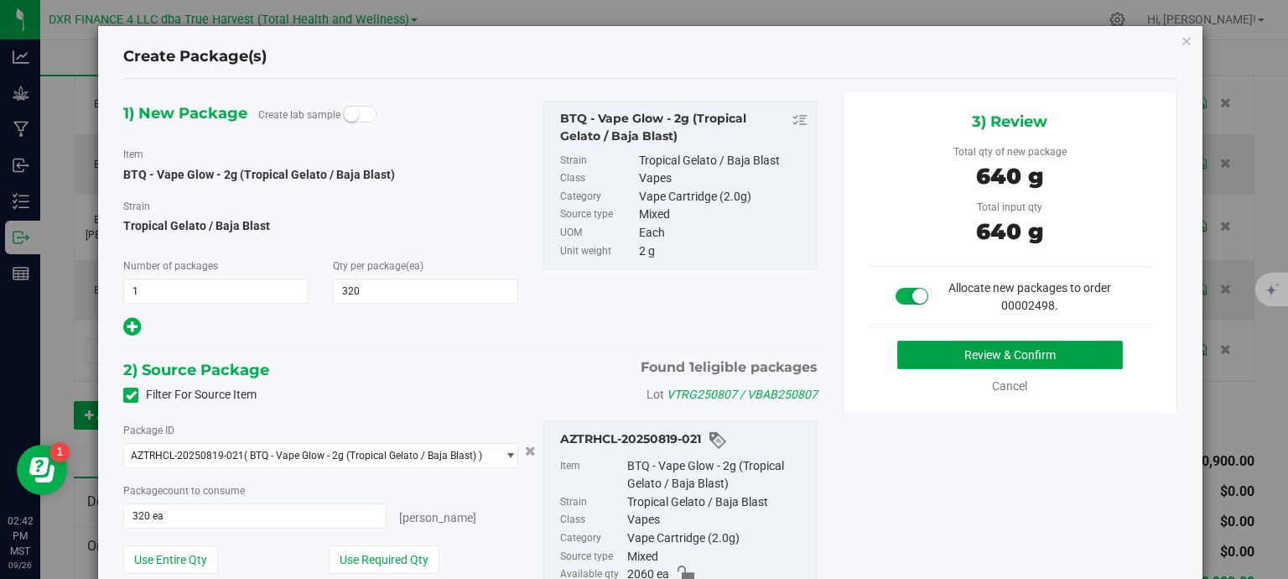
click at [953, 363] on button "Review & Confirm" at bounding box center [1010, 354] width 226 height 29
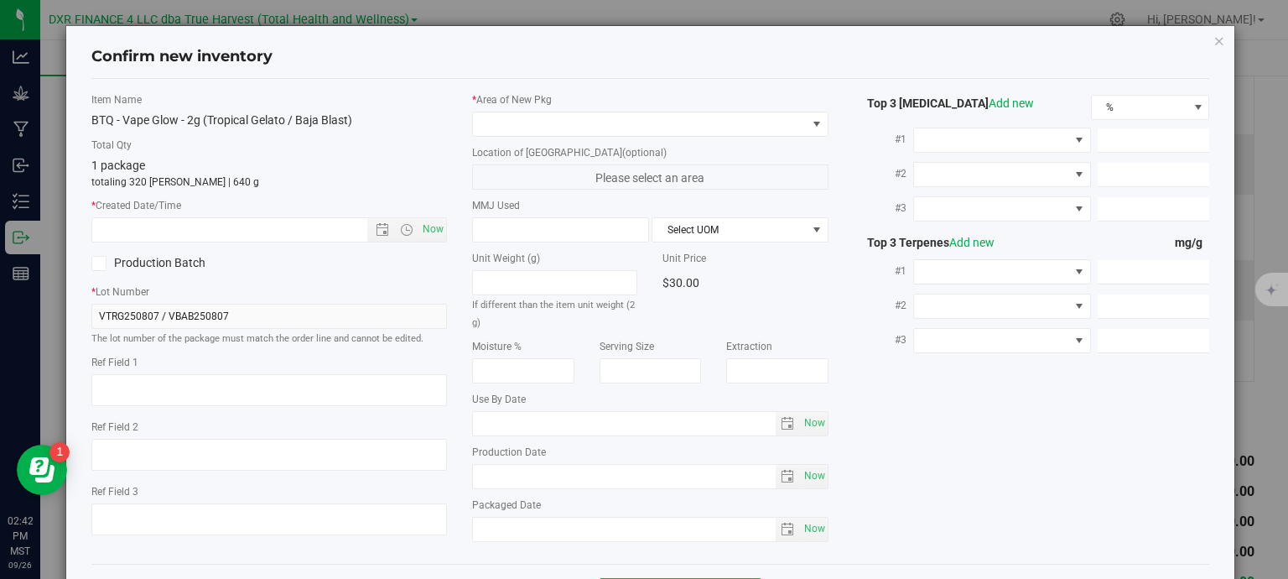
type textarea "2025-08-07"
click at [223, 380] on textarea at bounding box center [269, 390] width 356 height 32
click at [223, 382] on textarea at bounding box center [269, 390] width 356 height 32
click at [224, 382] on textarea at bounding box center [269, 390] width 356 height 32
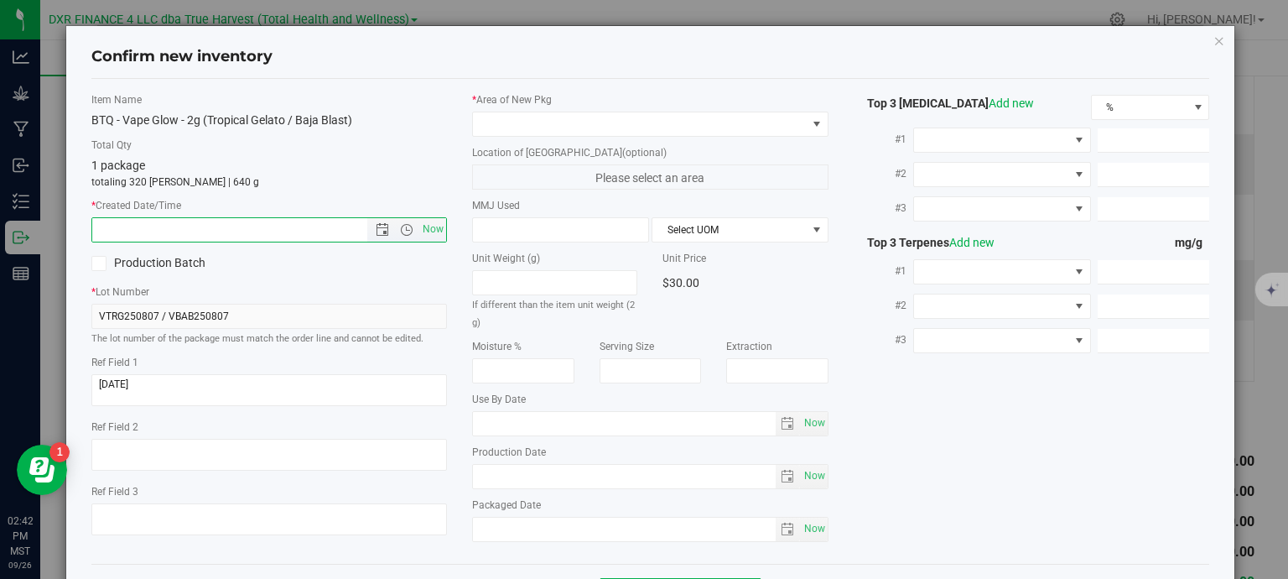
click at [267, 229] on input "text" at bounding box center [244, 229] width 304 height 23
paste input "2025-08-07"
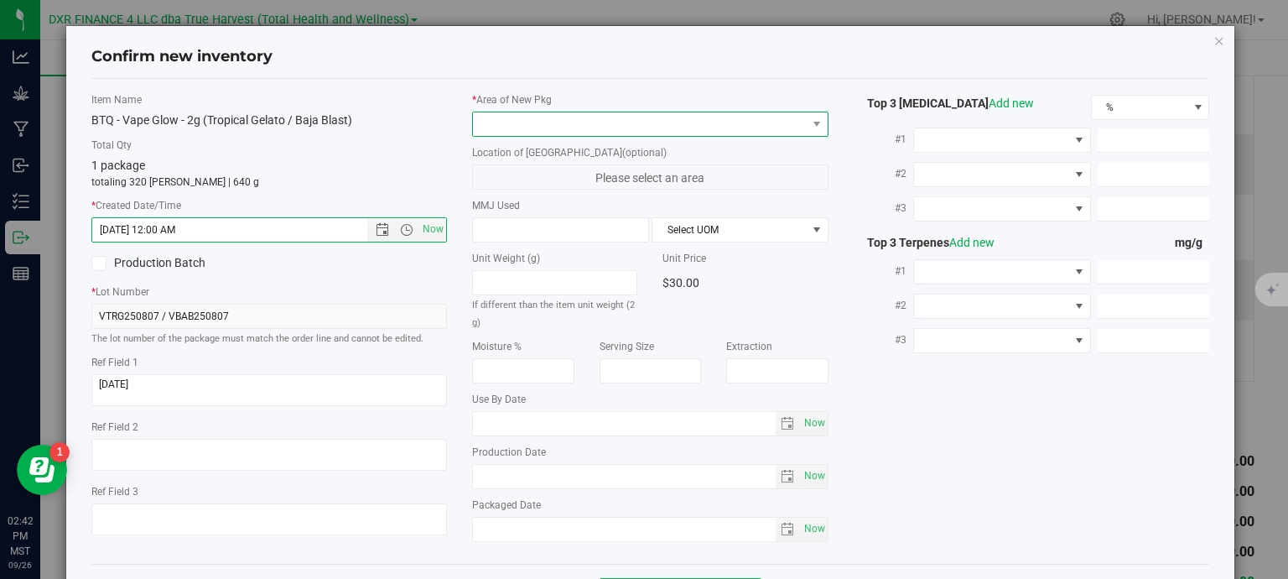
type input "8/7/2025 2:42 PM"
click at [494, 129] on span at bounding box center [640, 123] width 334 height 23
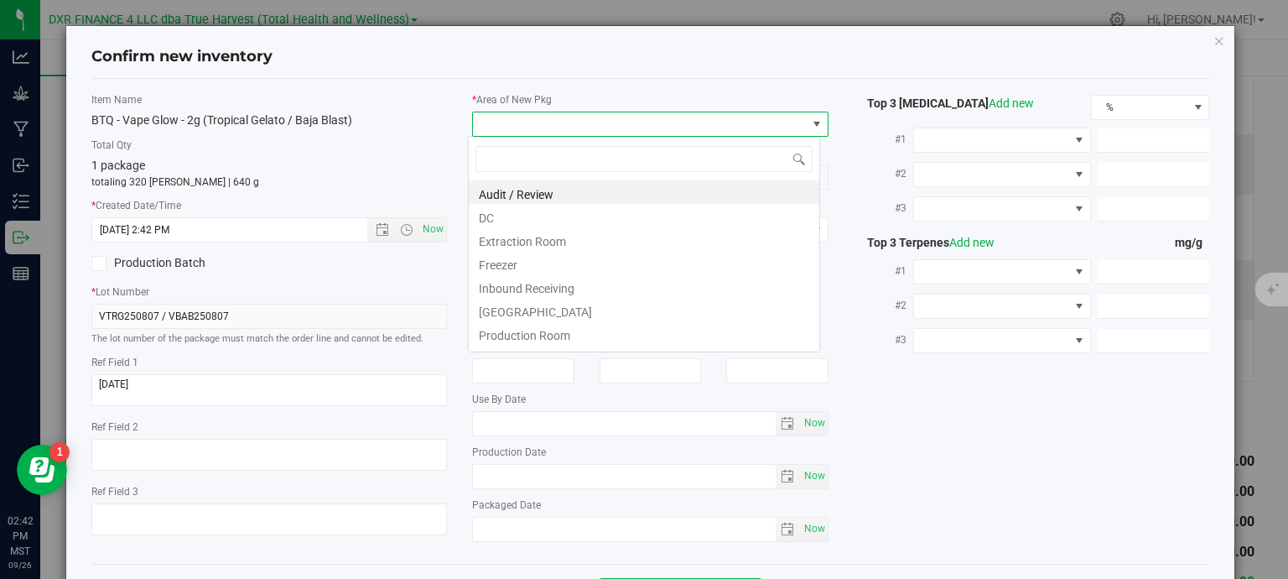
scroll to position [24, 352]
click at [495, 226] on li "DC" at bounding box center [644, 215] width 350 height 23
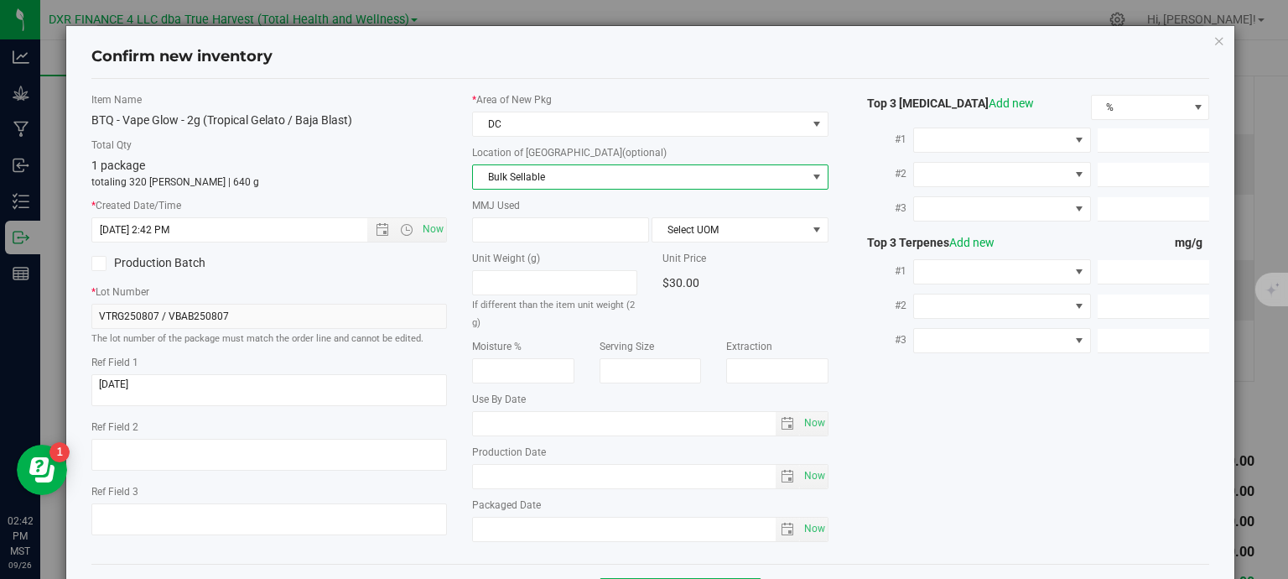
click at [509, 174] on span "Bulk Sellable" at bounding box center [640, 176] width 334 height 23
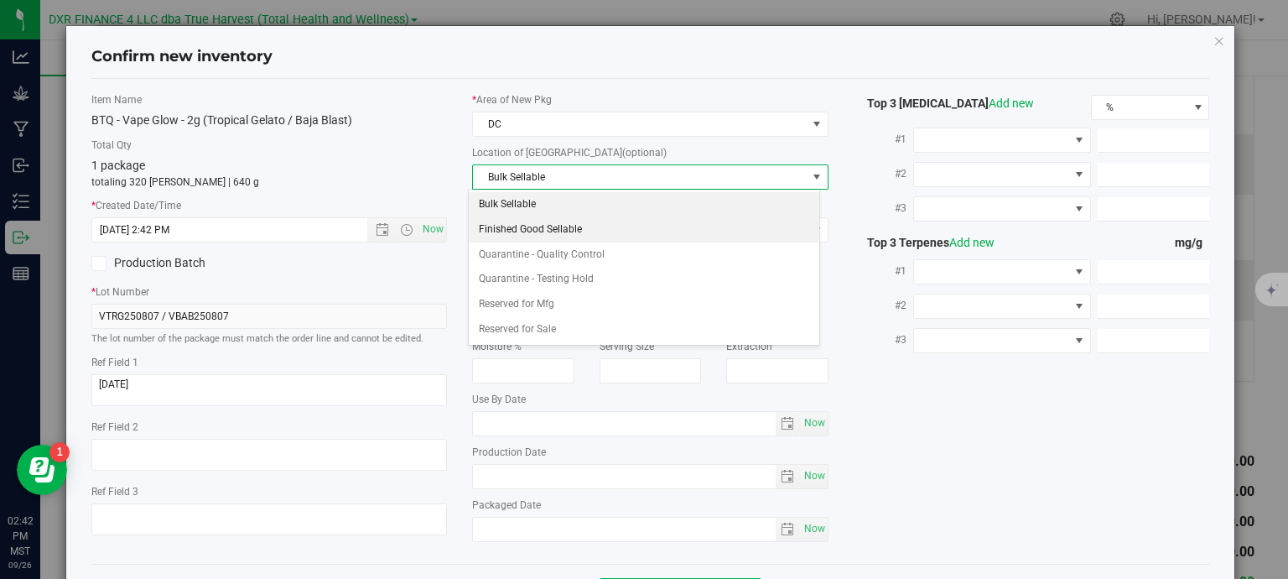
click at [505, 221] on li "Finished Good Sellable" at bounding box center [644, 229] width 350 height 25
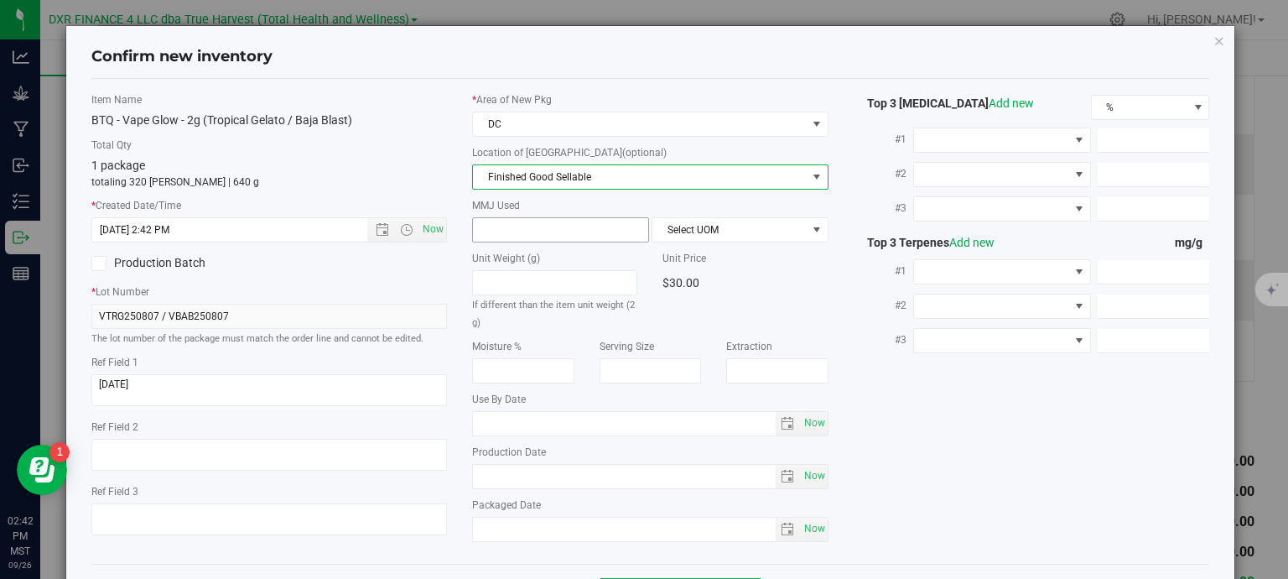
click at [506, 220] on span at bounding box center [560, 229] width 177 height 25
type input "2"
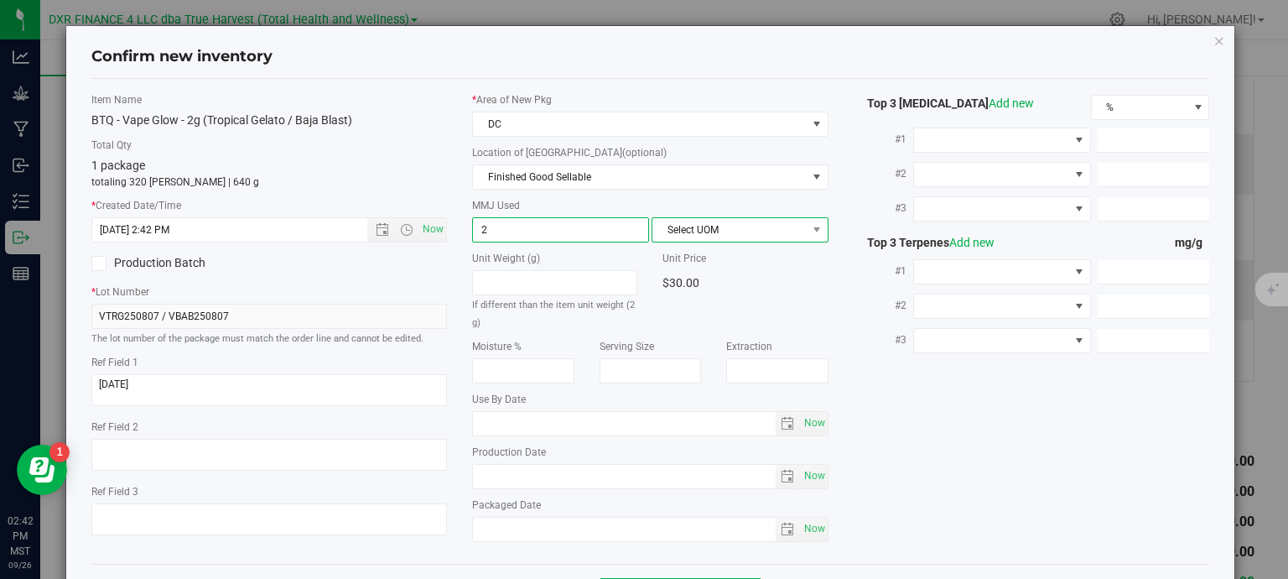
type input "2.0000"
click at [672, 224] on span "Select UOM" at bounding box center [729, 229] width 154 height 23
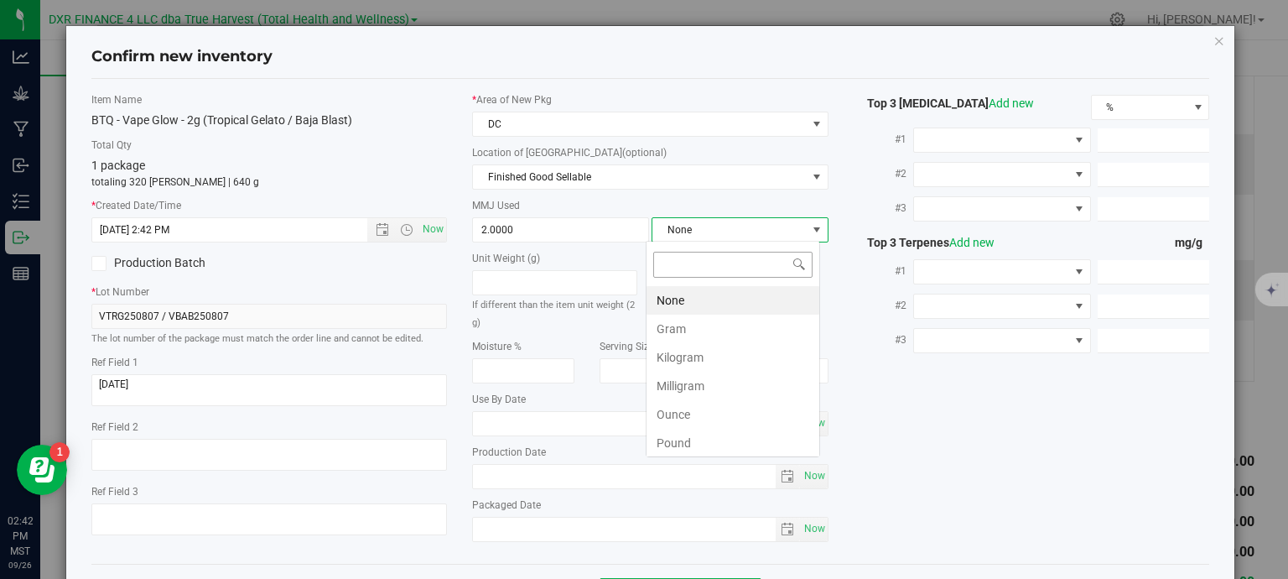
scroll to position [24, 174]
drag, startPoint x: 683, startPoint y: 321, endPoint x: 700, endPoint y: 335, distance: 22.1
click at [683, 322] on li "Gram" at bounding box center [732, 328] width 173 height 29
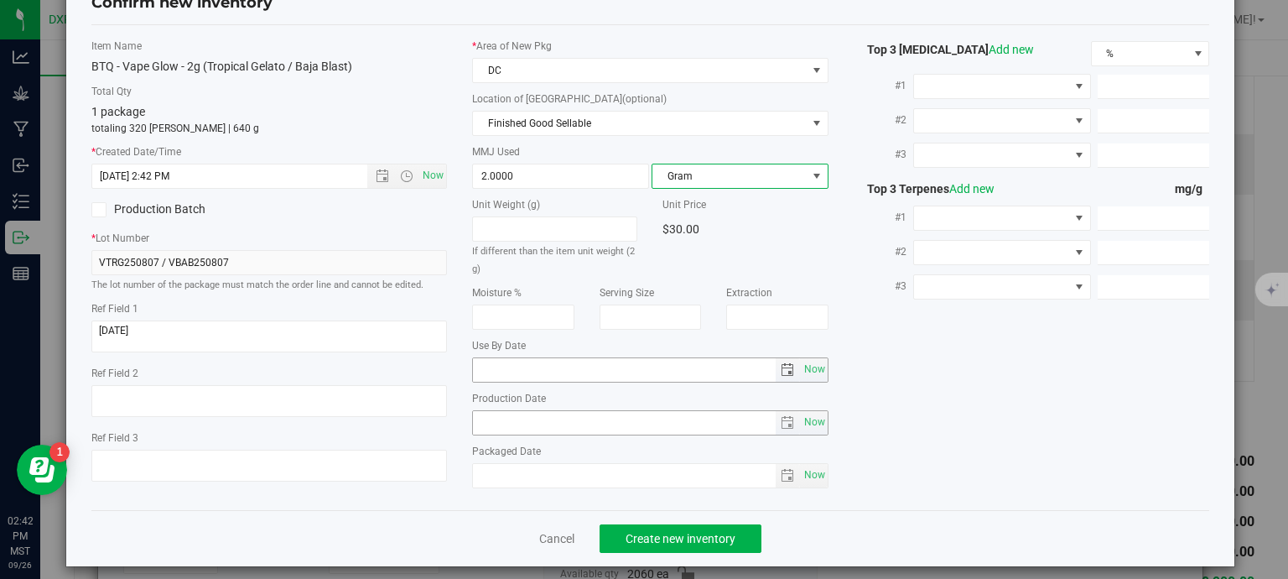
scroll to position [64, 0]
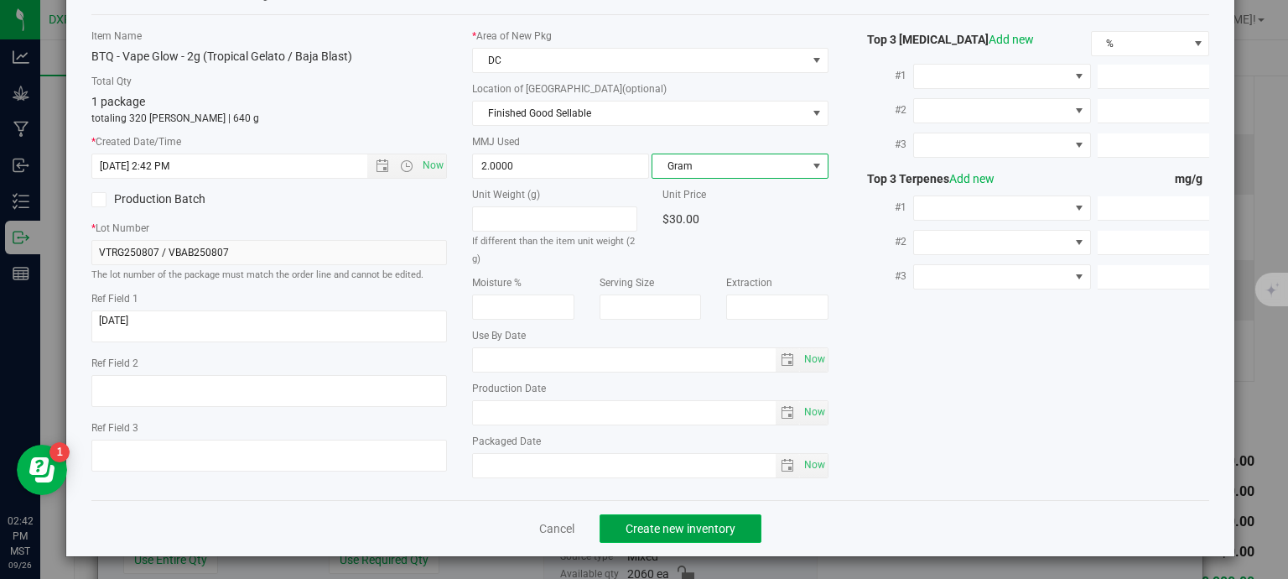
click at [739, 531] on button "Create new inventory" at bounding box center [681, 528] width 162 height 29
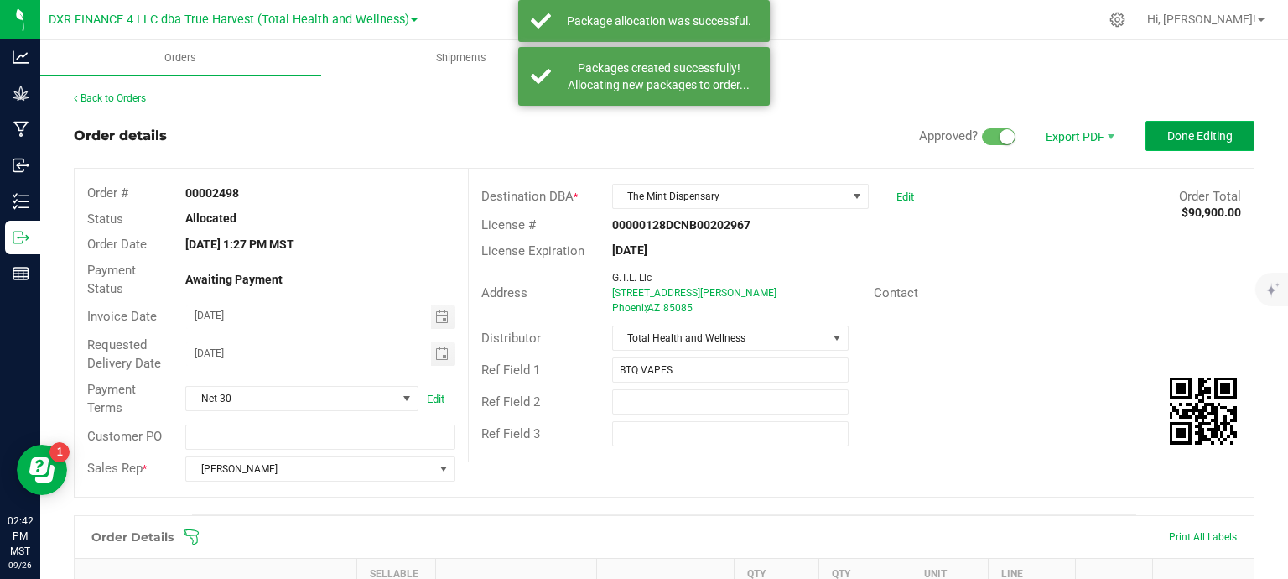
click at [1167, 129] on span "Done Editing" at bounding box center [1199, 135] width 65 height 13
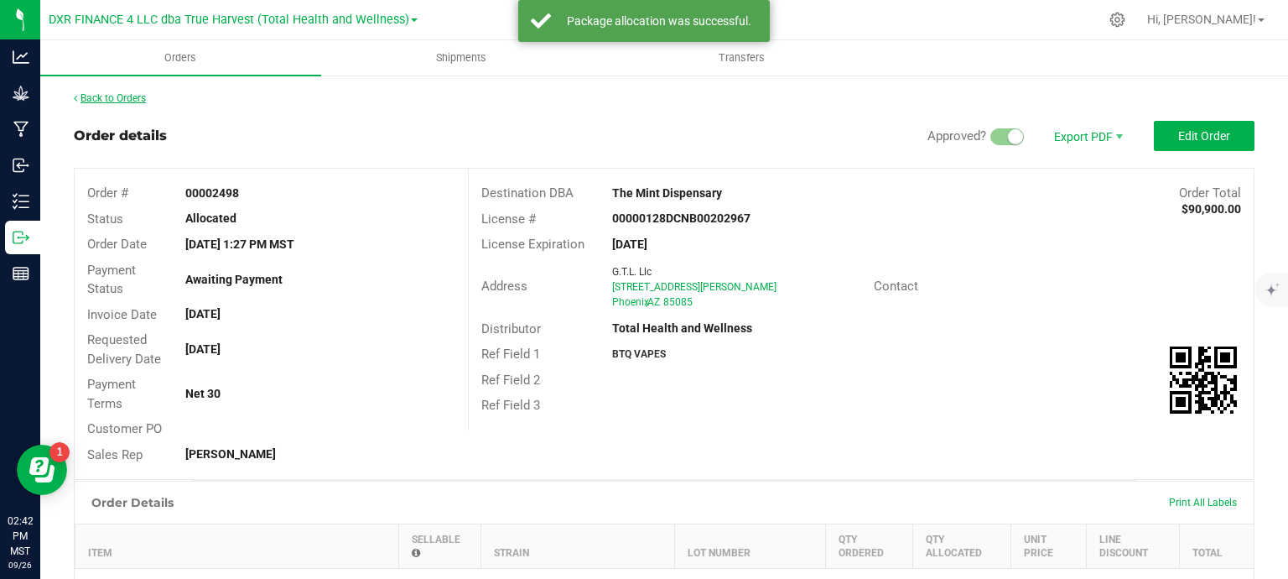
click at [97, 100] on link "Back to Orders" at bounding box center [110, 98] width 72 height 12
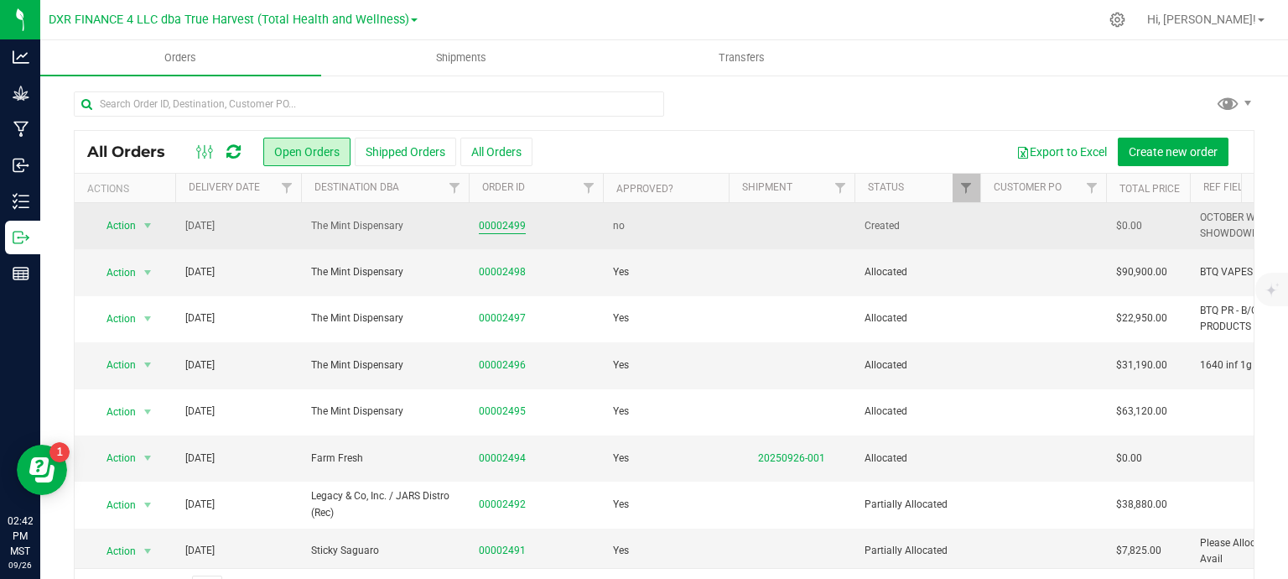
click at [501, 227] on link "00002499" at bounding box center [502, 226] width 47 height 16
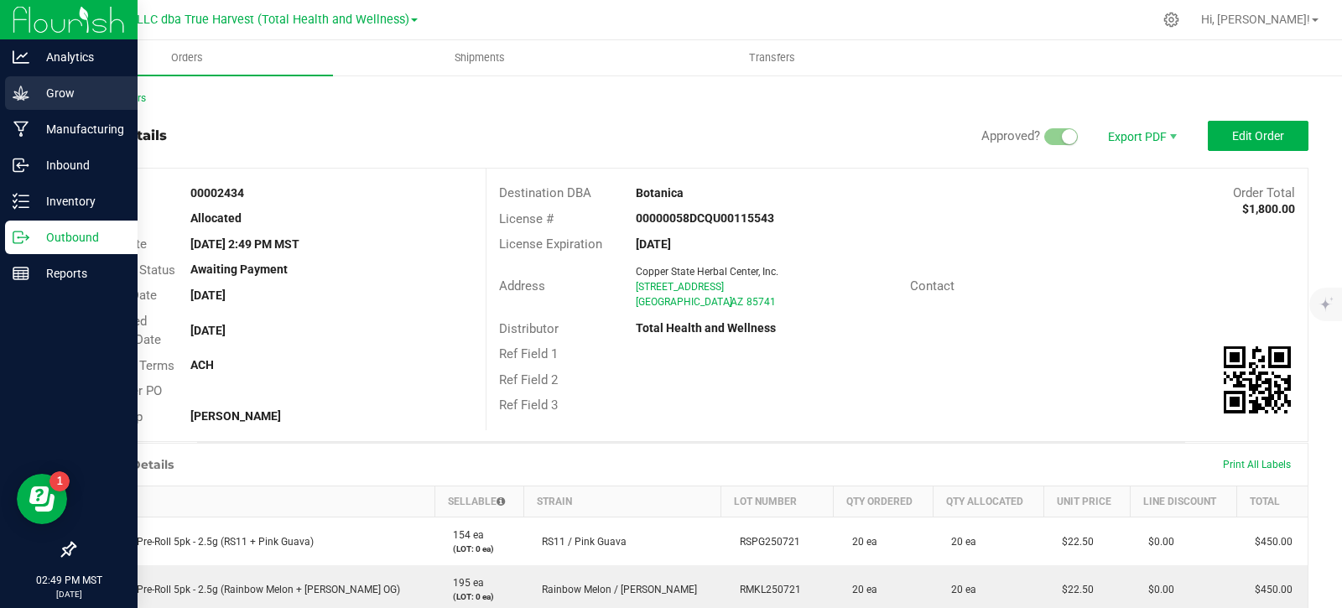
click at [50, 91] on p "Grow" at bounding box center [79, 93] width 101 height 20
